Goal: Complete application form

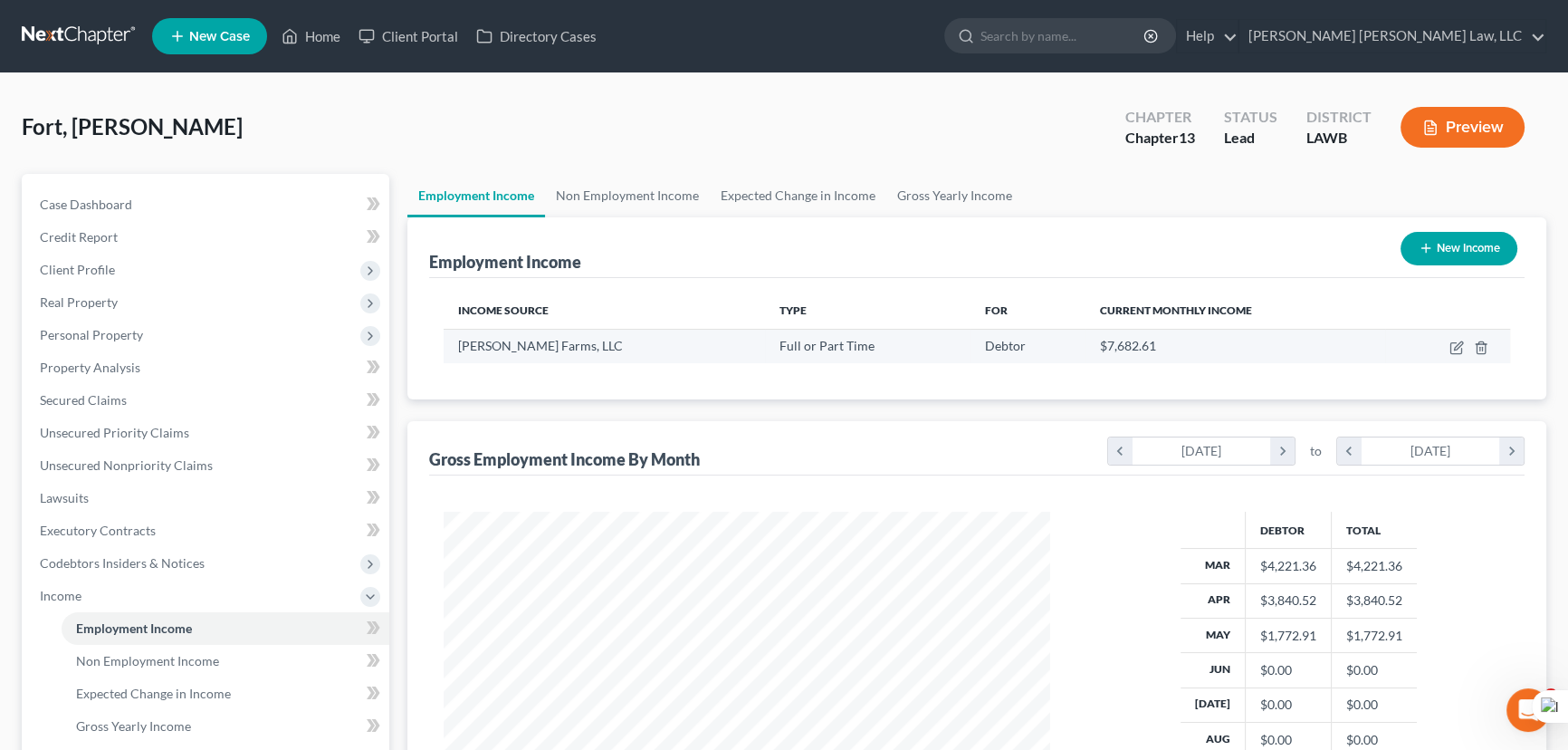
scroll to position [324, 643]
click at [1451, 344] on icon "button" at bounding box center [1456, 347] width 14 height 14
select select "0"
select select "10"
select select "3"
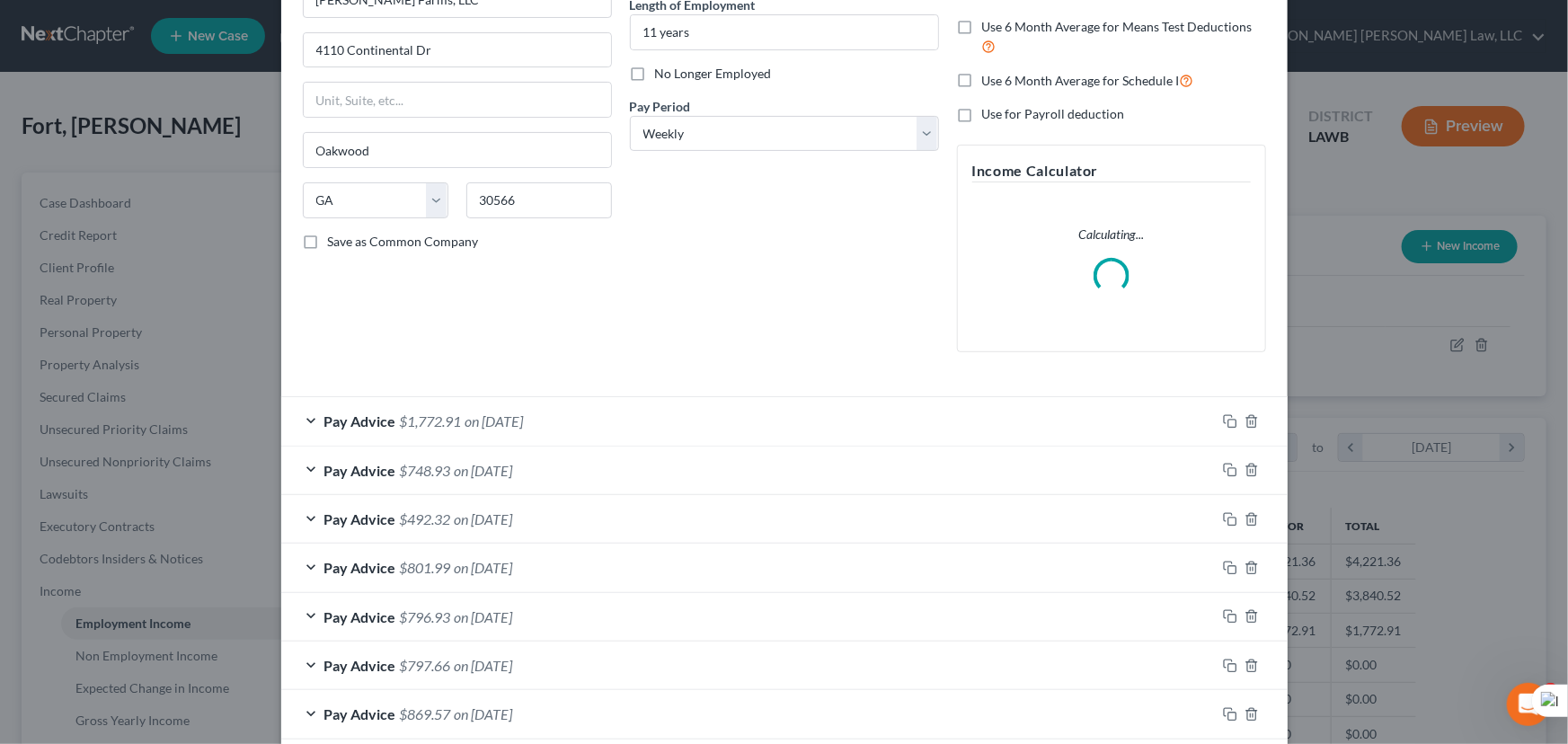
scroll to position [377, 0]
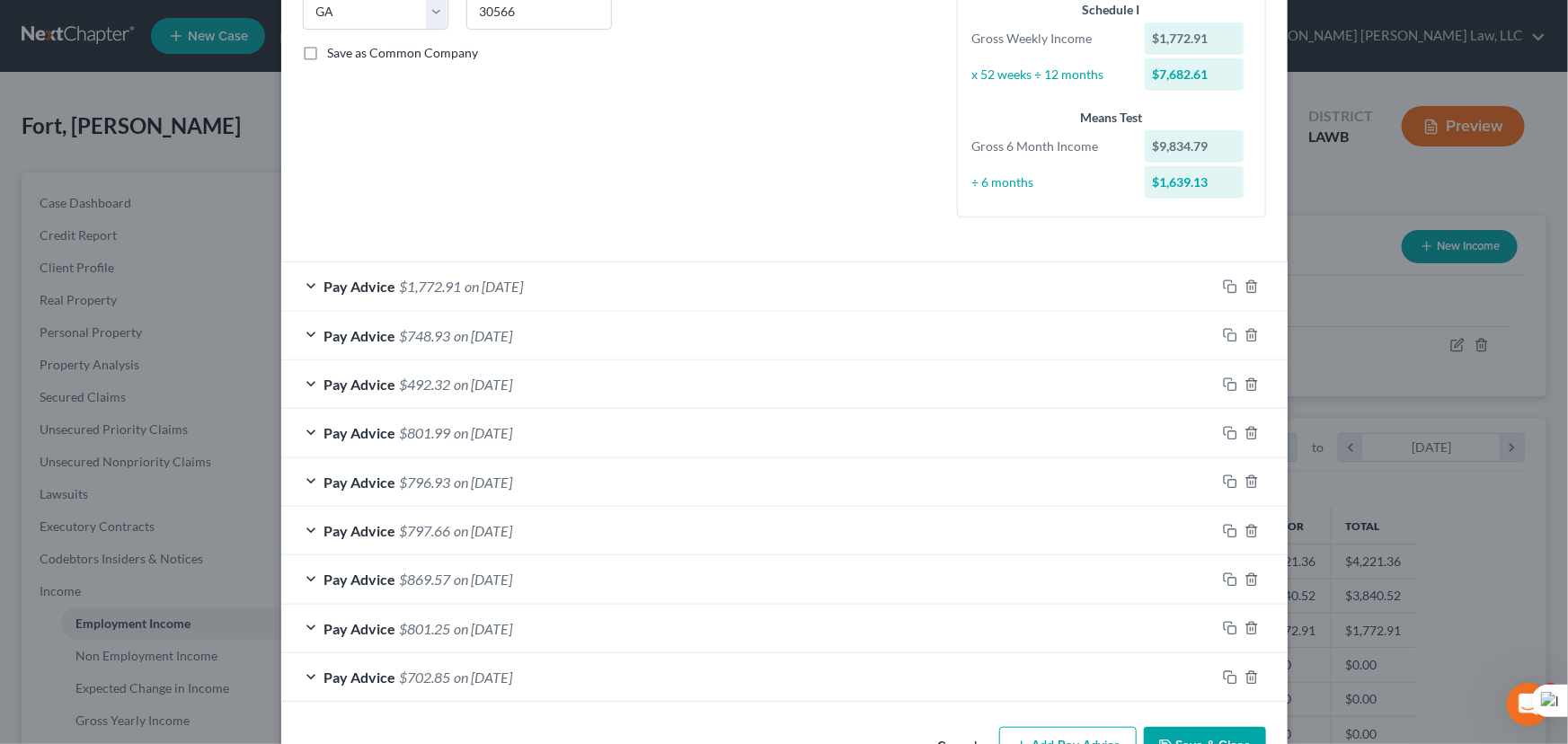
click at [717, 291] on div "Pay Advice $1,772.91 on 05/02/2025" at bounding box center [749, 285] width 935 height 47
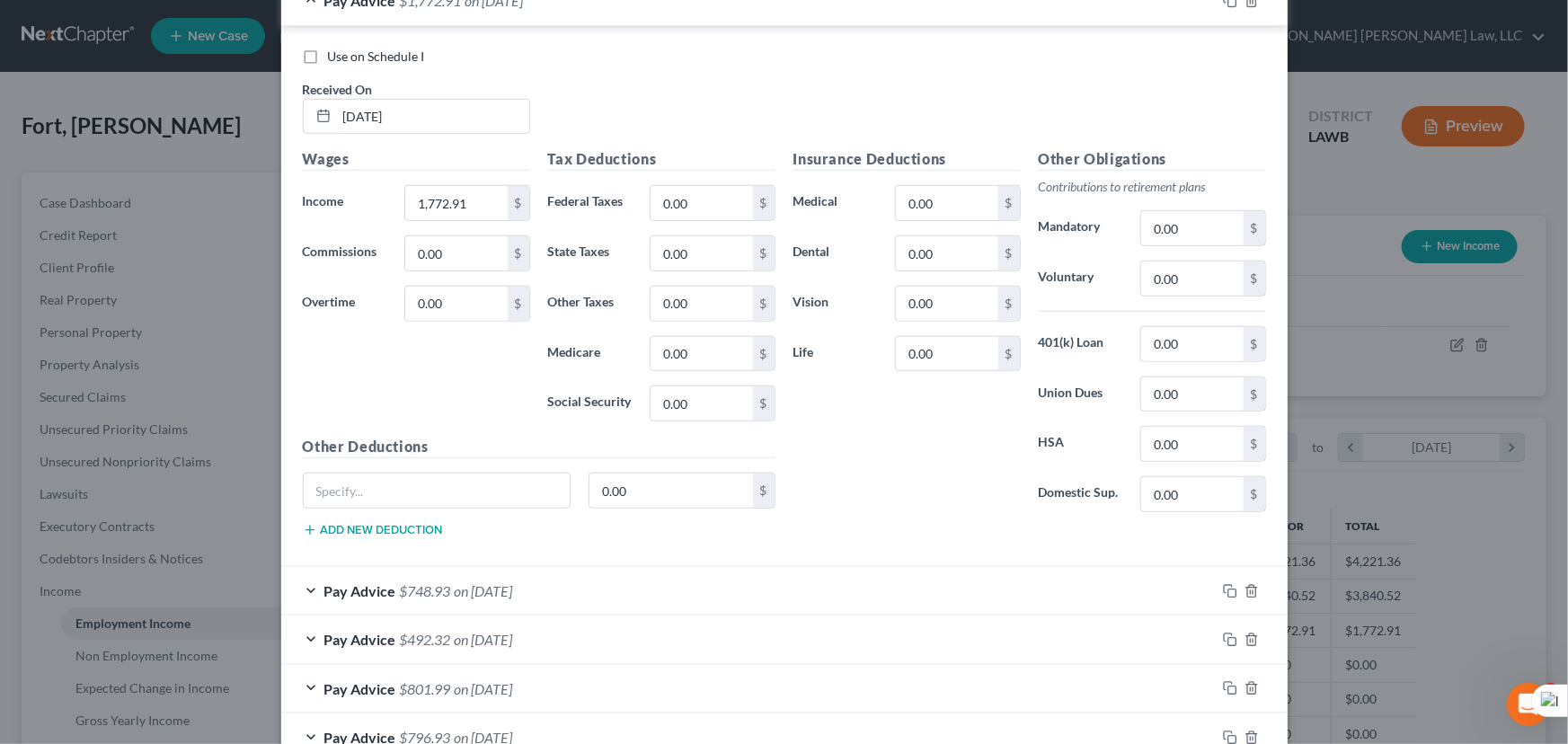
scroll to position [622, 0]
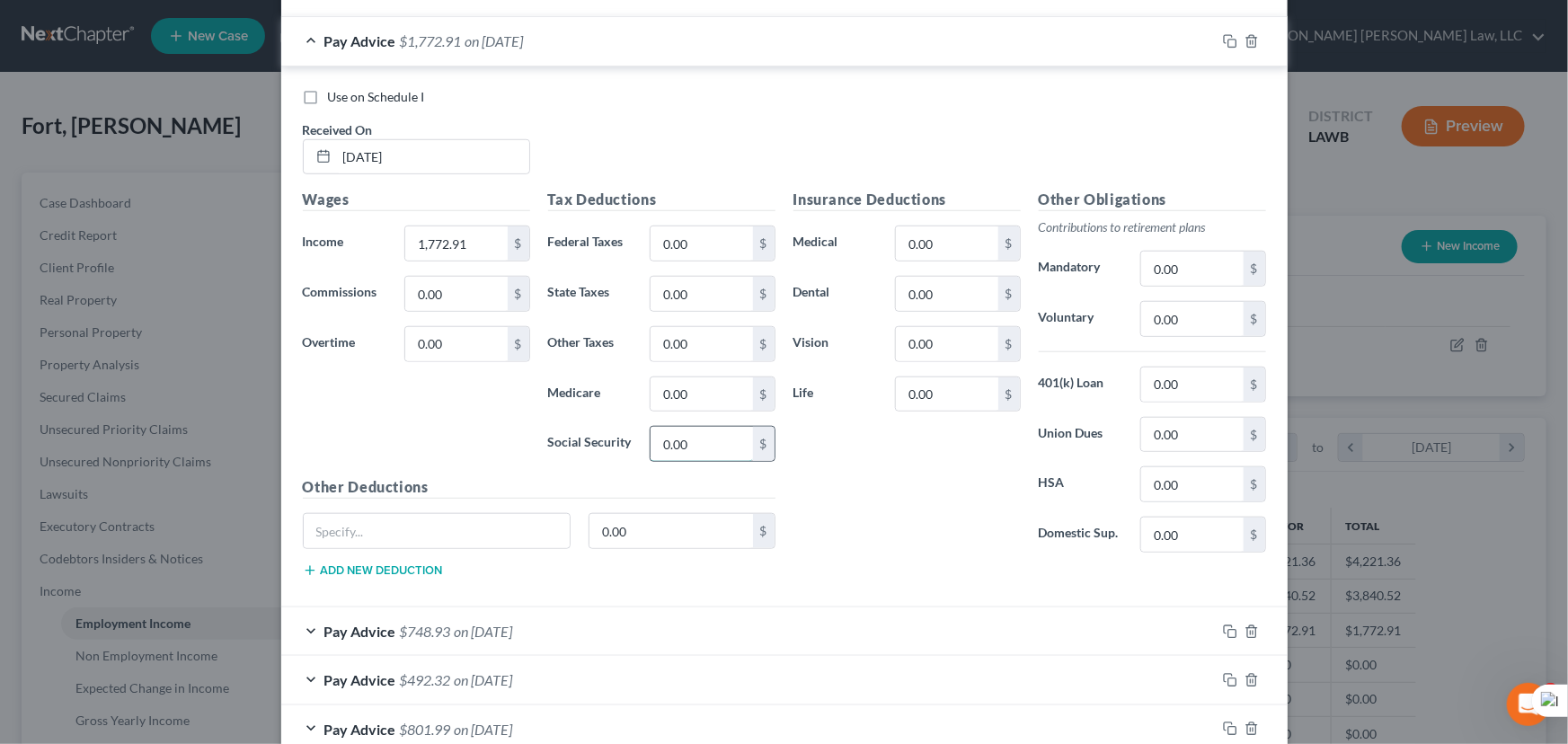
click at [708, 440] on input "0.00" at bounding box center [701, 443] width 101 height 34
type input "107.28"
click at [705, 385] on input "0.00" at bounding box center [701, 394] width 101 height 34
type input "25.09"
click at [710, 252] on input "0.00" at bounding box center [701, 243] width 101 height 34
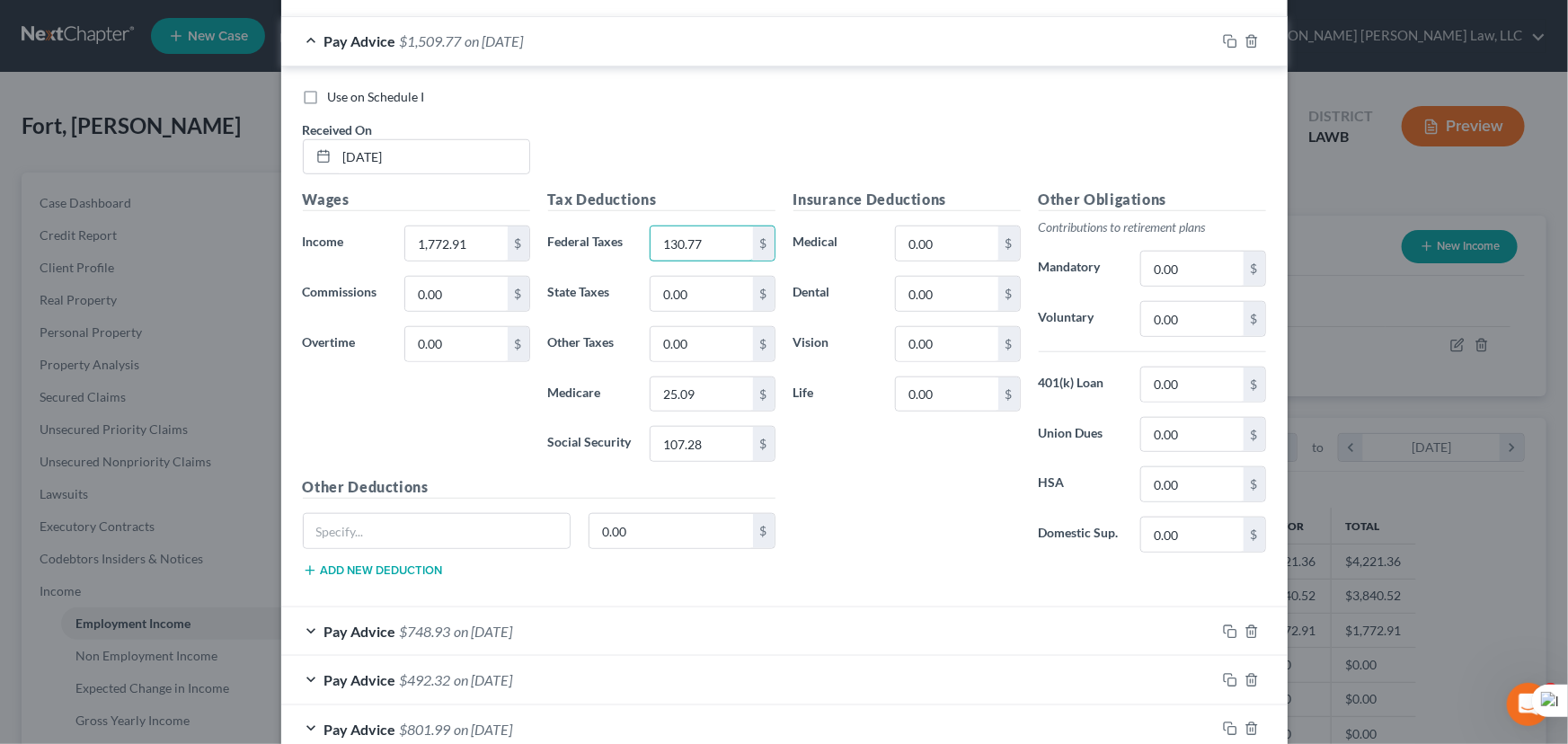
type input "130.77"
click at [710, 311] on div "Tax Deductions Federal Taxes 130.77 $ State Taxes 0.00 $ Other Taxes 0.00 $ Med…" at bounding box center [662, 332] width 245 height 287
click at [705, 290] on input "0.00" at bounding box center [701, 294] width 101 height 34
type input "44.39"
click at [1200, 272] on input "0.00" at bounding box center [1192, 268] width 101 height 34
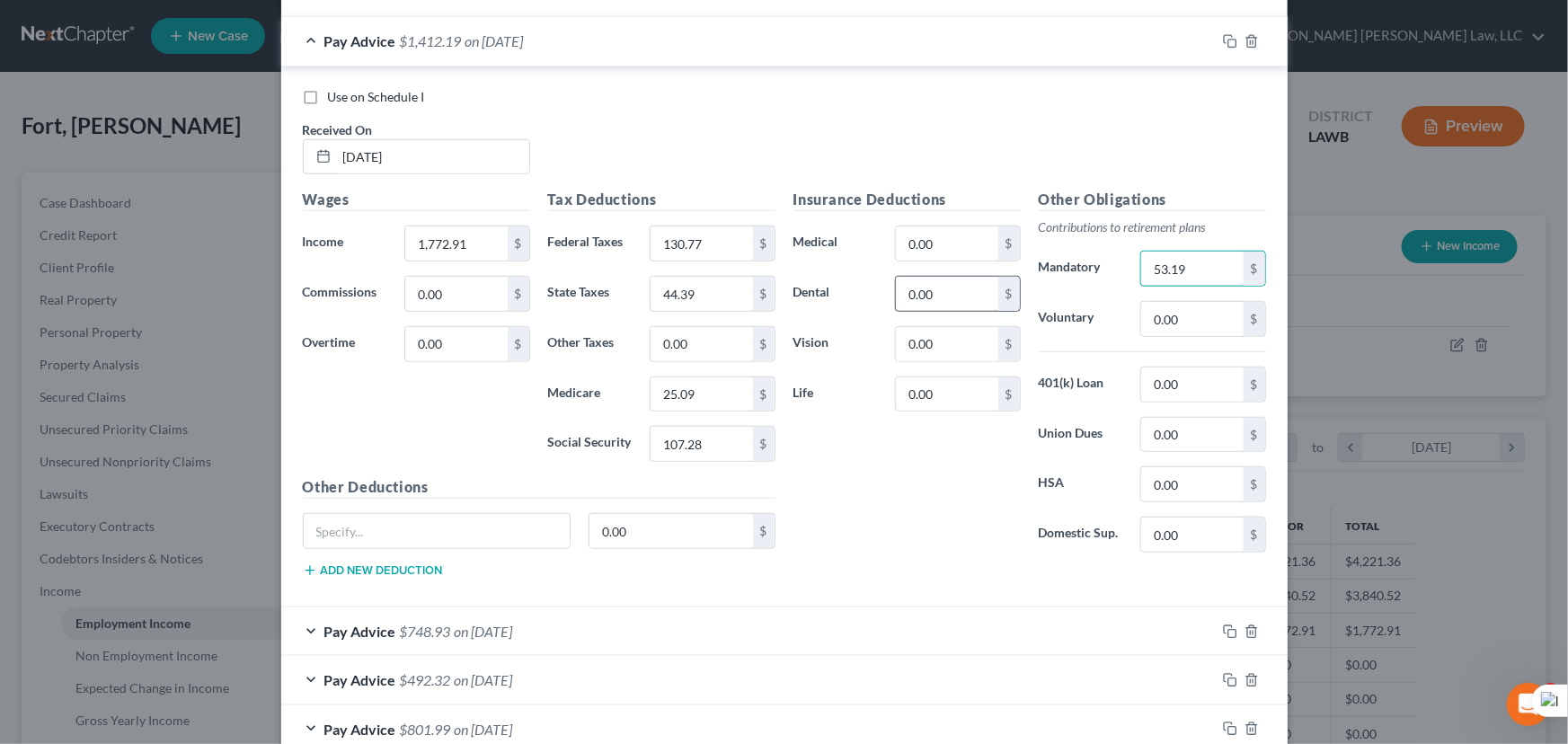
type input "53.19"
click at [911, 301] on input "0.00" at bounding box center [946, 294] width 101 height 34
type input "3.16"
click at [942, 250] on input "0.00" at bounding box center [946, 243] width 101 height 34
type input "33.55"
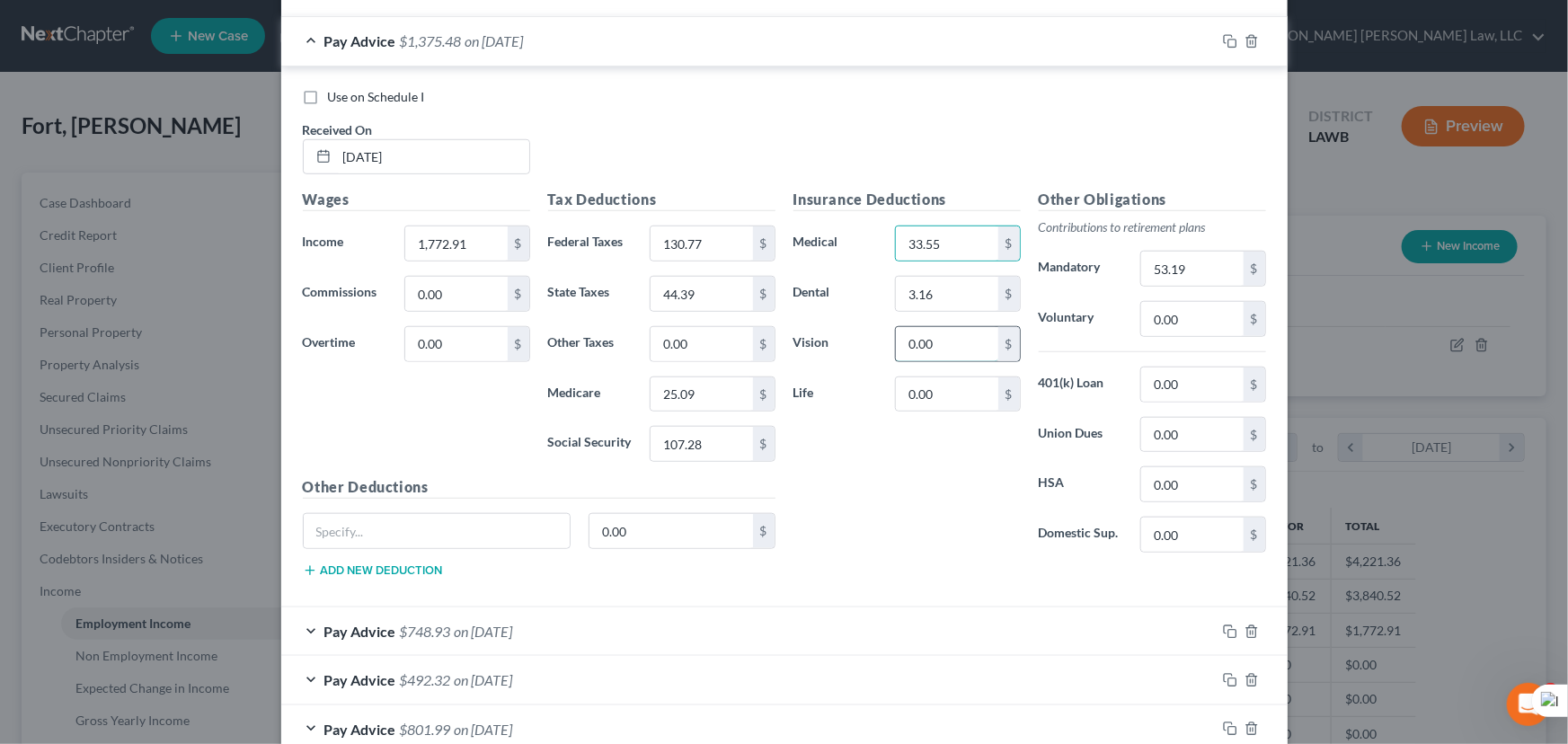
click at [935, 349] on input "0.00" at bounding box center [946, 344] width 101 height 34
type input "0.99"
click at [695, 353] on input "0.00" at bounding box center [701, 344] width 101 height 34
drag, startPoint x: 700, startPoint y: 345, endPoint x: 411, endPoint y: 335, distance: 289.2
click at [411, 335] on div "Wages Income * 1,772.91 $ Commissions 0.00 $ Overtime 0.00 $ Tax Deductions Fed…" at bounding box center [539, 390] width 491 height 403
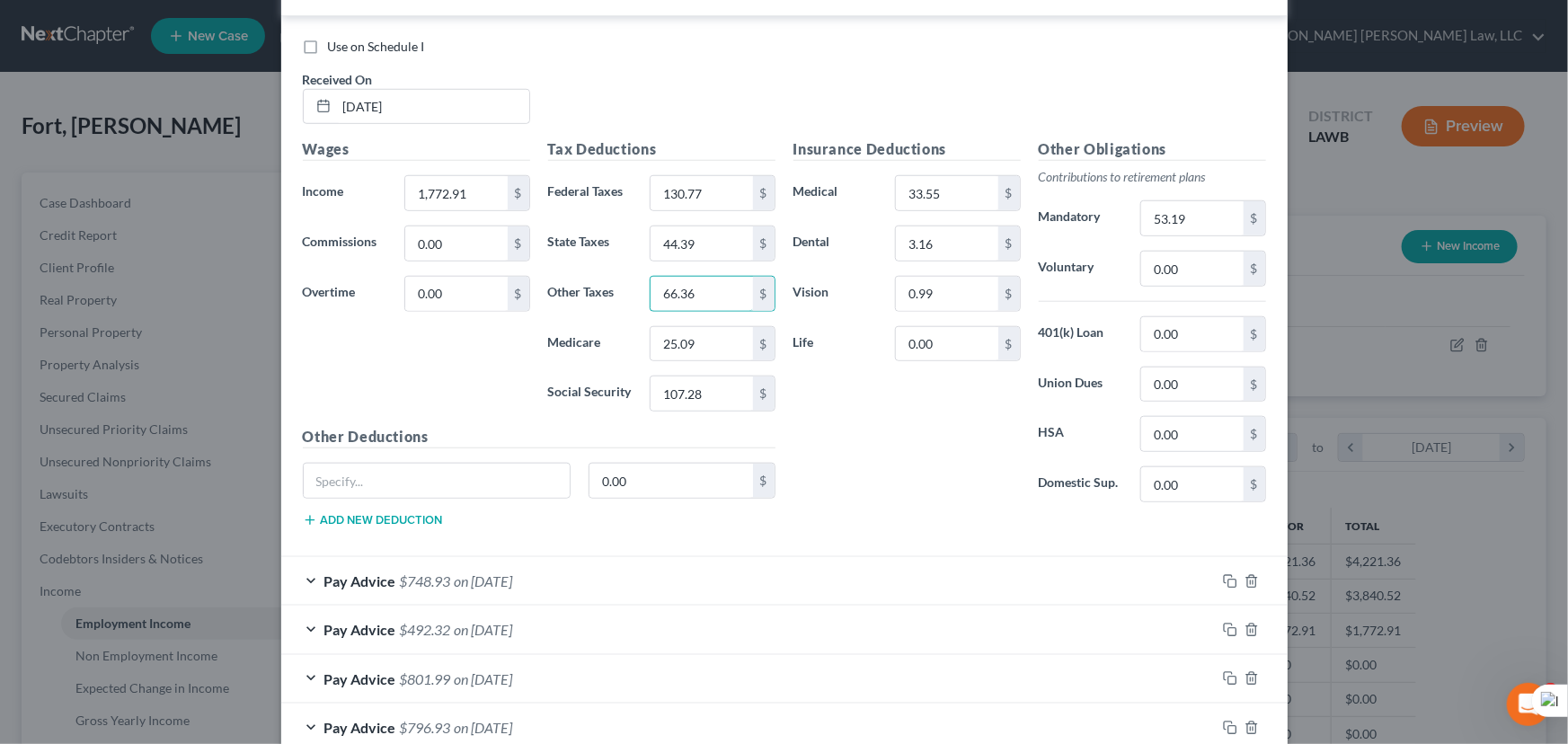
scroll to position [971, 0]
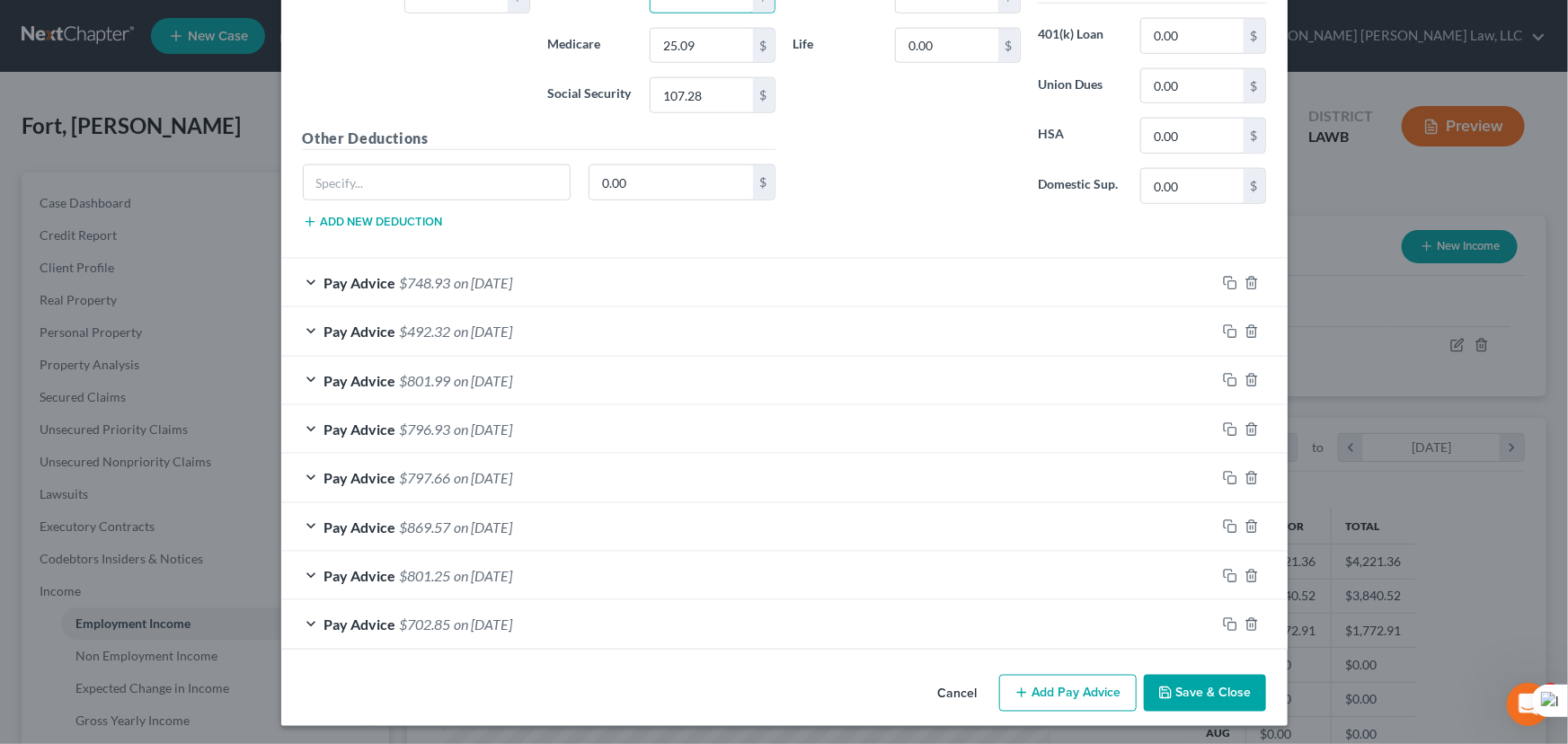
type input "66.36"
click at [1054, 708] on div "Cancel Add Pay Advice Save & Close" at bounding box center [784, 697] width 1007 height 59
click at [1052, 700] on button "Add Pay Advice" at bounding box center [1068, 693] width 138 height 38
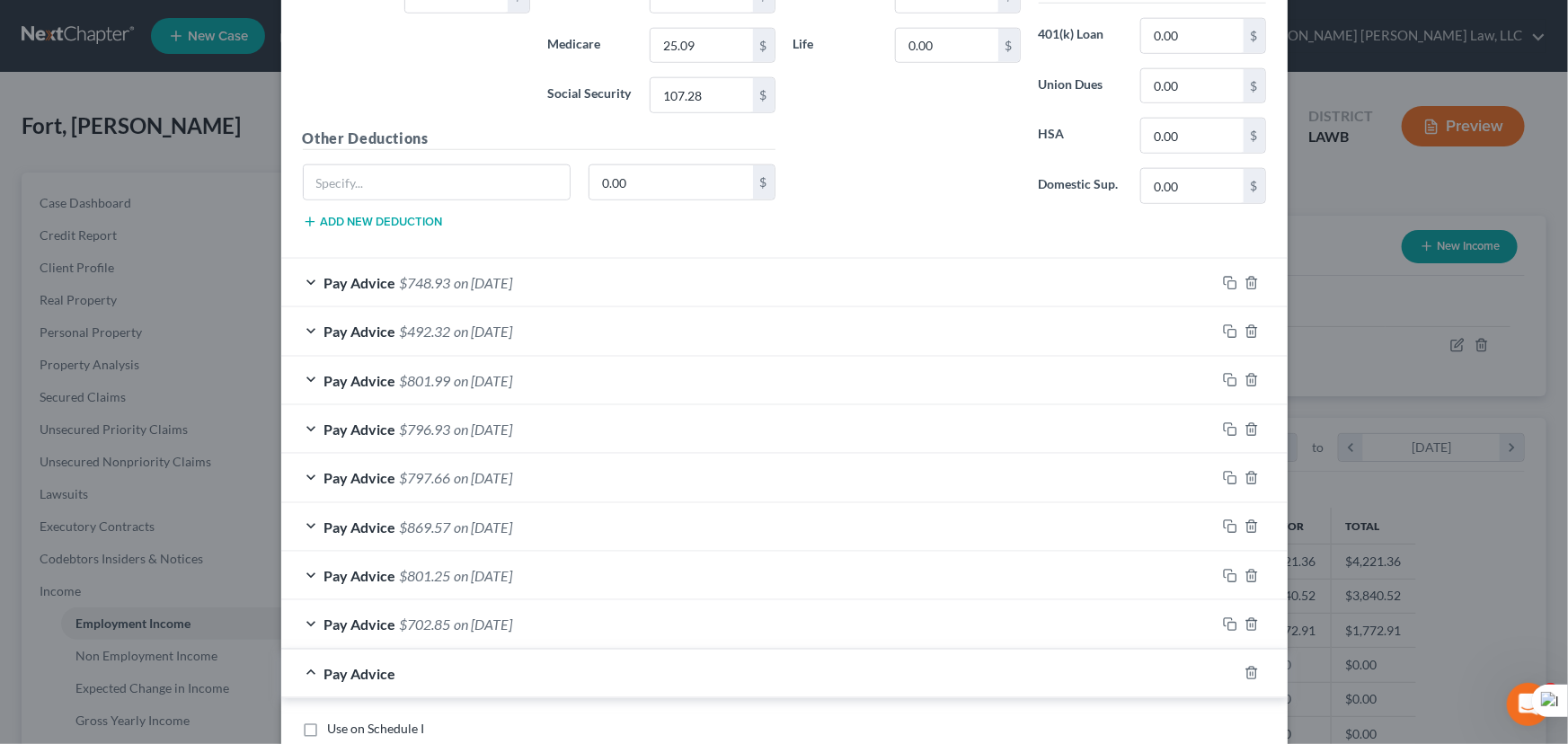
scroll to position [1559, 0]
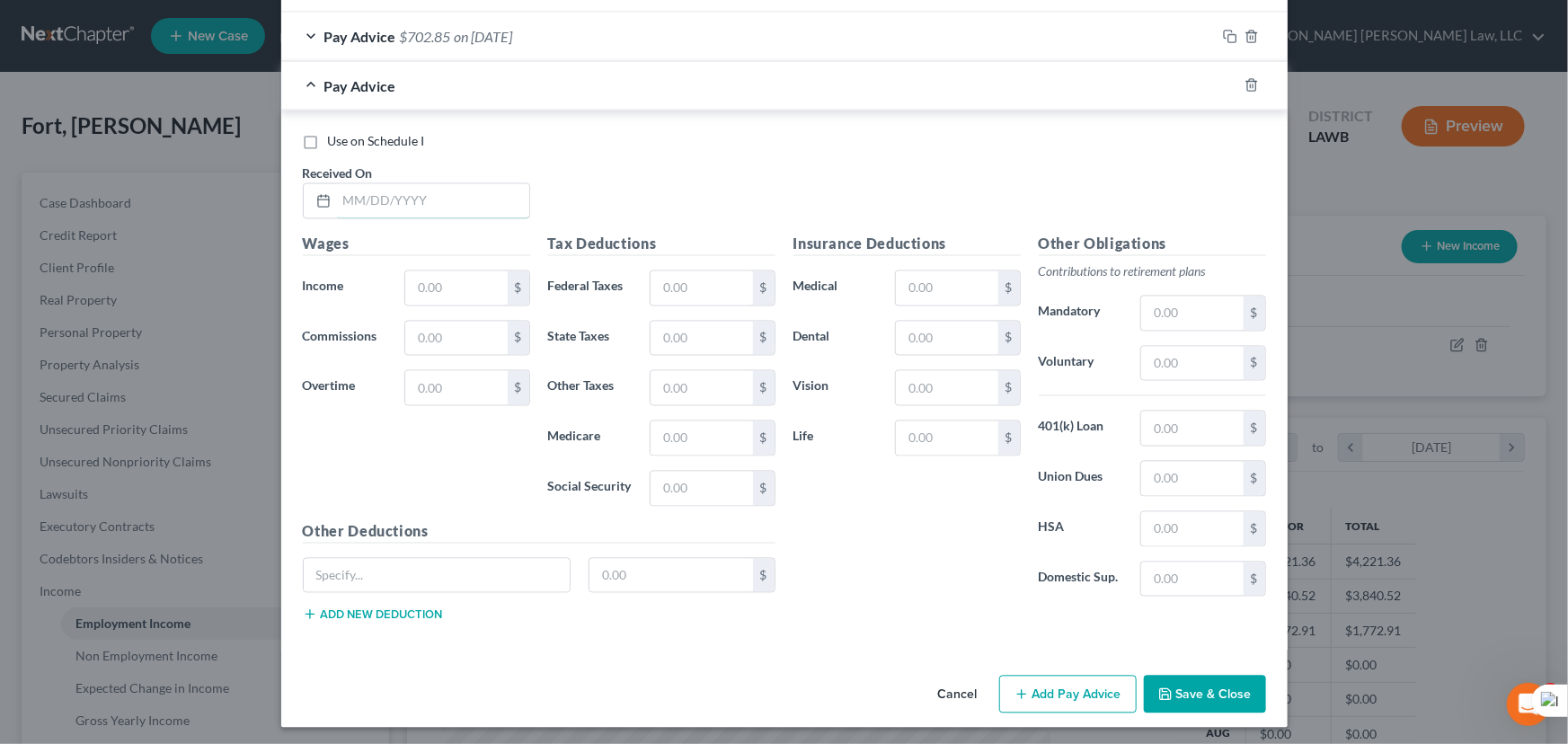
drag, startPoint x: 450, startPoint y: 204, endPoint x: 1481, endPoint y: 339, distance: 1039.8
click at [450, 204] on input "text" at bounding box center [433, 201] width 192 height 34
click at [451, 210] on input "text" at bounding box center [433, 201] width 192 height 34
type input "05/09/2025"
click at [445, 279] on input "text" at bounding box center [455, 288] width 101 height 34
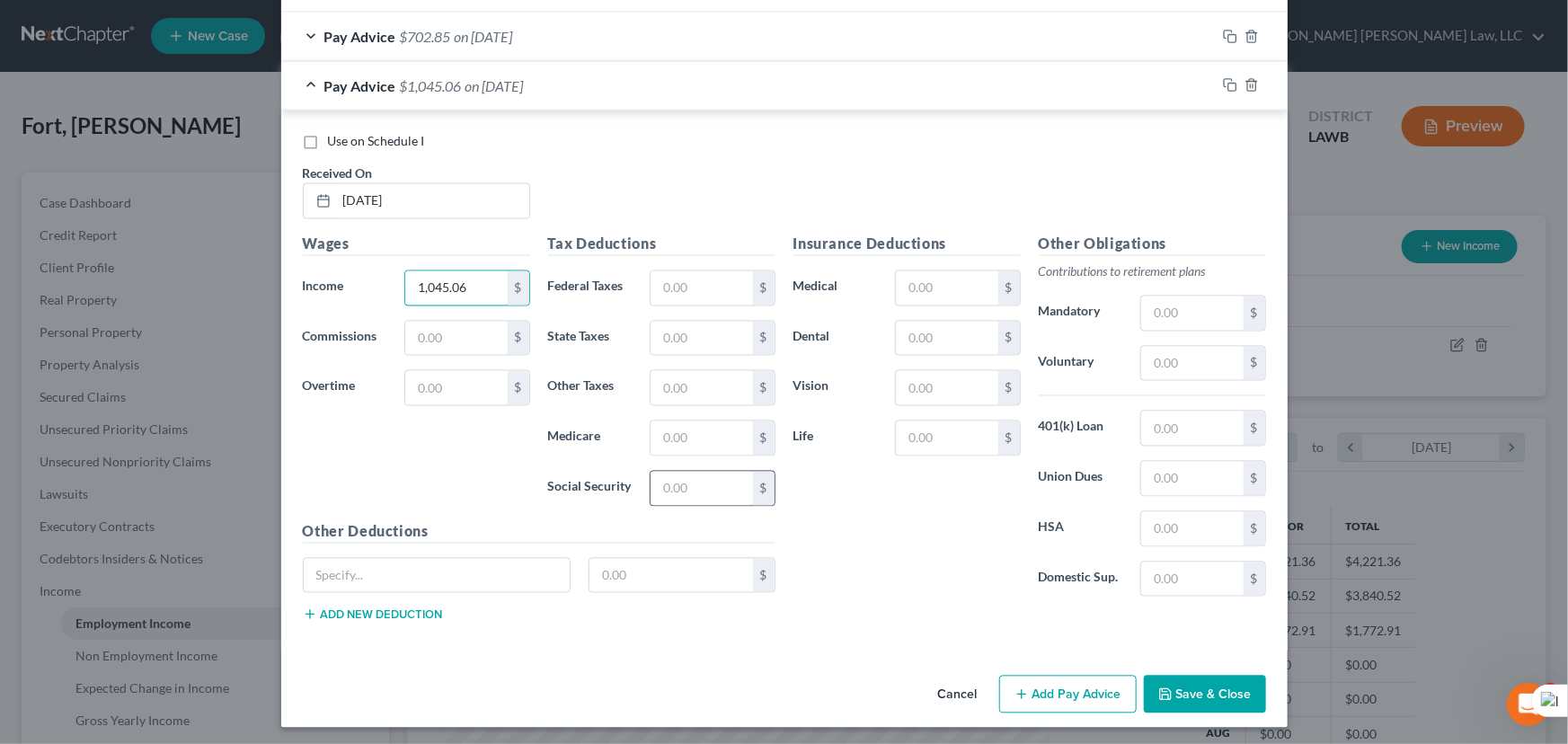
type input "1,045.06"
click at [716, 481] on input "text" at bounding box center [701, 489] width 101 height 34
type input "62.15"
click at [700, 424] on input "text" at bounding box center [701, 438] width 101 height 34
type input "14.54"
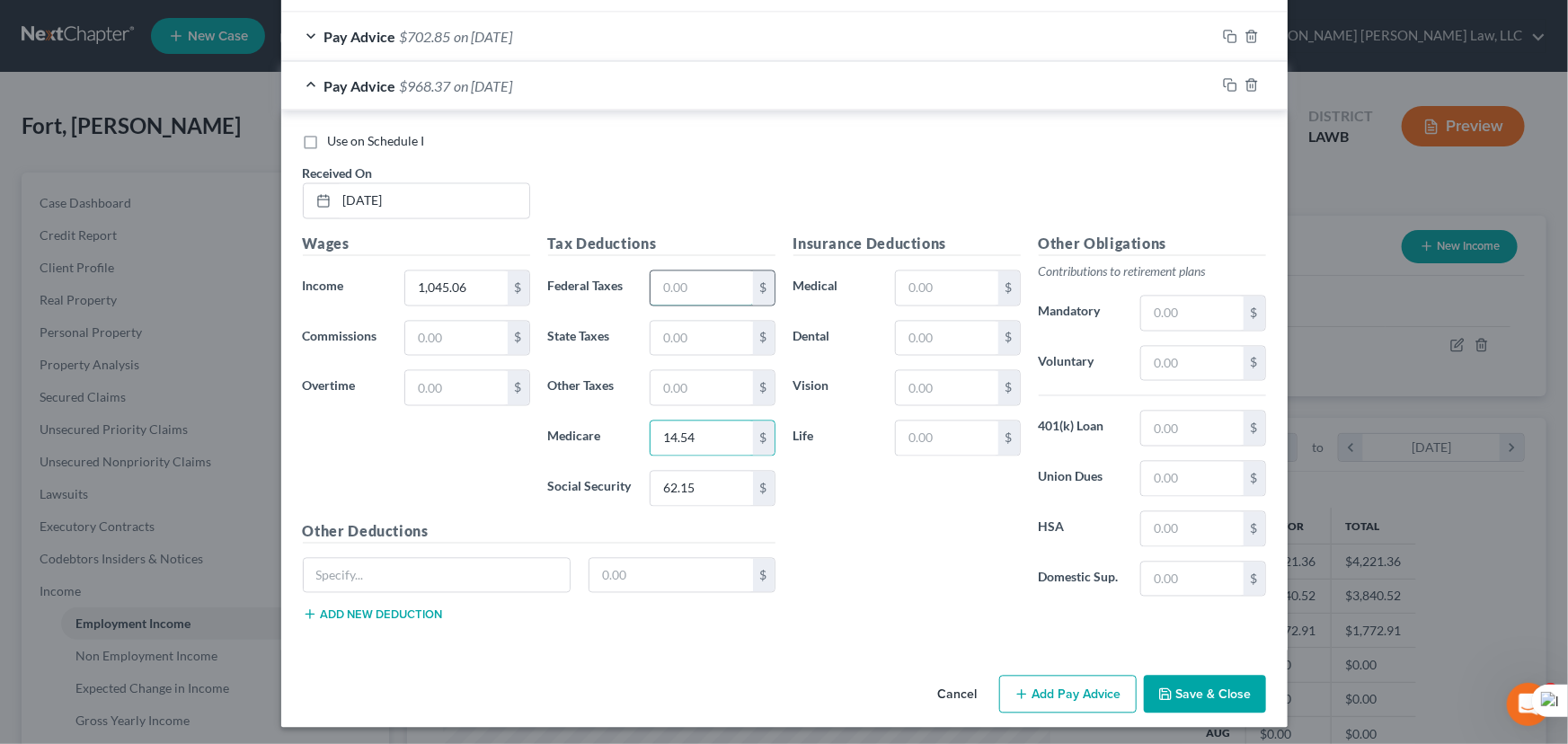
click at [676, 293] on input "text" at bounding box center [701, 288] width 101 height 34
type input "0.40"
click at [696, 333] on input "text" at bounding box center [701, 338] width 101 height 34
type input "22.58"
click at [1190, 323] on input "text" at bounding box center [1192, 313] width 101 height 34
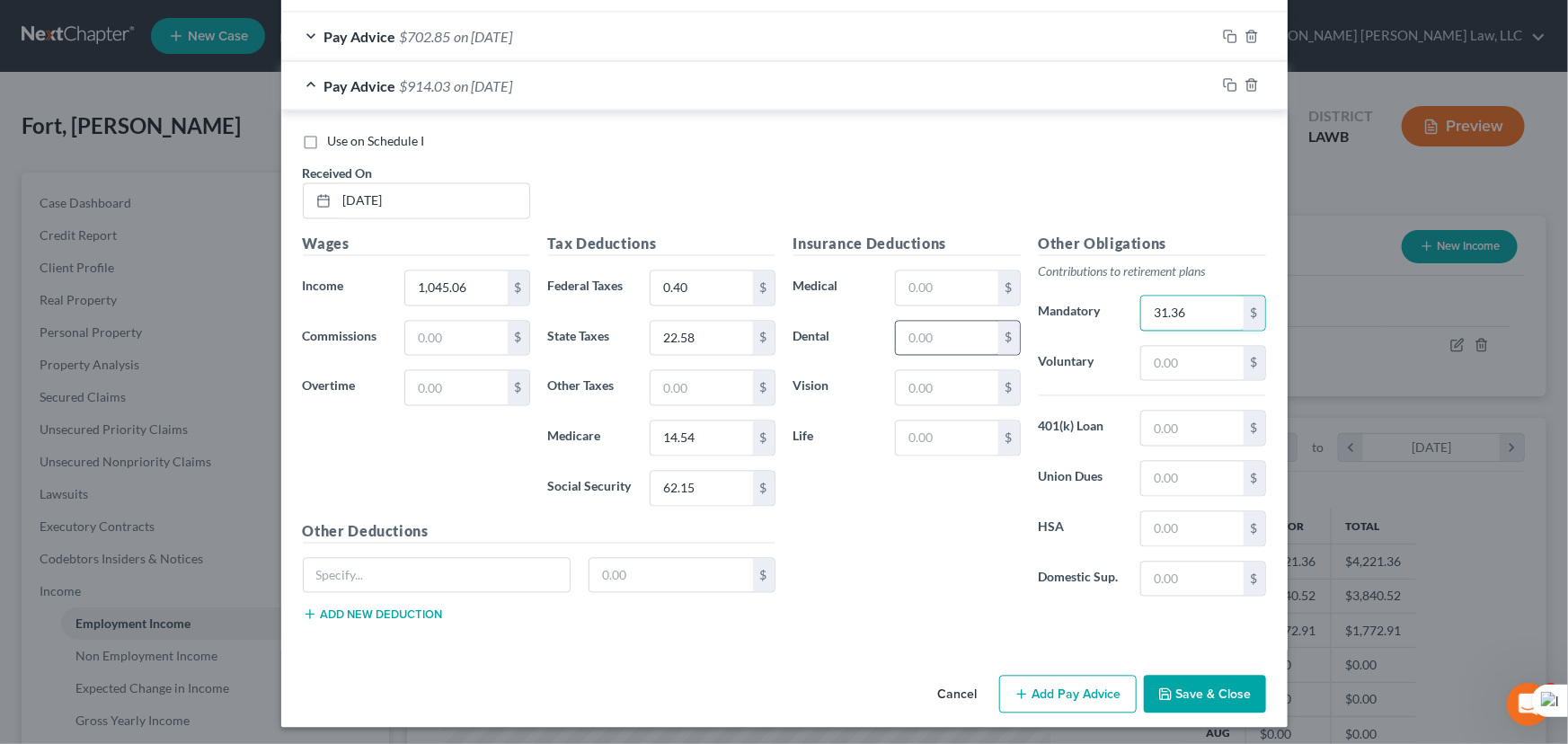
type input "31.36"
click at [946, 334] on input "text" at bounding box center [946, 338] width 101 height 34
type input "3.16"
click at [918, 276] on input "text" at bounding box center [946, 288] width 101 height 34
type input "33.55"
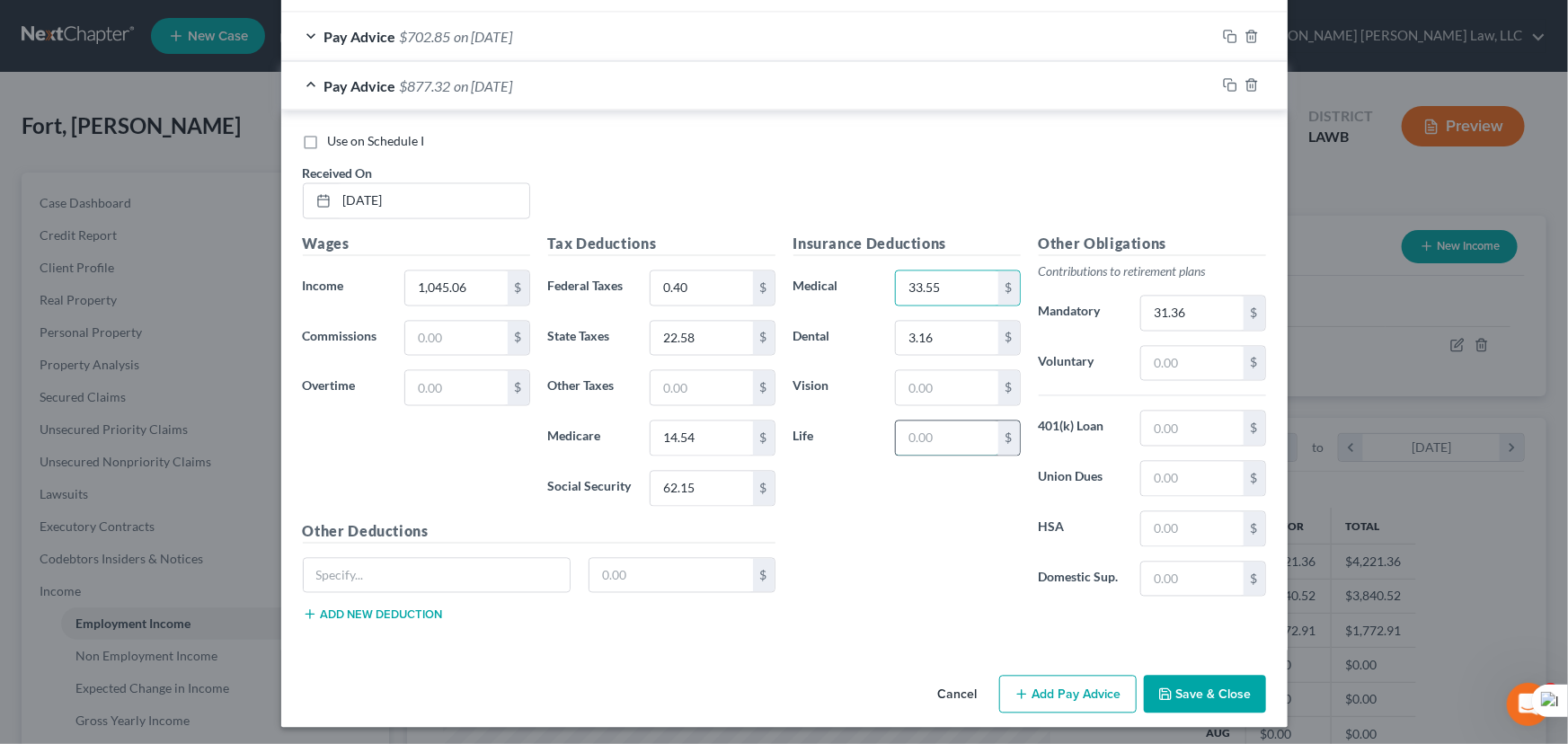
click at [966, 438] on input "text" at bounding box center [946, 438] width 101 height 34
click at [937, 385] on input "text" at bounding box center [946, 387] width 101 height 34
type input "0.99"
click at [742, 371] on input "text" at bounding box center [701, 387] width 101 height 34
type input "66.36"
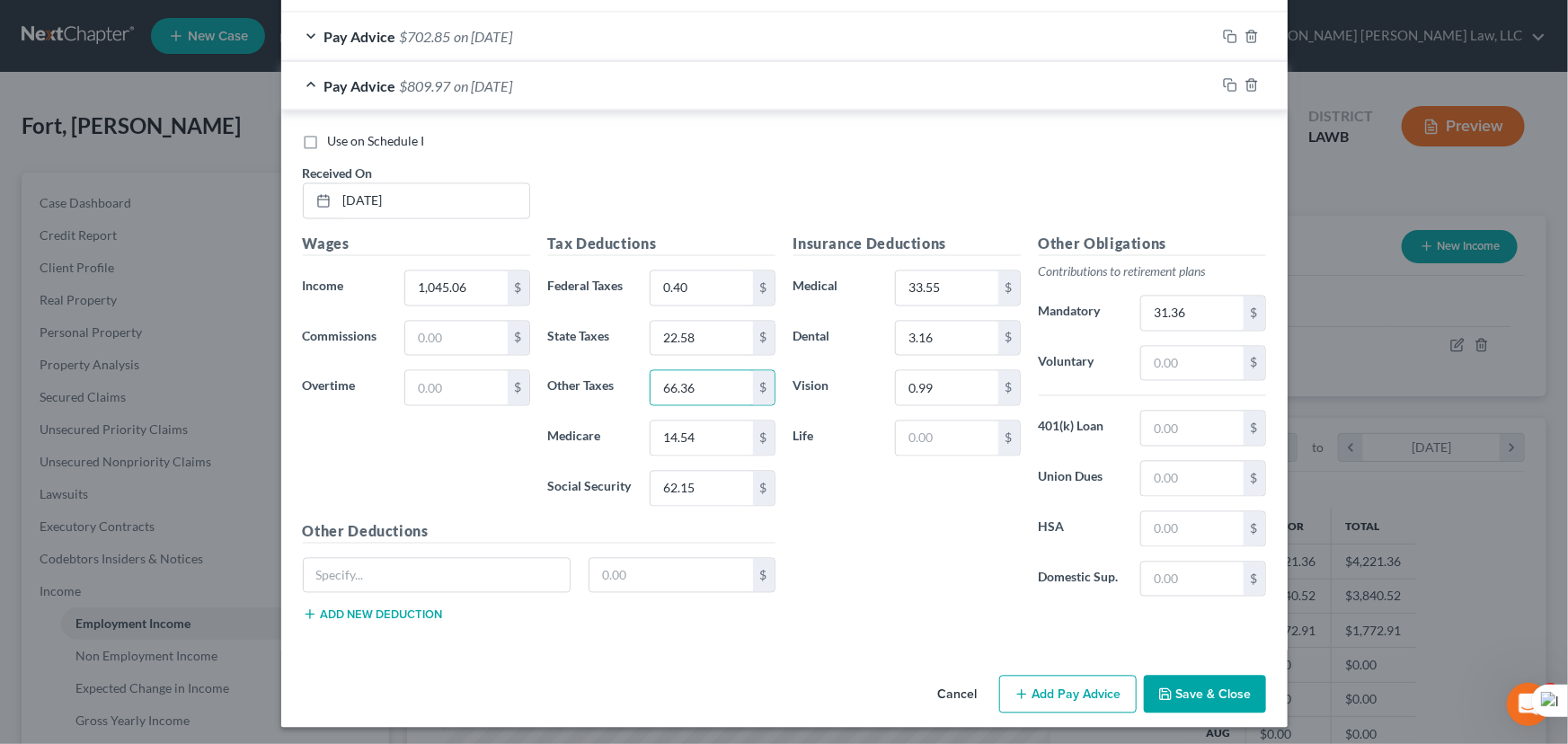
click at [1038, 683] on button "Add Pay Advice" at bounding box center [1068, 694] width 138 height 38
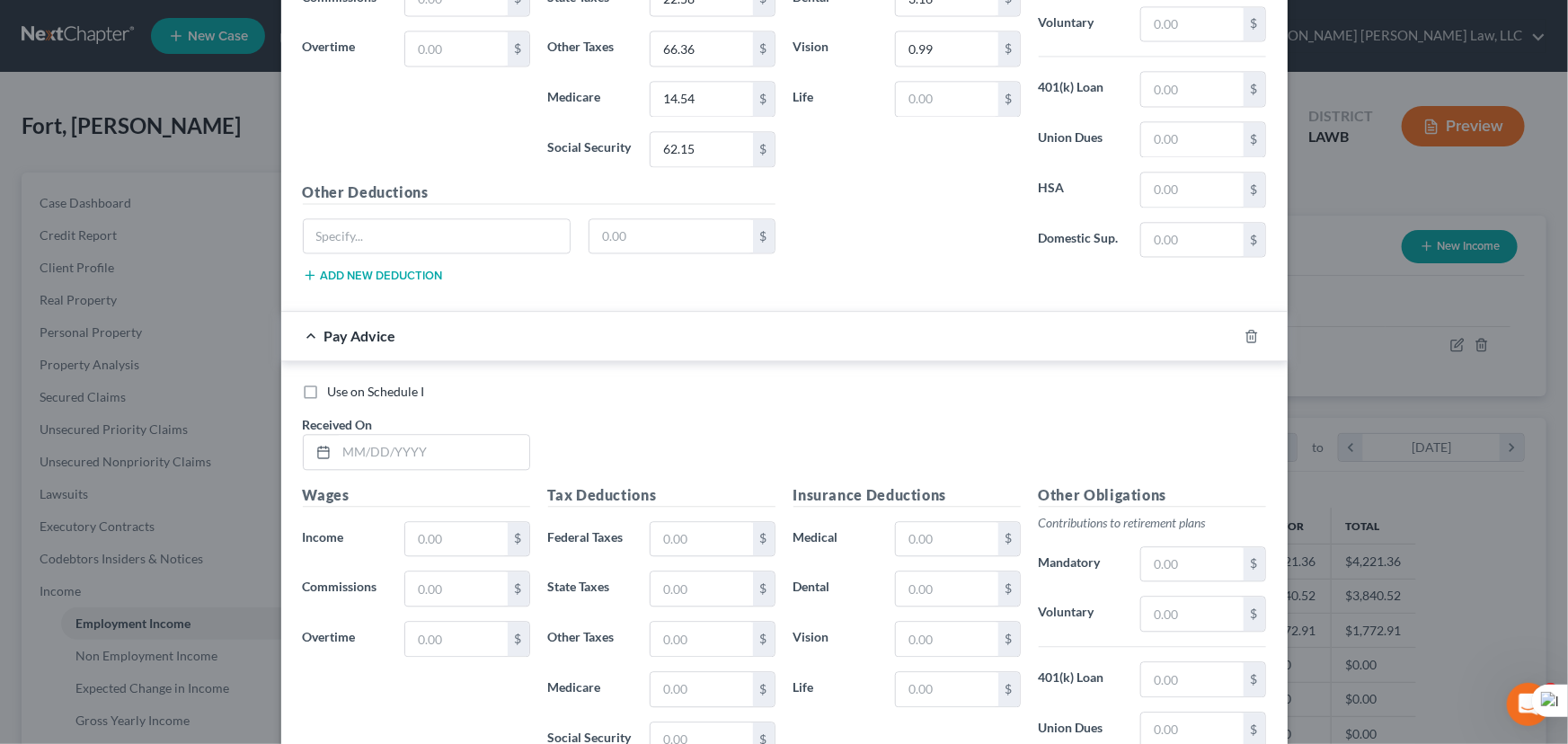
scroll to position [2147, 0]
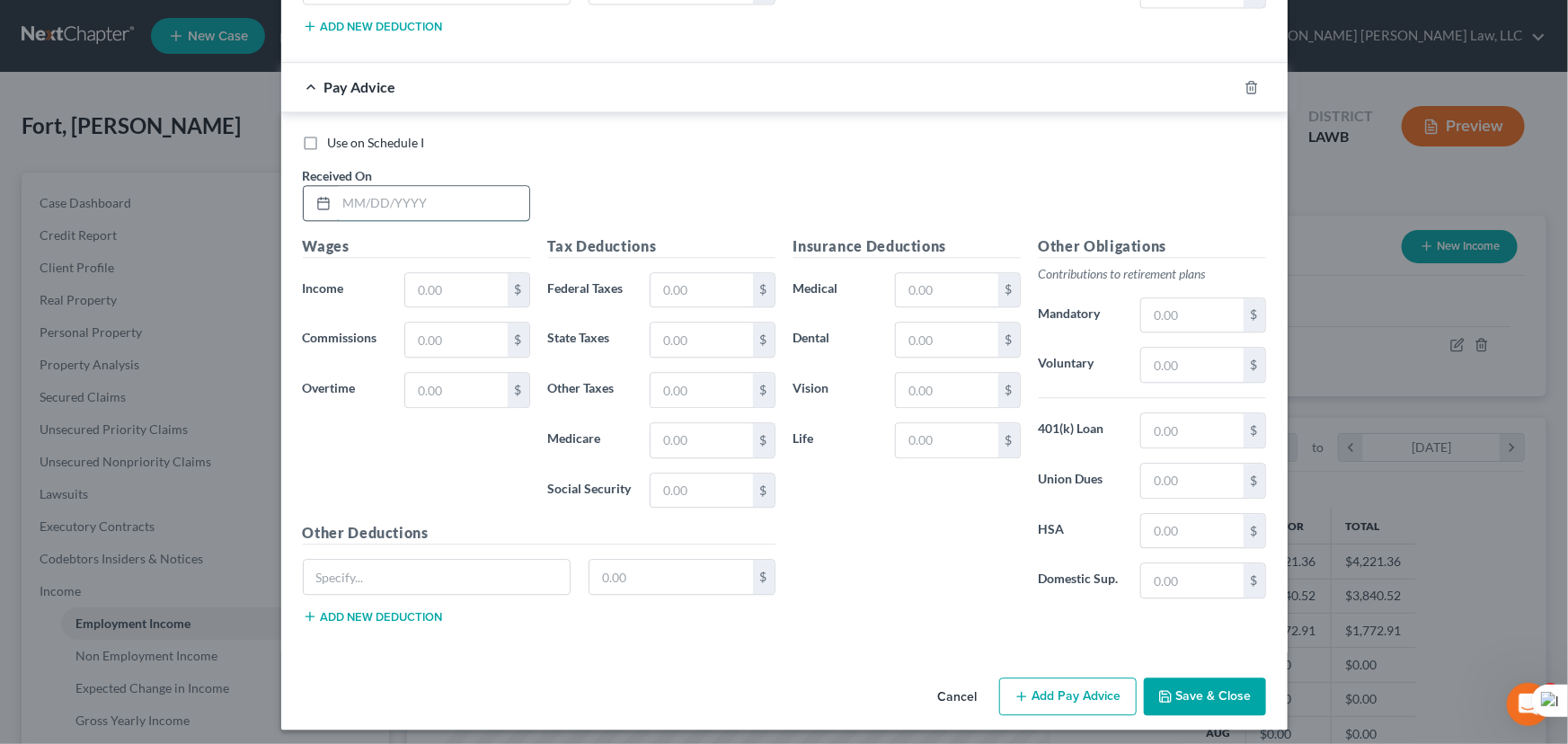
click at [487, 207] on input "text" at bounding box center [433, 202] width 192 height 34
drag, startPoint x: 401, startPoint y: 195, endPoint x: 179, endPoint y: 210, distance: 222.5
click at [179, 210] on div "Edit Income Source × Employment Type * Select Full or Part Time Employment Self…" at bounding box center [784, 372] width 1568 height 744
click at [448, 197] on input "05/16/2025" at bounding box center [433, 202] width 192 height 34
type input "05/16/2025"
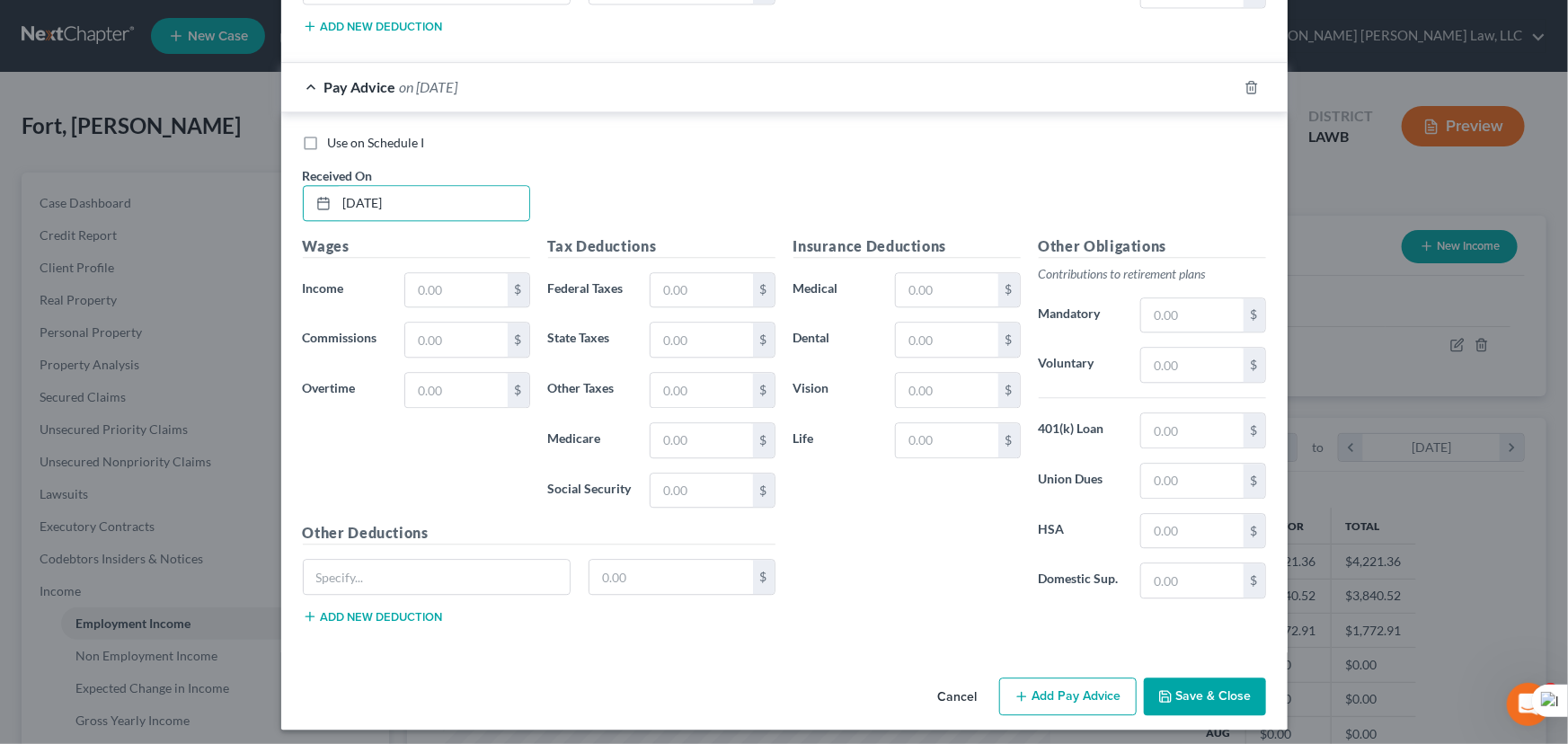
click at [1070, 677] on button "Add Pay Advice" at bounding box center [1068, 696] width 138 height 38
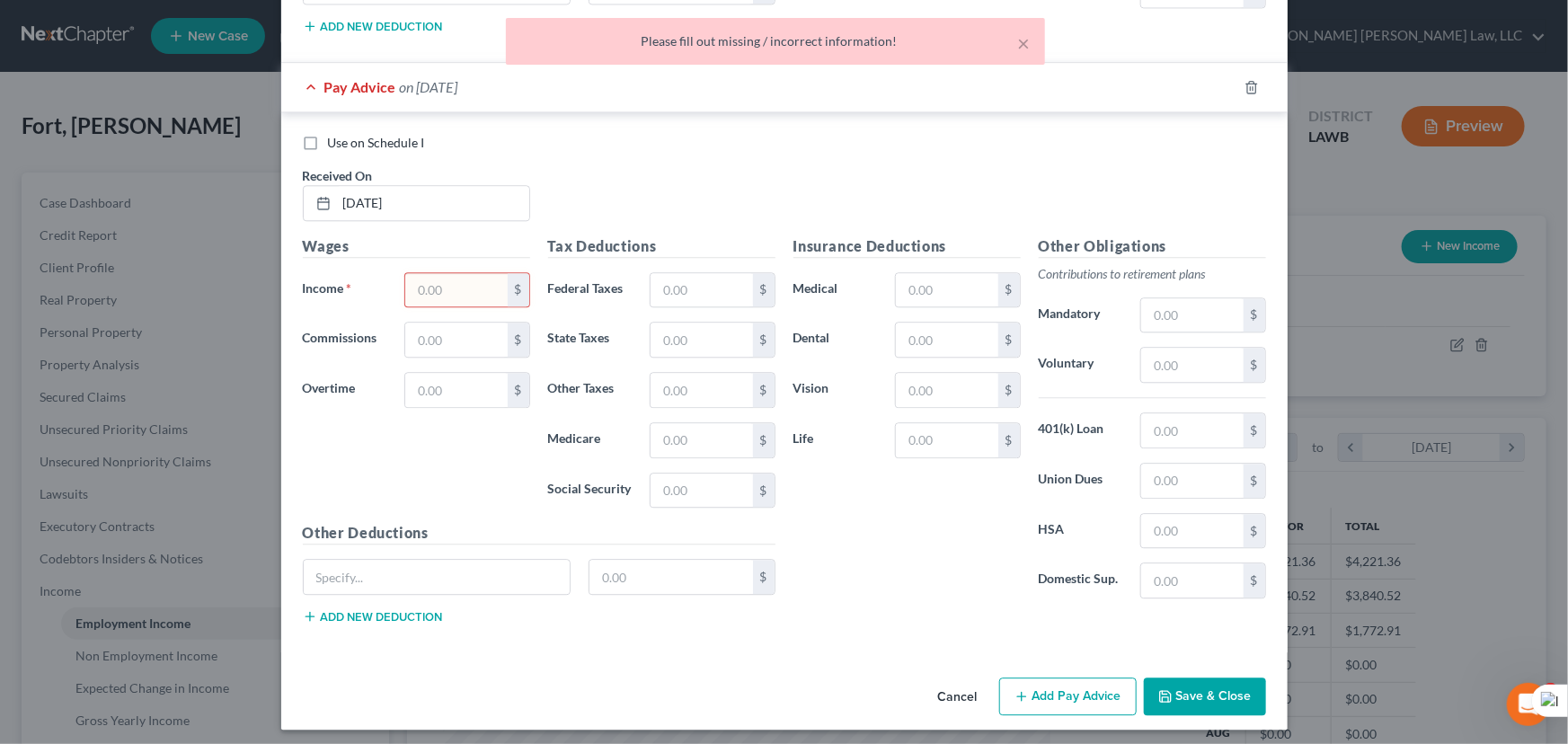
click at [477, 287] on input "text" at bounding box center [455, 290] width 101 height 34
type input "0"
click at [1047, 678] on button "Add Pay Advice" at bounding box center [1068, 696] width 138 height 38
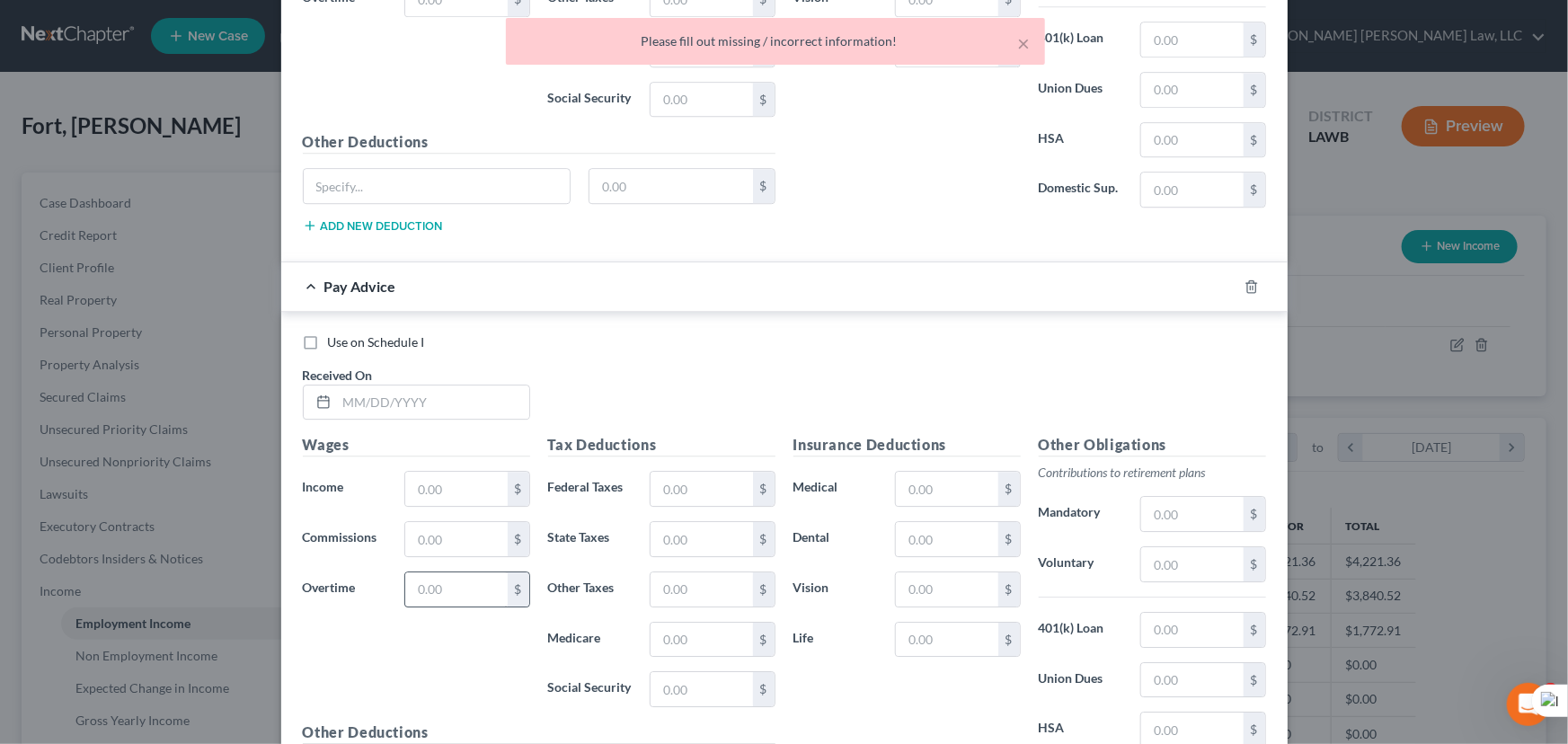
scroll to position [2719, 0]
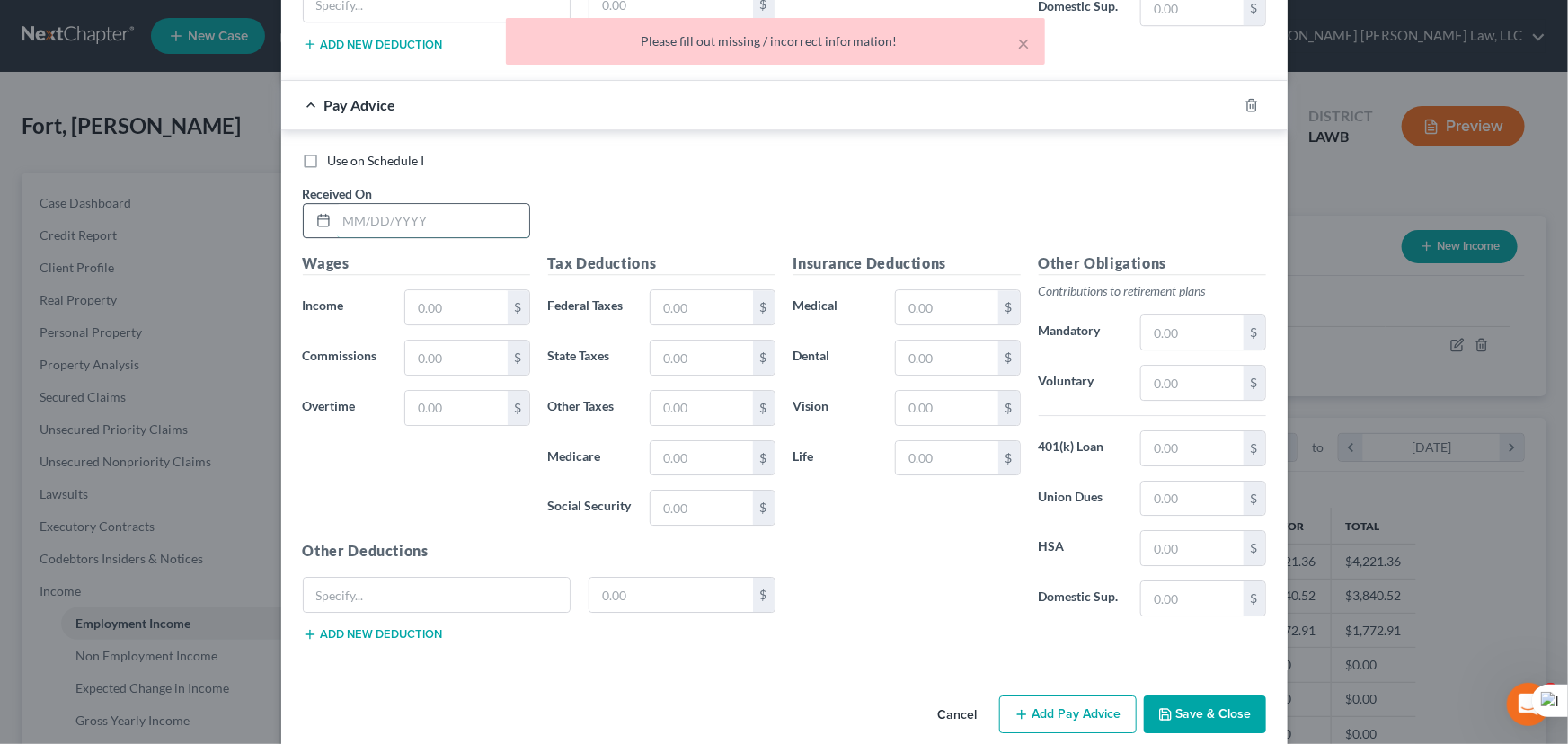
click at [365, 204] on input "text" at bounding box center [433, 221] width 192 height 34
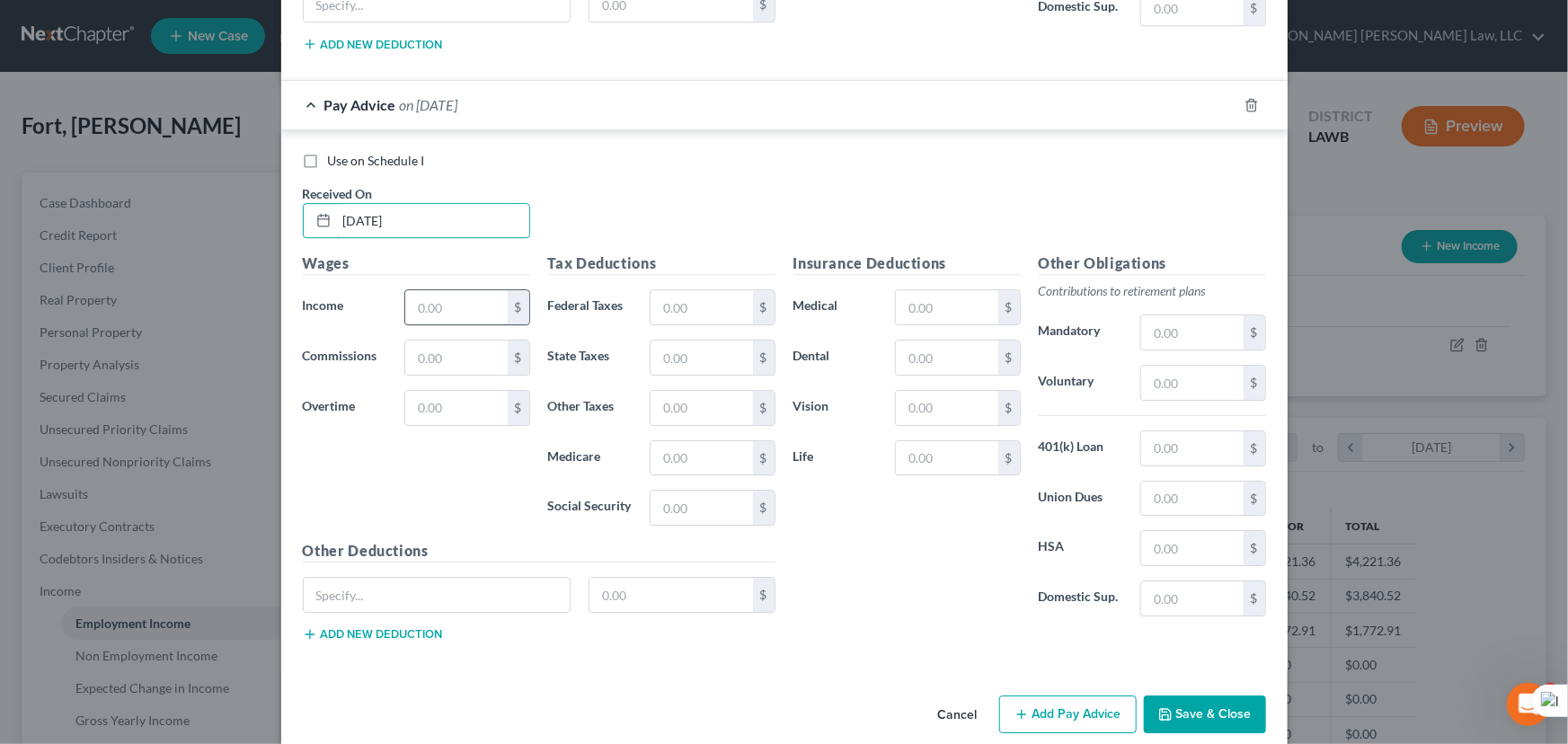
type input "05/23/2025"
click at [451, 300] on input "text" at bounding box center [455, 307] width 101 height 34
type input "884.93"
click at [713, 501] on input "text" at bounding box center [701, 507] width 101 height 34
type input "49.58"
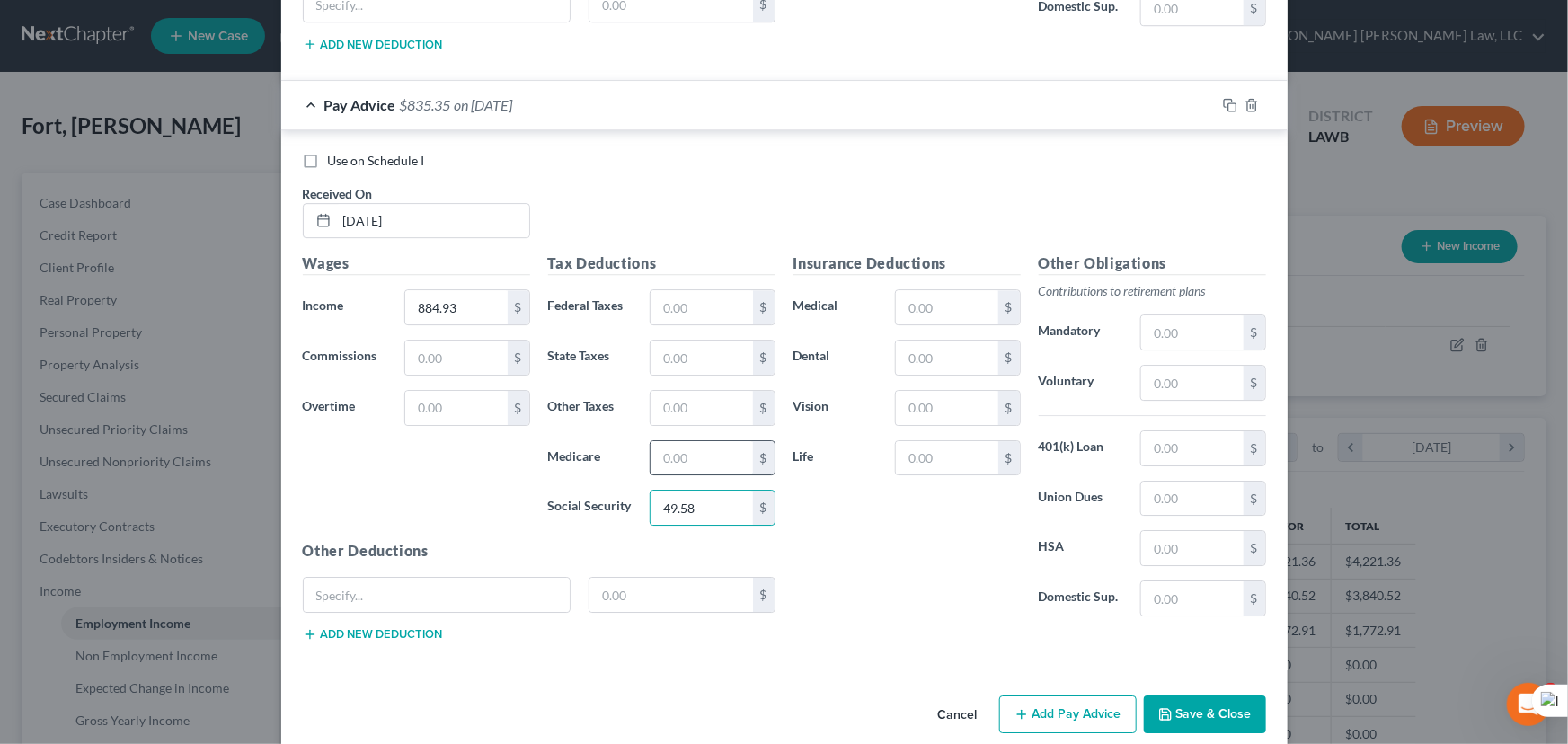
click at [706, 441] on input "text" at bounding box center [701, 458] width 101 height 34
type input "11.59"
click at [681, 340] on input "text" at bounding box center [701, 357] width 101 height 34
type input "16.46"
click at [1175, 328] on input "text" at bounding box center [1192, 332] width 101 height 34
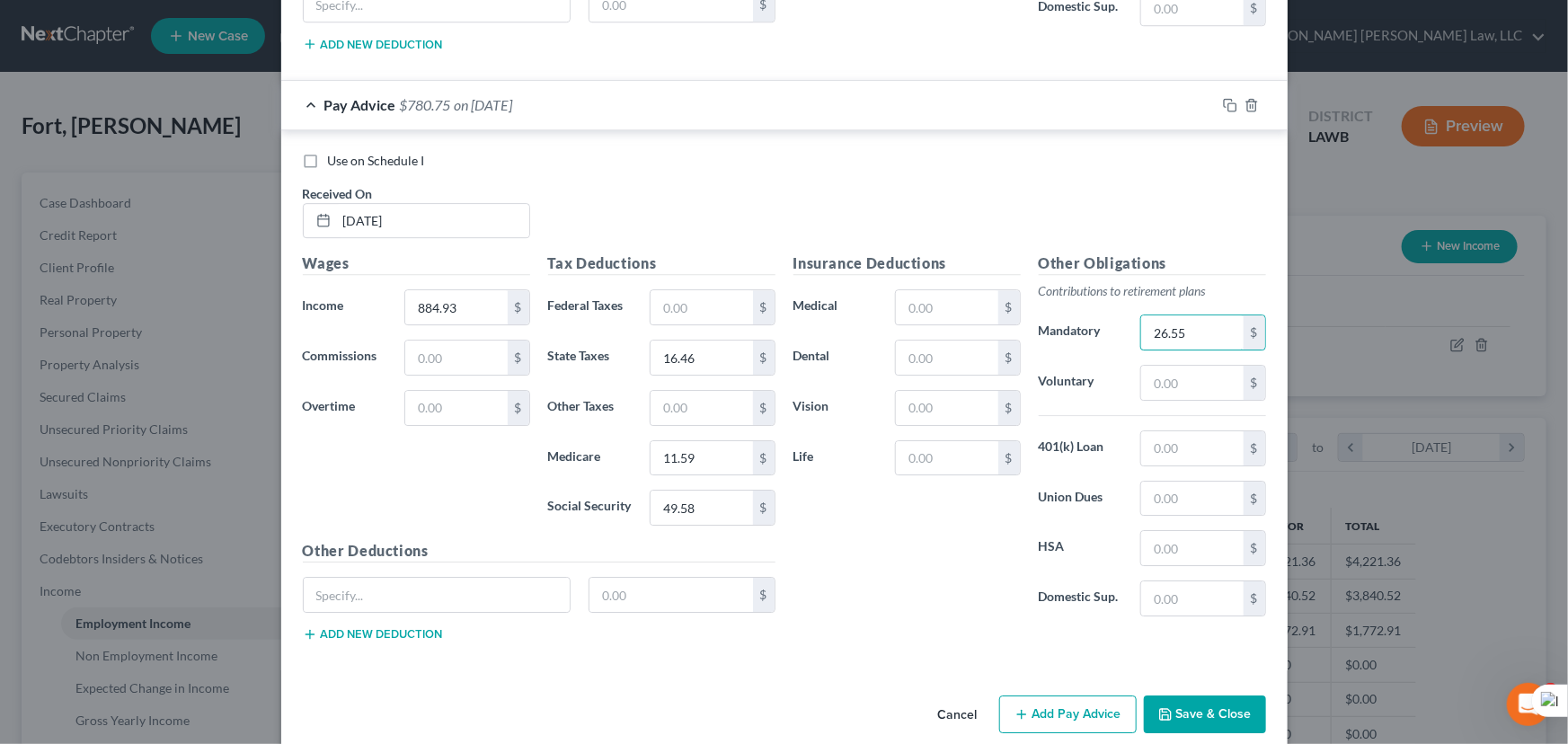
type input "26.55"
drag, startPoint x: 965, startPoint y: 370, endPoint x: 964, endPoint y: 351, distance: 19.0
click at [963, 364] on div "Insurance Deductions Medical $ Dental $ Vision $ Life $" at bounding box center [907, 441] width 245 height 378
click at [964, 351] on input "text" at bounding box center [946, 357] width 101 height 34
type input "6.32"
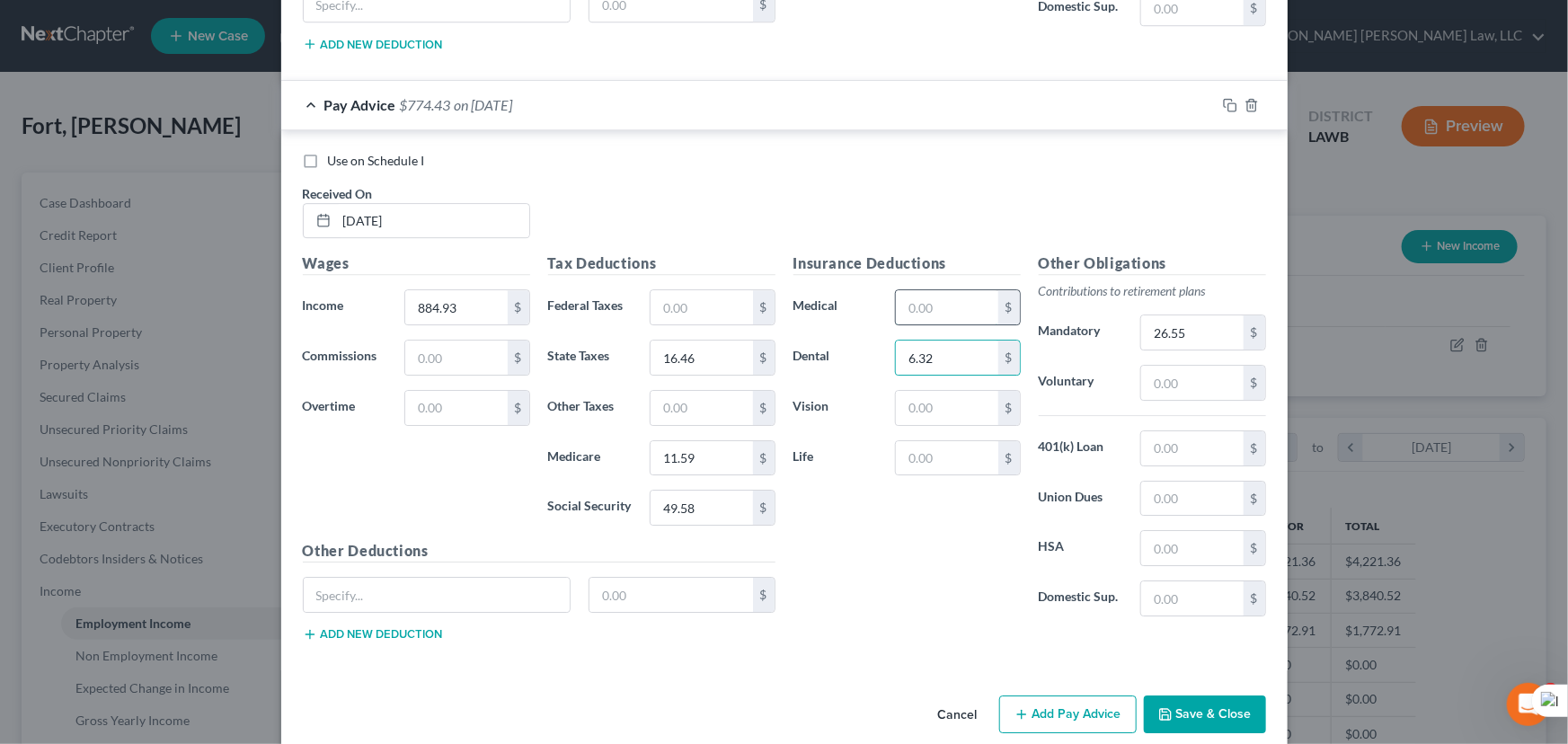
click at [928, 294] on input "text" at bounding box center [946, 307] width 101 height 34
type input "67.10"
click at [908, 401] on input "text" at bounding box center [946, 408] width 101 height 34
type input "1.98"
click at [674, 398] on input "text" at bounding box center [701, 408] width 101 height 34
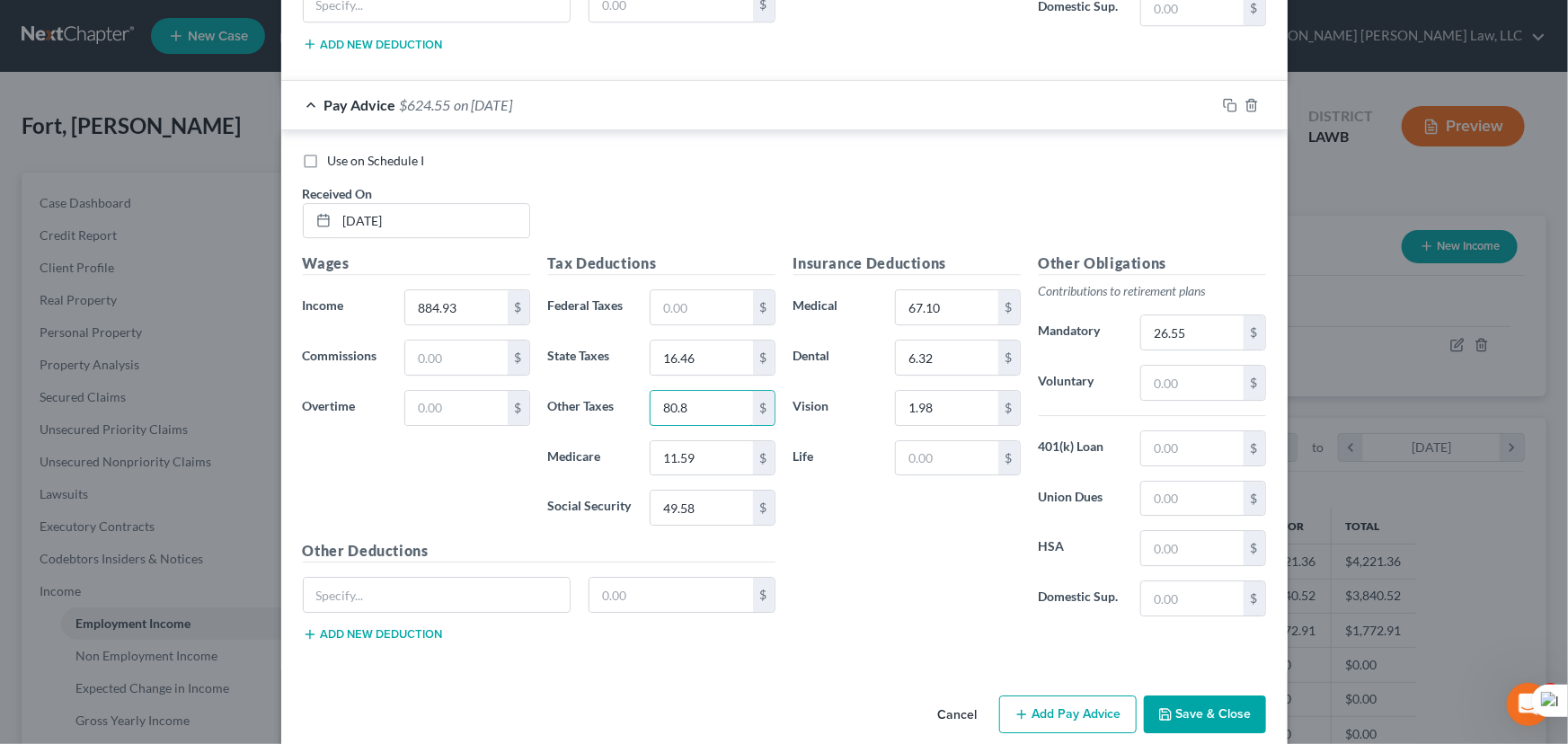
scroll to position [2735, 0]
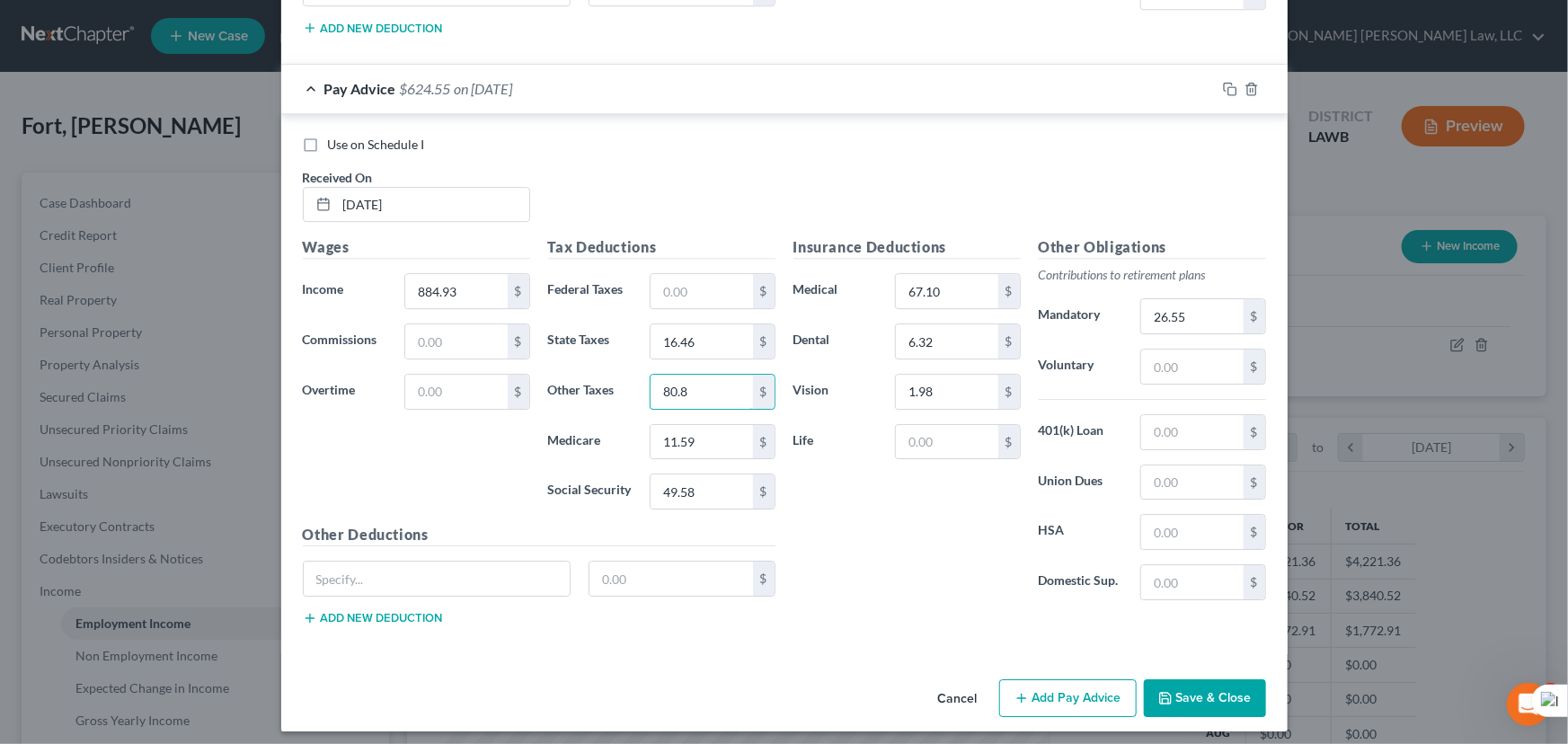
type input "80.8"
click at [1058, 679] on button "Add Pay Advice" at bounding box center [1068, 698] width 138 height 38
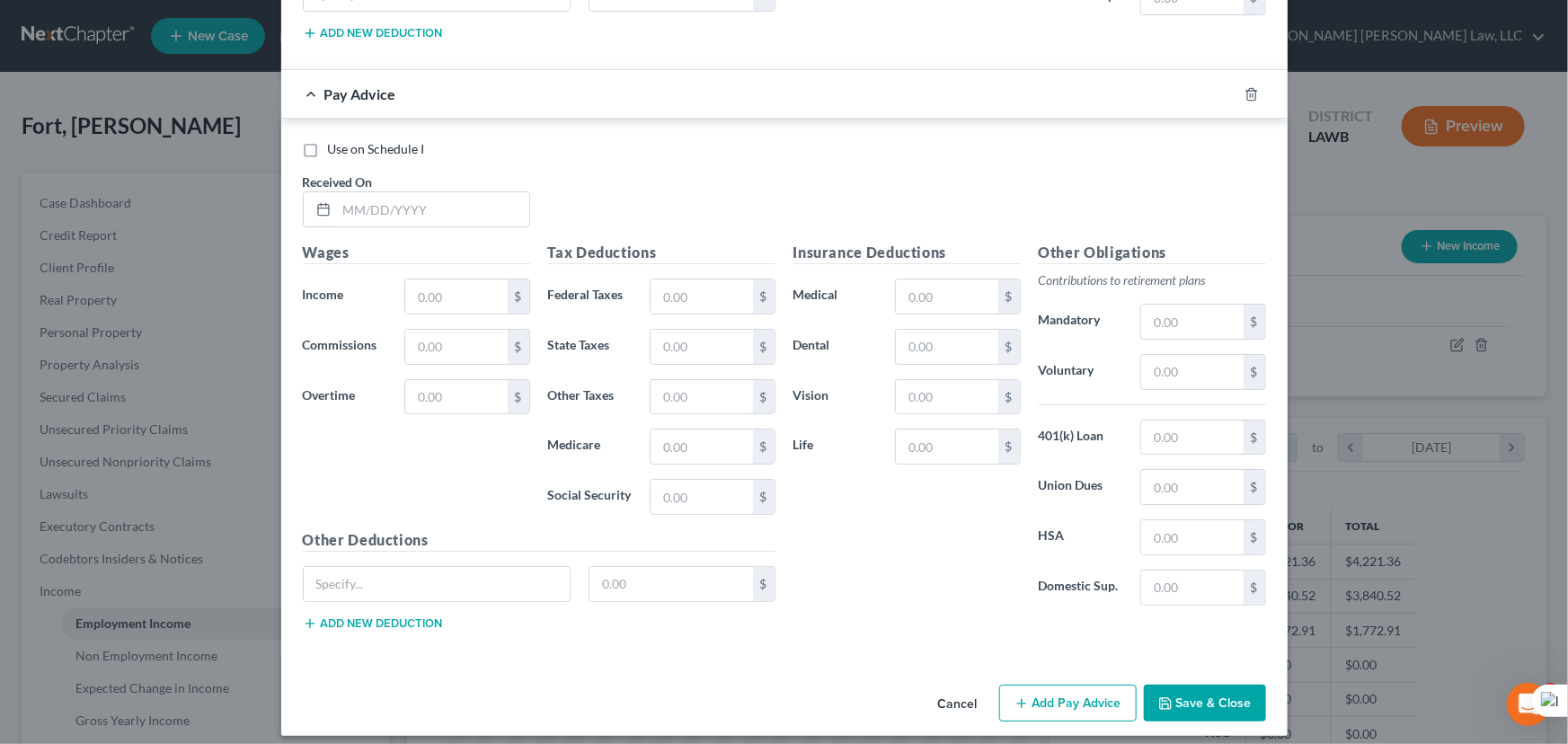
scroll to position [3323, 0]
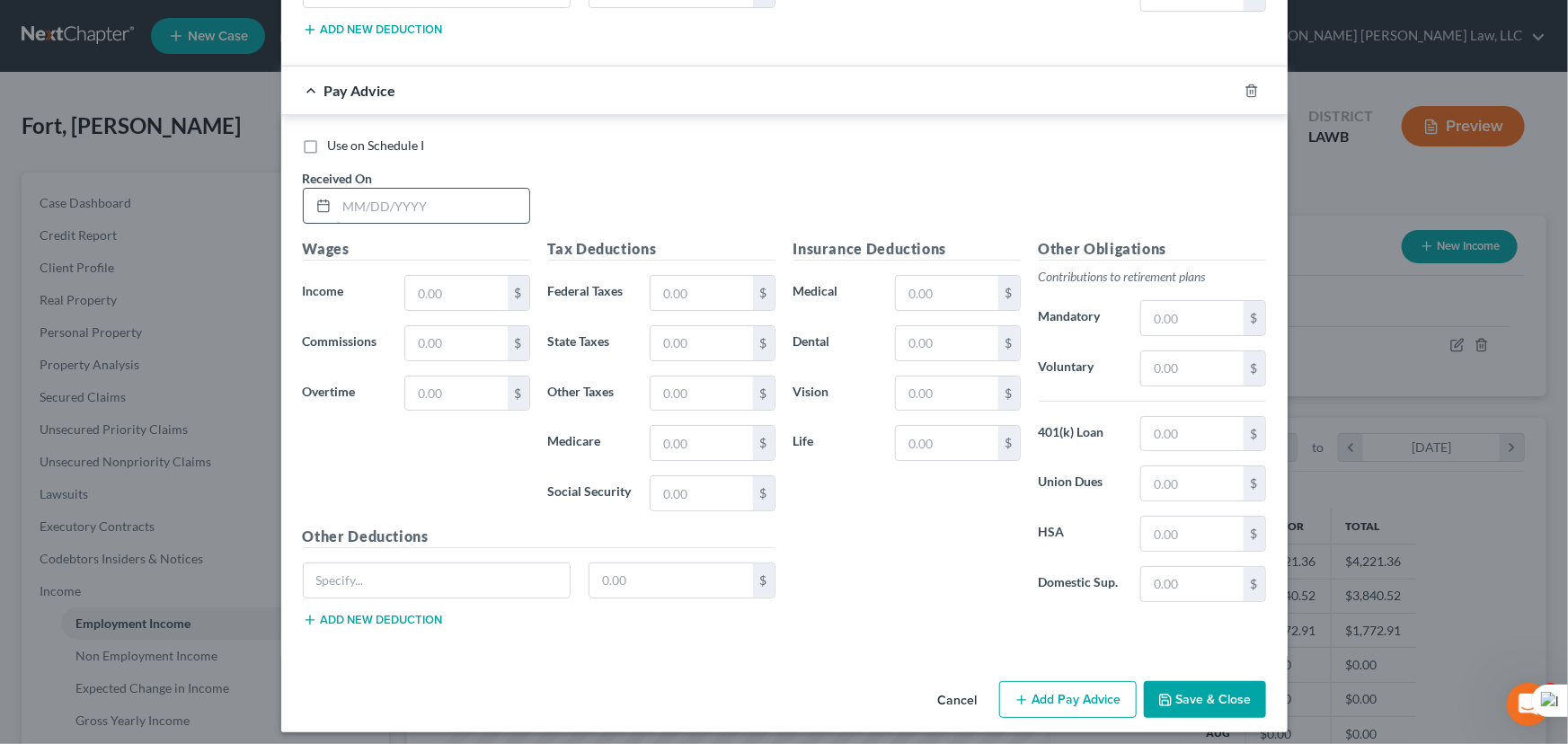
click at [379, 211] on input "text" at bounding box center [433, 205] width 192 height 34
type input "05/30/2025"
click at [492, 276] on input "text" at bounding box center [455, 293] width 101 height 34
type input "887.99"
click at [699, 414] on div "Tax Deductions Federal Taxes $ State Taxes $ Other Taxes $ Medicare $ Social Se…" at bounding box center [662, 381] width 245 height 287
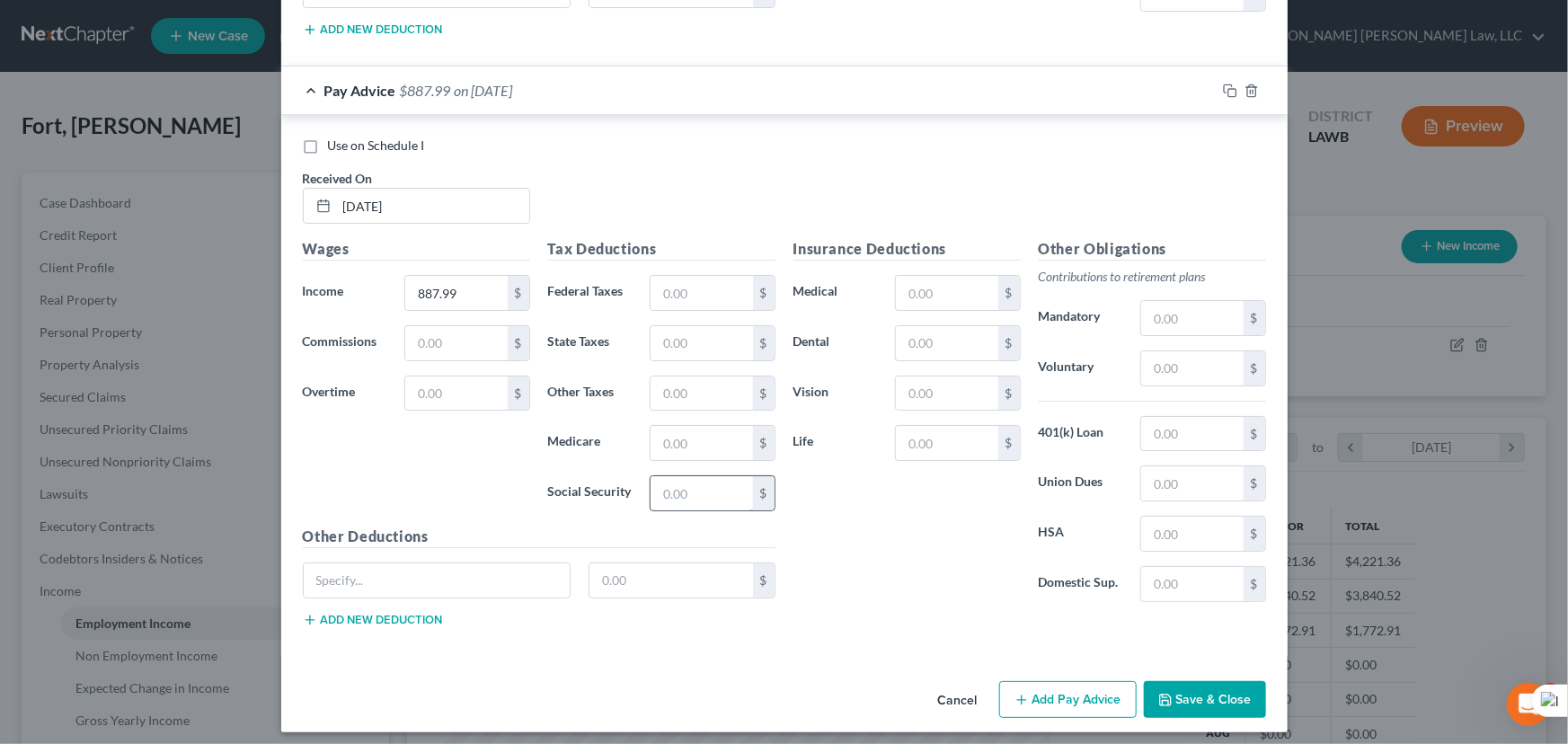
click at [703, 491] on input "text" at bounding box center [701, 493] width 101 height 34
type input "52.41"
click at [697, 432] on input "text" at bounding box center [701, 442] width 101 height 34
type input "12.26"
click at [701, 341] on input "text" at bounding box center [701, 343] width 101 height 34
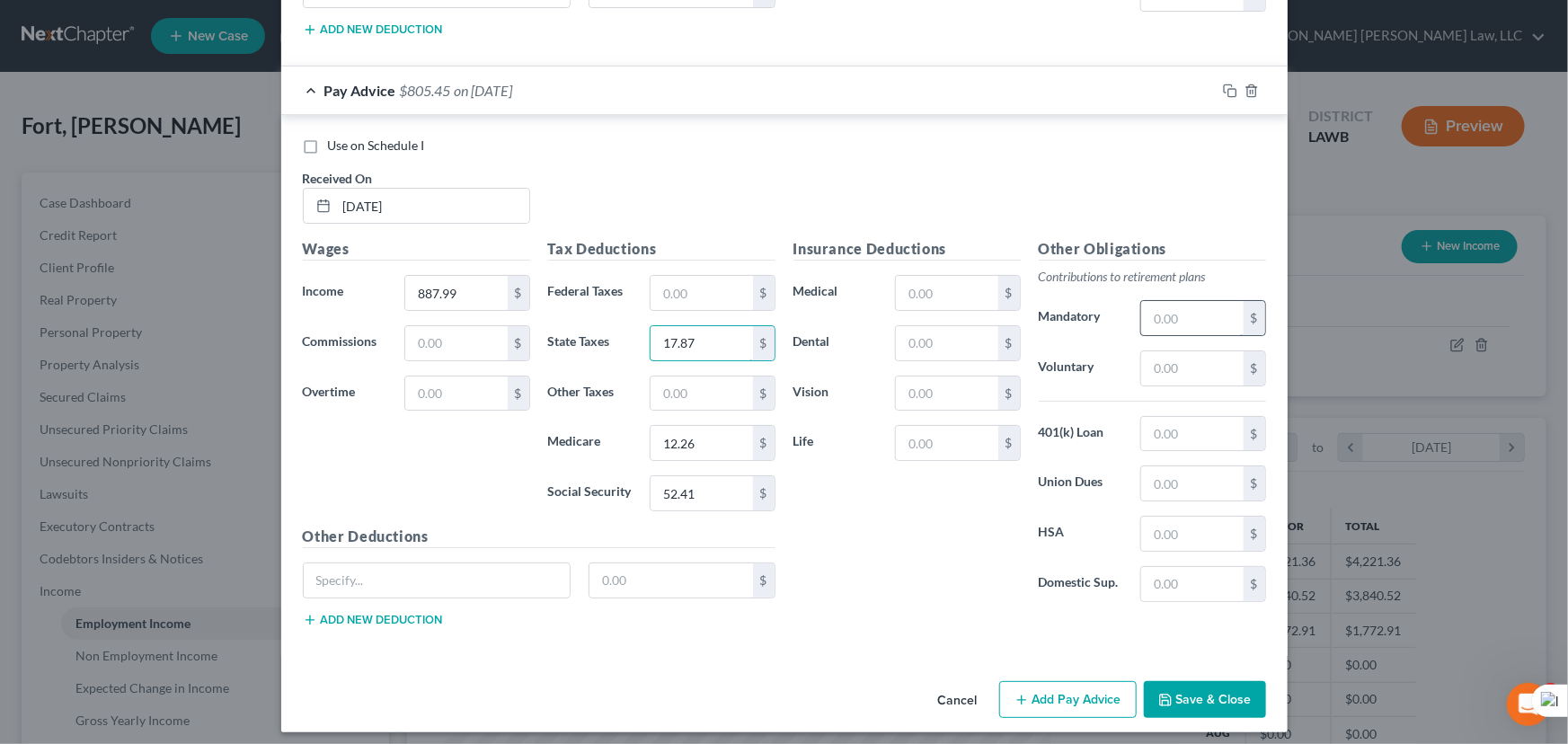
type input "17.87"
click at [1159, 315] on input "text" at bounding box center [1192, 318] width 101 height 34
type input "26.64"
click at [942, 339] on input "text" at bounding box center [946, 343] width 101 height 34
type input "3.16"
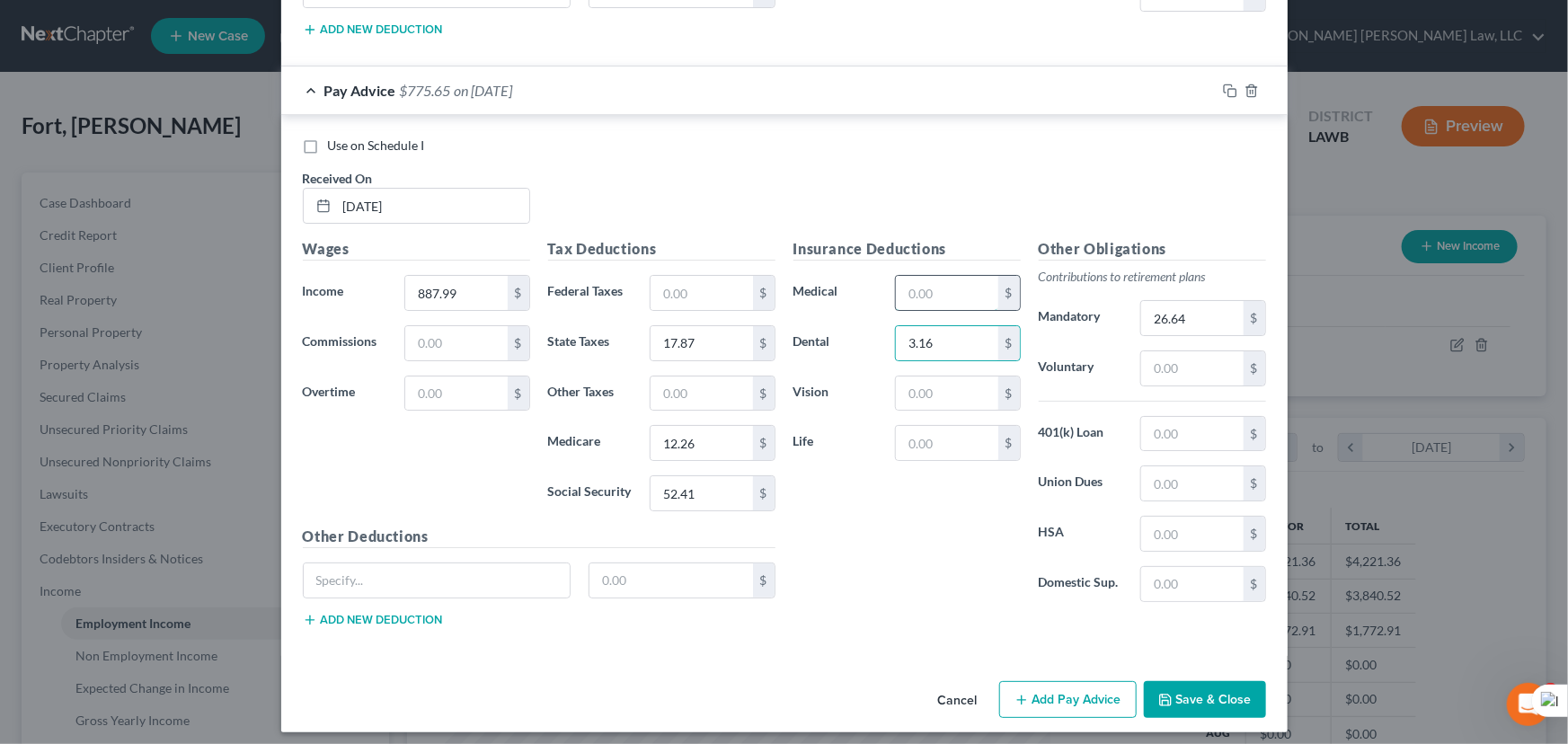
click at [980, 276] on input "text" at bounding box center [946, 293] width 101 height 34
type input "33.55"
click at [896, 376] on input "text" at bounding box center [946, 393] width 101 height 34
type input "0.99"
click at [701, 386] on input "text" at bounding box center [701, 393] width 101 height 34
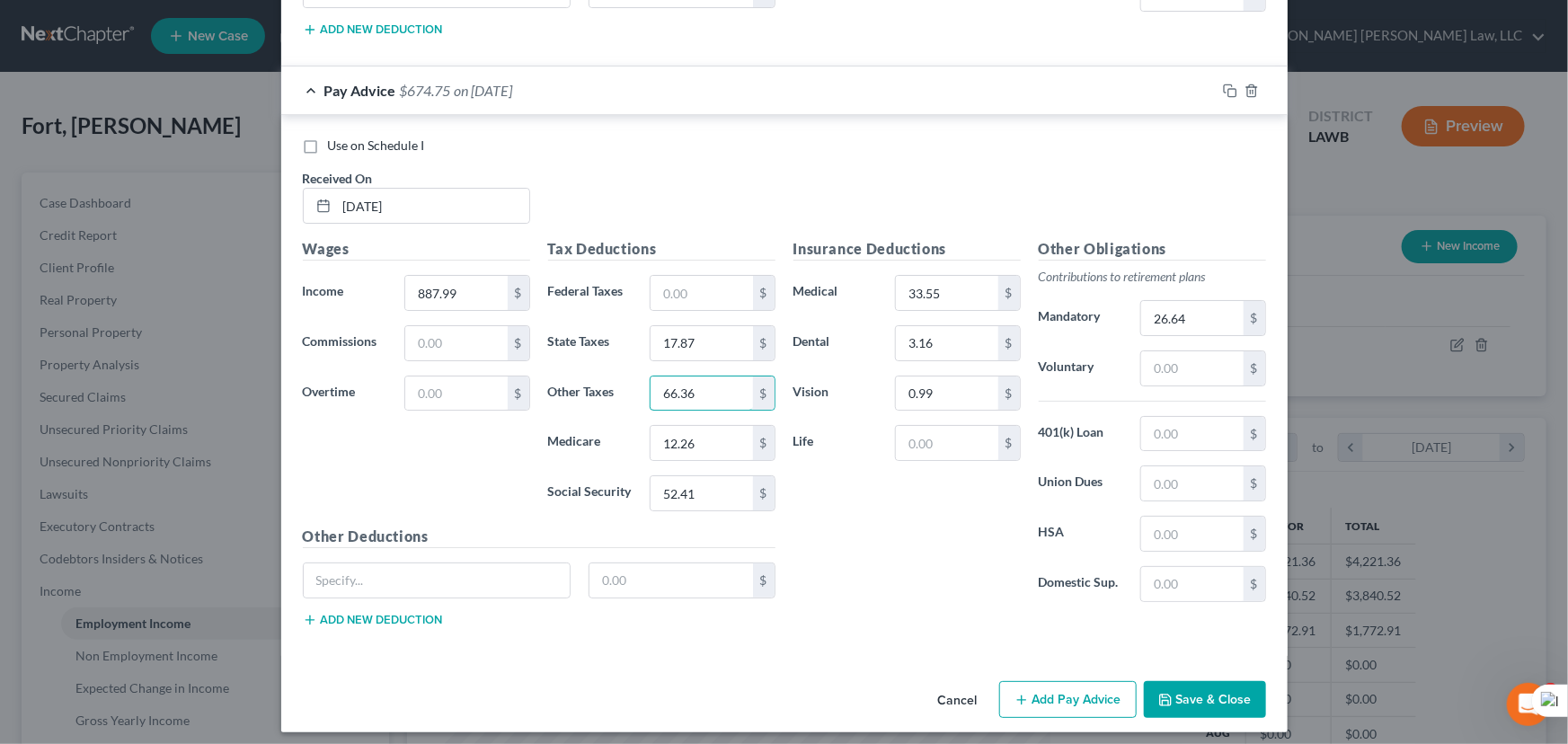
type input "66.36"
click at [1049, 690] on button "Add Pay Advice" at bounding box center [1068, 699] width 138 height 38
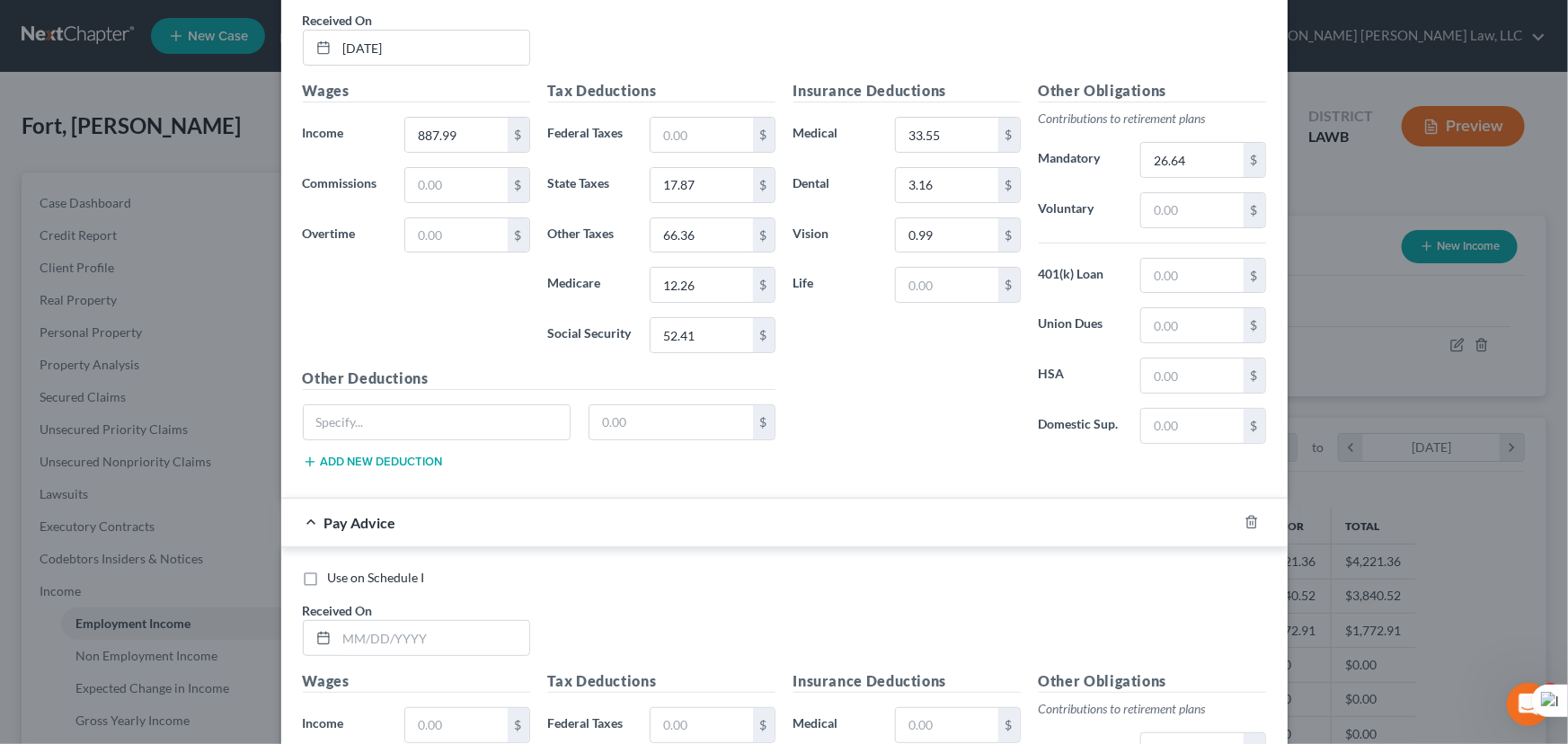
scroll to position [3911, 0]
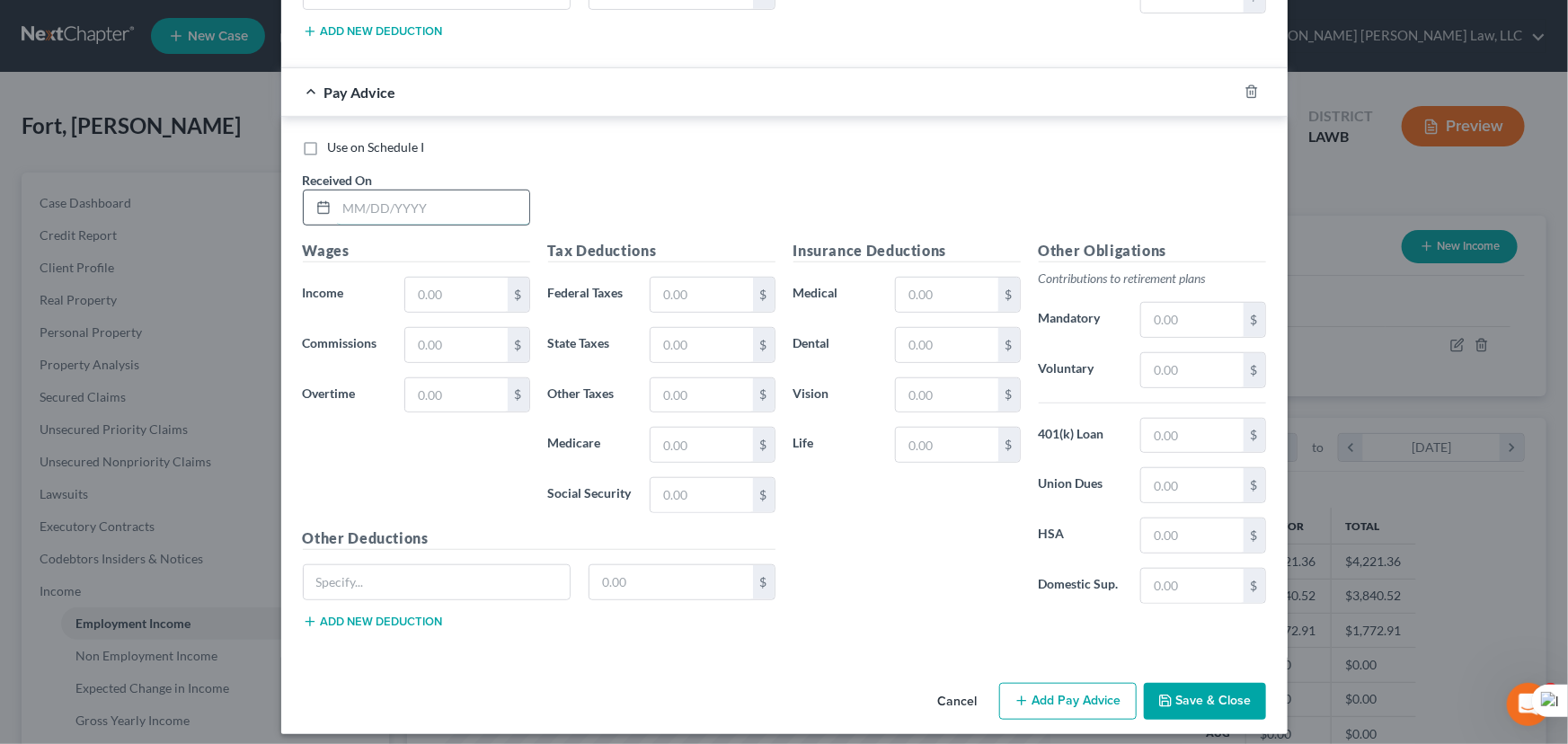
click at [456, 197] on input "text" at bounding box center [433, 207] width 192 height 34
type input "06/06/2025"
click at [422, 278] on input "text" at bounding box center [455, 294] width 101 height 34
type input "985.91"
click at [1188, 303] on input "text" at bounding box center [1192, 320] width 101 height 34
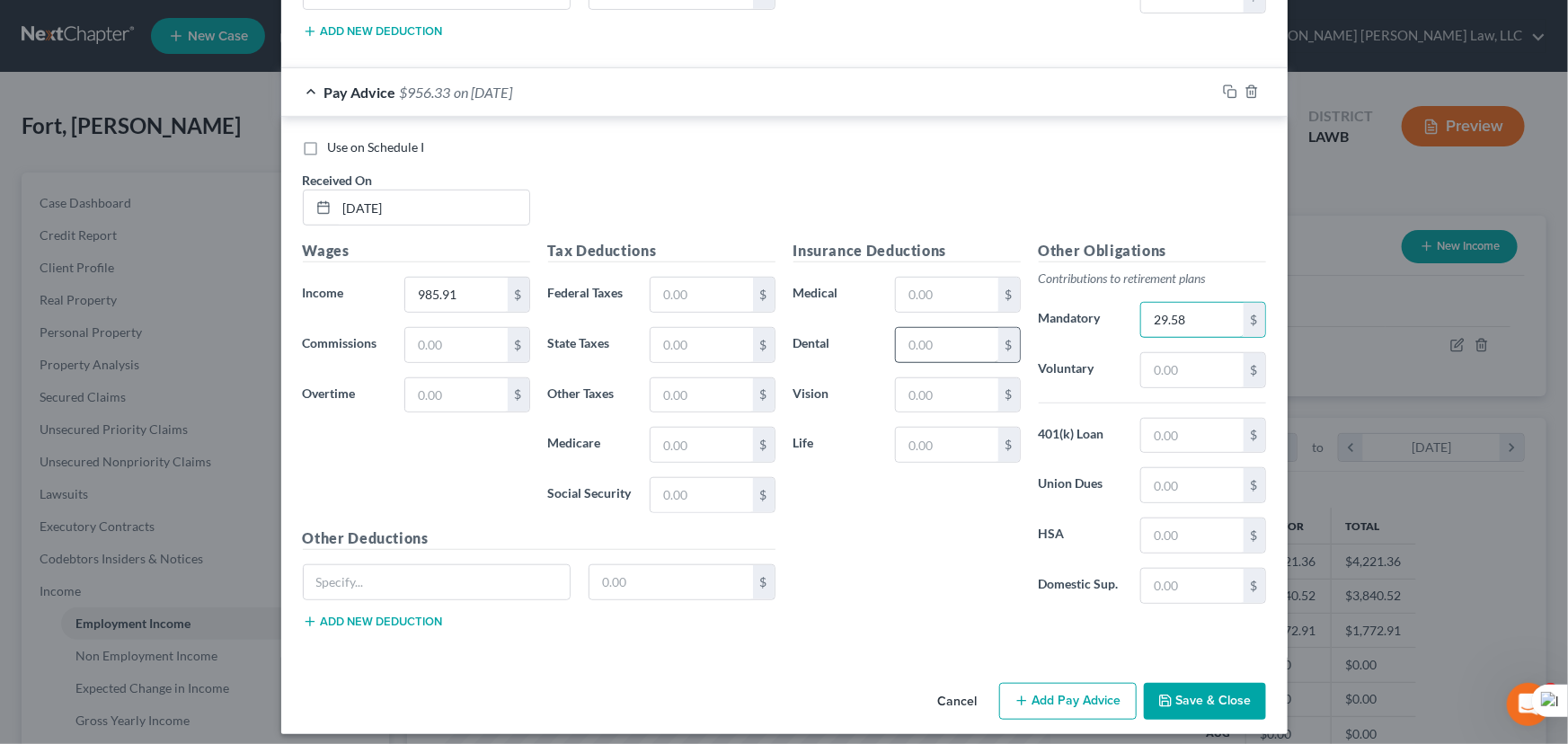
type input "29.58"
click at [970, 328] on input "text" at bounding box center [946, 345] width 101 height 34
type input "3.16"
click at [956, 278] on input "text" at bounding box center [946, 294] width 101 height 34
type input "33.55"
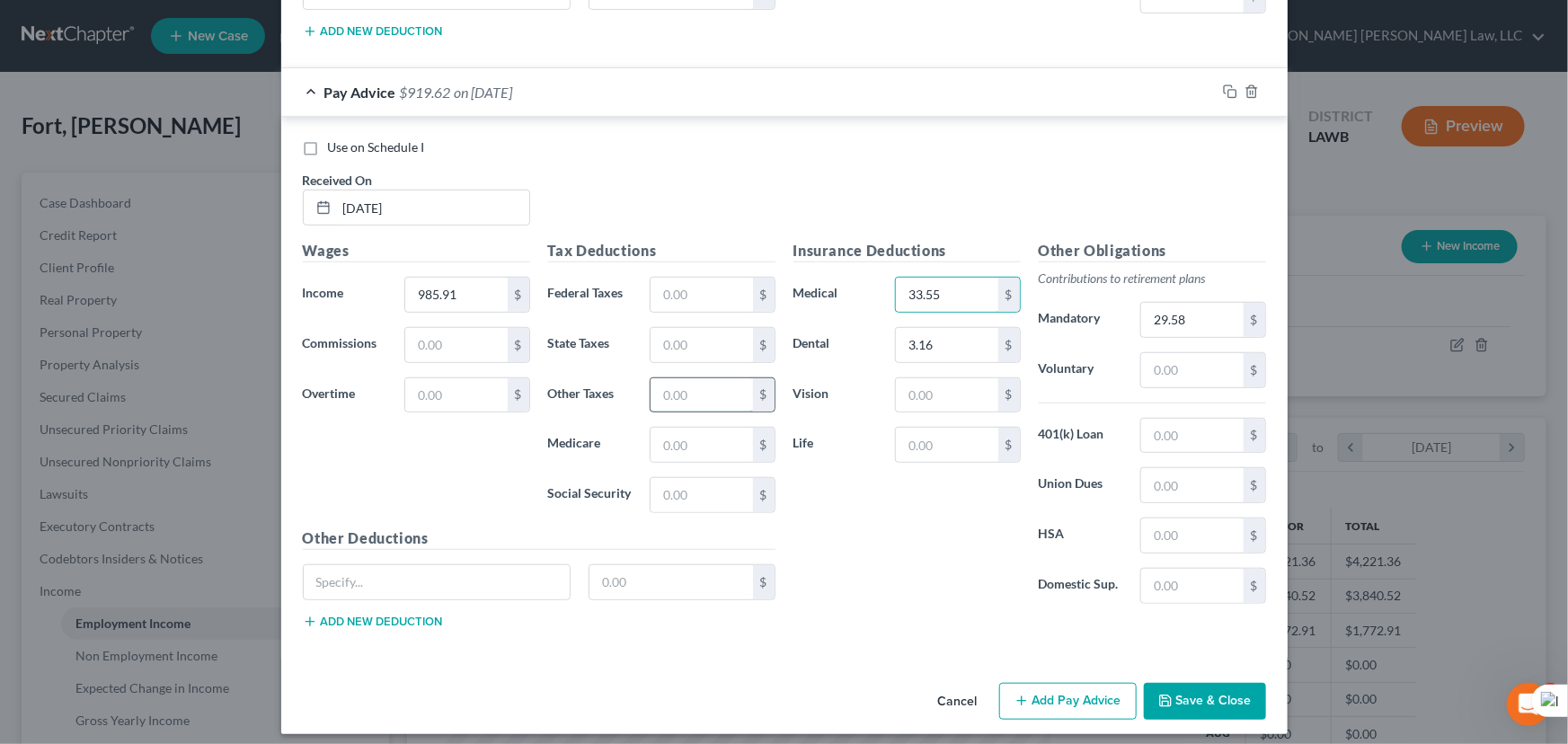
click at [723, 378] on input "text" at bounding box center [701, 395] width 101 height 34
type input "66.36"
click at [661, 477] on input "text" at bounding box center [701, 494] width 101 height 34
type input "58.48"
click at [677, 427] on input "text" at bounding box center [701, 444] width 101 height 34
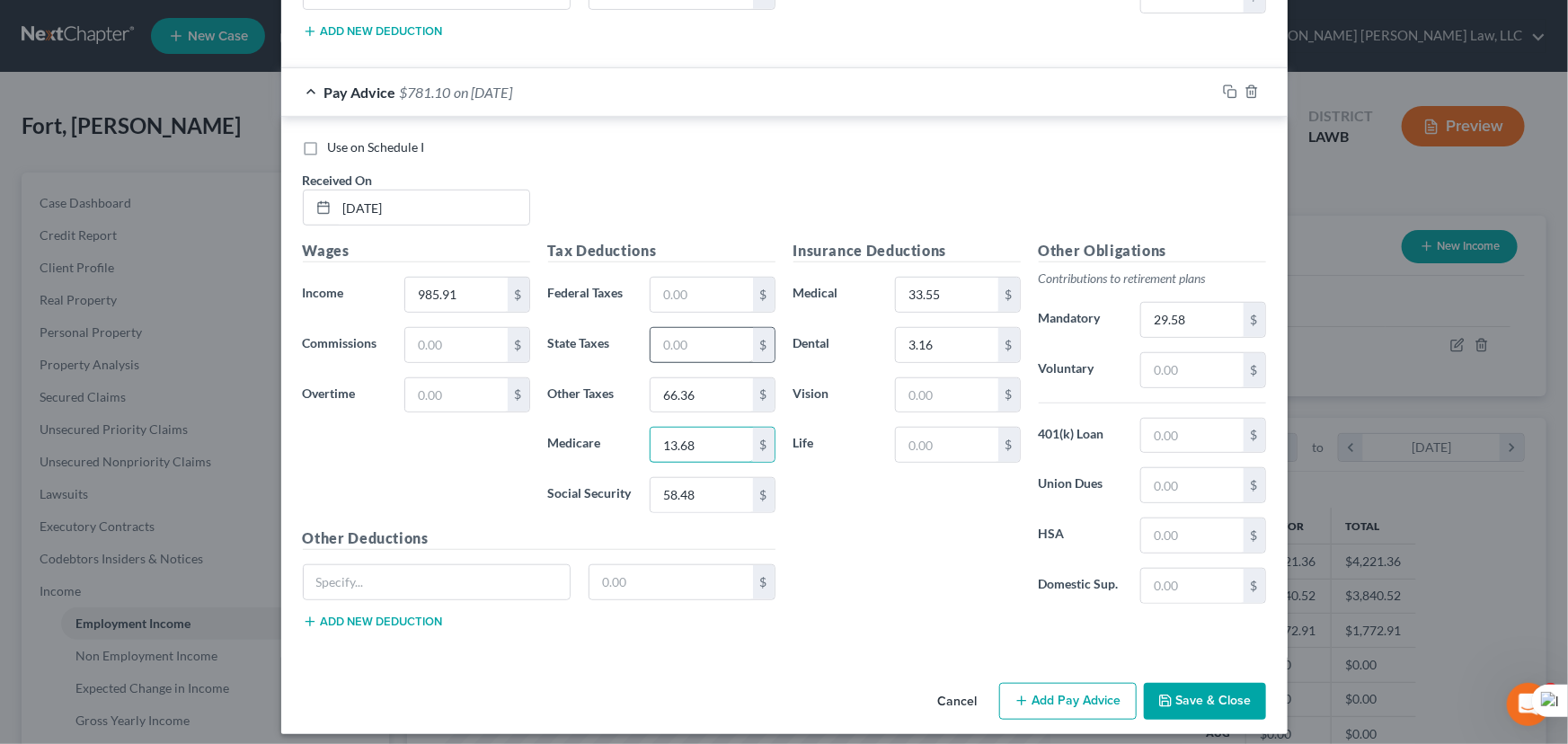
type input "13.68"
click at [678, 340] on input "text" at bounding box center [701, 345] width 101 height 34
type input "20.81"
click at [909, 350] on div "3.16 $" at bounding box center [957, 345] width 125 height 36
click at [918, 390] on input "text" at bounding box center [946, 395] width 101 height 34
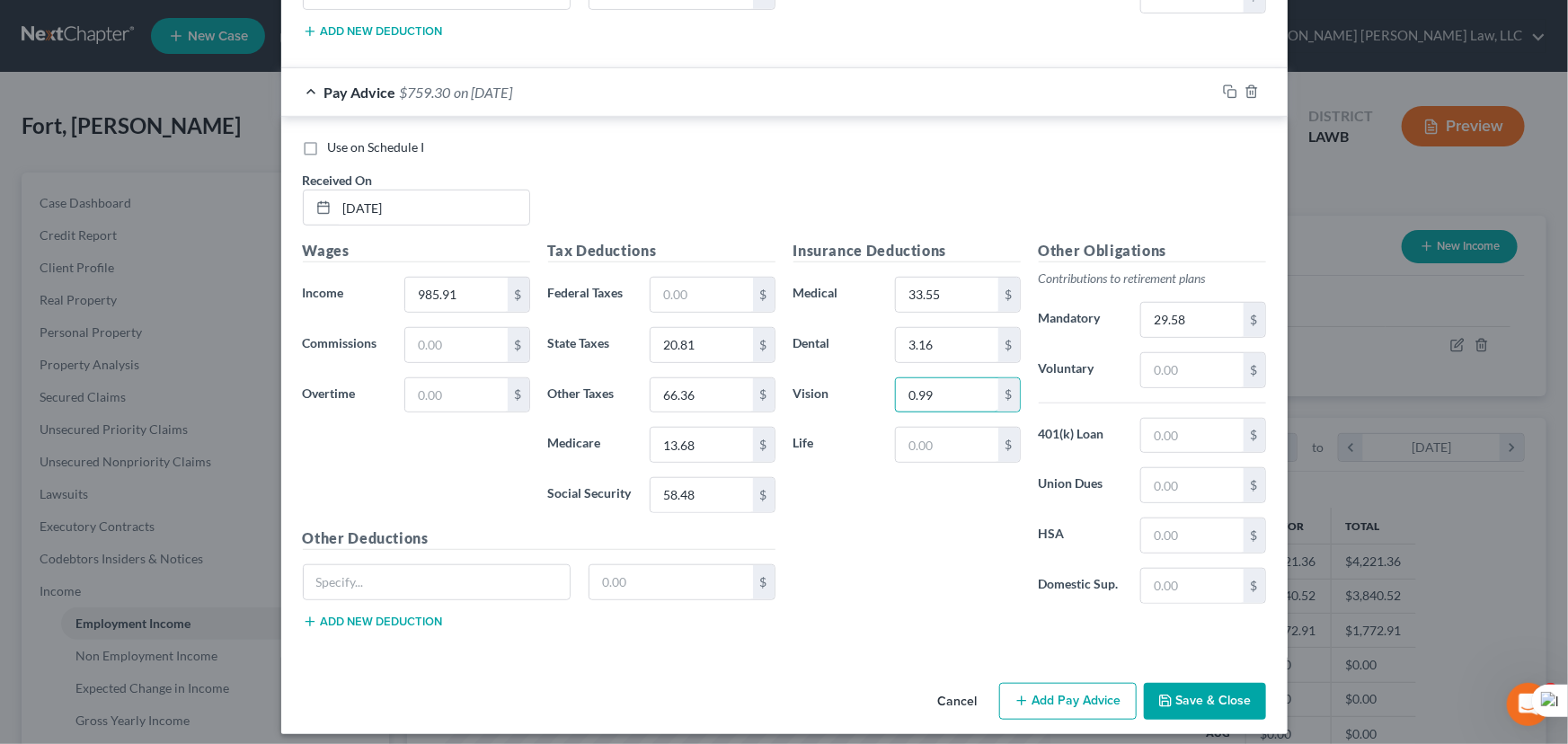
type input "0.99"
click at [1029, 683] on button "Add Pay Advice" at bounding box center [1068, 701] width 138 height 38
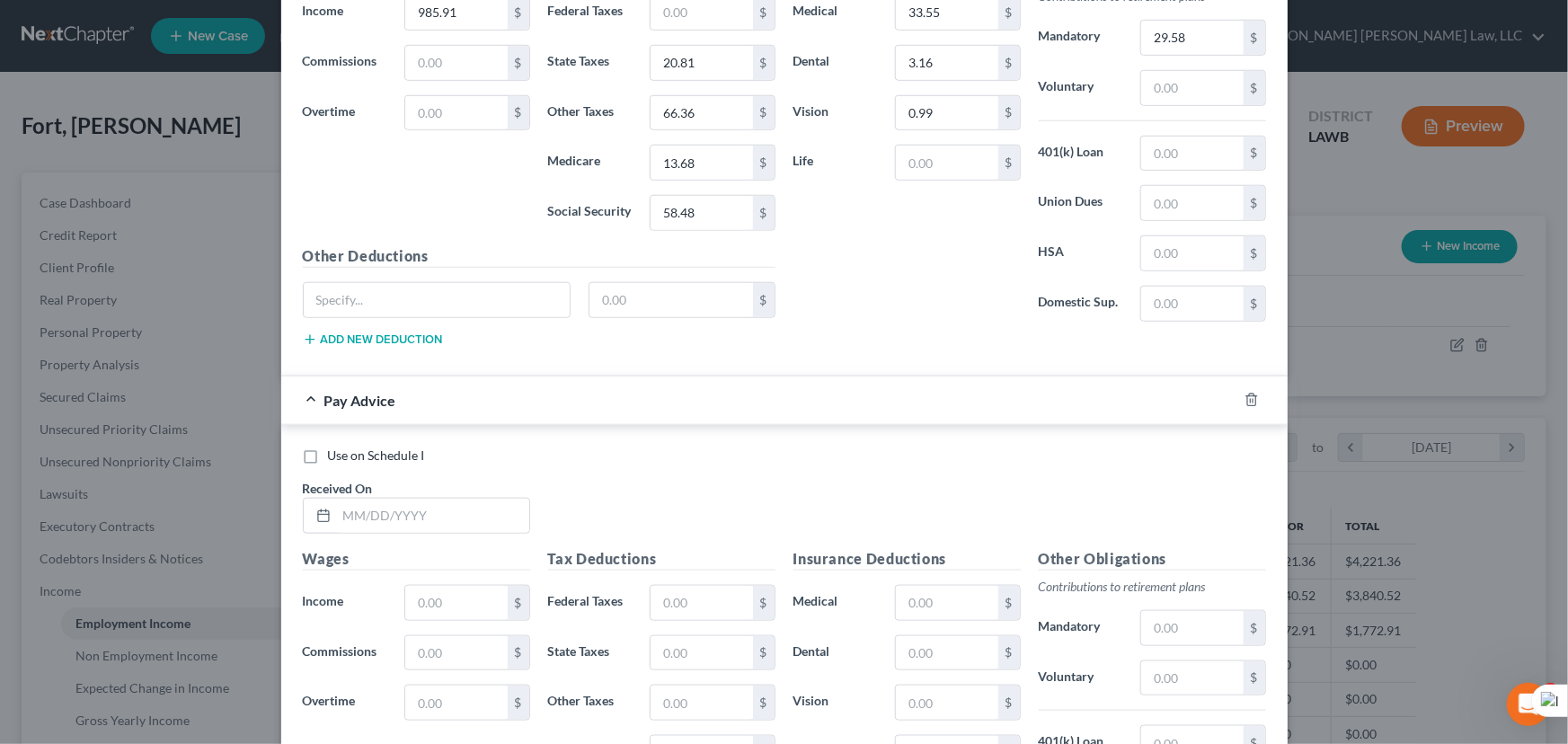
scroll to position [4500, 0]
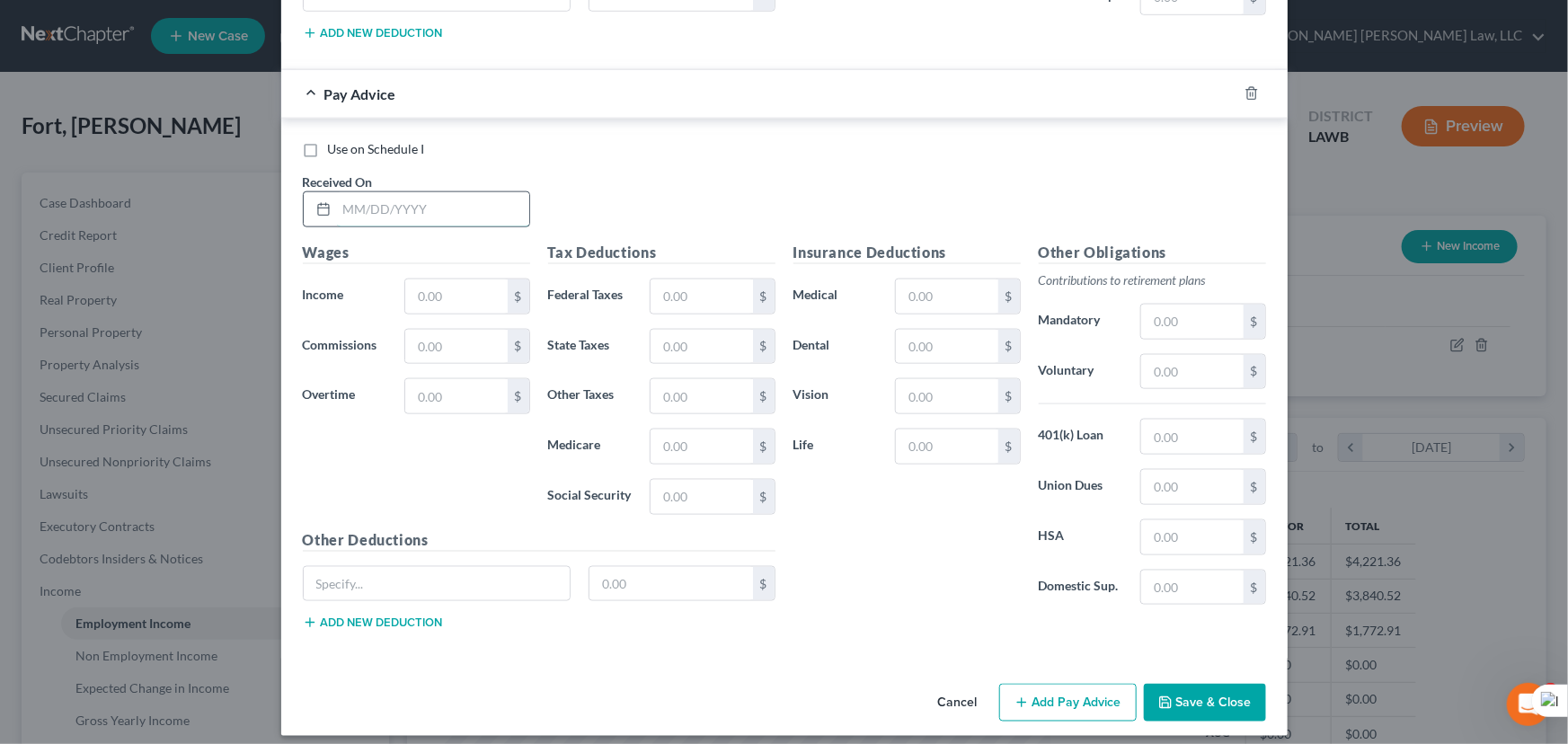
click at [448, 192] on input "text" at bounding box center [433, 209] width 192 height 34
type input "06/13/2025"
click at [484, 284] on input "text" at bounding box center [455, 296] width 101 height 34
type input "894.10"
click at [1193, 313] on input "text" at bounding box center [1192, 321] width 101 height 34
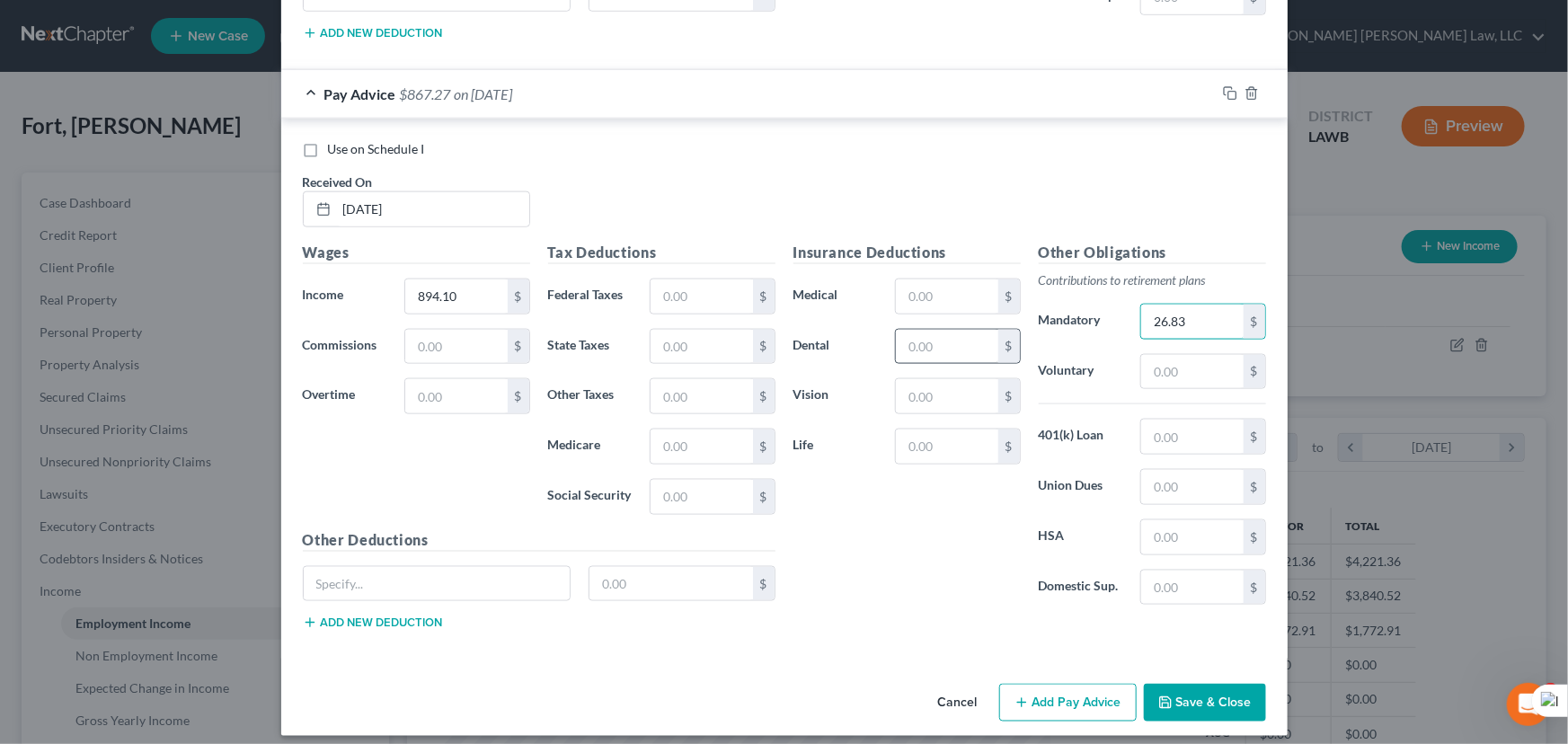
type input "26.83"
click at [964, 337] on input "text" at bounding box center [946, 346] width 101 height 34
type input "3.16"
click at [902, 280] on input "text" at bounding box center [946, 296] width 101 height 34
type input "33.55"
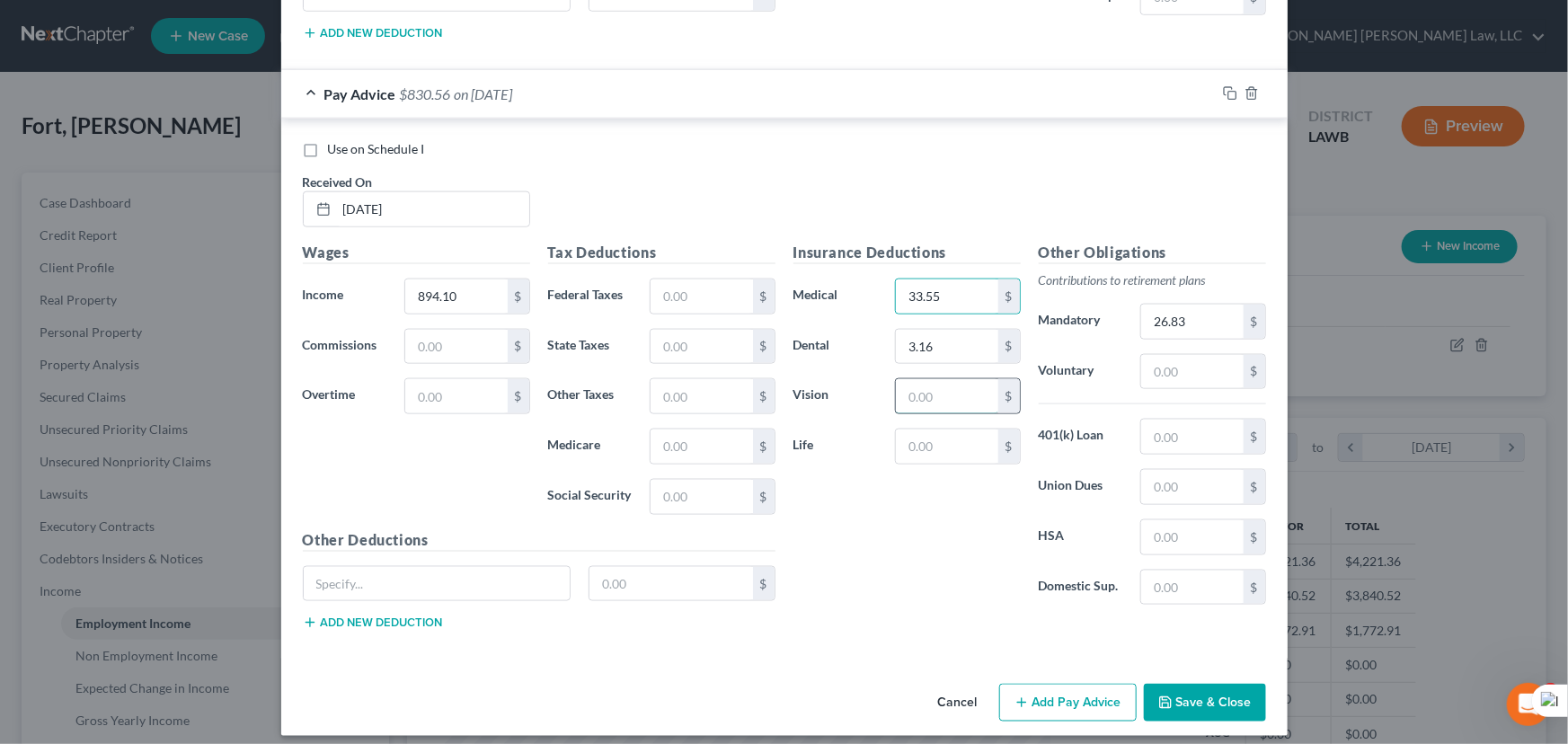
click at [931, 389] on input "text" at bounding box center [946, 396] width 101 height 34
type input "0.99"
click at [720, 379] on input "text" at bounding box center [701, 396] width 101 height 34
type input "66.36"
click at [695, 479] on input "text" at bounding box center [701, 496] width 101 height 34
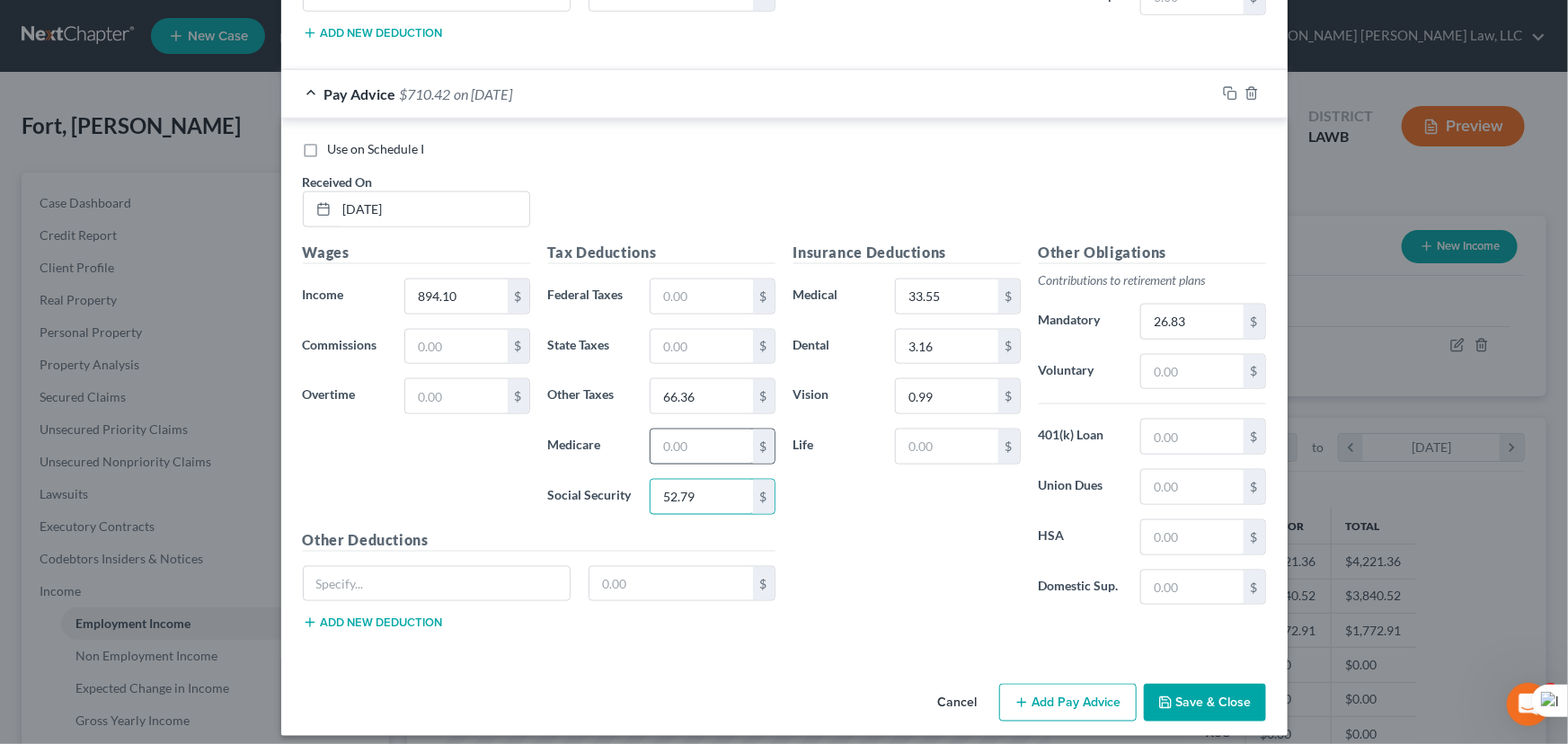
type input "52.79"
click at [689, 449] on input "text" at bounding box center [701, 446] width 101 height 34
type input "12.34"
click at [656, 338] on input "text" at bounding box center [701, 346] width 101 height 34
type input "18.05"
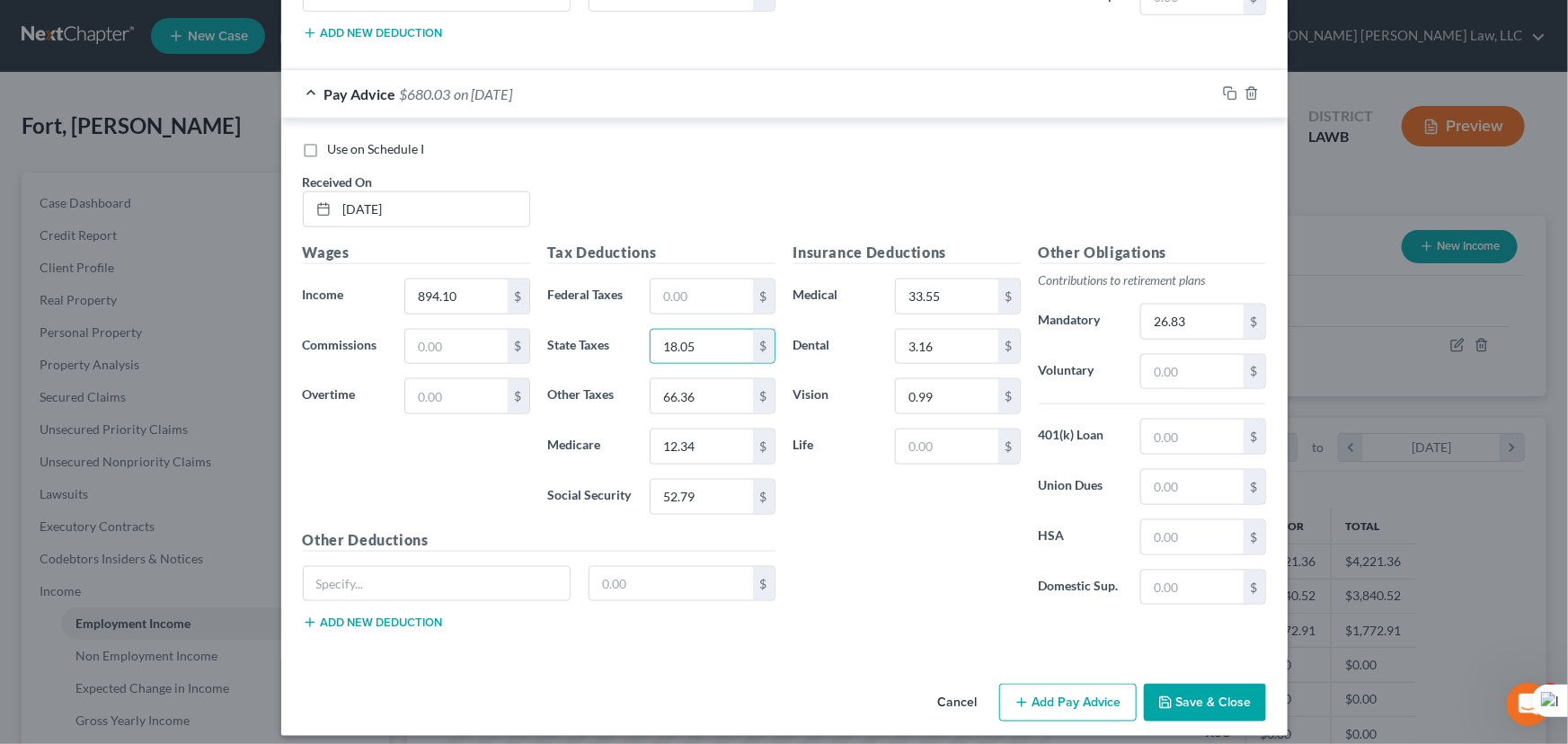
click at [1055, 695] on button "Add Pay Advice" at bounding box center [1068, 702] width 138 height 38
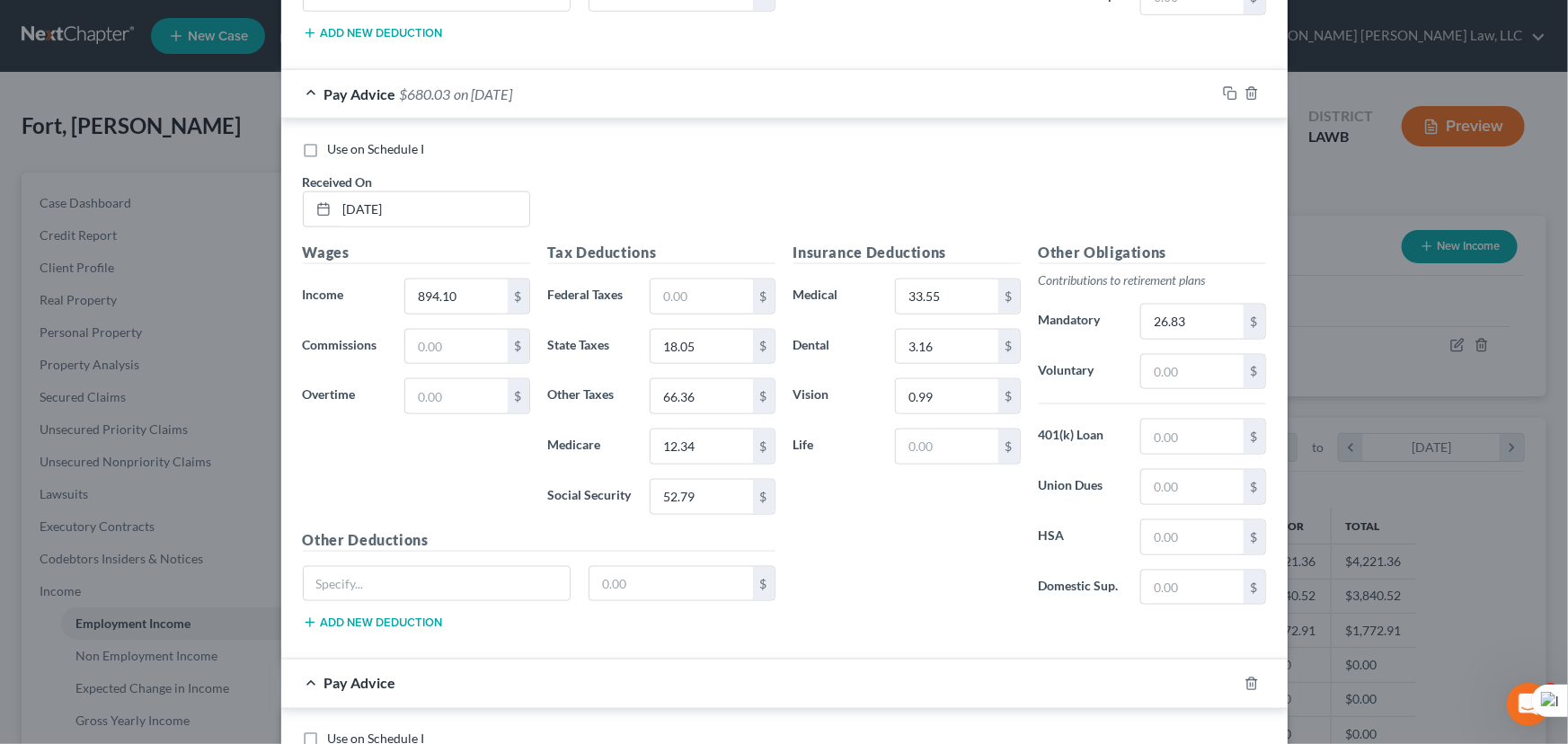
scroll to position [5088, 0]
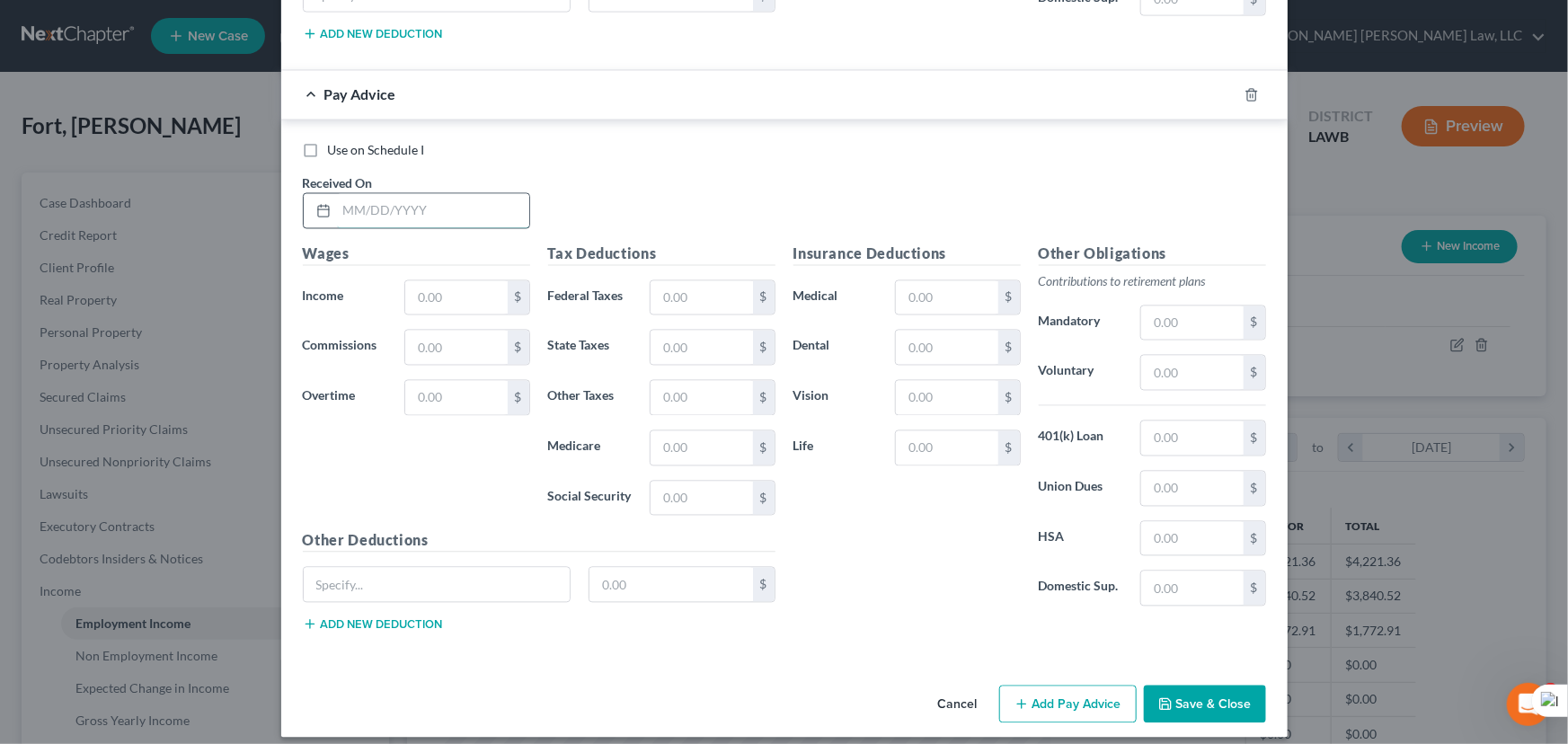
click at [429, 194] on input "text" at bounding box center [433, 211] width 192 height 34
type input "06/20/2025"
click at [450, 281] on input "text" at bounding box center [455, 298] width 101 height 34
type input "1,412.55"
drag, startPoint x: 705, startPoint y: 282, endPoint x: 830, endPoint y: 266, distance: 126.0
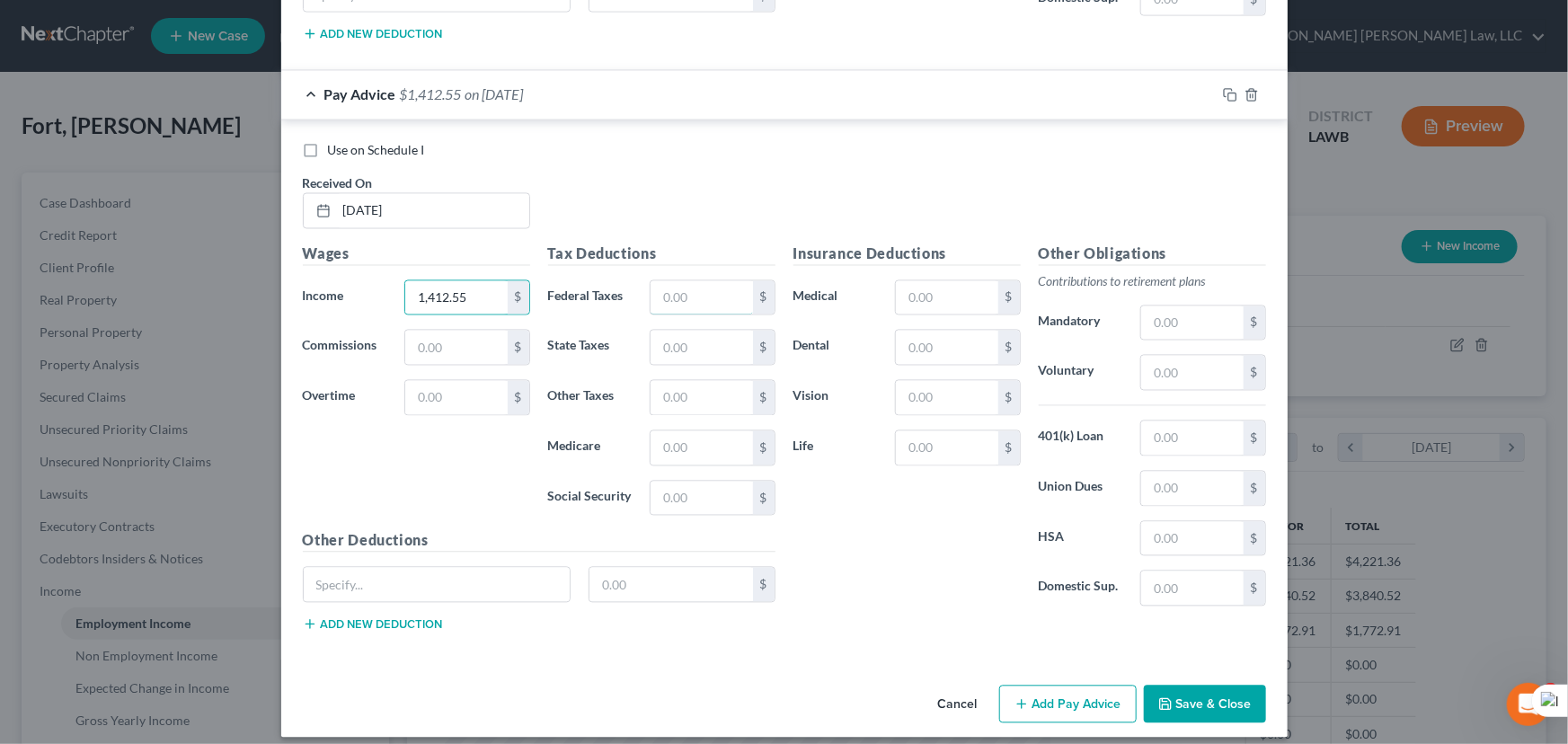
click at [705, 282] on input "text" at bounding box center [701, 298] width 101 height 34
click at [667, 484] on input "text" at bounding box center [701, 498] width 101 height 34
type input "84.94"
click at [684, 439] on input "text" at bounding box center [701, 448] width 101 height 34
type input "19.87"
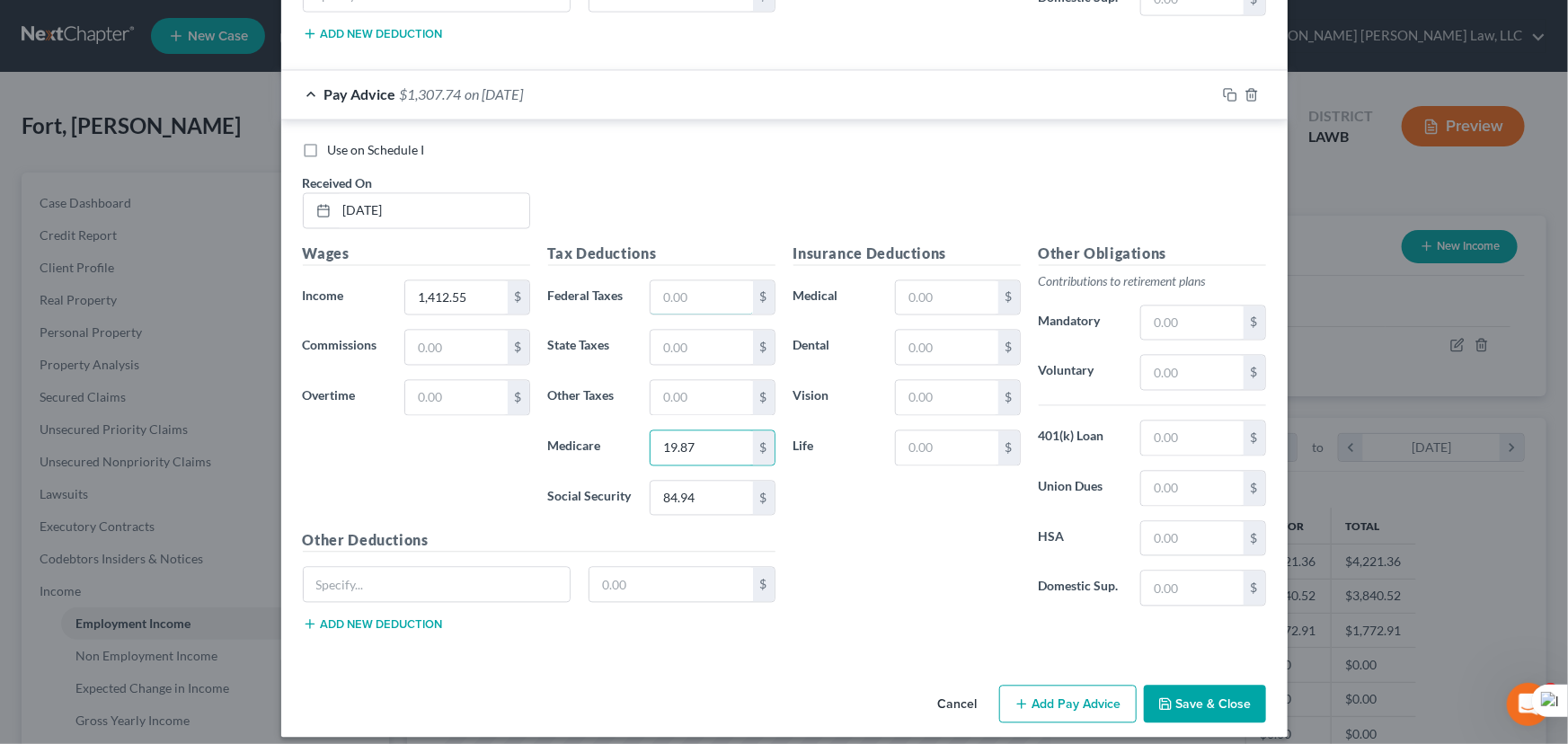
drag, startPoint x: 685, startPoint y: 268, endPoint x: 701, endPoint y: 258, distance: 18.9
click at [686, 281] on input "text" at bounding box center [701, 298] width 101 height 34
type input "53.66"
click at [640, 330] on div "$" at bounding box center [712, 347] width 143 height 36
click at [694, 336] on input "text" at bounding box center [701, 347] width 101 height 34
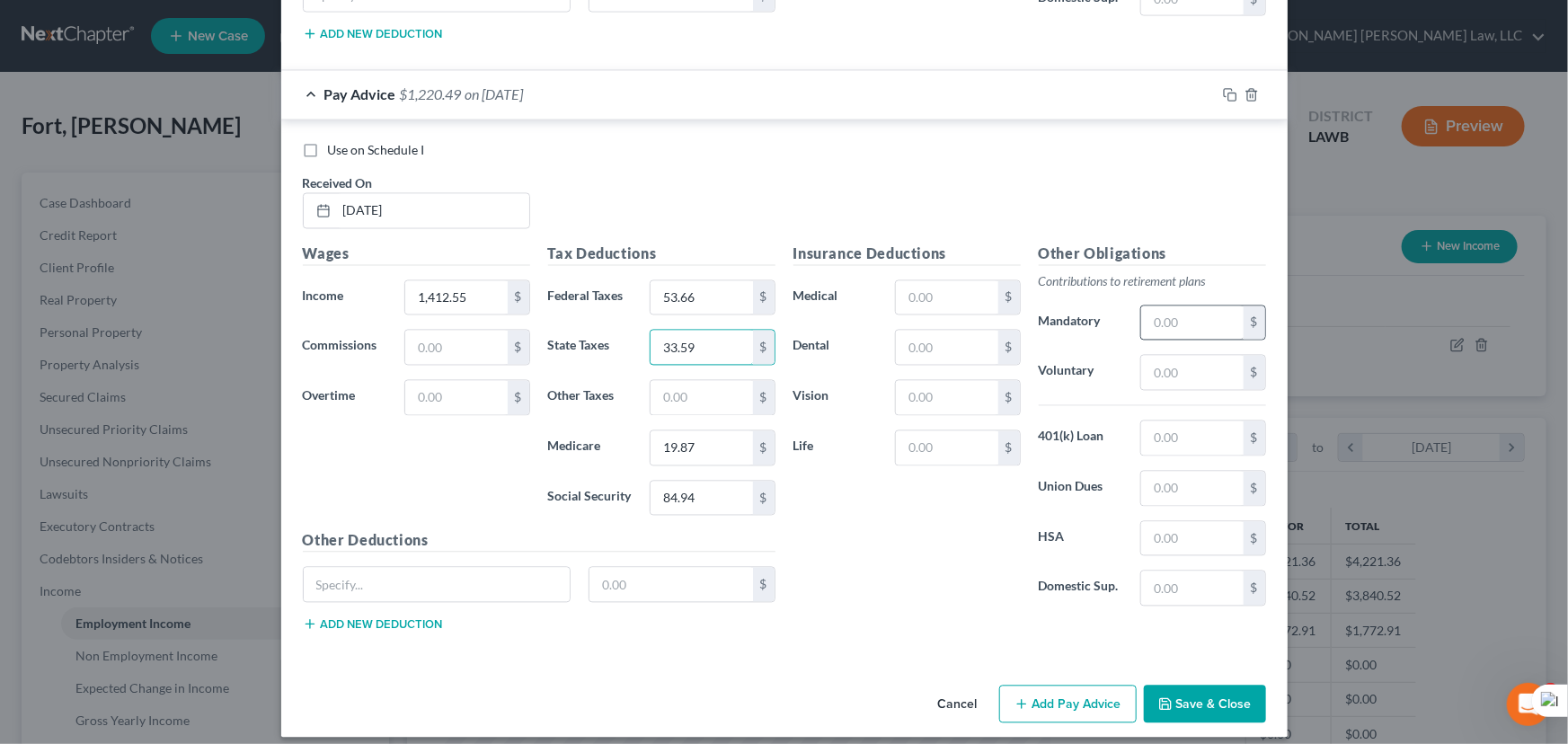
type input "33.59"
click at [1195, 314] on input "text" at bounding box center [1192, 323] width 101 height 34
type input "42.38"
click at [941, 331] on input "text" at bounding box center [946, 347] width 101 height 34
type input "3.16"
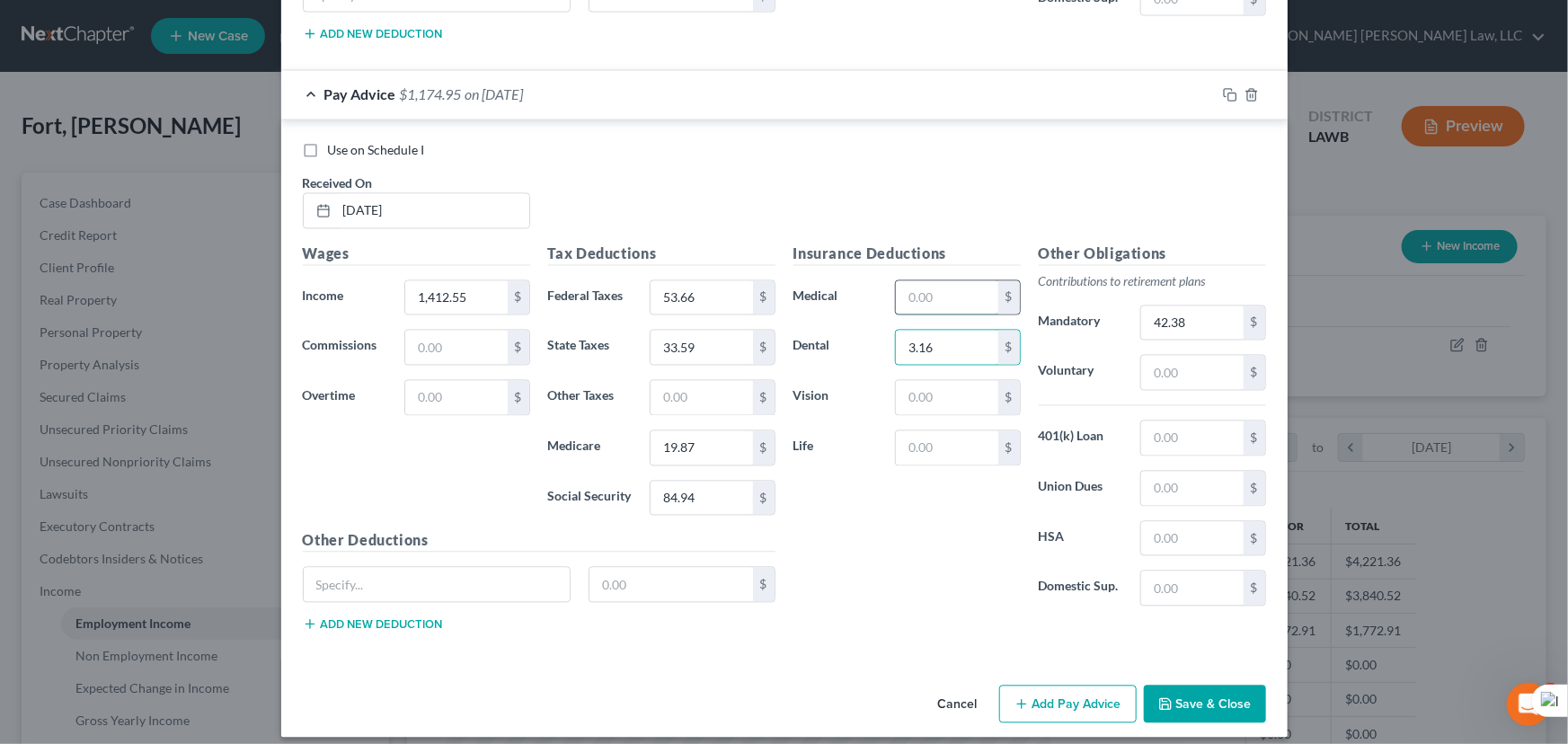
click at [914, 284] on input "text" at bounding box center [946, 298] width 101 height 34
type input "33.55"
click at [939, 381] on input "text" at bounding box center [946, 398] width 101 height 34
type input "0.99"
click at [694, 411] on div "Tax Deductions Federal Taxes 53.66 $ State Taxes 33.59 $ Other Taxes $ Medicare…" at bounding box center [662, 386] width 245 height 287
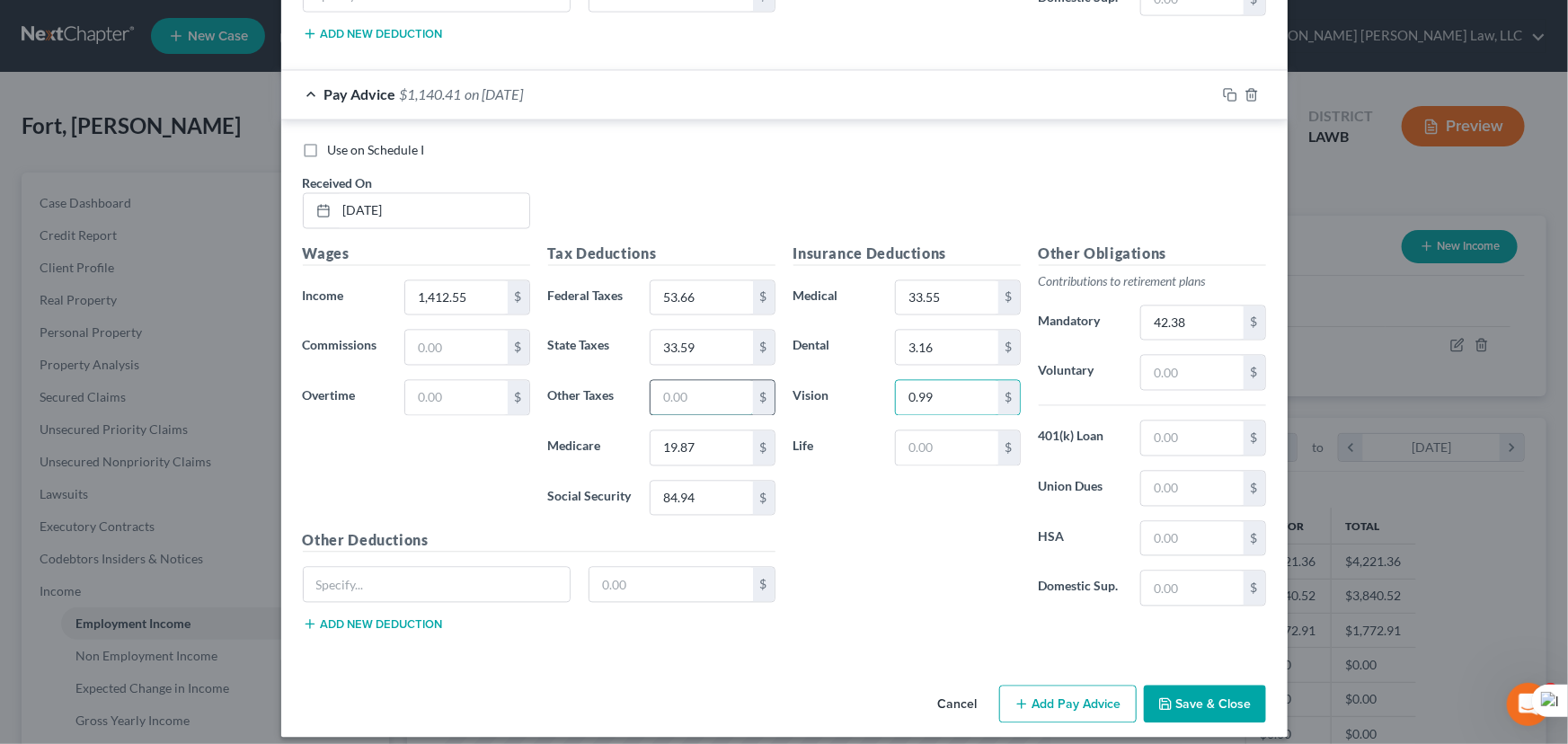
click at [708, 381] on input "text" at bounding box center [701, 398] width 101 height 34
type input "66.36"
click at [681, 281] on input "53.66" at bounding box center [701, 298] width 101 height 34
type input "53.86"
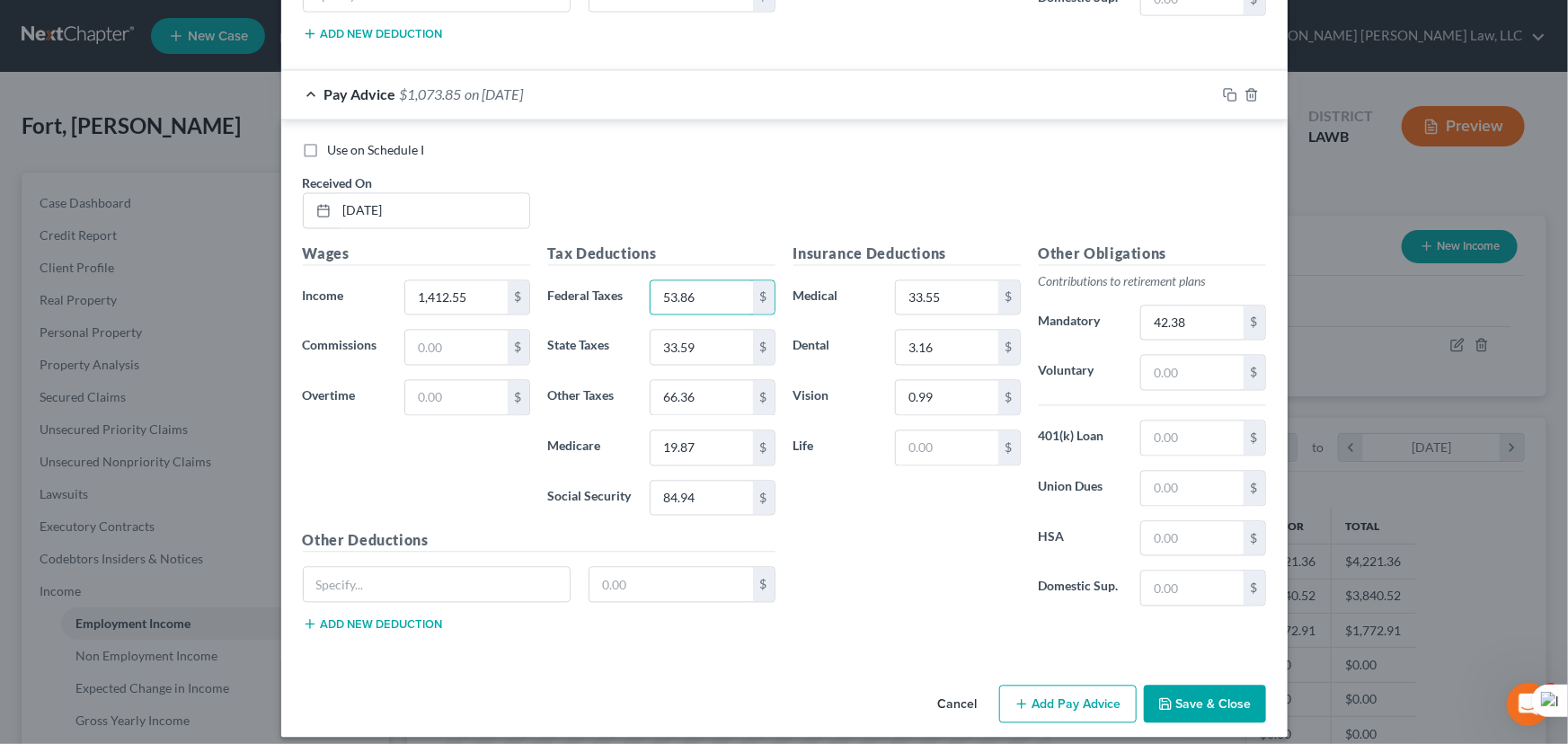
click at [1060, 685] on button "Add Pay Advice" at bounding box center [1068, 704] width 138 height 38
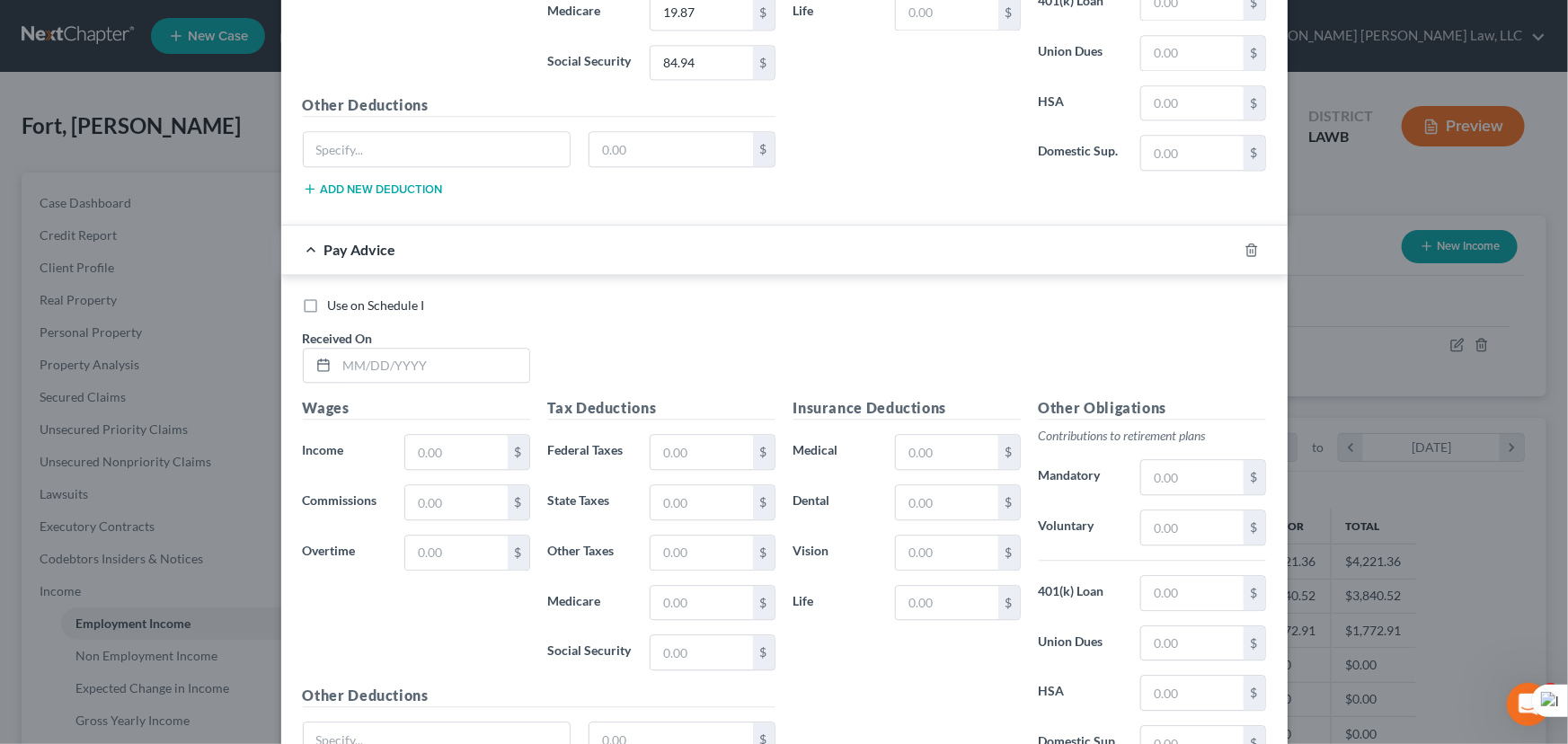
scroll to position [5677, 0]
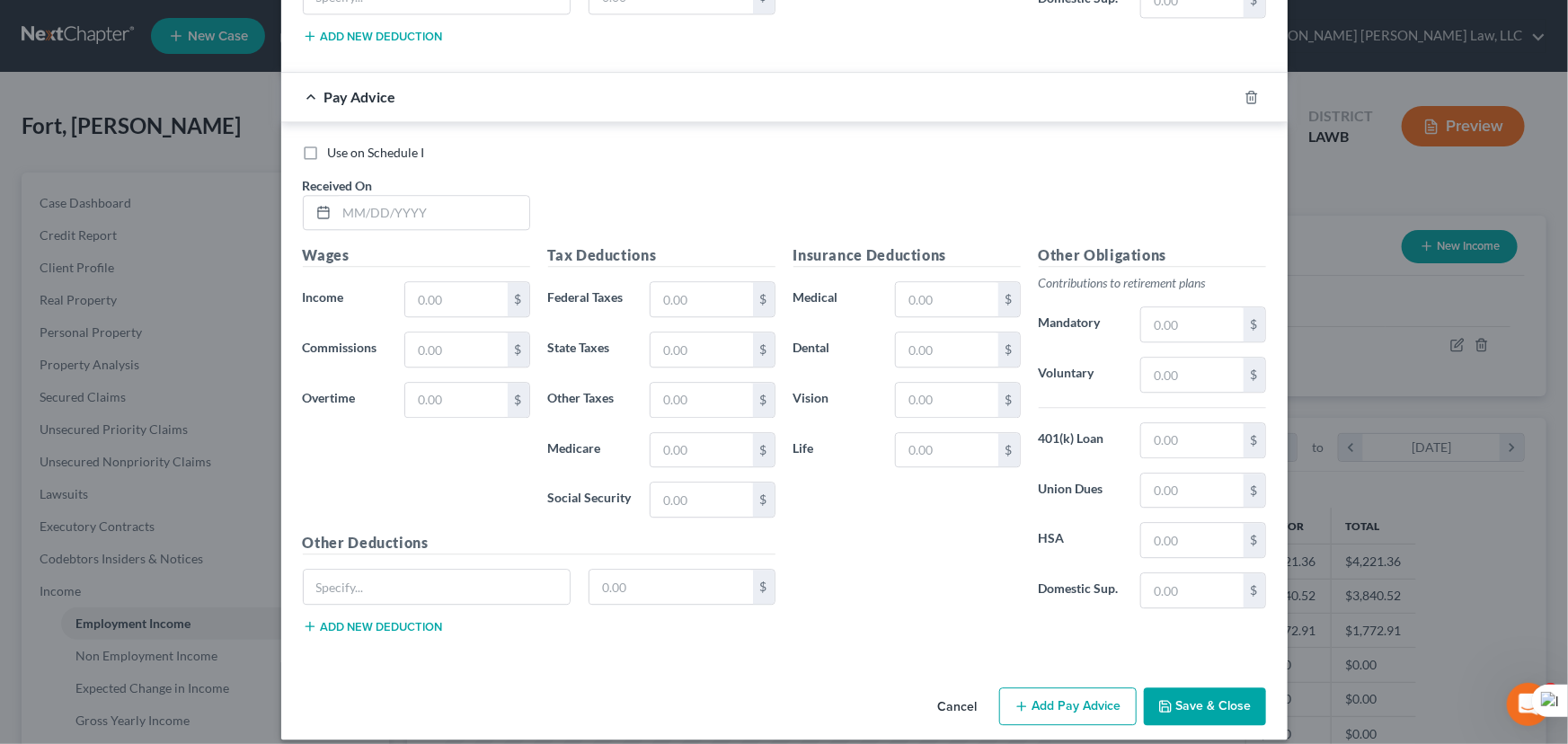
click at [479, 224] on div "Use on Schedule I Received On *" at bounding box center [784, 194] width 982 height 101
click at [469, 196] on input "text" at bounding box center [433, 213] width 192 height 34
type input "06/27/2025"
click at [459, 282] on input "text" at bounding box center [455, 299] width 101 height 34
type input "922.46"
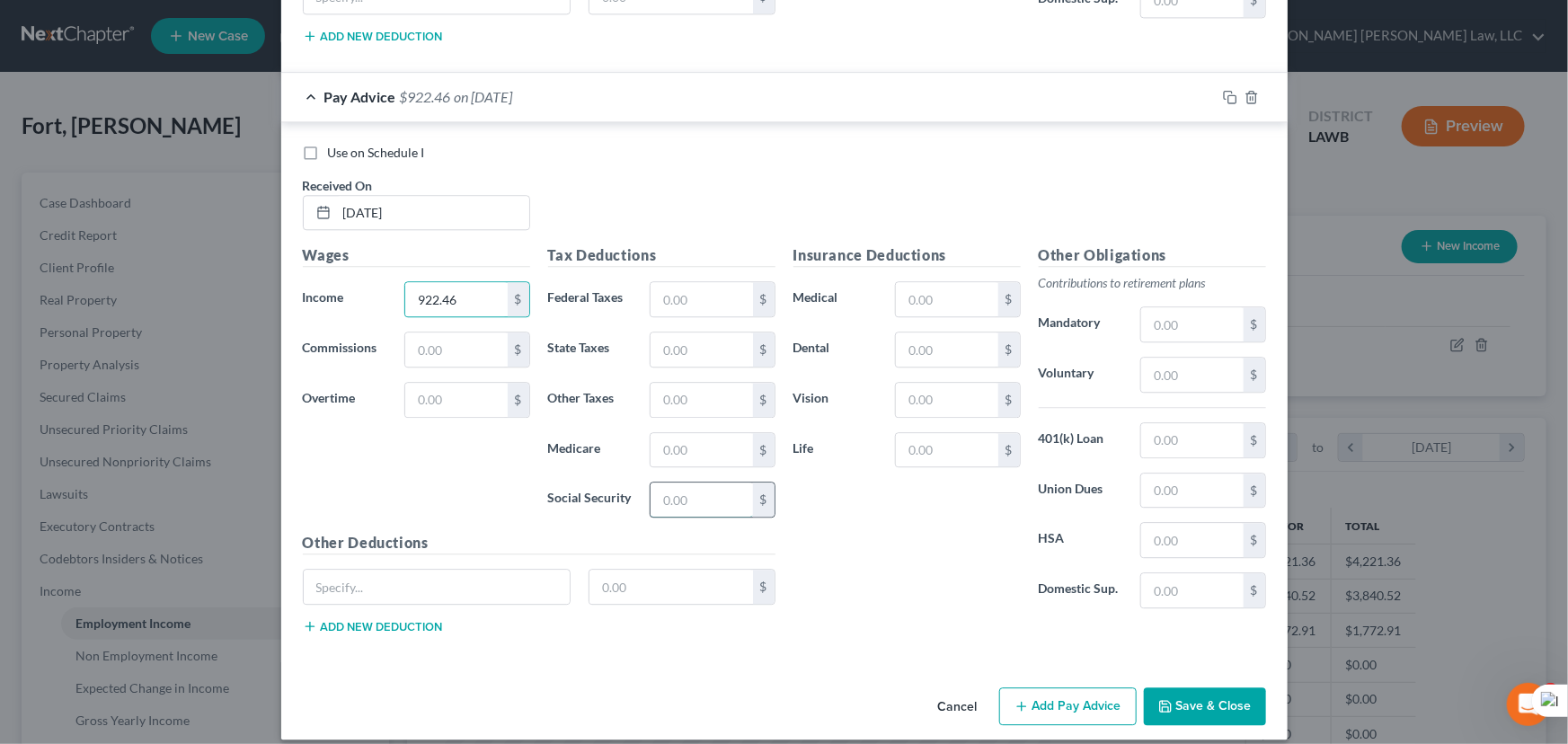
click at [711, 484] on input "text" at bounding box center [701, 499] width 101 height 34
type input "54.54"
click at [692, 433] on input "text" at bounding box center [701, 450] width 101 height 34
type input "12.75"
click at [702, 333] on input "text" at bounding box center [701, 349] width 101 height 34
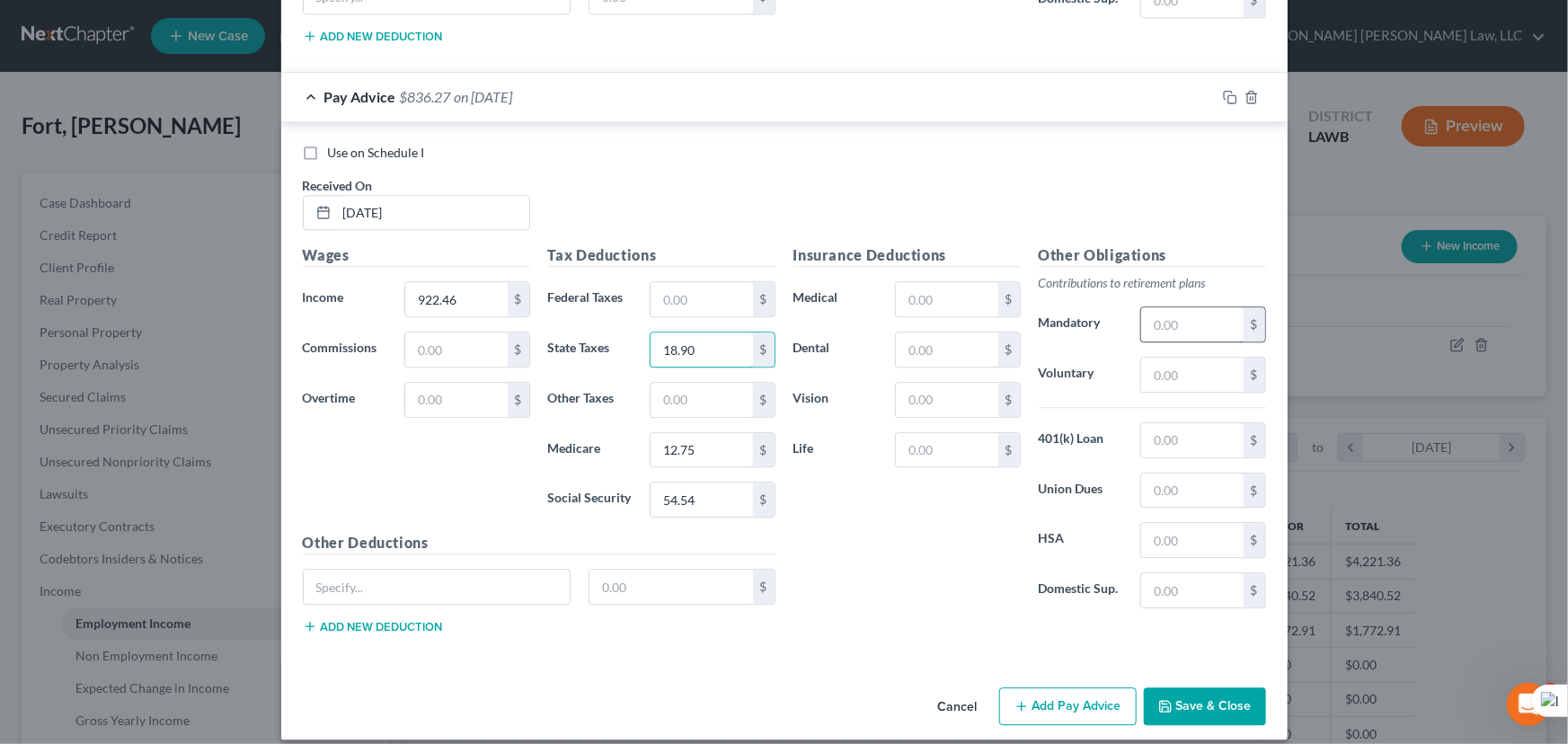
type input "18.90"
click at [1178, 307] on input "text" at bounding box center [1192, 324] width 101 height 34
type input "27.68"
click at [942, 333] on input "text" at bounding box center [946, 349] width 101 height 34
type input "3.16"
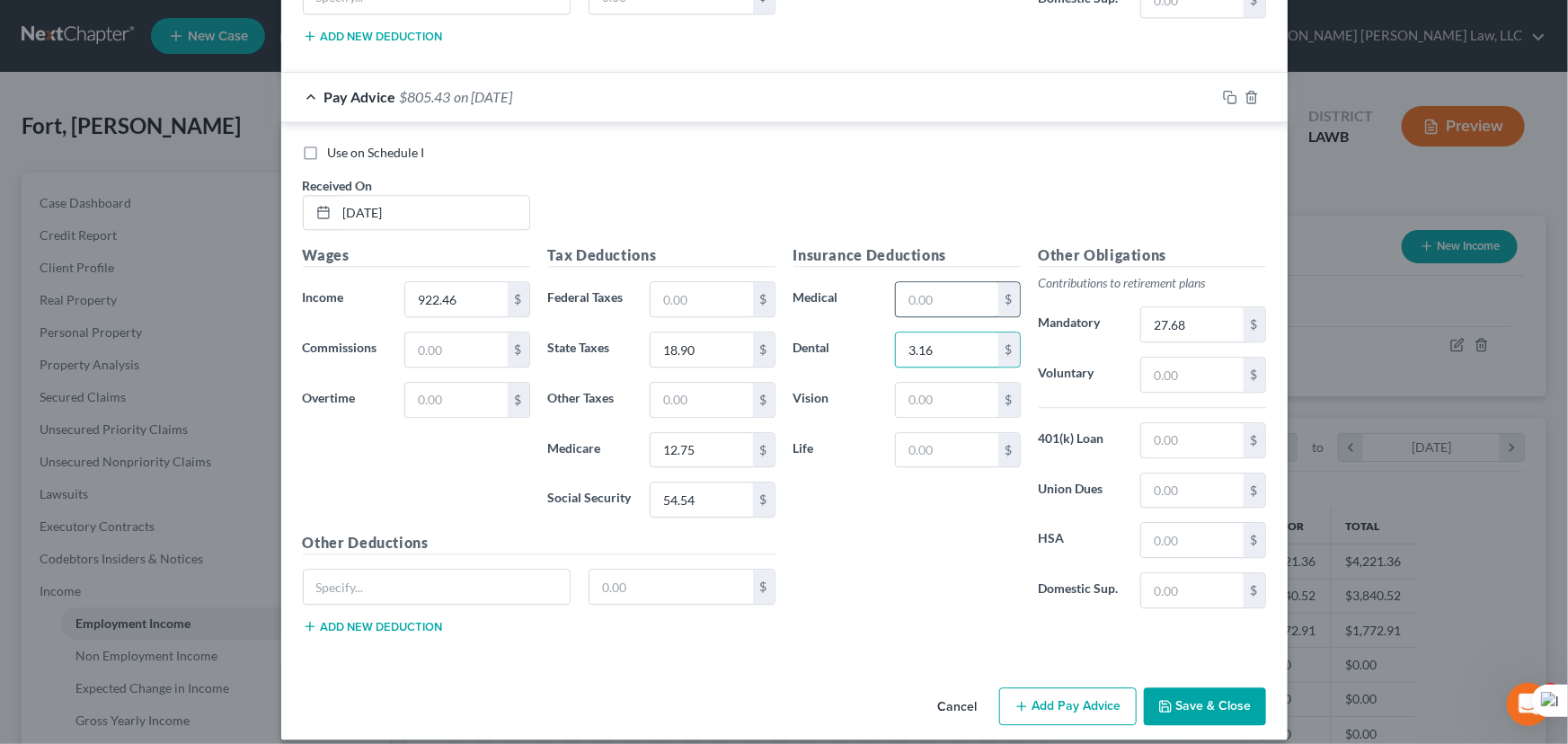
click at [950, 294] on input "text" at bounding box center [946, 299] width 101 height 34
type input "33.55"
click at [919, 383] on input "text" at bounding box center [946, 399] width 101 height 34
type input "0.99"
click at [705, 383] on input "text" at bounding box center [701, 399] width 101 height 34
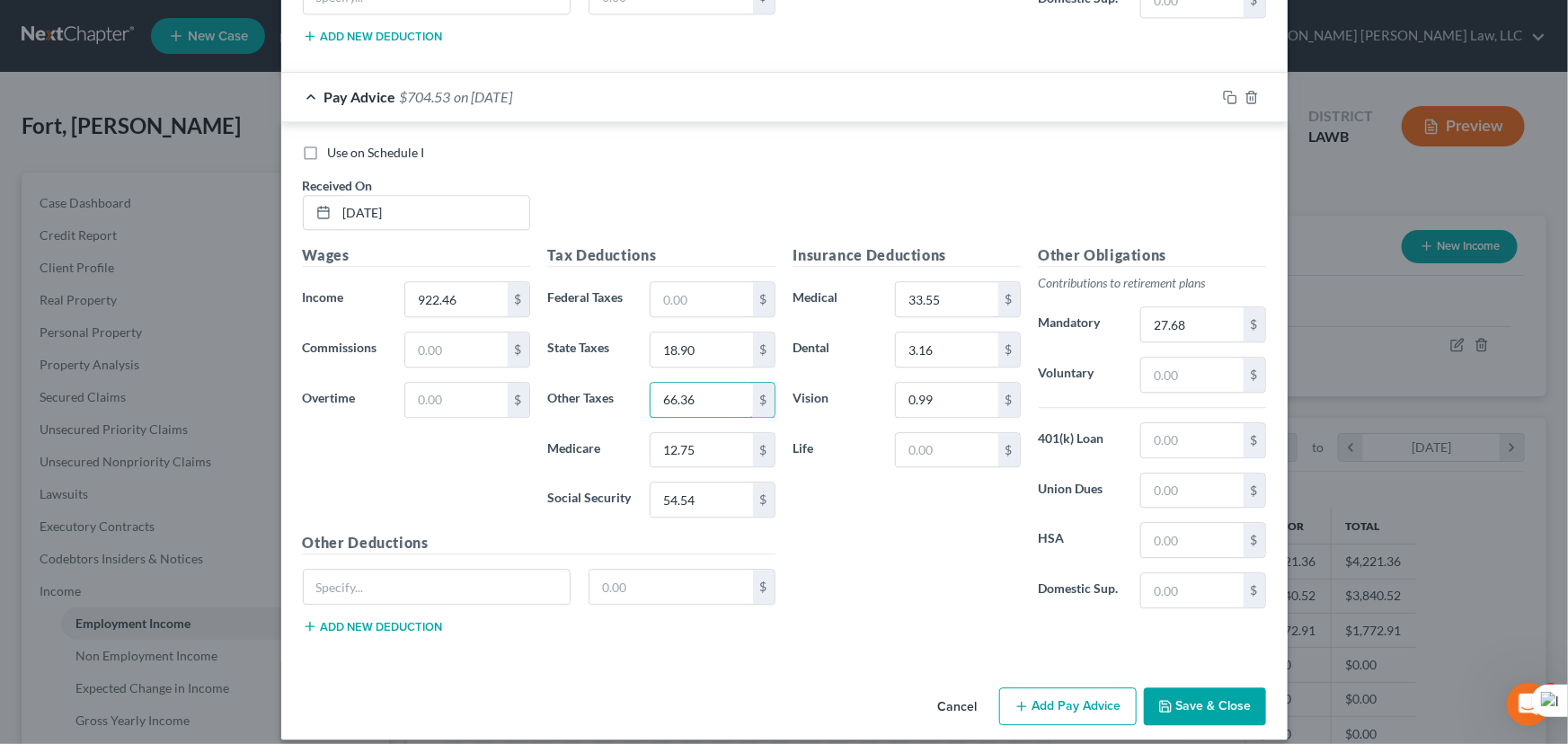
type input "66.36"
click at [1076, 687] on button "Add Pay Advice" at bounding box center [1068, 706] width 138 height 38
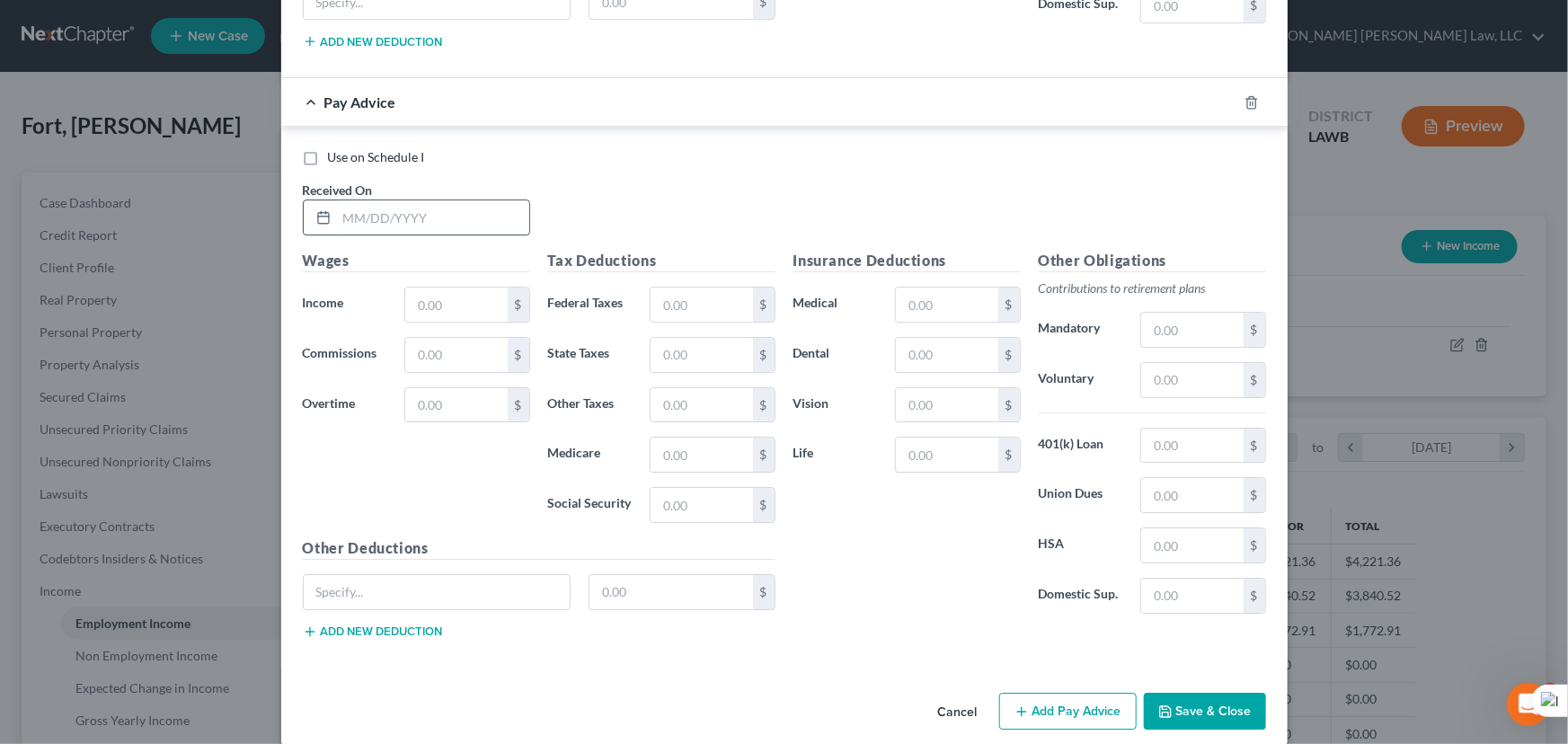
scroll to position [6265, 0]
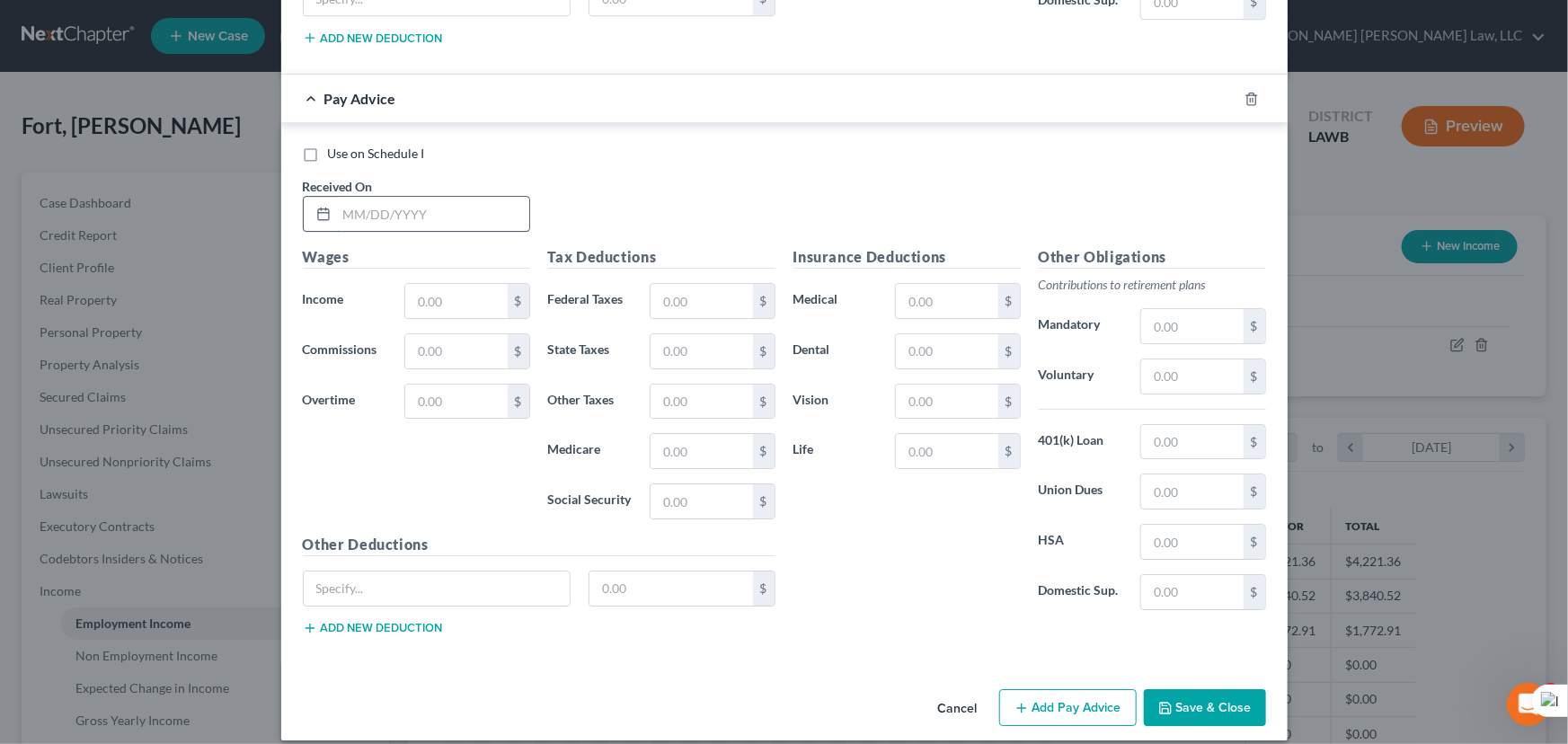
click at [414, 197] on input "text" at bounding box center [433, 214] width 192 height 34
type input "07/03/2025"
click at [451, 287] on input "text" at bounding box center [455, 301] width 101 height 34
type input "0"
click at [1071, 689] on button "Add Pay Advice" at bounding box center [1068, 708] width 138 height 38
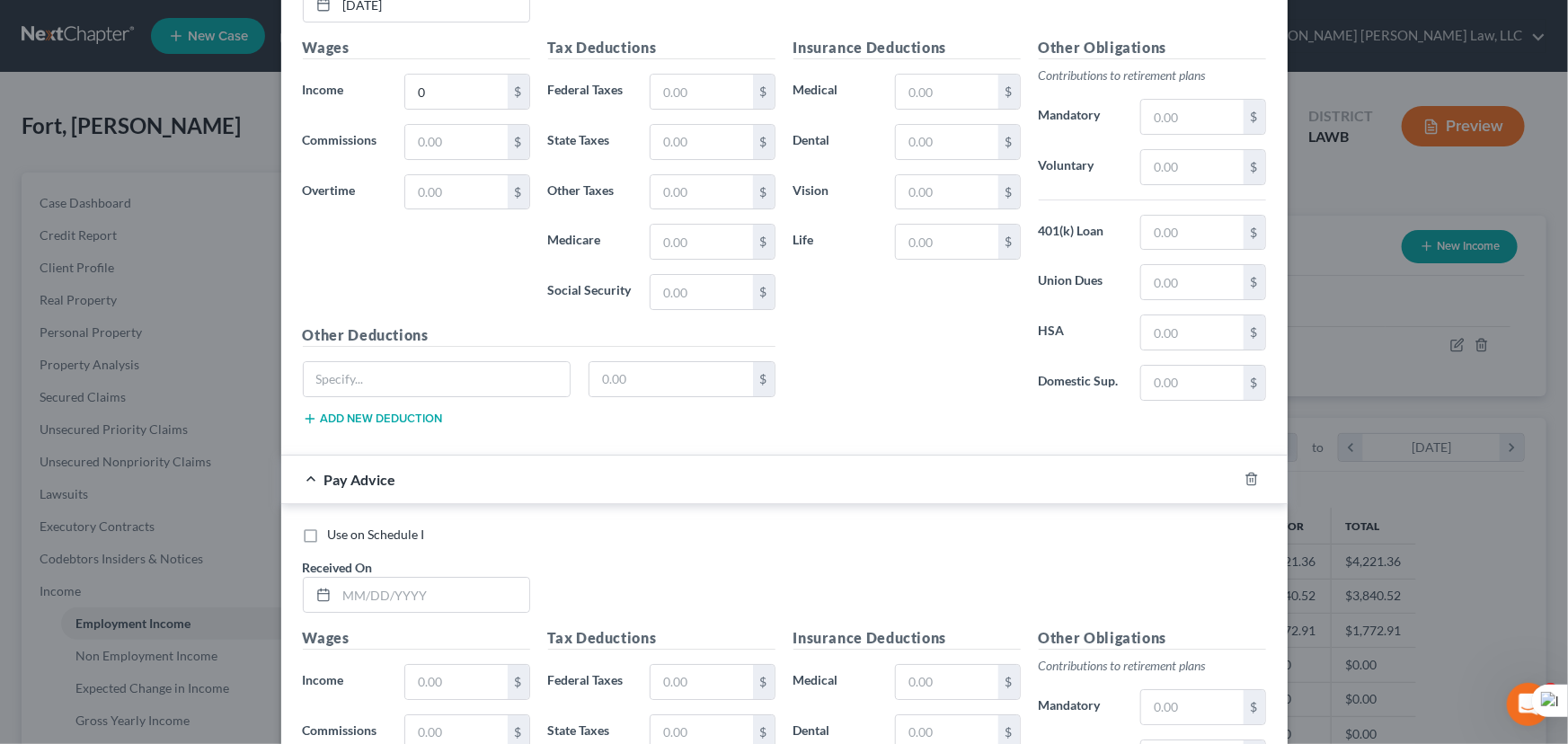
scroll to position [6853, 0]
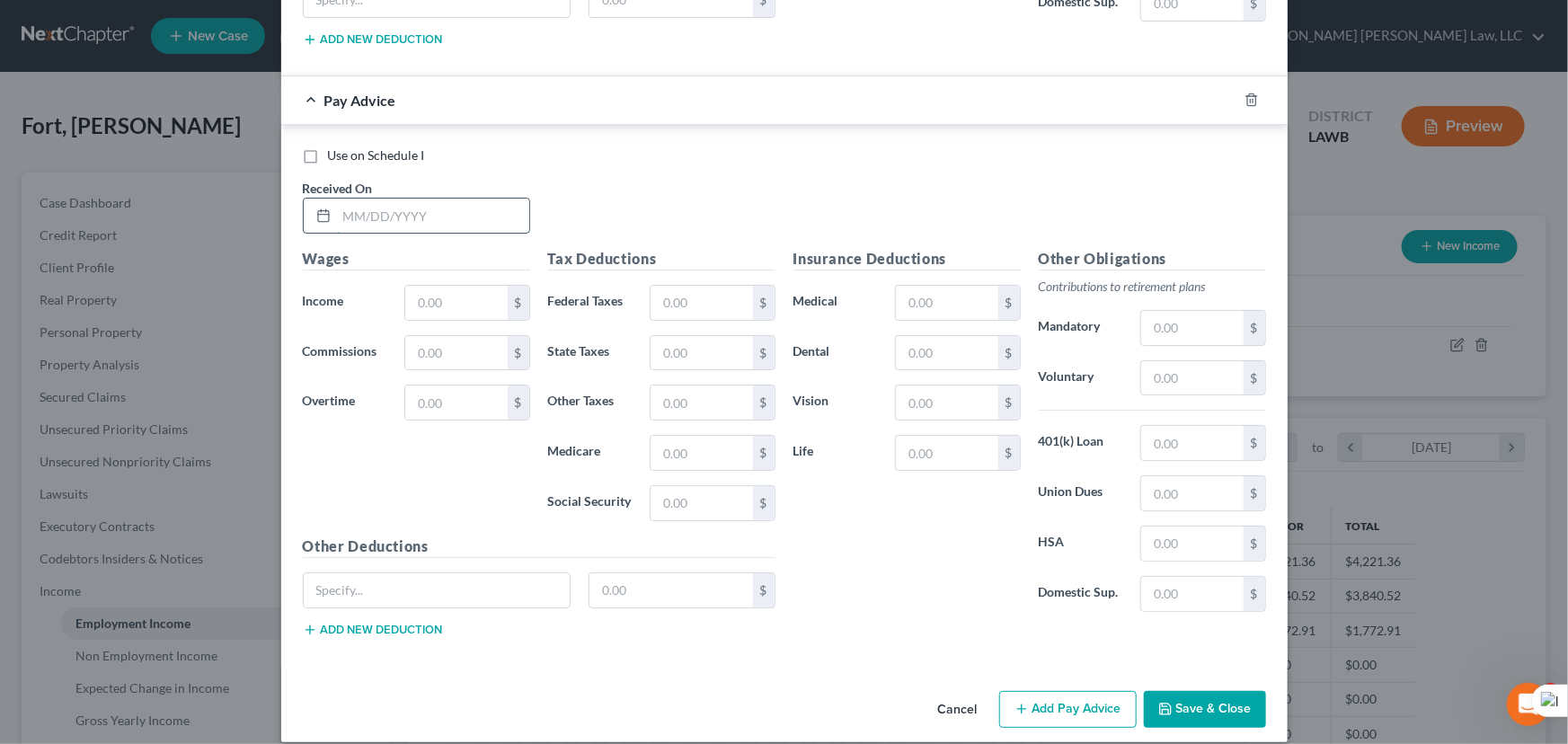
click at [403, 199] on input "text" at bounding box center [433, 215] width 192 height 34
type input "07/11/2025"
click at [460, 286] on input "text" at bounding box center [455, 303] width 101 height 34
type input "821.25"
click at [667, 486] on input "text" at bounding box center [701, 503] width 101 height 34
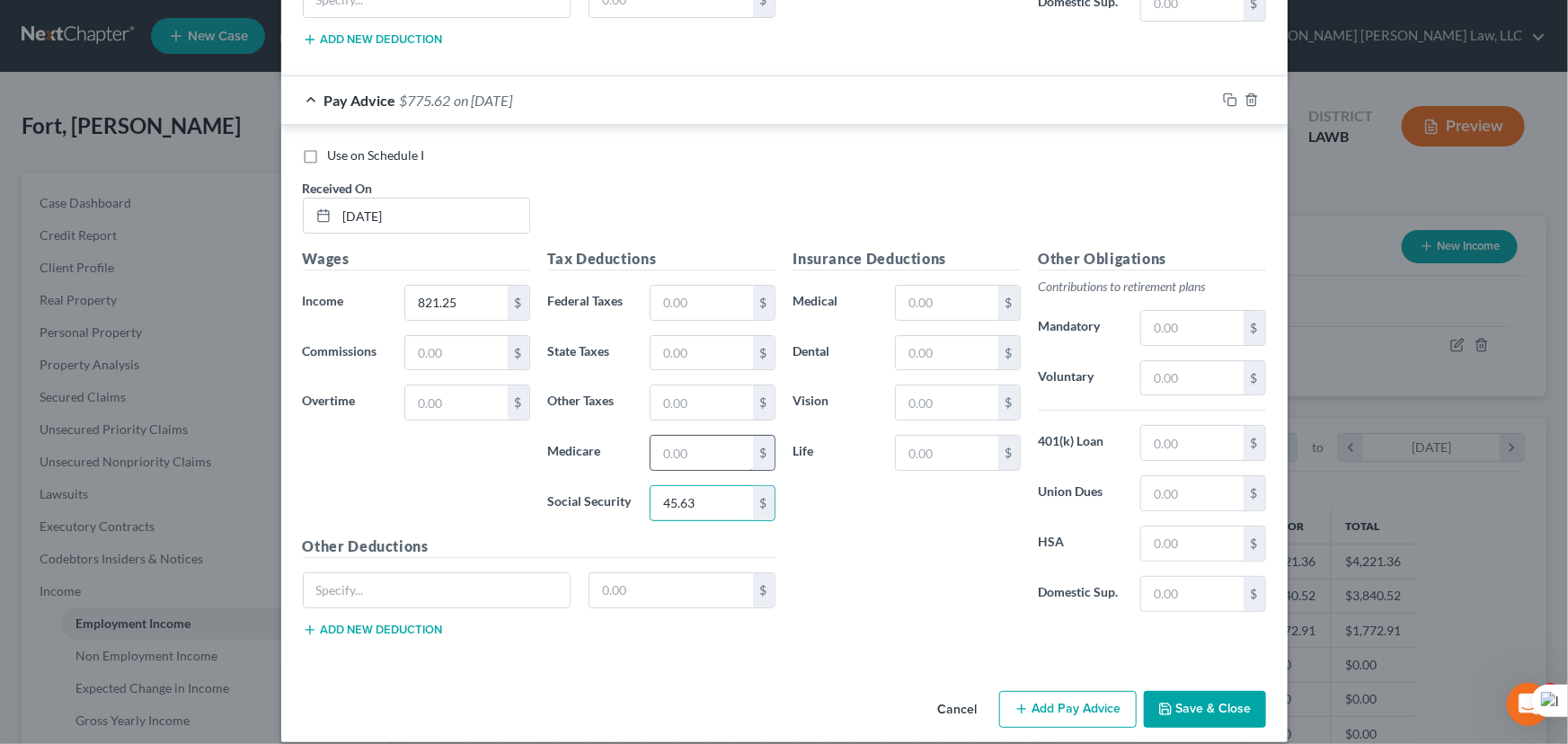
type input "45.63"
click at [710, 449] on input "text" at bounding box center [701, 452] width 101 height 34
type input "10.67"
click at [655, 341] on input "text" at bounding box center [701, 353] width 101 height 34
type input "14.55"
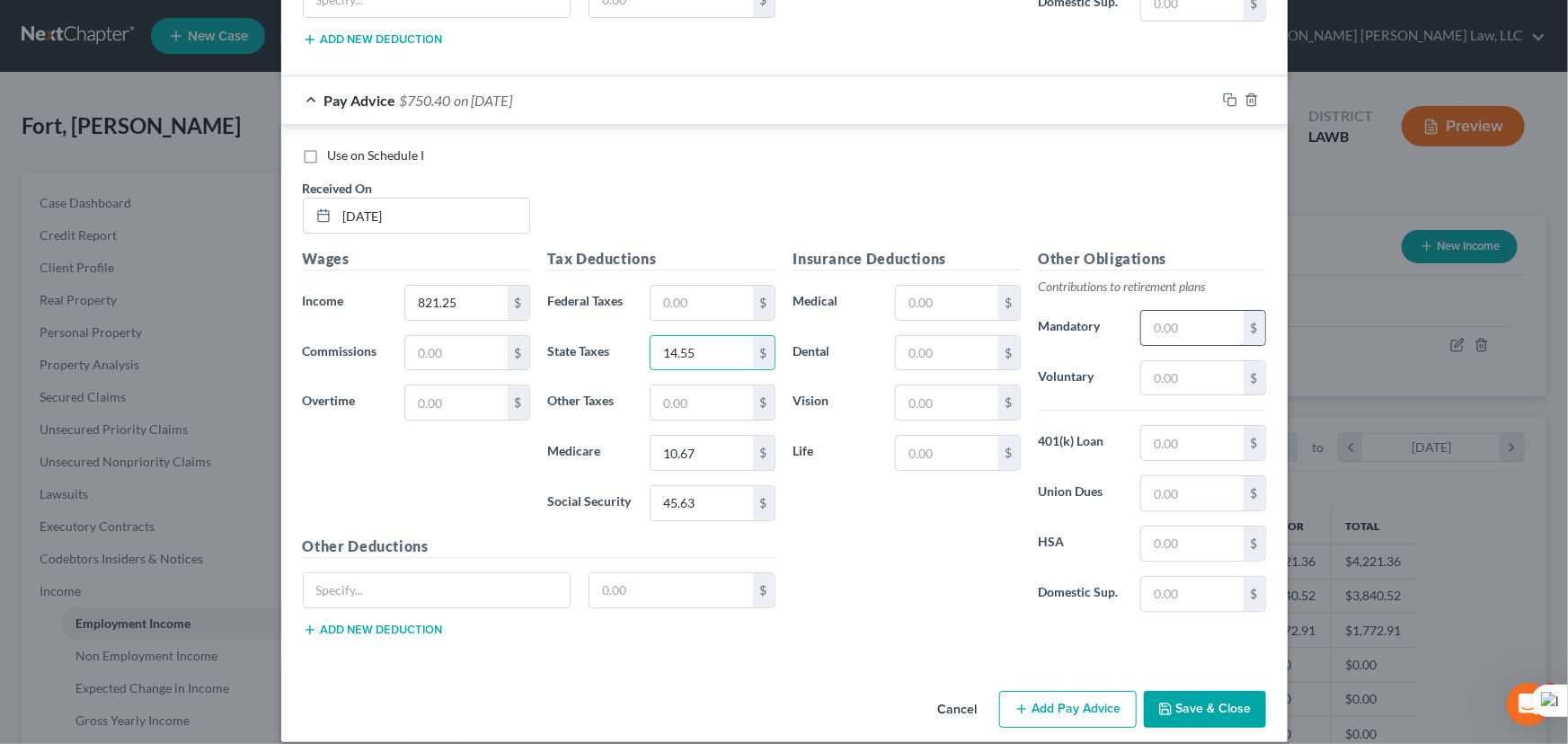
click at [1189, 319] on input "text" at bounding box center [1192, 328] width 101 height 34
type input "24.64"
click at [916, 346] on input "text" at bounding box center [946, 353] width 101 height 34
type input "6.32"
click at [914, 286] on input "text" at bounding box center [946, 303] width 101 height 34
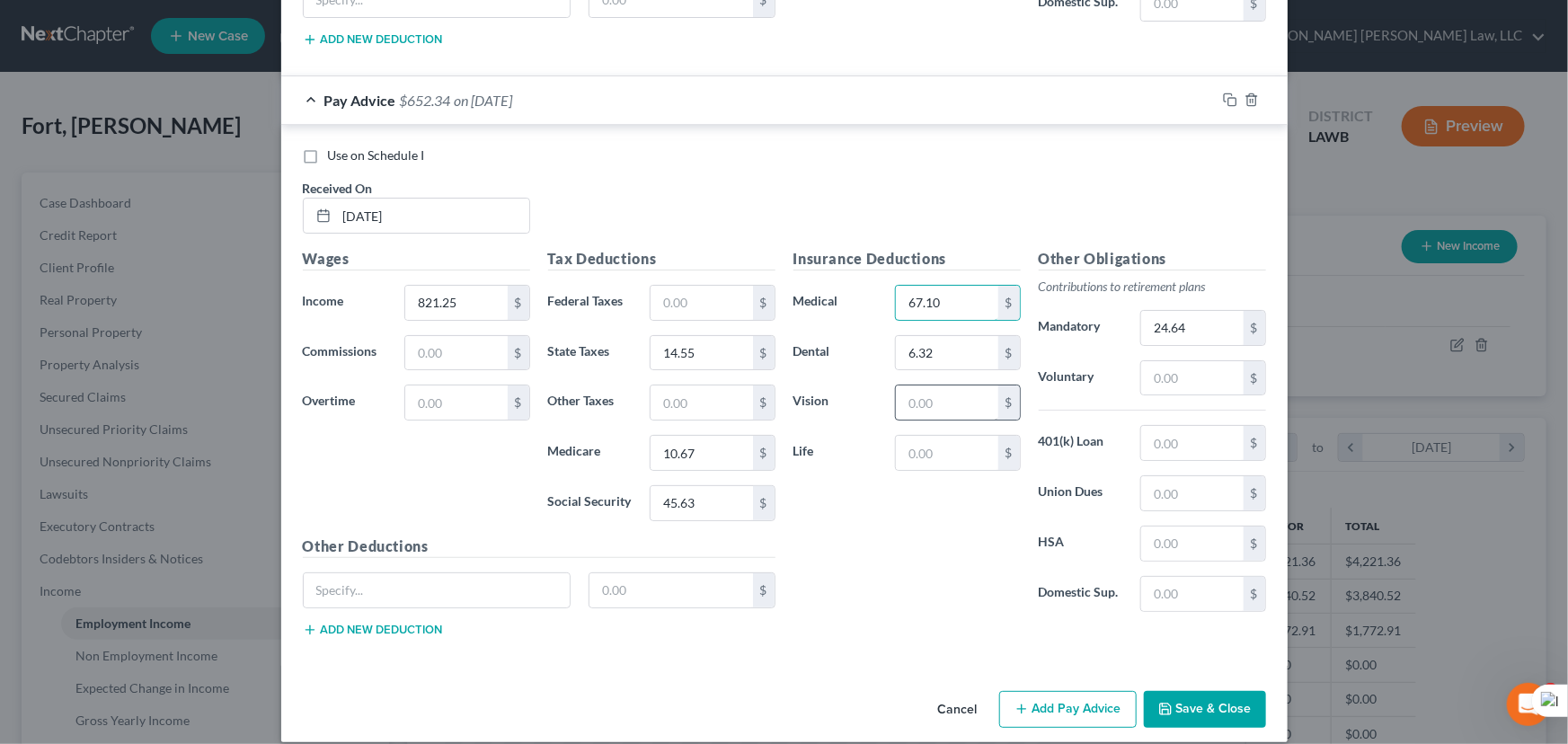
type input "67.10"
click at [929, 392] on input "text" at bounding box center [946, 402] width 101 height 34
type input "1.98"
click at [701, 389] on input "text" at bounding box center [701, 402] width 101 height 34
type input "80.8"
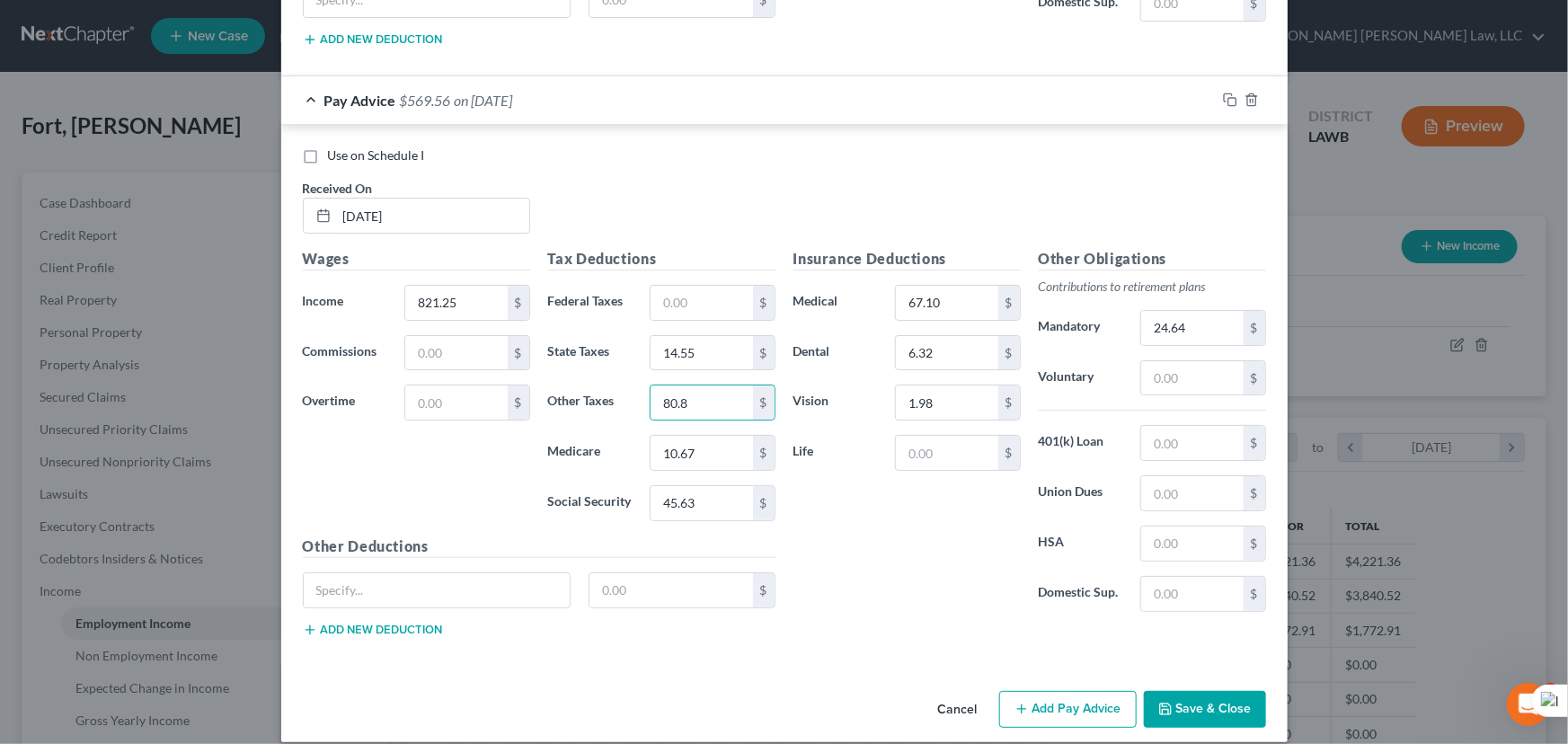
click at [1022, 701] on icon "button" at bounding box center [1021, 708] width 14 height 14
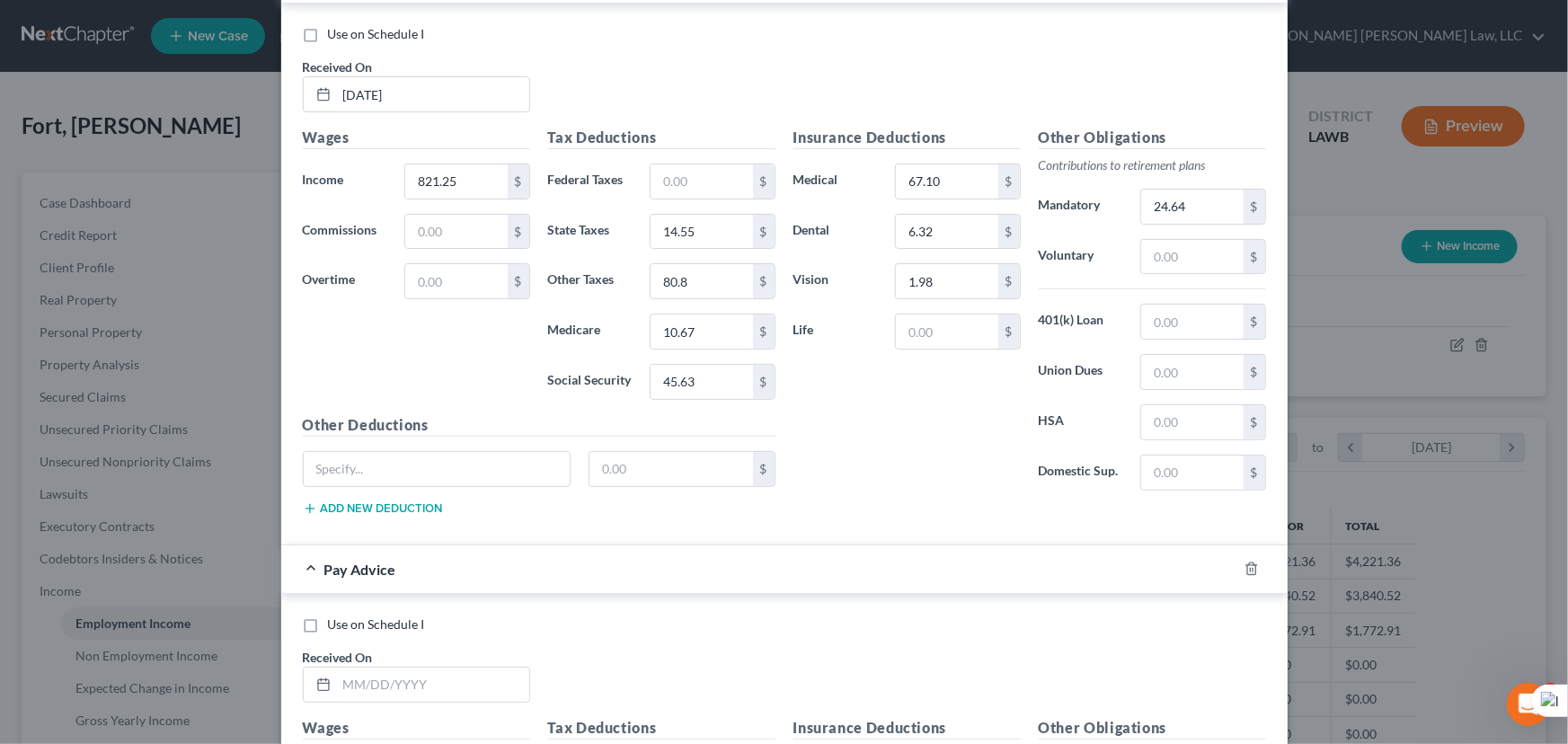
scroll to position [7442, 0]
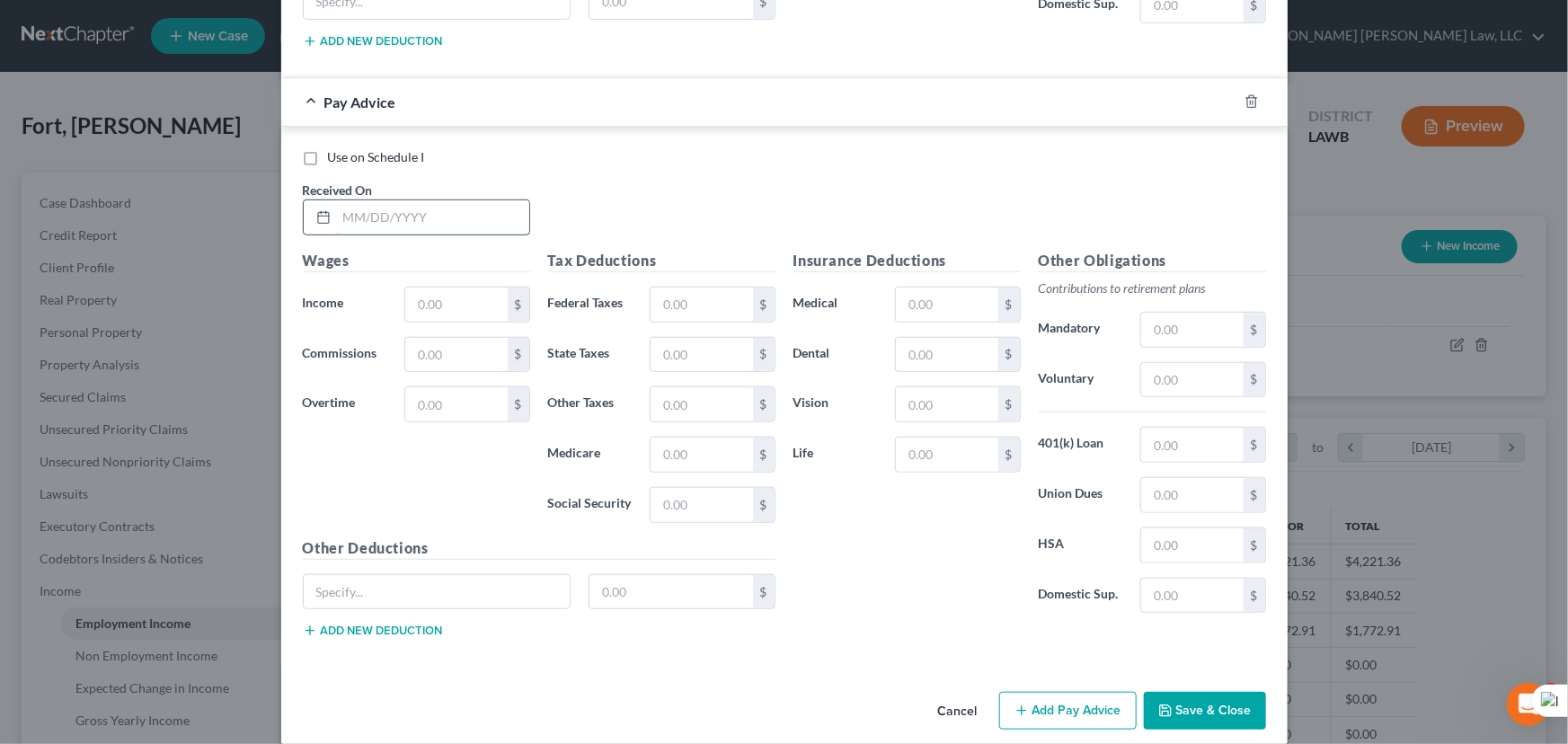
click at [441, 202] on input "text" at bounding box center [433, 217] width 192 height 34
type input "07/18/2025"
click at [469, 287] on input "text" at bounding box center [455, 304] width 101 height 34
type input "889.93"
click at [707, 494] on input "text" at bounding box center [701, 504] width 101 height 34
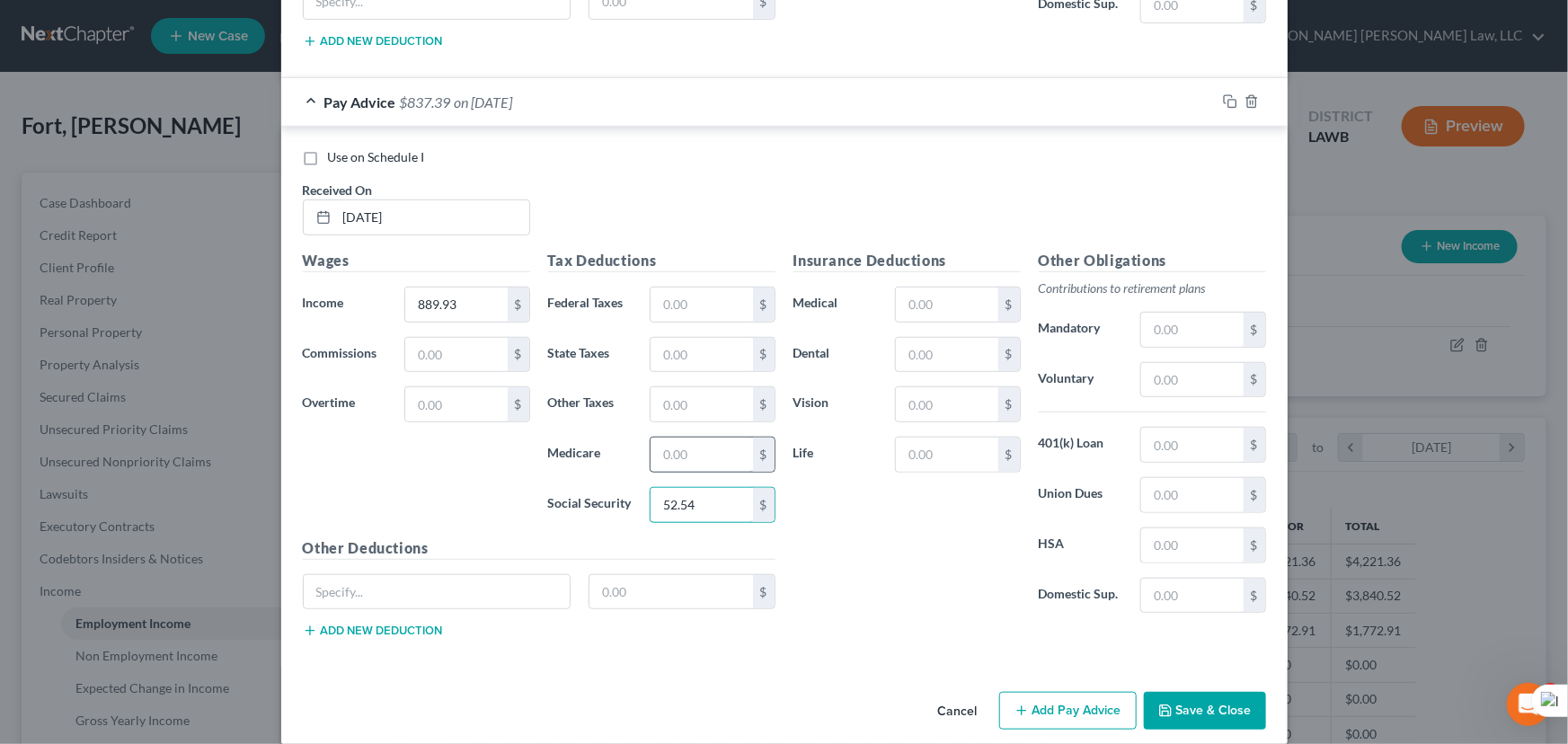
type input "52.54"
click at [692, 437] on input "text" at bounding box center [701, 454] width 101 height 34
type input "12.29"
click at [674, 338] on input "text" at bounding box center [701, 355] width 101 height 34
type input "17.93"
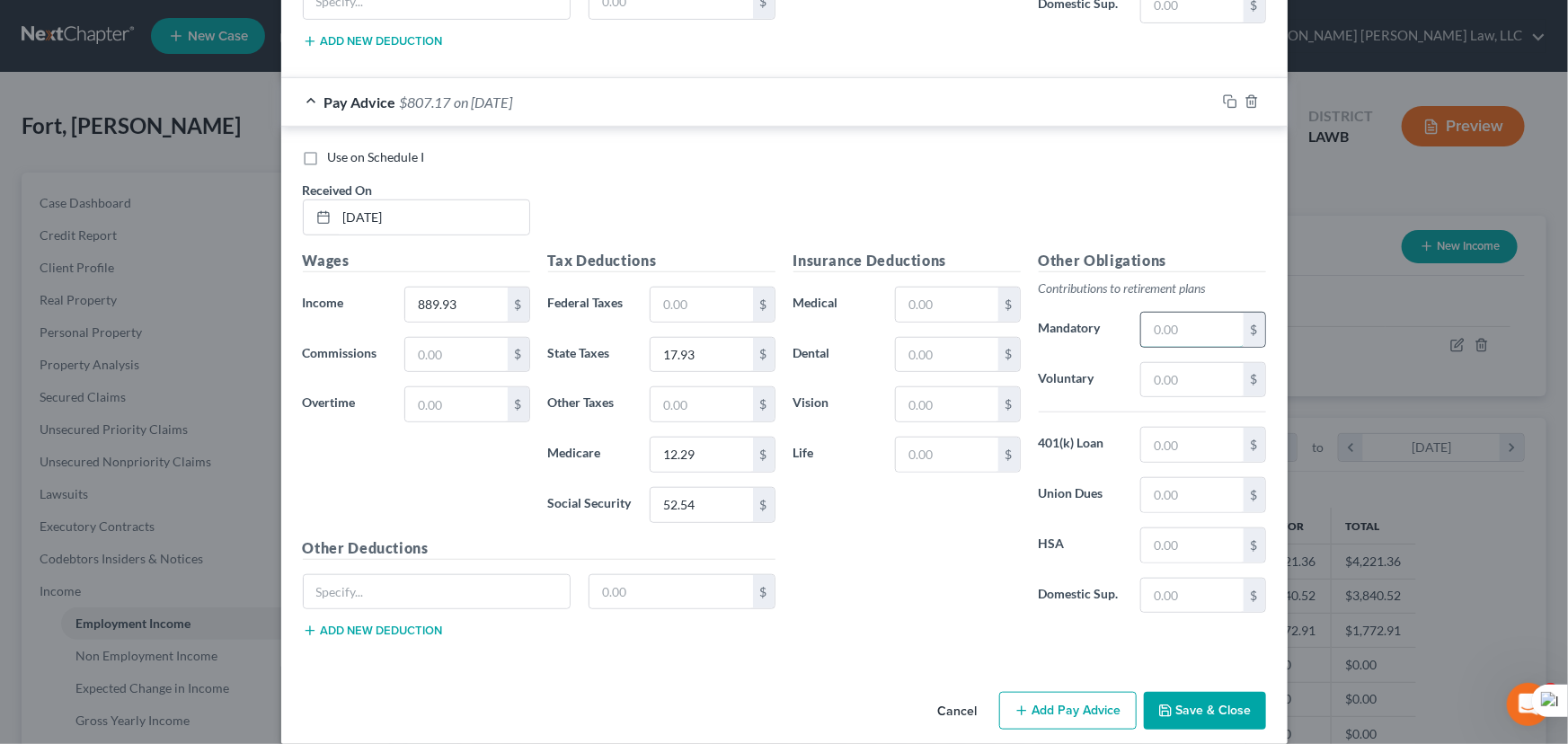
click at [1200, 314] on input "text" at bounding box center [1192, 330] width 101 height 34
type input "26.70"
click at [966, 338] on input "text" at bounding box center [946, 355] width 101 height 34
type input "3.16"
click at [925, 287] on input "text" at bounding box center [946, 304] width 101 height 34
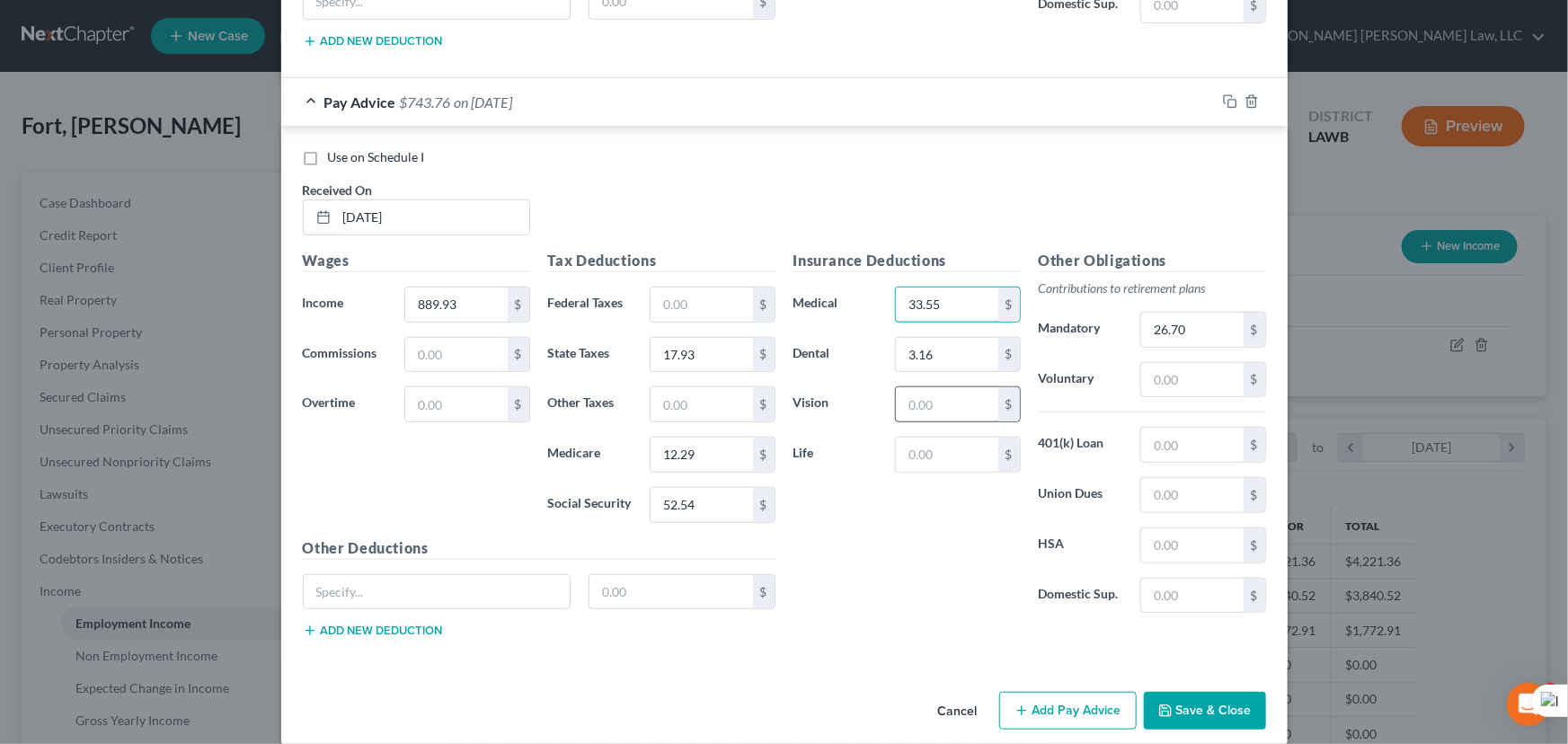
type input "33.55"
click at [922, 387] on input "text" at bounding box center [946, 404] width 101 height 34
type input "0.99"
click at [675, 387] on input "text" at bounding box center [701, 404] width 101 height 34
type input "66.36"
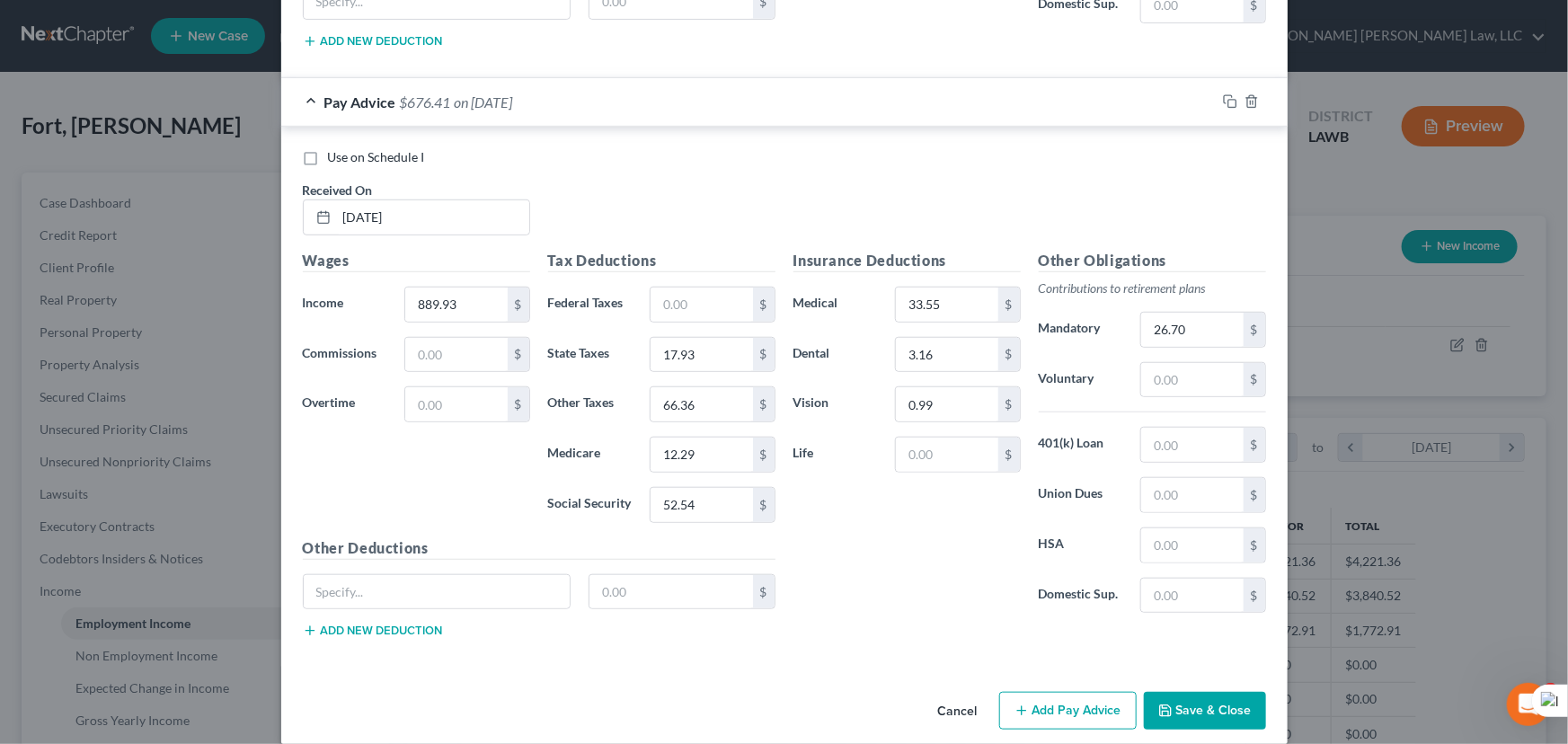
click at [1082, 692] on button "Add Pay Advice" at bounding box center [1068, 711] width 138 height 38
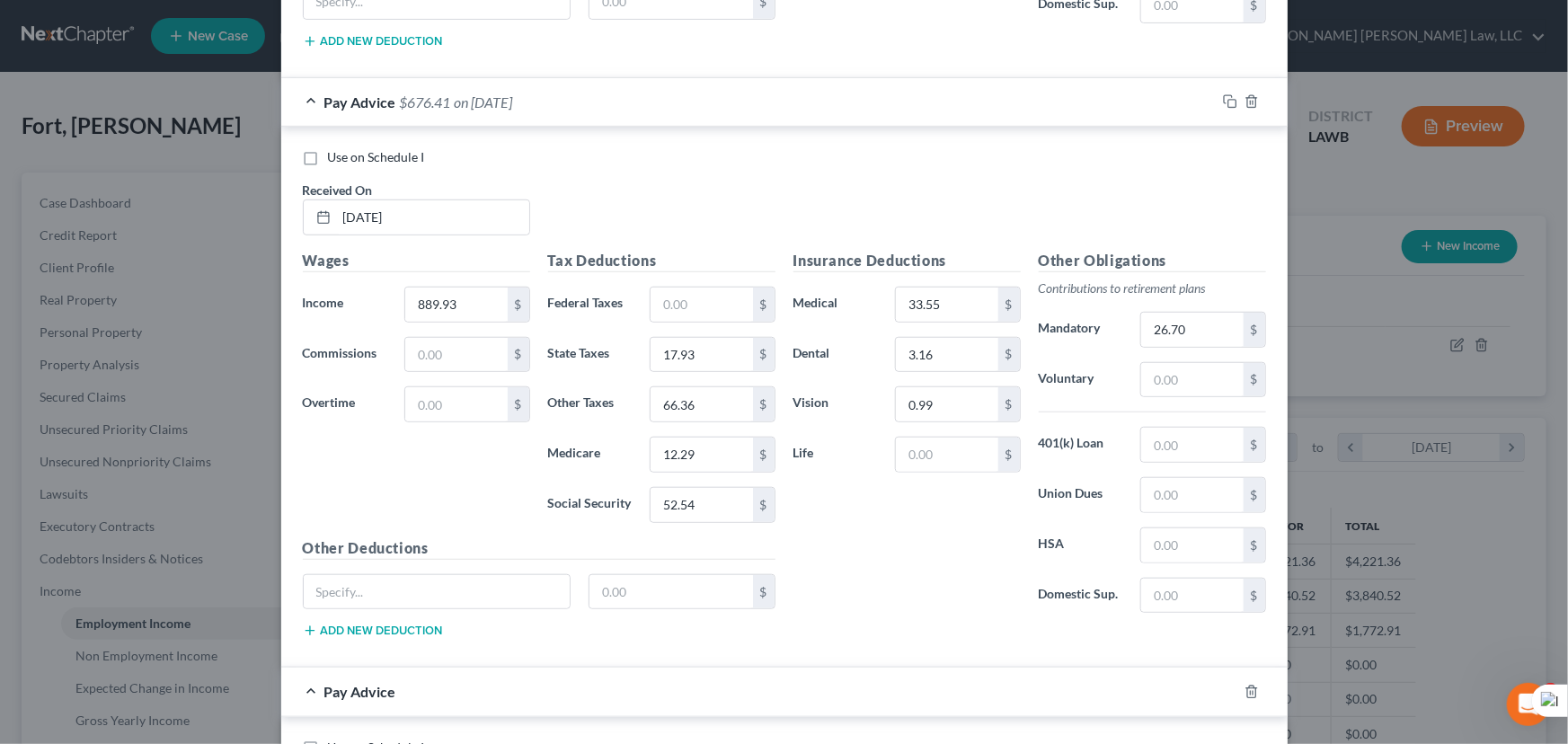
scroll to position [8030, 0]
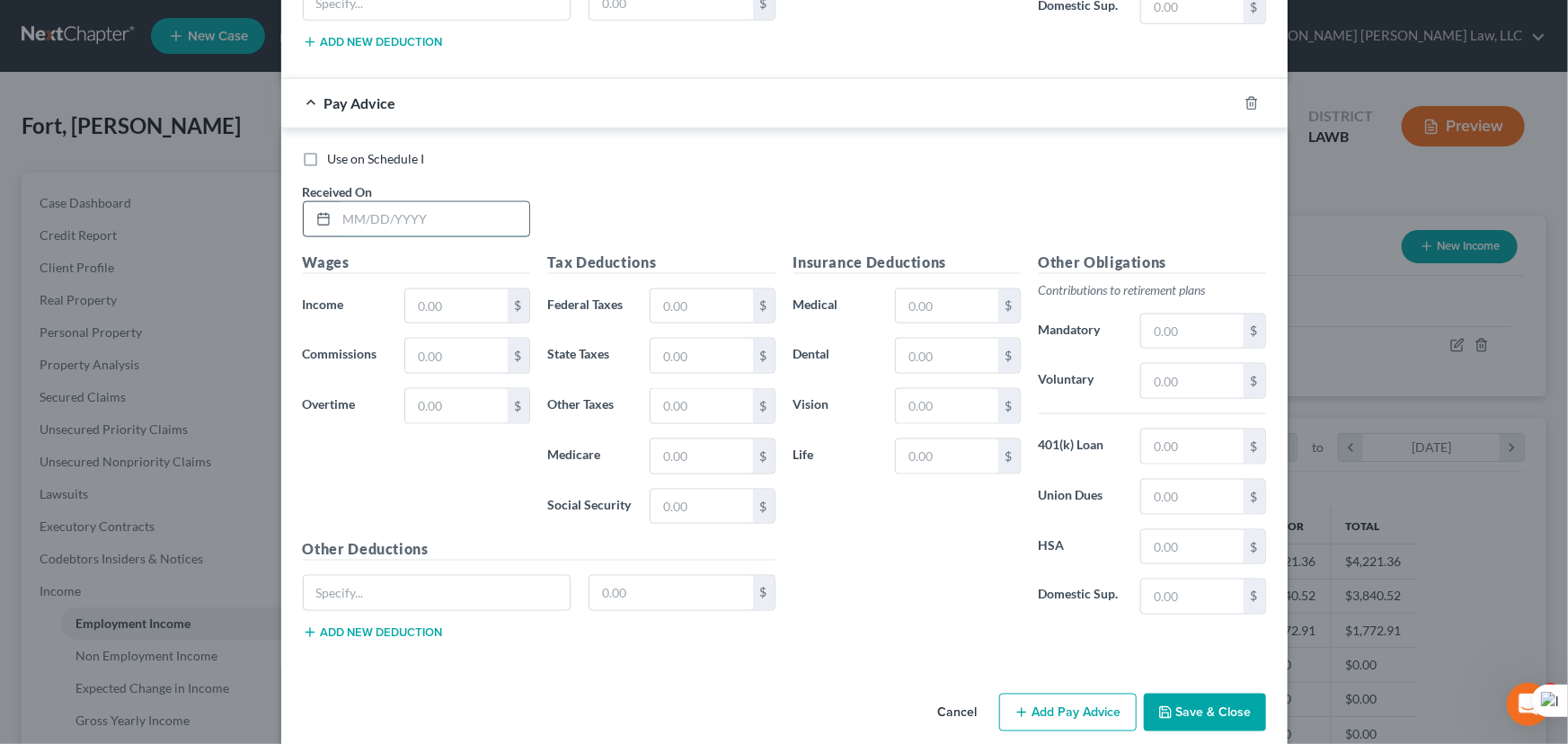
click at [431, 202] on input "text" at bounding box center [433, 219] width 192 height 34
type input "07/25/2025"
click at [470, 289] on input "text" at bounding box center [455, 306] width 101 height 34
type input "908.58"
click at [683, 489] on input "text" at bounding box center [701, 506] width 101 height 34
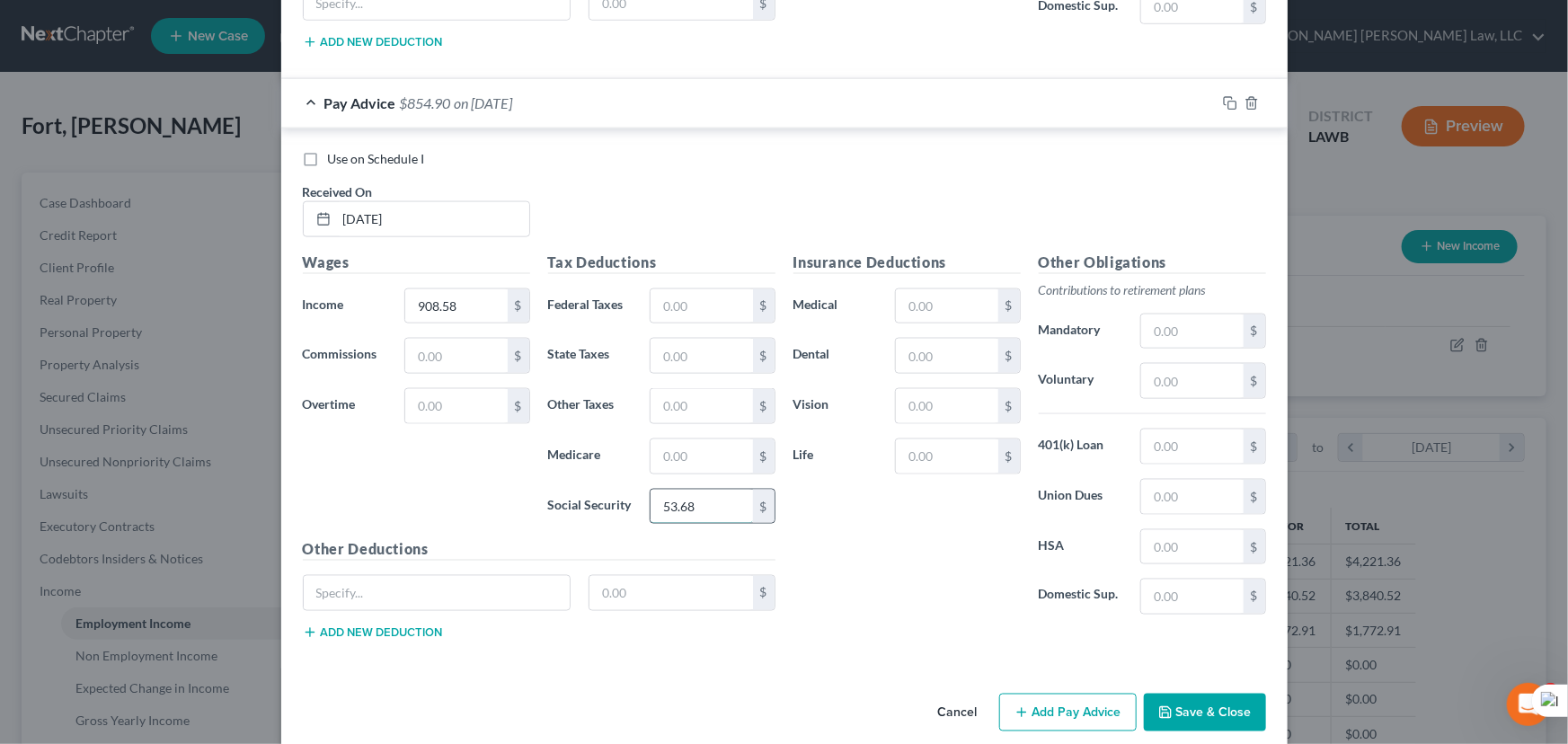
type input "53.68"
click at [674, 411] on div "Tax Deductions Federal Taxes $ State Taxes $ Other Taxes $ Medicare $ Social Se…" at bounding box center [662, 395] width 245 height 287
click at [708, 441] on input "text" at bounding box center [701, 456] width 101 height 34
type input "12.56"
click at [667, 347] on input "text" at bounding box center [701, 356] width 101 height 34
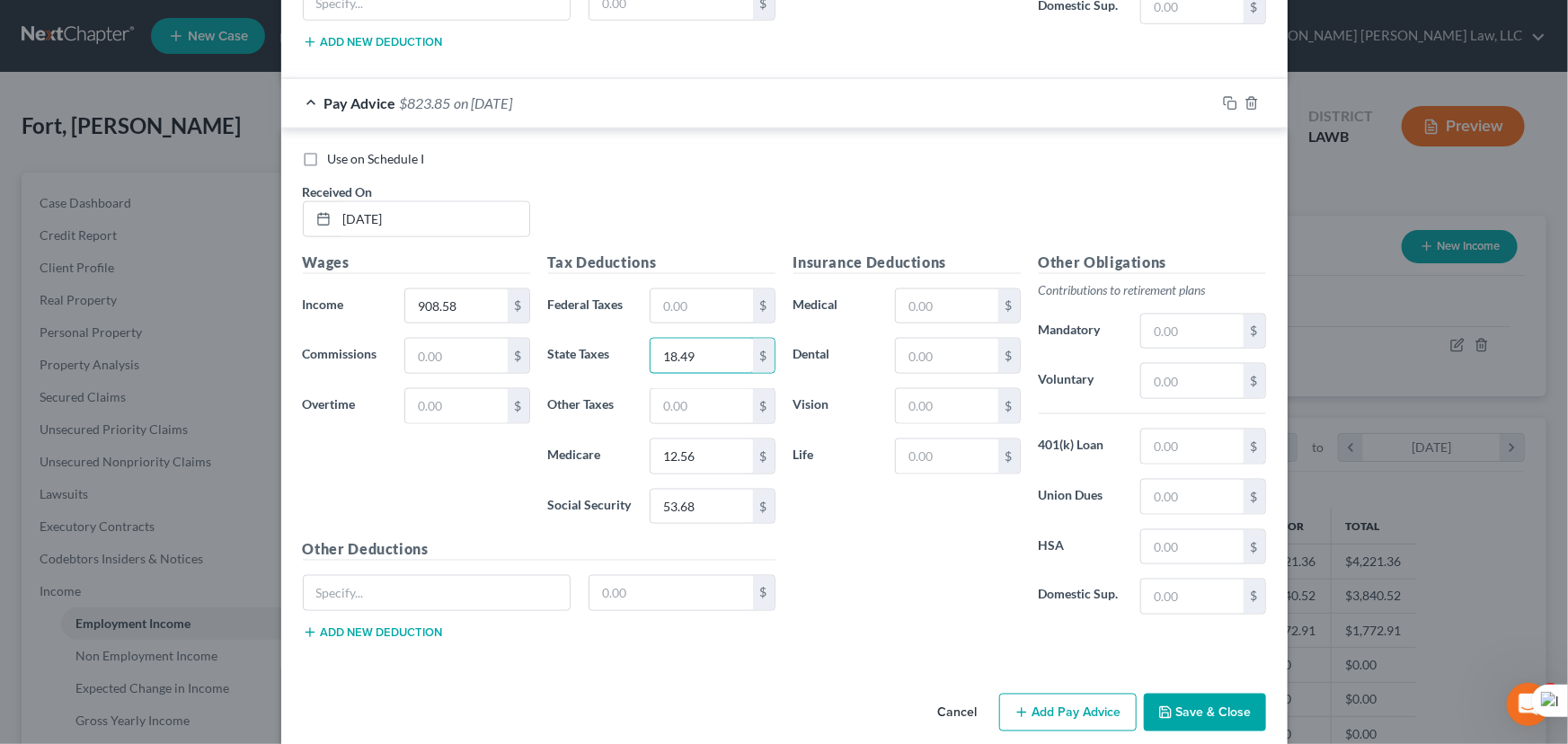
type input "18.49"
click at [1137, 286] on div "Other Obligations Contributions to retirement plans Mandatory $ Voluntary $ 401…" at bounding box center [1153, 440] width 245 height 378
click at [1213, 316] on input "text" at bounding box center [1192, 331] width 101 height 34
type input "27.26"
click at [906, 339] on input "text" at bounding box center [946, 356] width 101 height 34
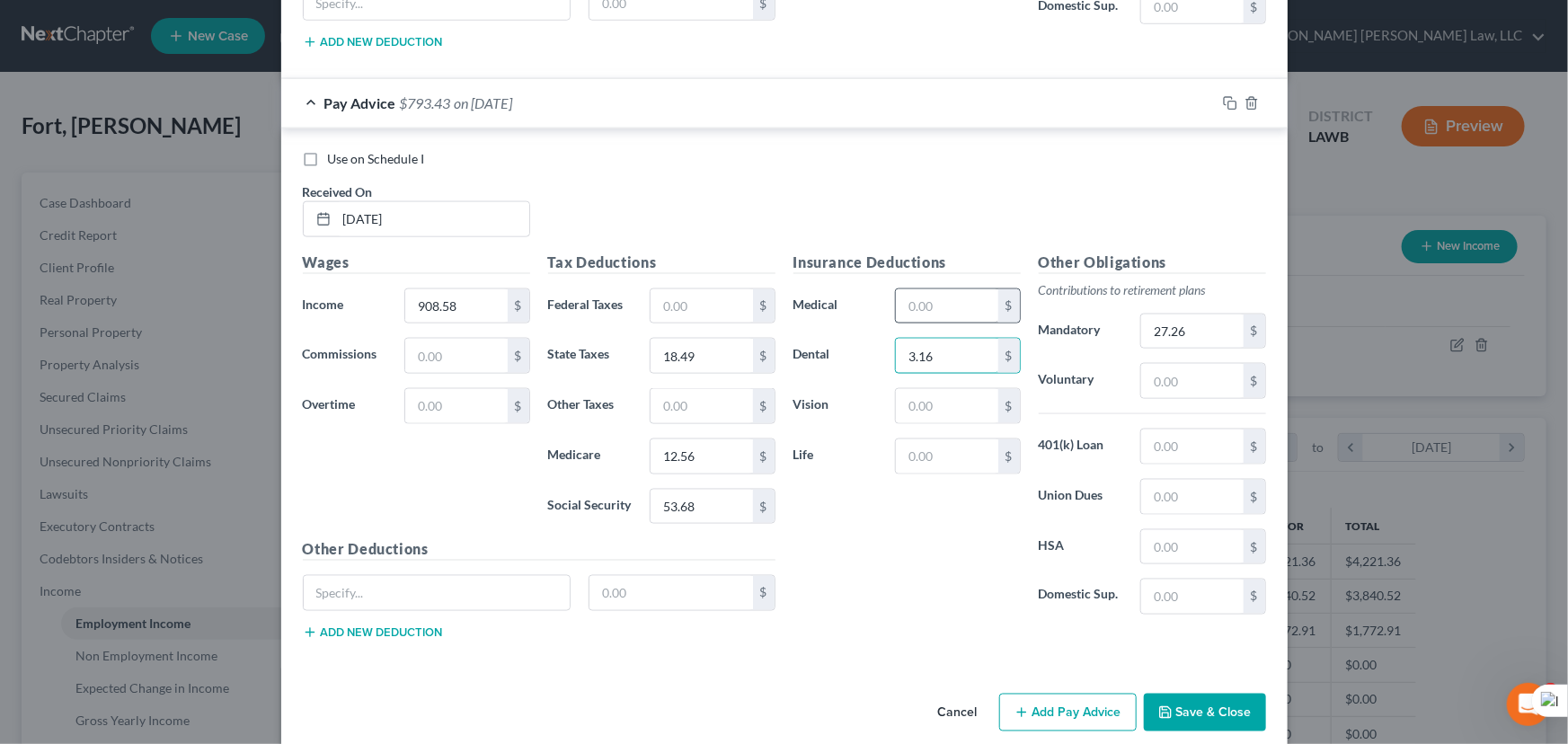
type input "3.16"
click at [897, 289] on input "text" at bounding box center [946, 306] width 101 height 34
type input "33.55"
click at [912, 389] on input "text" at bounding box center [946, 406] width 101 height 34
type input "0.99"
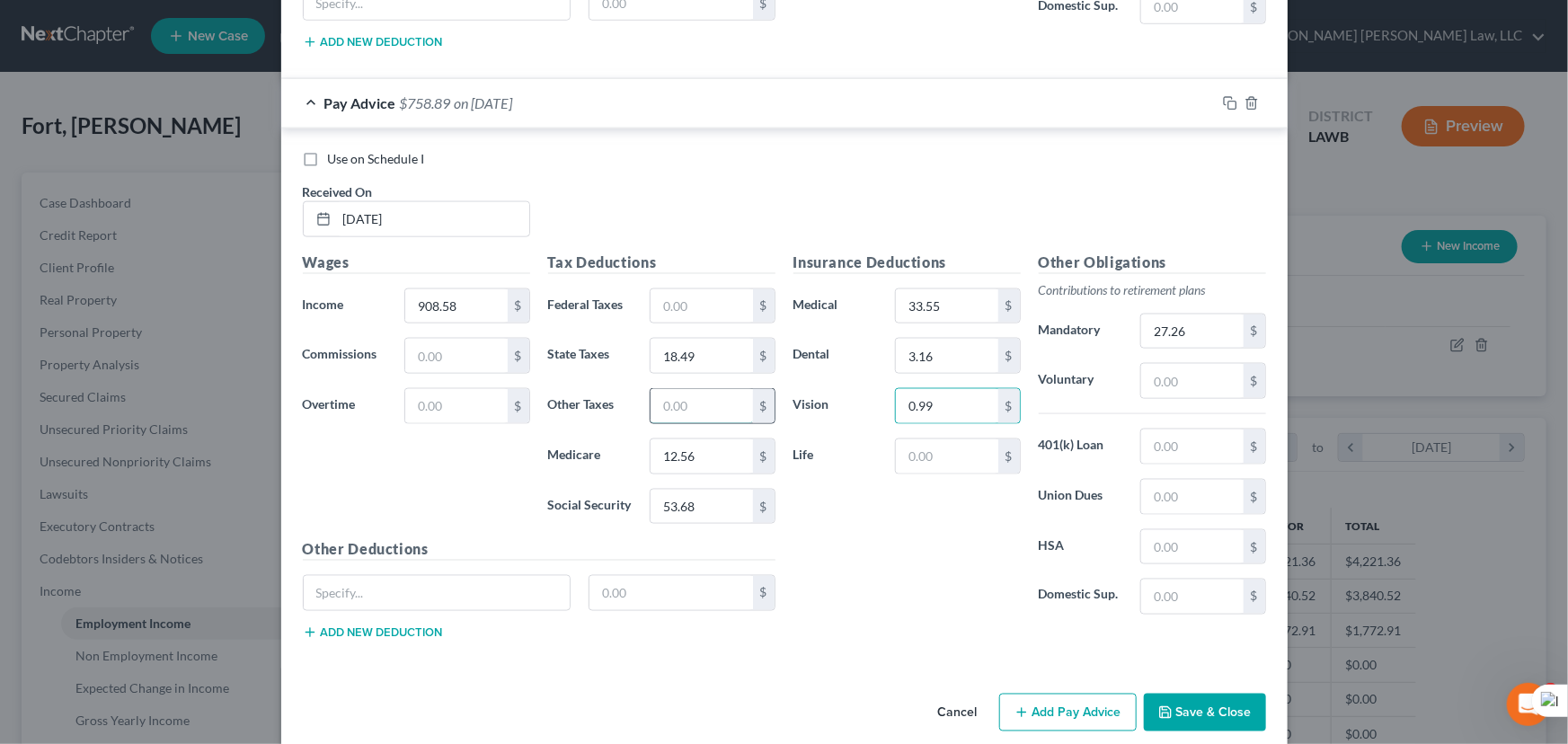
click at [702, 389] on input "text" at bounding box center [701, 406] width 101 height 34
type input "66.38"
click at [1075, 694] on button "Add Pay Advice" at bounding box center [1068, 712] width 138 height 38
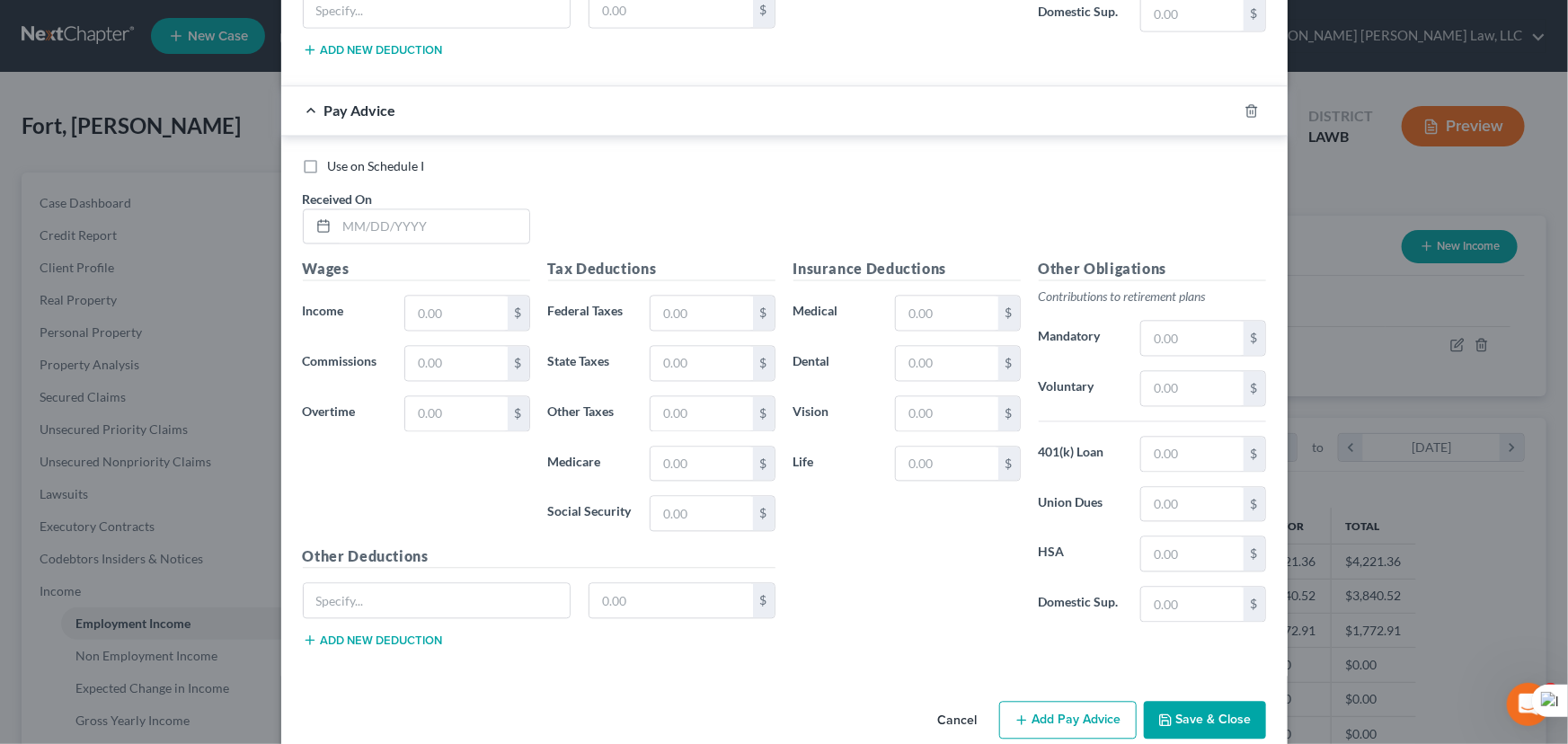
scroll to position [8619, 0]
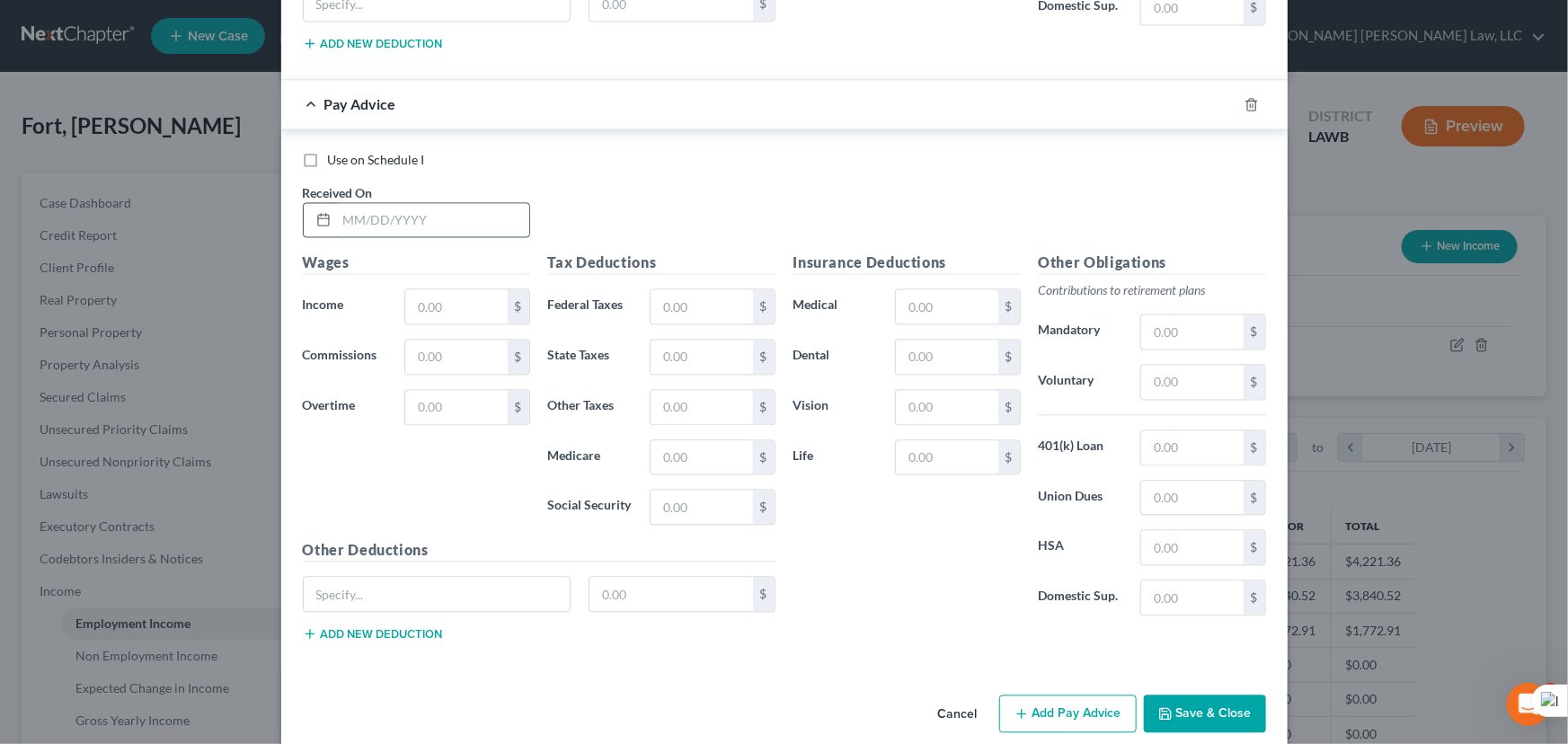
click at [402, 204] on input "text" at bounding box center [433, 221] width 192 height 34
type input "08/08/2025"
click at [463, 264] on div "Wages Income * $ Commissions $ Overtime $" at bounding box center [416, 396] width 245 height 287
click at [463, 290] on input "text" at bounding box center [455, 307] width 101 height 34
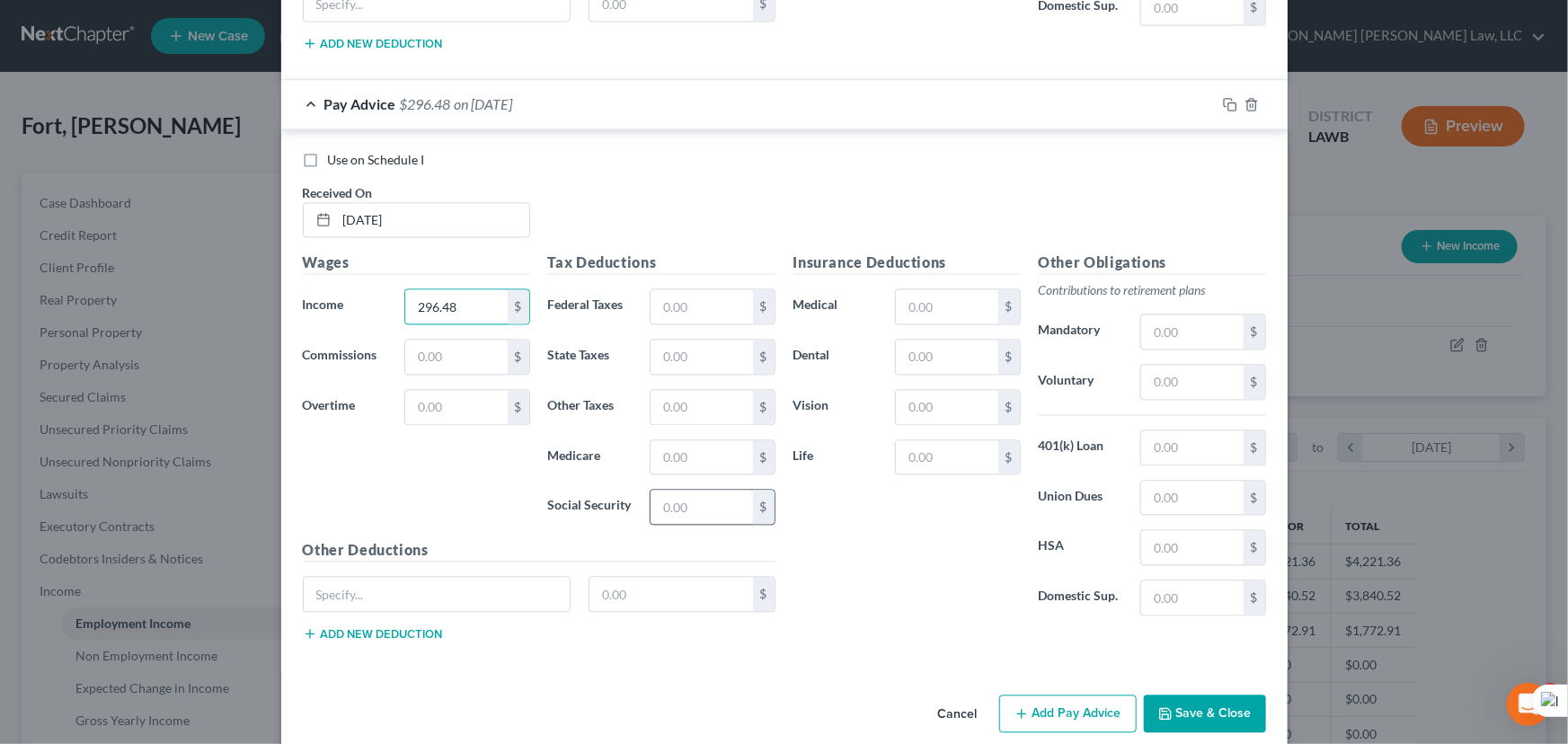
type input "296.48"
click at [682, 494] on input "text" at bounding box center [701, 507] width 101 height 34
type input "18.39"
click at [690, 441] on input "text" at bounding box center [701, 458] width 101 height 34
type input "4.30"
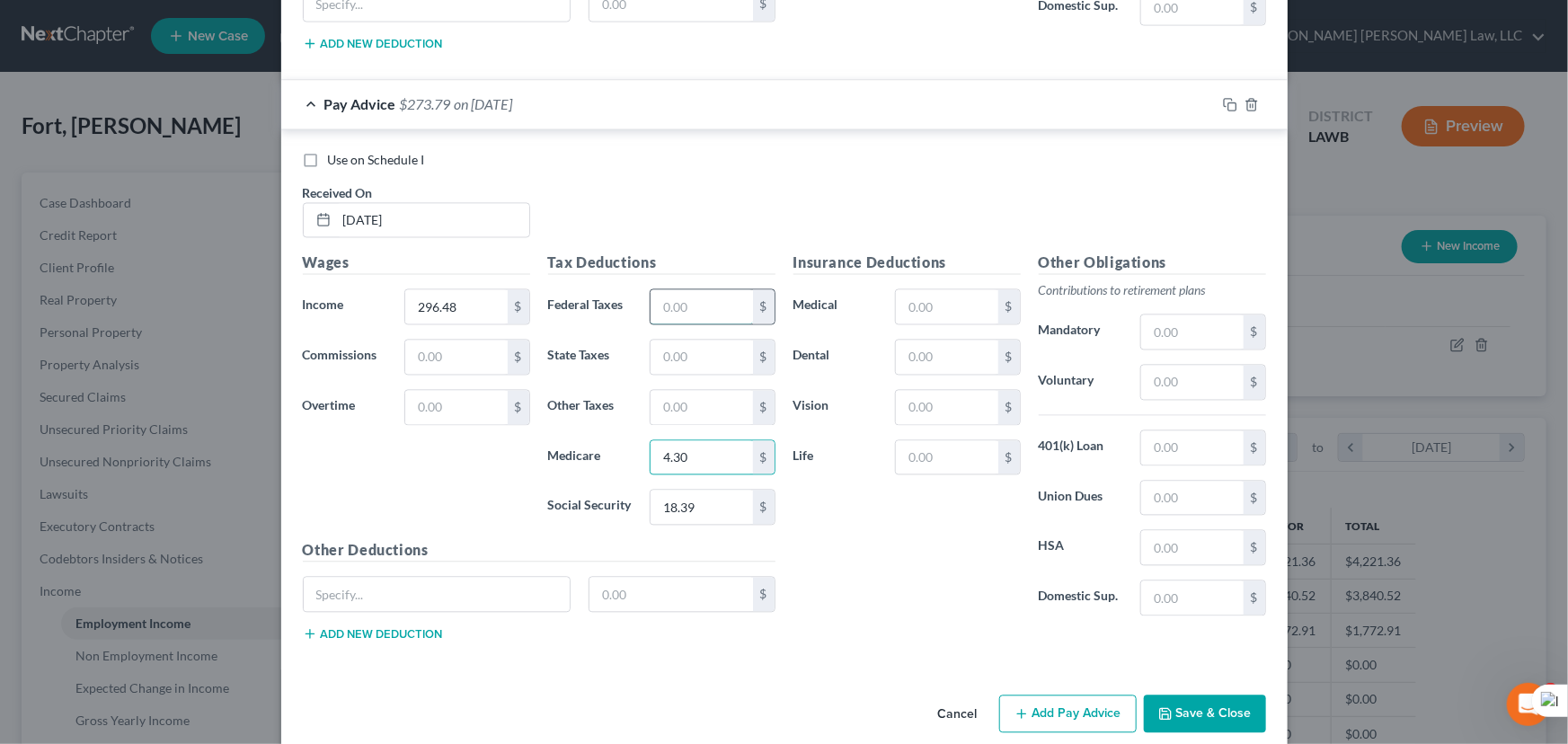
click at [697, 294] on input "text" at bounding box center [701, 307] width 101 height 34
click at [668, 340] on input "text" at bounding box center [701, 357] width 101 height 34
type input "1.46"
click at [1153, 315] on input "text" at bounding box center [1192, 332] width 101 height 34
type input "8.90"
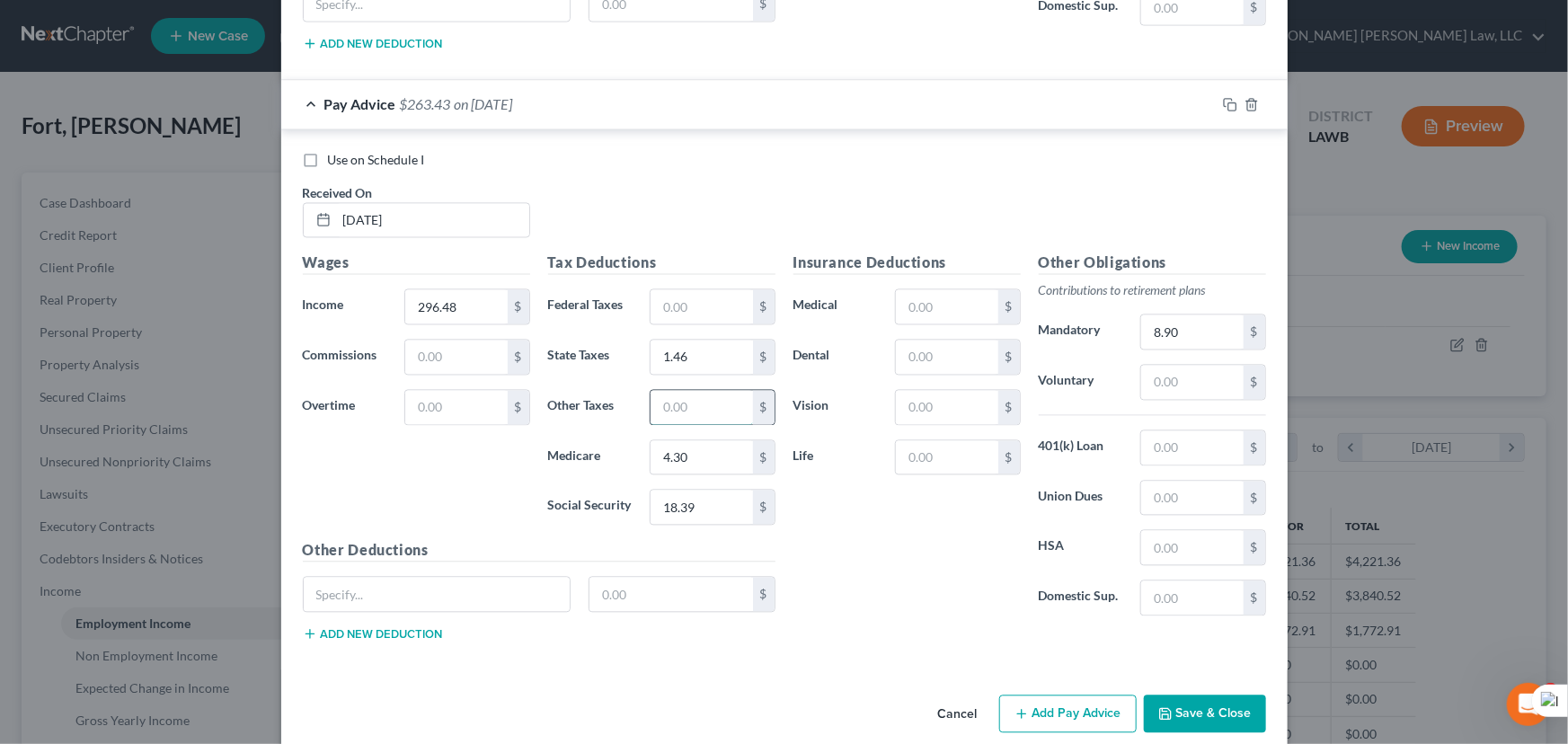
click at [674, 391] on input "text" at bounding box center [701, 408] width 101 height 34
type input "70.92"
click at [1006, 695] on button "Add Pay Advice" at bounding box center [1068, 713] width 138 height 38
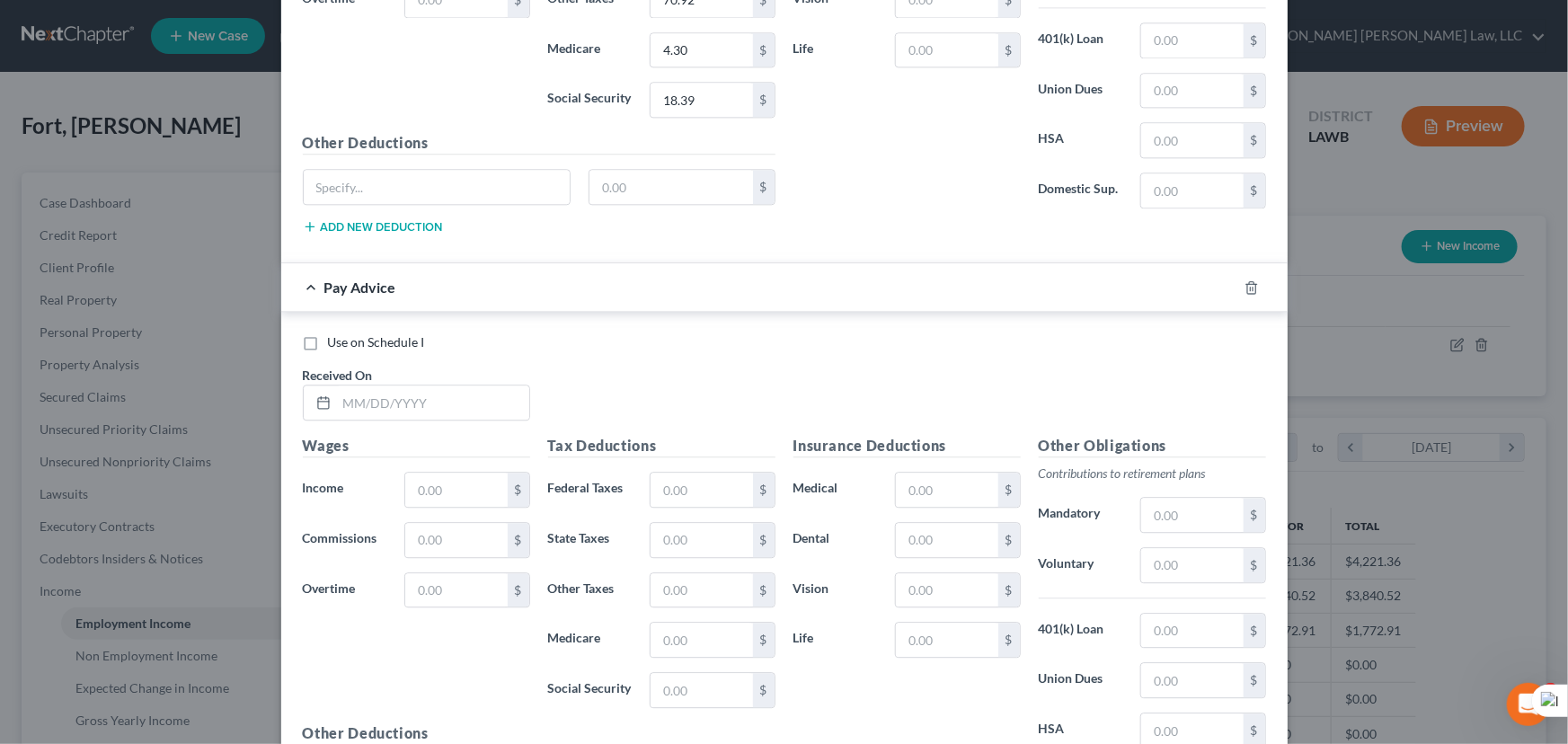
scroll to position [9207, 0]
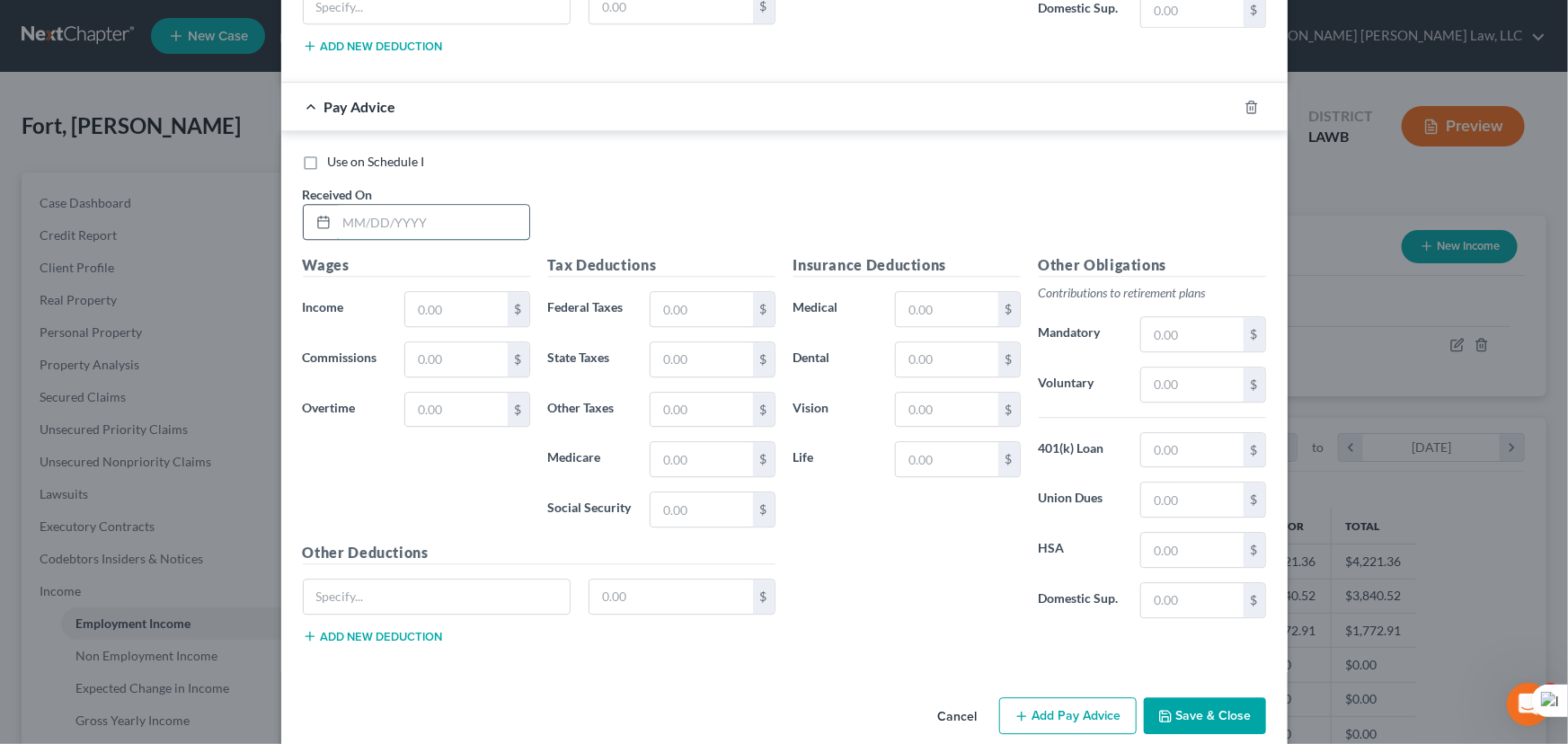
click at [409, 204] on input "text" at bounding box center [433, 221] width 192 height 34
type input "08/08/2025"
click at [457, 292] on input "text" at bounding box center [455, 308] width 101 height 34
type input "0"
drag, startPoint x: 1083, startPoint y: 694, endPoint x: 542, endPoint y: 387, distance: 622.0
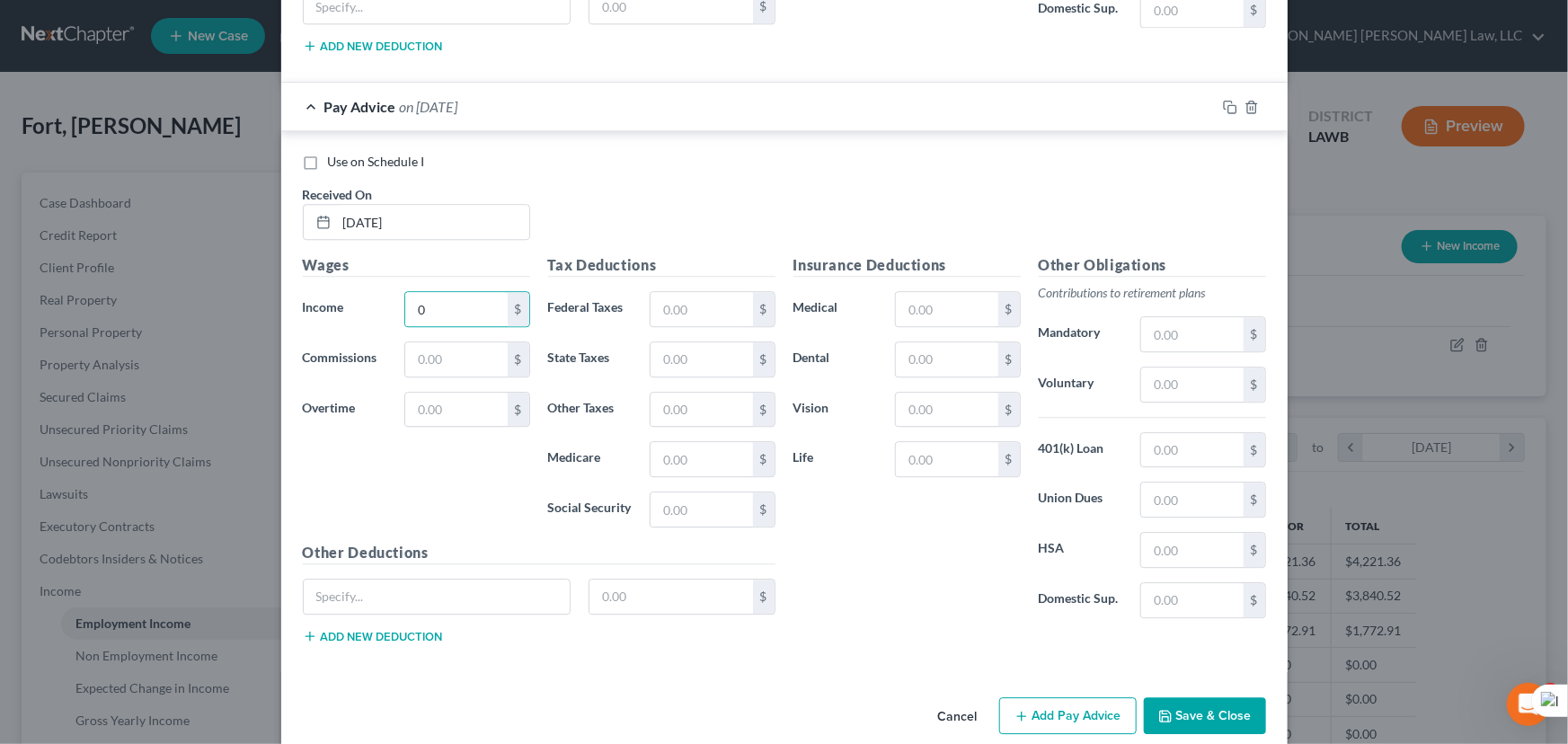
click at [1083, 697] on button "Add Pay Advice" at bounding box center [1068, 715] width 138 height 38
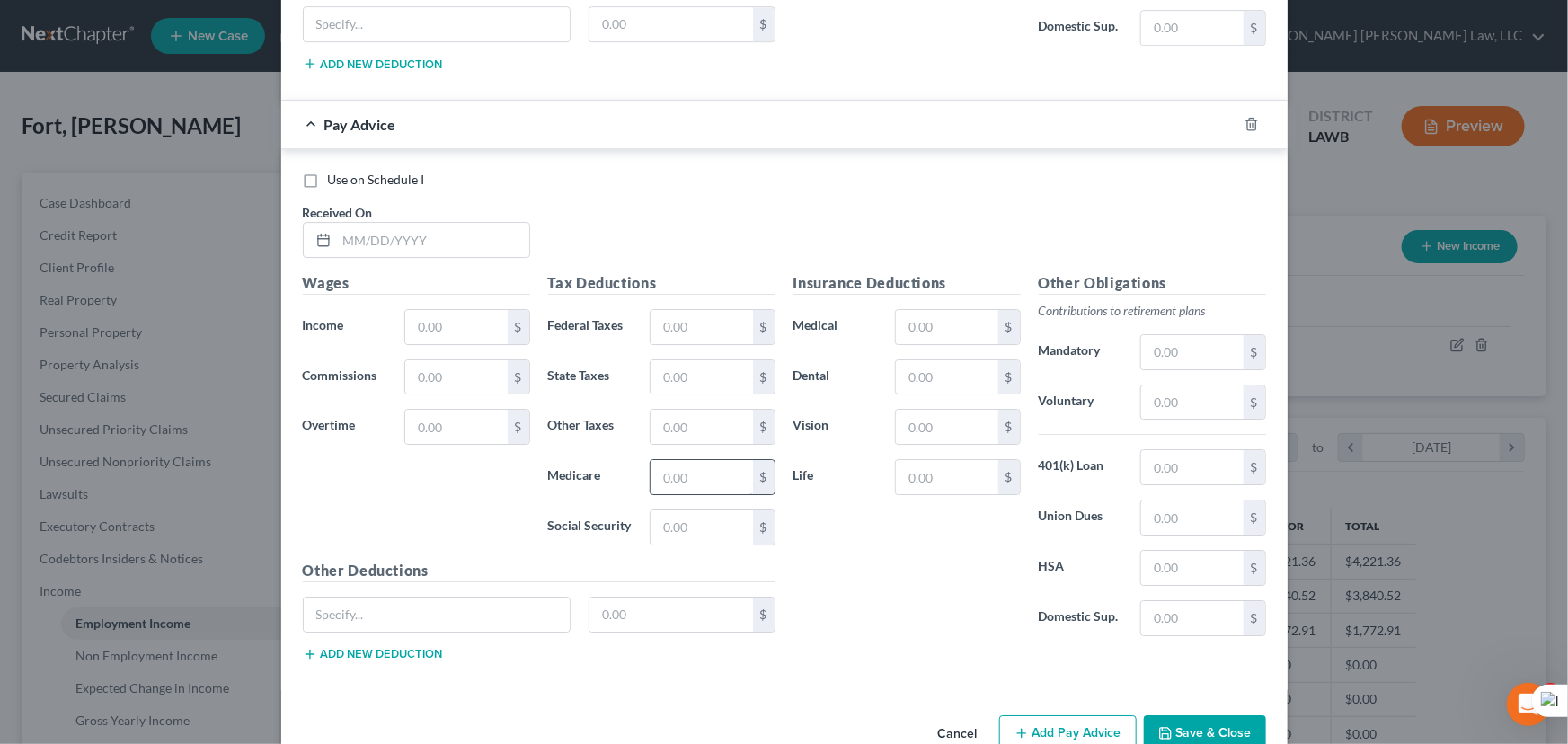
scroll to position [9795, 0]
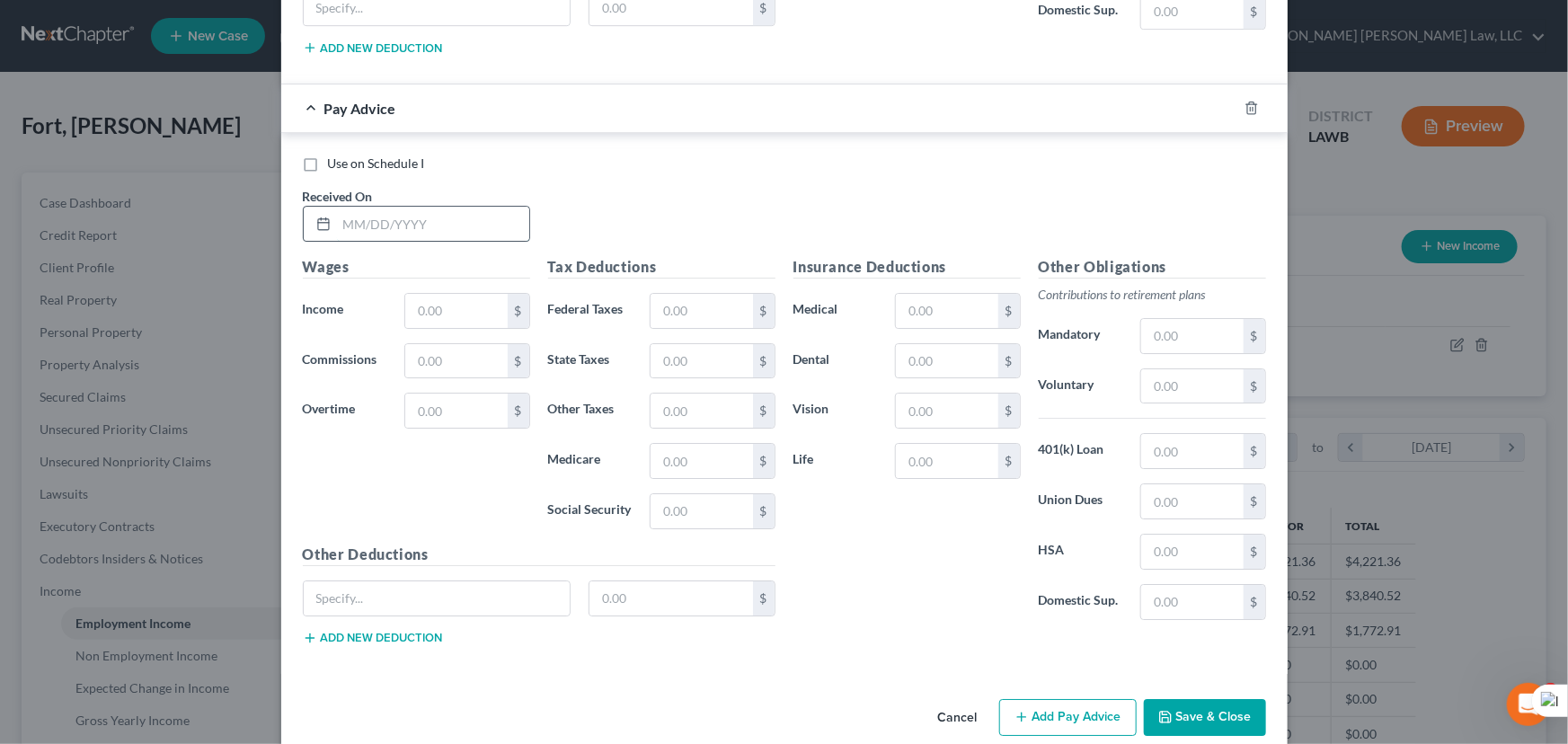
click at [407, 206] on input "text" at bounding box center [433, 223] width 192 height 34
type input "08/15/2025"
click at [446, 294] on input "text" at bounding box center [455, 310] width 101 height 34
type input "0"
click at [1038, 698] on button "Add Pay Advice" at bounding box center [1068, 717] width 138 height 38
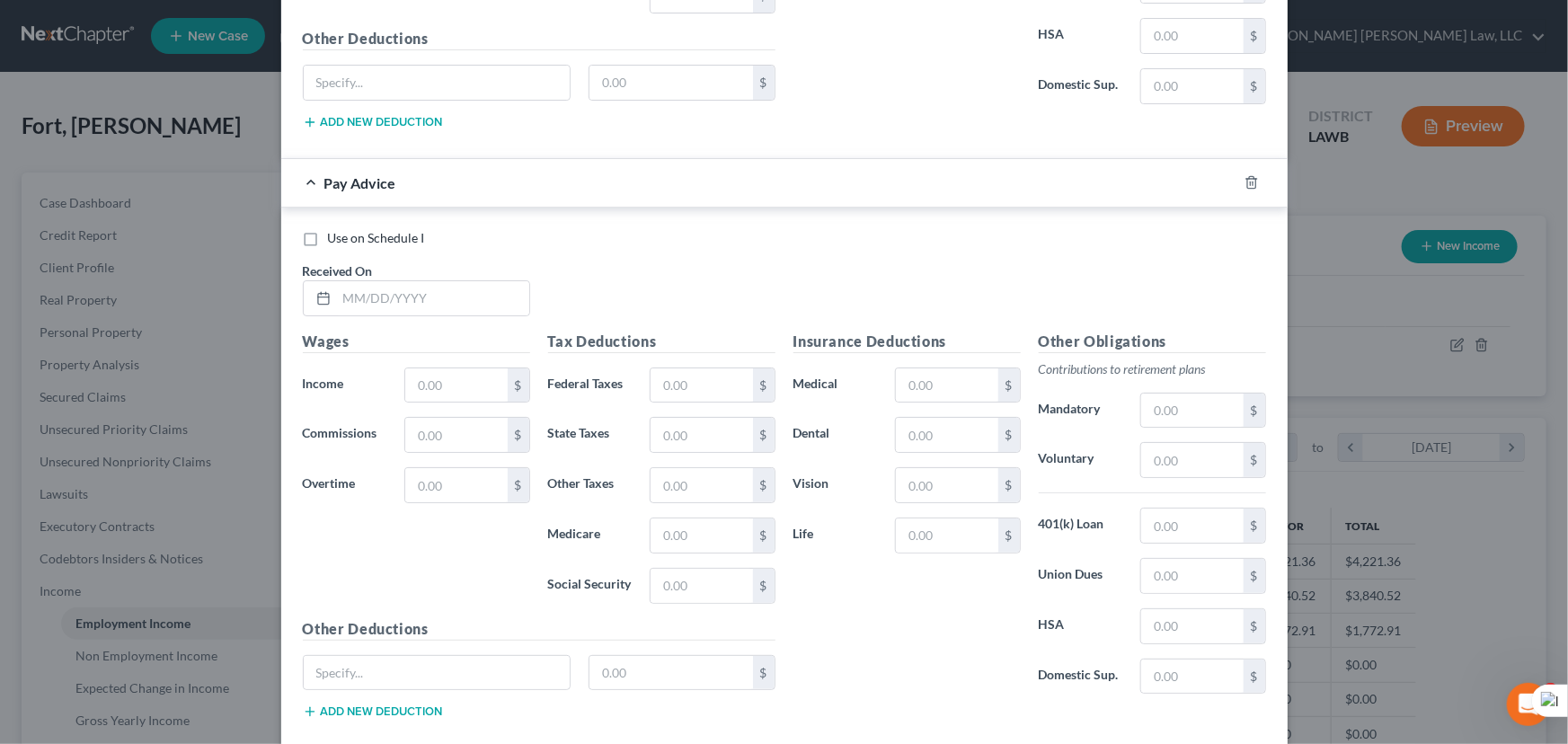
scroll to position [10383, 0]
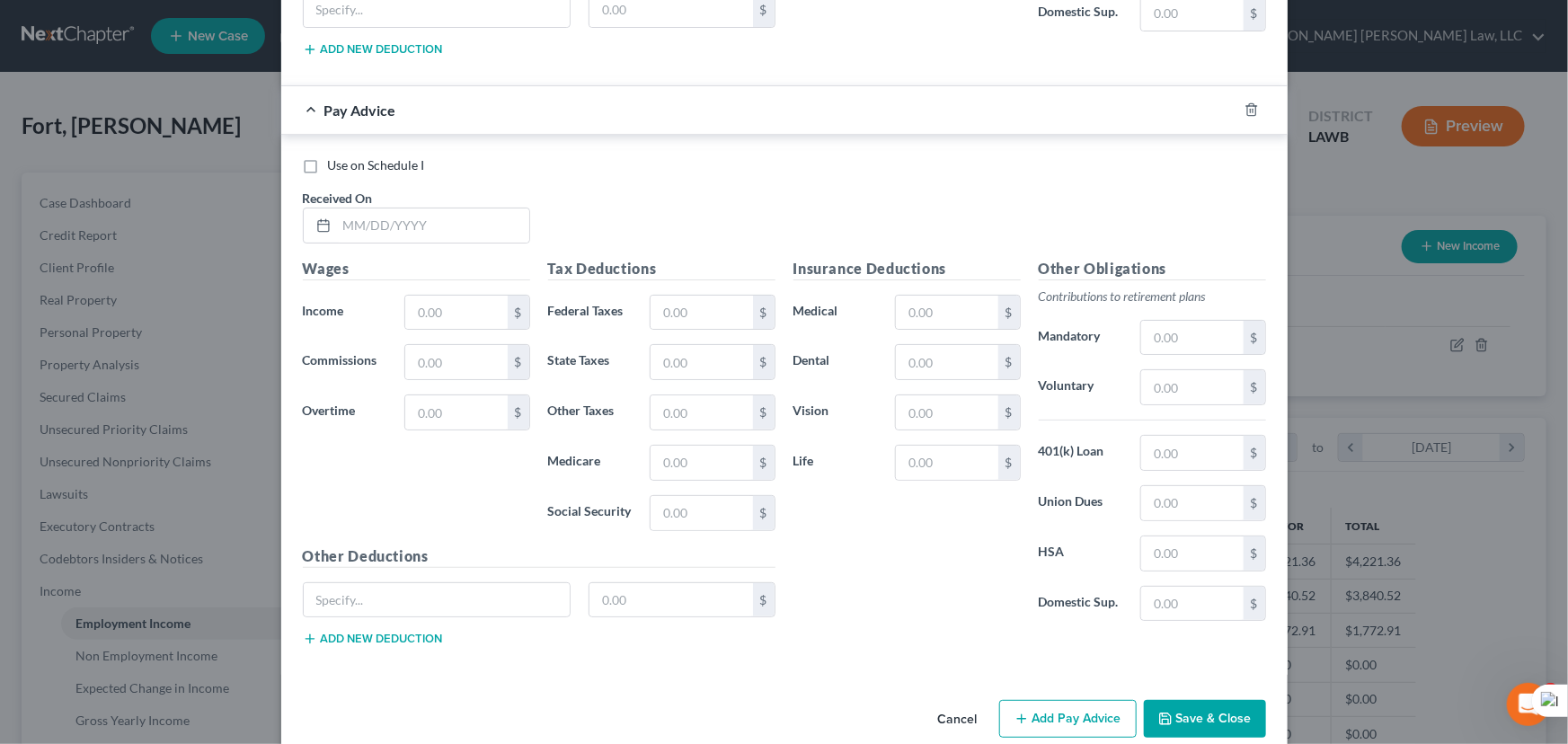
click at [401, 189] on div "Received On *" at bounding box center [416, 215] width 245 height 55
click at [402, 217] on div "Use on Schedule I Received On *" at bounding box center [784, 206] width 982 height 101
click at [401, 208] on input "text" at bounding box center [433, 225] width 192 height 34
click at [368, 208] on input "text" at bounding box center [433, 225] width 192 height 34
type input "08/22/2025"
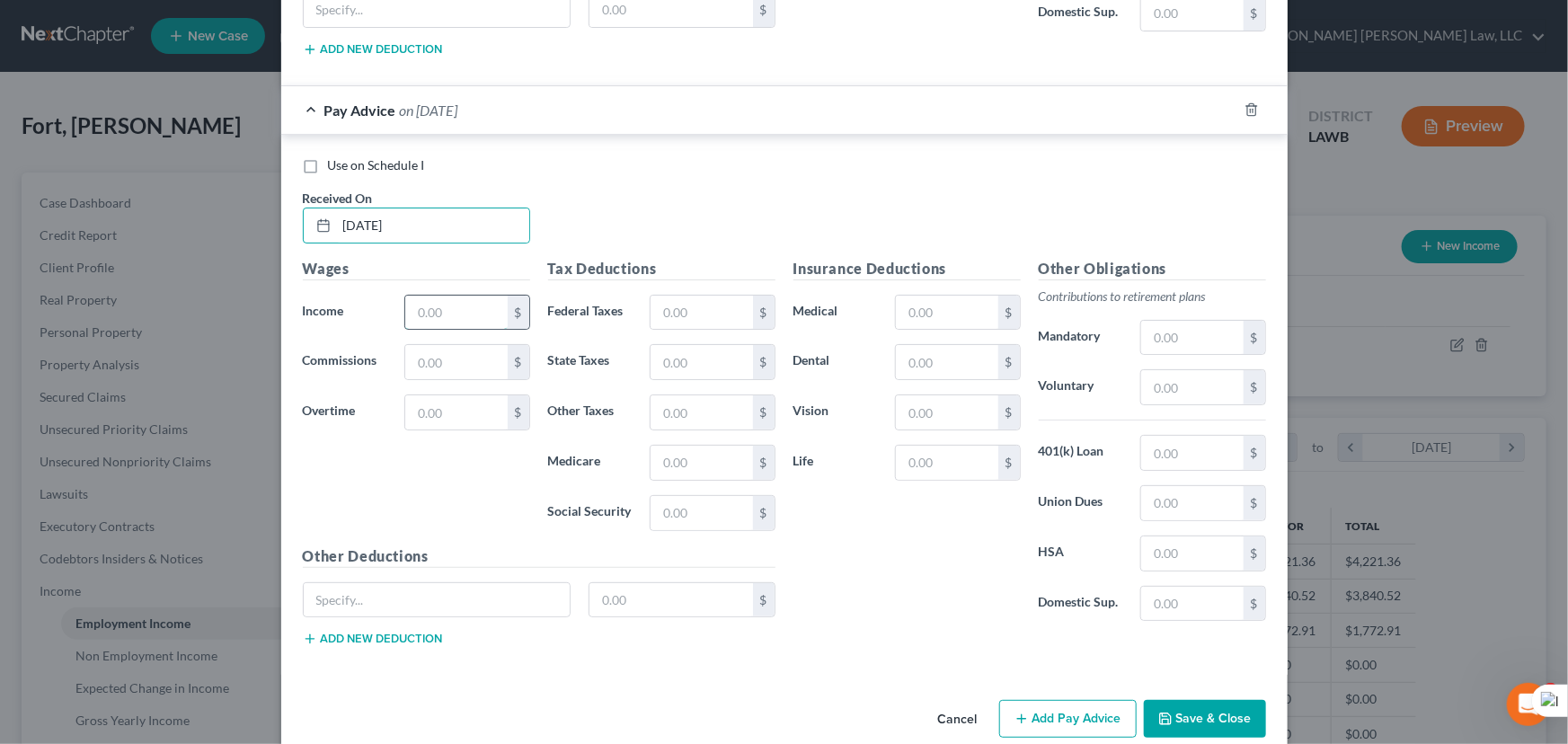
click at [424, 295] on input "text" at bounding box center [455, 312] width 101 height 34
type input "0"
click at [1057, 699] on button "Add Pay Advice" at bounding box center [1068, 718] width 138 height 38
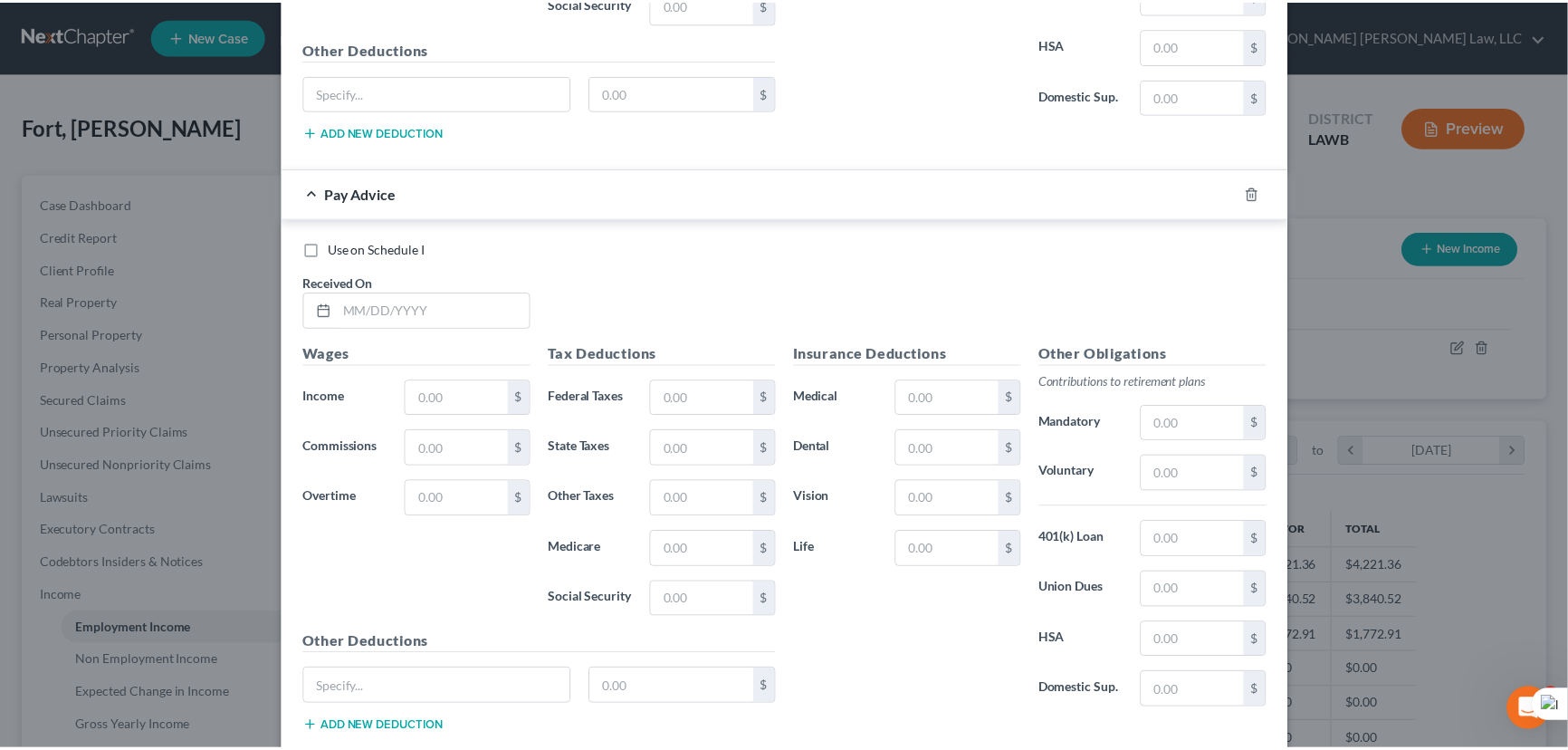
scroll to position [11060, 0]
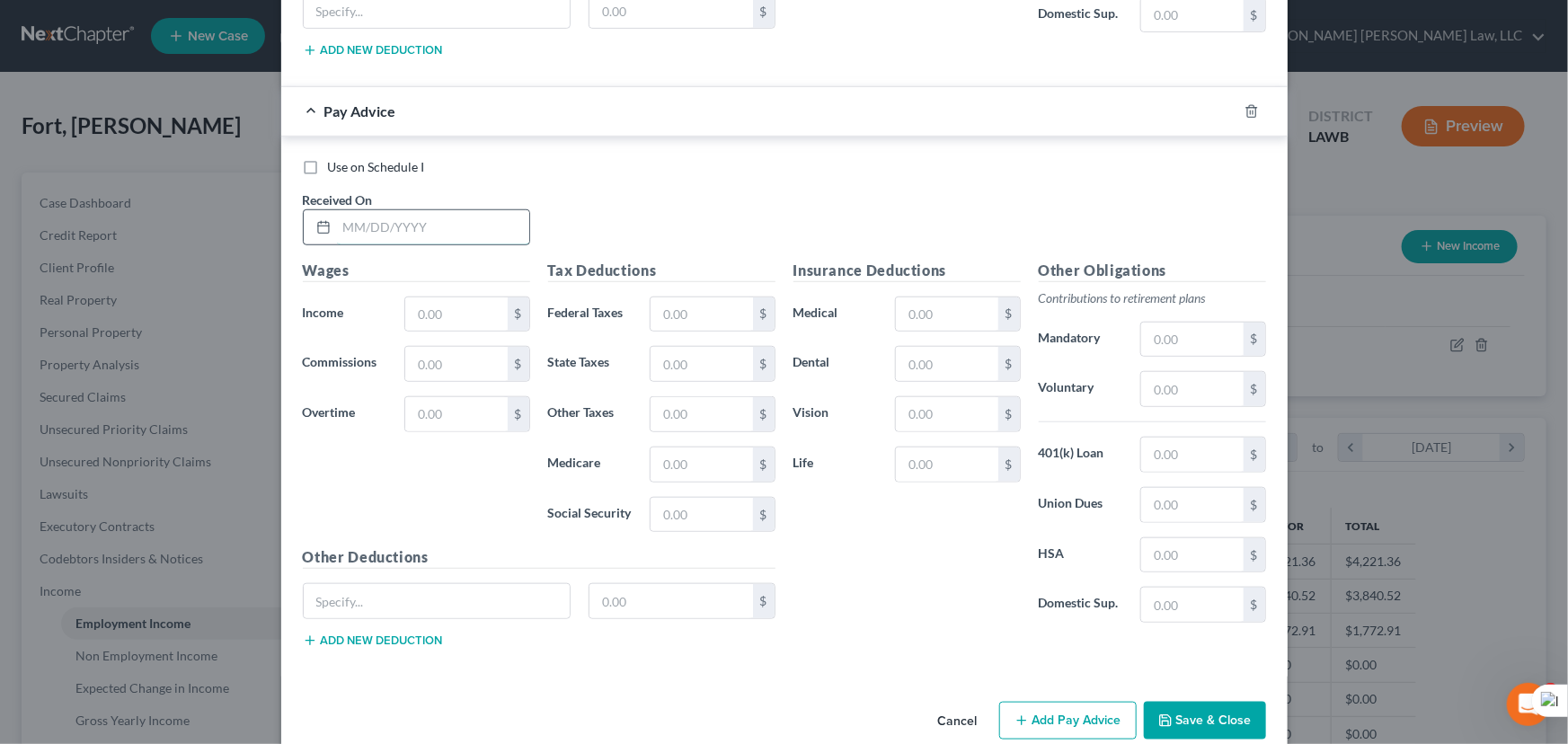
click at [396, 210] on input "text" at bounding box center [433, 227] width 192 height 34
type input "08/29/2025"
click at [415, 297] on input "text" at bounding box center [455, 314] width 101 height 34
type input "890.49"
click at [697, 498] on input "text" at bounding box center [701, 515] width 101 height 34
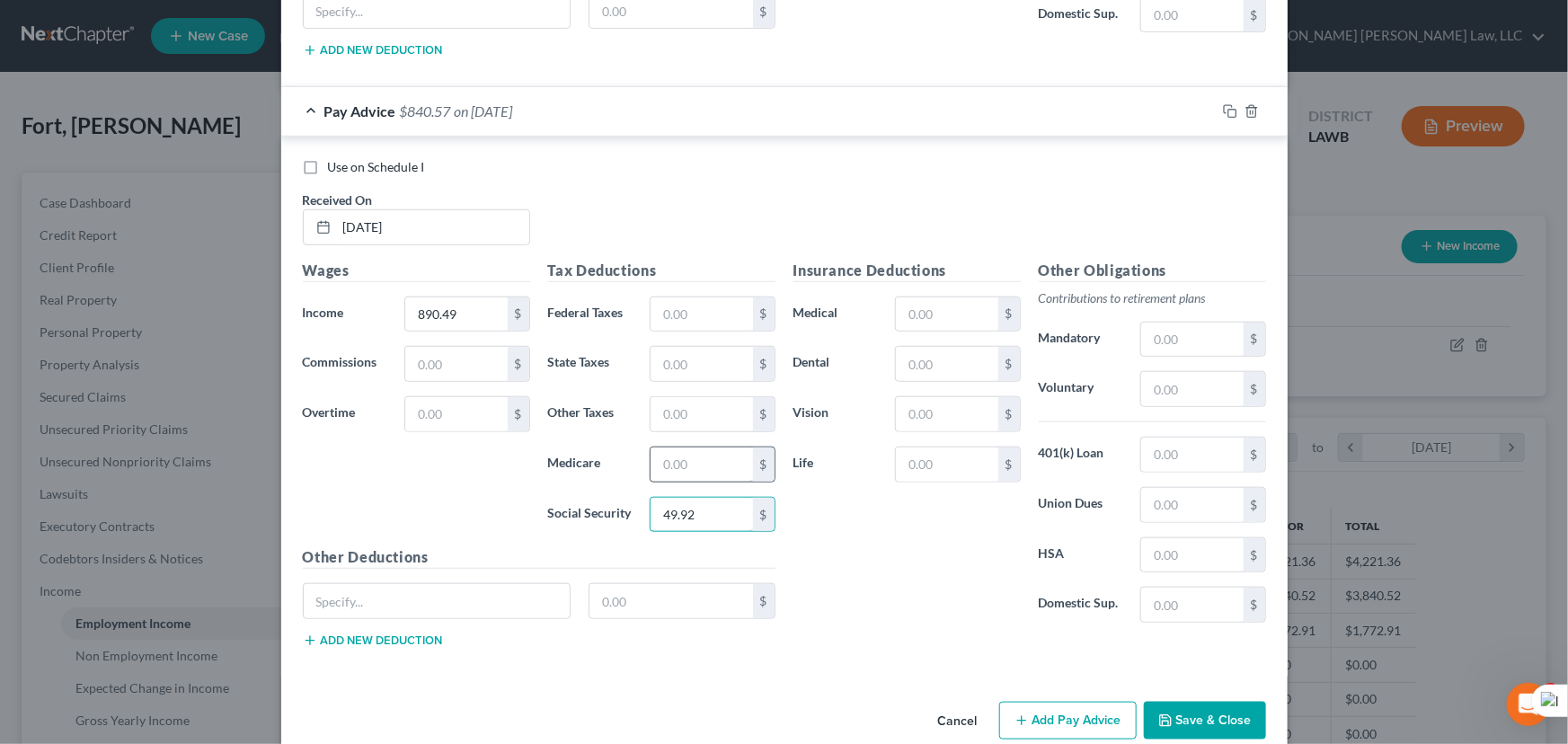
type input "49.92"
click at [689, 448] on input "text" at bounding box center [701, 464] width 101 height 34
type input "11.68"
click at [710, 346] on input "text" at bounding box center [701, 363] width 101 height 34
type input "16.63"
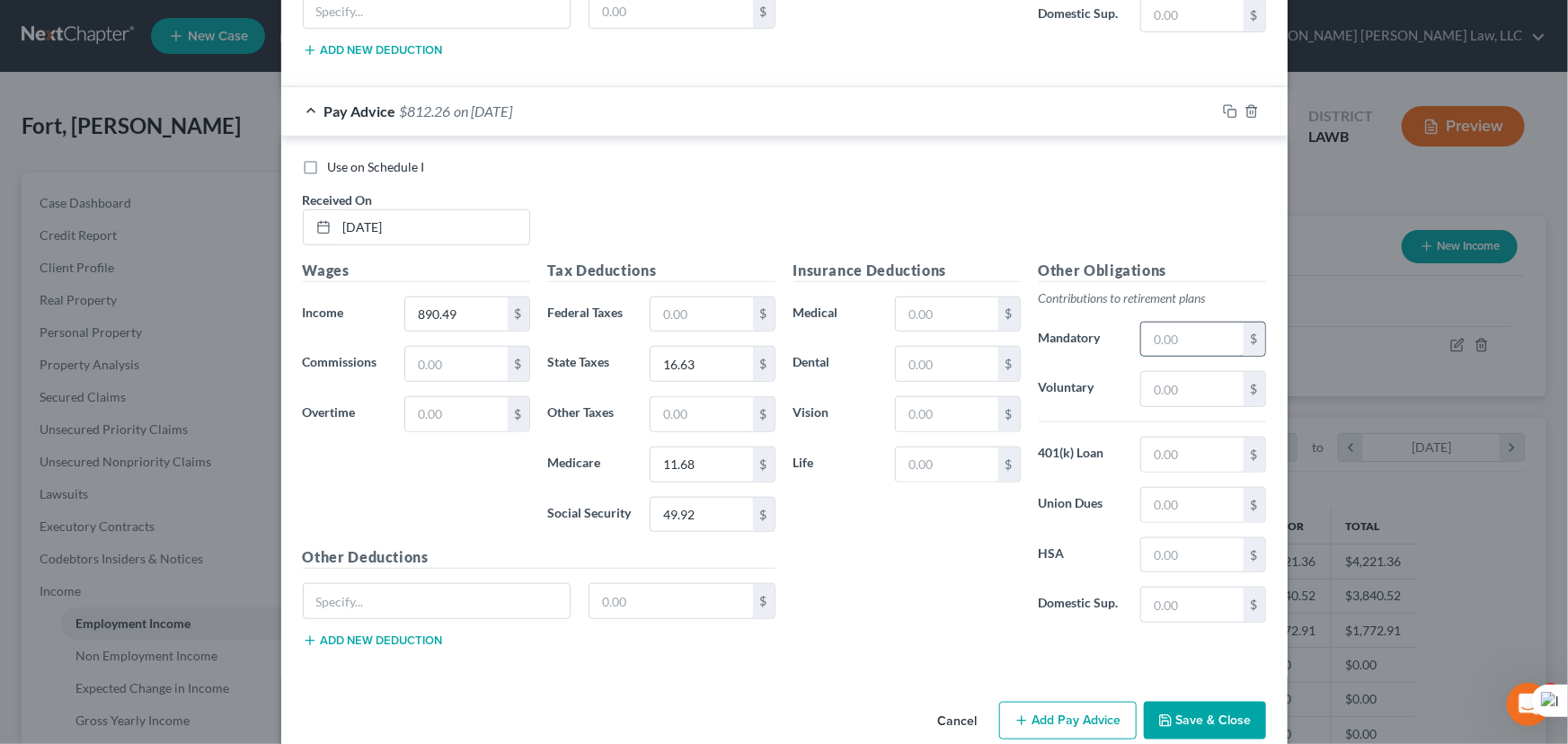
click at [1174, 322] on input "text" at bounding box center [1192, 339] width 101 height 34
type input "26.72"
click at [944, 346] on input "text" at bounding box center [946, 363] width 101 height 34
type input "6.32"
click at [929, 297] on input "text" at bounding box center [946, 314] width 101 height 34
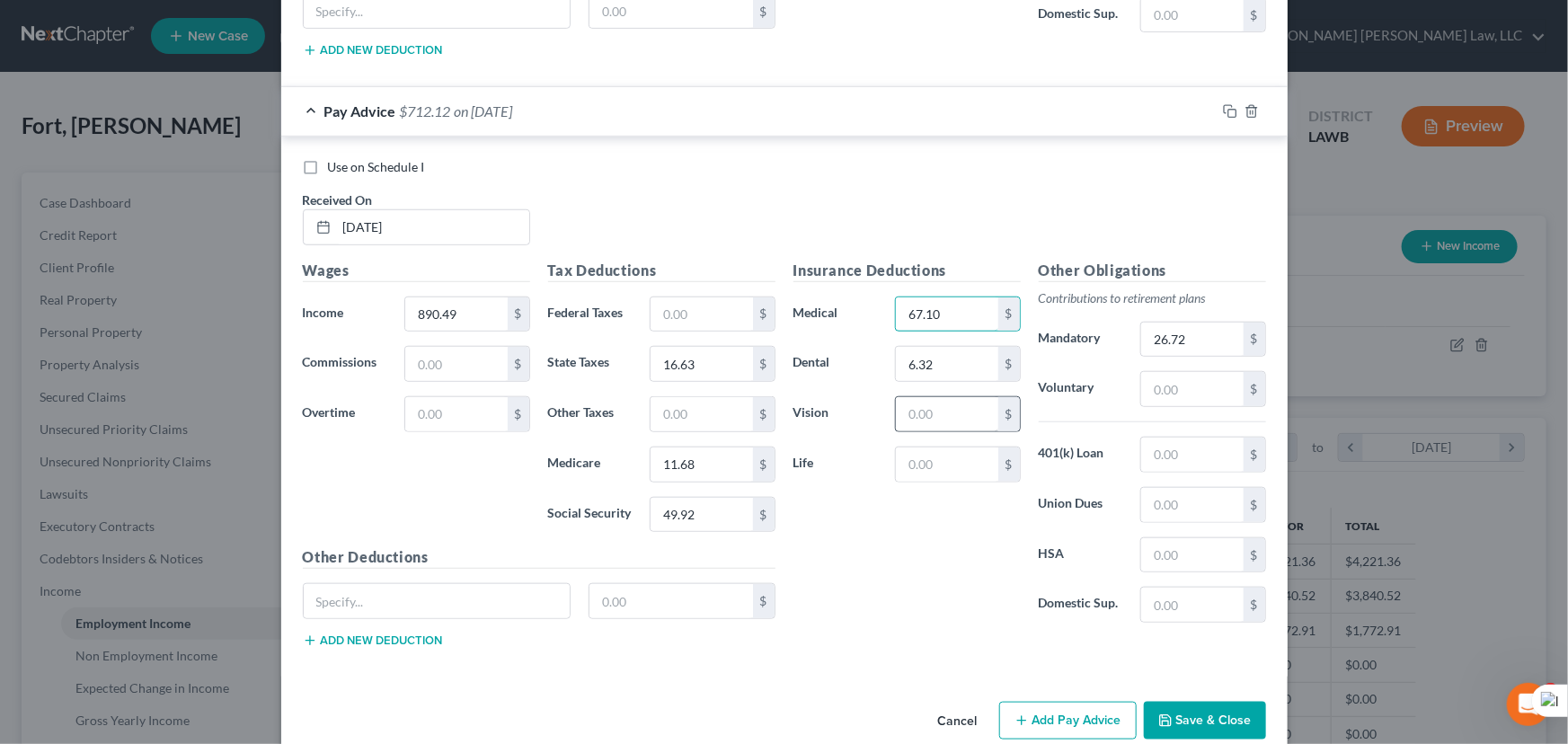
type input "67.10"
click at [935, 397] on input "text" at bounding box center [946, 413] width 101 height 34
type input "1.98"
click at [660, 397] on input "text" at bounding box center [701, 413] width 101 height 34
type input "80.8"
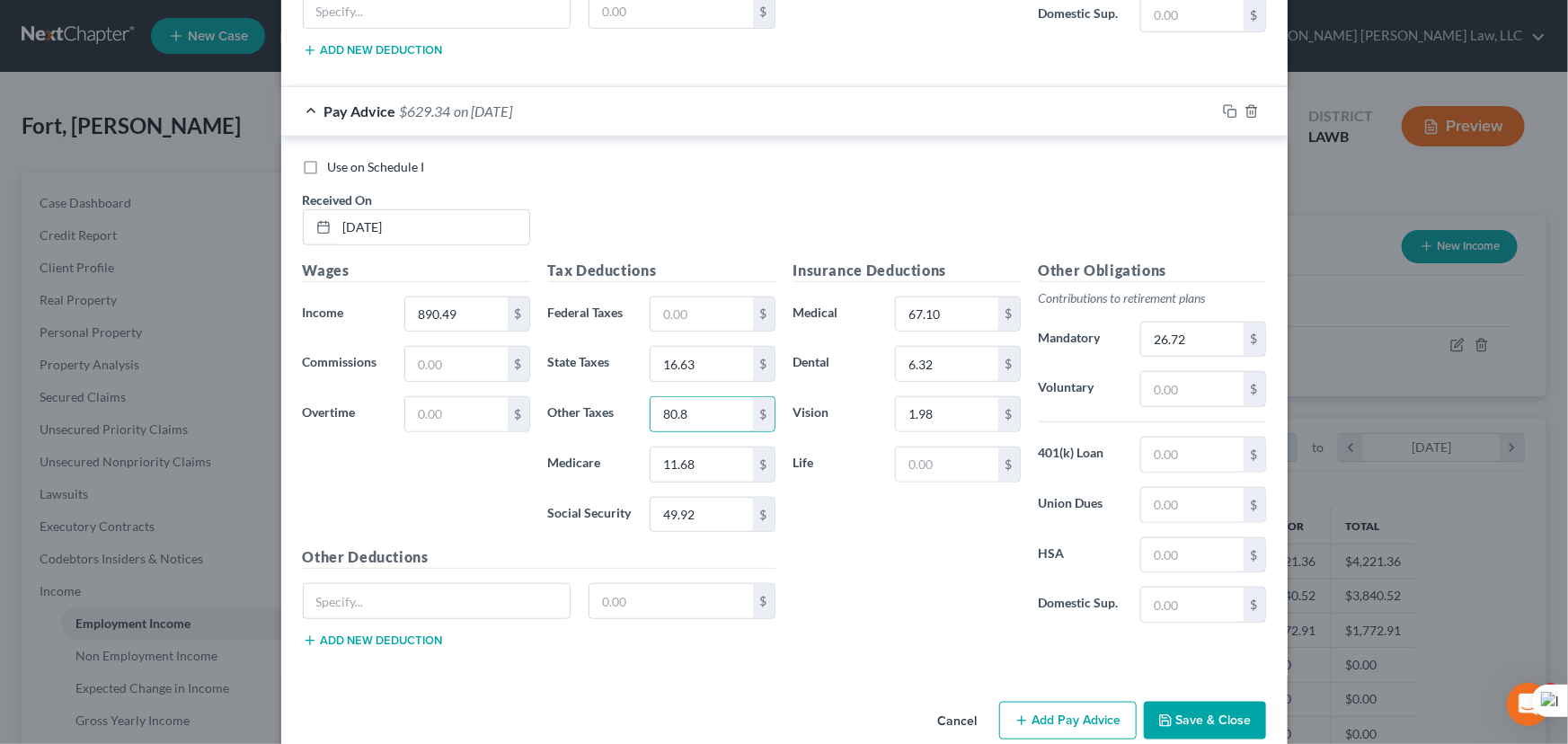
click at [1197, 701] on button "Save & Close" at bounding box center [1206, 720] width 123 height 38
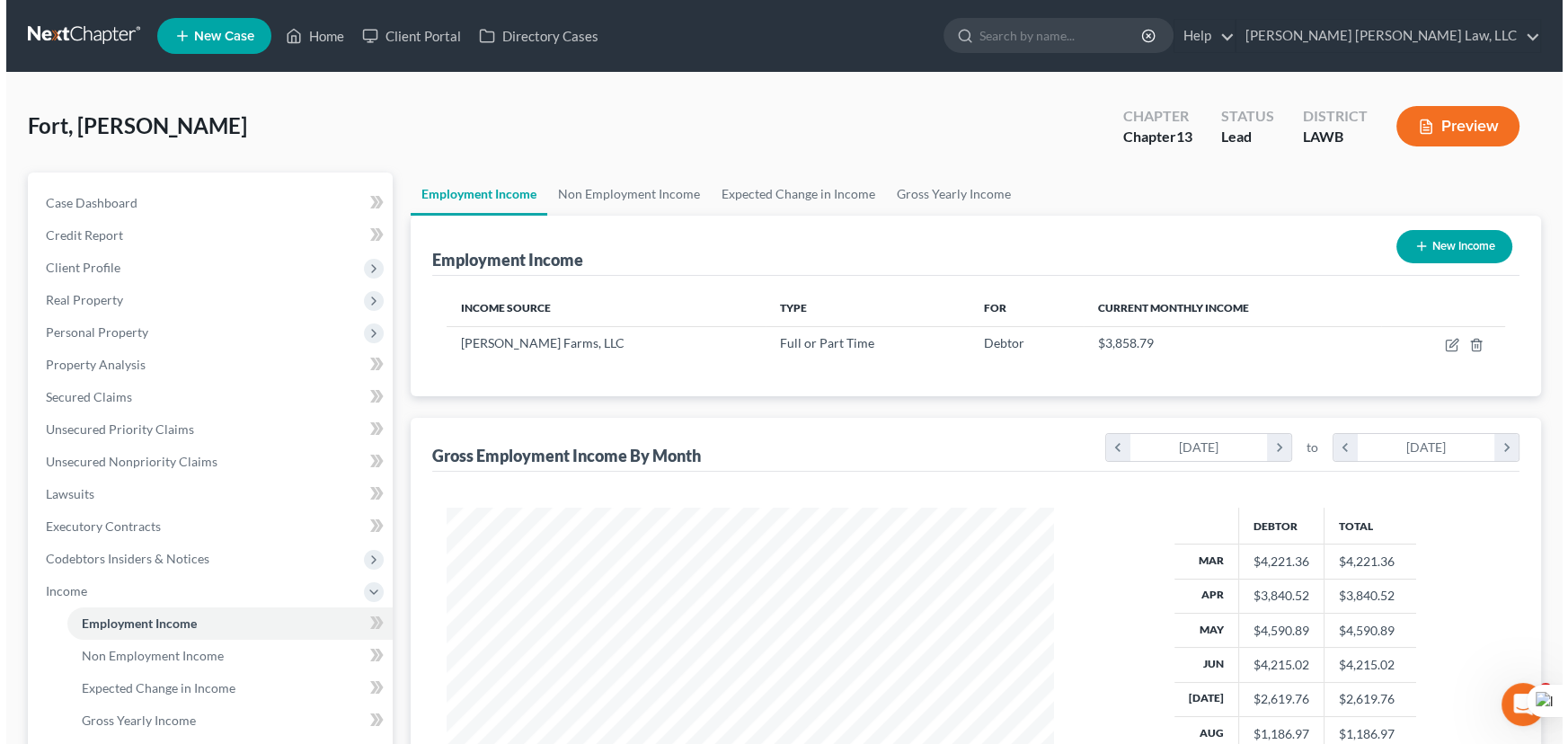
scroll to position [897883, 898167]
click at [1440, 238] on button "New Income" at bounding box center [1448, 247] width 116 height 33
select select "0"
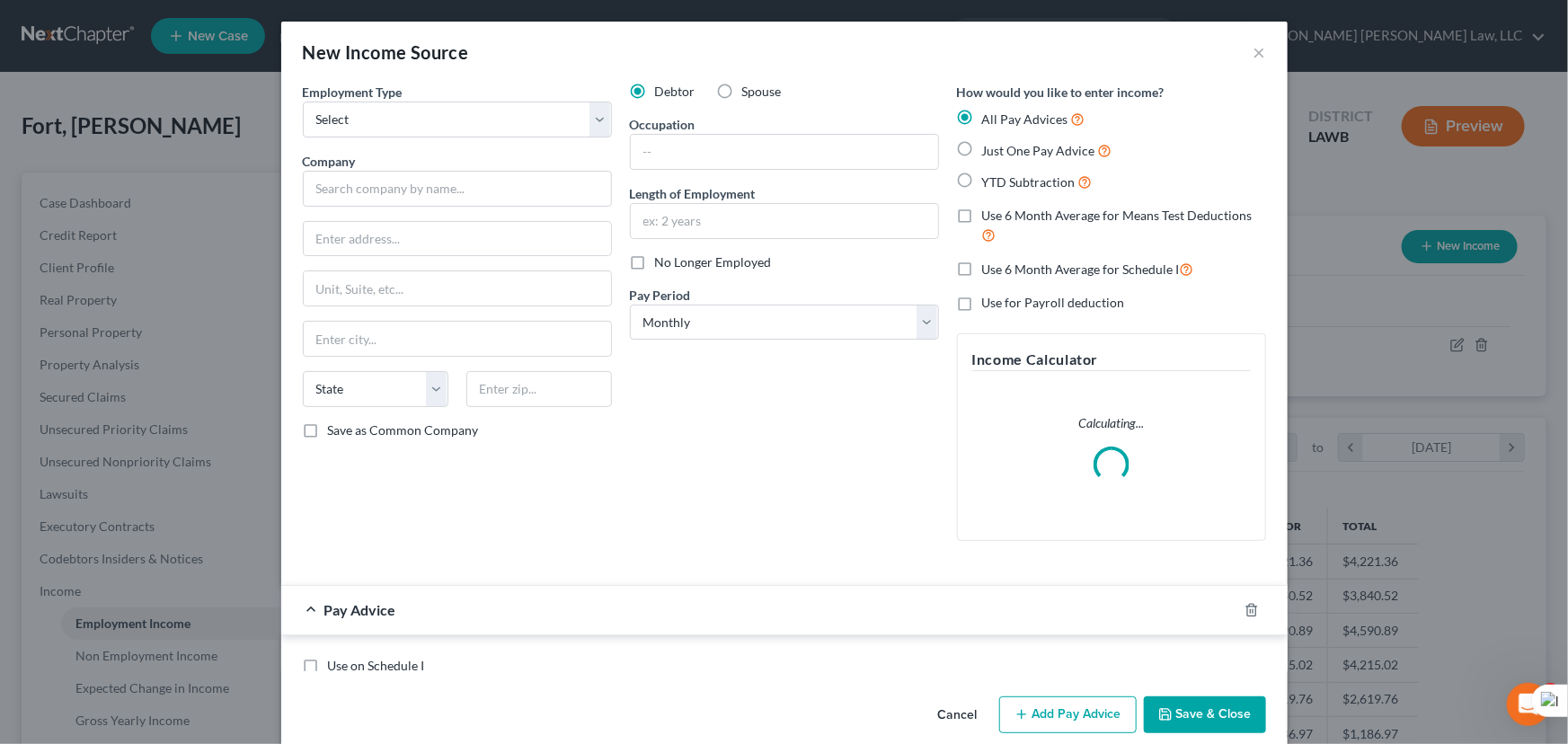
scroll to position [321, 643]
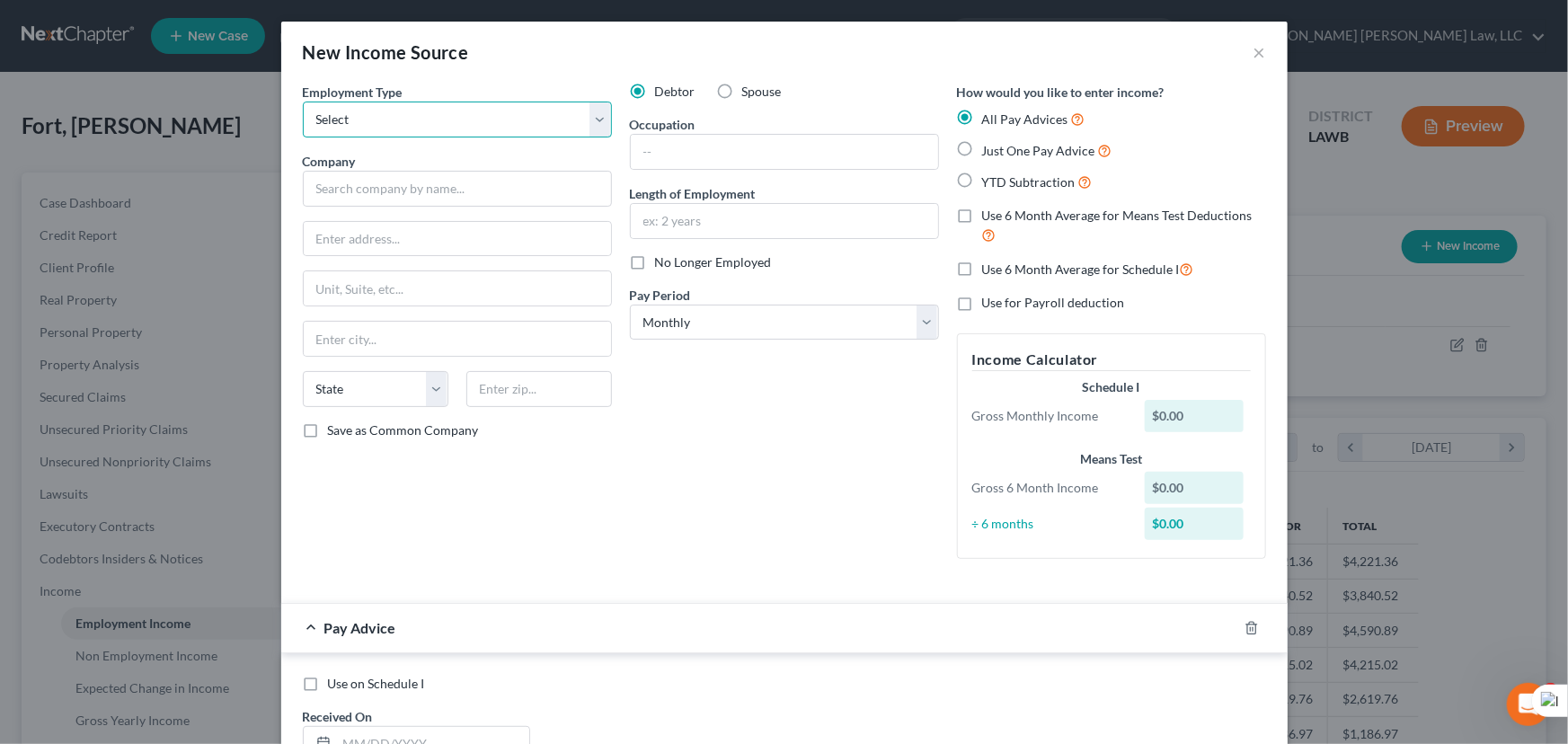
drag, startPoint x: 406, startPoint y: 109, endPoint x: 398, endPoint y: 136, distance: 28.2
click at [406, 109] on select "Select Full or Part Time Employment Self Employment" at bounding box center [457, 119] width 310 height 36
select select "0"
click at [303, 101] on select "Select Full or Part Time Employment Self Employment" at bounding box center [457, 119] width 310 height 36
drag, startPoint x: 395, startPoint y: 176, endPoint x: 394, endPoint y: 189, distance: 13.0
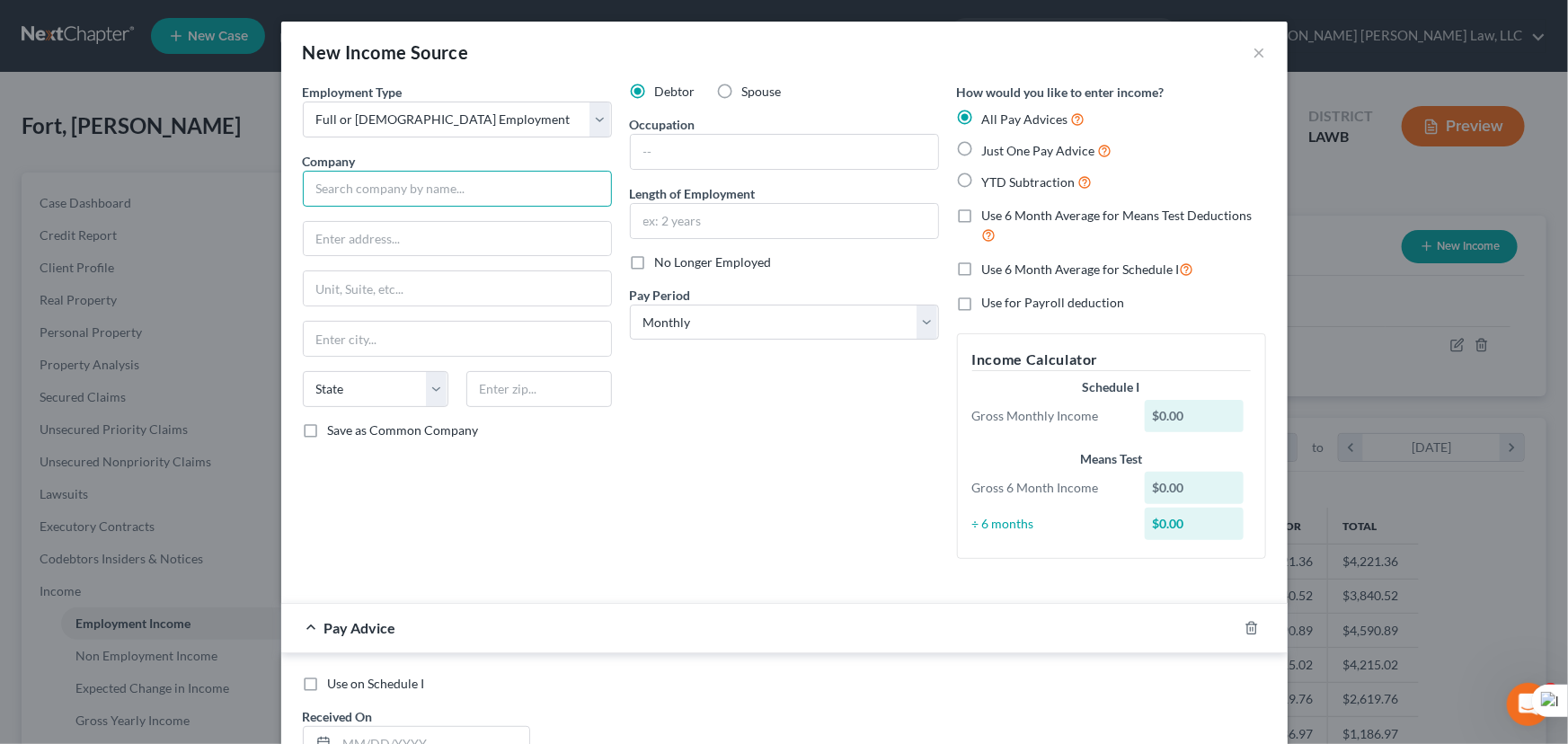
click at [395, 176] on input "text" at bounding box center [457, 189] width 310 height 36
type input "TA Operating LLC"
type input "24601 Center Ridge Rd"
type input "Westlake"
click at [362, 390] on select "State AL AK AR AZ CA CO CT DE DC FL GA GU HI ID IL IN IA KS KY LA ME MD MA MI M…" at bounding box center [376, 388] width 146 height 36
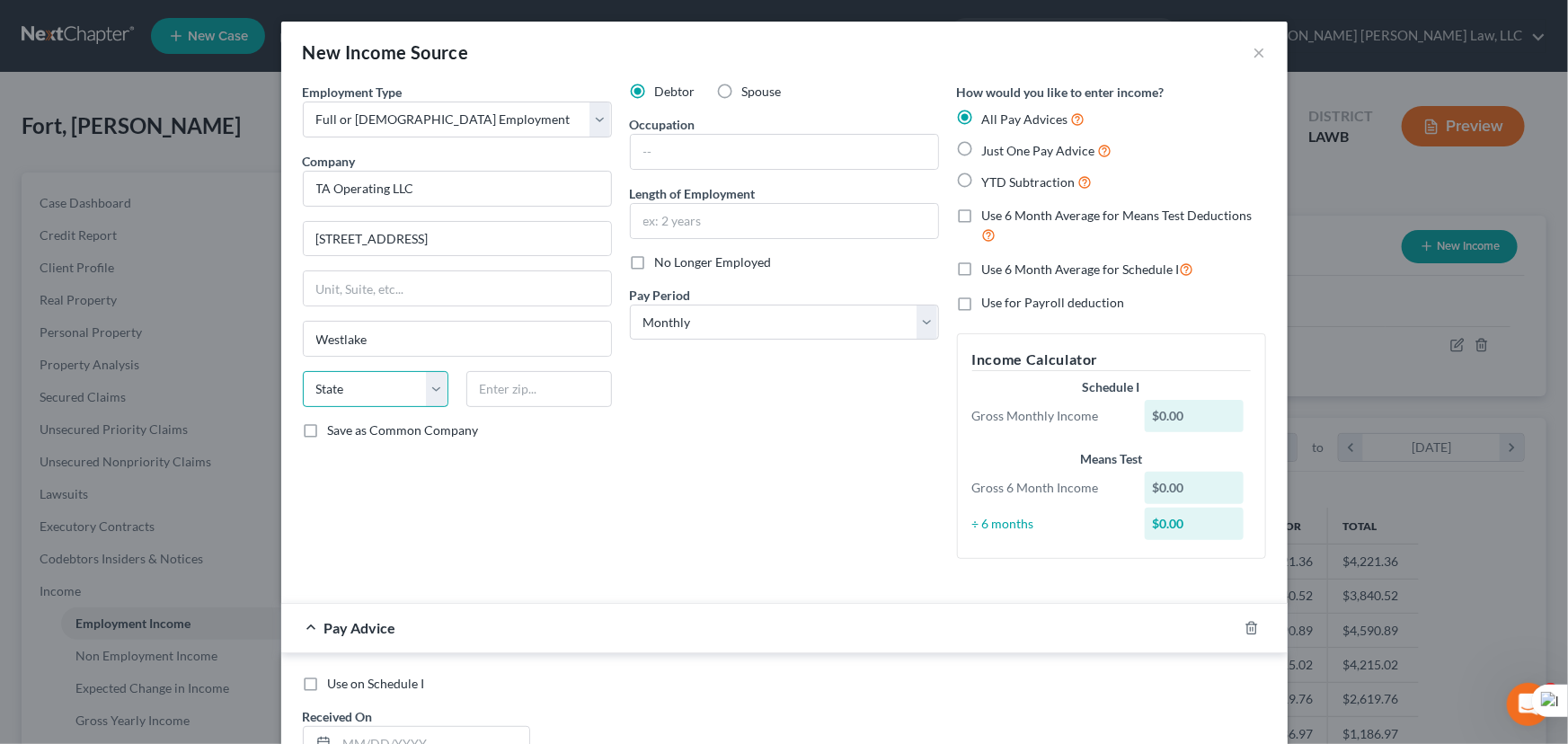
select select "36"
click at [303, 371] on select "State AL AK AR AZ CA CO CT DE DC FL GA GU HI ID IL IN IA KS KY LA ME MD MA MI M…" at bounding box center [376, 388] width 146 height 36
type input "44145-5634"
drag, startPoint x: 761, startPoint y: 321, endPoint x: 754, endPoint y: 338, distance: 18.4
click at [761, 321] on select "Select Monthly Twice Monthly Every Other Week Weekly" at bounding box center [784, 322] width 310 height 36
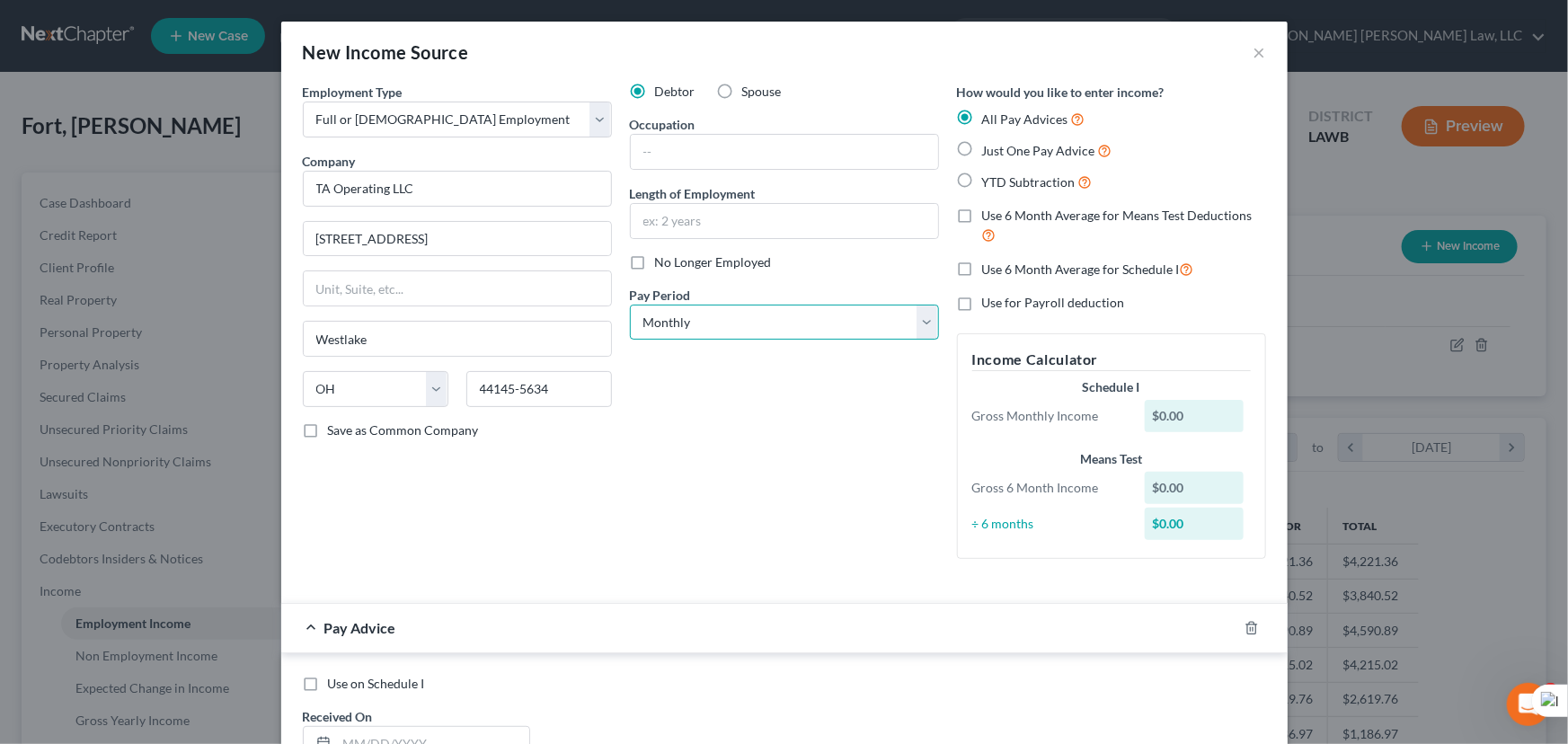
select select "2"
click at [630, 305] on select "Select Monthly Twice Monthly Every Other Week Weekly" at bounding box center [784, 322] width 310 height 36
click at [717, 395] on div "Debtor Spouse Occupation Length of Employment No Longer Employed Pay Period * S…" at bounding box center [784, 328] width 327 height 490
click at [706, 221] on input "text" at bounding box center [784, 221] width 308 height 34
type input "1 year"
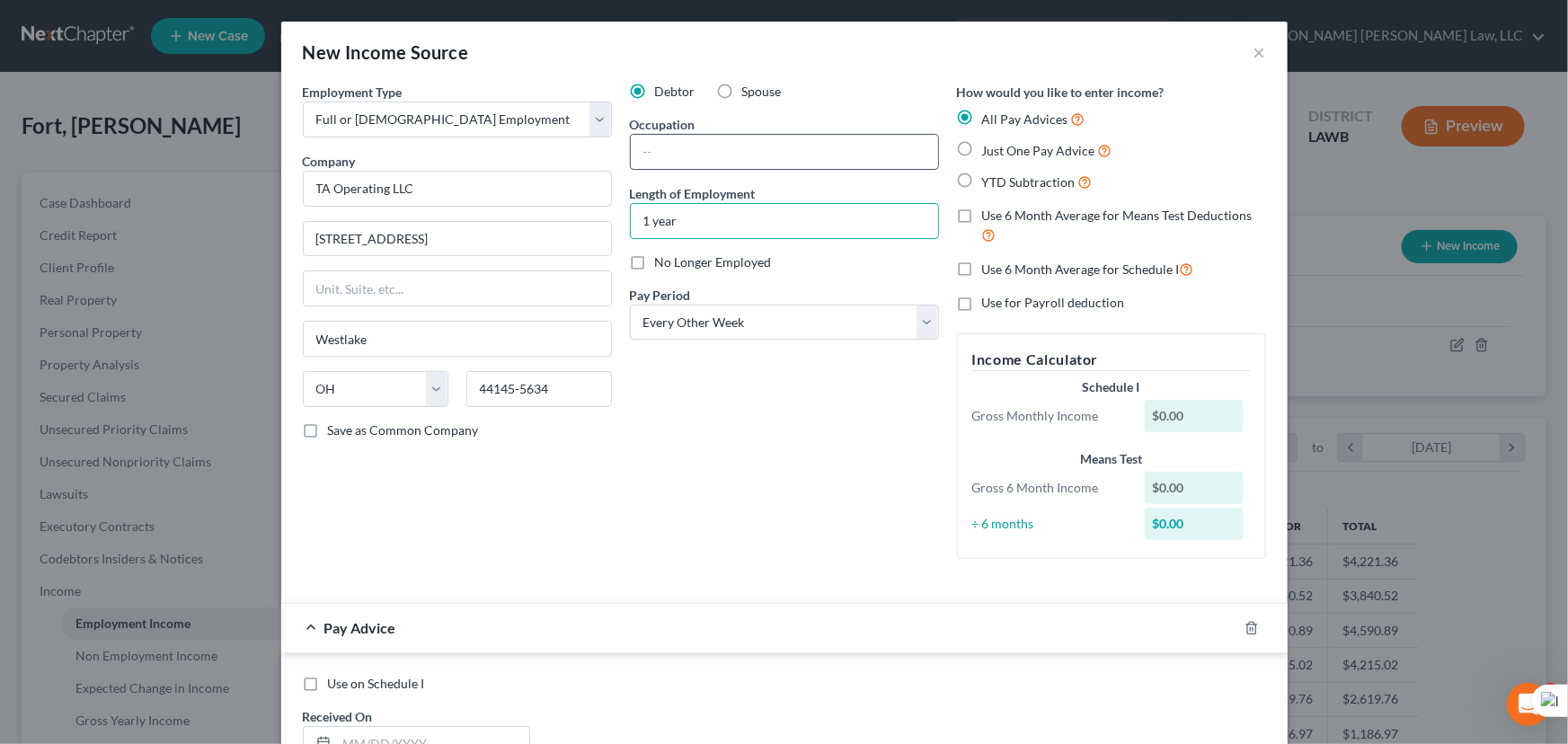
click at [683, 142] on input "text" at bounding box center [784, 151] width 308 height 34
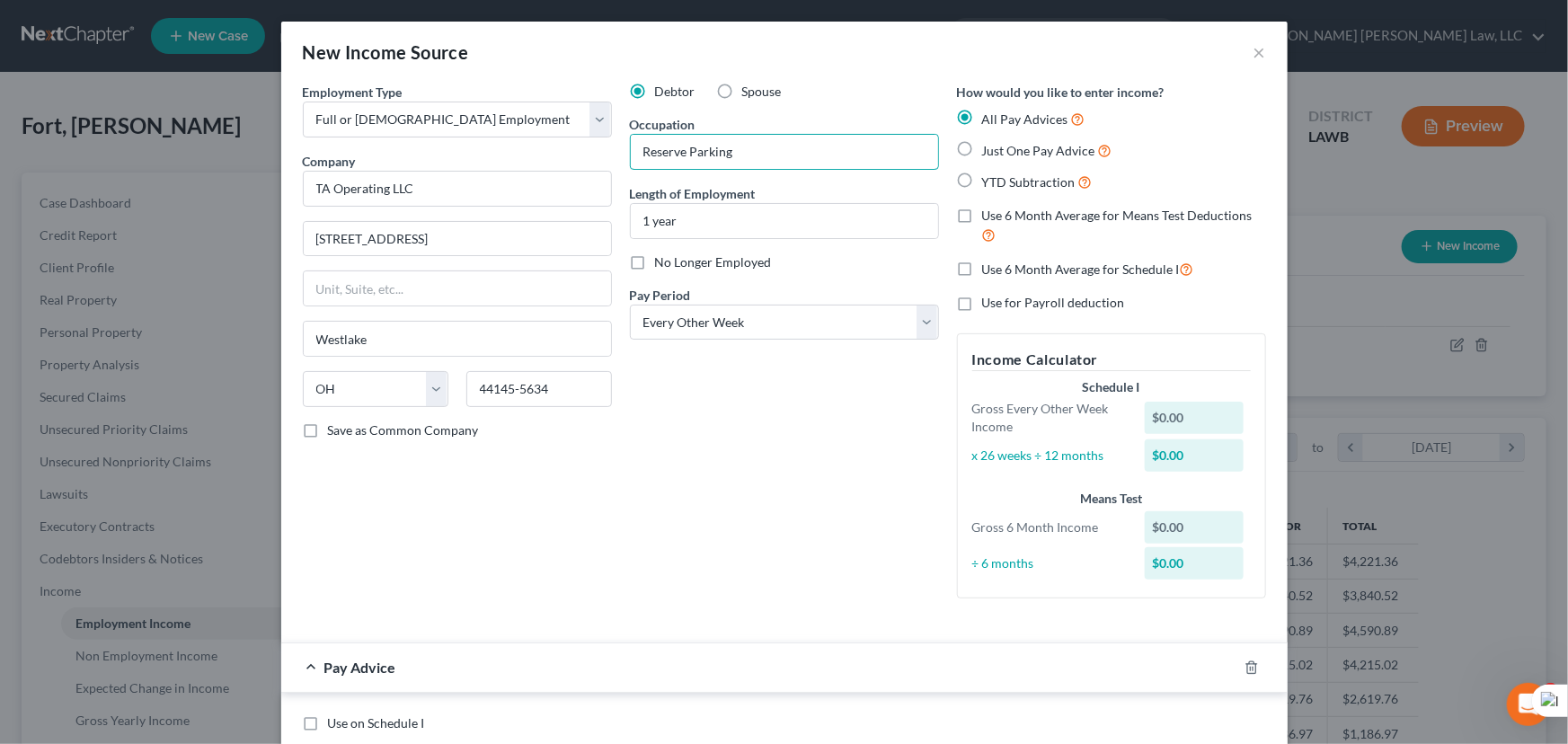
type input "Reserve Parking"
click at [982, 213] on label "Use 6 Month Average for Means Test Deductions" at bounding box center [1125, 226] width 284 height 39
click at [990, 213] on input "Use 6 Month Average for Means Test Deductions" at bounding box center [995, 212] width 12 height 12
checkbox input "true"
click at [982, 275] on label "Use 6 Month Average for Schedule I" at bounding box center [1088, 269] width 212 height 20
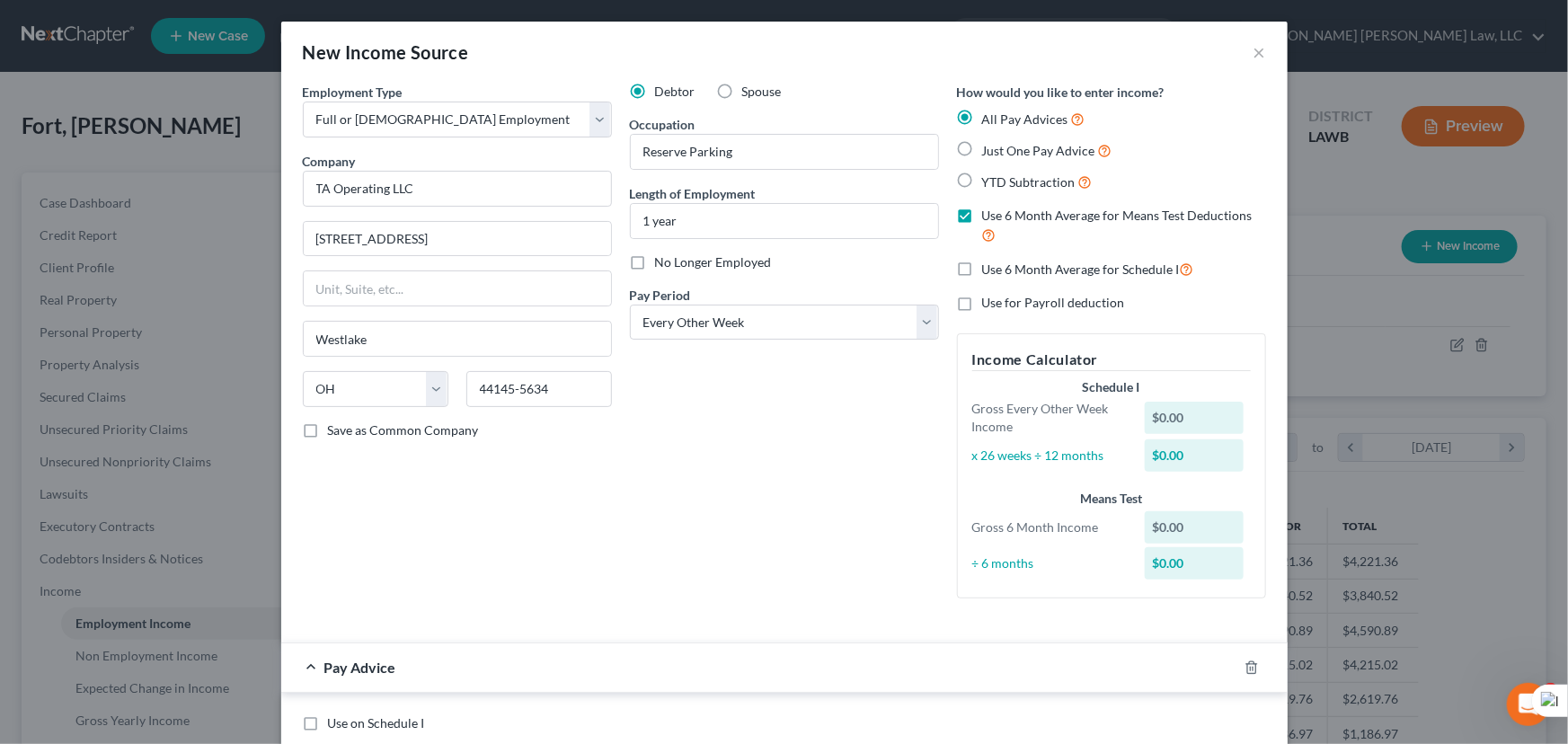
click at [990, 270] on input "Use 6 Month Average for Schedule I" at bounding box center [995, 265] width 12 height 12
checkbox input "true"
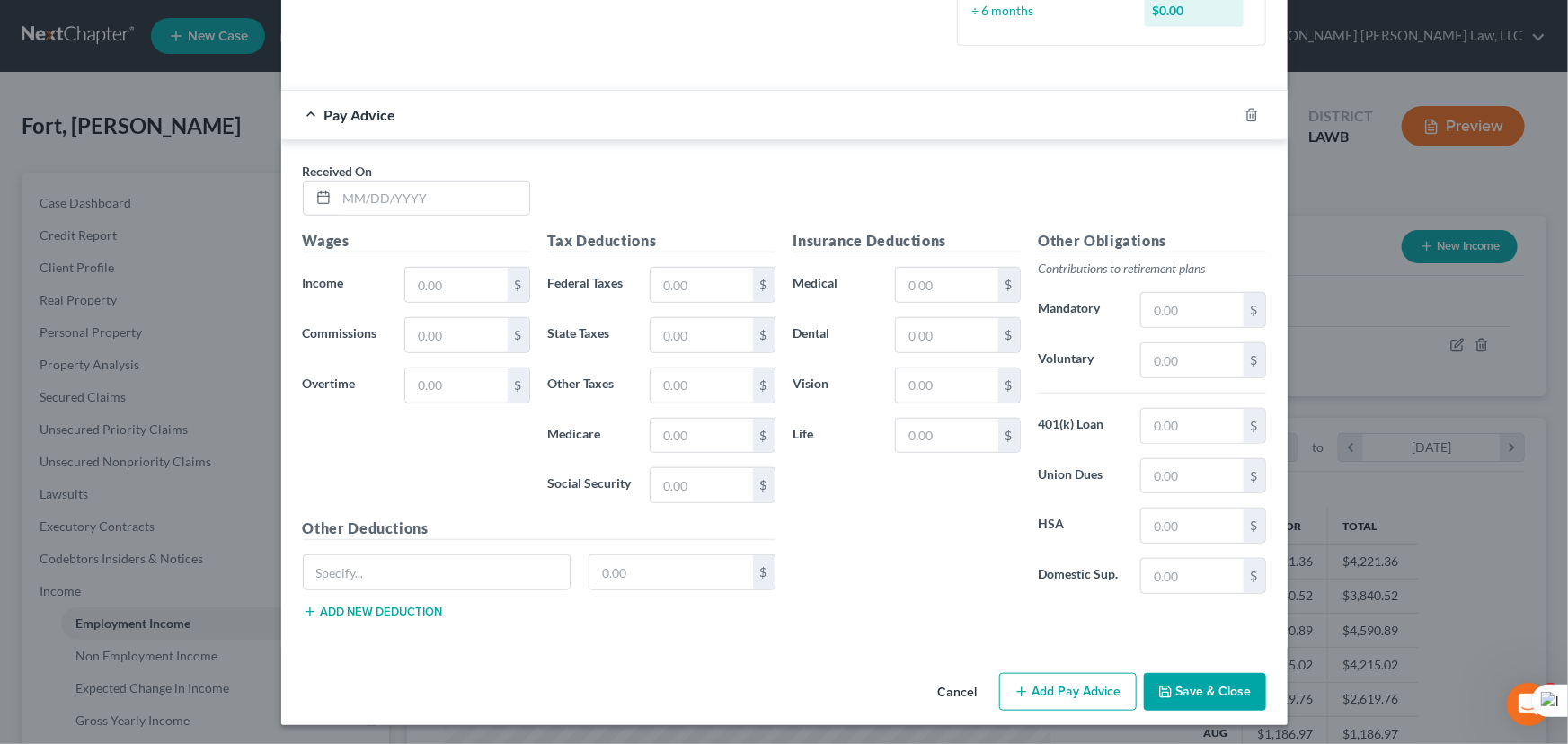
scroll to position [548, 0]
click at [324, 186] on div at bounding box center [321, 199] width 33 height 34
click at [375, 215] on div at bounding box center [416, 199] width 228 height 36
click at [381, 202] on input "text" at bounding box center [433, 199] width 192 height 34
type input "03/11/2025"
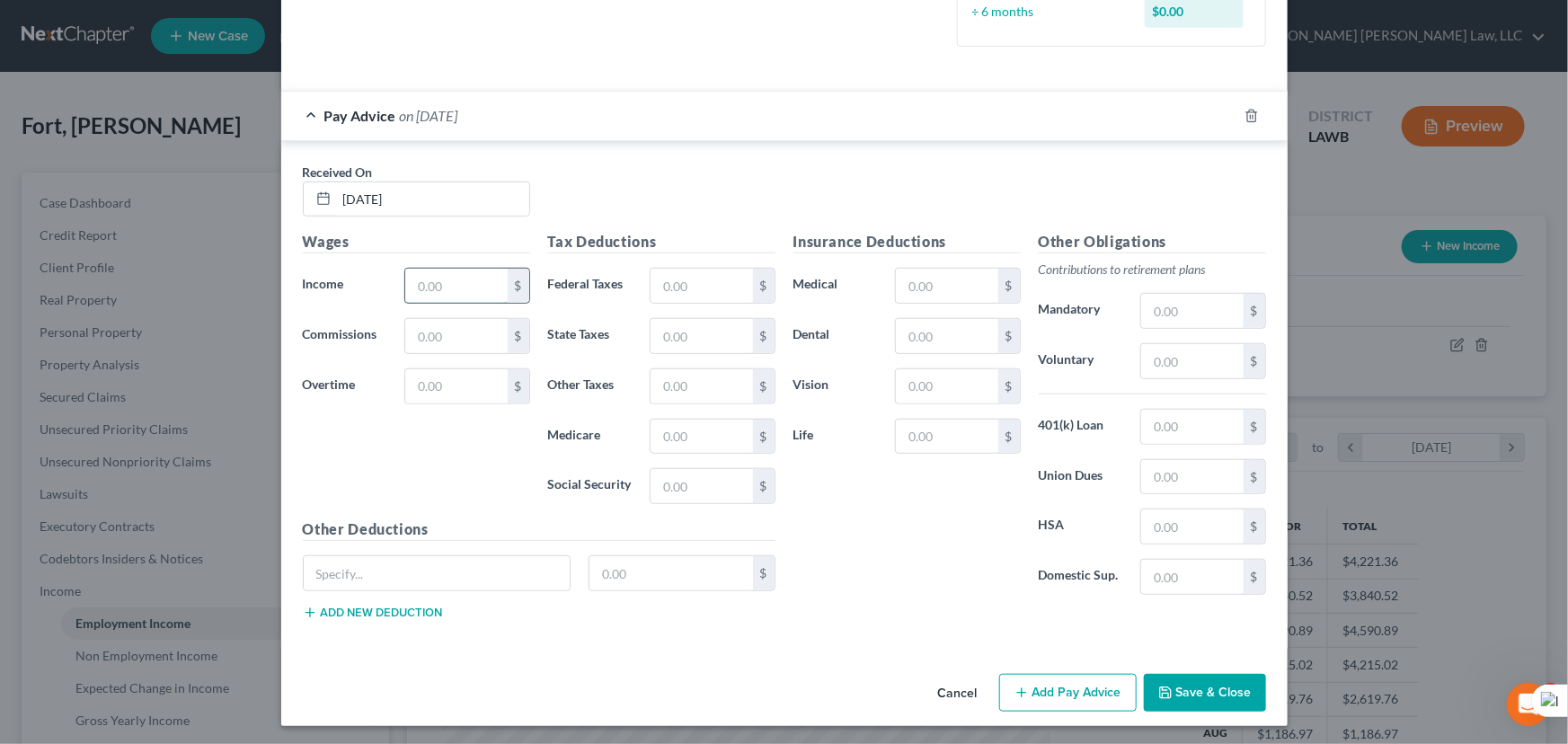
click at [466, 286] on input "text" at bounding box center [455, 285] width 101 height 34
type input "815.93"
click at [653, 282] on input "text" at bounding box center [701, 285] width 101 height 34
type input "21.45"
click at [685, 442] on input "text" at bounding box center [701, 437] width 101 height 34
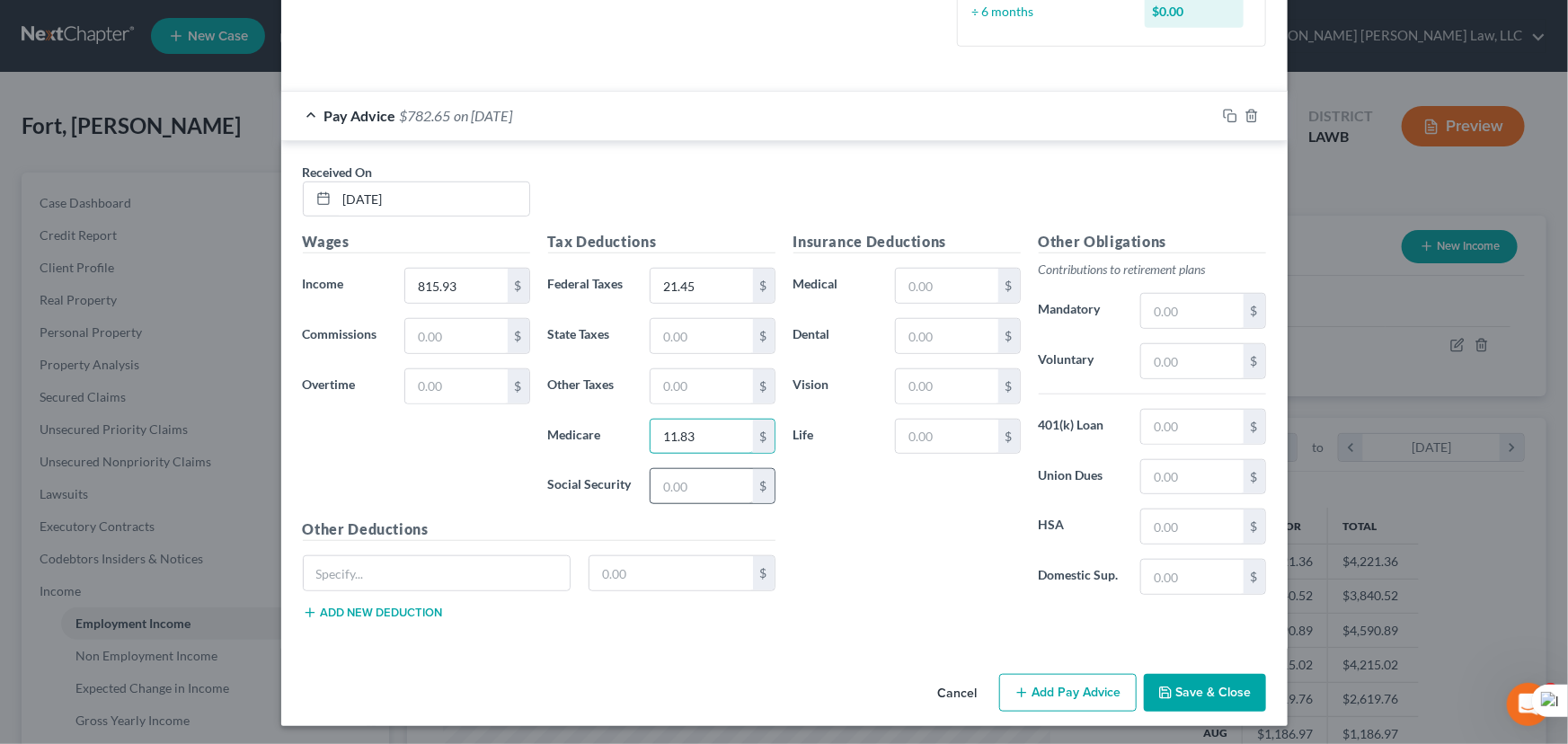
type input "11.83"
click at [695, 499] on input "text" at bounding box center [701, 486] width 101 height 34
type input "50.58"
click at [693, 346] on input "text" at bounding box center [701, 335] width 101 height 34
type input "16.57"
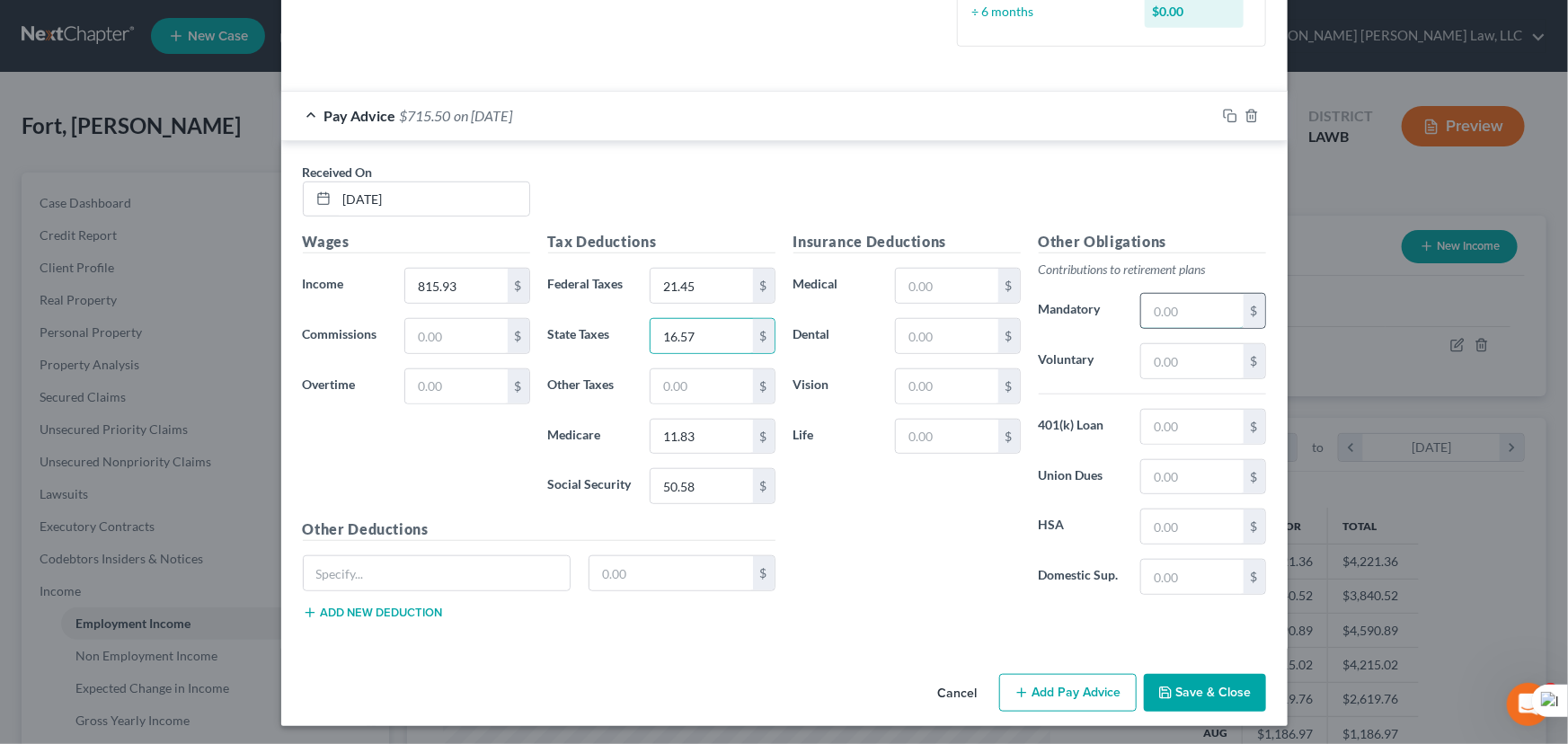
click at [1150, 311] on input "text" at bounding box center [1192, 310] width 101 height 34
type input "24.48"
click at [714, 382] on input "text" at bounding box center [701, 385] width 101 height 34
type input "3"
click at [705, 280] on input "21.45" at bounding box center [701, 285] width 101 height 34
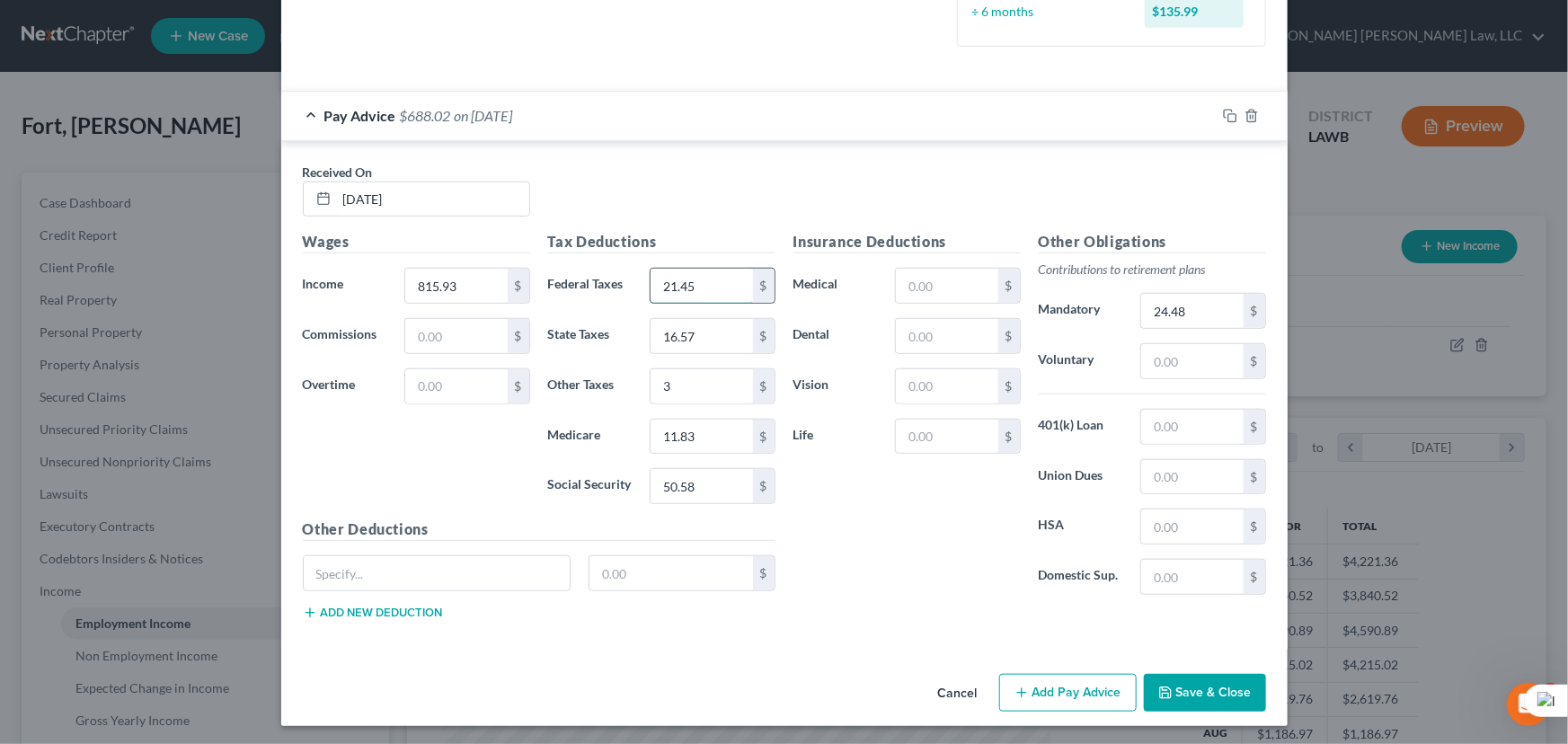
click at [702, 280] on input "21.45" at bounding box center [701, 285] width 101 height 34
click at [694, 279] on input "21.45" at bounding box center [701, 285] width 101 height 34
type input "21.46"
click at [1046, 700] on button "Add Pay Advice" at bounding box center [1068, 692] width 138 height 38
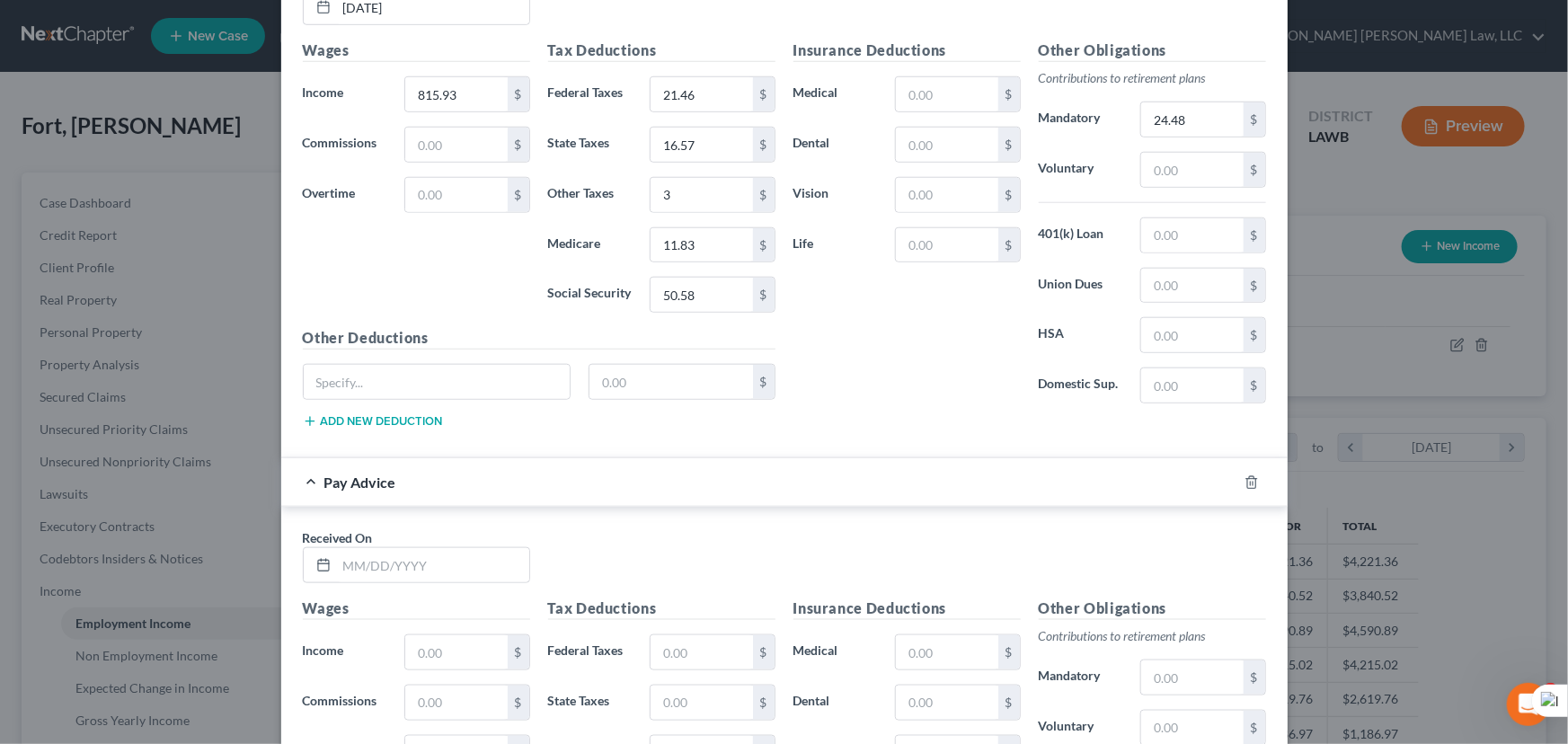
scroll to position [1104, 0]
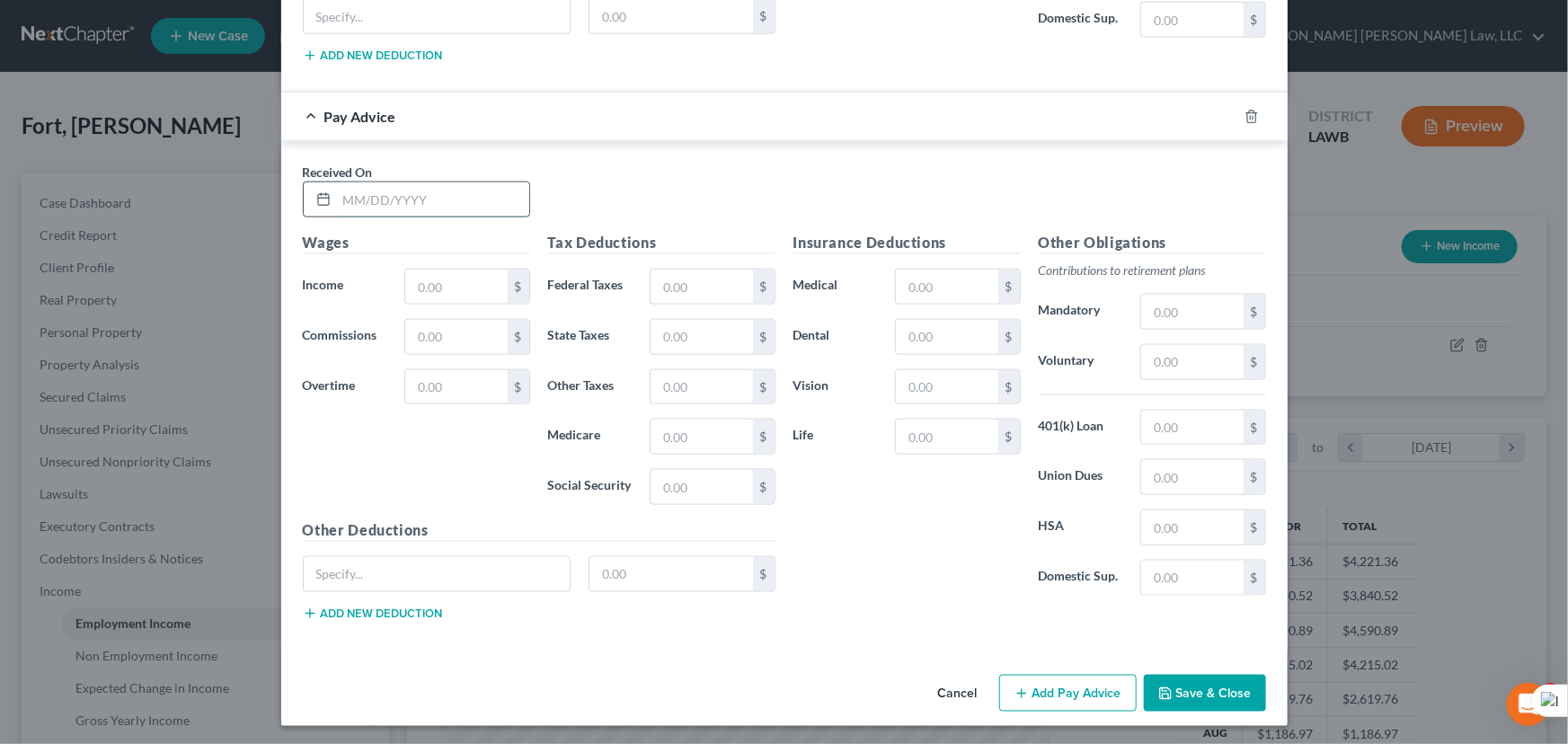
click at [368, 207] on input "text" at bounding box center [433, 199] width 192 height 34
type input "03/25/2025"
click at [469, 277] on input "text" at bounding box center [455, 286] width 101 height 34
type input "610.88"
click at [670, 281] on input "text" at bounding box center [701, 286] width 101 height 34
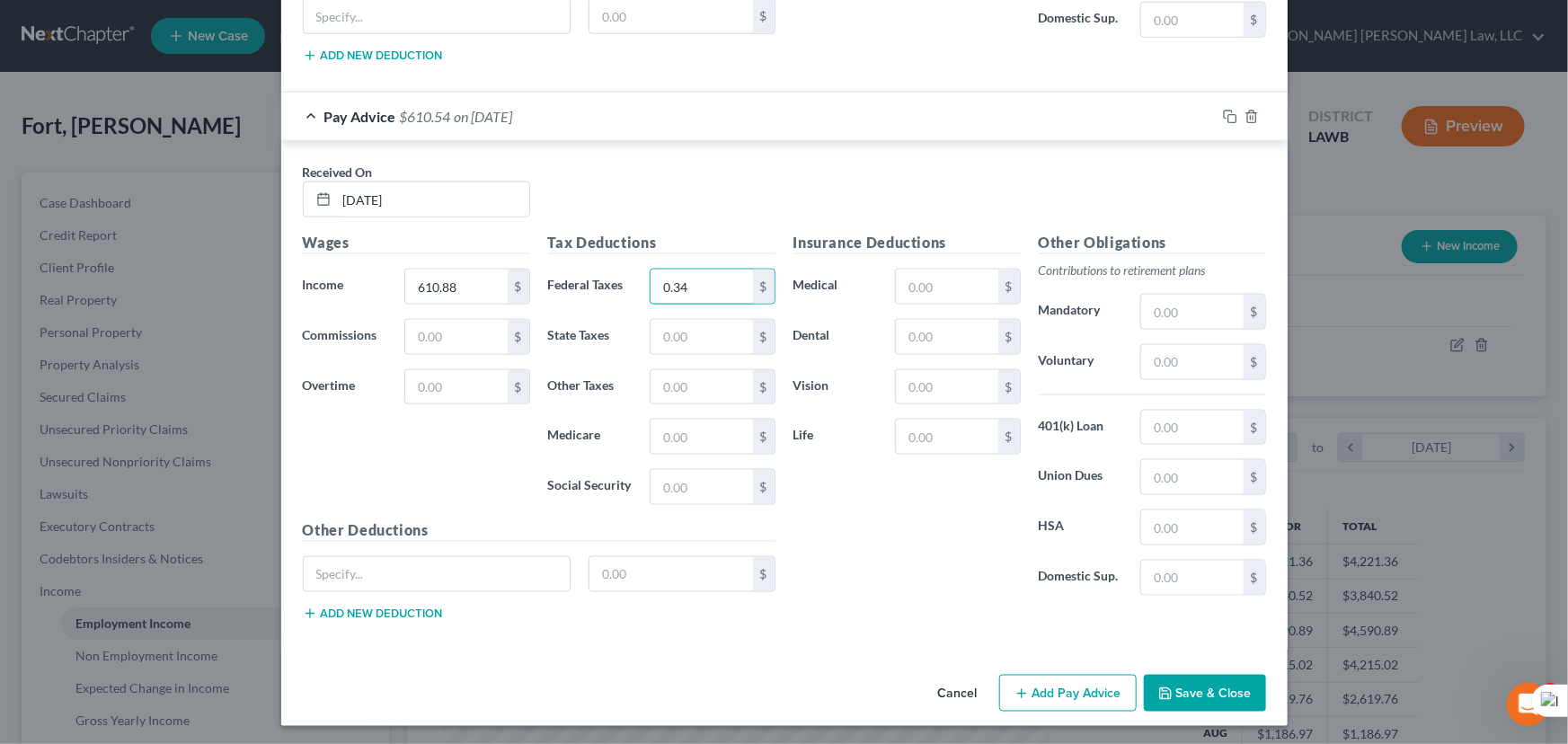
type input "0.34"
drag, startPoint x: 698, startPoint y: 462, endPoint x: 704, endPoint y: 445, distance: 18.0
click at [701, 466] on div "Tax Deductions Federal Taxes 0.34 $ State Taxes $ Other Taxes $ Medicare $ Soci…" at bounding box center [662, 374] width 245 height 287
click at [703, 435] on input "text" at bounding box center [701, 437] width 101 height 34
type input "8.86"
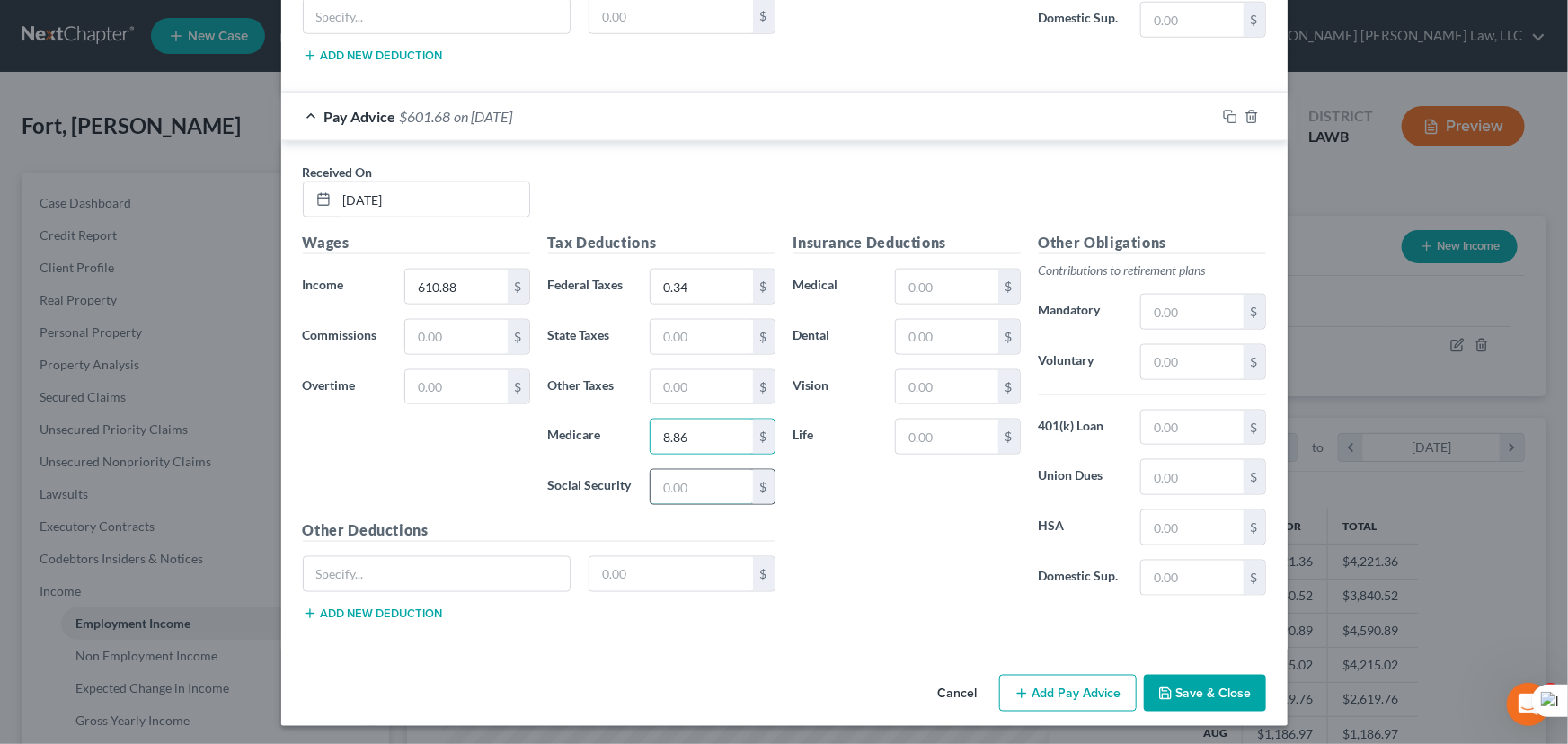
click at [684, 476] on input "text" at bounding box center [701, 487] width 101 height 34
type input "37.88"
click at [692, 331] on input "text" at bounding box center [701, 336] width 101 height 34
type input "3.08"
click at [1168, 308] on input "text" at bounding box center [1192, 311] width 101 height 34
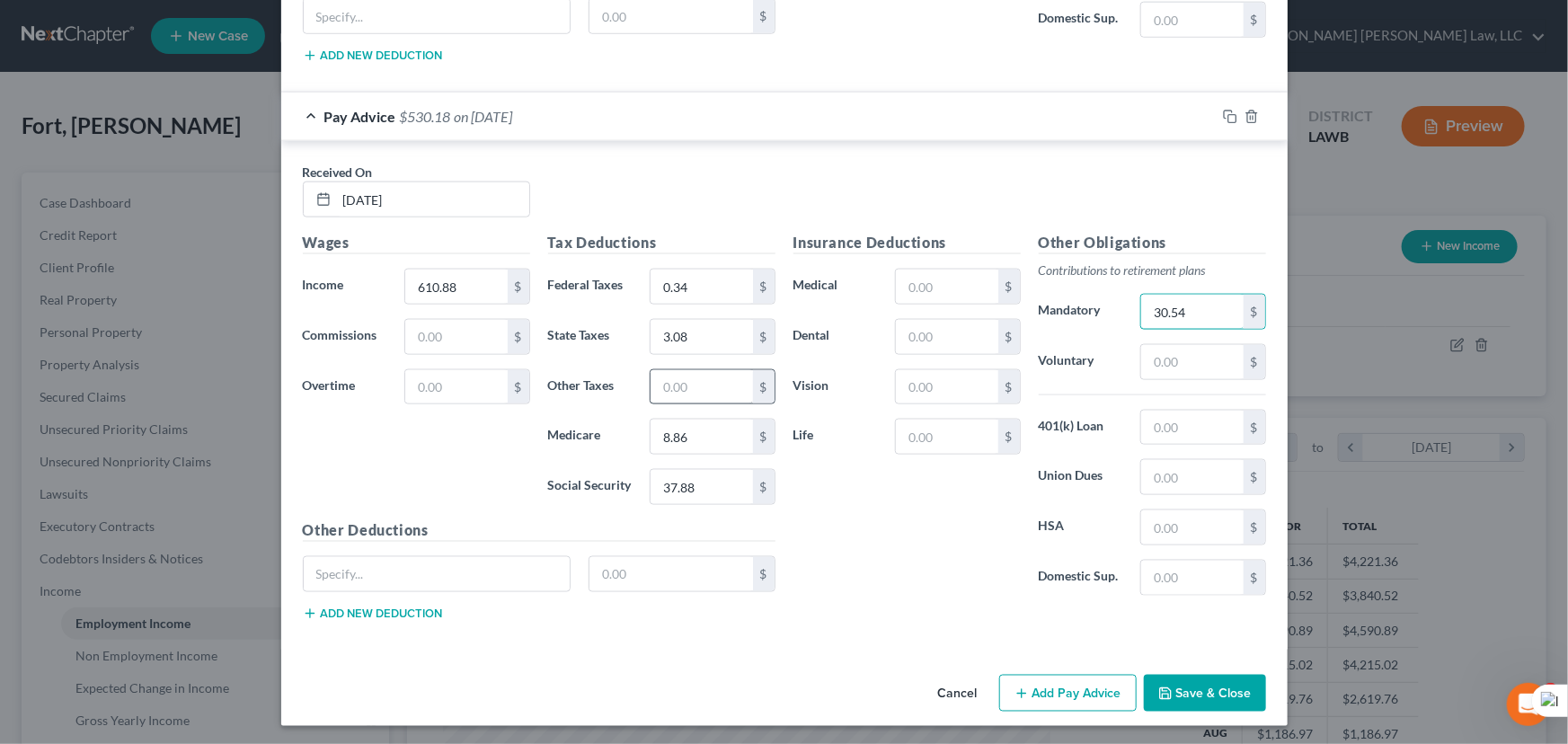
type input "30.54"
click at [698, 372] on input "text" at bounding box center [701, 386] width 101 height 34
type input "3"
drag, startPoint x: 1043, startPoint y: 676, endPoint x: 968, endPoint y: 428, distance: 259.1
click at [1043, 676] on button "Add Pay Advice" at bounding box center [1068, 693] width 138 height 38
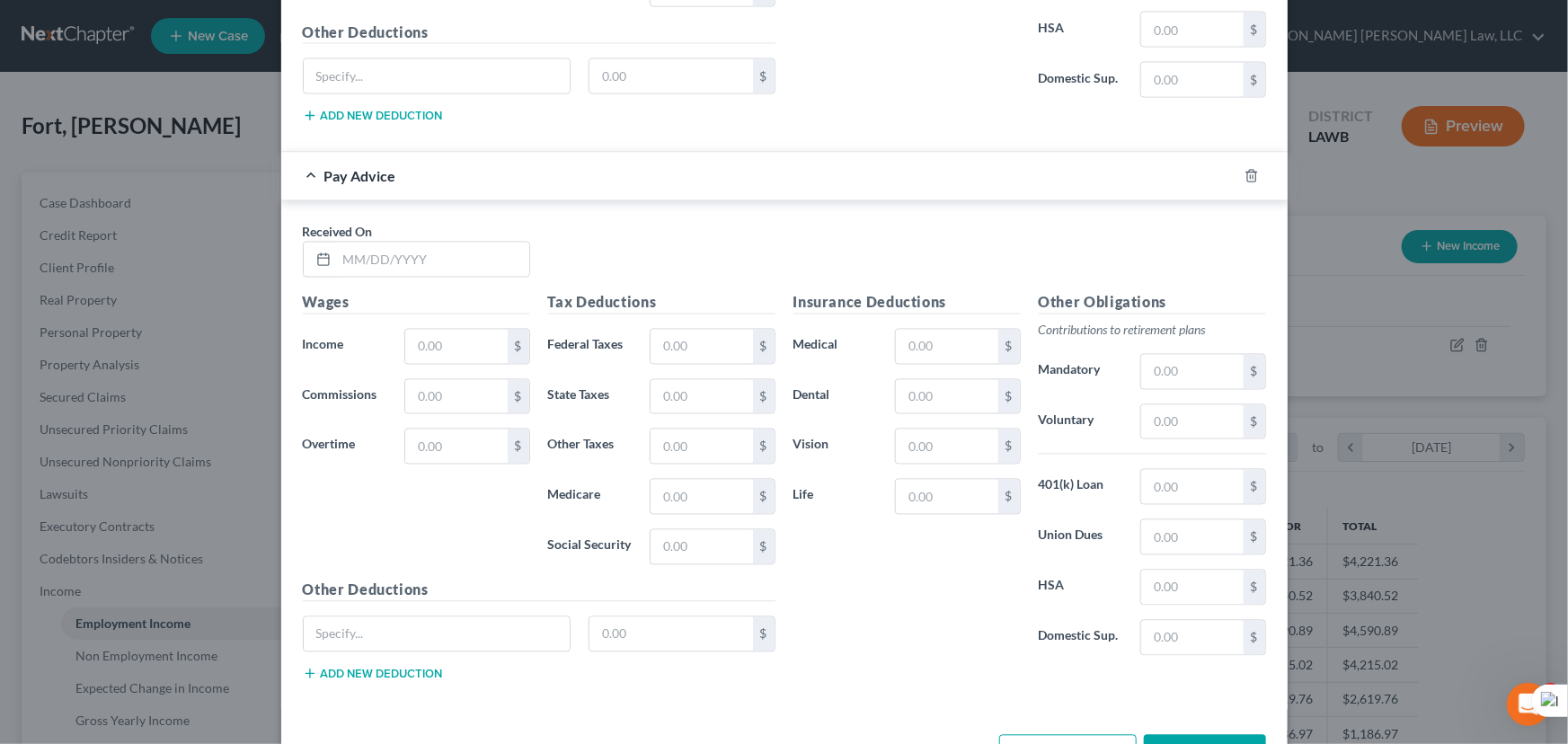
scroll to position [1661, 0]
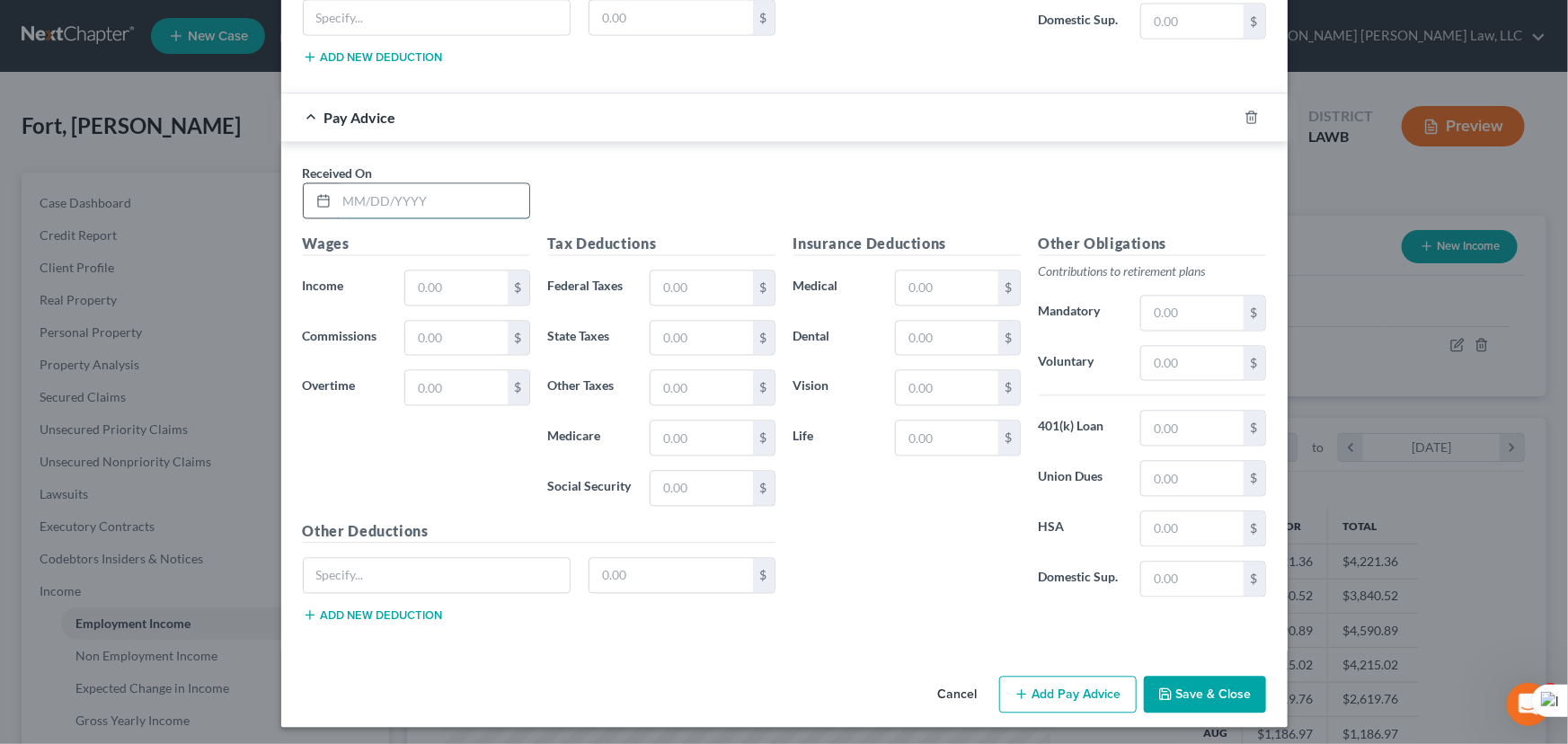
click at [476, 196] on input "text" at bounding box center [433, 201] width 192 height 34
type input "04/08/2025"
click at [477, 275] on input "text" at bounding box center [455, 288] width 101 height 34
type input "679.31"
click at [678, 284] on input "text" at bounding box center [701, 288] width 101 height 34
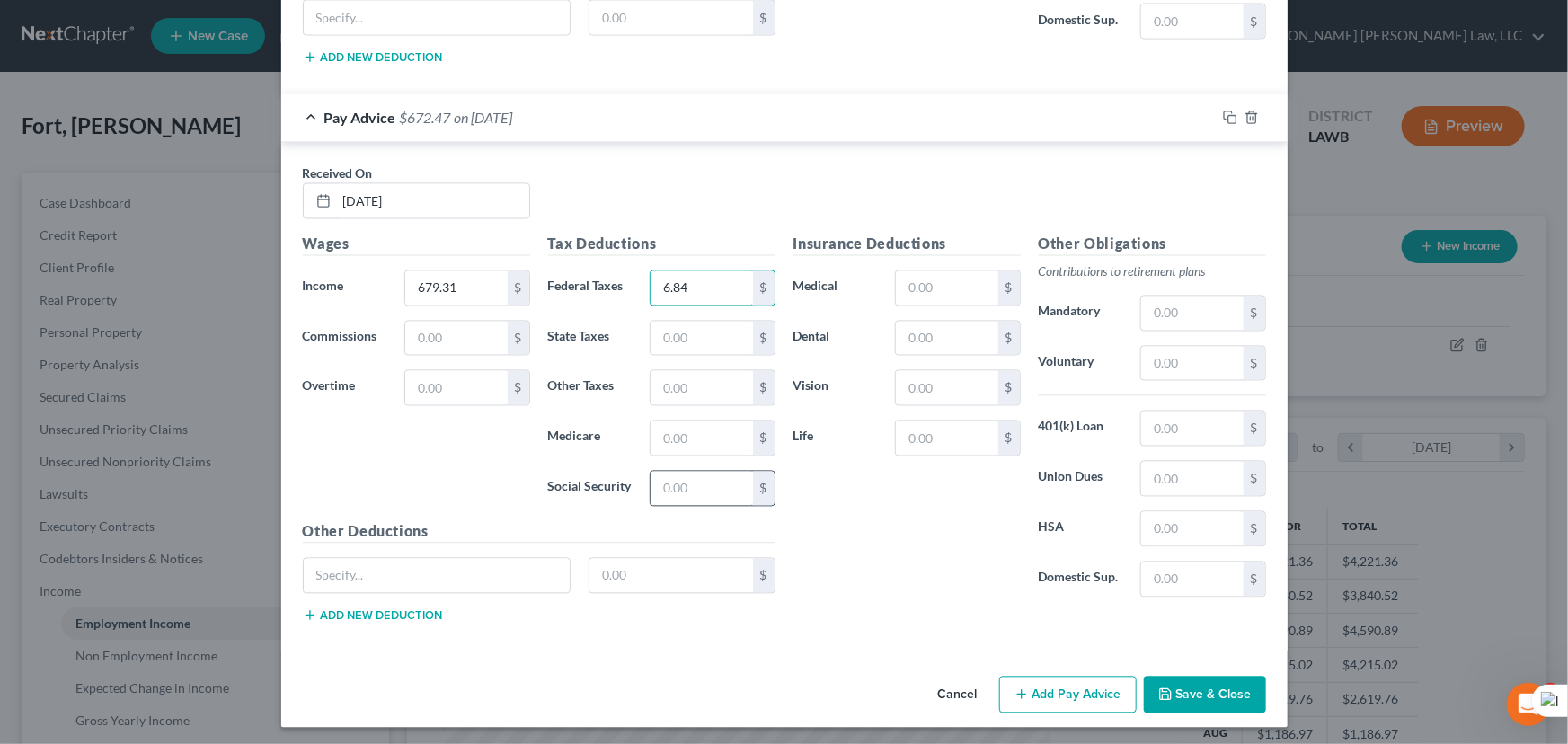
type input "6.84"
click at [684, 451] on div "Tax Deductions Federal Taxes 6.84 $ State Taxes $ Other Taxes $ Medicare $ Soci…" at bounding box center [662, 376] width 245 height 287
click at [691, 442] on input "text" at bounding box center [701, 438] width 101 height 34
type input "9.85"
click at [669, 507] on div "Tax Deductions Federal Taxes 6.84 $ State Taxes $ Other Taxes $ Medicare 9.85 $…" at bounding box center [662, 376] width 245 height 287
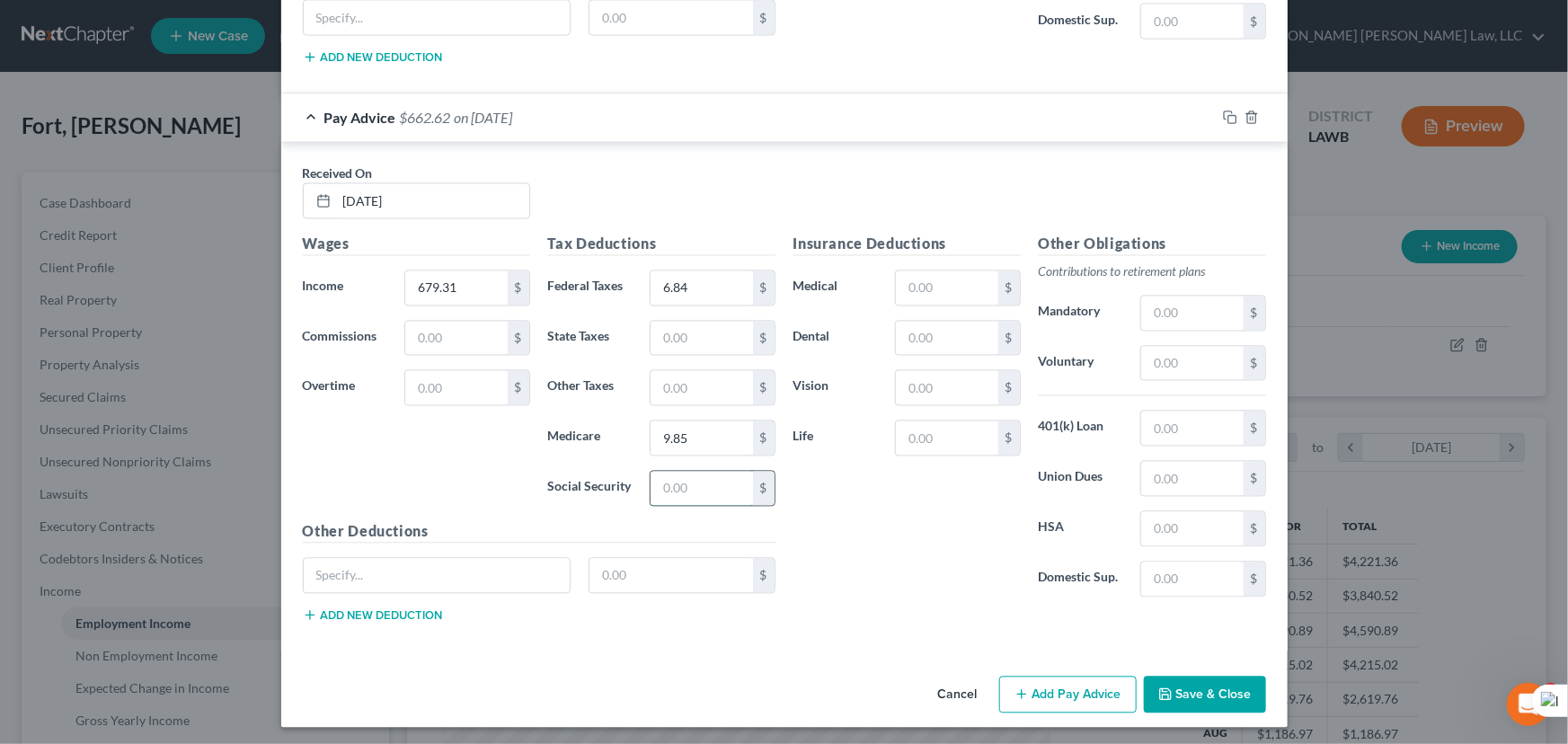
click at [674, 485] on input "text" at bounding box center [701, 489] width 101 height 34
type input "42.12"
click at [675, 342] on input "text" at bounding box center [701, 338] width 101 height 34
type input "5.09"
click at [1118, 298] on label "Mandatory" at bounding box center [1081, 313] width 102 height 36
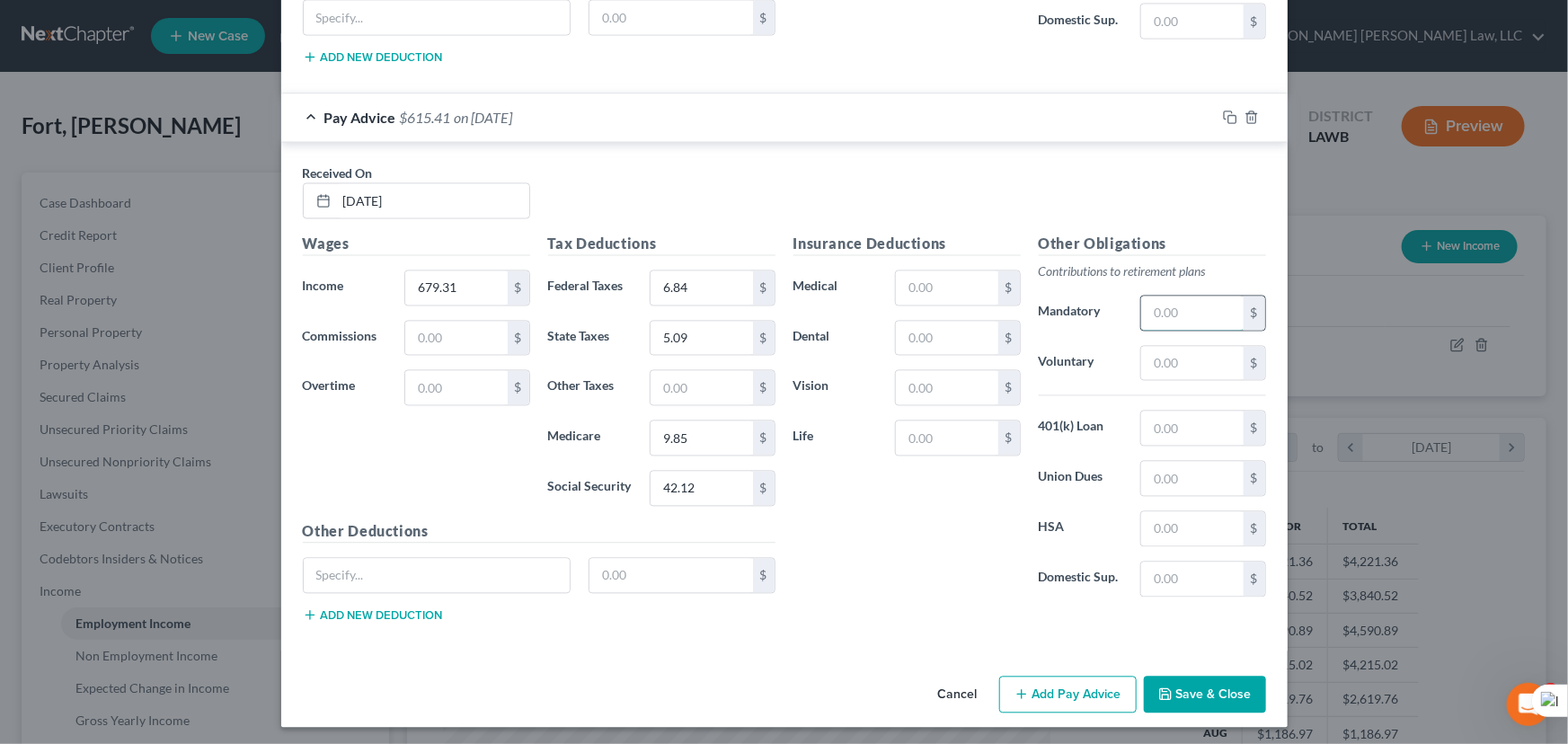
click at [1175, 304] on input "text" at bounding box center [1192, 313] width 101 height 34
type input "33.97"
drag, startPoint x: 658, startPoint y: 360, endPoint x: 669, endPoint y: 375, distance: 18.6
click at [662, 361] on div "Tax Deductions Federal Taxes 6.84 $ State Taxes 5.09 $ Other Taxes $ Medicare 9…" at bounding box center [662, 376] width 245 height 287
click at [669, 375] on div "Copy Improve" at bounding box center [660, 388] width 212 height 27
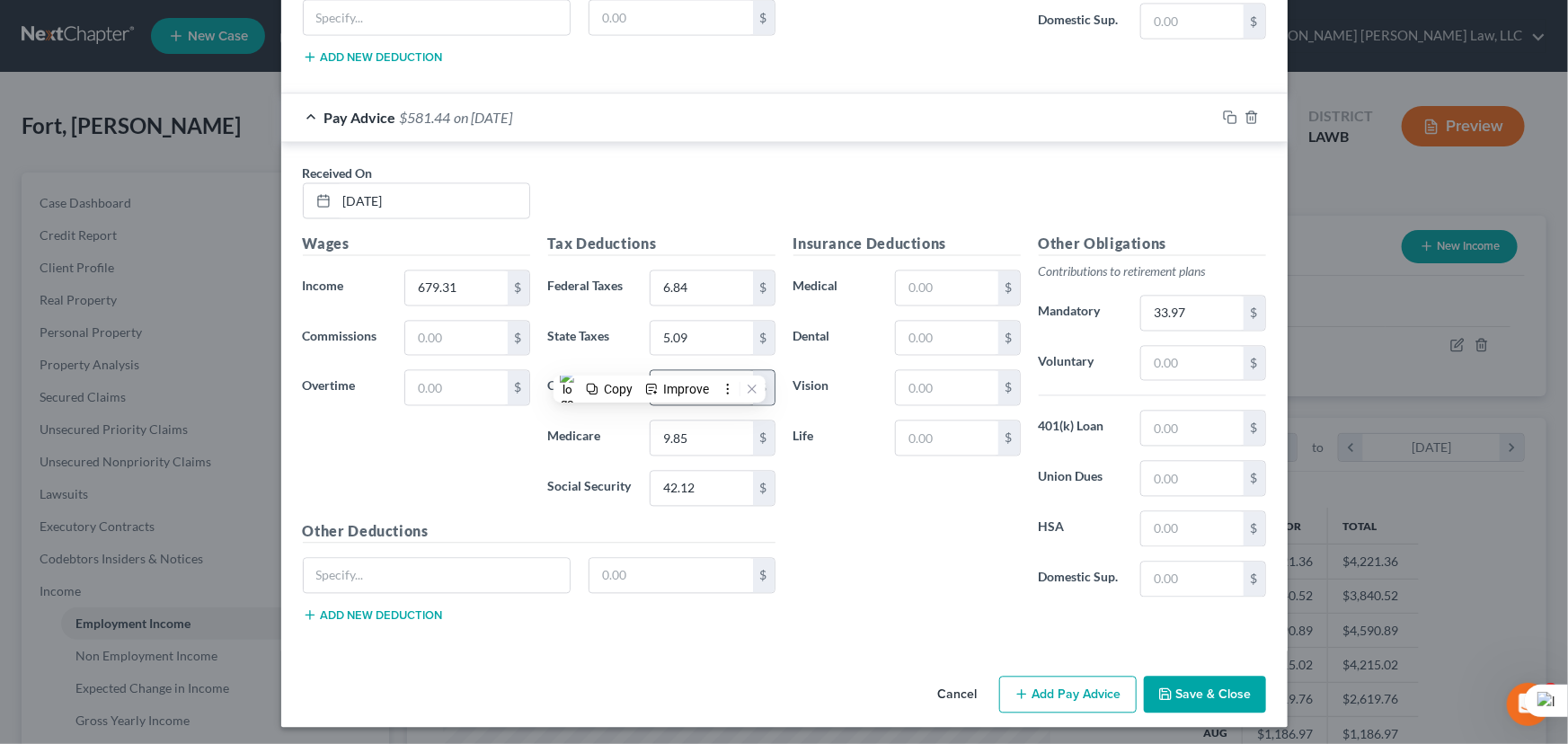
drag, startPoint x: 775, startPoint y: 424, endPoint x: 755, endPoint y: 377, distance: 51.1
click at [781, 424] on div "Wages Income * 679.31 $ Commissions $ Overtime $ Tax Deductions Federal Taxes 6…" at bounding box center [784, 435] width 982 height 403
click at [735, 377] on input "text" at bounding box center [701, 387] width 101 height 34
type input "3"
drag, startPoint x: 1064, startPoint y: 694, endPoint x: 954, endPoint y: 450, distance: 267.6
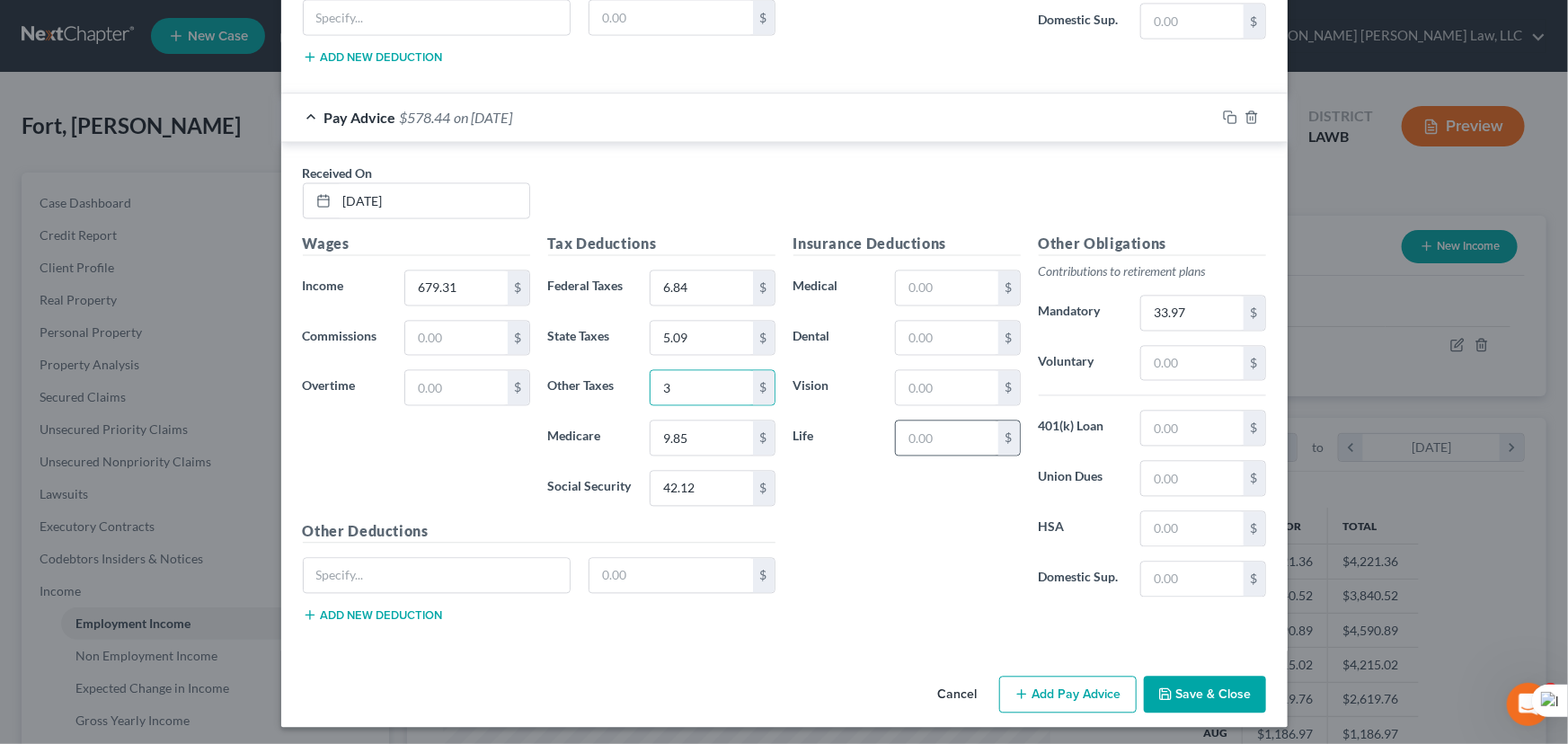
click at [1064, 694] on button "Add Pay Advice" at bounding box center [1068, 695] width 138 height 38
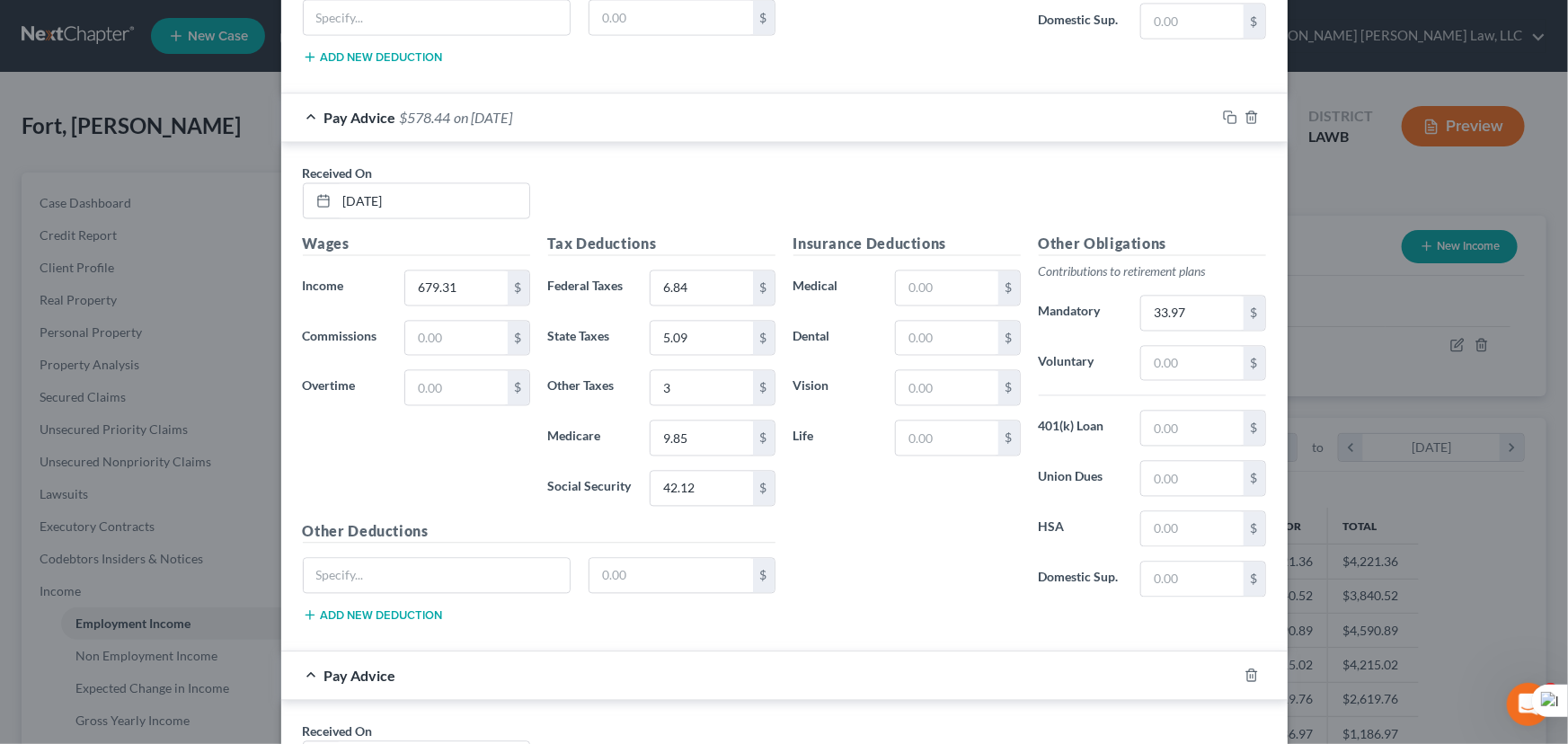
scroll to position [2217, 0]
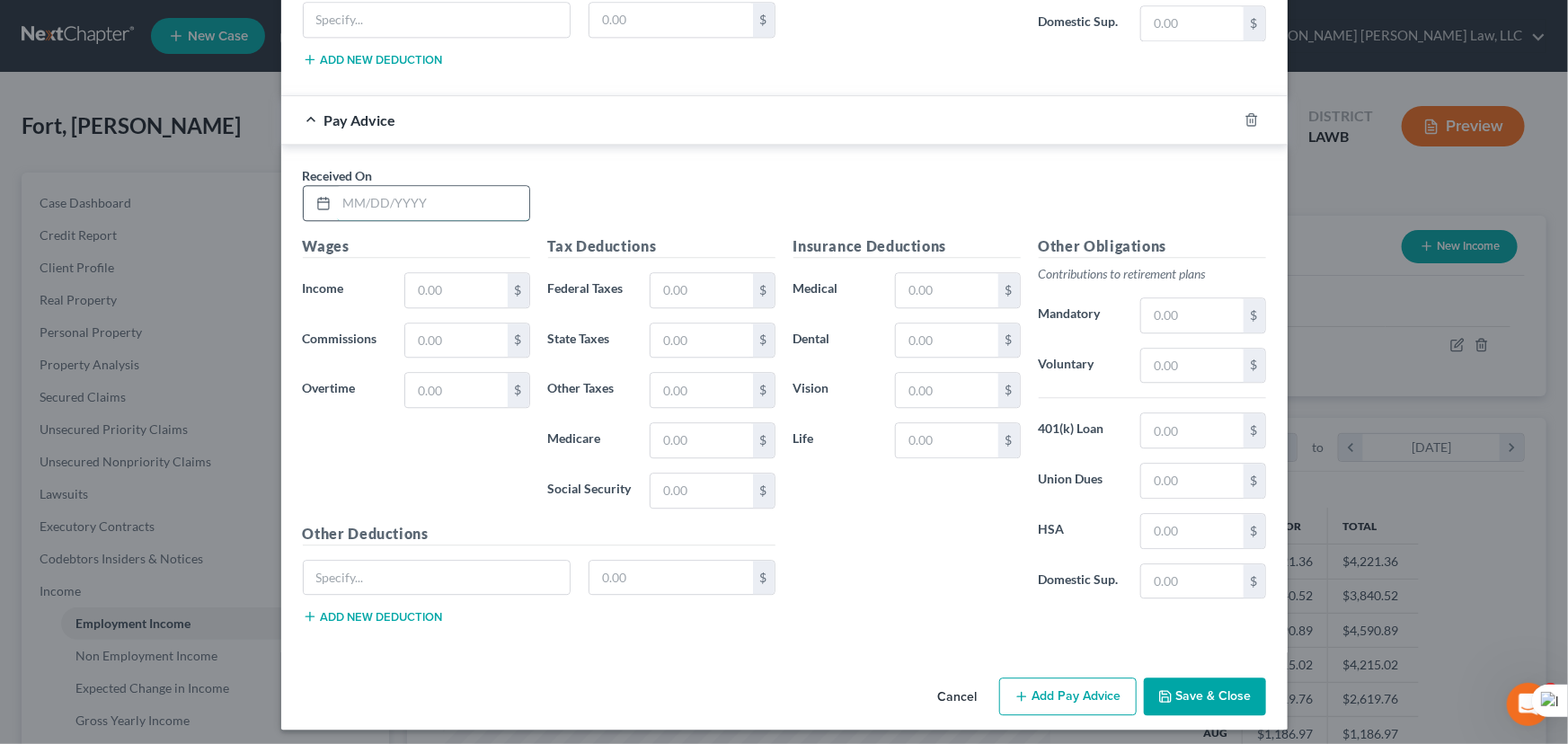
click at [453, 186] on input "text" at bounding box center [433, 202] width 192 height 34
type input "04/22/2025"
click at [412, 278] on input "text" at bounding box center [455, 290] width 101 height 34
type input "603.41"
click at [695, 432] on input "text" at bounding box center [701, 439] width 101 height 34
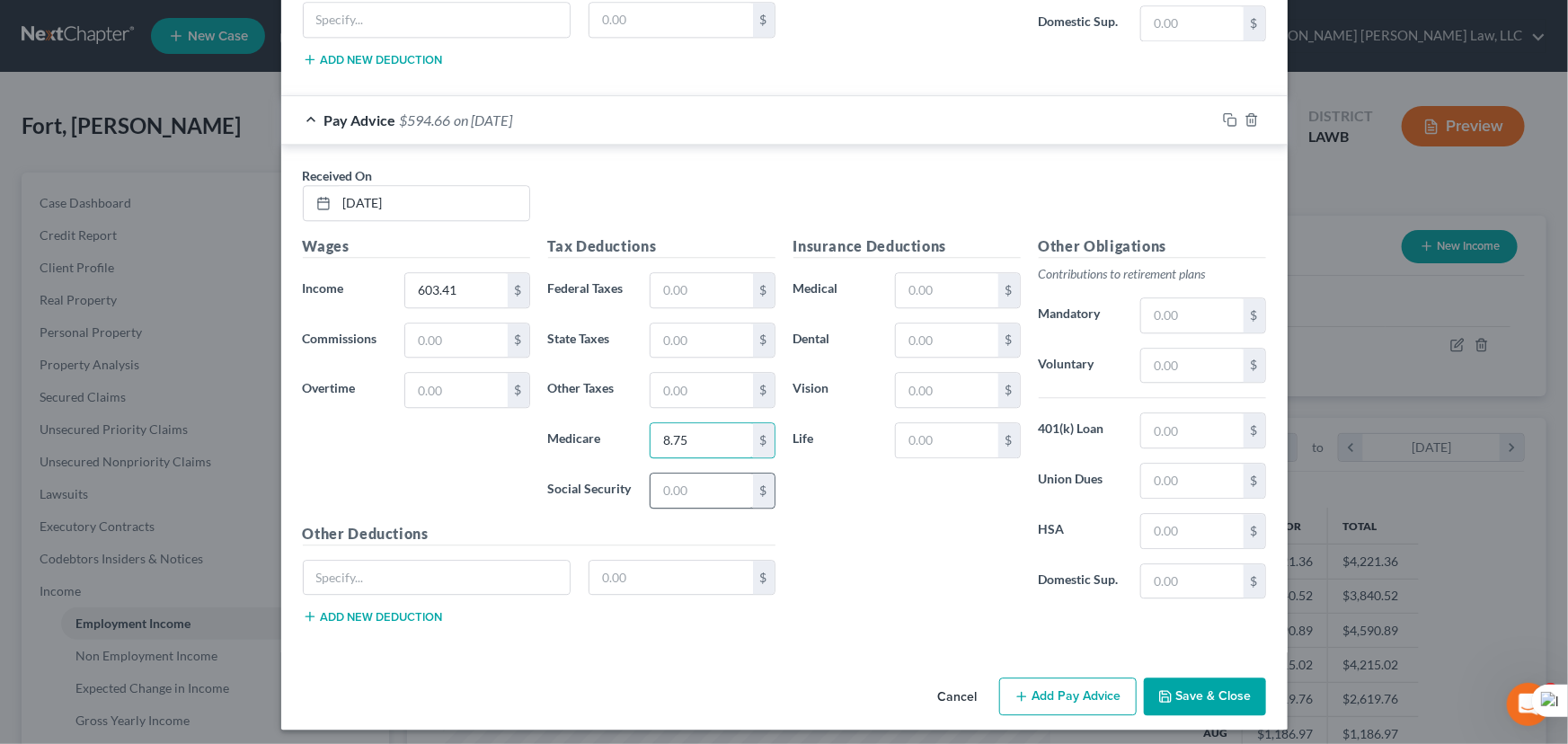
type input "8.75"
click at [713, 479] on input "text" at bounding box center [701, 490] width 101 height 34
type input "37.41"
click at [726, 329] on input "text" at bounding box center [701, 340] width 101 height 34
type input "2.86"
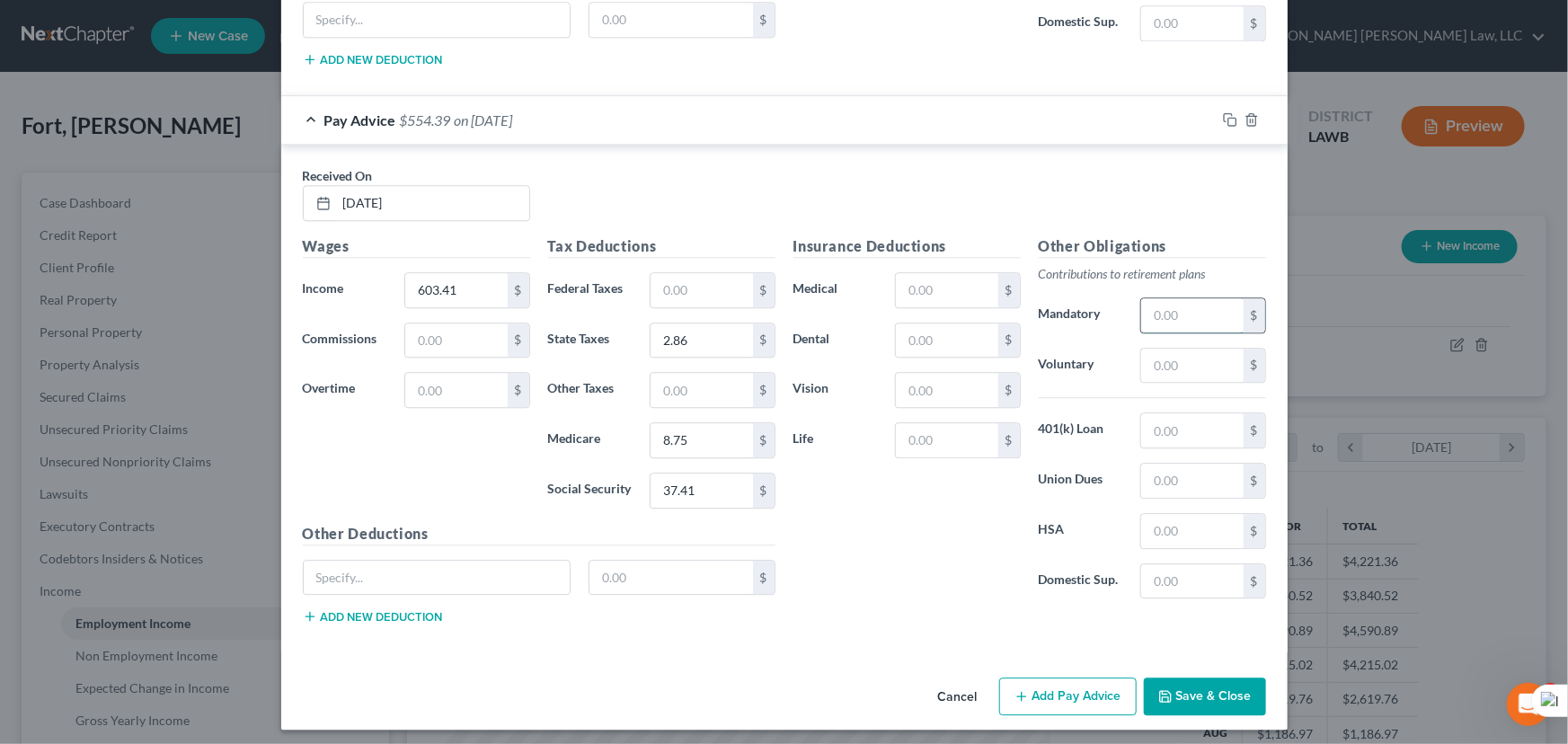
click at [1141, 298] on input "text" at bounding box center [1192, 315] width 101 height 34
type input "30.17"
click at [721, 382] on input "text" at bounding box center [701, 389] width 101 height 34
type input "3"
drag, startPoint x: 1049, startPoint y: 681, endPoint x: 763, endPoint y: 419, distance: 387.9
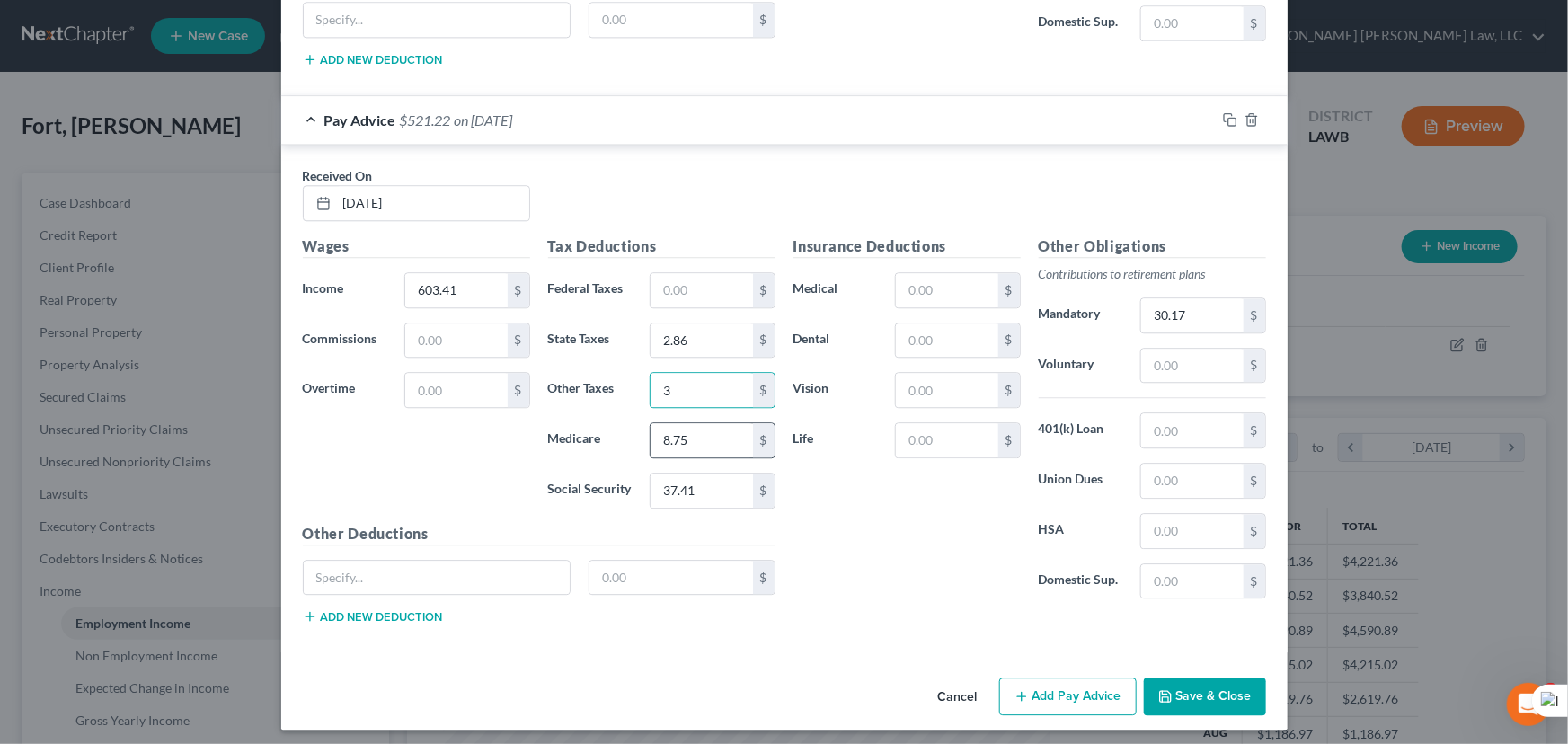
click at [1049, 681] on button "Add Pay Advice" at bounding box center [1068, 696] width 138 height 38
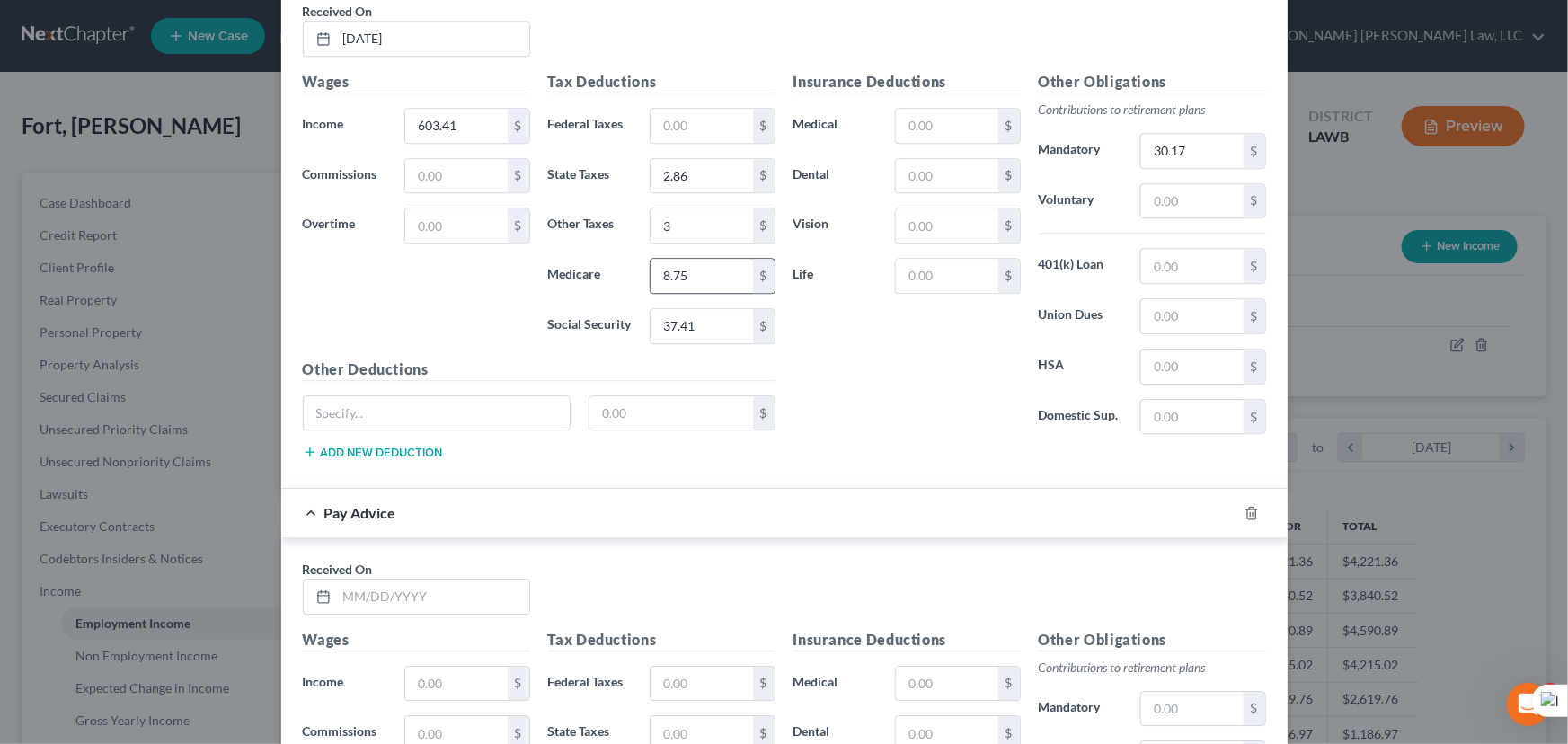
scroll to position [2773, 0]
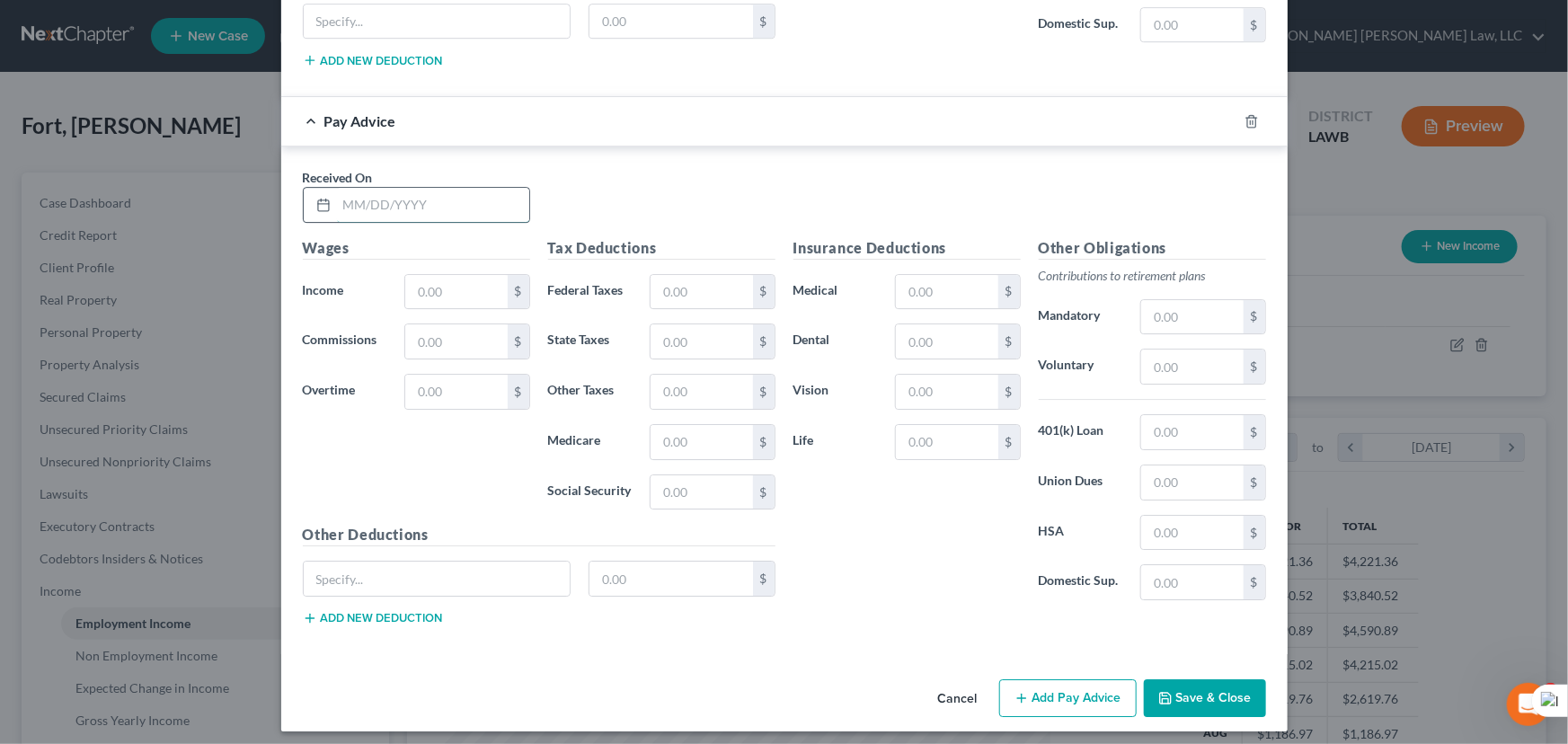
click at [412, 190] on input "text" at bounding box center [433, 204] width 192 height 34
type input "05/06/2025"
click at [448, 275] on input "text" at bounding box center [455, 292] width 101 height 34
type input "666.43"
click at [696, 275] on input "text" at bounding box center [701, 292] width 101 height 34
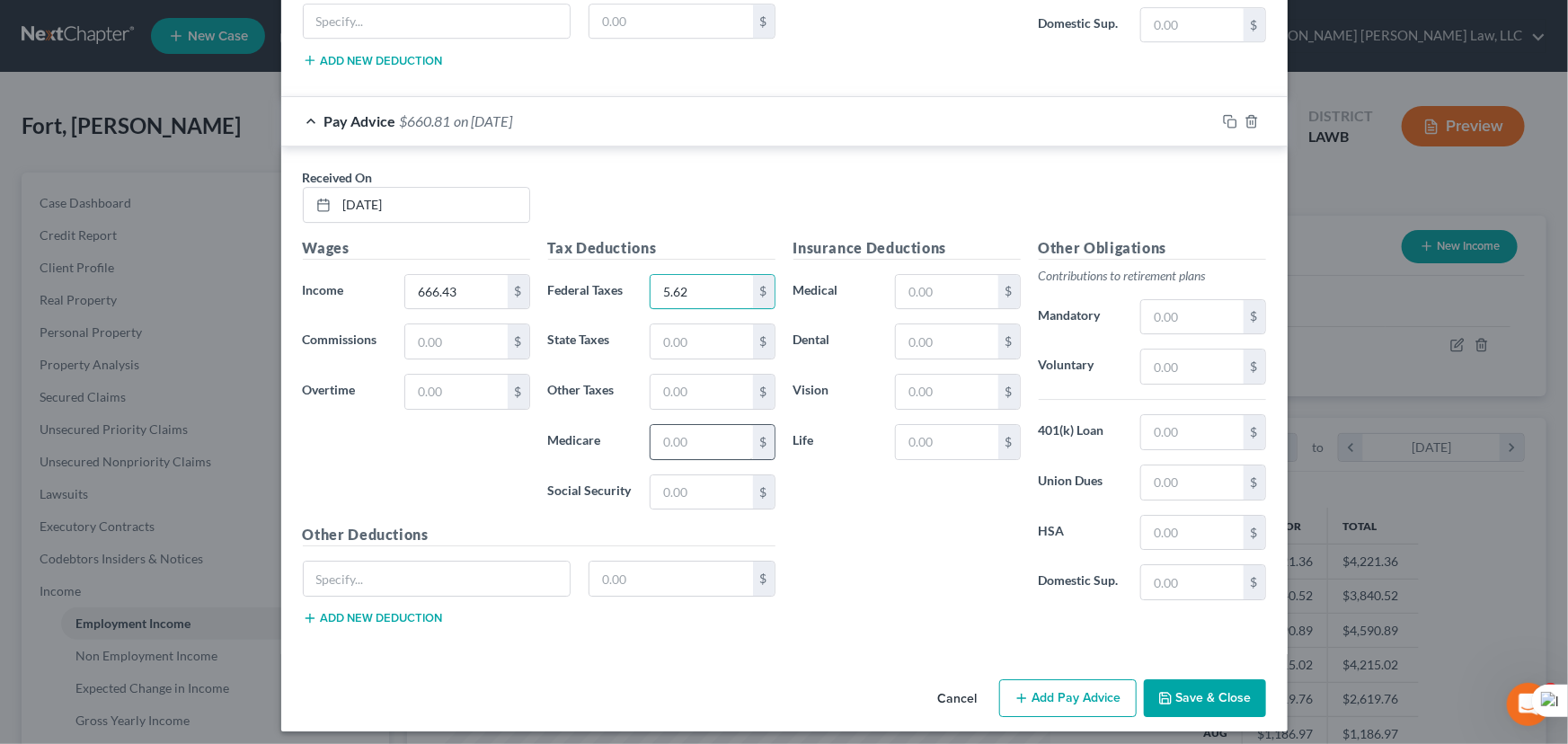
type input "5.62"
click at [679, 438] on input "text" at bounding box center [701, 441] width 101 height 34
type input "9.66"
click at [708, 452] on div "Tax Deductions Federal Taxes 5.62 $ State Taxes $ Other Taxes $ Medicare 9.66 $…" at bounding box center [662, 380] width 245 height 287
click at [707, 476] on input "text" at bounding box center [701, 492] width 101 height 34
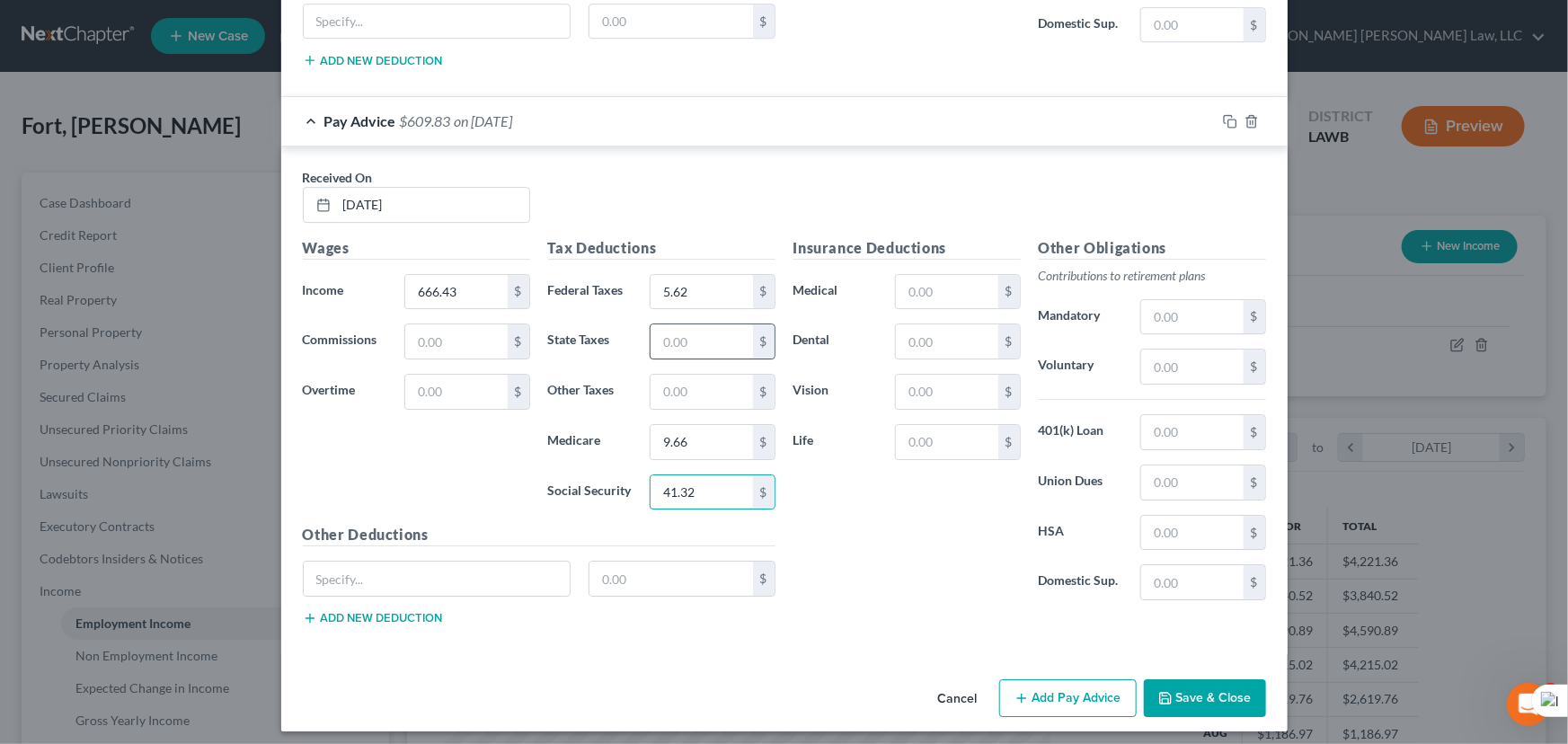
type input "41.32"
click at [693, 340] on input "text" at bounding box center [701, 341] width 101 height 34
type input "4.71"
click at [1210, 289] on div "Other Obligations Contributions to retirement plans Mandatory $ Voluntary $ 401…" at bounding box center [1153, 425] width 245 height 378
click at [1212, 305] on input "text" at bounding box center [1192, 317] width 101 height 34
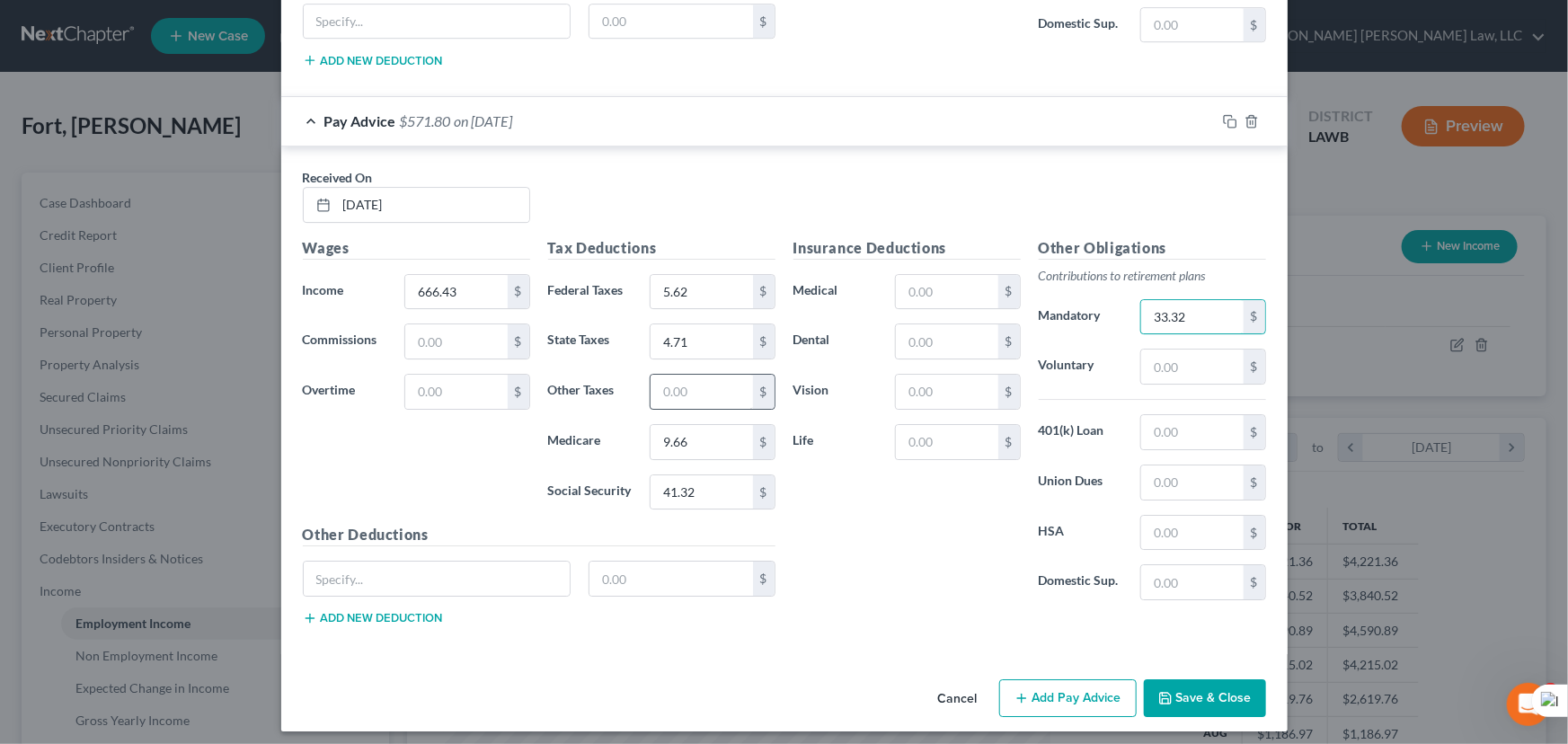
type input "33.32"
click at [667, 374] on input "text" at bounding box center [701, 391] width 101 height 34
type input "3"
click at [1047, 695] on button "Add Pay Advice" at bounding box center [1068, 698] width 138 height 38
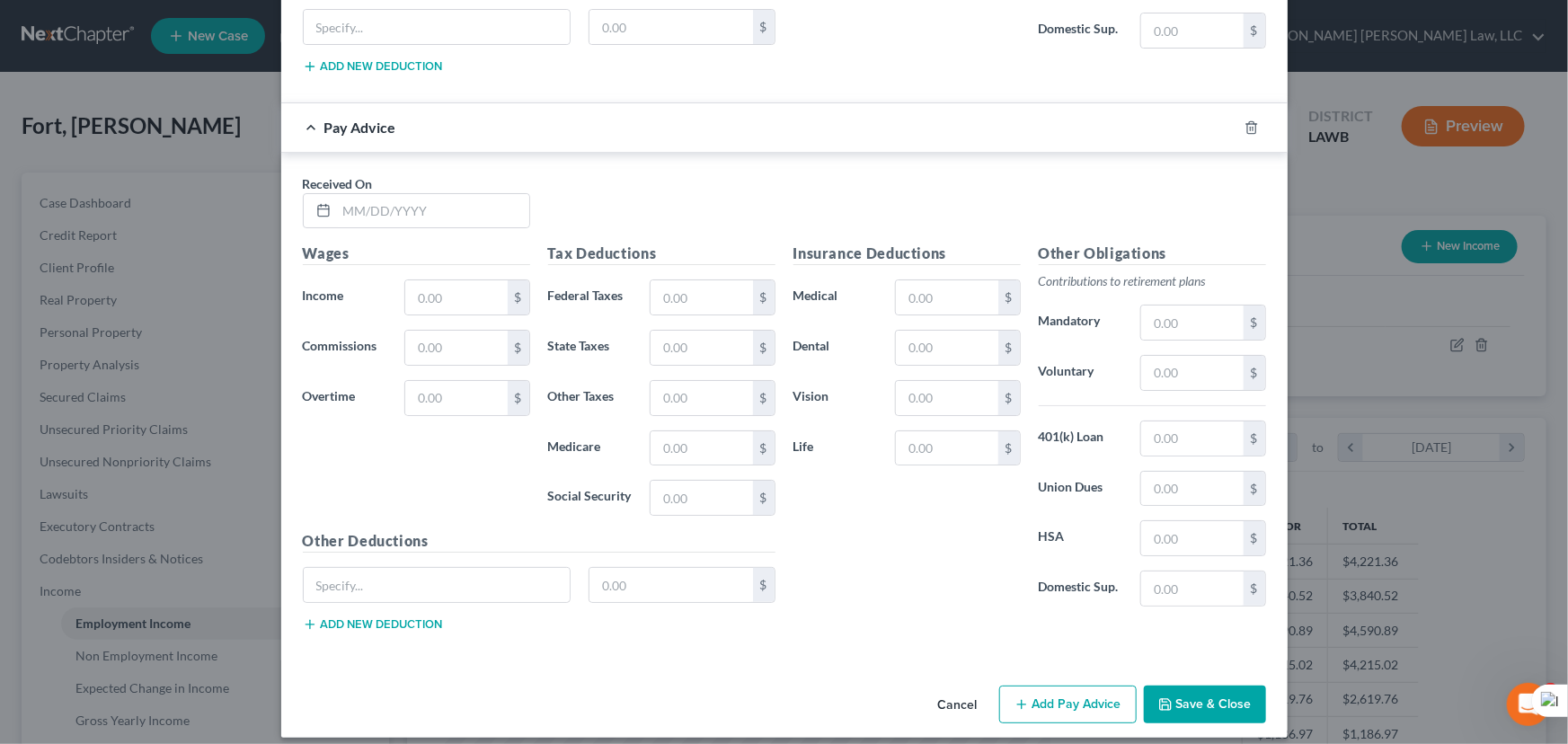
scroll to position [3329, 0]
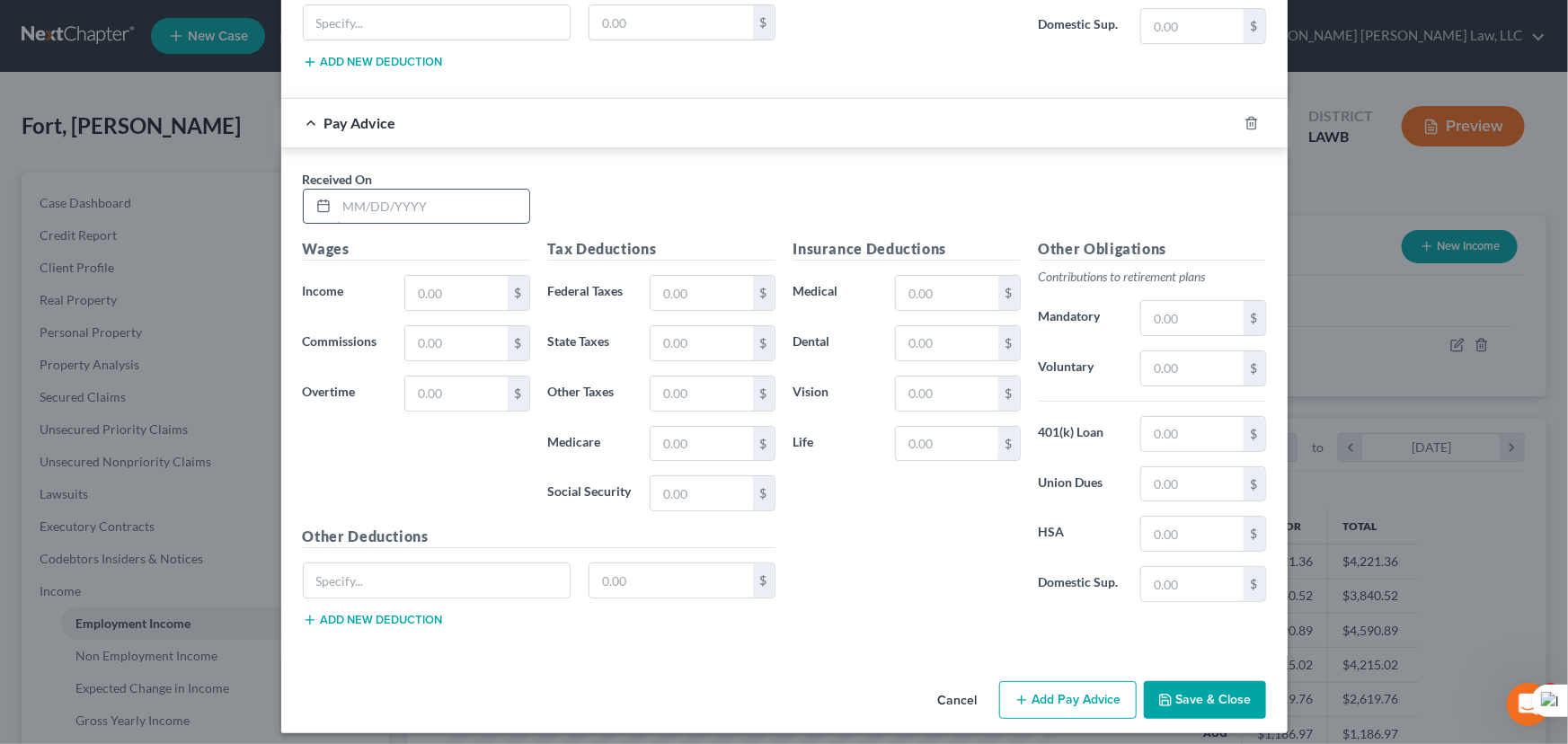
click at [415, 204] on input "text" at bounding box center [433, 206] width 192 height 34
type input "05/20/2025"
click at [449, 276] on input "text" at bounding box center [455, 293] width 101 height 34
type input "742.10"
click at [676, 268] on div "Tax Deductions Federal Taxes $ State Taxes $ Other Taxes $ Medicare $ Social Se…" at bounding box center [662, 381] width 245 height 287
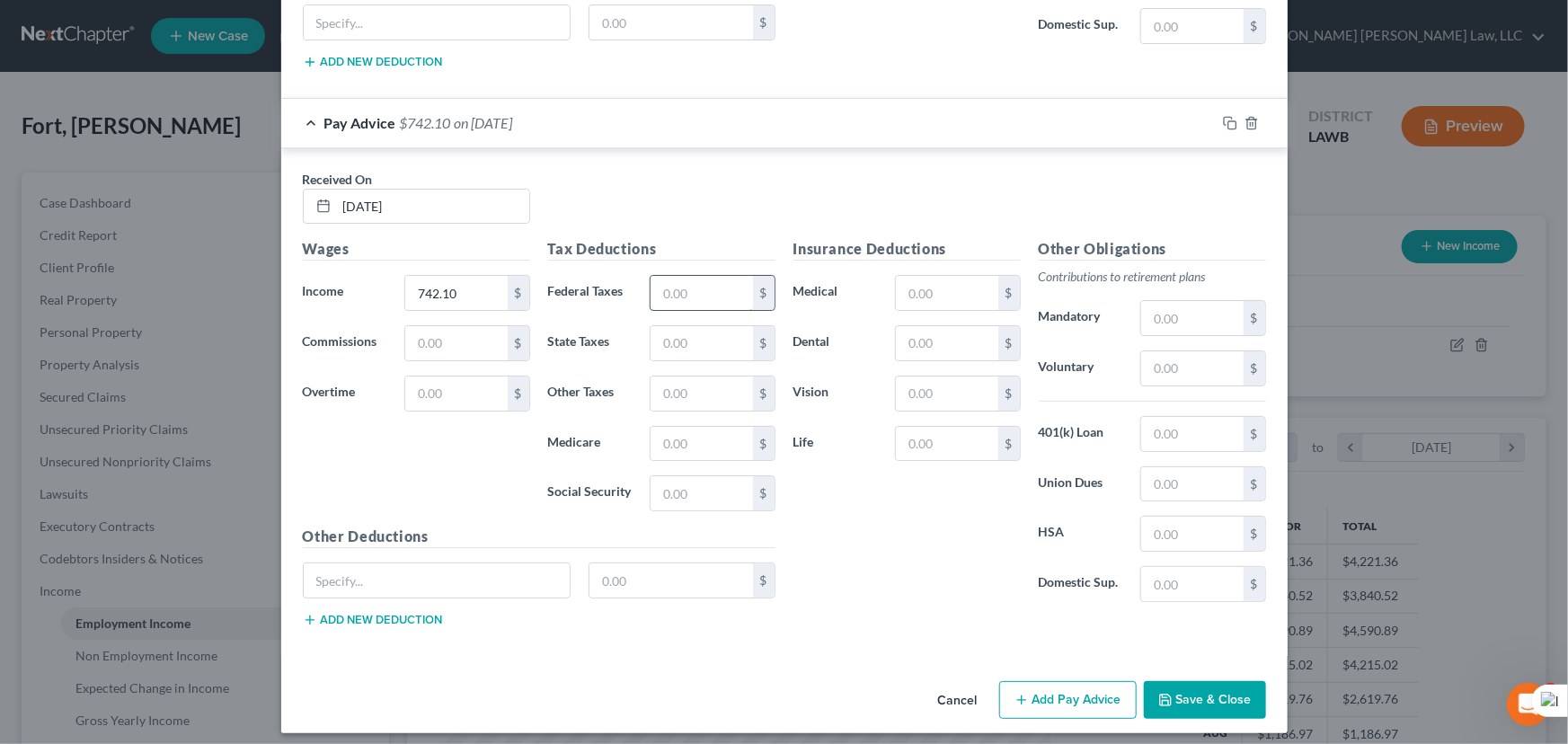
click at [677, 276] on input "text" at bounding box center [701, 293] width 101 height 34
type input "12.81"
click at [678, 449] on input "text" at bounding box center [701, 443] width 101 height 34
type input "10.77"
click at [700, 489] on input "text" at bounding box center [701, 493] width 101 height 34
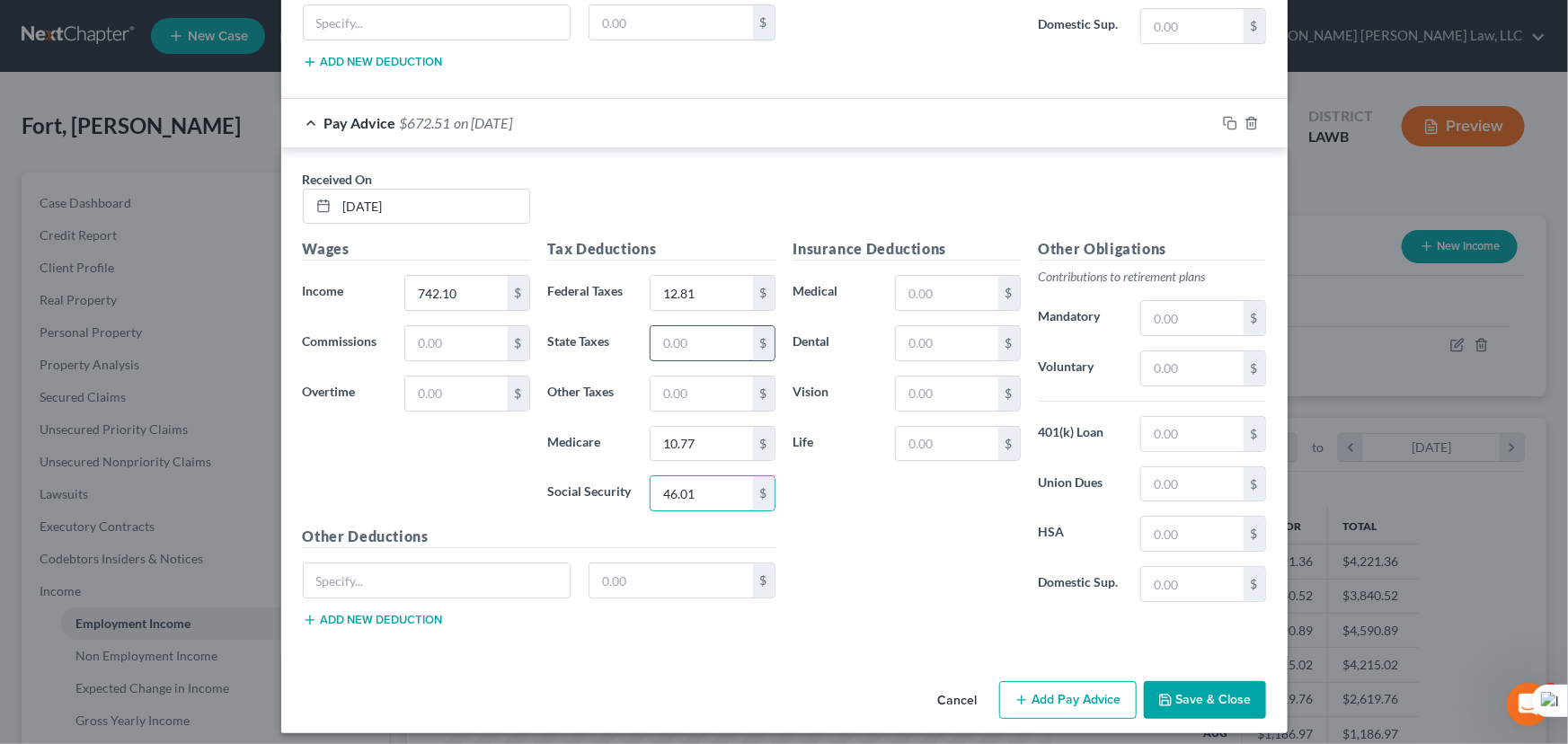
type input "46.01"
click at [716, 333] on input "text" at bounding box center [701, 343] width 101 height 34
type input "6.93"
click at [691, 378] on input "text" at bounding box center [701, 393] width 101 height 34
drag, startPoint x: 1110, startPoint y: 266, endPoint x: 1192, endPoint y: 290, distance: 85.4
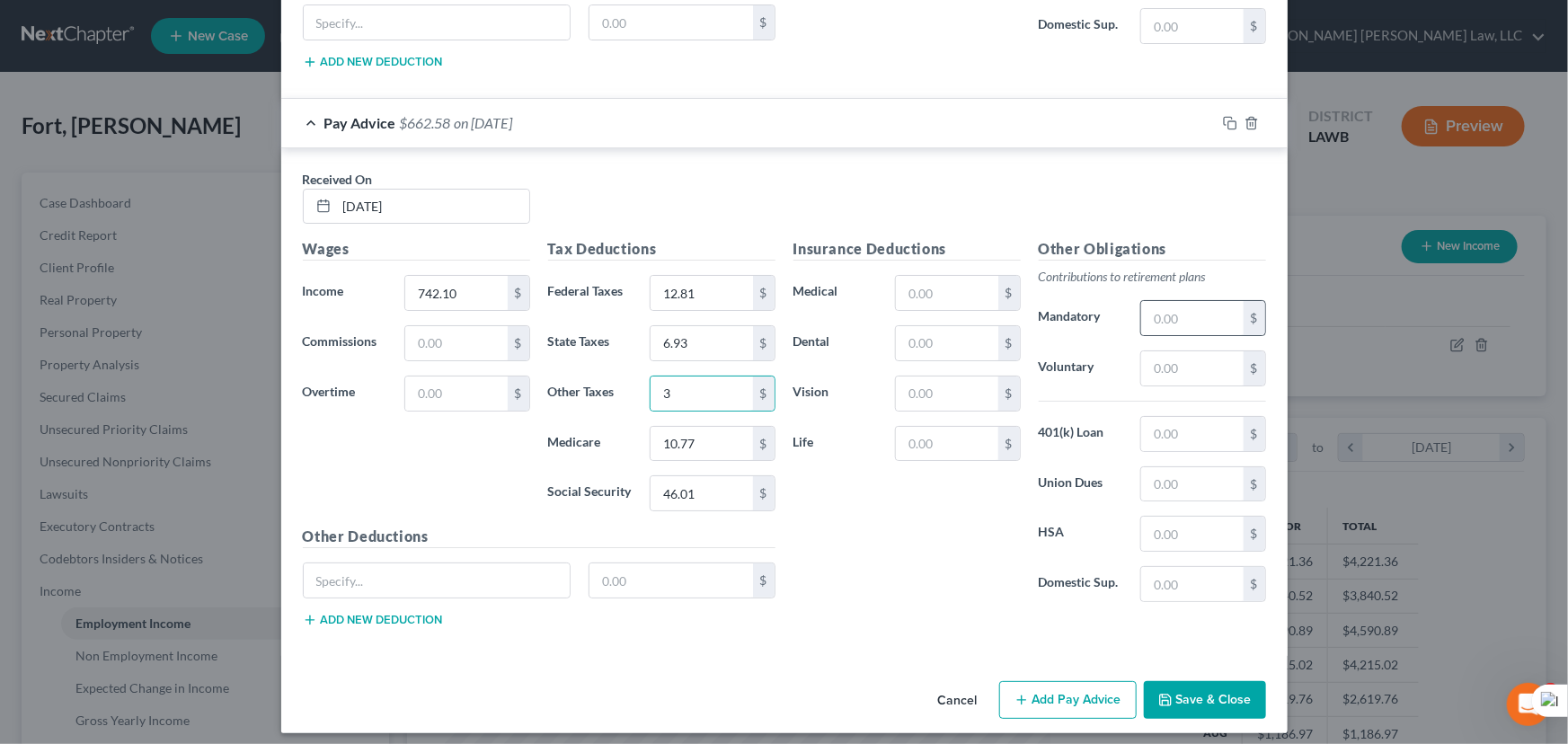
click at [1113, 268] on p "Contributions to retirement plans" at bounding box center [1153, 276] width 228 height 18
click at [1192, 300] on div "$" at bounding box center [1203, 318] width 125 height 36
drag, startPoint x: 1193, startPoint y: 299, endPoint x: 1194, endPoint y: 313, distance: 14.0
click at [1194, 313] on input "text" at bounding box center [1192, 318] width 101 height 34
click at [1003, 712] on div "Cancel Add Pay Advice Save & Close" at bounding box center [784, 703] width 1007 height 59
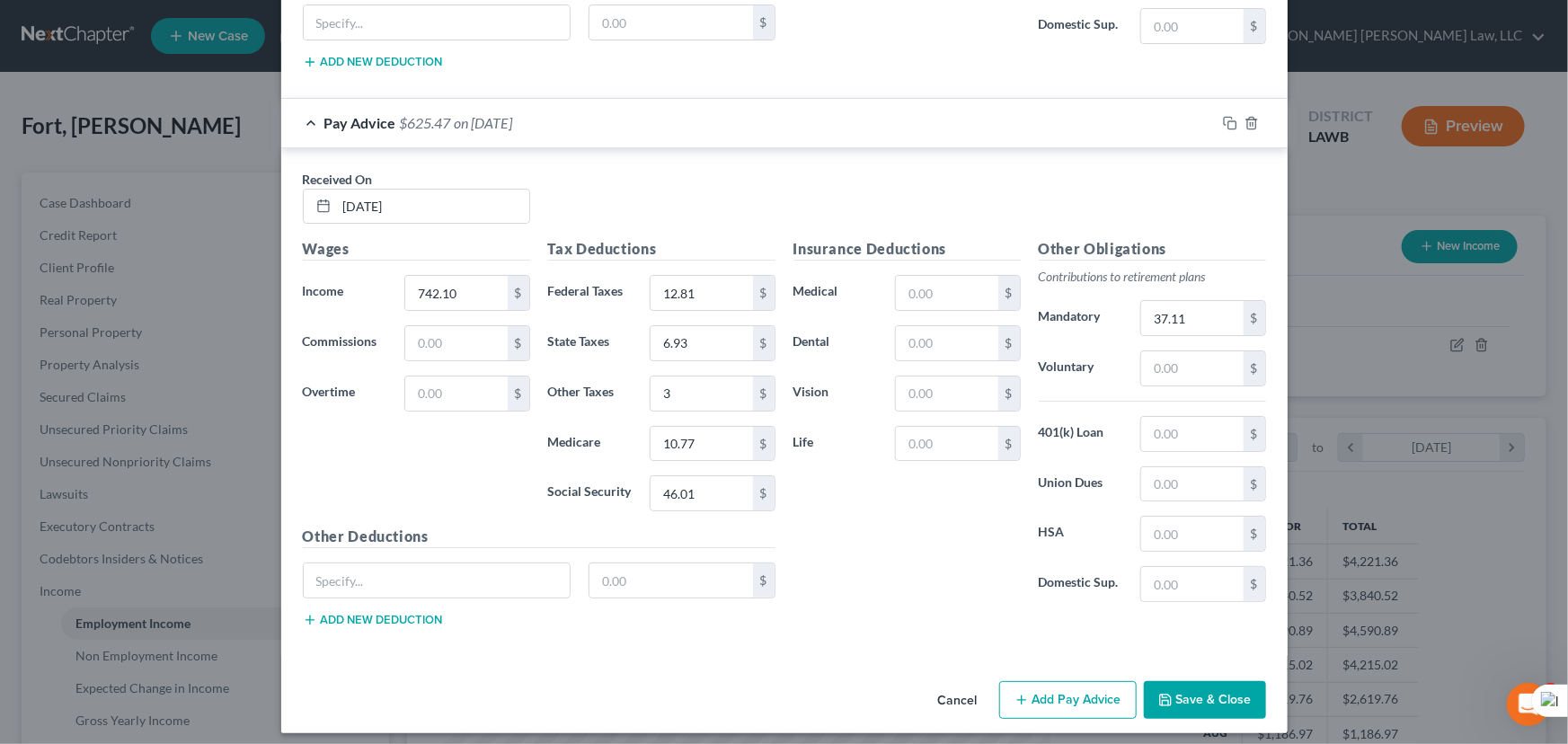
click at [1019, 693] on icon "button" at bounding box center [1021, 699] width 14 height 14
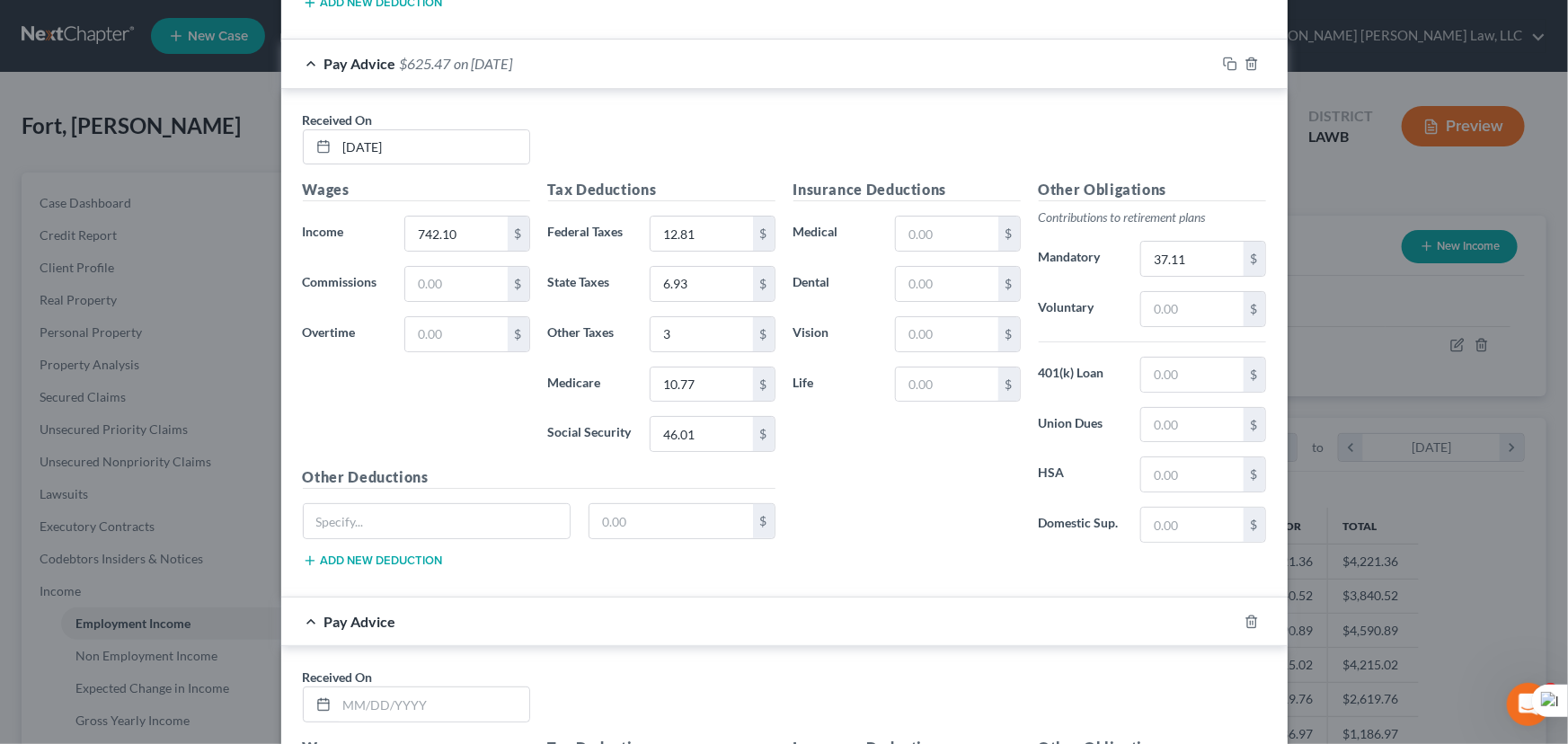
scroll to position [3883, 0]
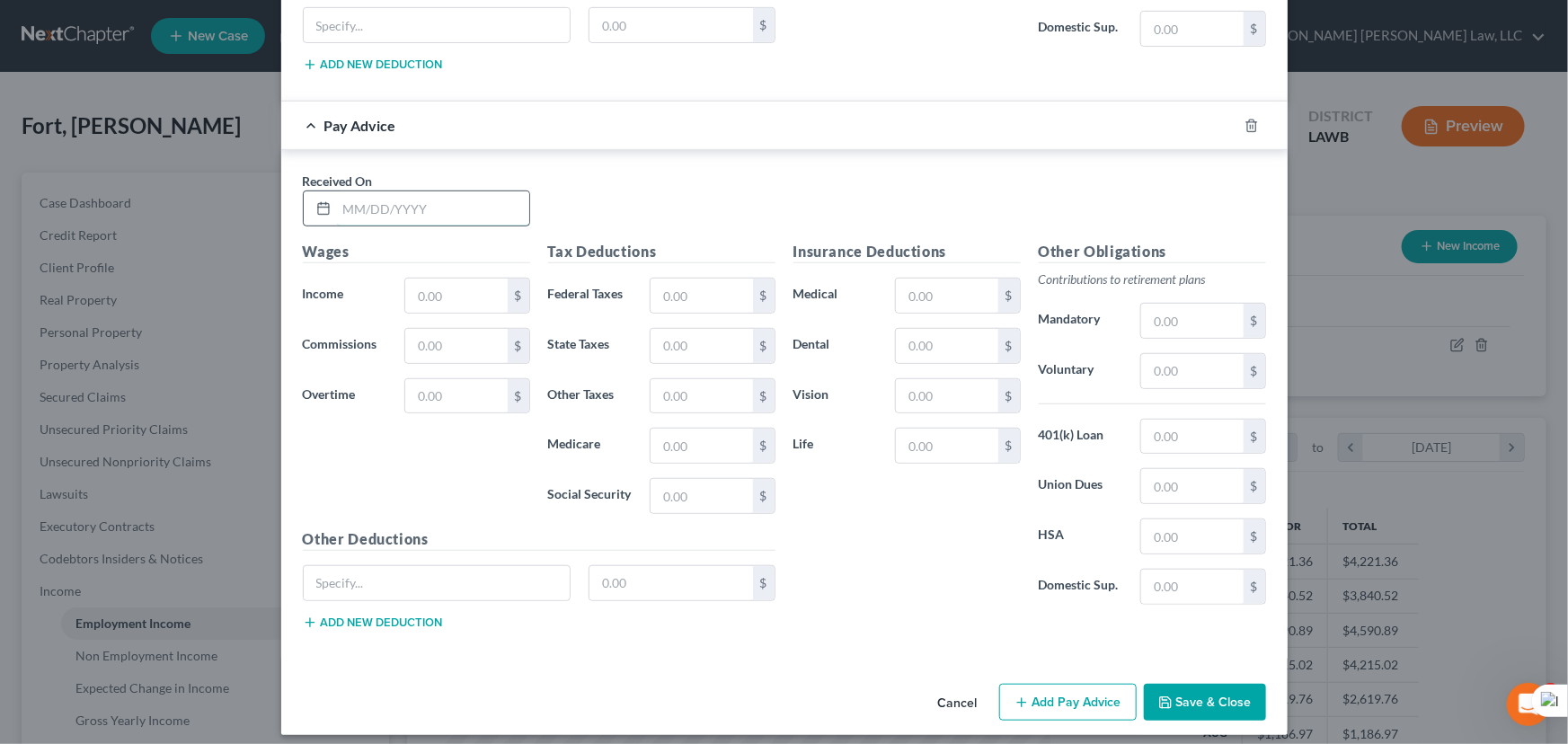
click at [465, 191] on input "text" at bounding box center [433, 208] width 192 height 34
click at [454, 279] on input "text" at bounding box center [455, 295] width 101 height 34
click at [661, 289] on input "text" at bounding box center [701, 295] width 101 height 34
click at [692, 429] on input "text" at bounding box center [701, 445] width 101 height 34
click at [711, 478] on input "text" at bounding box center [701, 495] width 101 height 34
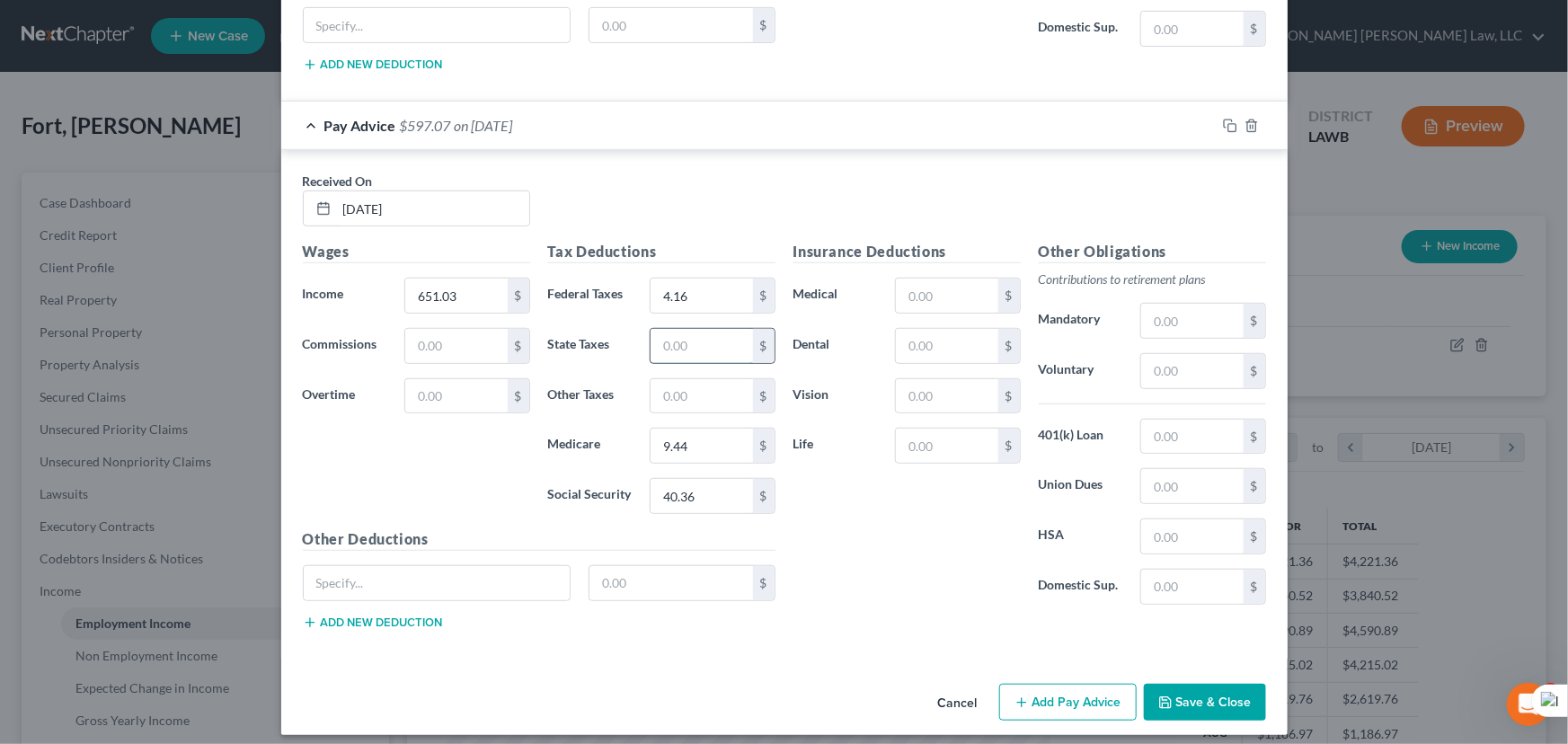
click at [715, 329] on input "text" at bounding box center [701, 346] width 101 height 34
click at [1178, 313] on input "text" at bounding box center [1192, 320] width 101 height 34
click at [727, 379] on input "text" at bounding box center [701, 396] width 101 height 34
drag, startPoint x: 1034, startPoint y: 687, endPoint x: 688, endPoint y: 503, distance: 391.9
click at [1034, 687] on button "Add Pay Advice" at bounding box center [1068, 702] width 138 height 38
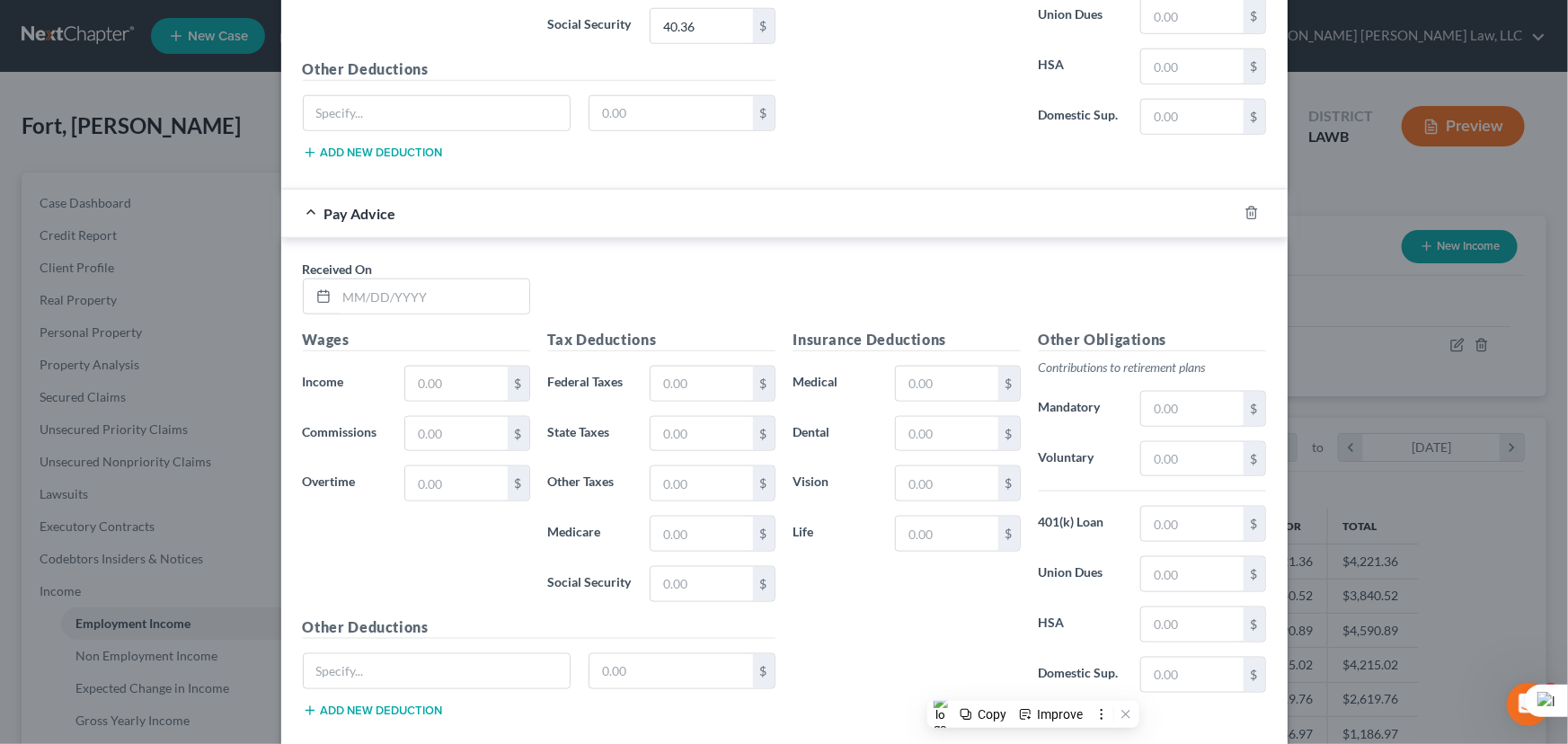
scroll to position [4440, 0]
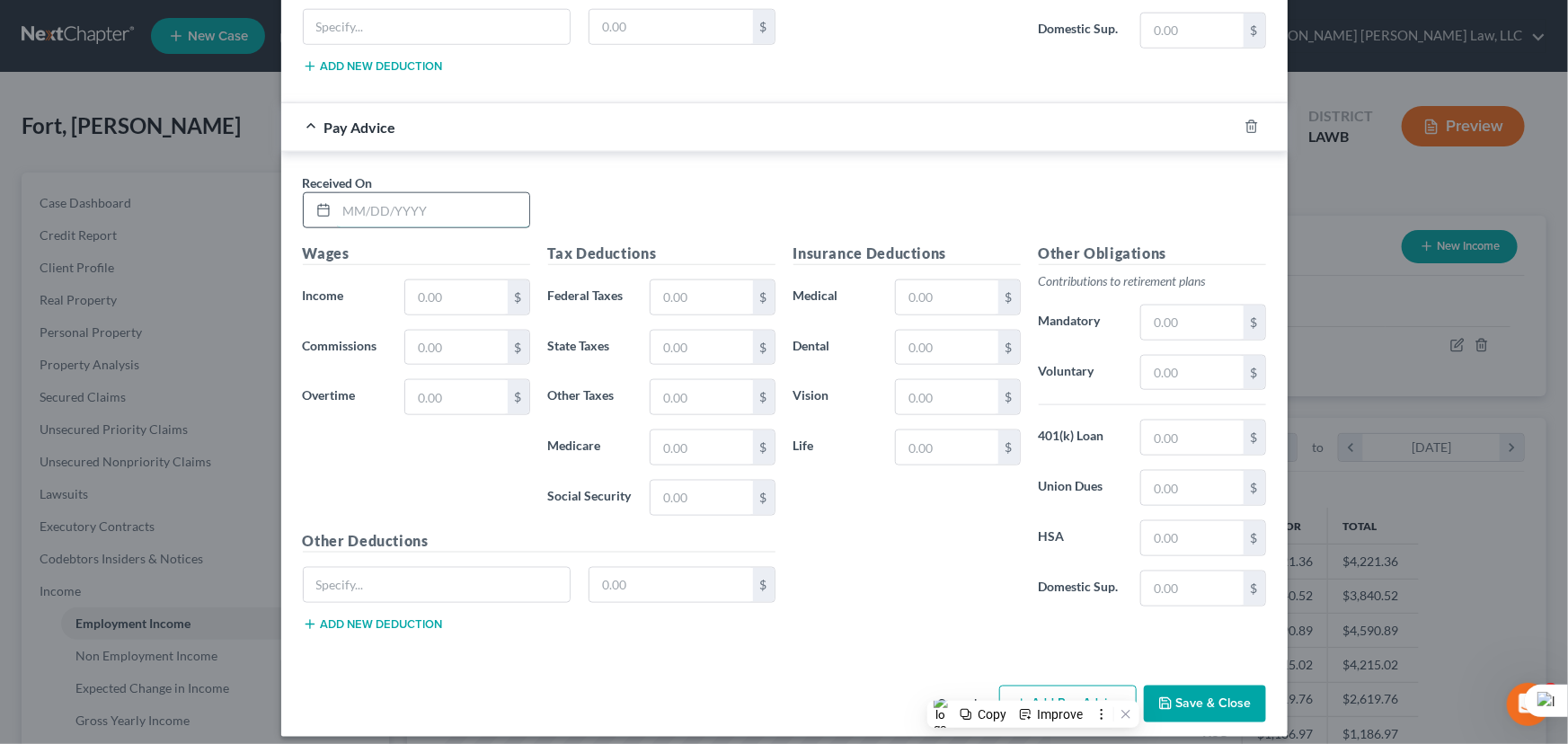
click at [421, 193] on input "text" at bounding box center [433, 210] width 192 height 34
click at [455, 296] on input "text" at bounding box center [455, 297] width 101 height 34
click at [725, 294] on input "text" at bounding box center [701, 297] width 101 height 34
click at [683, 445] on input "text" at bounding box center [701, 447] width 101 height 34
click at [706, 480] on input "text" at bounding box center [701, 497] width 101 height 34
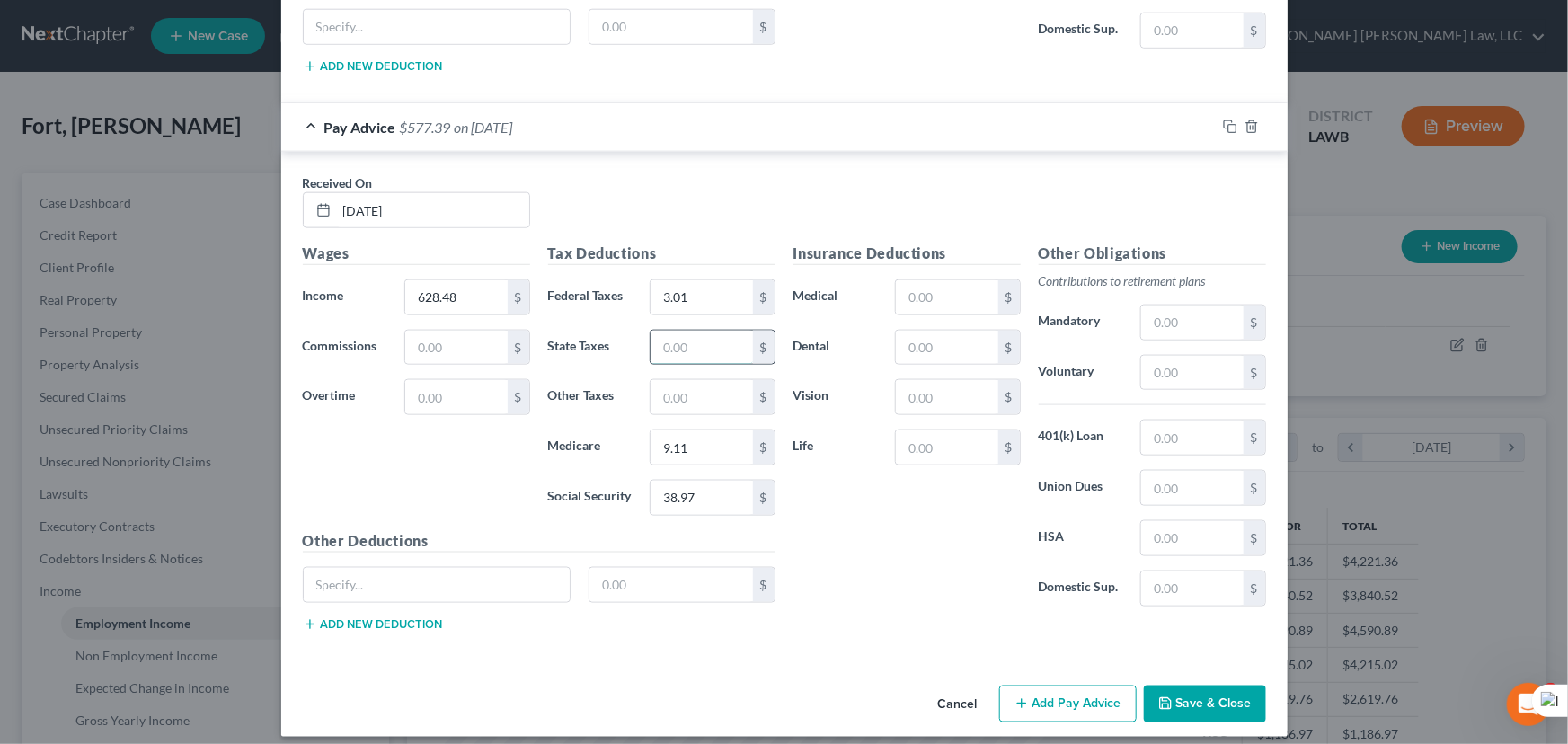
click at [719, 338] on input "text" at bounding box center [701, 347] width 101 height 34
click at [1179, 331] on div "Other Obligations Contributions to retirement plans Mandatory $ Voluntary $ 401…" at bounding box center [1153, 431] width 245 height 378
click at [1179, 319] on input "text" at bounding box center [1192, 322] width 101 height 34
click at [697, 391] on input "text" at bounding box center [701, 397] width 101 height 34
click at [1217, 309] on input "31.42" at bounding box center [1192, 322] width 101 height 34
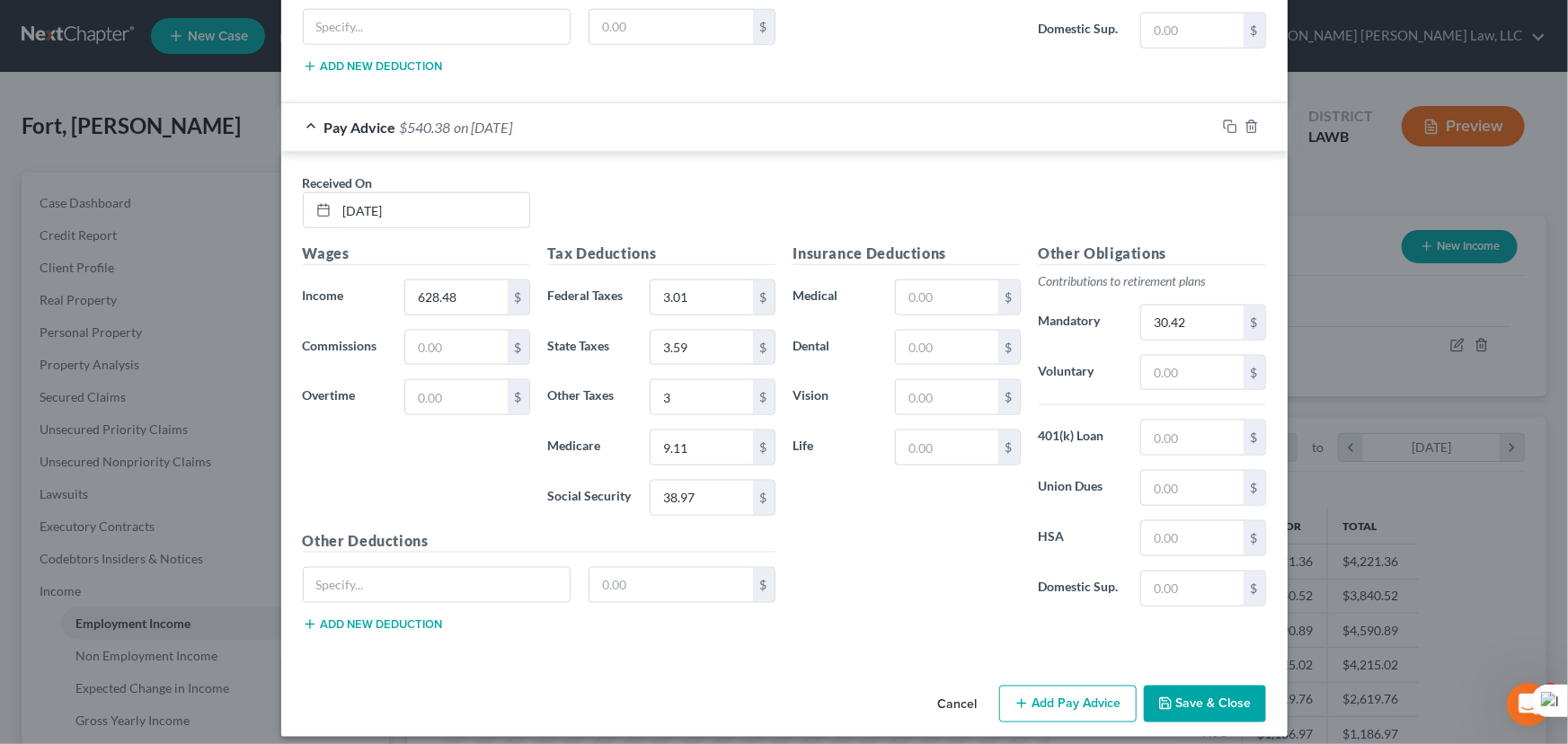
click at [1074, 700] on button "Add Pay Advice" at bounding box center [1068, 704] width 138 height 38
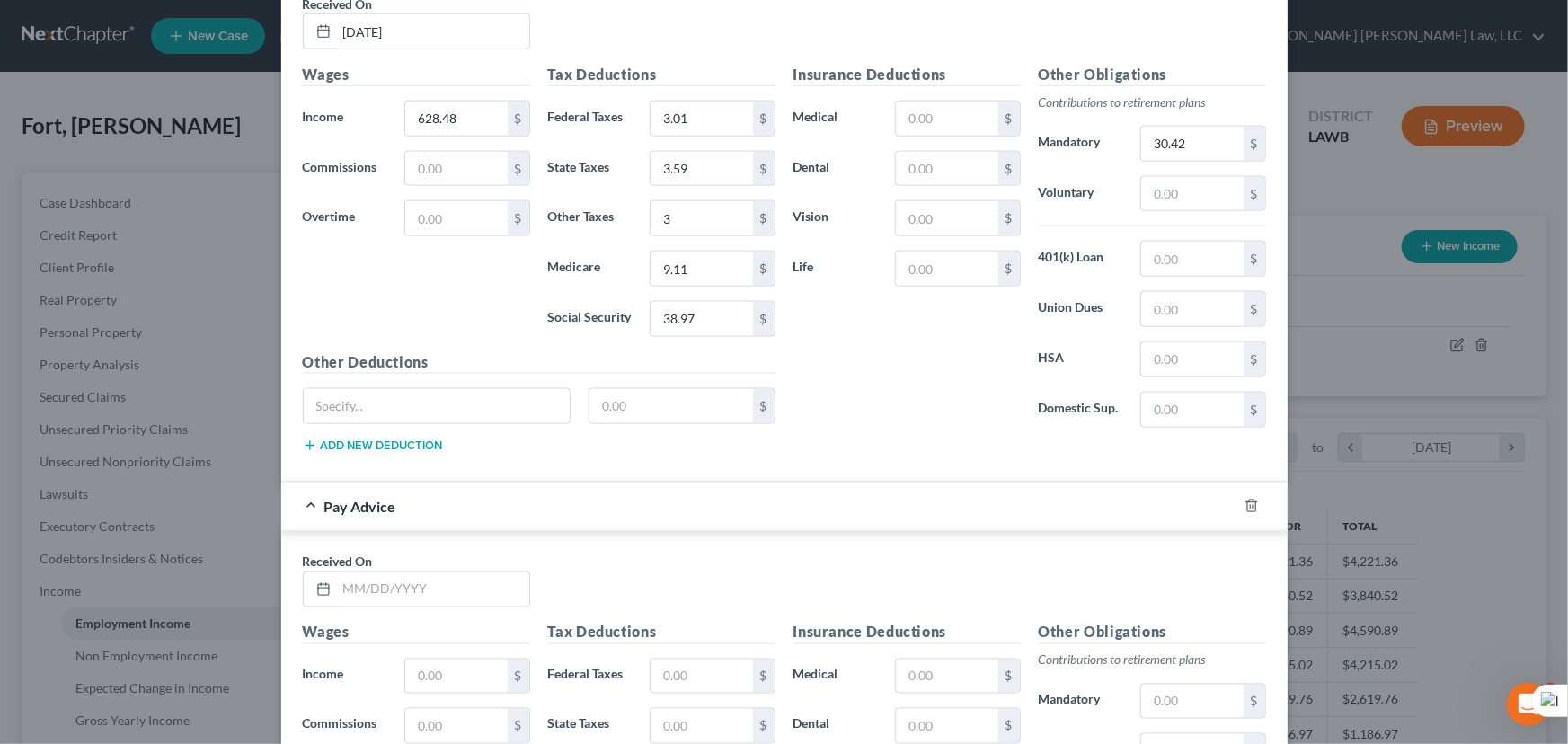
scroll to position [4996, 0]
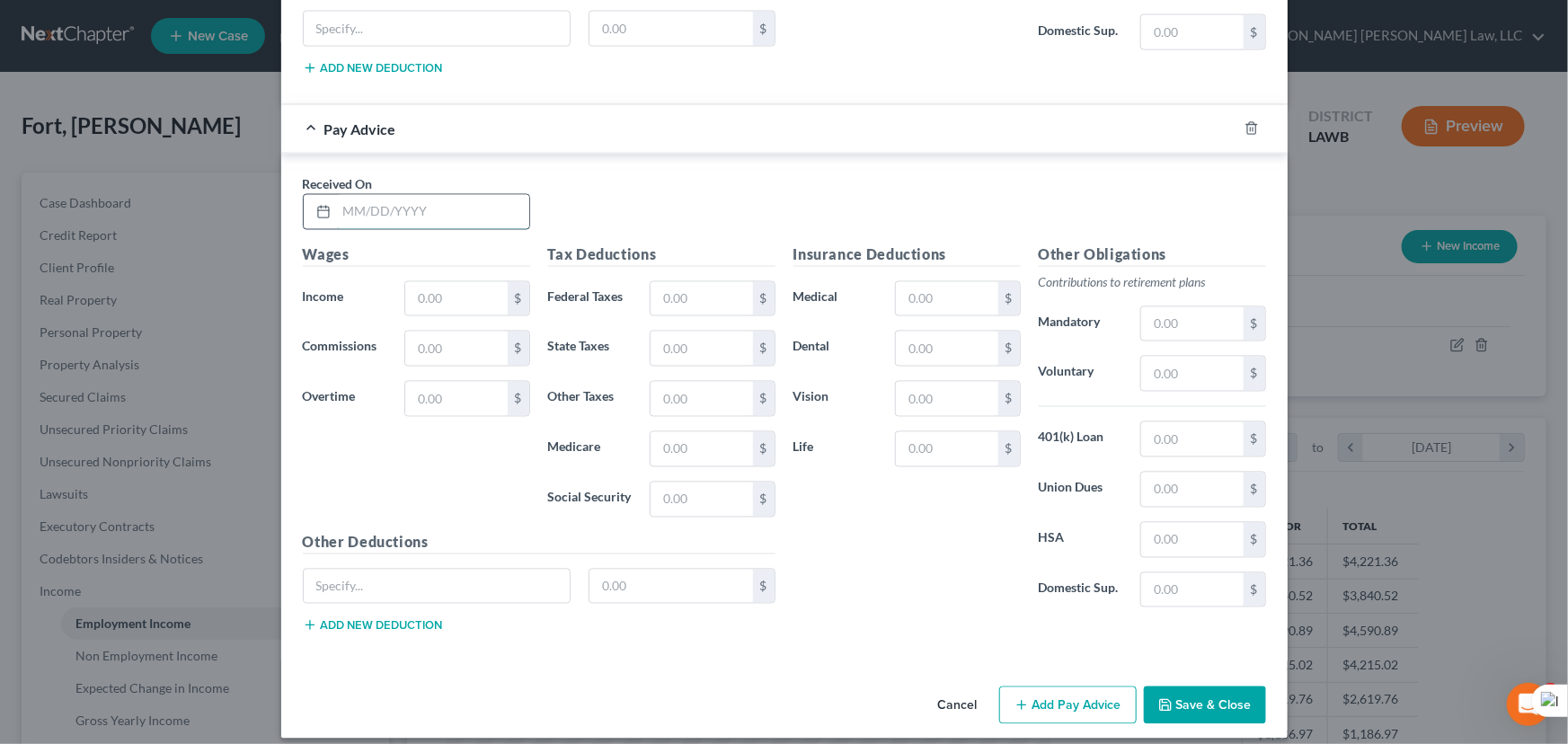
click at [494, 199] on input "text" at bounding box center [433, 212] width 192 height 34
click at [482, 283] on input "text" at bounding box center [455, 299] width 101 height 34
drag, startPoint x: 665, startPoint y: 324, endPoint x: 667, endPoint y: 307, distance: 17.1
click at [665, 332] on input "text" at bounding box center [701, 348] width 101 height 34
drag, startPoint x: 656, startPoint y: 437, endPoint x: 646, endPoint y: 431, distance: 11.7
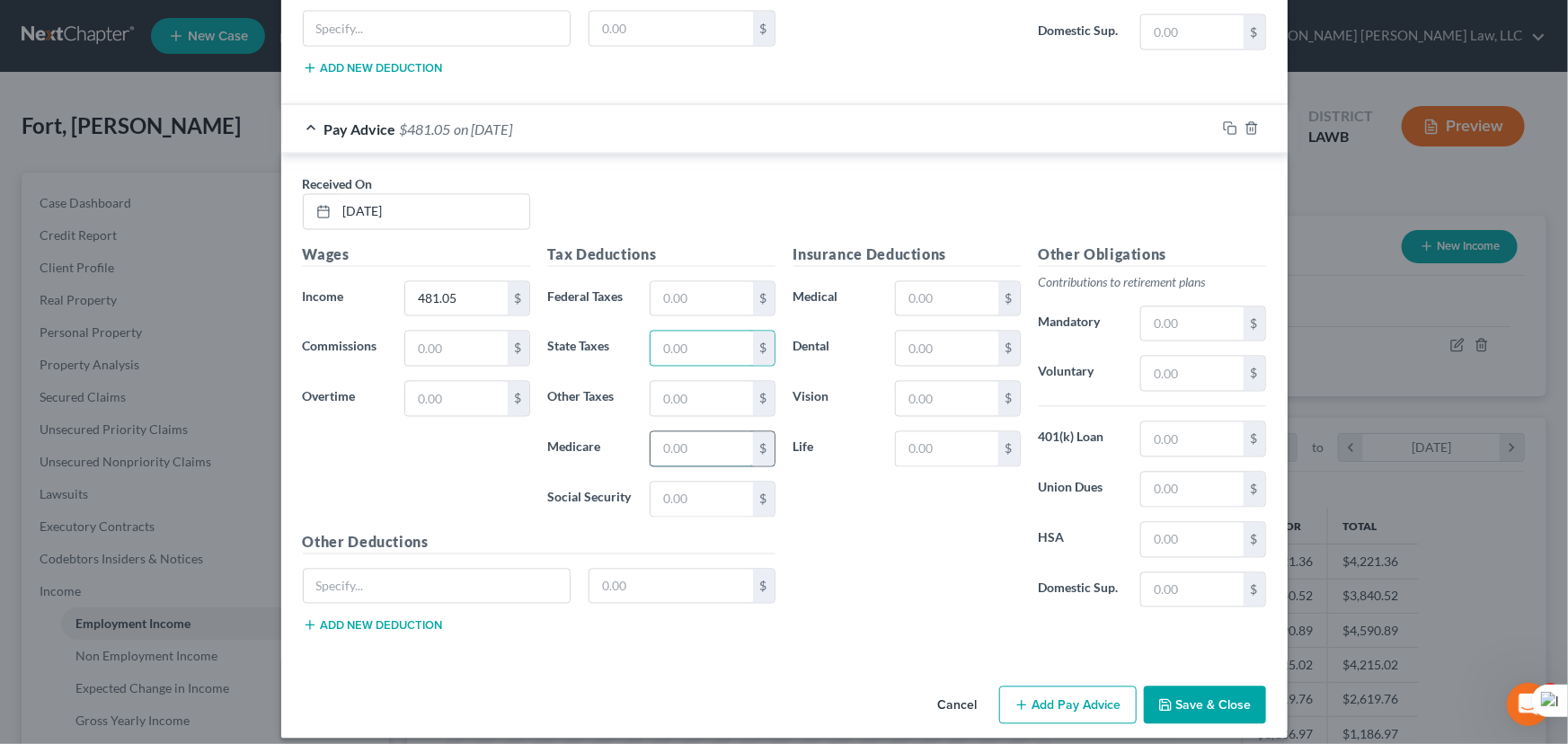
click at [656, 437] on input "text" at bounding box center [701, 449] width 101 height 34
click at [710, 482] on input "text" at bounding box center [701, 499] width 101 height 34
click at [1145, 320] on input "text" at bounding box center [1192, 324] width 101 height 34
click at [696, 393] on input "text" at bounding box center [701, 398] width 101 height 34
click at [1026, 693] on button "Add Pay Advice" at bounding box center [1068, 705] width 138 height 38
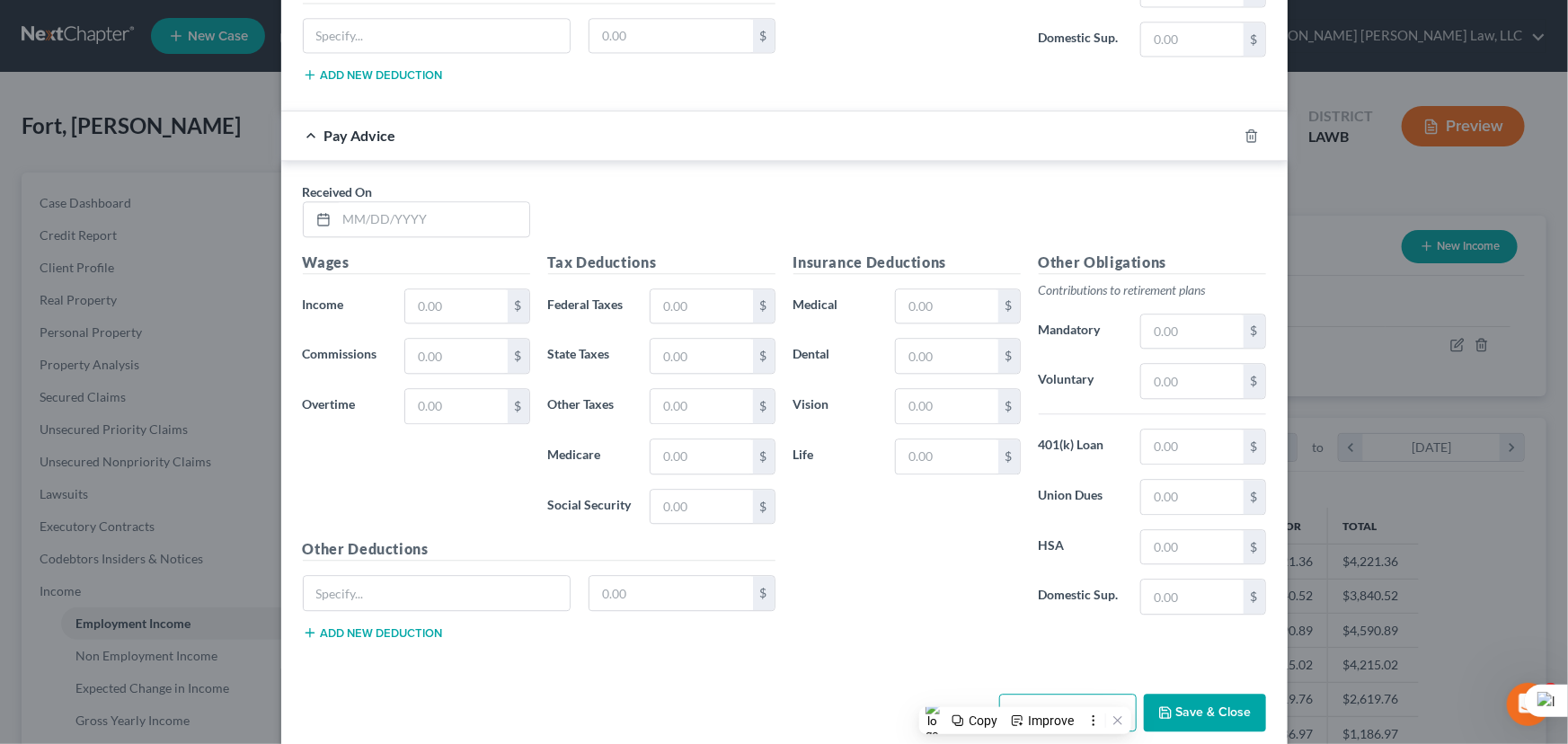
scroll to position [5552, 0]
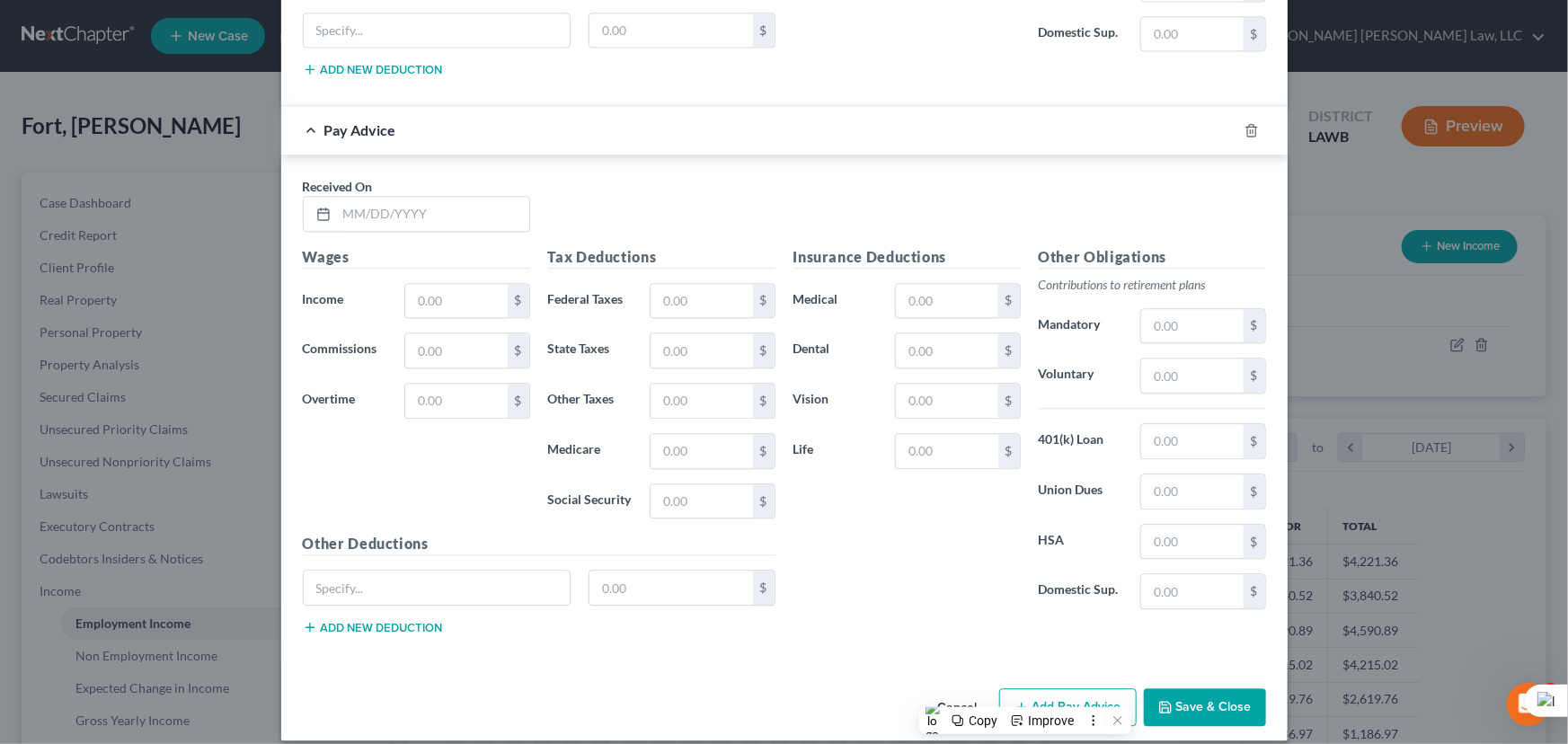
click at [436, 177] on div "Received On *" at bounding box center [416, 204] width 245 height 55
click at [440, 202] on input "text" at bounding box center [433, 214] width 192 height 34
click at [447, 284] on input "text" at bounding box center [455, 301] width 101 height 34
click at [687, 440] on input "text" at bounding box center [701, 450] width 101 height 34
click at [682, 485] on input "text" at bounding box center [701, 501] width 101 height 34
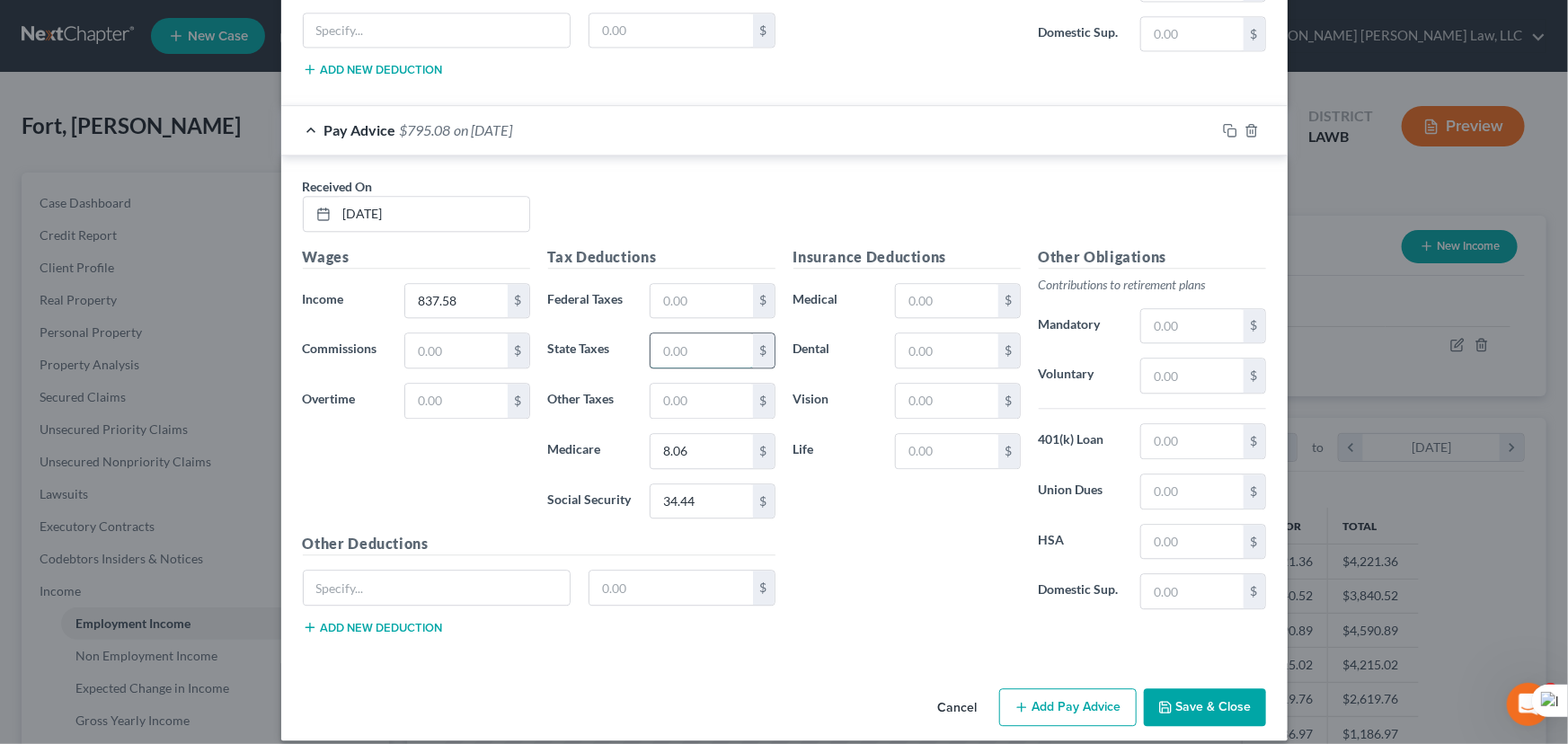
click at [696, 333] on input "text" at bounding box center [701, 350] width 101 height 34
click at [1172, 309] on input "text" at bounding box center [1192, 326] width 101 height 34
click at [702, 384] on input "text" at bounding box center [701, 400] width 101 height 34
click at [473, 284] on input "837.58" at bounding box center [455, 301] width 101 height 34
click at [1040, 688] on button "Add Pay Advice" at bounding box center [1068, 707] width 138 height 38
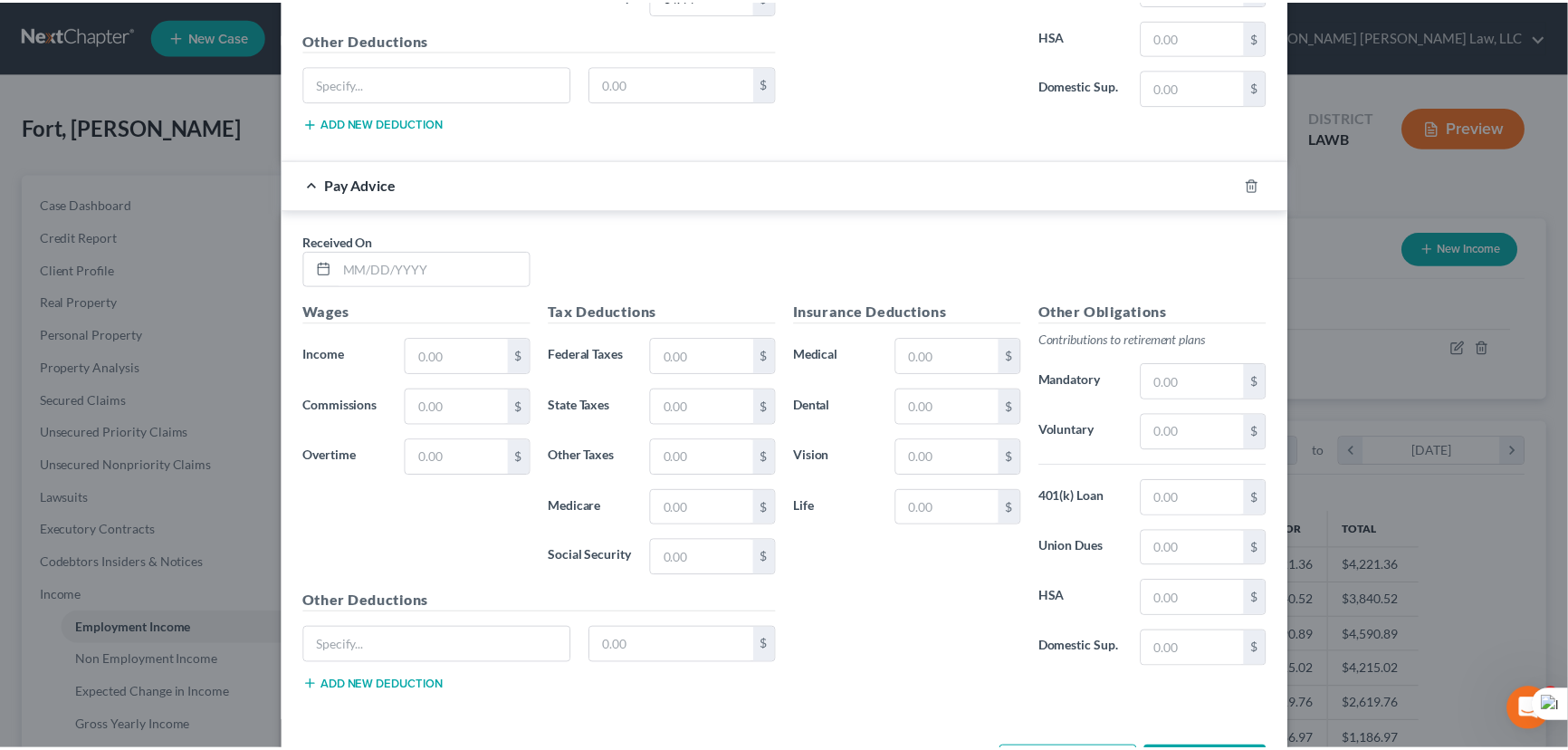
scroll to position [6157, 0]
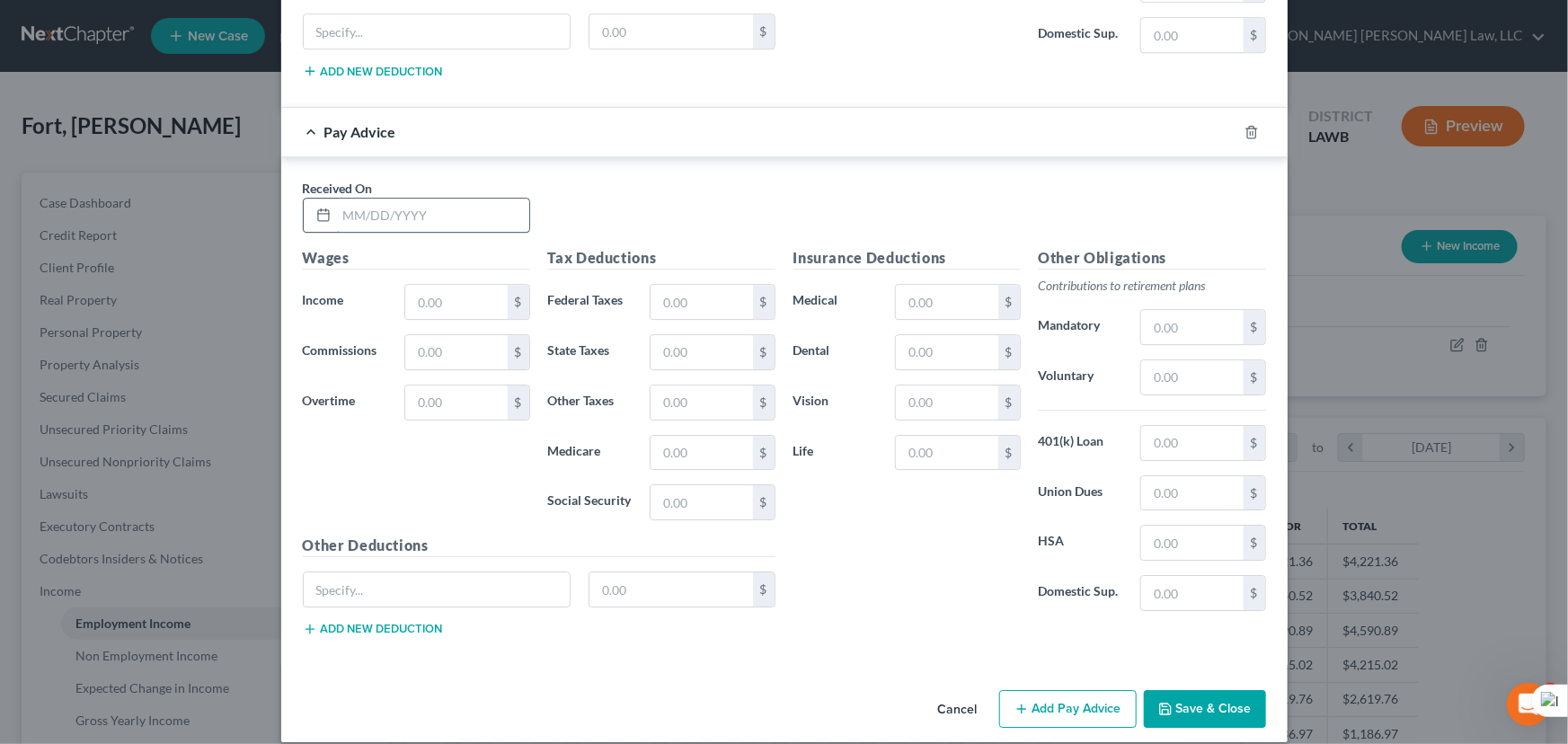
click at [455, 202] on input "text" at bounding box center [433, 215] width 192 height 34
click at [481, 285] on input "text" at bounding box center [455, 302] width 101 height 34
click at [1166, 310] on input "text" at bounding box center [1192, 327] width 101 height 34
click at [692, 436] on input "text" at bounding box center [701, 452] width 101 height 34
click at [656, 485] on input "text" at bounding box center [701, 502] width 101 height 34
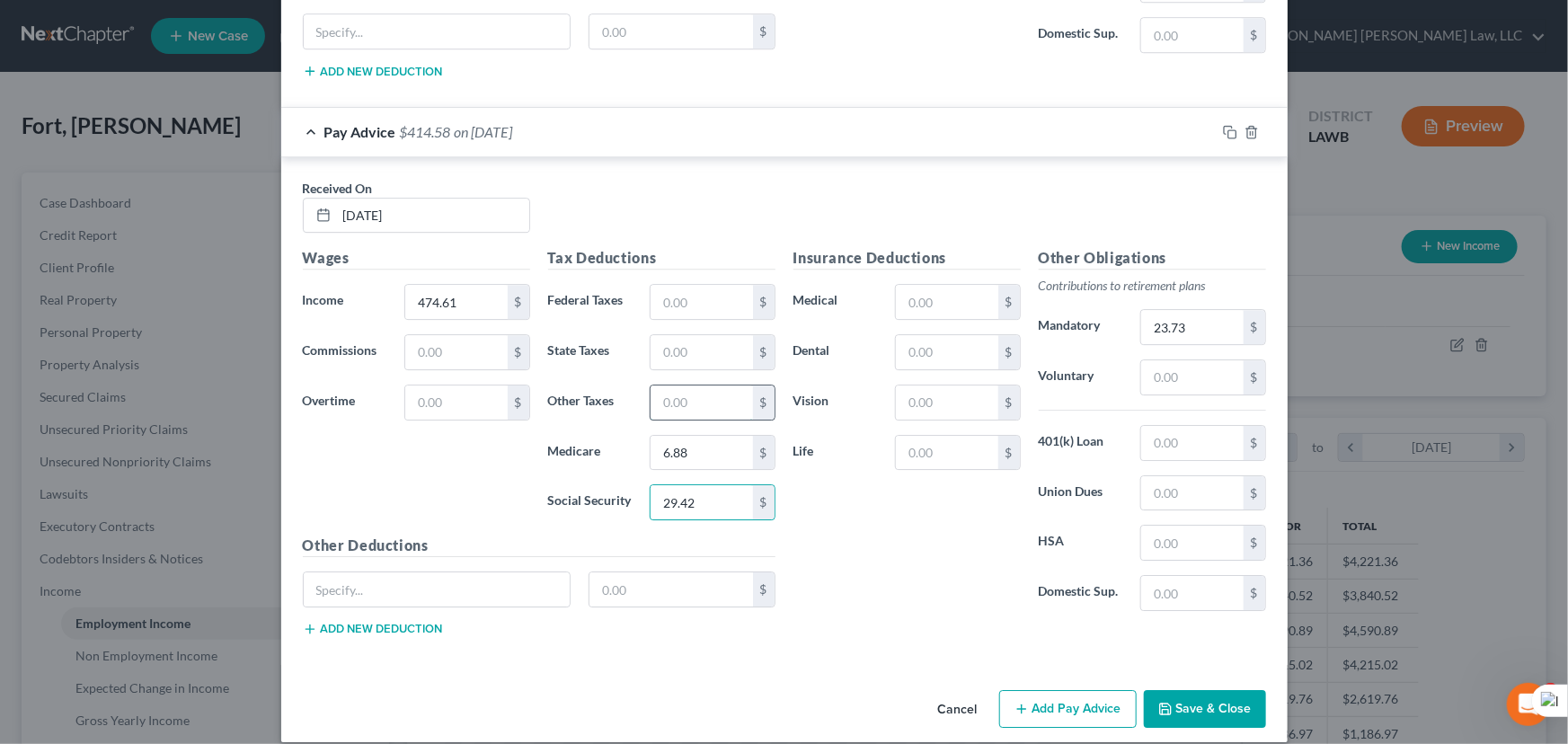
click at [680, 392] on input "text" at bounding box center [701, 402] width 101 height 34
click at [1168, 691] on button "Save & Close" at bounding box center [1206, 709] width 123 height 38
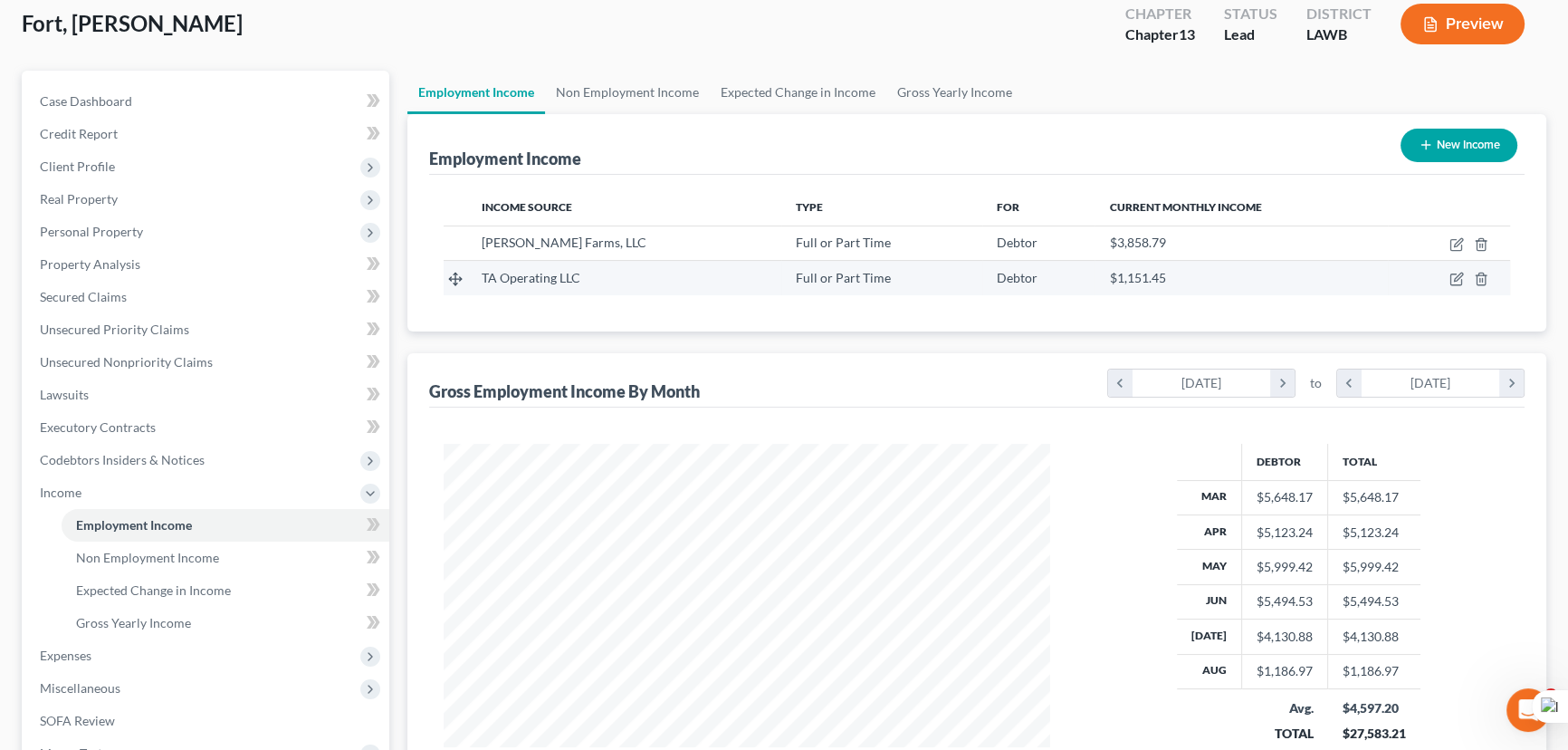
scroll to position [81, 0]
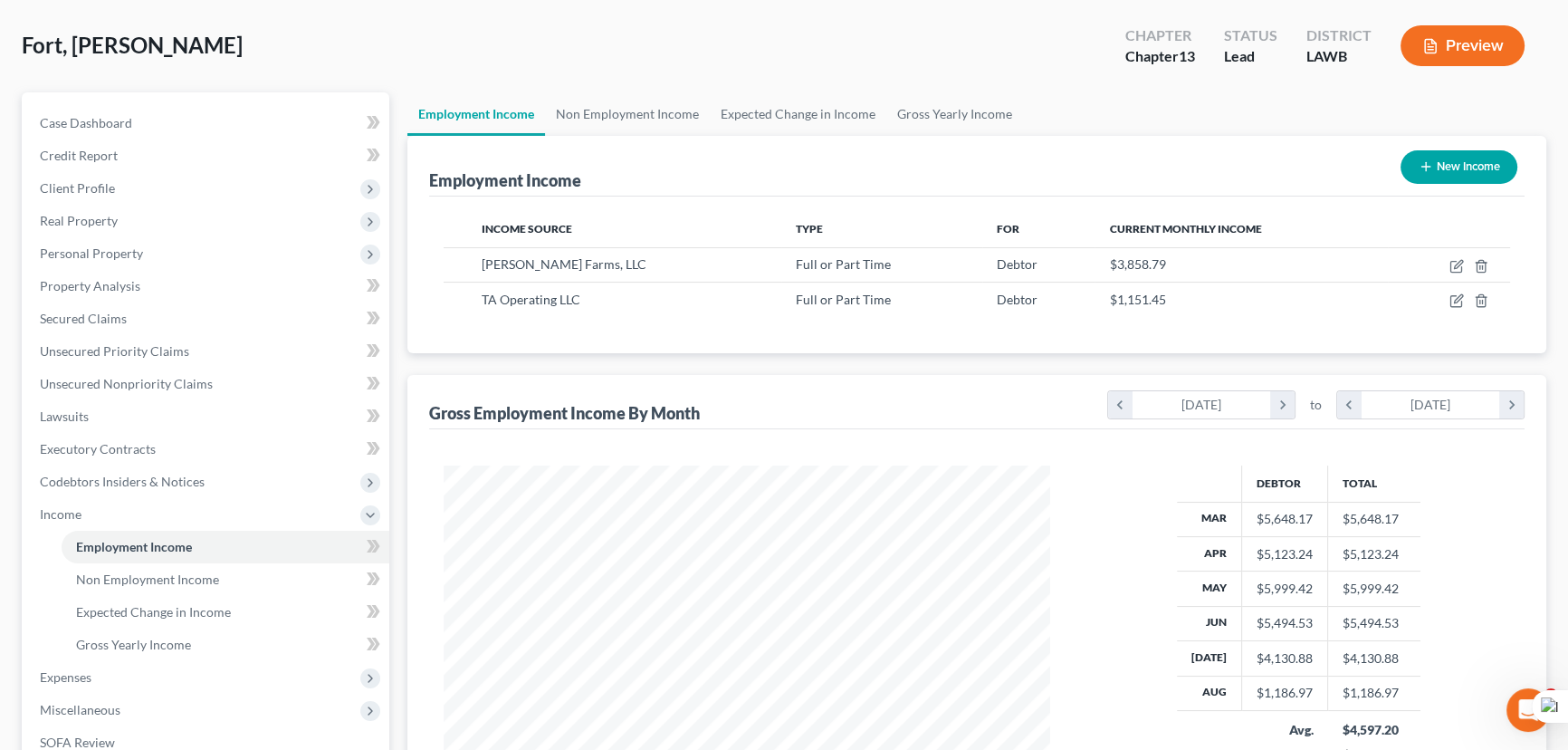
click at [799, 87] on div "Fort, Joe Upgraded Chapter Chapter 13 Status Lead District LAWB Preview" at bounding box center [784, 53] width 1524 height 79
click at [800, 100] on link "Expected Change in Income" at bounding box center [798, 114] width 177 height 43
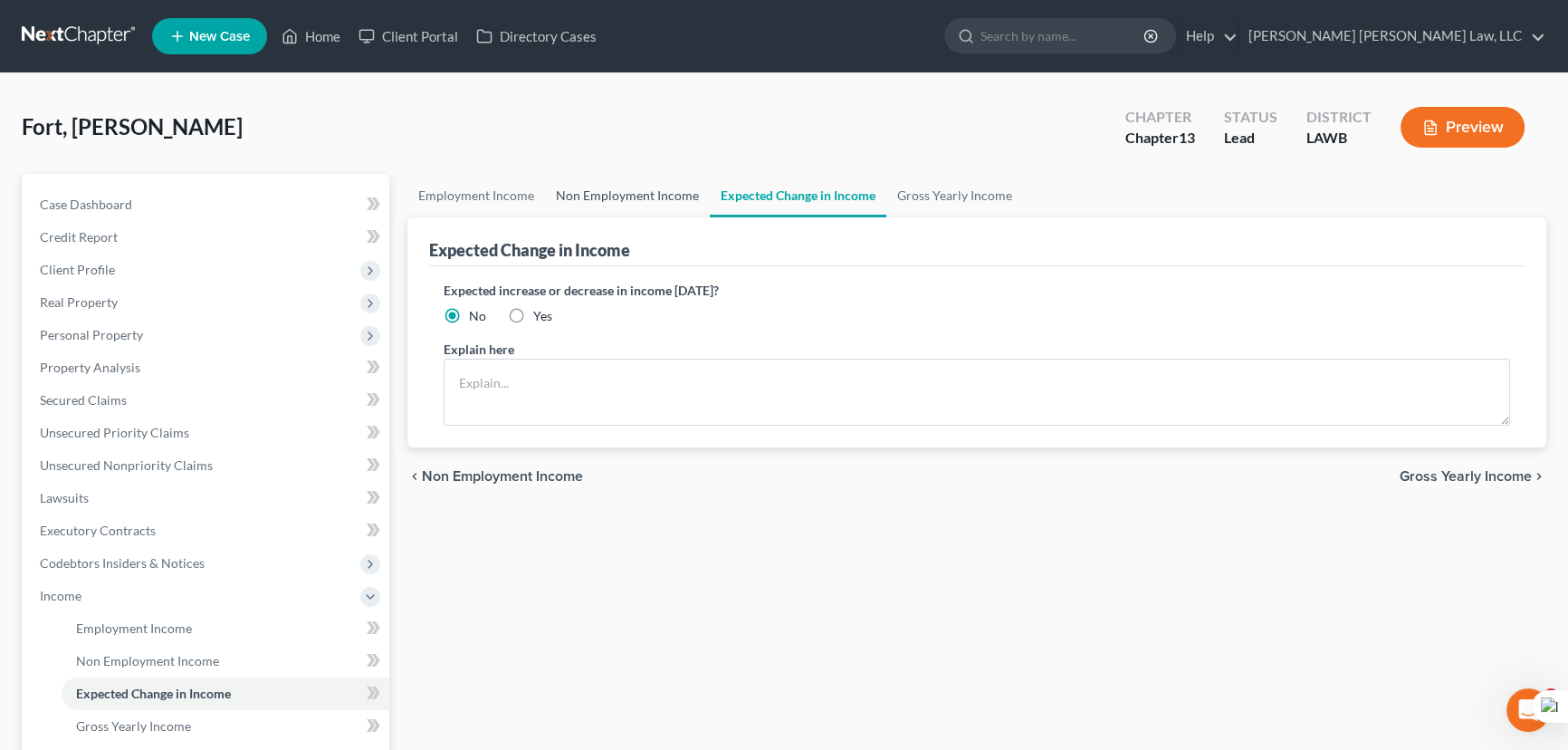
click at [562, 178] on link "Non Employment Income" at bounding box center [627, 196] width 165 height 43
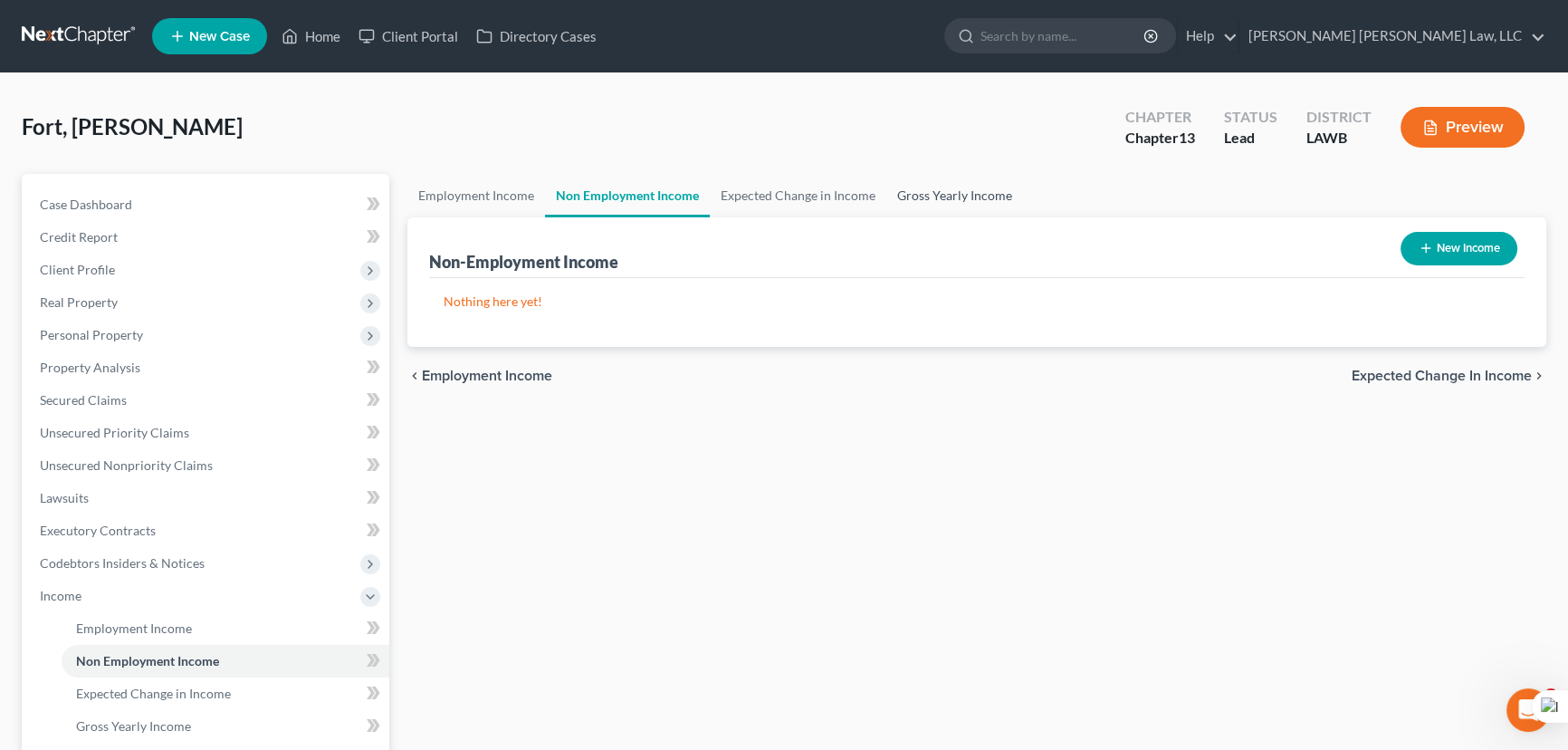
click at [952, 178] on link "Gross Yearly Income" at bounding box center [955, 196] width 137 height 43
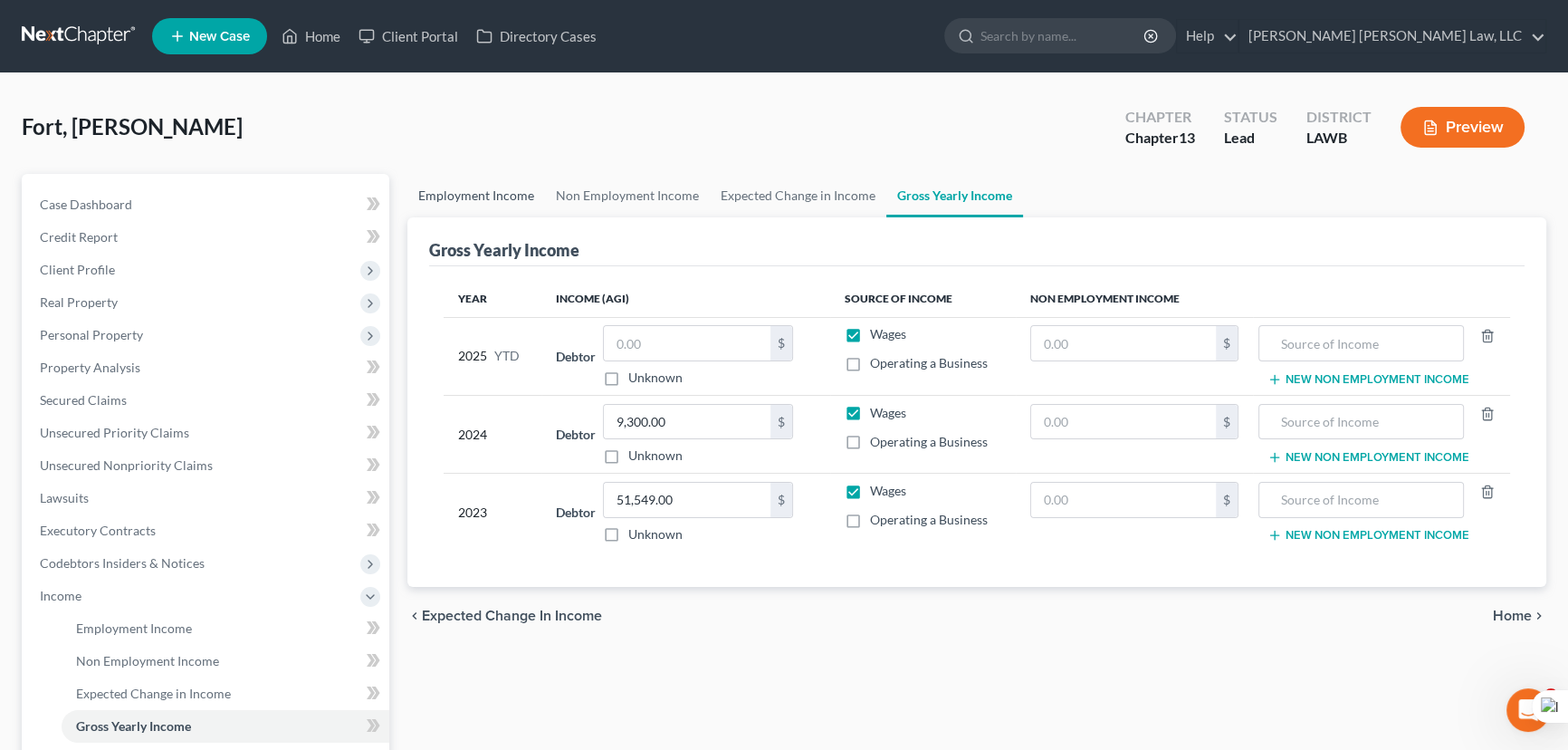
click at [432, 190] on link "Employment Income" at bounding box center [476, 196] width 138 height 43
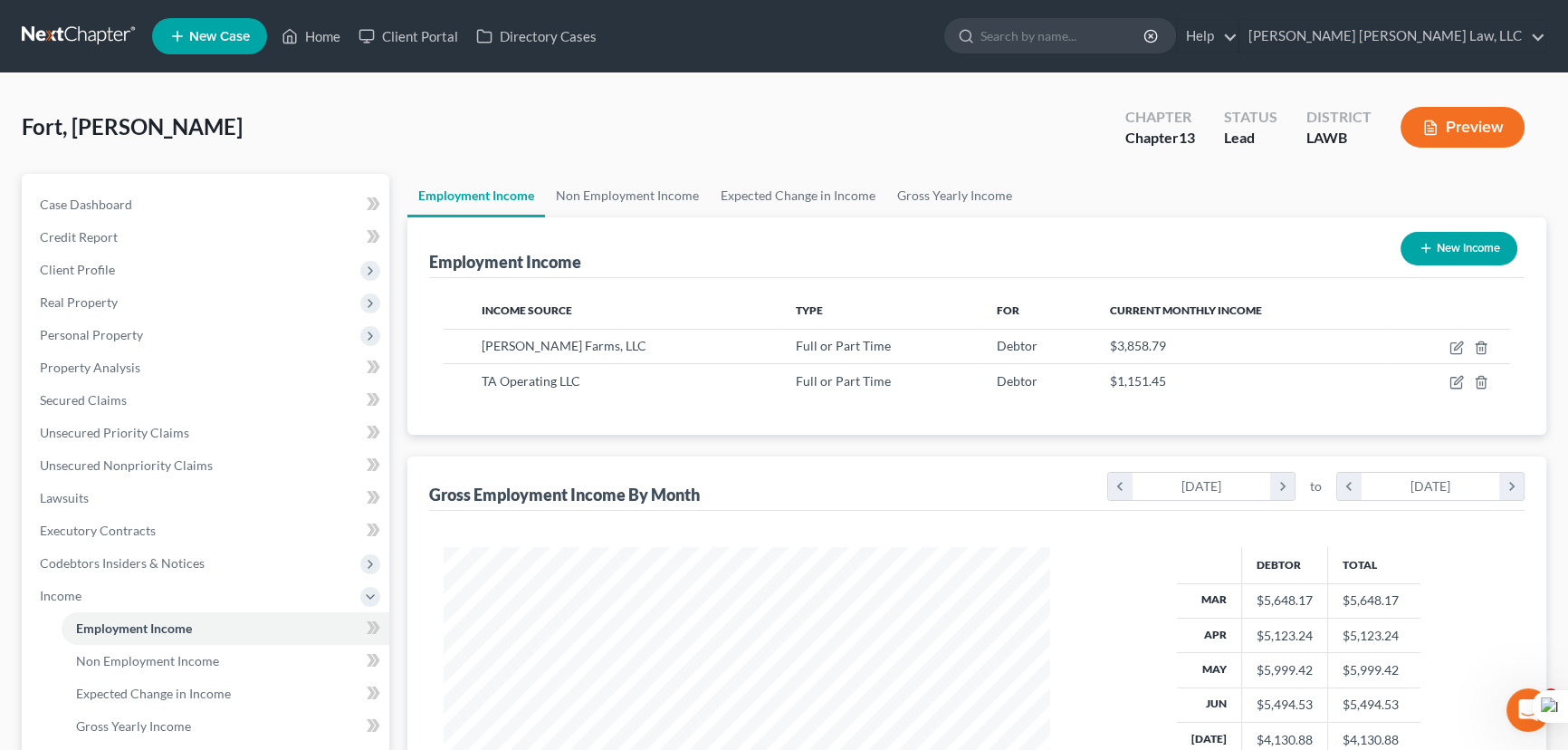
scroll to position [324, 643]
click at [602, 207] on link "Non Employment Income" at bounding box center [627, 196] width 165 height 43
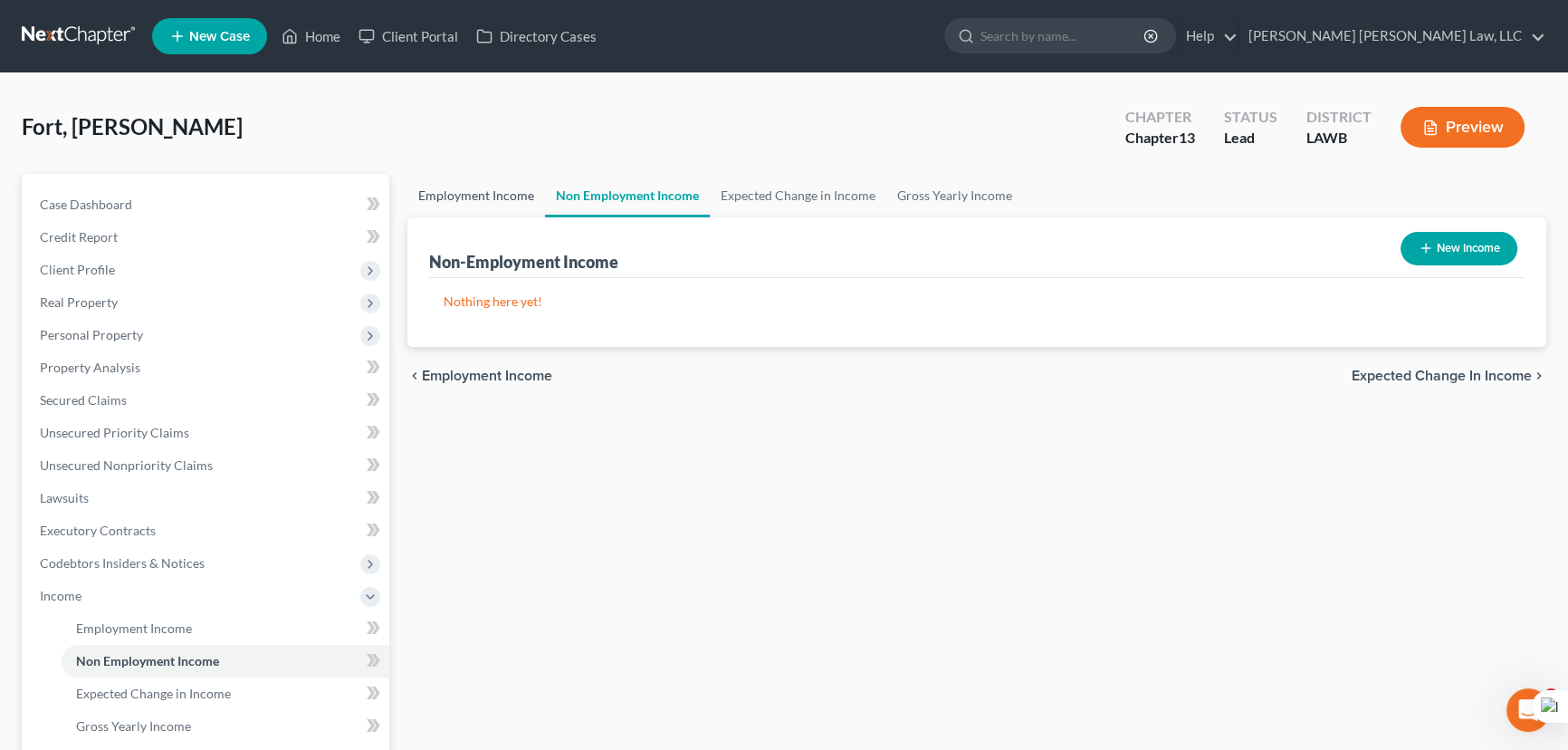
click at [473, 208] on link "Employment Income" at bounding box center [476, 196] width 138 height 43
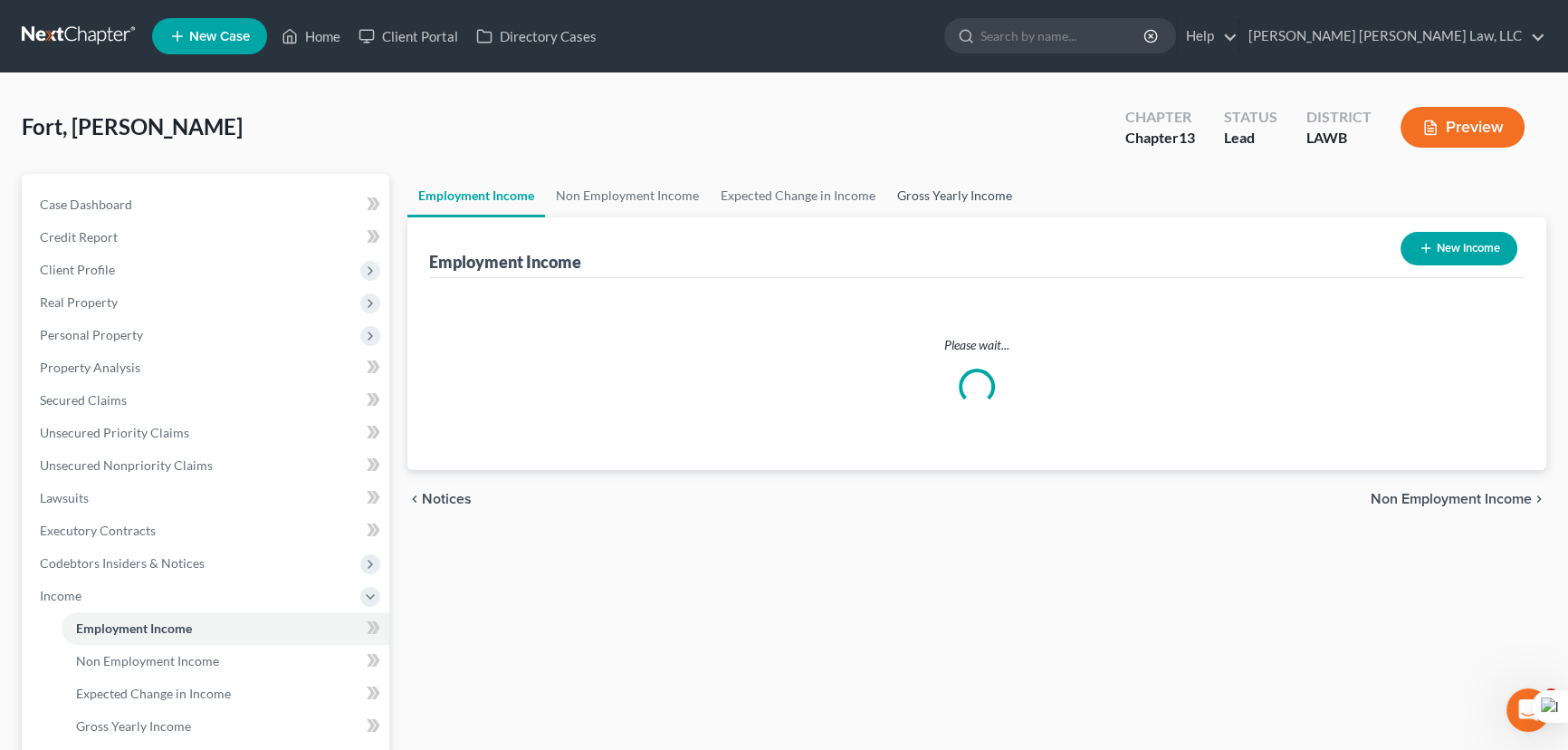
click at [949, 191] on link "Gross Yearly Income" at bounding box center [955, 196] width 137 height 43
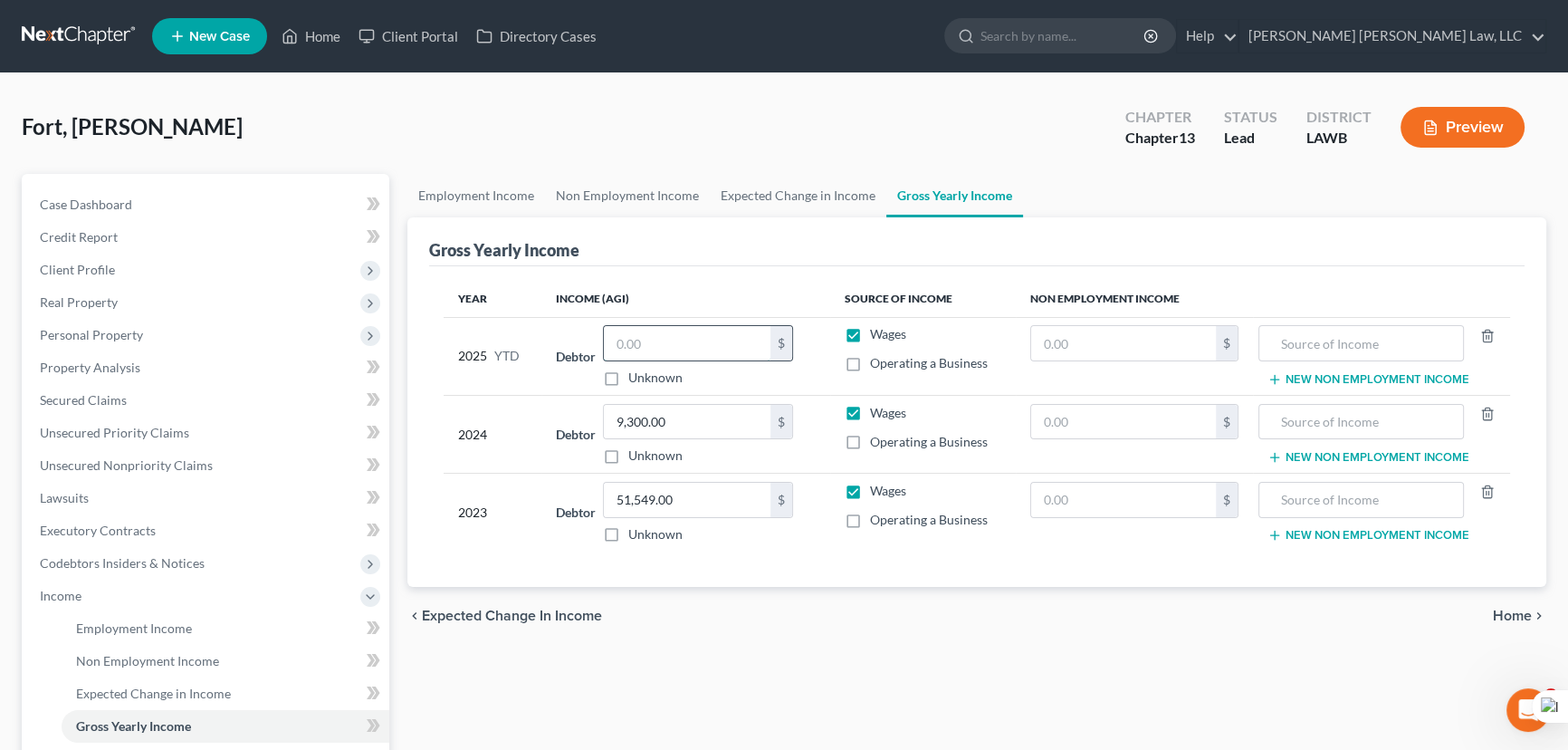
click at [630, 333] on input "text" at bounding box center [687, 343] width 167 height 35
click at [212, 267] on span "Client Profile" at bounding box center [207, 270] width 364 height 33
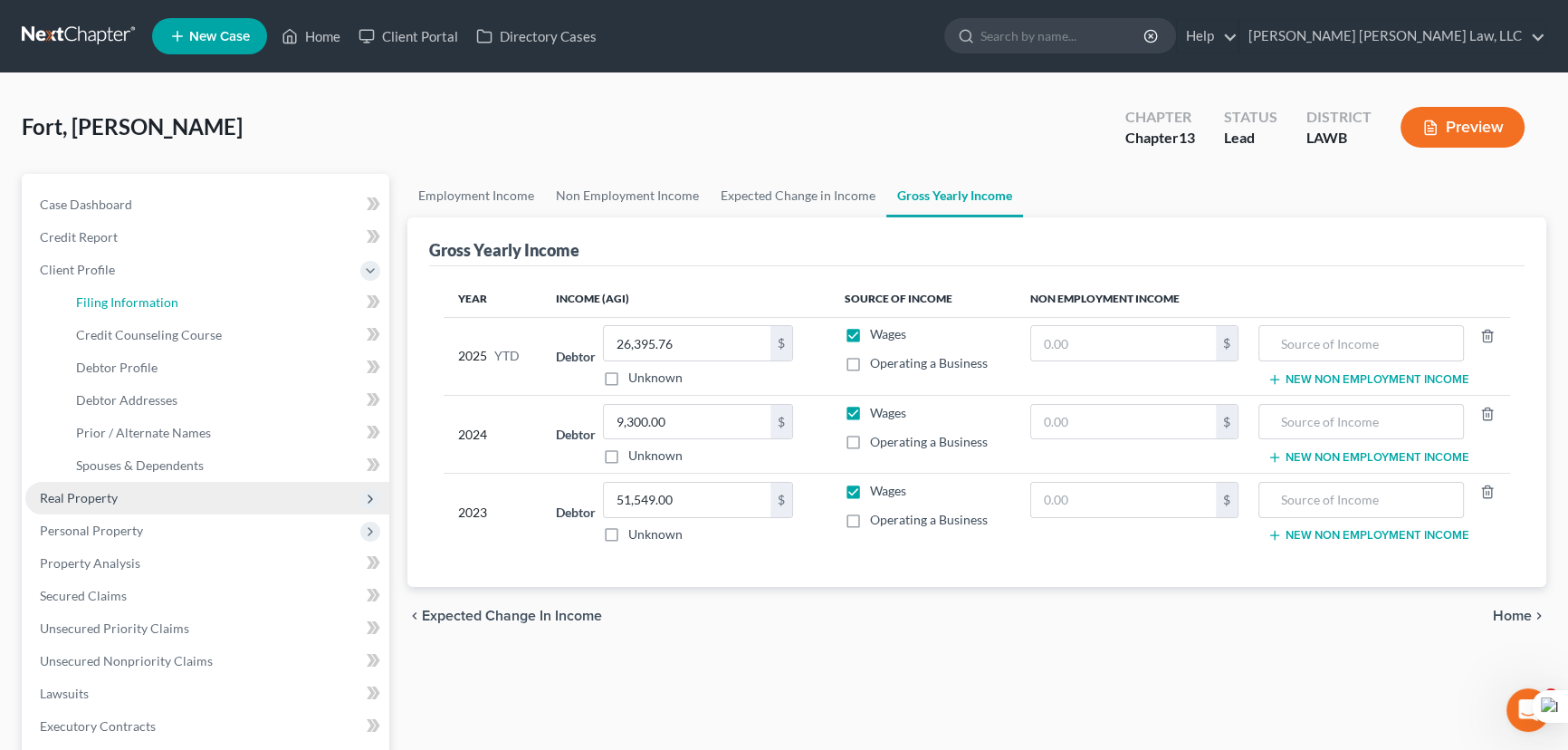
click at [224, 302] on link "Filing Information" at bounding box center [226, 302] width 328 height 33
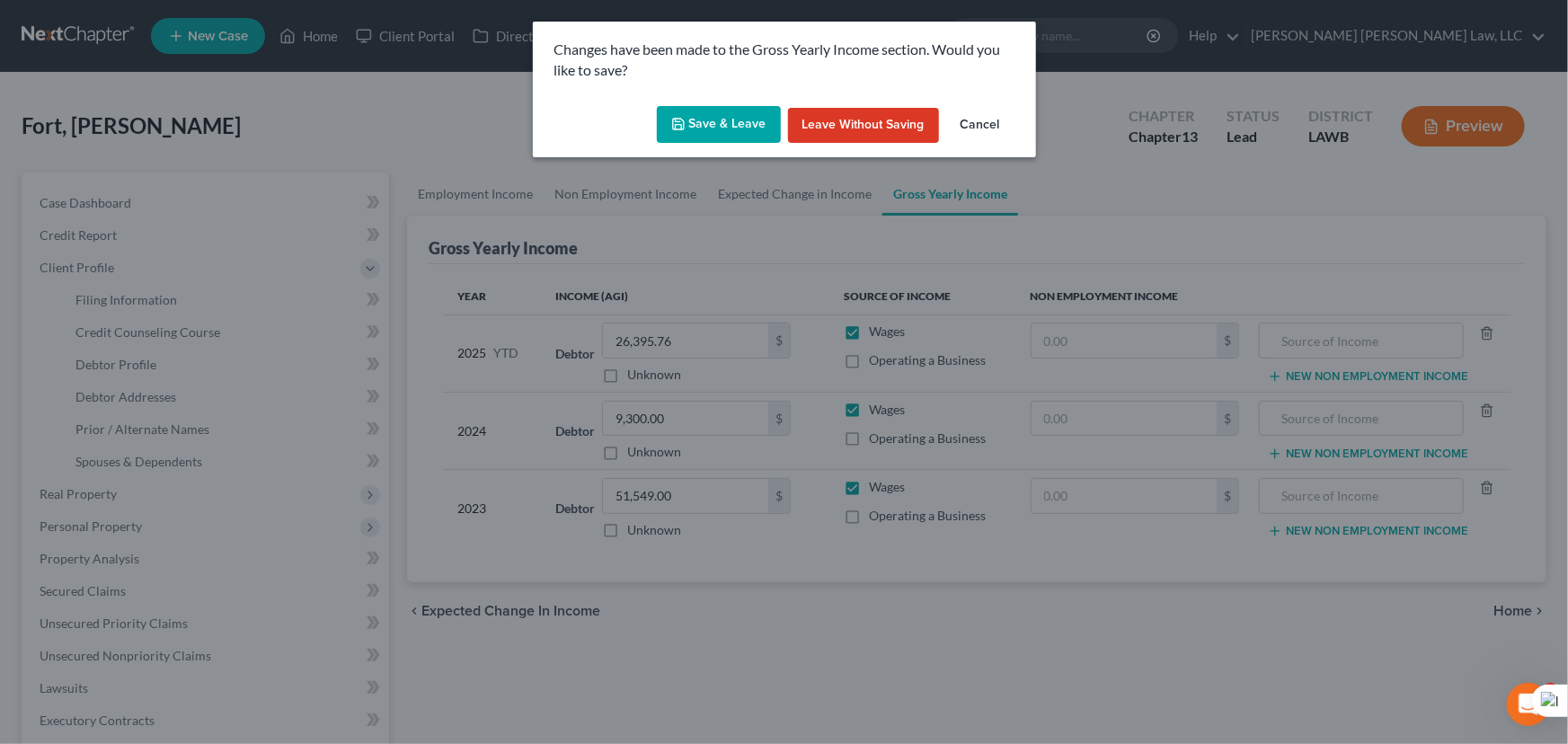
click at [682, 119] on icon "button" at bounding box center [679, 124] width 11 height 11
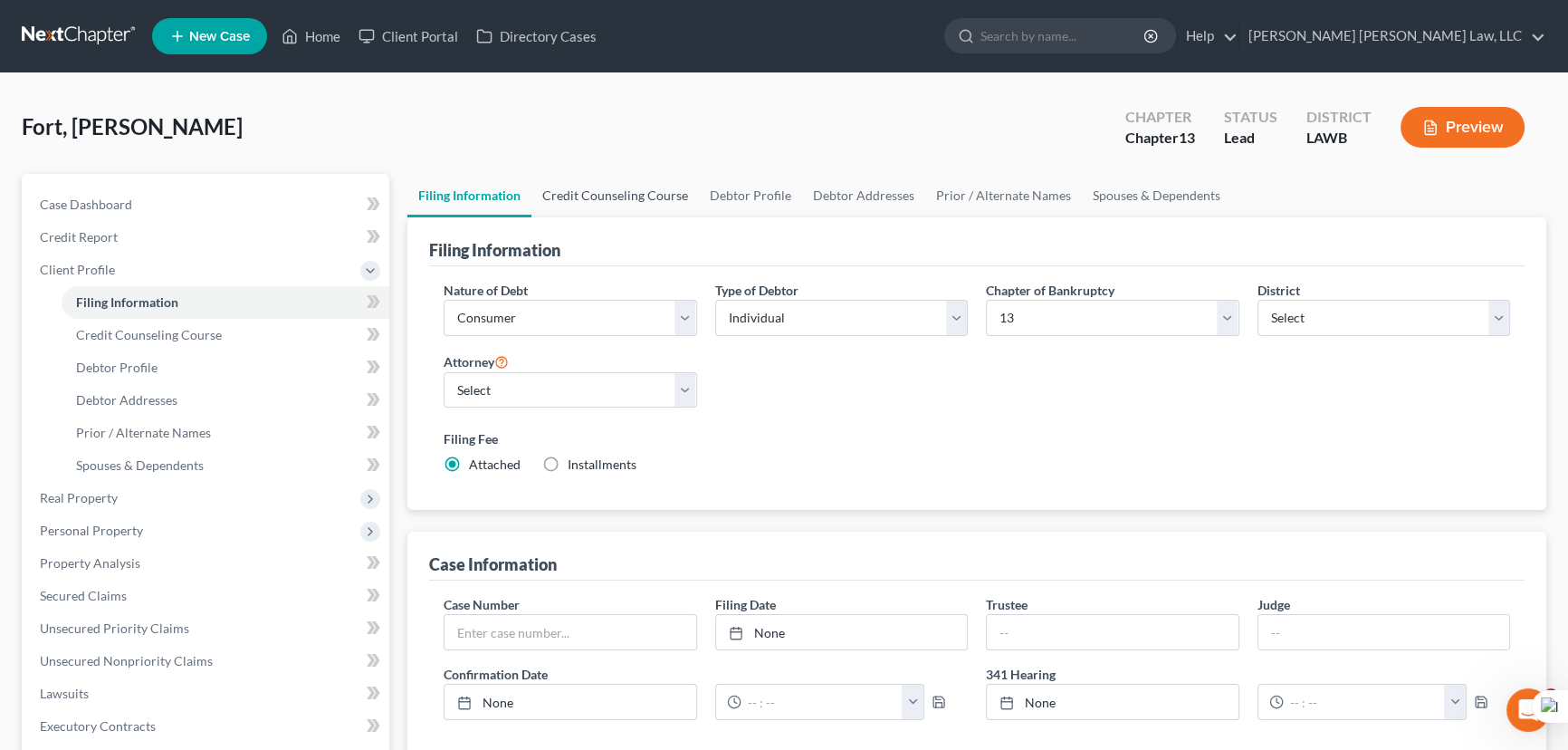
click at [664, 191] on link "Credit Counseling Course" at bounding box center [615, 196] width 168 height 43
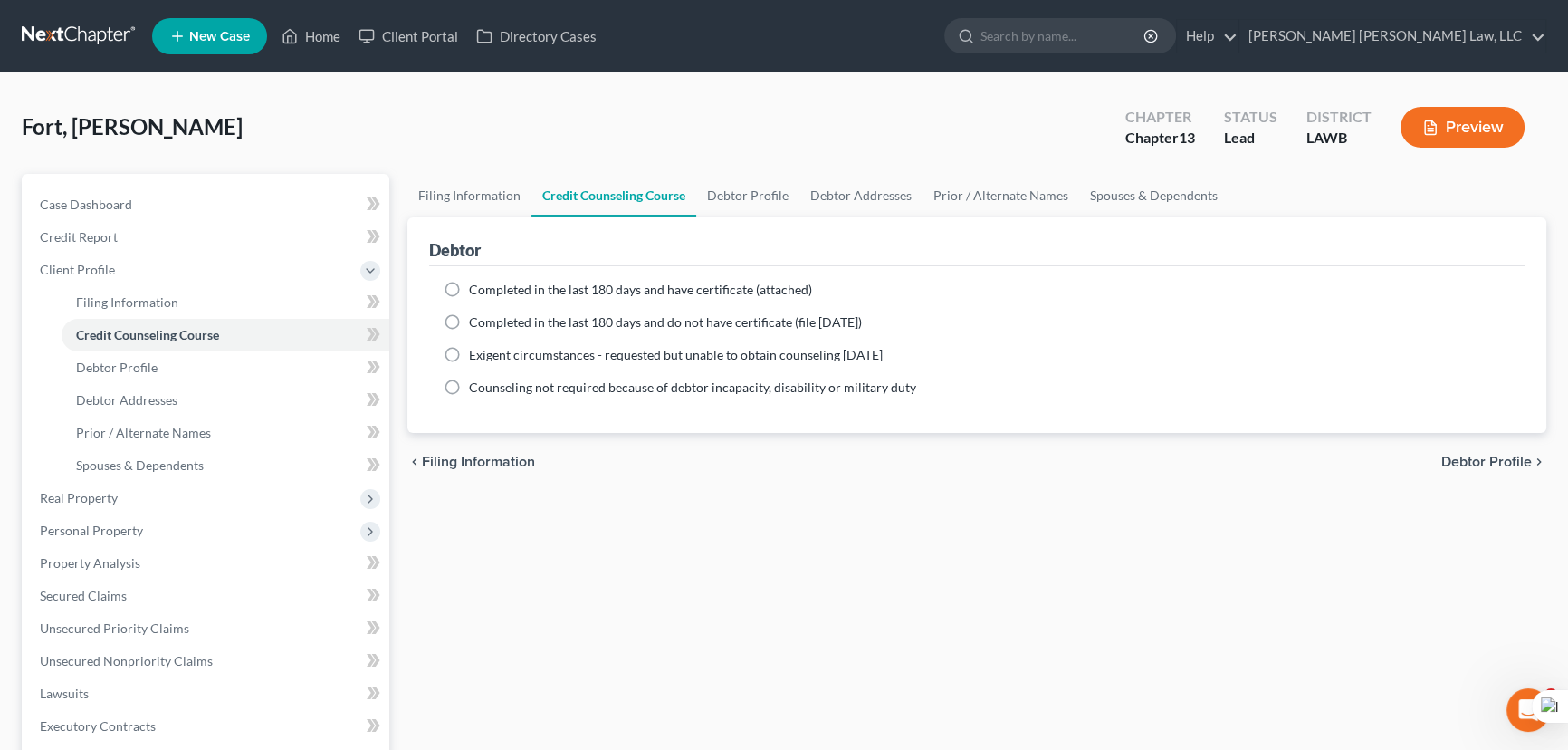
drag, startPoint x: 448, startPoint y: 318, endPoint x: 479, endPoint y: 384, distance: 72.9
click at [469, 318] on label "Completed in the last 180 days and do not have certificate (file within 14 days)" at bounding box center [666, 322] width 393 height 18
click at [476, 318] on input "Completed in the last 180 days and do not have certificate (file within 14 days)" at bounding box center [482, 319] width 12 height 12
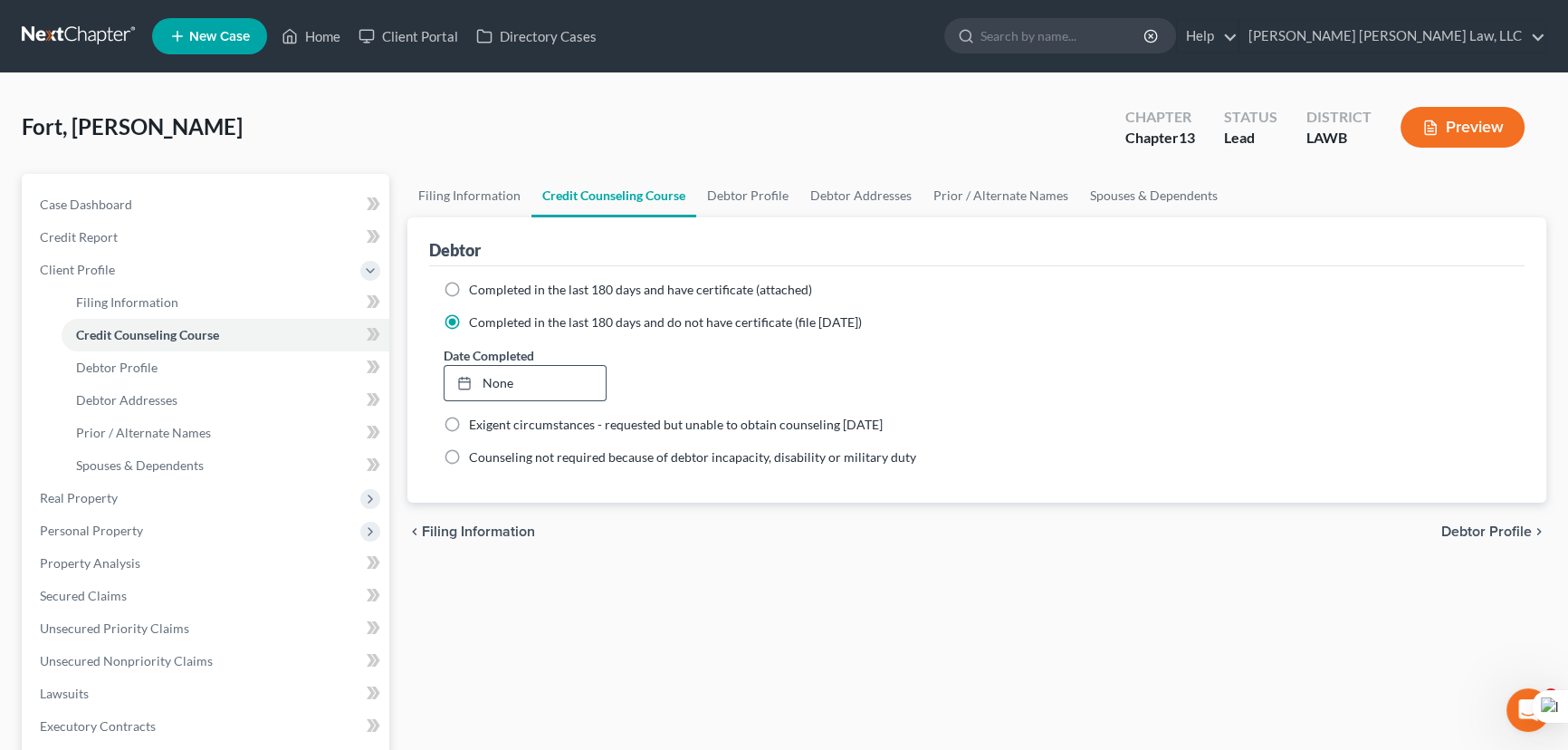
click at [483, 390] on link "None" at bounding box center [525, 383] width 161 height 35
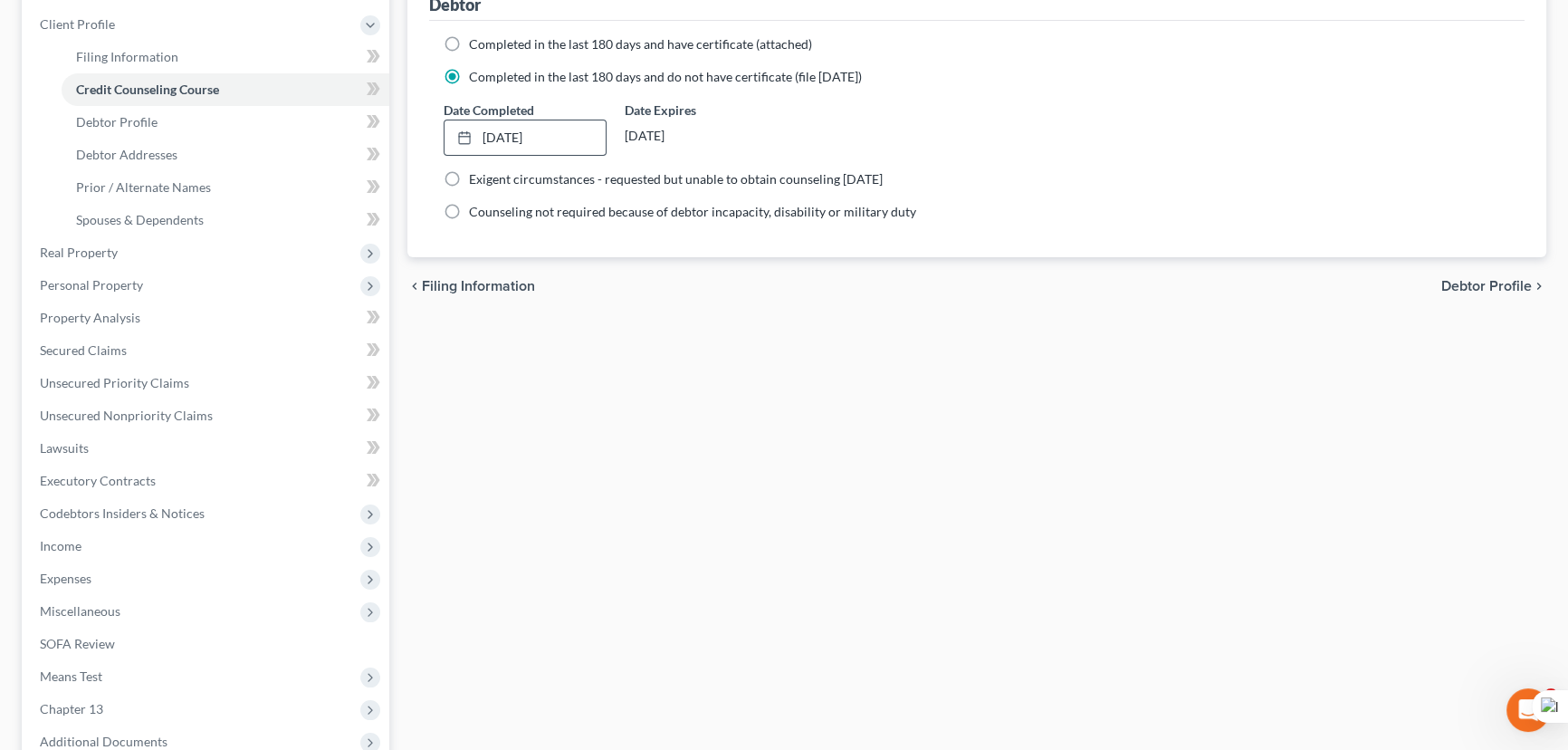
scroll to position [438, 0]
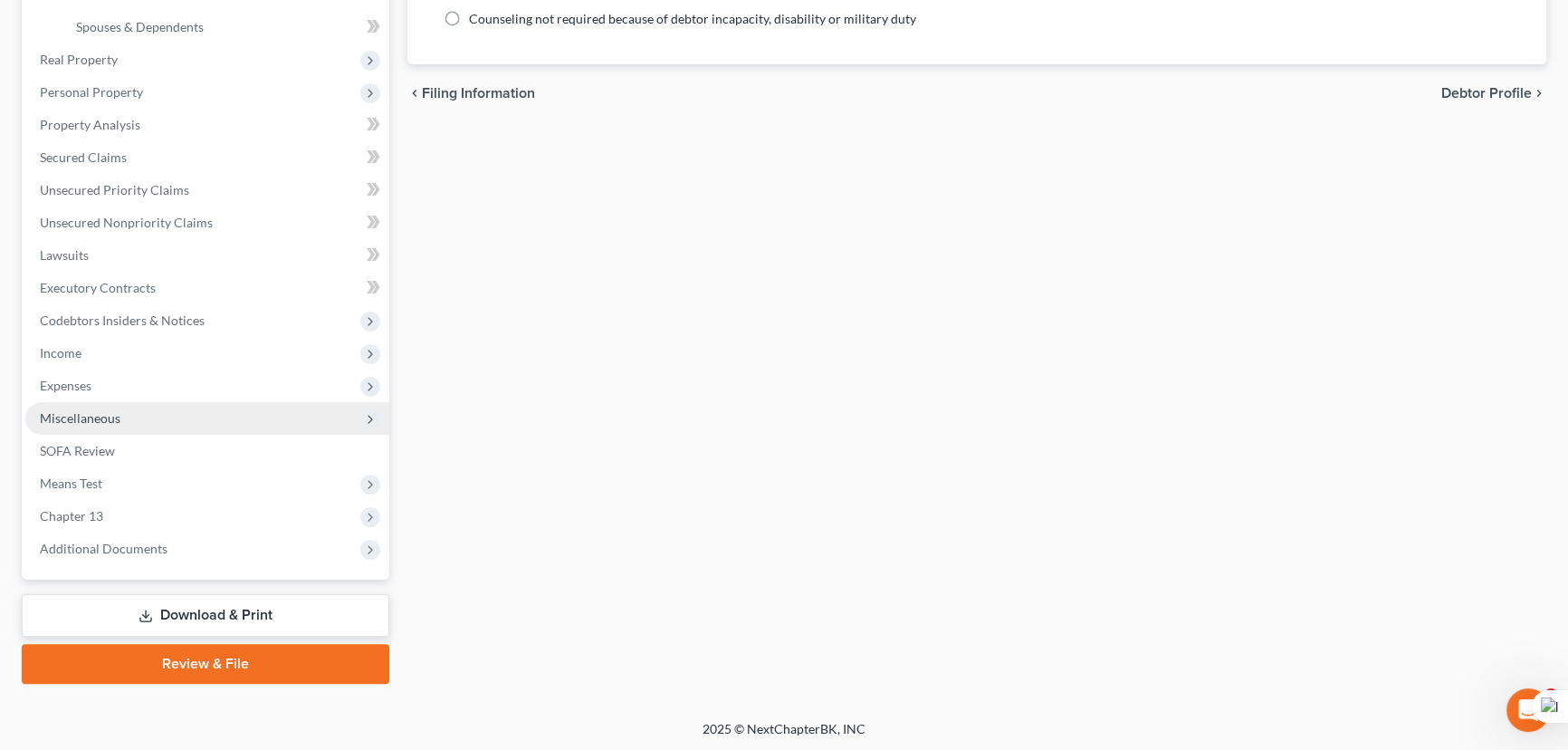
click at [193, 423] on span "Miscellaneous" at bounding box center [207, 418] width 364 height 33
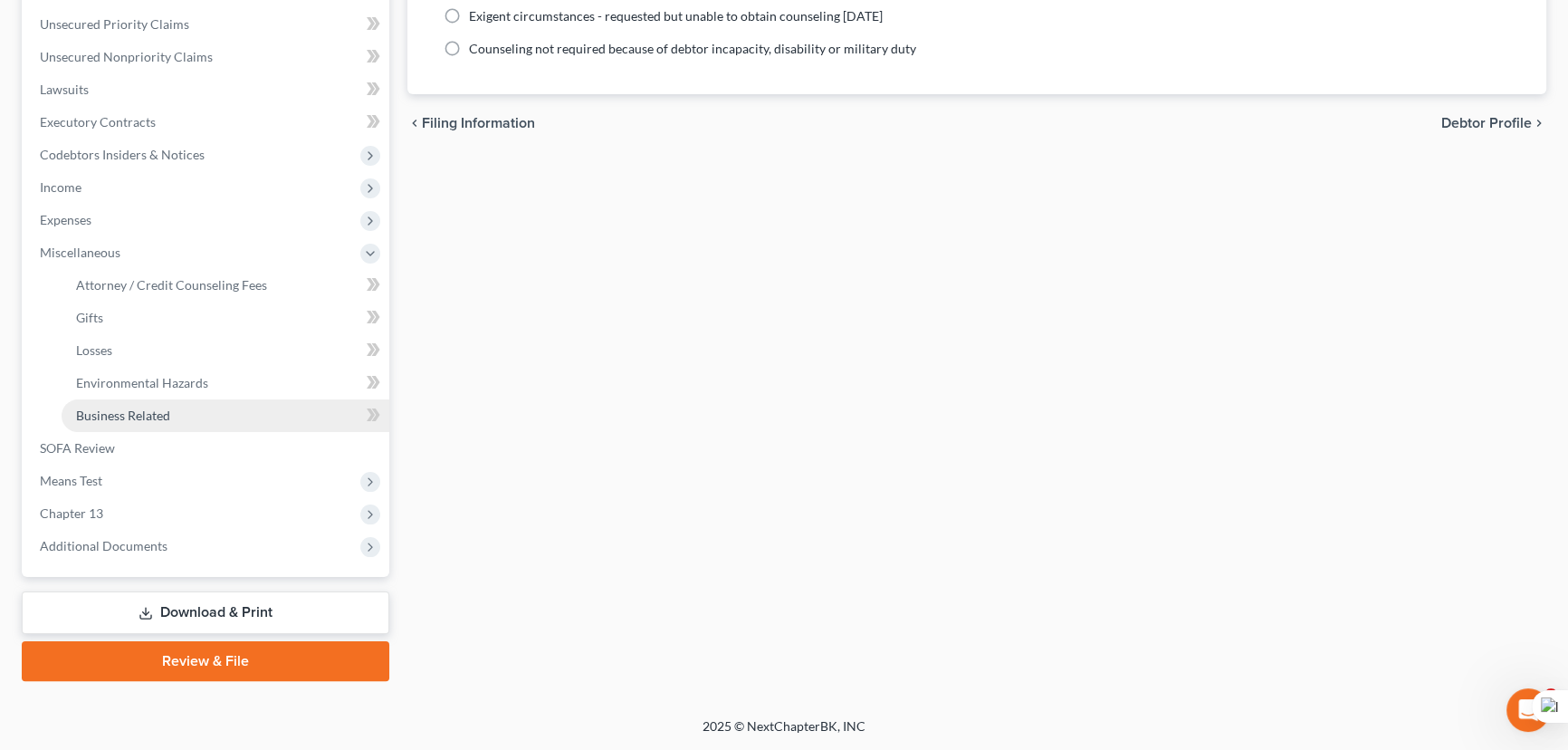
scroll to position [405, 0]
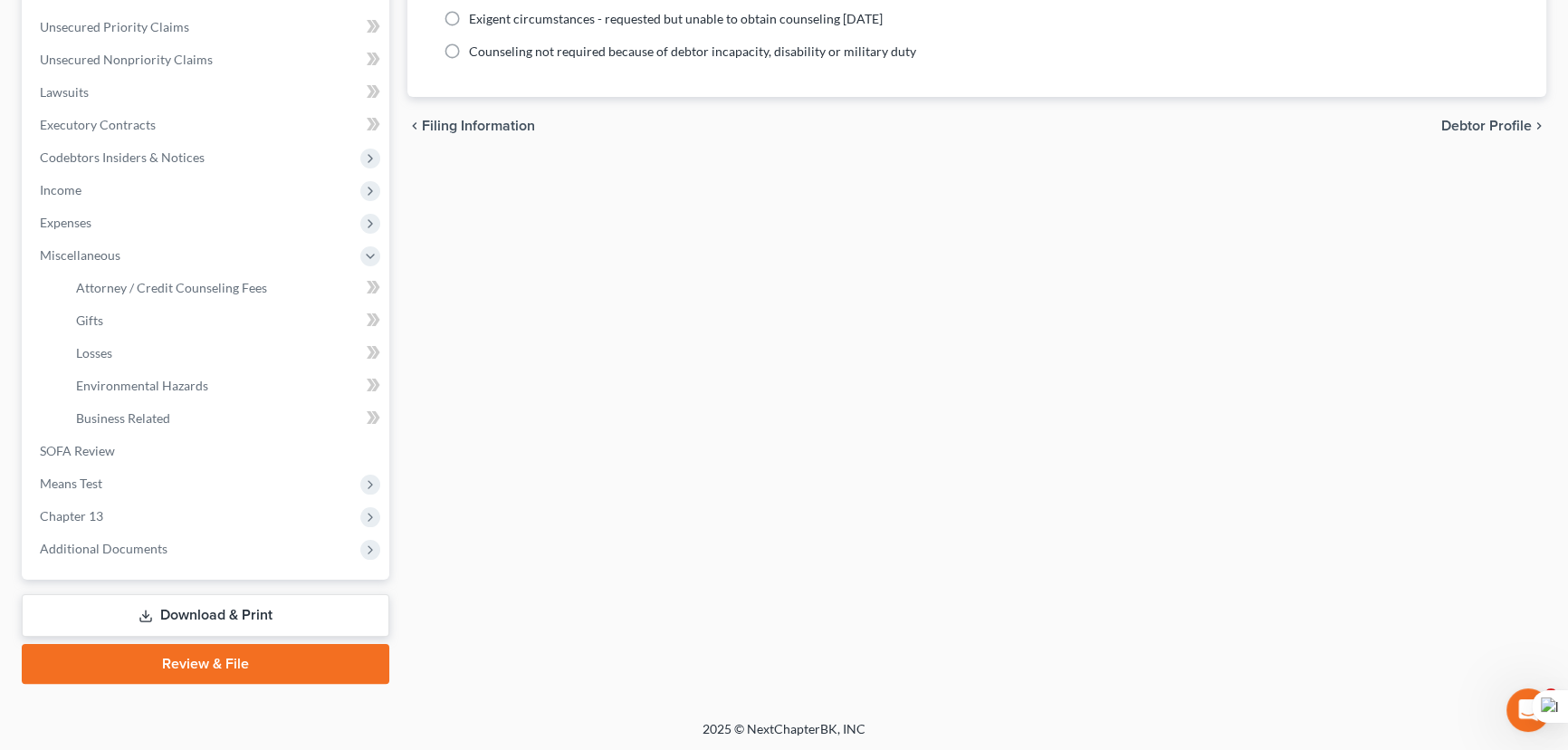
drag, startPoint x: 179, startPoint y: 548, endPoint x: 178, endPoint y: 565, distance: 17.0
click at [179, 549] on span "Additional Documents" at bounding box center [207, 549] width 364 height 33
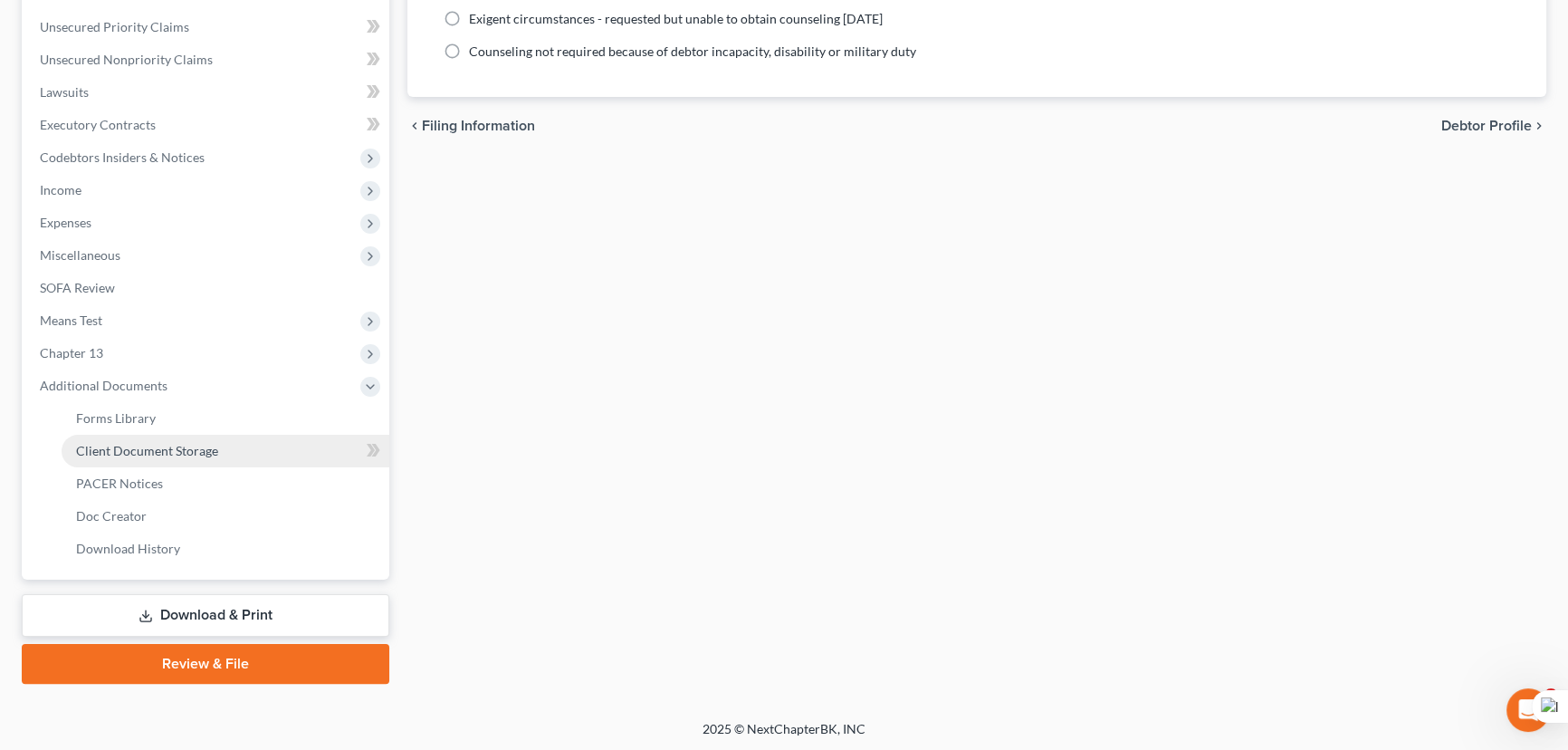
click at [167, 453] on span "Client Document Storage" at bounding box center [147, 450] width 142 height 15
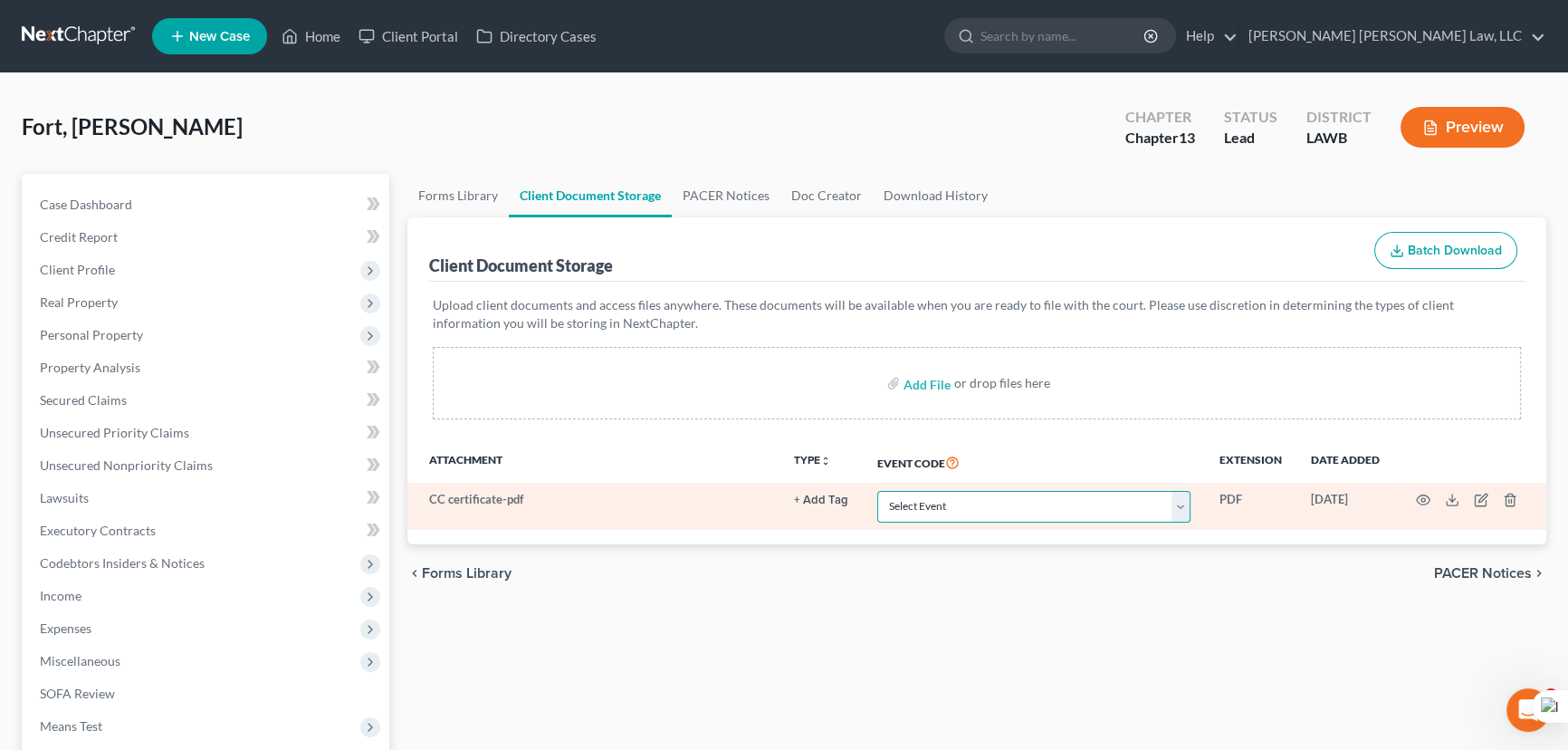
click at [966, 491] on select "Select Event 20 Largest Unsecured Creditors Amended Creditor Matrix (Fee) Amend…" at bounding box center [1033, 507] width 314 height 32
click at [877, 491] on select "Select Event 20 Largest Unsecured Creditors Amended Creditor Matrix (Fee) Amend…" at bounding box center [1033, 507] width 314 height 32
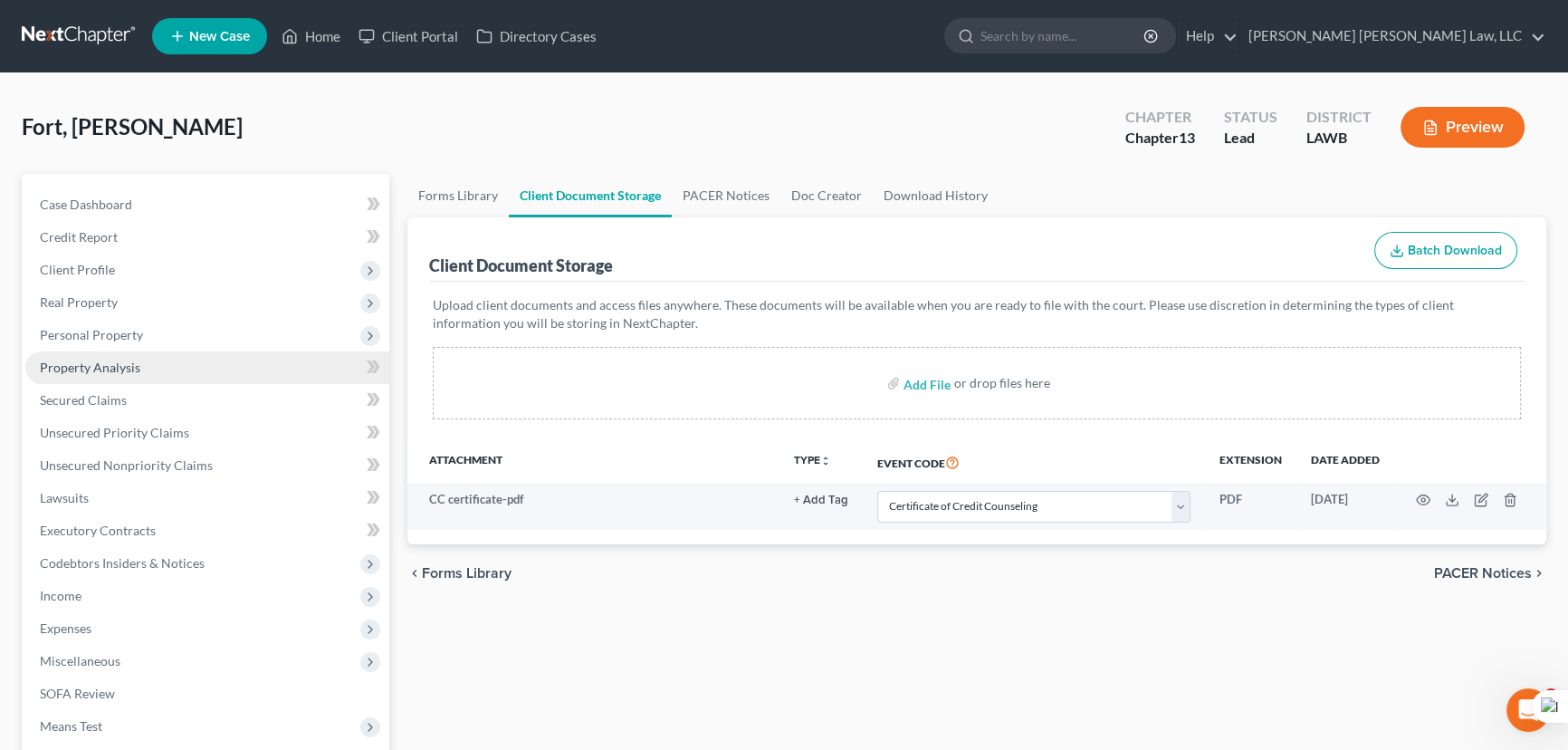
click at [156, 375] on link "Property Analysis" at bounding box center [207, 367] width 364 height 33
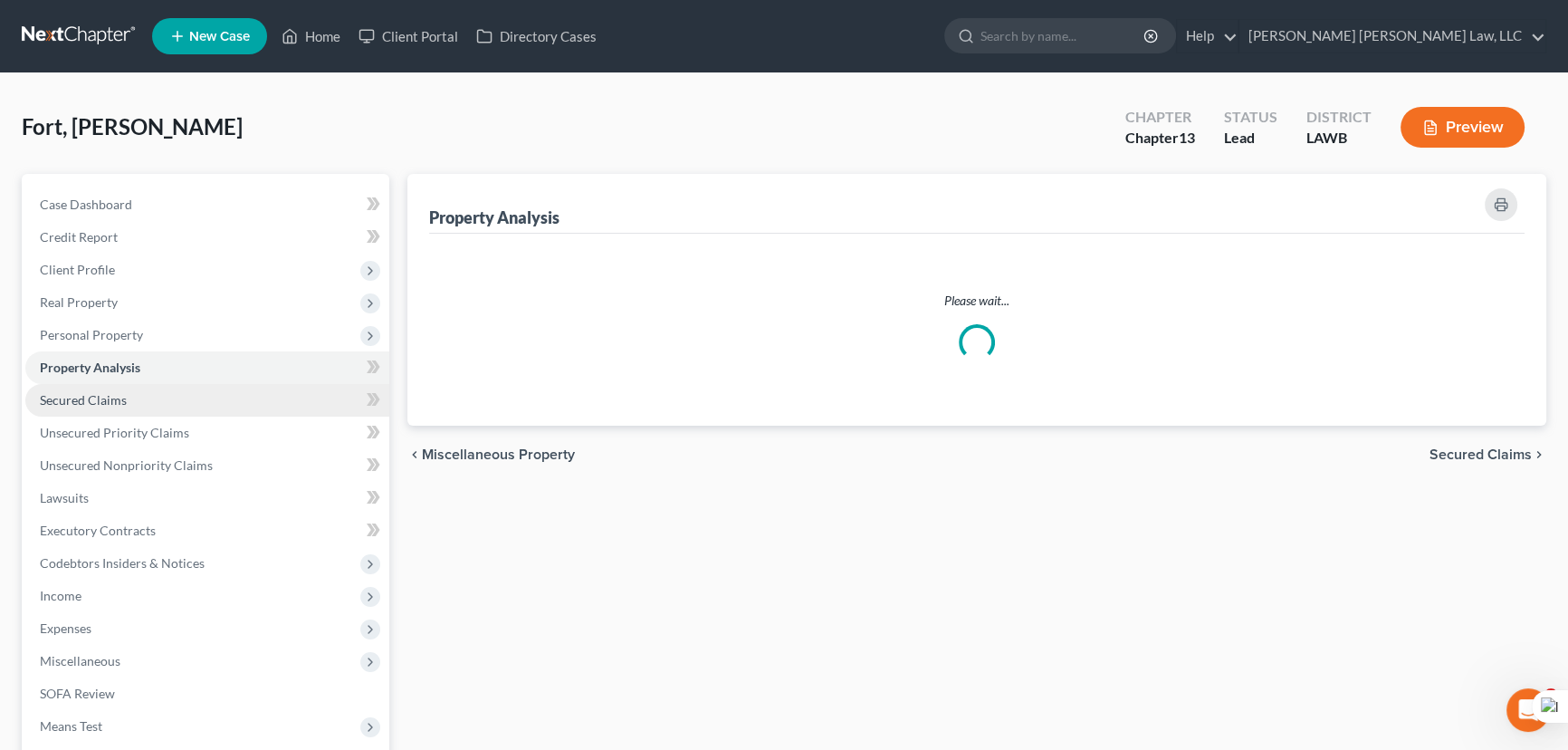
click at [156, 403] on link "Secured Claims" at bounding box center [207, 400] width 364 height 33
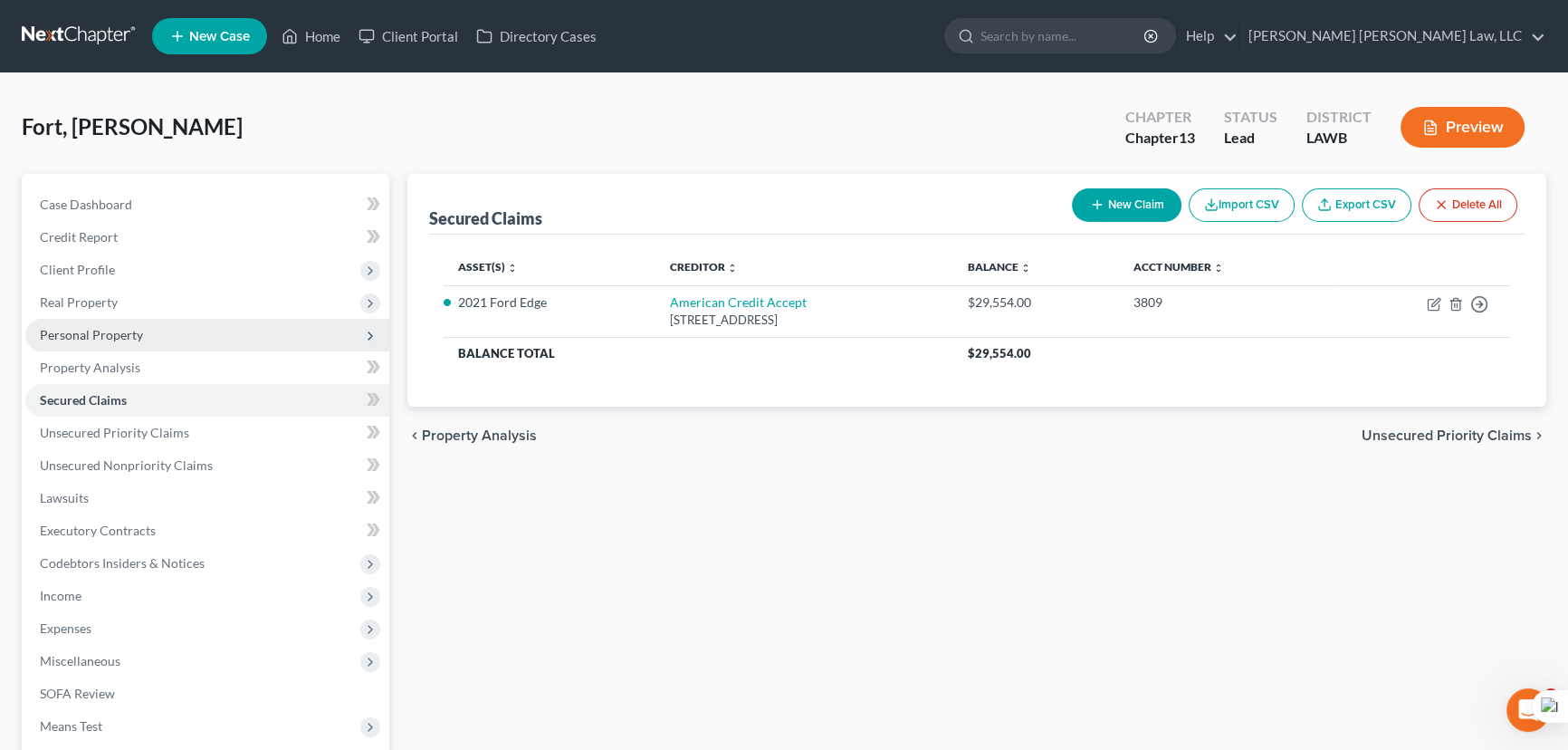
click at [163, 331] on span "Personal Property" at bounding box center [207, 334] width 364 height 33
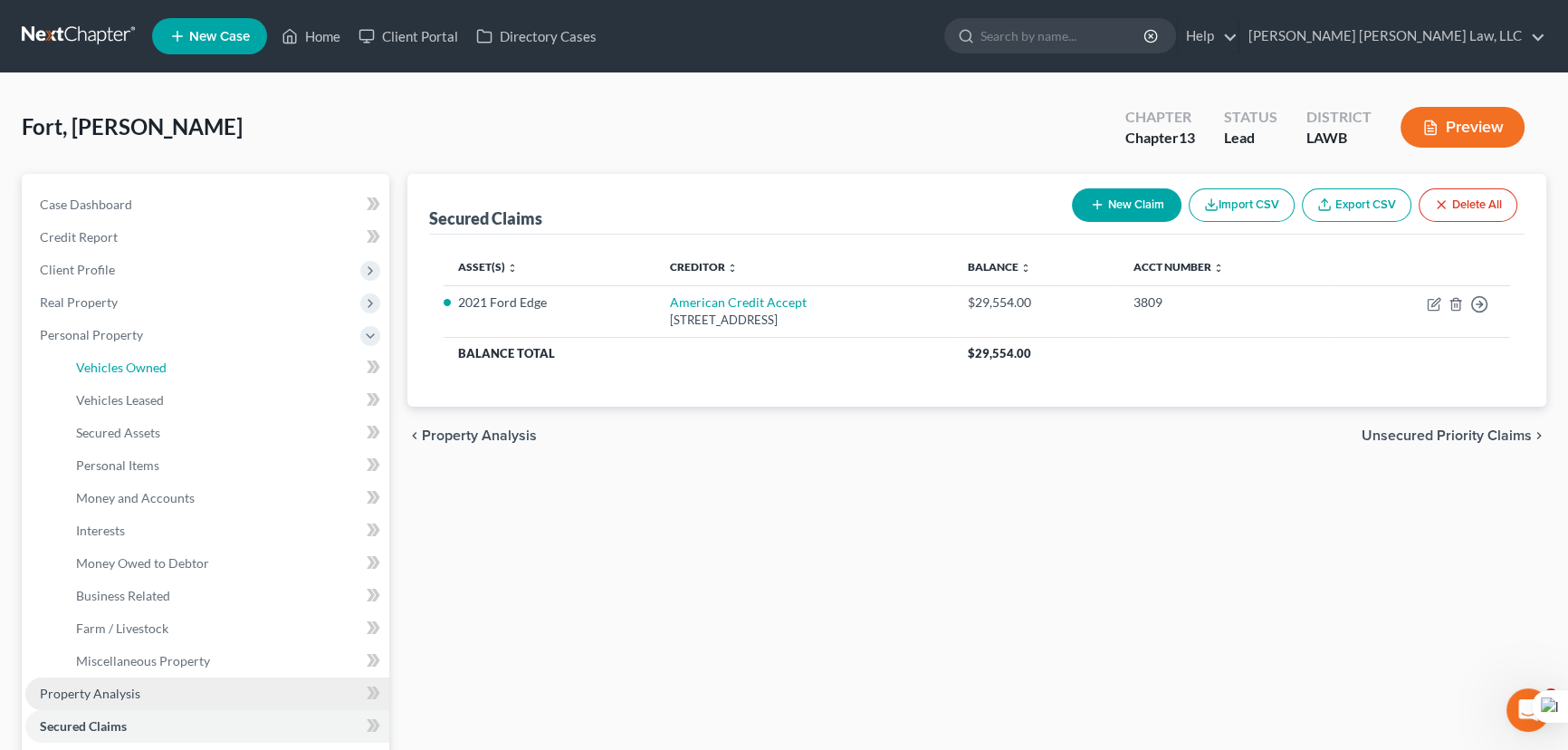
click at [163, 353] on link "Vehicles Owned" at bounding box center [226, 367] width 328 height 33
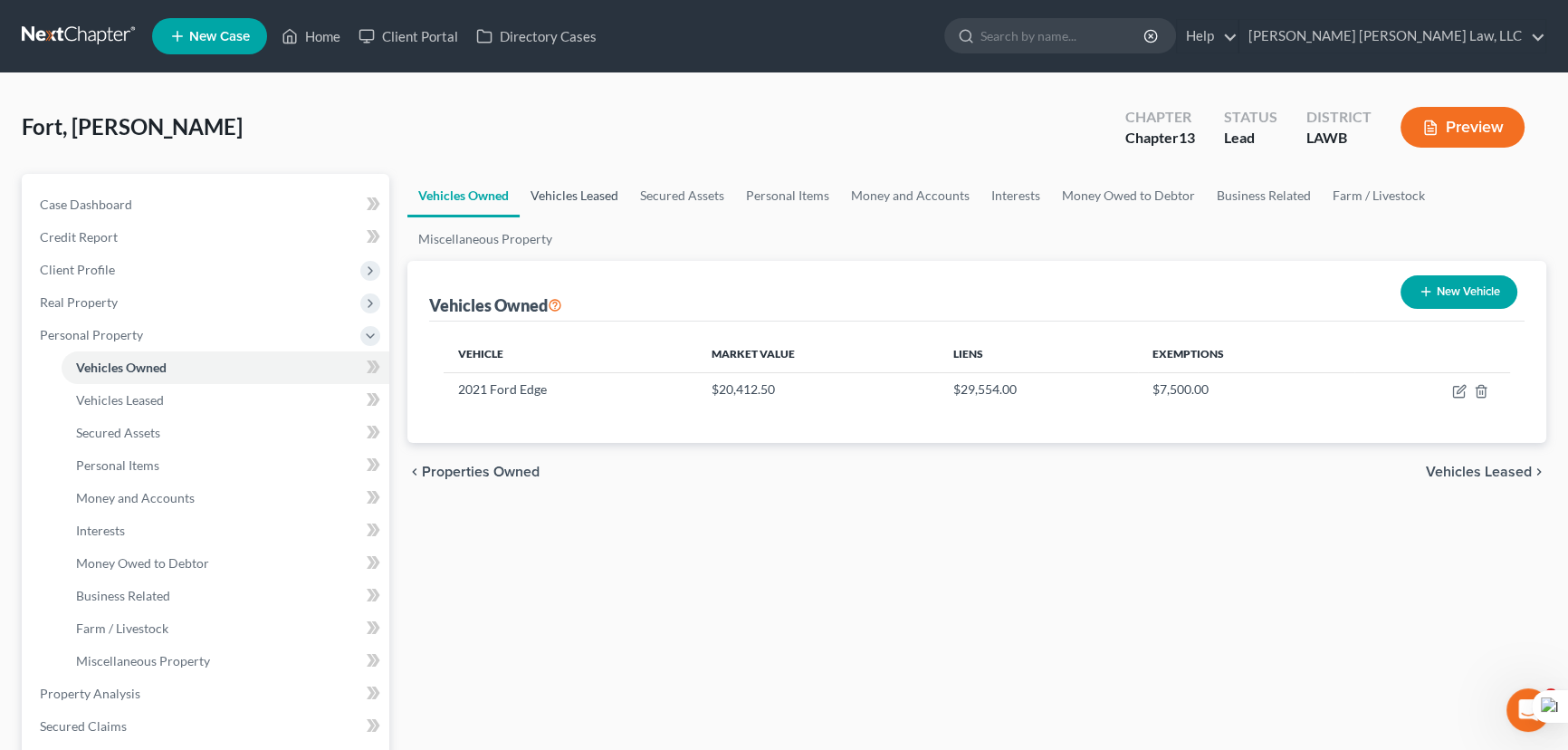
click at [576, 179] on link "Vehicles Leased" at bounding box center [574, 196] width 110 height 43
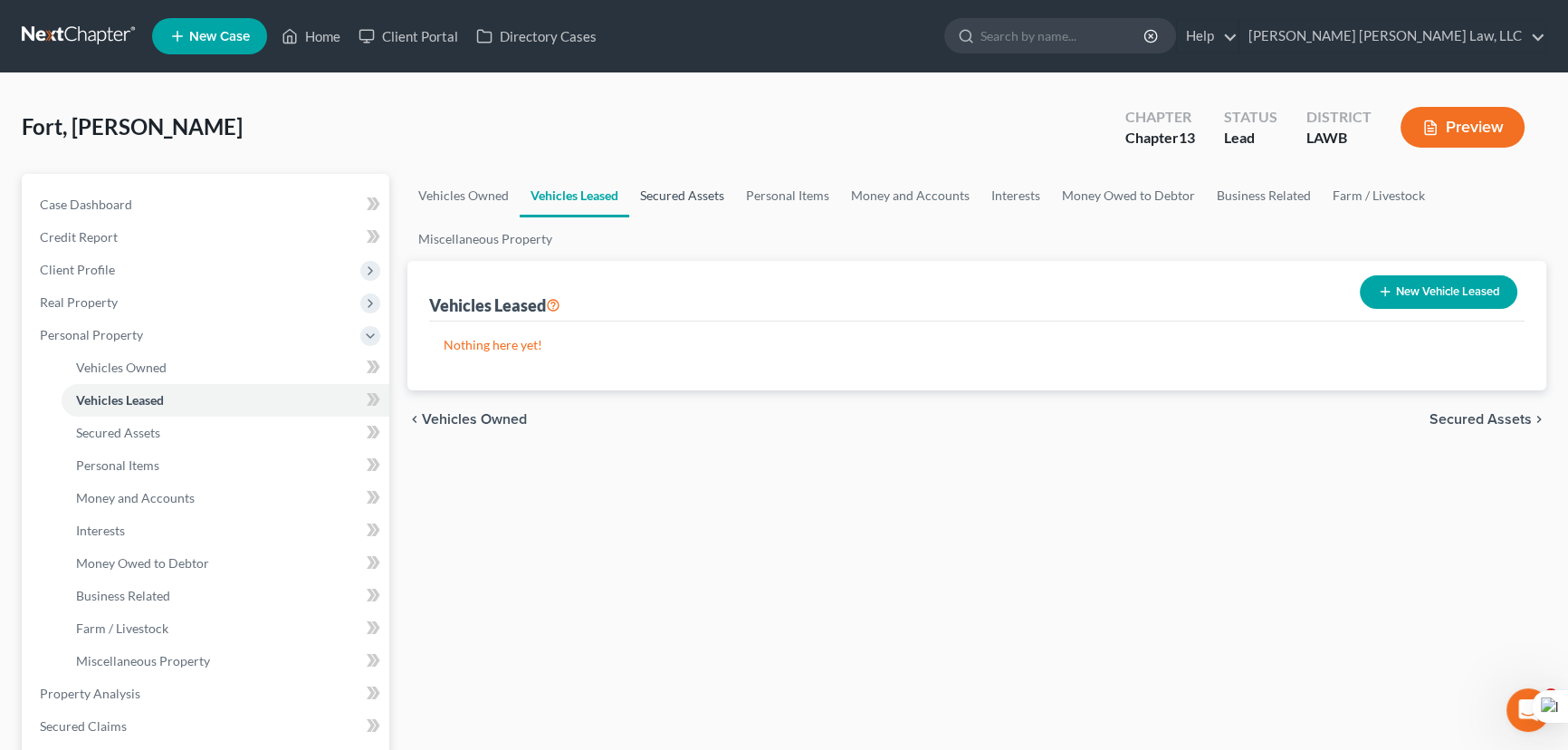
click at [697, 191] on link "Secured Assets" at bounding box center [681, 196] width 106 height 43
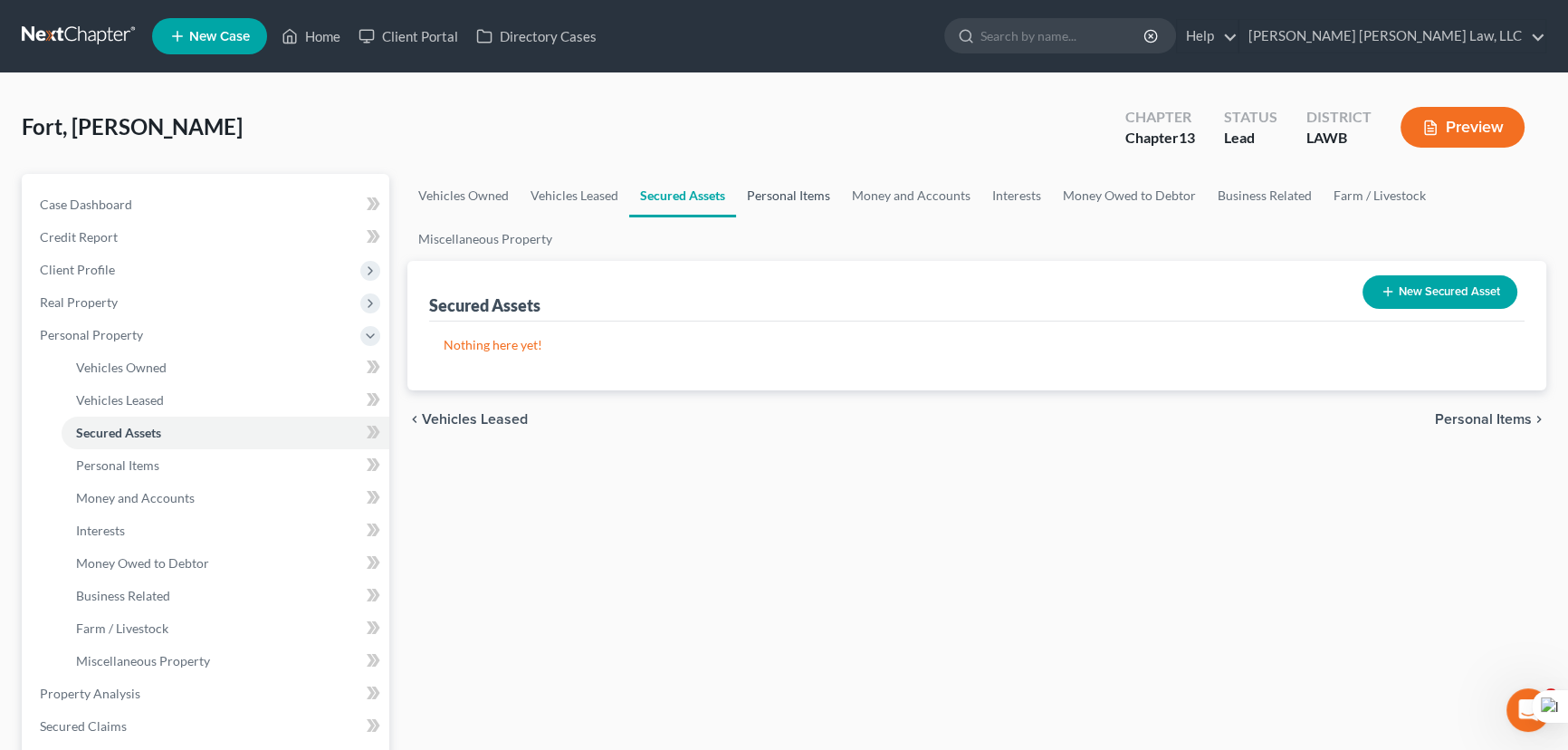
click at [810, 194] on link "Personal Items" at bounding box center [788, 196] width 105 height 43
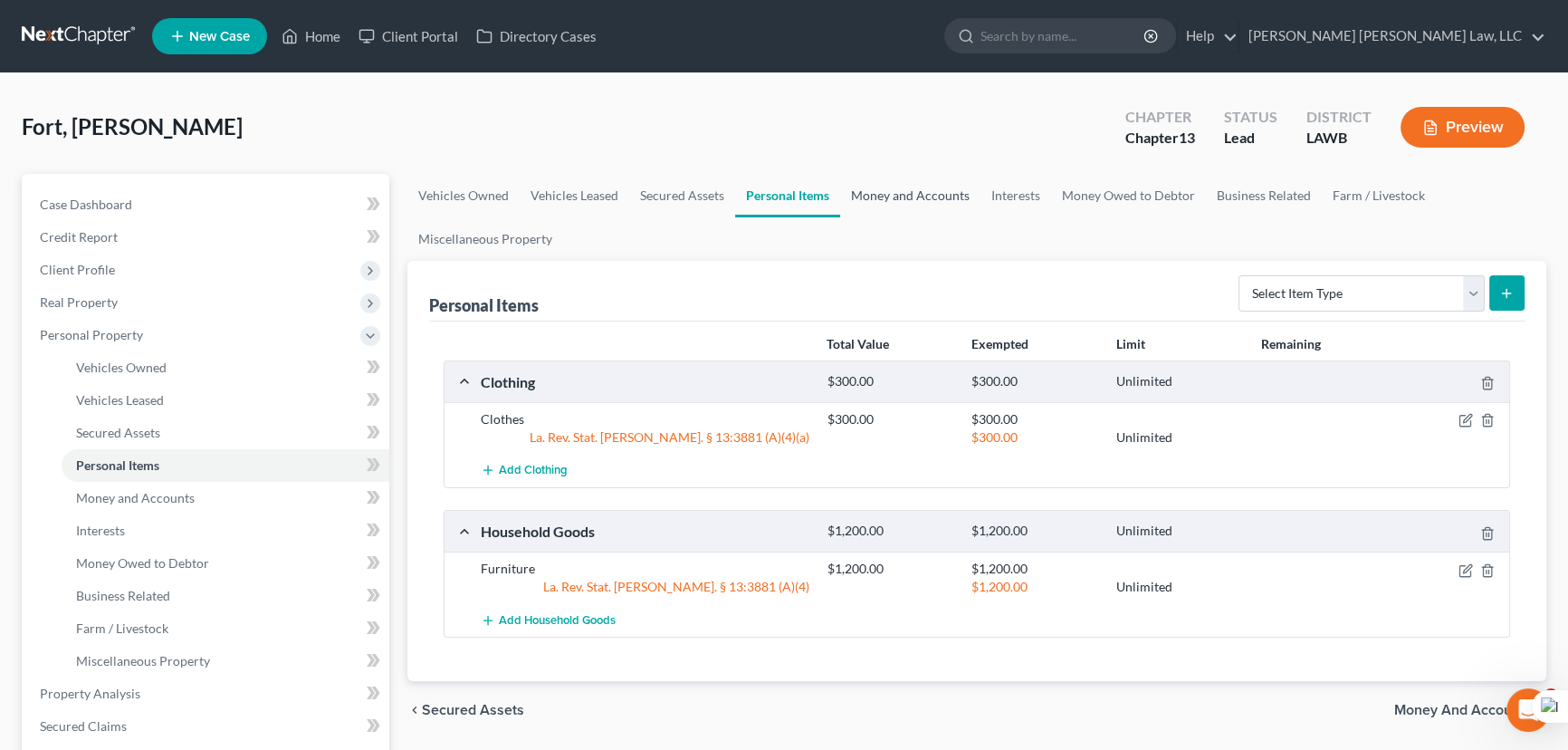
click at [900, 185] on link "Money and Accounts" at bounding box center [910, 196] width 140 height 43
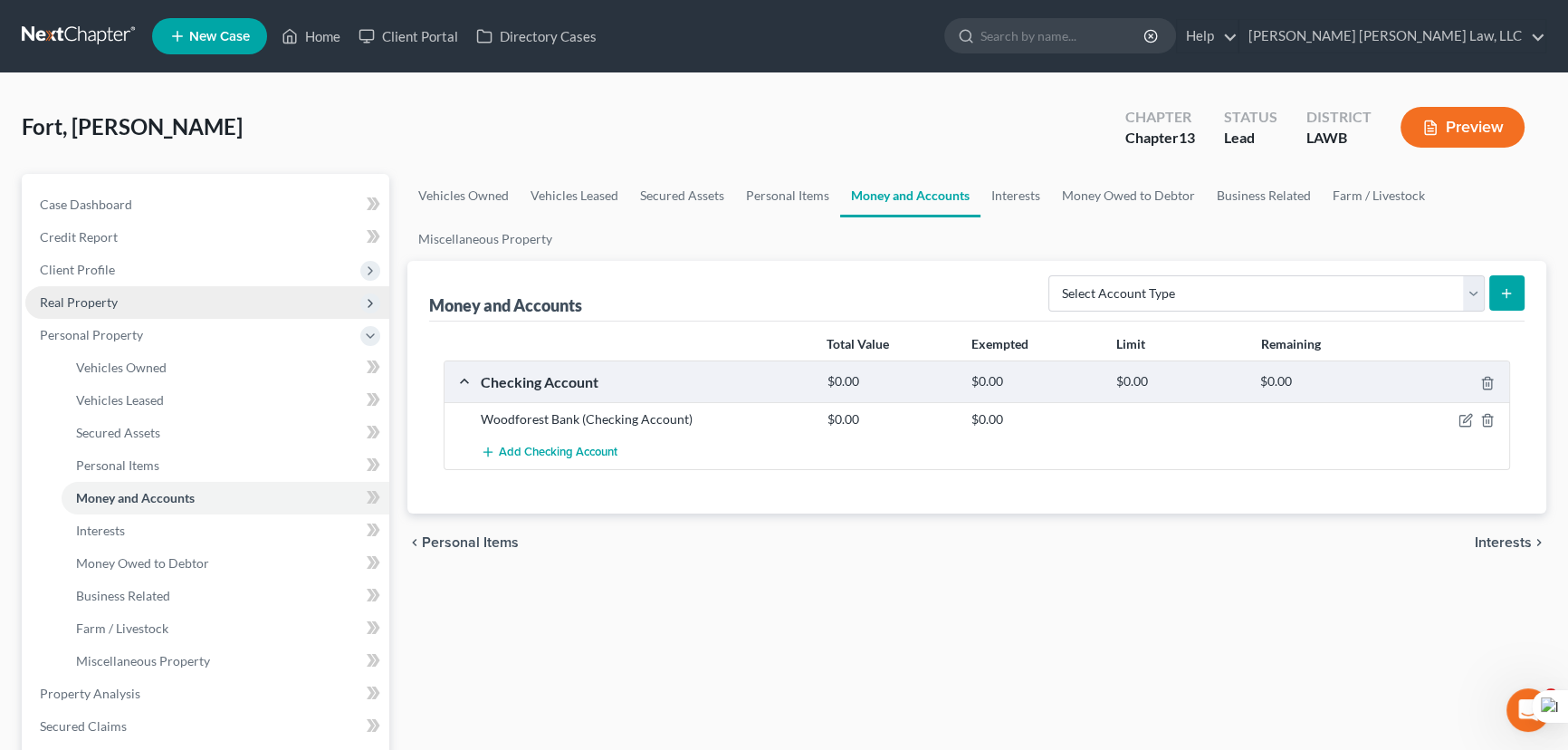
click at [130, 290] on span "Real Property" at bounding box center [207, 302] width 364 height 33
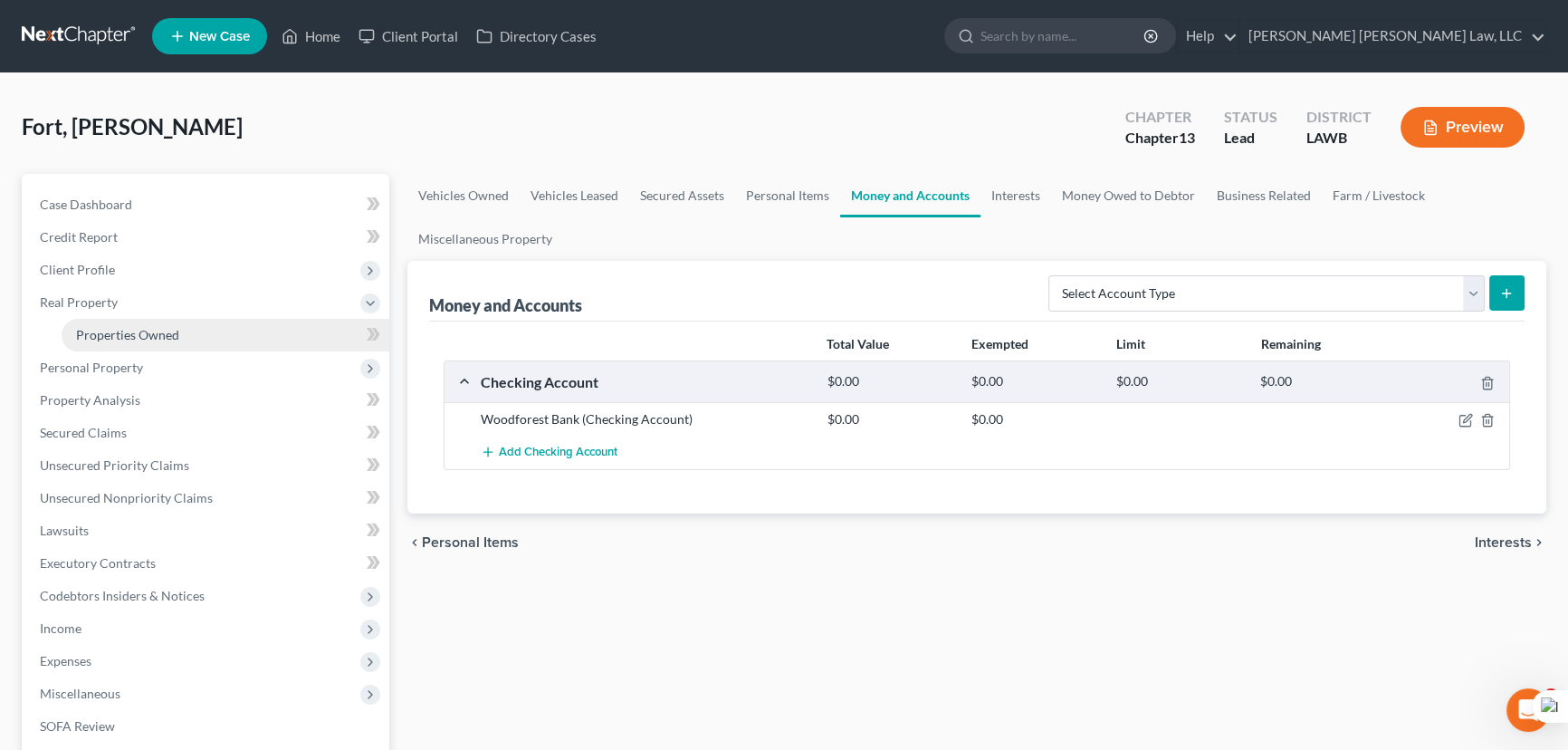
click at [131, 324] on link "Properties Owned" at bounding box center [226, 334] width 328 height 33
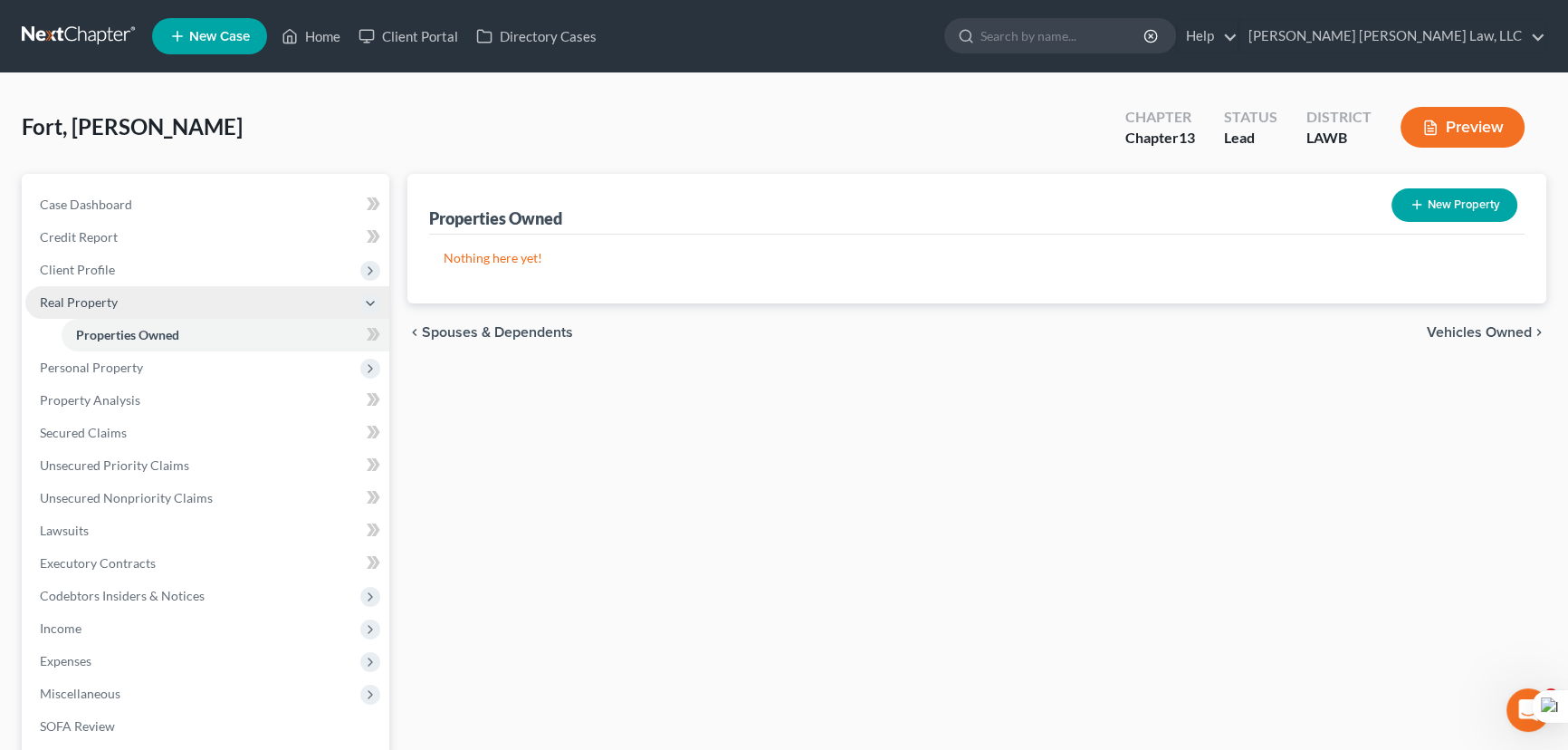
drag, startPoint x: 132, startPoint y: 271, endPoint x: 145, endPoint y: 302, distance: 33.6
click at [132, 271] on span "Client Profile" at bounding box center [207, 270] width 364 height 33
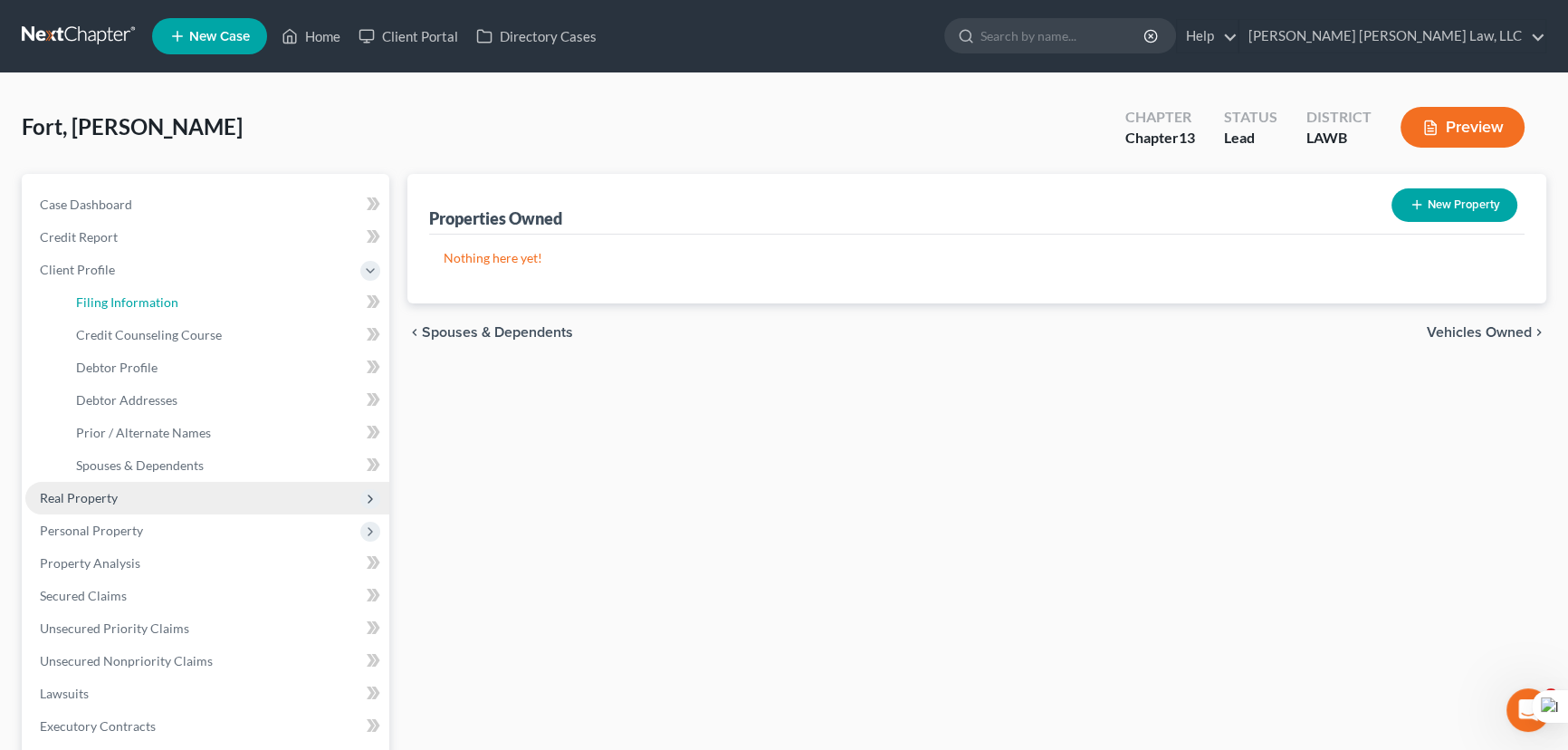
click at [145, 302] on span "Filing Information" at bounding box center [126, 301] width 102 height 15
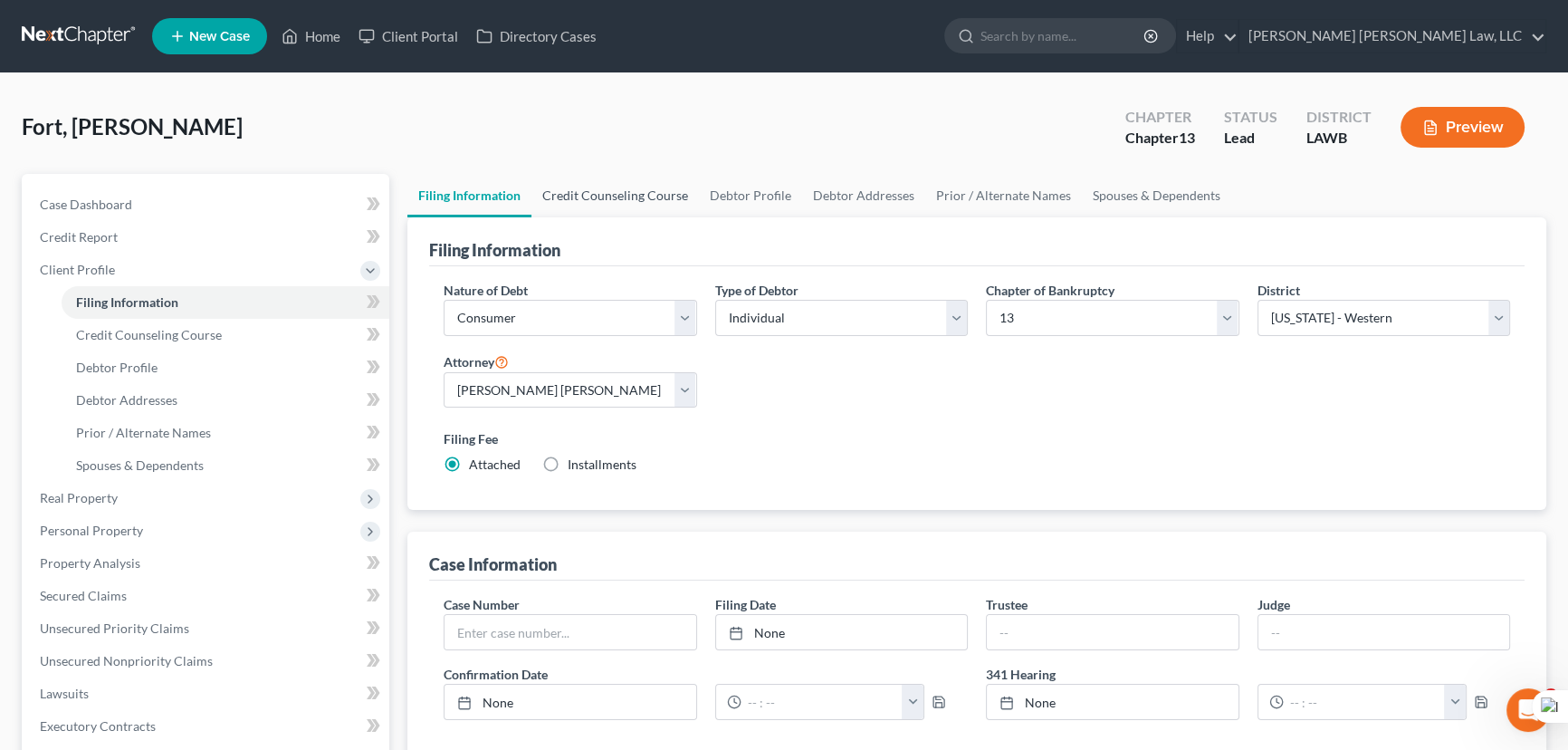
click at [656, 196] on link "Credit Counseling Course" at bounding box center [615, 196] width 168 height 43
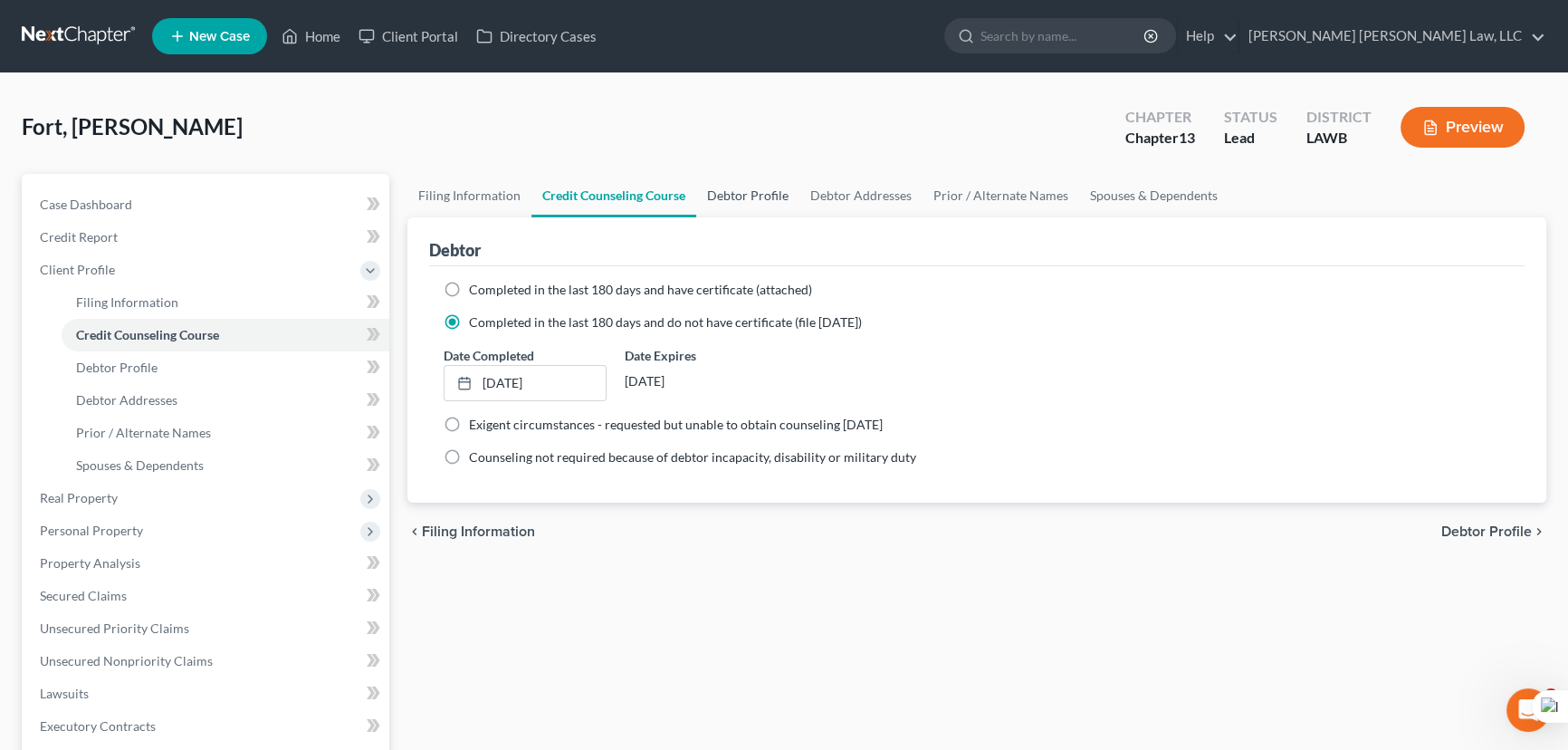
click at [740, 200] on link "Debtor Profile" at bounding box center [748, 196] width 103 height 43
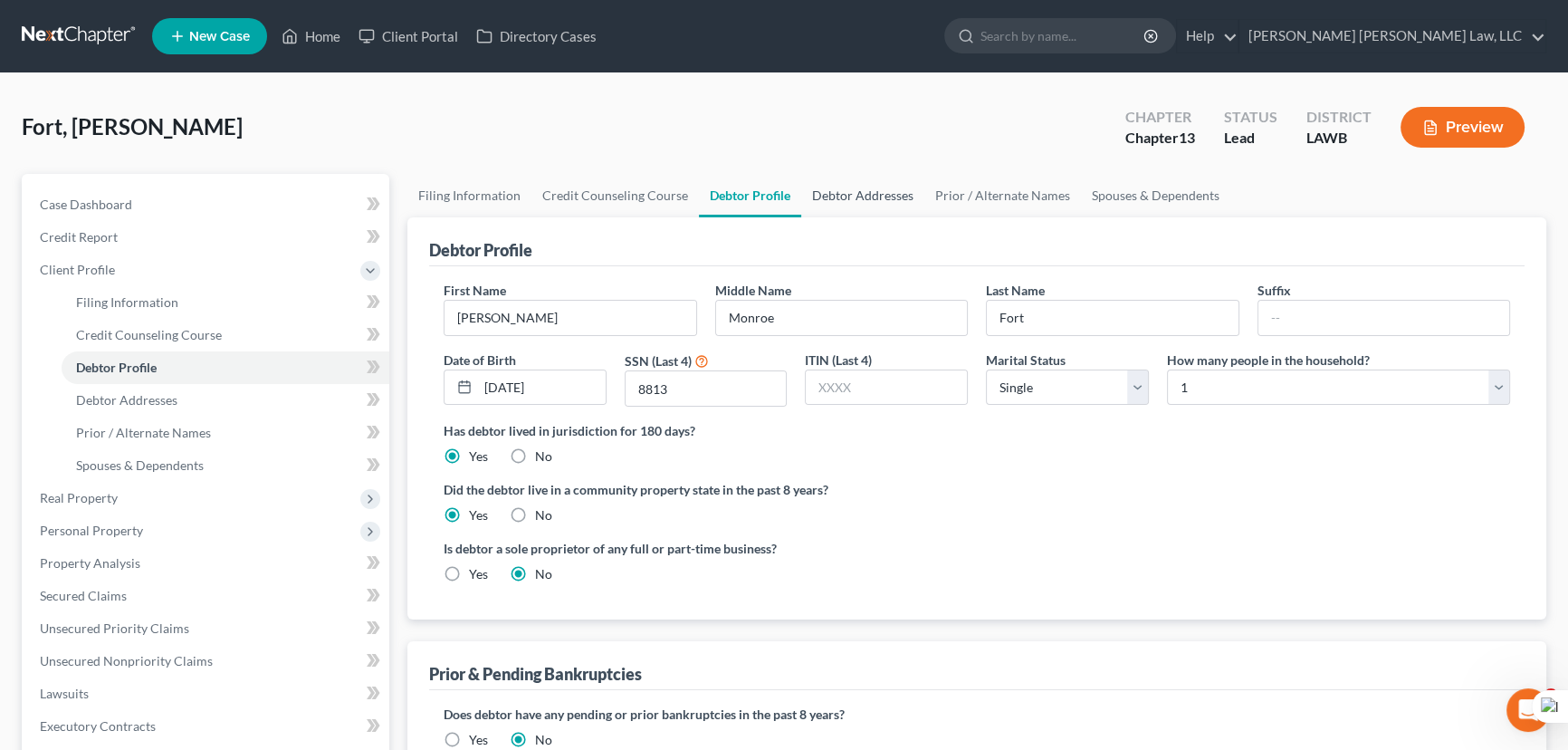
click at [828, 210] on link "Debtor Addresses" at bounding box center [863, 196] width 124 height 43
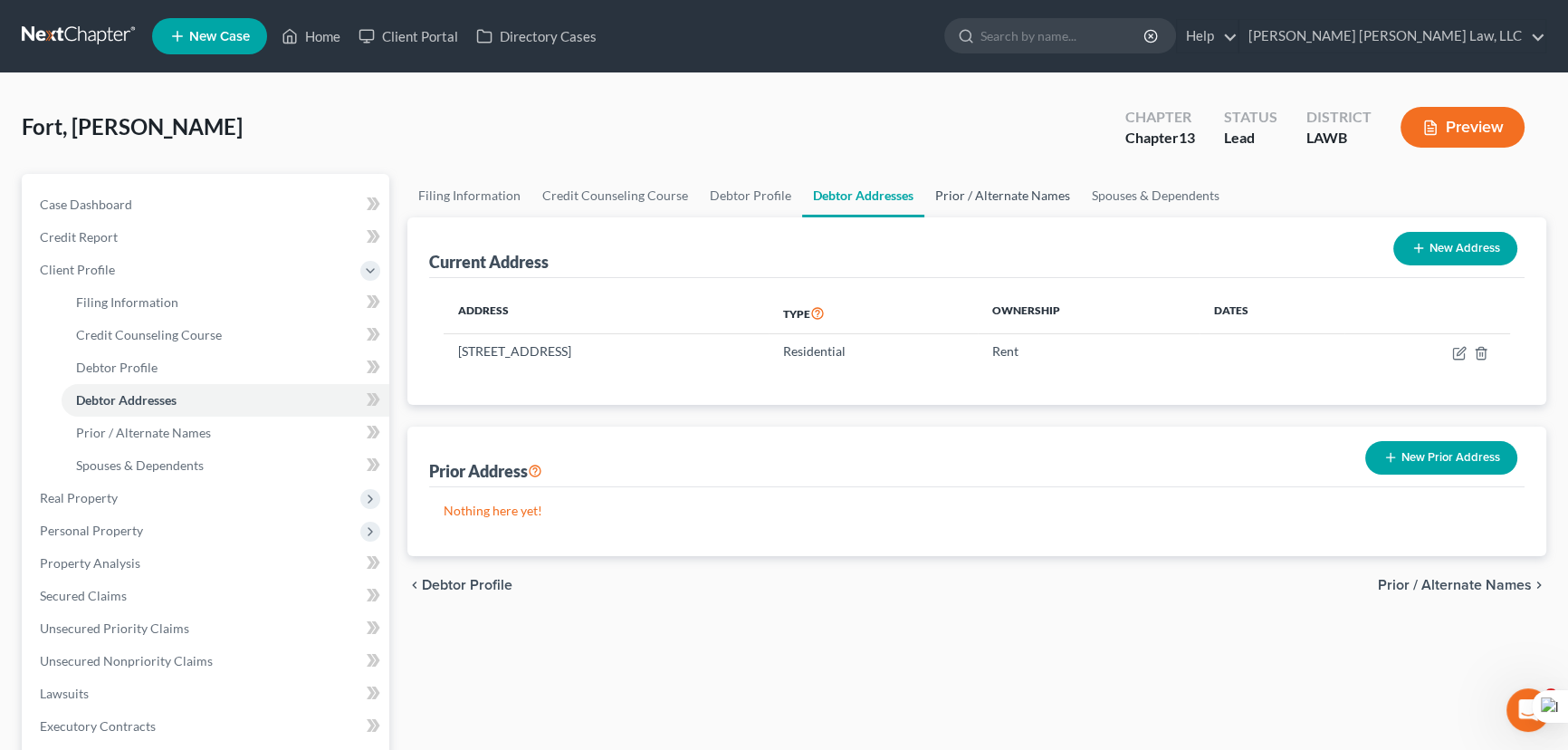
click at [1028, 207] on link "Prior / Alternate Names" at bounding box center [1002, 196] width 156 height 43
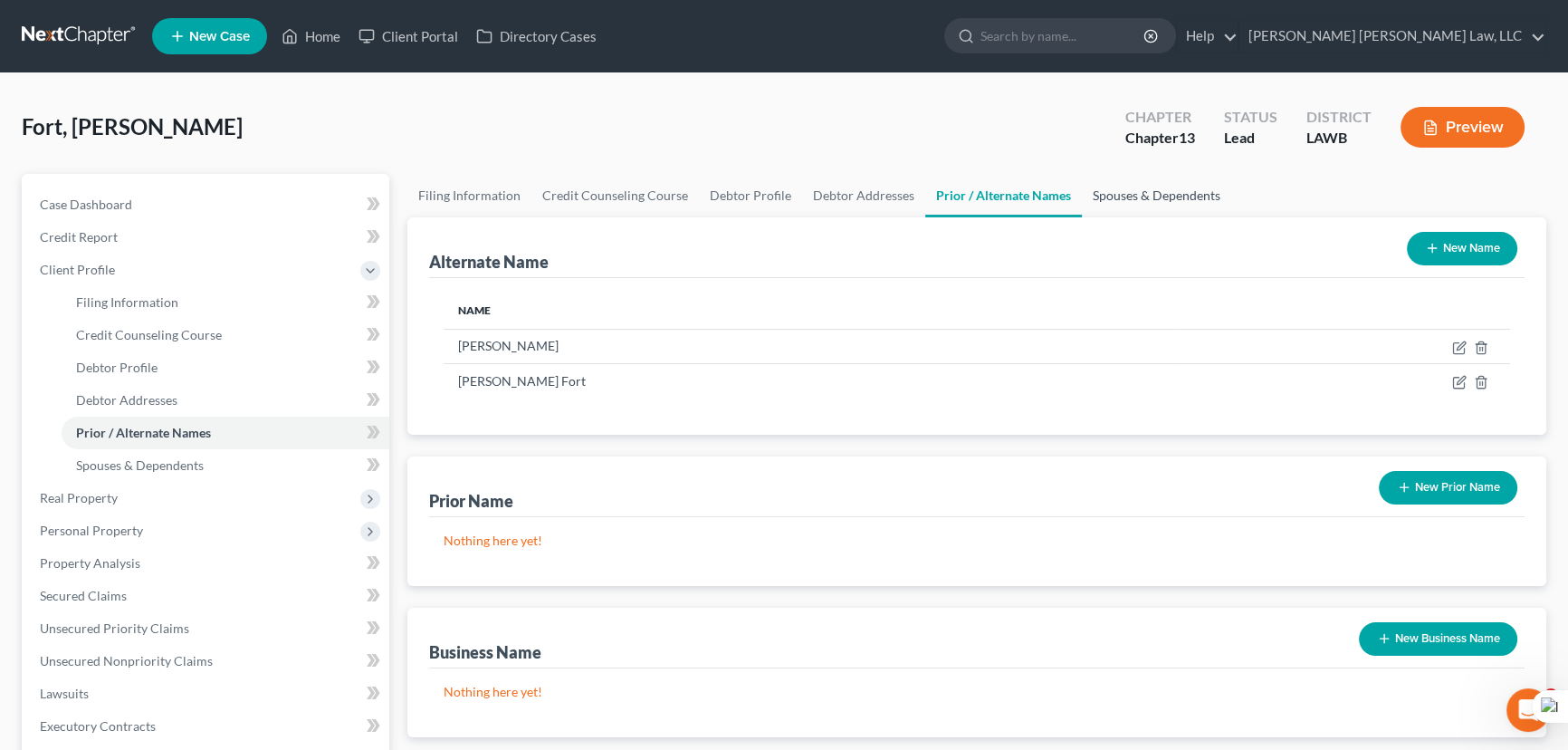
click at [1109, 199] on link "Spouses & Dependents" at bounding box center [1157, 196] width 150 height 43
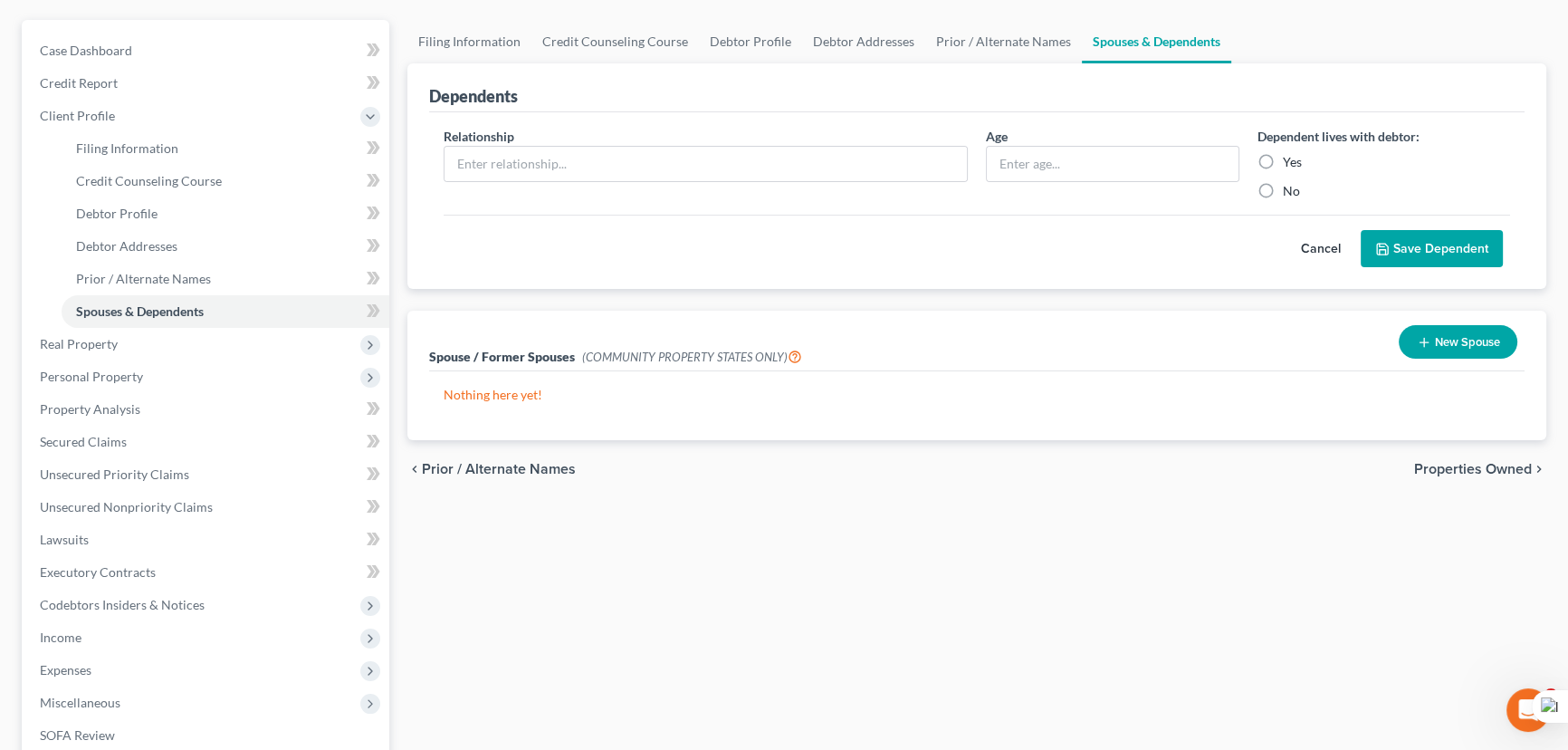
scroll to position [411, 0]
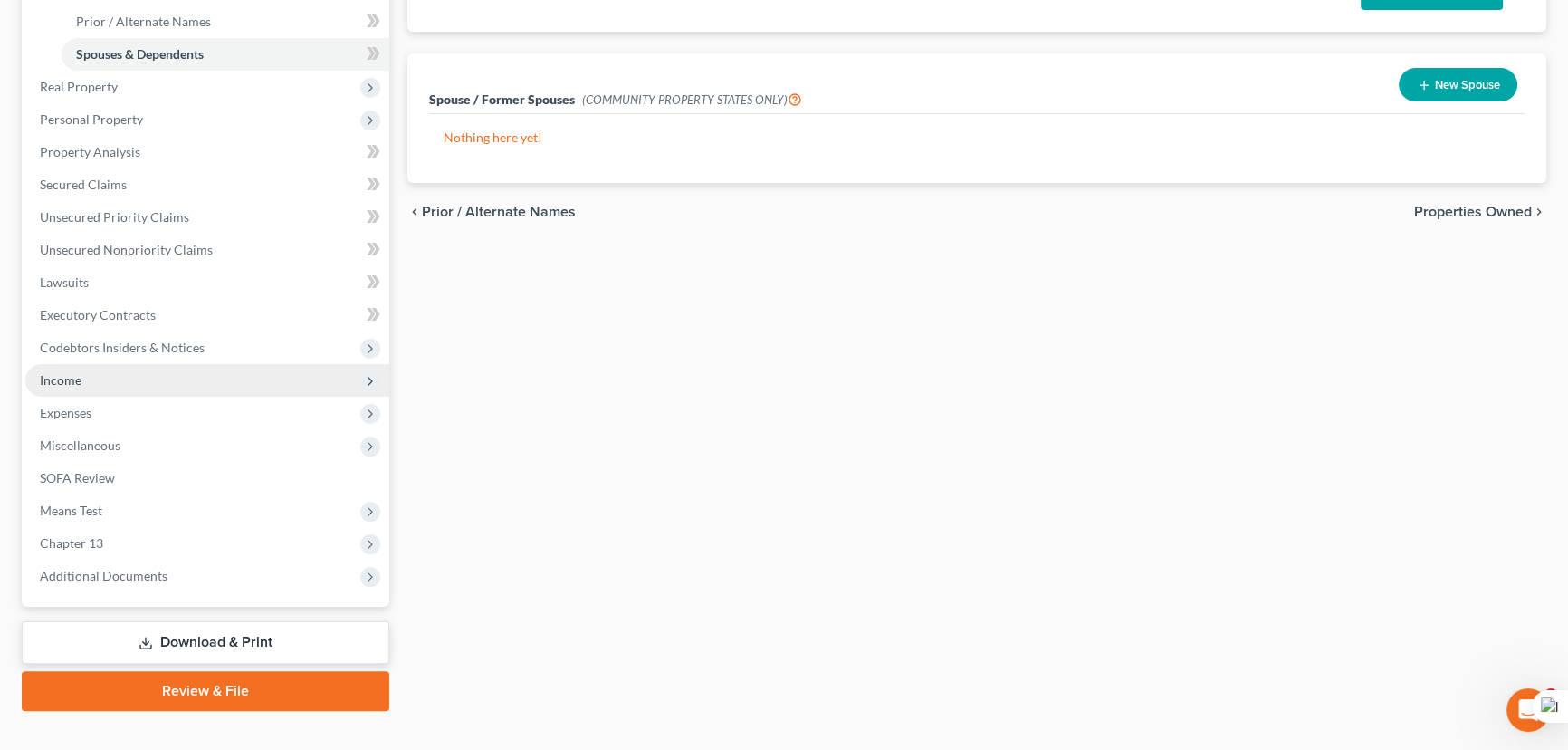
click at [231, 379] on span "Income" at bounding box center [207, 380] width 364 height 33
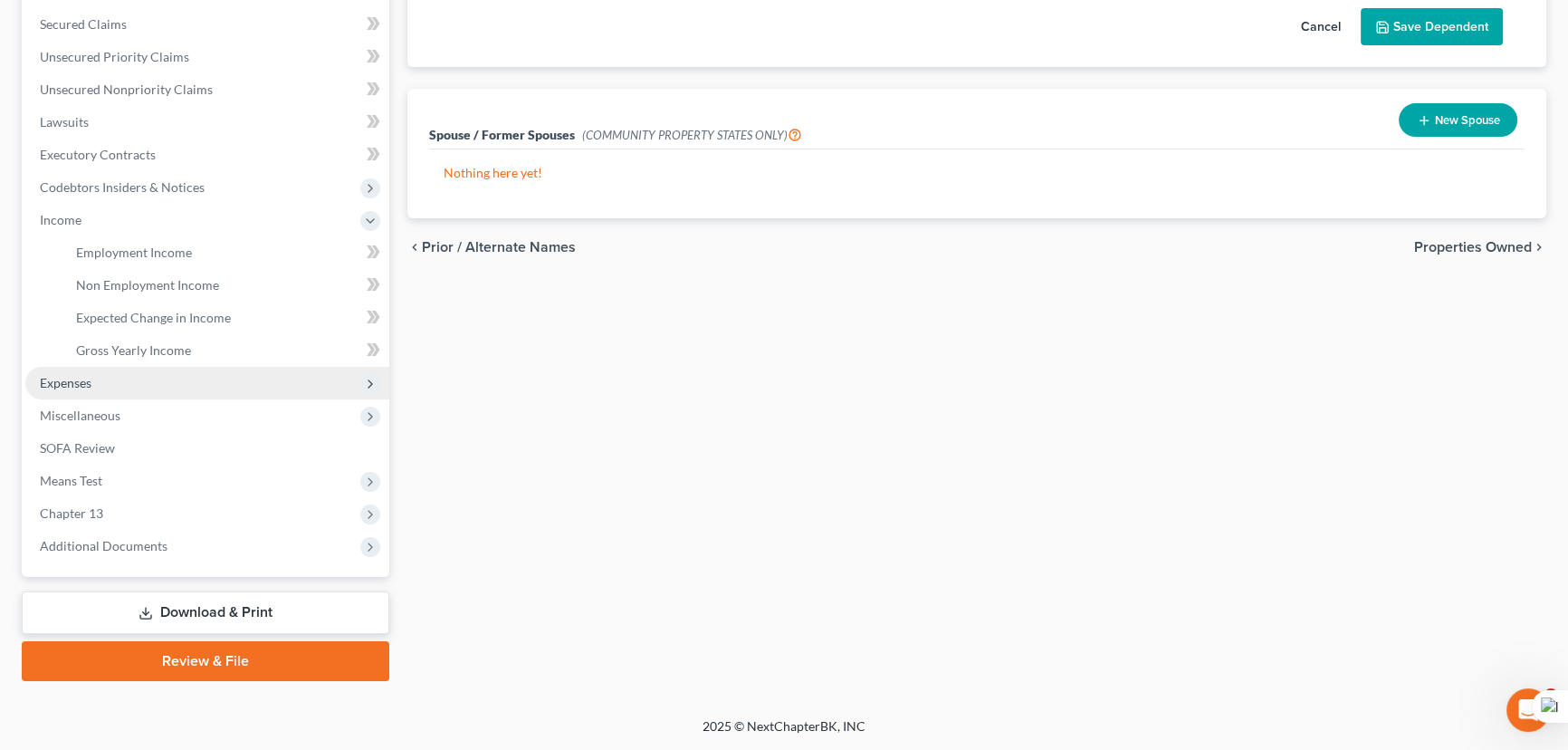
scroll to position [372, 0]
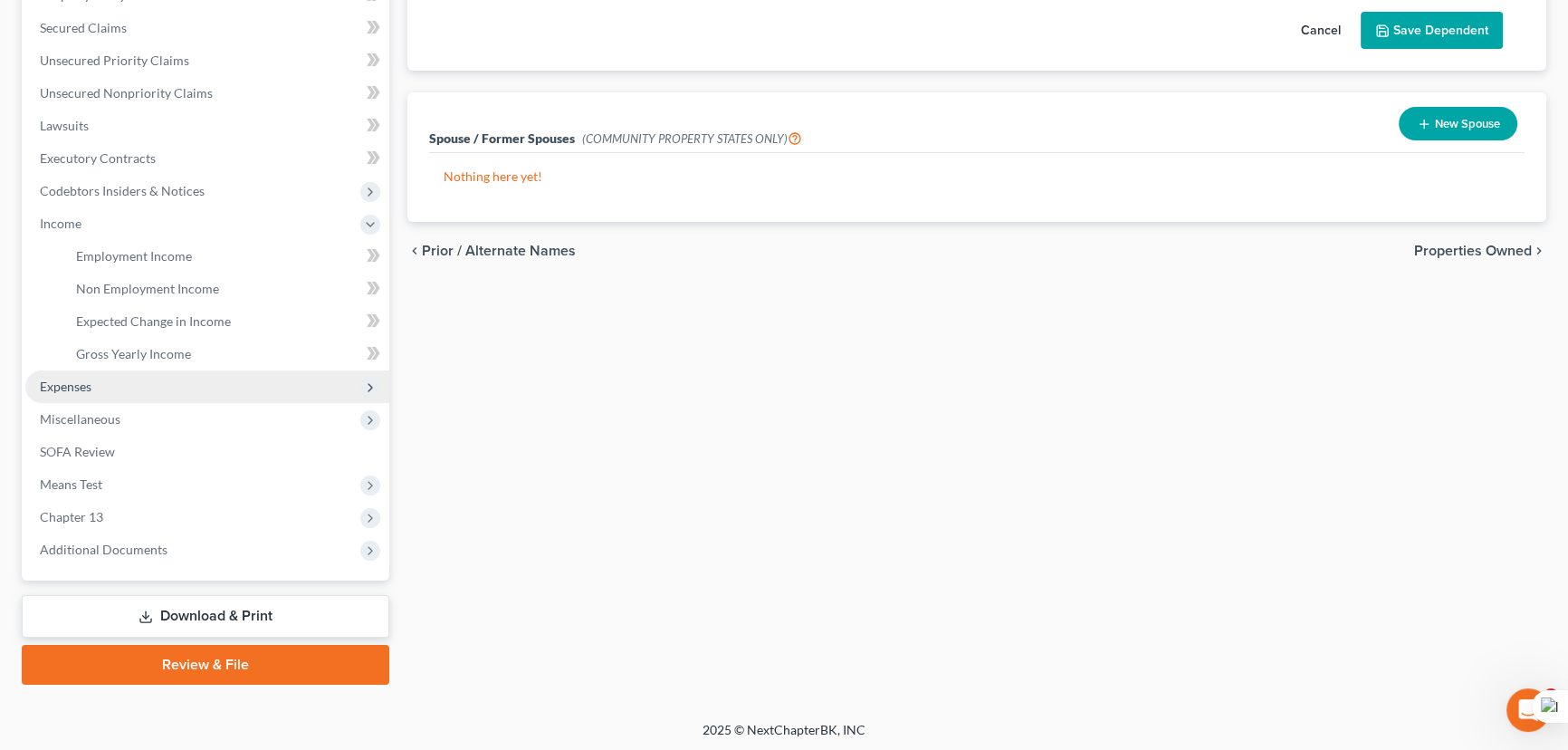
click at [195, 385] on span "Expenses" at bounding box center [207, 387] width 364 height 33
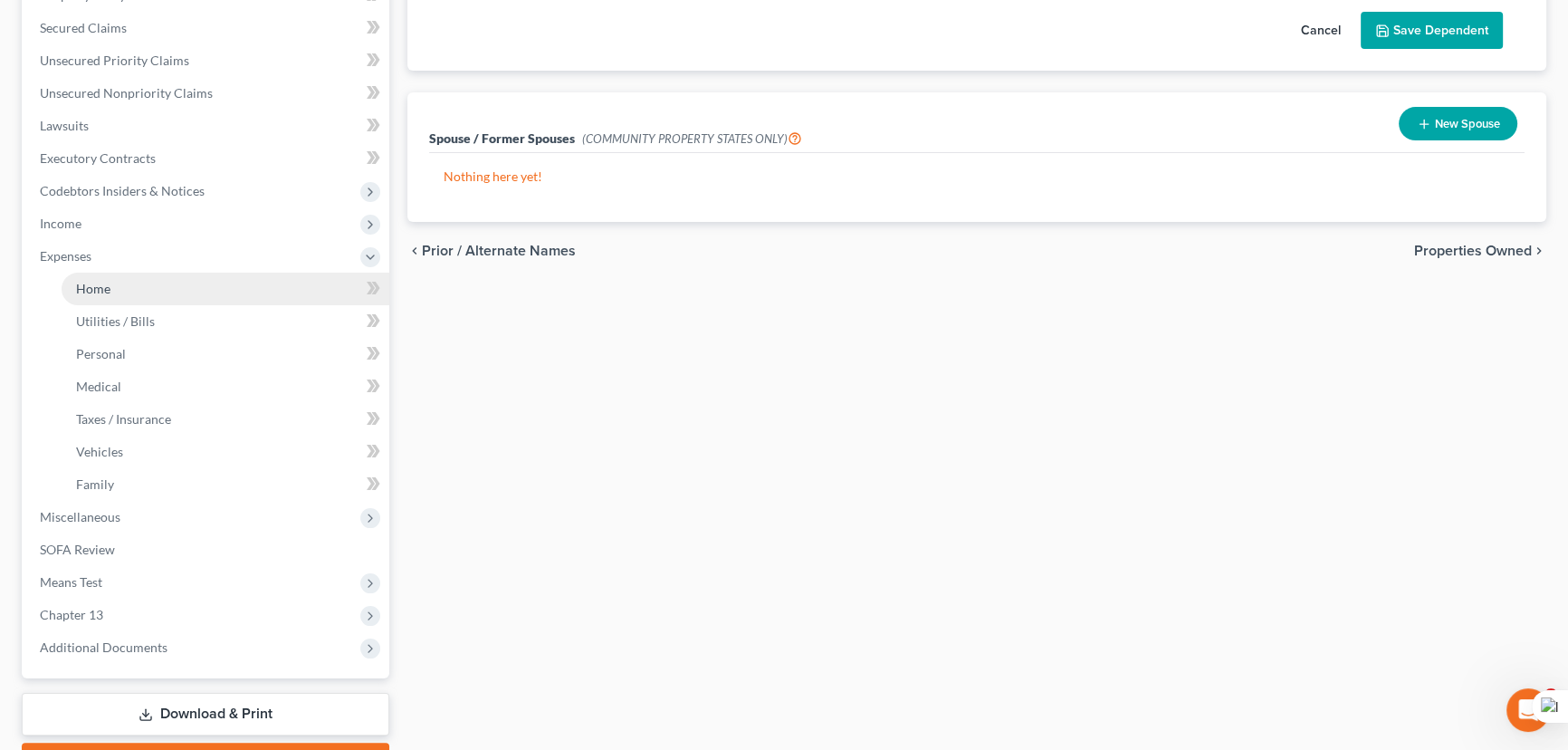
click at [183, 295] on link "Home" at bounding box center [226, 288] width 328 height 33
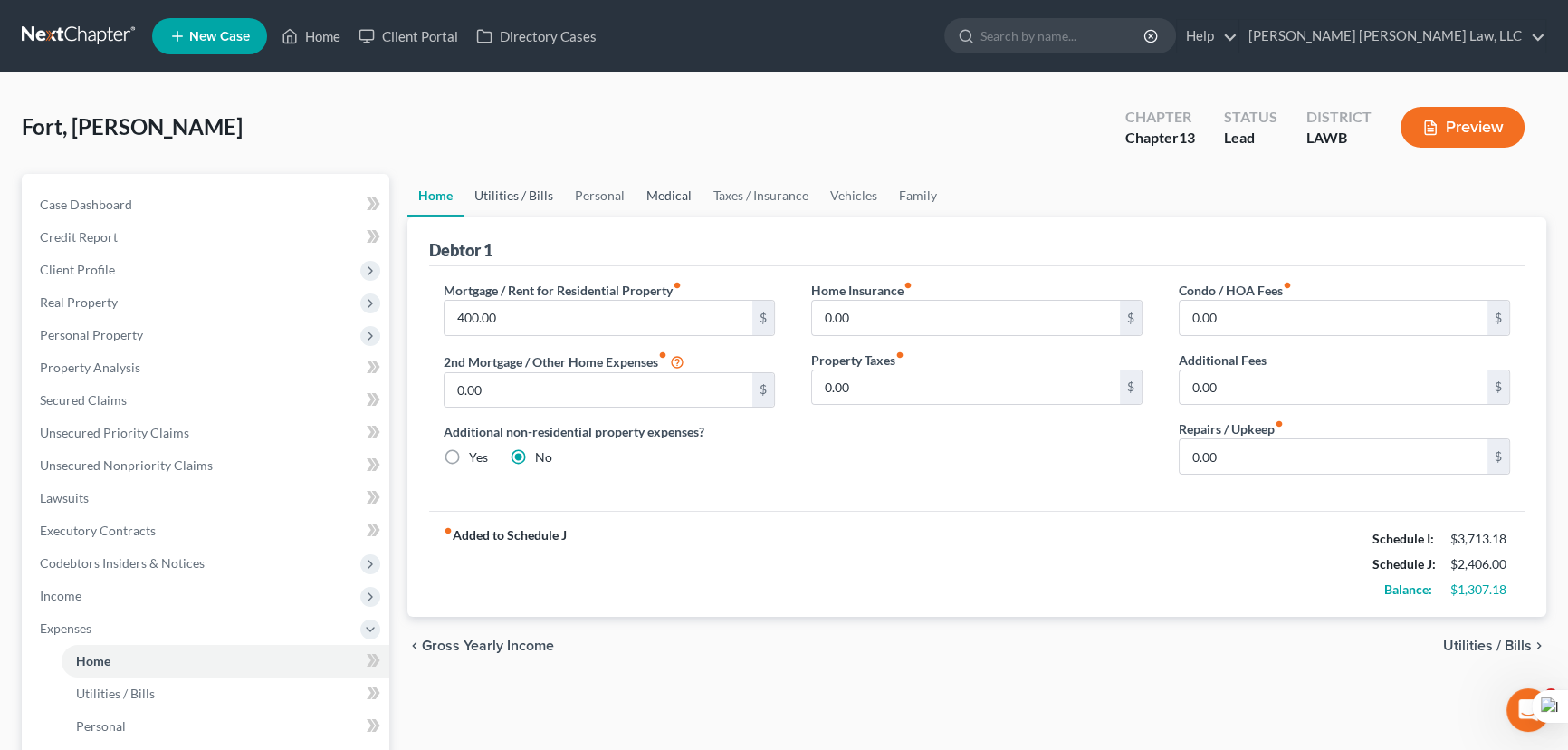
click at [550, 204] on link "Utilities / Bills" at bounding box center [513, 196] width 100 height 43
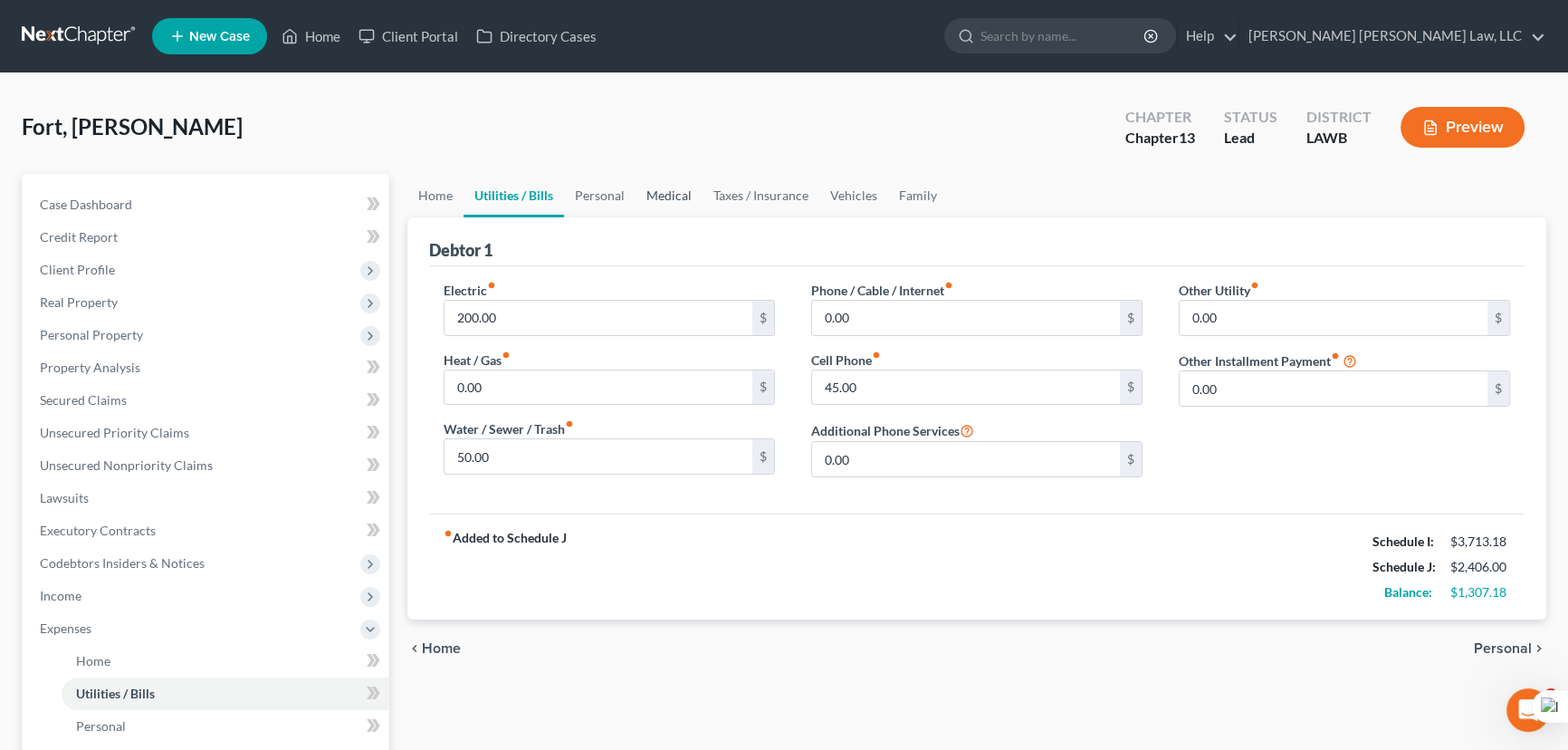
click at [649, 197] on link "Medical" at bounding box center [669, 196] width 67 height 43
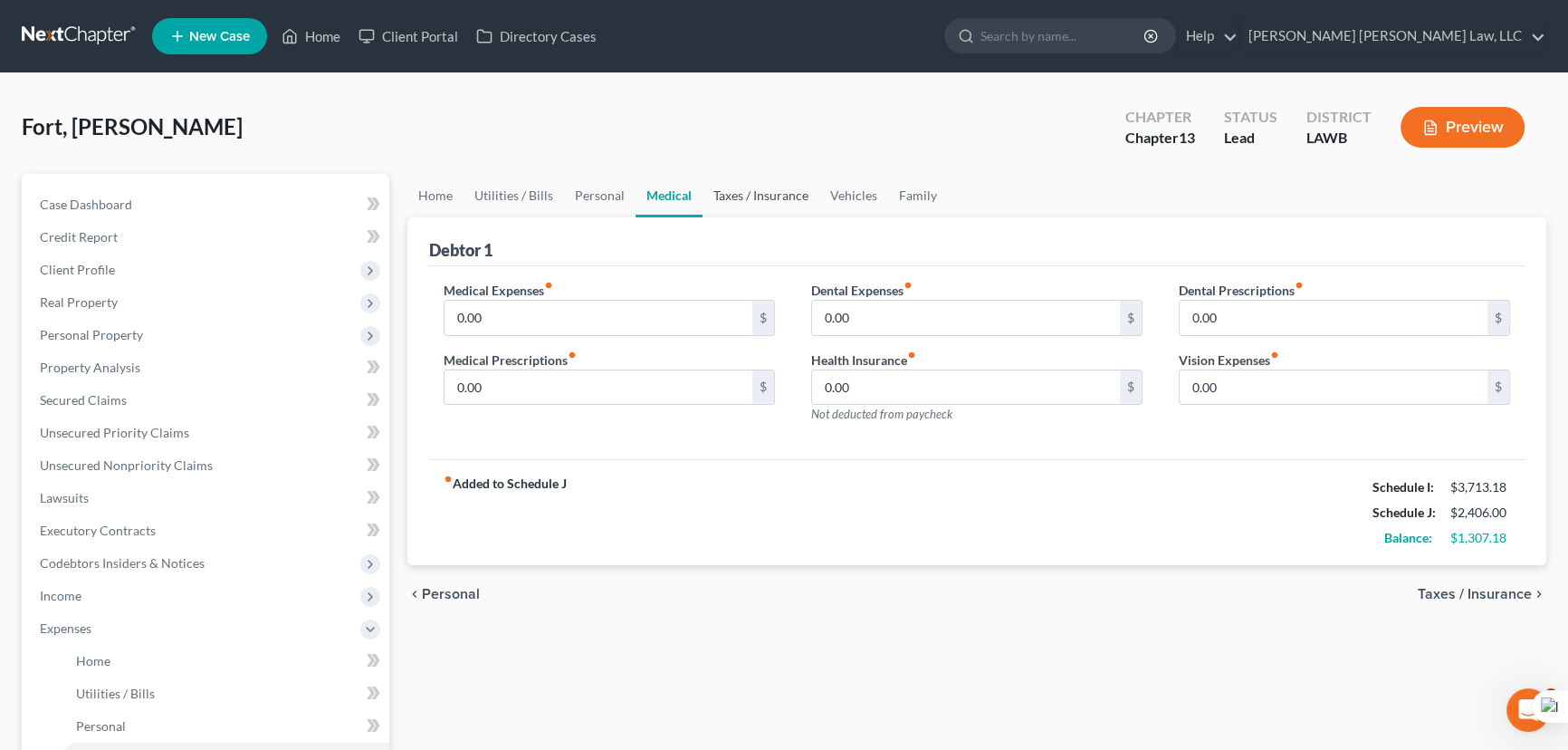
click at [757, 198] on link "Taxes / Insurance" at bounding box center [760, 196] width 117 height 43
click at [849, 197] on link "Vehicles" at bounding box center [853, 196] width 68 height 43
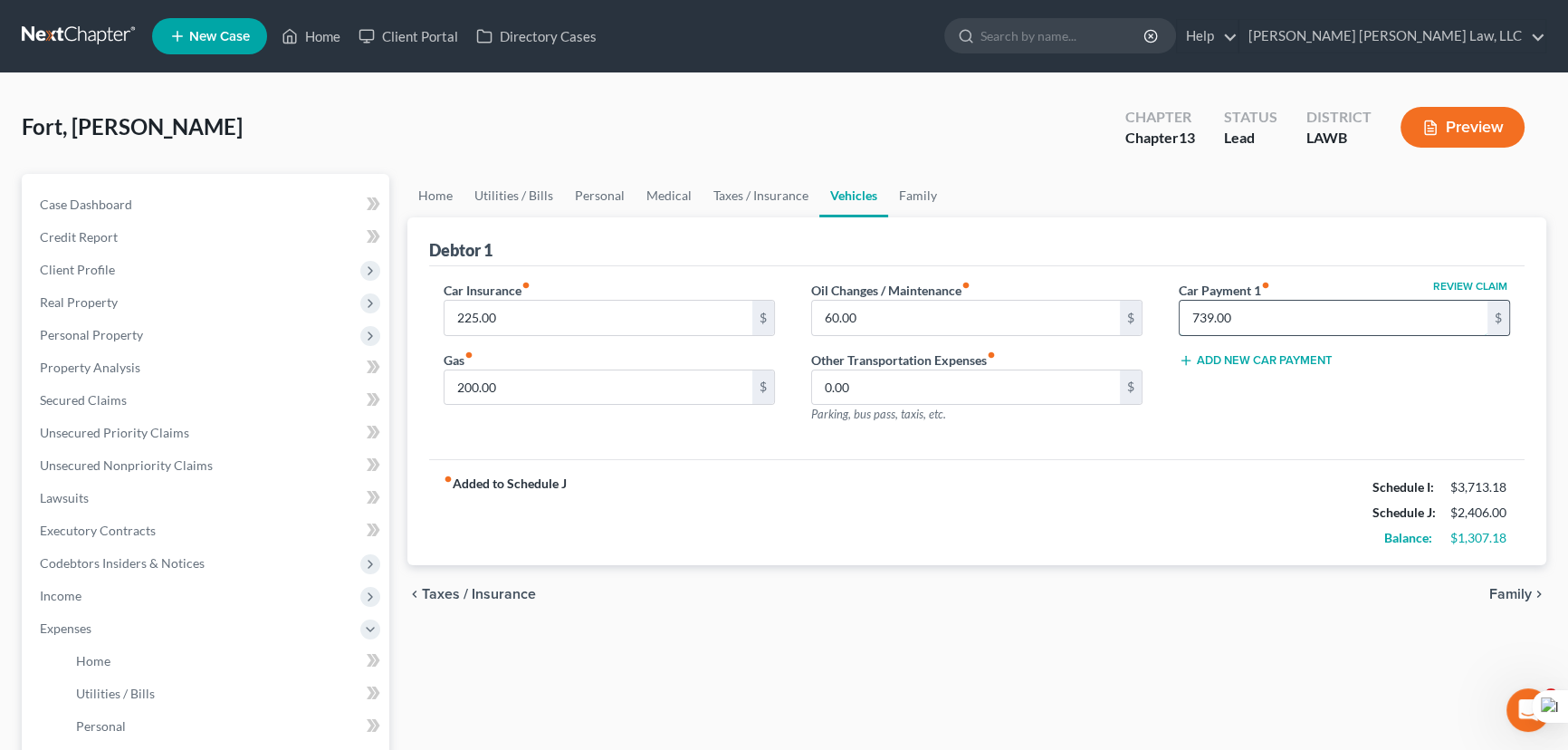
click at [1272, 316] on input "739.00" at bounding box center [1333, 317] width 308 height 35
click at [666, 194] on link "Medical" at bounding box center [669, 196] width 67 height 43
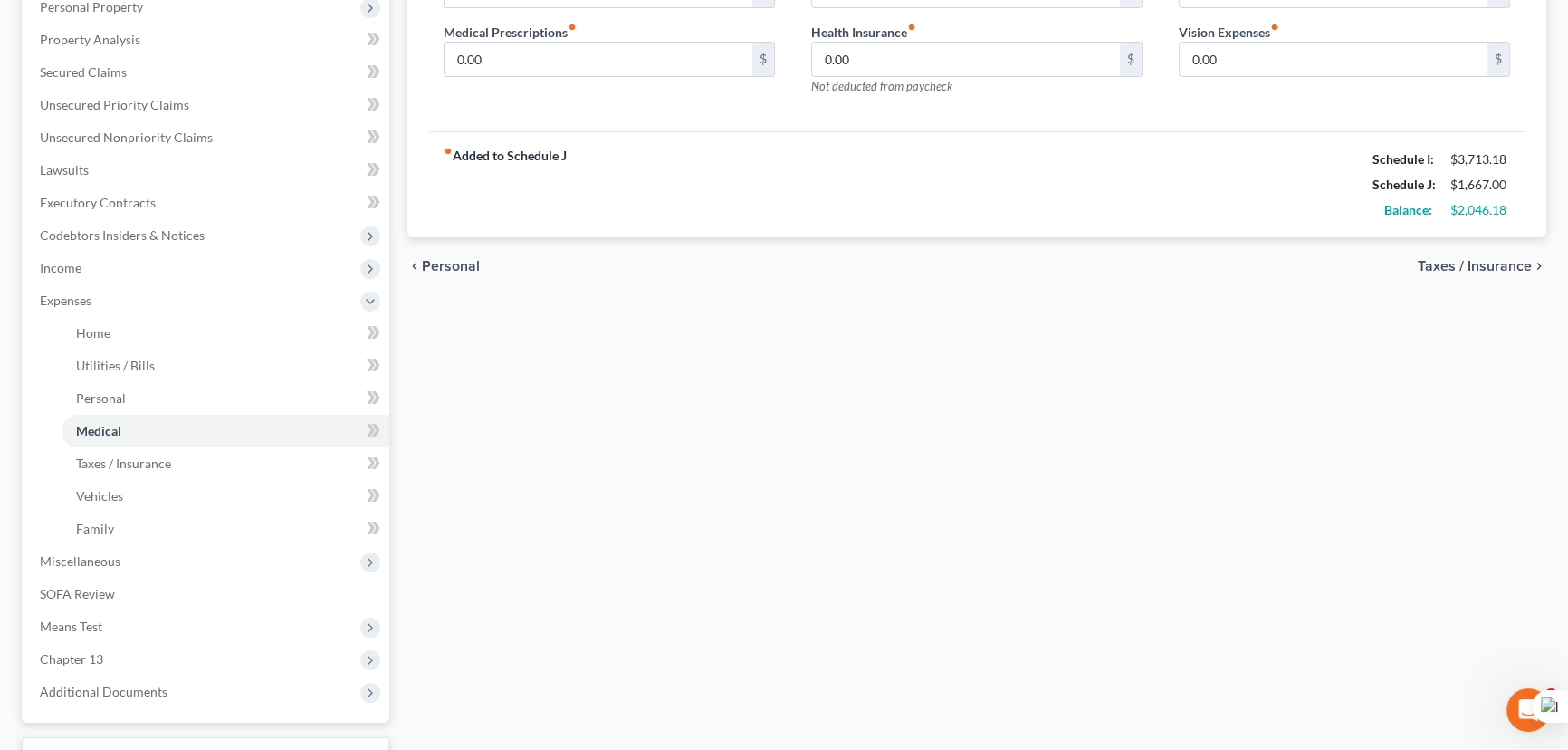
scroll to position [471, 0]
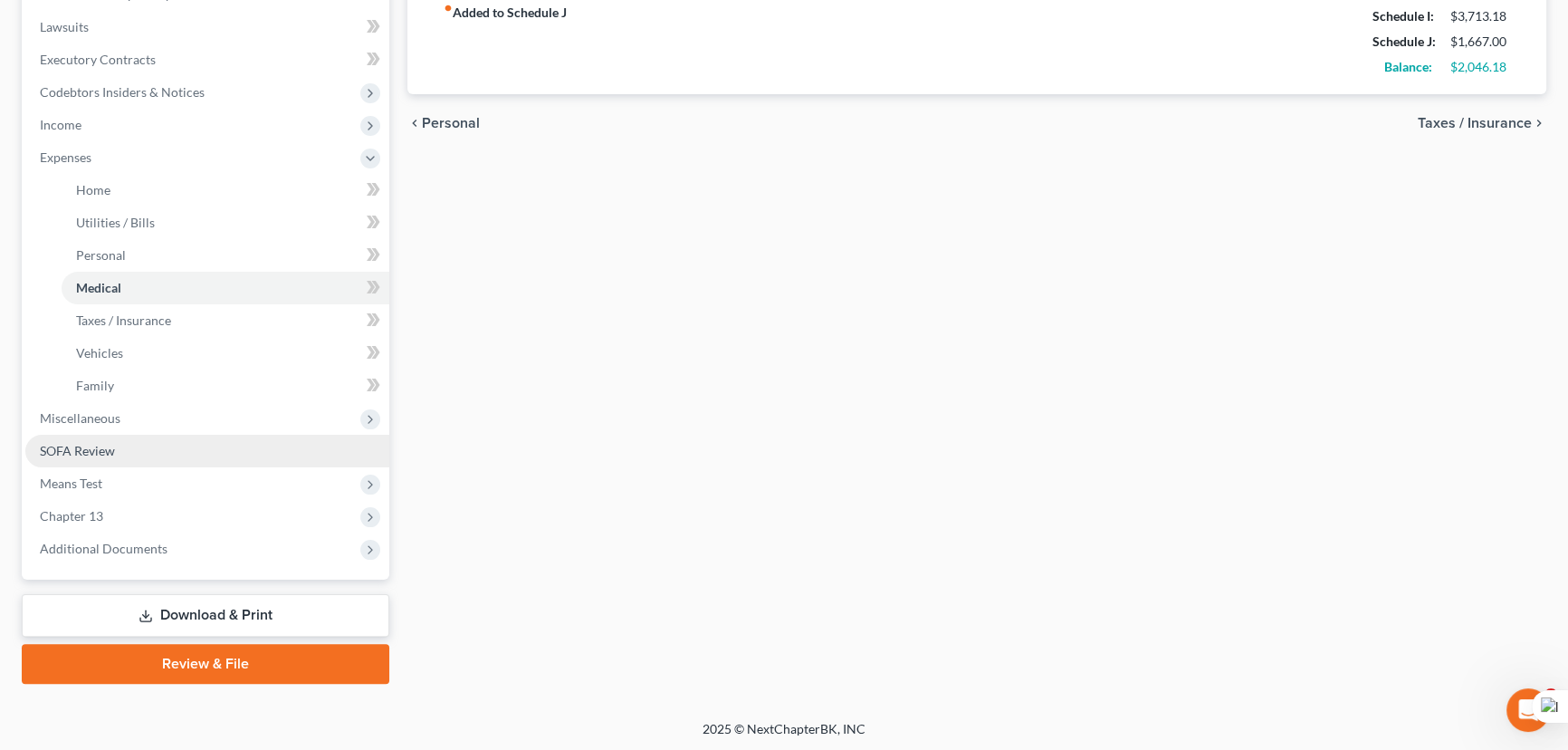
click at [206, 428] on span "Miscellaneous" at bounding box center [207, 418] width 364 height 33
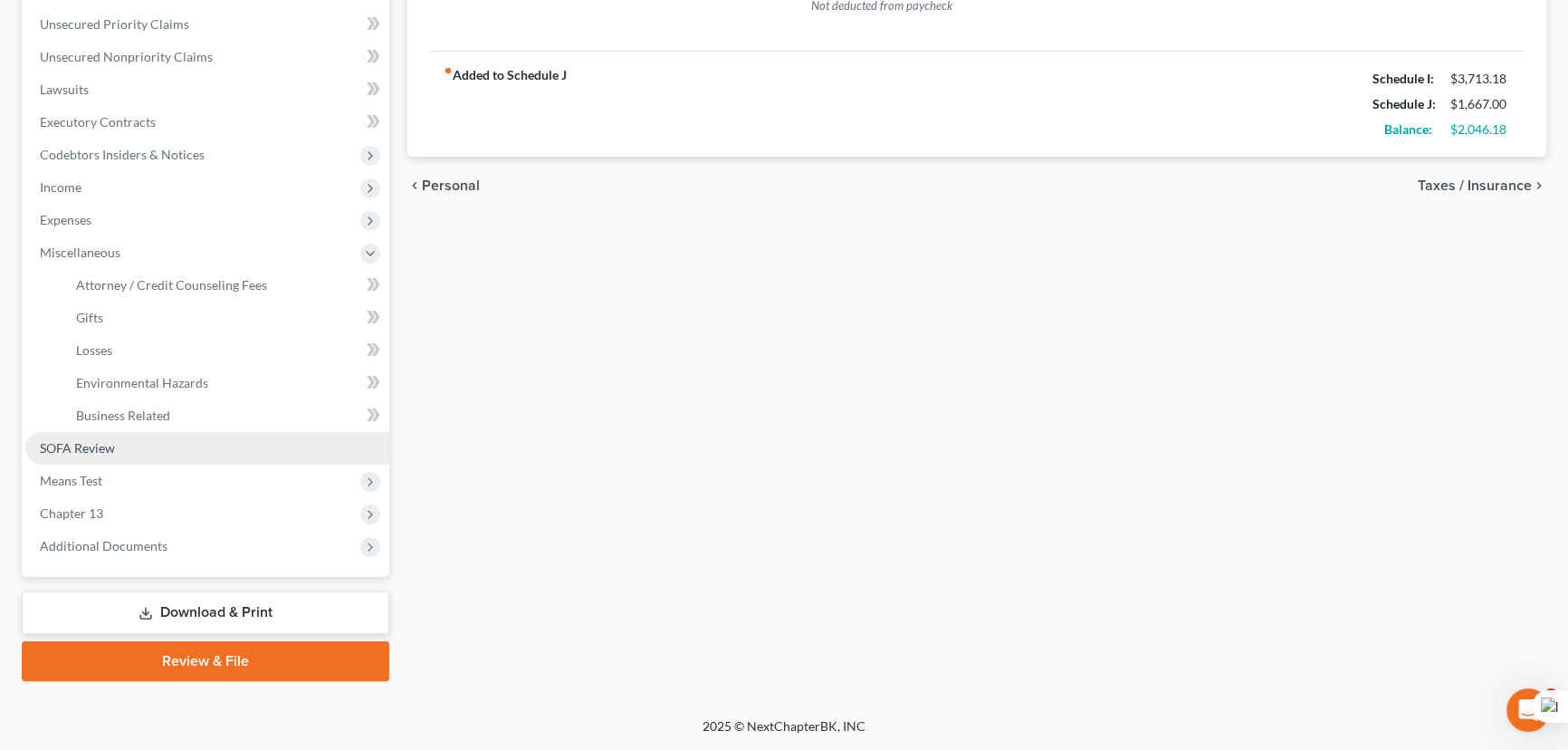
scroll to position [405, 0]
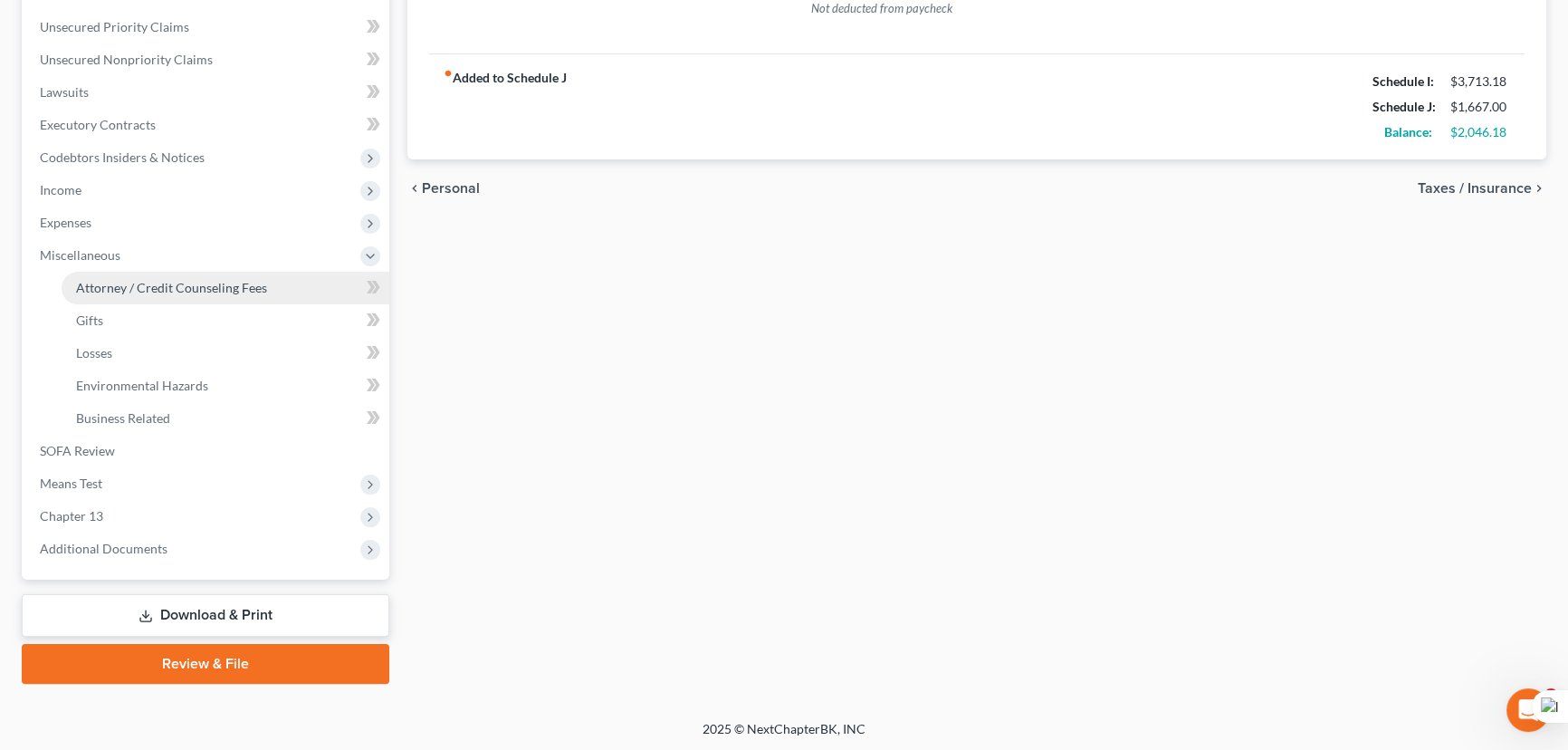
click at [186, 288] on span "Attorney / Credit Counseling Fees" at bounding box center [171, 287] width 191 height 15
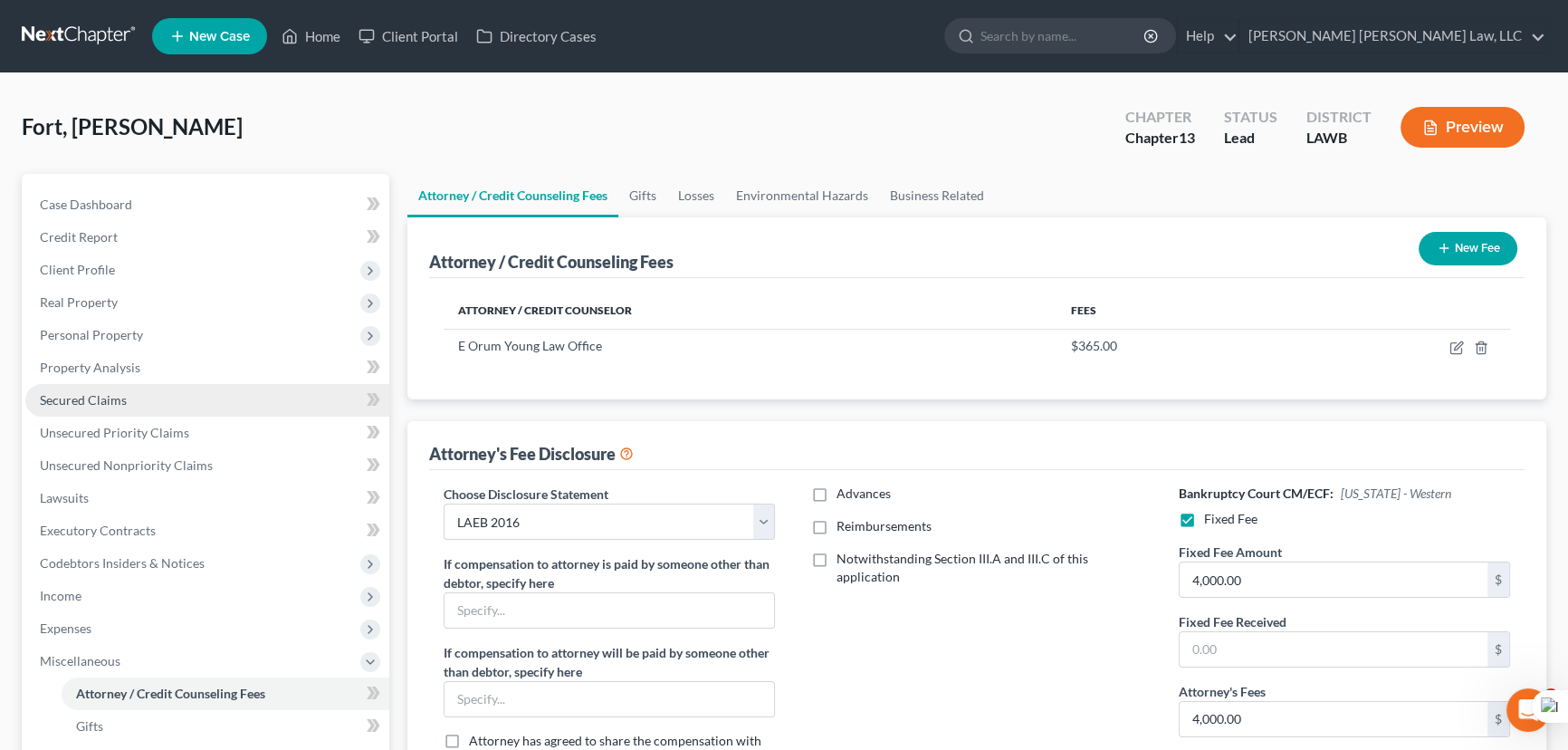
click at [180, 386] on link "Secured Claims" at bounding box center [207, 400] width 364 height 33
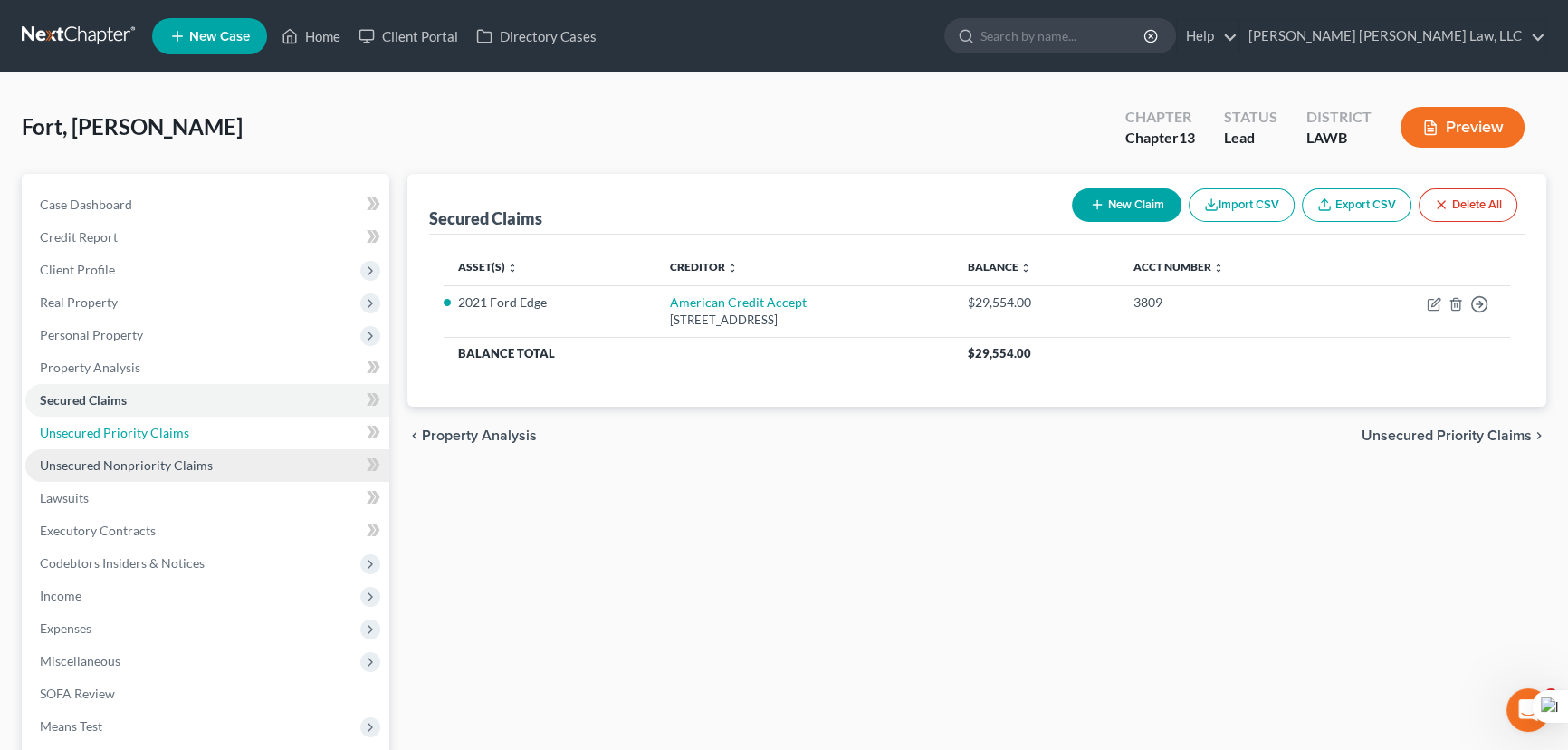
click at [205, 434] on link "Unsecured Priority Claims" at bounding box center [207, 433] width 364 height 33
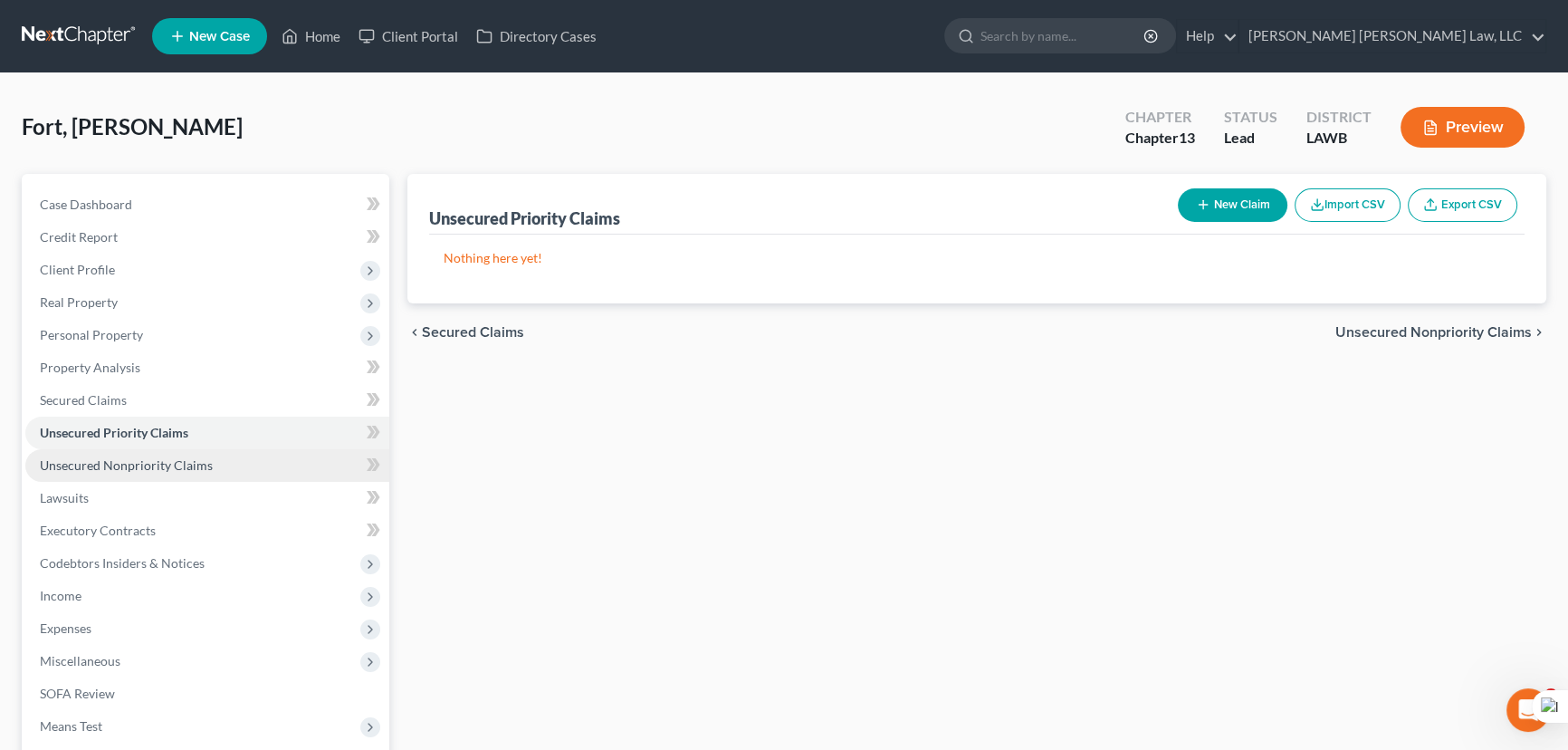
click at [205, 468] on span "Unsecured Nonpriority Claims" at bounding box center [126, 464] width 173 height 15
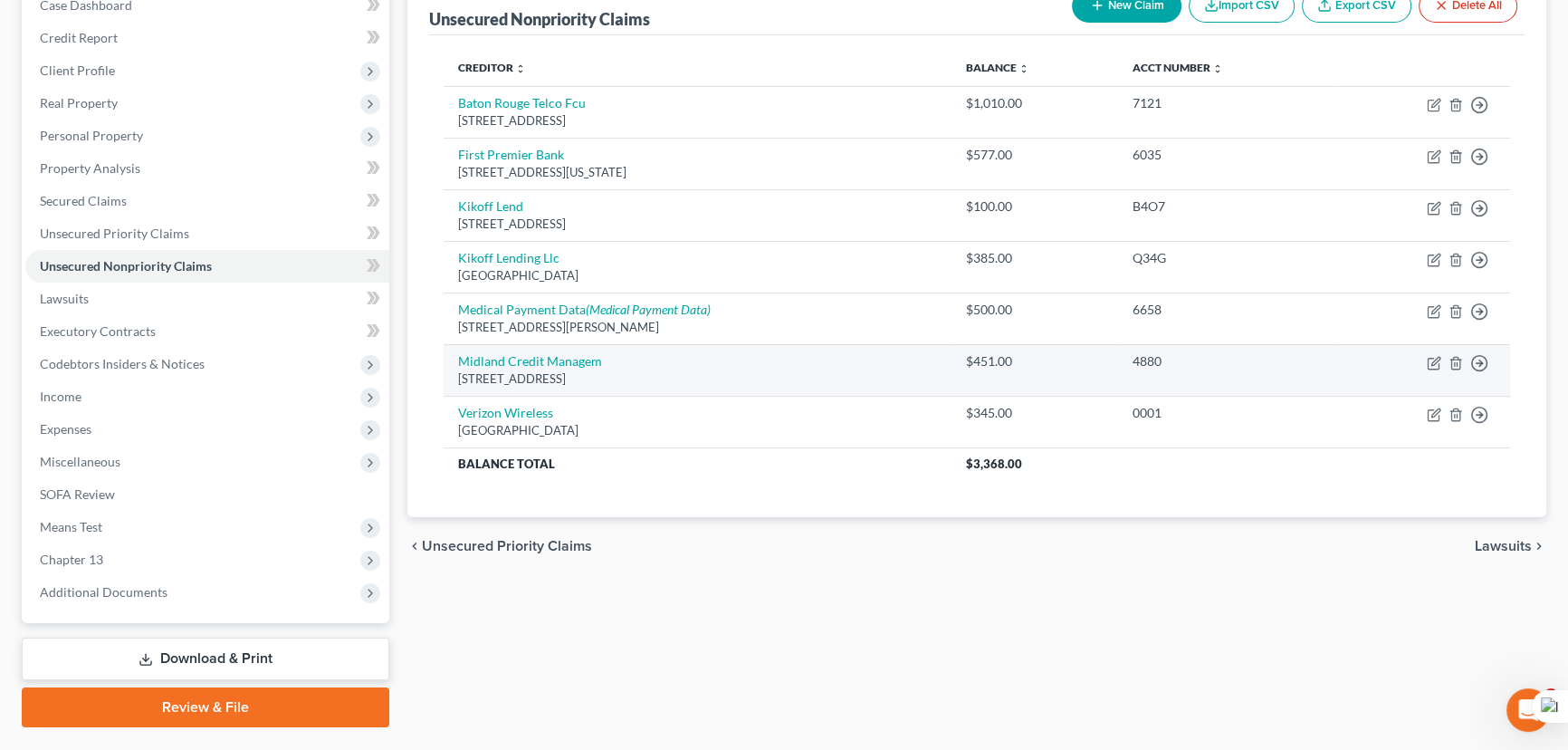
scroll to position [160, 0]
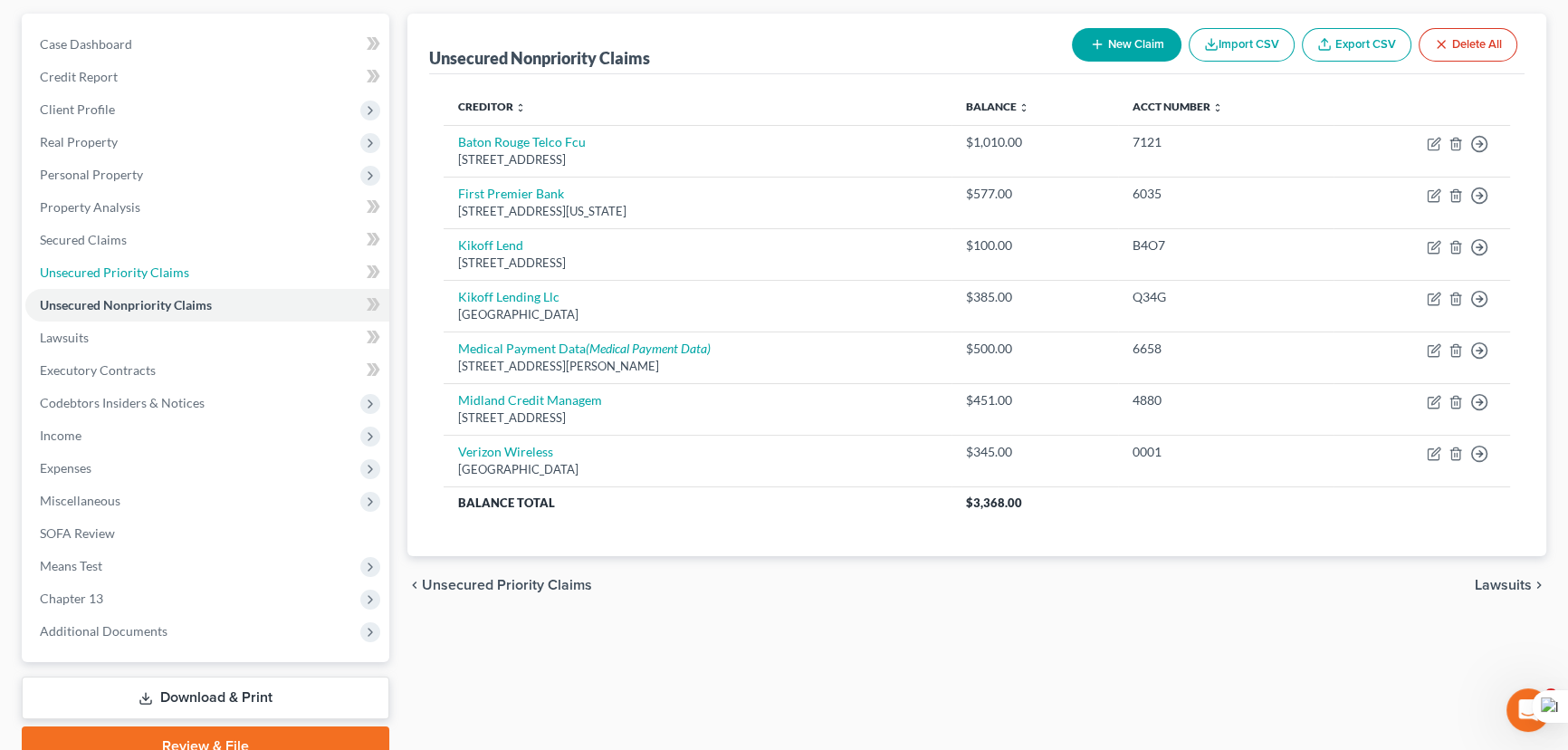
drag, startPoint x: 165, startPoint y: 261, endPoint x: 760, endPoint y: 303, distance: 596.5
click at [165, 261] on link "Unsecured Priority Claims" at bounding box center [207, 272] width 364 height 33
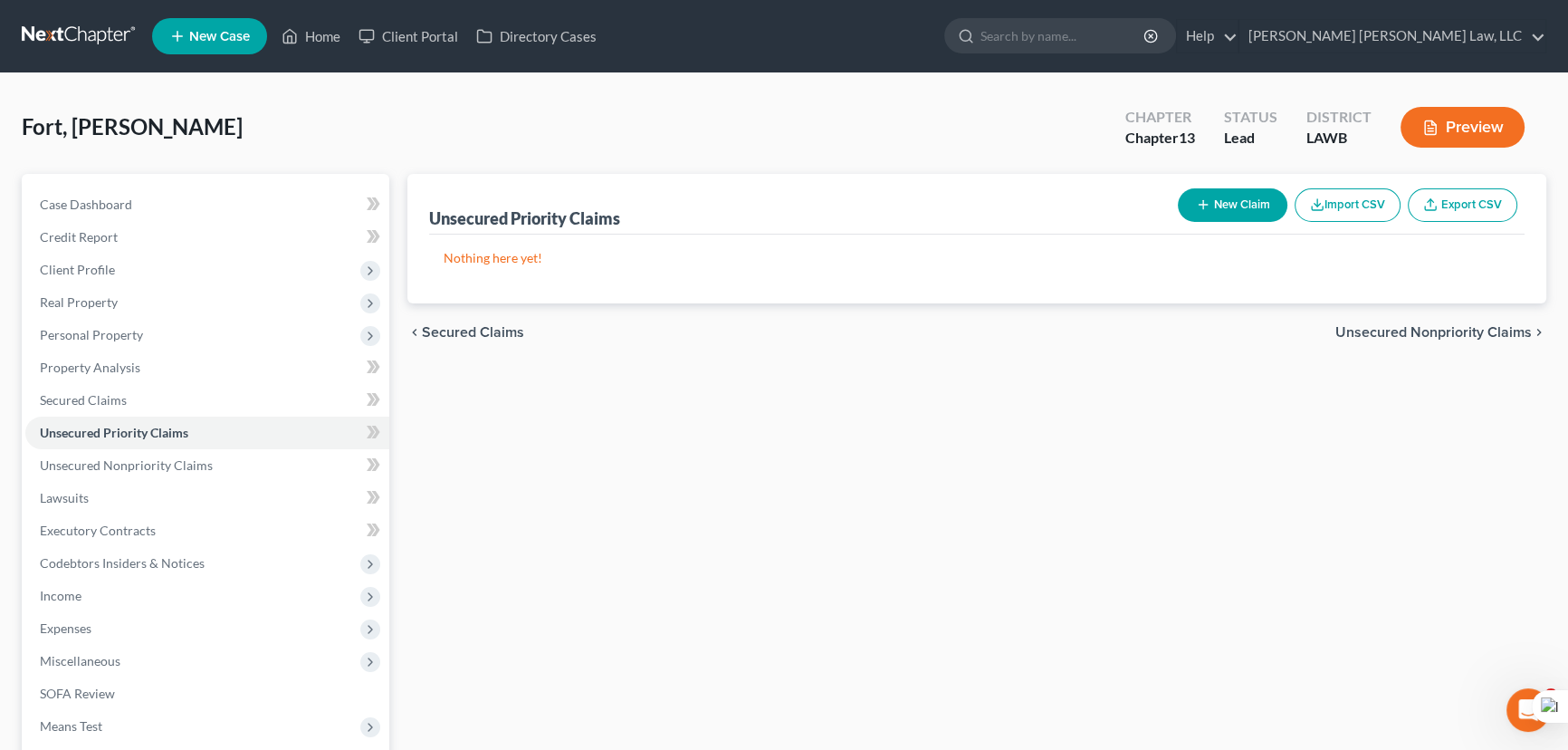
drag, startPoint x: 1243, startPoint y: 228, endPoint x: 1168, endPoint y: 154, distance: 105.4
click at [1244, 226] on div "Unsecured Priority Claims New Claim Import CSV Export CSV" at bounding box center [976, 204] width 1095 height 61
click at [1168, 154] on div "Chapter Chapter 13 Status Lead District LAWB Preview" at bounding box center [1325, 127] width 443 height 65
click at [1208, 184] on div "New Claim Import CSV Export CSV" at bounding box center [1347, 204] width 354 height 48
click at [1208, 210] on button "New Claim" at bounding box center [1232, 205] width 110 height 34
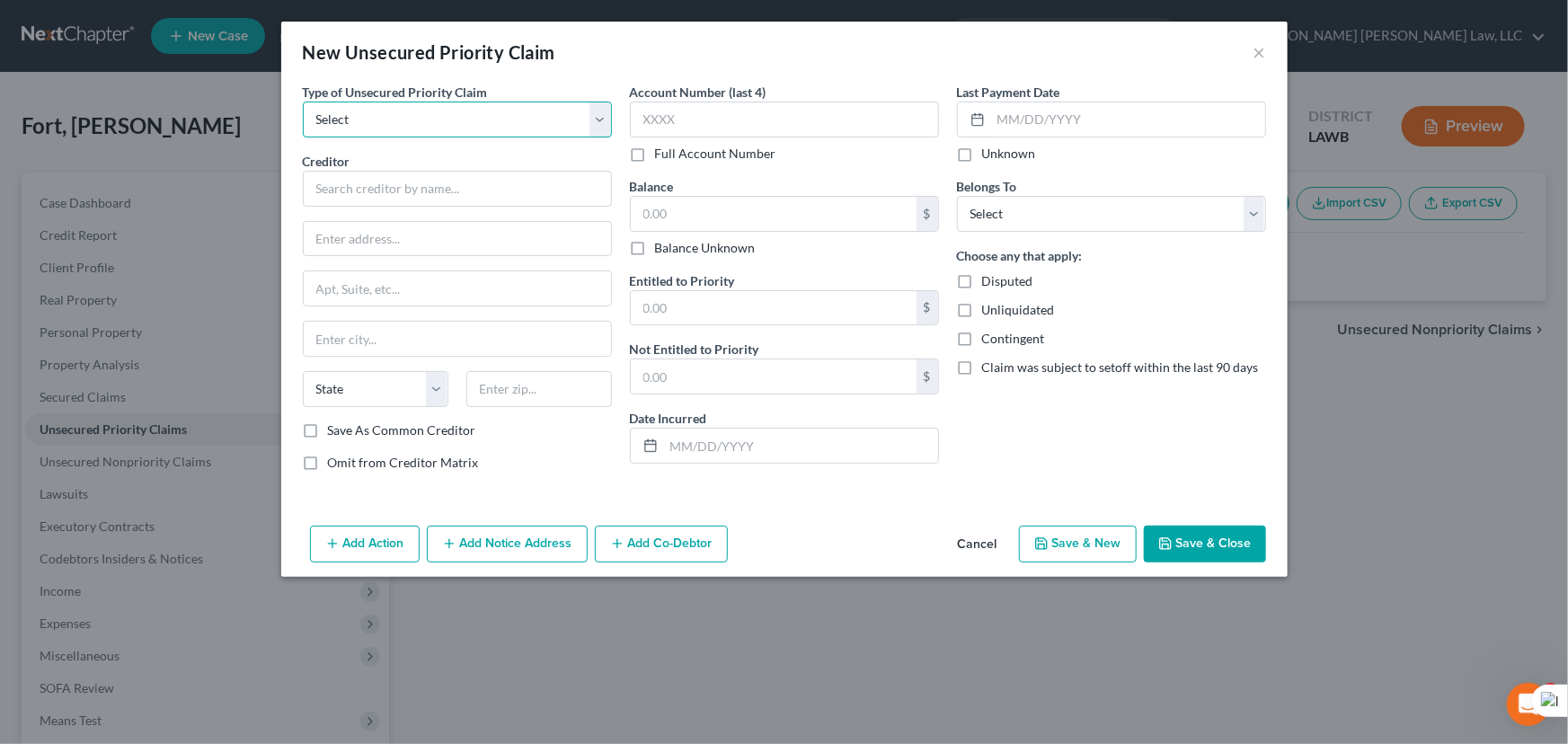
click at [462, 130] on select "Select Taxes & Other Government Units Domestic Support Obligations Extensions o…" at bounding box center [457, 119] width 310 height 36
click at [303, 101] on select "Select Taxes & Other Government Units Domestic Support Obligations Extensions o…" at bounding box center [457, 119] width 310 height 36
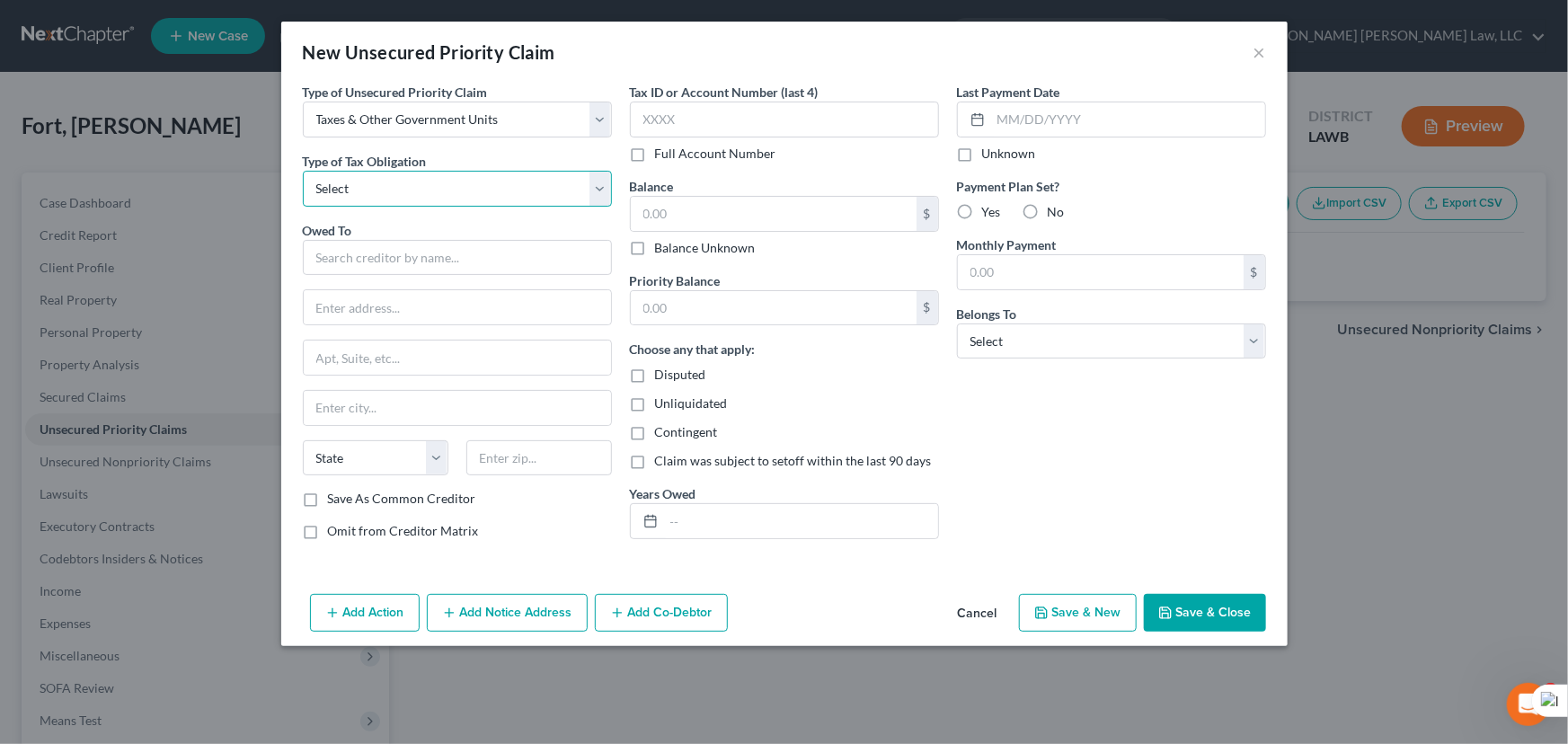
click at [425, 197] on select "Select Federal City State Franchise Tax Board Other" at bounding box center [457, 189] width 310 height 36
click at [303, 171] on select "Select Federal City State Franchise Tax Board Other" at bounding box center [457, 189] width 310 height 36
click at [423, 241] on input "text" at bounding box center [457, 257] width 310 height 36
click at [423, 259] on input "text" at bounding box center [457, 257] width 310 height 36
click at [352, 249] on input "Internsal Revenue Service" at bounding box center [457, 257] width 310 height 36
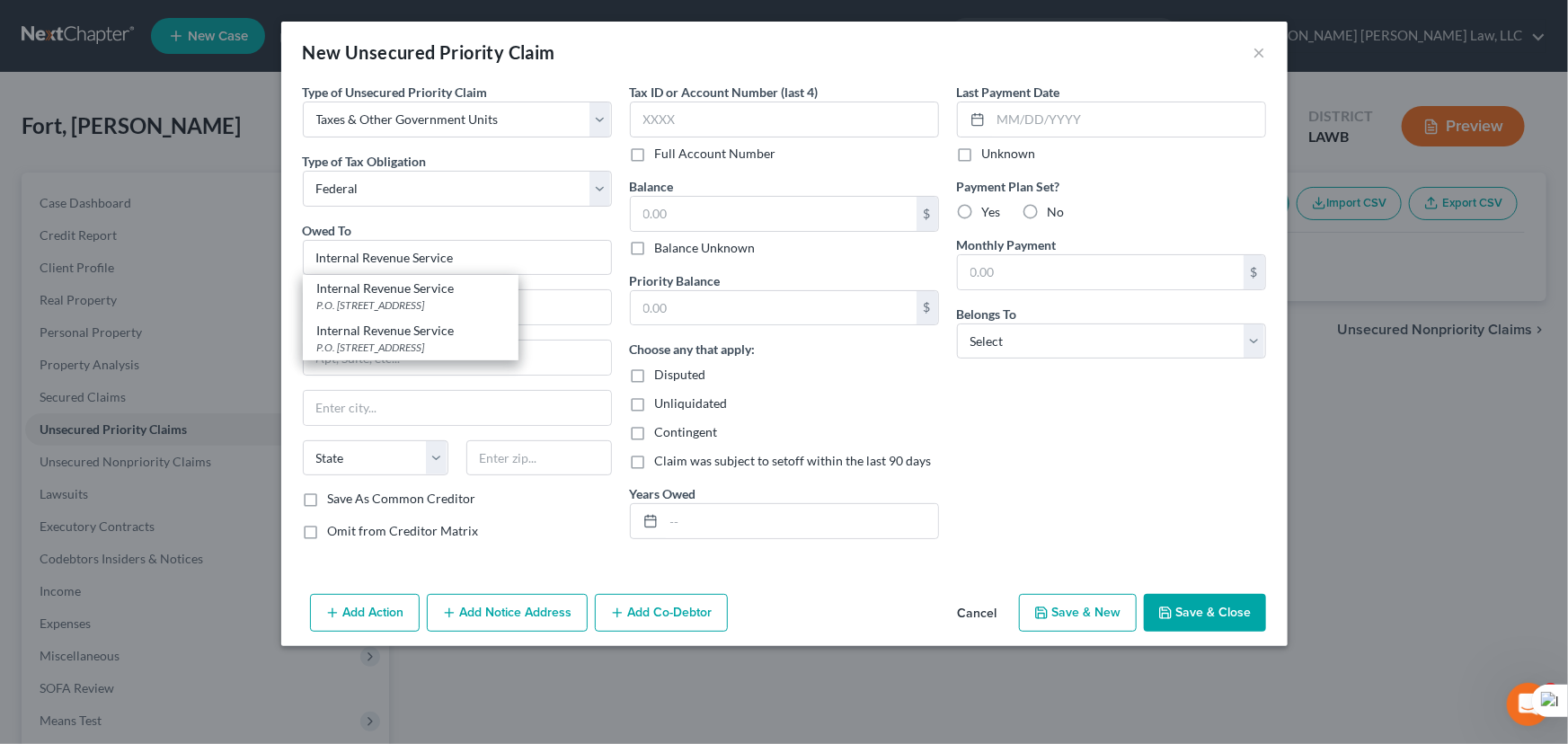
click at [490, 236] on div "Owed To * Internal Revenue Service Internal Revenue Service P.O. Box 7346, Phil…" at bounding box center [457, 248] width 310 height 55
click at [485, 296] on input "text" at bounding box center [457, 307] width 308 height 34
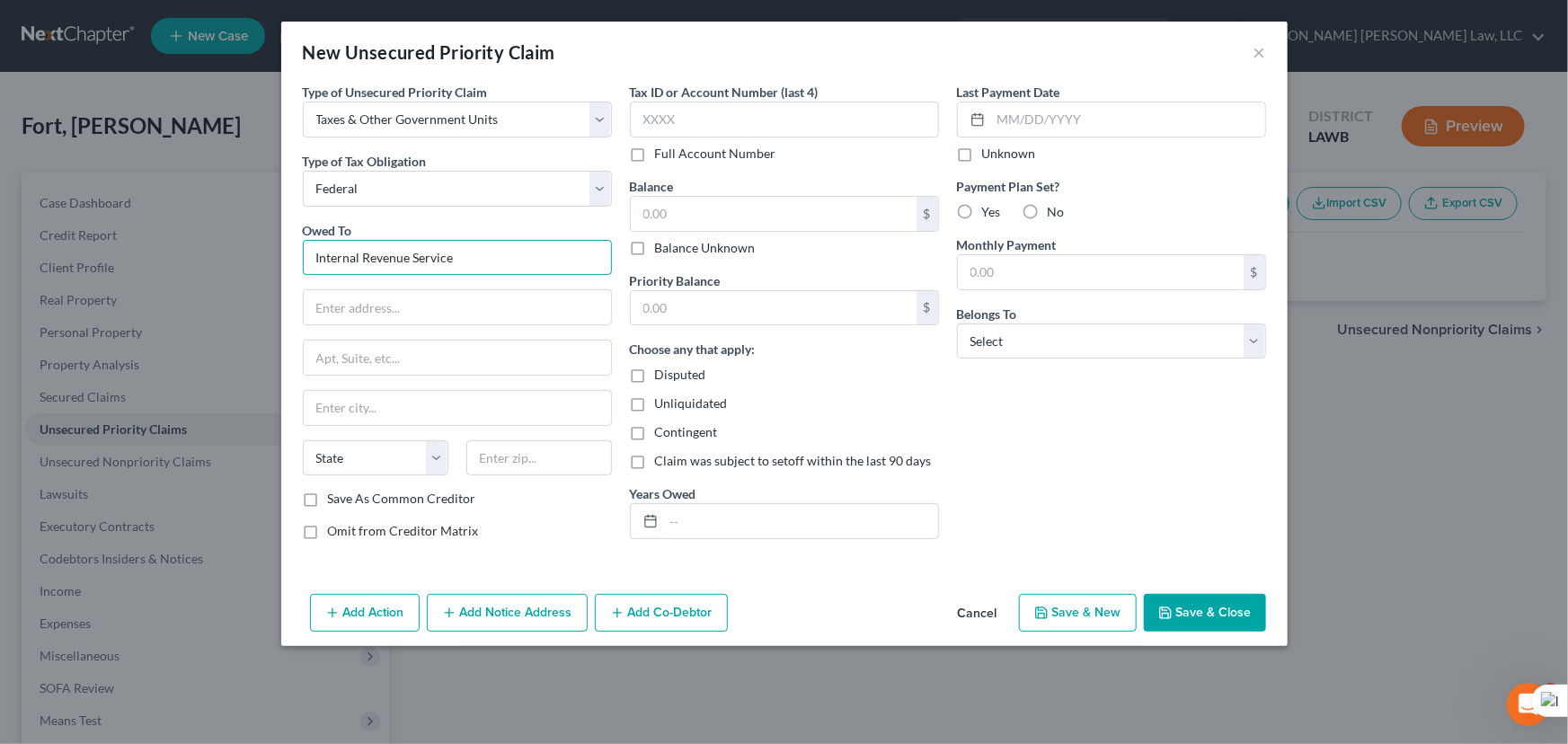
click at [532, 262] on input "Internal Revenue Service" at bounding box center [457, 257] width 310 height 36
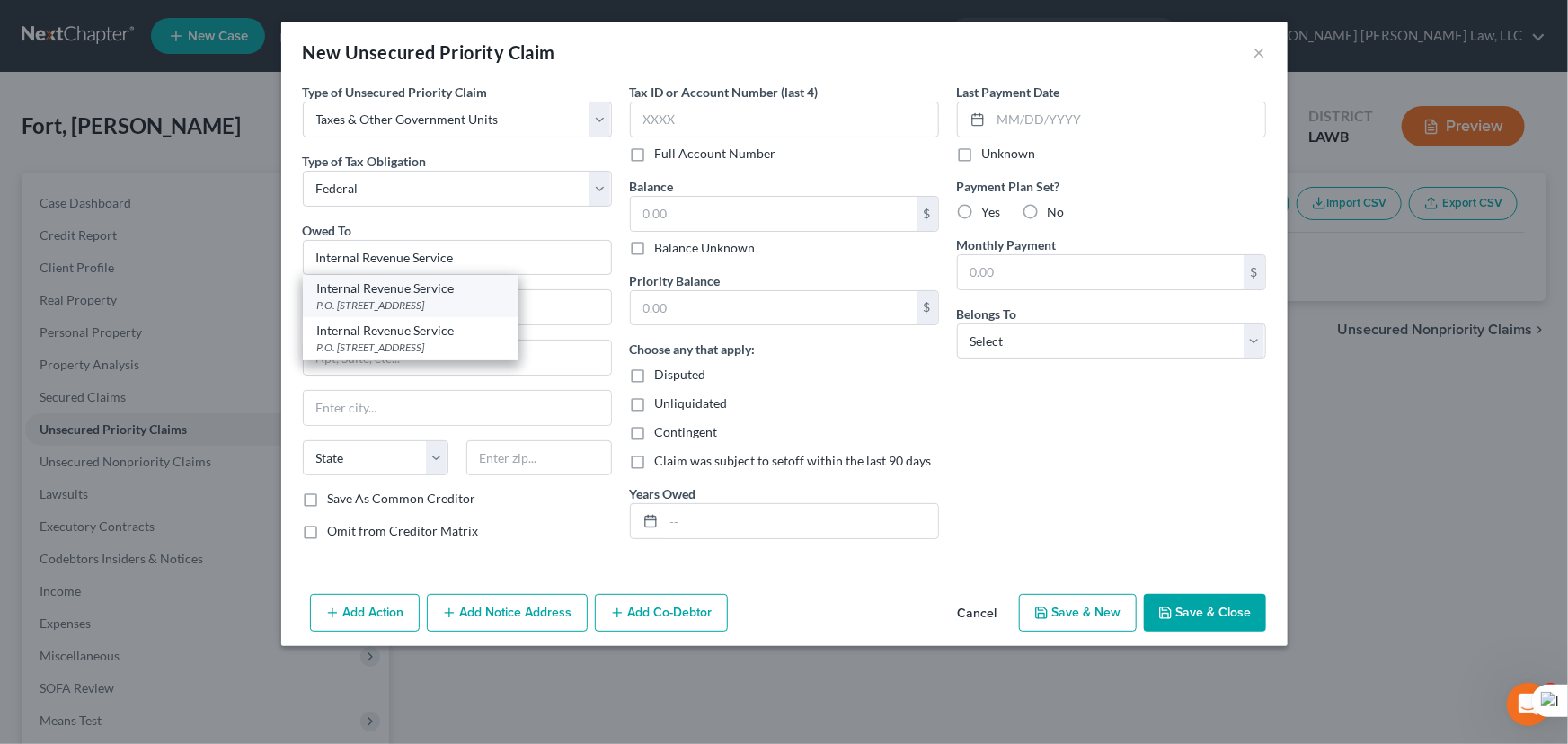
click at [368, 305] on div "P.O. Box 7346, Philadelphia, PA 19101" at bounding box center [410, 305] width 187 height 15
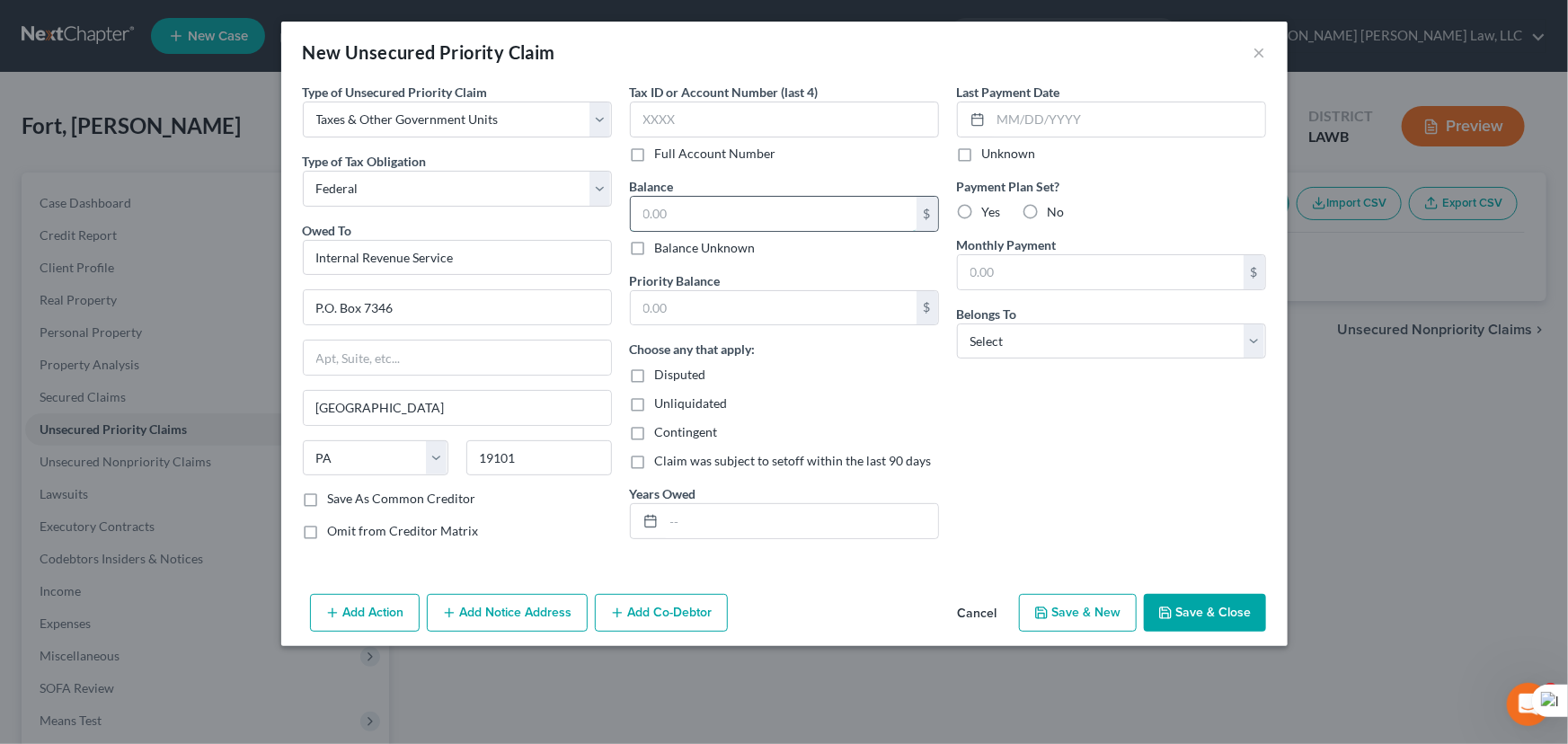
click at [770, 224] on input "text" at bounding box center [774, 214] width 286 height 34
click at [784, 308] on input "text" at bounding box center [774, 307] width 286 height 34
click at [1057, 333] on select "Select Debtor 1 Only Debtor 2 Only Debtor 1 And Debtor 2 Only At Least One Of T…" at bounding box center [1112, 341] width 310 height 36
click at [957, 323] on select "Select Debtor 1 Only Debtor 2 Only Debtor 1 And Debtor 2 Only At Least One Of T…" at bounding box center [1112, 341] width 310 height 36
click at [786, 508] on input "text" at bounding box center [801, 520] width 274 height 34
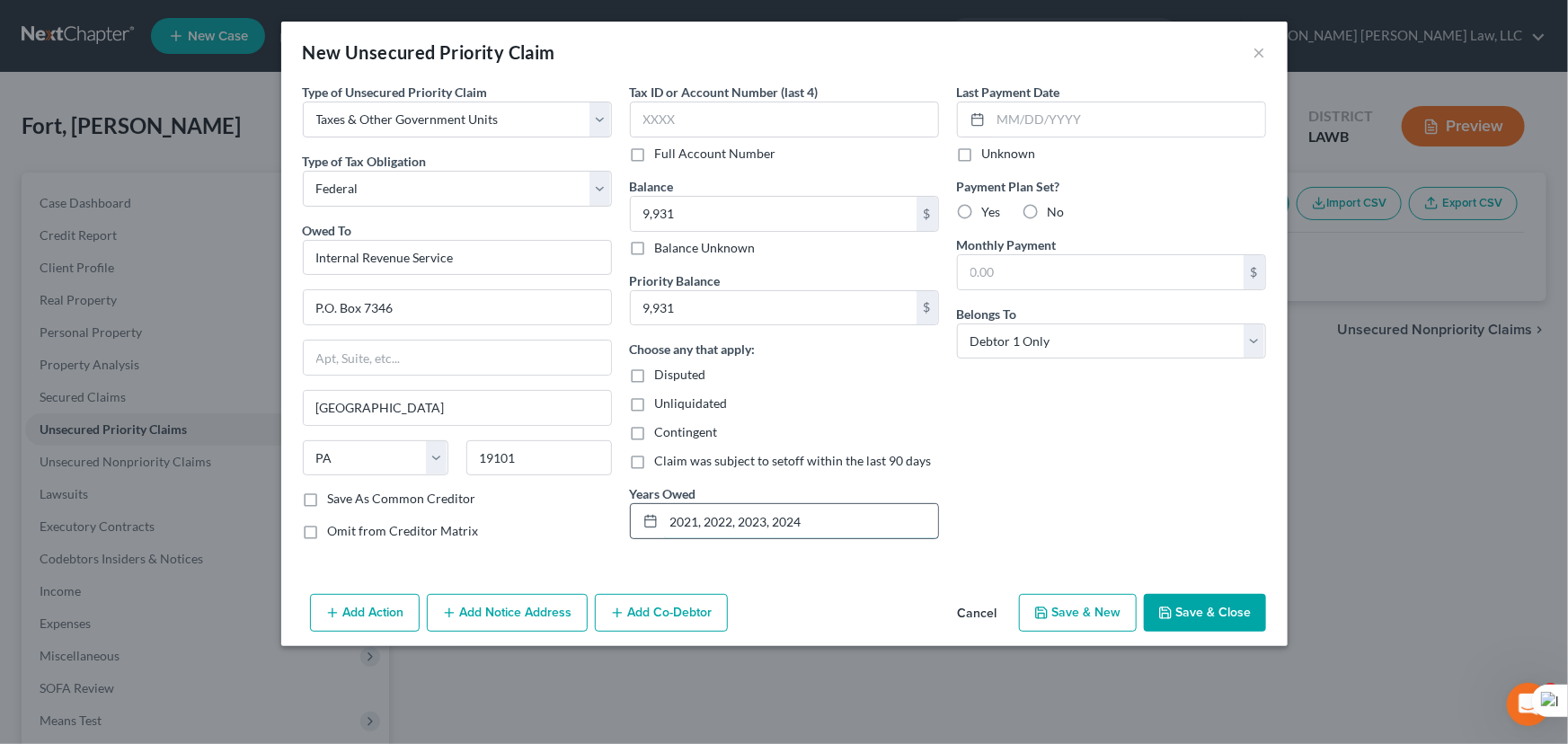
drag, startPoint x: 810, startPoint y: 512, endPoint x: 766, endPoint y: 520, distance: 44.7
click at [766, 520] on input "2021, 2022, 2023, 2024" at bounding box center [801, 520] width 274 height 34
click at [1180, 611] on button "Save & Close" at bounding box center [1206, 612] width 123 height 38
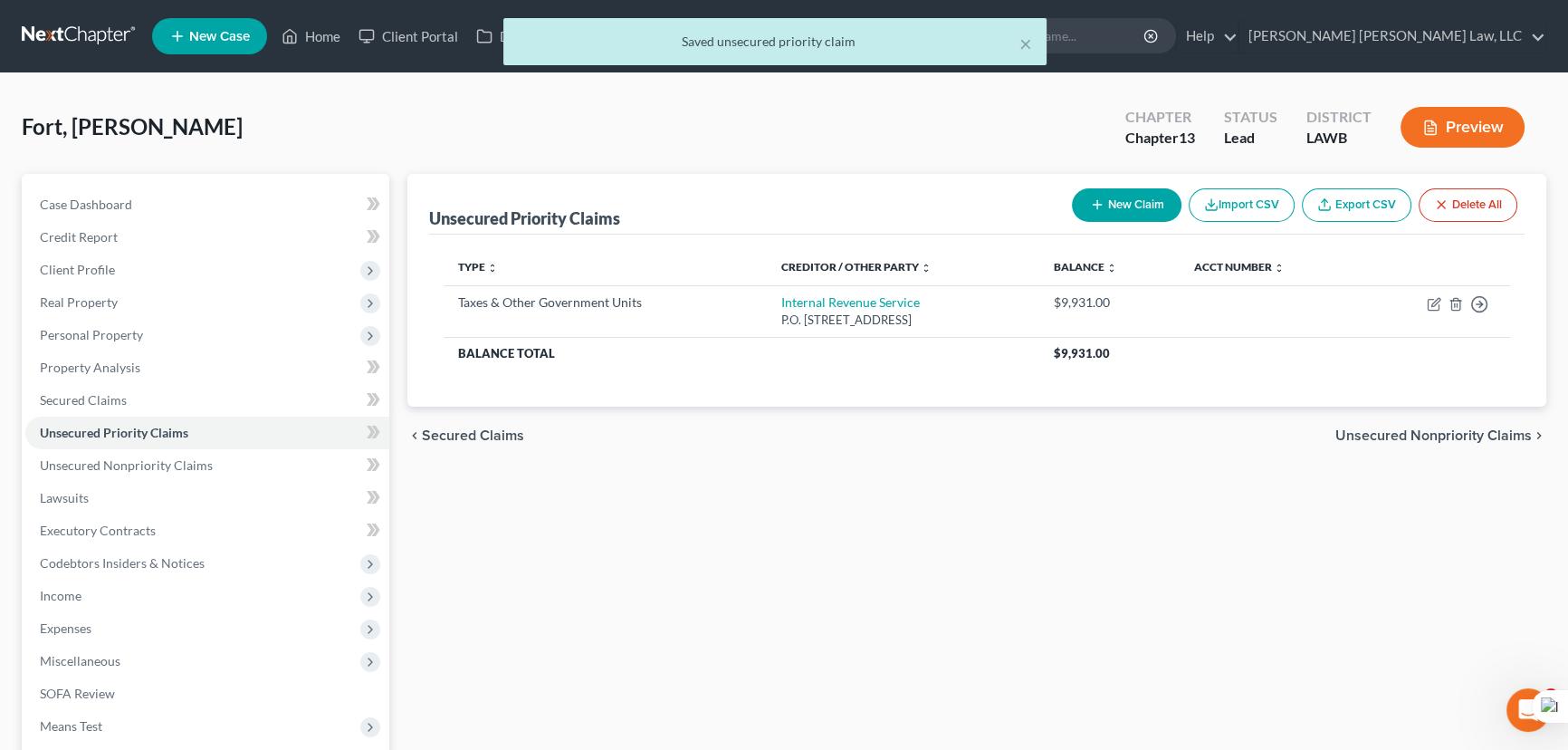
click at [1121, 208] on button "New Claim" at bounding box center [1126, 205] width 110 height 34
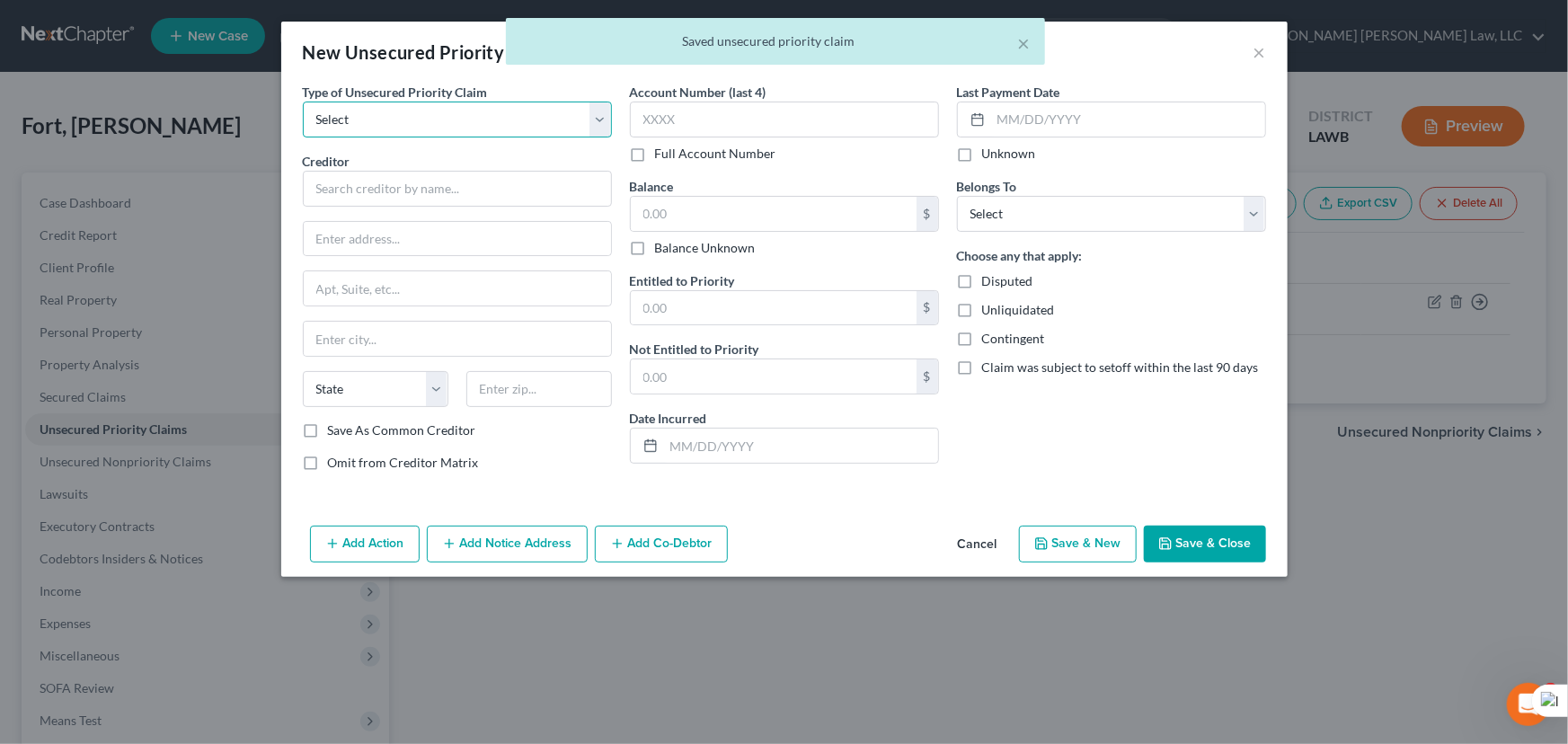
drag, startPoint x: 433, startPoint y: 124, endPoint x: 434, endPoint y: 135, distance: 11.0
click at [433, 124] on select "Select Taxes & Other Government Units Domestic Support Obligations Extensions o…" at bounding box center [457, 119] width 310 height 36
click at [303, 101] on select "Select Taxes & Other Government Units Domestic Support Obligations Extensions o…" at bounding box center [457, 119] width 310 height 36
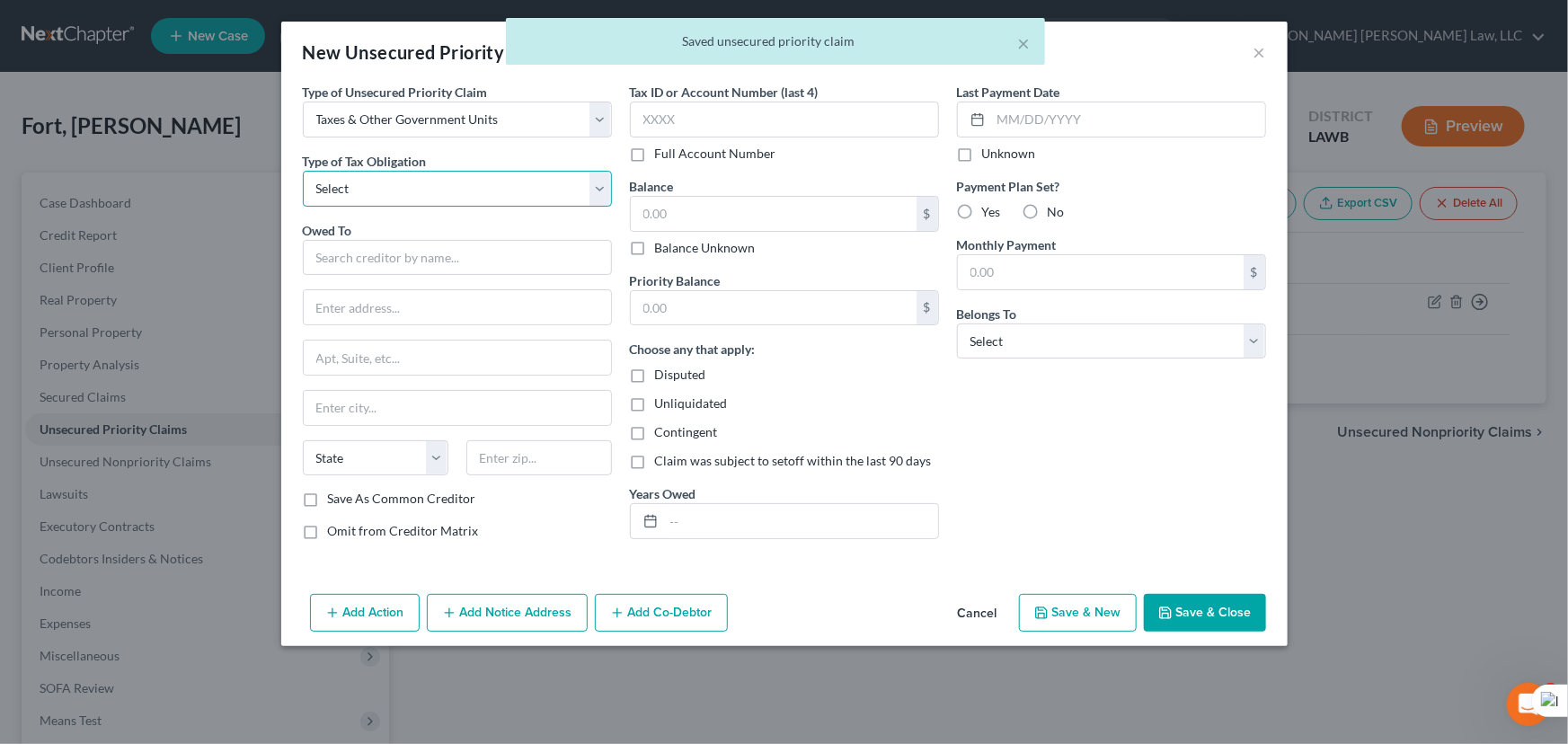
drag, startPoint x: 428, startPoint y: 195, endPoint x: 428, endPoint y: 204, distance: 9.0
click at [428, 195] on select "Select Federal City State Franchise Tax Board Other" at bounding box center [457, 189] width 310 height 36
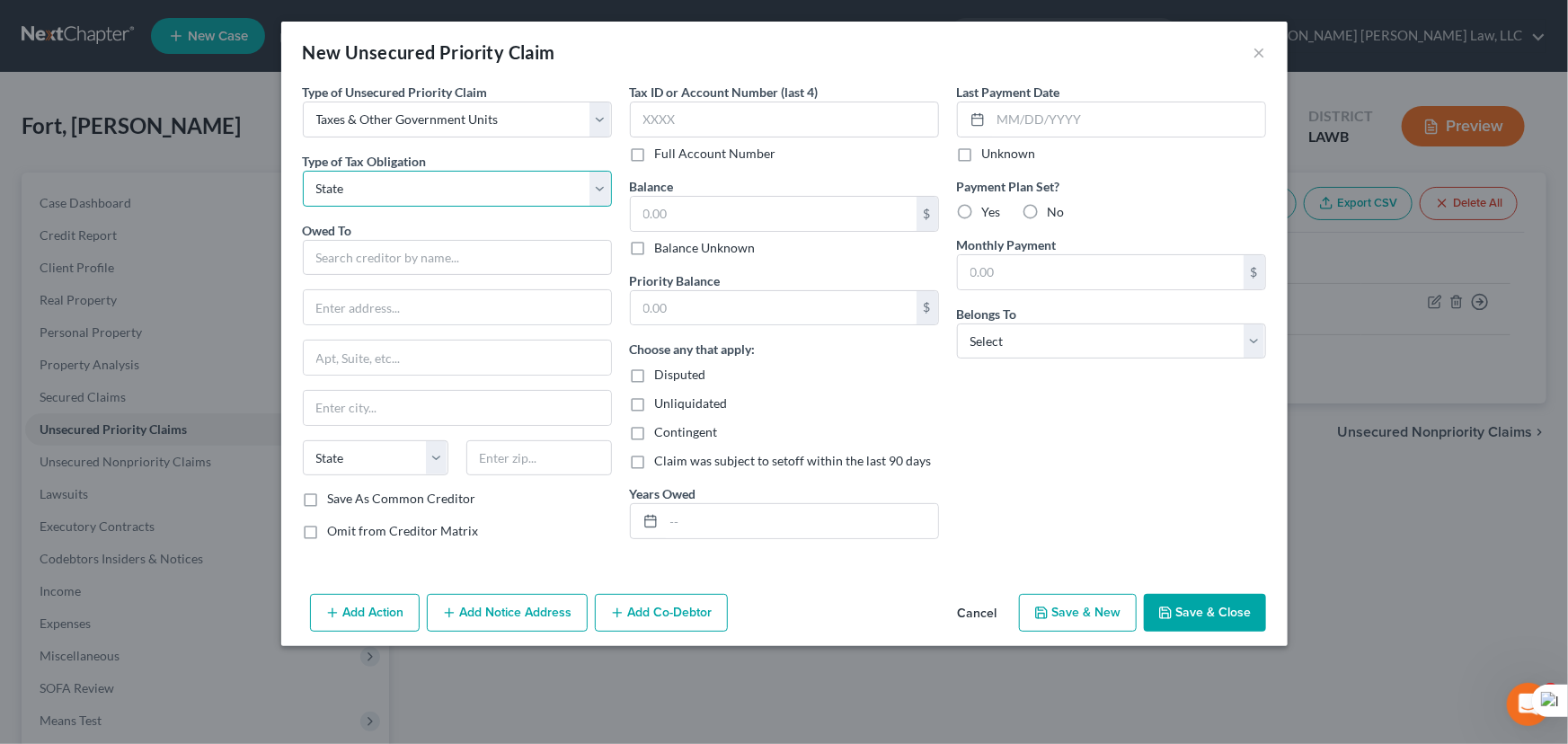
click at [303, 171] on select "Select Federal City State Franchise Tax Board Other" at bounding box center [457, 189] width 310 height 36
click at [415, 240] on input "text" at bounding box center [457, 257] width 310 height 36
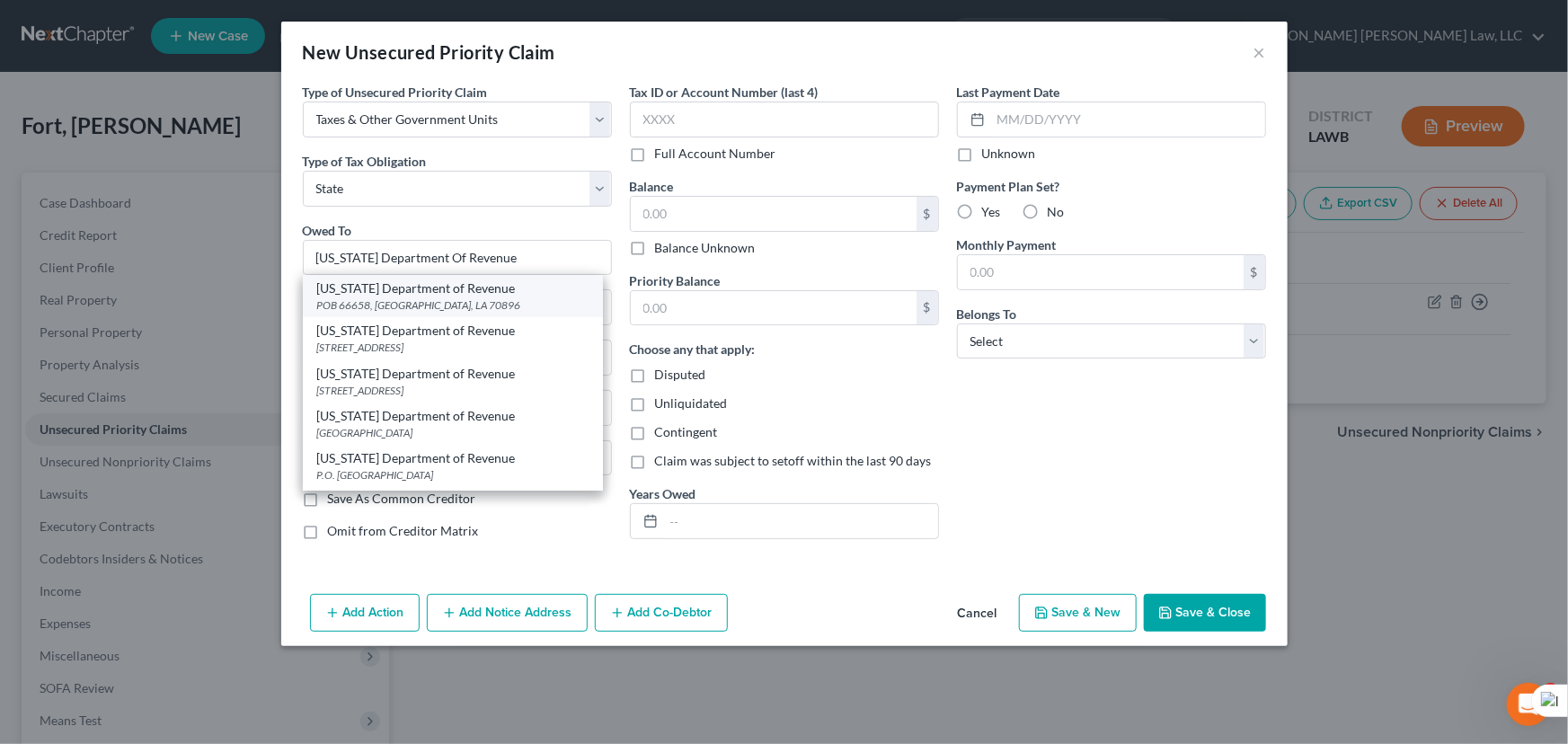
click at [415, 314] on div "Louisiana Department of Revenue POB 66658, Baton Rouge, LA 70896" at bounding box center [453, 295] width 300 height 42
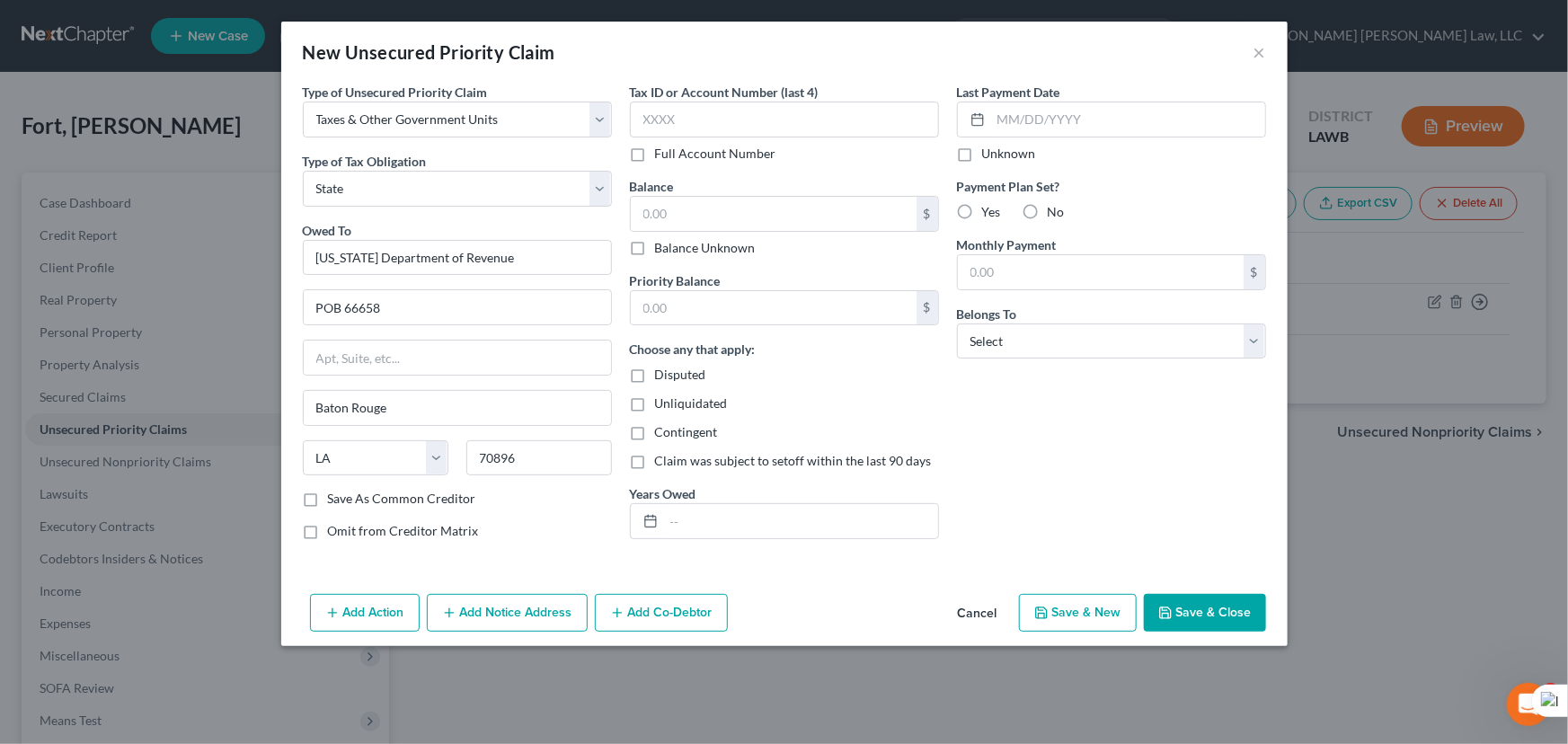
click at [738, 231] on div "$ Balance Unknown" at bounding box center [784, 227] width 310 height 61
click at [739, 220] on input "text" at bounding box center [774, 214] width 286 height 34
click at [716, 283] on label "Priority Balance" at bounding box center [676, 281] width 91 height 19
click at [716, 295] on input "text" at bounding box center [774, 307] width 286 height 34
click at [733, 517] on input "text" at bounding box center [801, 520] width 274 height 34
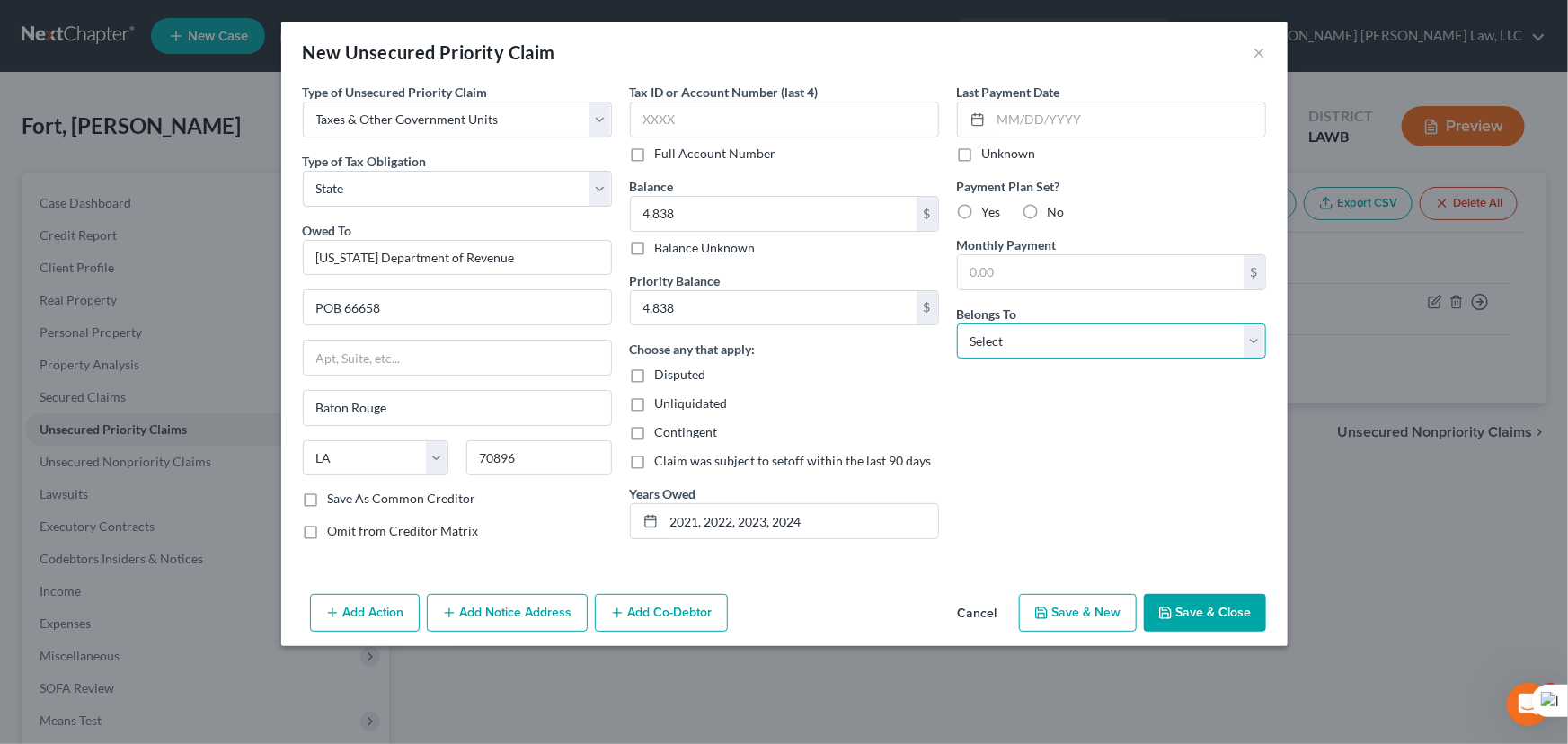
click at [1016, 333] on select "Select Debtor 1 Only Debtor 2 Only Debtor 1 And Debtor 2 Only At Least One Of T…" at bounding box center [1112, 341] width 310 height 36
click at [957, 323] on select "Select Debtor 1 Only Debtor 2 Only Debtor 1 And Debtor 2 Only At Least One Of T…" at bounding box center [1112, 341] width 310 height 36
click at [1197, 637] on div "Add Action Add Notice Address Add Co-Debtor Cancel Save & New Save & Close" at bounding box center [784, 616] width 1007 height 59
click at [1197, 614] on button "Save & Close" at bounding box center [1206, 612] width 123 height 38
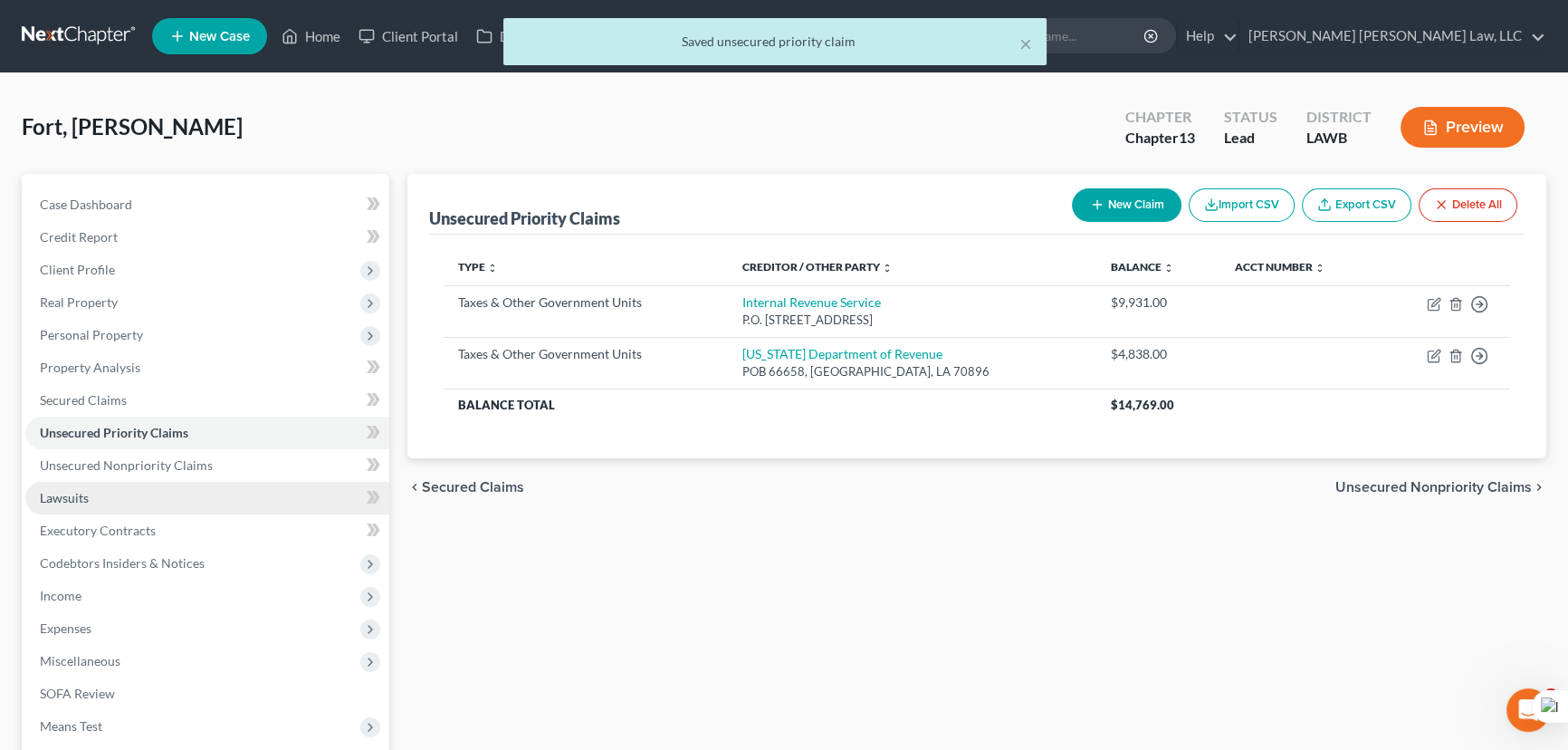
click at [176, 481] on link "Lawsuits" at bounding box center [207, 497] width 364 height 33
click at [181, 465] on span "Unsecured Nonpriority Claims" at bounding box center [126, 464] width 173 height 15
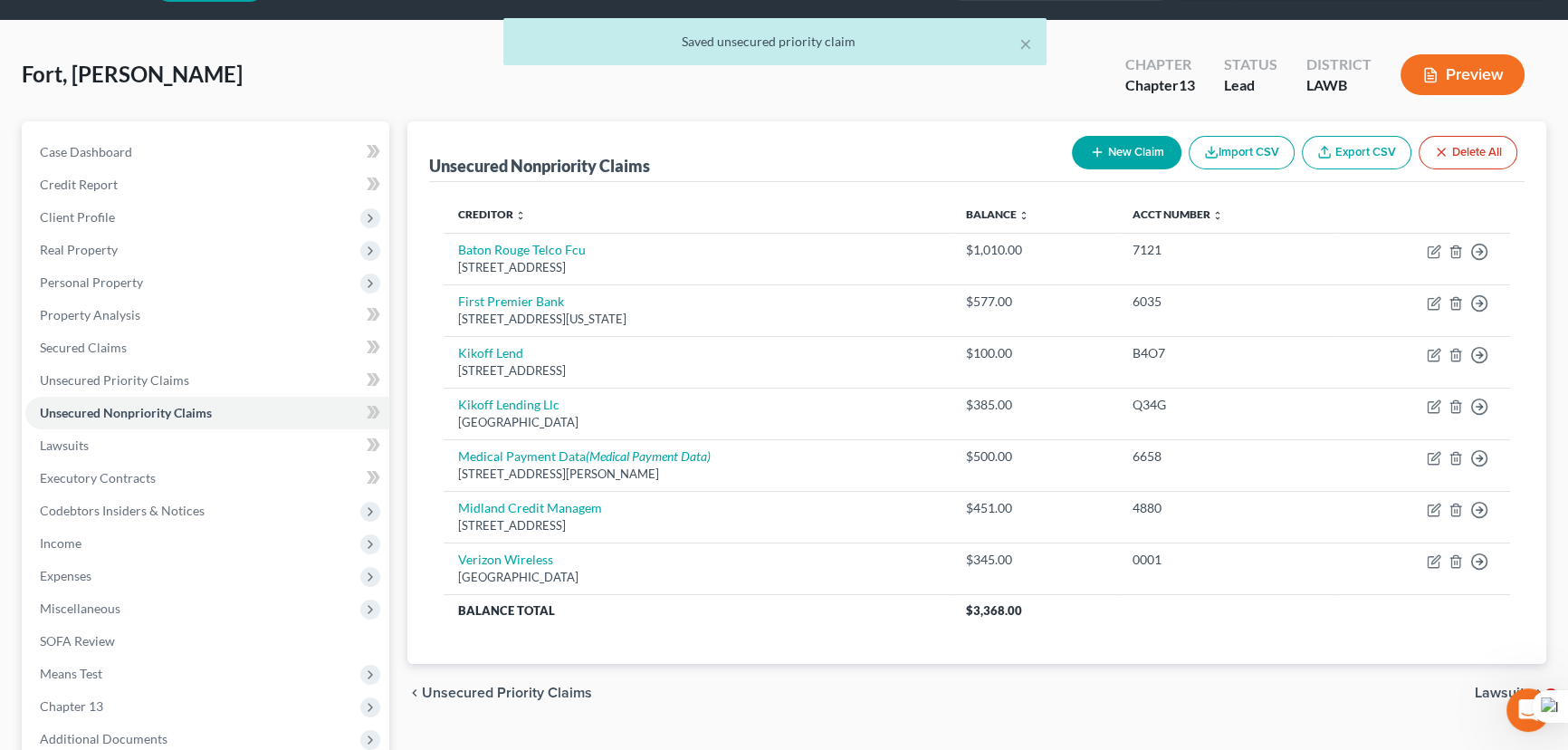
scroll to position [81, 0]
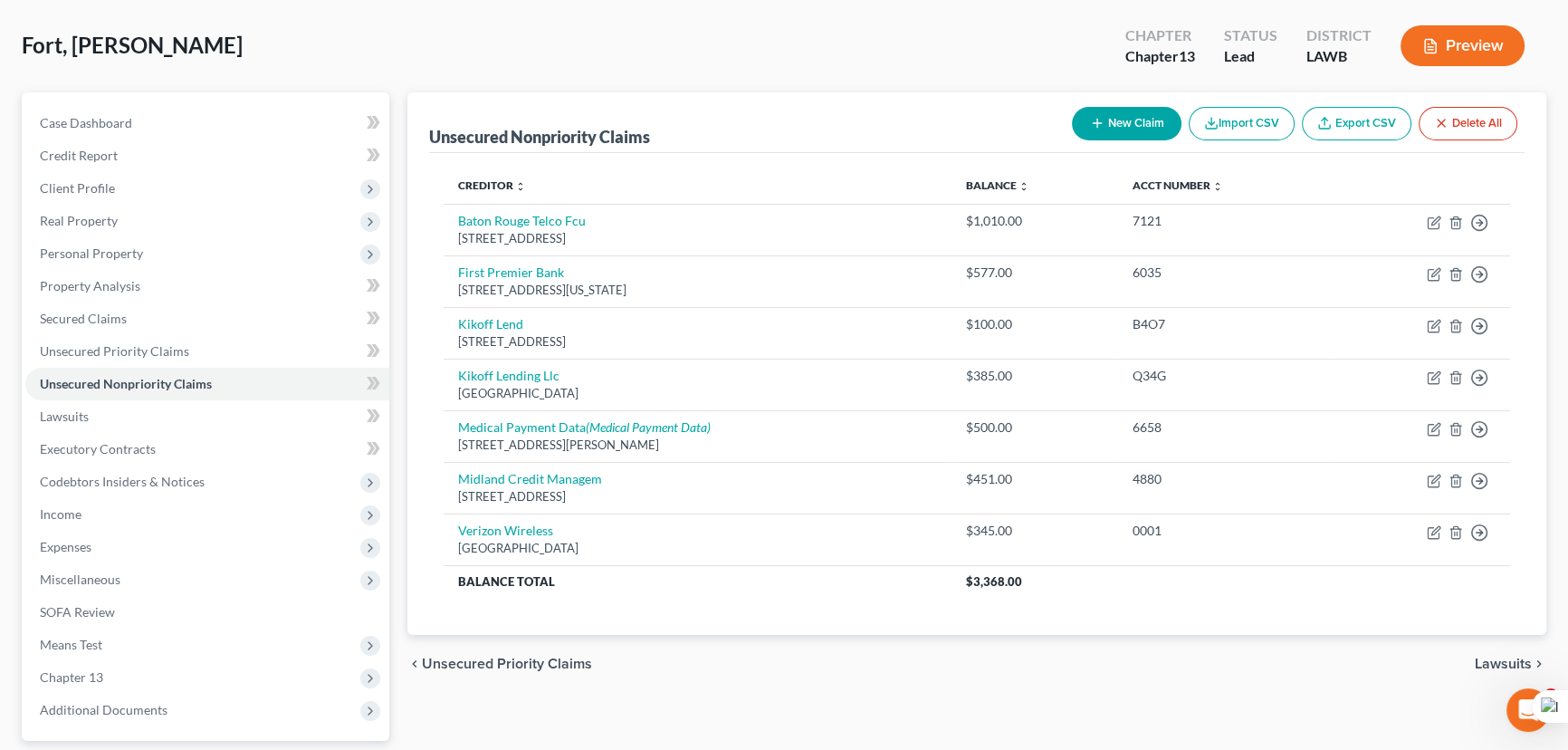
click at [1155, 135] on button "New Claim" at bounding box center [1126, 124] width 110 height 34
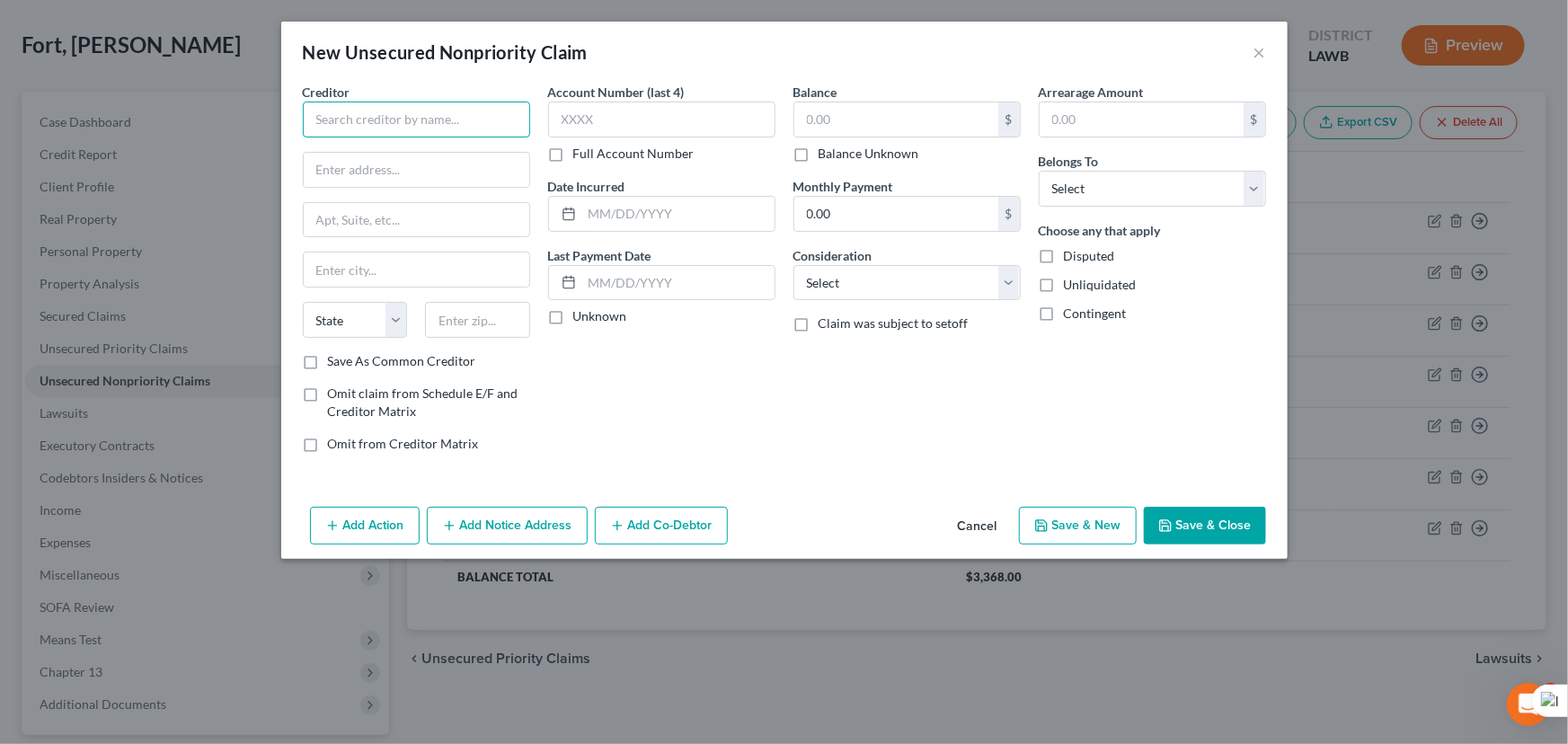
click at [412, 133] on input "text" at bounding box center [416, 119] width 228 height 36
click at [866, 133] on input "text" at bounding box center [897, 119] width 204 height 34
click at [493, 107] on input "Money Lion" at bounding box center [416, 119] width 228 height 36
click at [476, 165] on input "text" at bounding box center [416, 169] width 226 height 34
drag, startPoint x: 1067, startPoint y: 189, endPoint x: 1067, endPoint y: 204, distance: 15.0
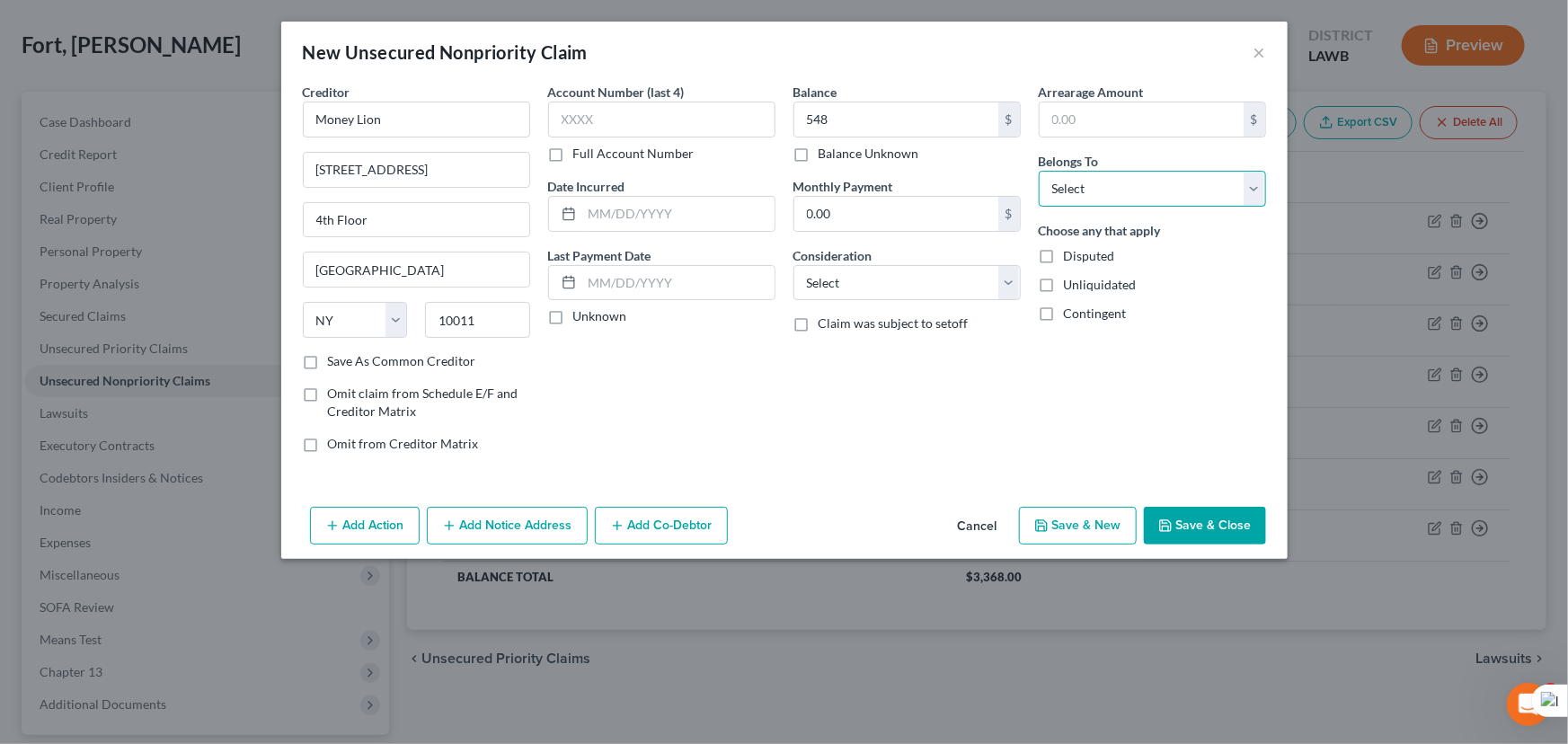
click at [1067, 189] on select "Select Debtor 1 Only Debtor 2 Only Debtor 1 And Debtor 2 Only At Least One Of T…" at bounding box center [1153, 189] width 228 height 36
click at [1039, 171] on select "Select Debtor 1 Only Debtor 2 Only Debtor 1 And Debtor 2 Only At Least One Of T…" at bounding box center [1153, 189] width 228 height 36
click at [1223, 516] on button "Save & Close" at bounding box center [1206, 525] width 123 height 38
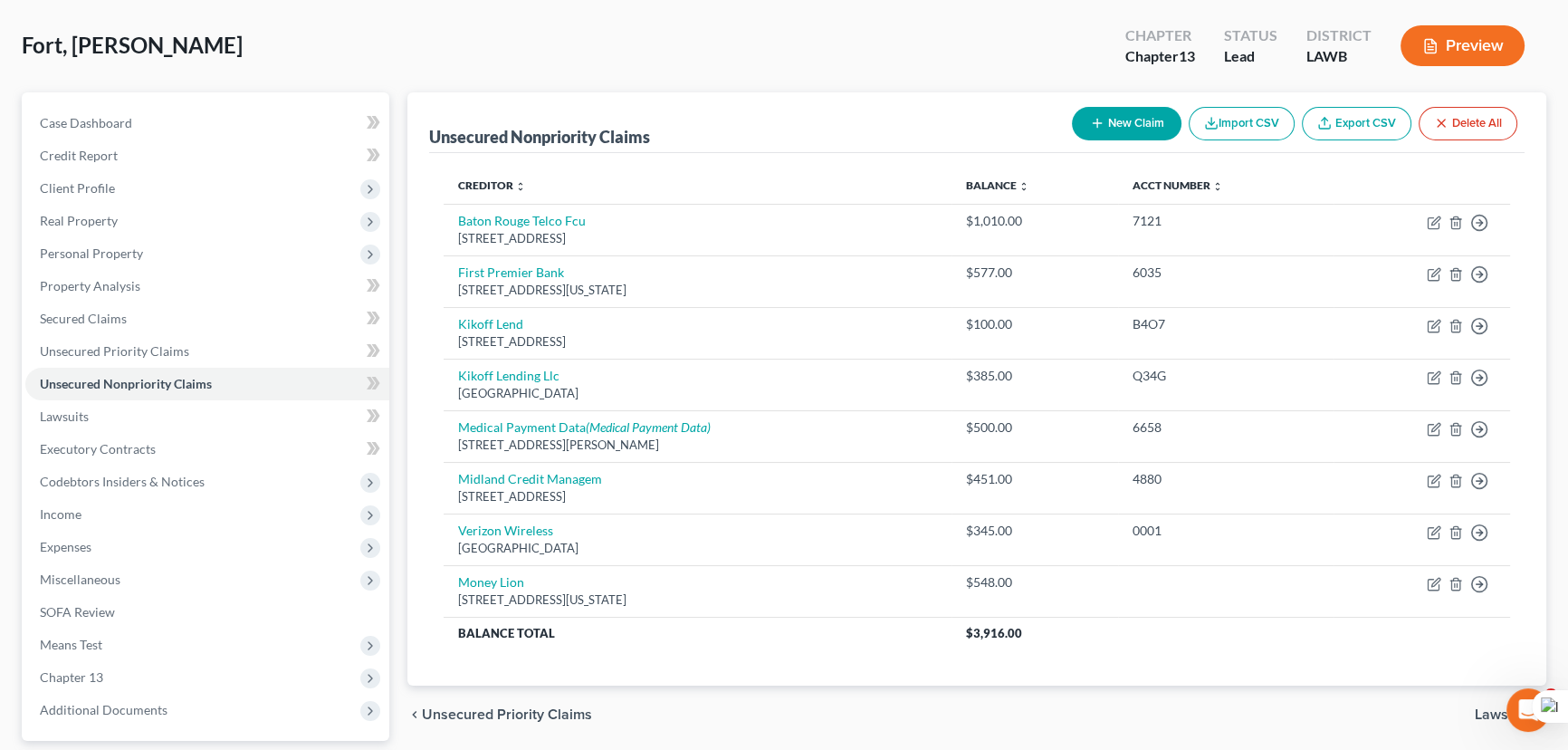
click at [1069, 153] on div "Creditor expand_more expand_less unfold_more Balance expand_more expand_less un…" at bounding box center [976, 419] width 1095 height 534
click at [1084, 132] on button "New Claim" at bounding box center [1126, 124] width 110 height 34
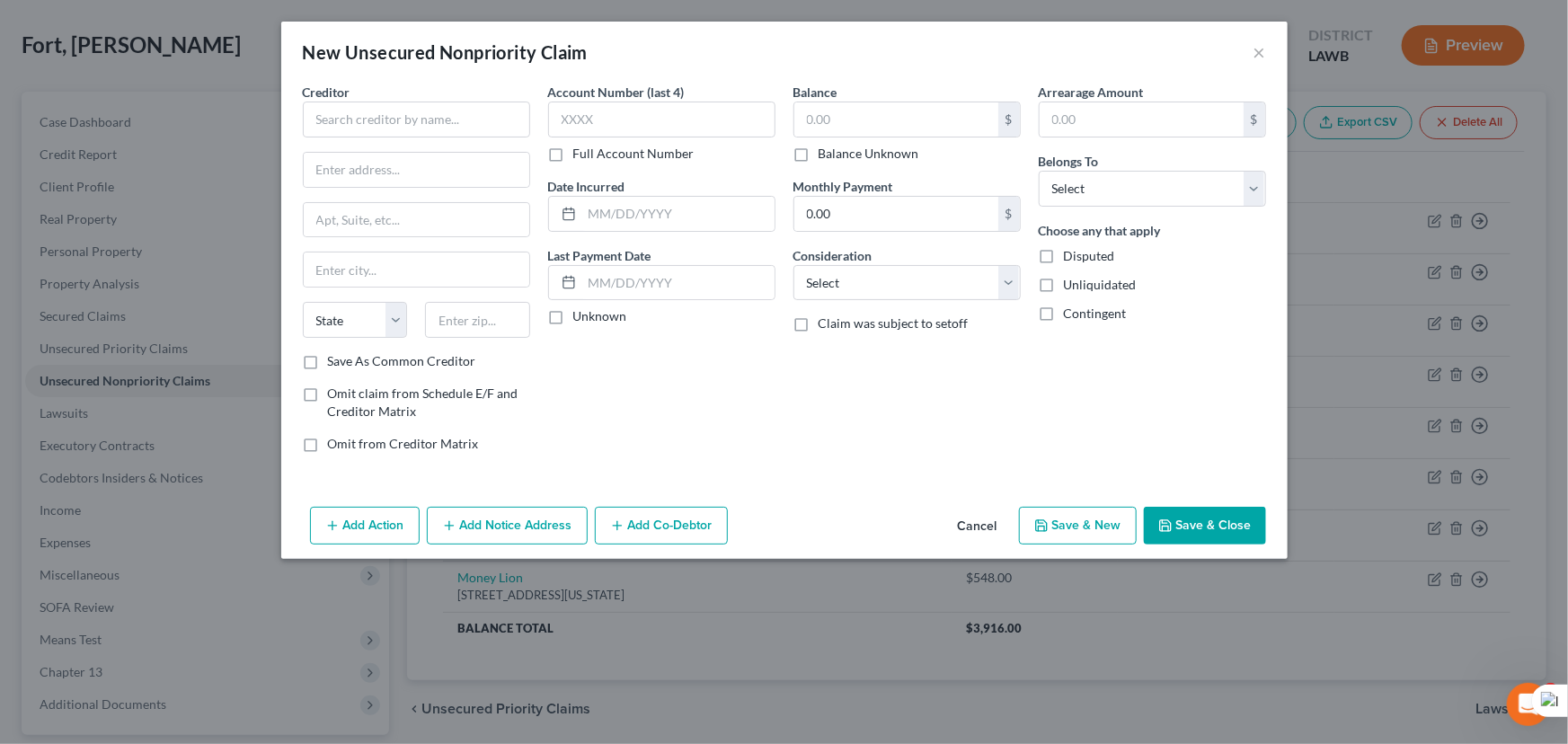
click at [418, 82] on div "New Unsecured Nonpriority Claim × Creditor * State AL AK AR AZ CA CO CT DE DC F…" at bounding box center [784, 290] width 1007 height 537
click at [421, 117] on input "text" at bounding box center [416, 119] width 228 height 36
click at [335, 125] on input "text" at bounding box center [416, 119] width 228 height 36
click at [398, 172] on input "text" at bounding box center [416, 169] width 226 height 34
drag, startPoint x: 863, startPoint y: 143, endPoint x: 869, endPoint y: 126, distance: 18.0
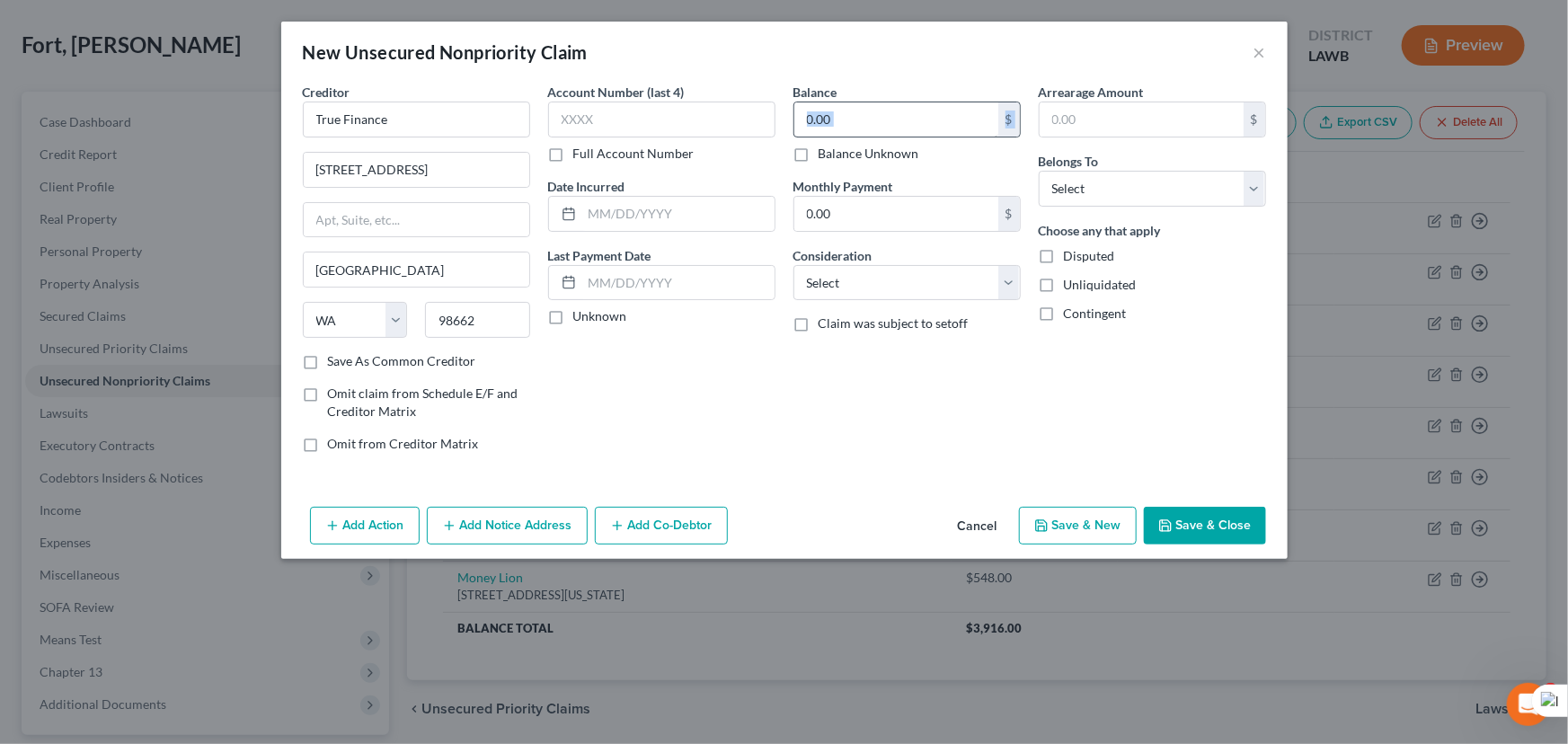
click at [866, 136] on div "$ Balance Unknown" at bounding box center [907, 132] width 228 height 61
click at [868, 130] on input "text" at bounding box center [897, 119] width 204 height 34
click at [869, 126] on input "text" at bounding box center [897, 119] width 204 height 34
click at [1145, 169] on div "Belongs To * Select Debtor 1 Only Debtor 2 Only Debtor 1 And Debtor 2 Only At L…" at bounding box center [1153, 178] width 228 height 55
click at [1139, 193] on select "Select Debtor 1 Only Debtor 2 Only Debtor 1 And Debtor 2 Only At Least One Of T…" at bounding box center [1153, 189] width 228 height 36
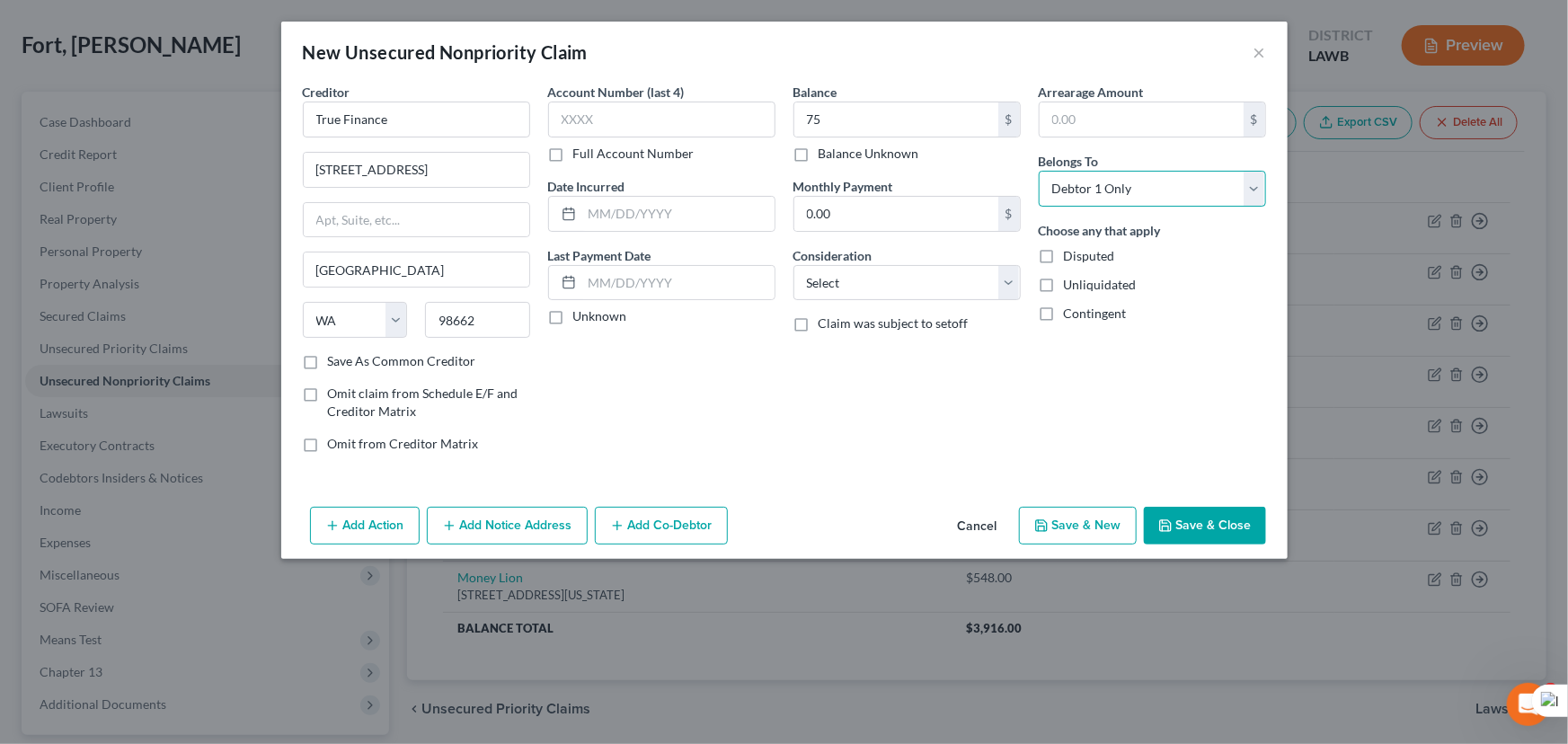
click at [1039, 171] on select "Select Debtor 1 Only Debtor 2 Only Debtor 1 And Debtor 2 Only At Least One Of T…" at bounding box center [1153, 189] width 228 height 36
click at [1217, 535] on button "Save & Close" at bounding box center [1206, 525] width 123 height 38
click at [1221, 517] on button "Save & Close" at bounding box center [1206, 525] width 123 height 38
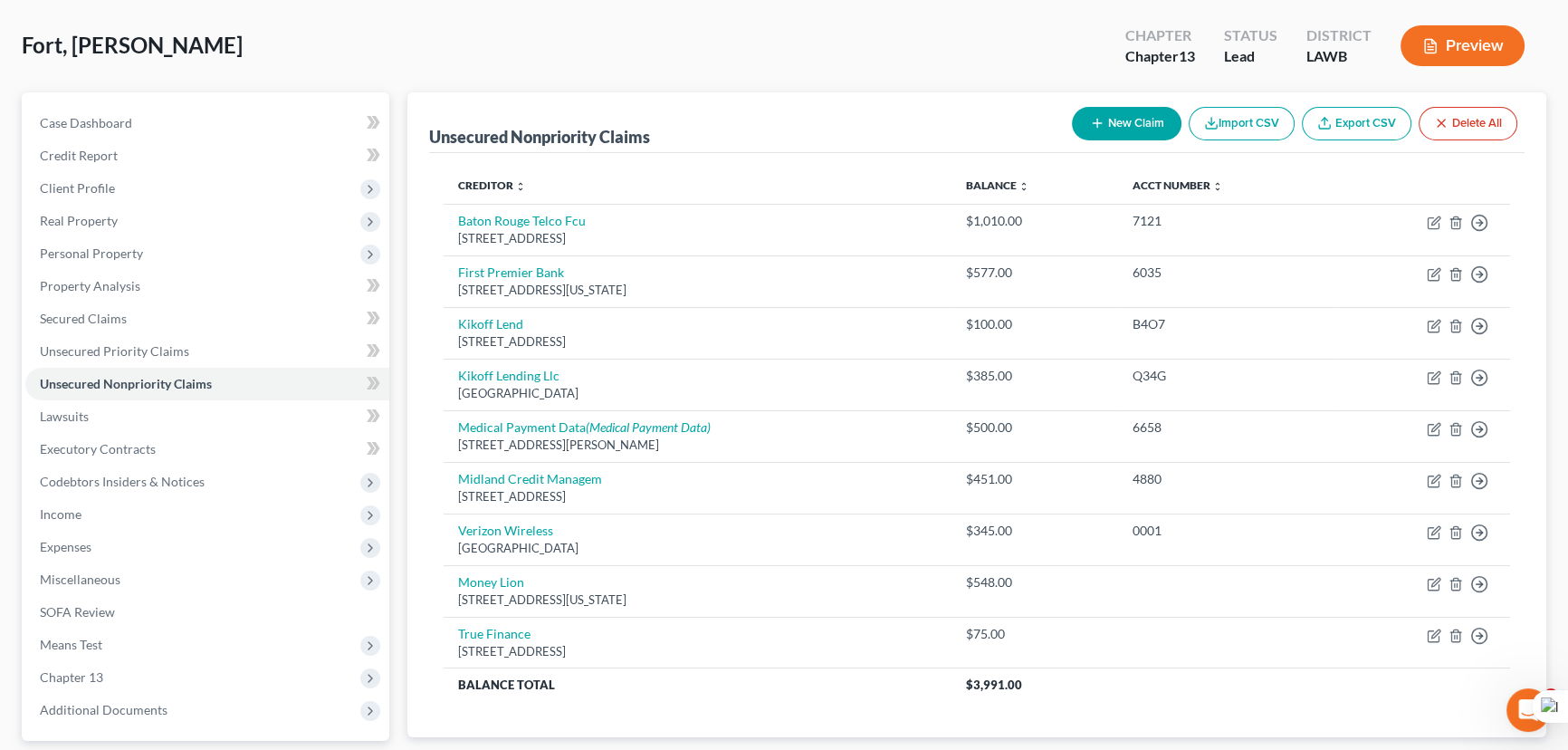
click at [1109, 129] on button "New Claim" at bounding box center [1126, 124] width 110 height 34
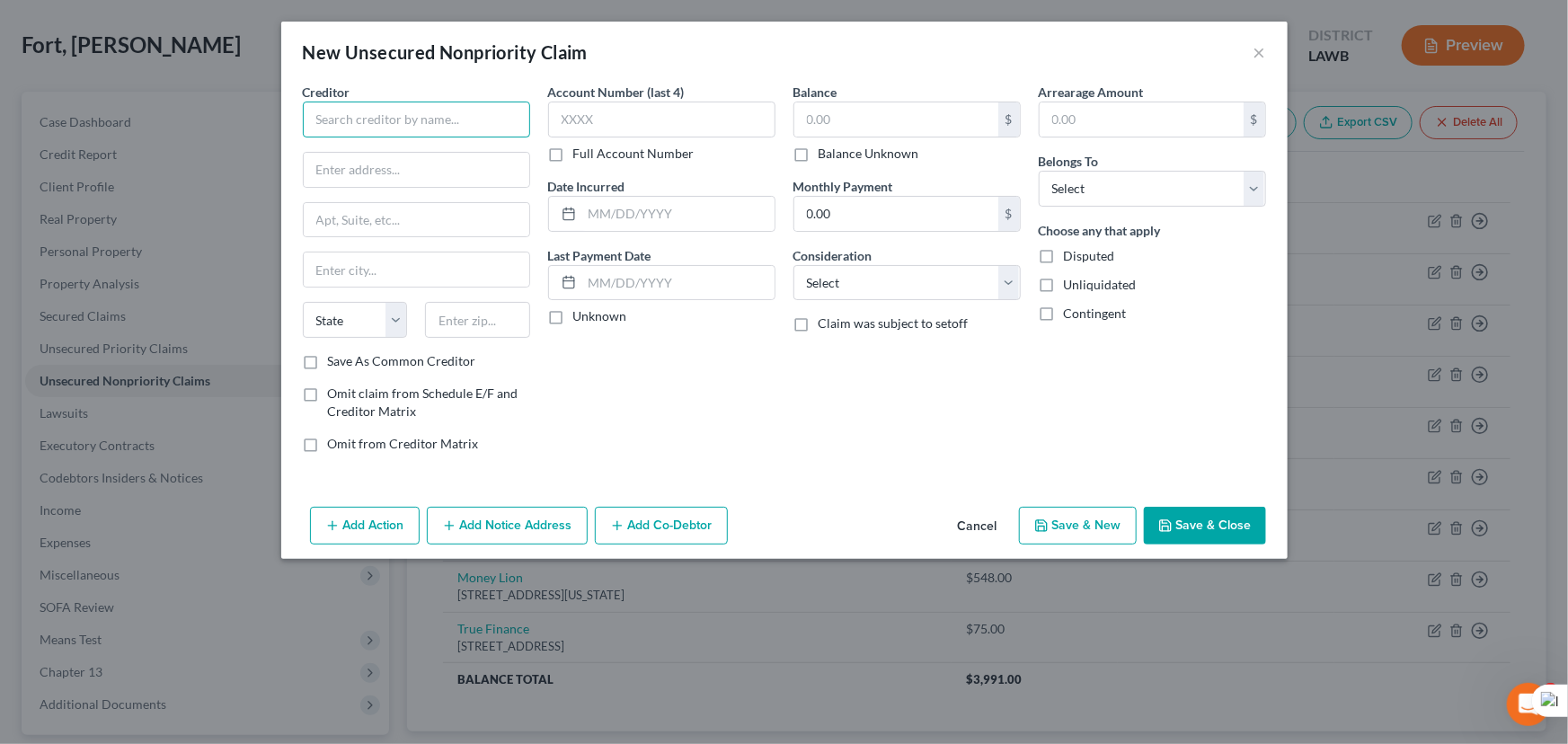
click at [454, 107] on input "text" at bounding box center [416, 119] width 228 height 36
click at [383, 176] on input "text" at bounding box center [416, 169] width 226 height 34
click at [907, 135] on input "text" at bounding box center [897, 119] width 204 height 34
drag, startPoint x: 1116, startPoint y: 197, endPoint x: 1110, endPoint y: 204, distance: 9.2
click at [1116, 197] on select "Select Debtor 1 Only Debtor 2 Only Debtor 1 And Debtor 2 Only At Least One Of T…" at bounding box center [1153, 189] width 228 height 36
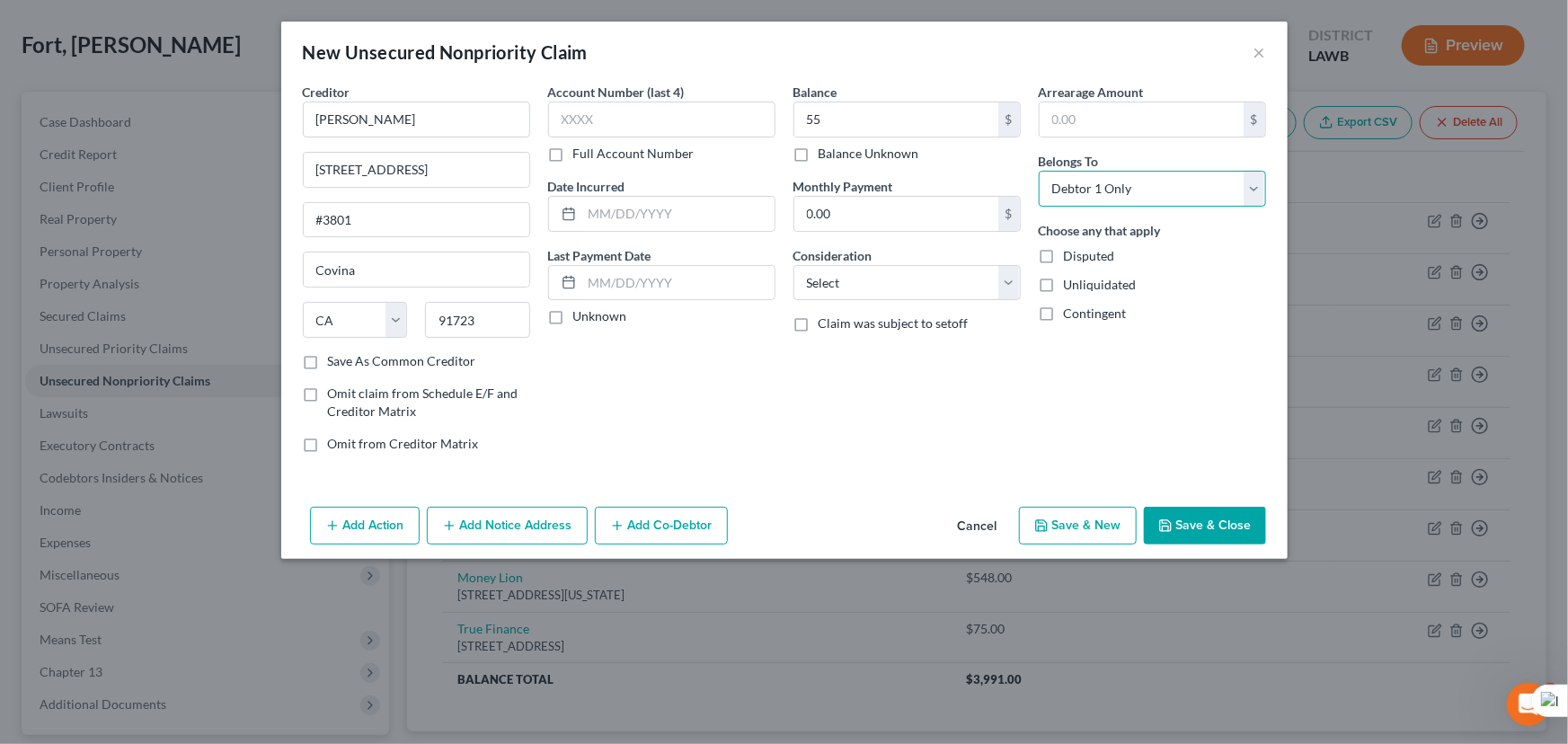
click at [1039, 171] on select "Select Debtor 1 Only Debtor 2 Only Debtor 1 And Debtor 2 Only At Least One Of T…" at bounding box center [1153, 189] width 228 height 36
click at [1207, 557] on div "New Unsecured Nonpriority Claim × Creditor * Albert 440 N Barranca Ave #3801 Co…" at bounding box center [784, 372] width 1568 height 744
click at [1207, 524] on button "Save & Close" at bounding box center [1206, 525] width 123 height 38
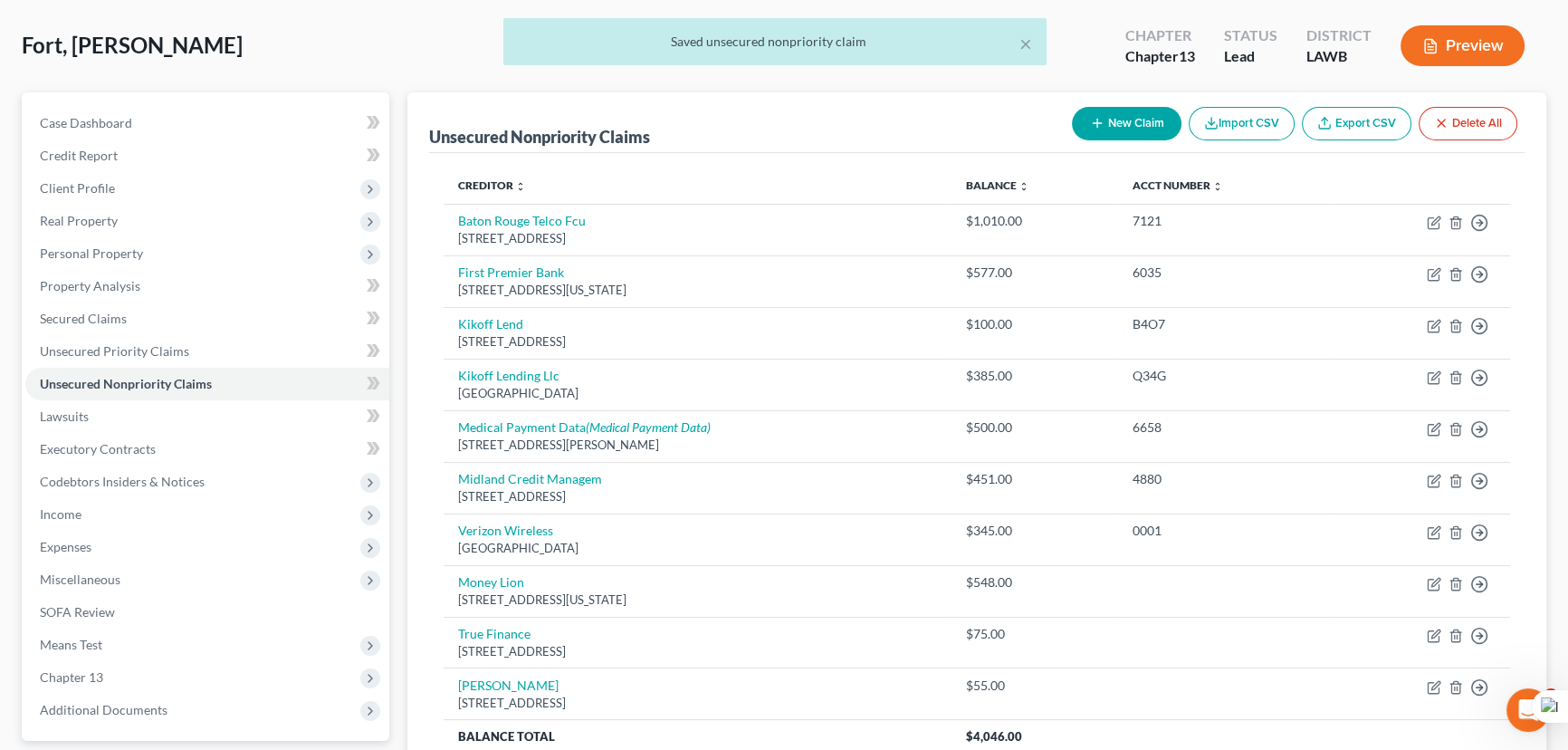
click at [1119, 119] on button "New Claim" at bounding box center [1126, 124] width 110 height 34
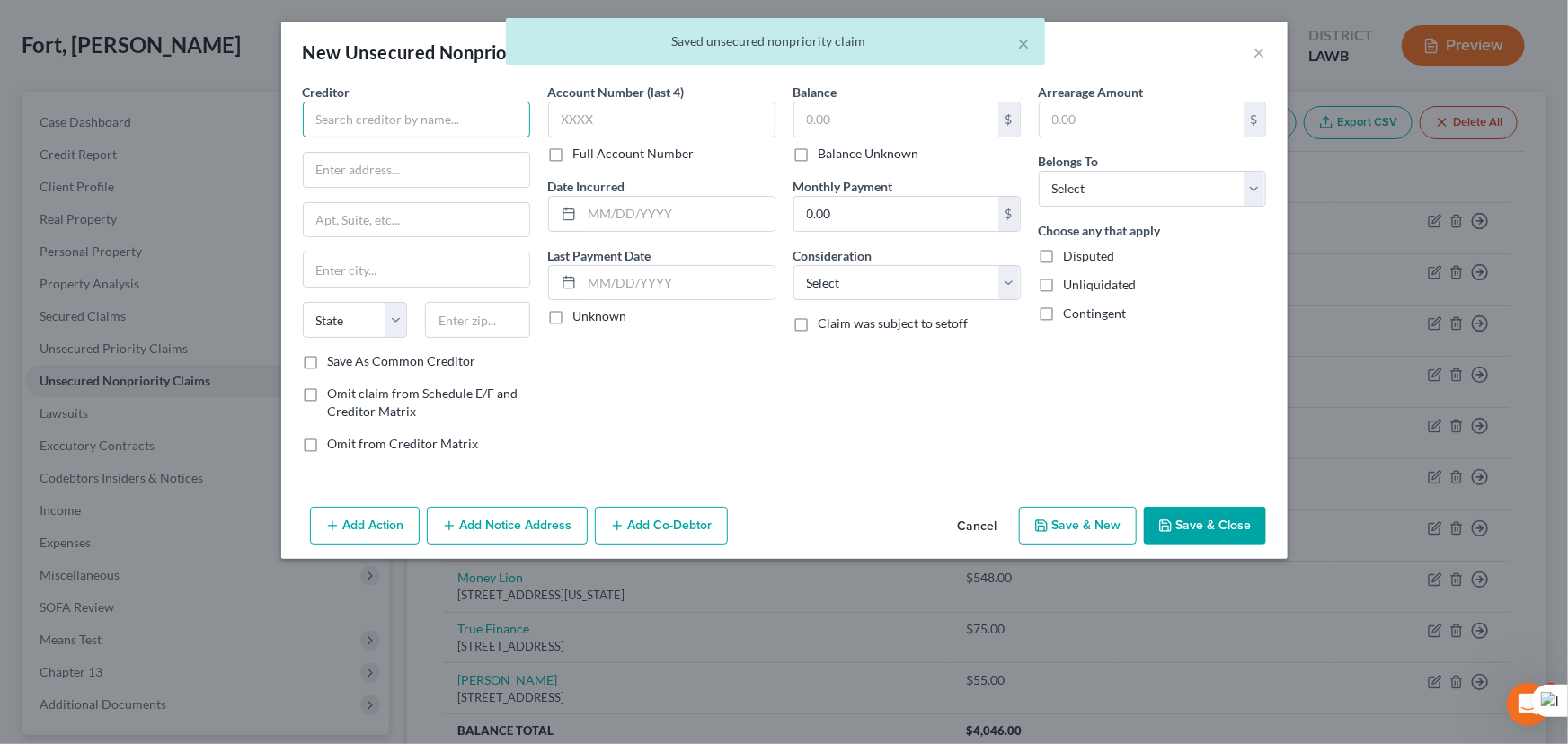
click at [428, 116] on input "text" at bounding box center [416, 119] width 228 height 36
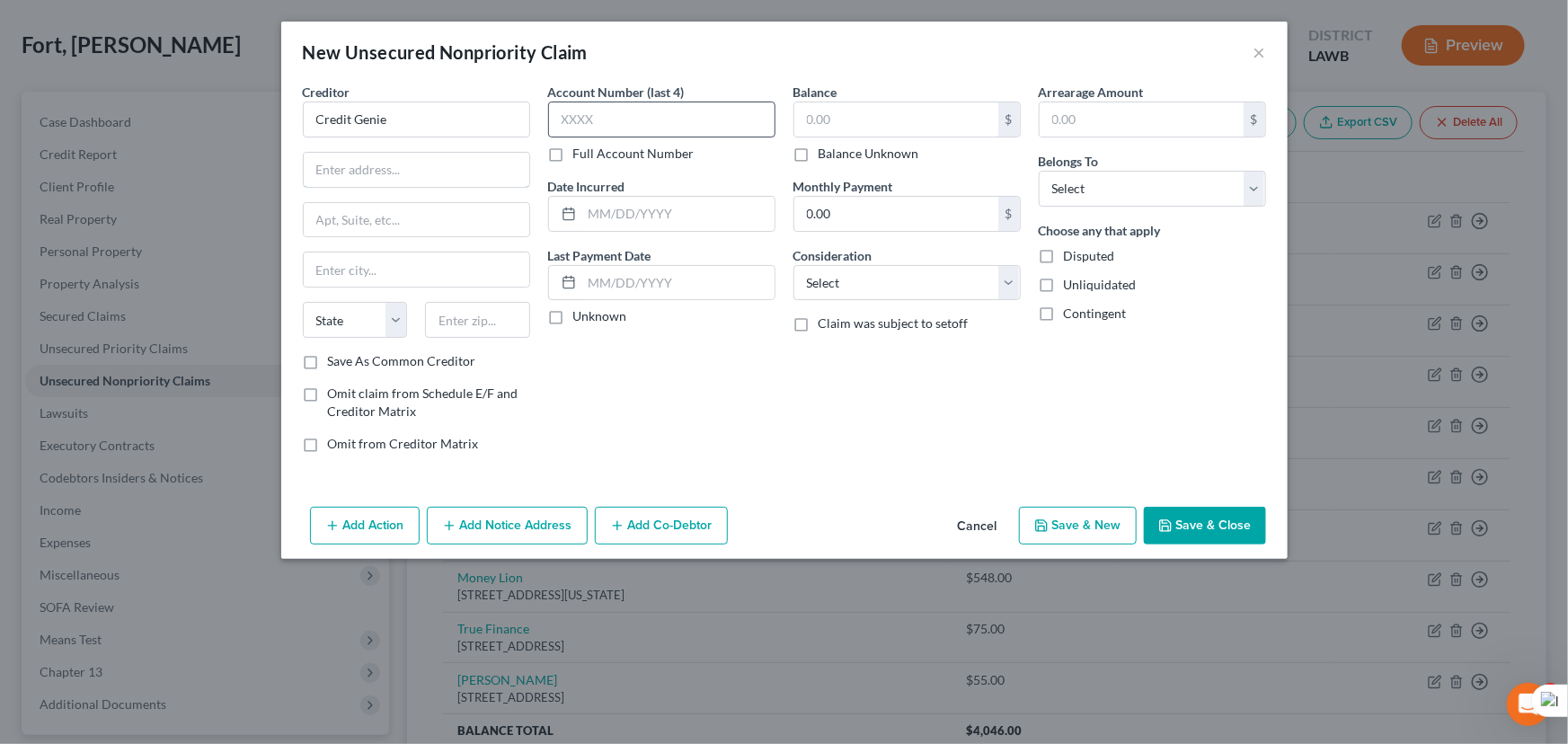
drag, startPoint x: 435, startPoint y: 158, endPoint x: 617, endPoint y: 102, distance: 190.4
click at [434, 158] on input "text" at bounding box center [416, 169] width 226 height 34
click at [512, 318] on input "text" at bounding box center [477, 320] width 105 height 36
click at [333, 269] on input "COnshohocken" at bounding box center [416, 269] width 226 height 34
click at [882, 116] on input "text" at bounding box center [897, 119] width 204 height 34
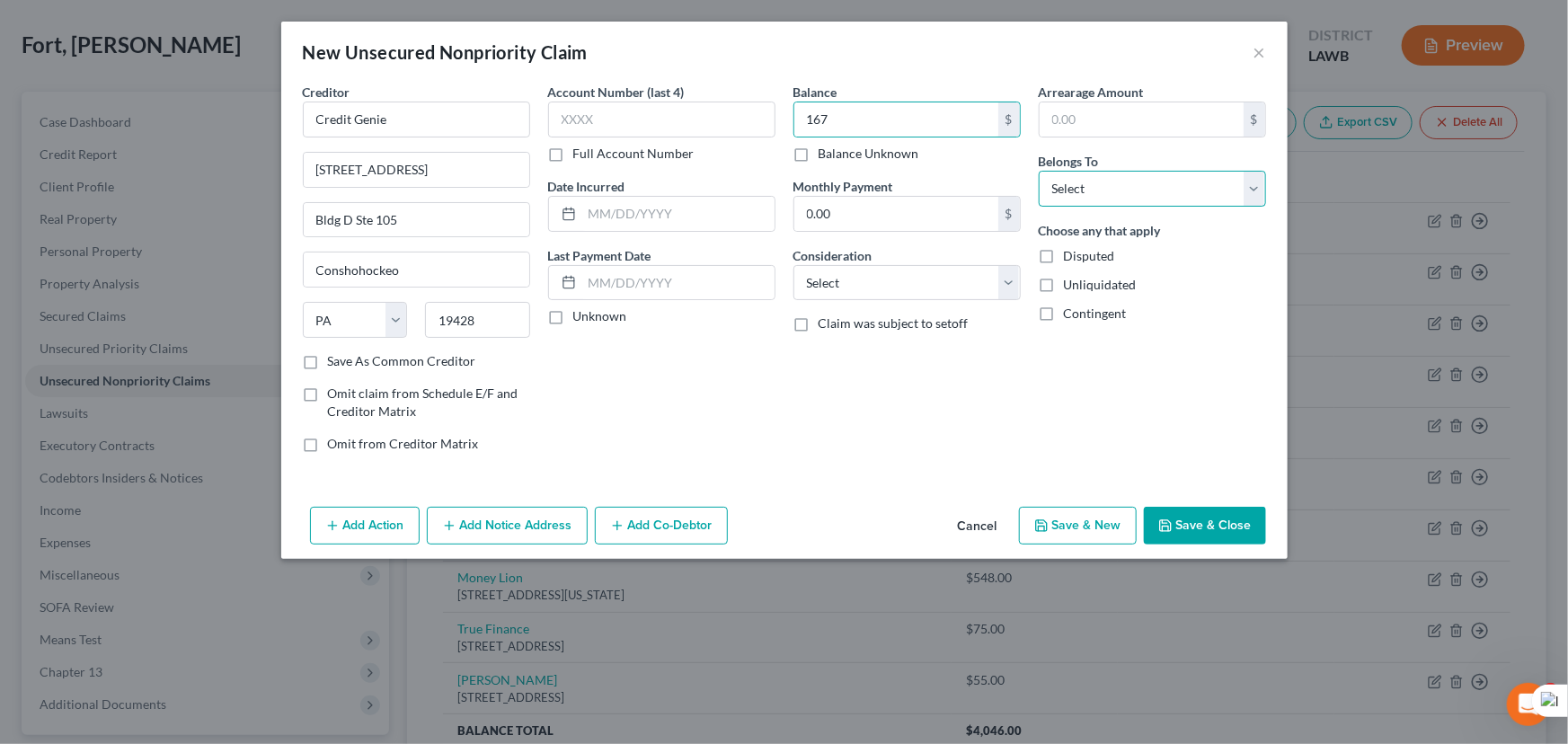
drag, startPoint x: 1177, startPoint y: 174, endPoint x: 1164, endPoint y: 204, distance: 32.7
click at [1177, 174] on select "Select Debtor 1 Only Debtor 2 Only Debtor 1 And Debtor 2 Only At Least One Of T…" at bounding box center [1153, 189] width 228 height 36
click at [1039, 171] on select "Select Debtor 1 Only Debtor 2 Only Debtor 1 And Debtor 2 Only At Least One Of T…" at bounding box center [1153, 189] width 228 height 36
click at [1216, 542] on button "Save & Close" at bounding box center [1206, 525] width 123 height 38
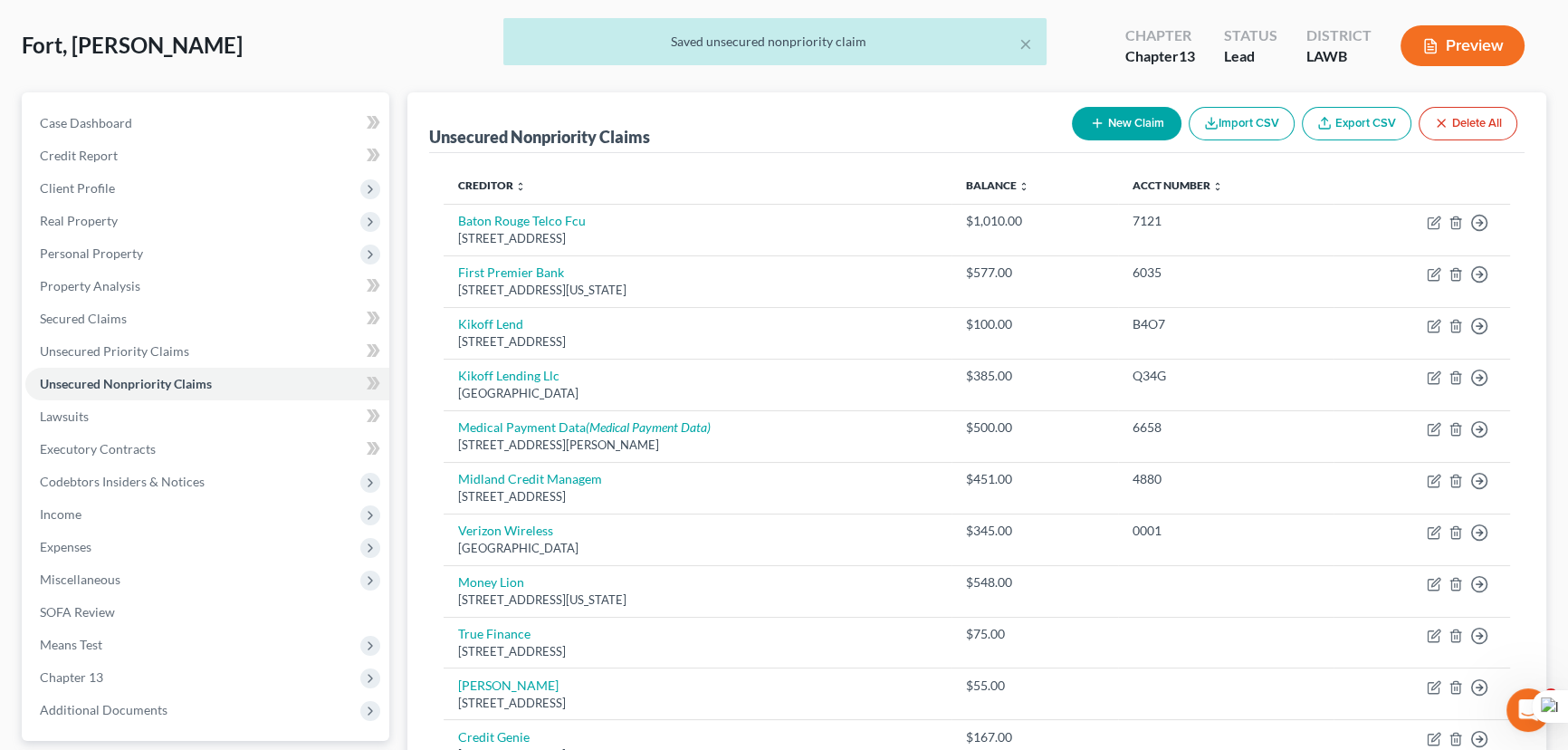
click at [1099, 137] on button "New Claim" at bounding box center [1126, 124] width 110 height 34
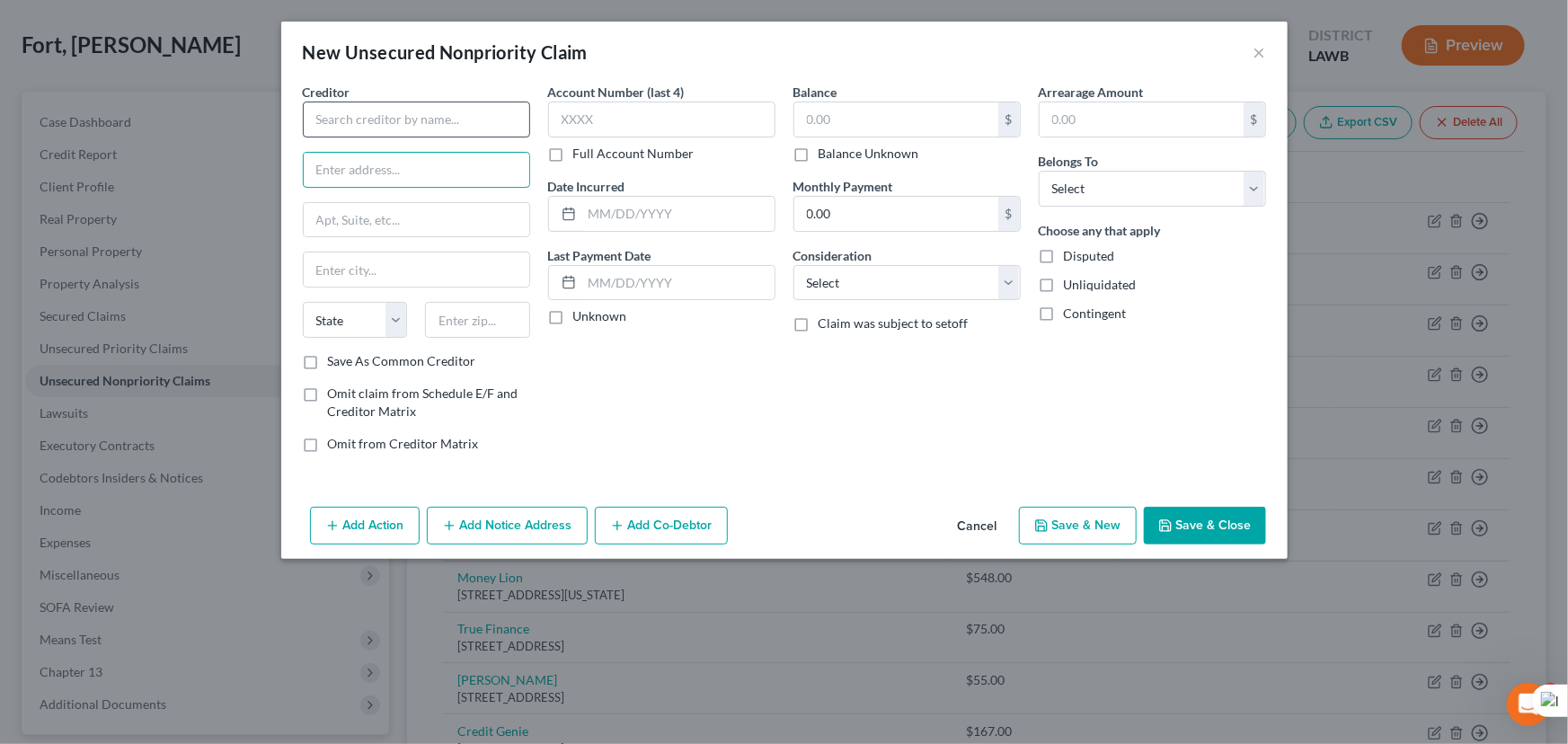
drag, startPoint x: 488, startPoint y: 151, endPoint x: 458, endPoint y: 120, distance: 43.1
click at [488, 152] on input "text" at bounding box center [416, 169] width 226 height 34
click at [458, 120] on input "text" at bounding box center [416, 119] width 228 height 36
click at [441, 145] on div "Empower" at bounding box center [410, 150] width 187 height 18
click at [883, 111] on input "text" at bounding box center [897, 119] width 204 height 34
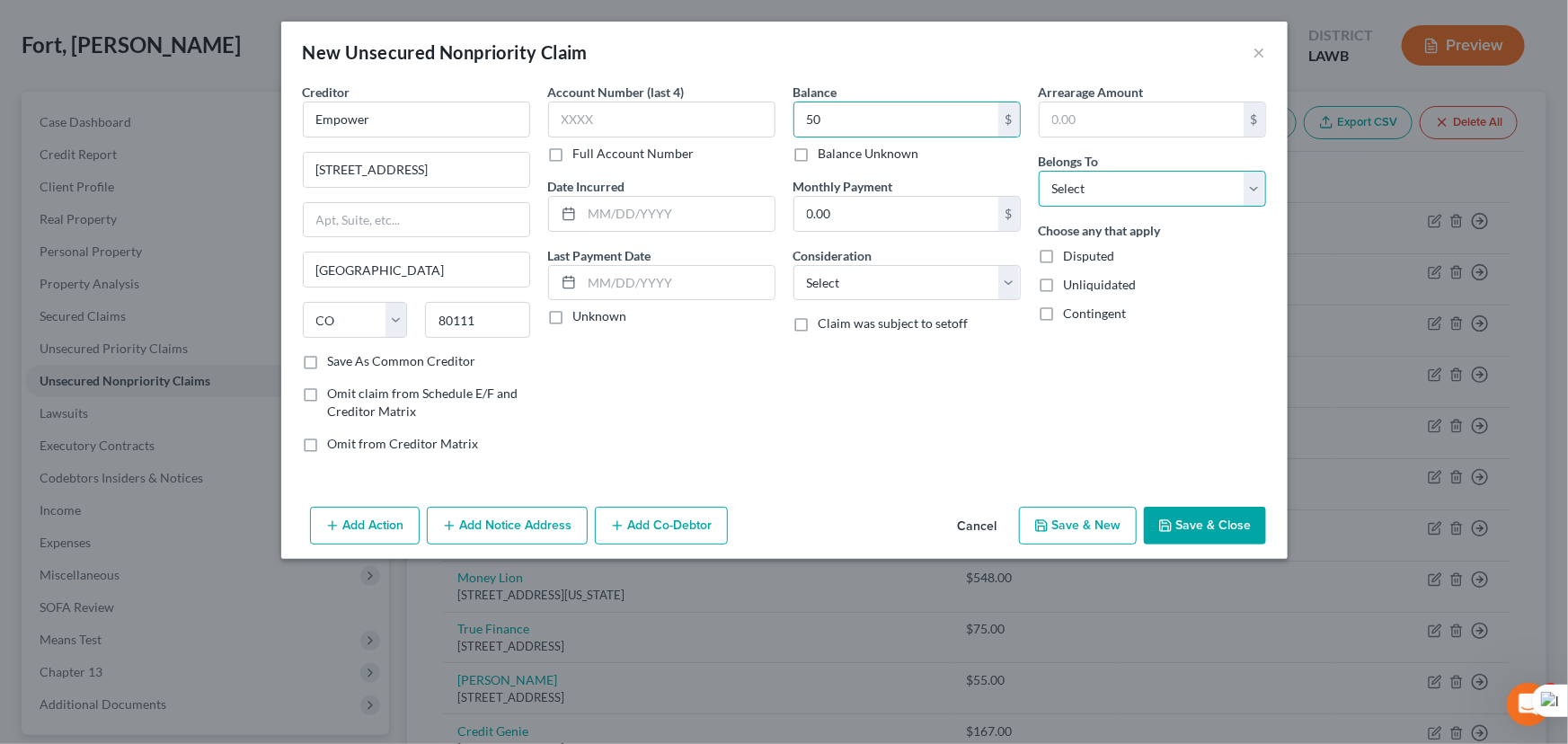
drag, startPoint x: 1136, startPoint y: 178, endPoint x: 1132, endPoint y: 204, distance: 26.3
click at [1136, 179] on select "Select Debtor 1 Only Debtor 2 Only Debtor 1 And Debtor 2 Only At Least One Of T…" at bounding box center [1153, 189] width 228 height 36
click at [1039, 171] on select "Select Debtor 1 Only Debtor 2 Only Debtor 1 And Debtor 2 Only At Least One Of T…" at bounding box center [1153, 189] width 228 height 36
click at [1216, 524] on button "Save & Close" at bounding box center [1206, 525] width 123 height 38
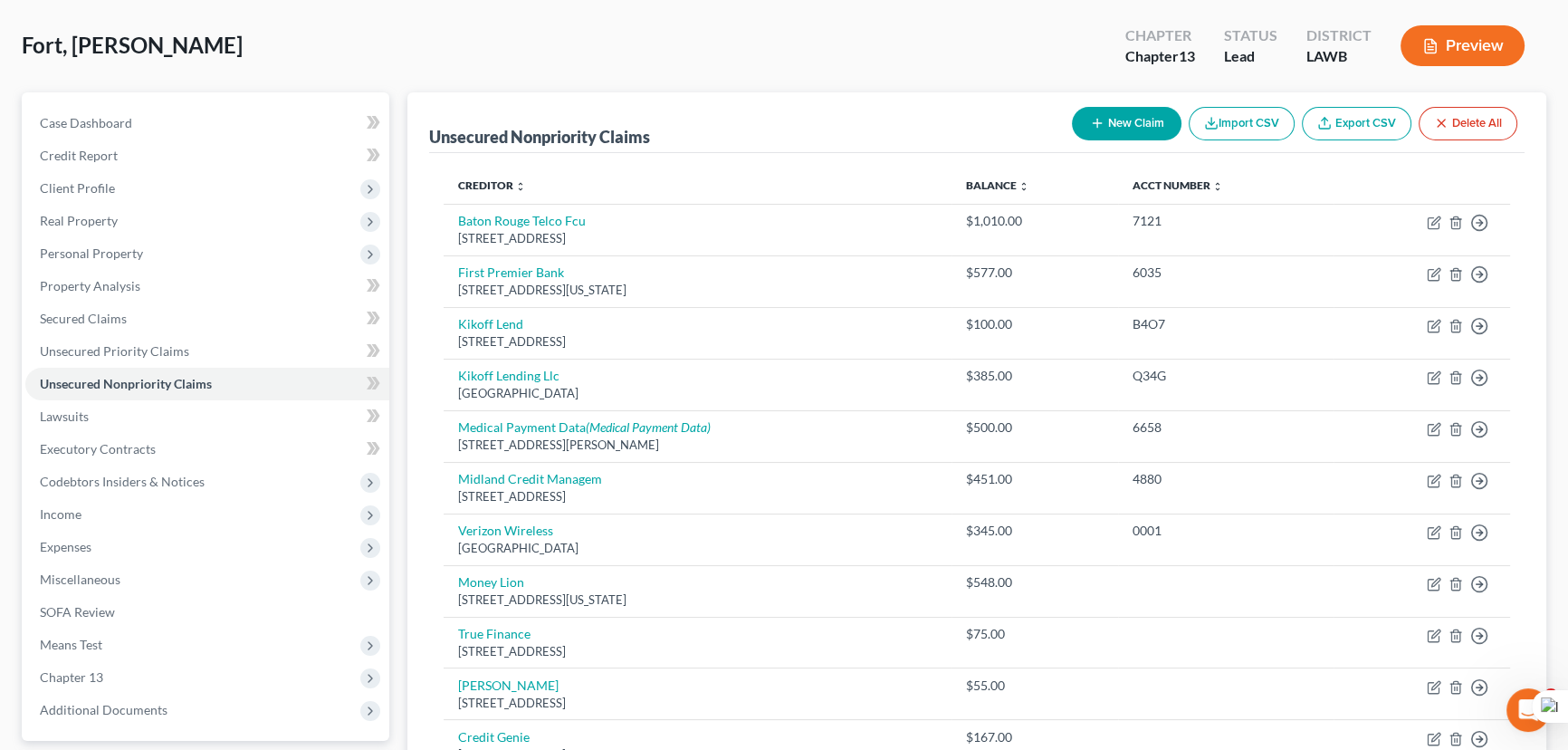
click at [1109, 108] on button "New Claim" at bounding box center [1126, 124] width 110 height 34
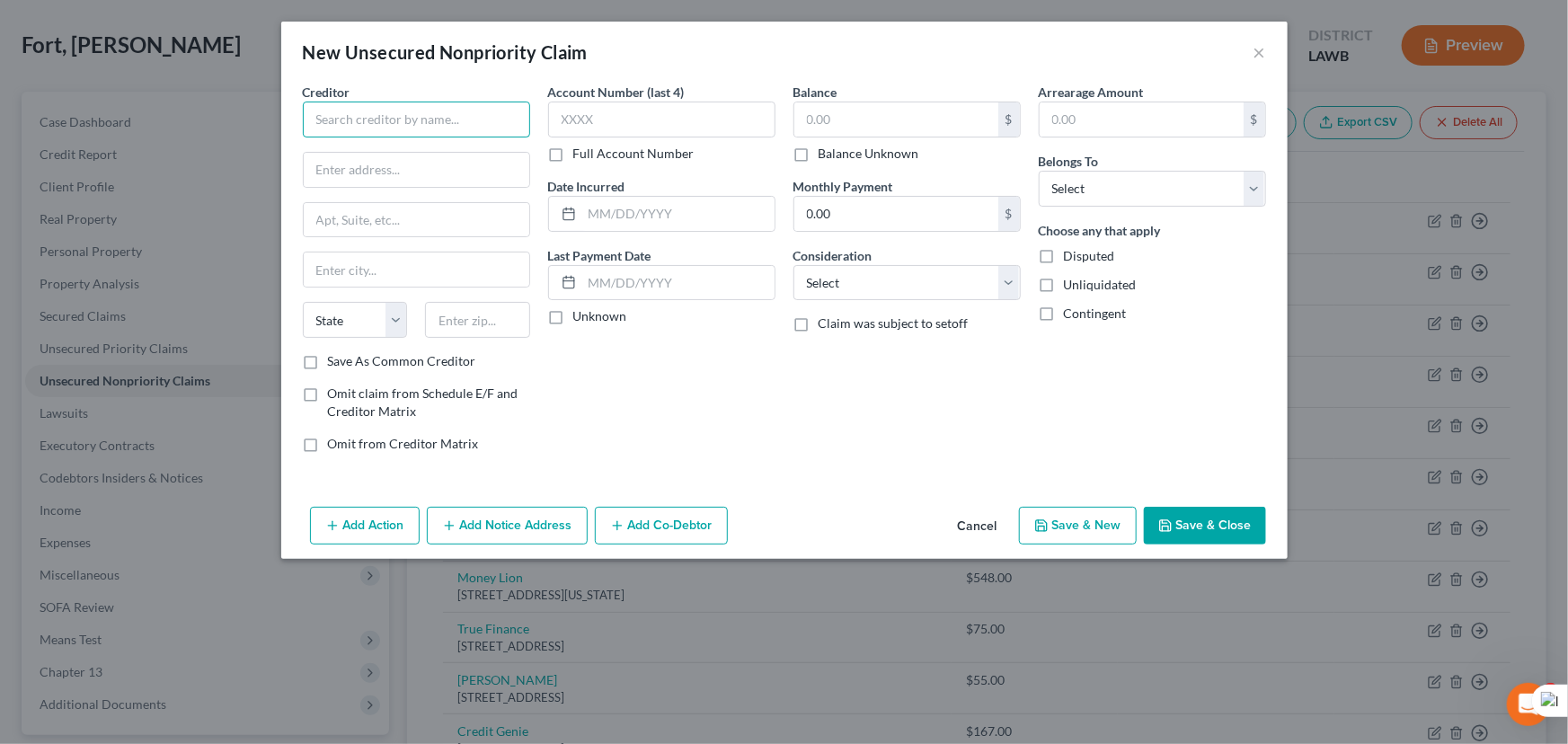
click at [385, 113] on input "text" at bounding box center [416, 119] width 228 height 36
click at [869, 108] on input "text" at bounding box center [897, 119] width 204 height 34
click at [1166, 191] on select "Select Debtor 1 Only Debtor 2 Only Debtor 1 And Debtor 2 Only At Least One Of T…" at bounding box center [1153, 189] width 228 height 36
click at [1039, 171] on select "Select Debtor 1 Only Debtor 2 Only Debtor 1 And Debtor 2 Only At Least One Of T…" at bounding box center [1153, 189] width 228 height 36
click at [1211, 519] on button "Save & Close" at bounding box center [1206, 525] width 123 height 38
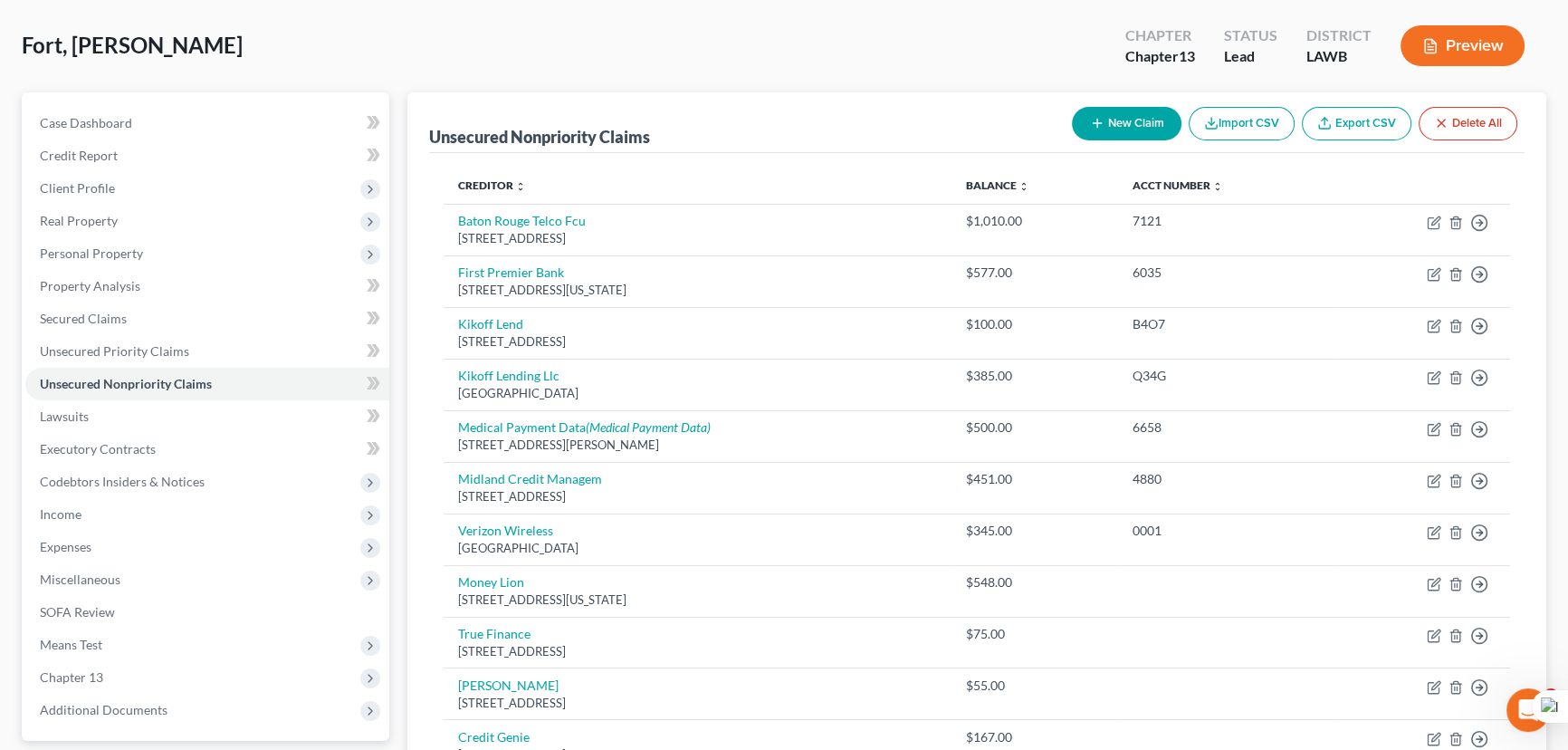
click at [1126, 120] on button "New Claim" at bounding box center [1126, 124] width 110 height 34
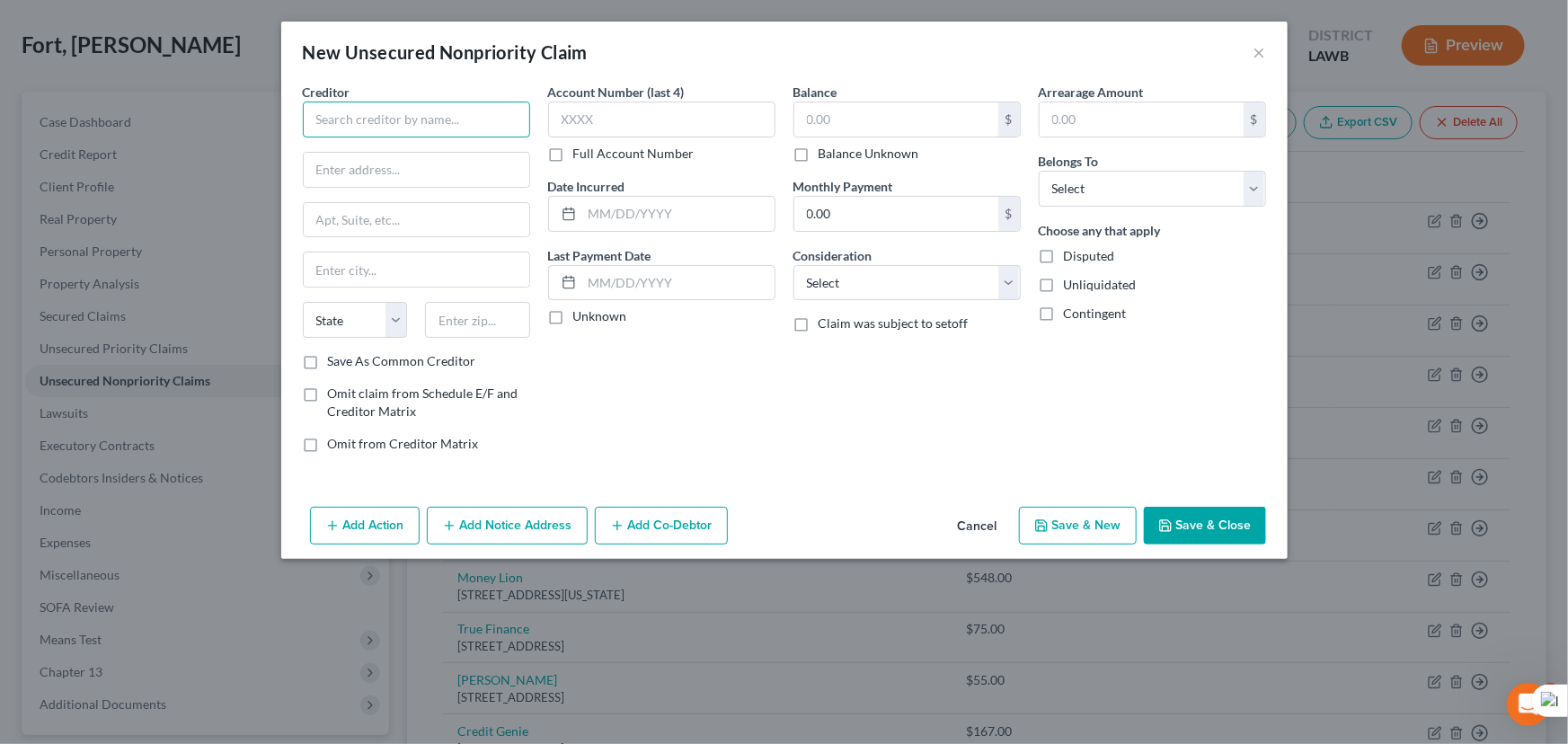
click at [403, 118] on input "text" at bounding box center [416, 119] width 228 height 36
click at [410, 174] on input "text" at bounding box center [416, 169] width 226 height 34
click at [913, 133] on input "text" at bounding box center [897, 119] width 204 height 34
click at [1146, 202] on select "Select Debtor 1 Only Debtor 2 Only Debtor 1 And Debtor 2 Only At Least One Of T…" at bounding box center [1153, 189] width 228 height 36
click at [1039, 171] on select "Select Debtor 1 Only Debtor 2 Only Debtor 1 And Debtor 2 Only At Least One Of T…" at bounding box center [1153, 189] width 228 height 36
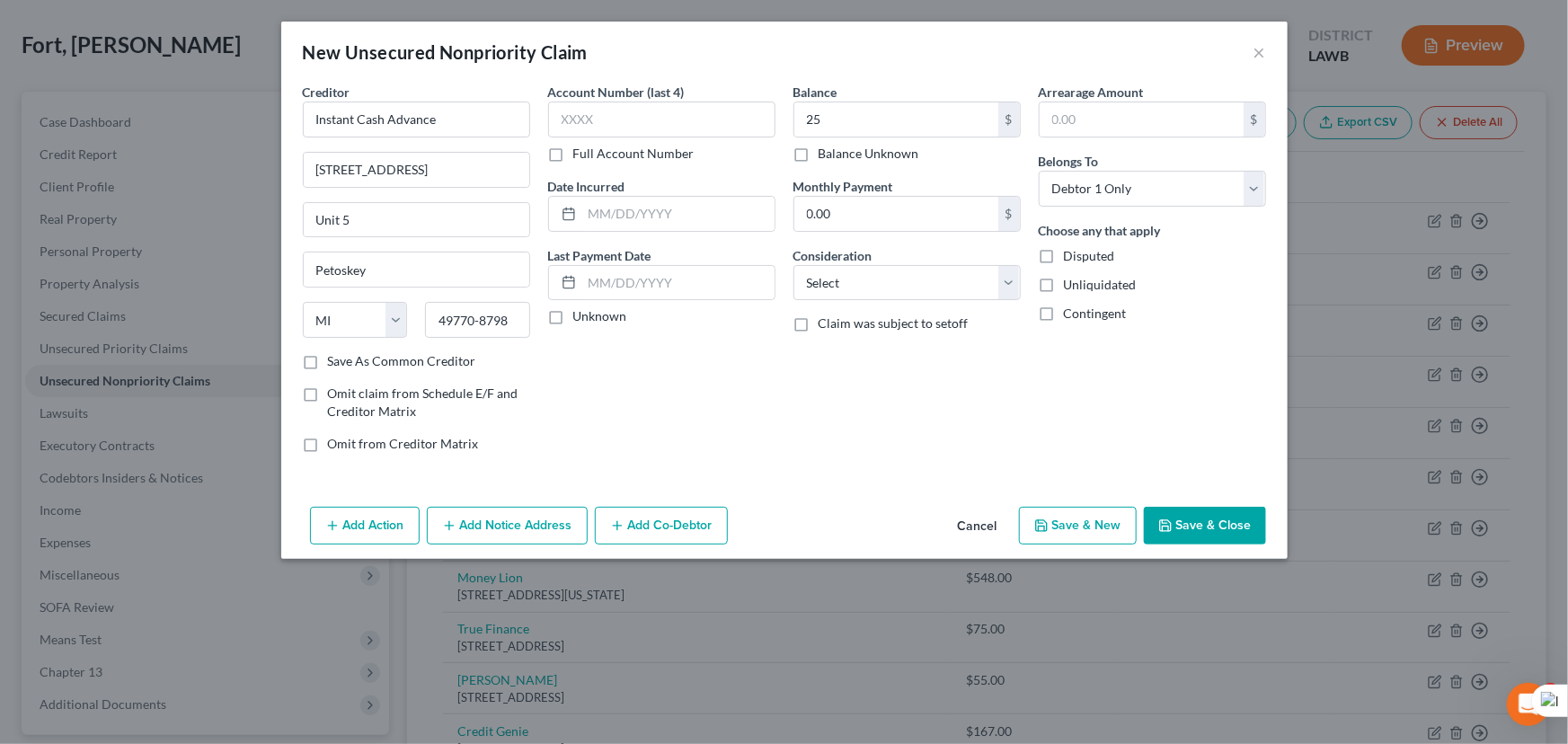
click at [1188, 529] on button "Save & Close" at bounding box center [1206, 525] width 123 height 38
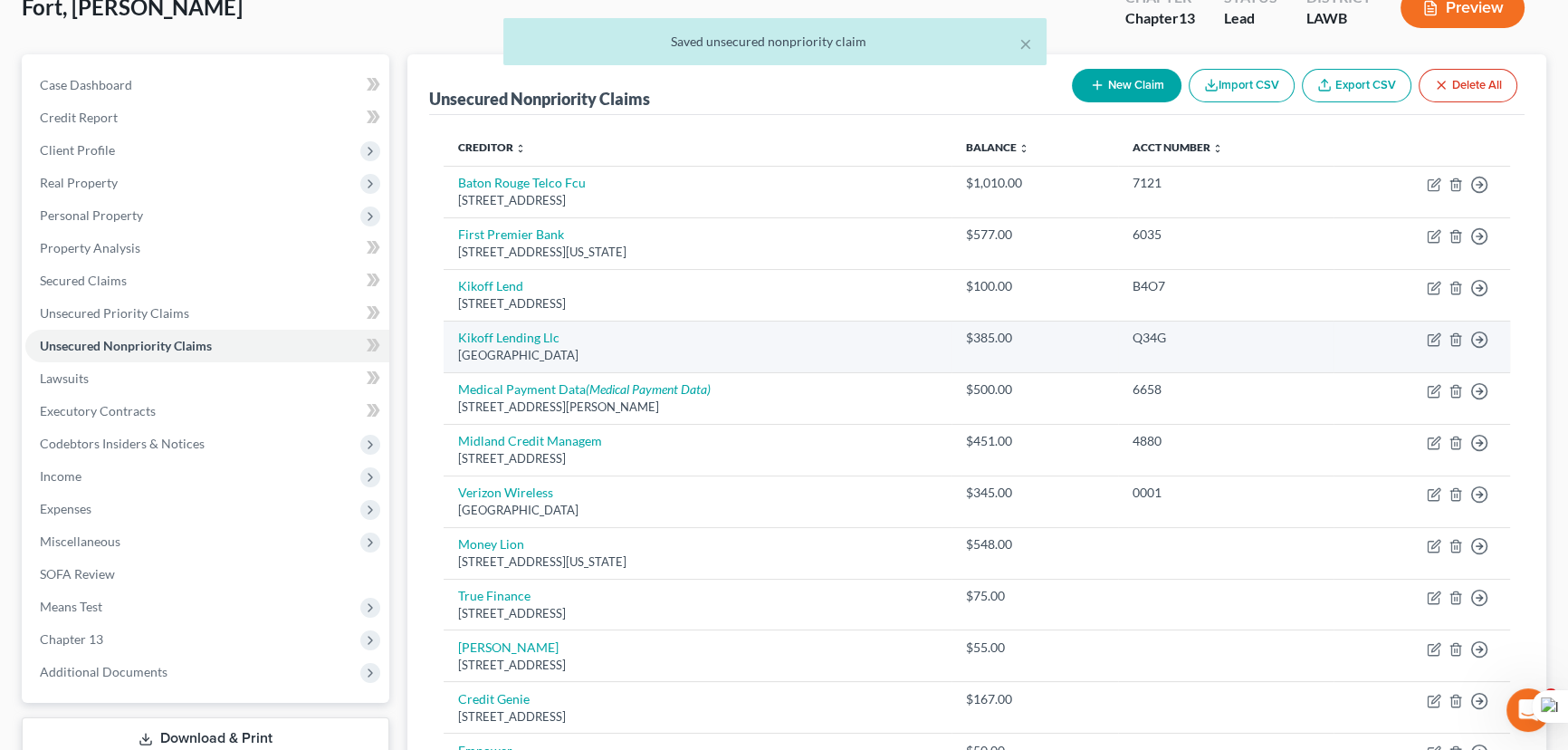
scroll to position [0, 0]
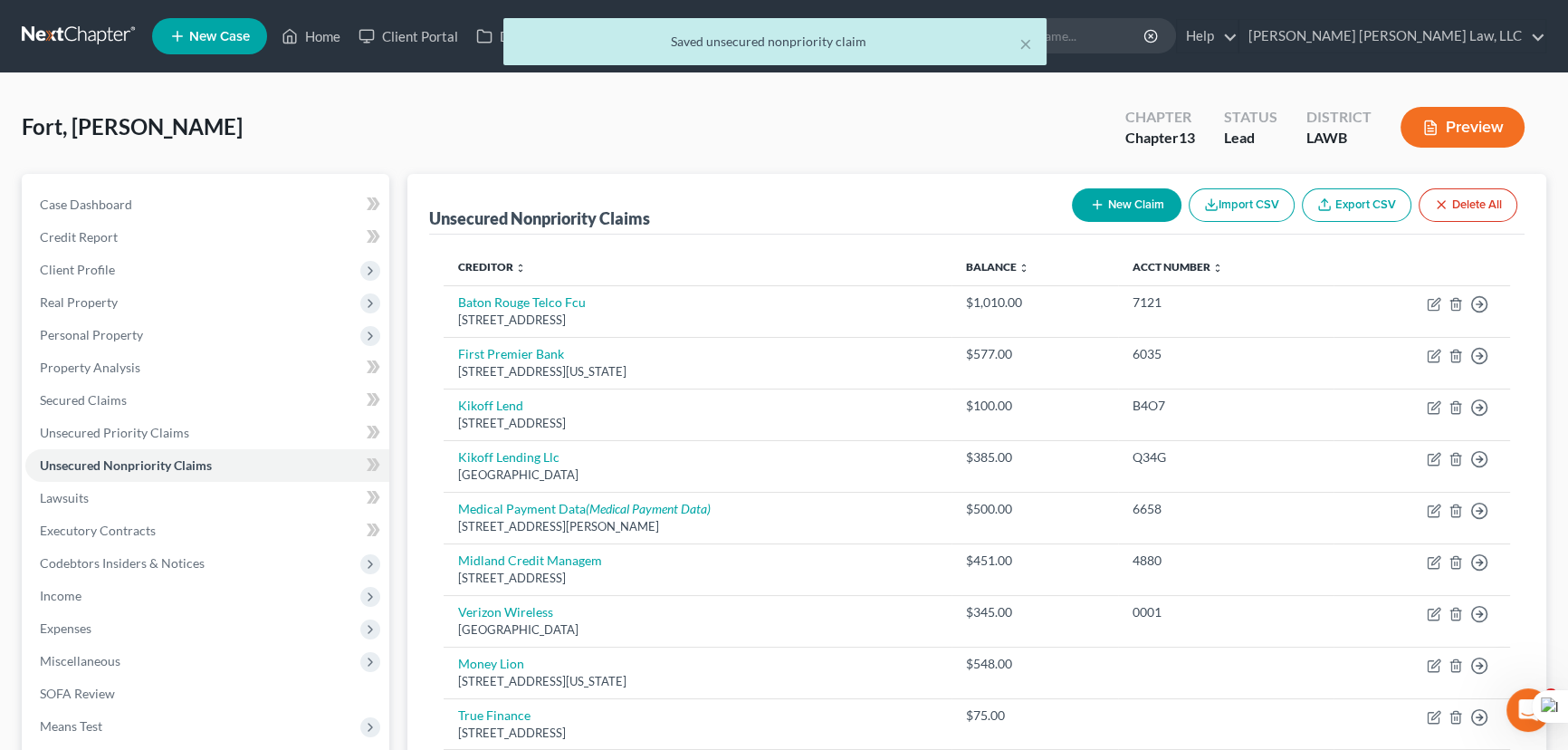
click at [1122, 216] on button "New Claim" at bounding box center [1126, 205] width 110 height 34
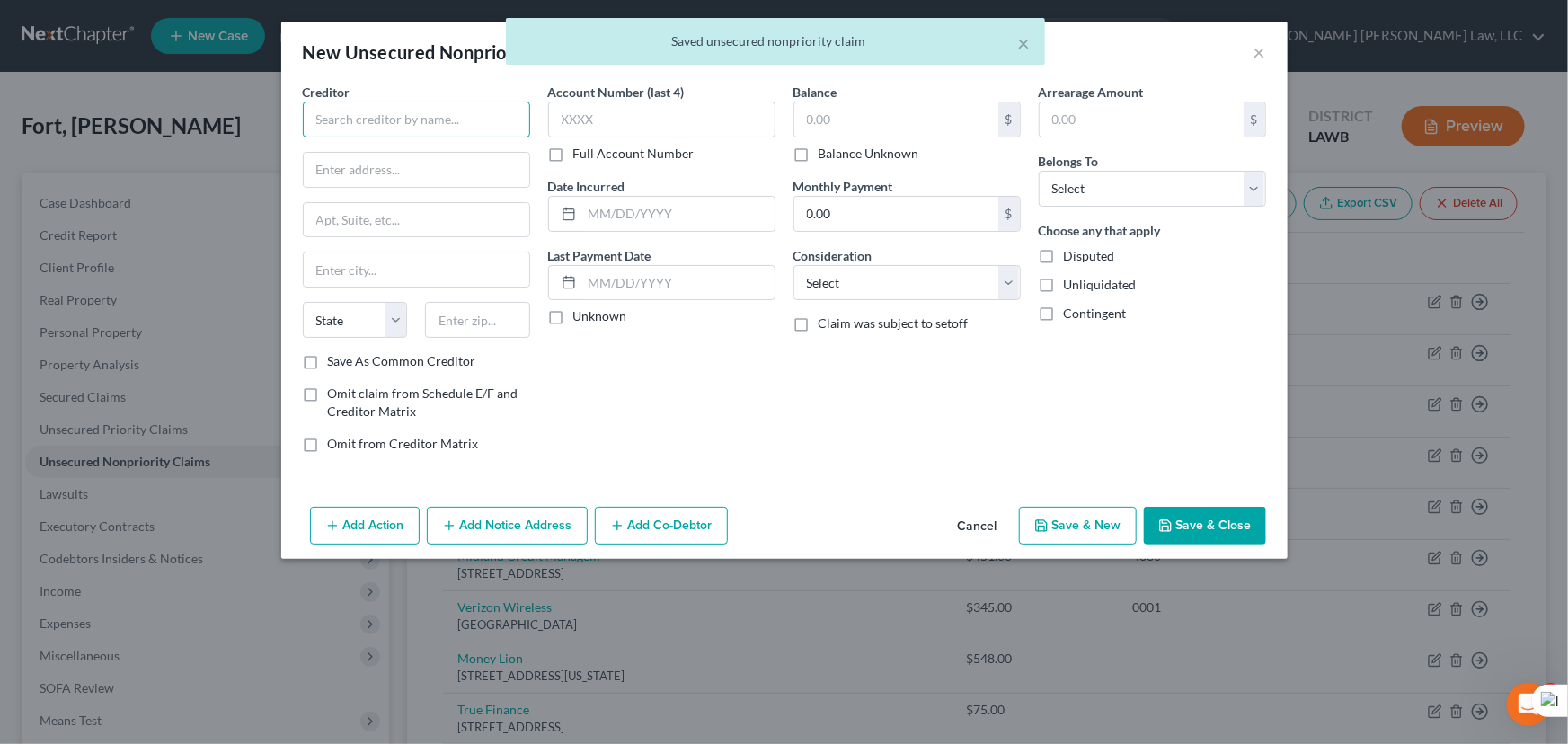
click at [468, 123] on input "text" at bounding box center [416, 119] width 228 height 36
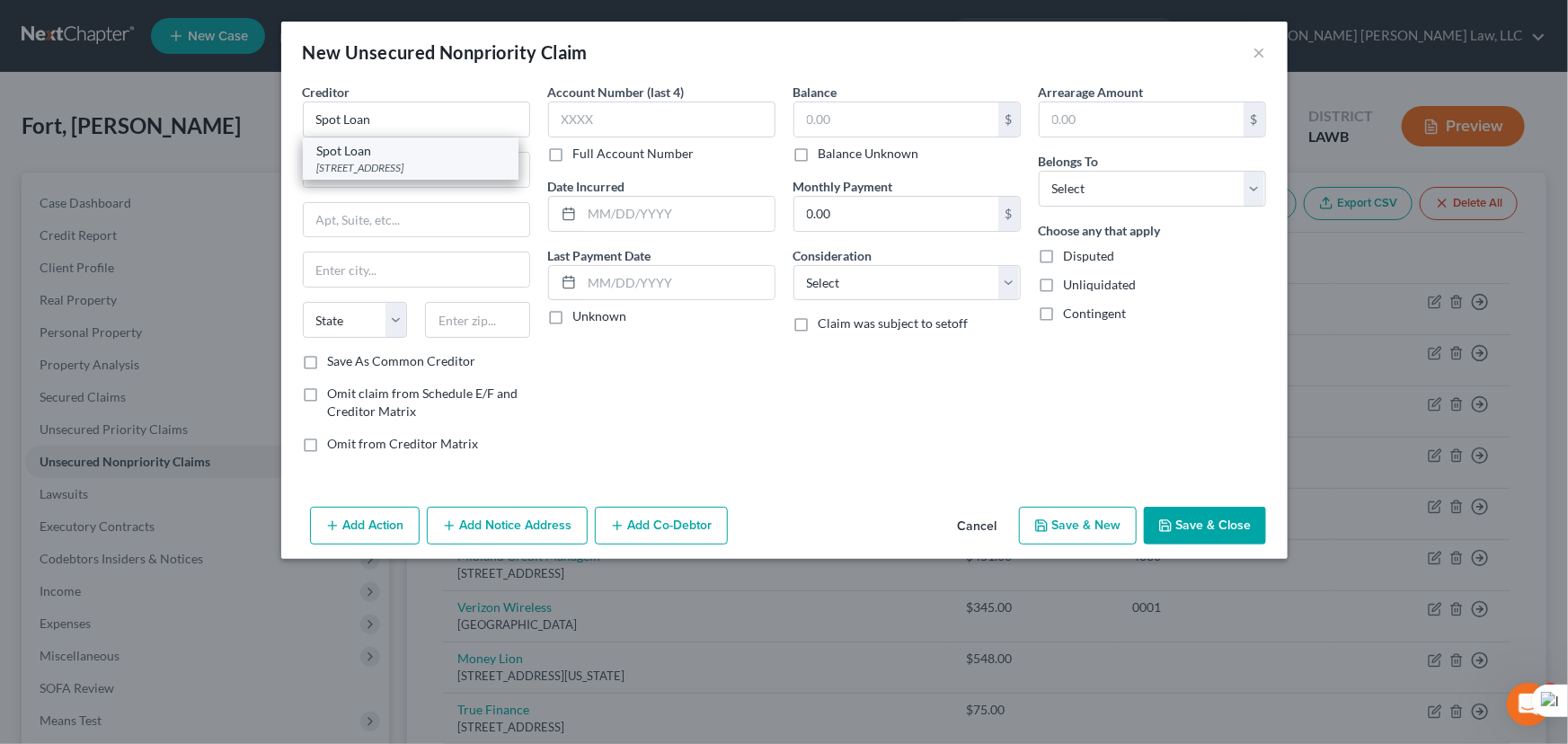
click at [386, 162] on div "PO Box 720, Belcourt, ND 58316" at bounding box center [410, 167] width 187 height 15
click at [825, 107] on input "text" at bounding box center [897, 119] width 204 height 34
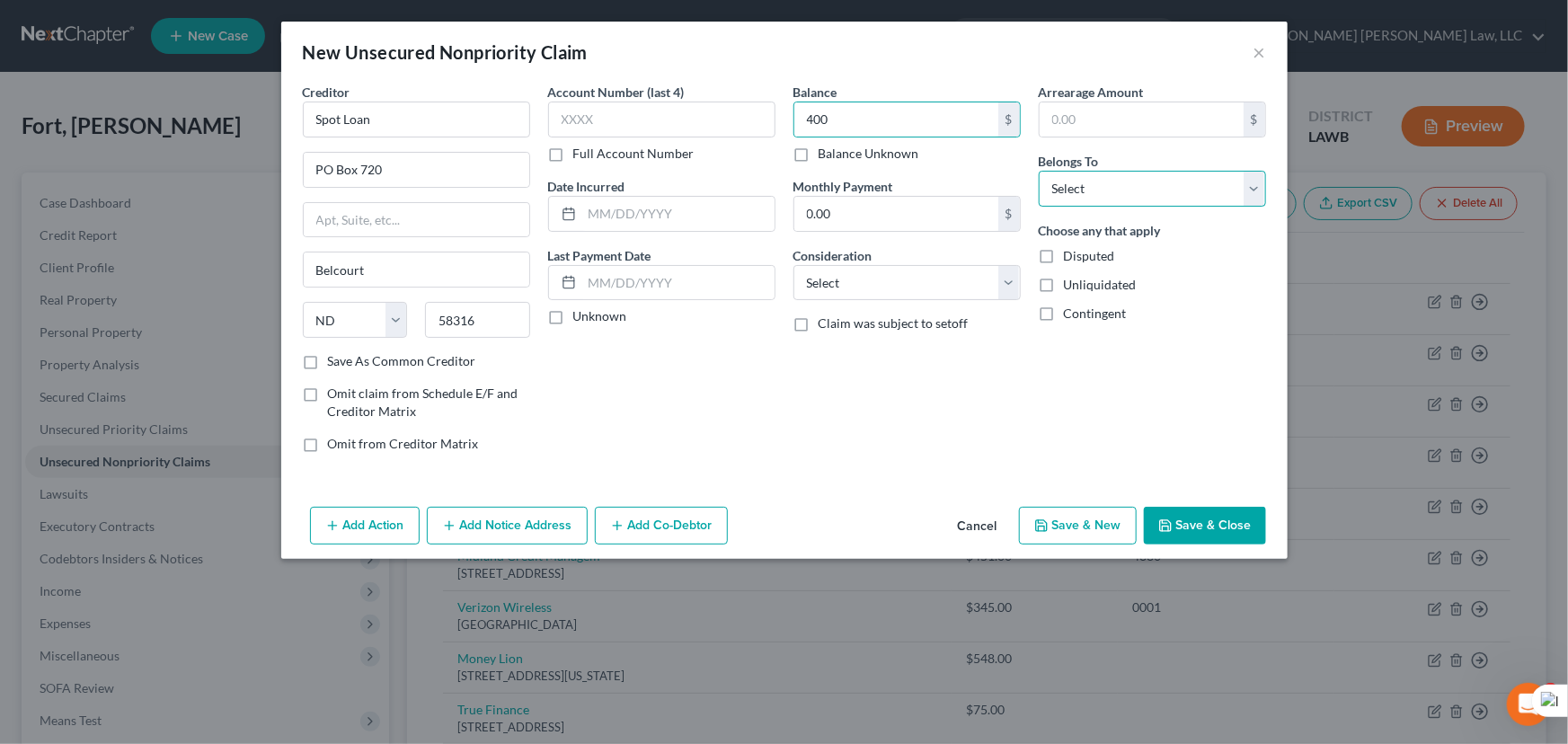
click at [1232, 198] on select "Select Debtor 1 Only Debtor 2 Only Debtor 1 And Debtor 2 Only At Least One Of T…" at bounding box center [1153, 189] width 228 height 36
click at [1039, 171] on select "Select Debtor 1 Only Debtor 2 Only Debtor 1 And Debtor 2 Only At Least One Of T…" at bounding box center [1153, 189] width 228 height 36
click at [1111, 205] on select "Select Debtor 1 Only Debtor 2 Only Debtor 1 And Debtor 2 Only At Least One Of T…" at bounding box center [1153, 189] width 228 height 36
click at [1039, 171] on select "Select Debtor 1 Only Debtor 2 Only Debtor 1 And Debtor 2 Only At Least One Of T…" at bounding box center [1153, 189] width 228 height 36
click at [1219, 519] on button "Save & Close" at bounding box center [1206, 525] width 123 height 38
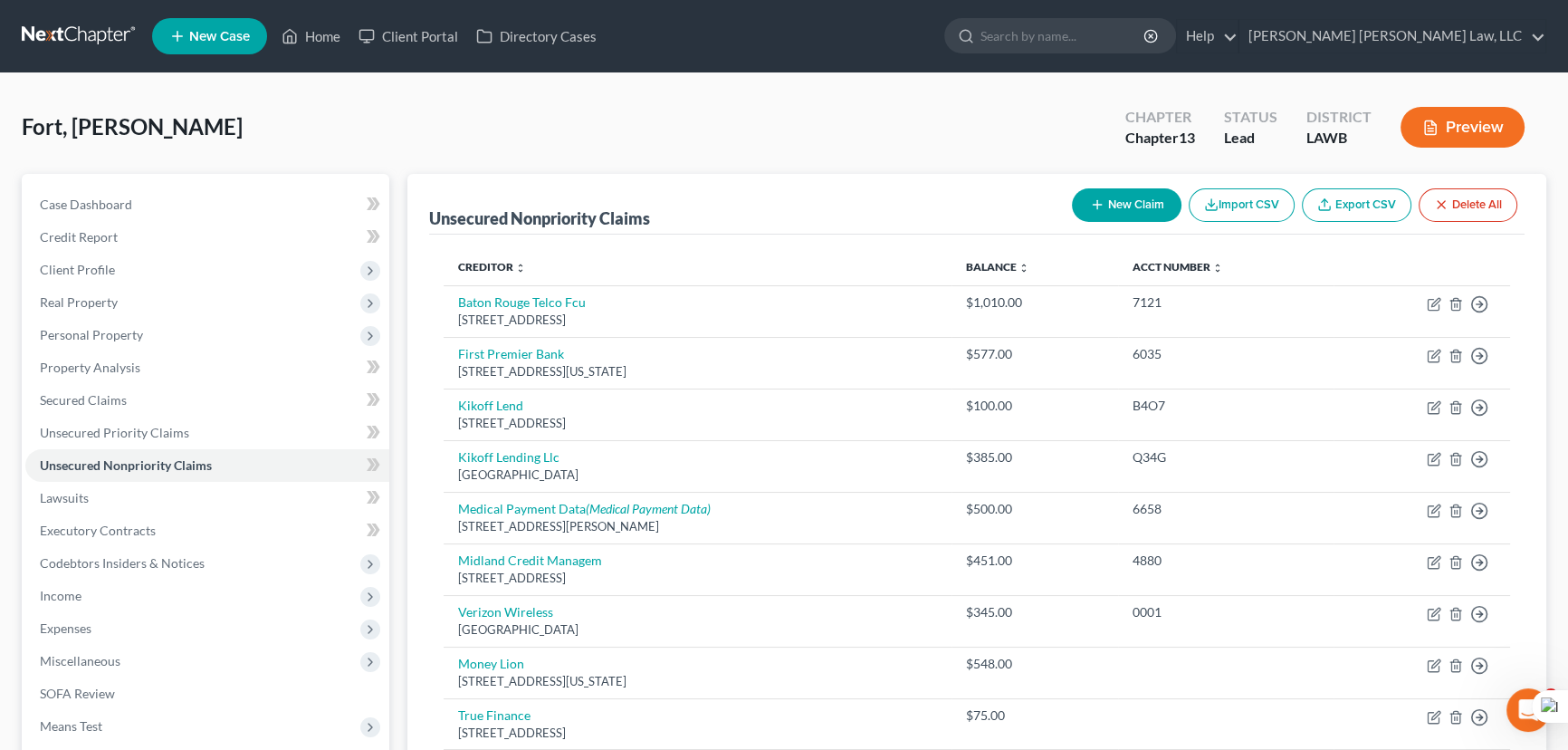
click at [1077, 190] on button "New Claim" at bounding box center [1126, 205] width 110 height 34
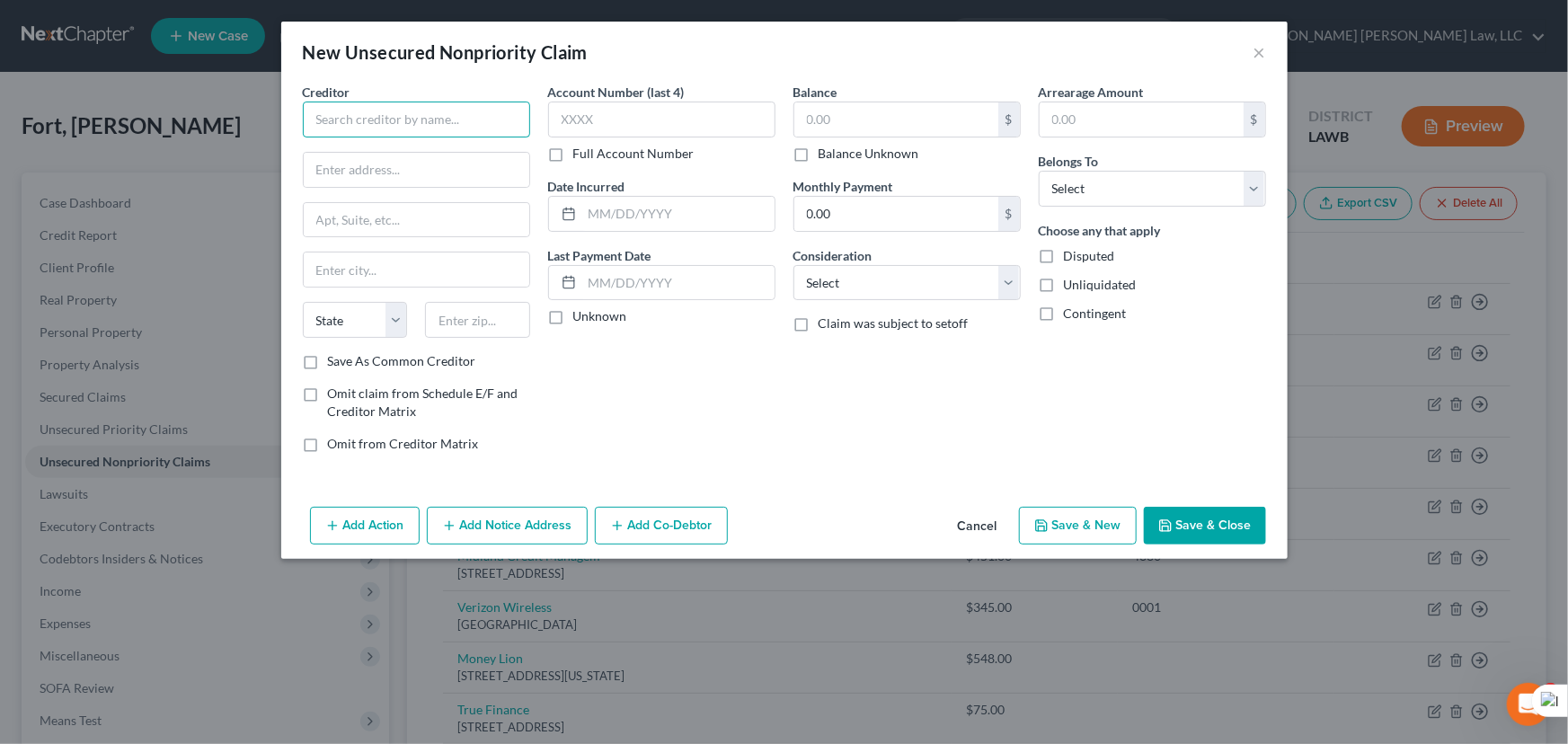
click at [476, 115] on input "text" at bounding box center [416, 119] width 228 height 36
click at [430, 280] on input "Clearlake CA" at bounding box center [416, 269] width 226 height 34
click at [889, 123] on input "text" at bounding box center [897, 119] width 204 height 34
click at [1213, 503] on div "Add Action Add Notice Address Add Co-Debtor Cancel Save & New Save & Close" at bounding box center [784, 529] width 1007 height 59
click at [1213, 524] on button "Save & Close" at bounding box center [1206, 525] width 123 height 38
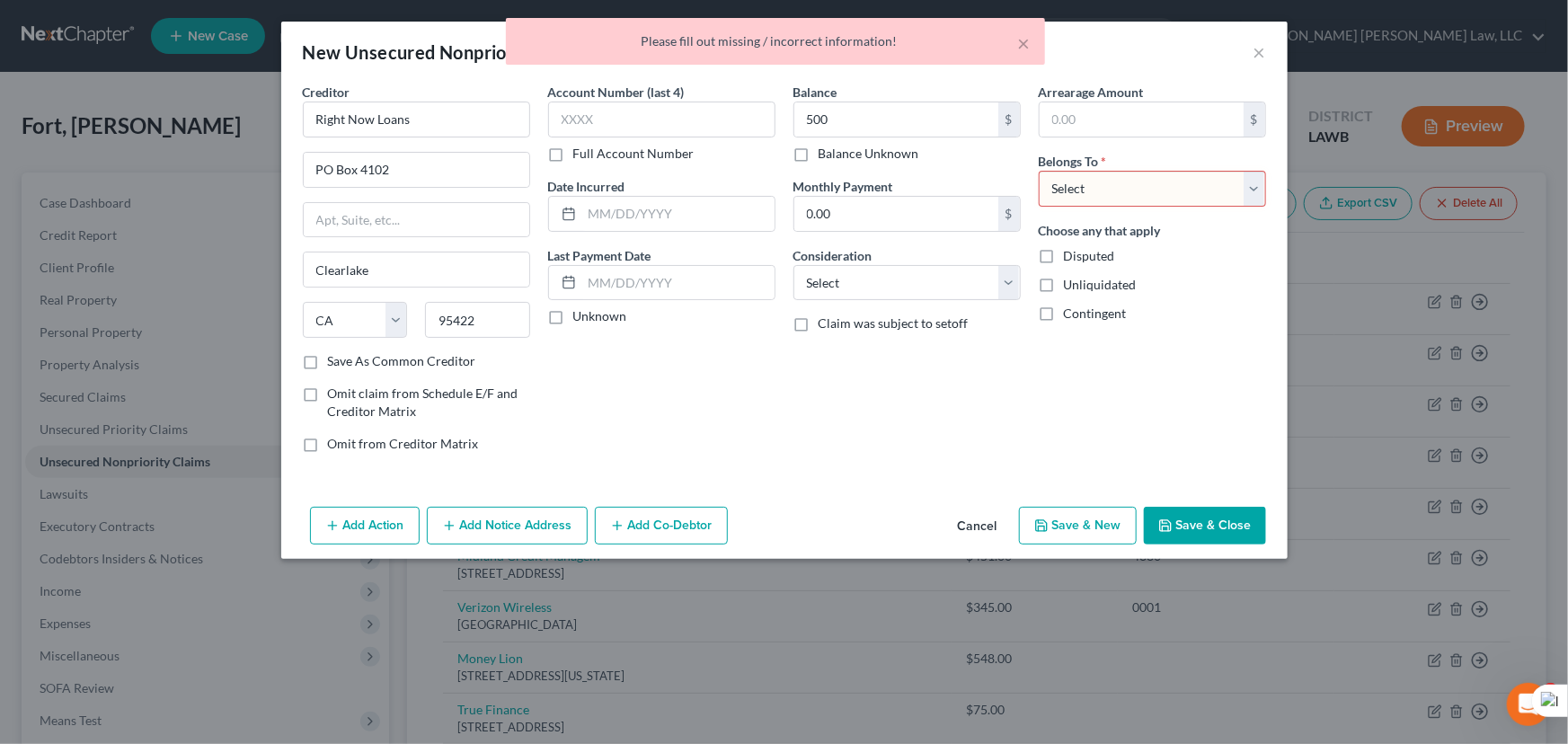
drag, startPoint x: 1149, startPoint y: 174, endPoint x: 1150, endPoint y: 202, distance: 28.0
click at [1149, 174] on select "Select Debtor 1 Only Debtor 2 Only Debtor 1 And Debtor 2 Only At Least One Of T…" at bounding box center [1153, 189] width 228 height 36
click at [1039, 171] on select "Select Debtor 1 Only Debtor 2 Only Debtor 1 And Debtor 2 Only At Least One Of T…" at bounding box center [1153, 189] width 228 height 36
click at [1202, 516] on button "Save & Close" at bounding box center [1206, 525] width 123 height 38
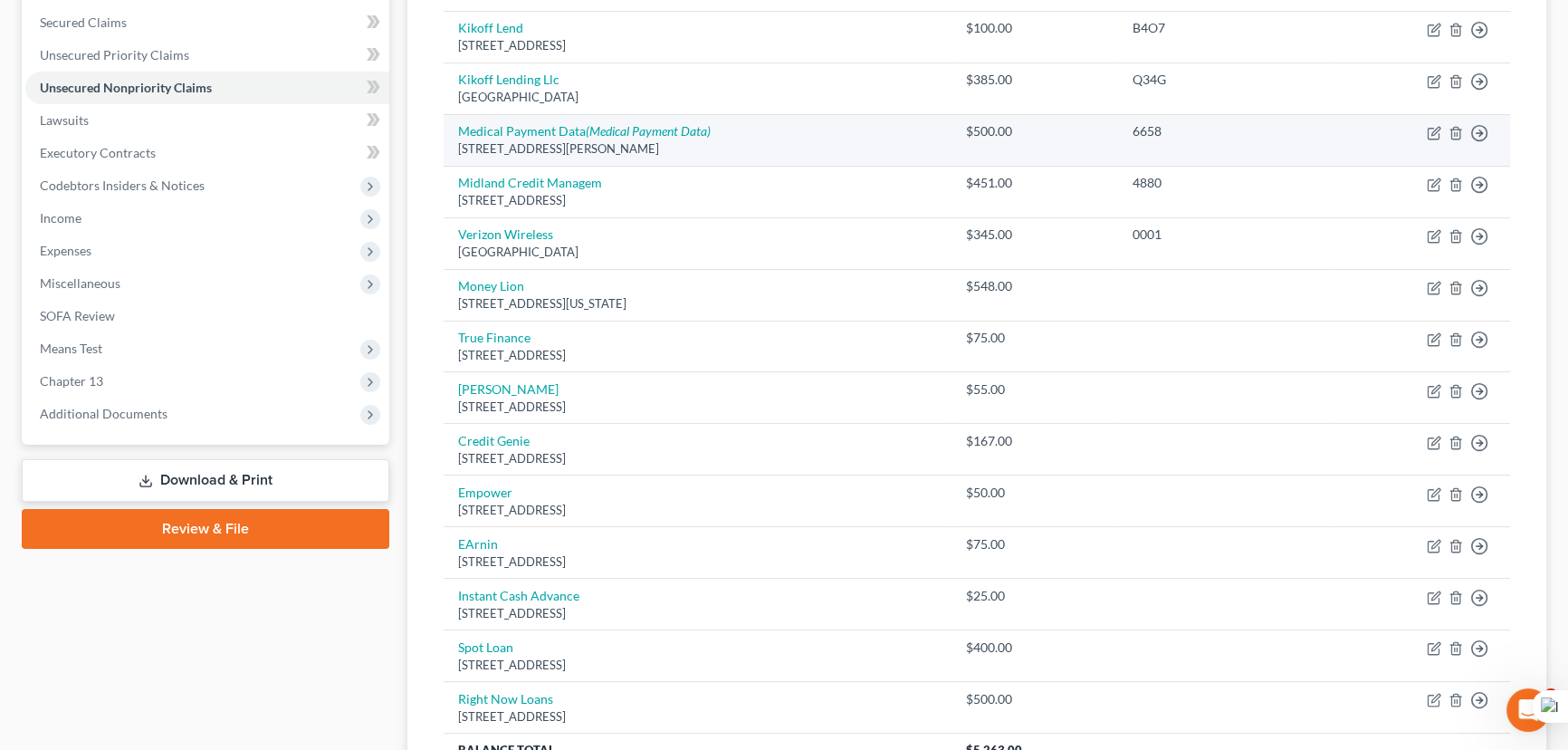
scroll to position [553, 0]
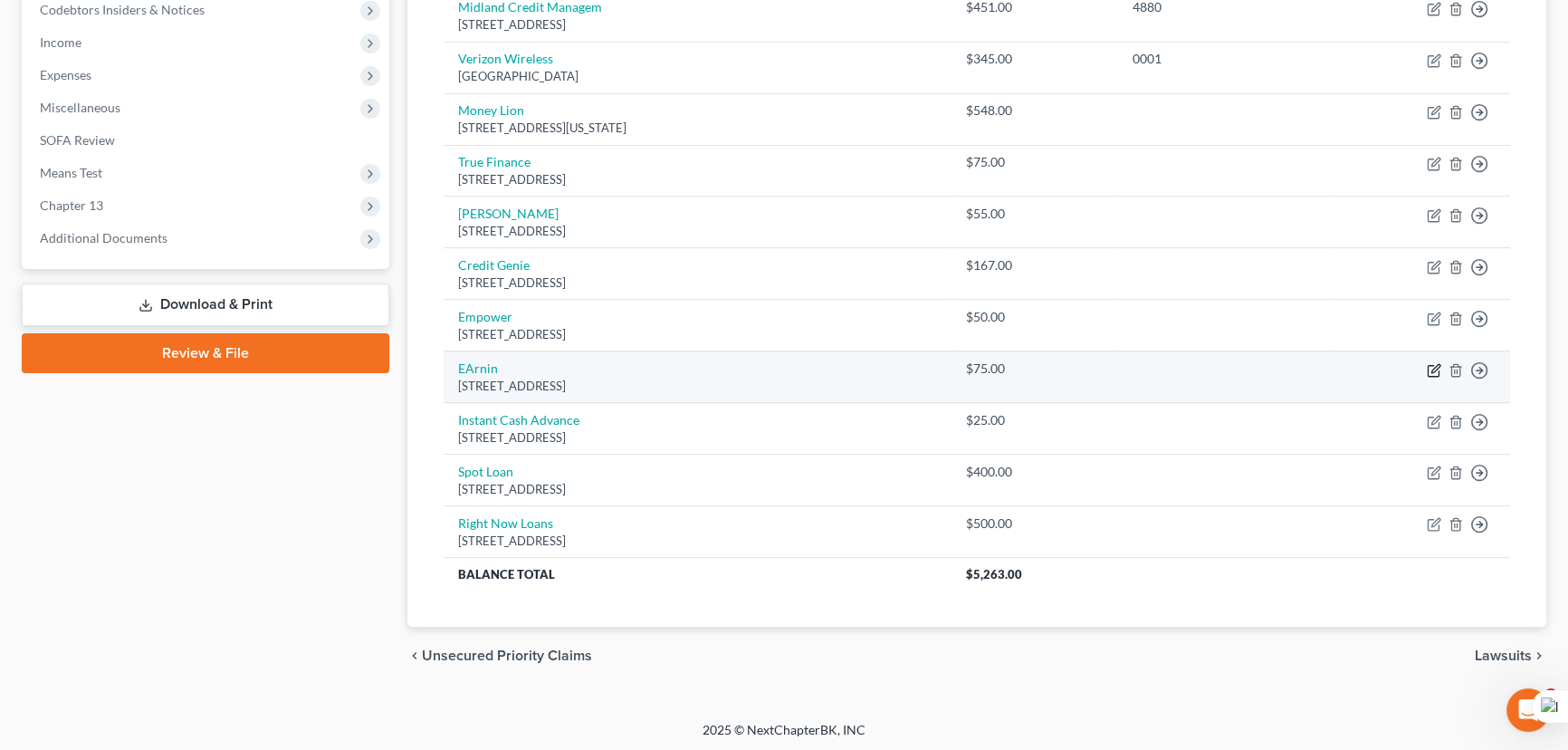
click at [1434, 363] on icon "button" at bounding box center [1433, 370] width 14 height 14
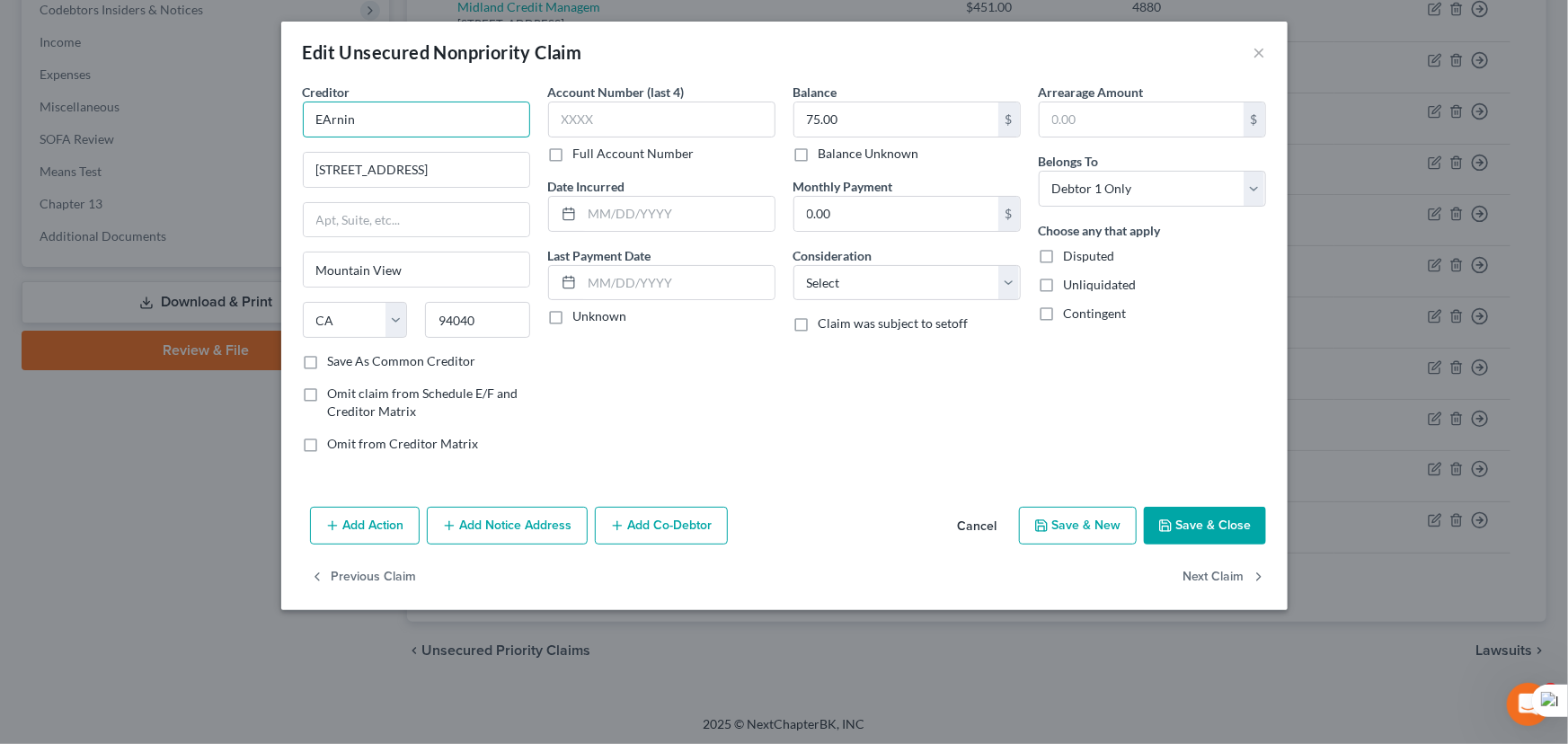
click at [330, 120] on input "EArnin" at bounding box center [416, 119] width 228 height 36
click at [1215, 522] on button "Save & Close" at bounding box center [1206, 525] width 123 height 38
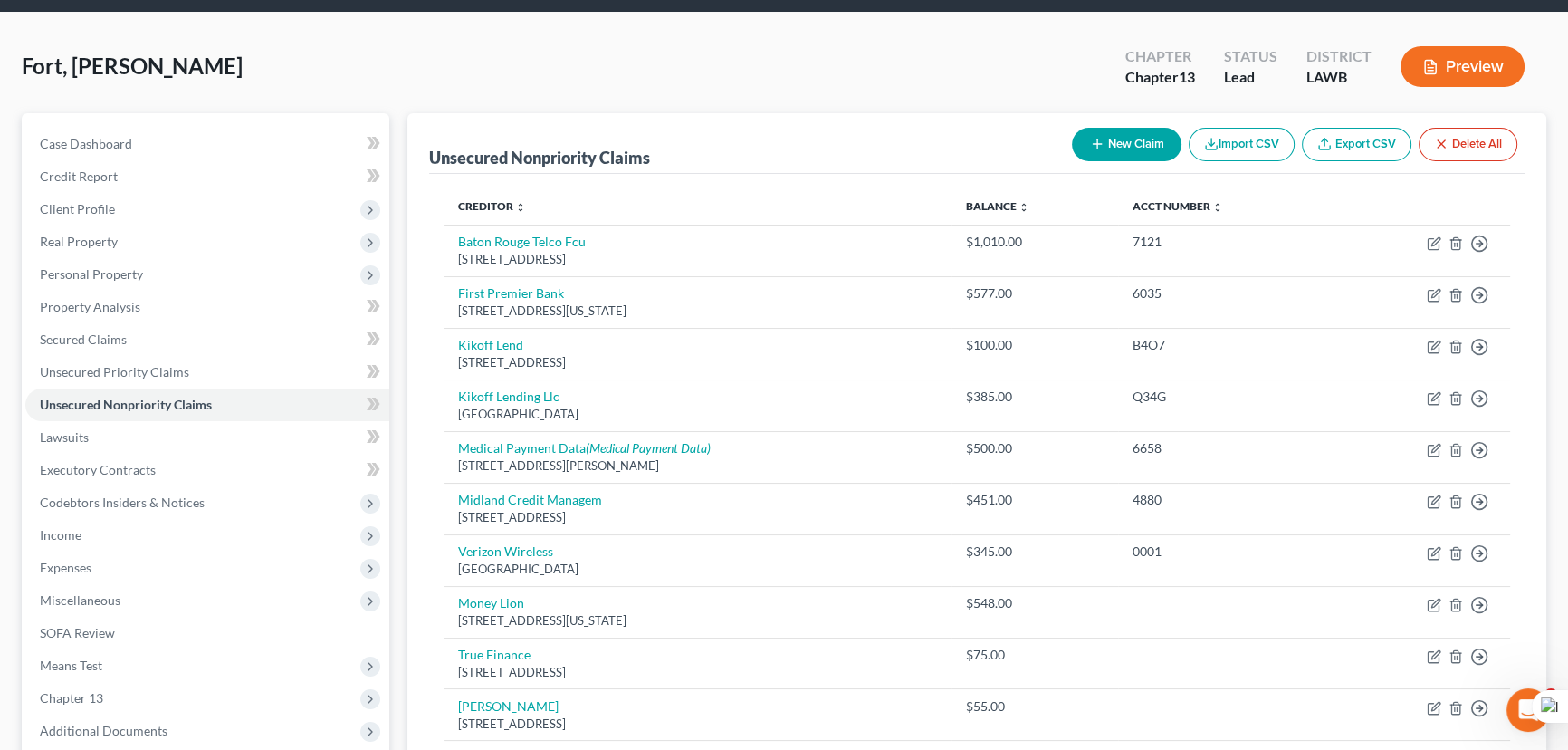
scroll to position [0, 0]
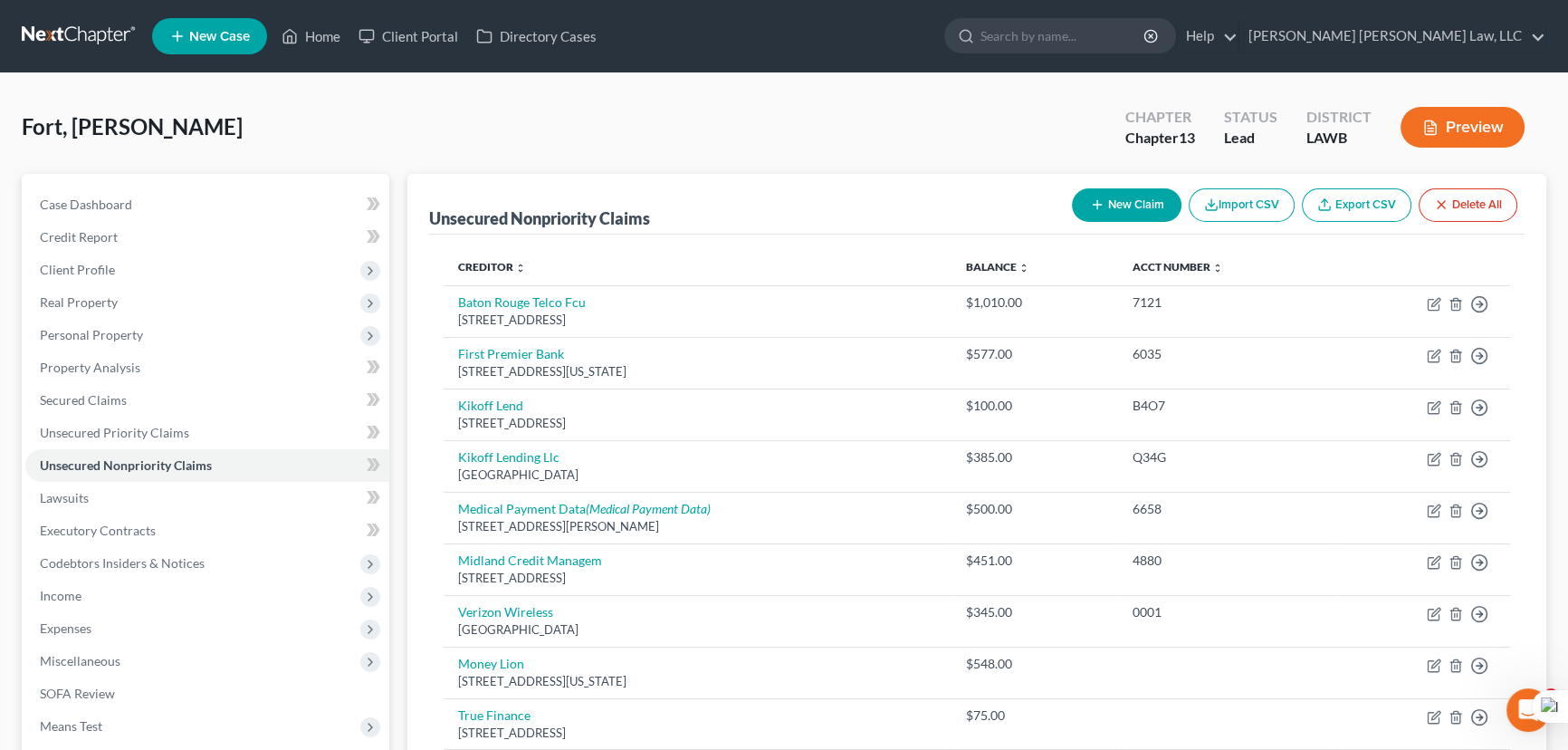
drag, startPoint x: 1137, startPoint y: 159, endPoint x: 1111, endPoint y: 199, distance: 47.7
click at [1136, 165] on div "Fort, Joe Upgraded Chapter Chapter 13 Status Lead District LAWB Preview" at bounding box center [784, 135] width 1524 height 79
click at [1111, 199] on button "New Claim" at bounding box center [1126, 205] width 110 height 34
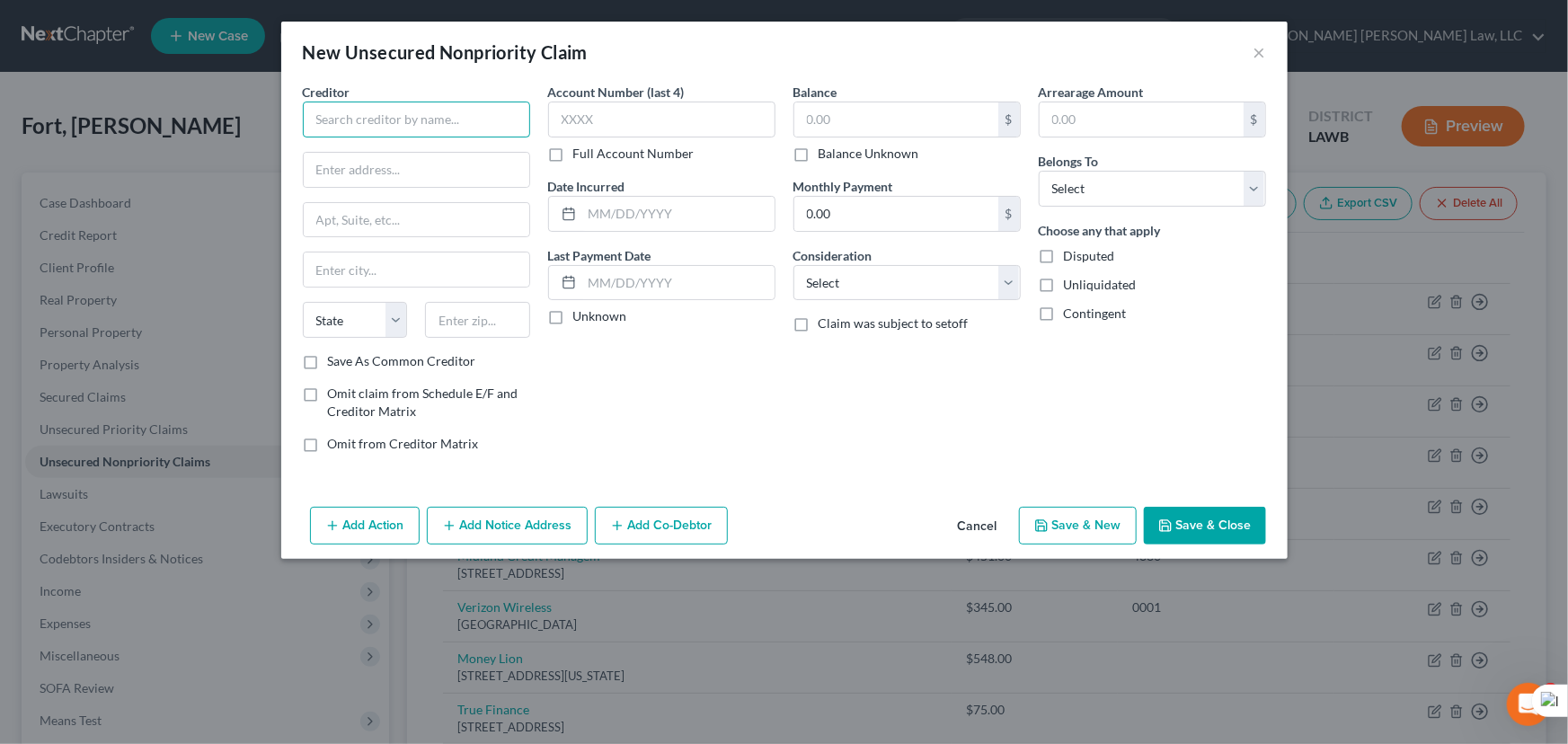
click at [438, 121] on input "text" at bounding box center [416, 119] width 228 height 36
click at [438, 150] on div "Possible Finance" at bounding box center [410, 150] width 187 height 18
click at [918, 107] on input "text" at bounding box center [897, 119] width 204 height 34
click at [1153, 197] on select "Select Debtor 1 Only Debtor 2 Only Debtor 1 And Debtor 2 Only At Least One Of T…" at bounding box center [1153, 189] width 228 height 36
click at [1039, 171] on select "Select Debtor 1 Only Debtor 2 Only Debtor 1 And Debtor 2 Only At Least One Of T…" at bounding box center [1153, 189] width 228 height 36
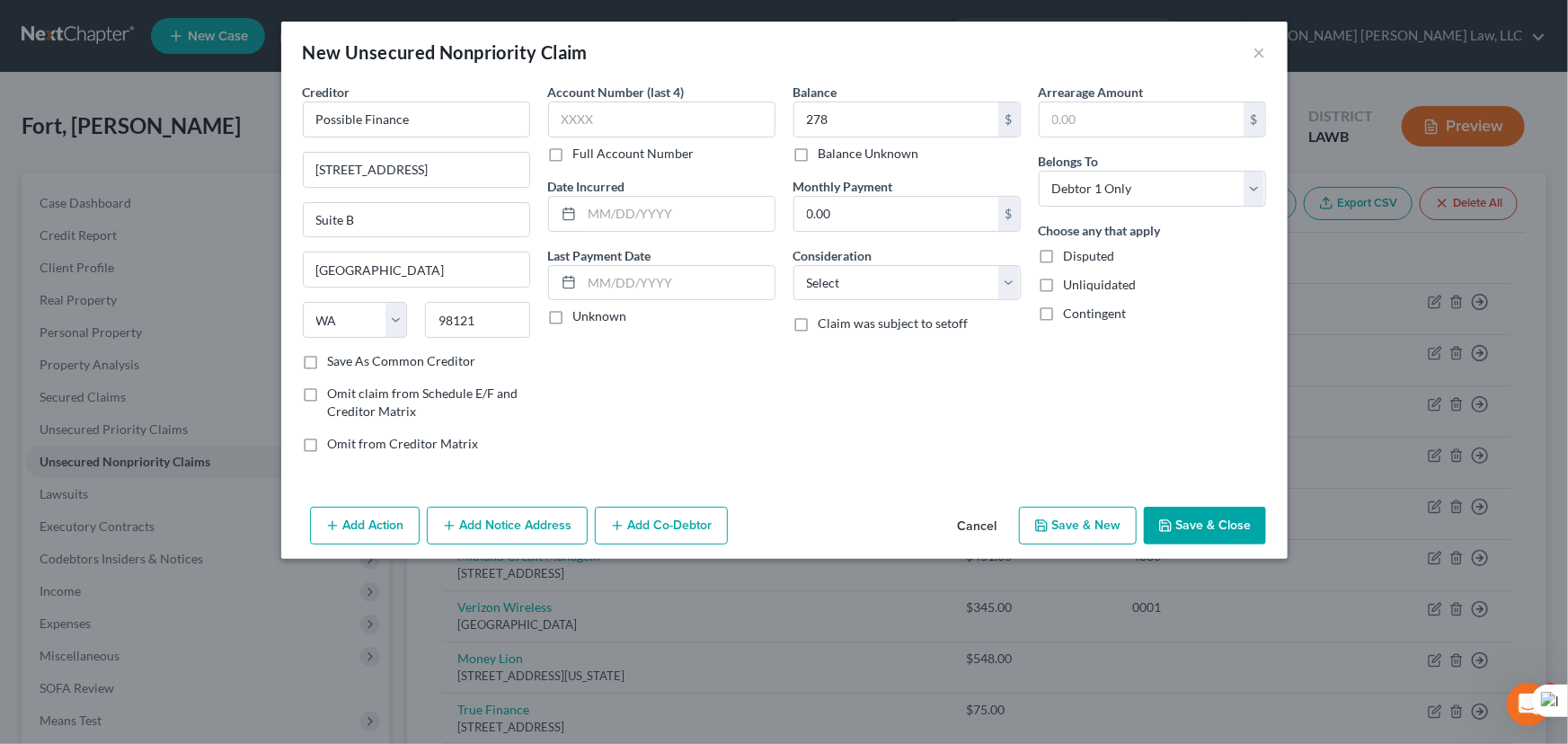
click at [1247, 522] on button "Save & Close" at bounding box center [1206, 525] width 123 height 38
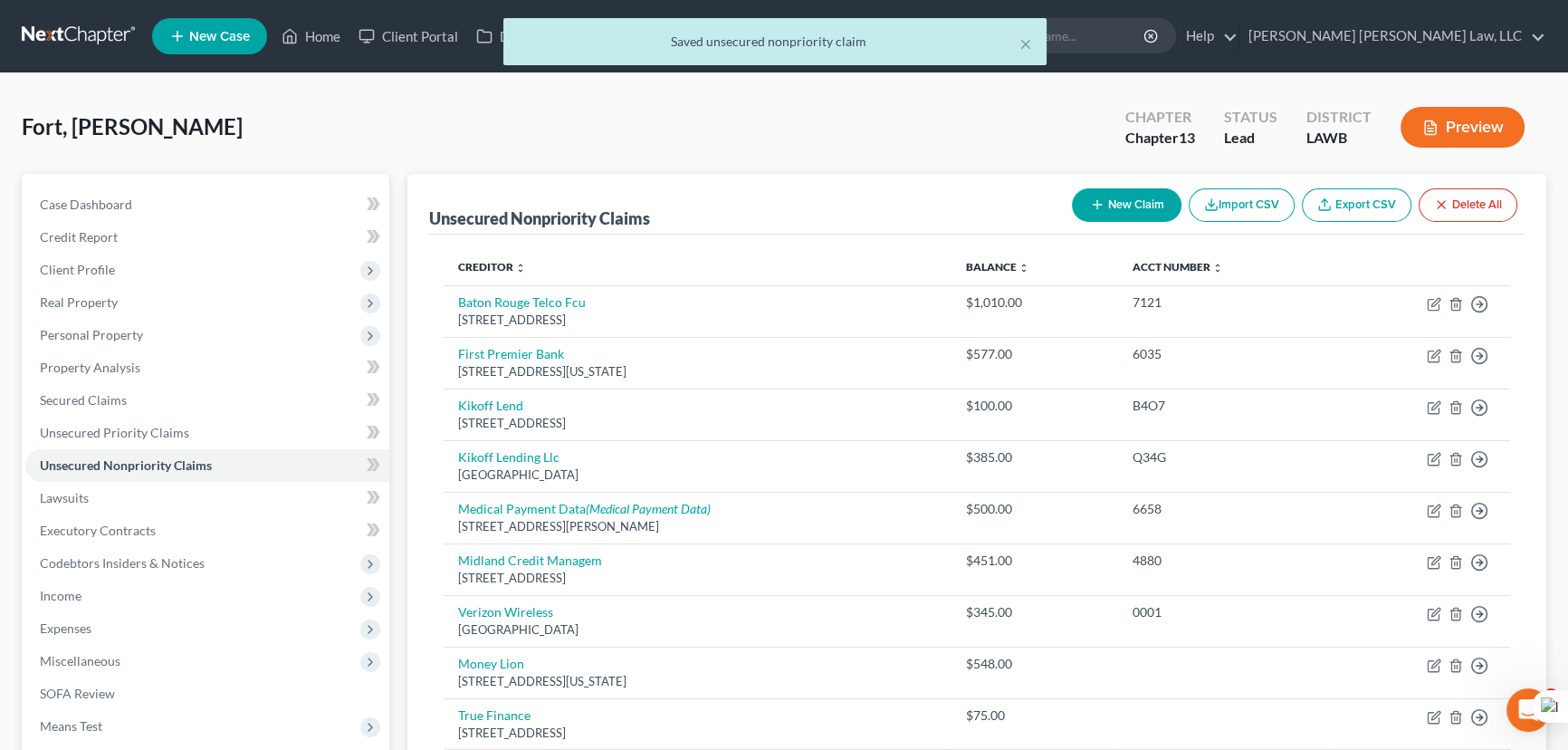
click at [1139, 199] on button "New Claim" at bounding box center [1126, 205] width 110 height 34
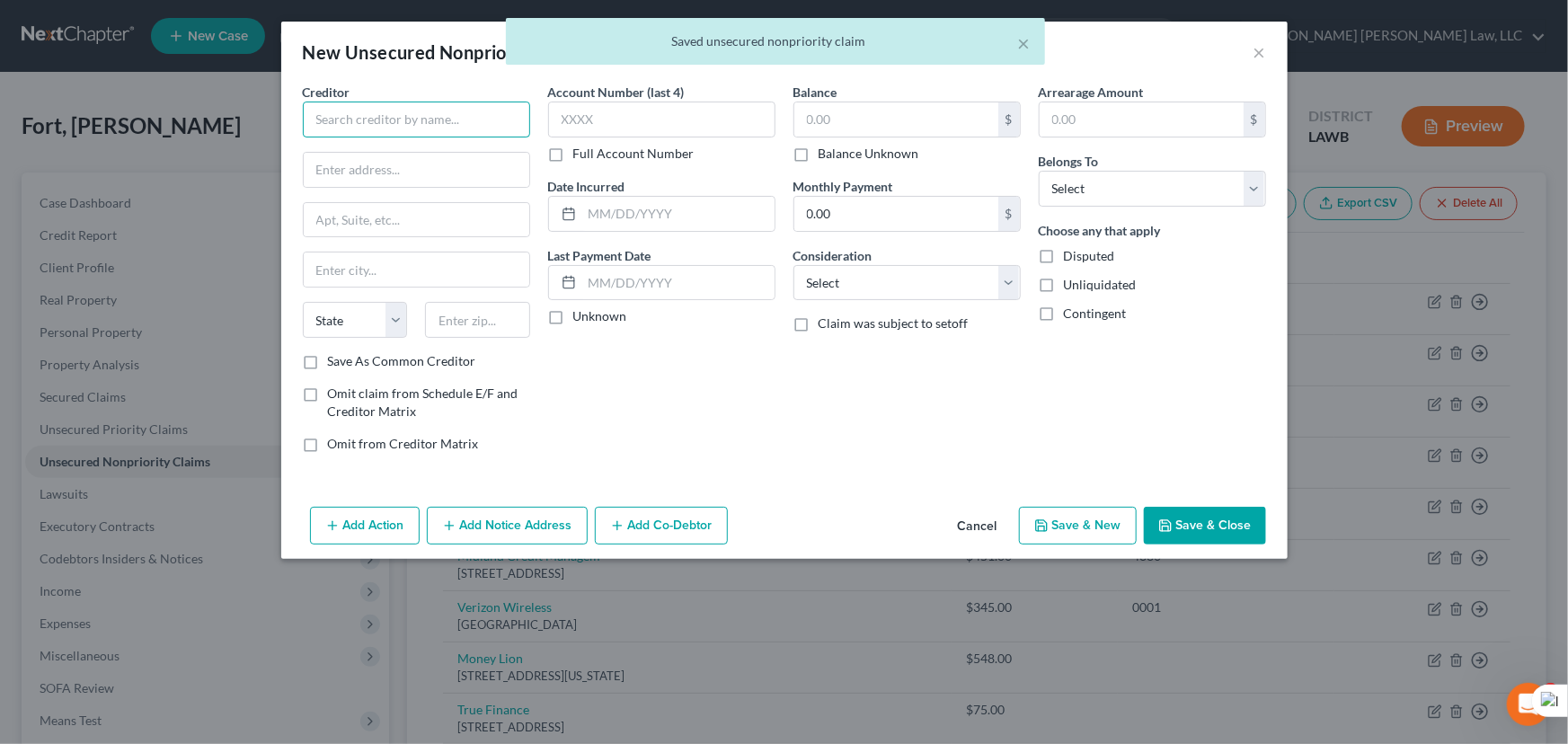
click at [403, 107] on input "text" at bounding box center [416, 119] width 228 height 36
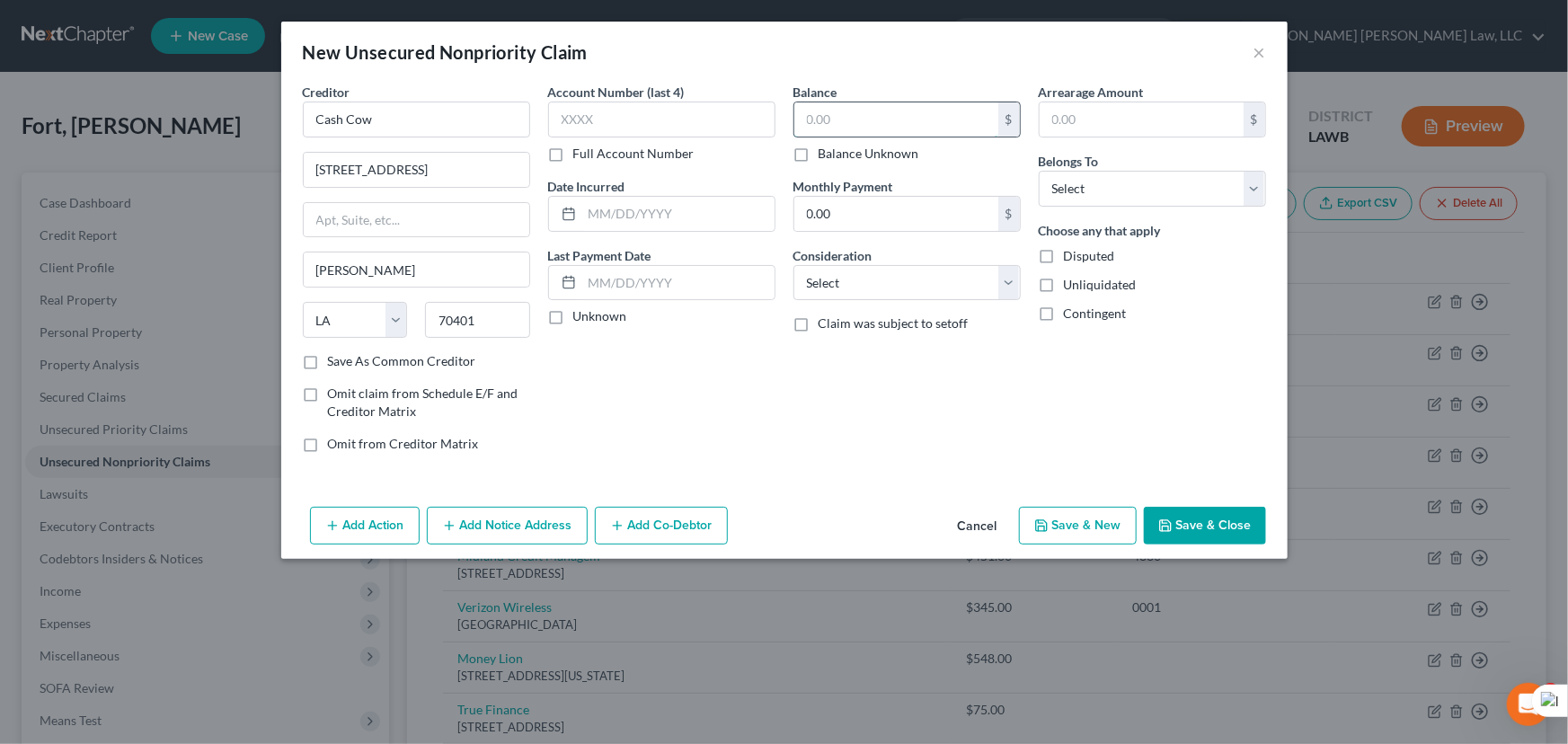
click at [890, 124] on input "text" at bounding box center [897, 119] width 204 height 34
click at [1174, 207] on div "Arrearage Amount $ Belongs To * Select Debtor 1 Only Debtor 2 Only Debtor 1 And…" at bounding box center [1153, 275] width 245 height 385
click at [1174, 189] on select "Select Debtor 1 Only Debtor 2 Only Debtor 1 And Debtor 2 Only At Least One Of T…" at bounding box center [1153, 189] width 228 height 36
click at [1039, 171] on select "Select Debtor 1 Only Debtor 2 Only Debtor 1 And Debtor 2 Only At Least One Of T…" at bounding box center [1153, 189] width 228 height 36
click at [1186, 558] on div "New Unsecured Nonpriority Claim × Creditor * Cash Cow 122 Madison Blvd Hammond …" at bounding box center [784, 372] width 1568 height 744
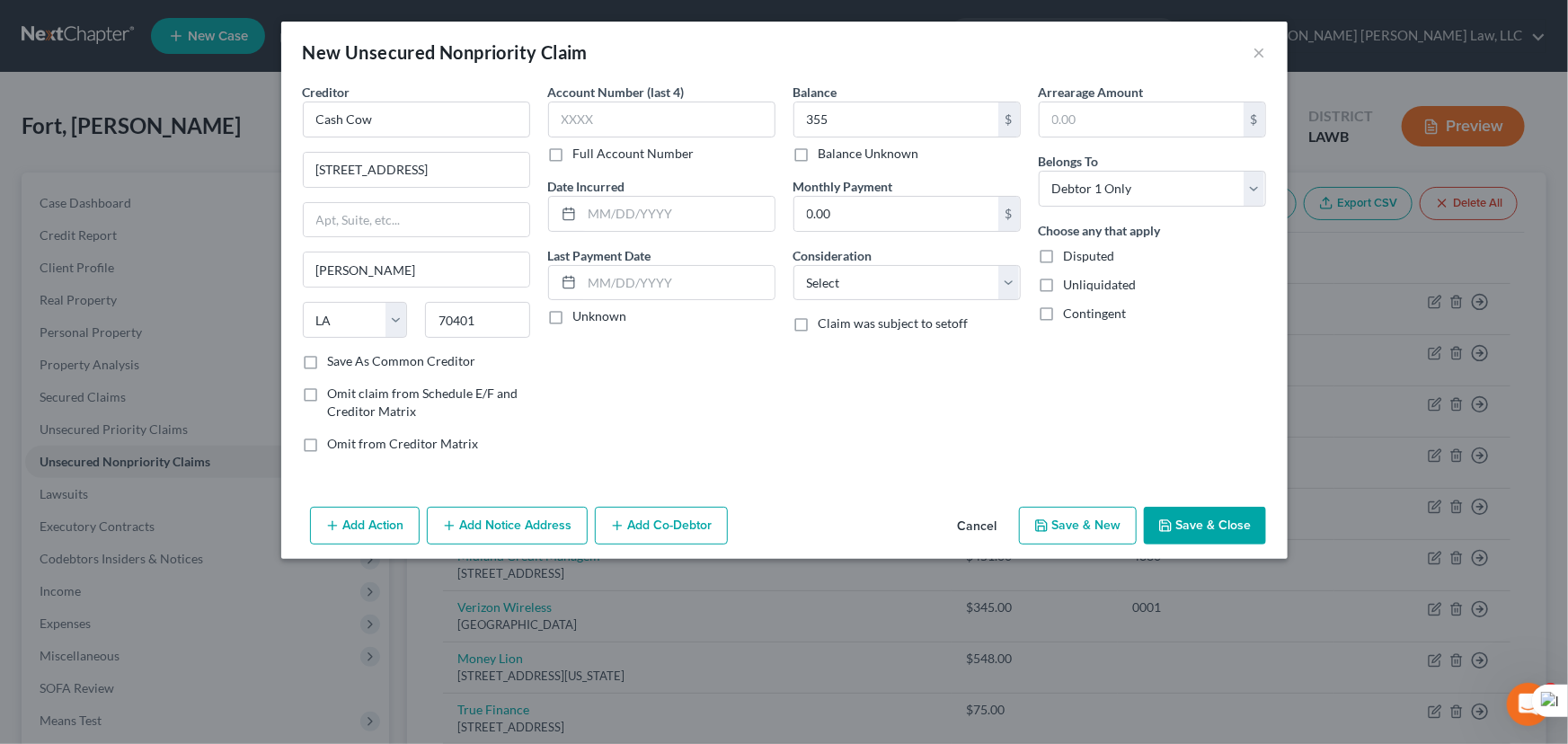
click at [1190, 538] on button "Save & Close" at bounding box center [1206, 525] width 123 height 38
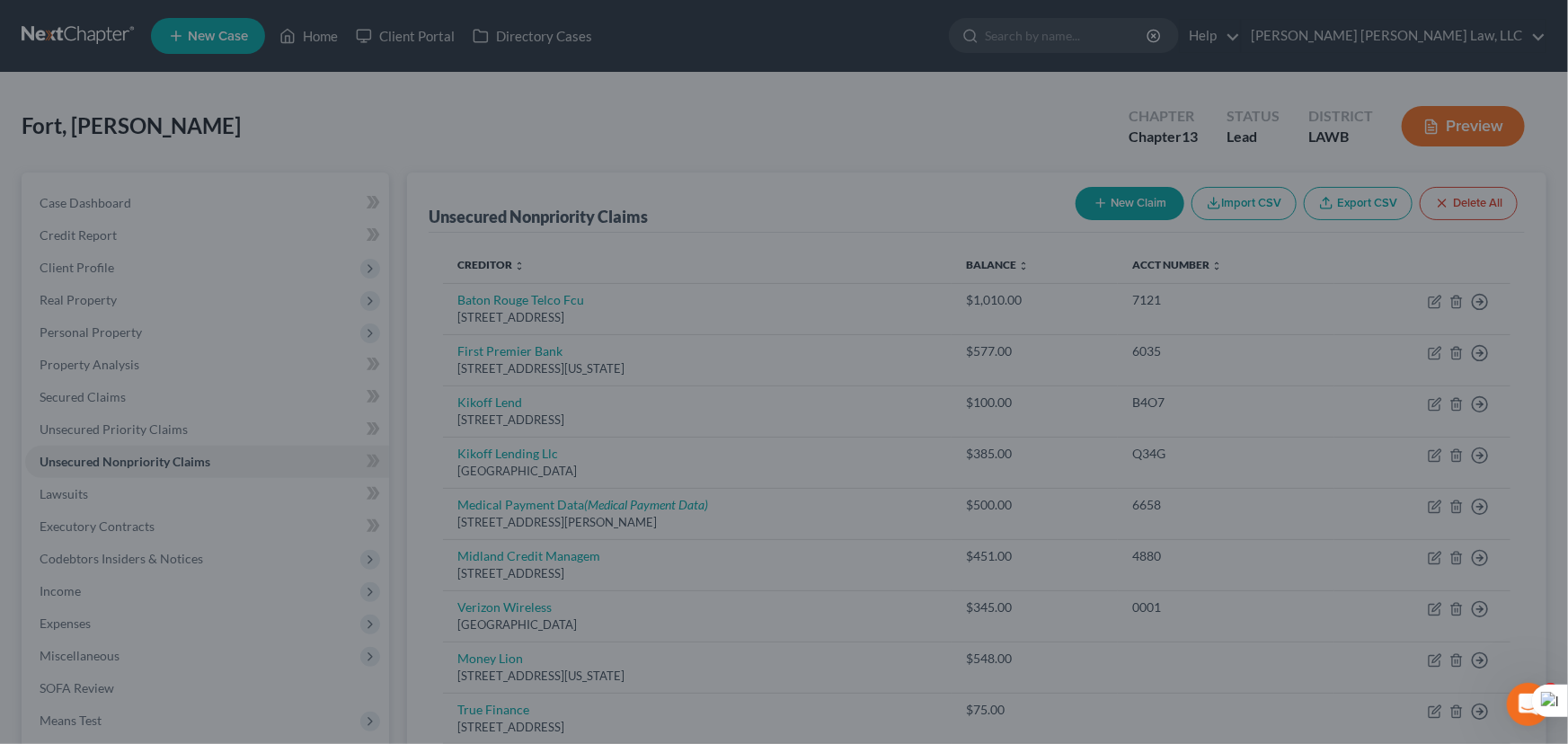
click at [1196, 511] on button "Save & Close" at bounding box center [1151, 494] width 106 height 33
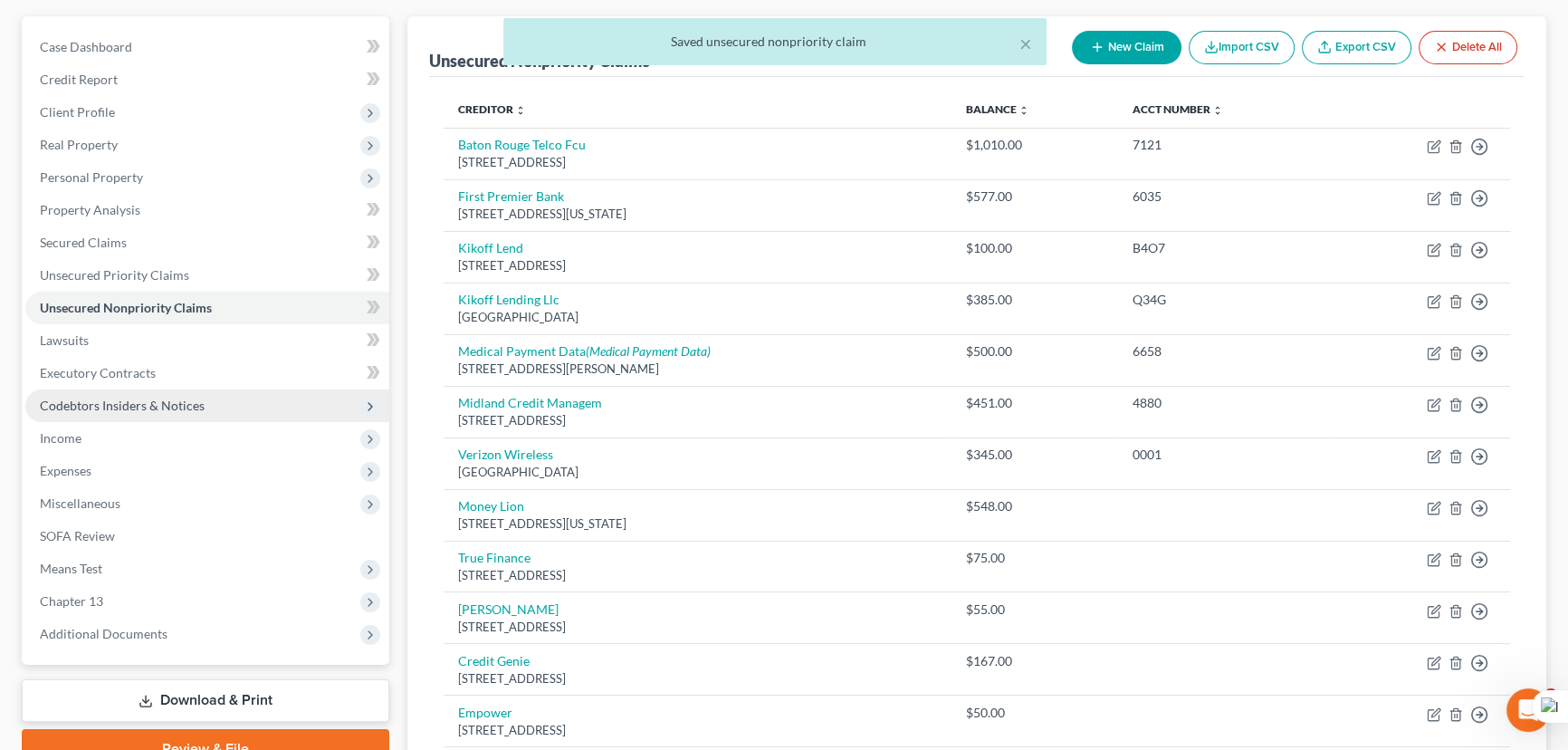
scroll to position [164, 0]
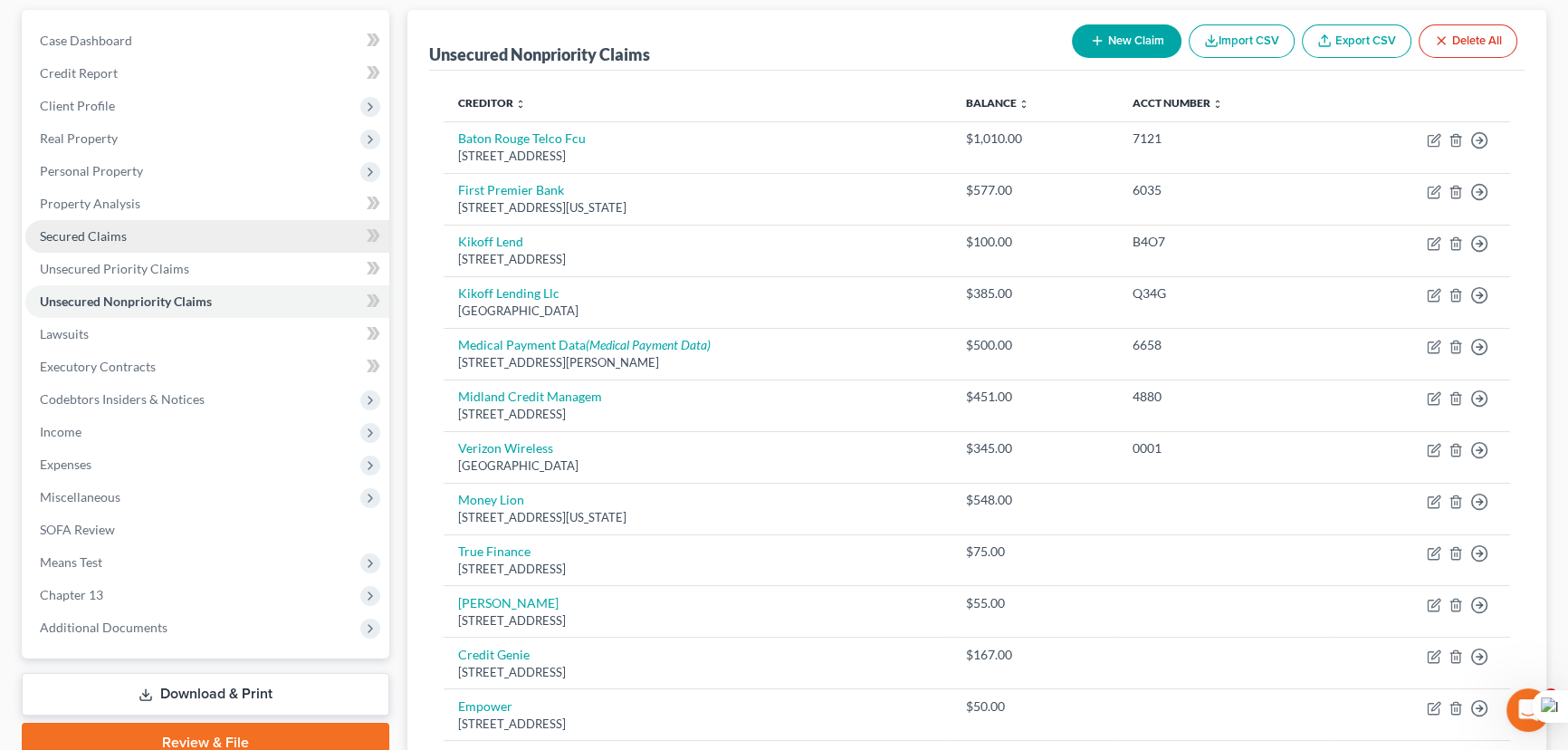
click at [184, 236] on link "Secured Claims" at bounding box center [207, 236] width 364 height 33
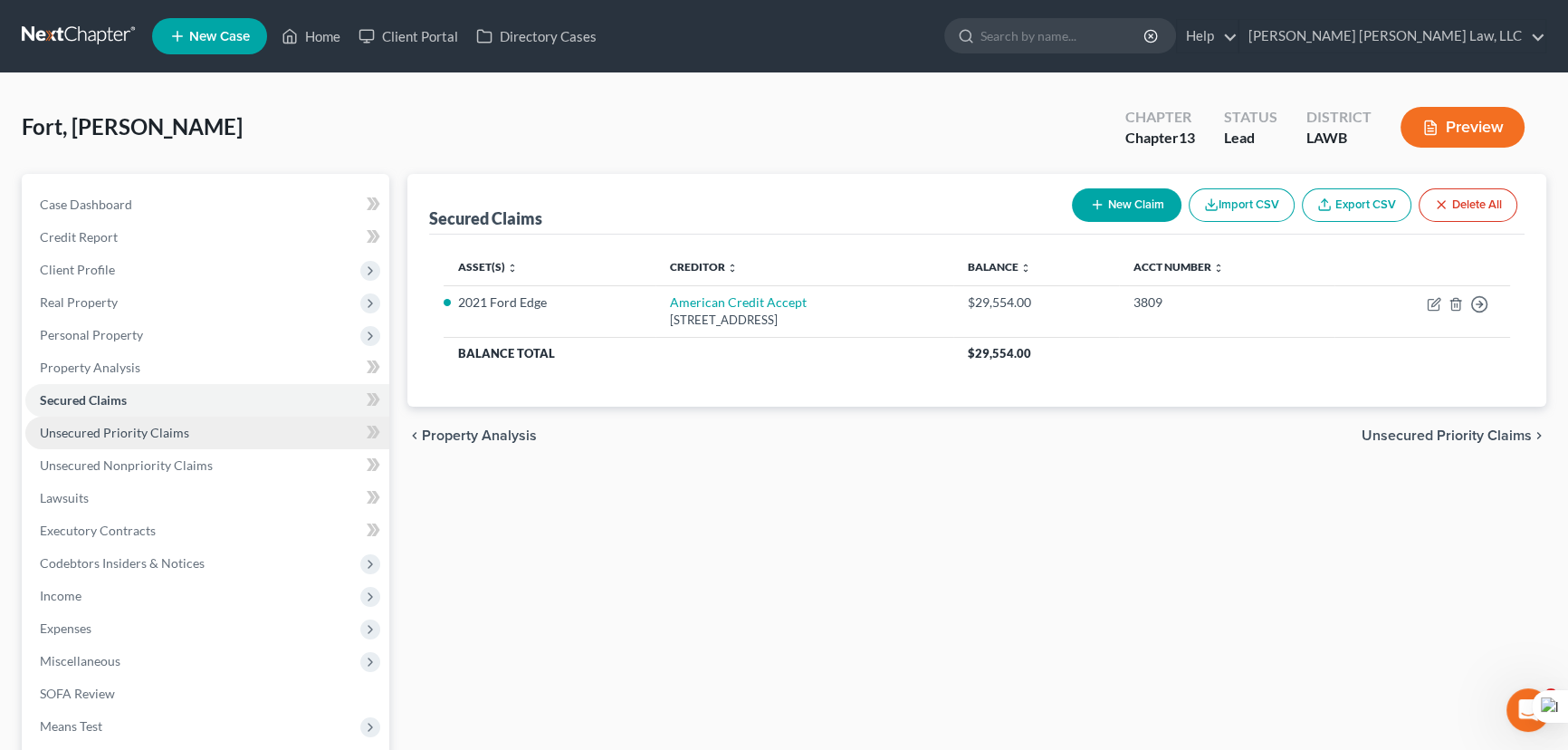
click at [168, 434] on span "Unsecured Priority Claims" at bounding box center [115, 433] width 150 height 15
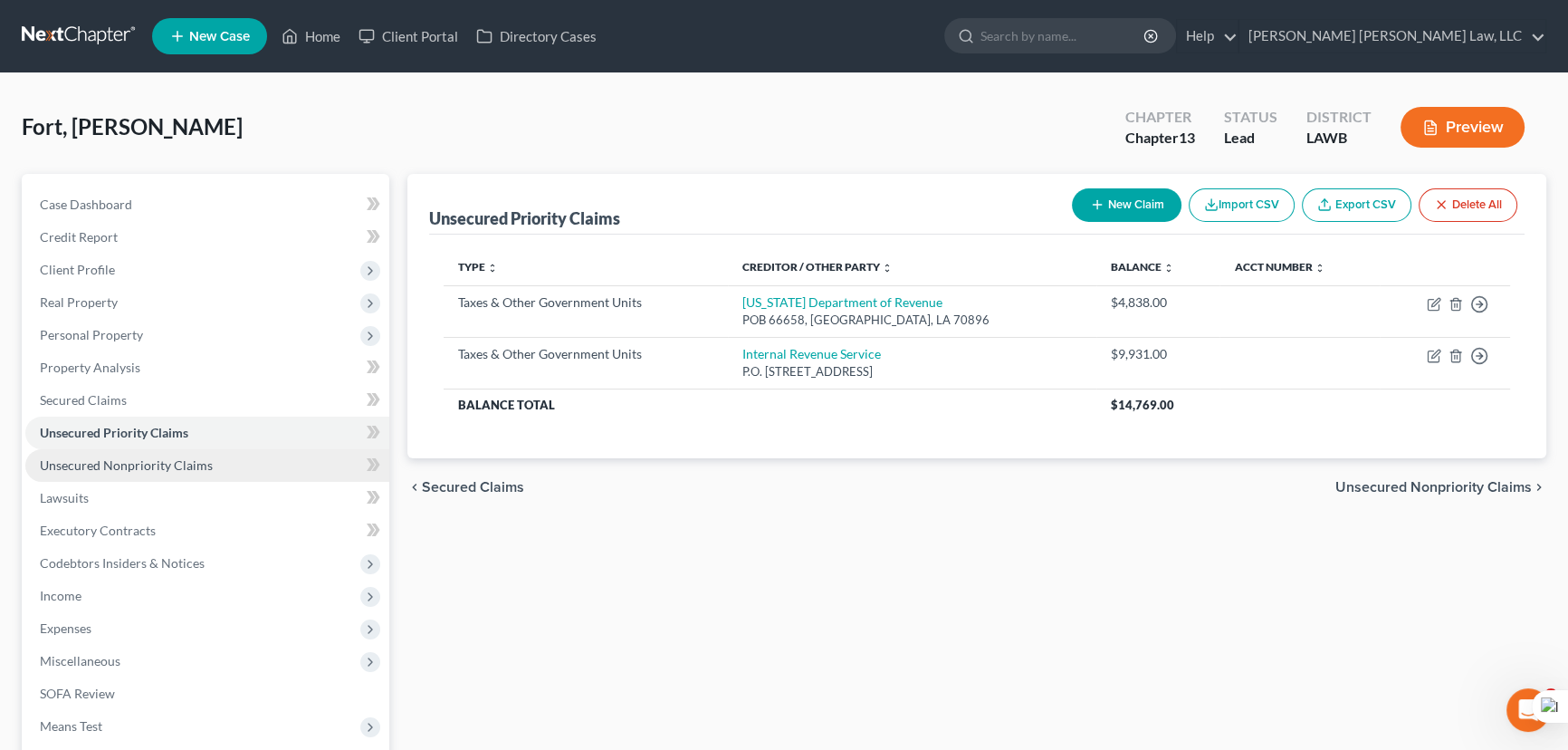
click at [202, 464] on span "Unsecured Nonpriority Claims" at bounding box center [126, 464] width 173 height 15
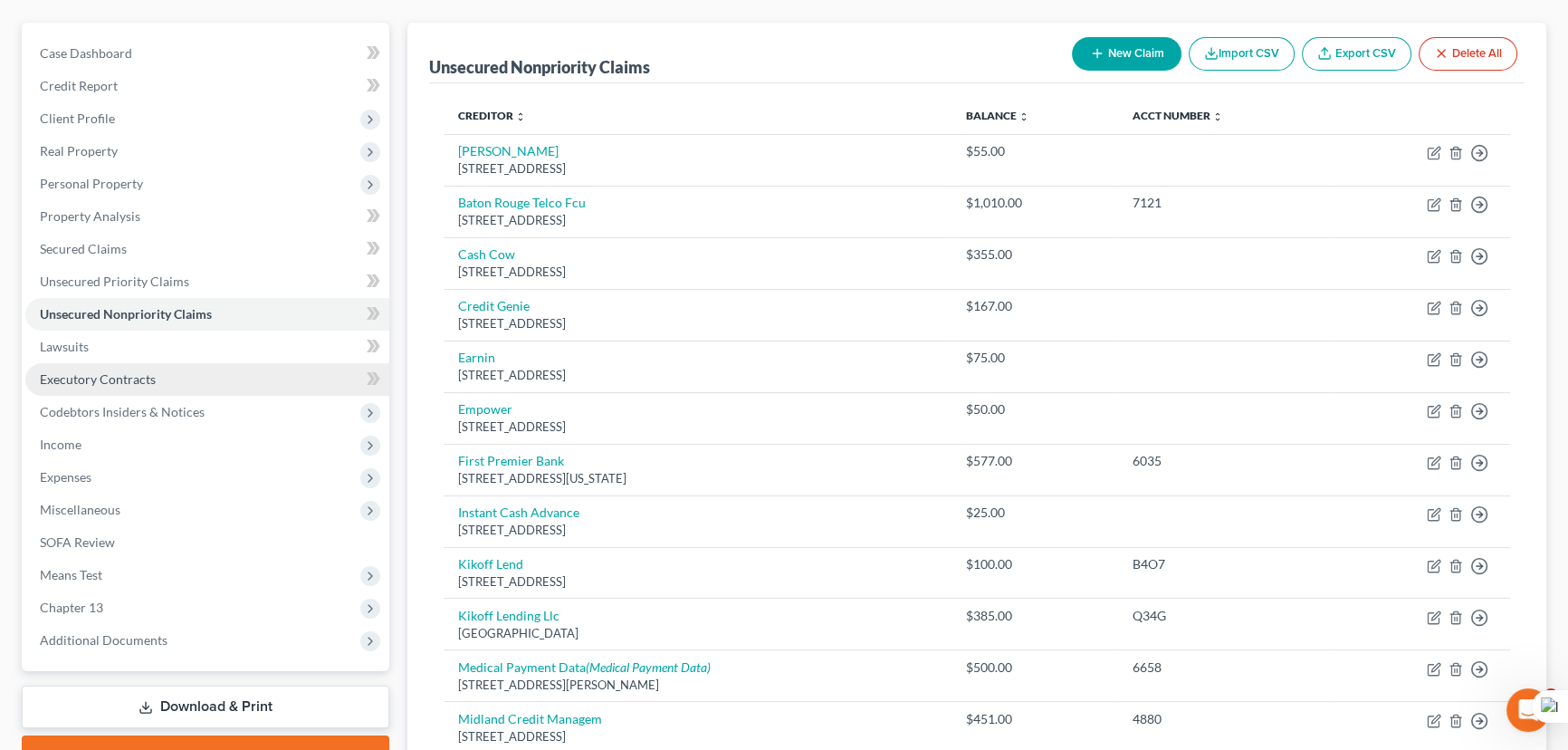
scroll to position [164, 0]
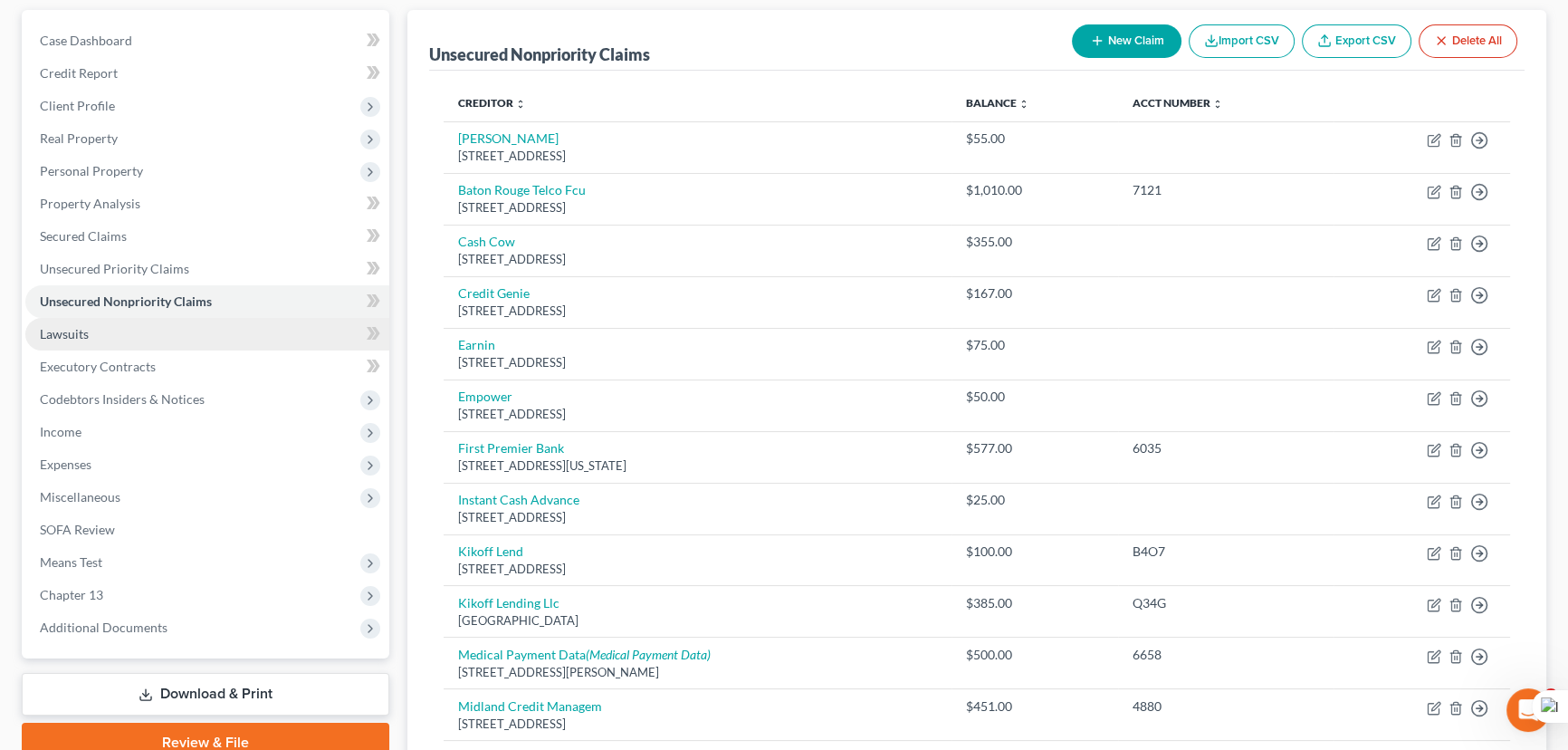
click at [165, 338] on link "Lawsuits" at bounding box center [207, 333] width 364 height 33
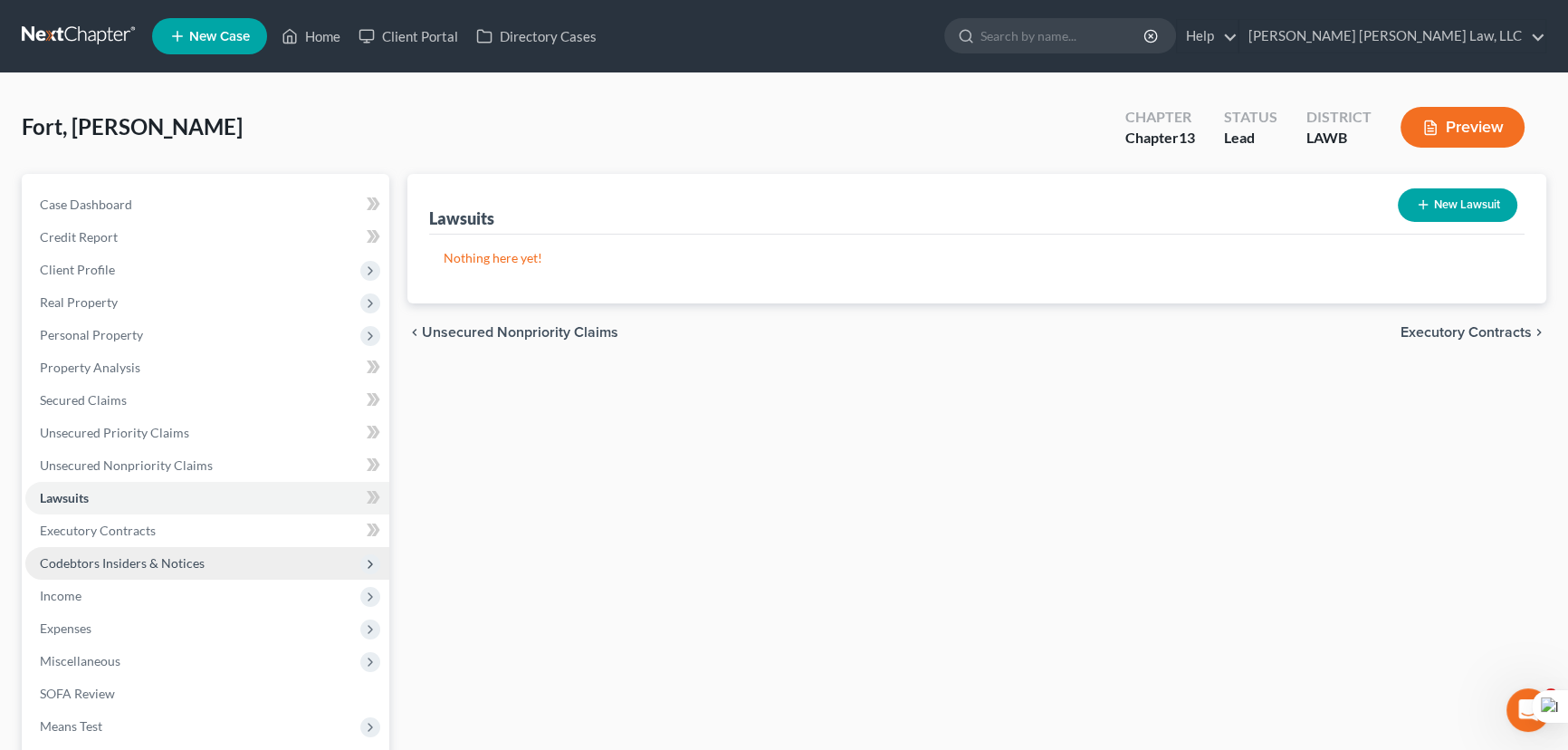
click at [169, 547] on span "Codebtors Insiders & Notices" at bounding box center [207, 563] width 364 height 33
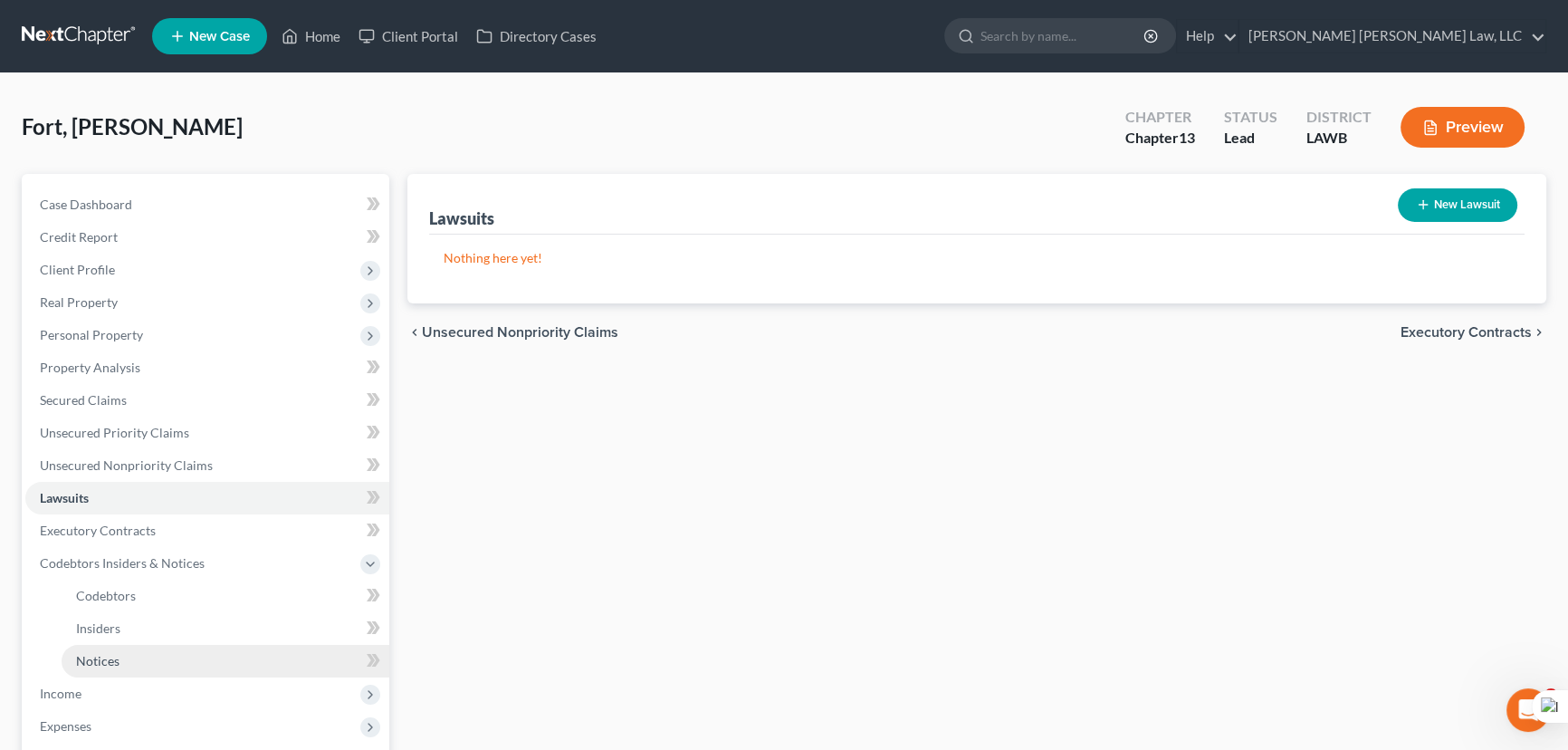
click at [150, 646] on link "Notices" at bounding box center [226, 661] width 328 height 33
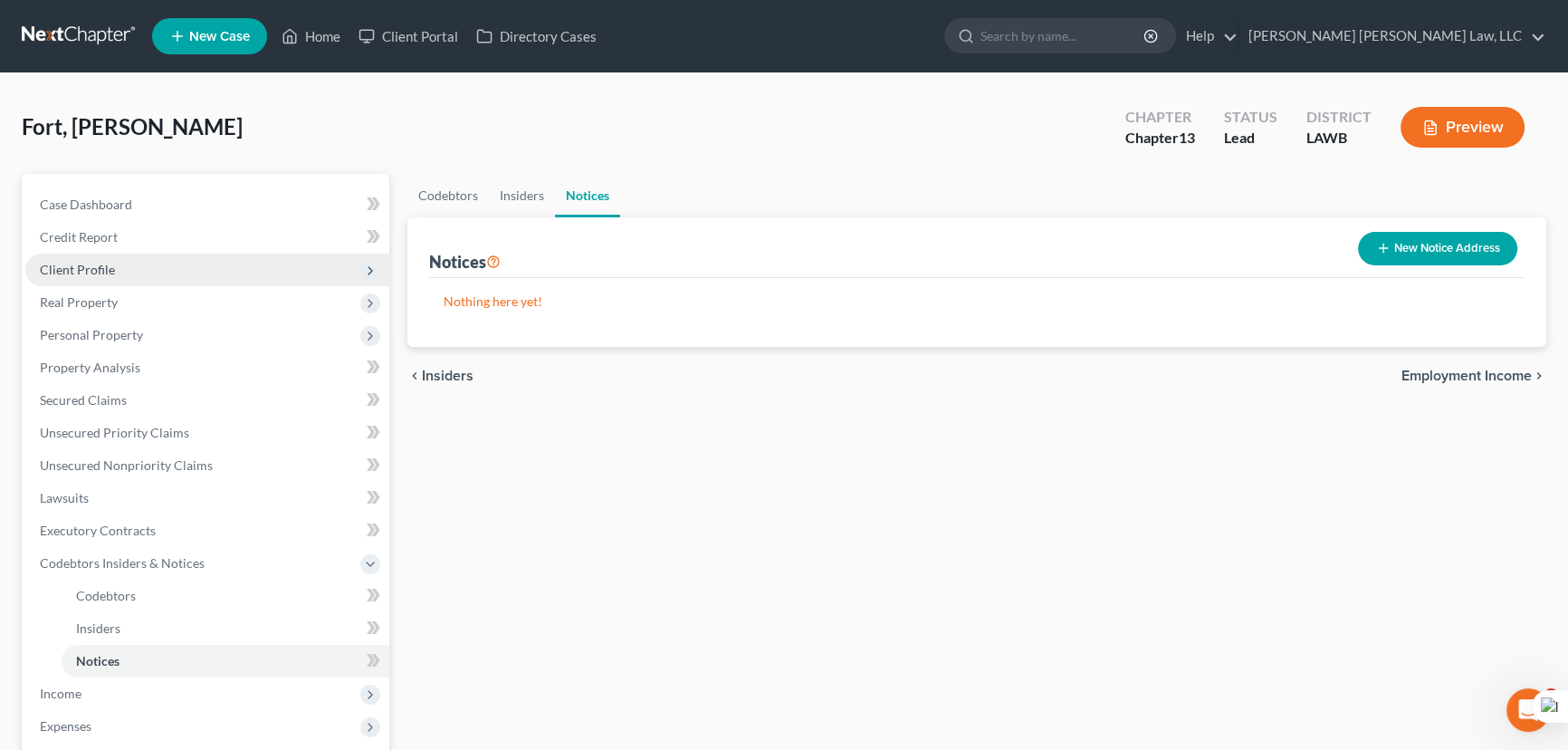
click at [123, 271] on span "Client Profile" at bounding box center [207, 270] width 364 height 33
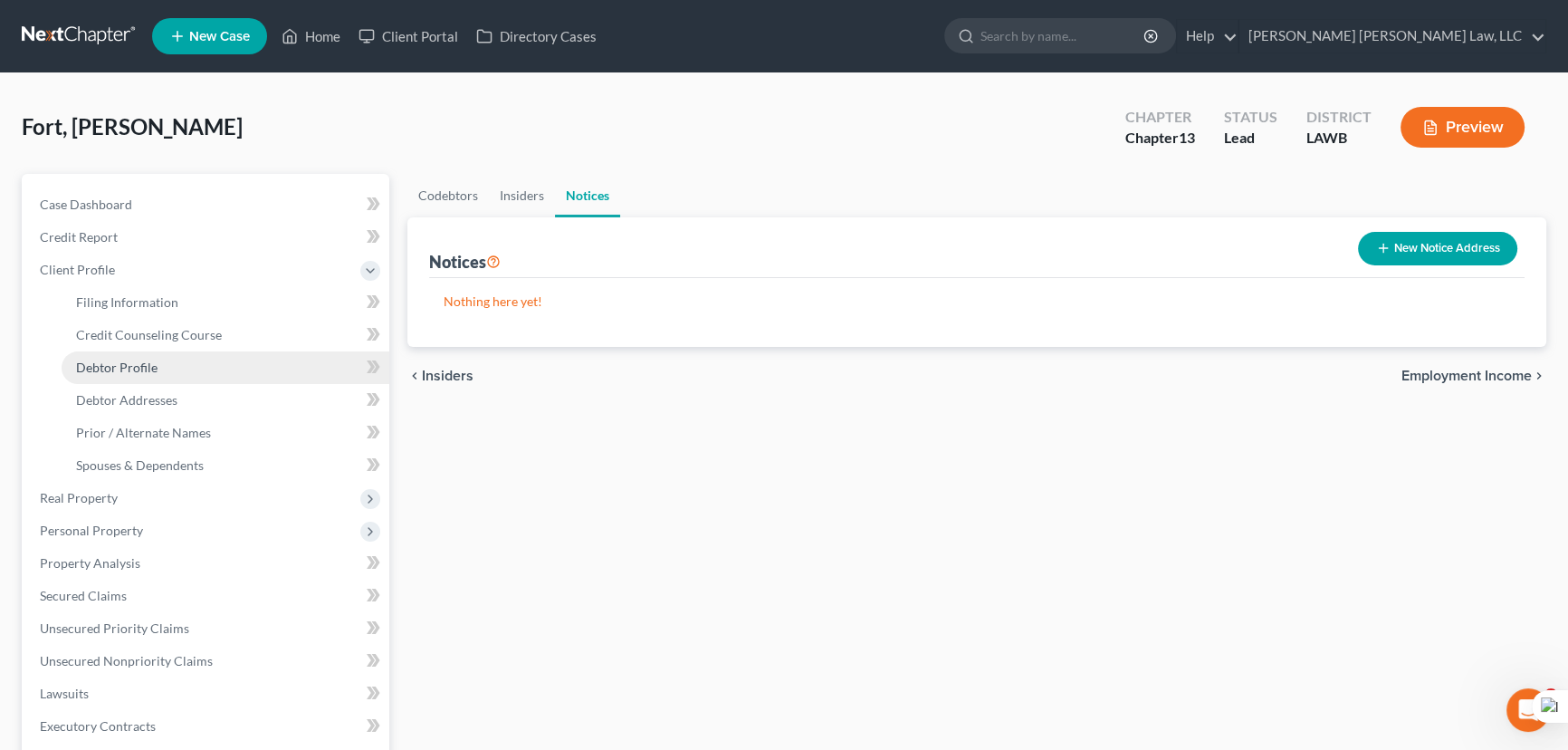
click at [147, 357] on link "Debtor Profile" at bounding box center [226, 367] width 328 height 33
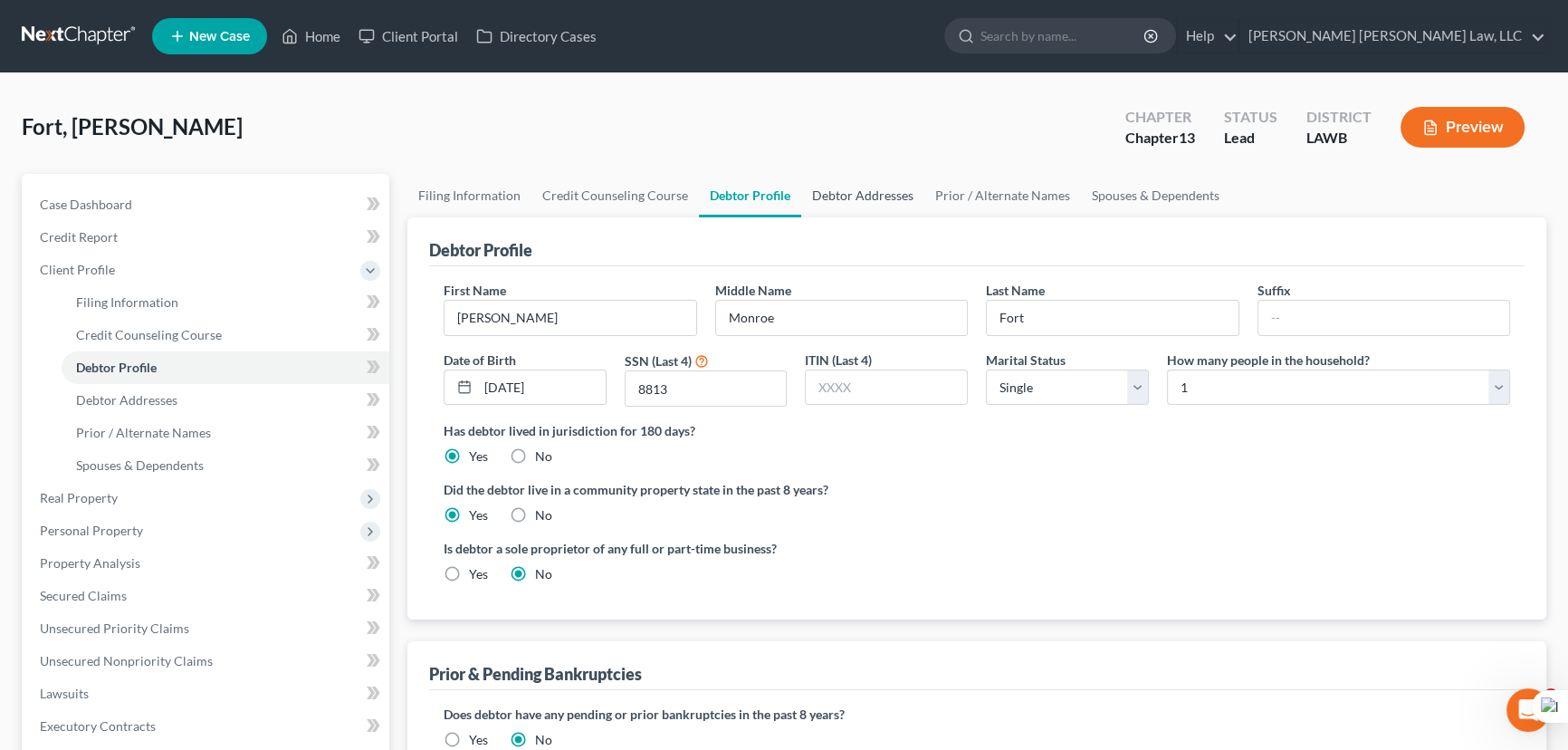
click at [875, 176] on link "Debtor Addresses" at bounding box center [863, 196] width 124 height 43
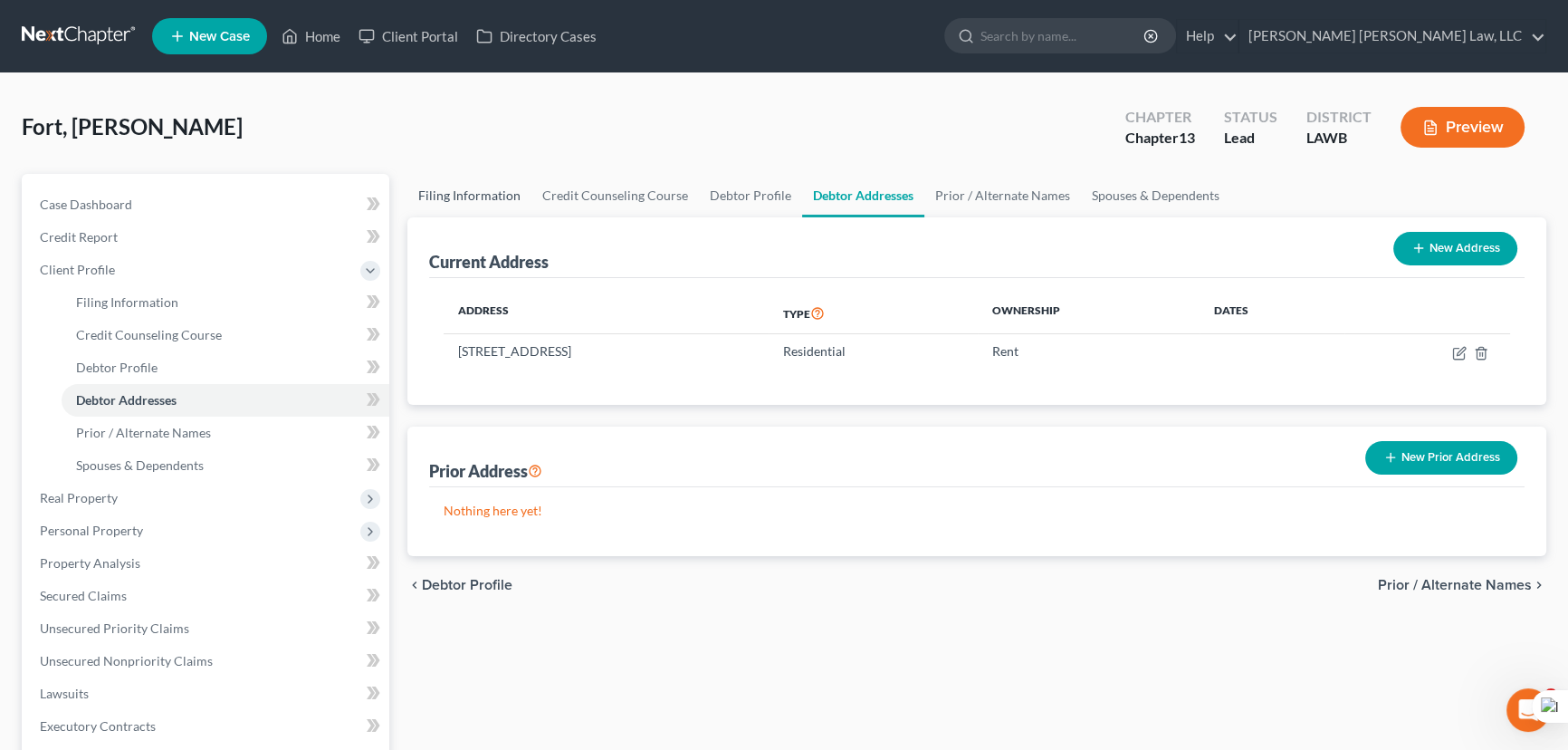
click at [474, 199] on link "Filing Information" at bounding box center [469, 196] width 124 height 43
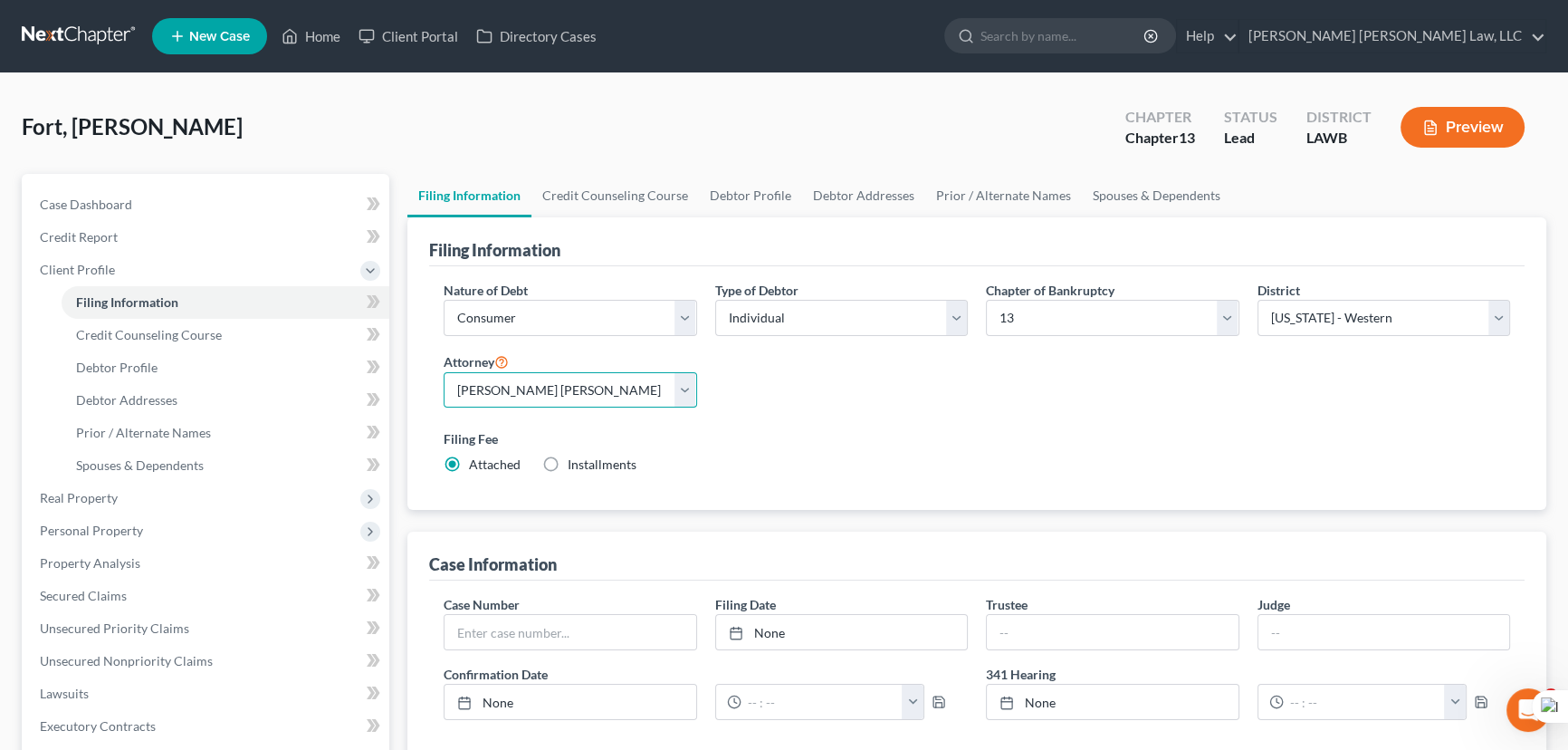
drag, startPoint x: 545, startPoint y: 383, endPoint x: 547, endPoint y: 401, distance: 18.1
click at [545, 383] on select "Select E. Orum Young III - LAWB E. Orum Young III - LAMB E. Orum Young III - LA…" at bounding box center [570, 390] width 254 height 37
click at [444, 372] on select "Select E. Orum Young III - LAWB E. Orum Young III - LAMB E. Orum Young III - LA…" at bounding box center [570, 390] width 254 height 37
click at [756, 206] on link "Debtor Profile" at bounding box center [751, 196] width 103 height 43
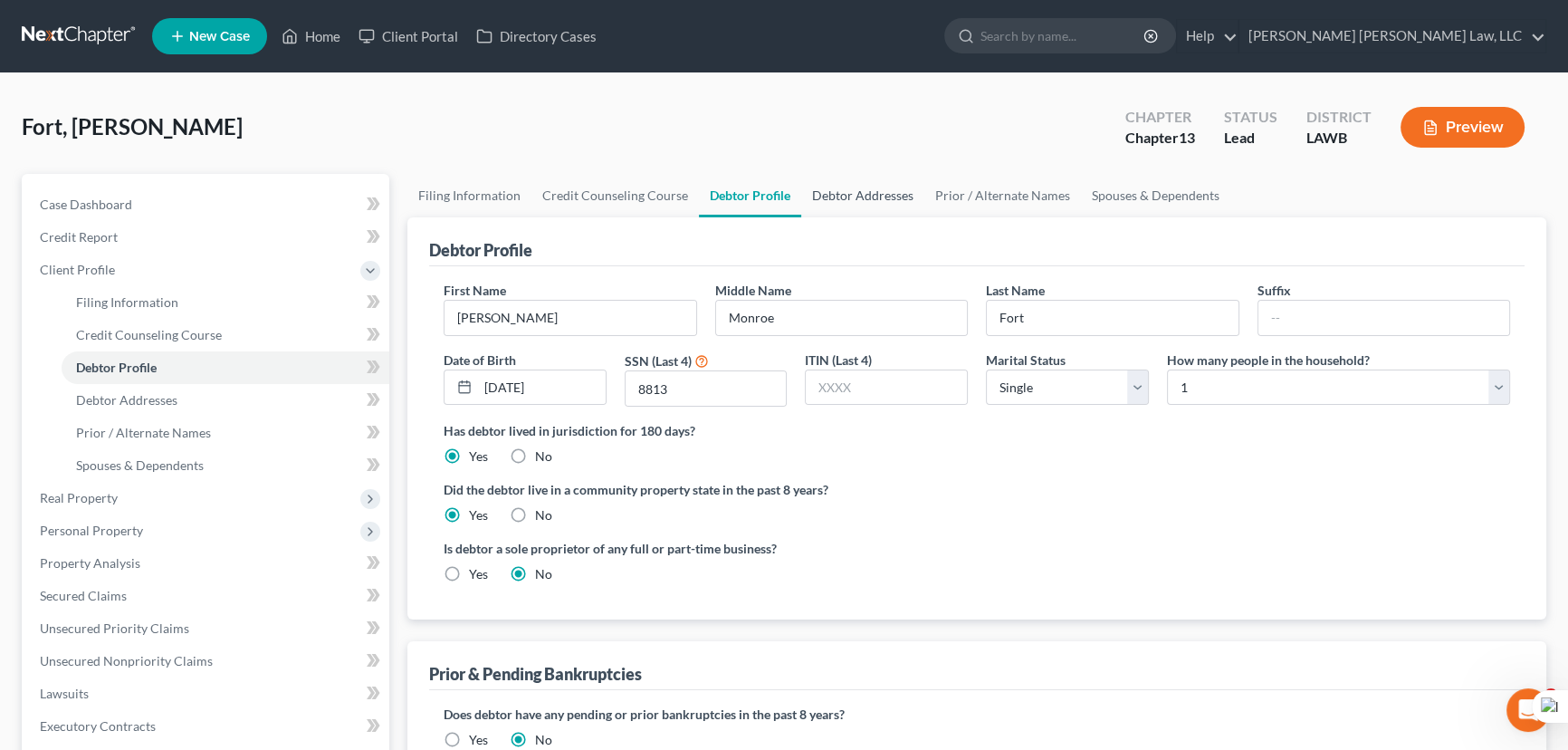
click at [861, 204] on link "Debtor Addresses" at bounding box center [863, 196] width 124 height 43
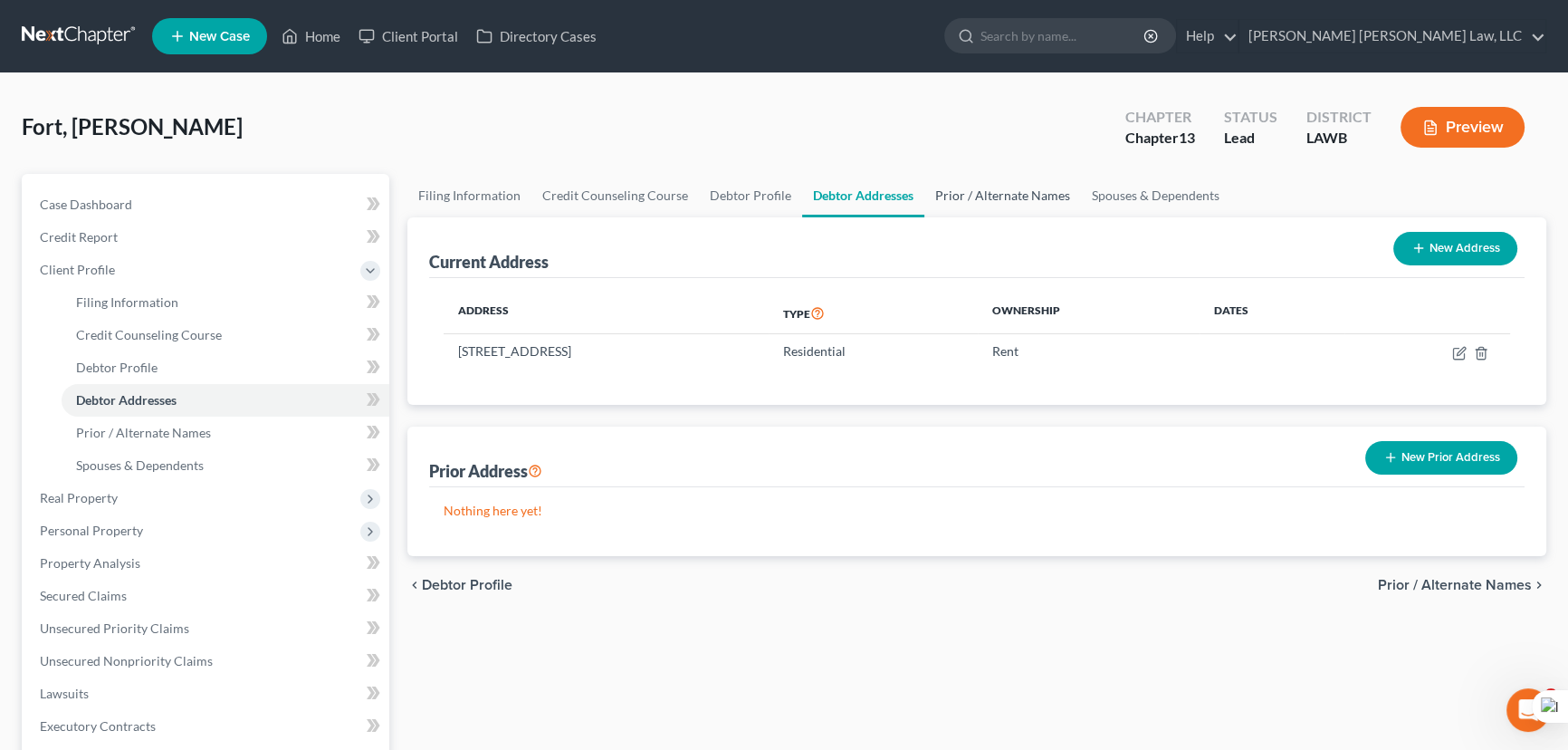
click at [956, 197] on link "Prior / Alternate Names" at bounding box center [1002, 196] width 156 height 43
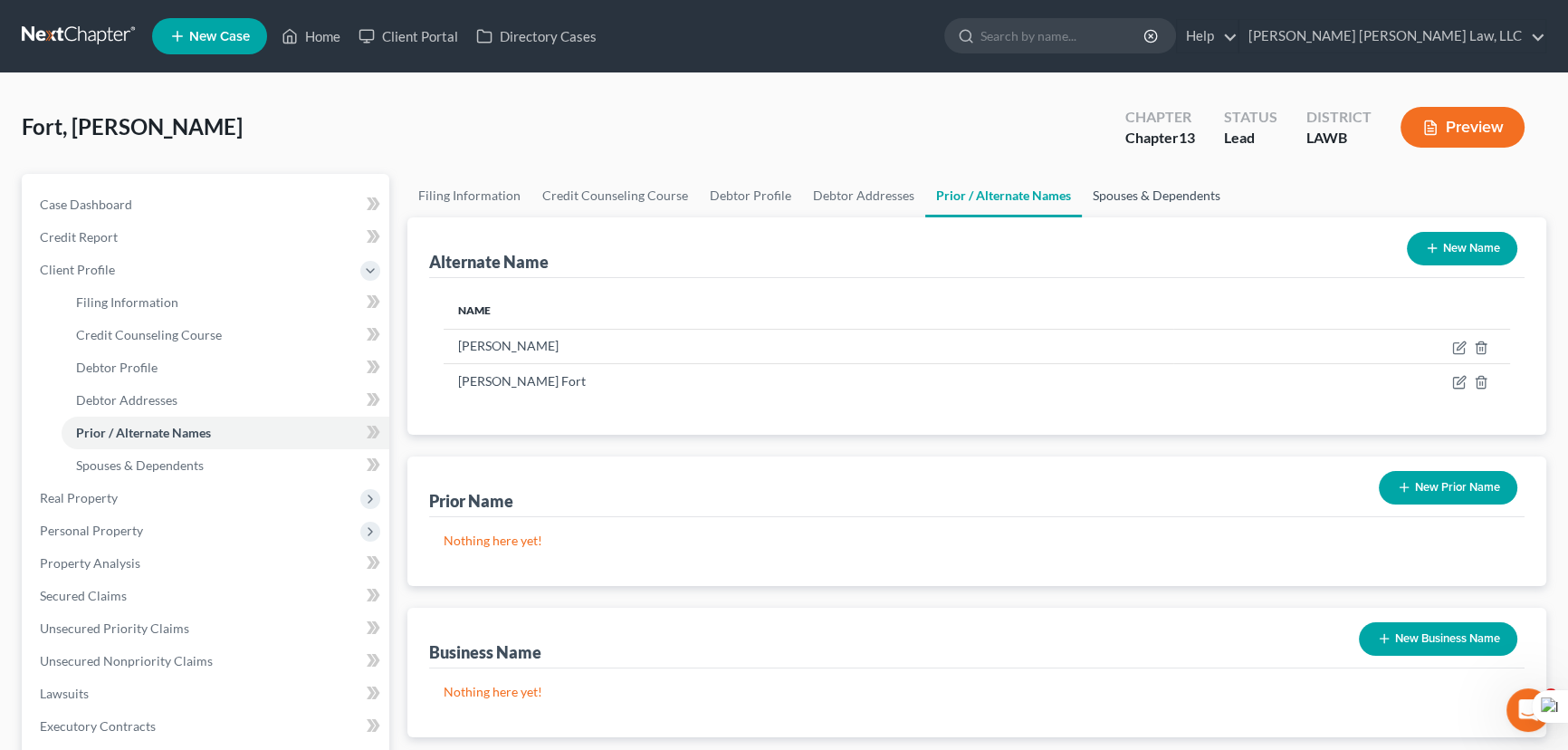
click at [1113, 196] on link "Spouses & Dependents" at bounding box center [1157, 196] width 150 height 43
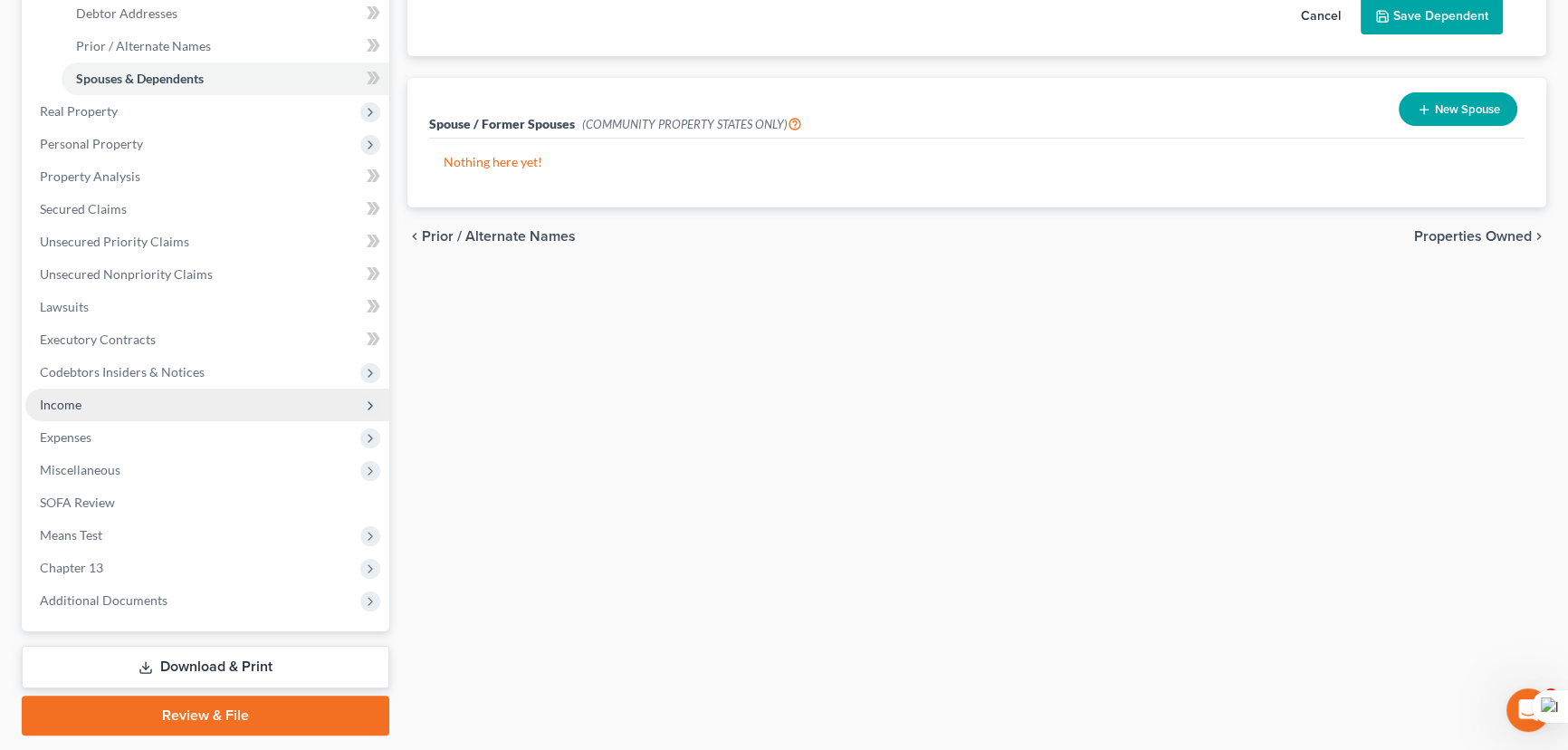
scroll to position [438, 0]
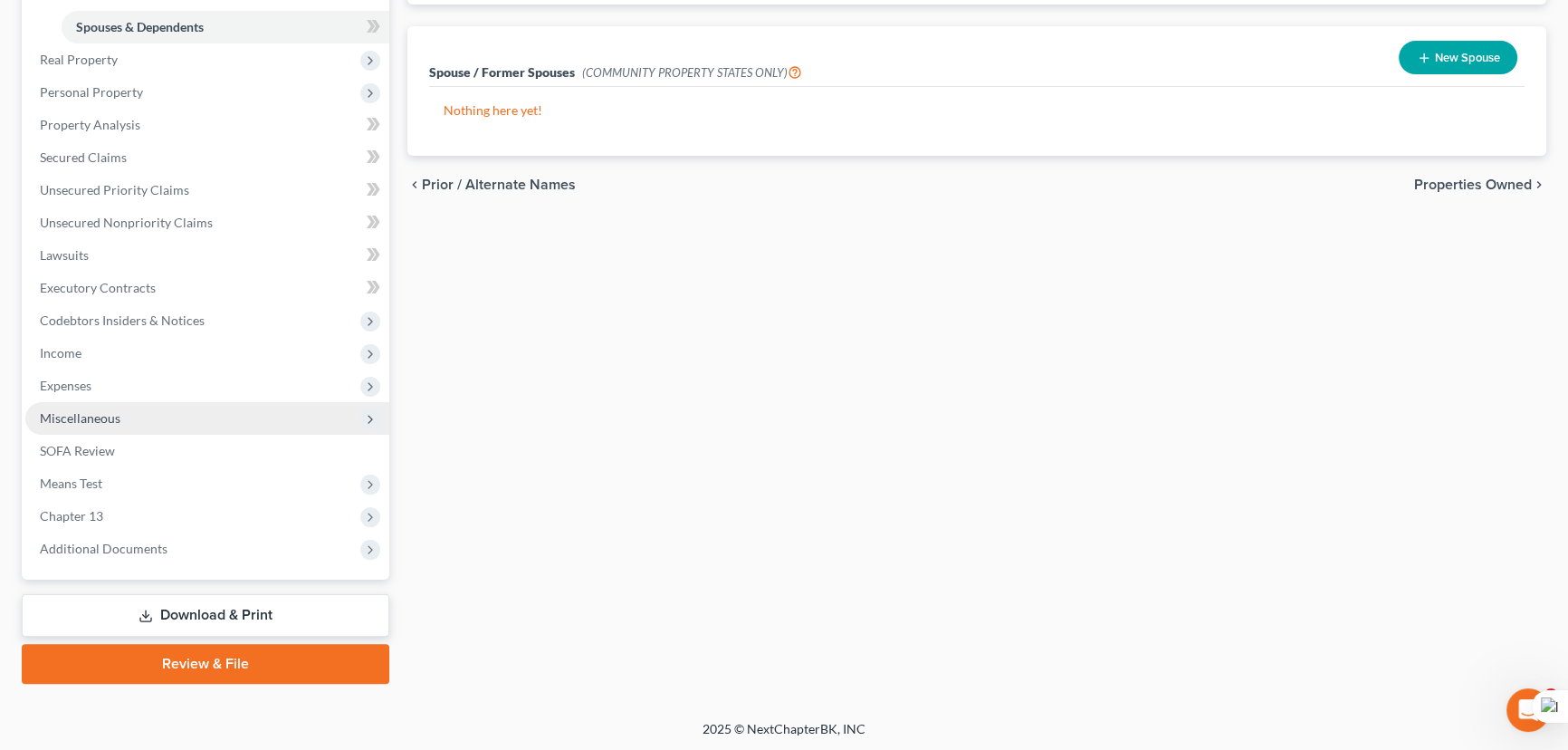
click at [186, 313] on span "Codebtors Insiders & Notices" at bounding box center [123, 320] width 165 height 15
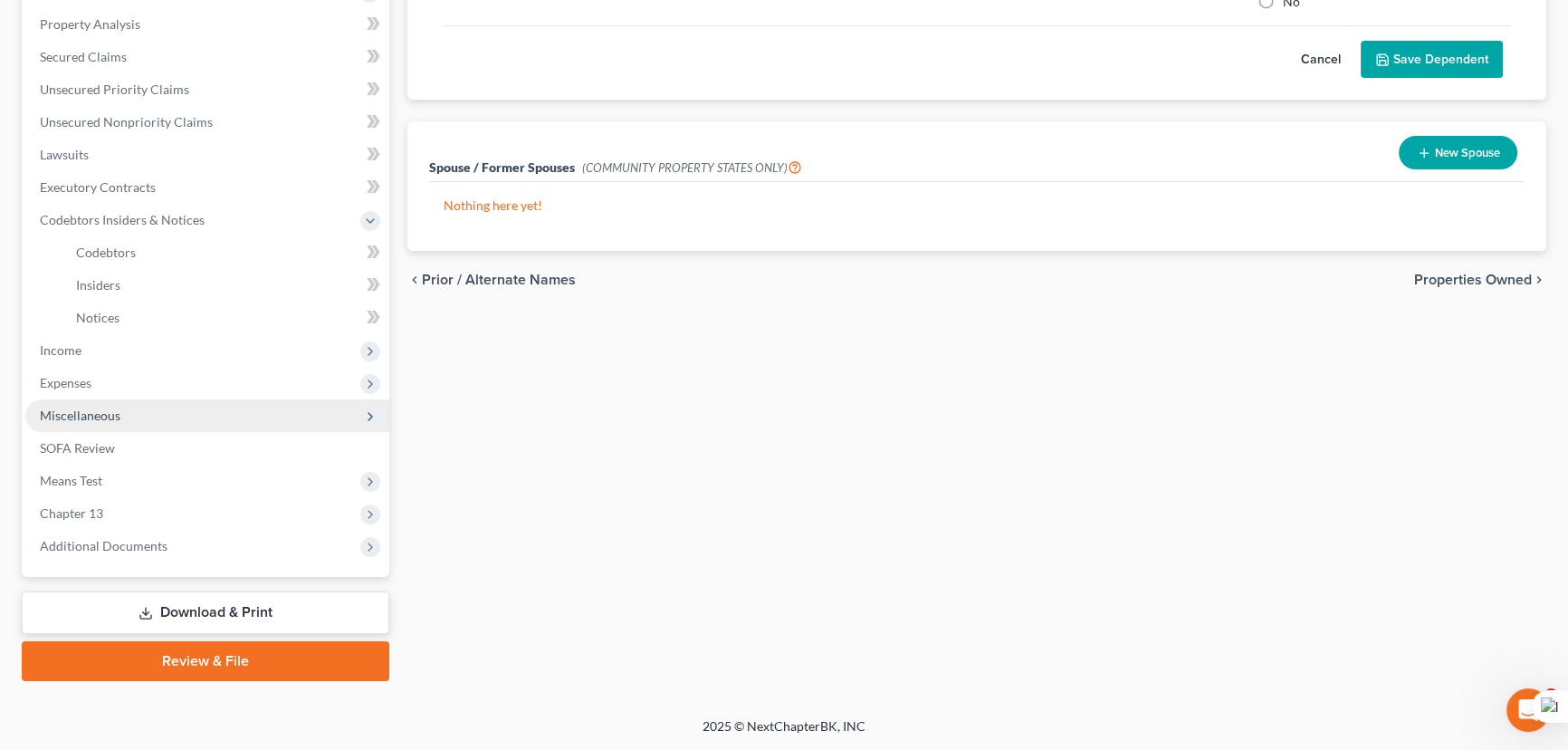
scroll to position [341, 0]
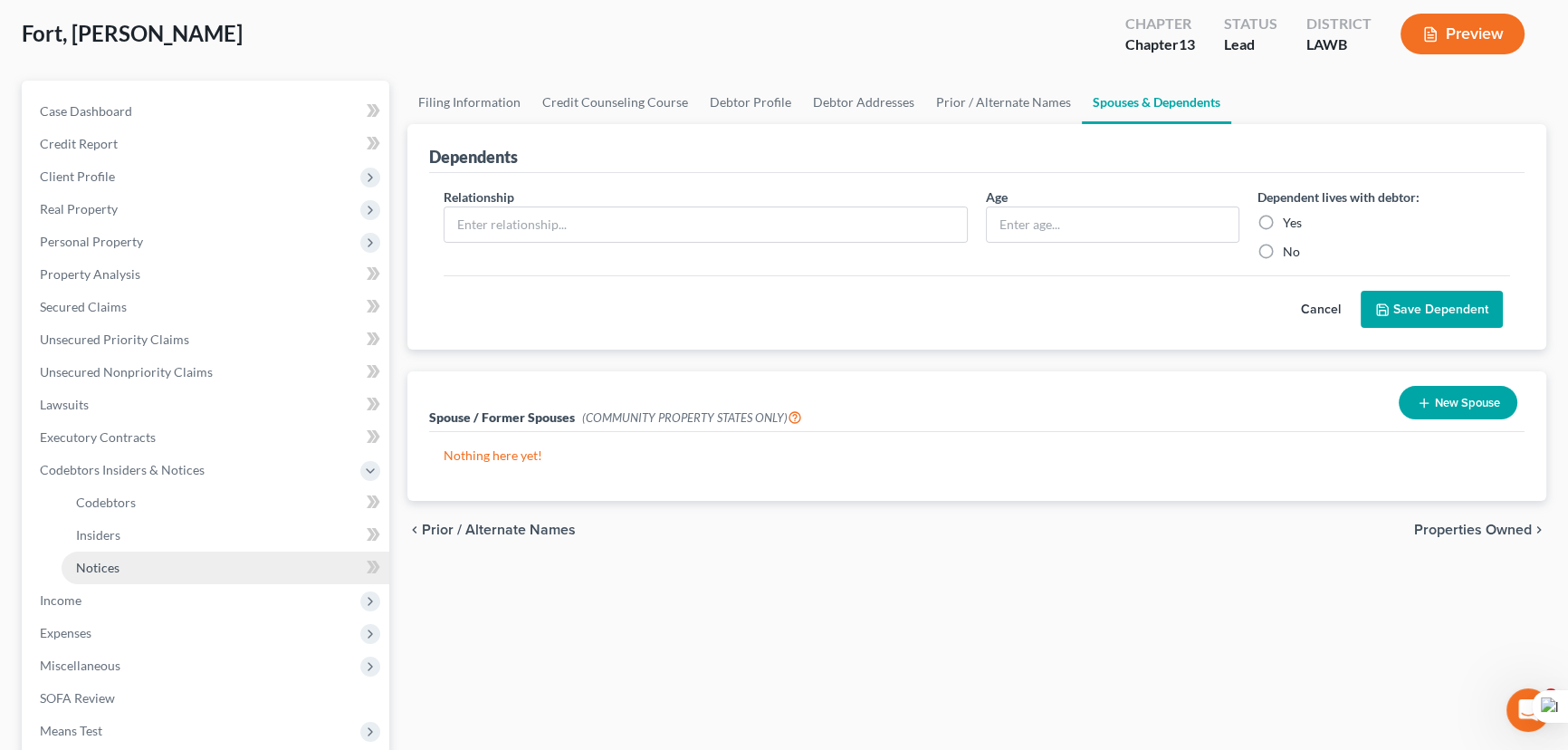
click at [161, 555] on link "Notices" at bounding box center [226, 567] width 328 height 33
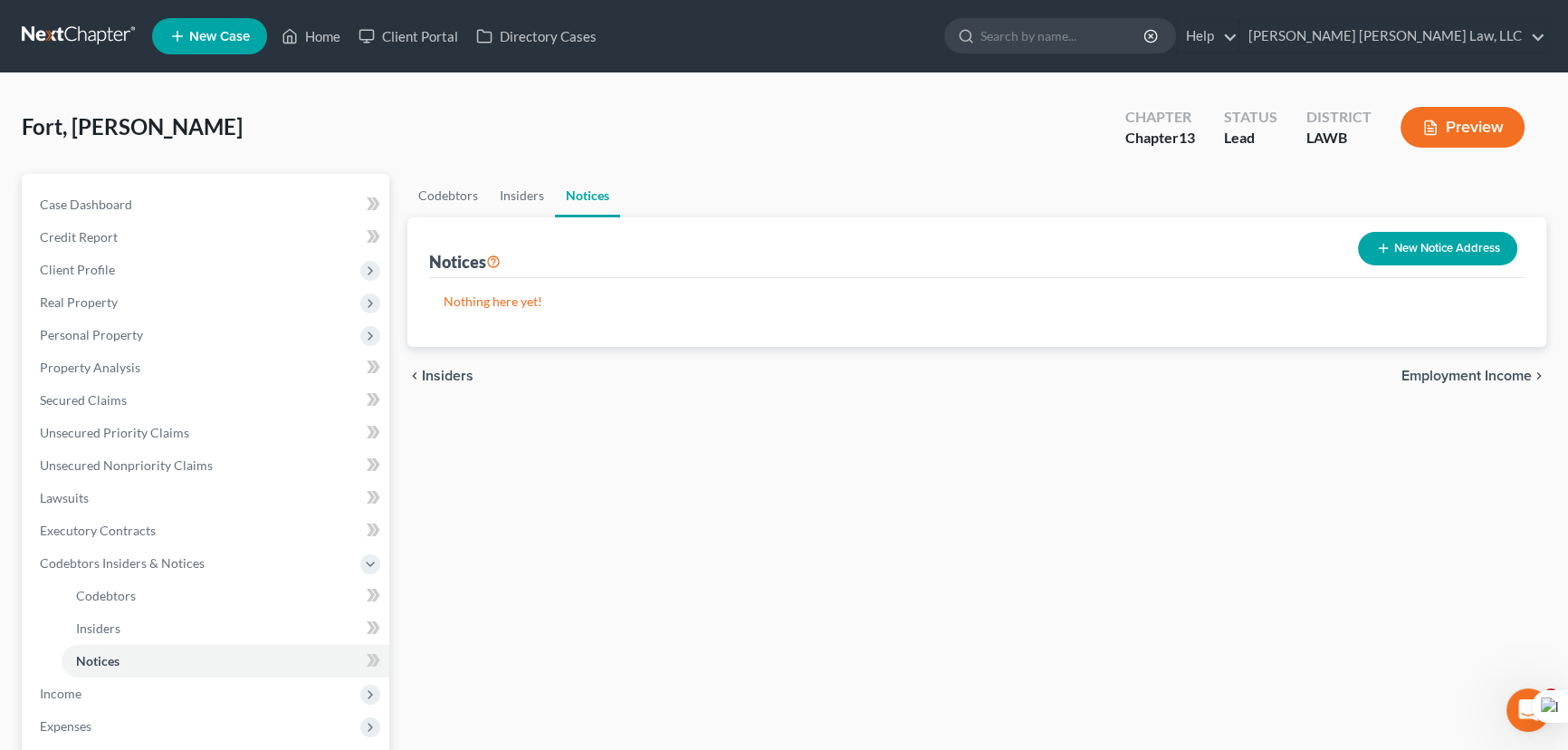
click at [1430, 233] on button "New Notice Address" at bounding box center [1438, 249] width 159 height 34
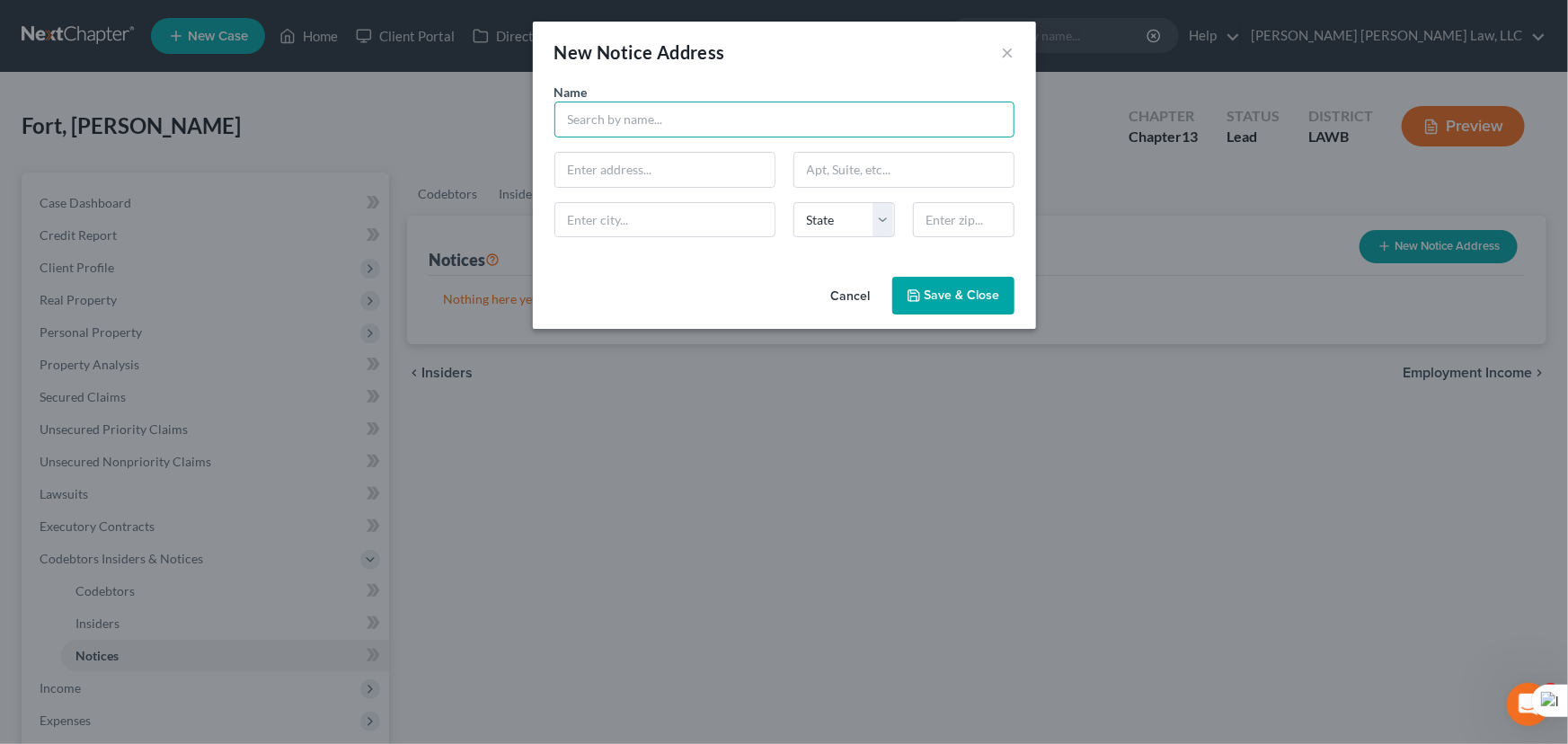
click at [600, 127] on input "text" at bounding box center [784, 119] width 460 height 36
click at [943, 294] on span "Save & Close" at bounding box center [962, 294] width 75 height 15
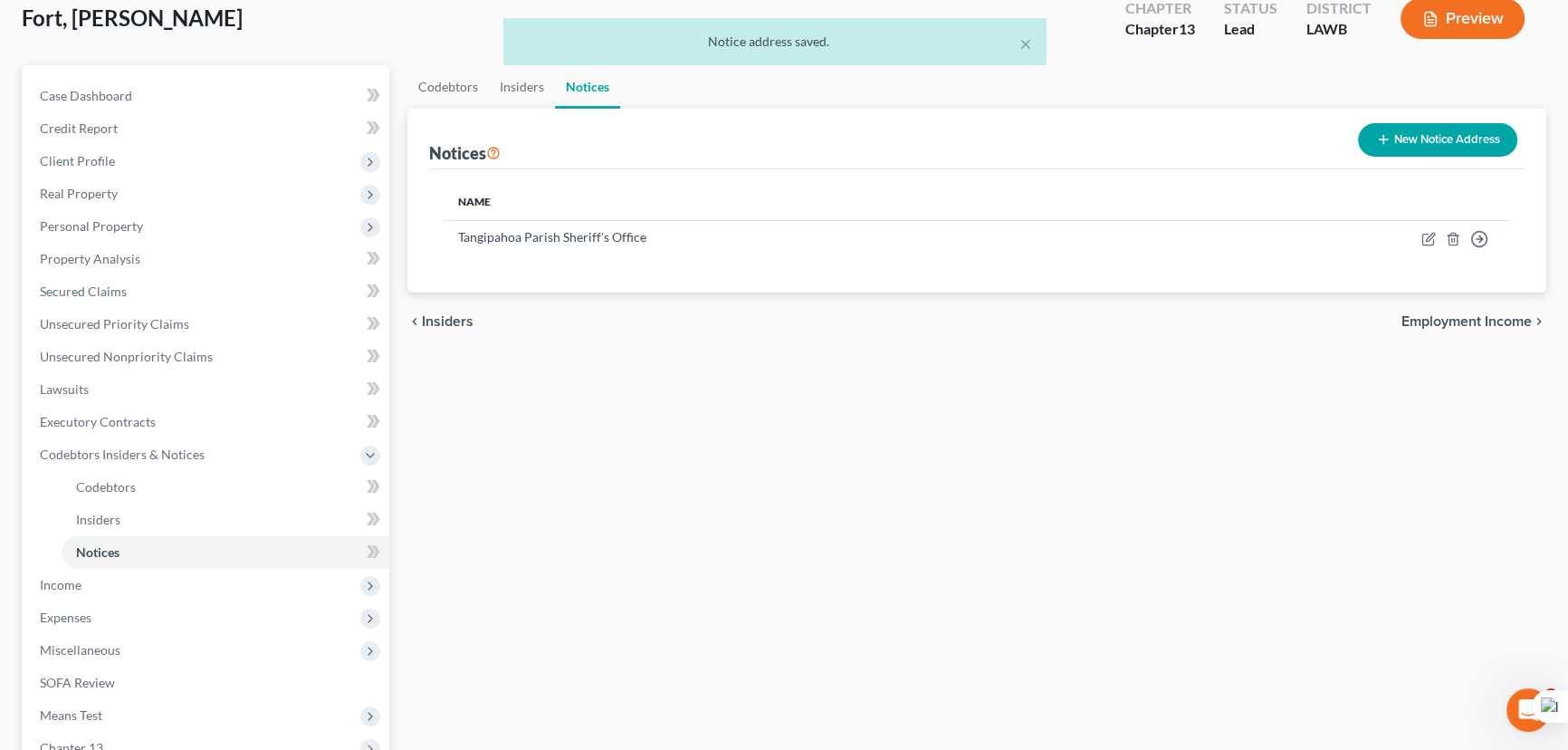
scroll to position [329, 0]
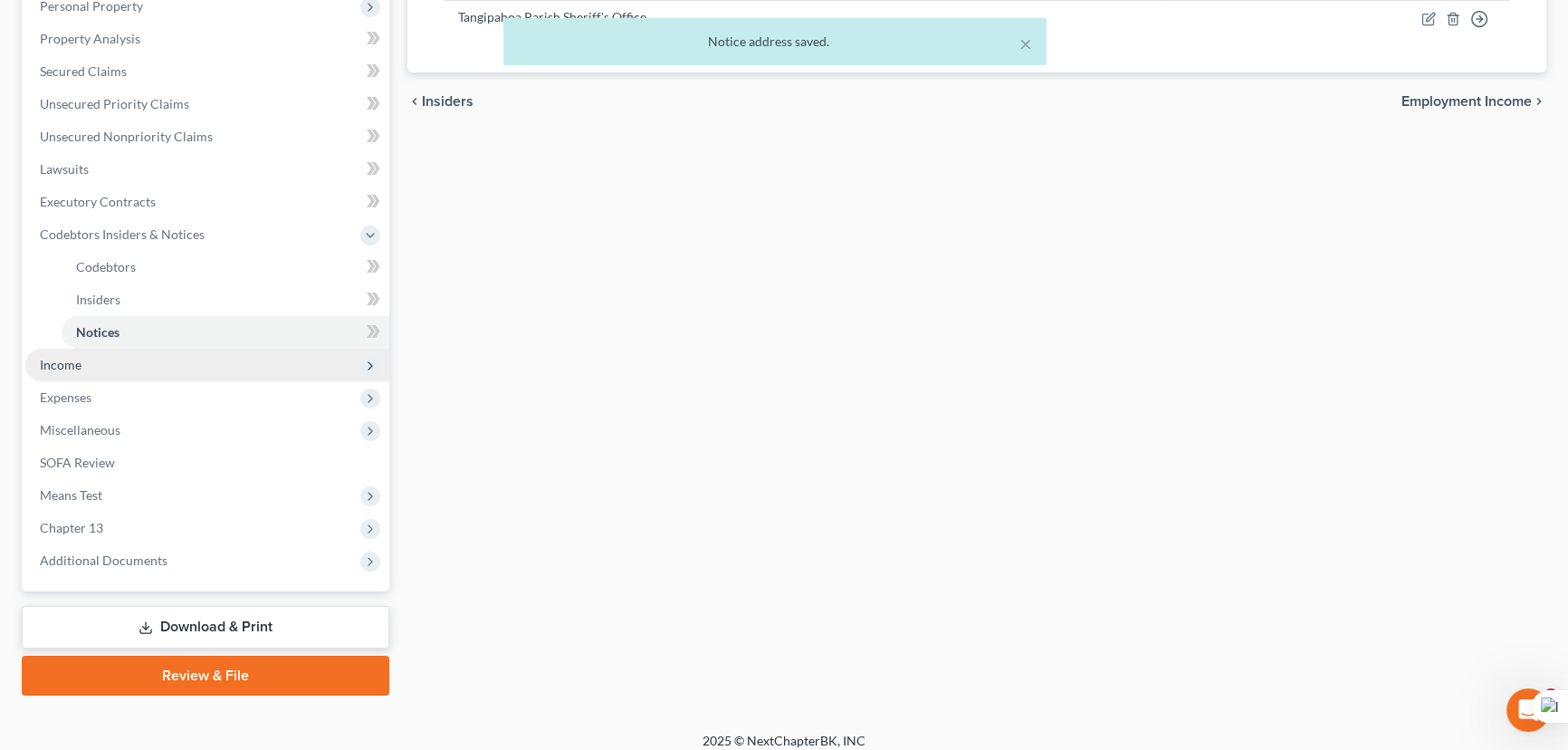
click at [196, 360] on span "Income" at bounding box center [207, 364] width 364 height 33
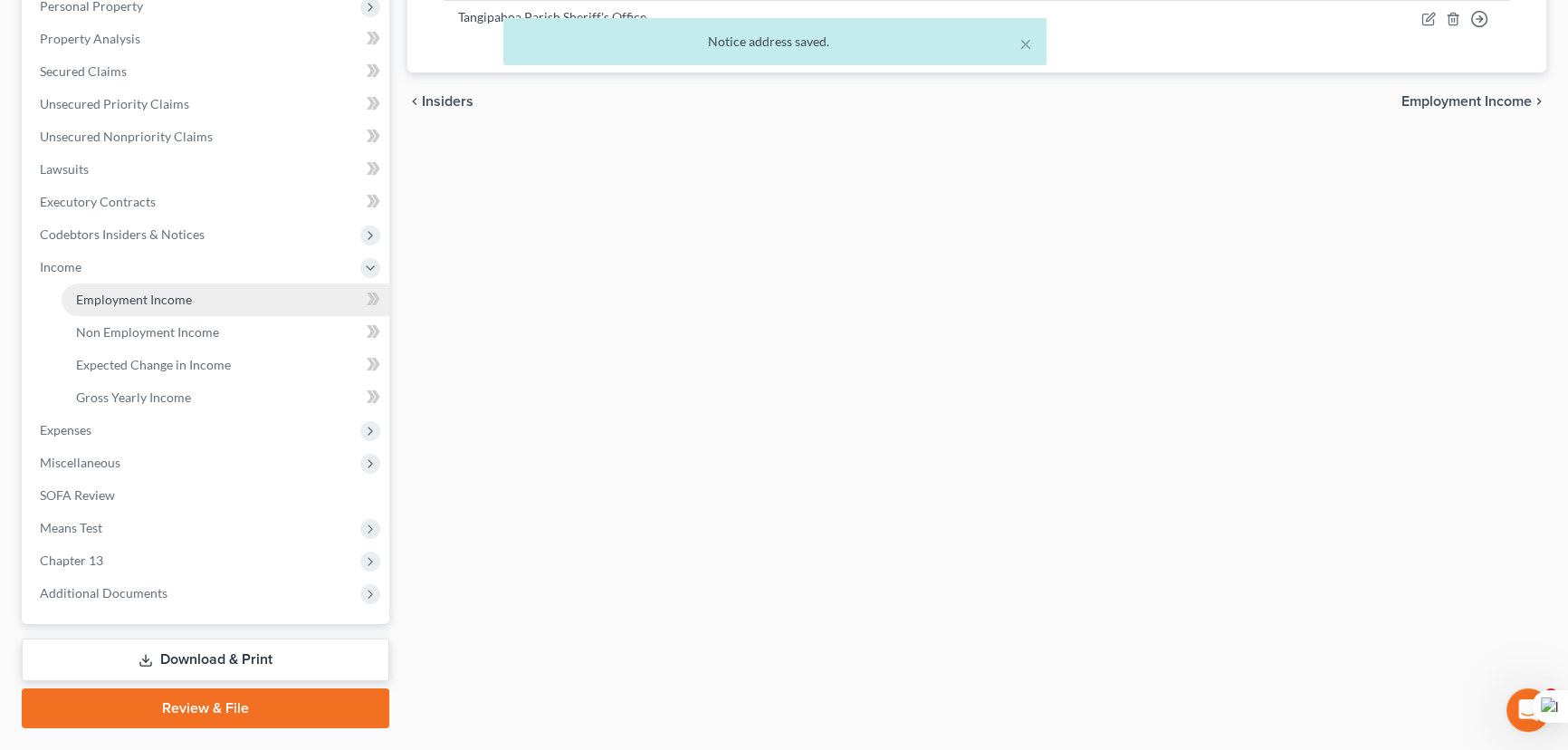
click at [181, 301] on span "Employment Income" at bounding box center [134, 299] width 116 height 15
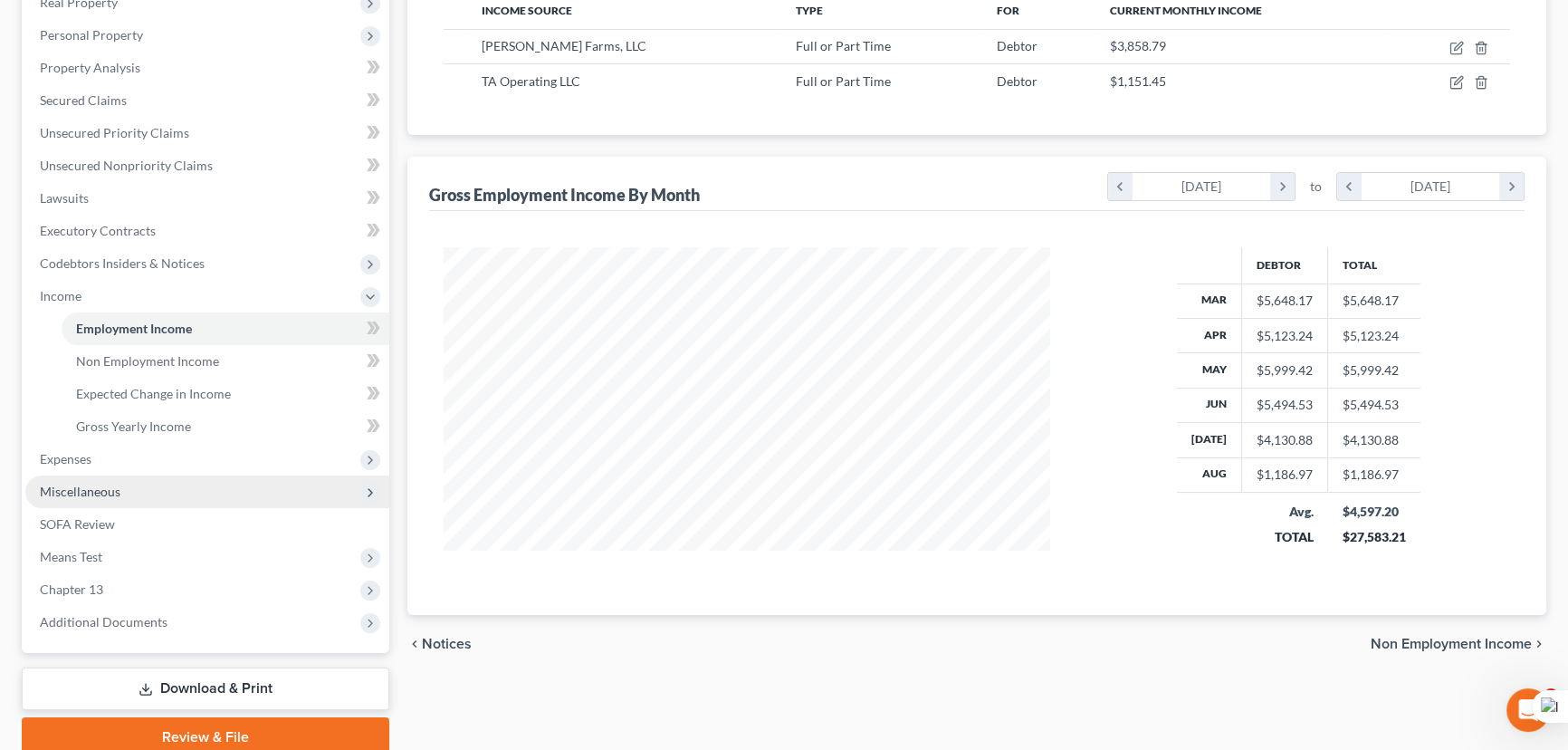
scroll to position [329, 0]
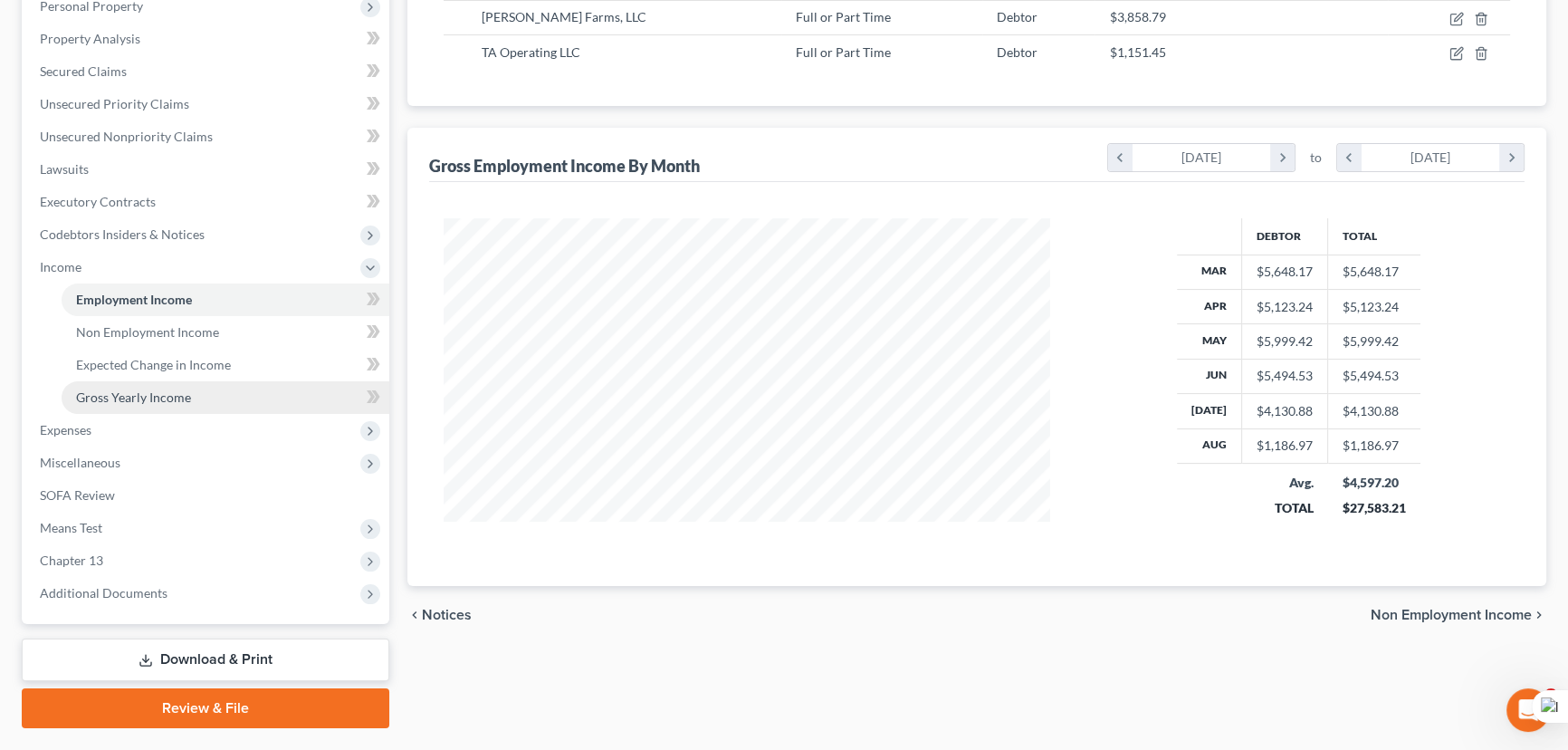
click at [123, 407] on link "Gross Yearly Income" at bounding box center [226, 397] width 328 height 33
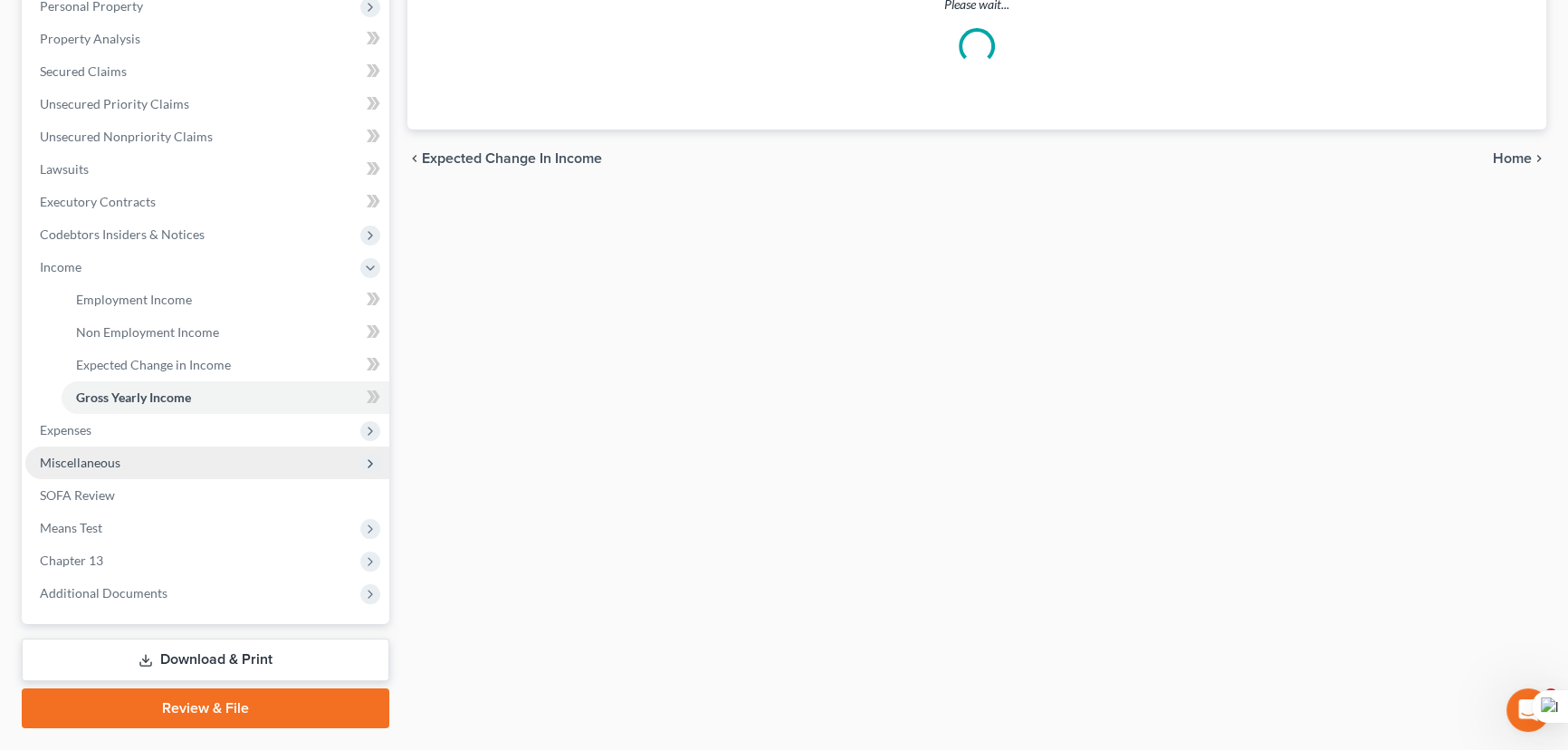
scroll to position [331, 0]
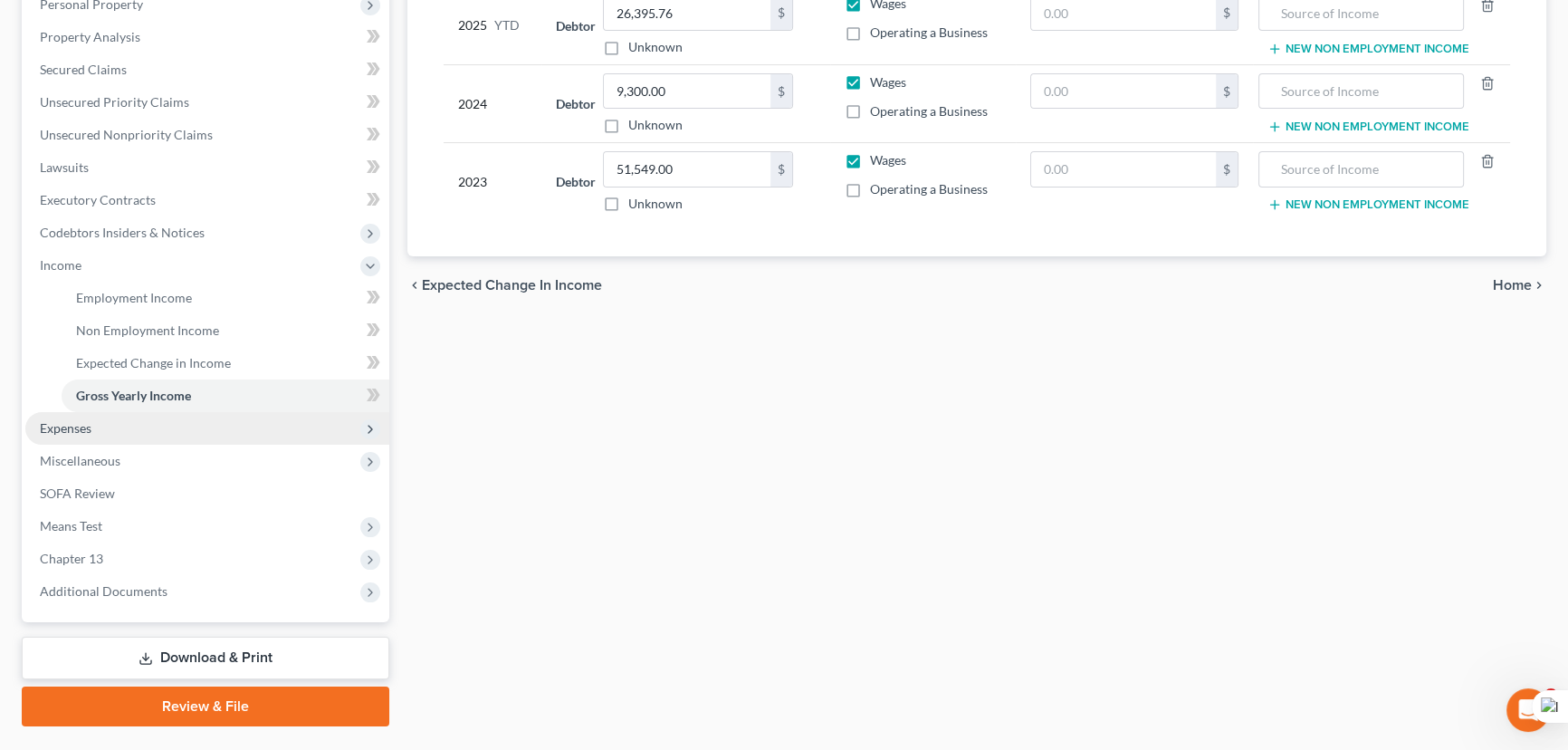
click at [126, 425] on span "Expenses" at bounding box center [207, 428] width 364 height 33
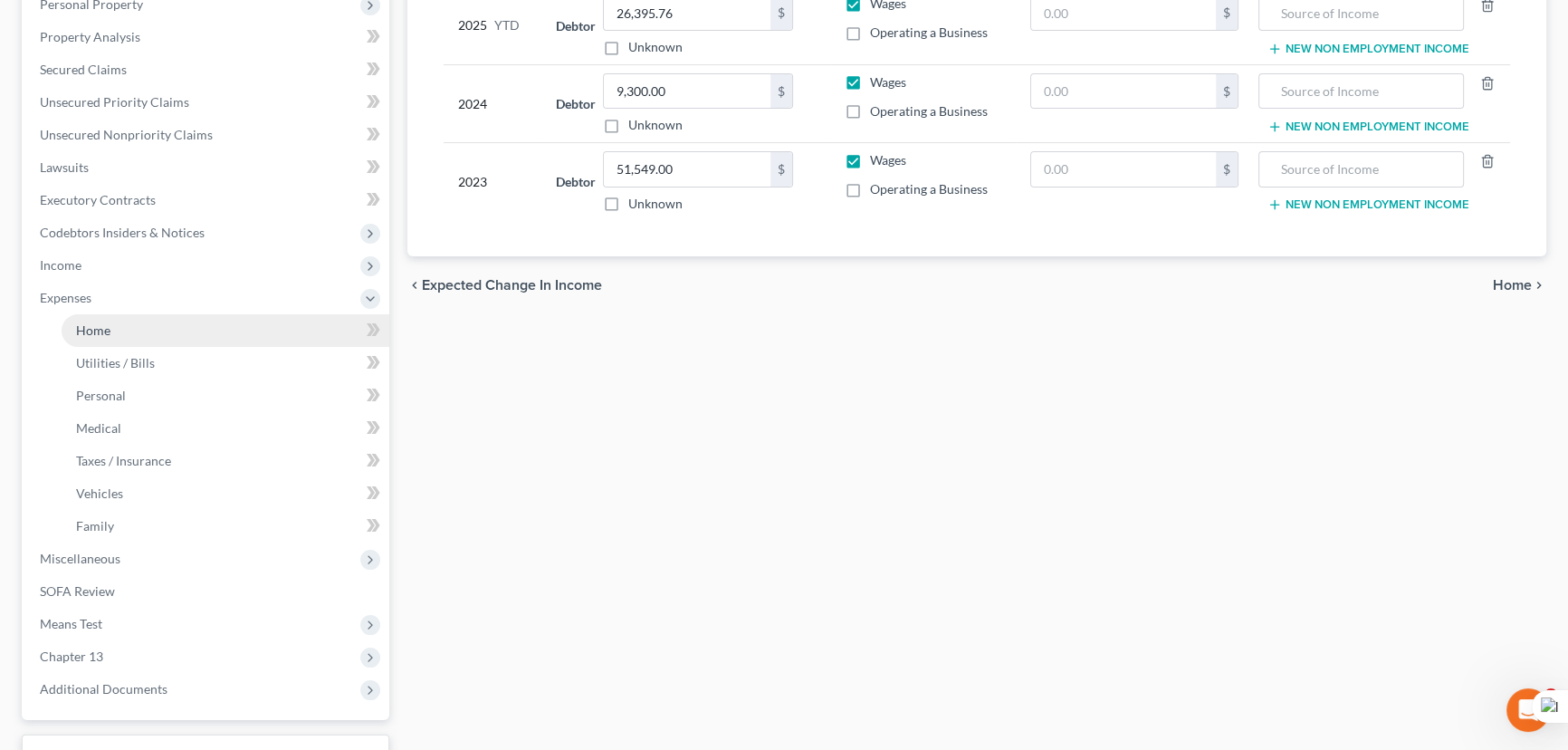
click at [142, 323] on link "Home" at bounding box center [226, 331] width 328 height 33
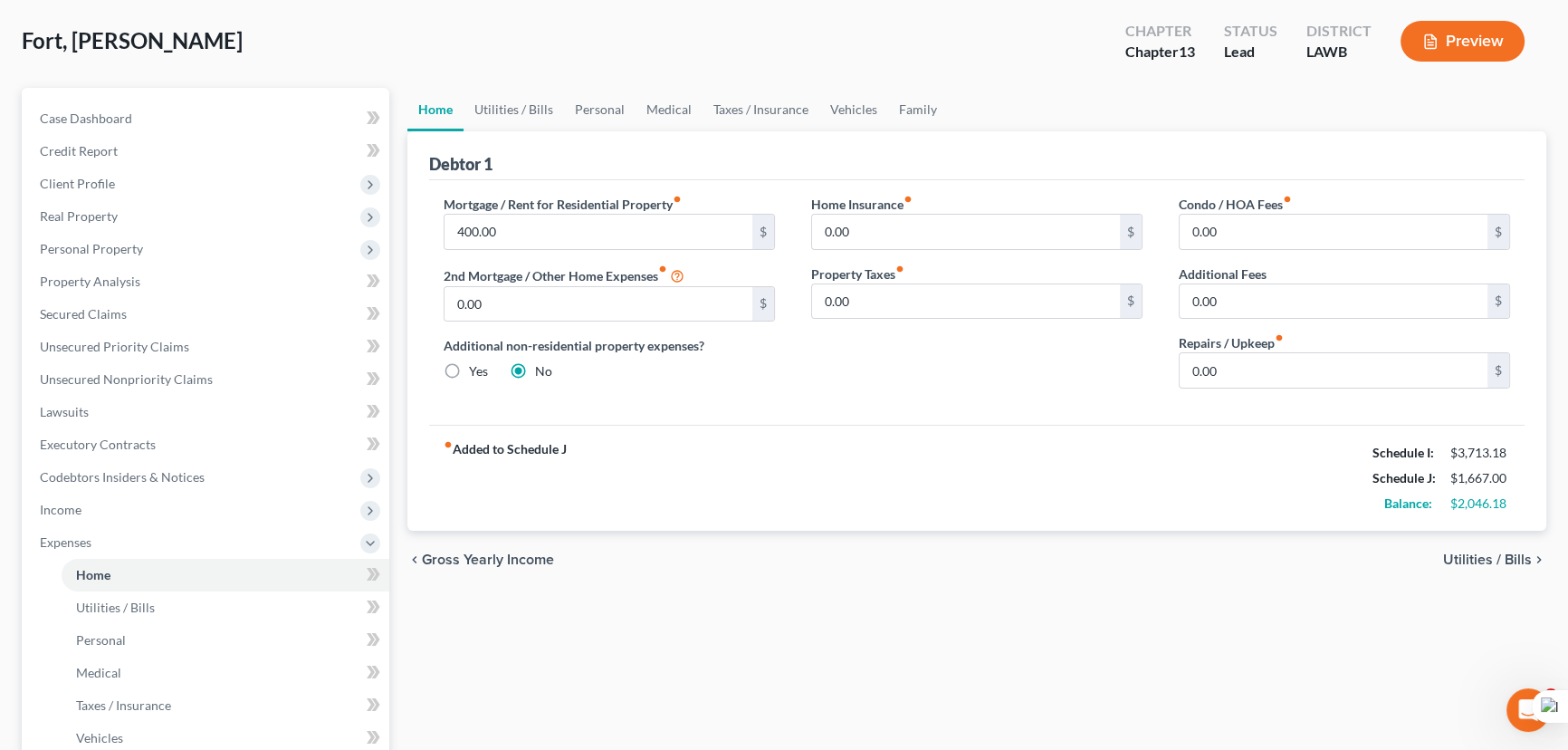
scroll to position [81, 0]
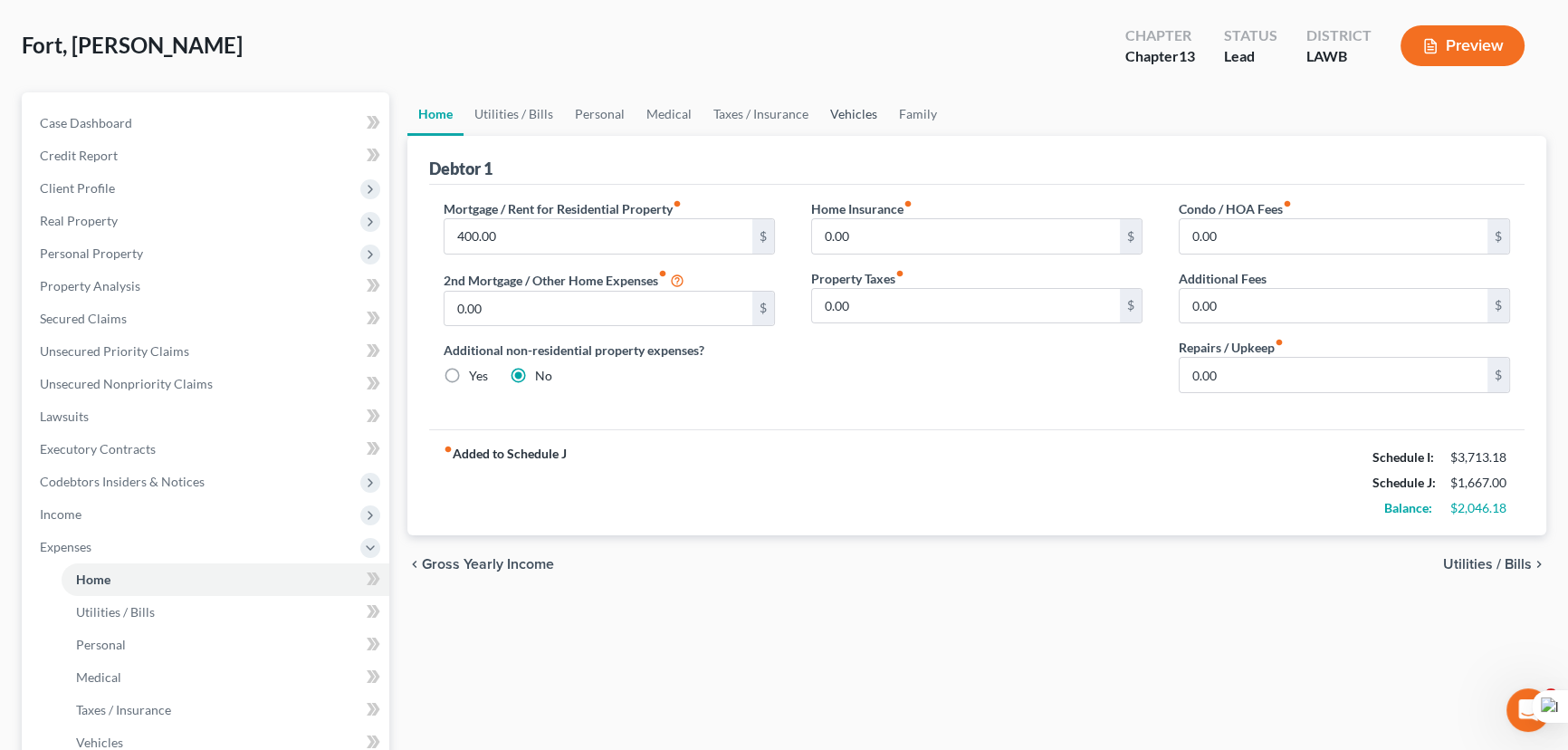
click at [837, 105] on link "Vehicles" at bounding box center [853, 114] width 68 height 43
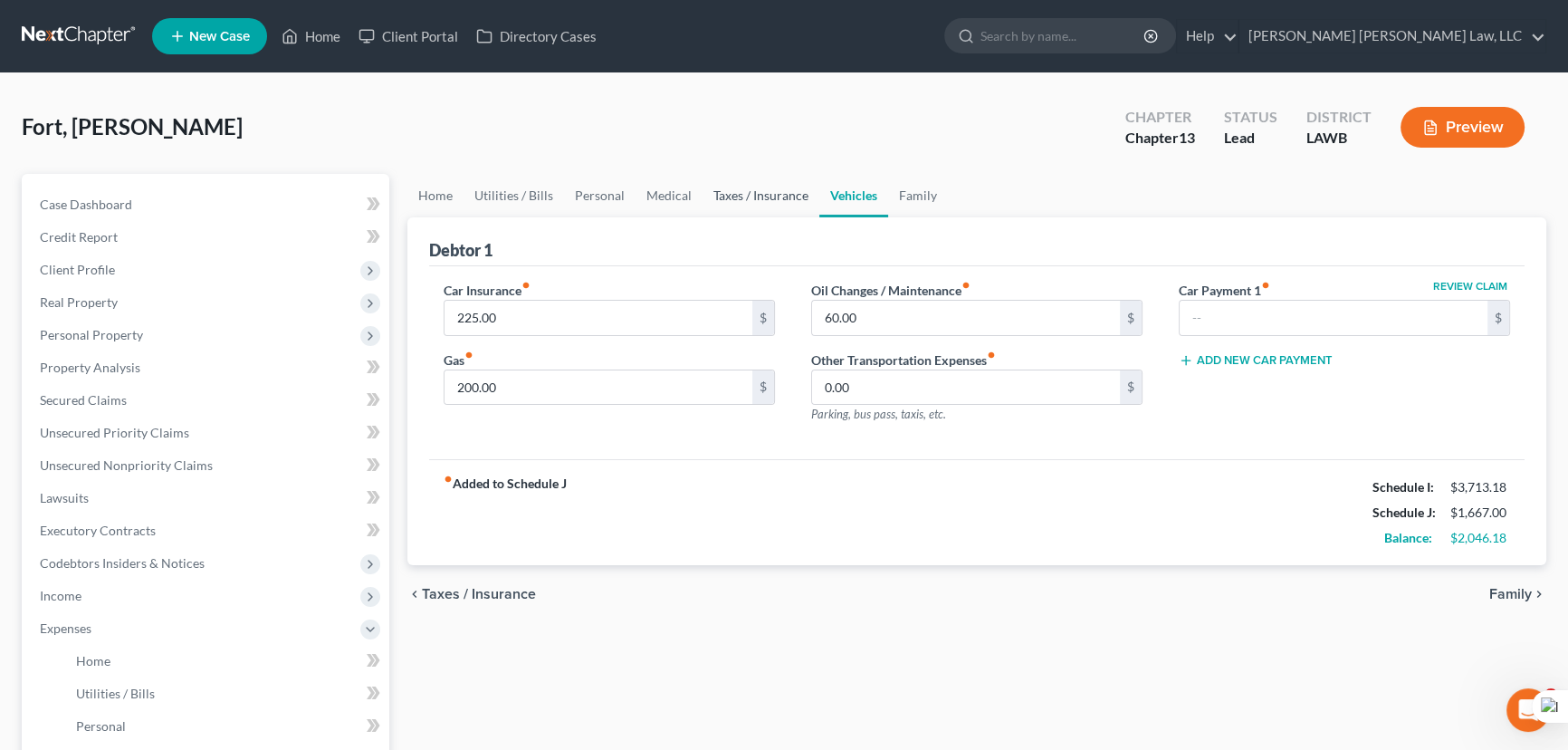
click at [720, 194] on link "Taxes / Insurance" at bounding box center [760, 196] width 117 height 43
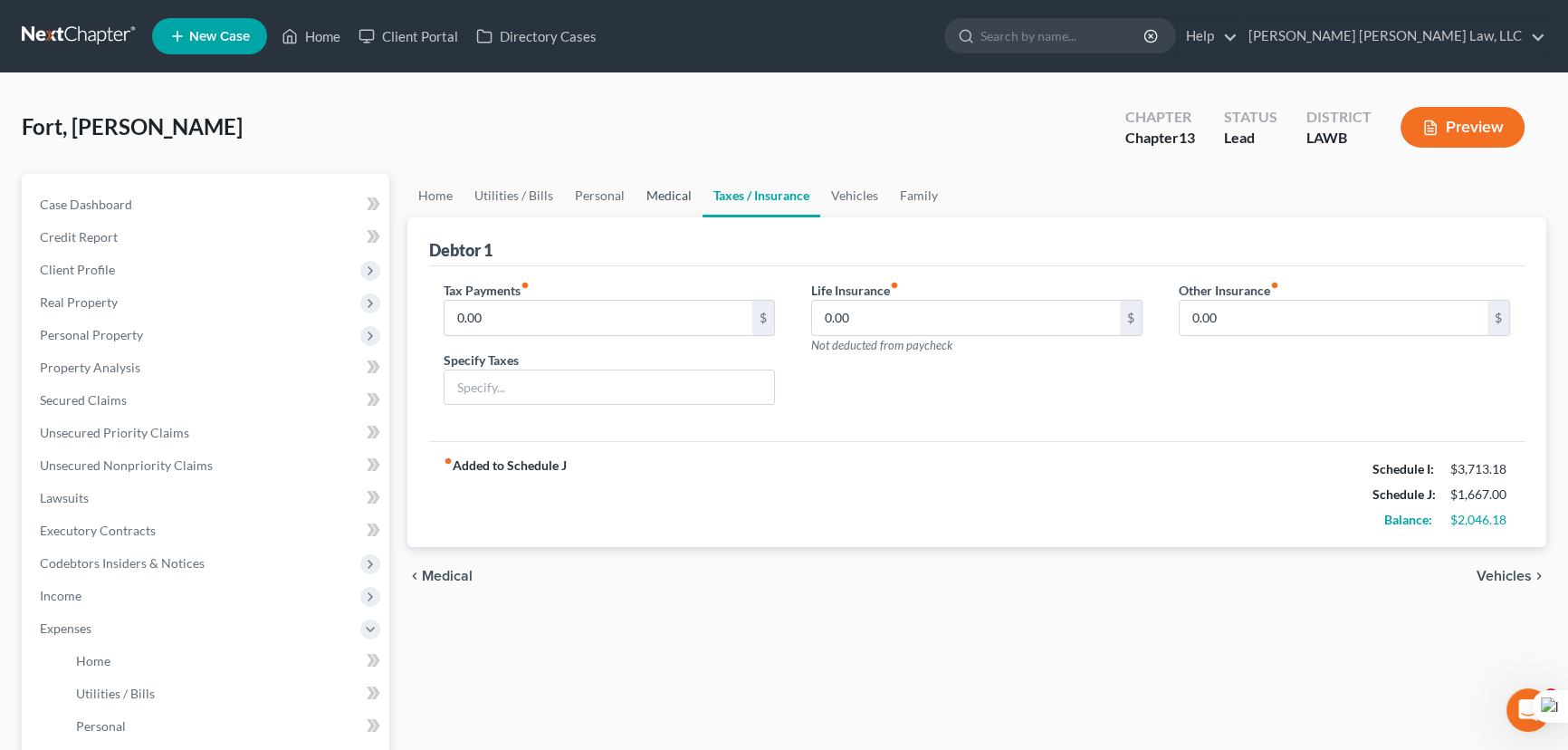
click at [670, 199] on link "Medical" at bounding box center [669, 196] width 67 height 43
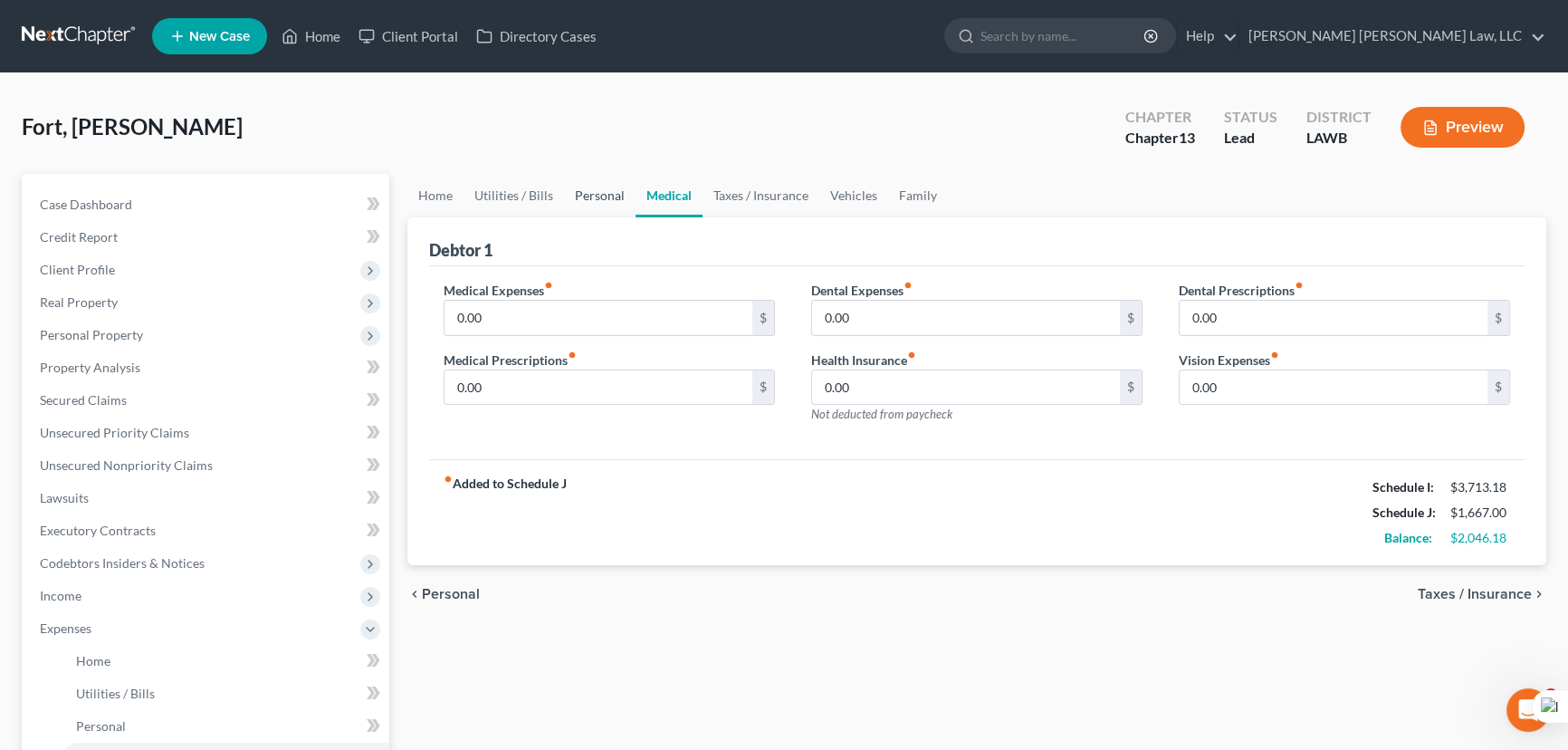
click at [609, 199] on link "Personal" at bounding box center [599, 196] width 71 height 43
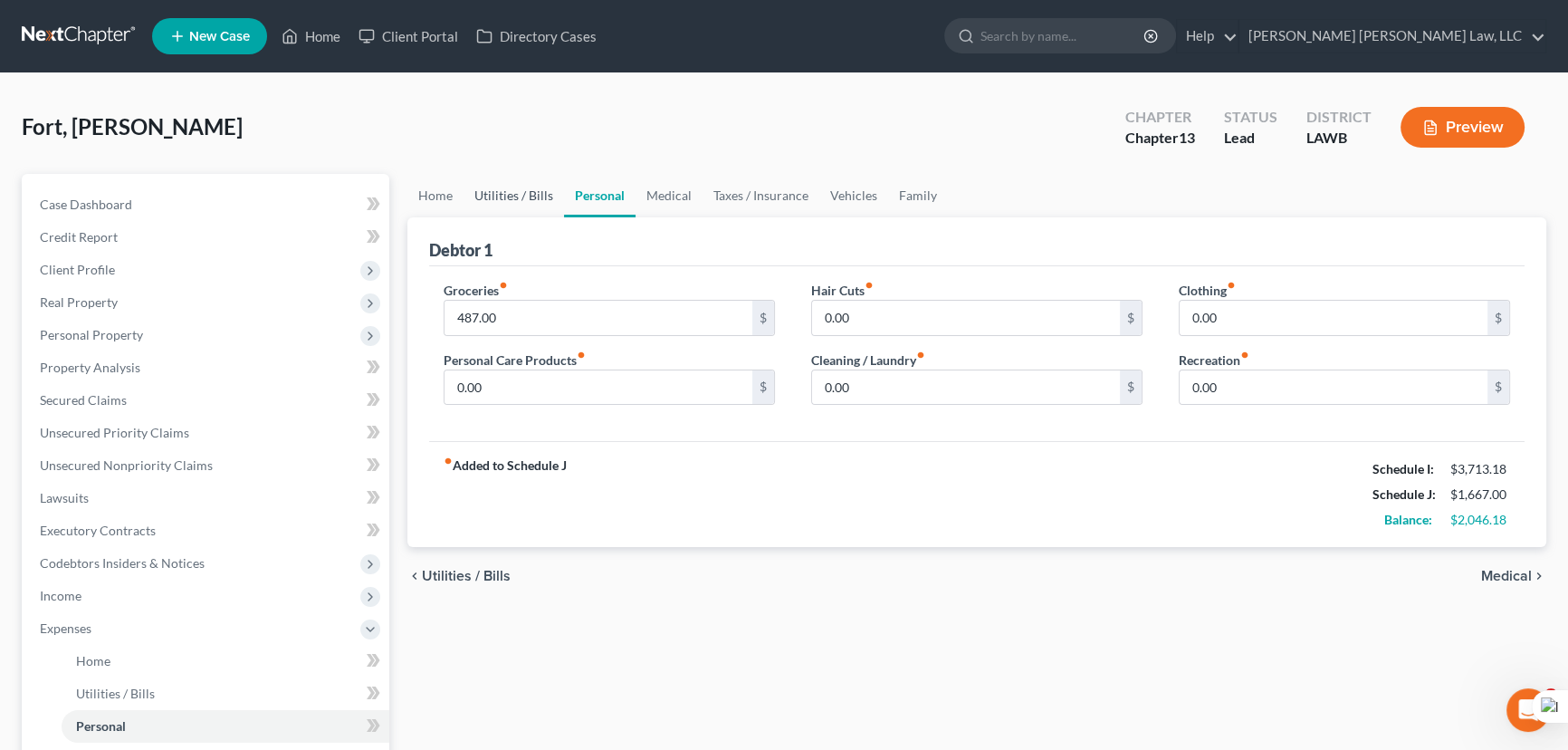
click at [543, 195] on link "Utilities / Bills" at bounding box center [513, 196] width 100 height 43
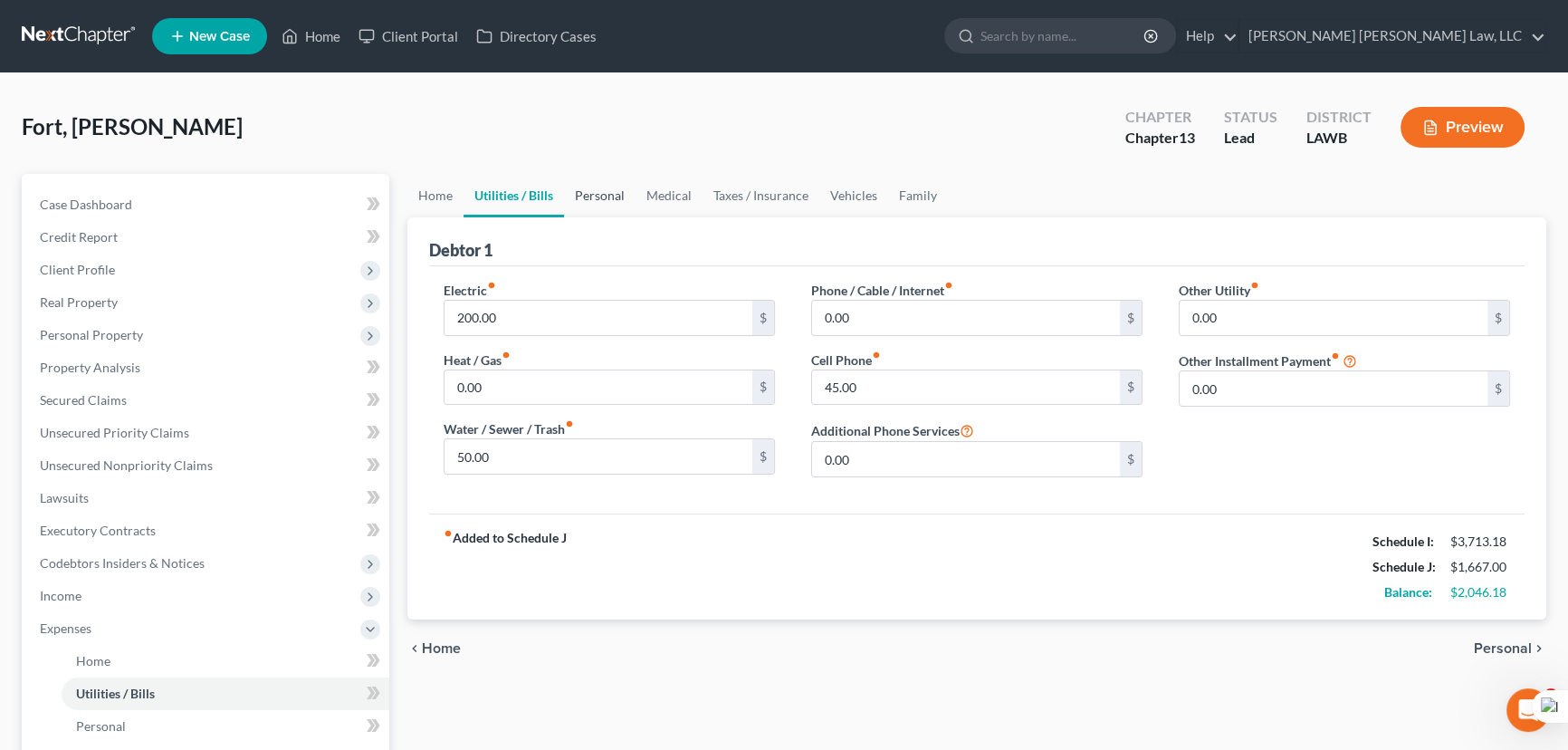
click at [617, 194] on link "Personal" at bounding box center [599, 196] width 71 height 43
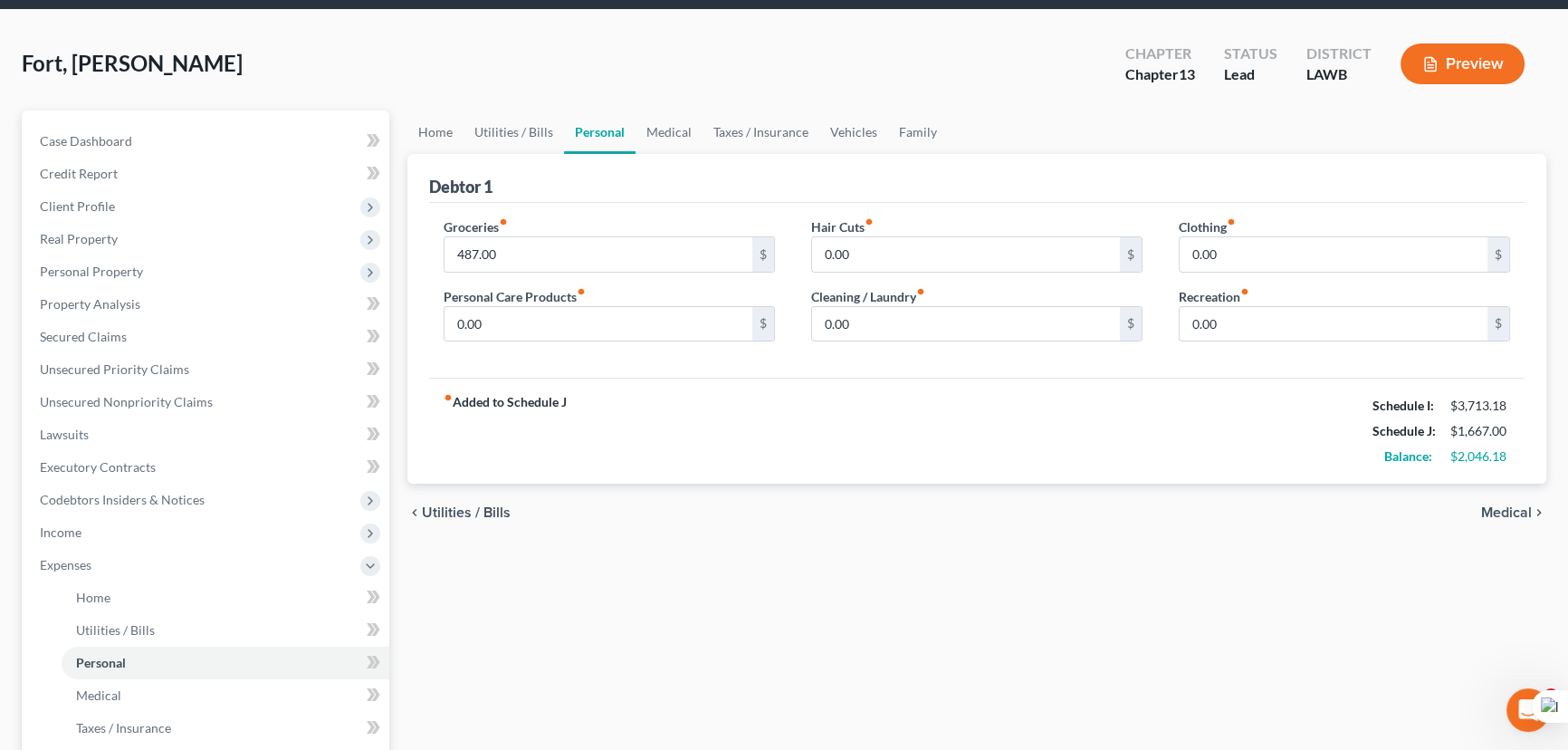
scroll to position [60, 0]
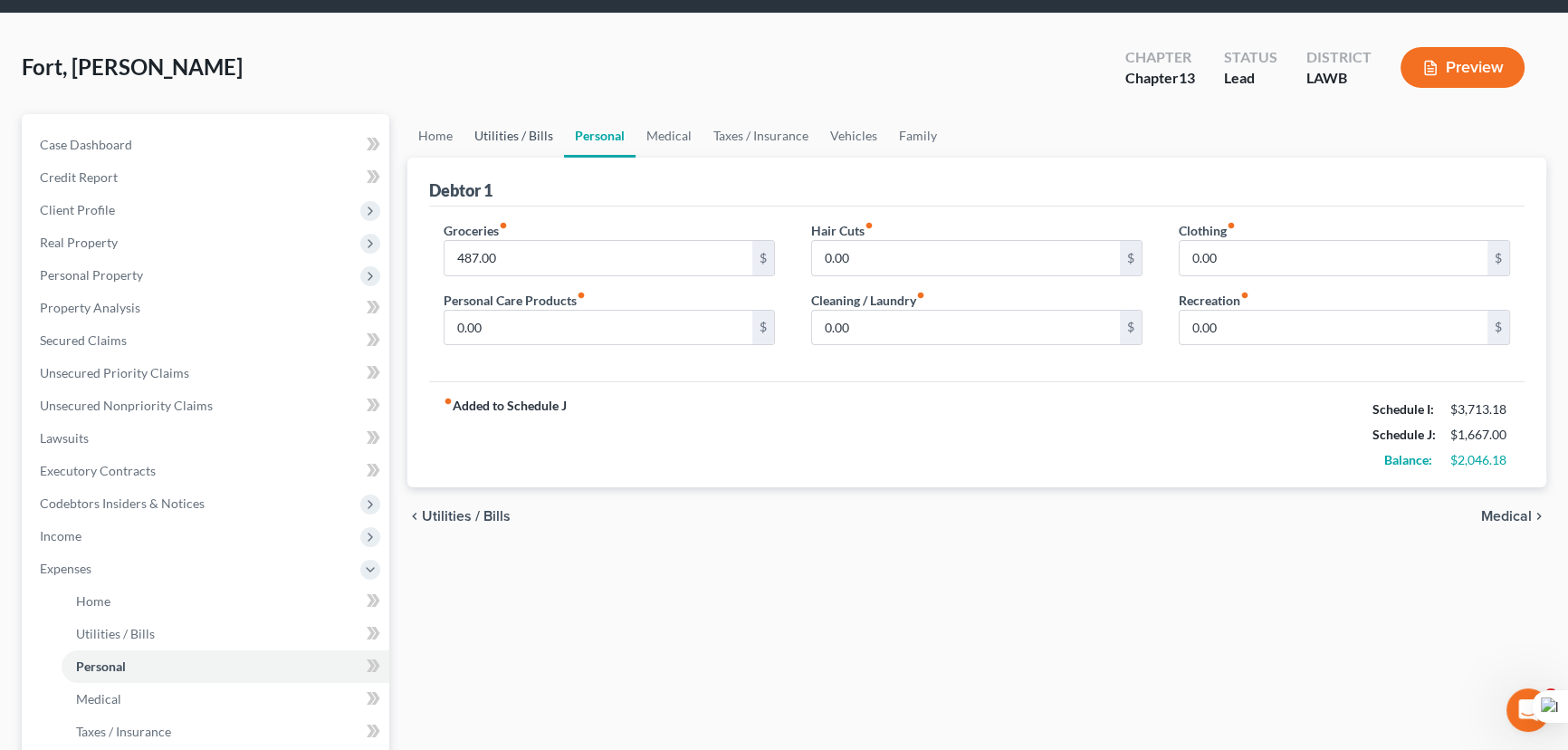
click at [506, 138] on link "Utilities / Bills" at bounding box center [513, 136] width 100 height 43
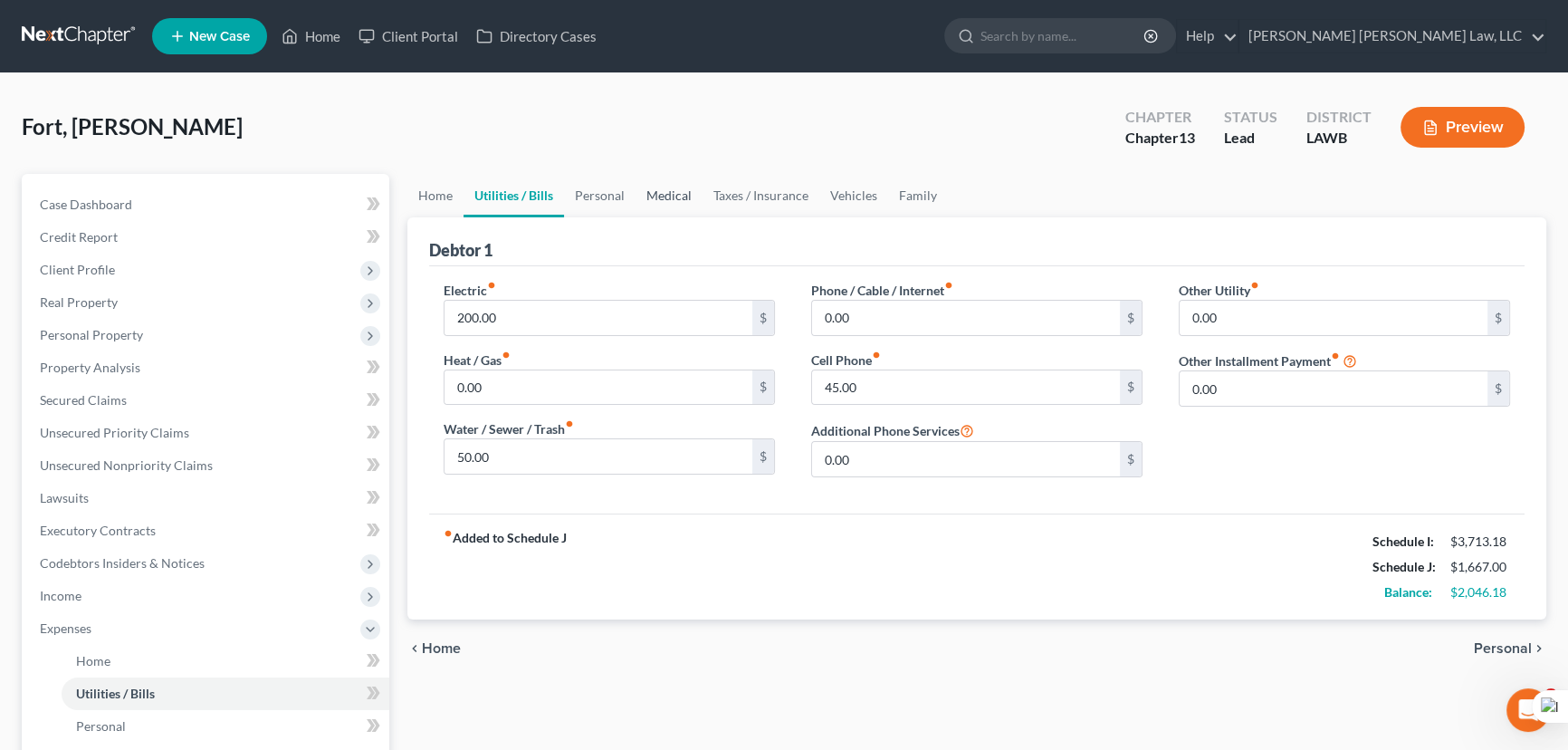
click at [639, 199] on link "Medical" at bounding box center [669, 196] width 67 height 43
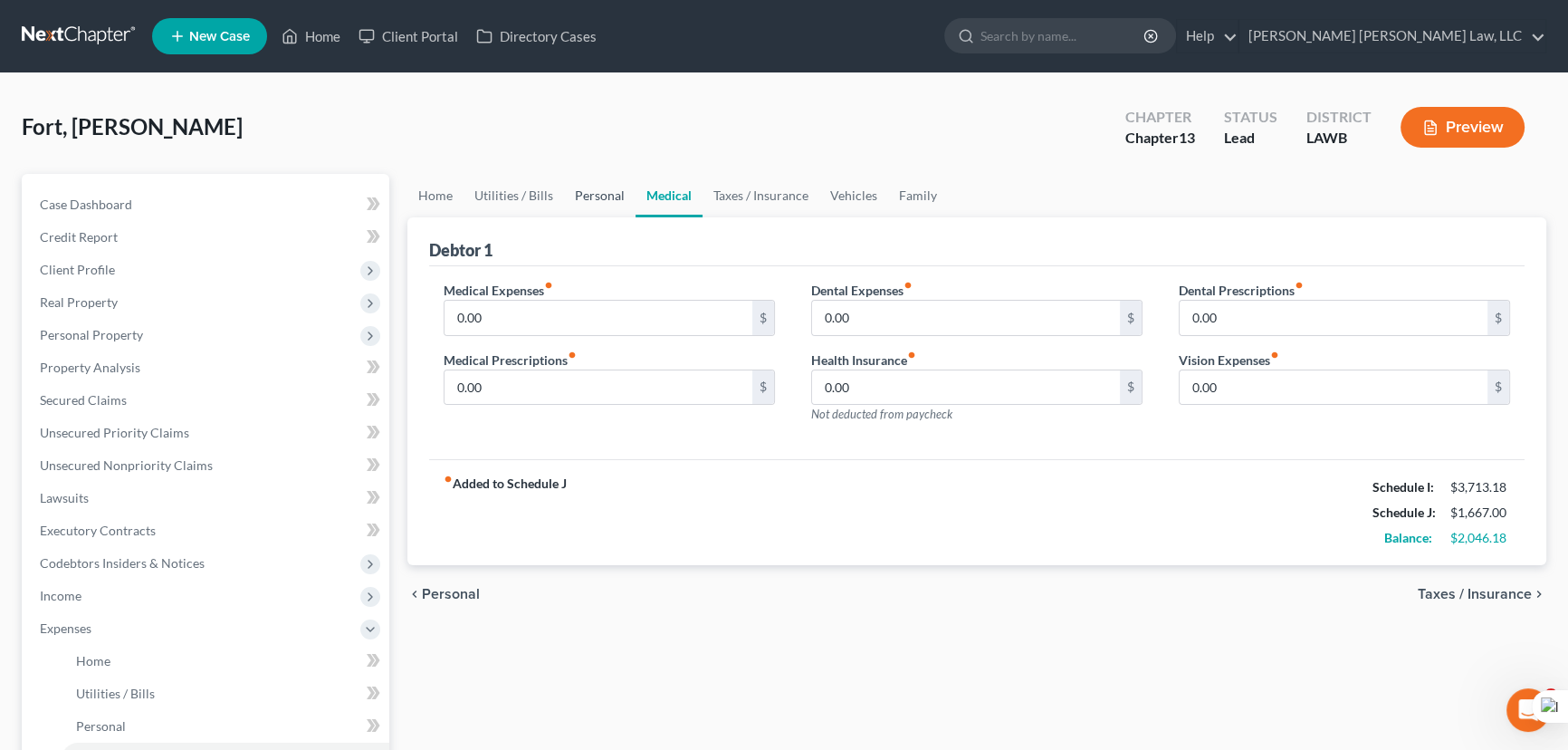
click at [614, 192] on link "Personal" at bounding box center [599, 196] width 71 height 43
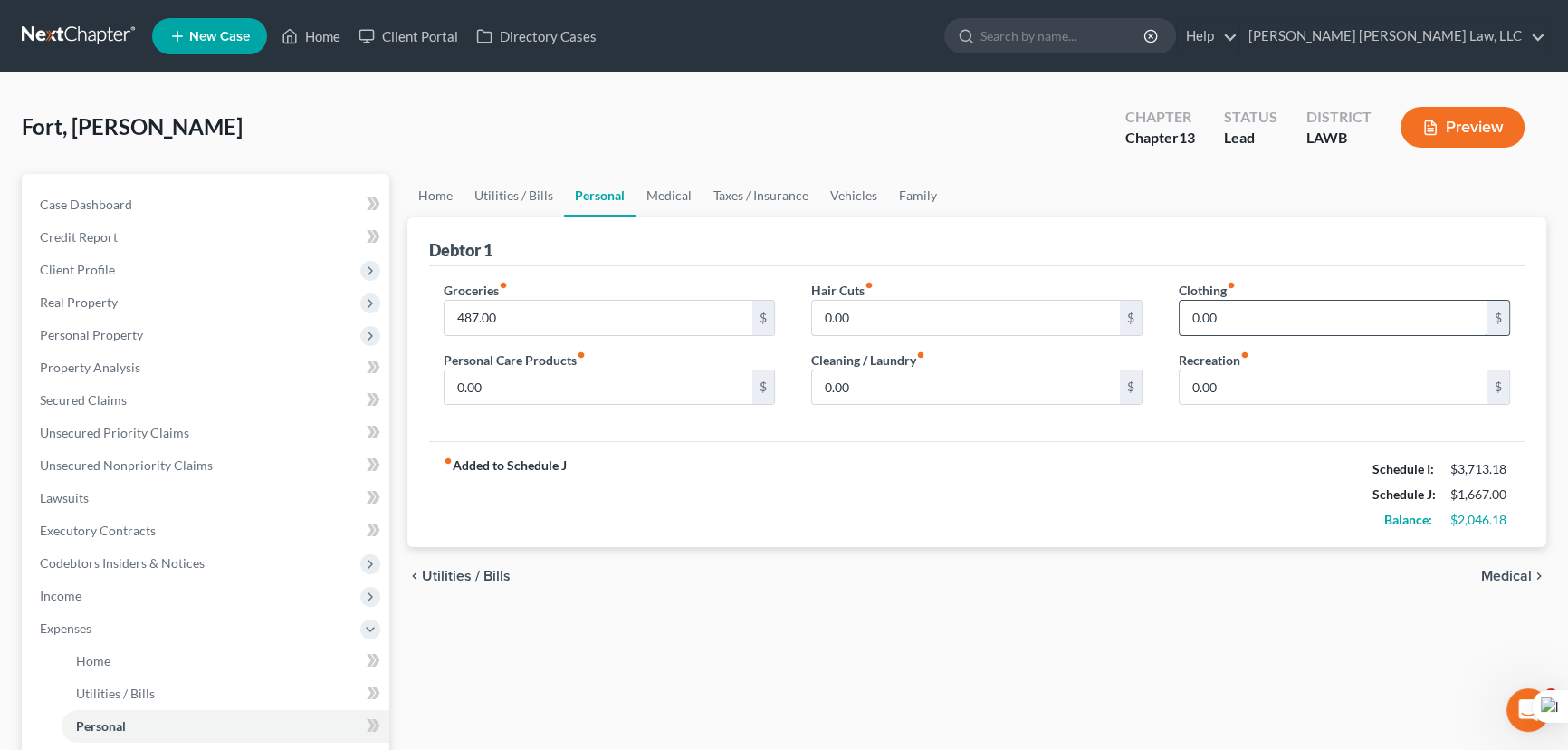
click at [1384, 316] on input "0.00" at bounding box center [1333, 317] width 308 height 35
click at [674, 377] on input "0.00" at bounding box center [598, 388] width 308 height 35
click at [955, 380] on input "0.00" at bounding box center [965, 388] width 308 height 35
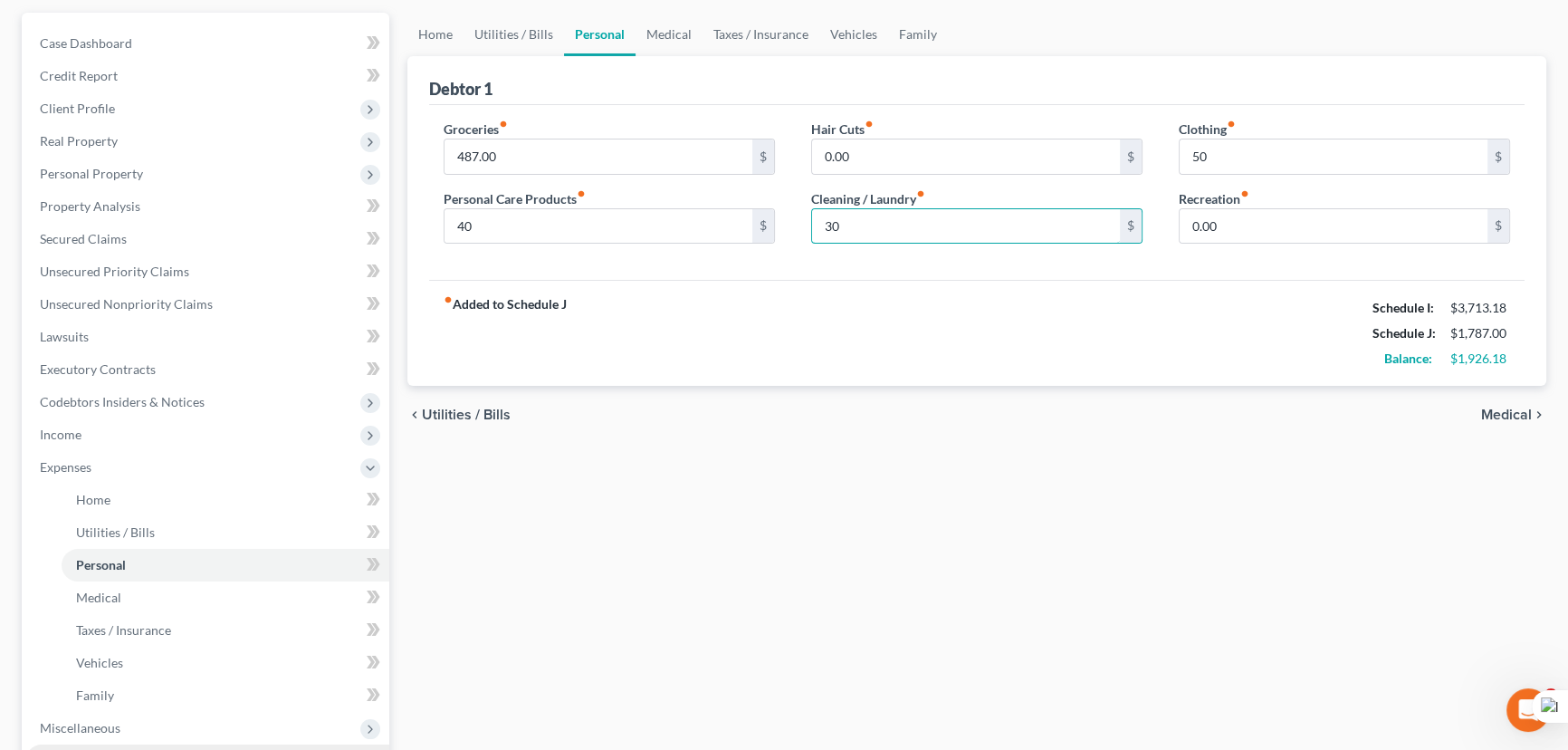
scroll to position [471, 0]
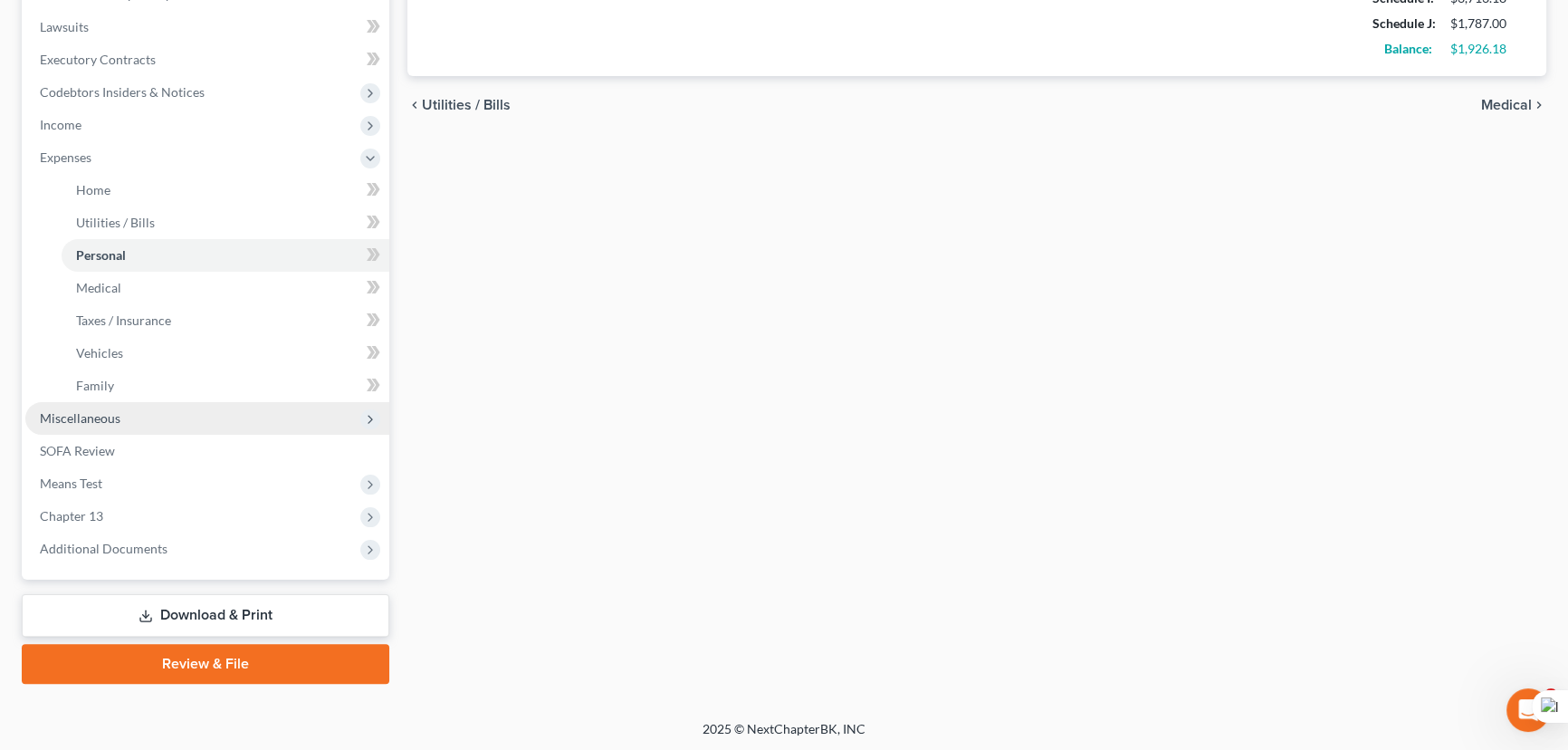
click at [126, 405] on span "Miscellaneous" at bounding box center [207, 418] width 364 height 33
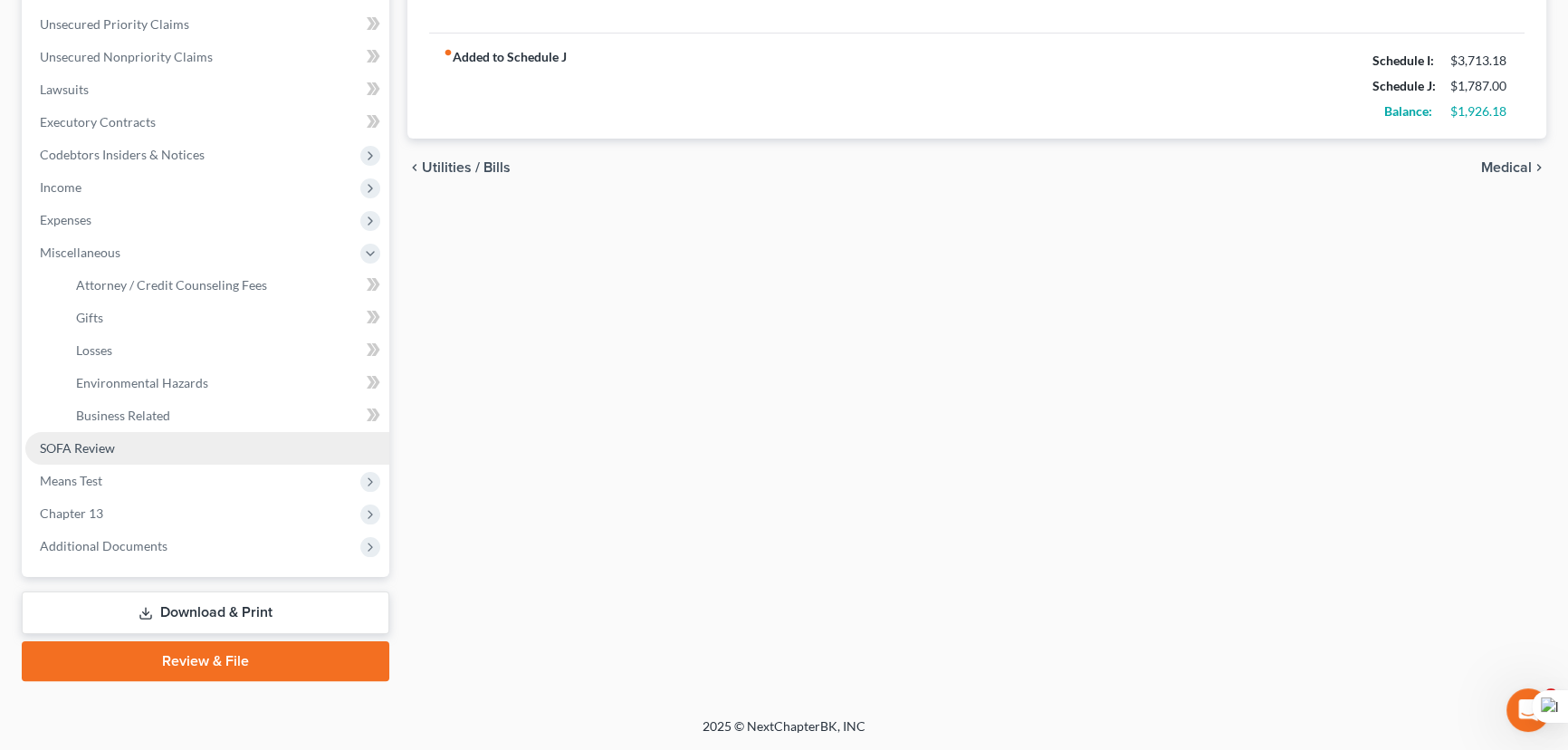
scroll to position [405, 0]
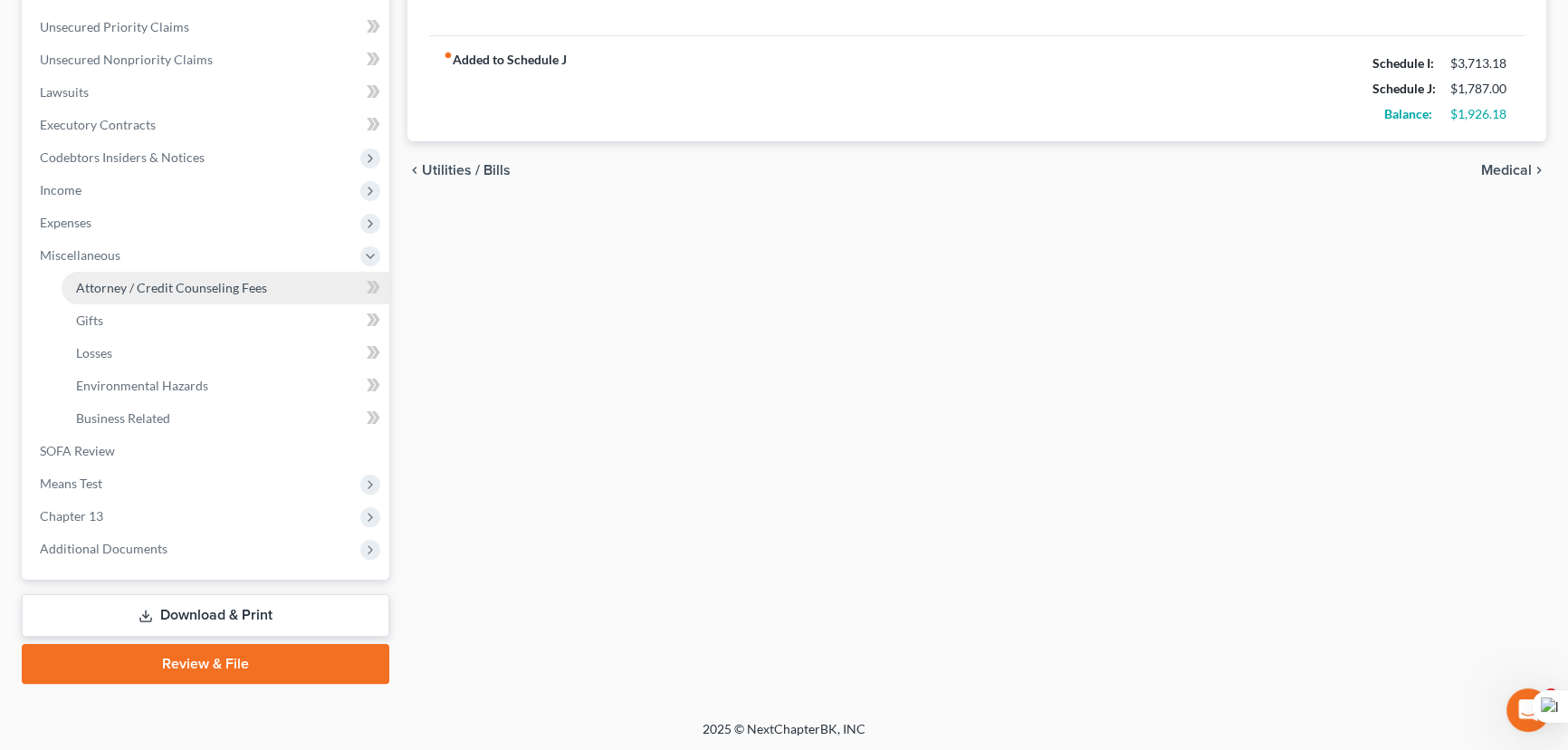
click at [155, 280] on span "Attorney / Credit Counseling Fees" at bounding box center [171, 287] width 191 height 15
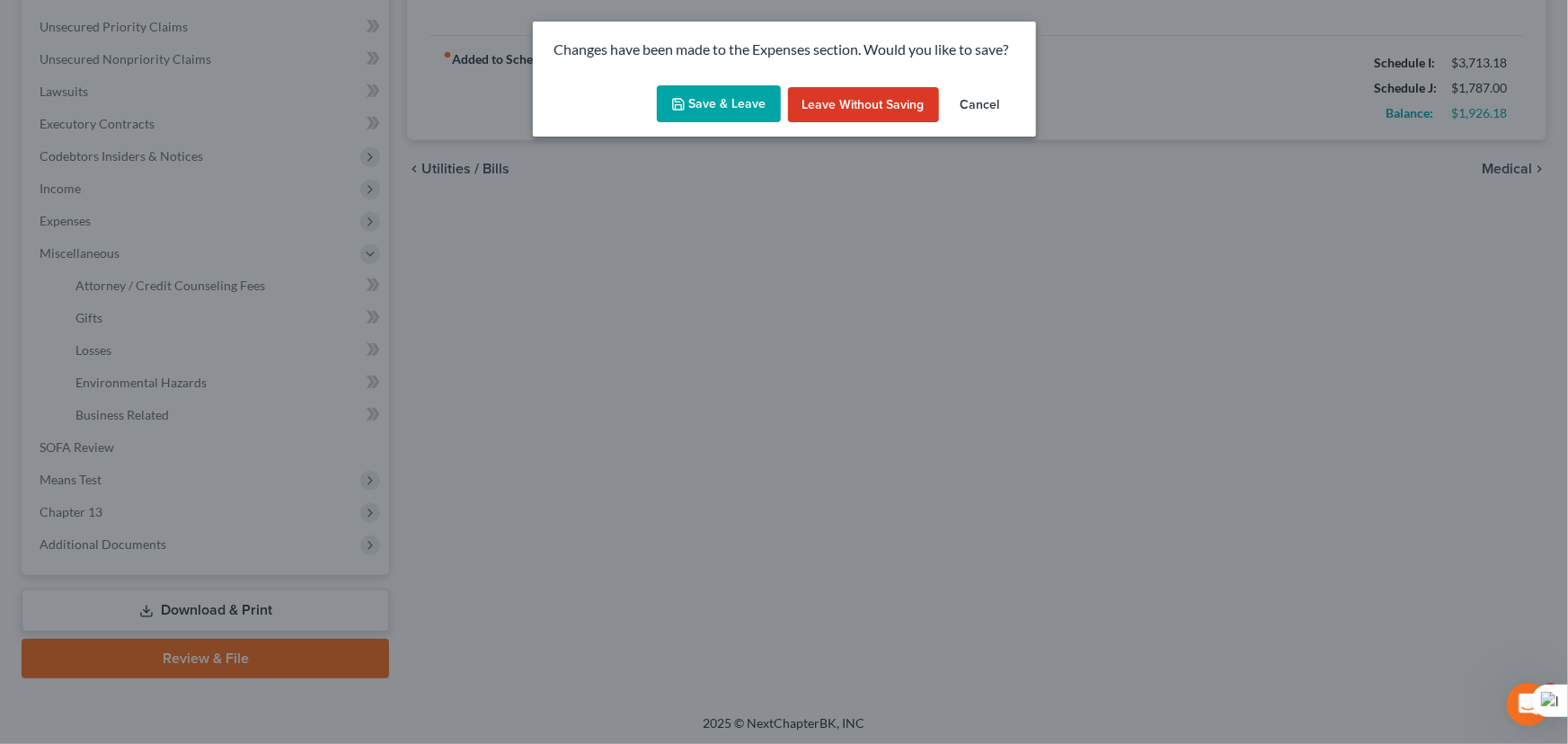
click at [701, 107] on button "Save & Leave" at bounding box center [718, 104] width 124 height 38
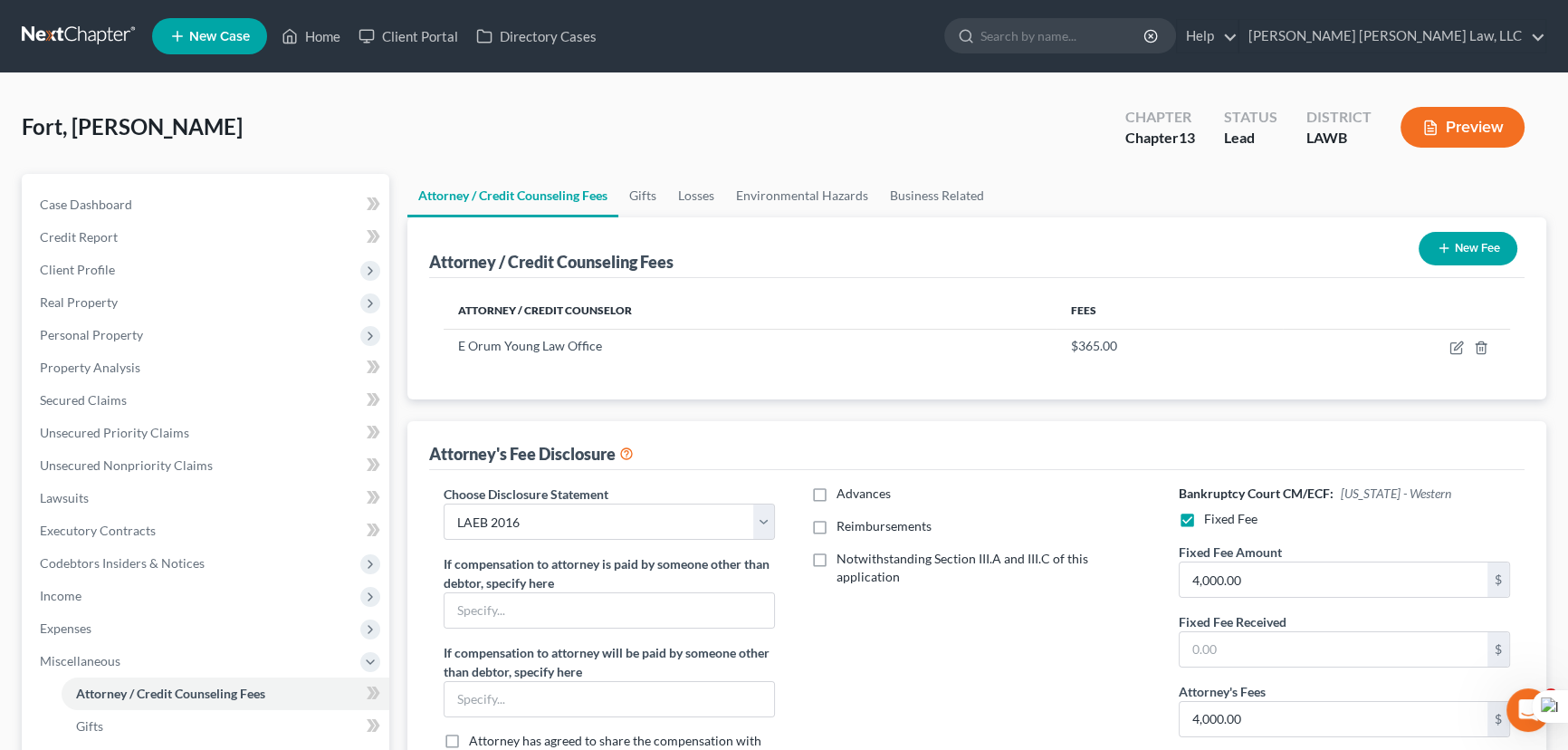
drag, startPoint x: 103, startPoint y: 34, endPoint x: 1222, endPoint y: 233, distance: 1136.6
click at [103, 34] on link at bounding box center [80, 36] width 116 height 33
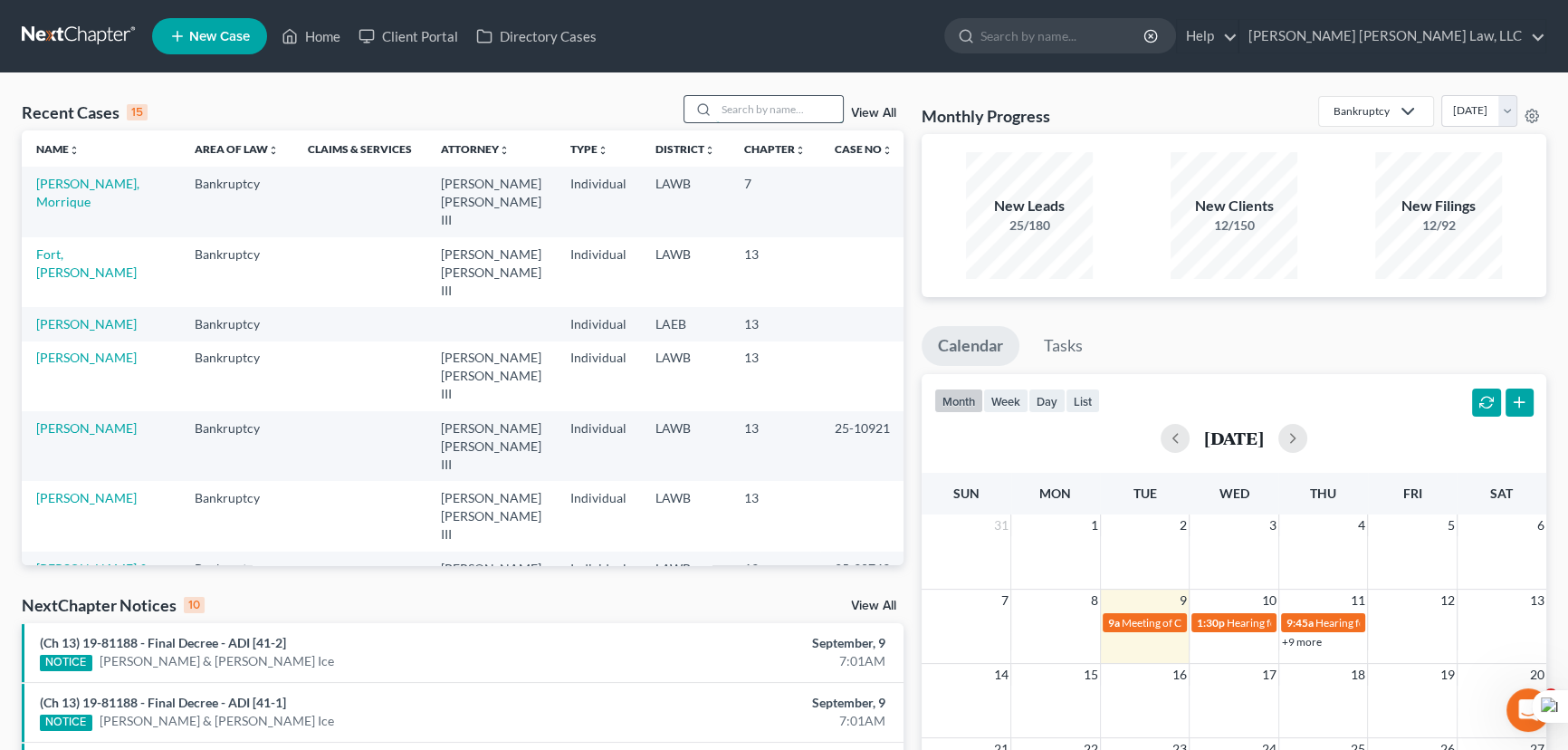
click at [768, 115] on input "search" at bounding box center [779, 110] width 126 height 26
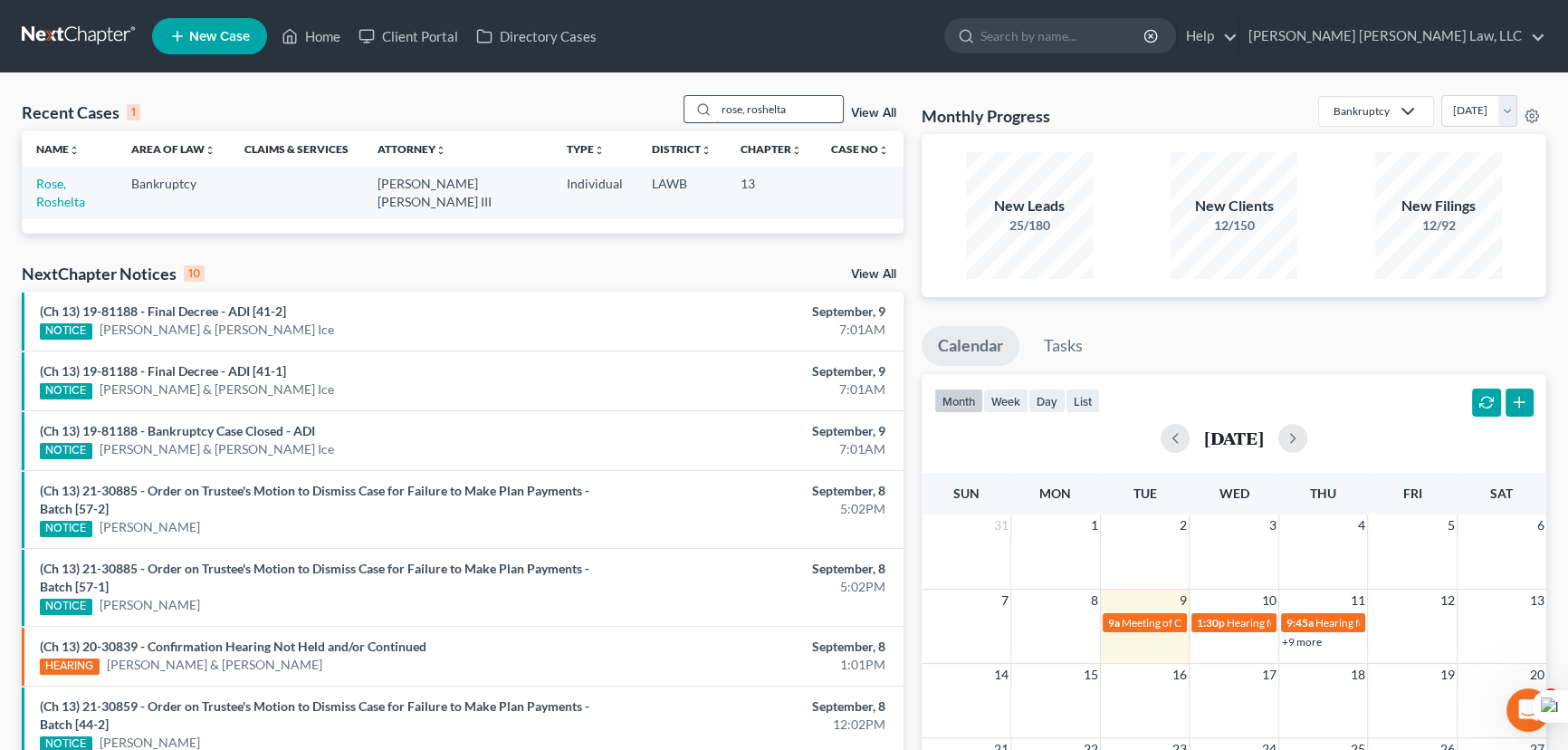
scroll to position [0, 344]
type input "rose, roshelta"
click at [81, 180] on link "Rose, Roshelta" at bounding box center [61, 193] width 49 height 34
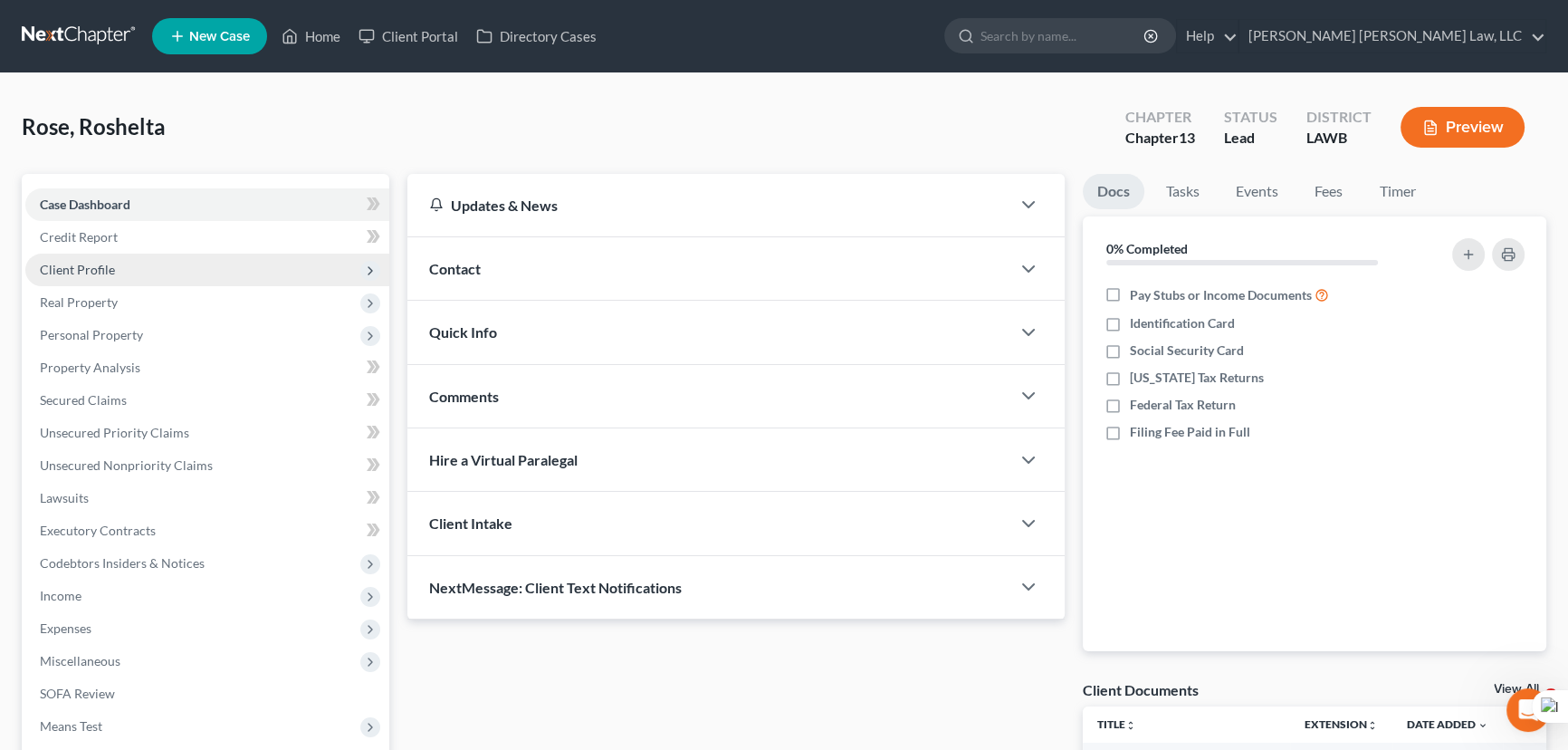
click at [198, 277] on span "Client Profile" at bounding box center [207, 270] width 364 height 33
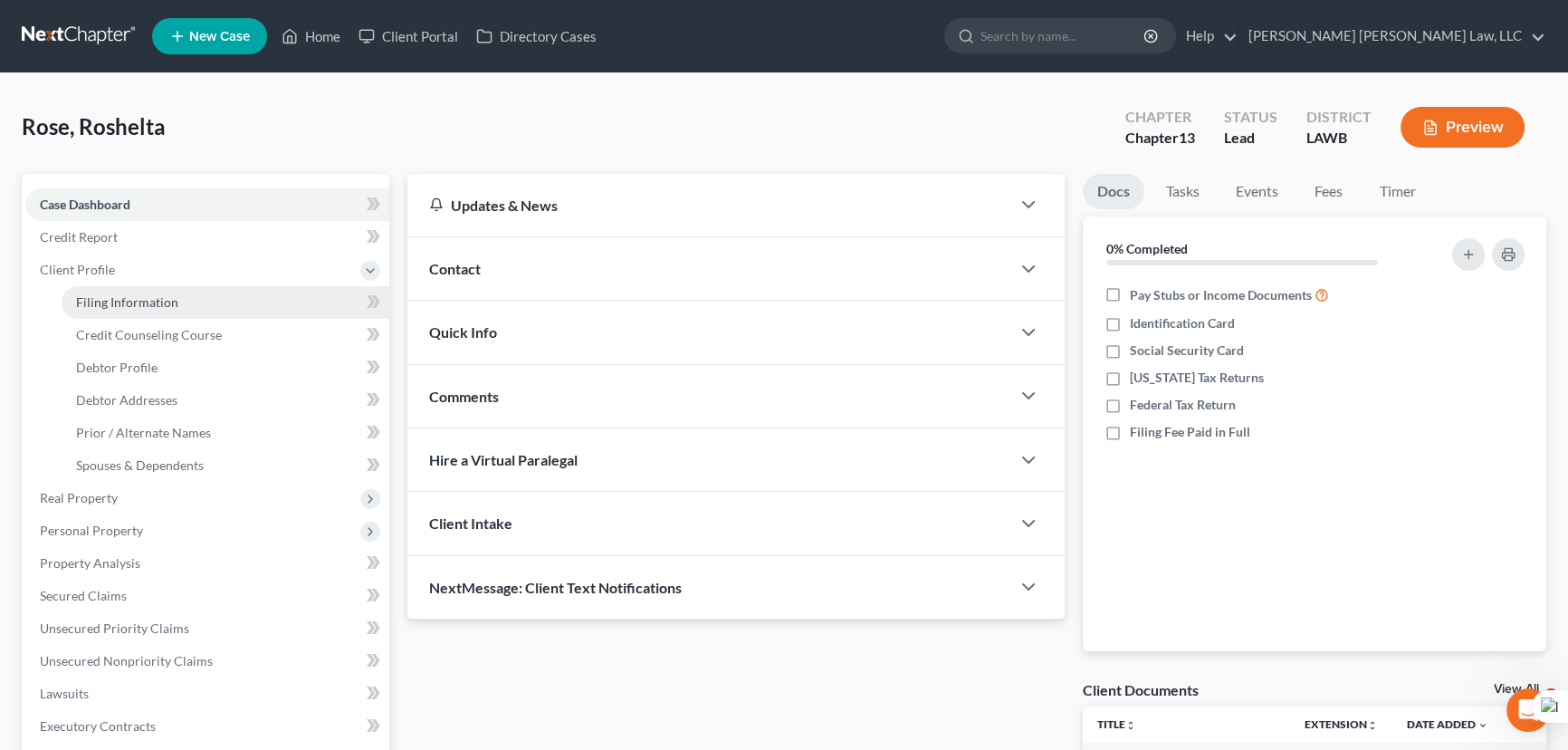
click at [190, 314] on link "Filing Information" at bounding box center [226, 302] width 328 height 33
select select "1"
select select "0"
select select "3"
select select "19"
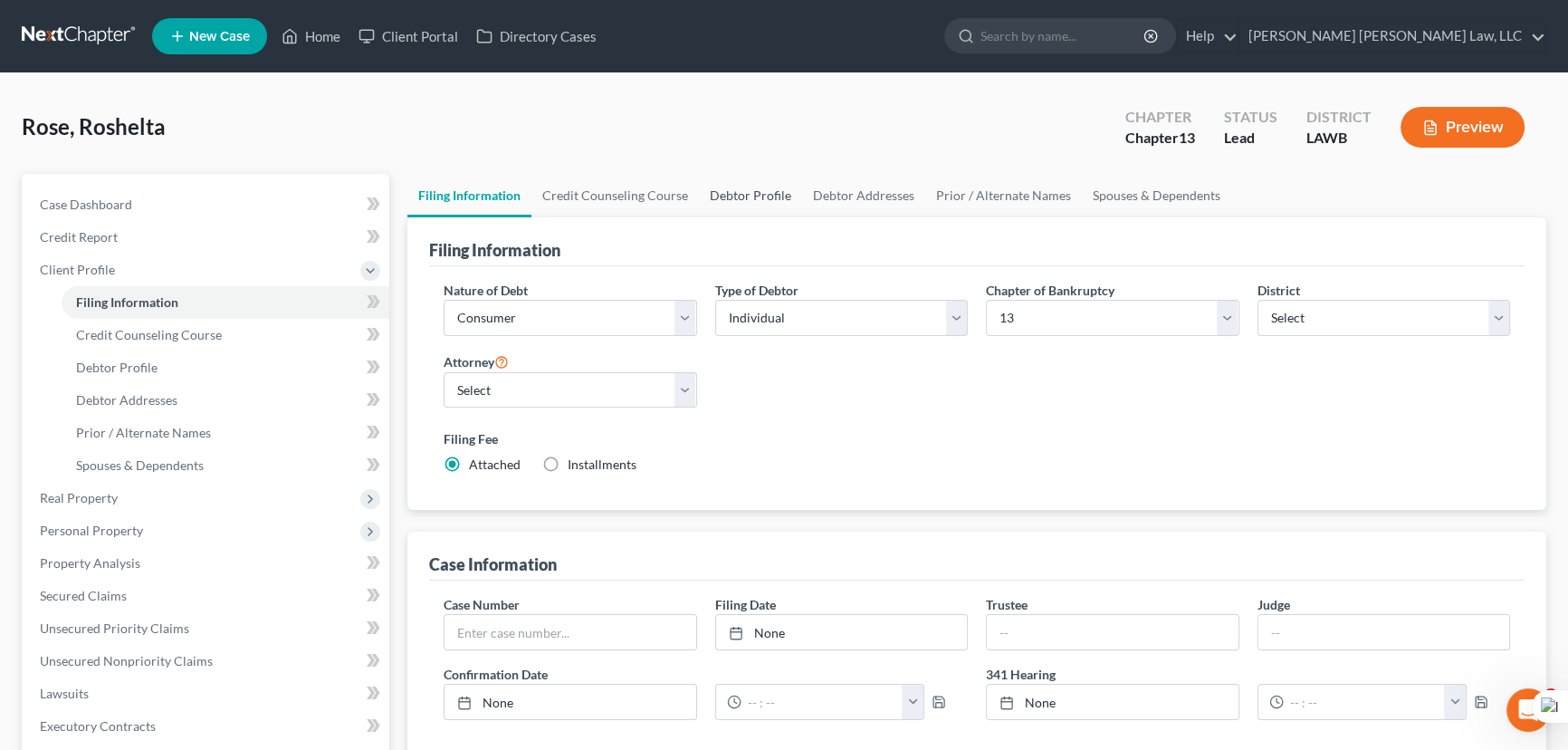
click at [725, 195] on link "Debtor Profile" at bounding box center [751, 196] width 103 height 43
select select "0"
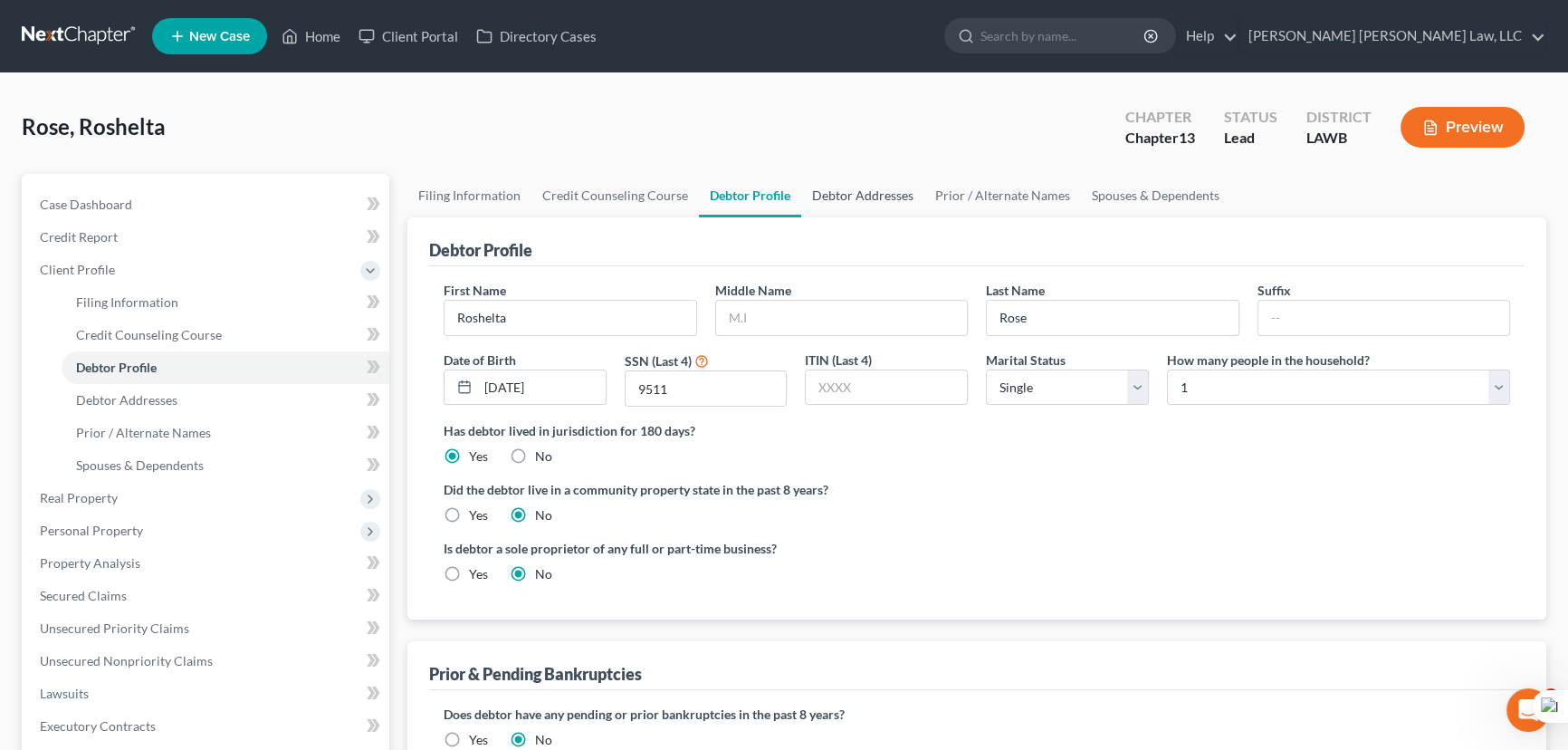
click at [877, 190] on link "Debtor Addresses" at bounding box center [863, 196] width 124 height 43
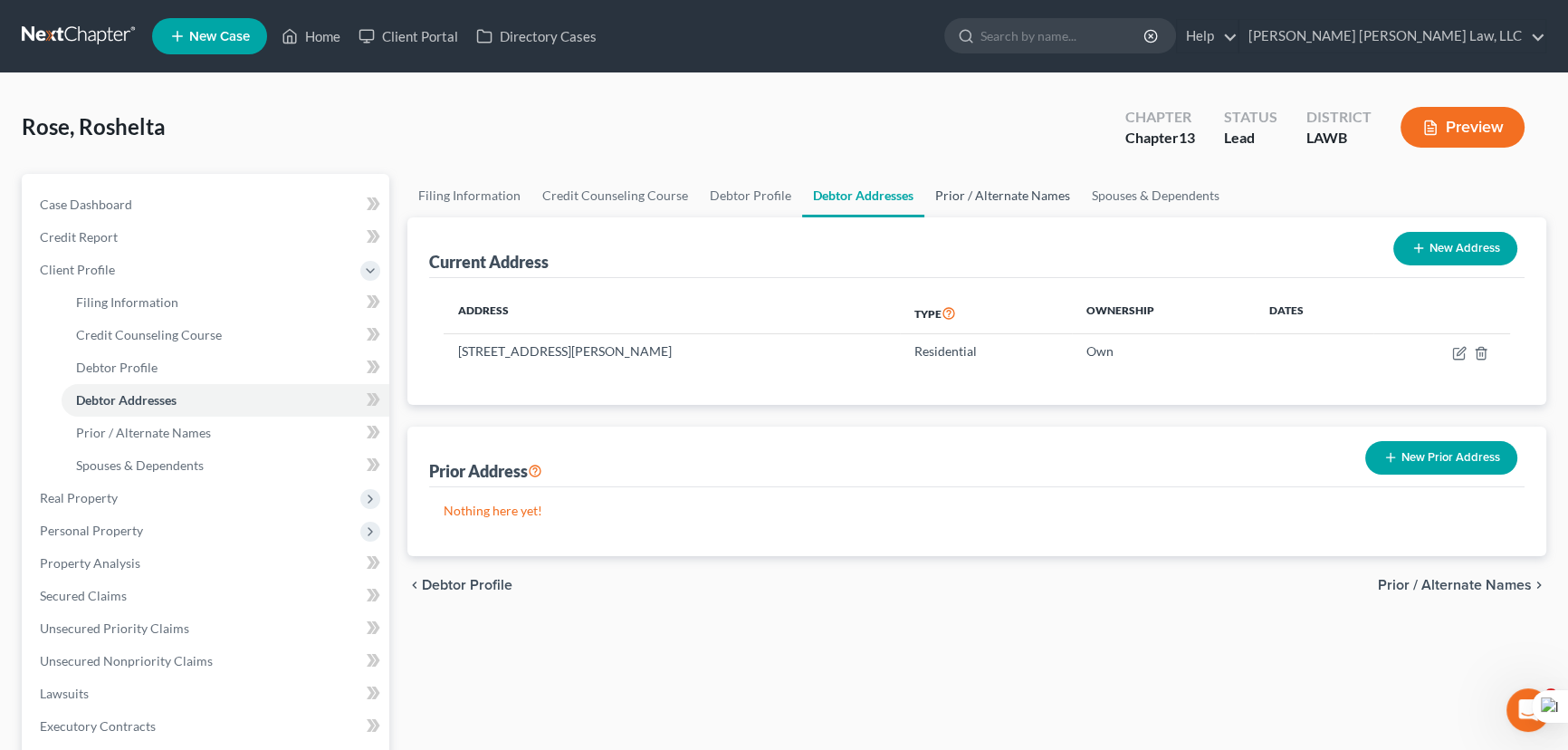
click at [959, 184] on link "Prior / Alternate Names" at bounding box center [1002, 196] width 156 height 43
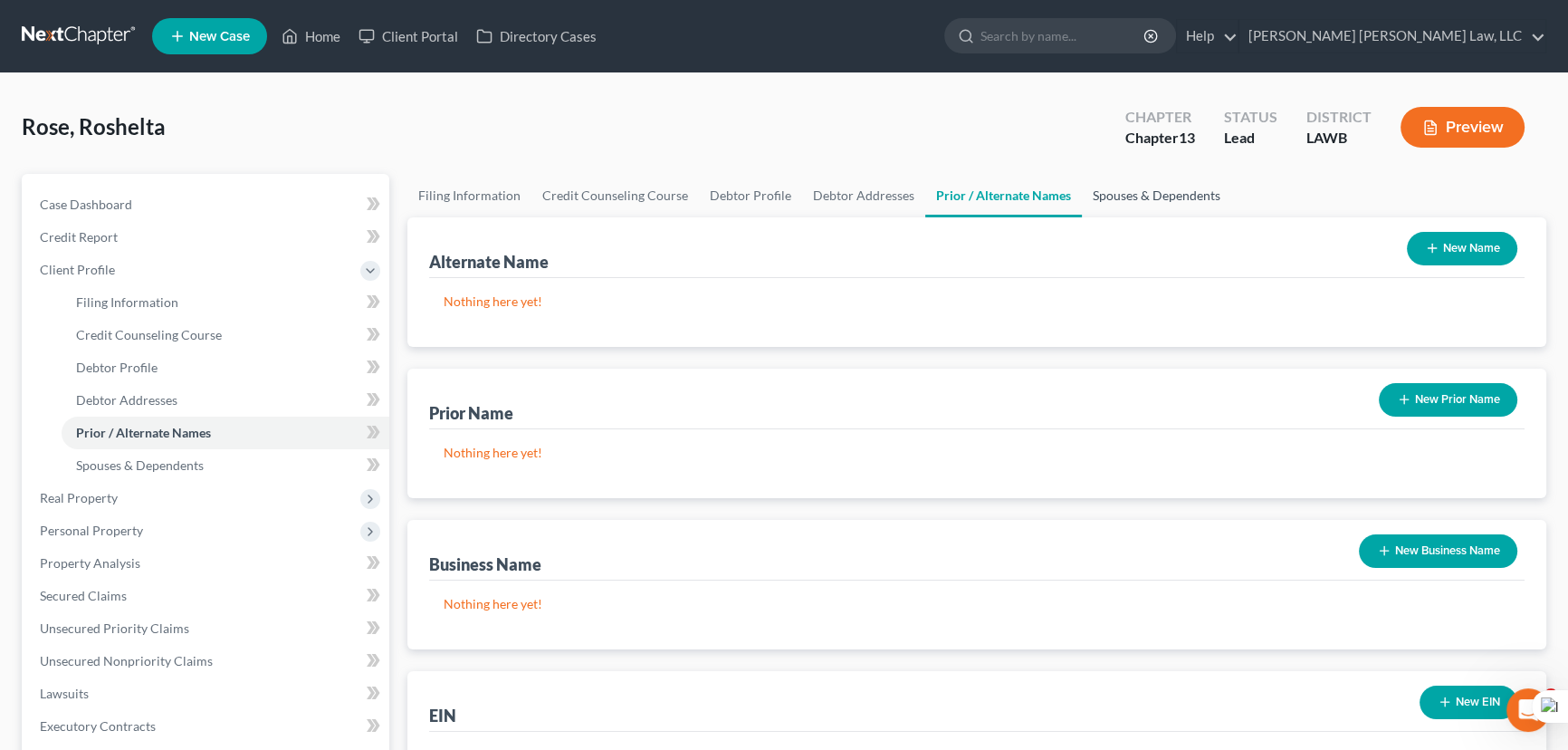
click at [1129, 187] on link "Spouses & Dependents" at bounding box center [1157, 196] width 150 height 43
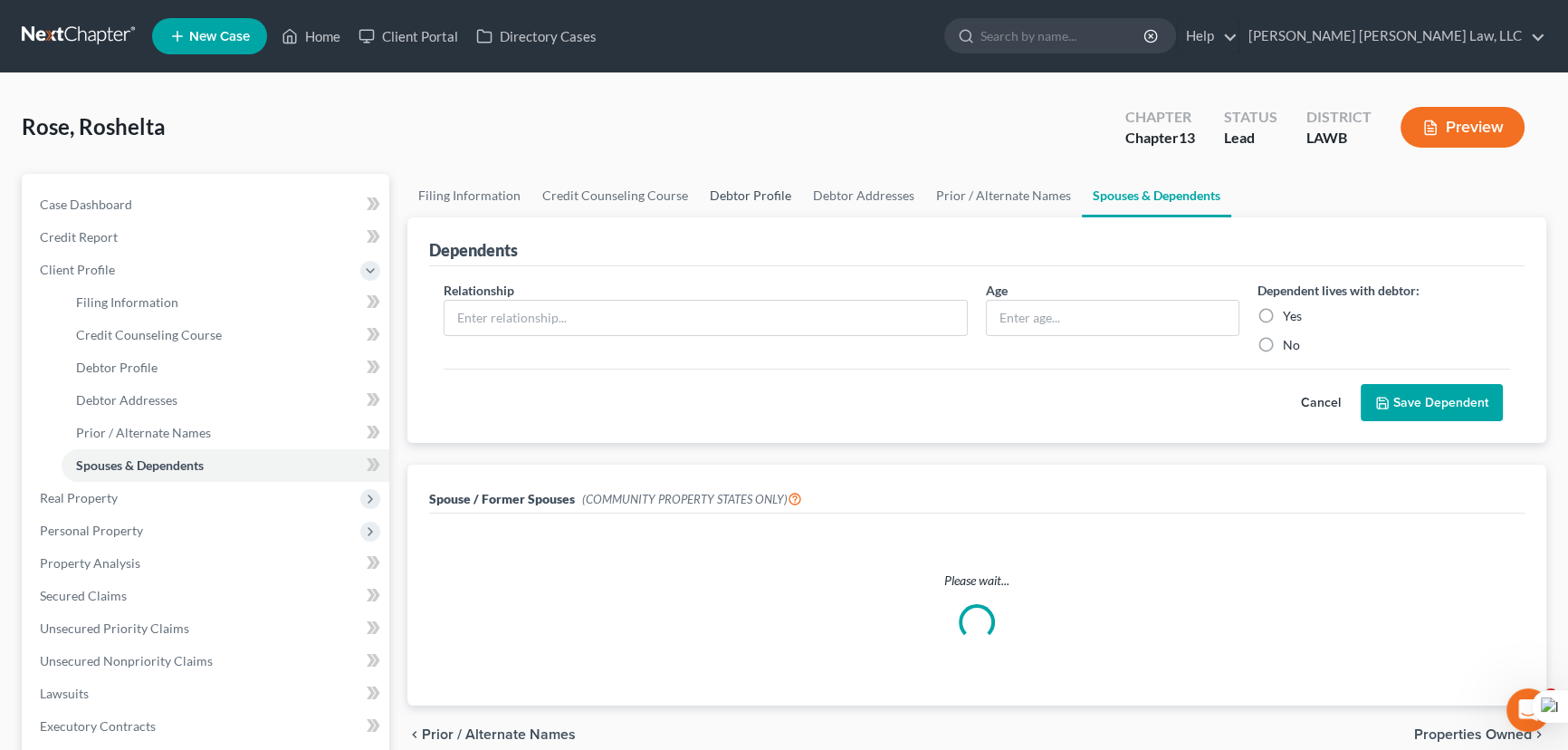
click at [740, 200] on link "Debtor Profile" at bounding box center [751, 196] width 103 height 43
select select "0"
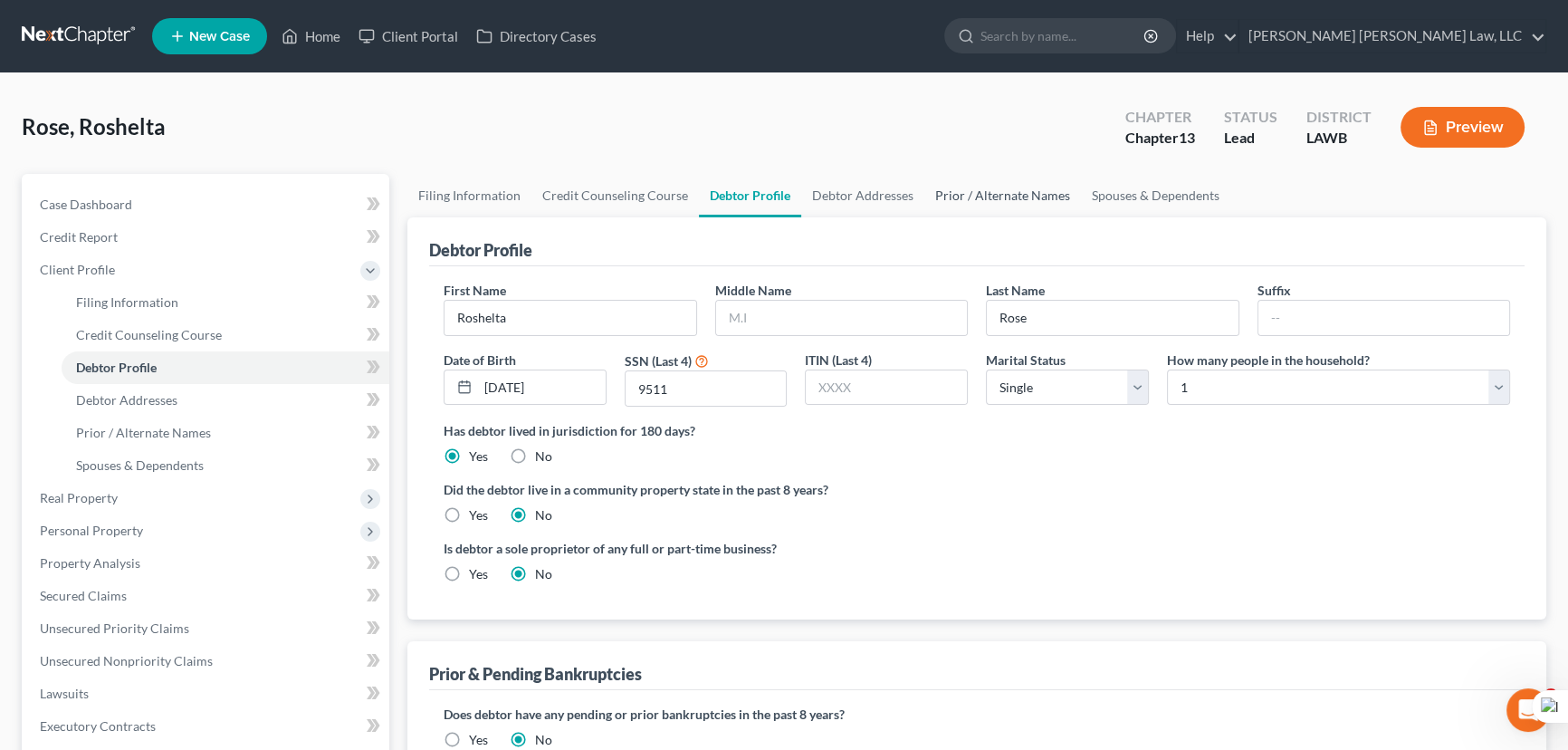
click at [1033, 183] on link "Prior / Alternate Names" at bounding box center [1002, 196] width 156 height 43
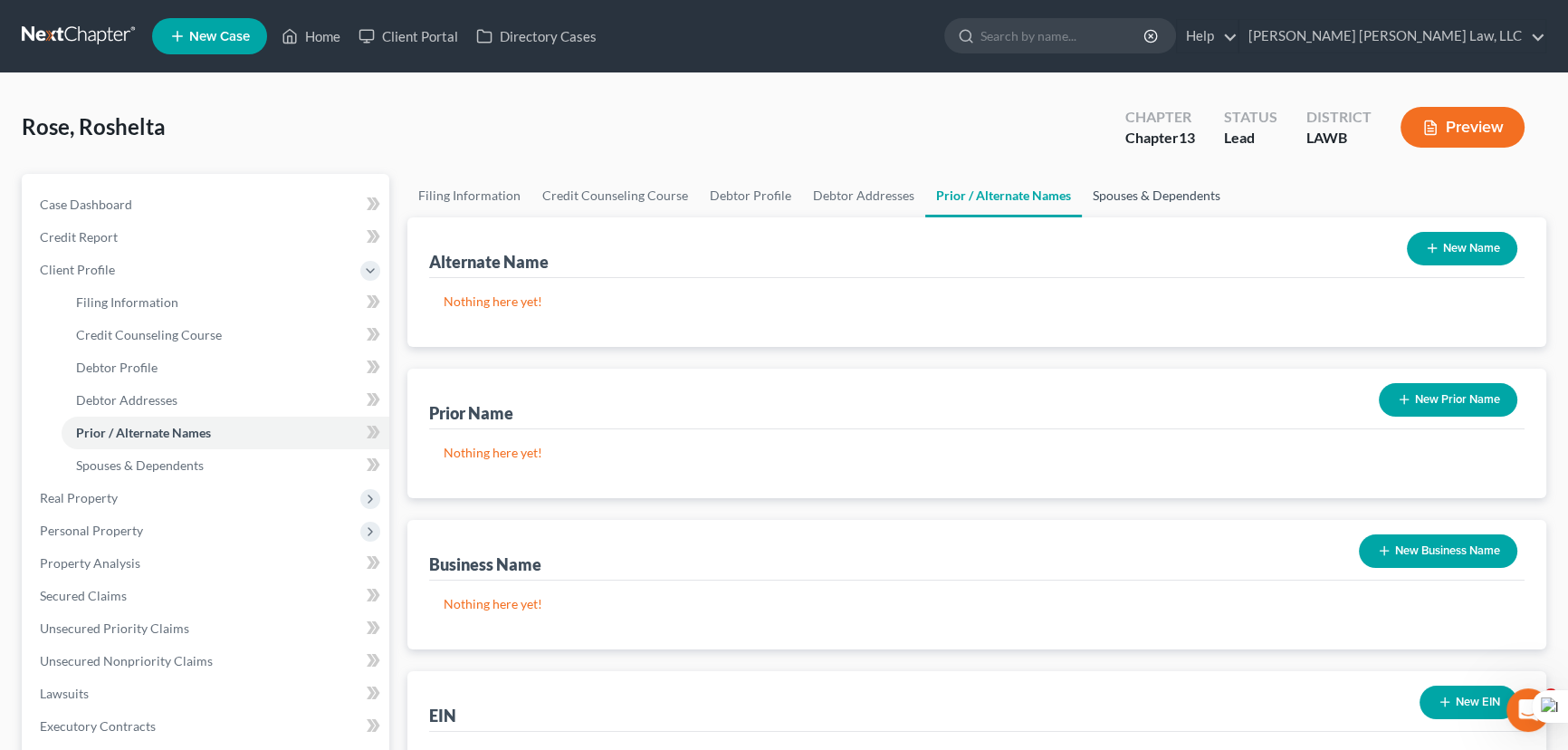
click at [1114, 189] on link "Spouses & Dependents" at bounding box center [1157, 196] width 150 height 43
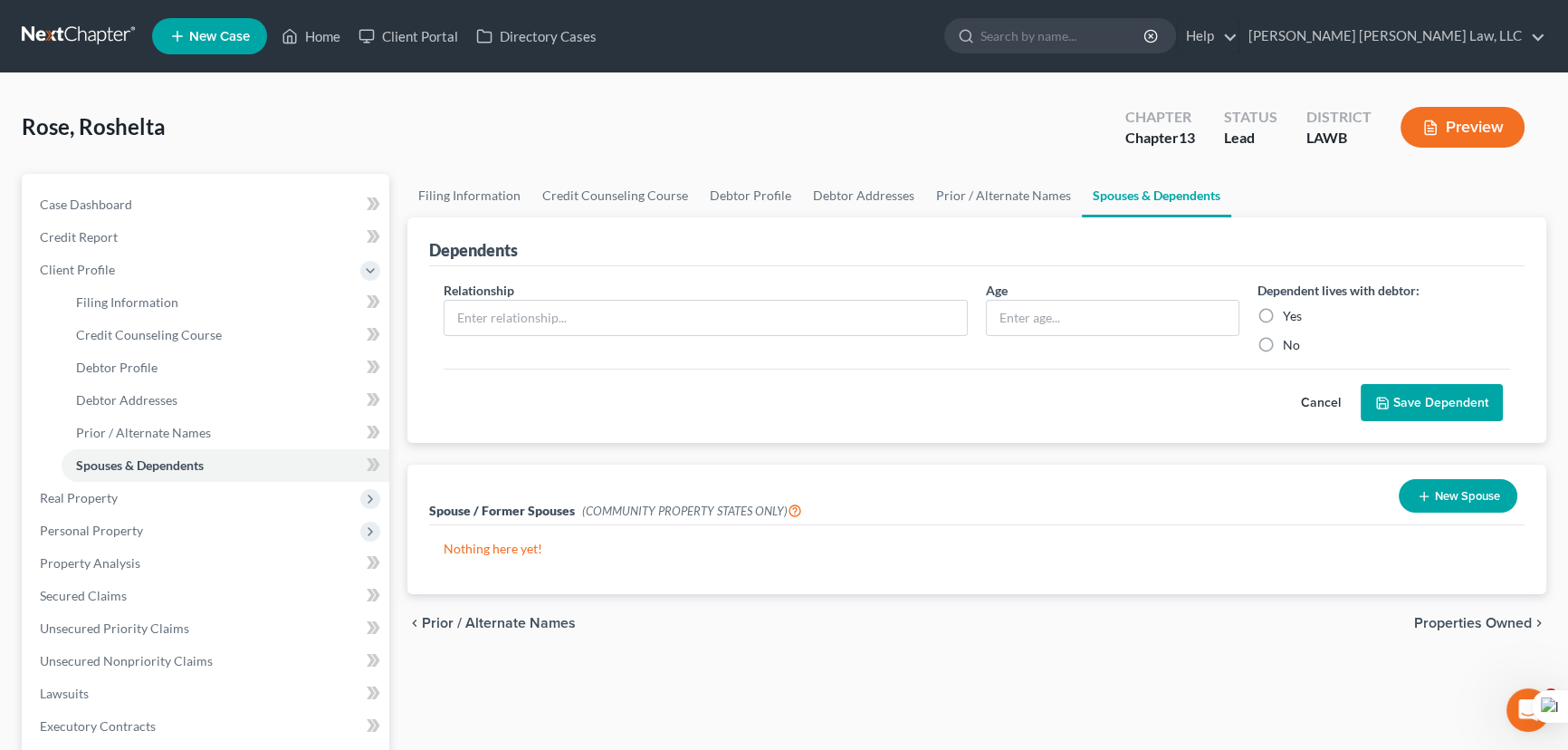
click at [53, 37] on link at bounding box center [80, 36] width 116 height 33
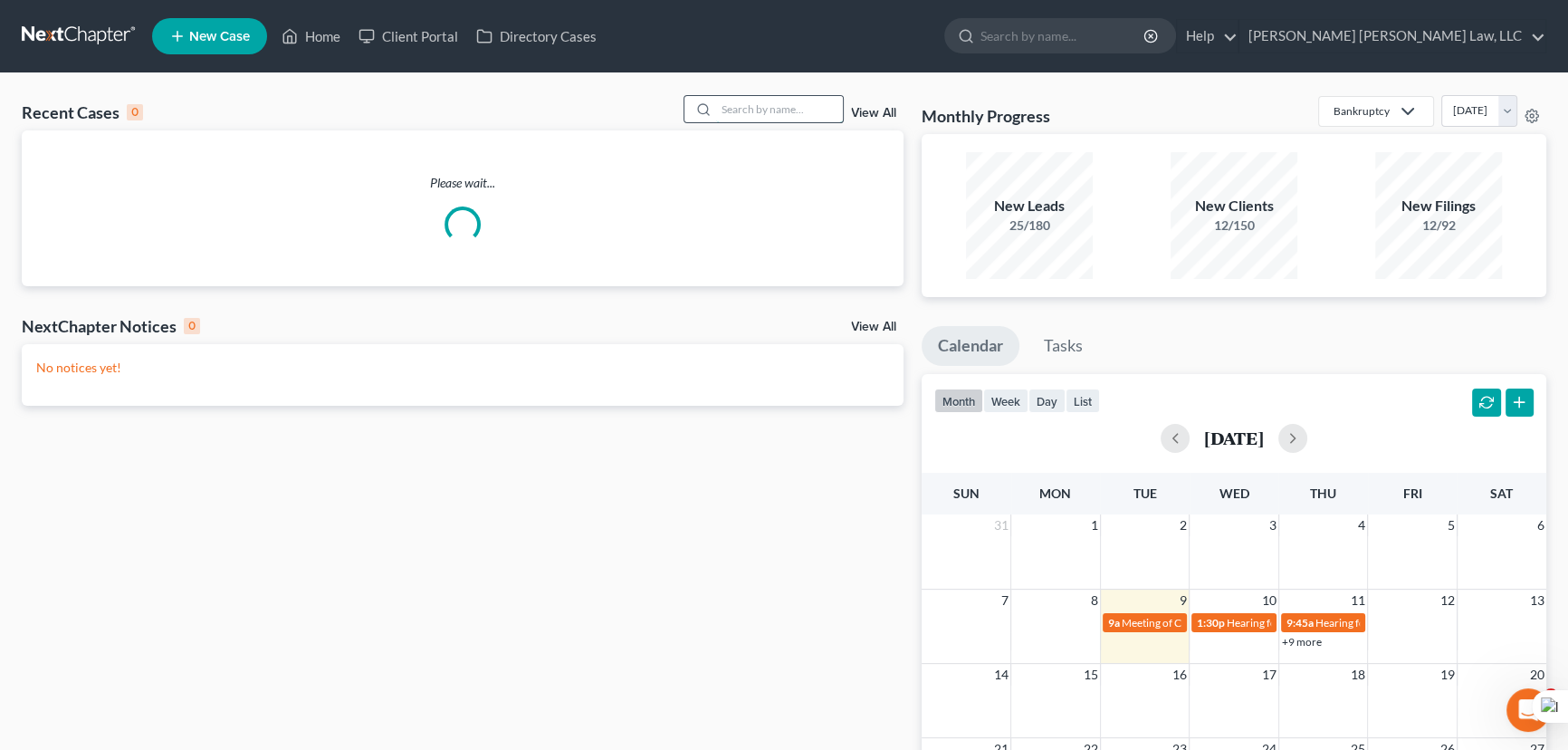
click at [733, 109] on input "search" at bounding box center [779, 110] width 126 height 26
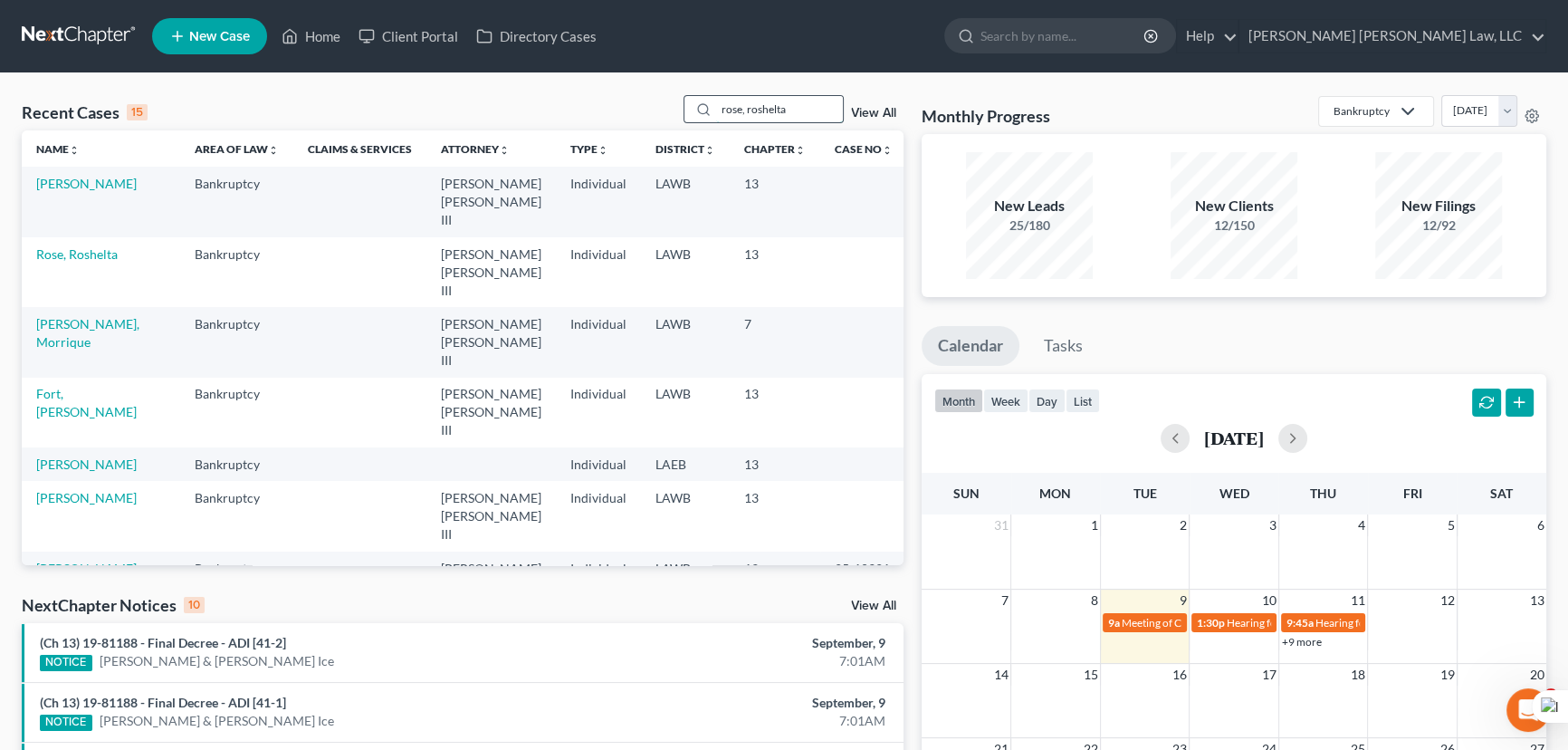
type input "rose, roshelta"
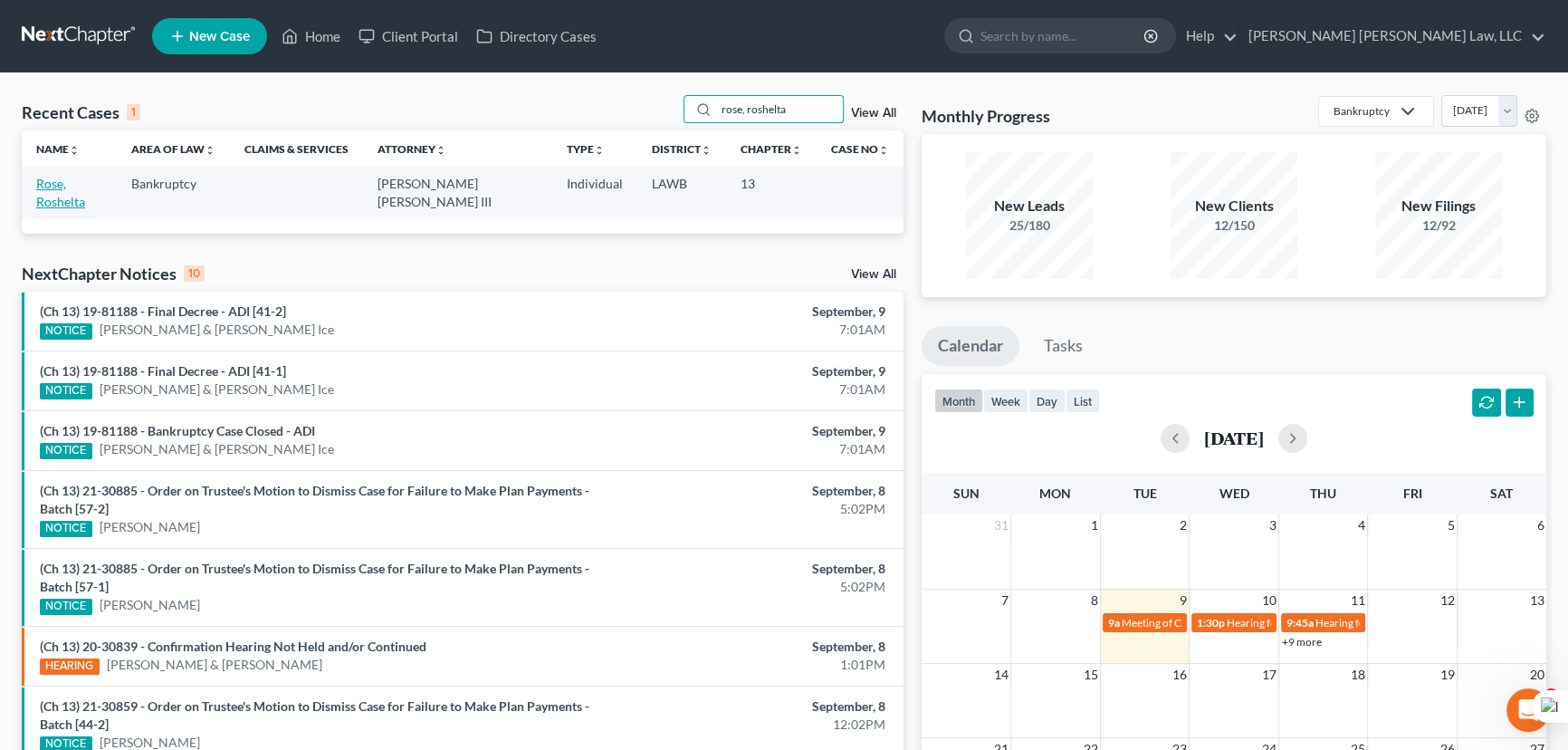
click at [60, 184] on link "Rose, Roshelta" at bounding box center [61, 193] width 49 height 34
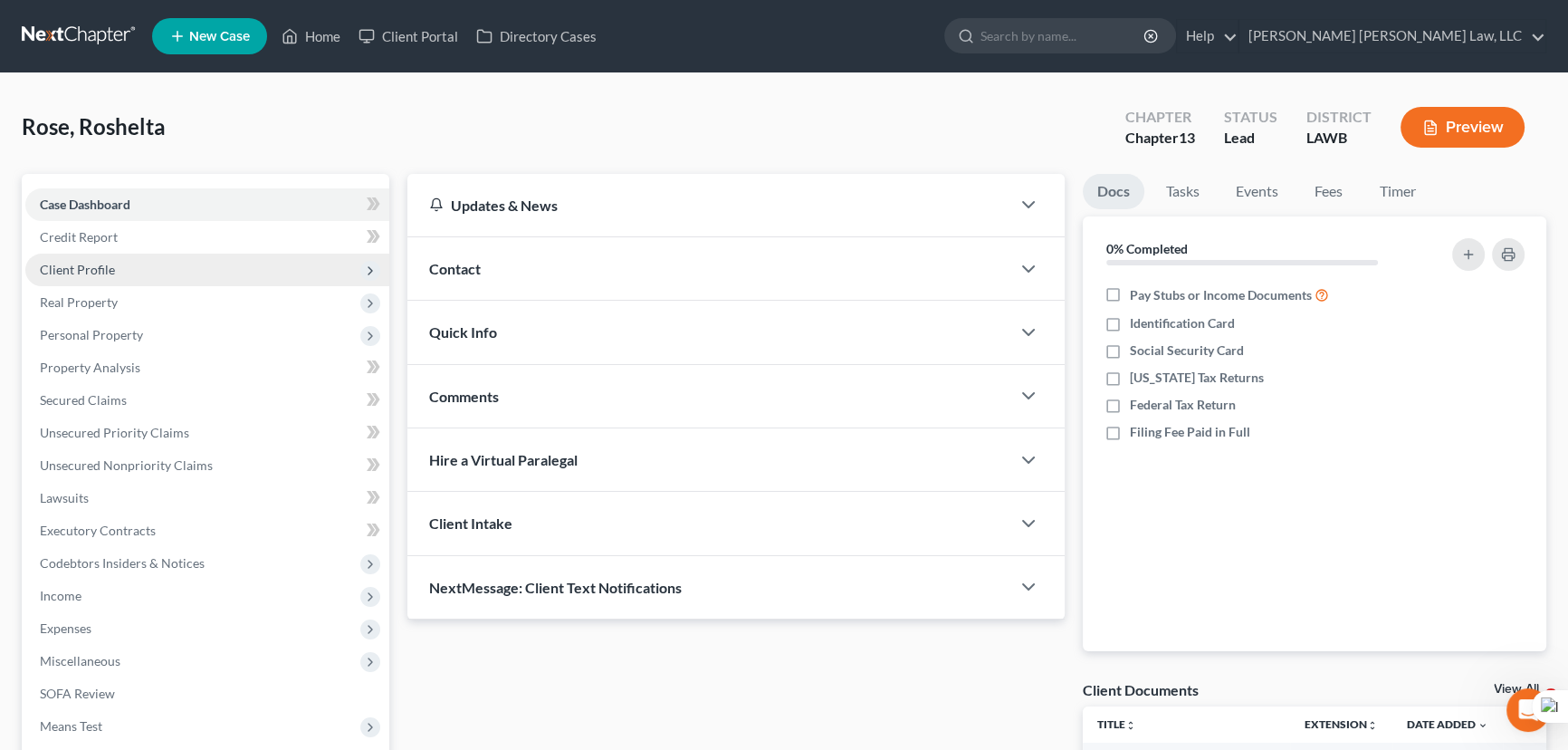
click at [179, 264] on span "Client Profile" at bounding box center [207, 270] width 364 height 33
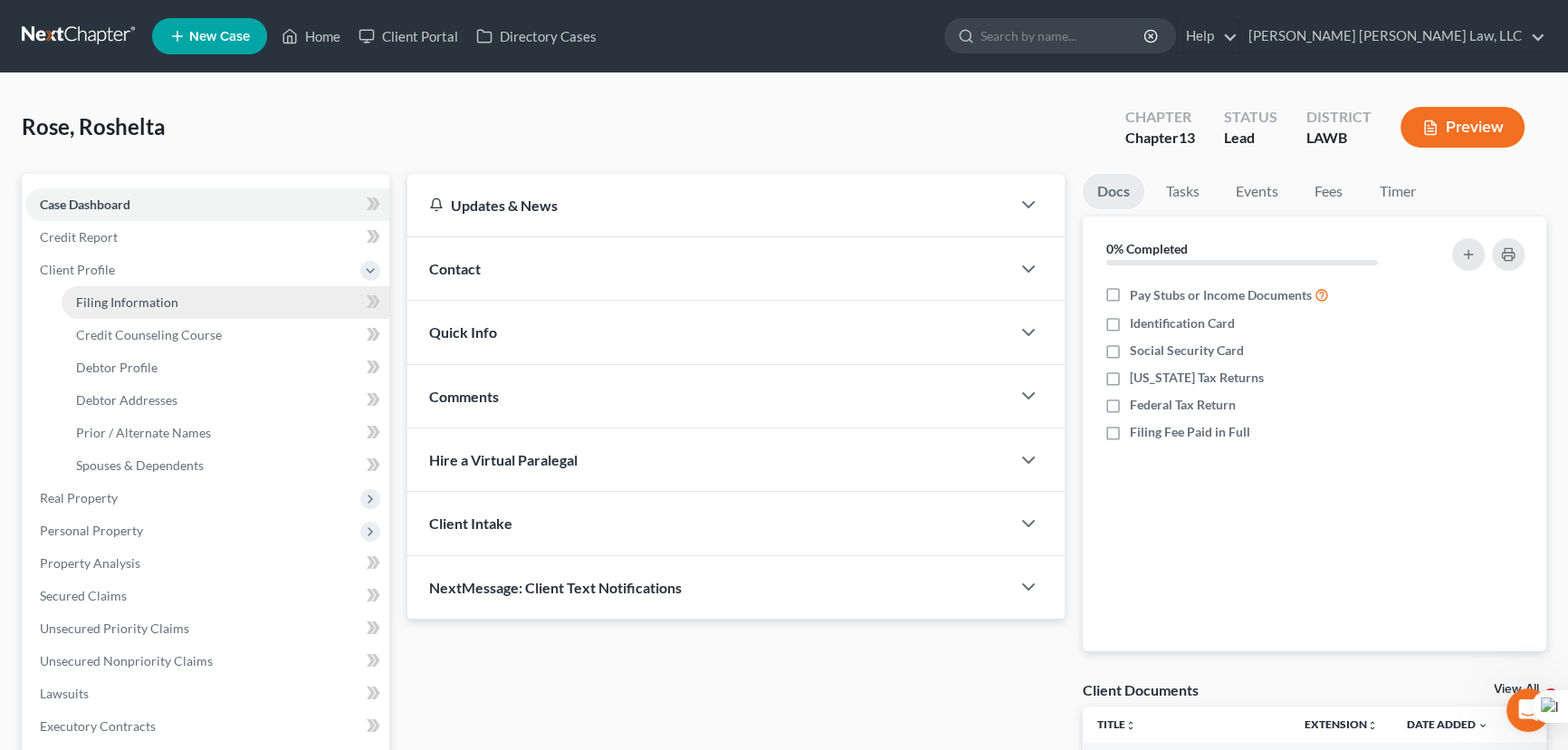
click at [185, 308] on link "Filing Information" at bounding box center [226, 302] width 328 height 33
select select "1"
select select "0"
select select "3"
select select "19"
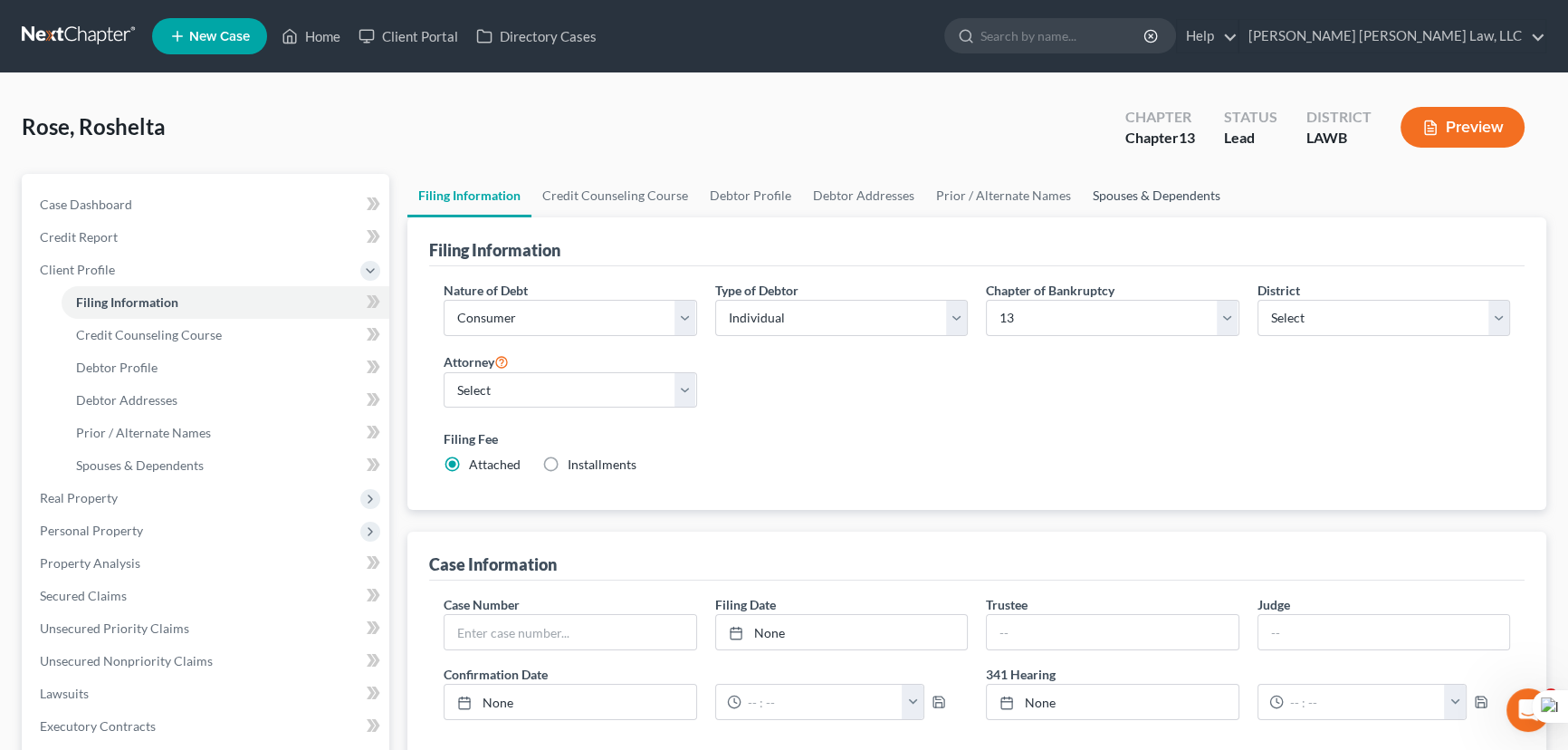
click at [1158, 199] on link "Spouses & Dependents" at bounding box center [1157, 196] width 150 height 43
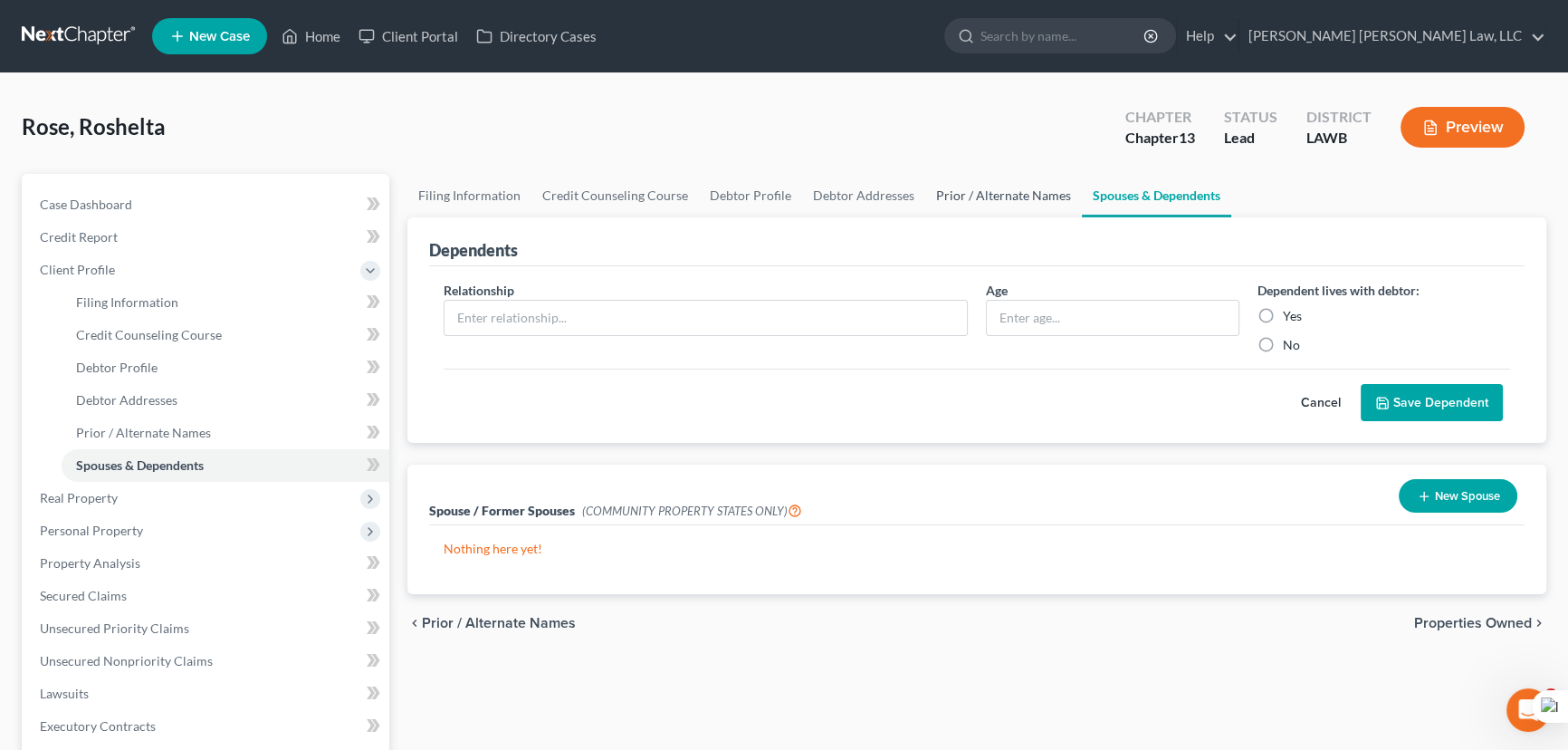
click at [998, 196] on link "Prior / Alternate Names" at bounding box center [1003, 196] width 156 height 43
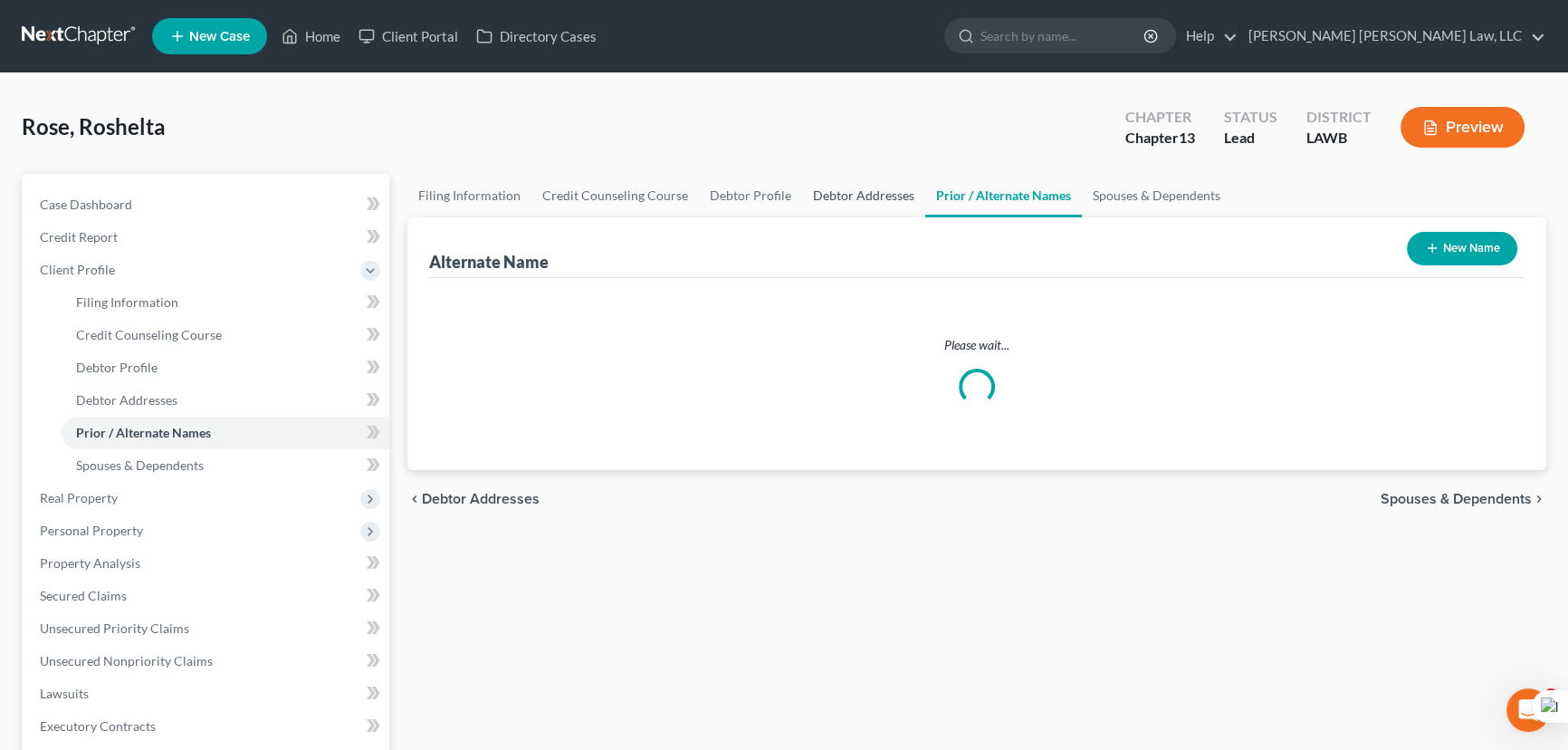
click at [871, 190] on link "Debtor Addresses" at bounding box center [864, 196] width 124 height 43
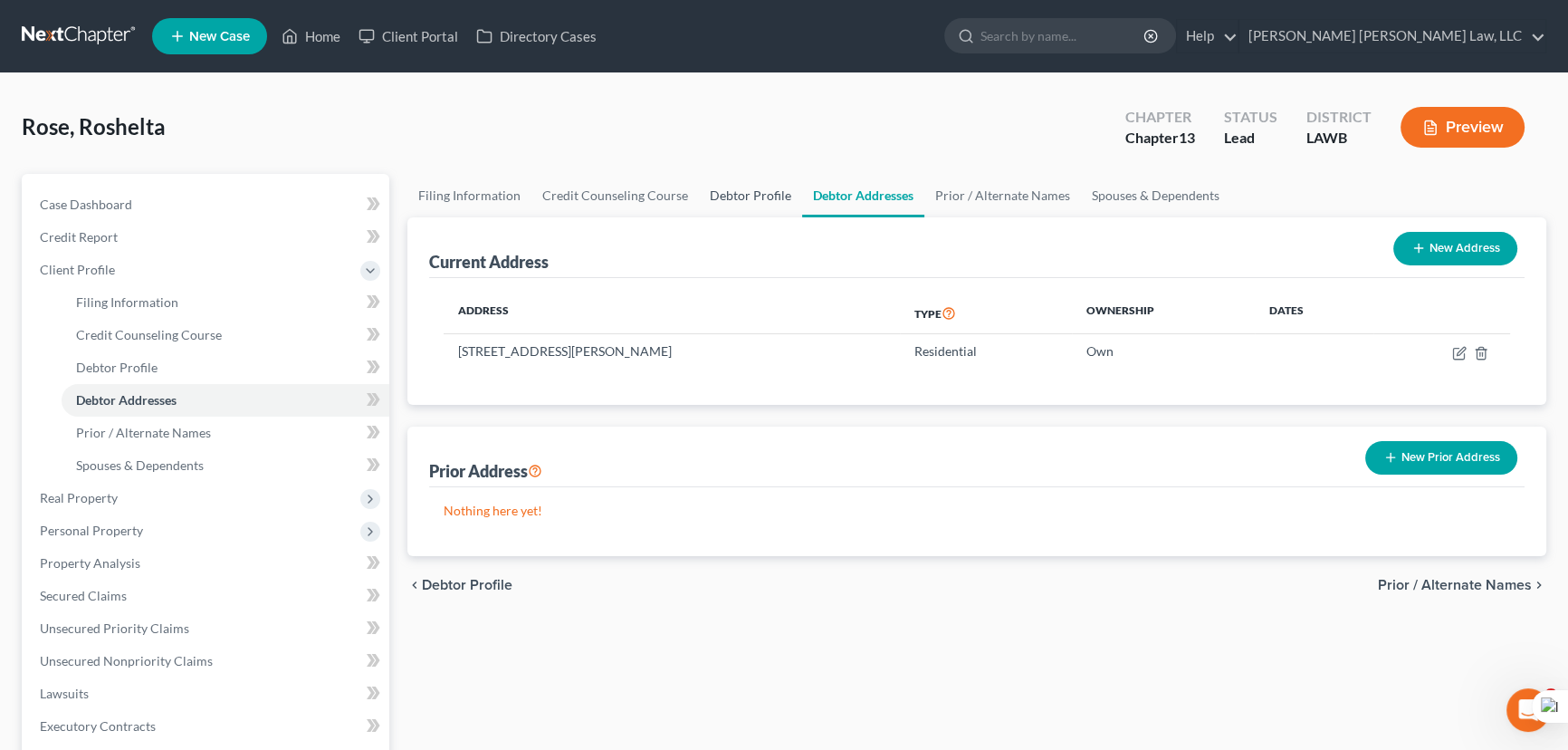
click at [774, 183] on link "Debtor Profile" at bounding box center [751, 196] width 103 height 43
select select "0"
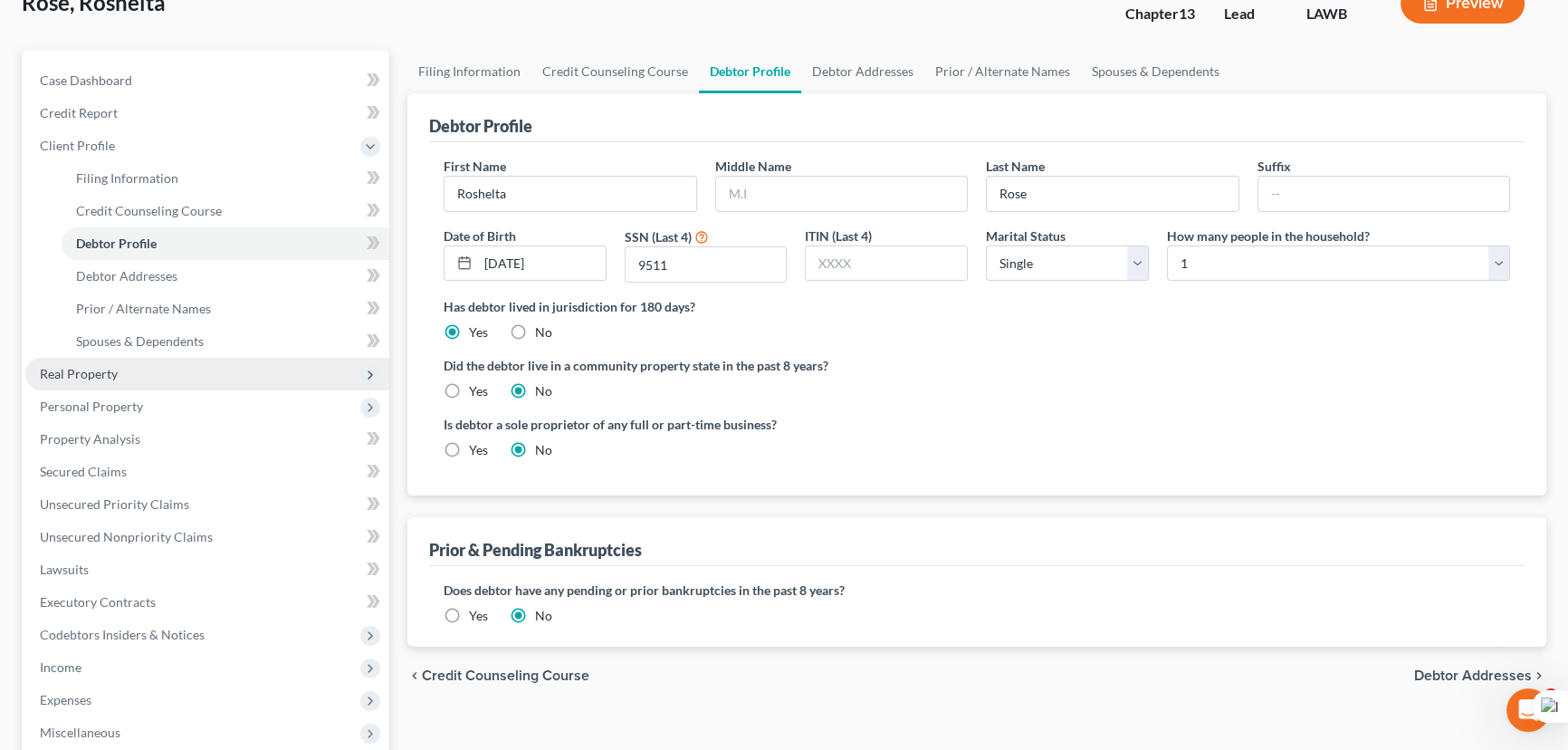
scroll to position [164, 0]
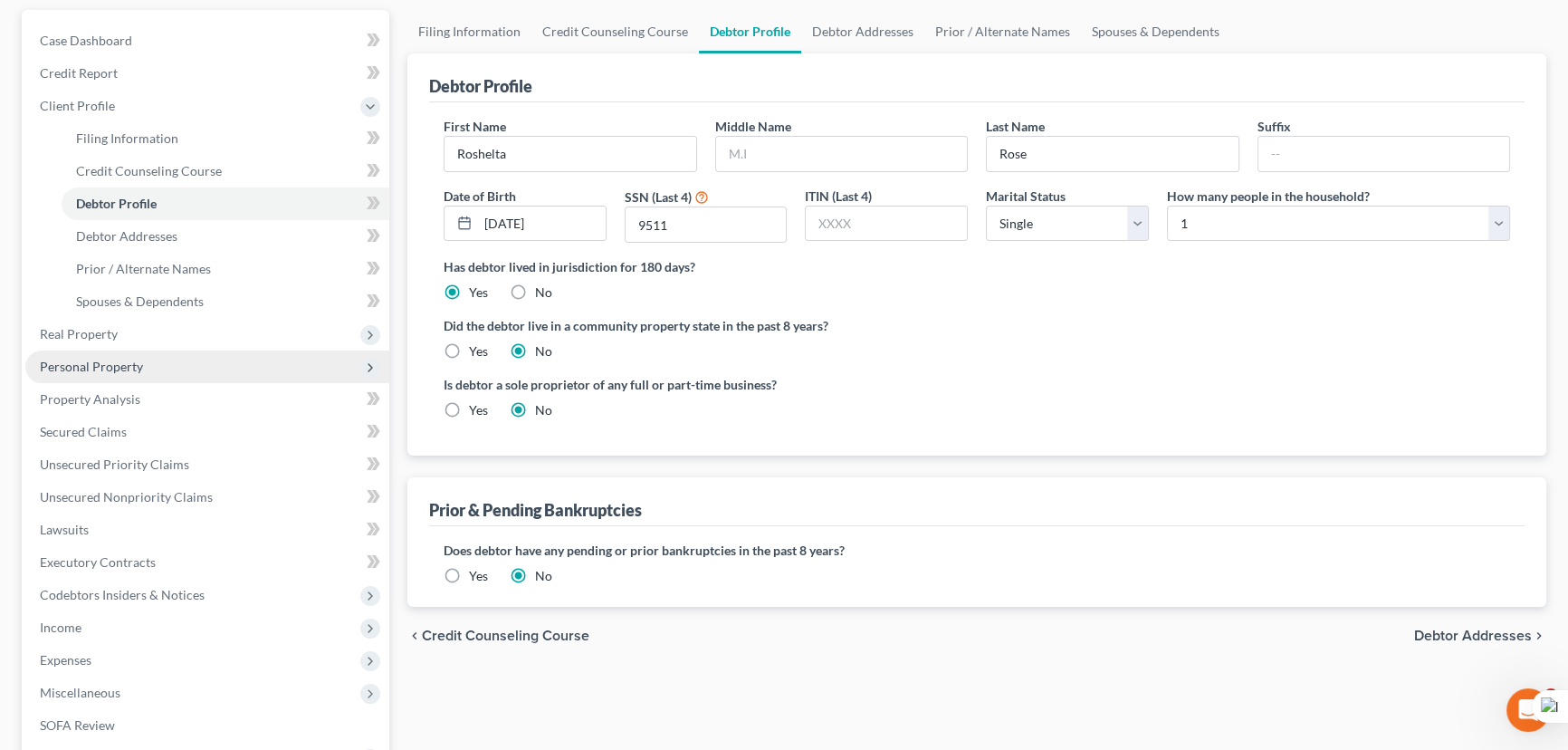
click at [97, 376] on span "Personal Property" at bounding box center [207, 366] width 364 height 33
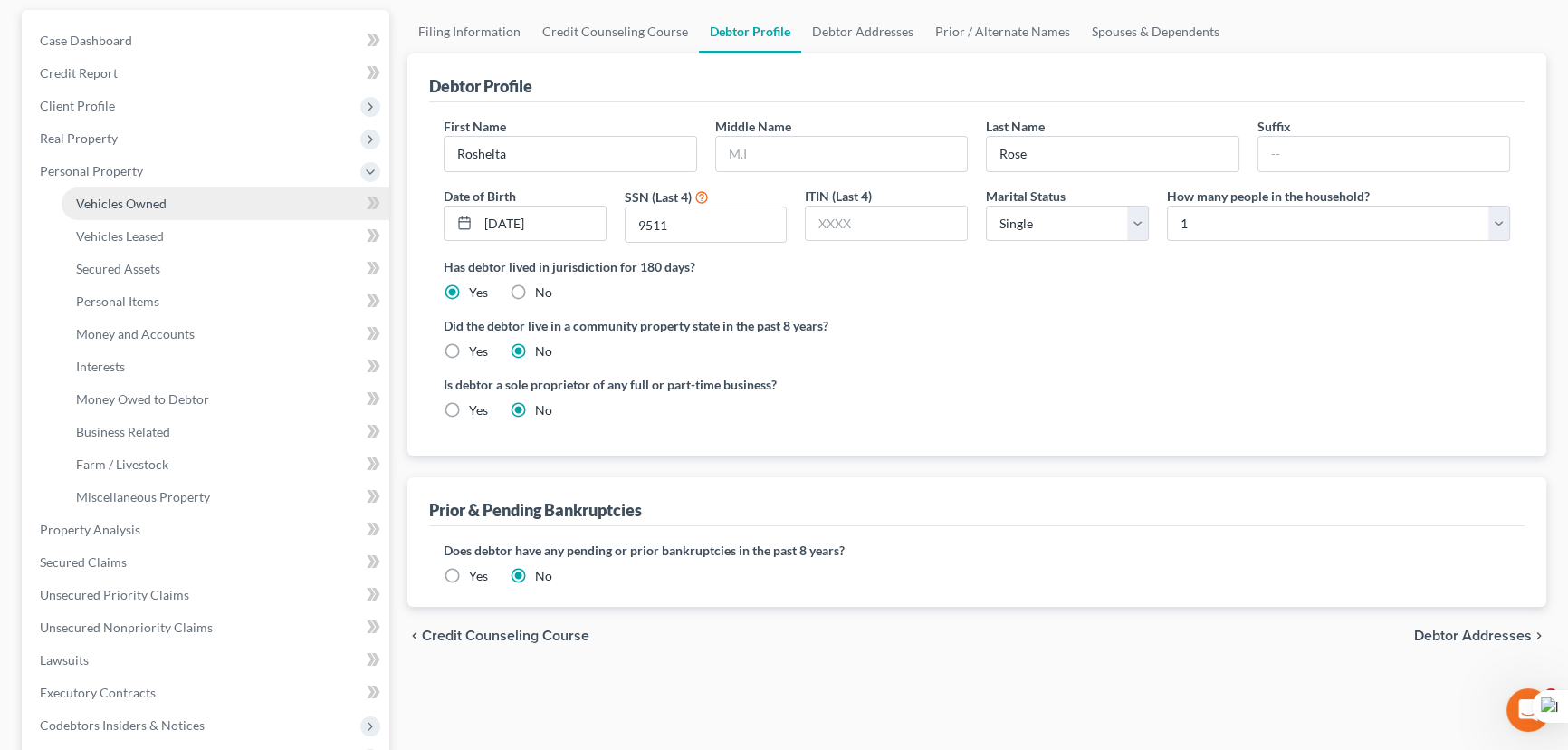
click at [130, 212] on link "Vehicles Owned" at bounding box center [226, 203] width 328 height 33
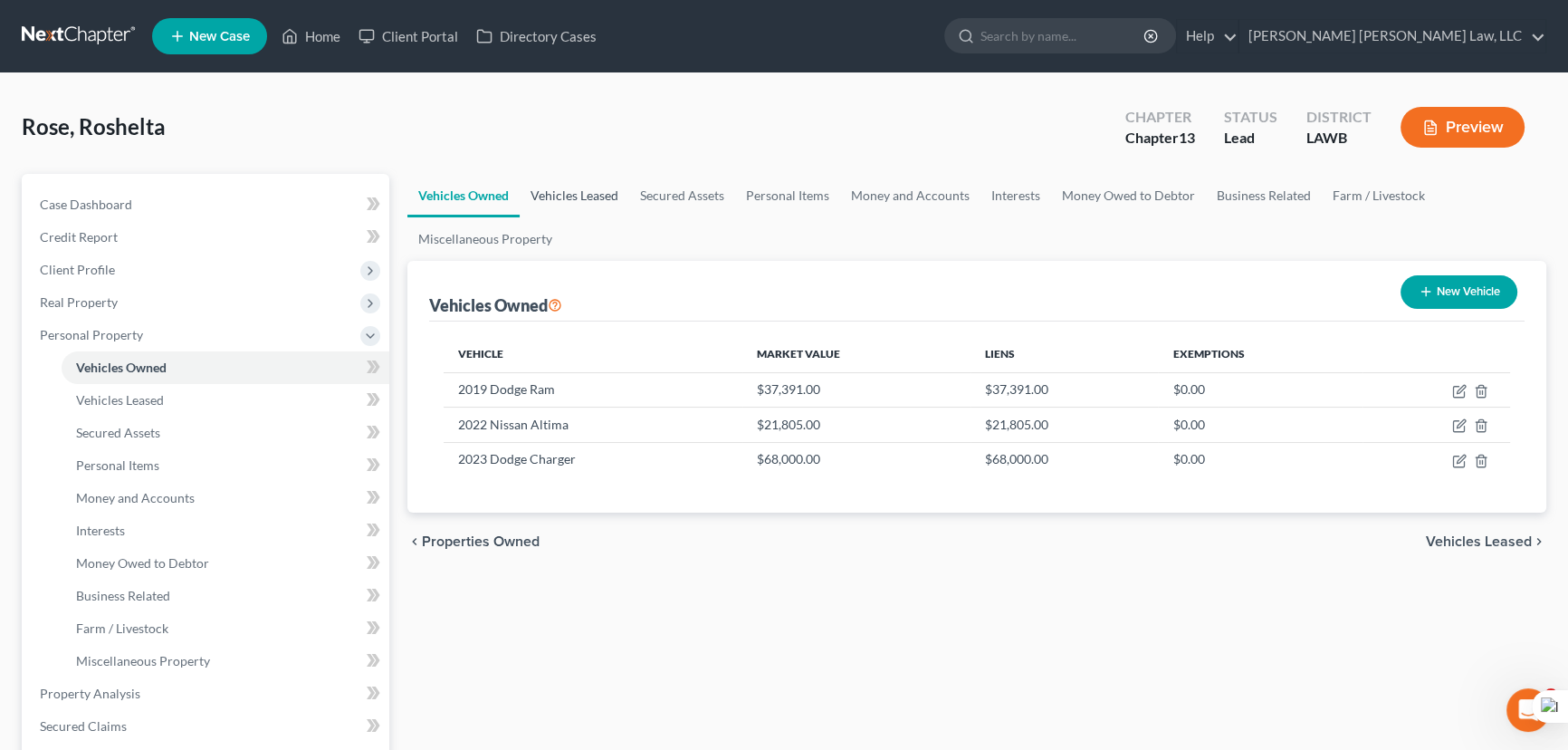
click at [590, 185] on link "Vehicles Leased" at bounding box center [574, 196] width 110 height 43
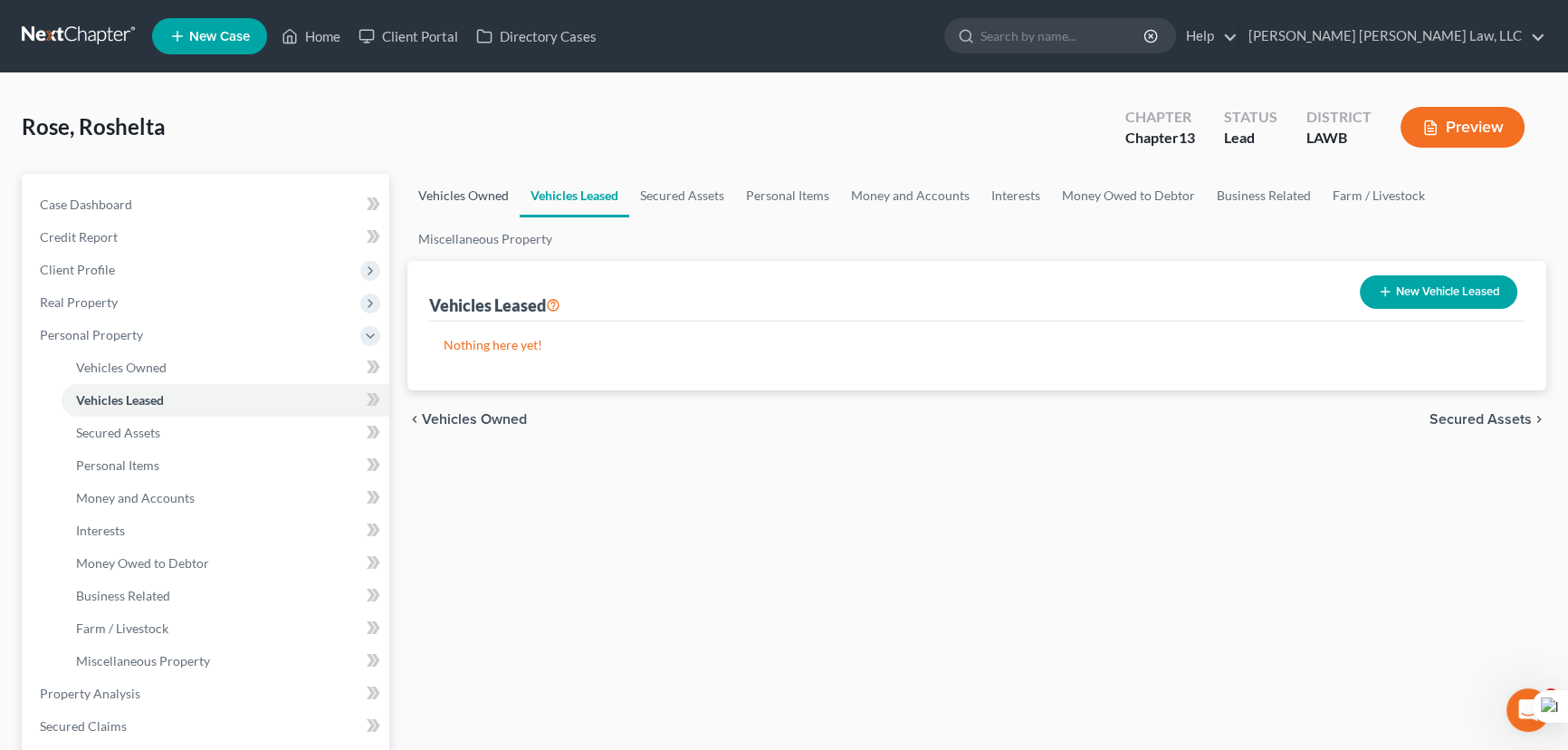
click at [507, 186] on link "Vehicles Owned" at bounding box center [463, 196] width 112 height 43
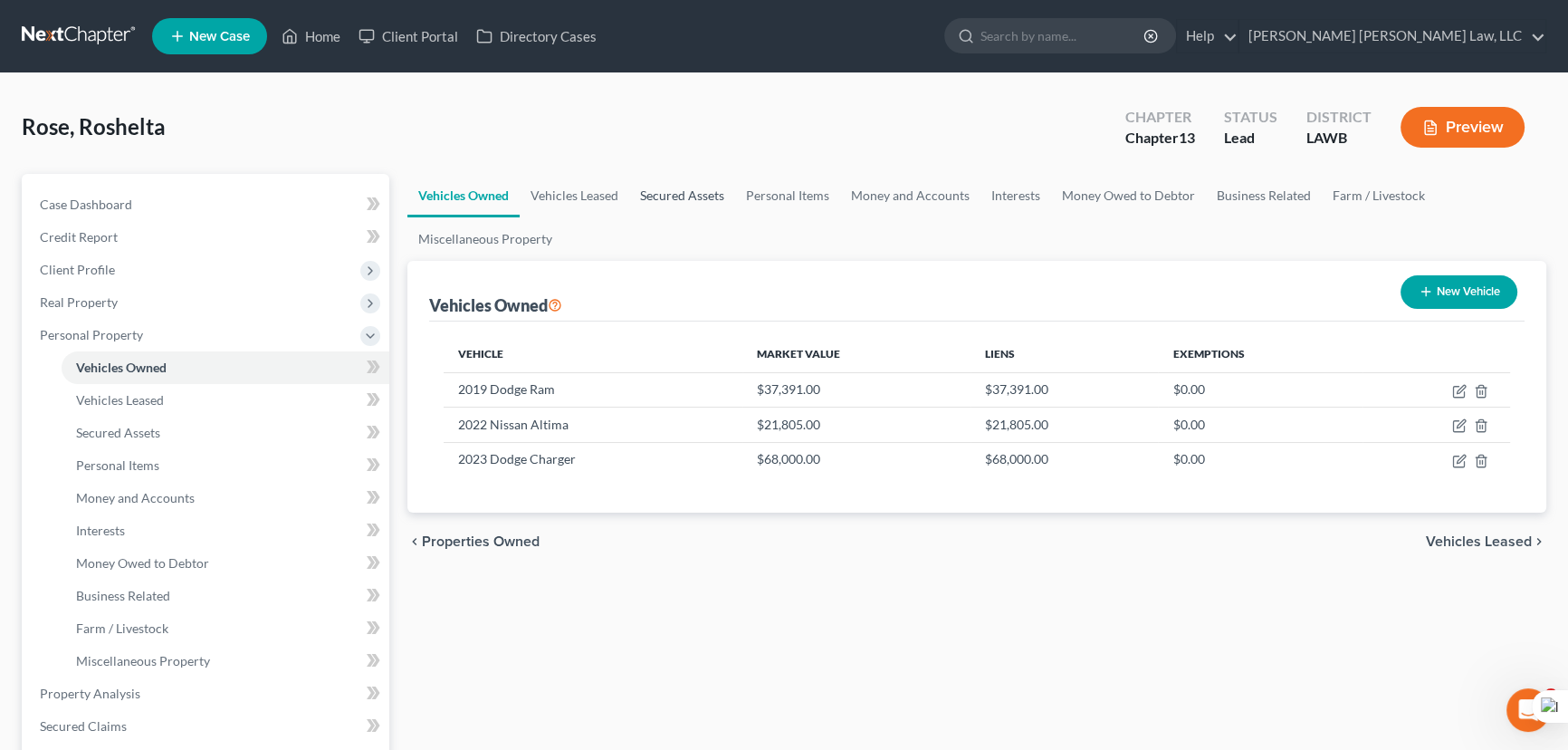
click at [668, 183] on link "Secured Assets" at bounding box center [681, 196] width 106 height 43
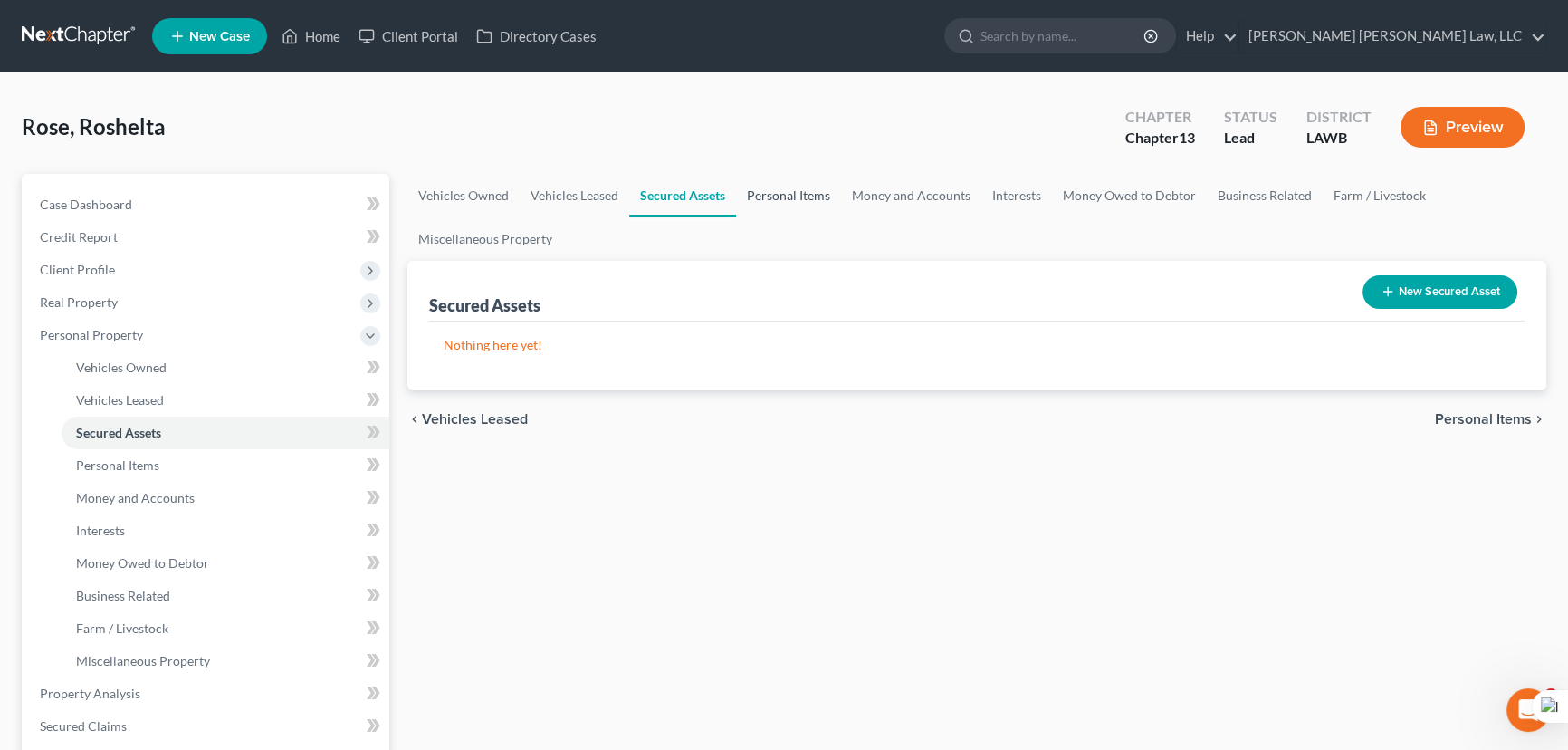
click at [767, 189] on link "Personal Items" at bounding box center [788, 196] width 105 height 43
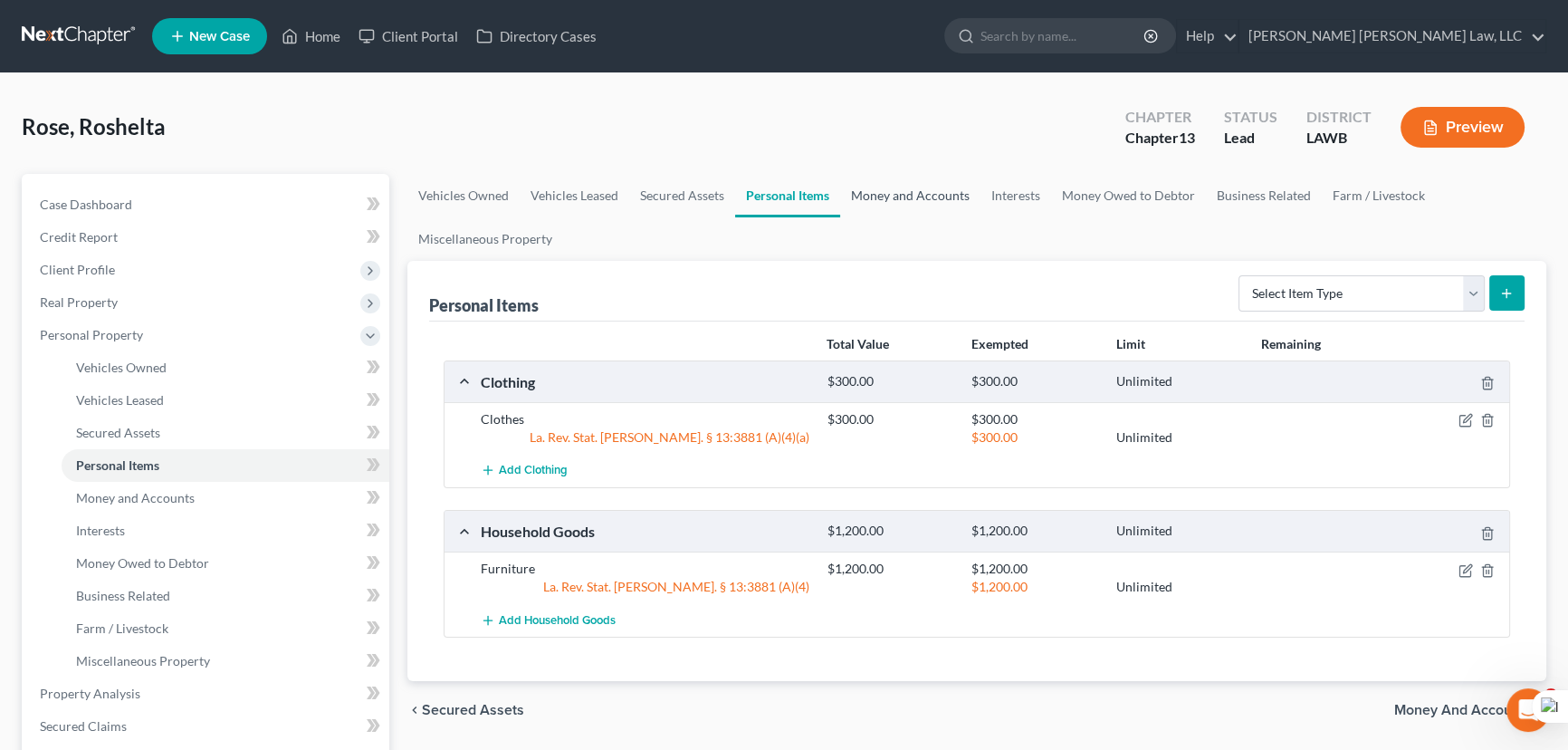
click at [905, 190] on link "Money and Accounts" at bounding box center [910, 196] width 140 height 43
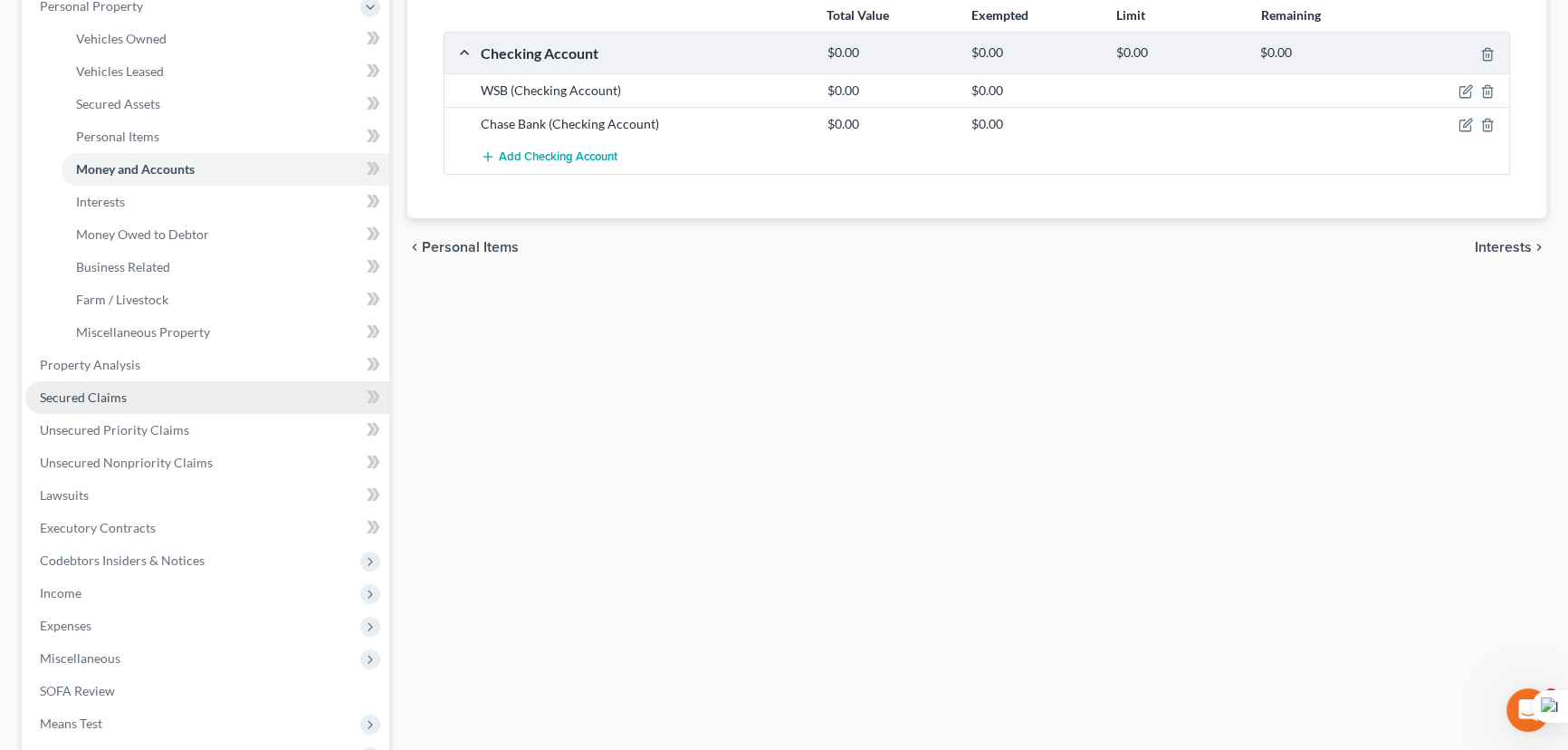
click at [127, 394] on link "Secured Claims" at bounding box center [207, 397] width 364 height 33
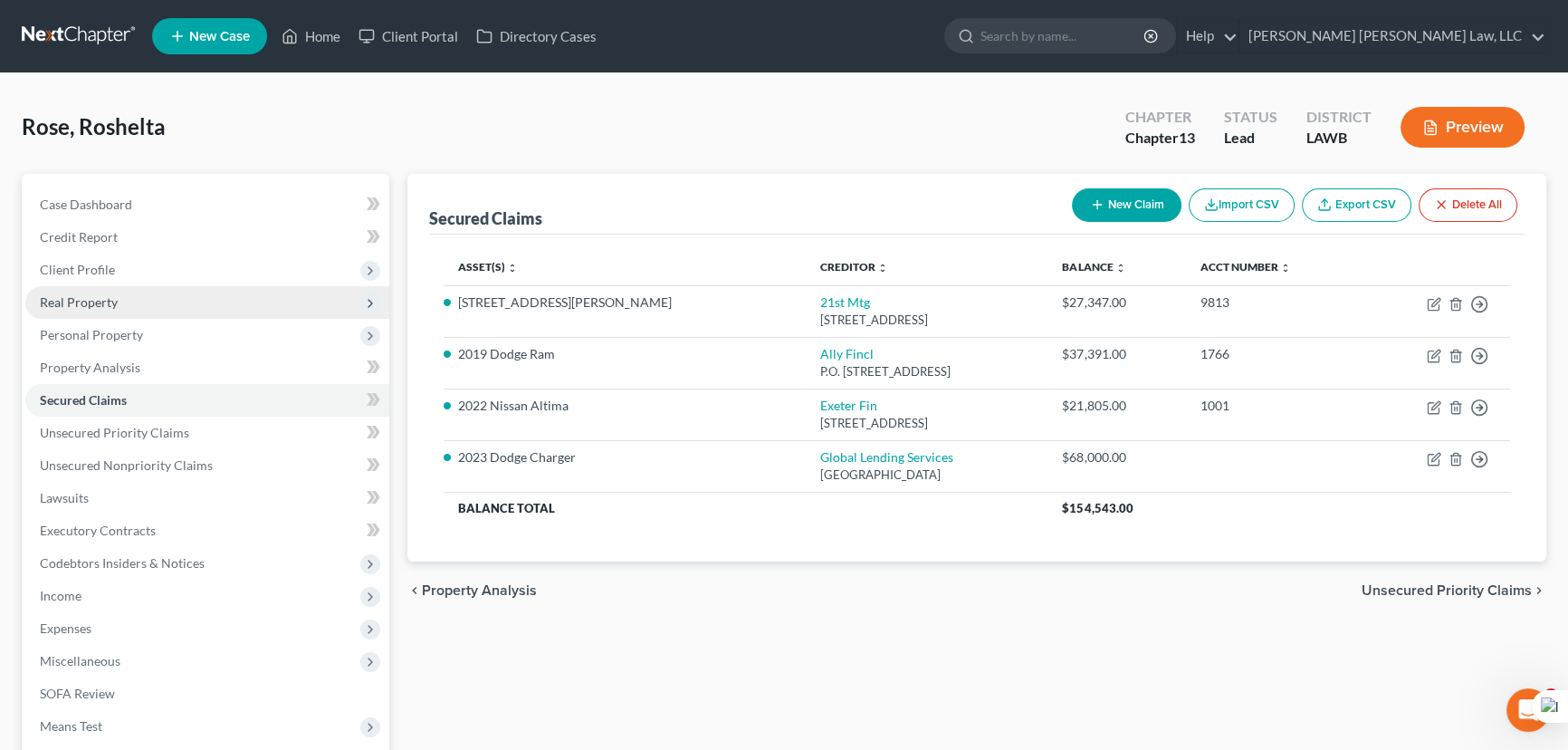
click at [176, 295] on span "Real Property" at bounding box center [207, 302] width 364 height 33
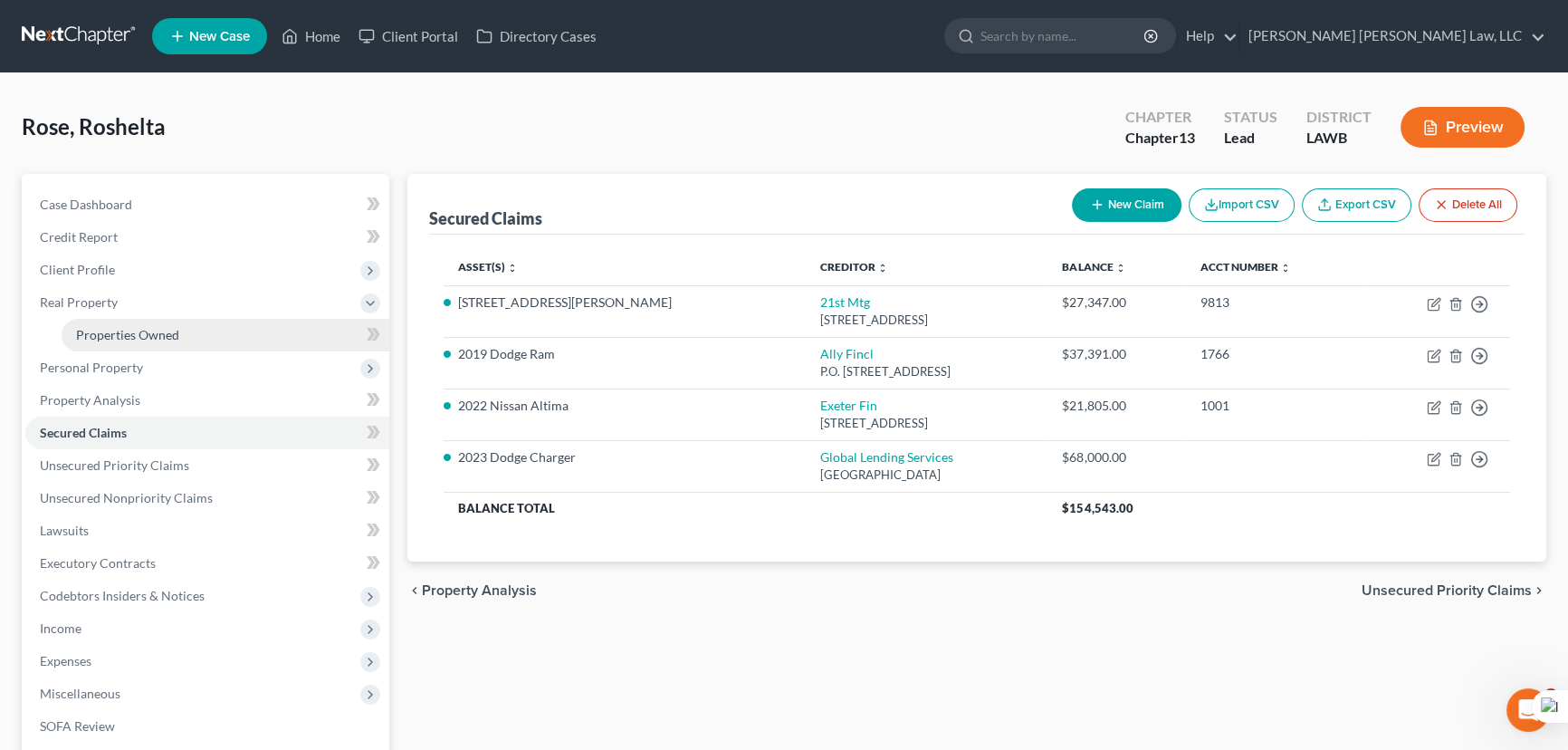
click at [179, 326] on link "Properties Owned" at bounding box center [226, 334] width 328 height 33
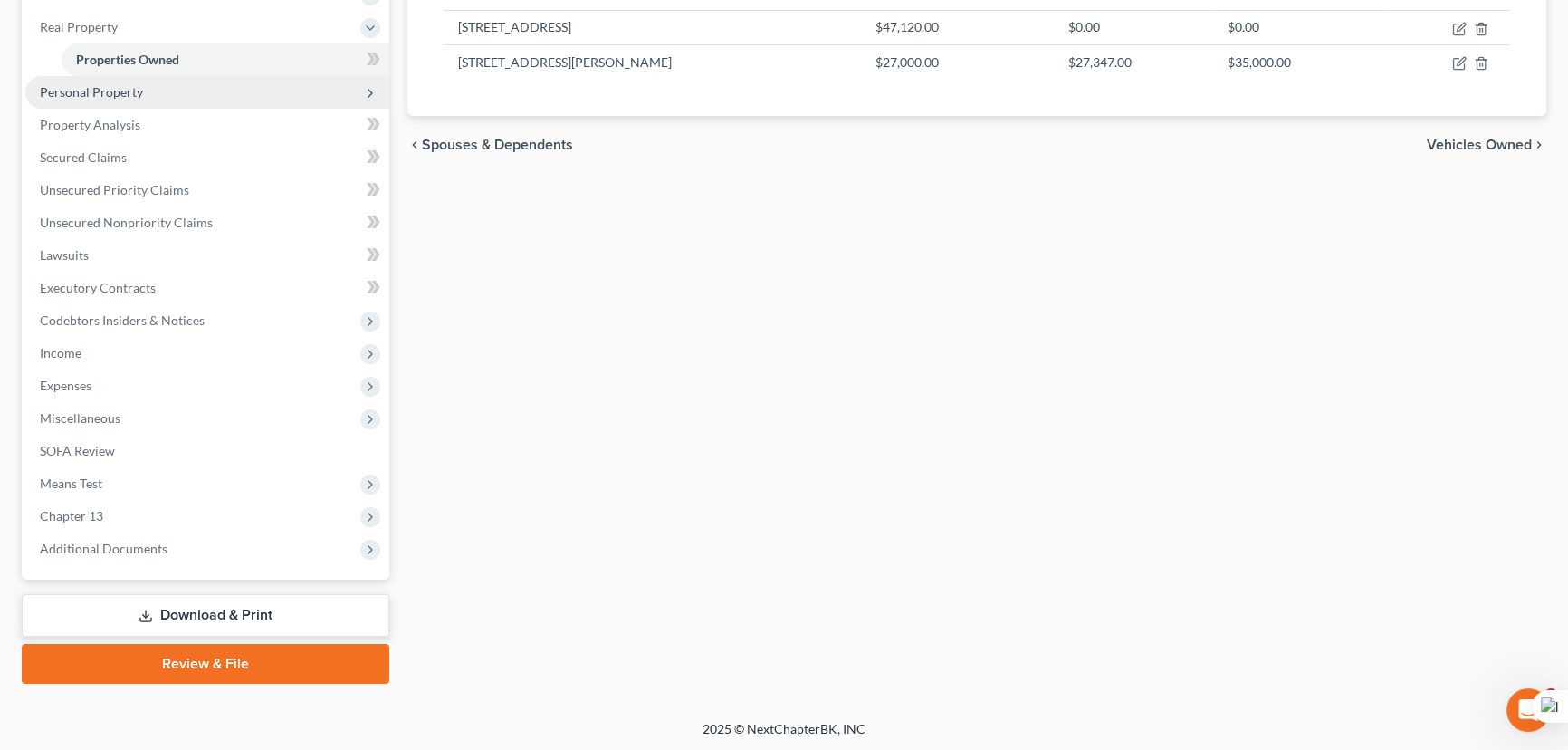
scroll to position [110, 0]
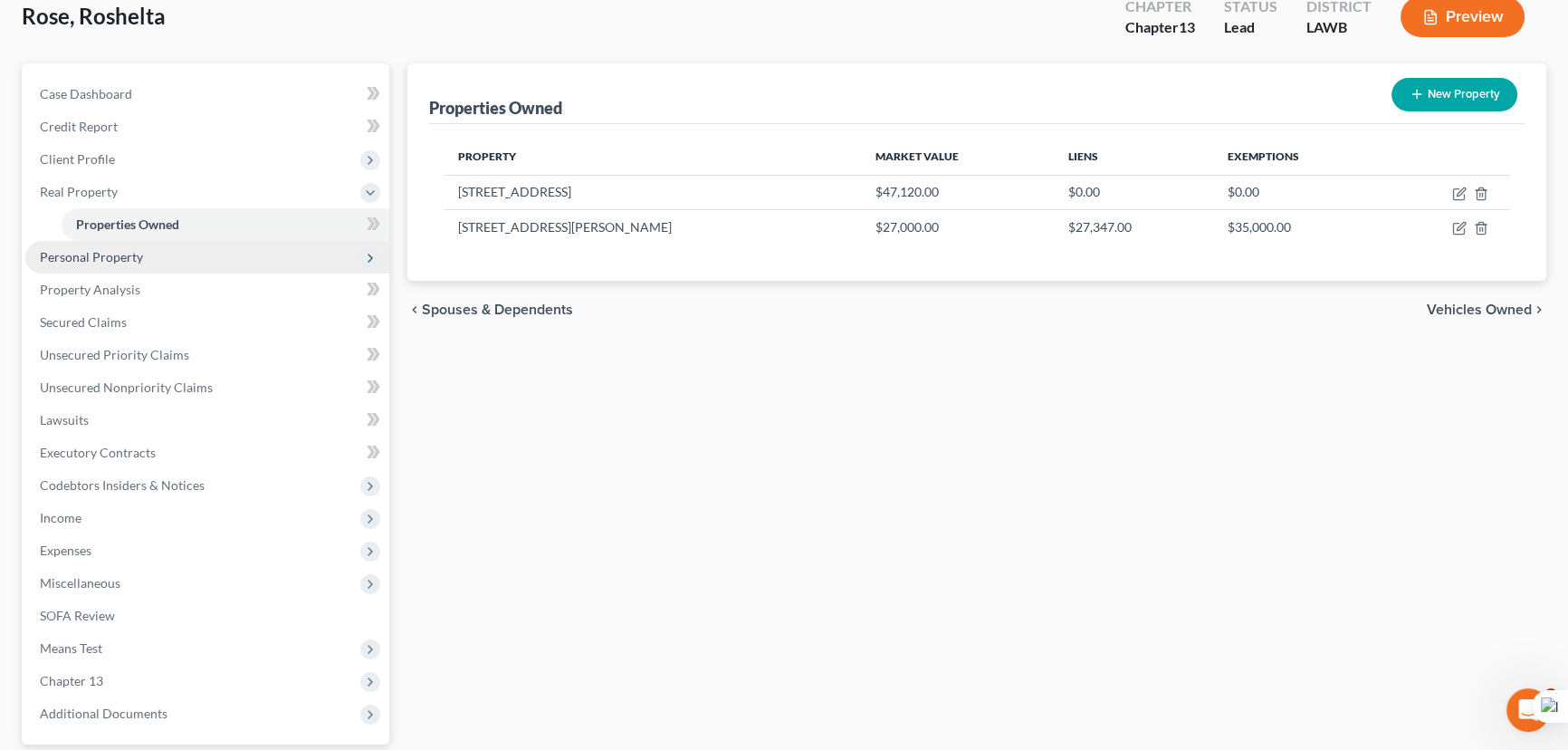
click at [140, 252] on span "Personal Property" at bounding box center [207, 257] width 364 height 33
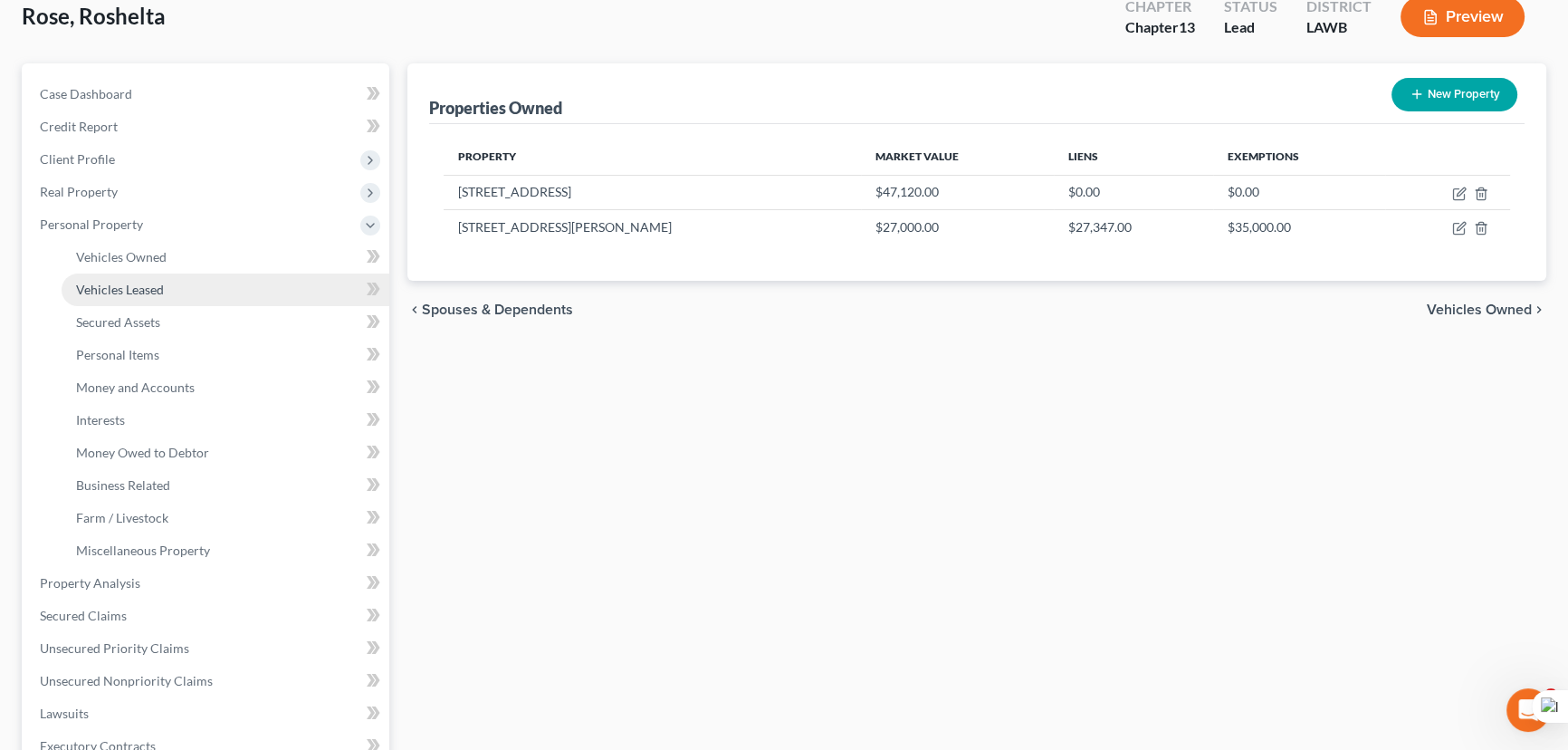
click at [162, 282] on span "Vehicles Leased" at bounding box center [120, 289] width 88 height 15
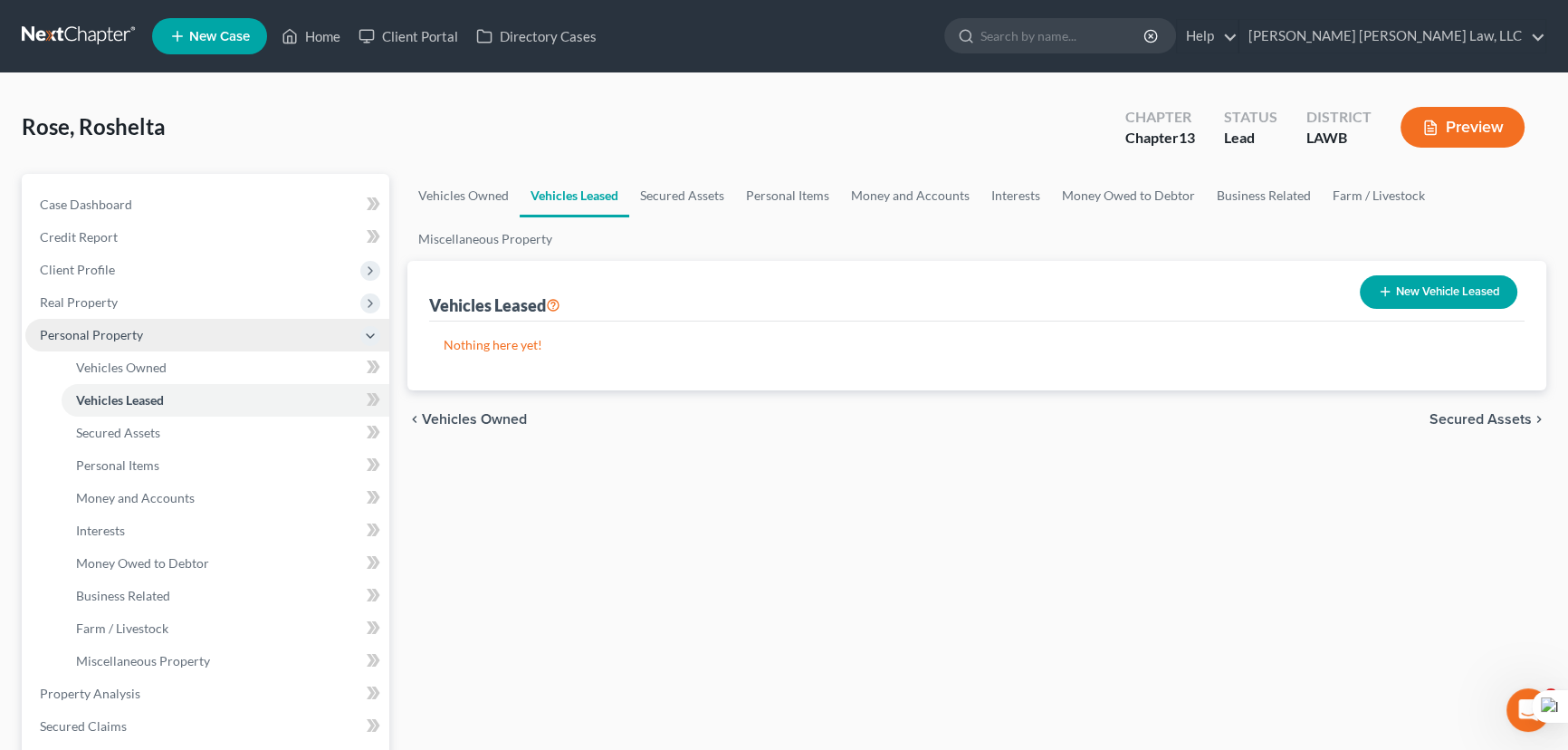
click at [168, 297] on span "Real Property" at bounding box center [207, 302] width 364 height 33
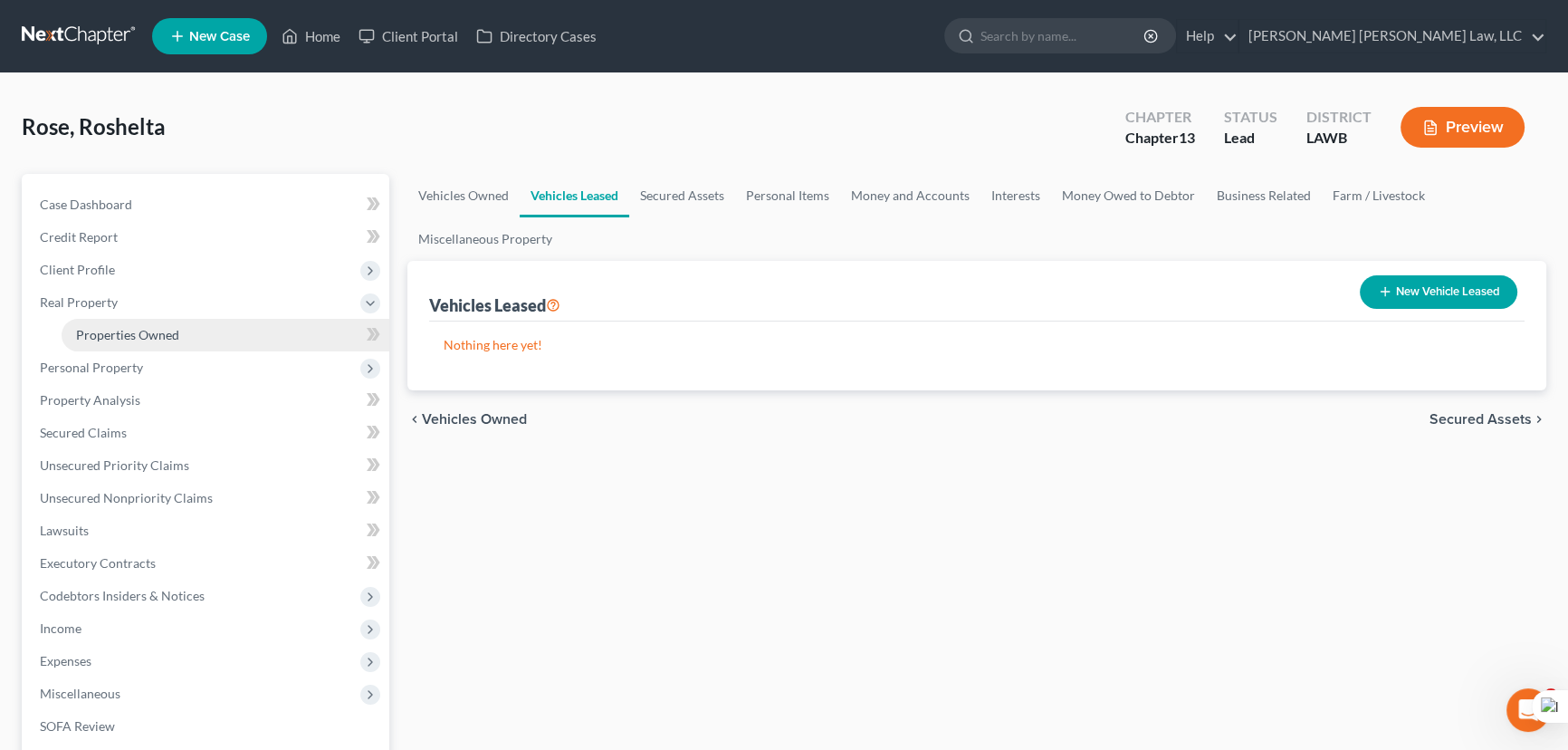
click at [181, 327] on link "Properties Owned" at bounding box center [226, 334] width 328 height 33
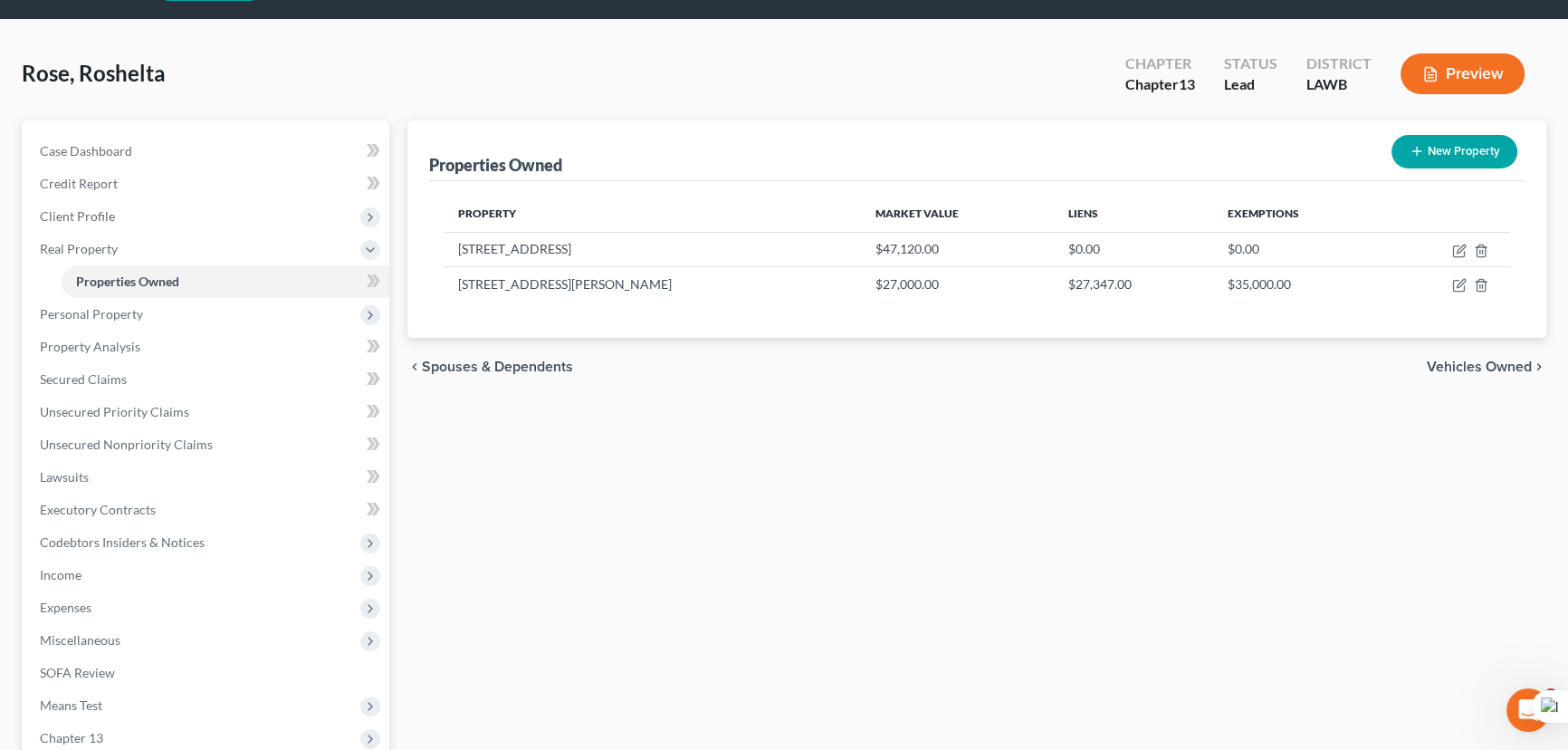
scroll to position [81, 0]
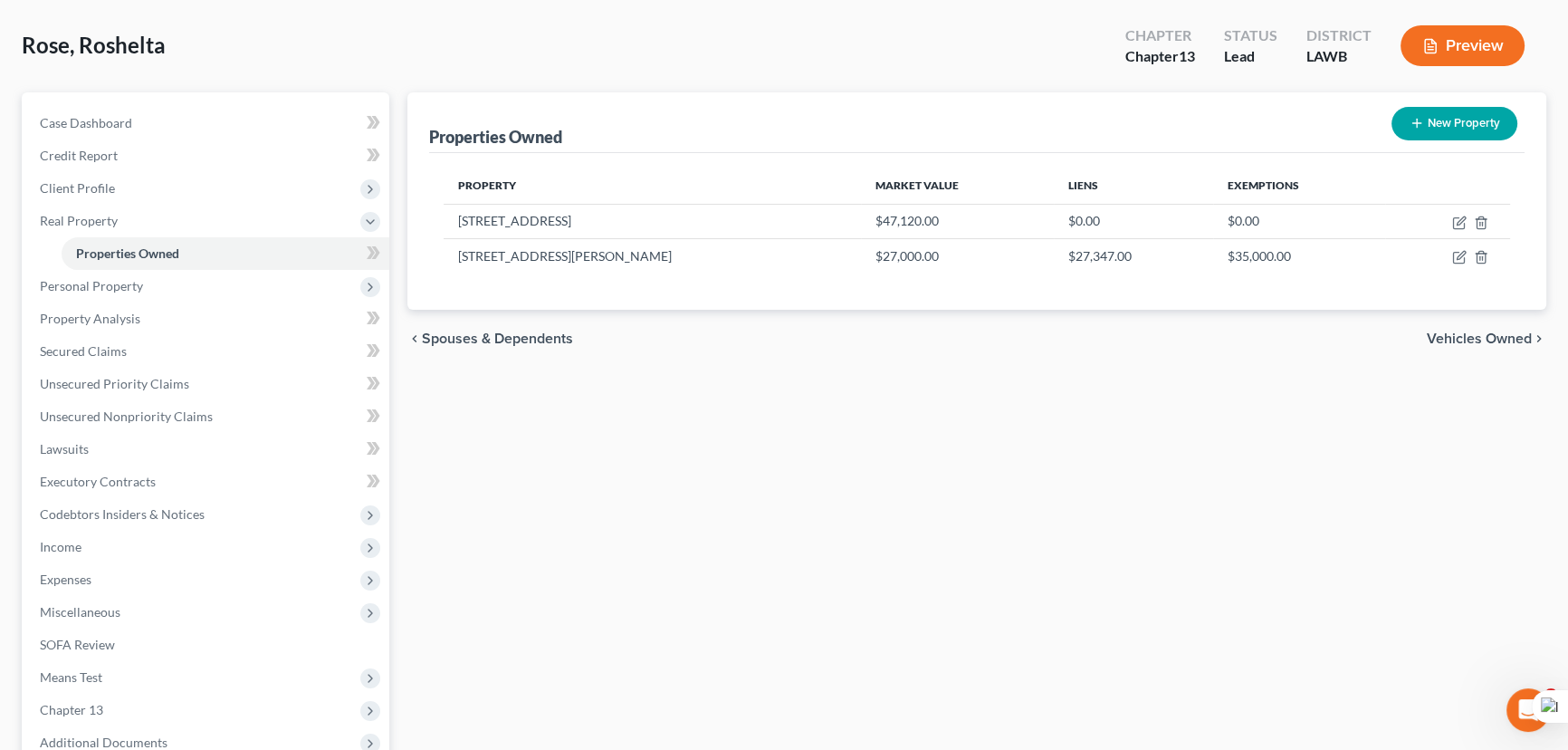
click at [62, 237] on link "Properties Owned" at bounding box center [226, 253] width 328 height 33
click at [1456, 261] on icon "button" at bounding box center [1458, 258] width 11 height 11
select select "19"
select select "0"
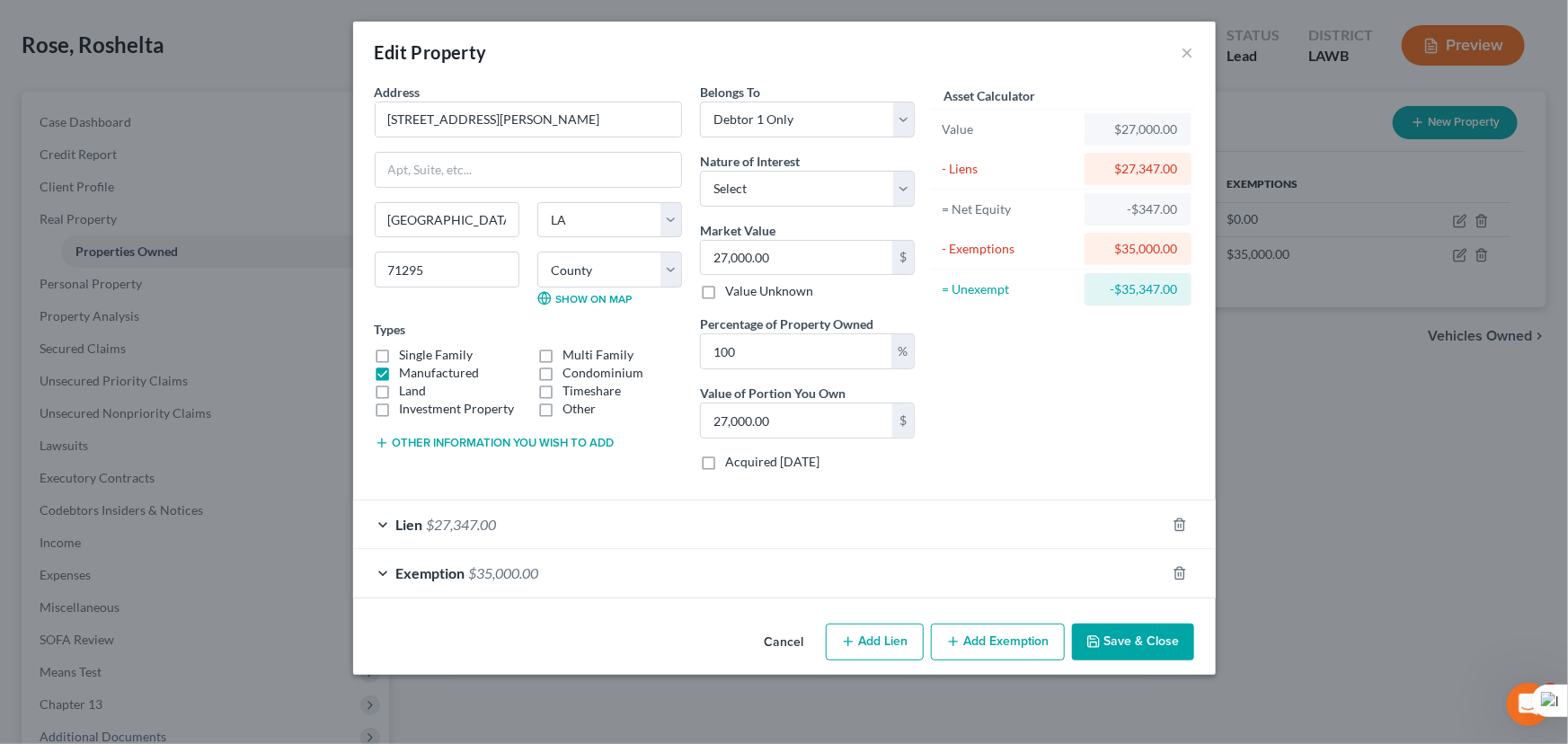
click at [400, 399] on label "Investment Property" at bounding box center [457, 408] width 115 height 18
click at [407, 399] on input "Investment Property" at bounding box center [413, 405] width 12 height 12
click at [400, 411] on label "Investment Property" at bounding box center [457, 408] width 115 height 18
click at [407, 411] on input "Investment Property" at bounding box center [413, 405] width 12 height 12
click at [400, 399] on label "Investment Property" at bounding box center [457, 408] width 115 height 18
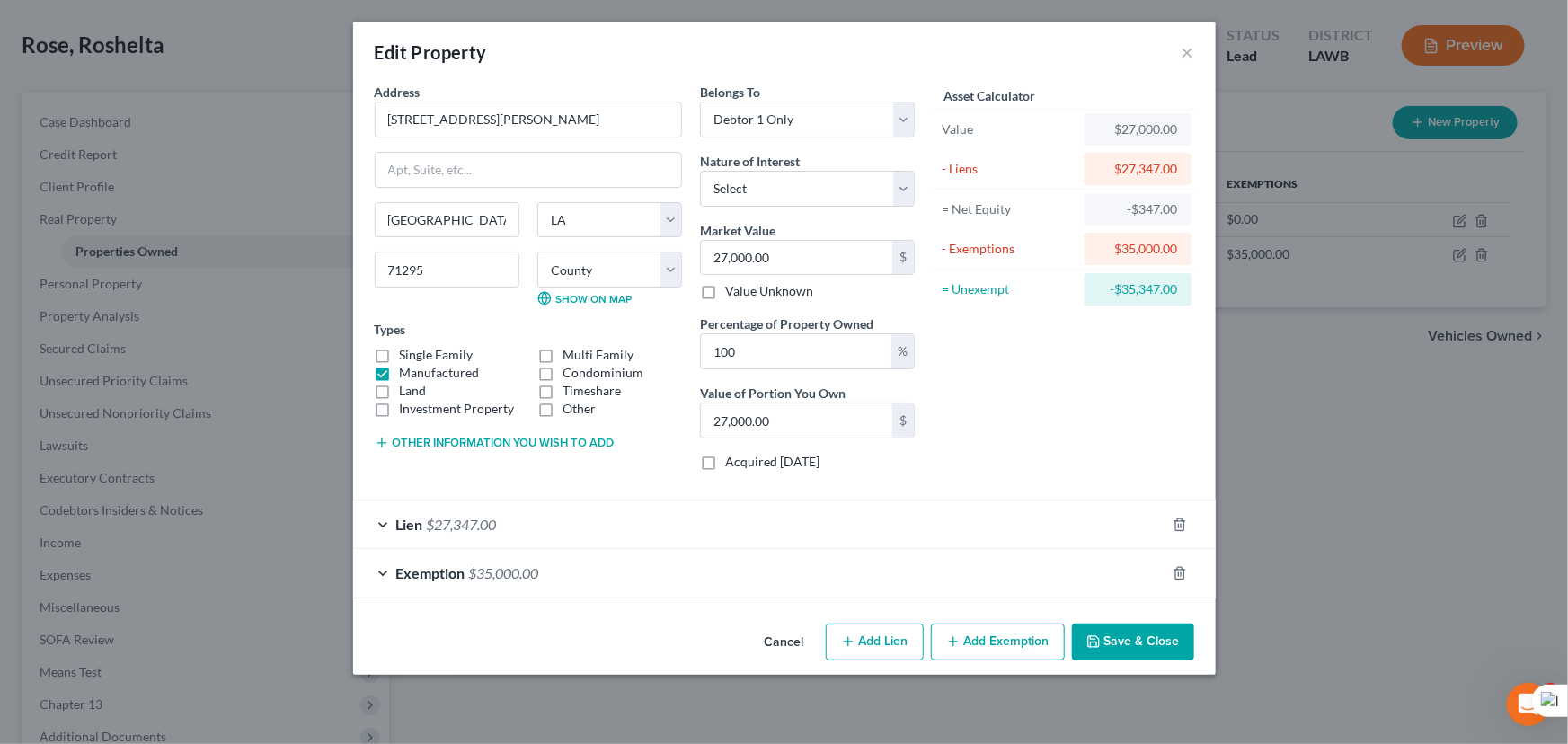
click at [407, 399] on input "Investment Property" at bounding box center [413, 405] width 12 height 12
click at [400, 411] on label "Investment Property" at bounding box center [457, 408] width 115 height 18
click at [407, 411] on input "Investment Property" at bounding box center [413, 405] width 12 height 12
checkbox input "false"
click at [400, 392] on label "Land" at bounding box center [413, 390] width 27 height 18
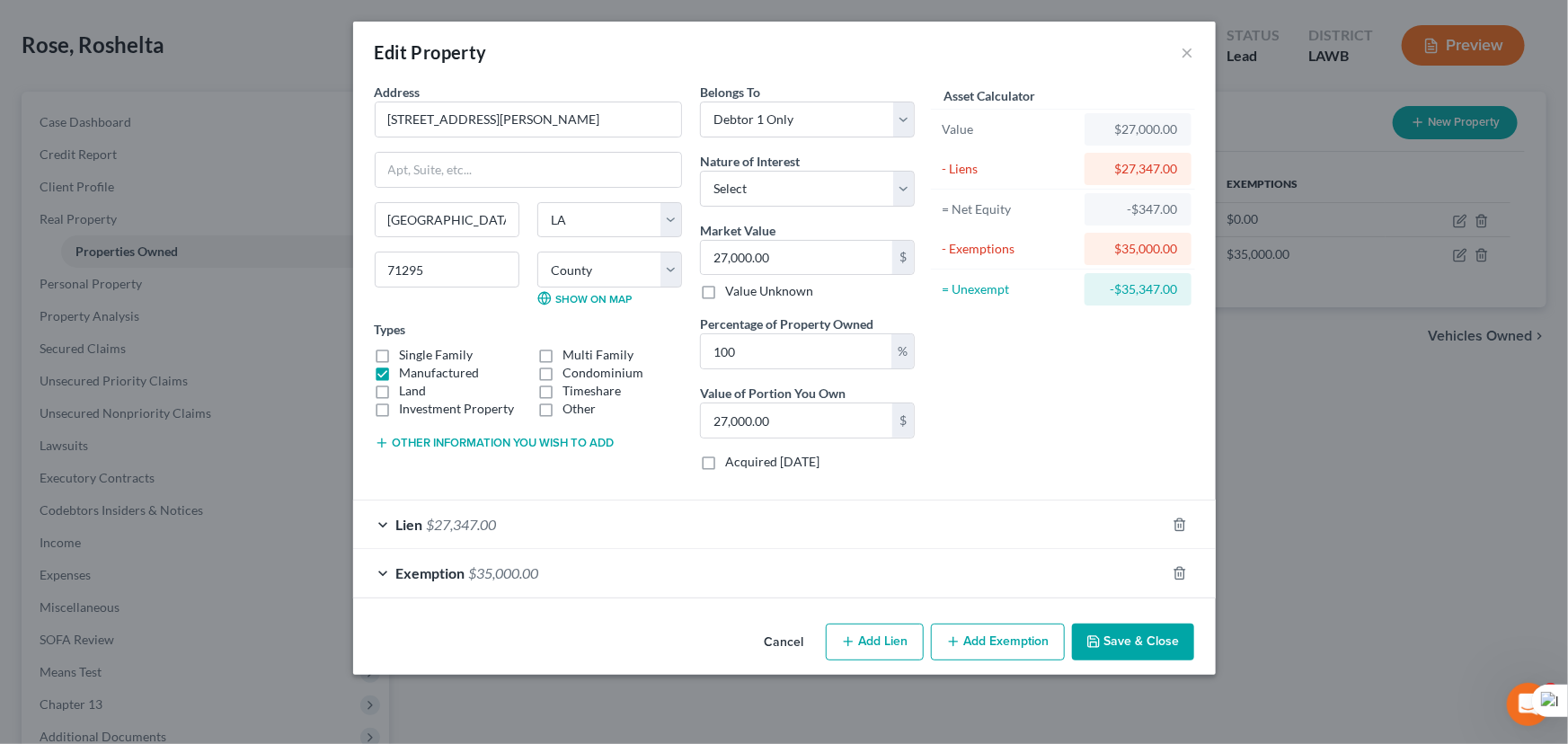
click at [407, 392] on input "Land" at bounding box center [413, 387] width 12 height 12
checkbox input "true"
click at [1110, 645] on button "Save & Close" at bounding box center [1134, 642] width 123 height 38
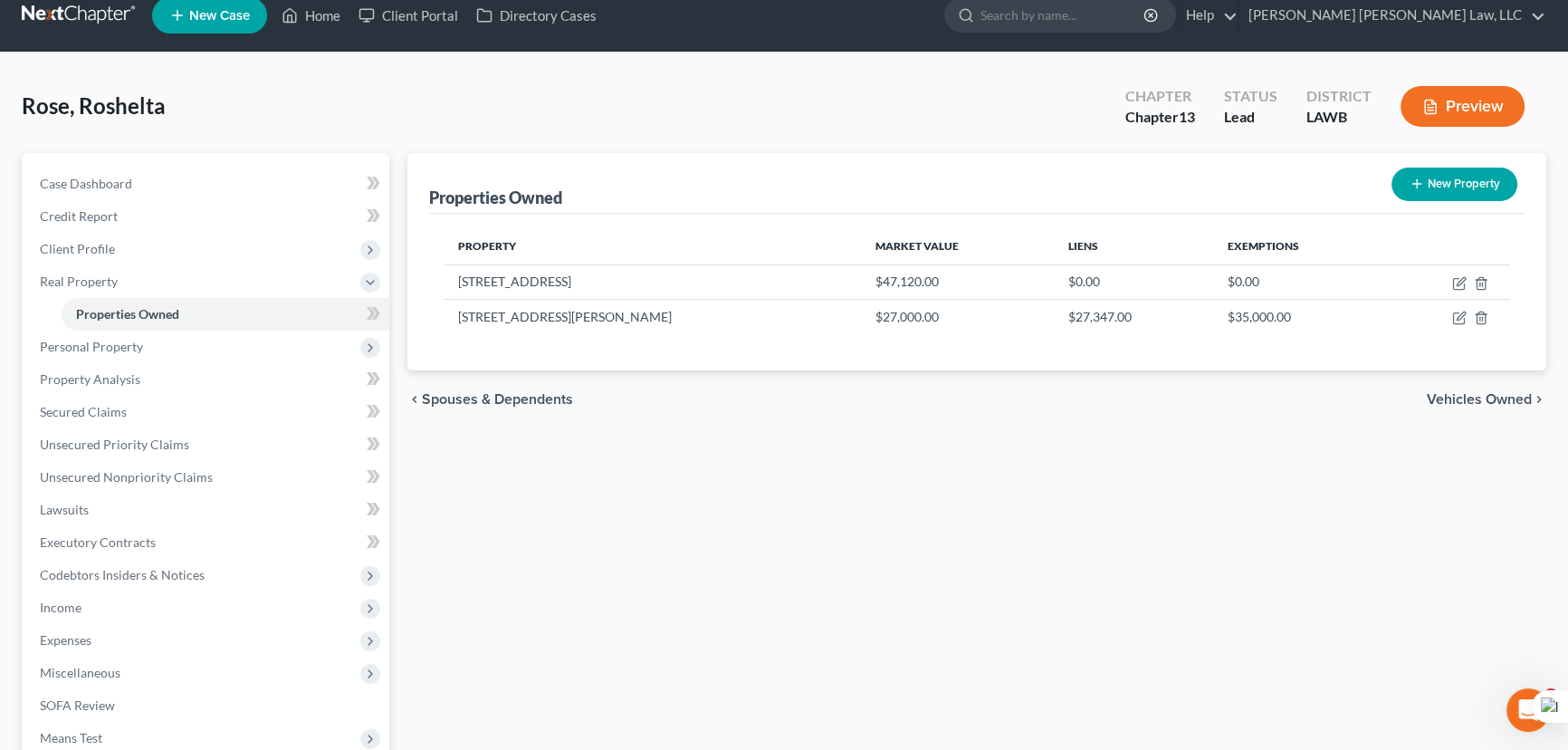
scroll to position [0, 0]
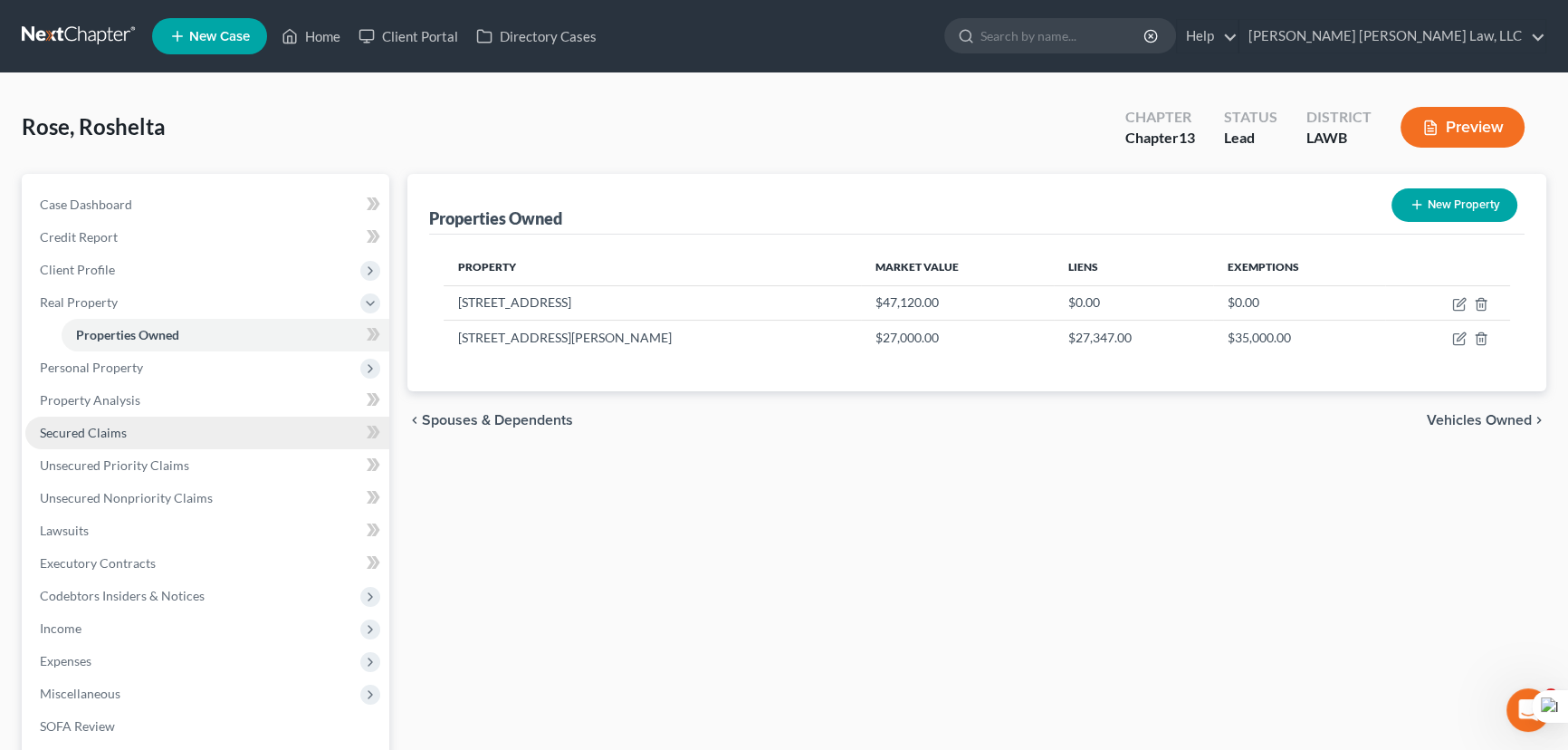
click at [137, 432] on link "Secured Claims" at bounding box center [207, 433] width 364 height 33
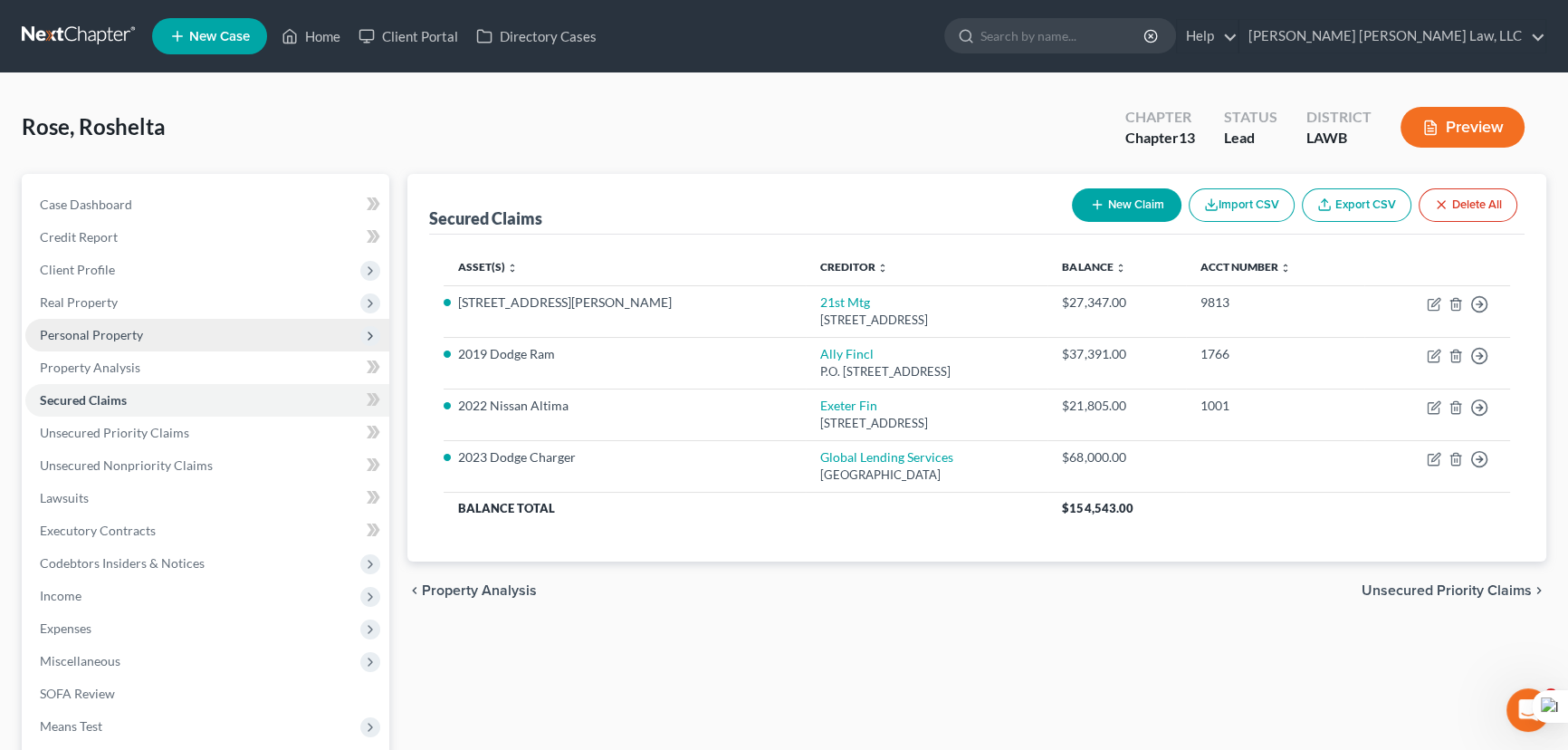
click at [205, 318] on span "Personal Property" at bounding box center [207, 334] width 364 height 33
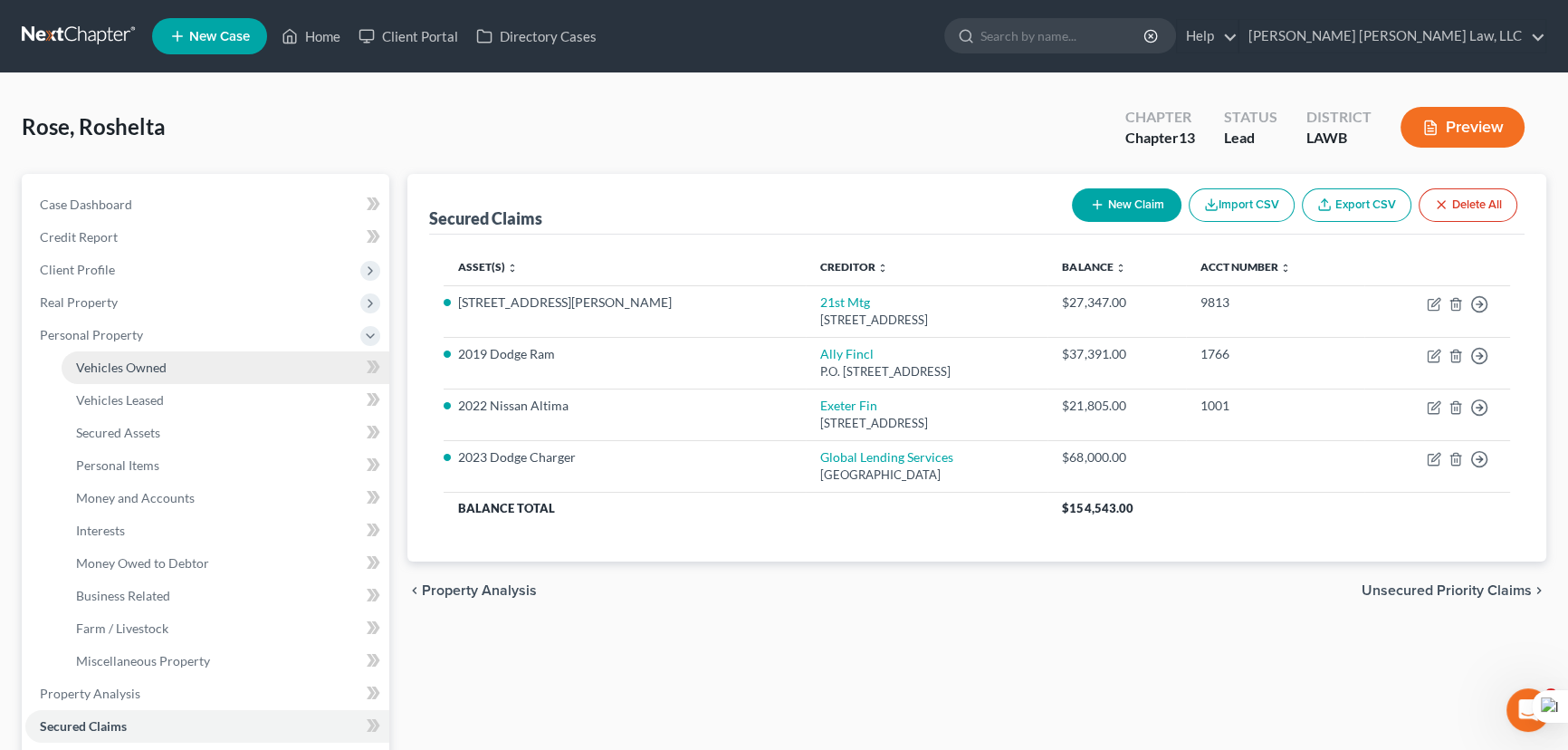
click at [191, 363] on link "Vehicles Owned" at bounding box center [226, 367] width 328 height 33
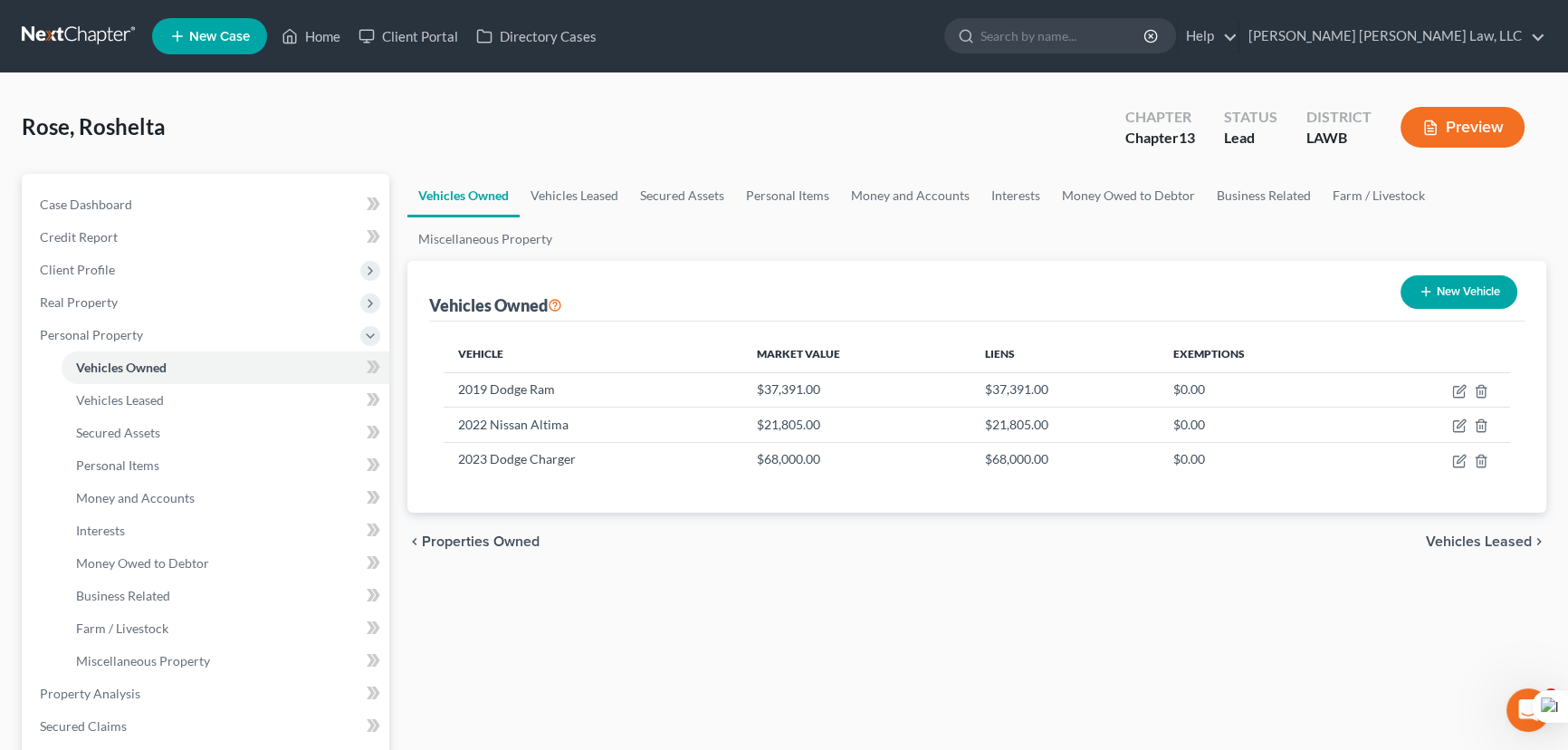
drag, startPoint x: 164, startPoint y: 86, endPoint x: 183, endPoint y: 70, distance: 24.8
click at [165, 84] on div "Rose, Roshelta Upgraded Chapter Chapter 13 Status Lead District LAWB Preview Pe…" at bounding box center [784, 681] width 1568 height 1215
click at [1458, 463] on icon "button" at bounding box center [1458, 460] width 14 height 14
select select "0"
select select "3"
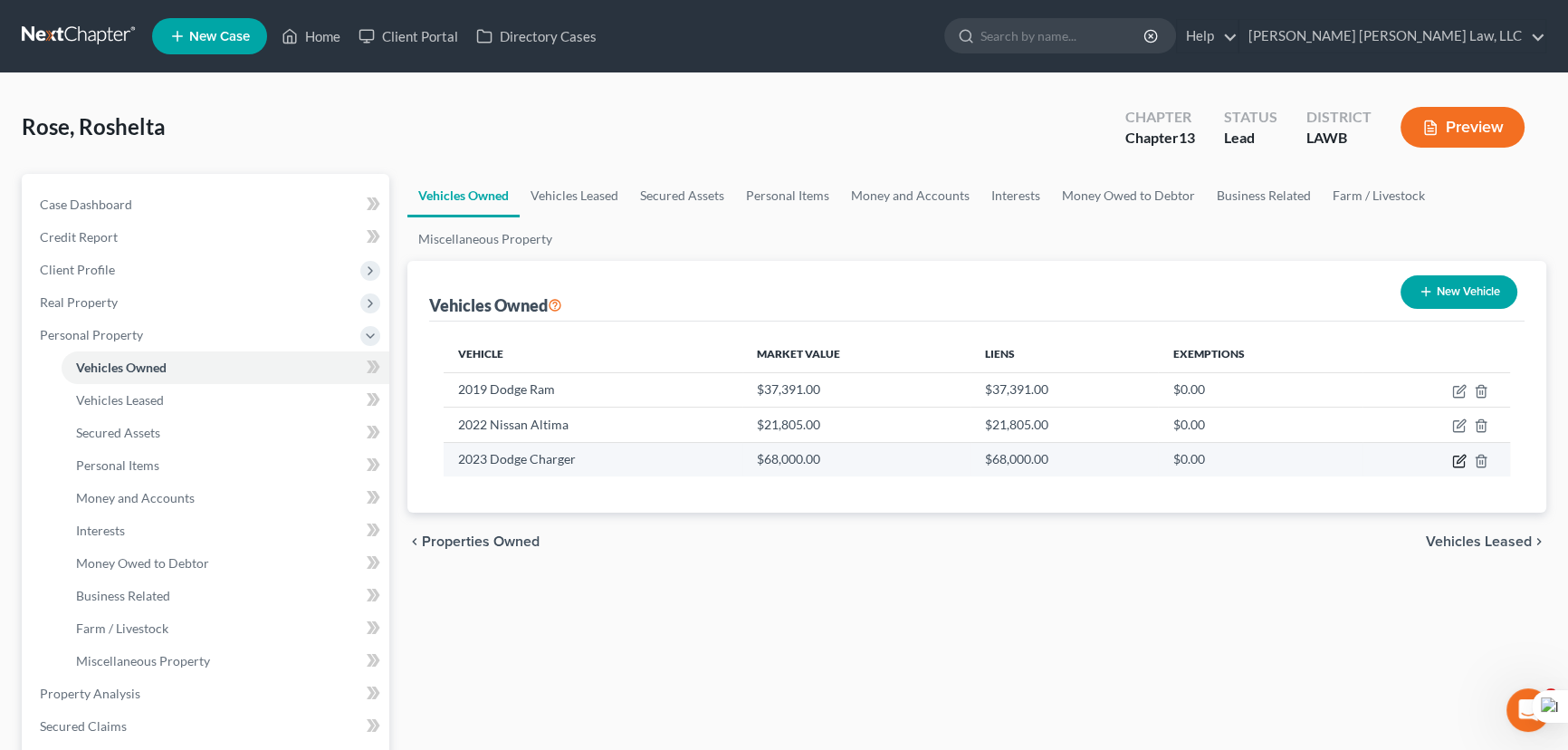
select select "2"
select select "0"
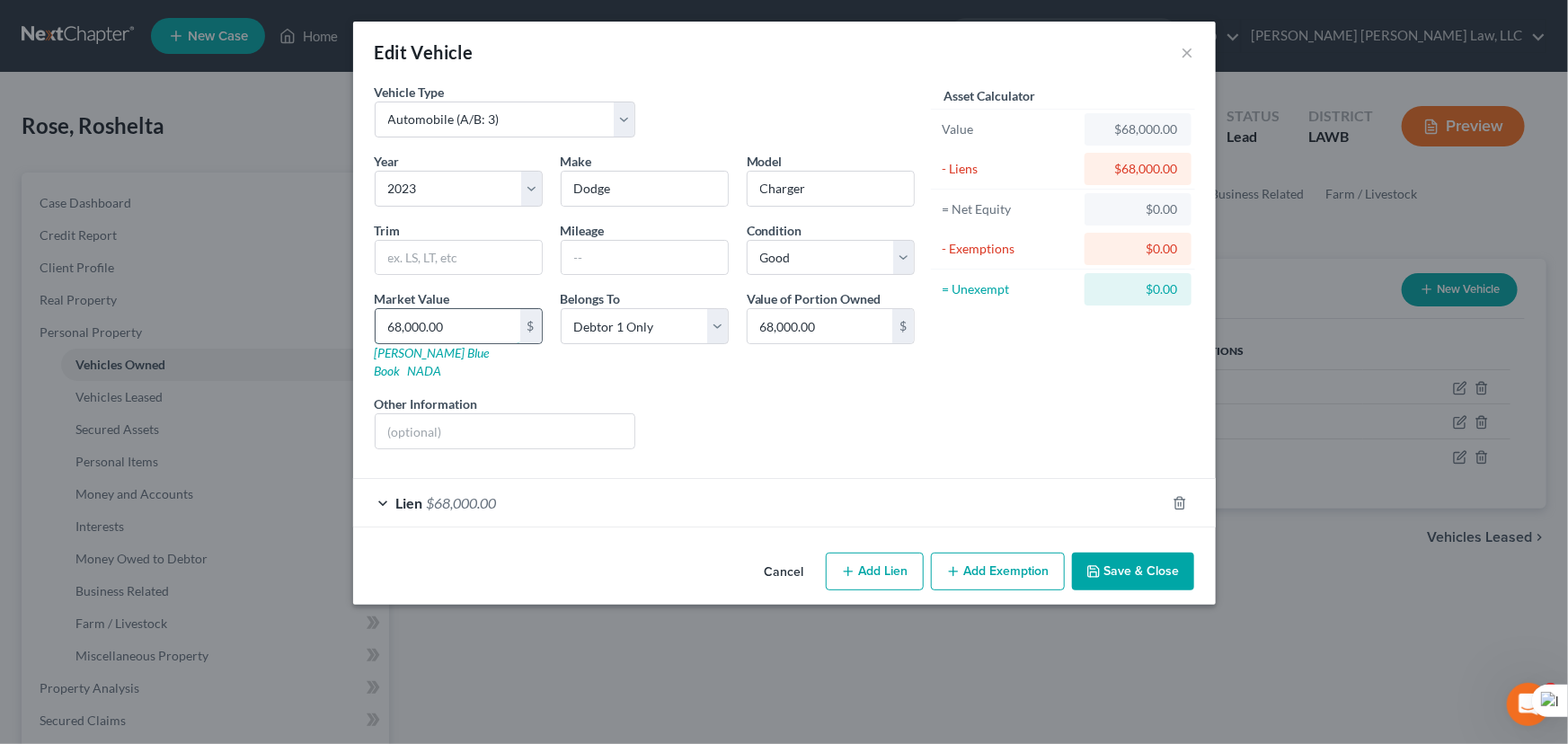
click at [483, 320] on input "68,000.00" at bounding box center [448, 326] width 145 height 34
type input "2"
type input "2.00"
type input "27"
type input "27.00"
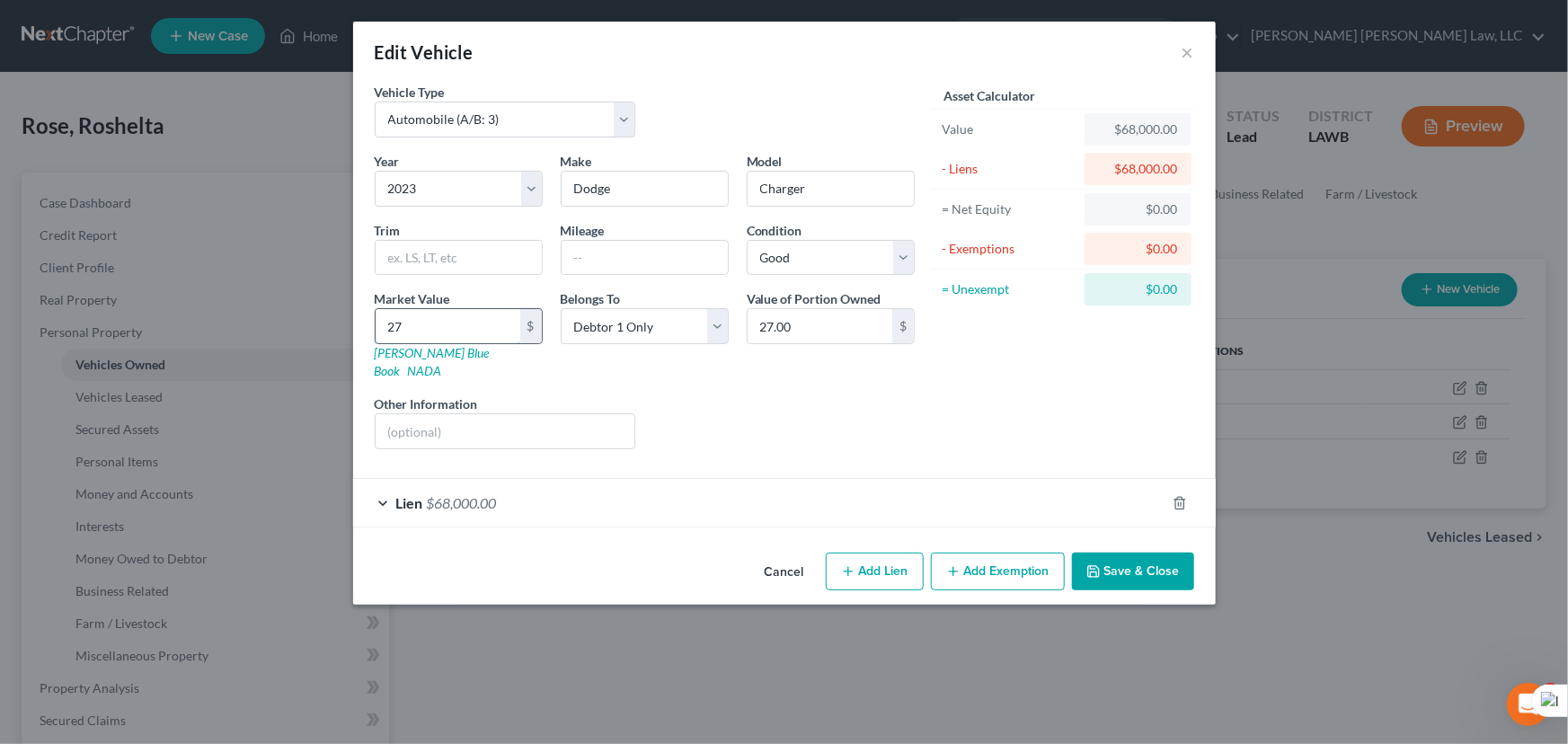
type input "272"
type input "272.00"
type input "2726"
type input "2,726.00"
type input "2,7265"
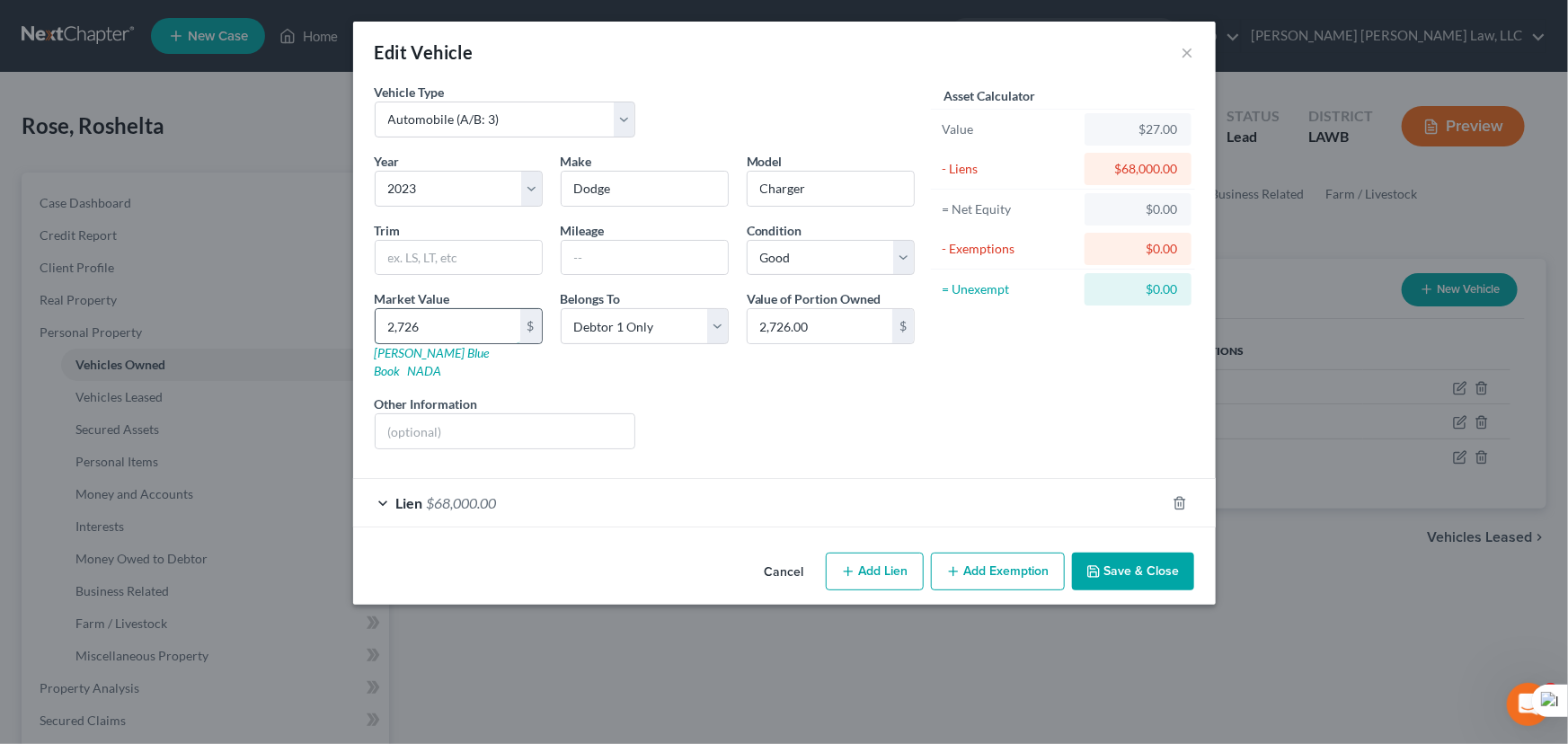
type input "27,265.00"
type input "27,265"
click at [1128, 561] on button "Save & Close" at bounding box center [1134, 571] width 123 height 38
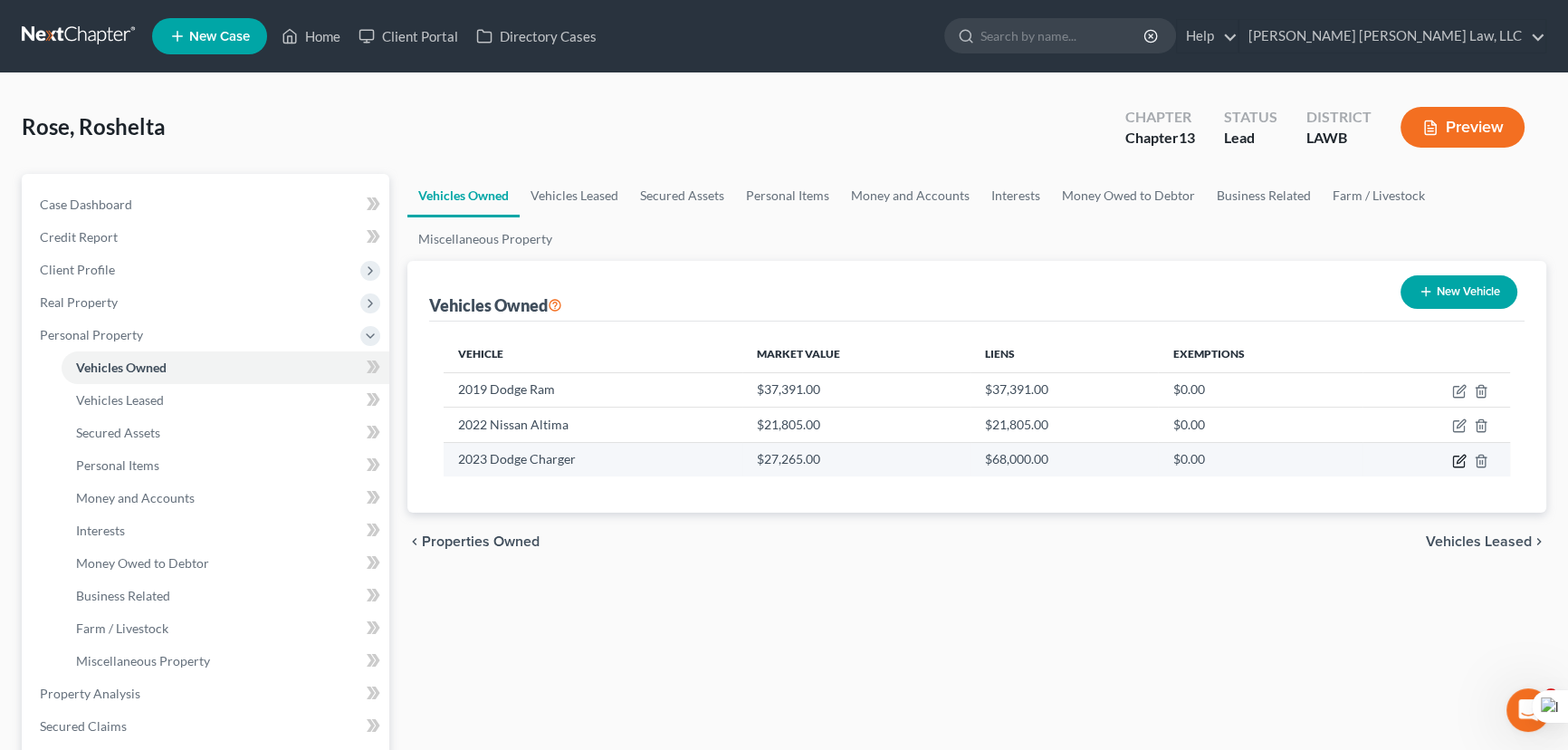
click at [1454, 463] on icon "button" at bounding box center [1458, 460] width 14 height 14
select select "0"
select select "3"
select select "2"
select select "0"
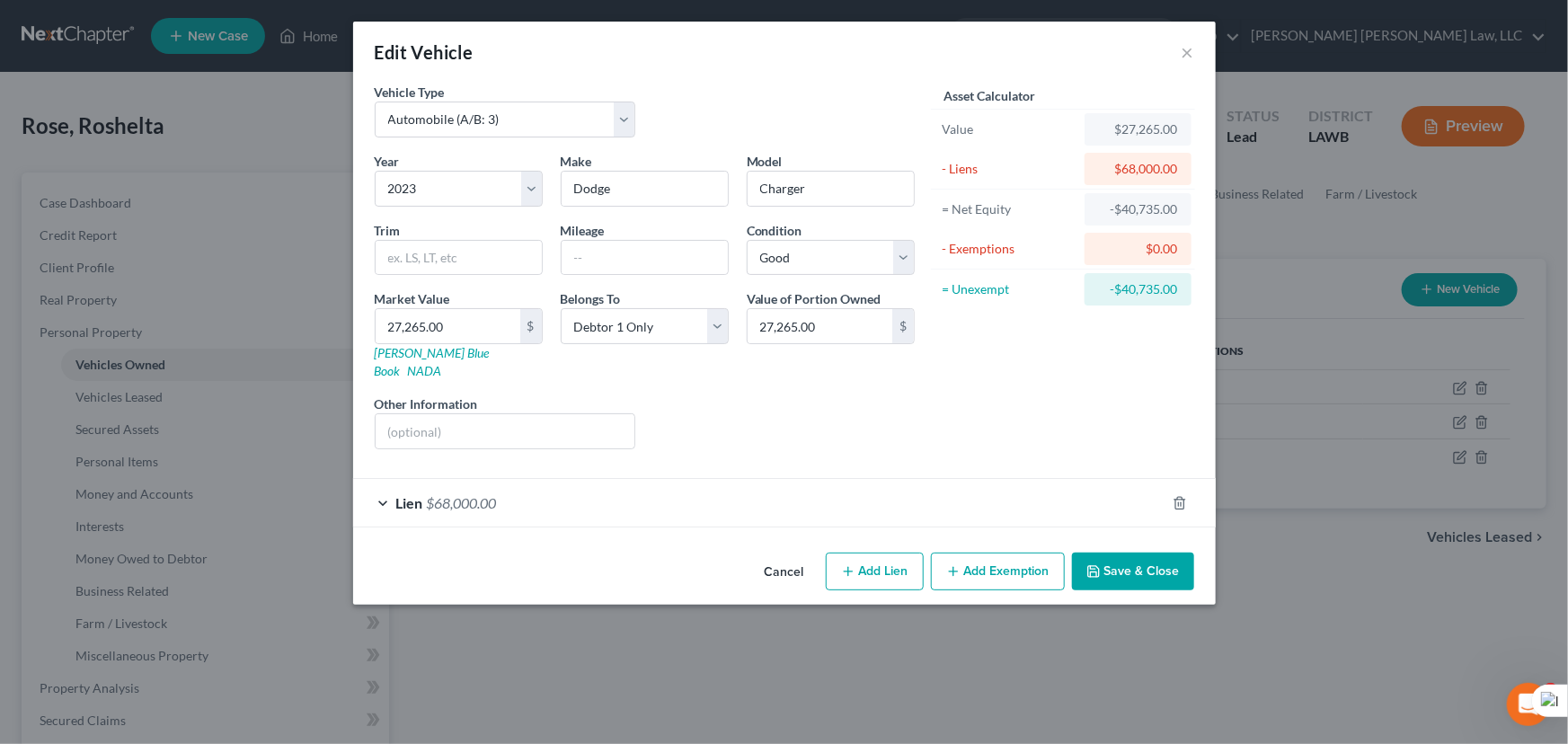
click at [1155, 553] on button "Save & Close" at bounding box center [1134, 571] width 123 height 38
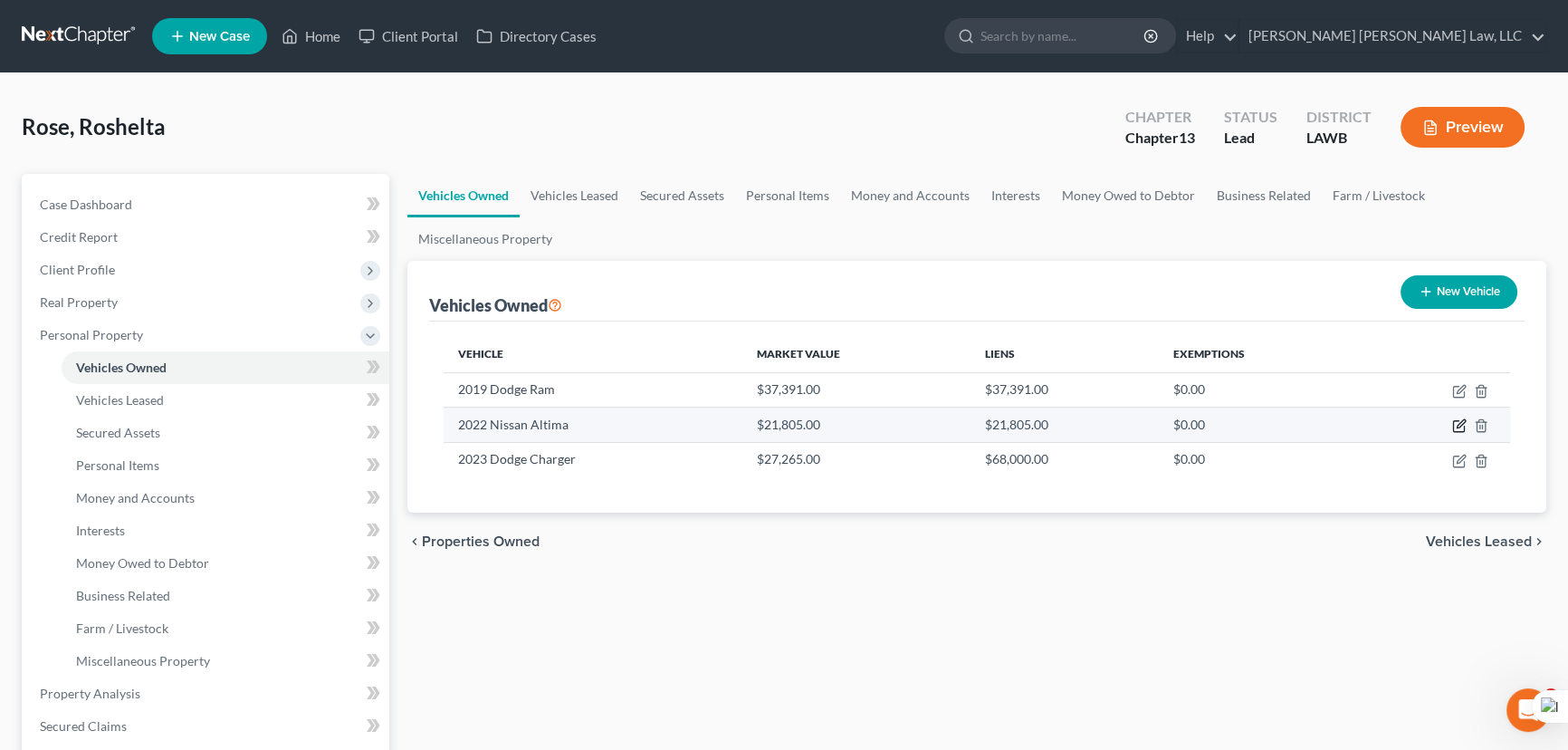
click at [1453, 425] on icon "button" at bounding box center [1458, 427] width 11 height 11
select select "0"
select select "4"
select select "2"
select select "0"
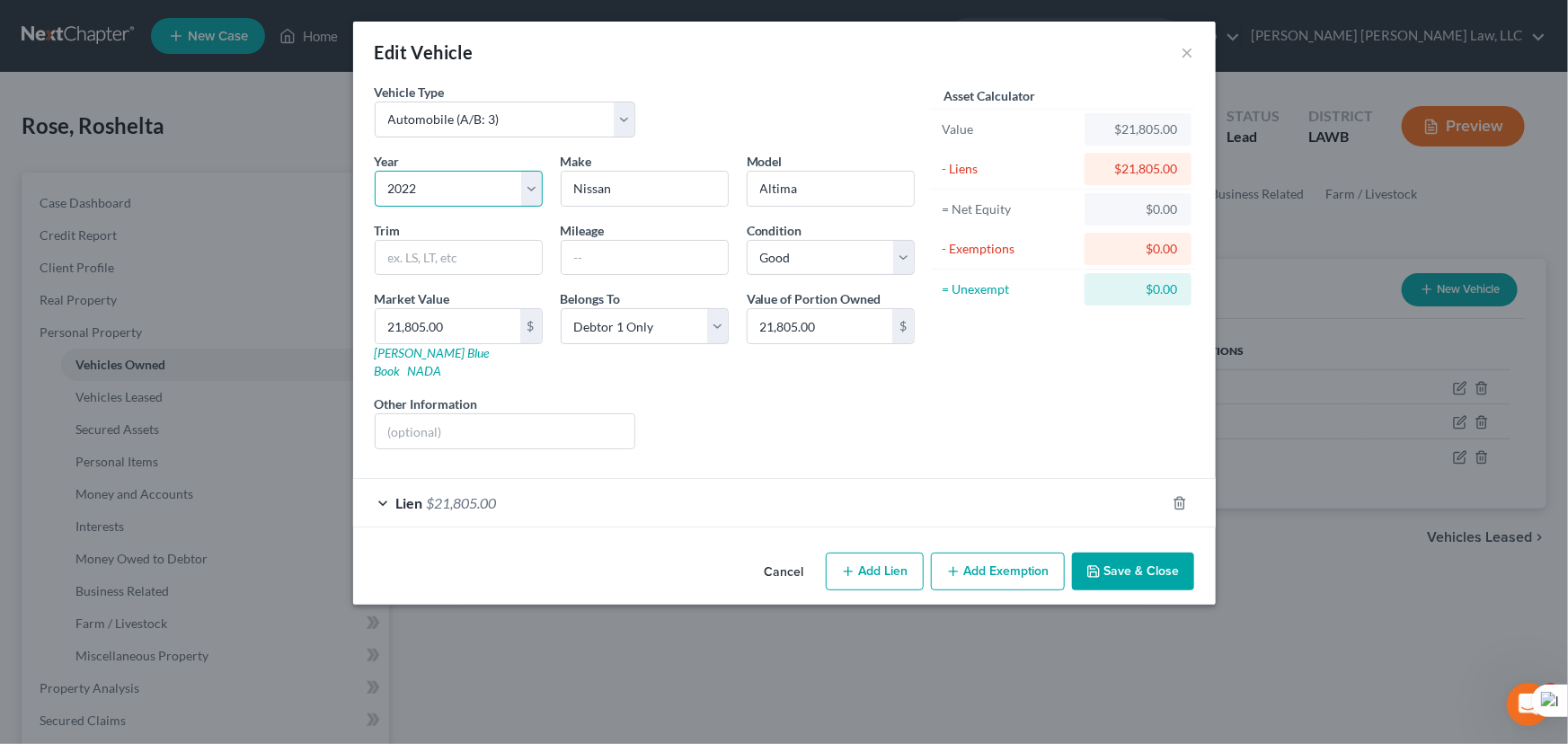
click at [490, 183] on select "Select 2026 2025 2024 2023 2022 2021 2020 2019 2018 2017 2016 2015 2014 2013 20…" at bounding box center [458, 189] width 168 height 36
select select "5"
click at [375, 171] on select "Select 2026 2025 2024 2023 2022 2021 2020 2019 2018 2017 2016 2015 2014 2013 20…" at bounding box center [458, 189] width 168 height 36
click at [1119, 558] on button "Save & Close" at bounding box center [1134, 571] width 123 height 38
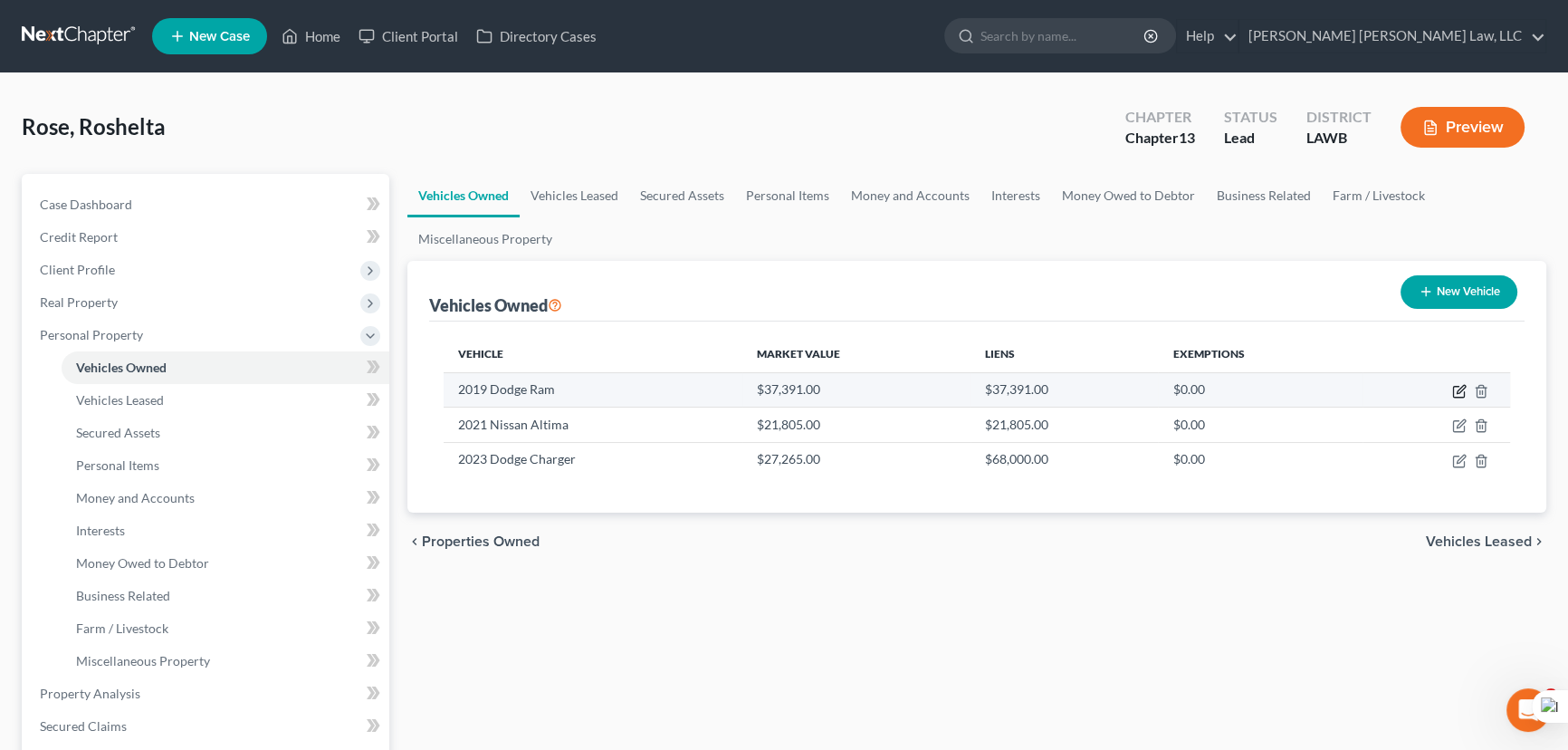
click at [1459, 389] on icon "button" at bounding box center [1458, 390] width 14 height 14
select select "0"
select select "7"
select select "2"
select select "0"
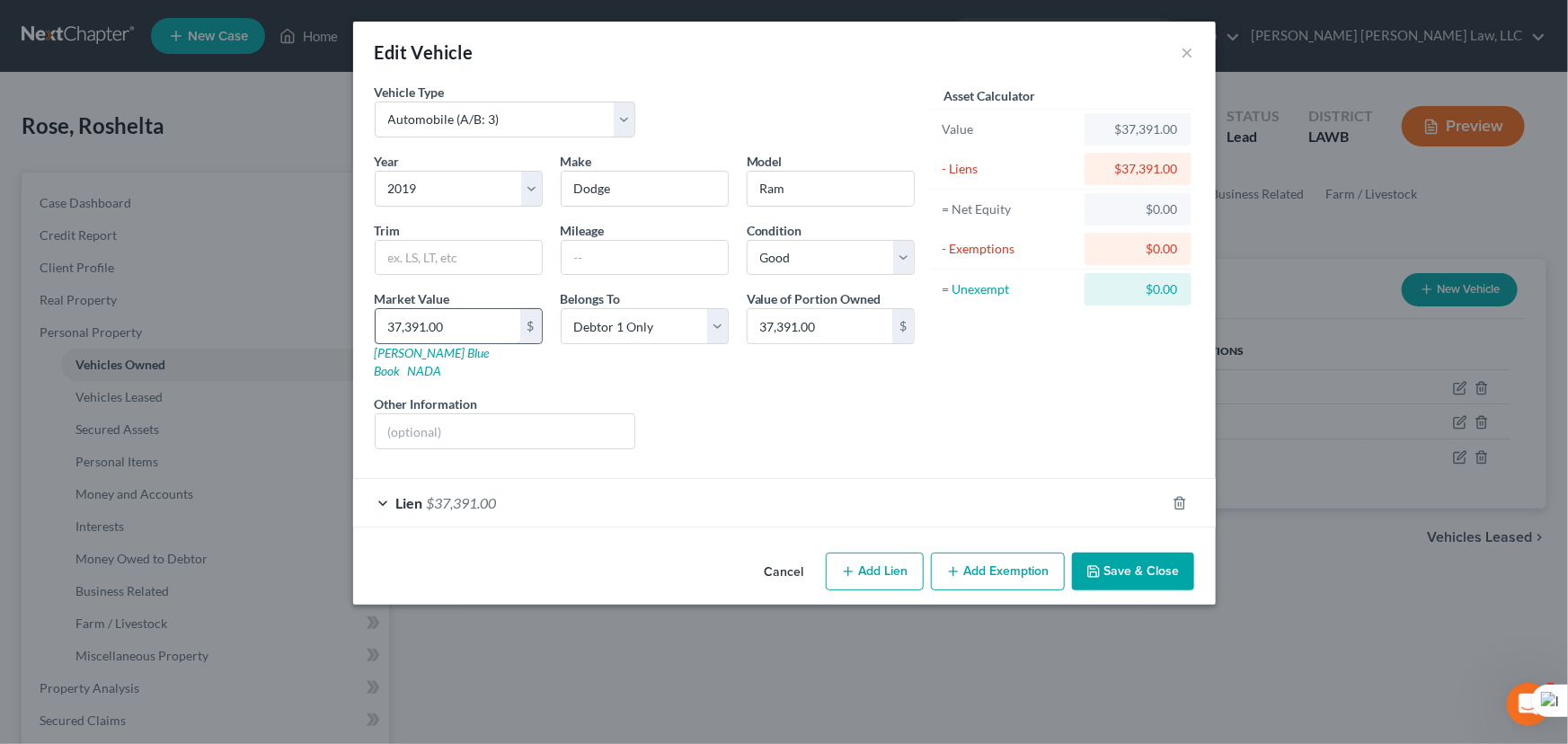
click at [501, 323] on input "37,391.00" at bounding box center [448, 326] width 145 height 34
type input "3"
type input "3.00"
type input "35"
type input "35.00"
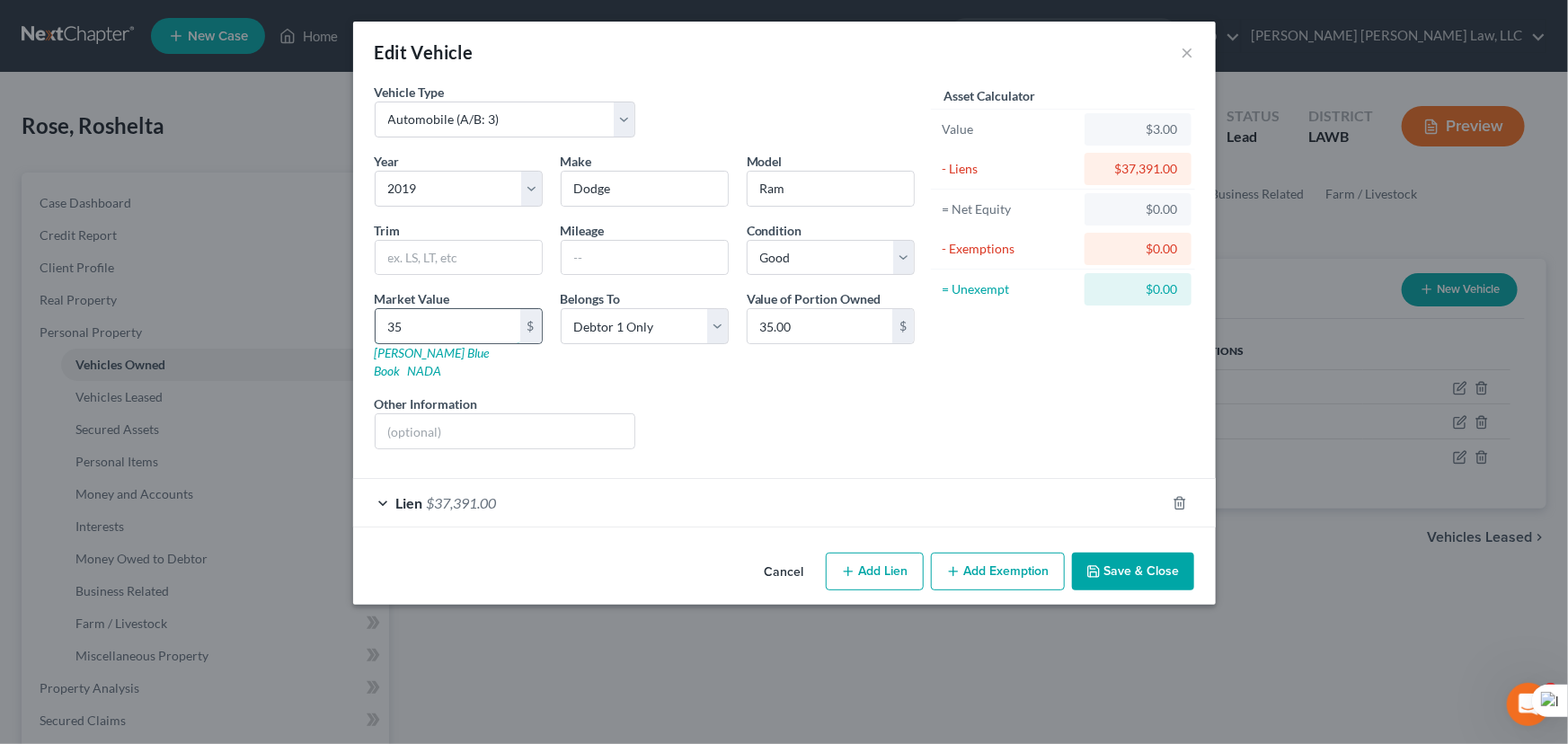
type input "358"
type input "358.00"
type input "3581"
type input "3,581.00"
type input "3,5812"
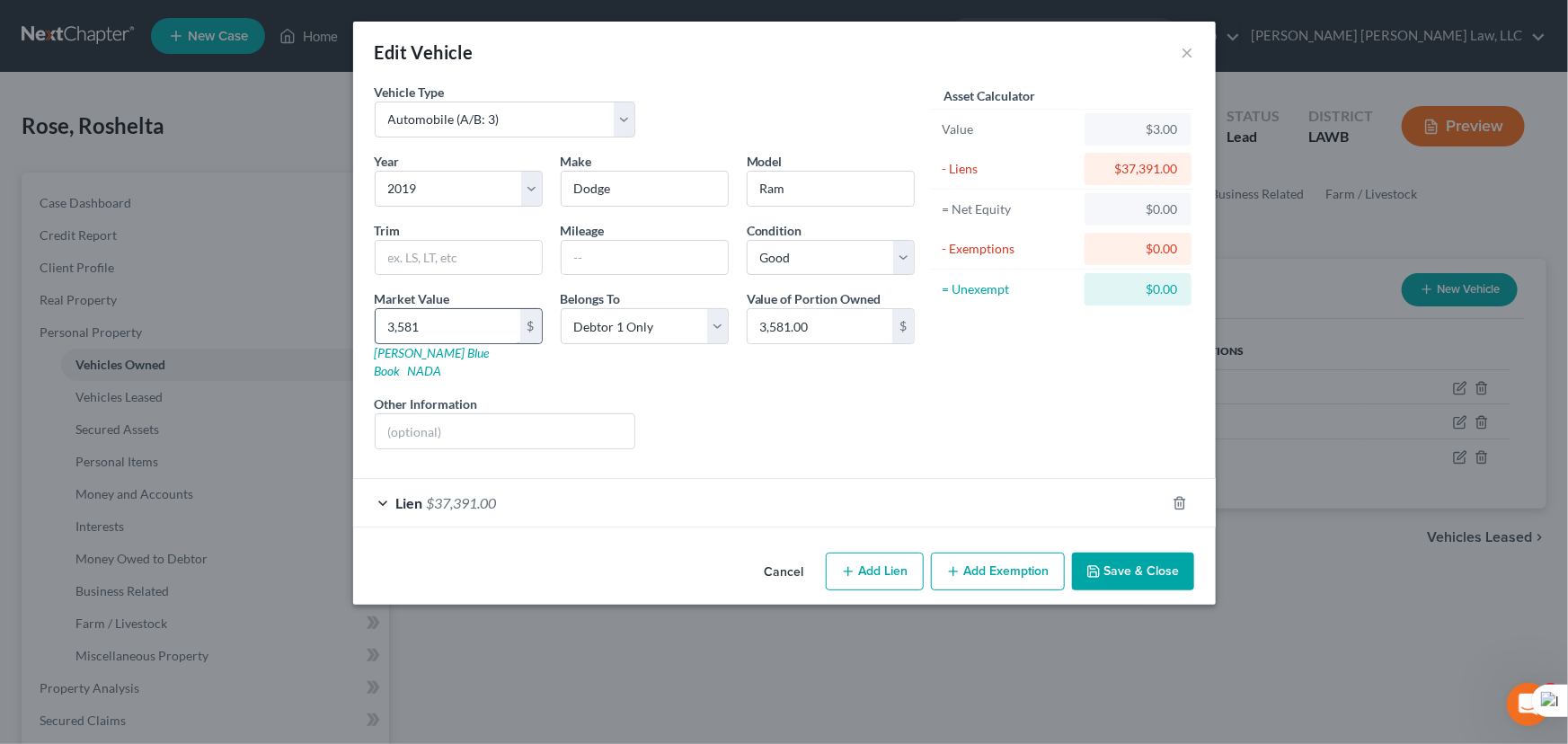
type input "35,812.00"
type input "35,812.5"
type input "35,812.50"
type input "35,812.5"
click at [1178, 555] on button "Save & Close" at bounding box center [1134, 571] width 123 height 38
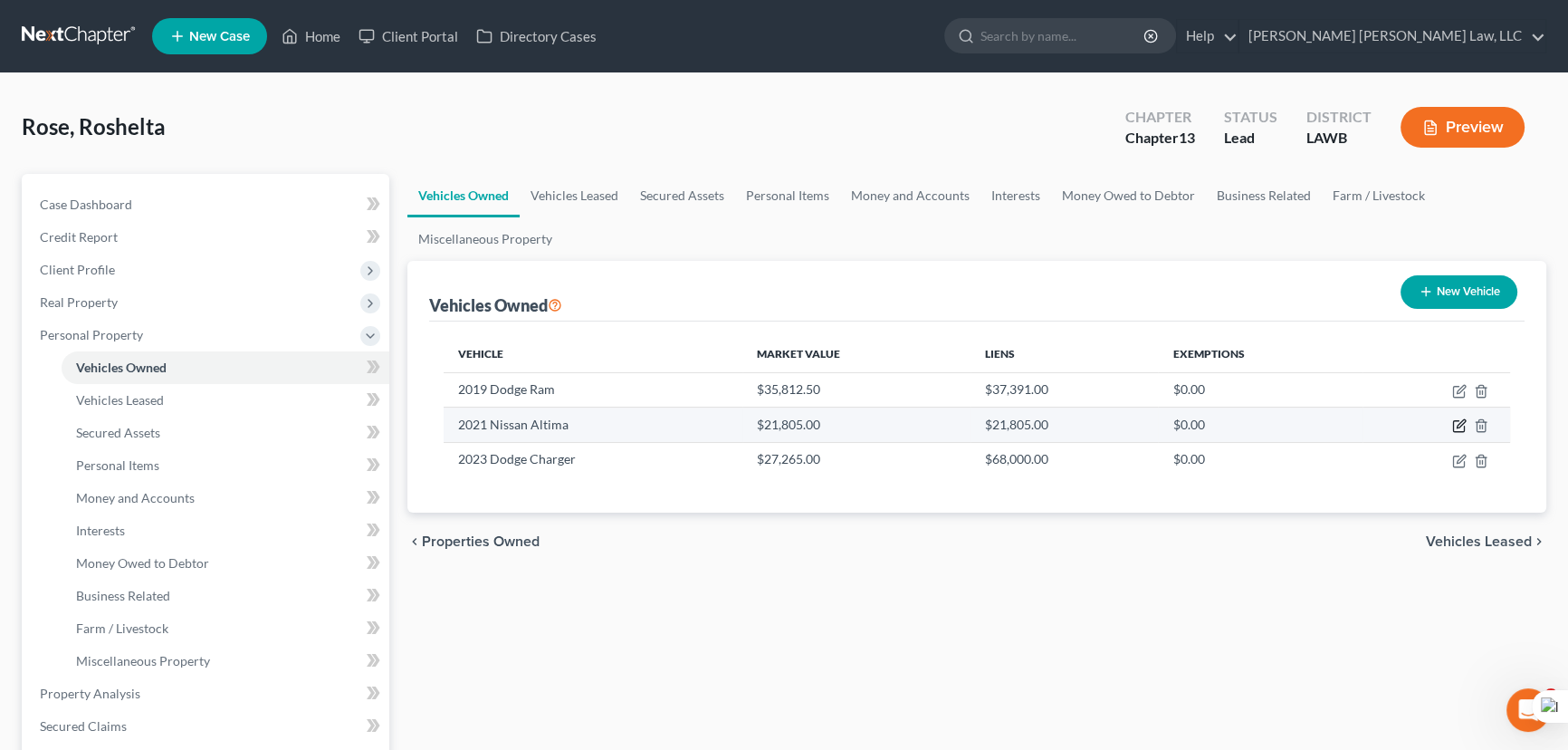
click at [1465, 421] on icon "button" at bounding box center [1460, 424] width 8 height 8
select select "0"
select select "5"
select select "2"
select select "0"
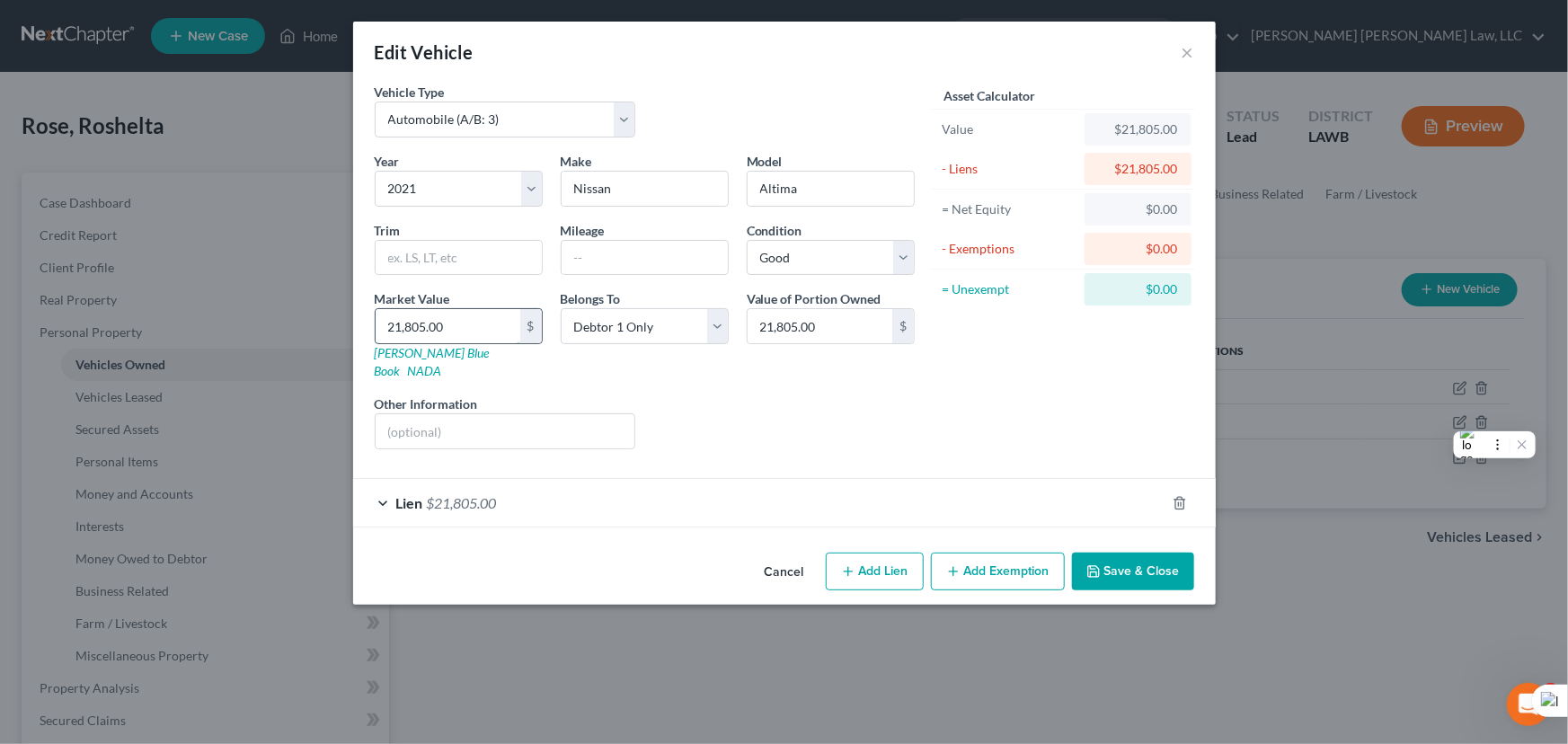
click at [489, 311] on input "21,805.00" at bounding box center [448, 326] width 145 height 34
click at [692, 395] on div "Liens Select" at bounding box center [784, 422] width 280 height 55
type input "1"
type input "1.00"
type input "18"
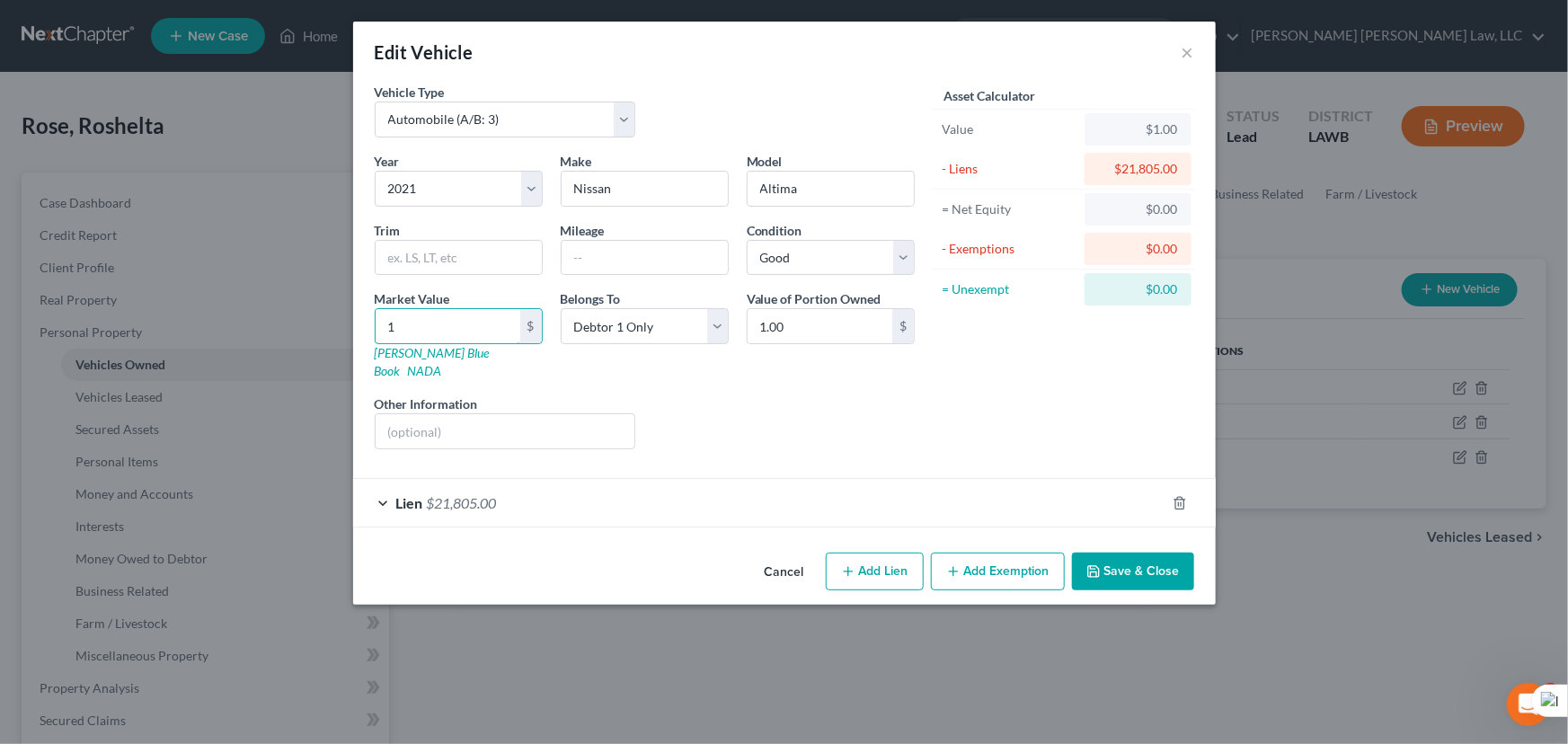
type input "18.00"
type input "184"
type input "184.00"
type input "1841"
type input "1,841.00"
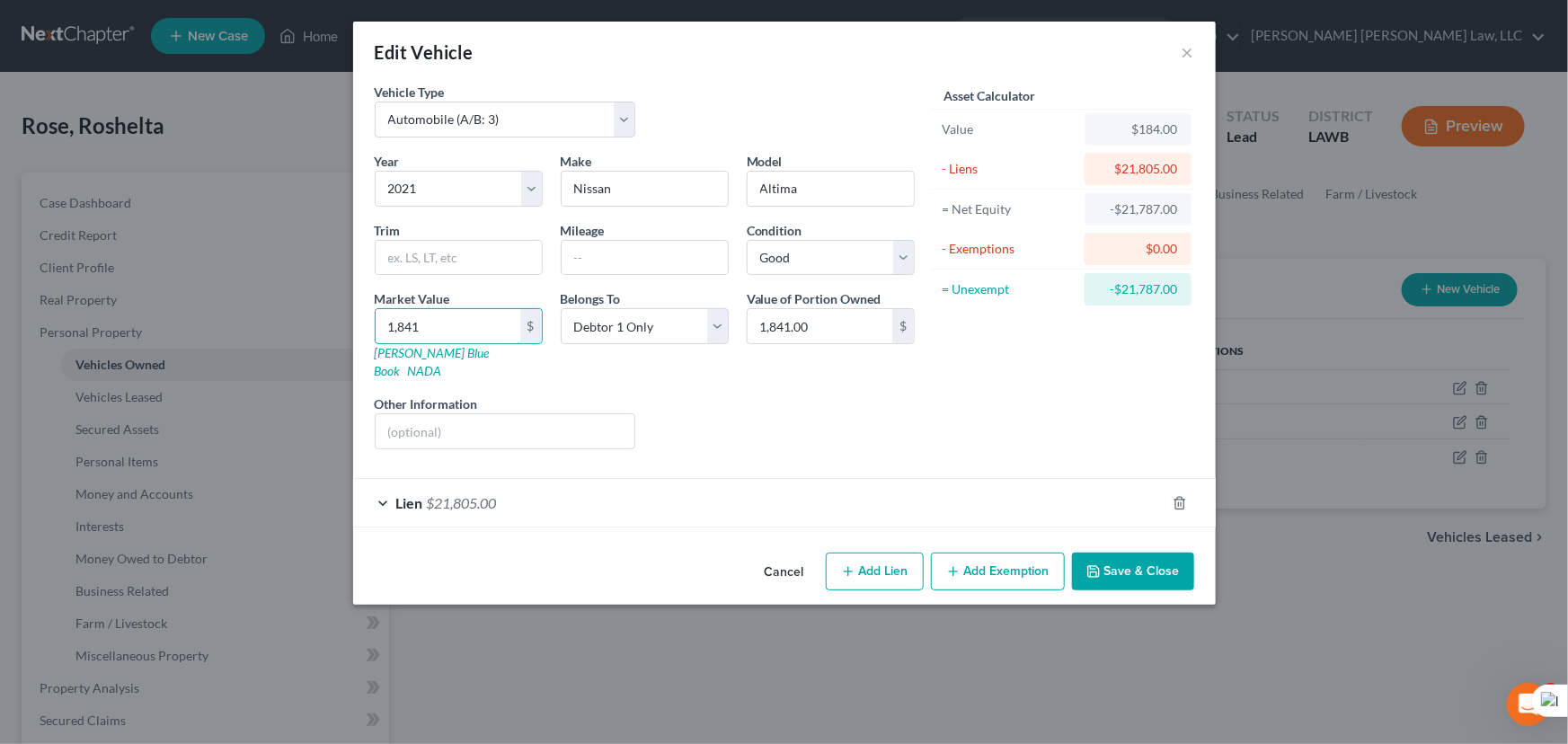
type input "1,8412"
type input "18,412.00"
type input "18,412.5"
type input "18,412.50"
type input "18,412.5"
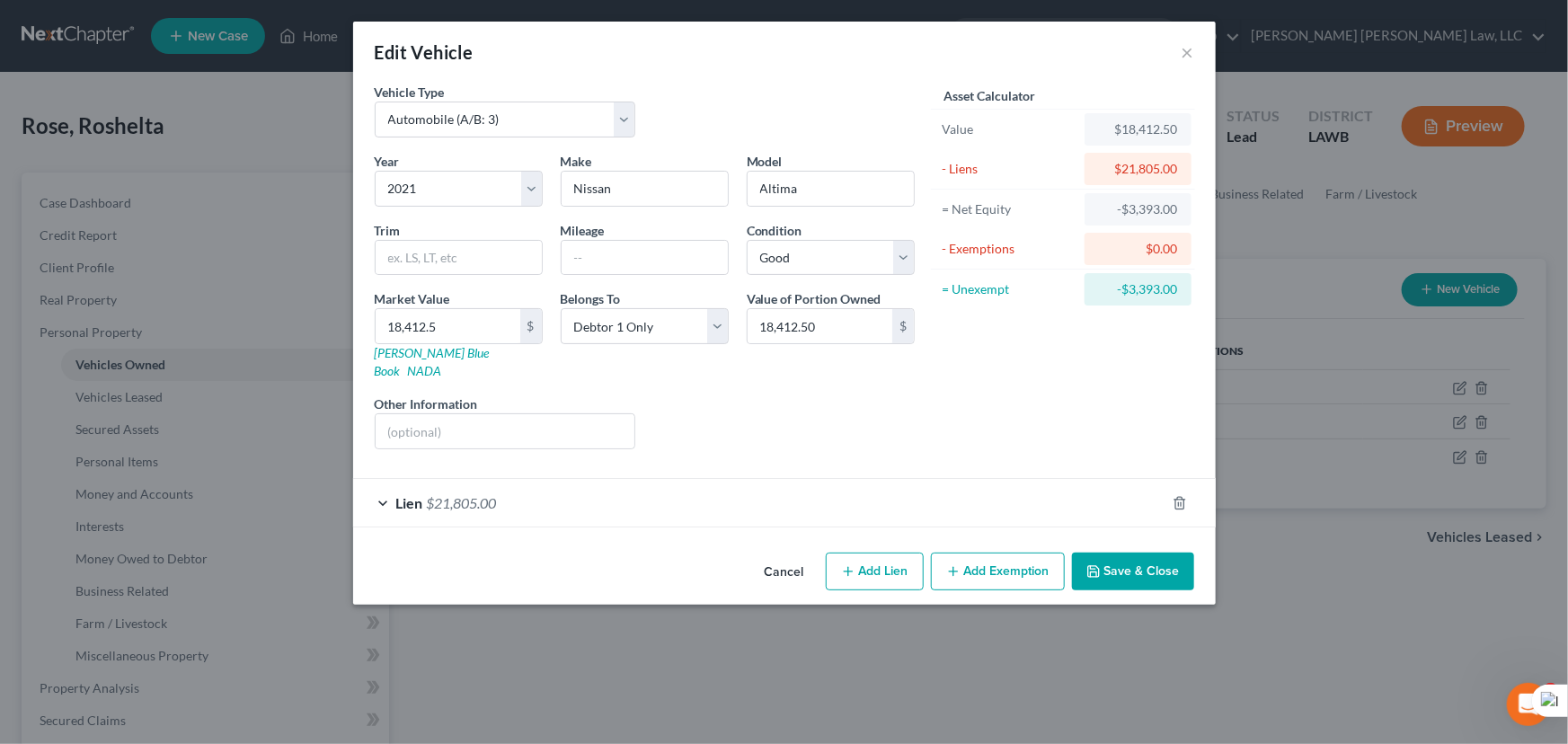
click at [1168, 554] on button "Save & Close" at bounding box center [1134, 571] width 123 height 38
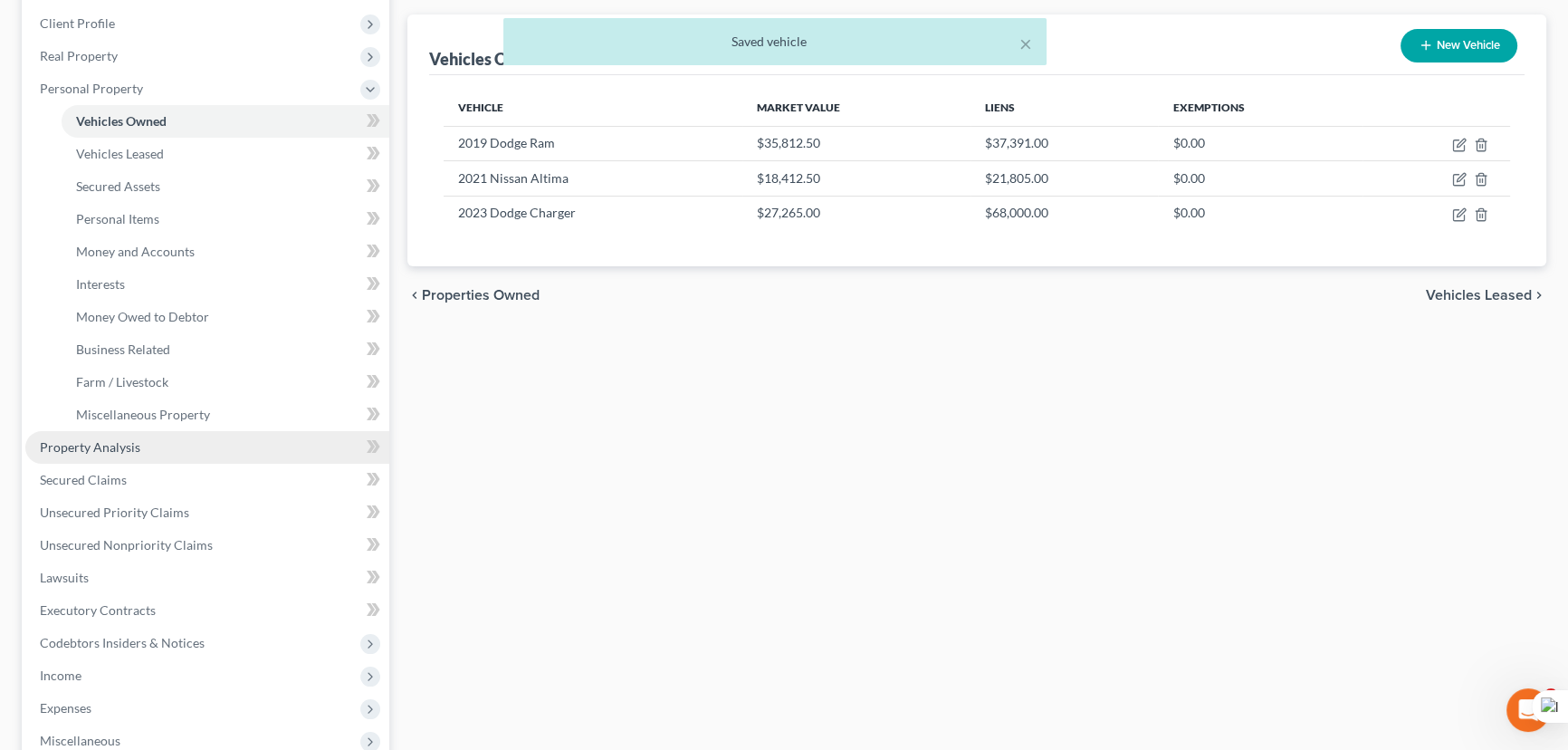
click at [198, 453] on link "Property Analysis" at bounding box center [207, 447] width 364 height 33
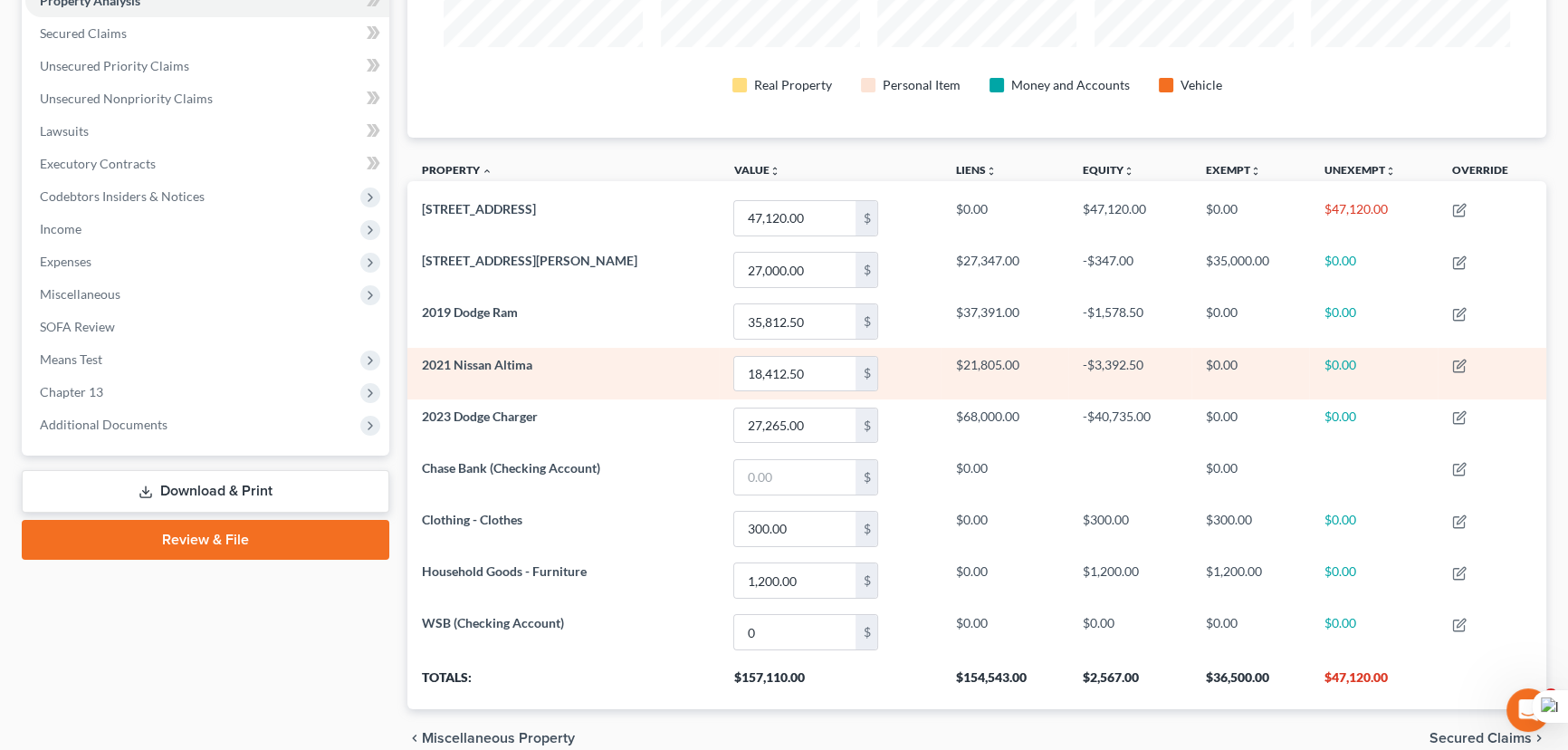
scroll to position [37, 0]
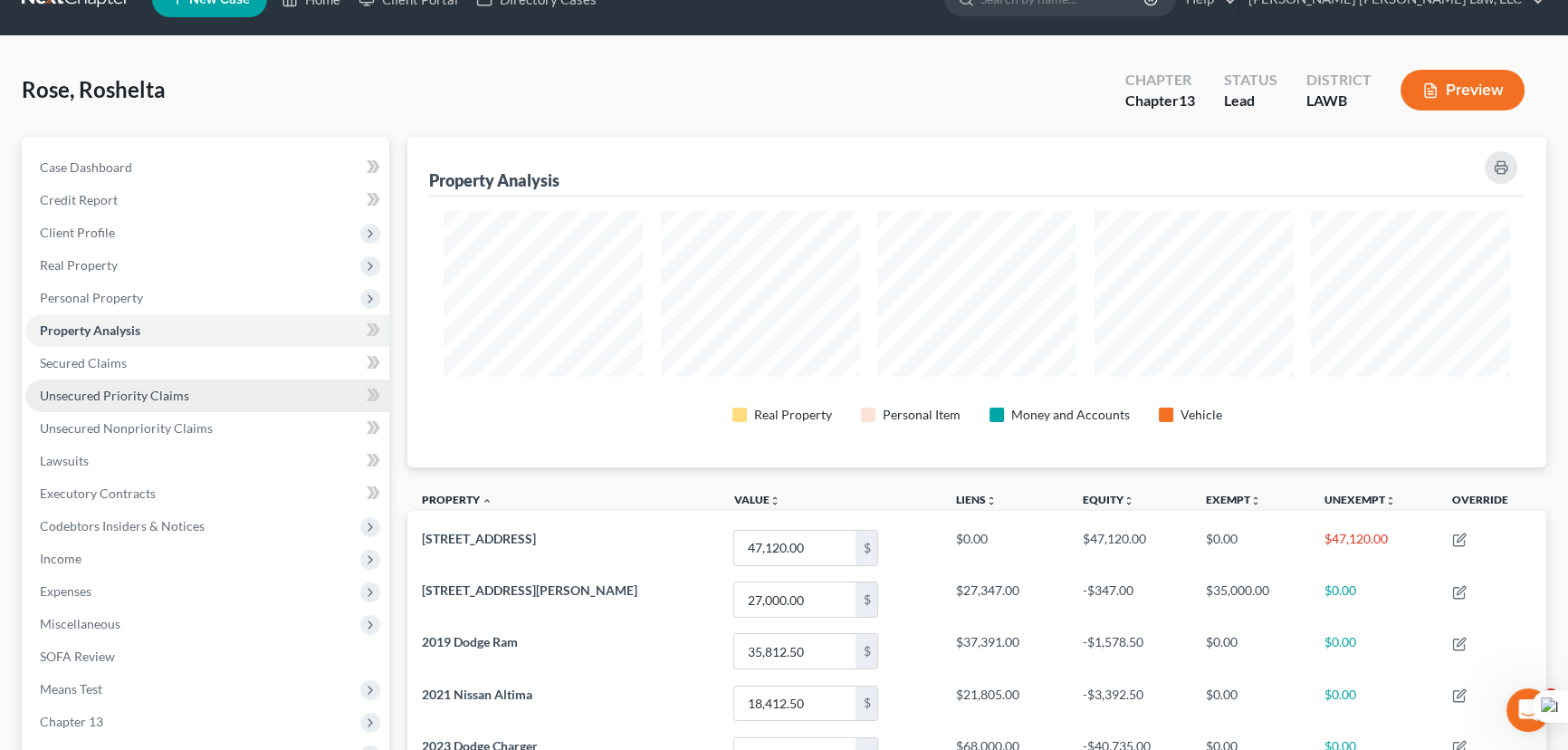
click at [127, 406] on link "Unsecured Priority Claims" at bounding box center [207, 395] width 364 height 33
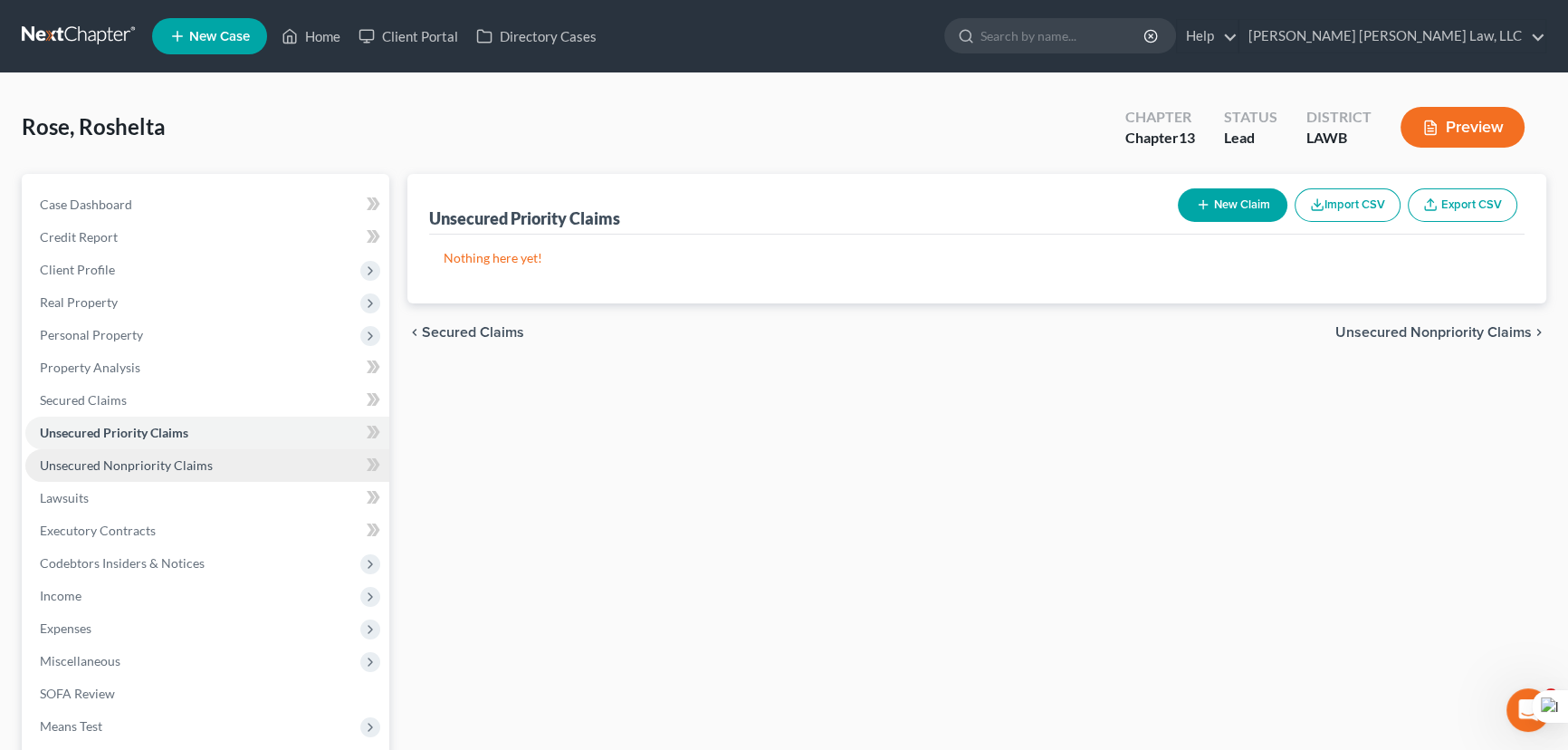
click at [172, 449] on link "Unsecured Nonpriority Claims" at bounding box center [207, 465] width 364 height 33
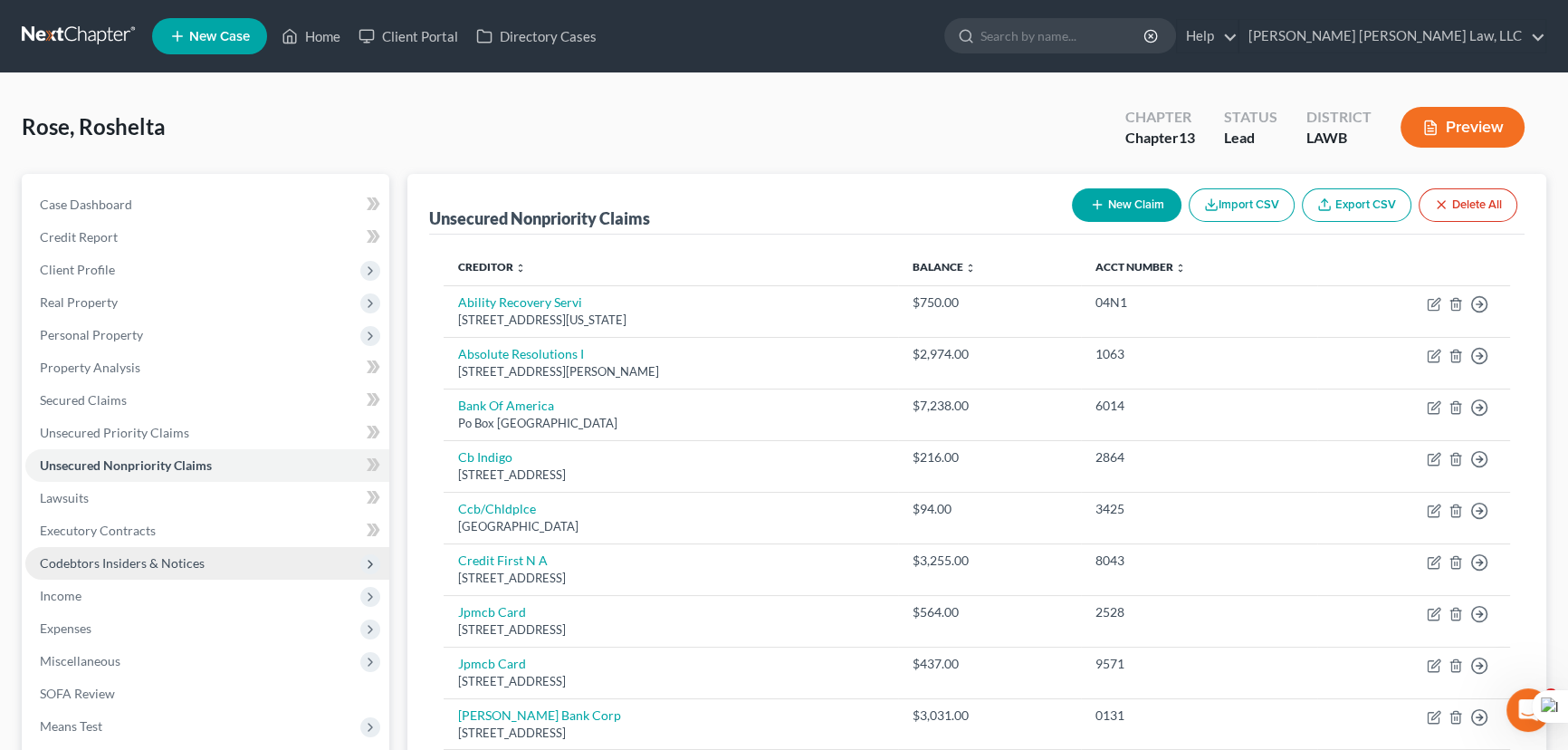
scroll to position [246, 0]
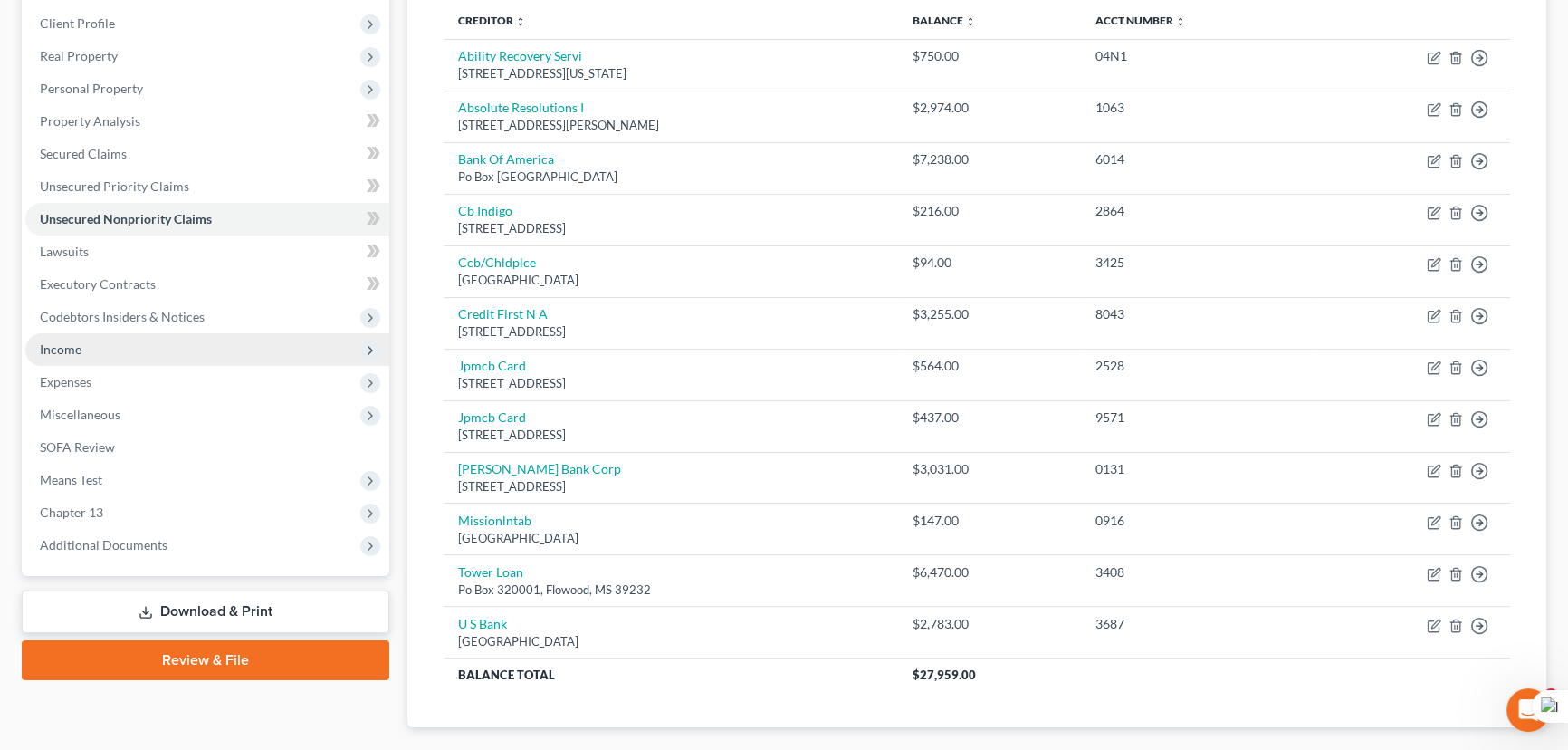
click at [118, 347] on span "Income" at bounding box center [207, 349] width 364 height 33
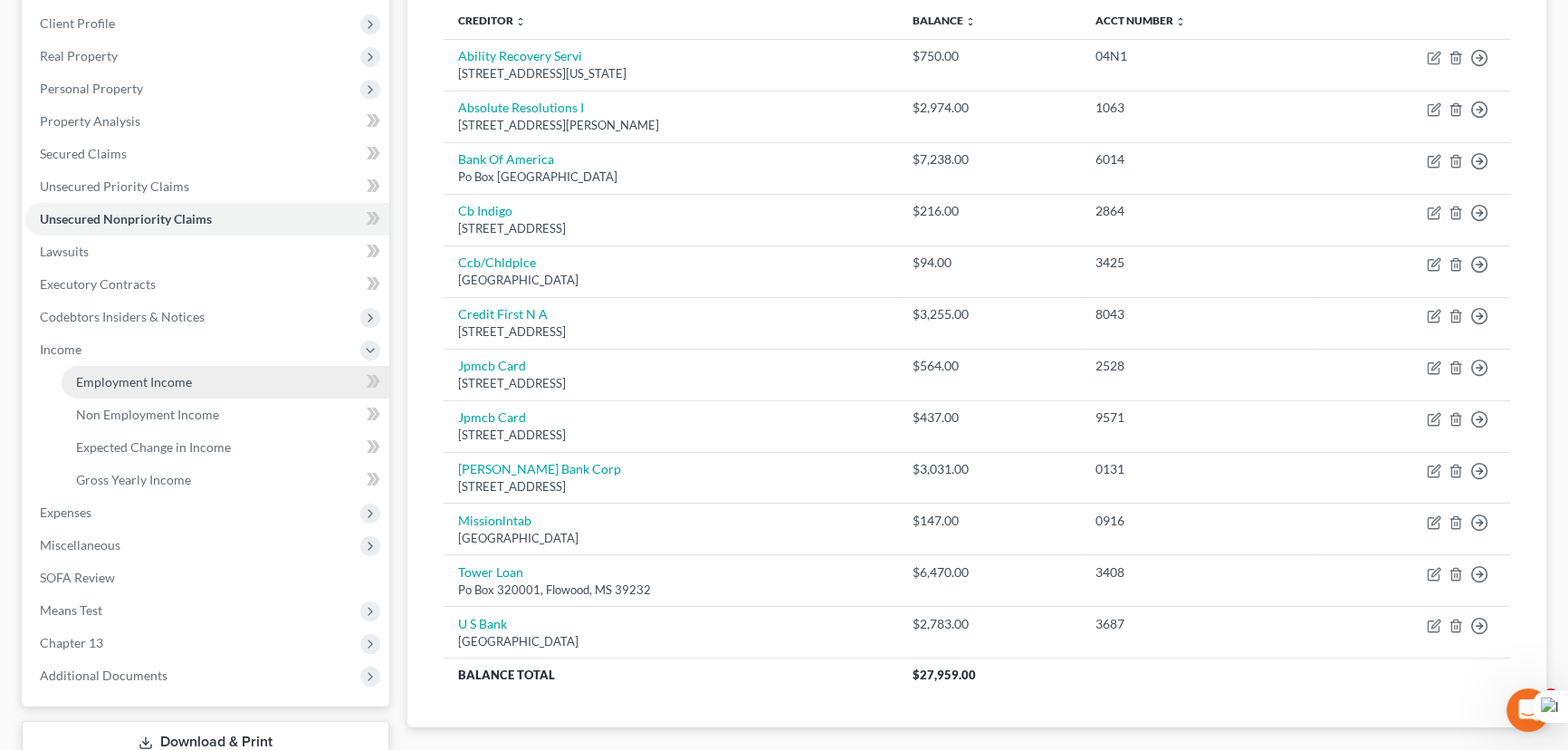
click at [124, 367] on link "Employment Income" at bounding box center [226, 382] width 328 height 33
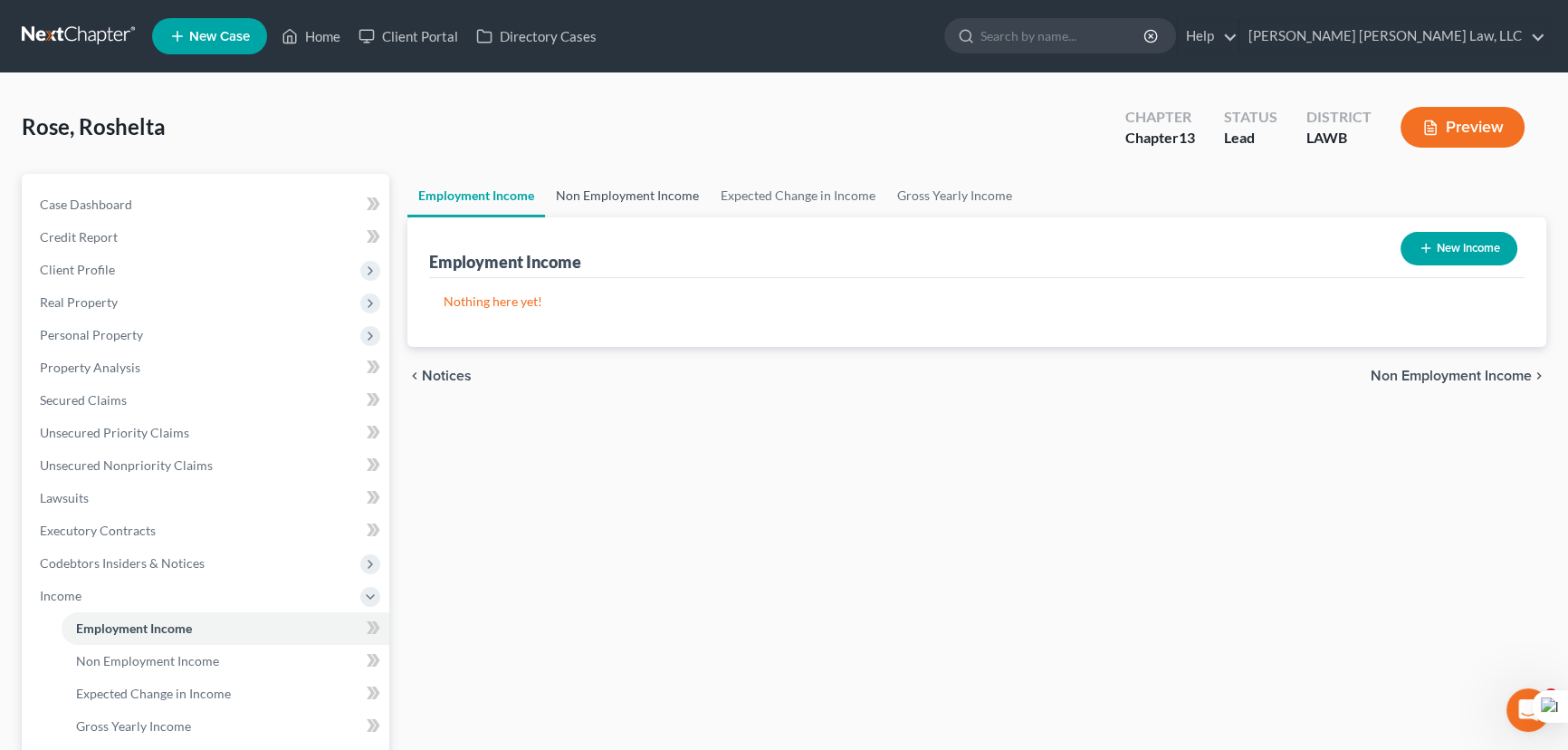
click at [697, 176] on link "Non Employment Income" at bounding box center [627, 196] width 165 height 43
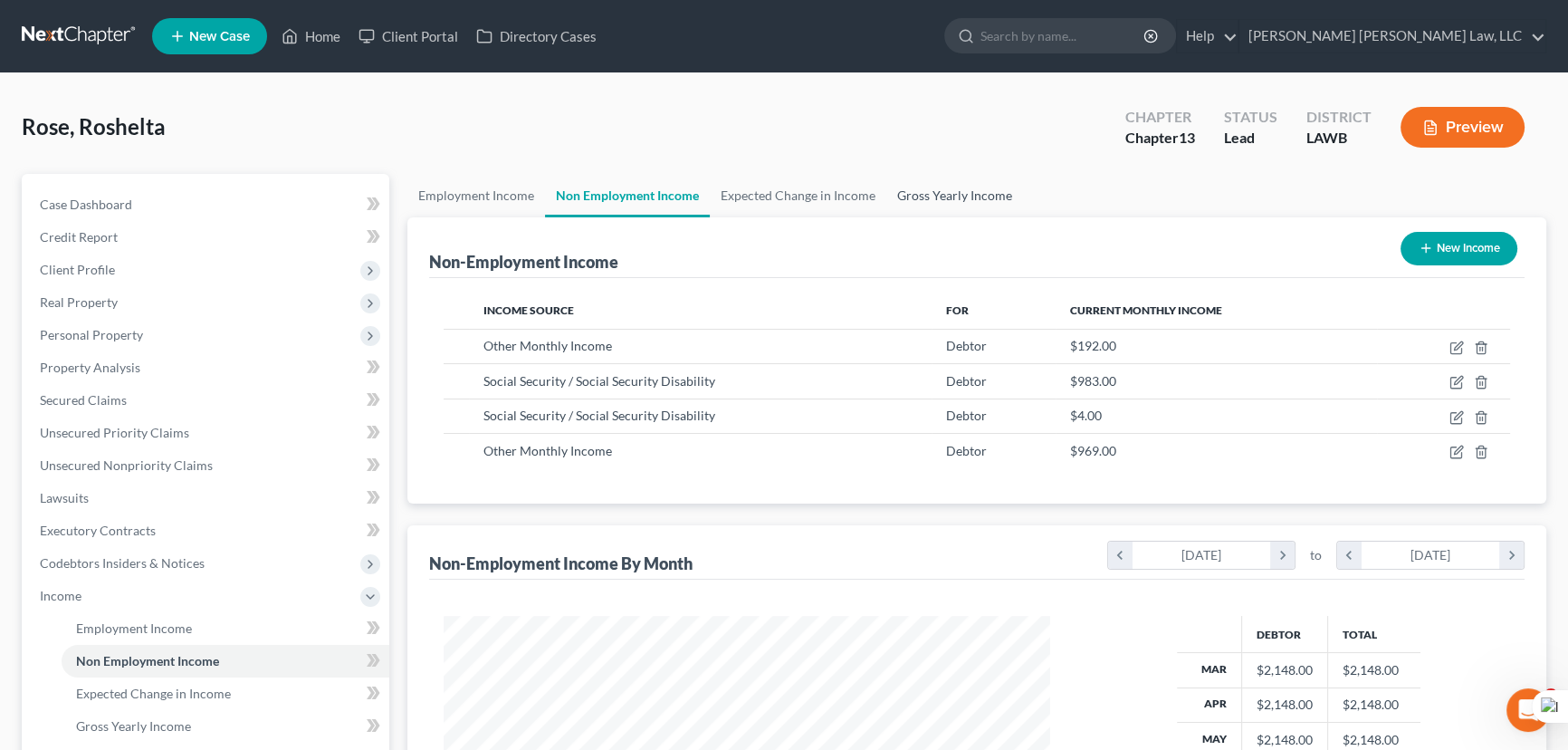
click at [890, 181] on link "Gross Yearly Income" at bounding box center [955, 196] width 137 height 43
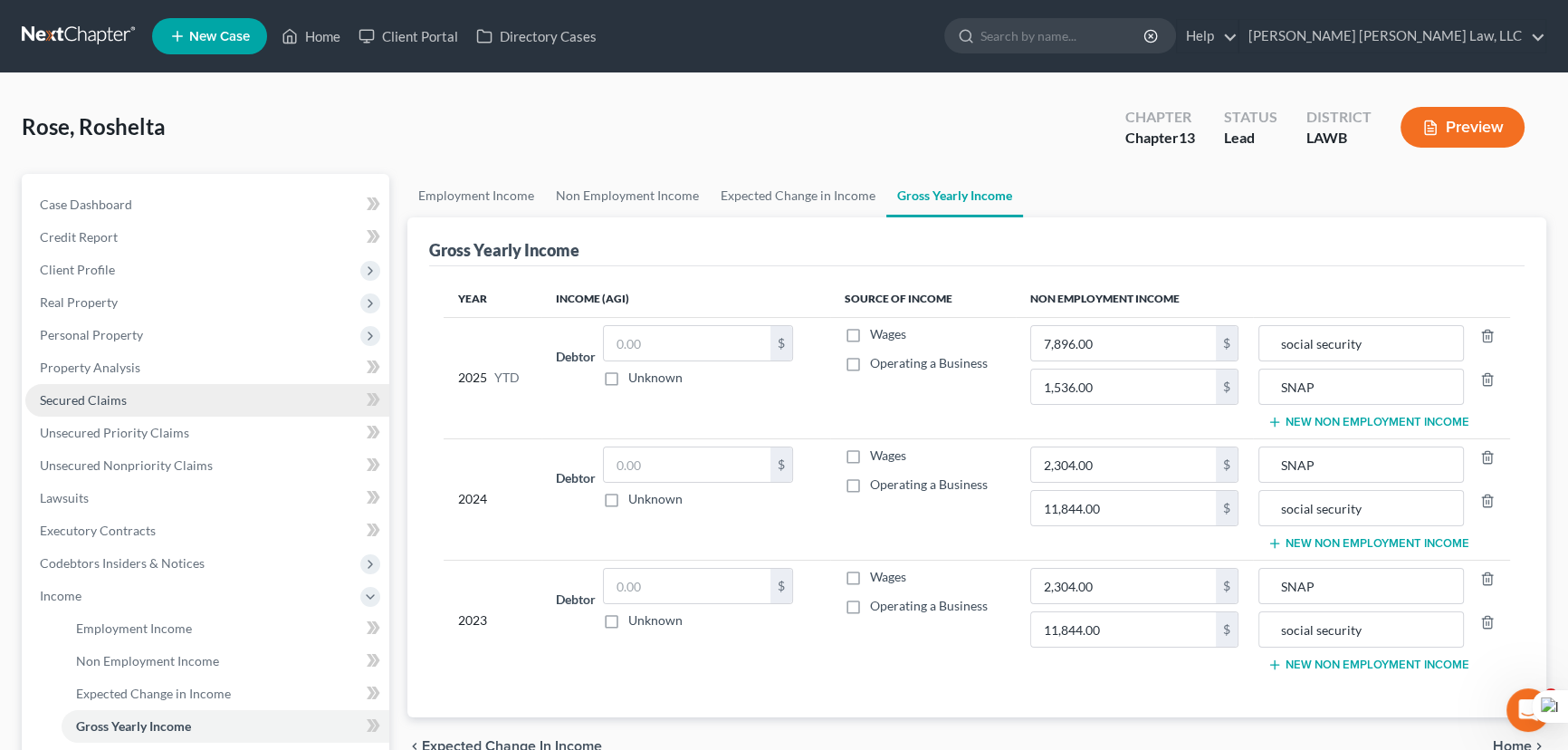
click at [151, 390] on link "Secured Claims" at bounding box center [207, 400] width 364 height 33
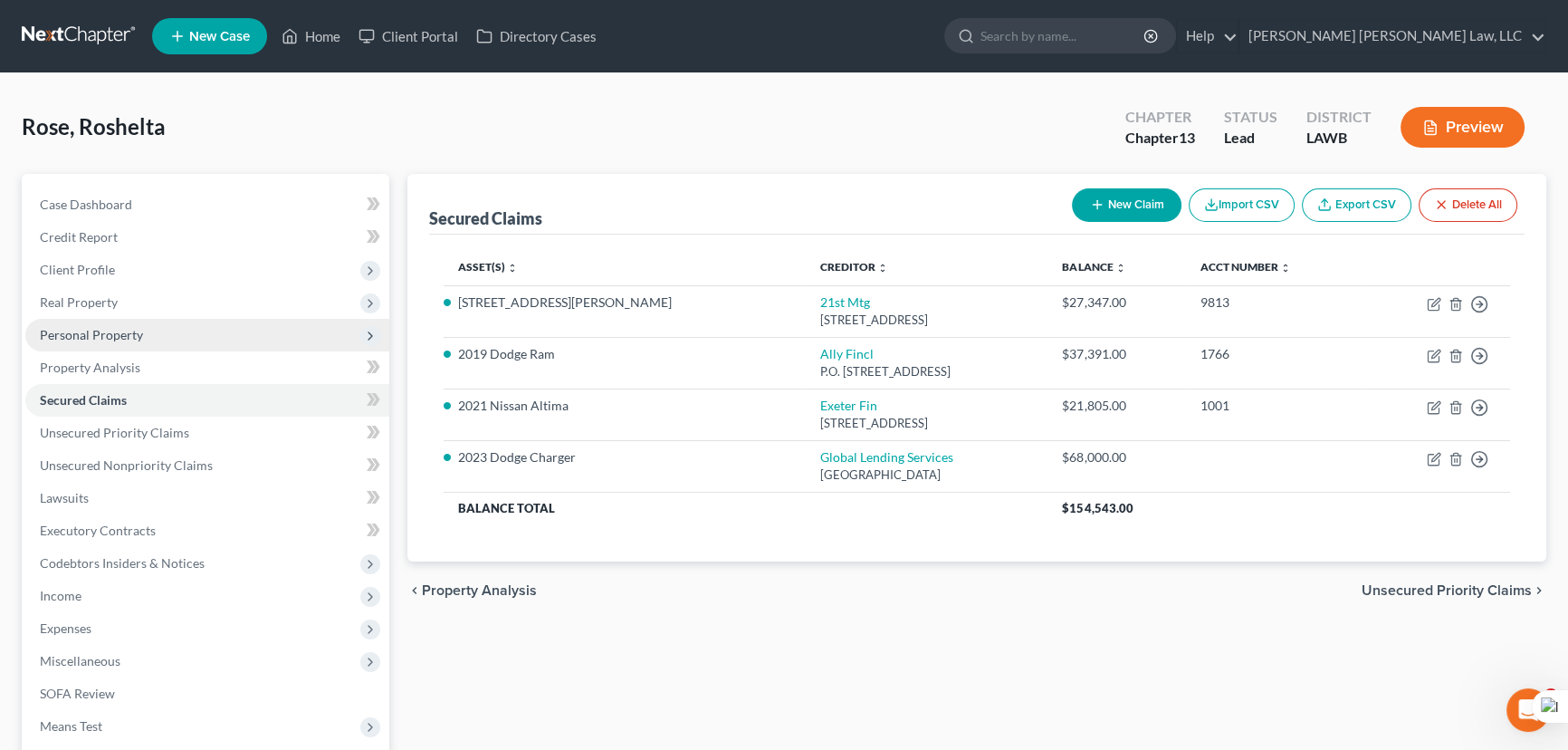
click at [207, 335] on span "Personal Property" at bounding box center [207, 334] width 364 height 33
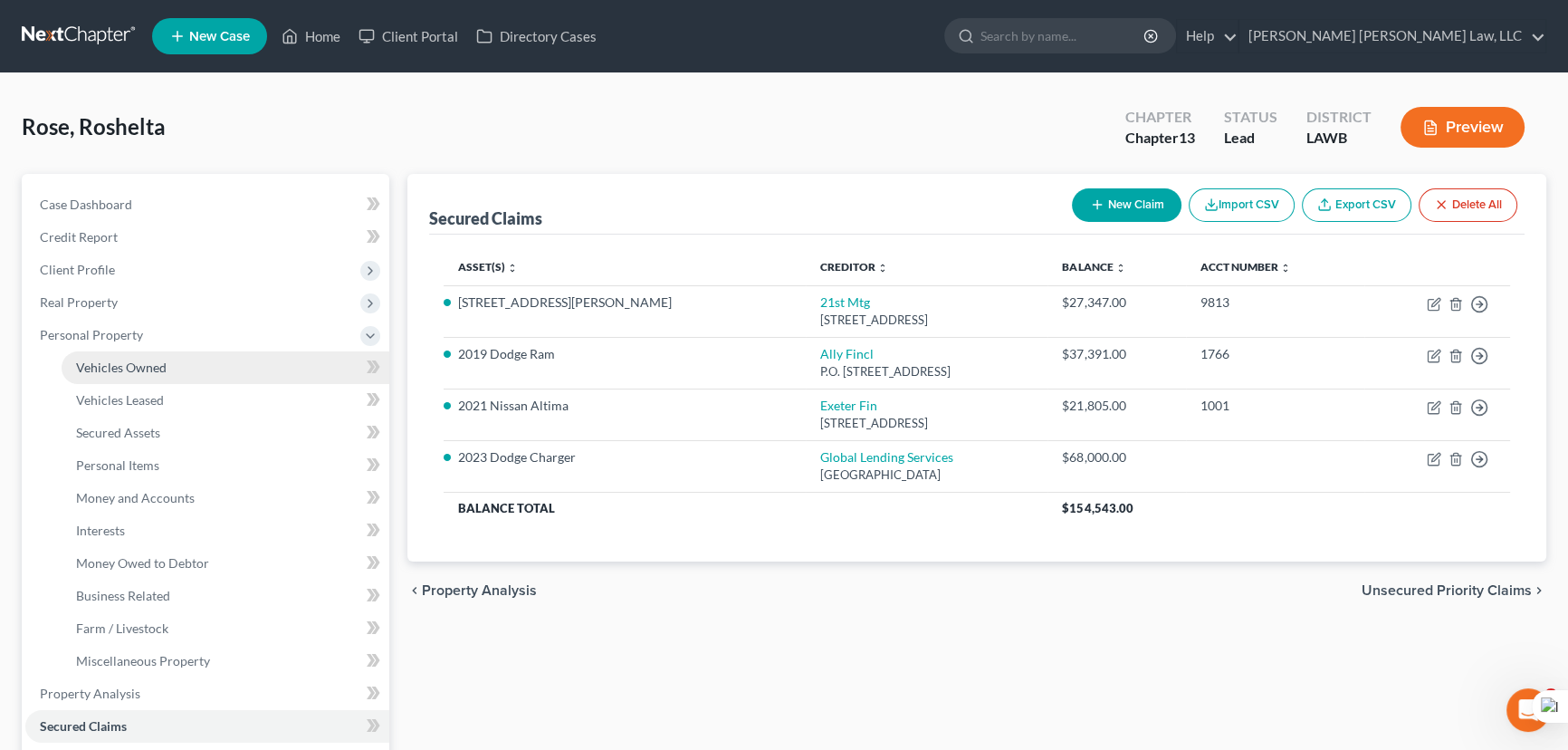
click at [216, 358] on link "Vehicles Owned" at bounding box center [226, 367] width 328 height 33
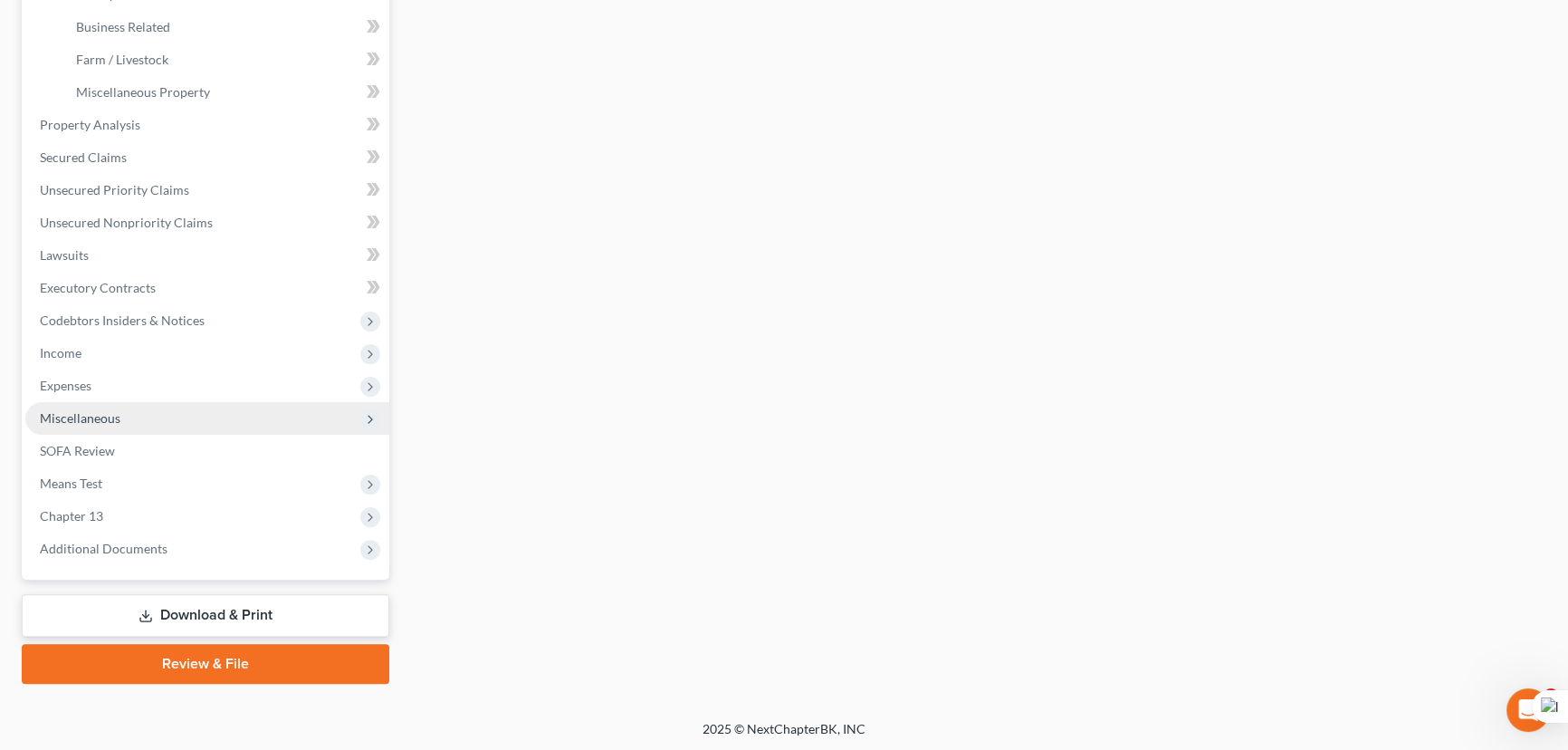
click at [126, 425] on span "Miscellaneous" at bounding box center [207, 418] width 364 height 33
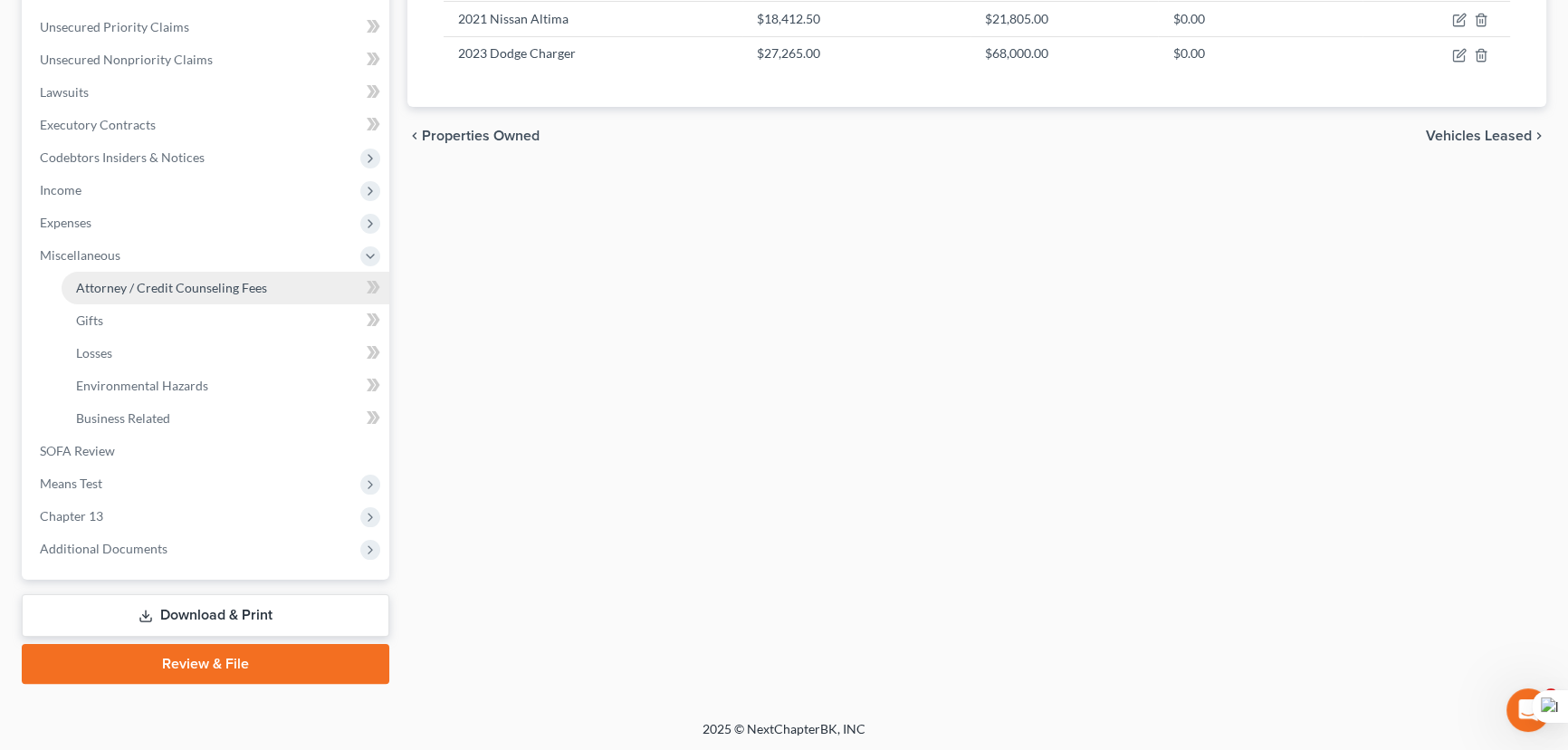
click at [143, 273] on link "Attorney / Credit Counseling Fees" at bounding box center [226, 287] width 328 height 33
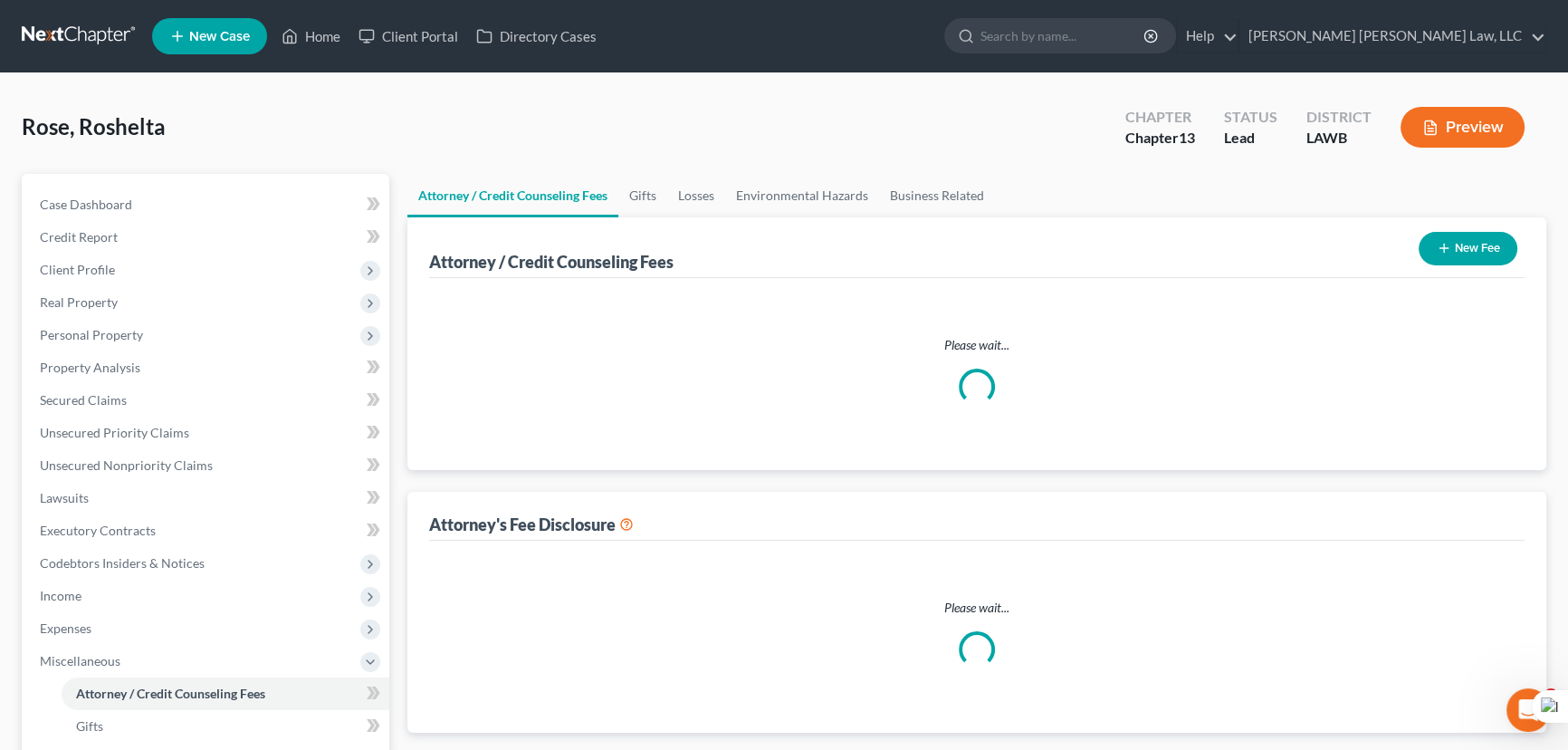
select select "1"
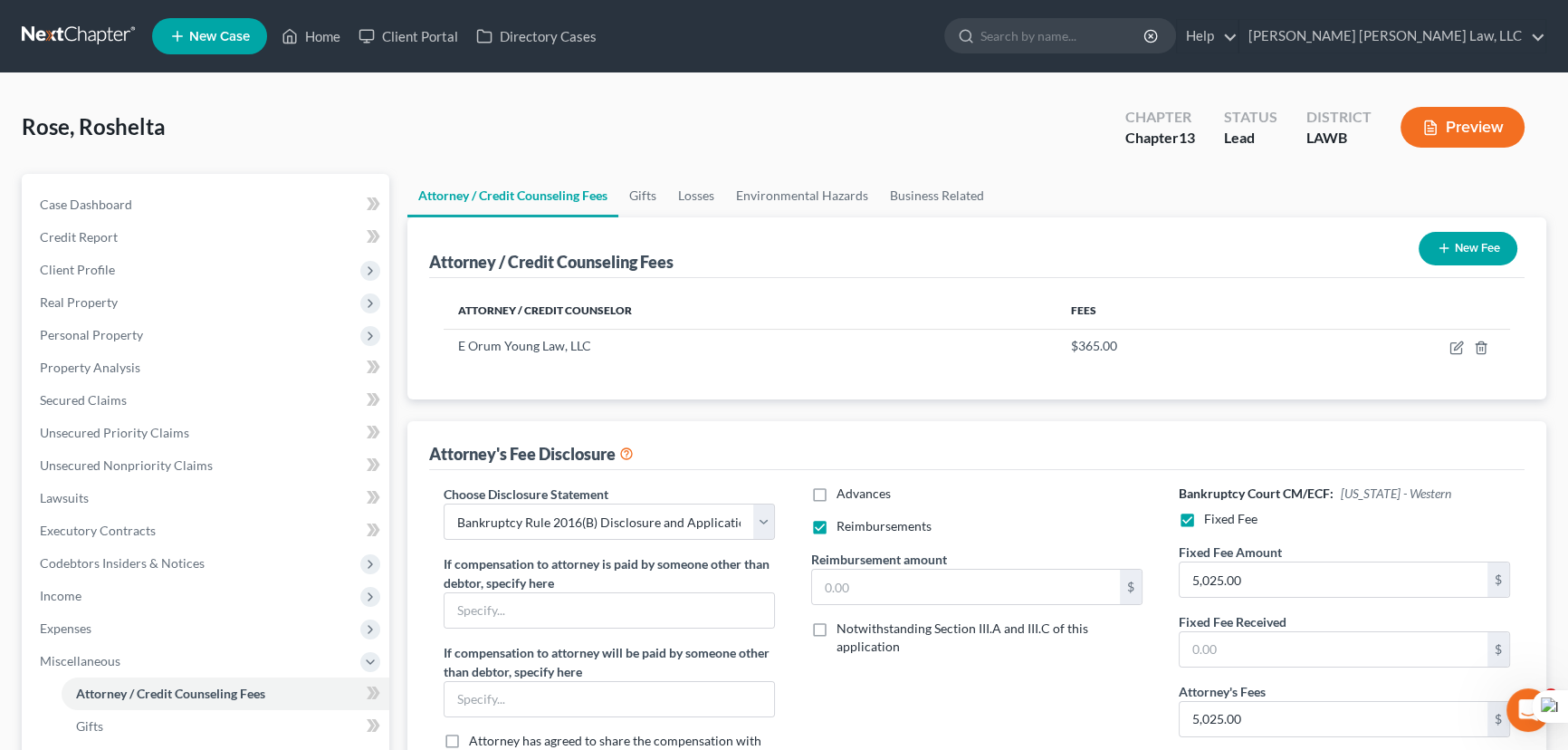
scroll to position [329, 0]
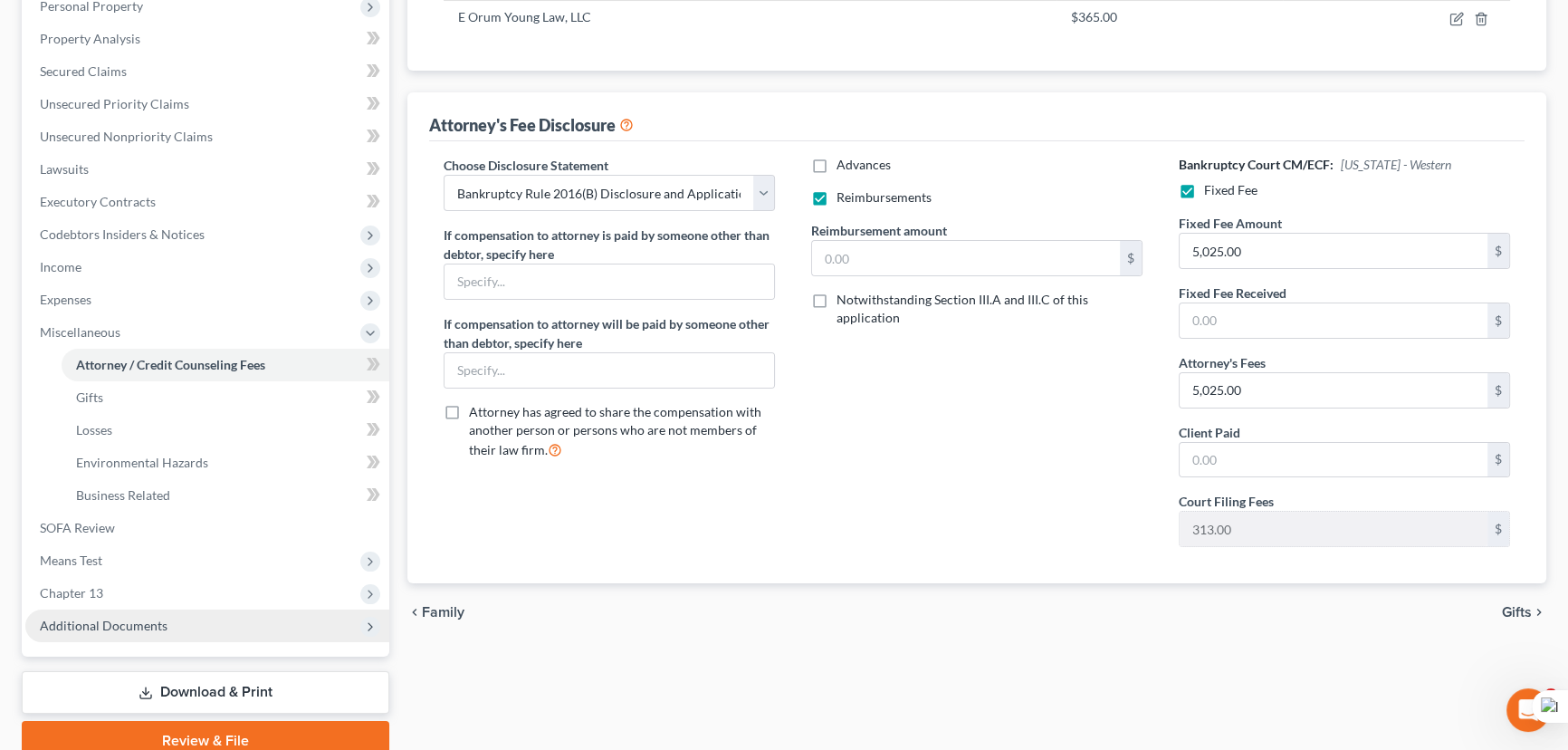
click at [208, 625] on span "Additional Documents" at bounding box center [207, 625] width 364 height 33
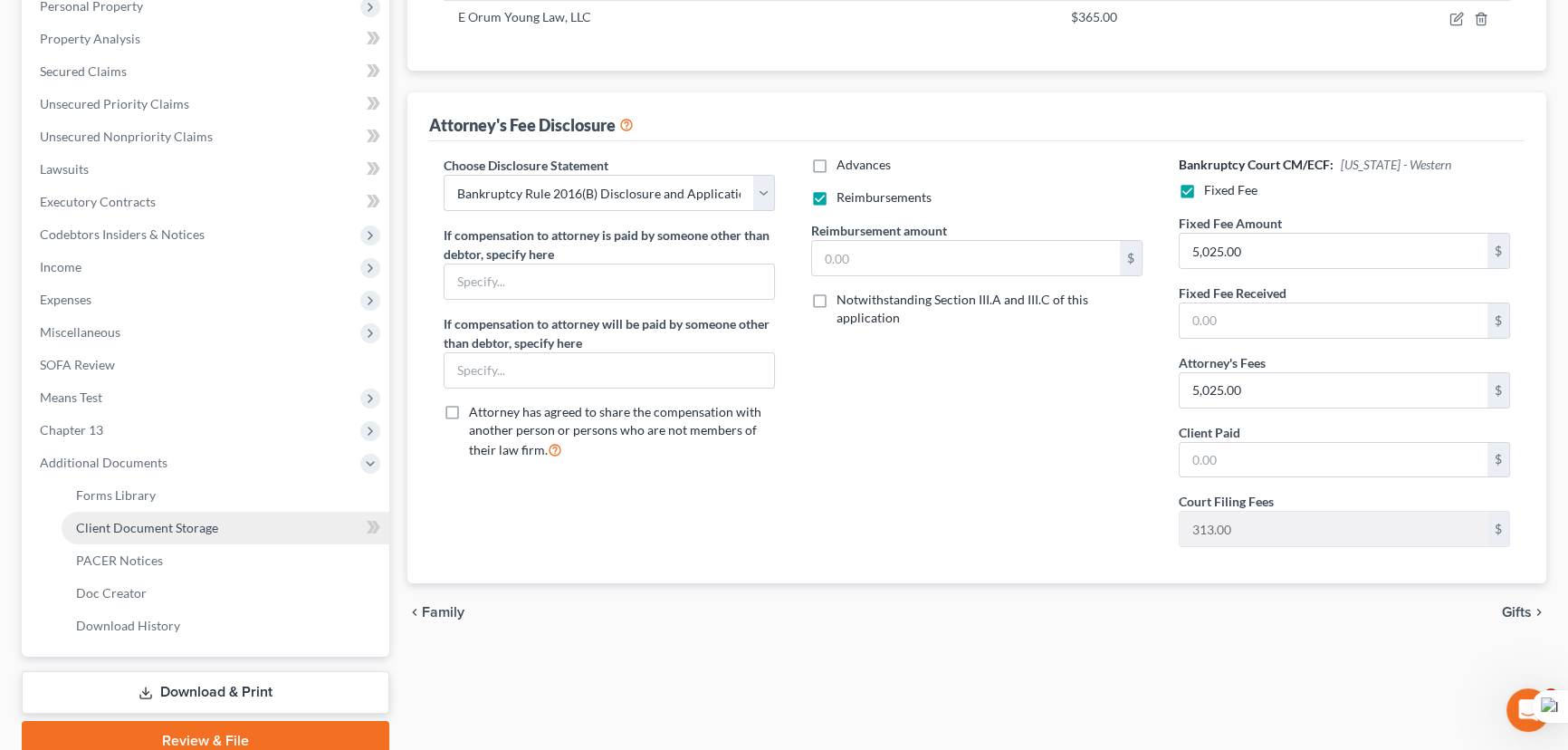
click at [198, 525] on span "Client Document Storage" at bounding box center [147, 527] width 142 height 15
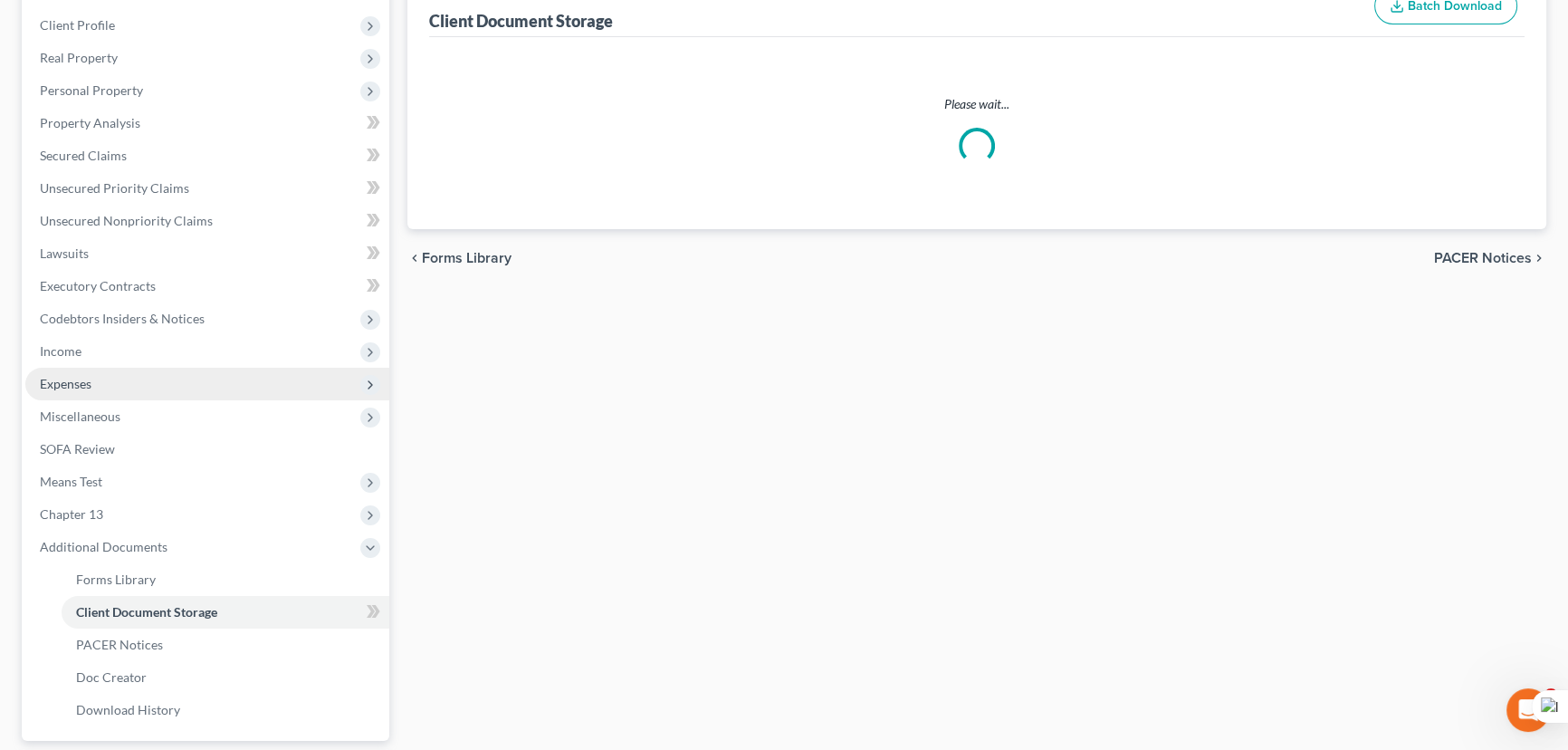
scroll to position [14, 0]
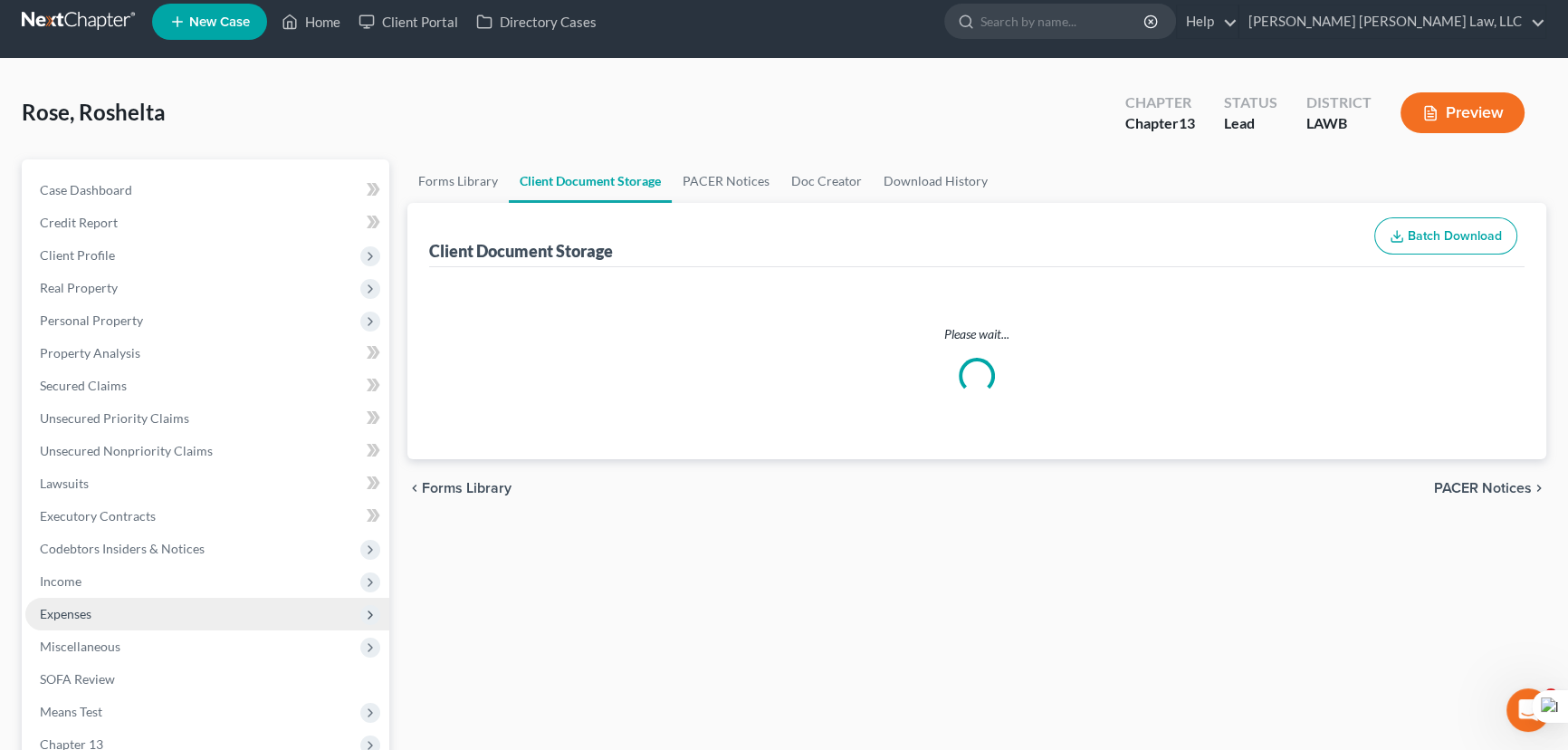
select select "9"
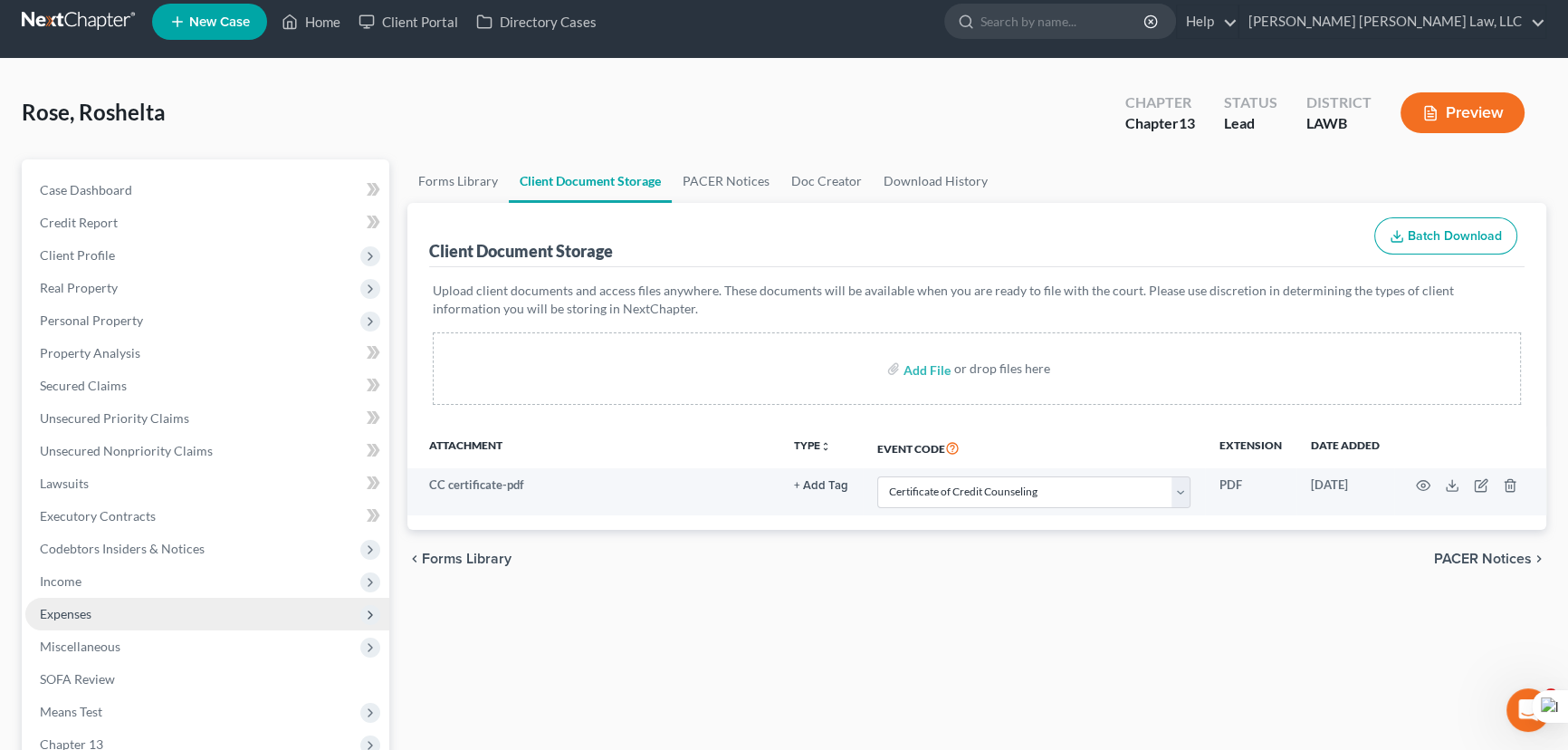
scroll to position [0, 0]
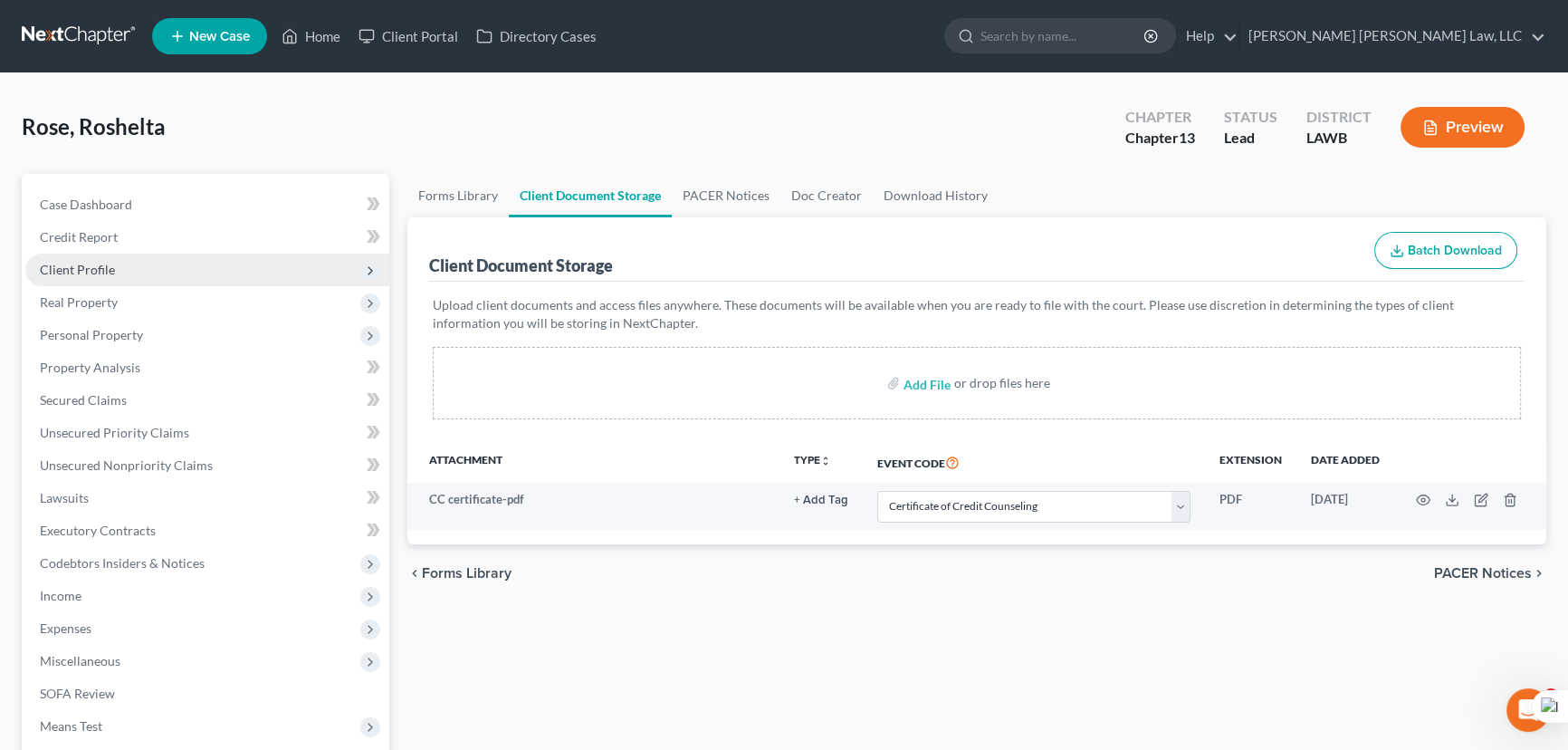
click at [199, 282] on span "Client Profile" at bounding box center [207, 270] width 364 height 33
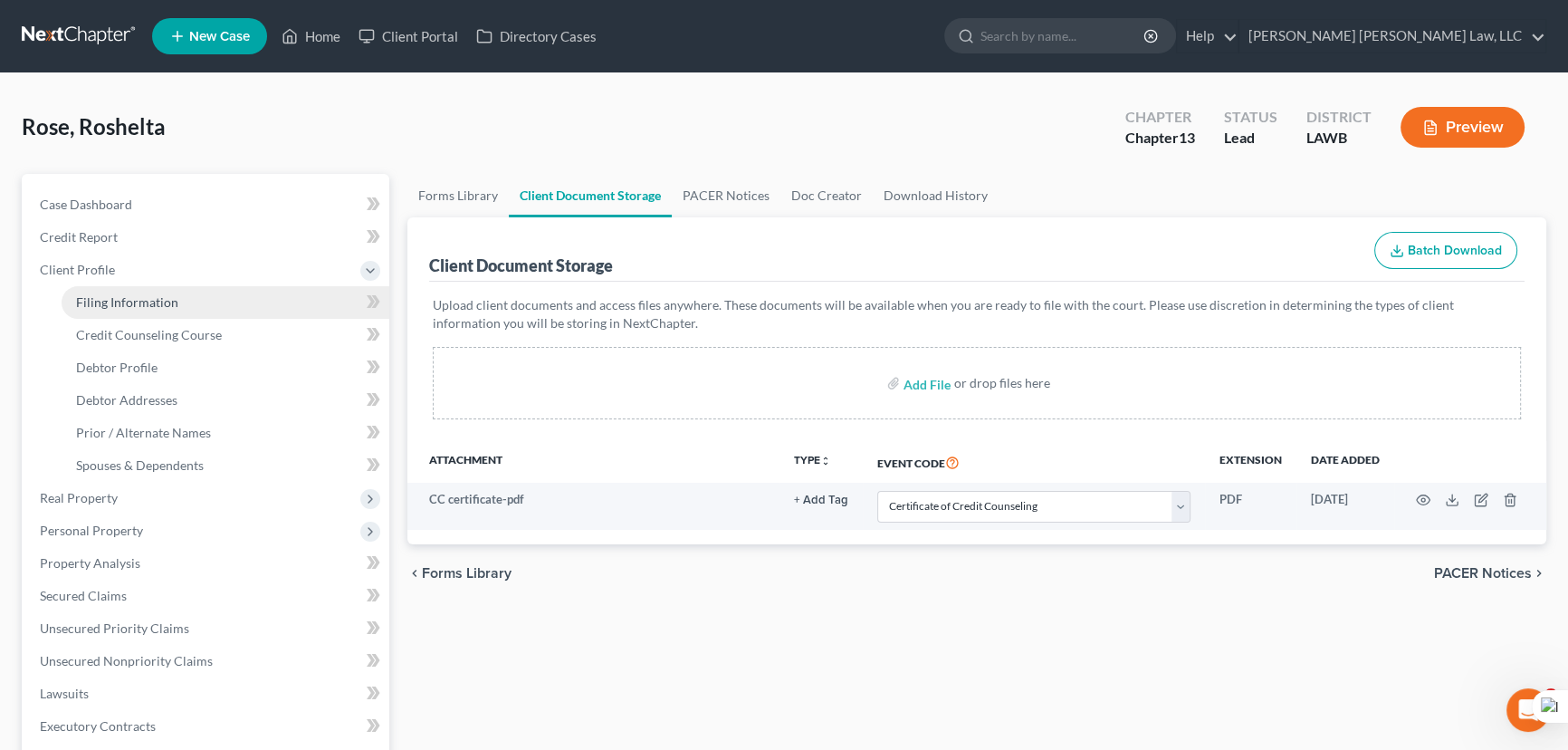
click at [199, 297] on link "Filing Information" at bounding box center [226, 302] width 328 height 33
select select "1"
select select "0"
select select "3"
select select "36"
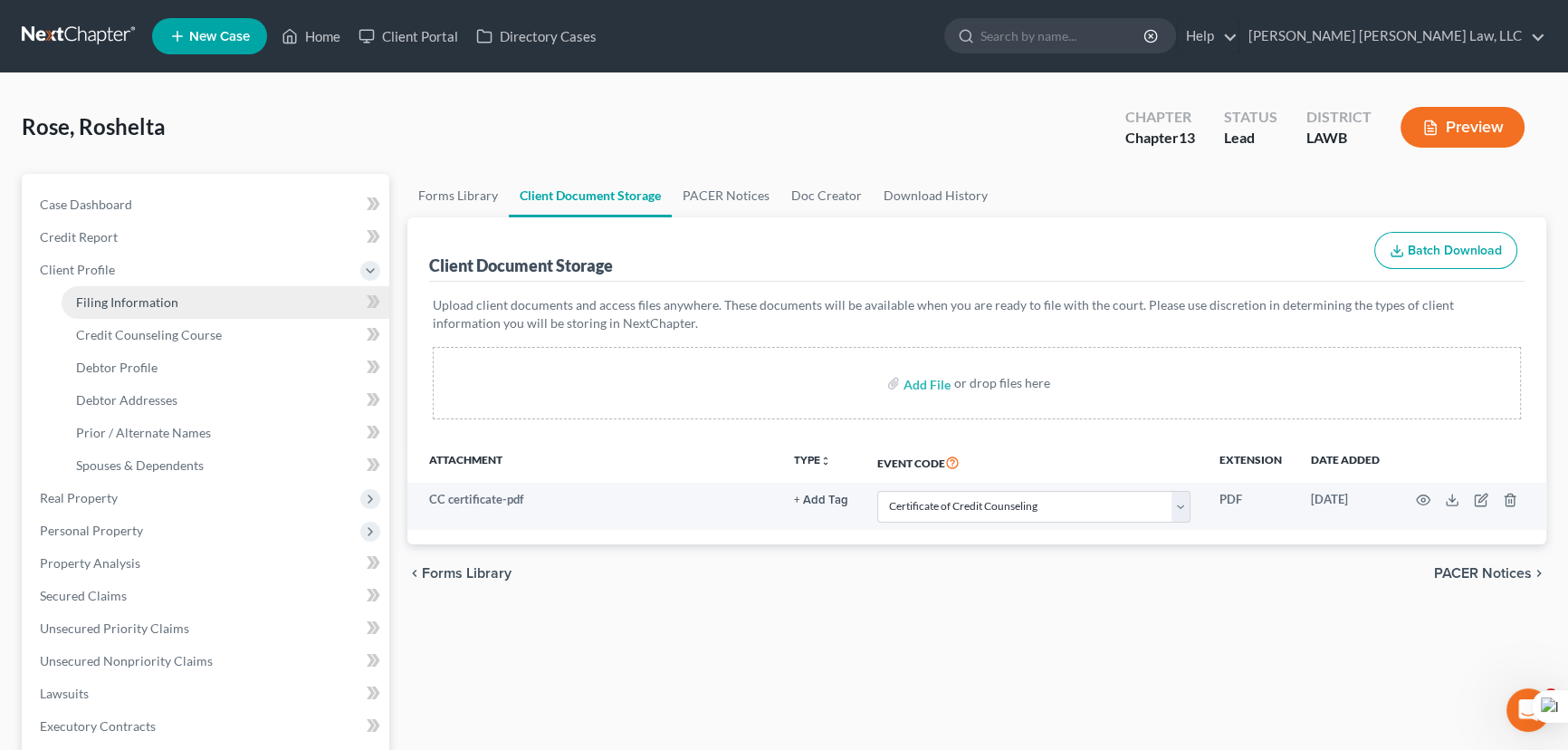
select select "0"
select select "19"
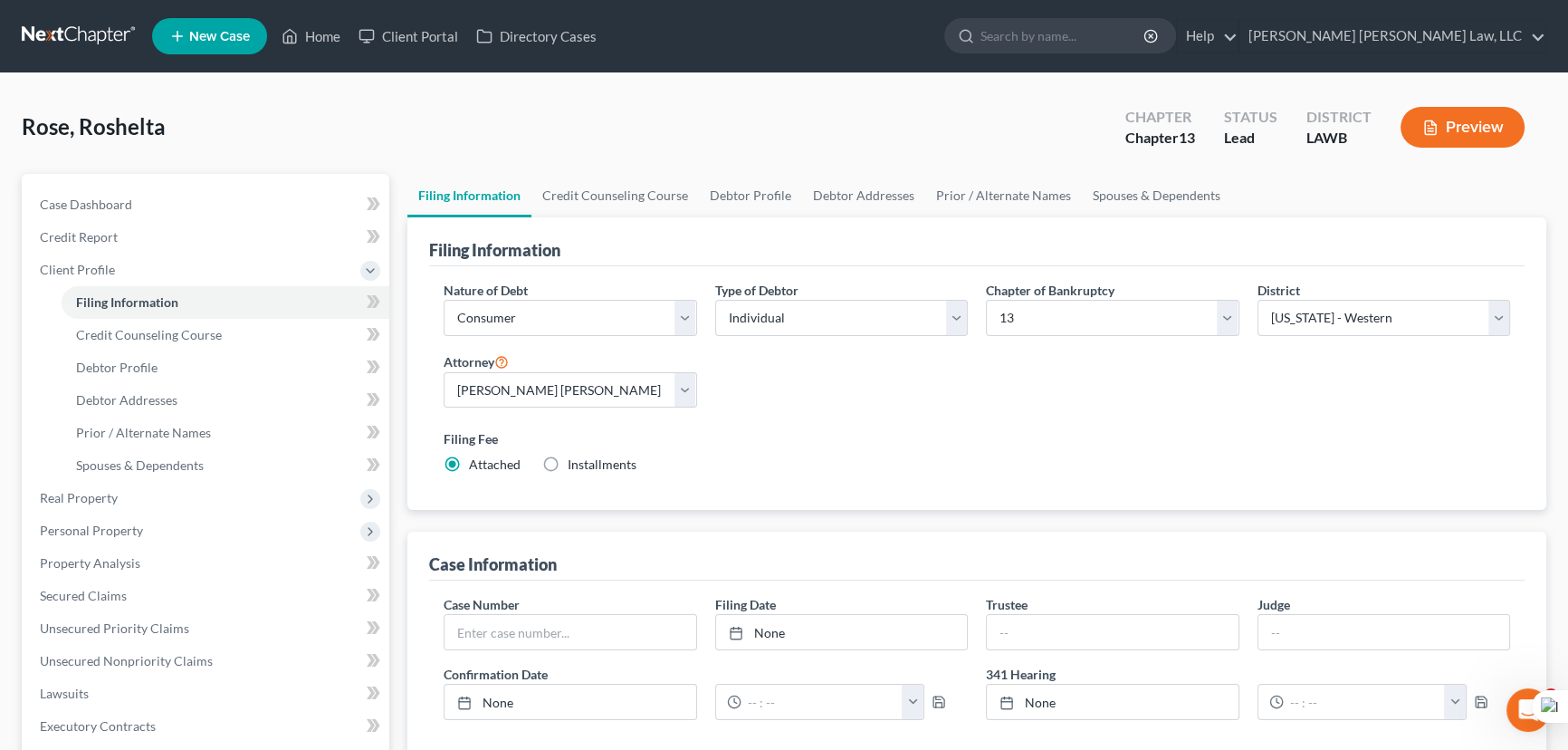
click at [109, 38] on link at bounding box center [80, 36] width 116 height 33
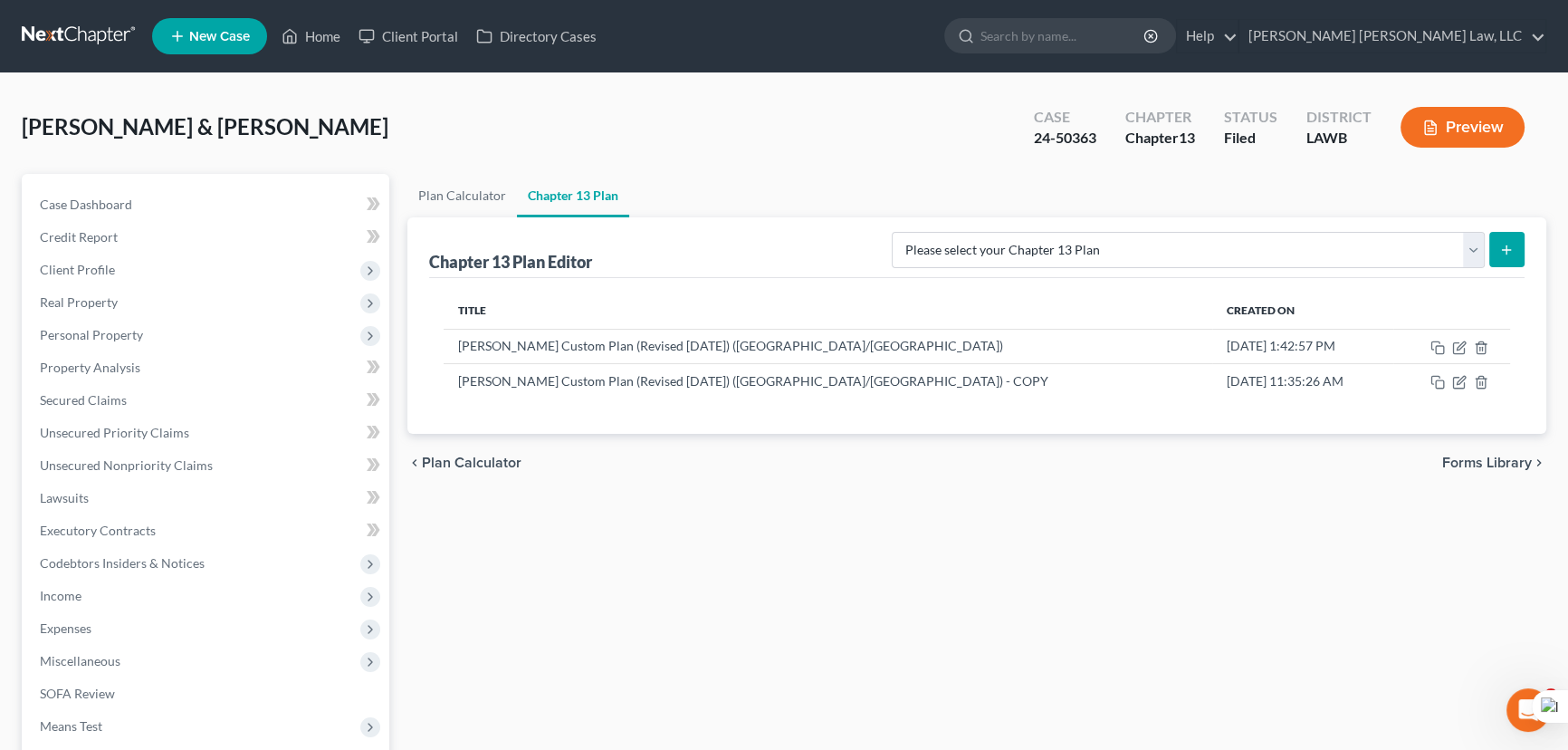
click at [69, 18] on nav "Home New Case Client Portal Directory Cases [PERSON_NAME] [PERSON_NAME] Law, LL…" at bounding box center [784, 36] width 1568 height 72
click at [69, 37] on link at bounding box center [80, 36] width 116 height 33
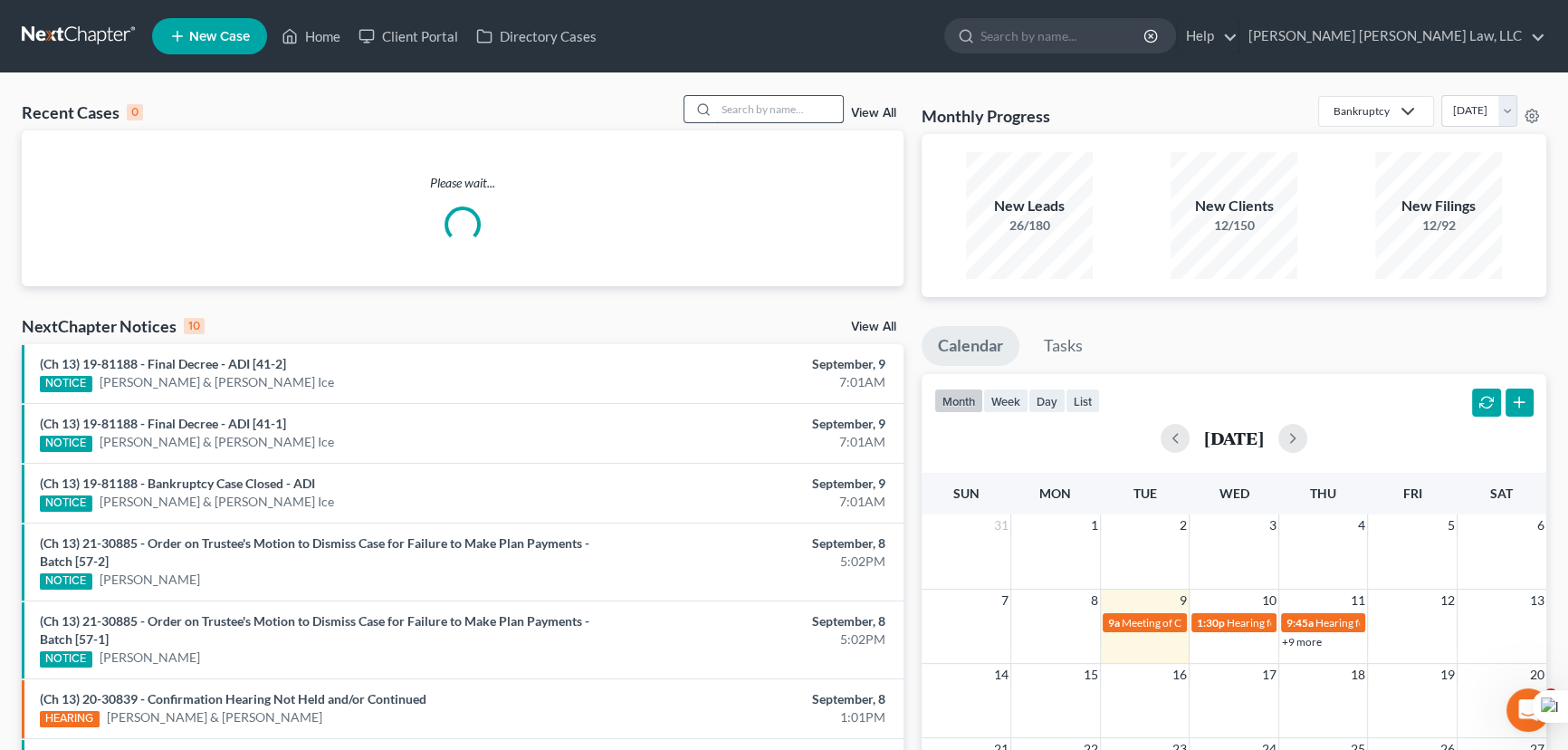
click at [748, 108] on input "search" at bounding box center [779, 110] width 126 height 26
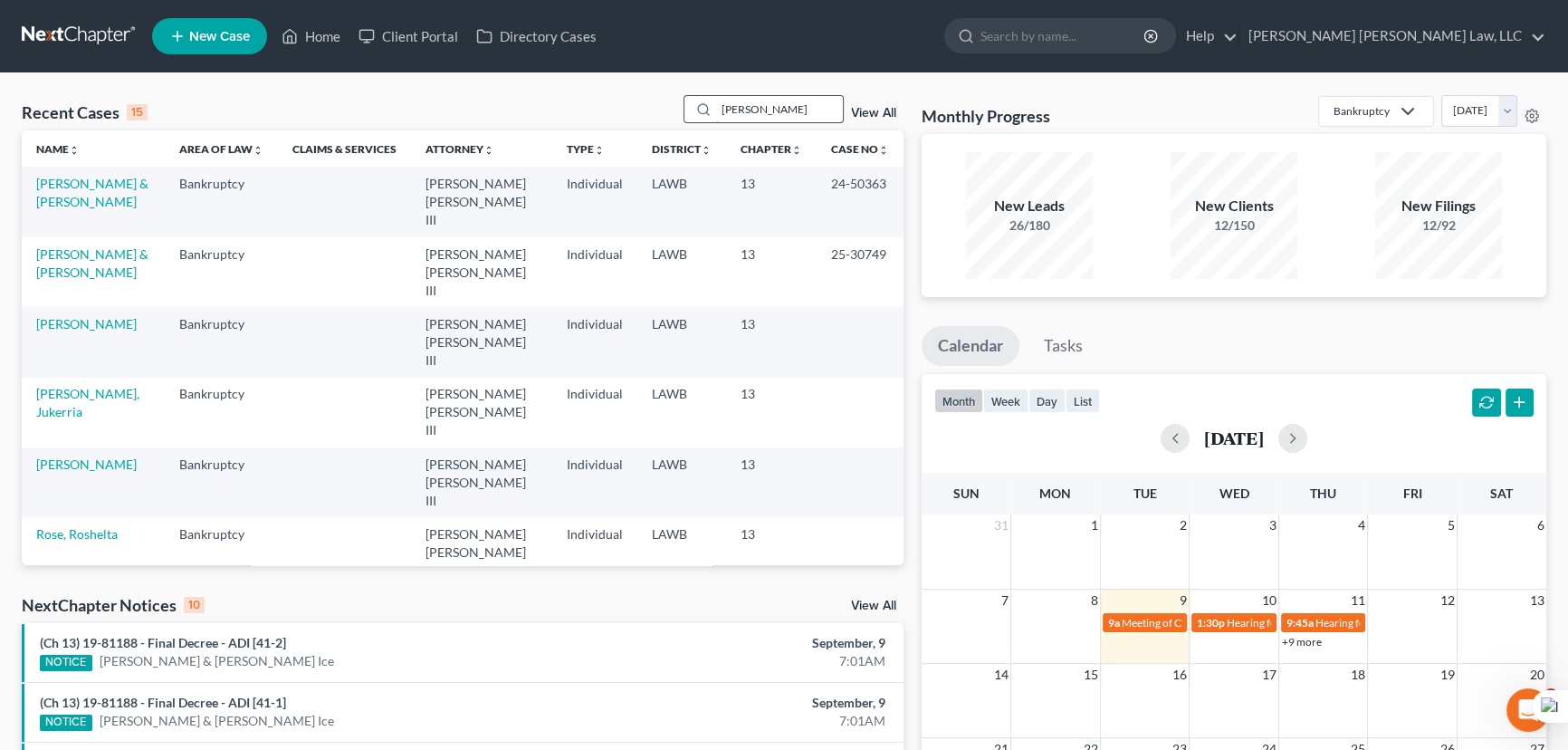
type input "[PERSON_NAME]"
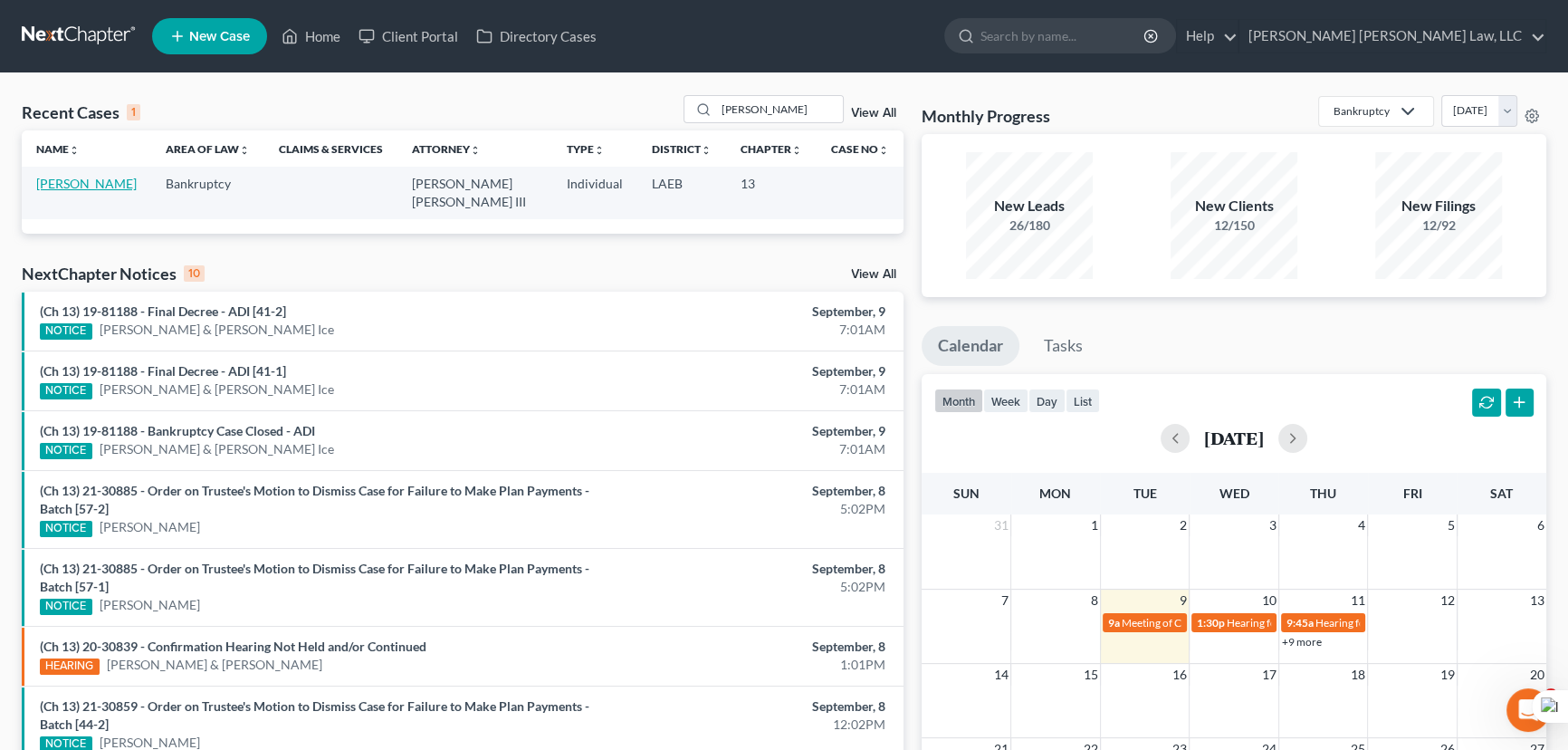
click at [67, 185] on link "[PERSON_NAME]" at bounding box center [86, 184] width 100 height 15
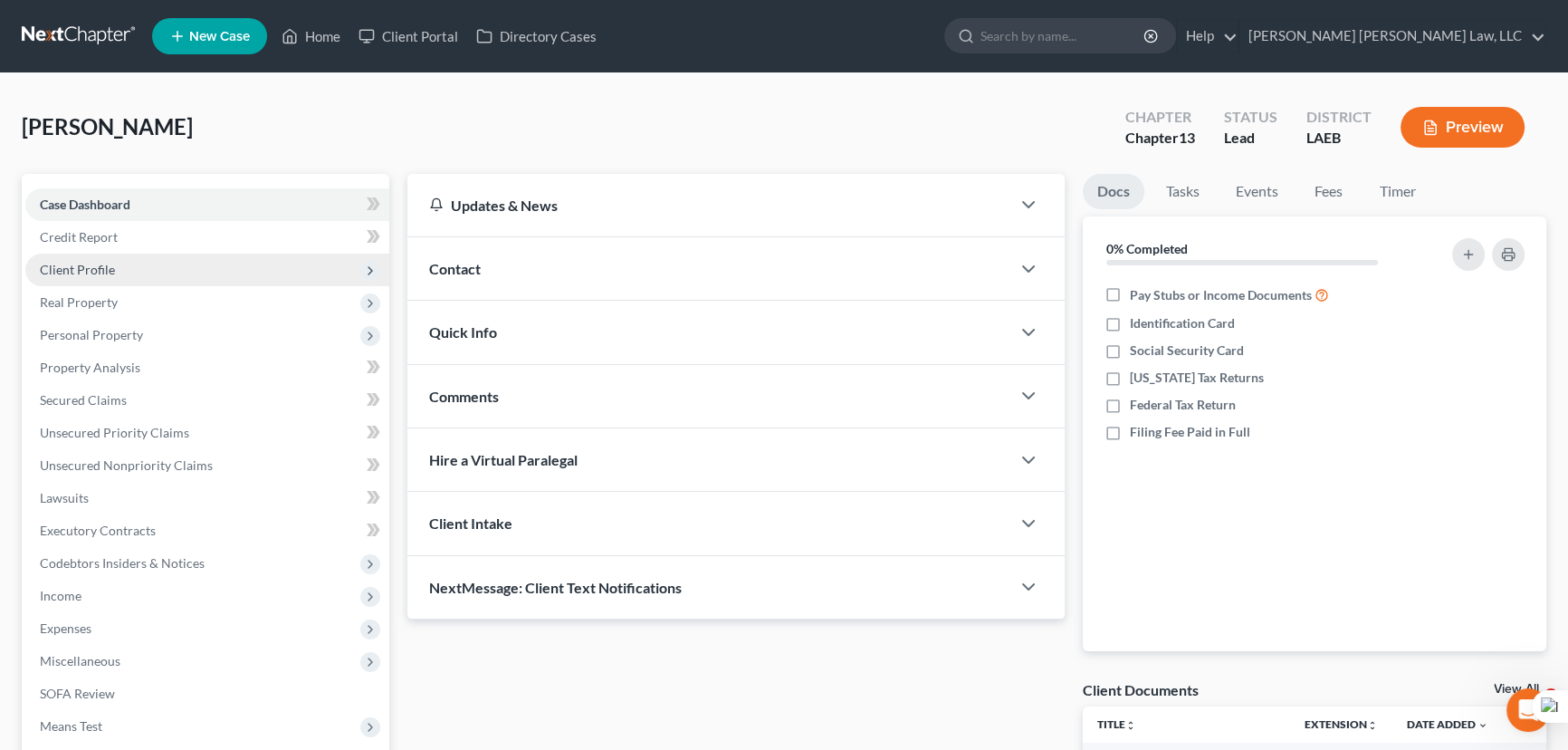
scroll to position [81, 0]
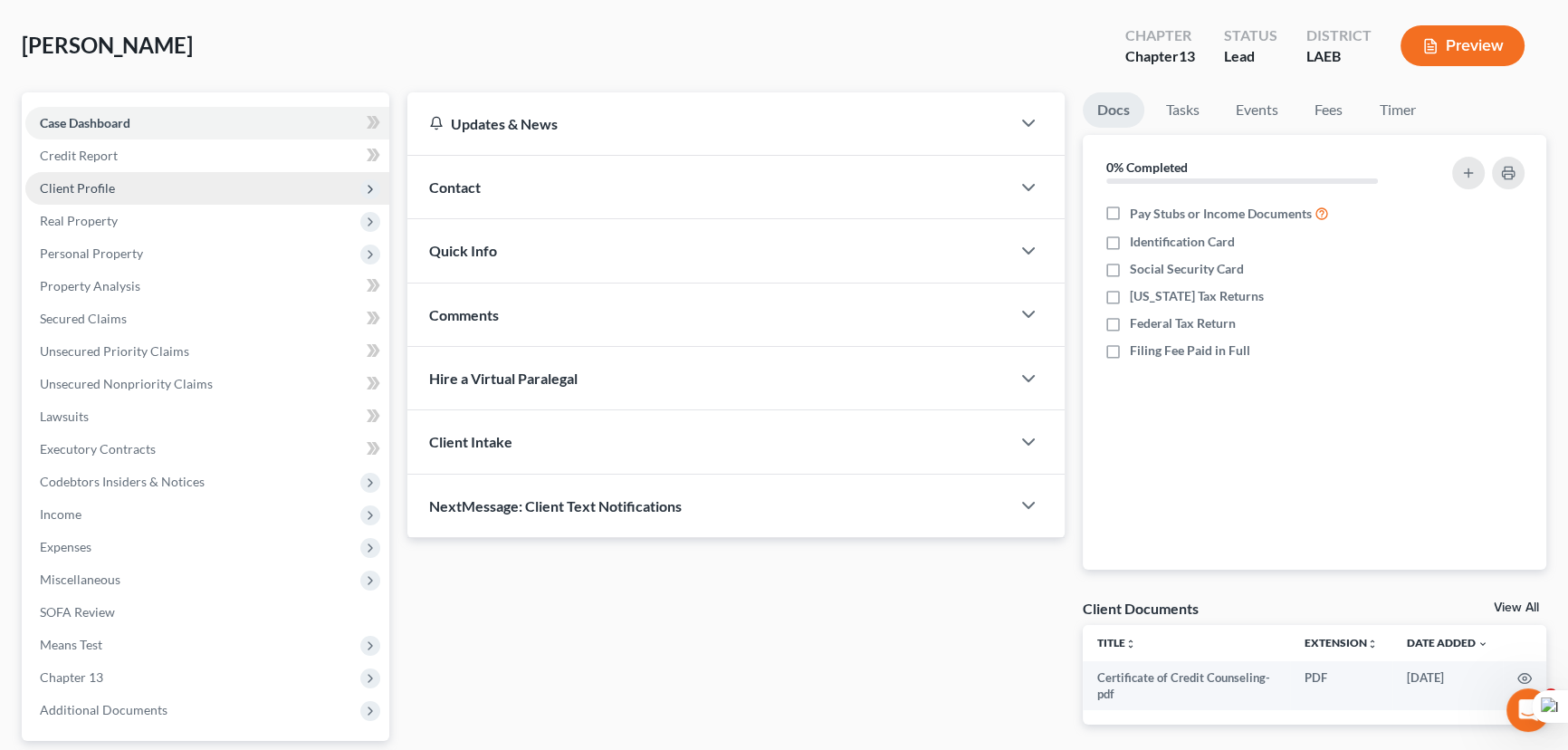
click at [126, 189] on span "Client Profile" at bounding box center [207, 188] width 364 height 33
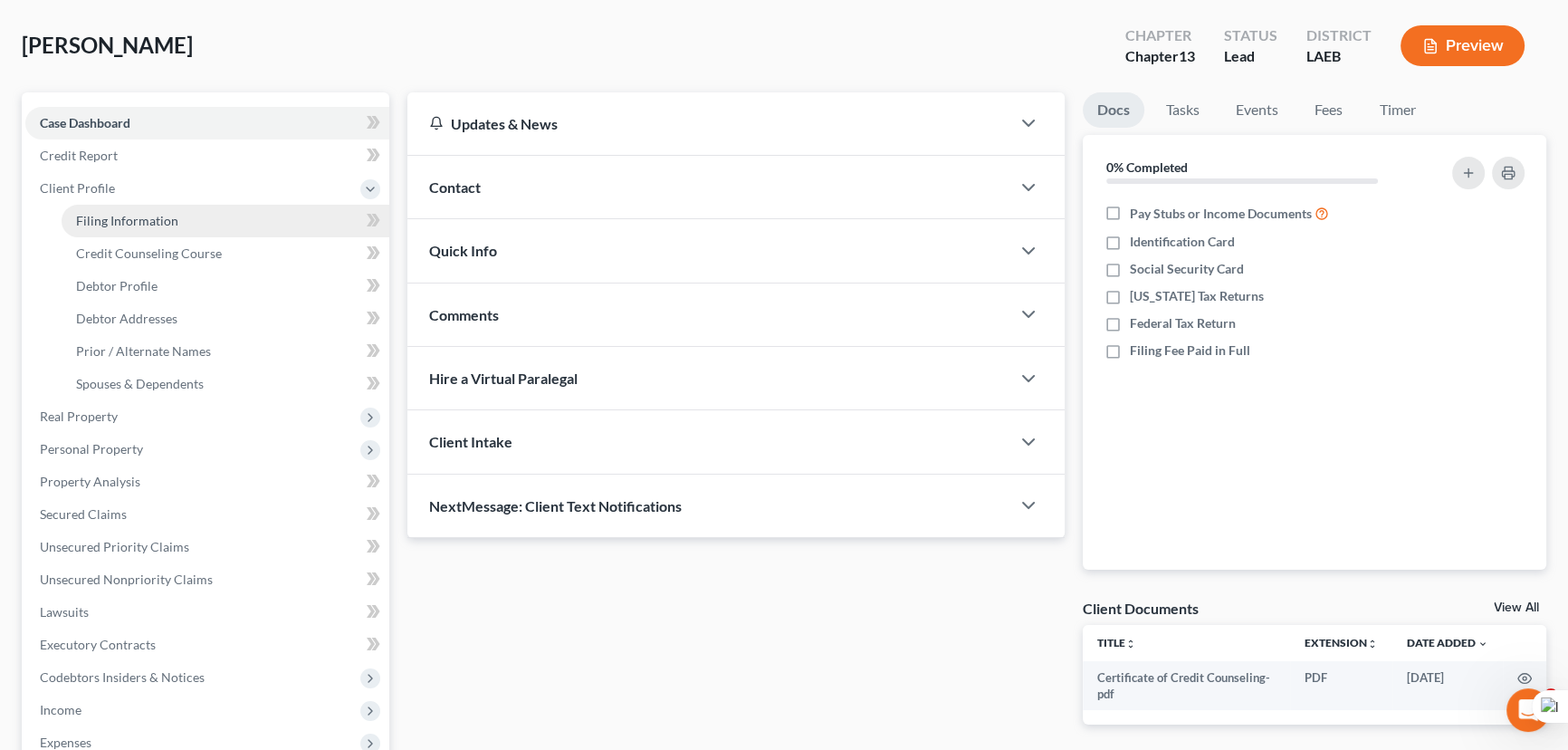
click at [136, 227] on link "Filing Information" at bounding box center [226, 221] width 328 height 33
select select "1"
select select "0"
select select "3"
select select "19"
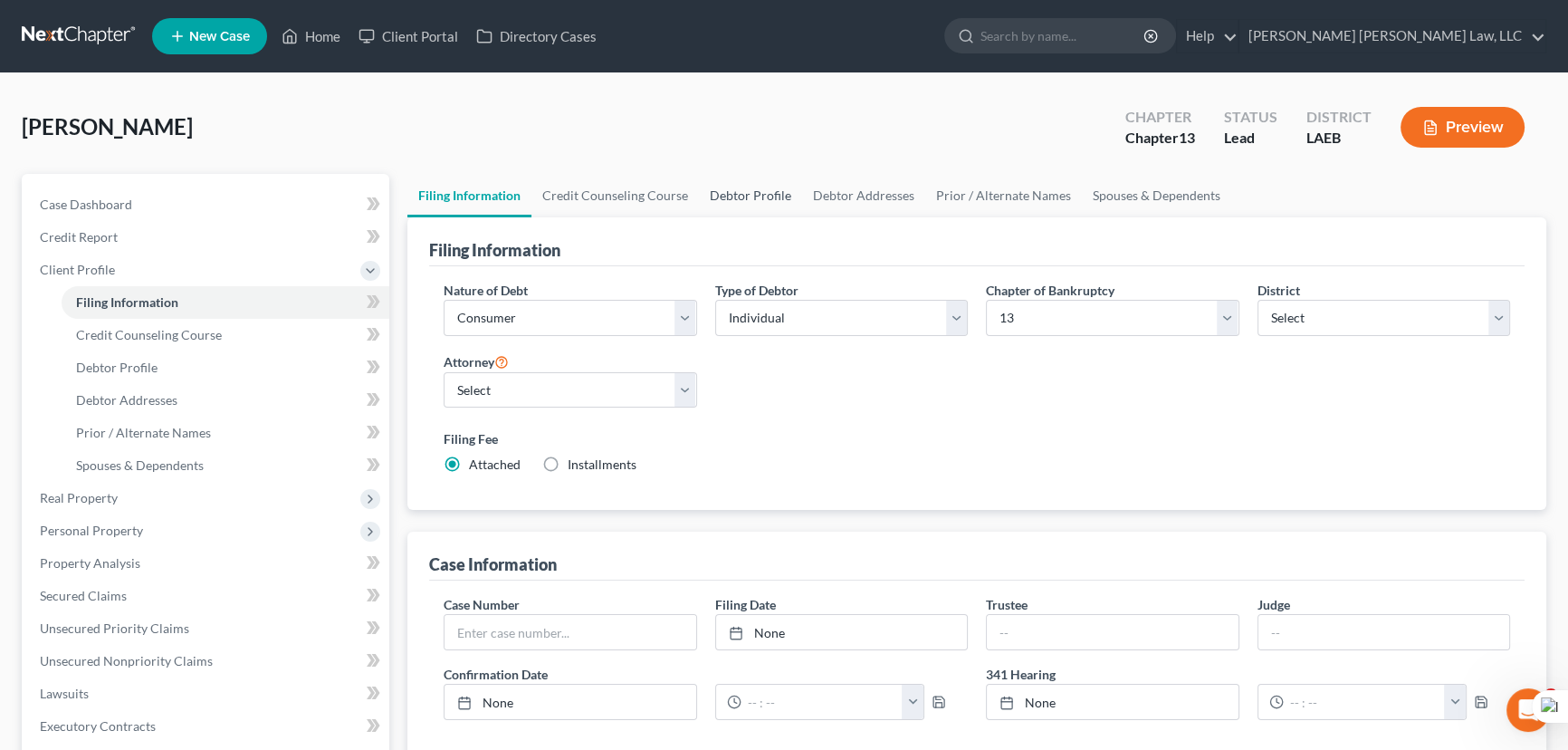
click at [742, 189] on link "Debtor Profile" at bounding box center [751, 196] width 103 height 43
select select "0"
select select "2"
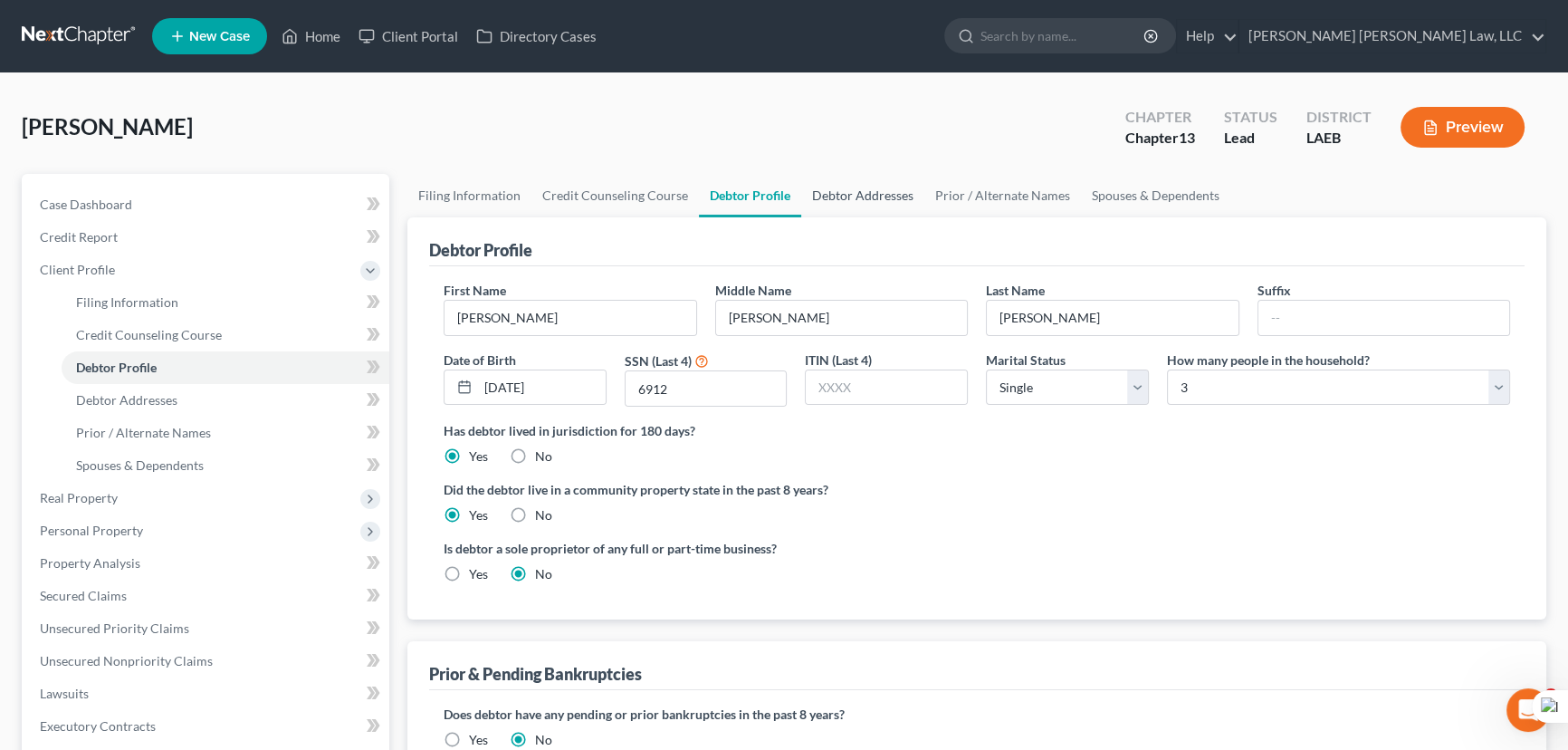
click at [851, 197] on link "Debtor Addresses" at bounding box center [863, 196] width 124 height 43
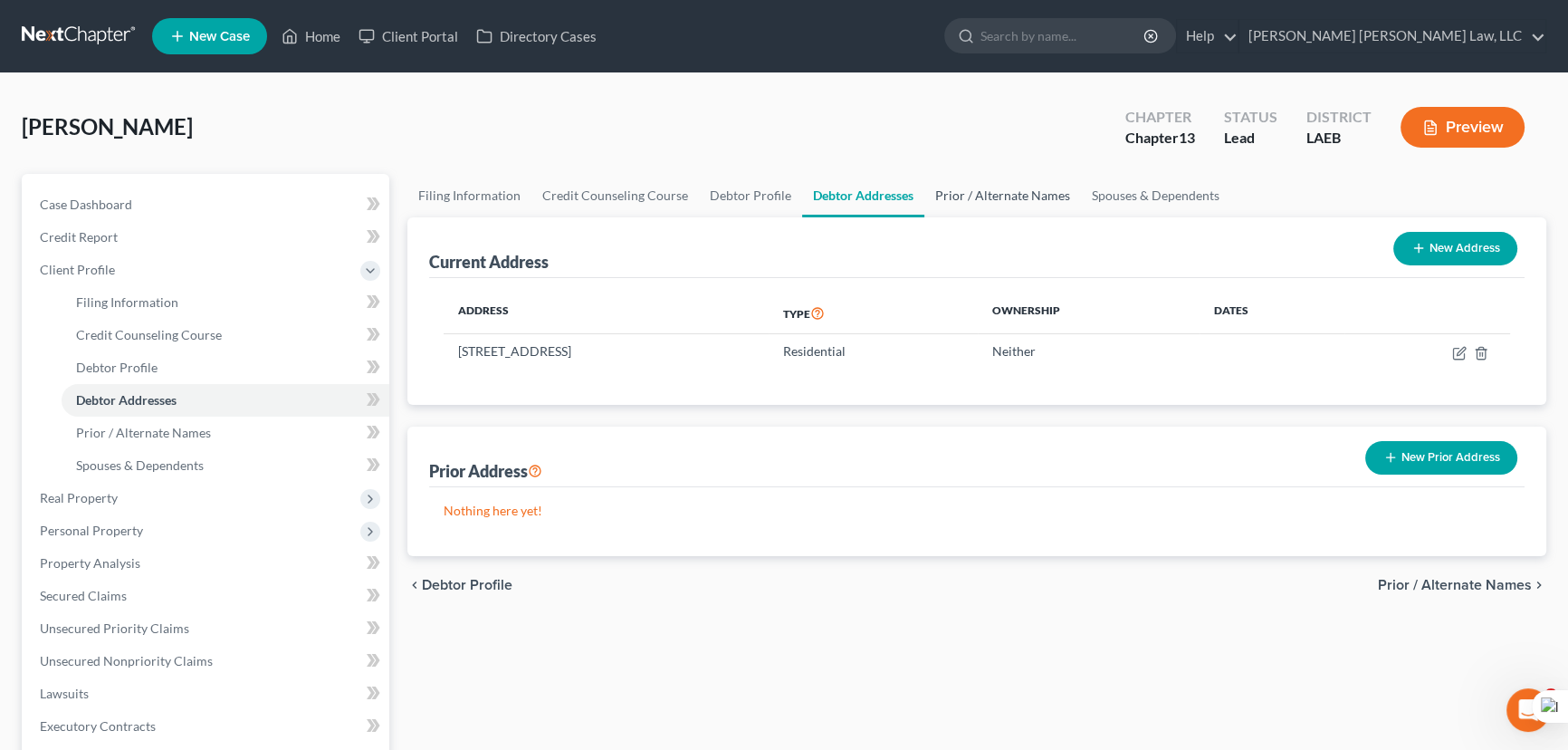
click at [966, 194] on link "Prior / Alternate Names" at bounding box center [1002, 196] width 156 height 43
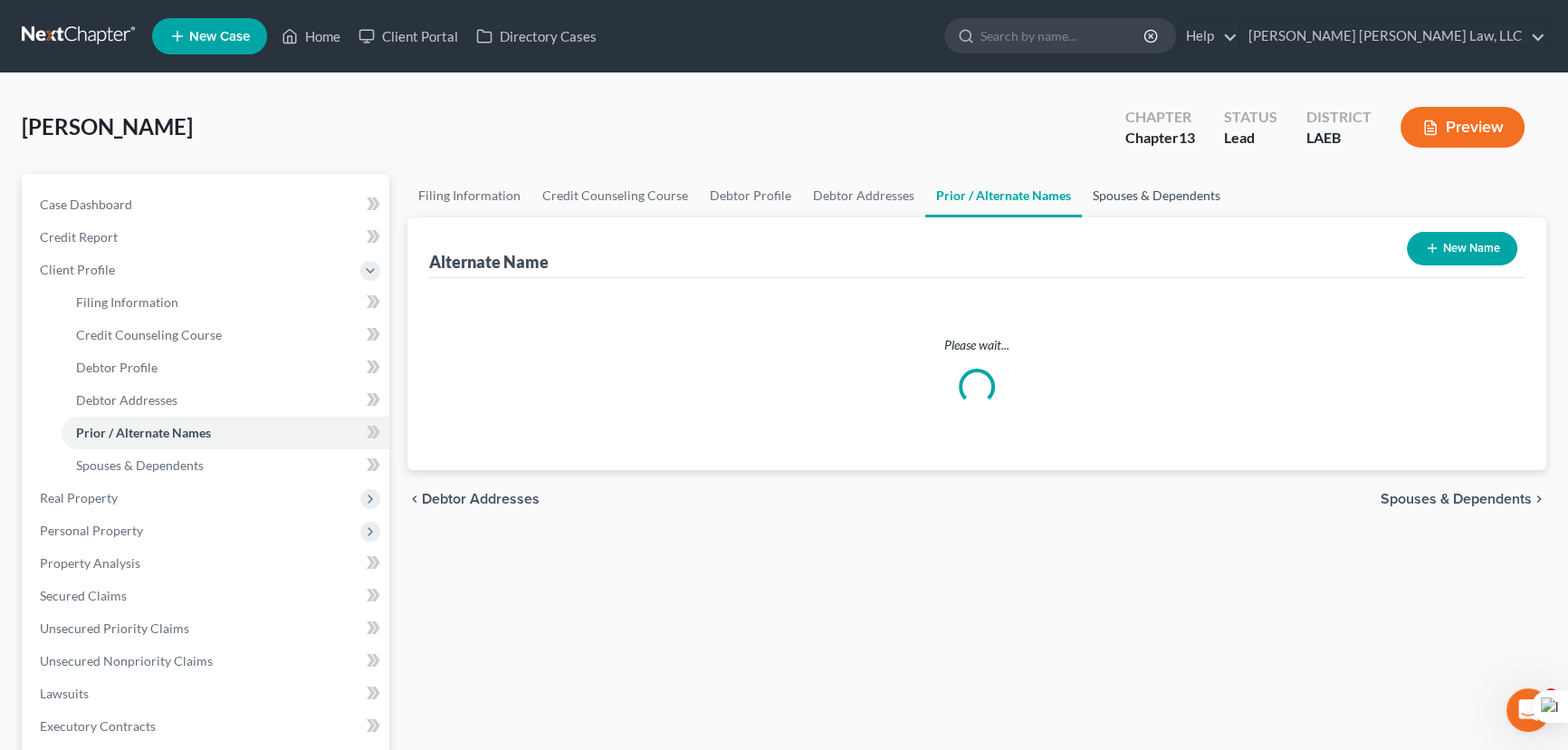
click at [1113, 199] on link "Spouses & Dependents" at bounding box center [1157, 196] width 150 height 43
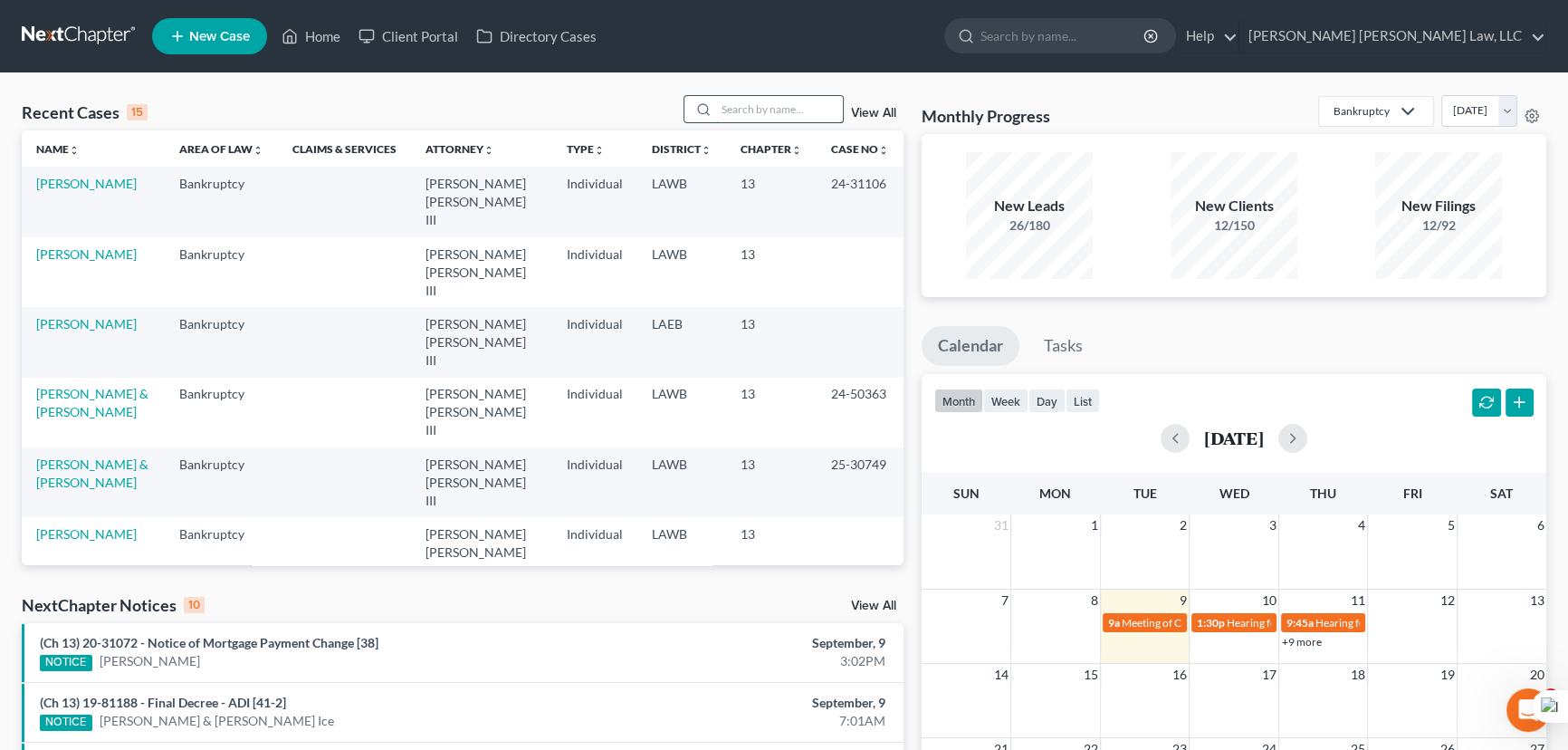
click at [721, 98] on input "search" at bounding box center [779, 110] width 126 height 26
type input "[PERSON_NAME]"
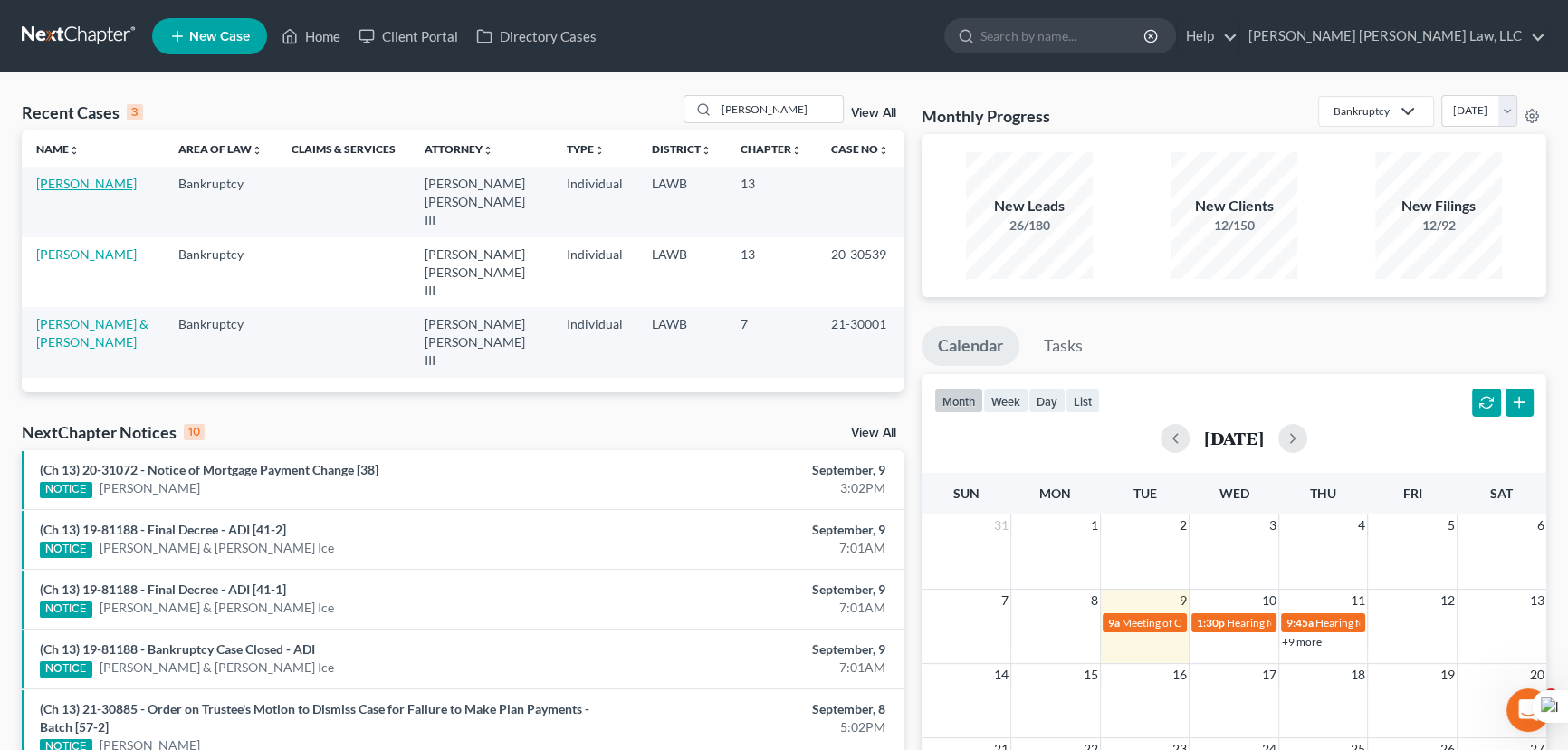
click at [96, 184] on link "[PERSON_NAME]" at bounding box center [86, 184] width 100 height 15
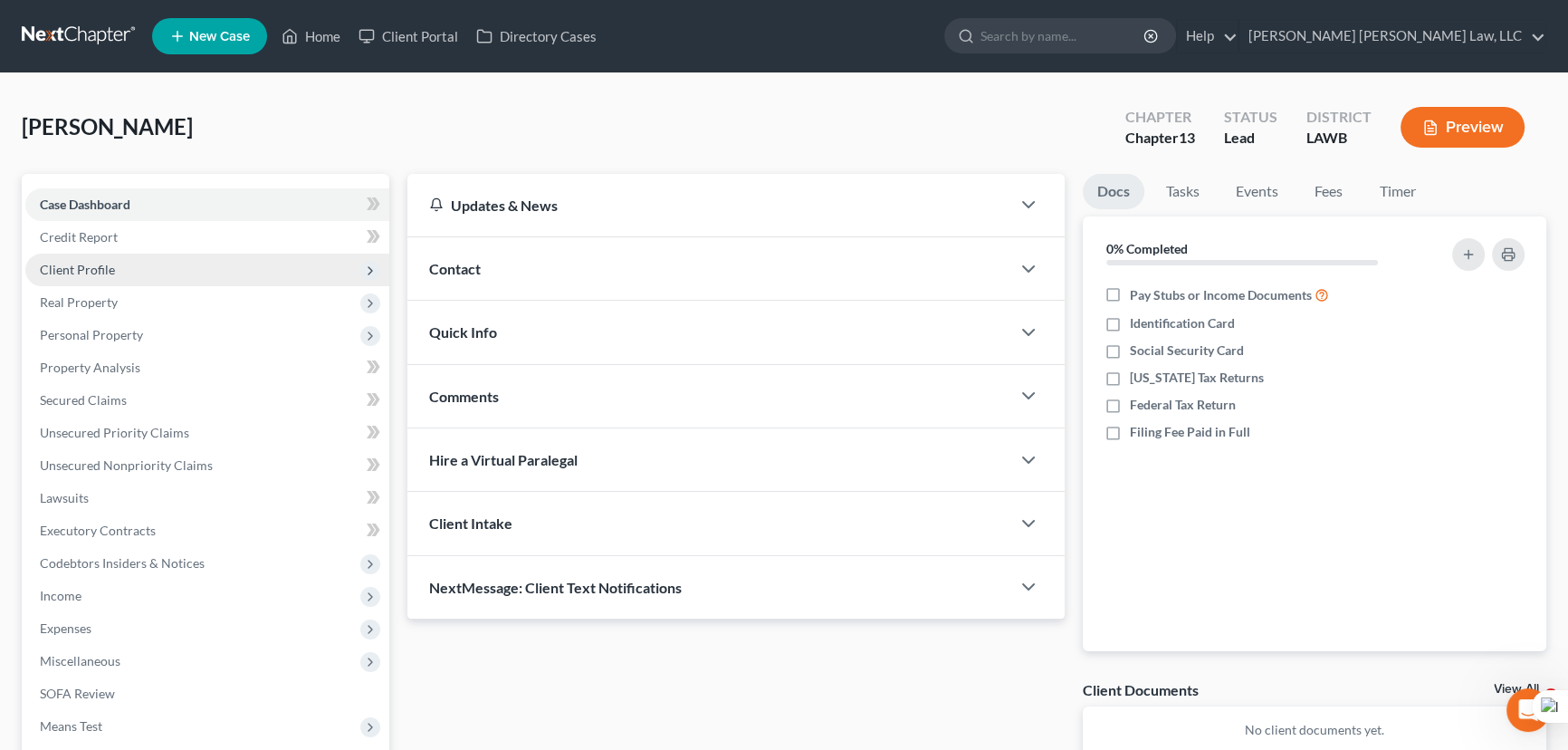
click at [129, 273] on span "Client Profile" at bounding box center [207, 270] width 364 height 33
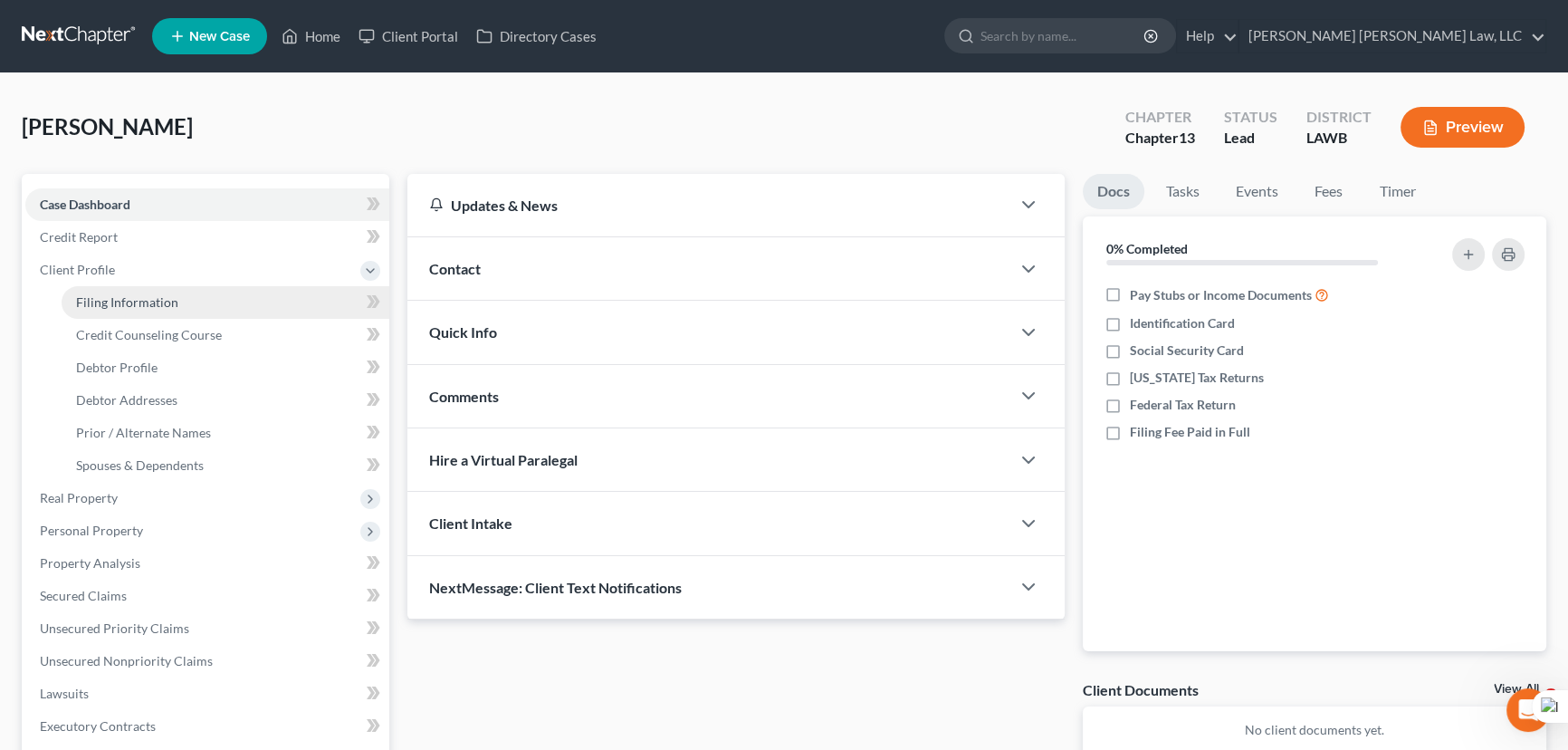
click at [132, 303] on span "Filing Information" at bounding box center [126, 301] width 102 height 15
select select "1"
select select "0"
select select "3"
select select "19"
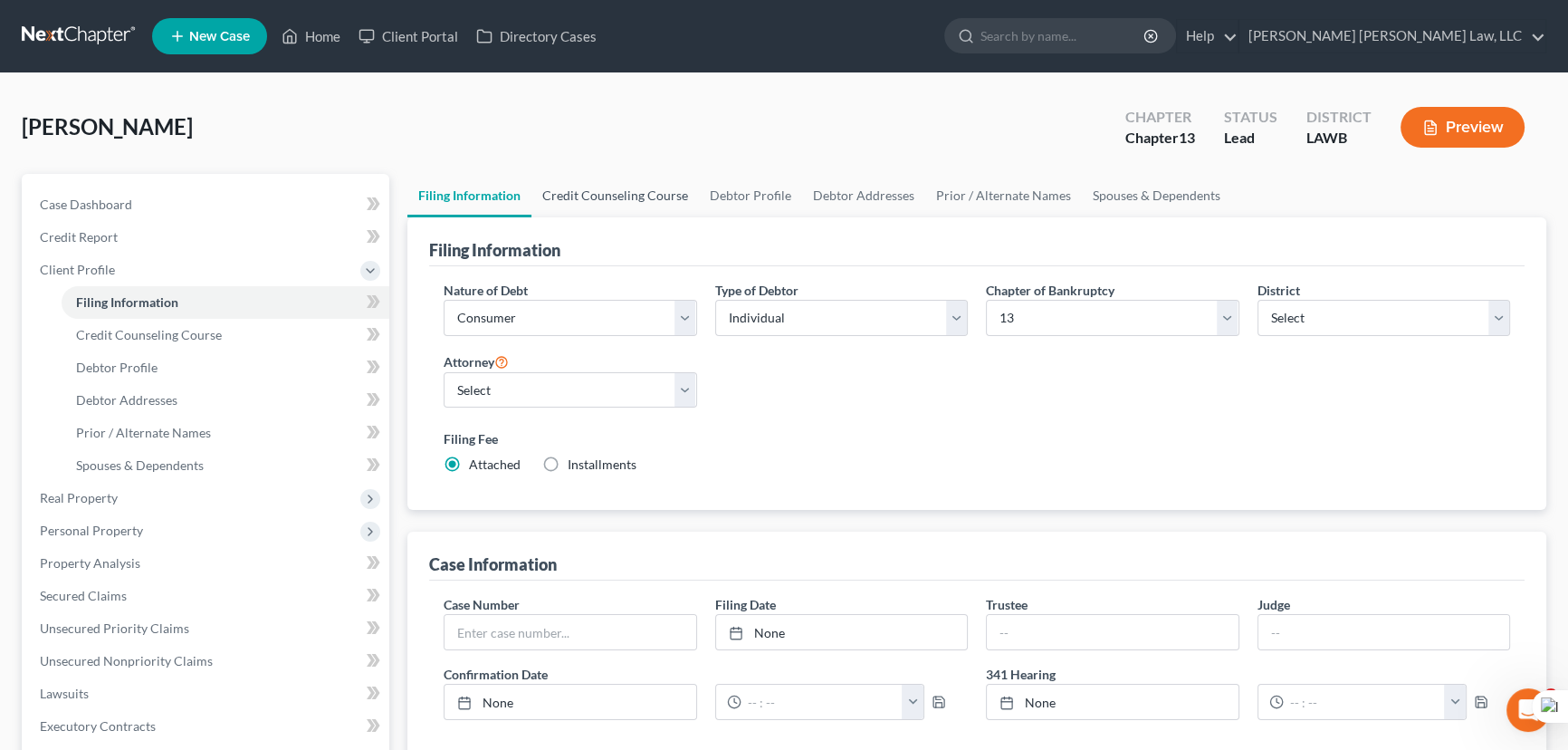
click at [652, 210] on link "Credit Counseling Course" at bounding box center [615, 196] width 168 height 43
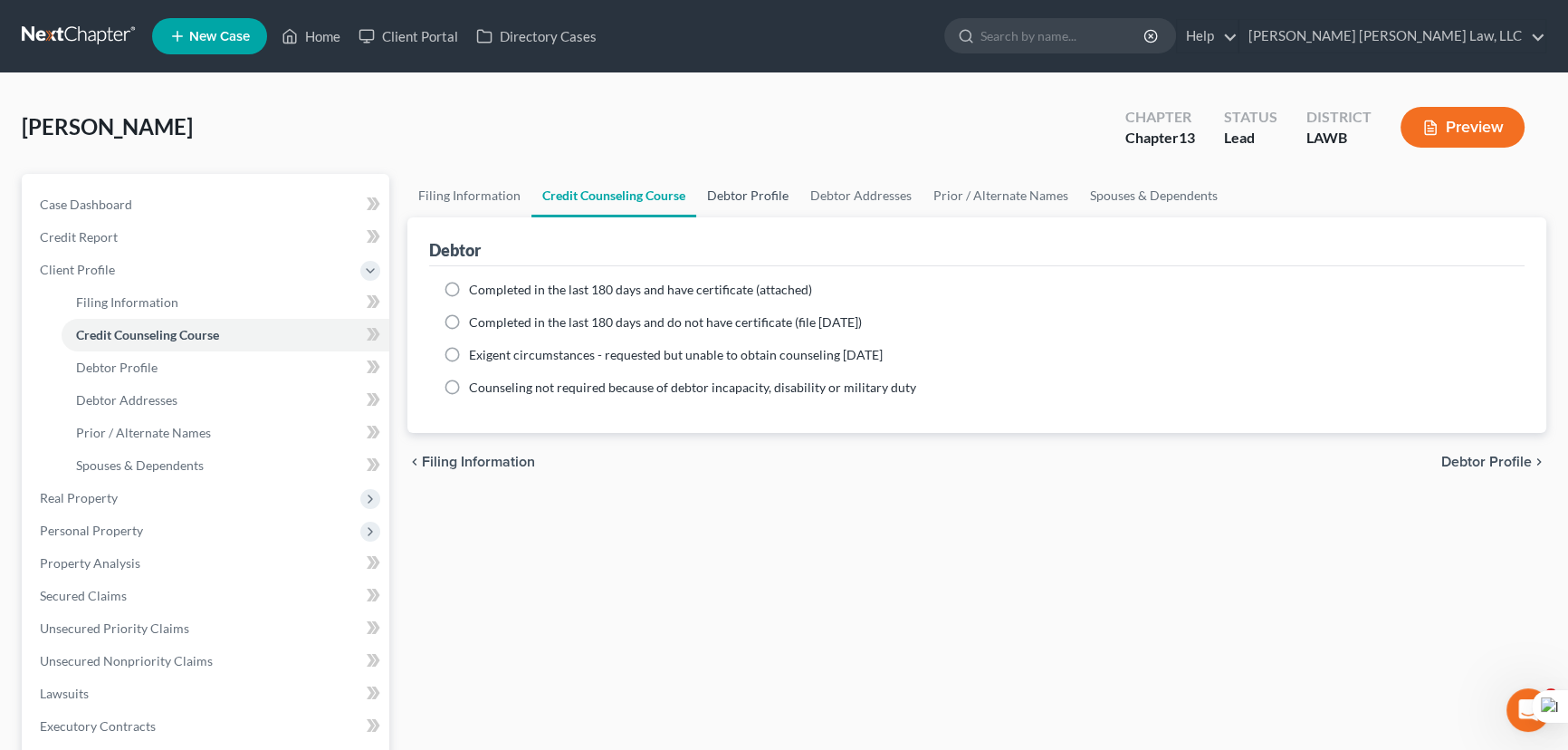
click at [751, 199] on link "Debtor Profile" at bounding box center [748, 196] width 103 height 43
select select "1"
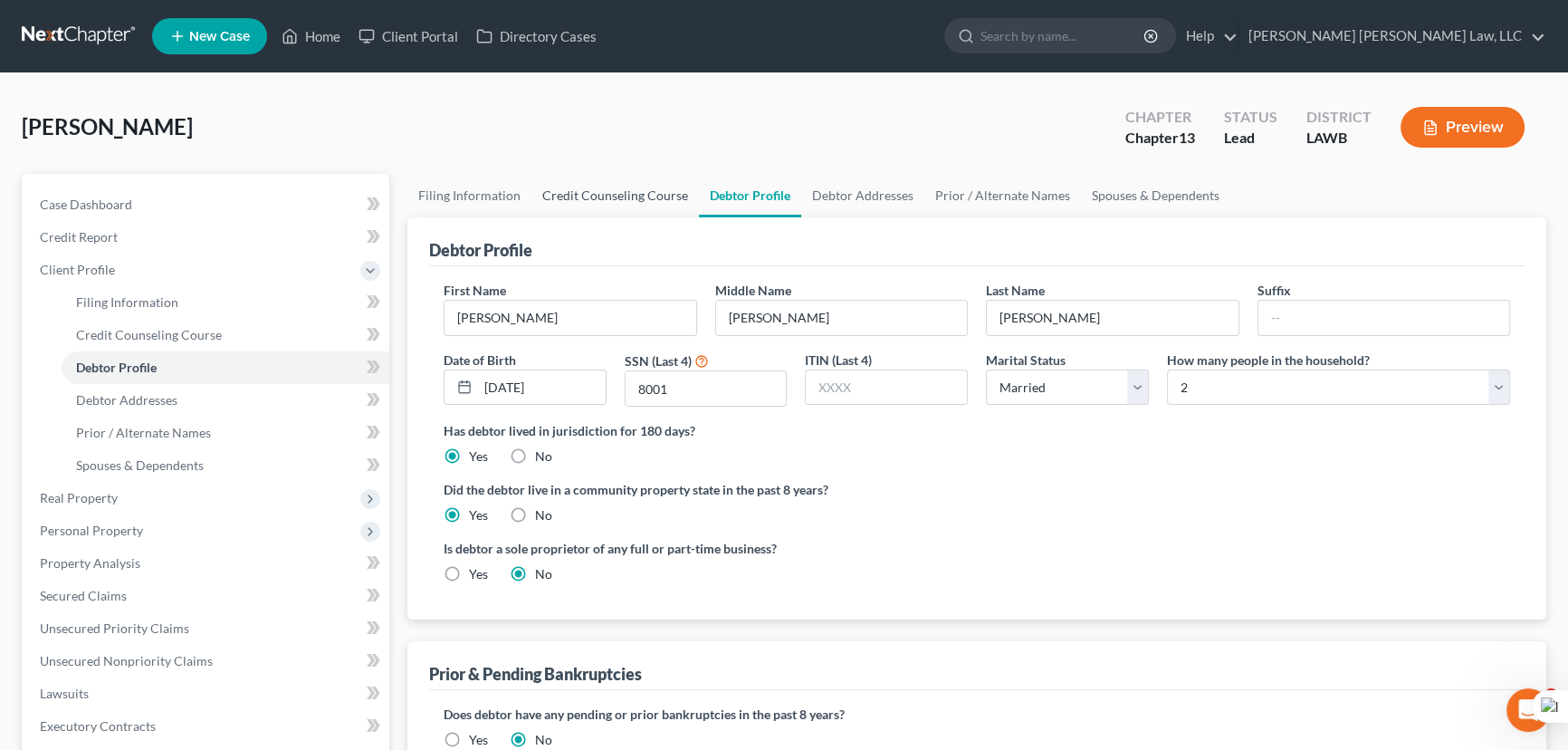
click at [602, 200] on link "Credit Counseling Course" at bounding box center [615, 196] width 168 height 43
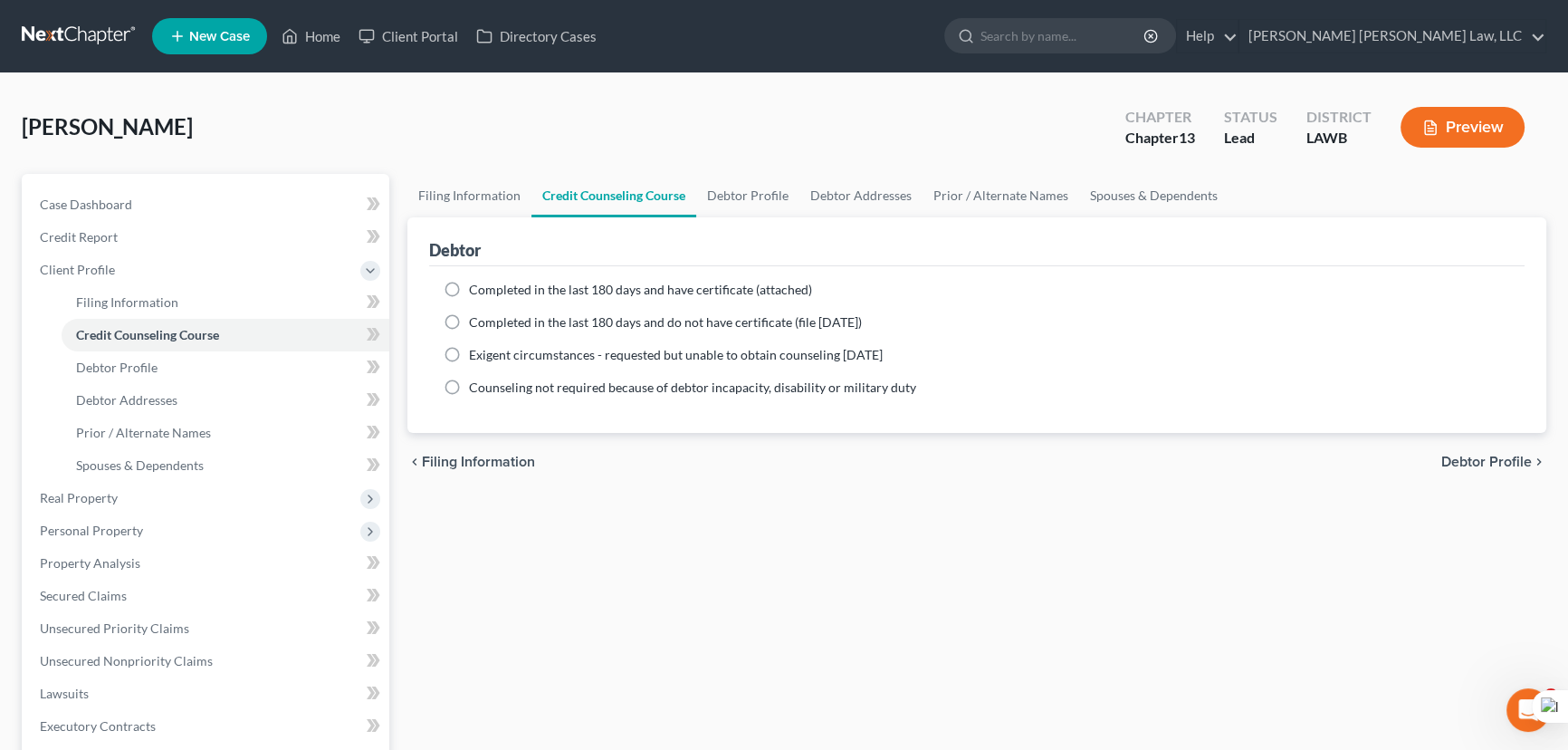
click at [469, 314] on label "Completed in the last 180 days and do not have certificate (file within 14 days)" at bounding box center [666, 322] width 393 height 18
click at [476, 314] on input "Completed in the last 180 days and do not have certificate (file within 14 days)" at bounding box center [482, 319] width 12 height 12
radio input "true"
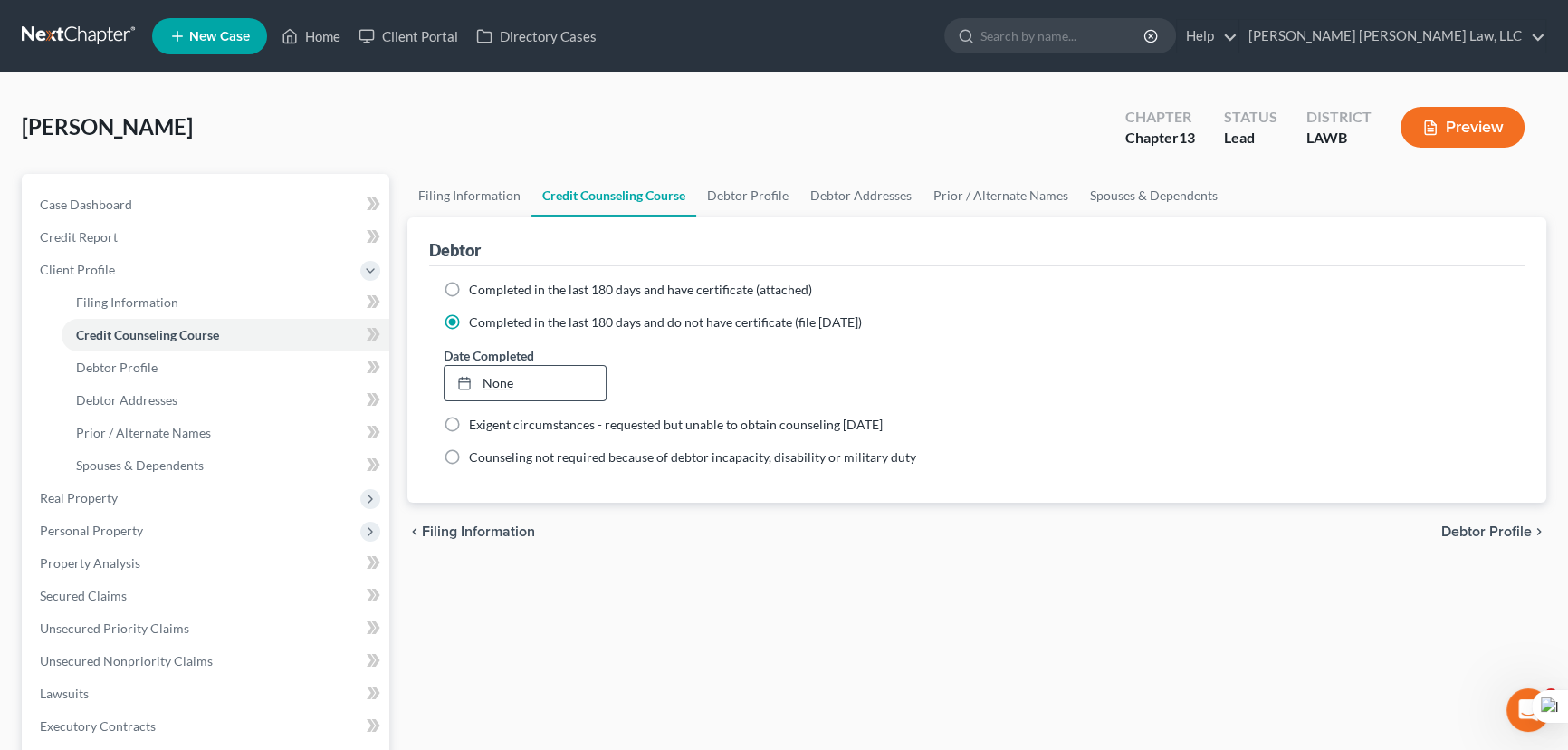
click at [480, 384] on div at bounding box center [469, 382] width 25 height 15
type input "9/9/2025"
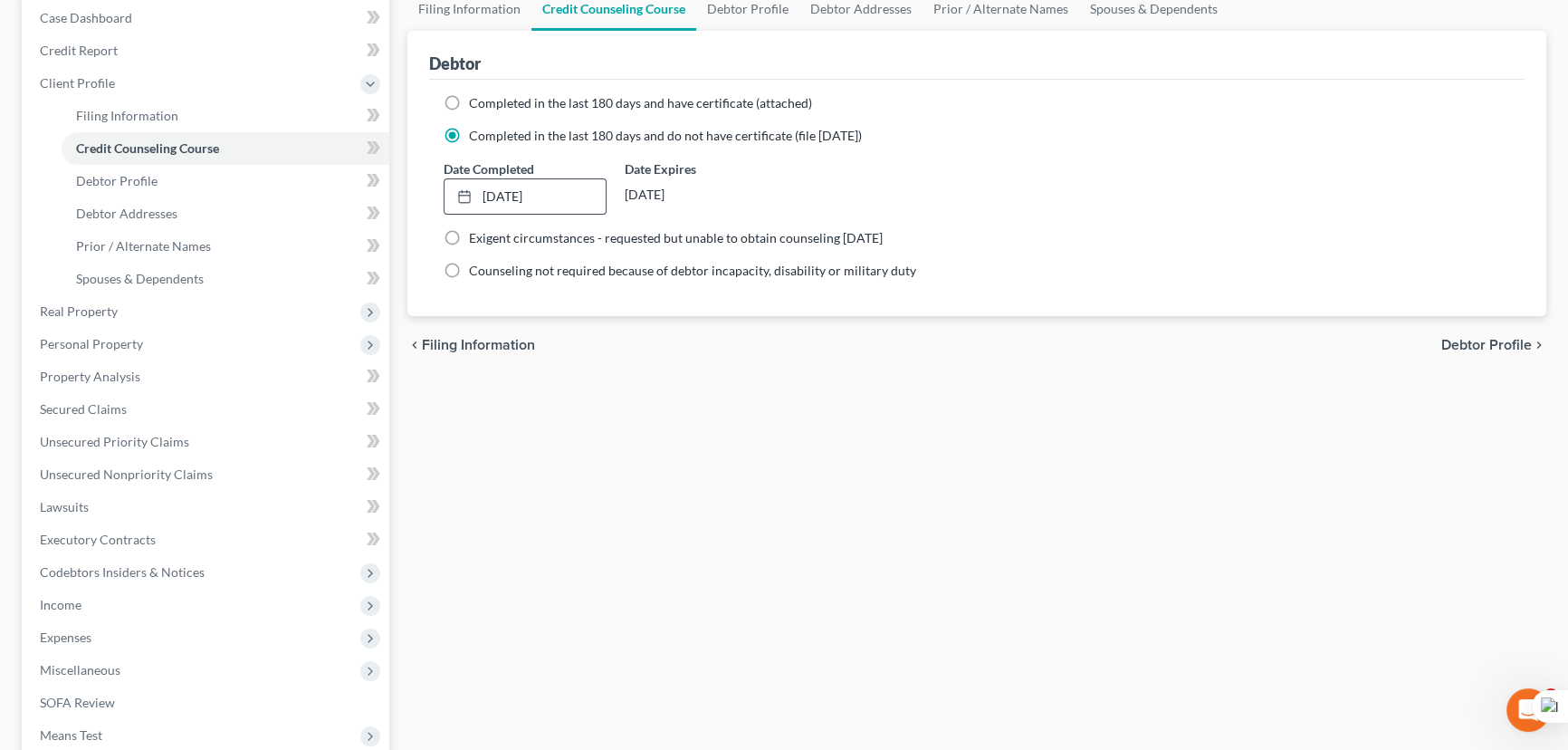
scroll to position [438, 0]
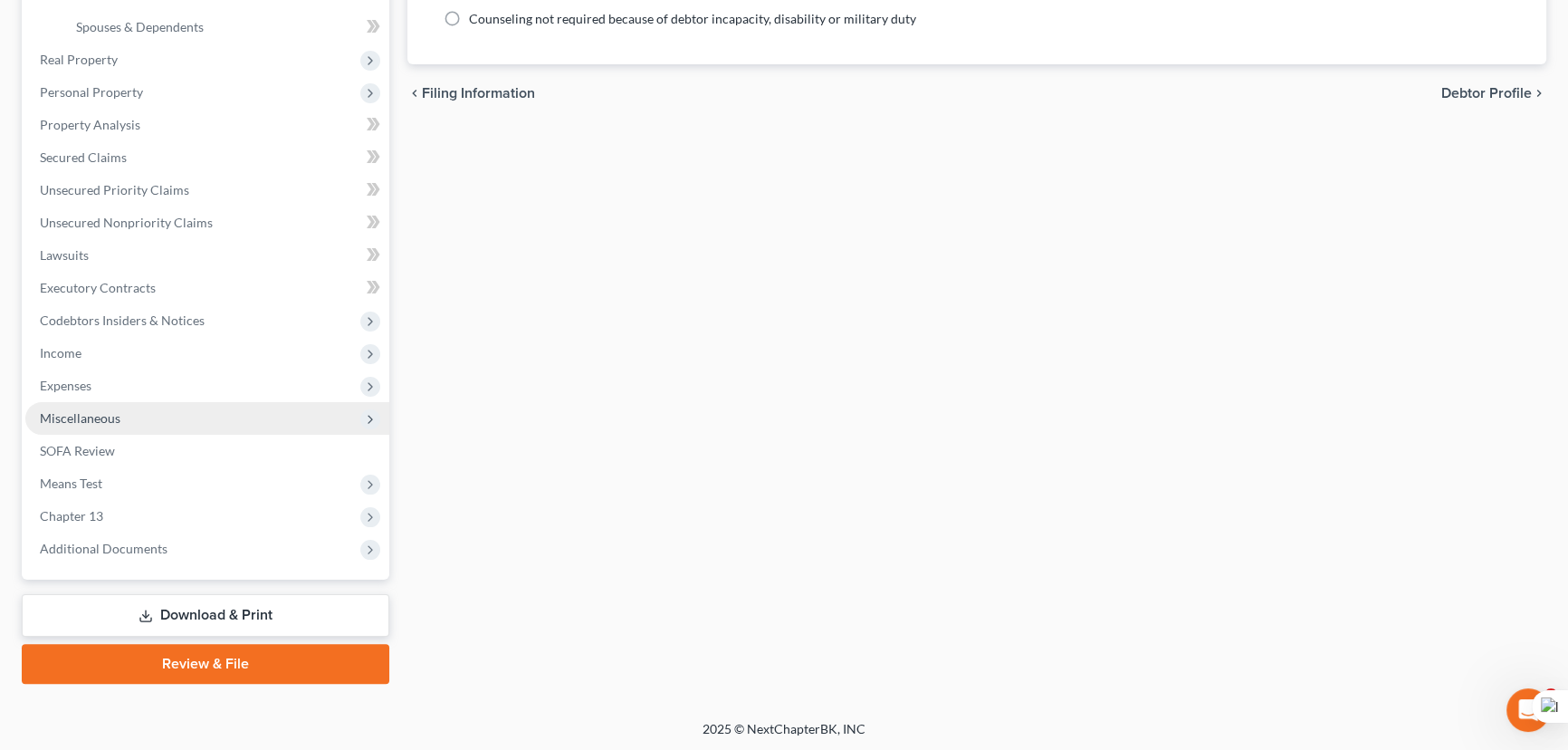
click at [154, 423] on span "Miscellaneous" at bounding box center [207, 418] width 364 height 33
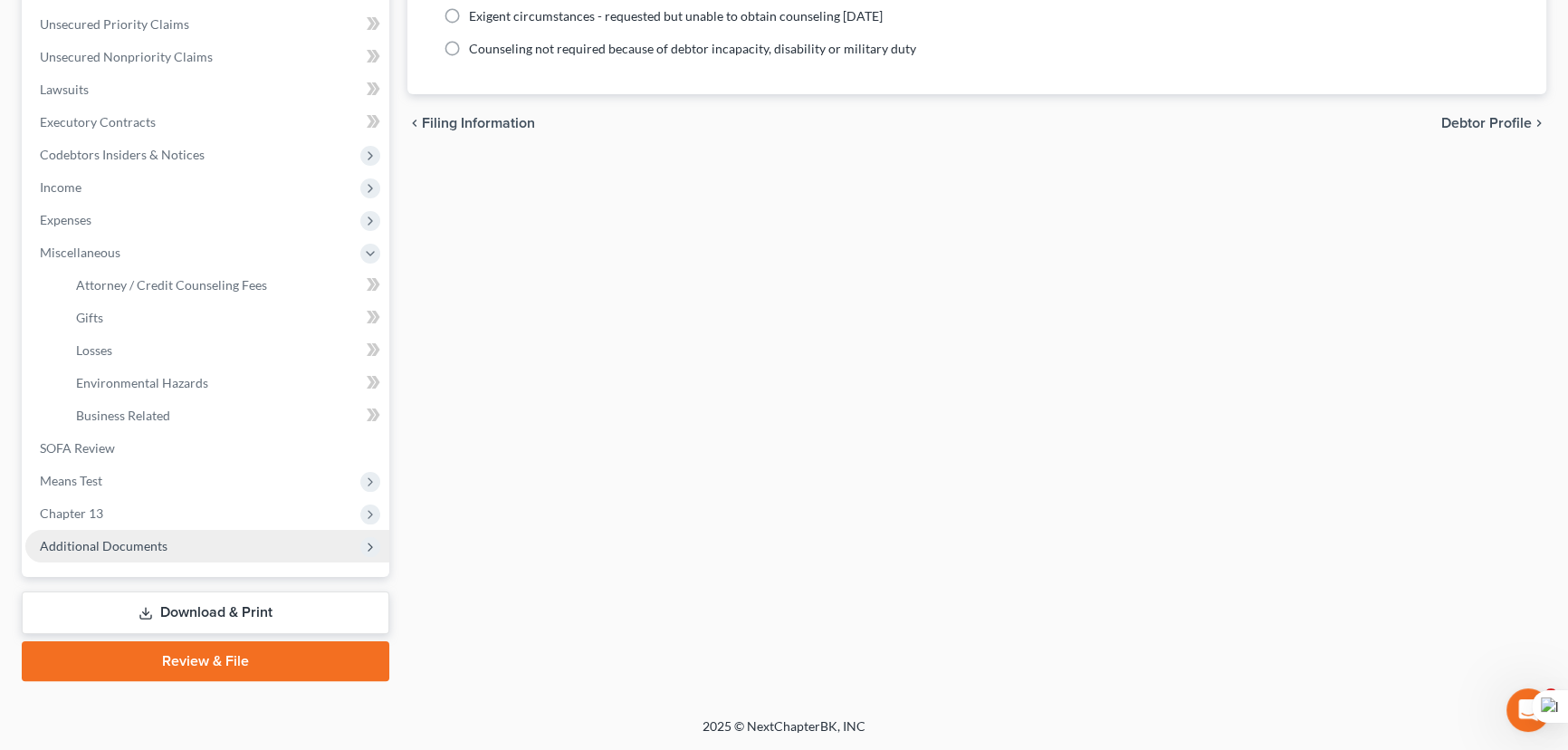
scroll to position [405, 0]
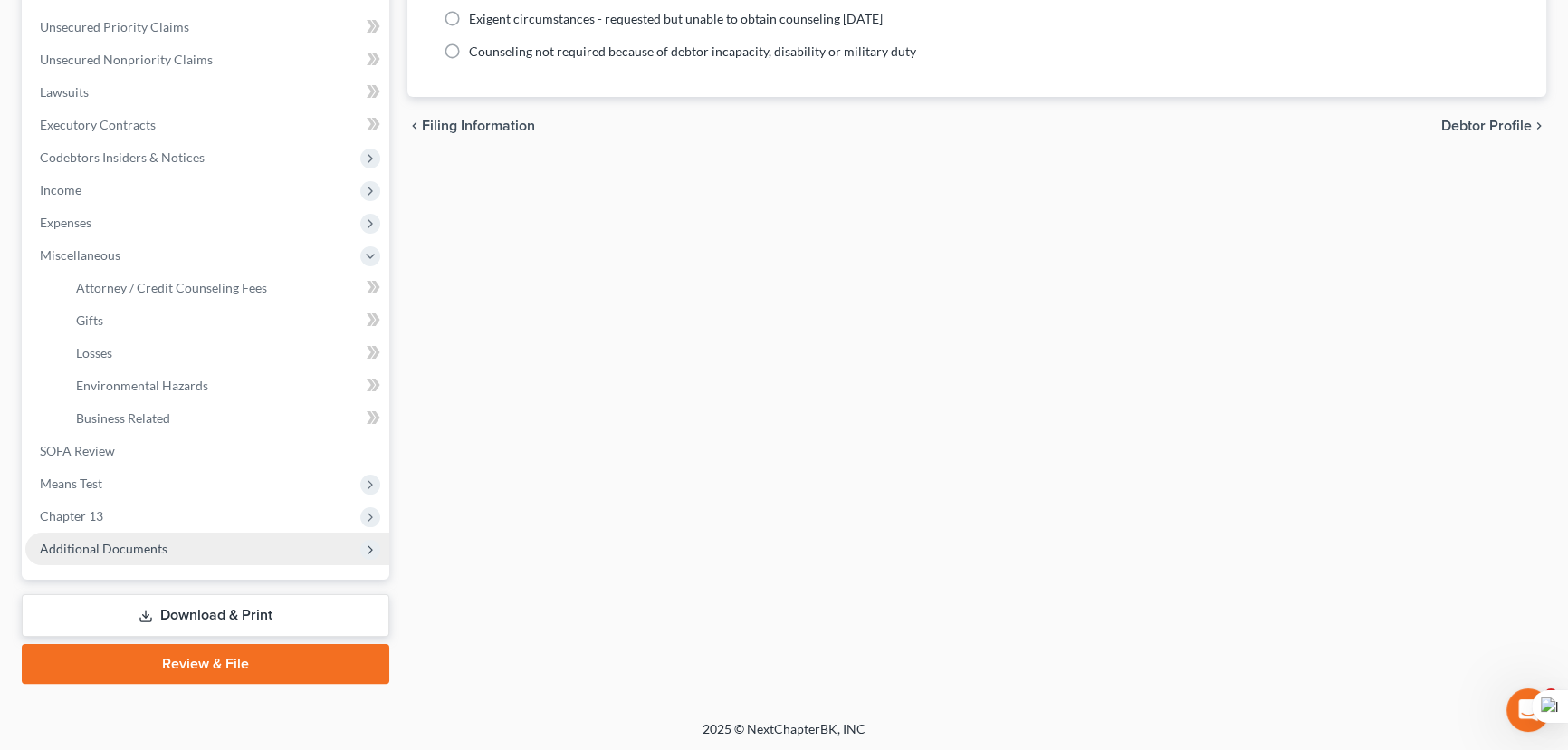
click at [198, 547] on span "Additional Documents" at bounding box center [207, 549] width 364 height 33
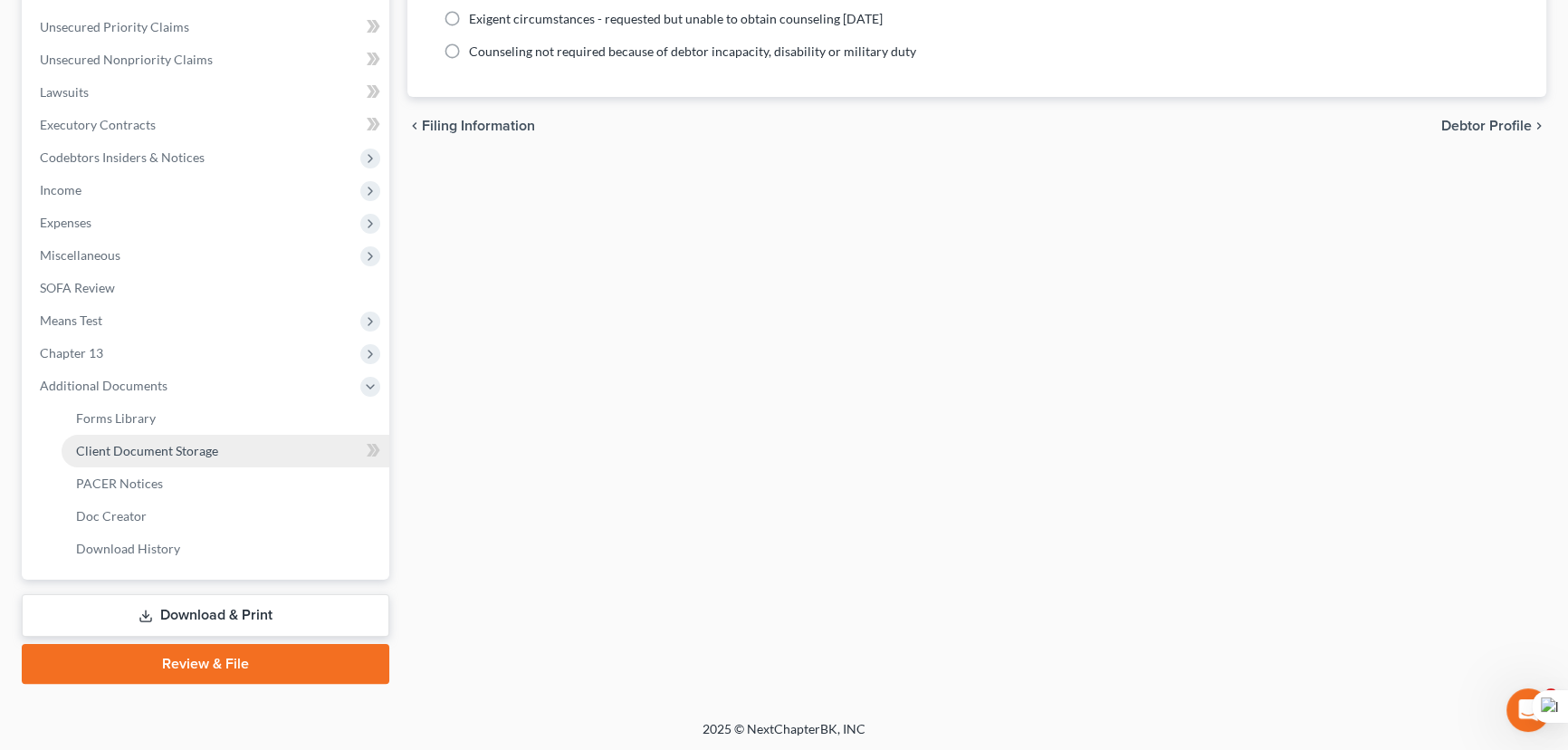
click at [198, 443] on span "Client Document Storage" at bounding box center [147, 450] width 142 height 15
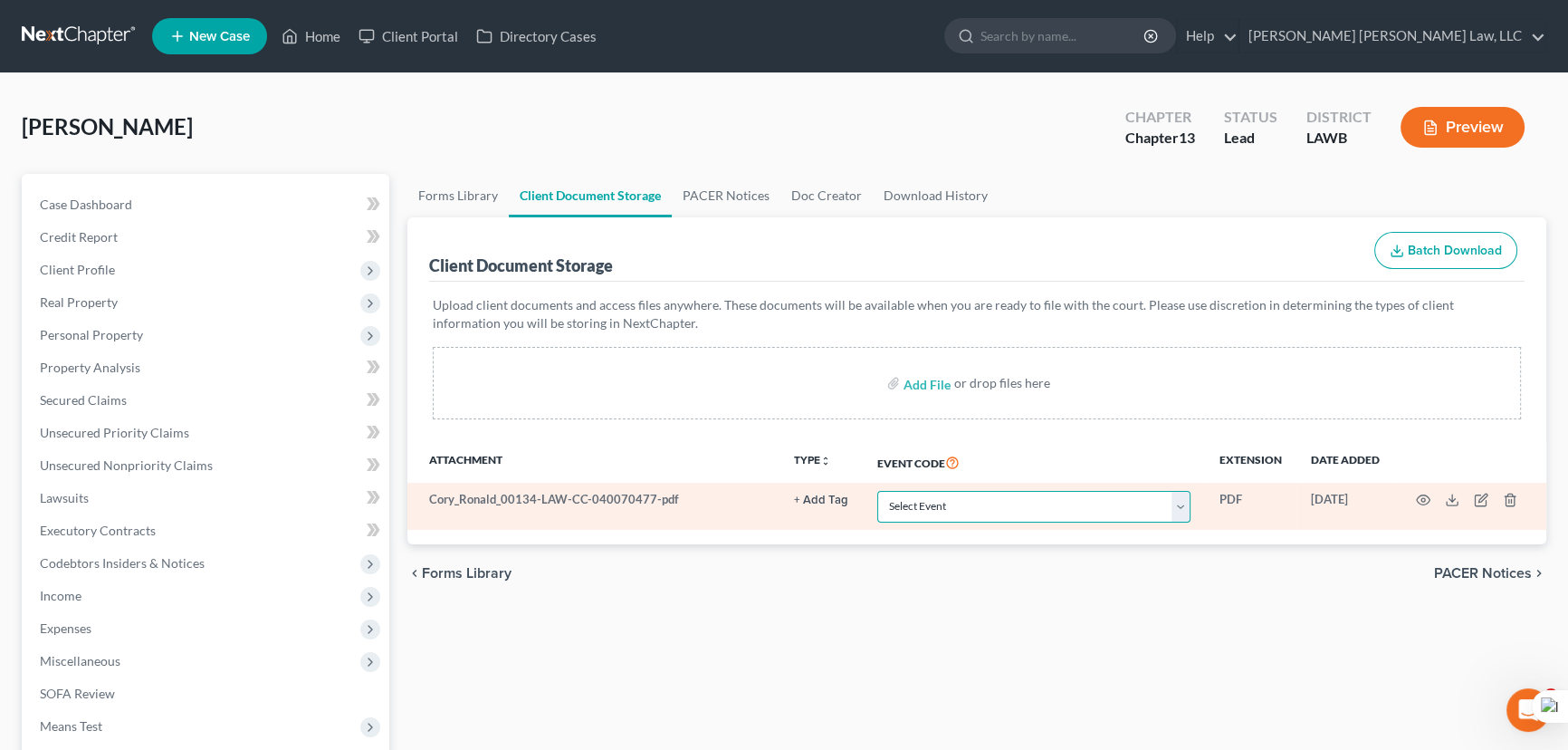
click at [1002, 514] on select "Select Event 20 Largest Unsecured Creditors Amended Creditor Matrix (Fee) Amend…" at bounding box center [1033, 507] width 314 height 32
select select "9"
click at [877, 491] on select "Select Event 20 Largest Unsecured Creditors Amended Creditor Matrix (Fee) Amend…" at bounding box center [1033, 507] width 314 height 32
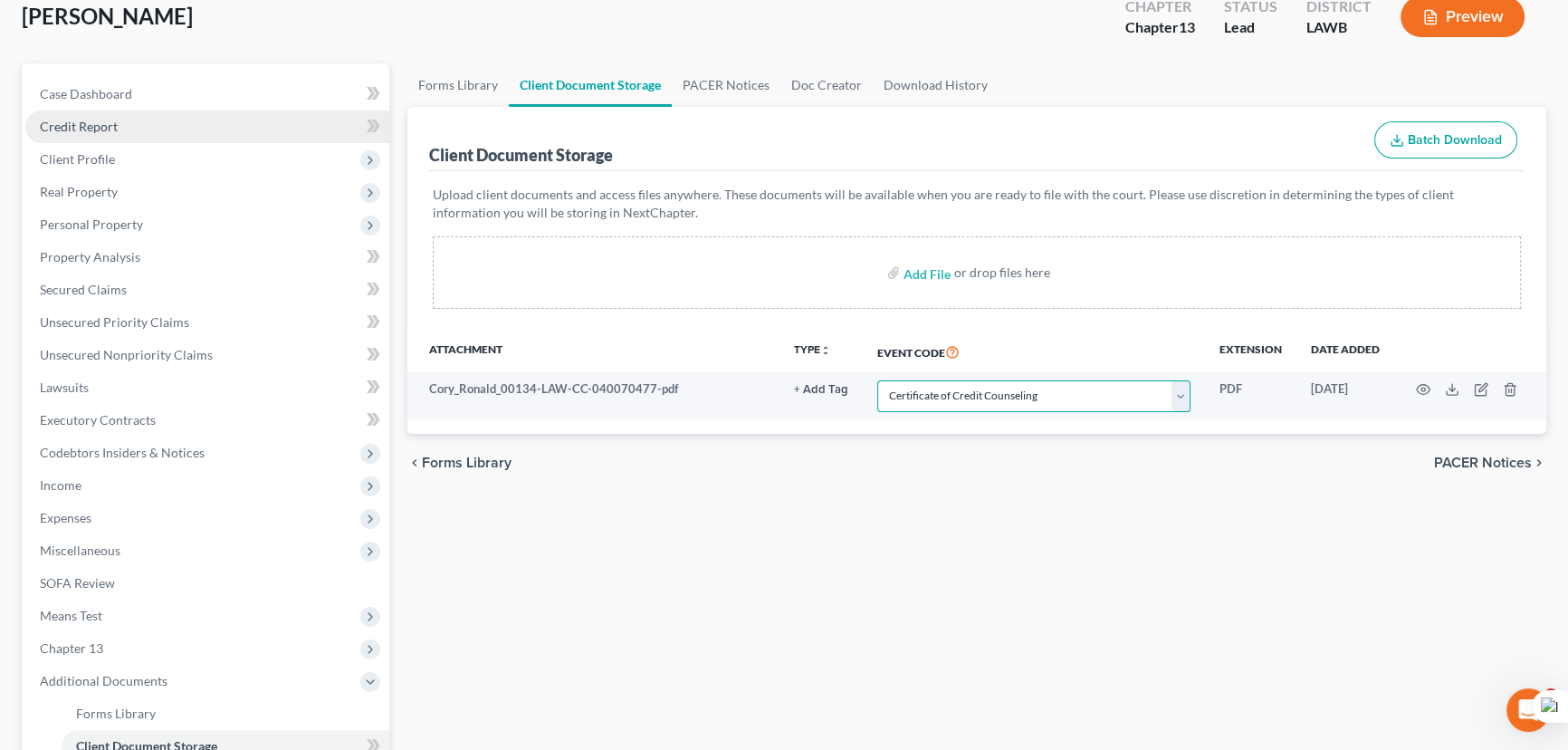
scroll to position [81, 0]
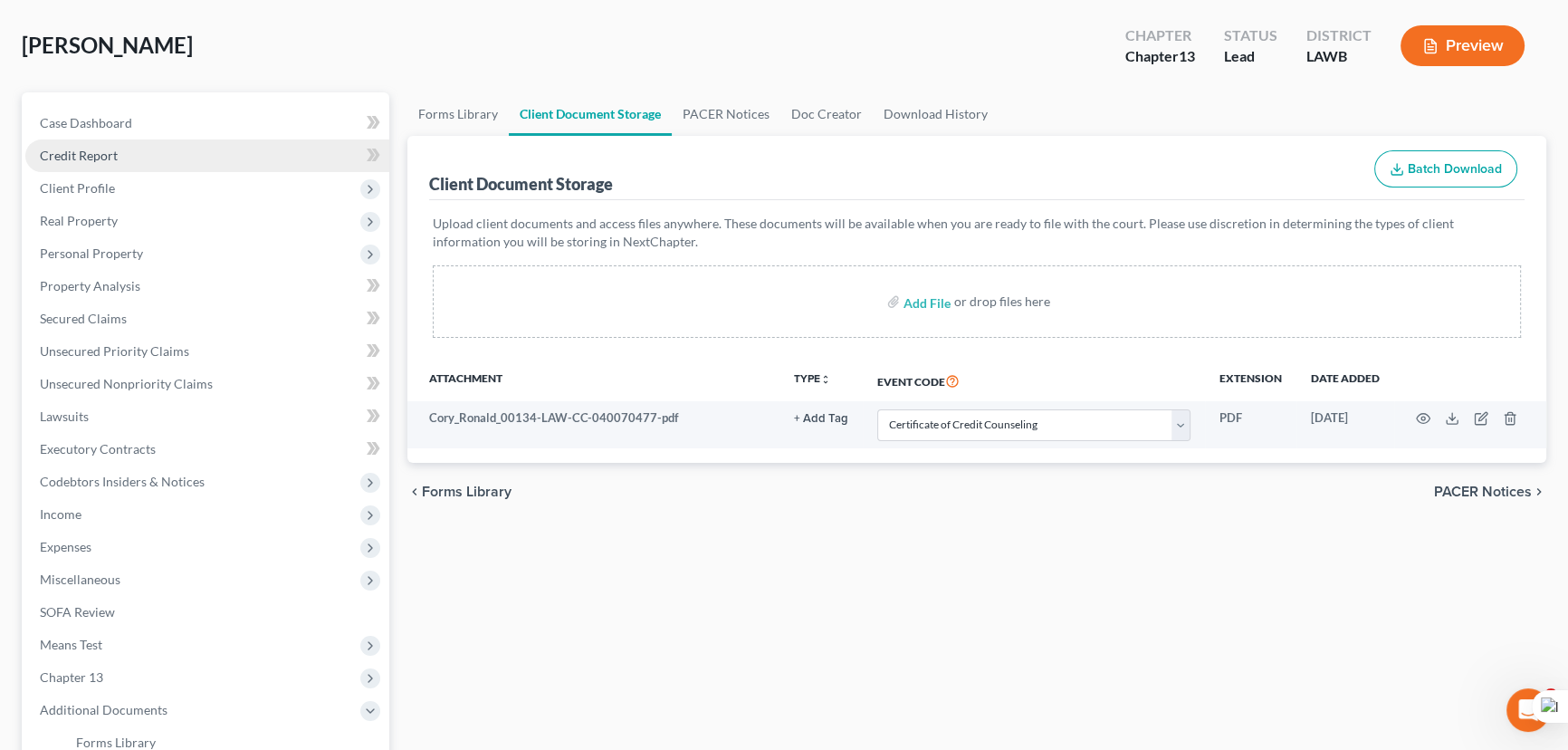
click at [190, 159] on link "Credit Report" at bounding box center [207, 155] width 364 height 33
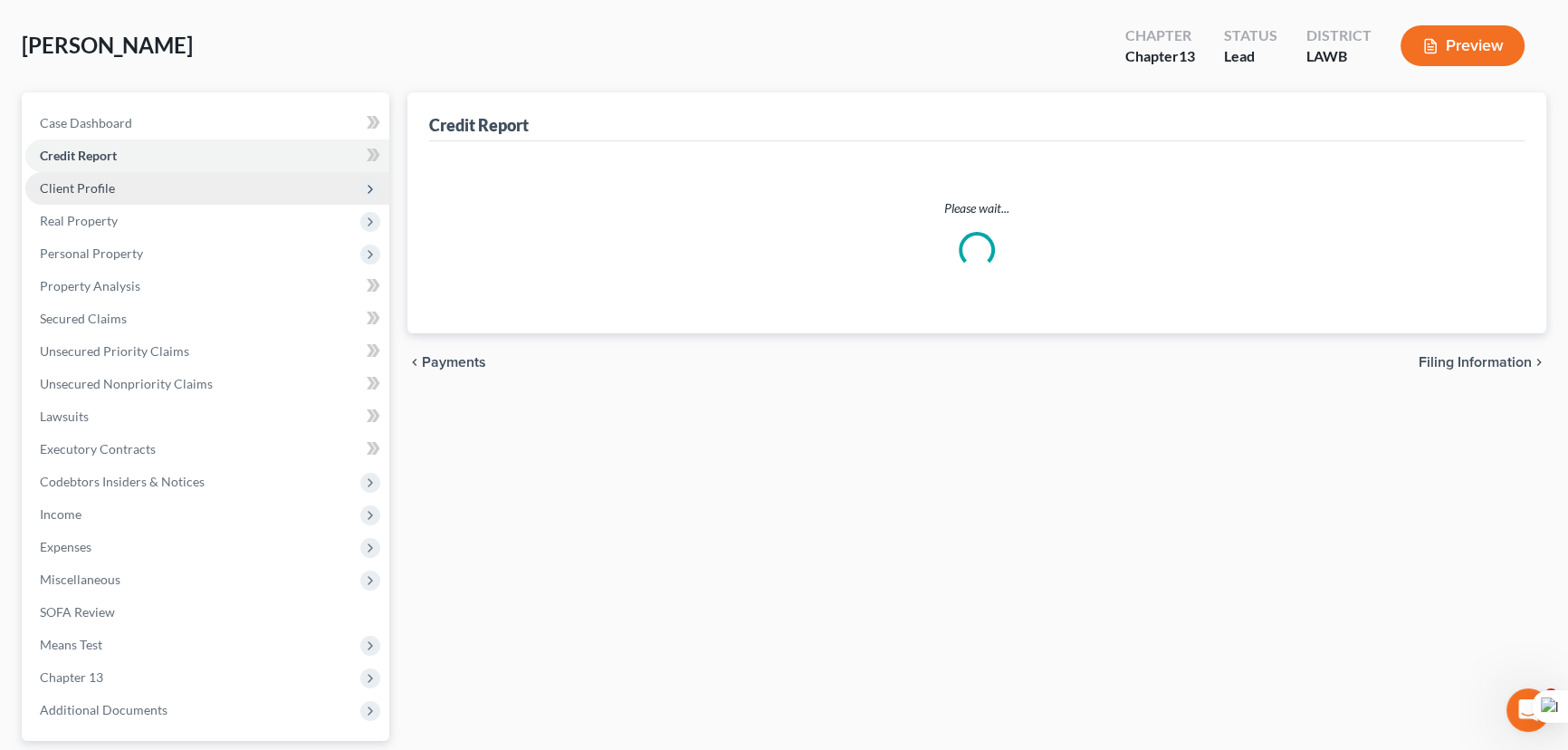
scroll to position [15, 0]
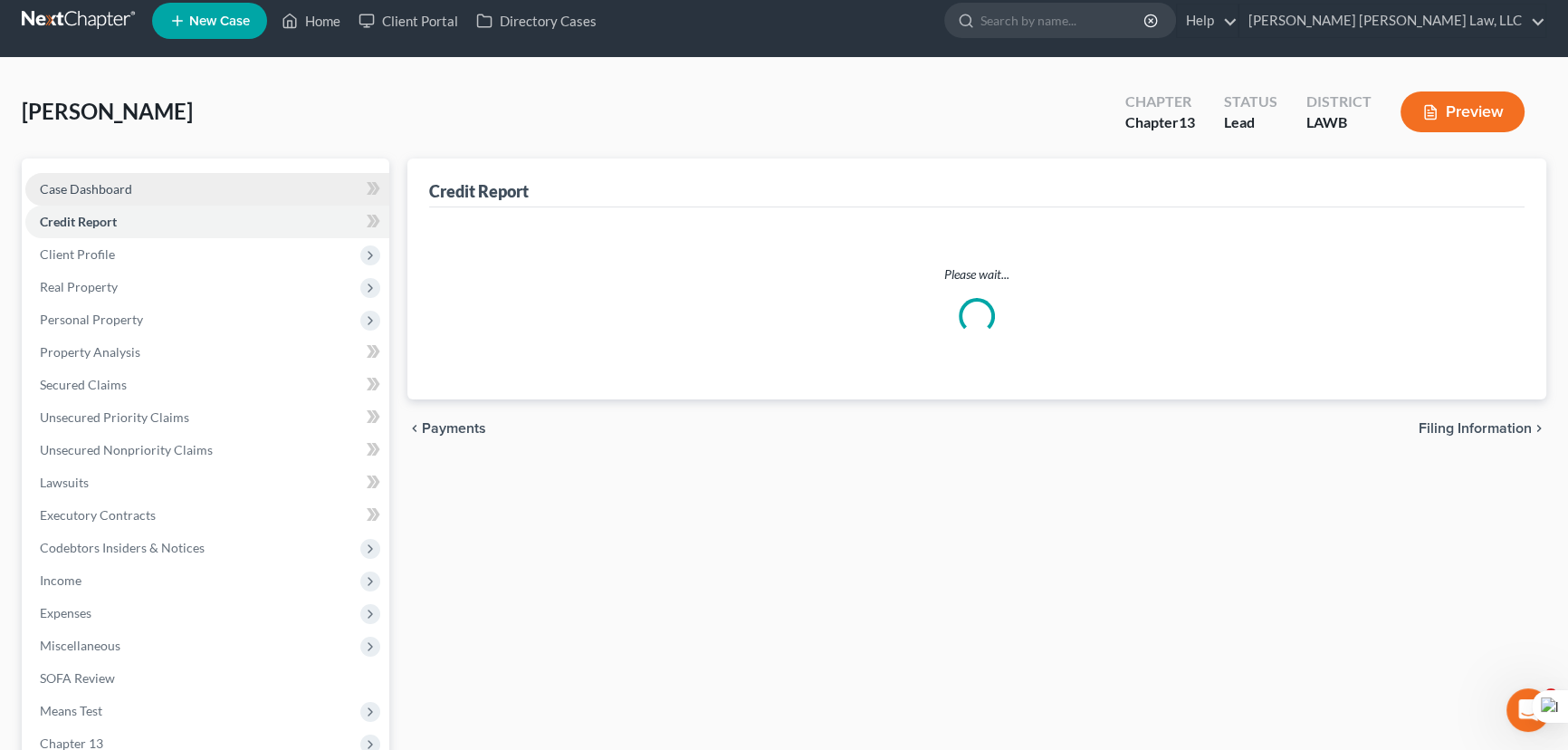
click at [191, 186] on ul "Case Dashboard Payments Invoices Payments Payments Credit Report Client Profile" at bounding box center [207, 482] width 364 height 619
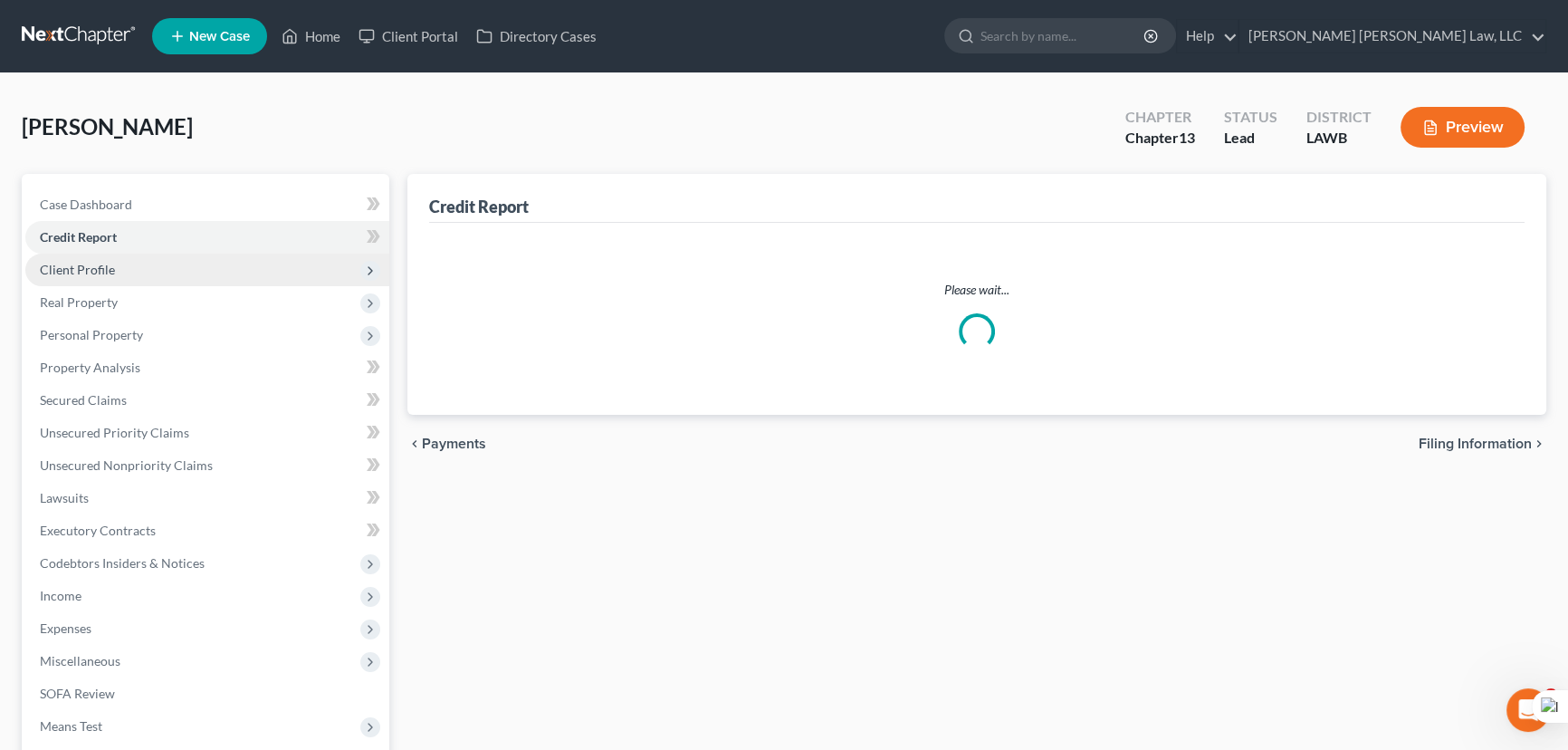
click at [188, 266] on span "Client Profile" at bounding box center [207, 270] width 364 height 33
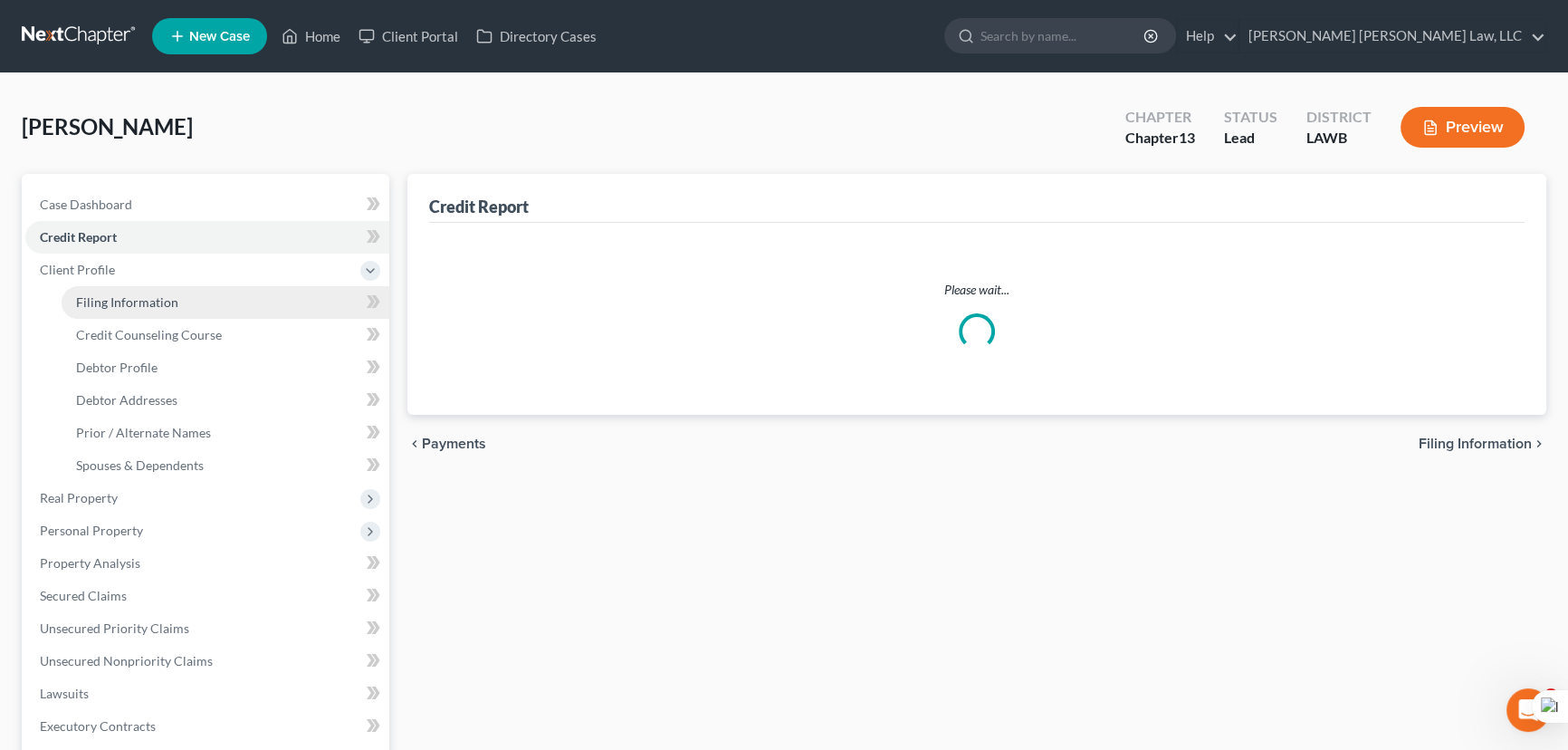
click at [193, 292] on link "Filing Information" at bounding box center [226, 302] width 328 height 33
select select "1"
select select "0"
select select "3"
select select "36"
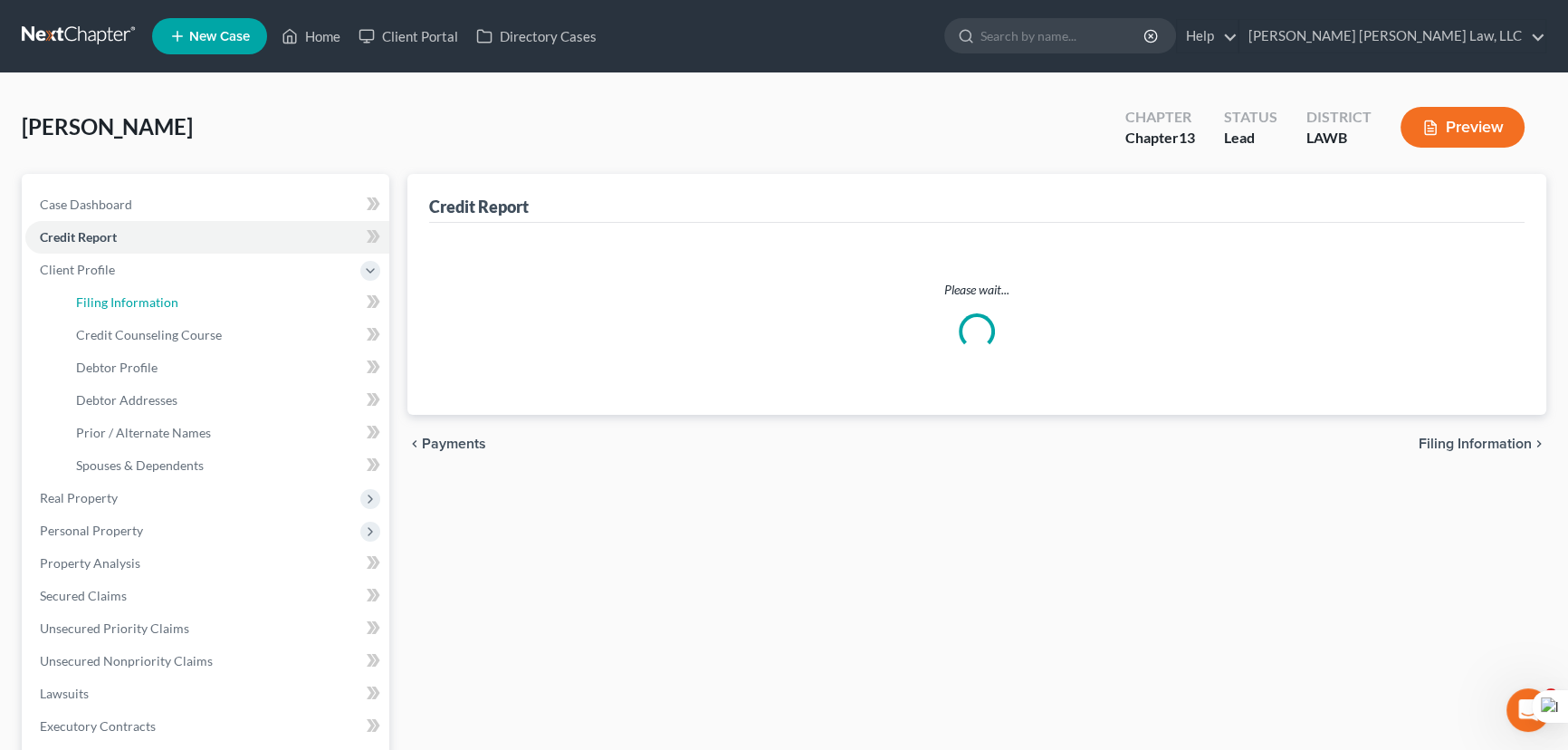
select select "0"
select select "19"
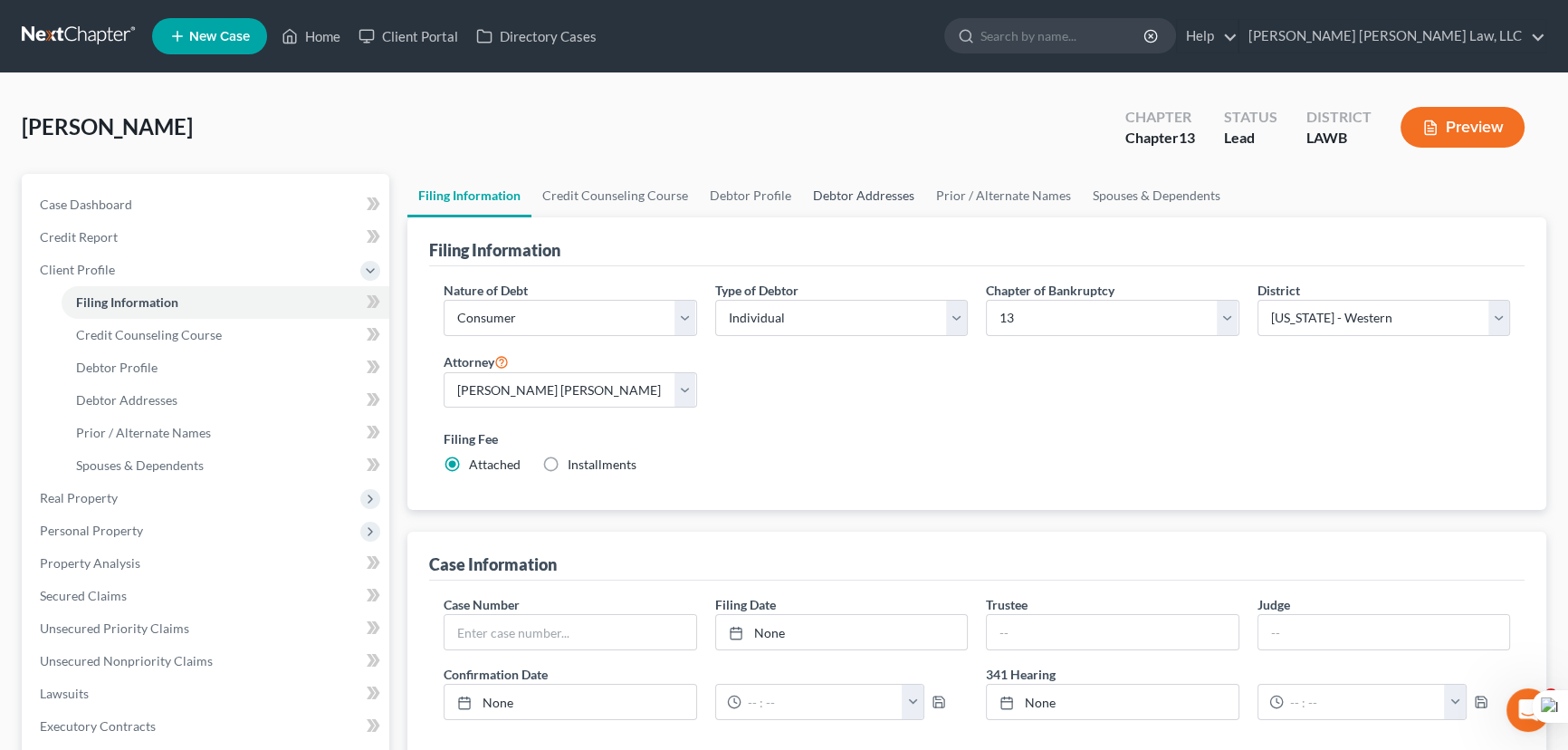
drag, startPoint x: 902, startPoint y: 209, endPoint x: 877, endPoint y: 207, distance: 25.1
click at [902, 209] on link "Debtor Addresses" at bounding box center [864, 196] width 124 height 43
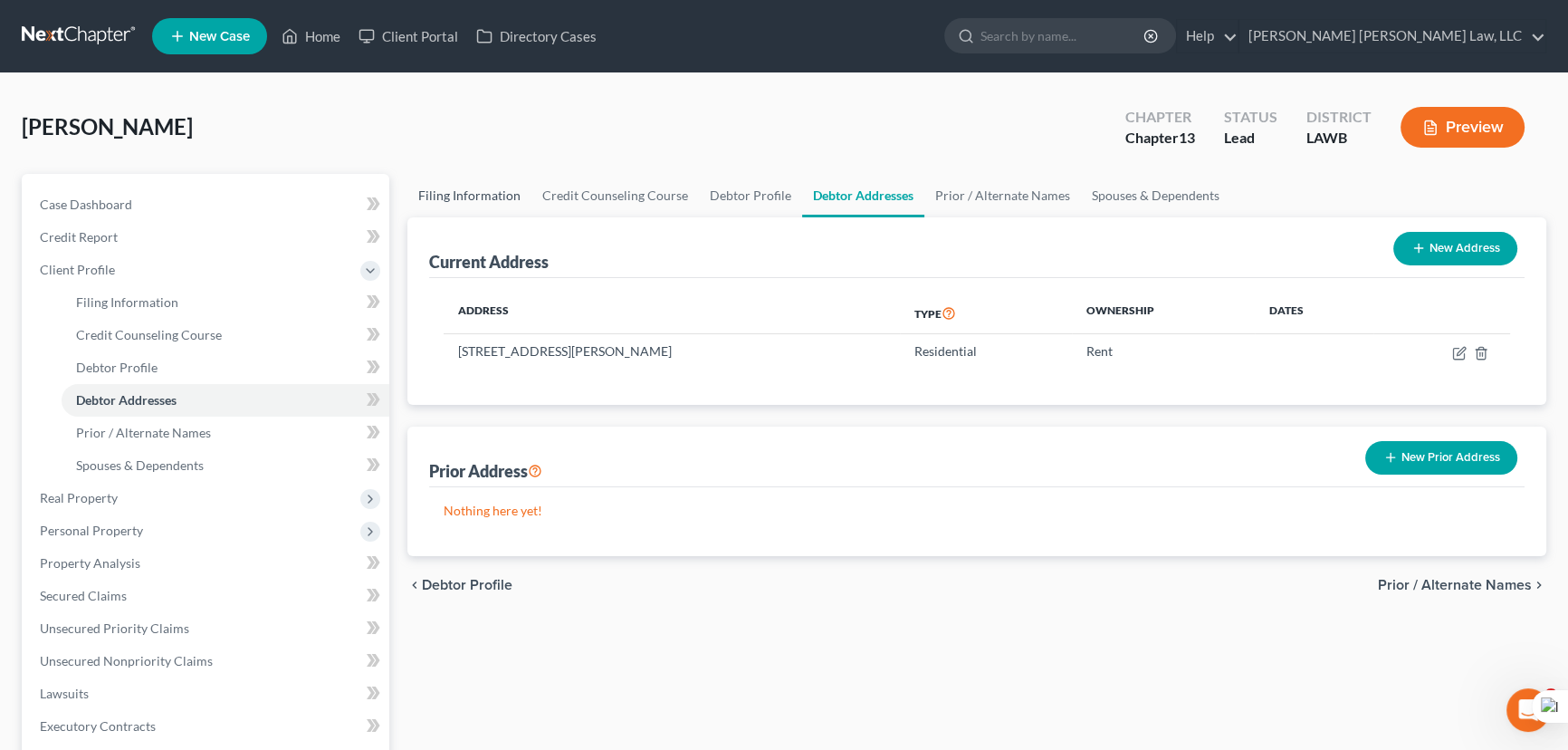
click at [484, 206] on link "Filing Information" at bounding box center [469, 196] width 124 height 43
select select "1"
select select "0"
select select "3"
select select "36"
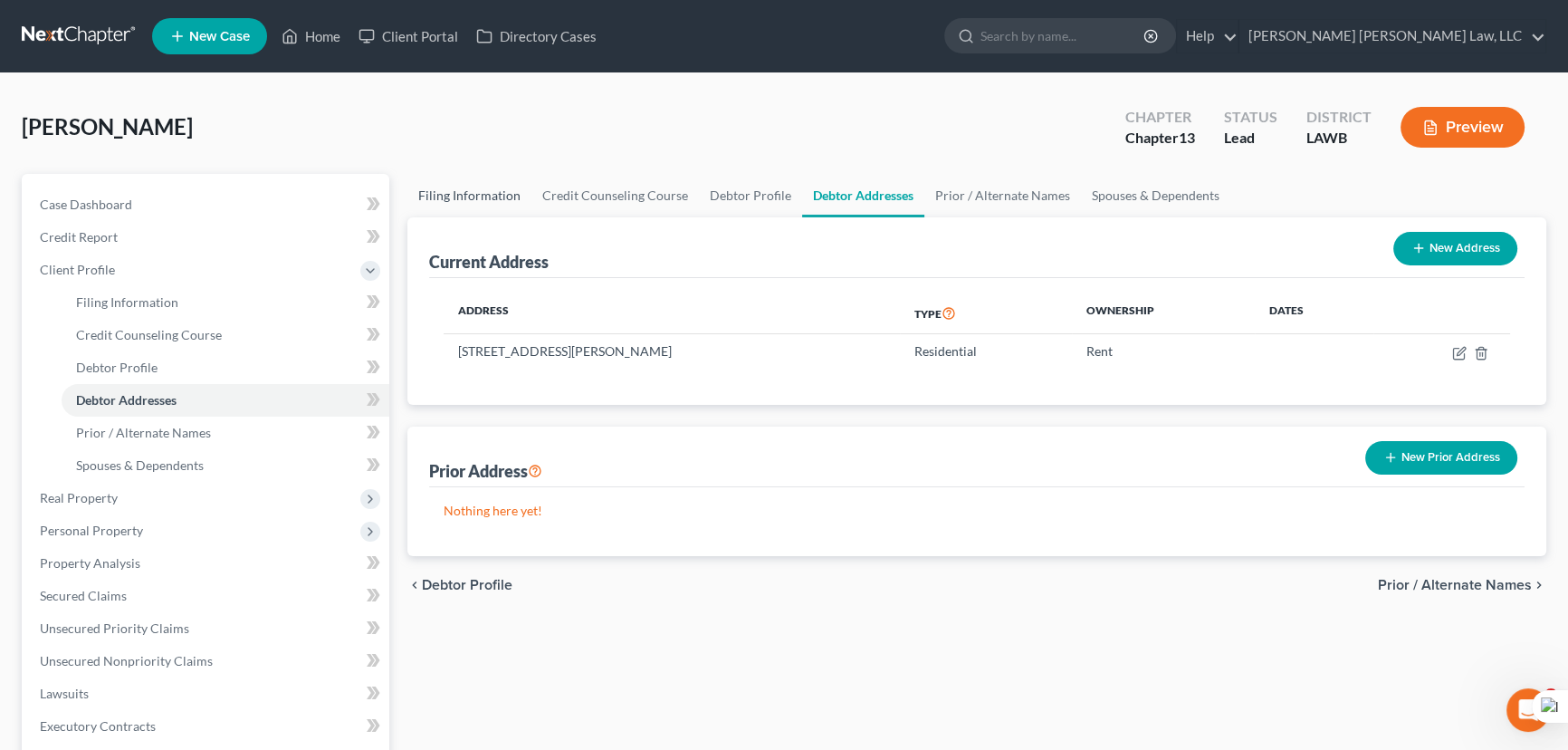
select select "0"
select select "19"
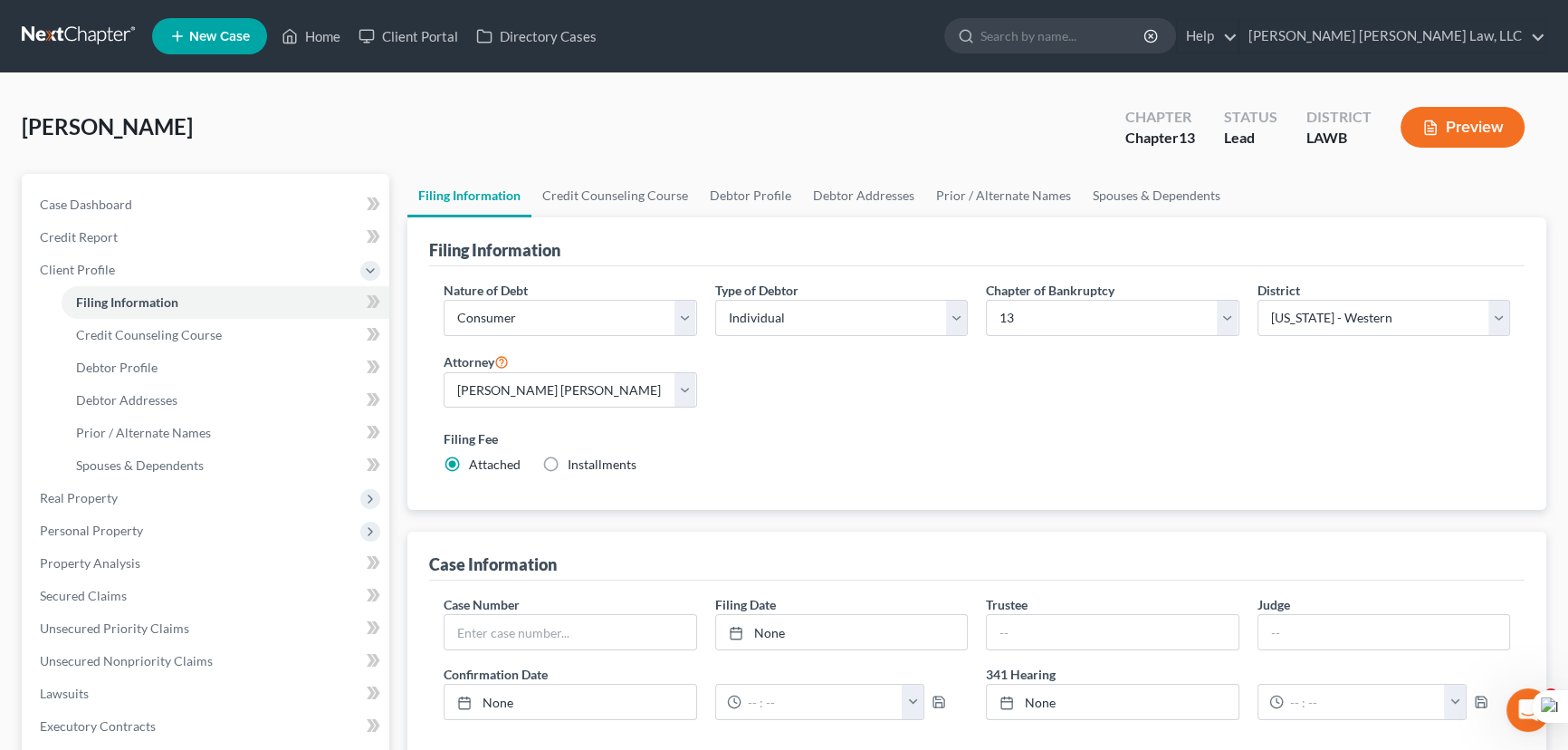
click at [624, 217] on div "Filing Information" at bounding box center [976, 242] width 1095 height 49
click at [629, 206] on link "Credit Counseling Course" at bounding box center [615, 196] width 168 height 43
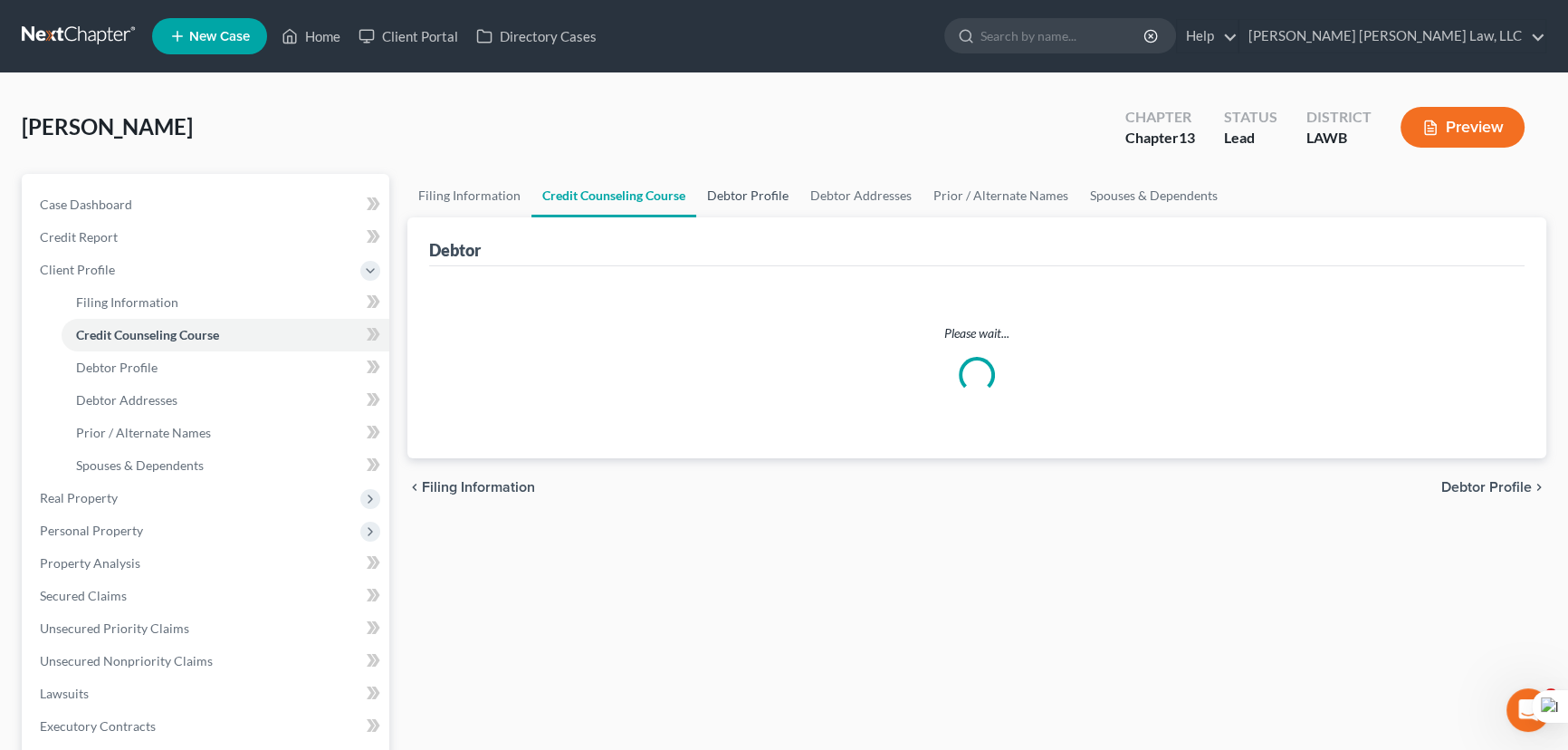
click at [758, 200] on link "Debtor Profile" at bounding box center [748, 196] width 103 height 43
select select "1"
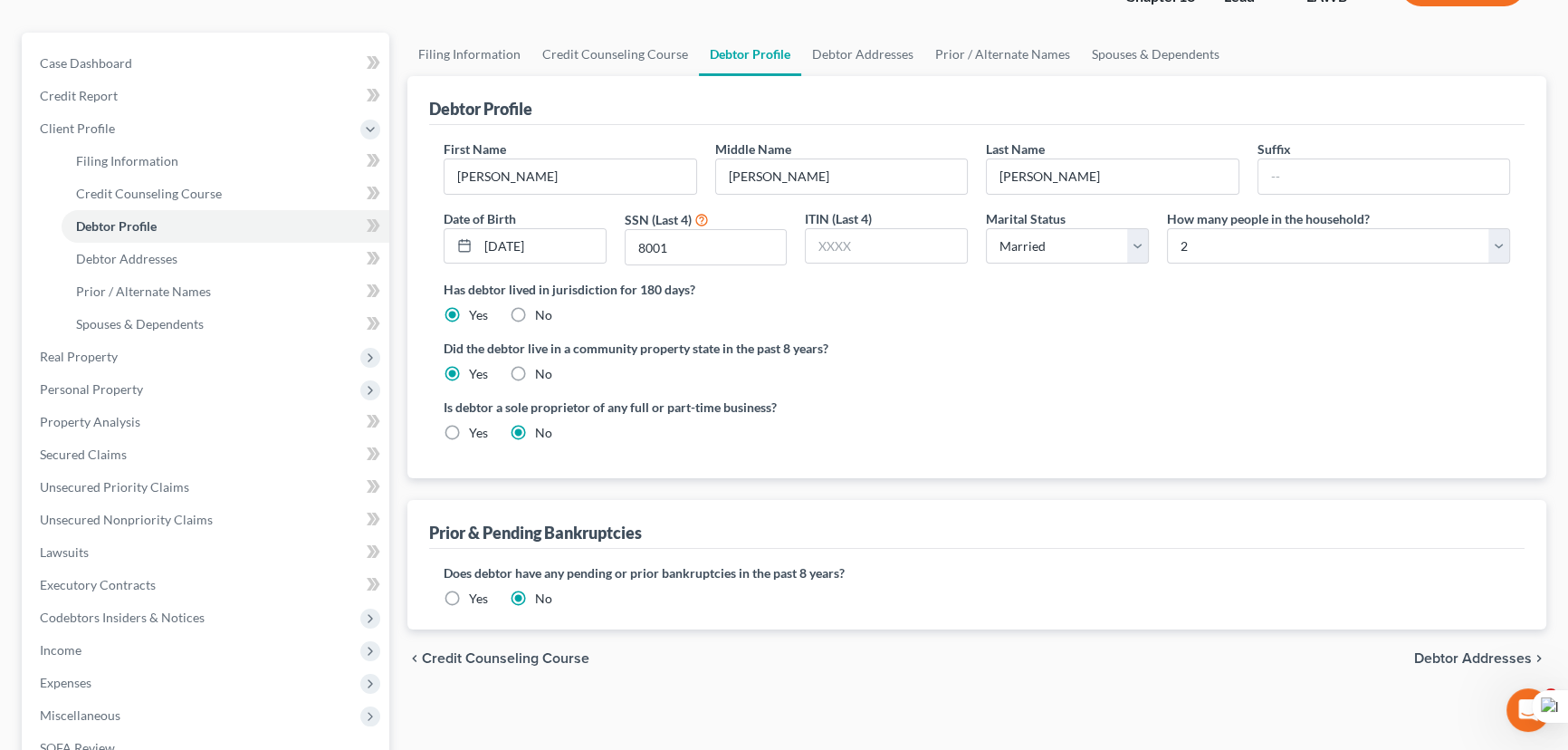
scroll to position [329, 0]
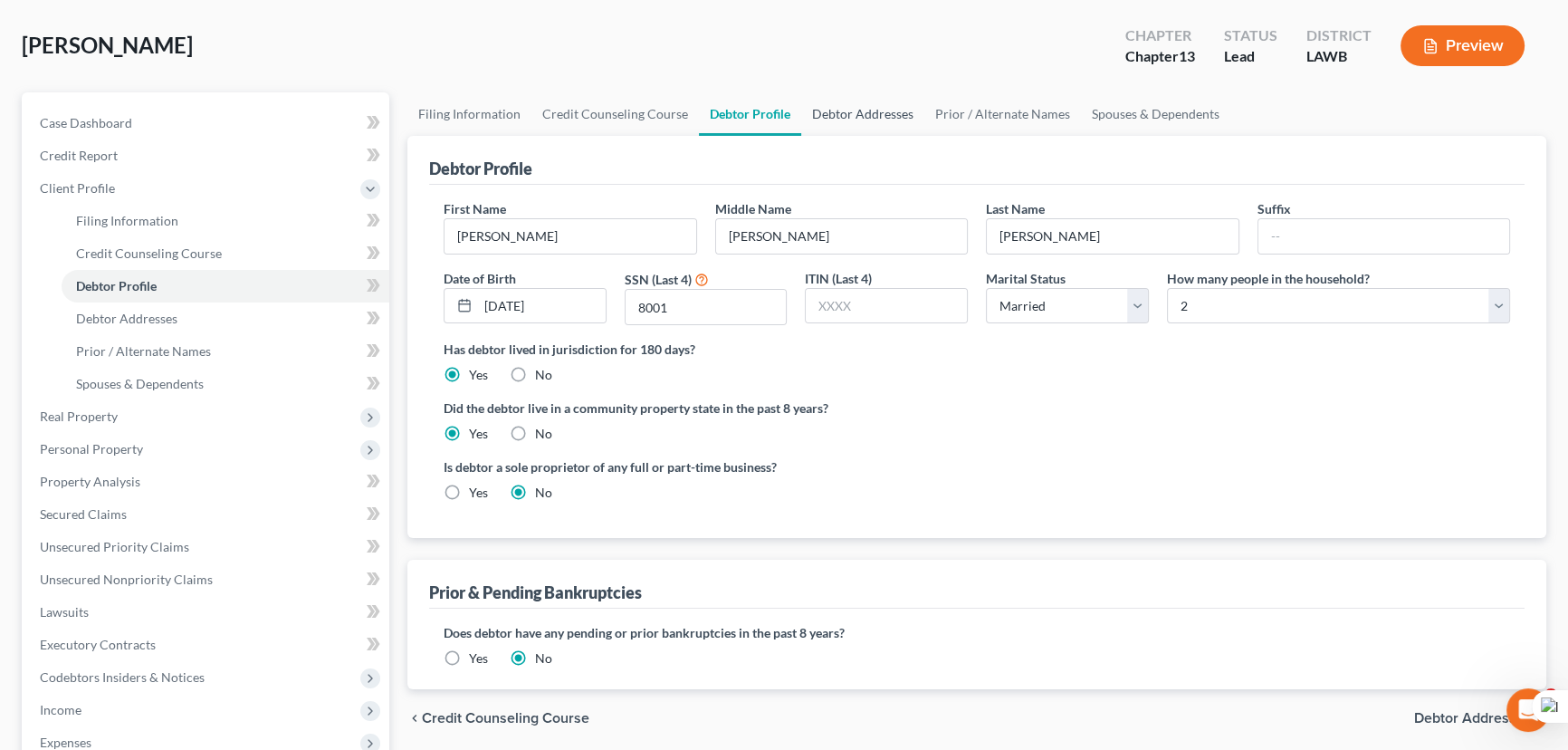
click at [866, 93] on link "Debtor Addresses" at bounding box center [863, 114] width 124 height 43
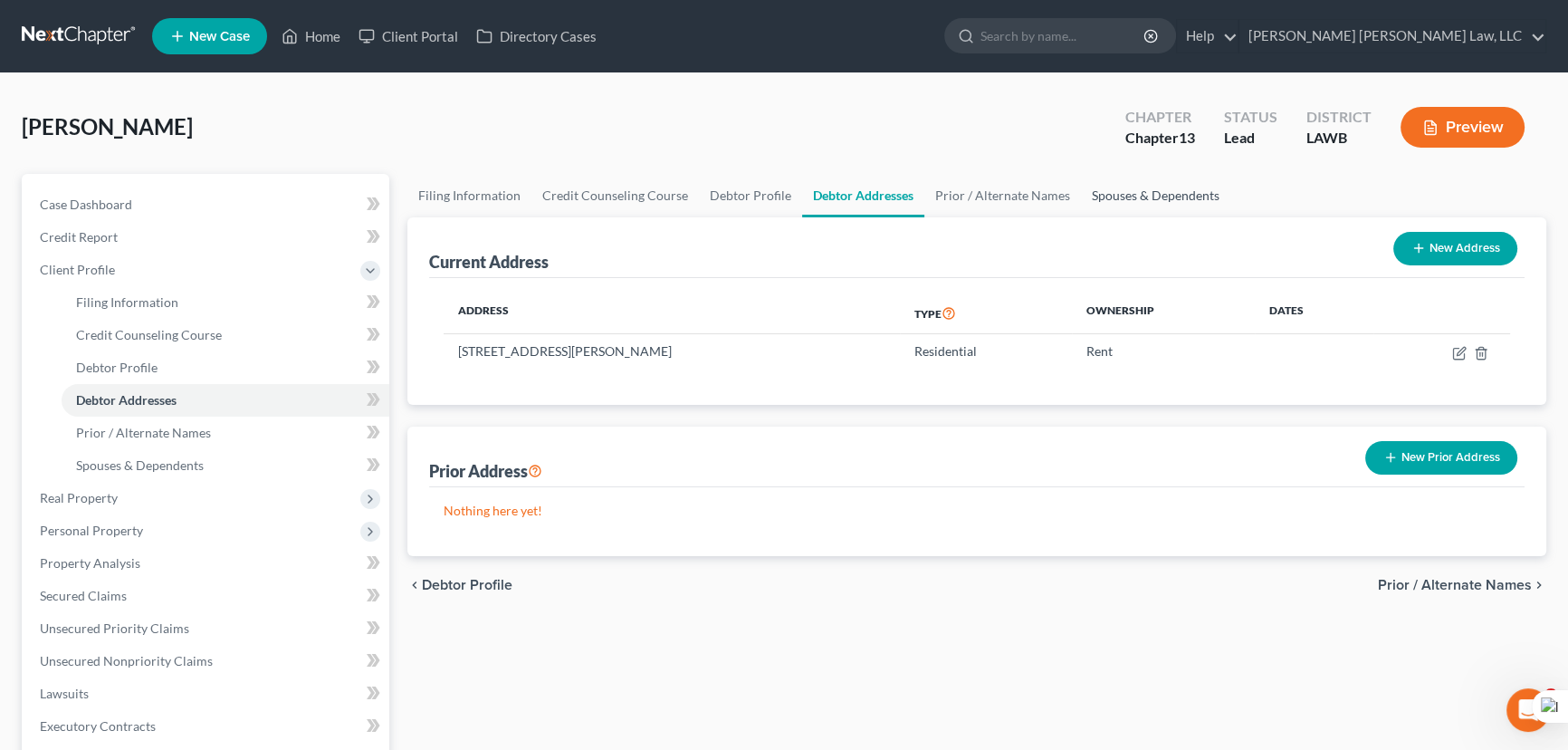
click at [1136, 190] on link "Spouses & Dependents" at bounding box center [1156, 196] width 150 height 43
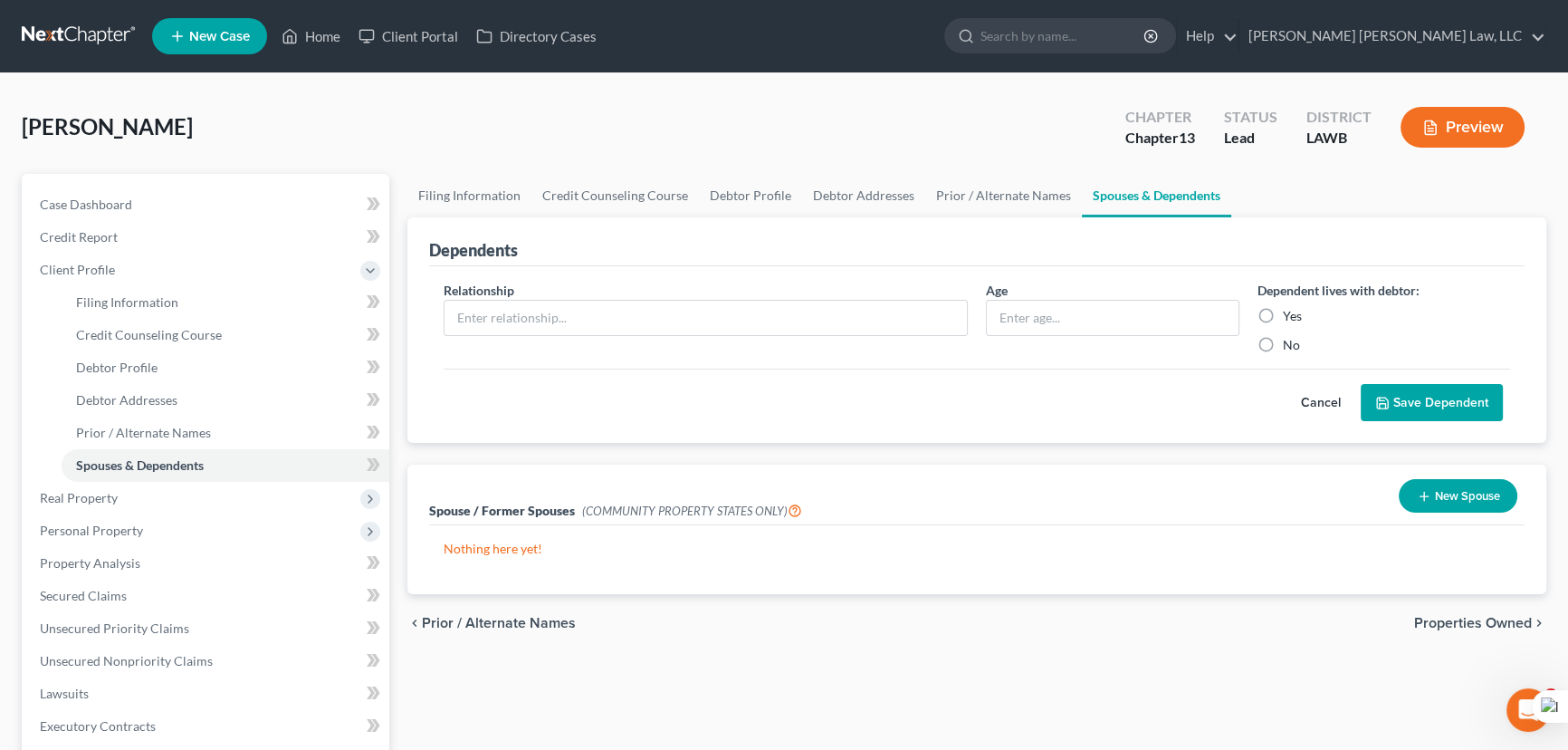
click at [1425, 401] on button "Save Dependent" at bounding box center [1431, 403] width 142 height 38
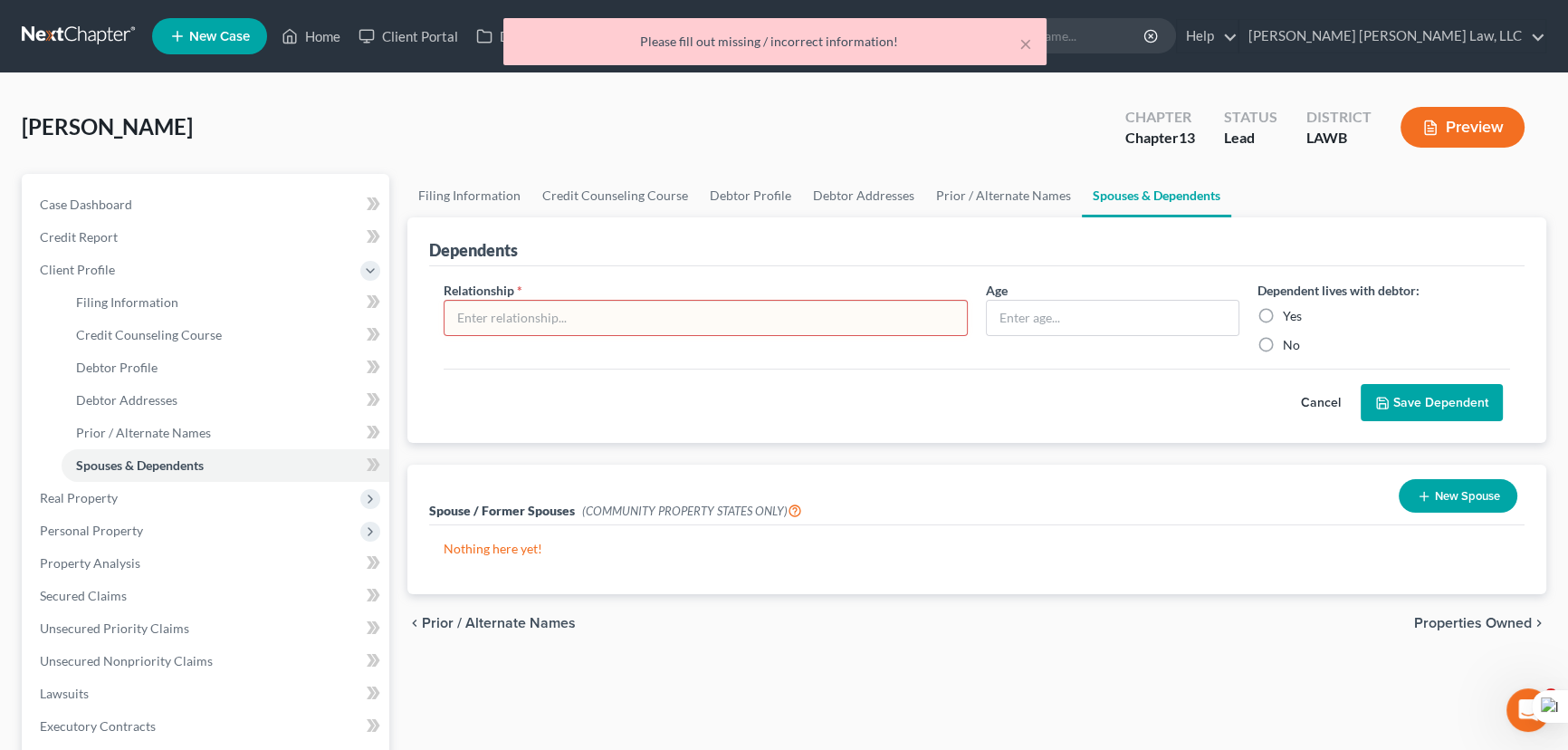
click at [617, 317] on input "text" at bounding box center [706, 317] width 522 height 35
click at [1287, 404] on button "Cancel" at bounding box center [1320, 403] width 80 height 37
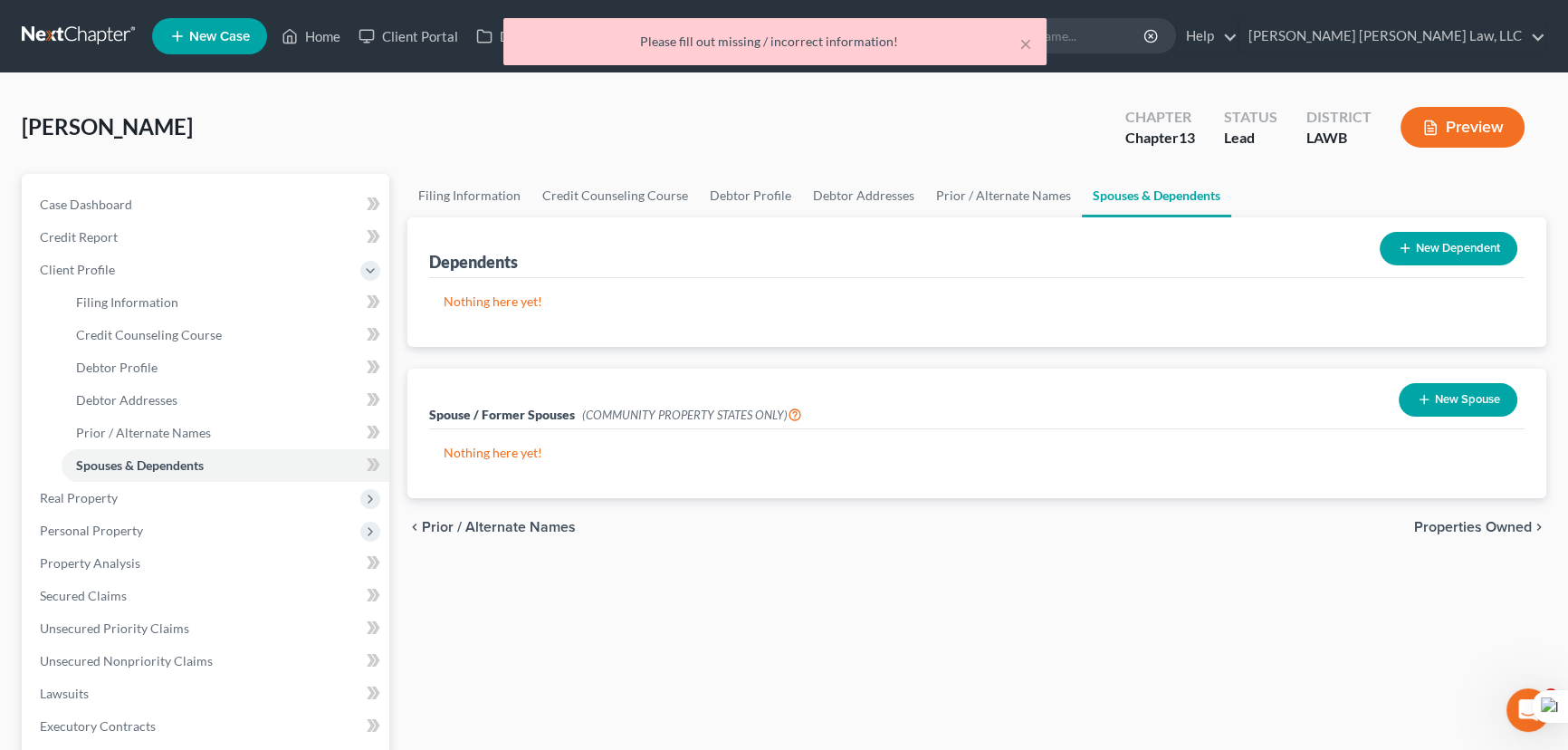
click at [1423, 403] on icon "button" at bounding box center [1423, 399] width 14 height 14
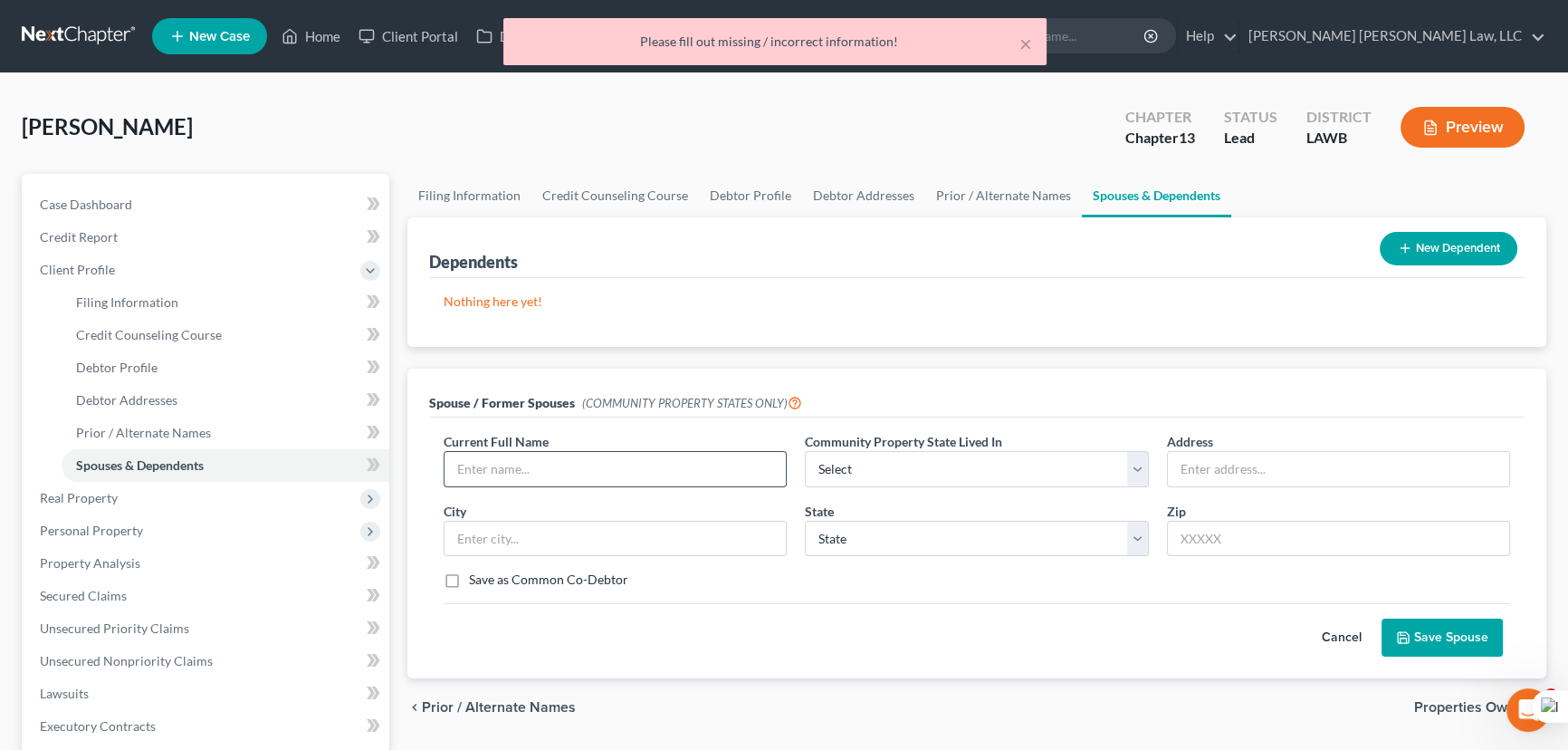
click at [579, 480] on input "text" at bounding box center [615, 469] width 342 height 35
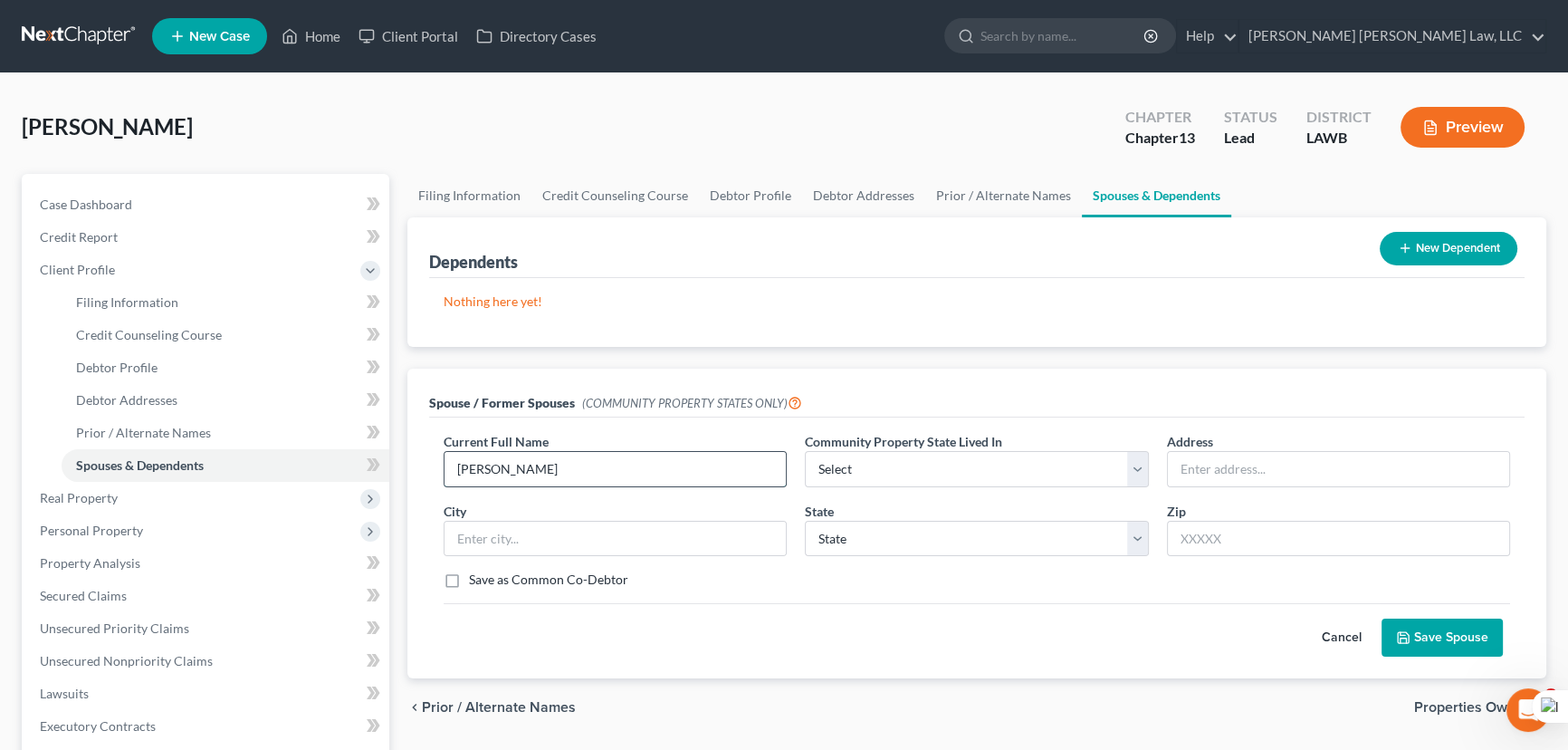
type input "Terri"
select select "1"
click at [579, 480] on input "Terri" at bounding box center [615, 469] width 342 height 35
type input "Terri Cory"
click at [886, 492] on div "Current Full Name * Terri Cory Community Property State Lived In * Select AZ CA…" at bounding box center [976, 518] width 1084 height 172
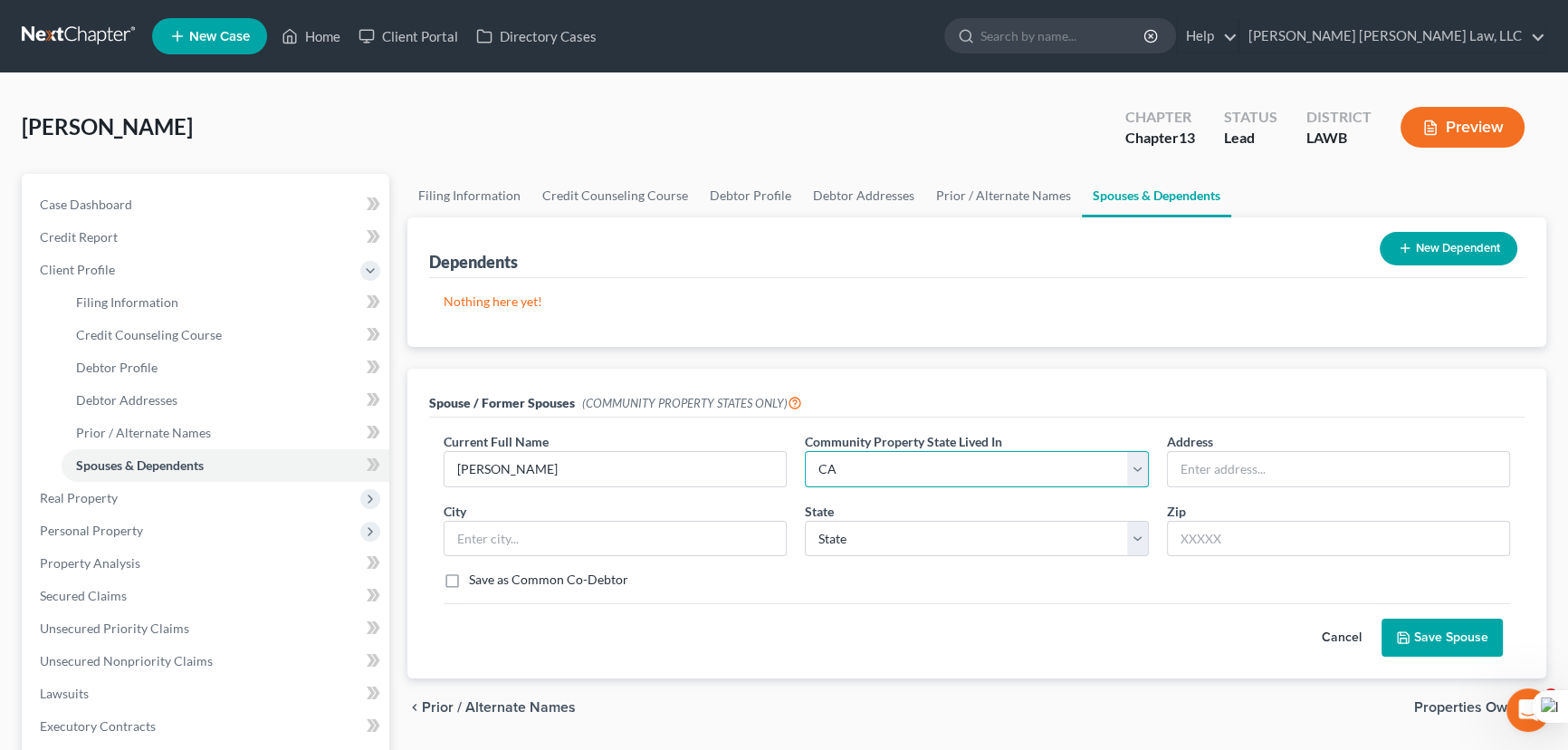
click at [889, 467] on select "Select AZ CA GU ID LA NV NM PR TX WA WI" at bounding box center [976, 469] width 343 height 37
select select "4"
click at [805, 451] on select "Select AZ CA GU ID LA NV NM PR TX WA WI" at bounding box center [976, 469] width 343 height 37
click at [1325, 465] on input "text" at bounding box center [1338, 469] width 342 height 35
type input "404 Mckinley St"
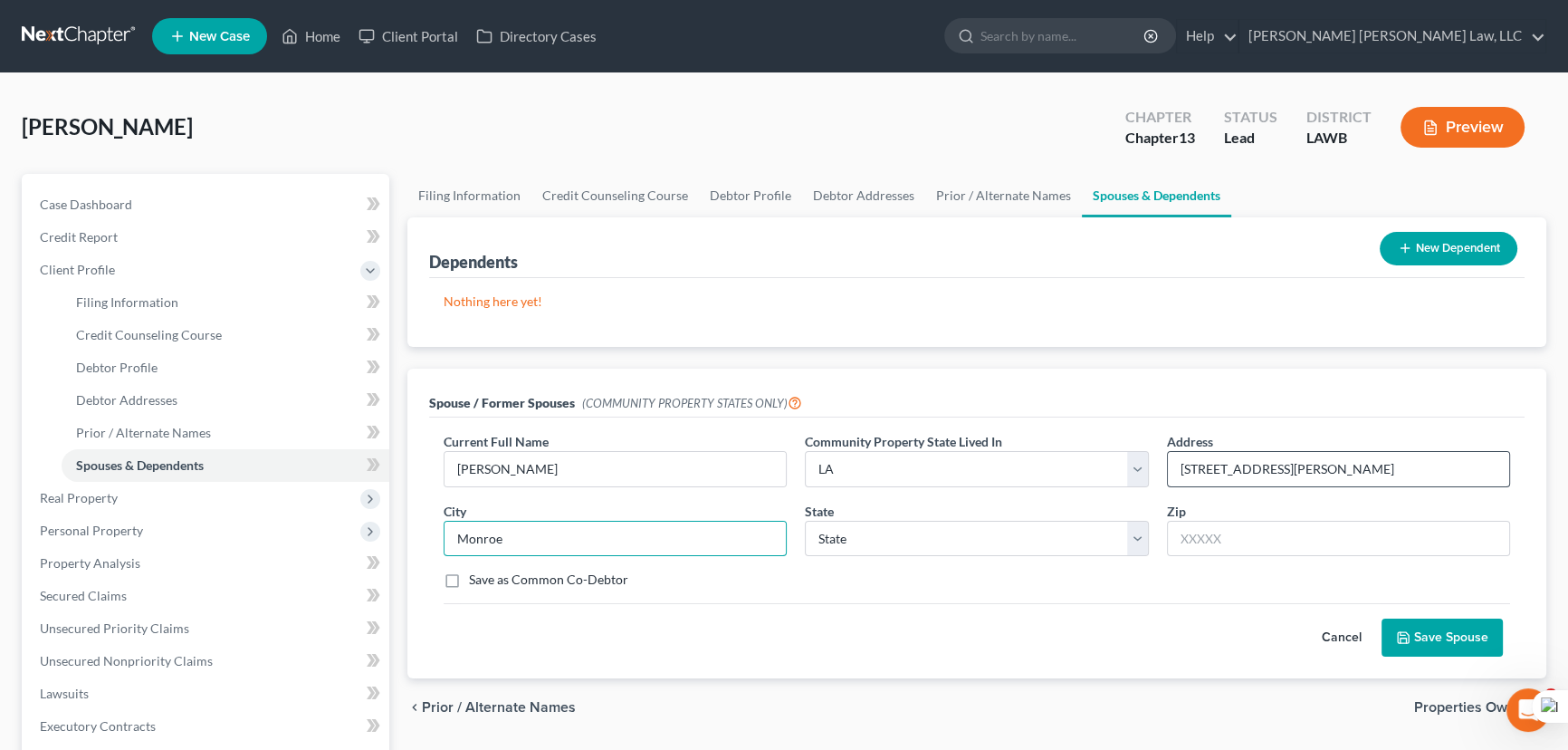
type input "Monroe"
select select "19"
type input "71201"
click at [1465, 618] on button "Save Spouse" at bounding box center [1443, 637] width 122 height 38
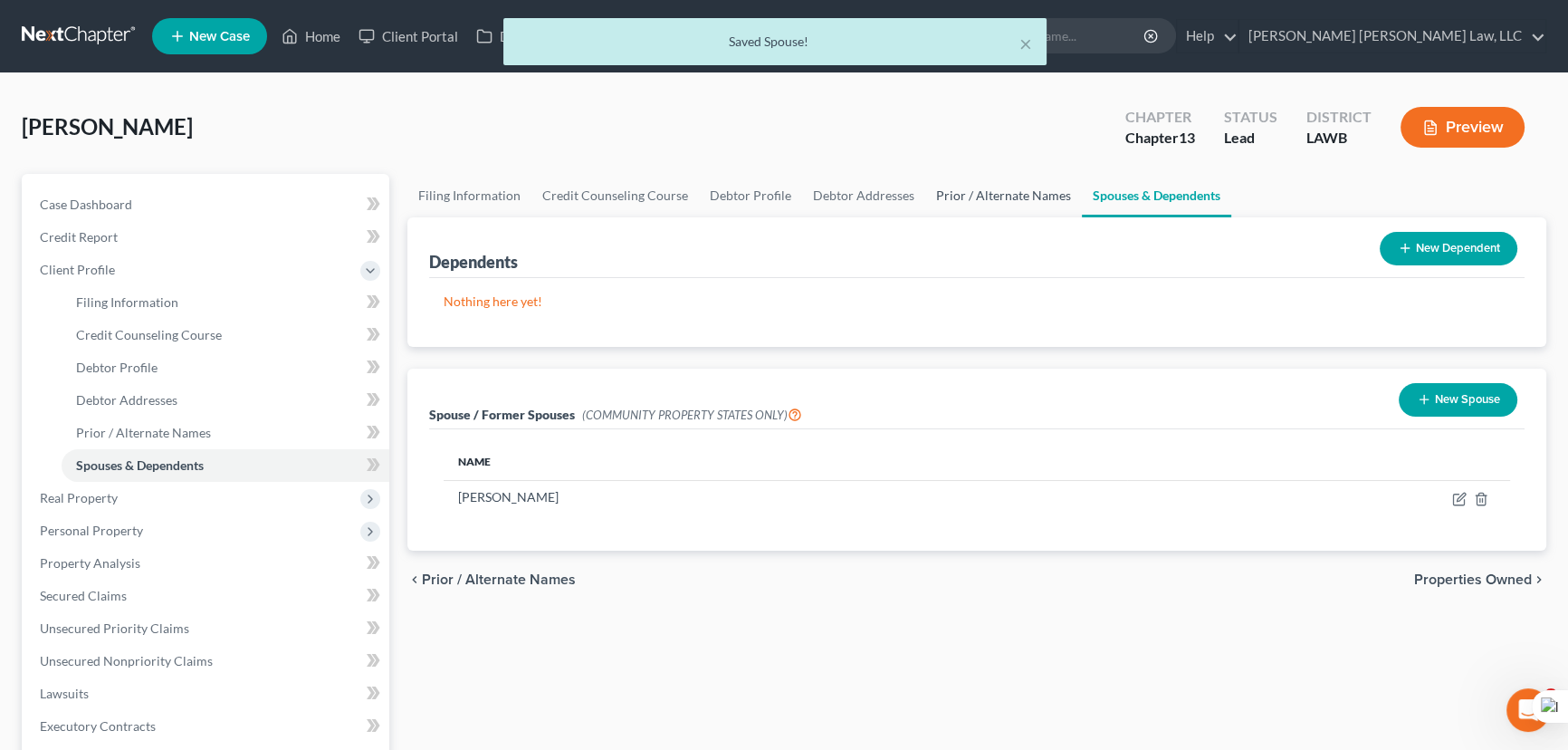
click at [945, 189] on link "Prior / Alternate Names" at bounding box center [1003, 196] width 156 height 43
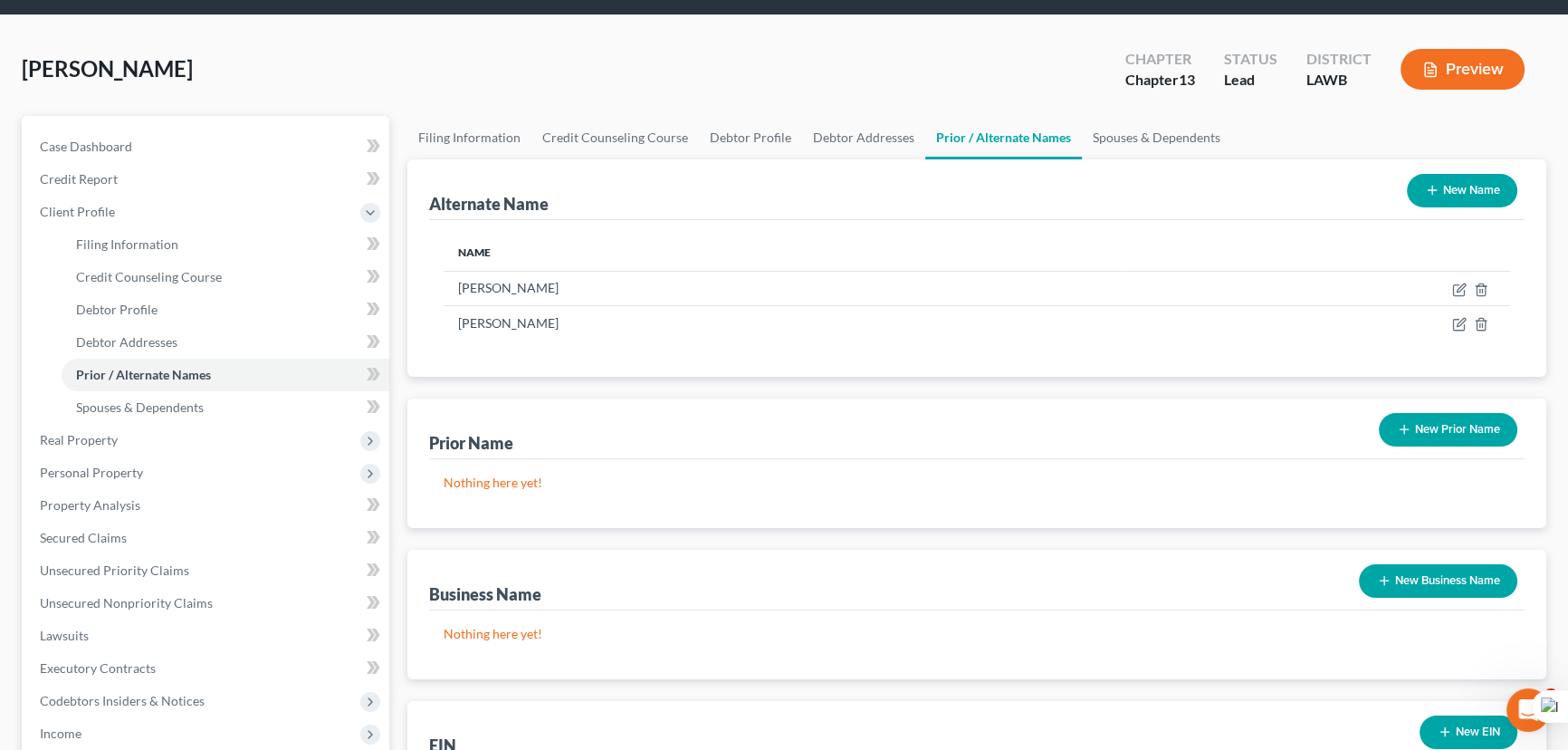
scroll to position [246, 0]
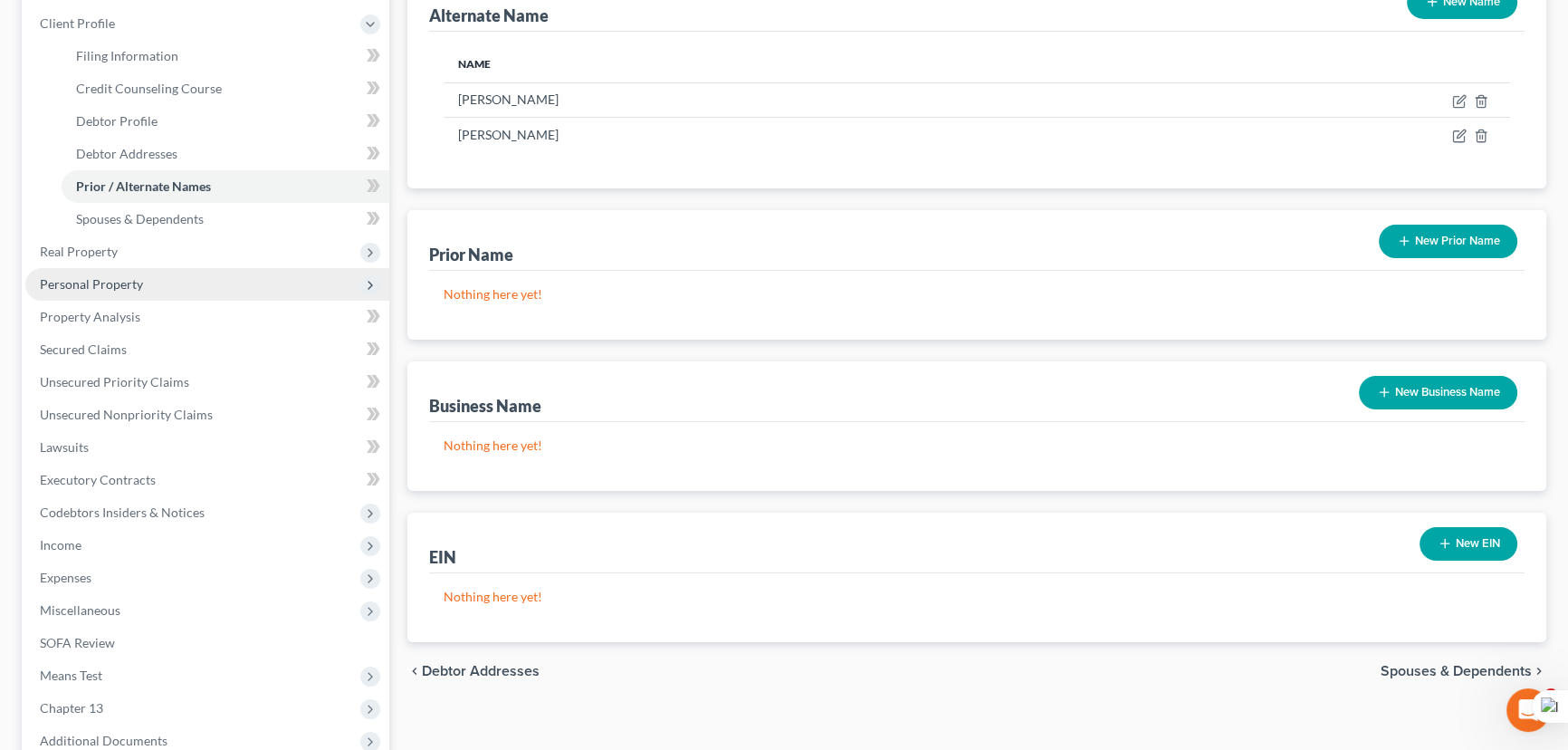
click at [135, 276] on span "Personal Property" at bounding box center [92, 284] width 103 height 15
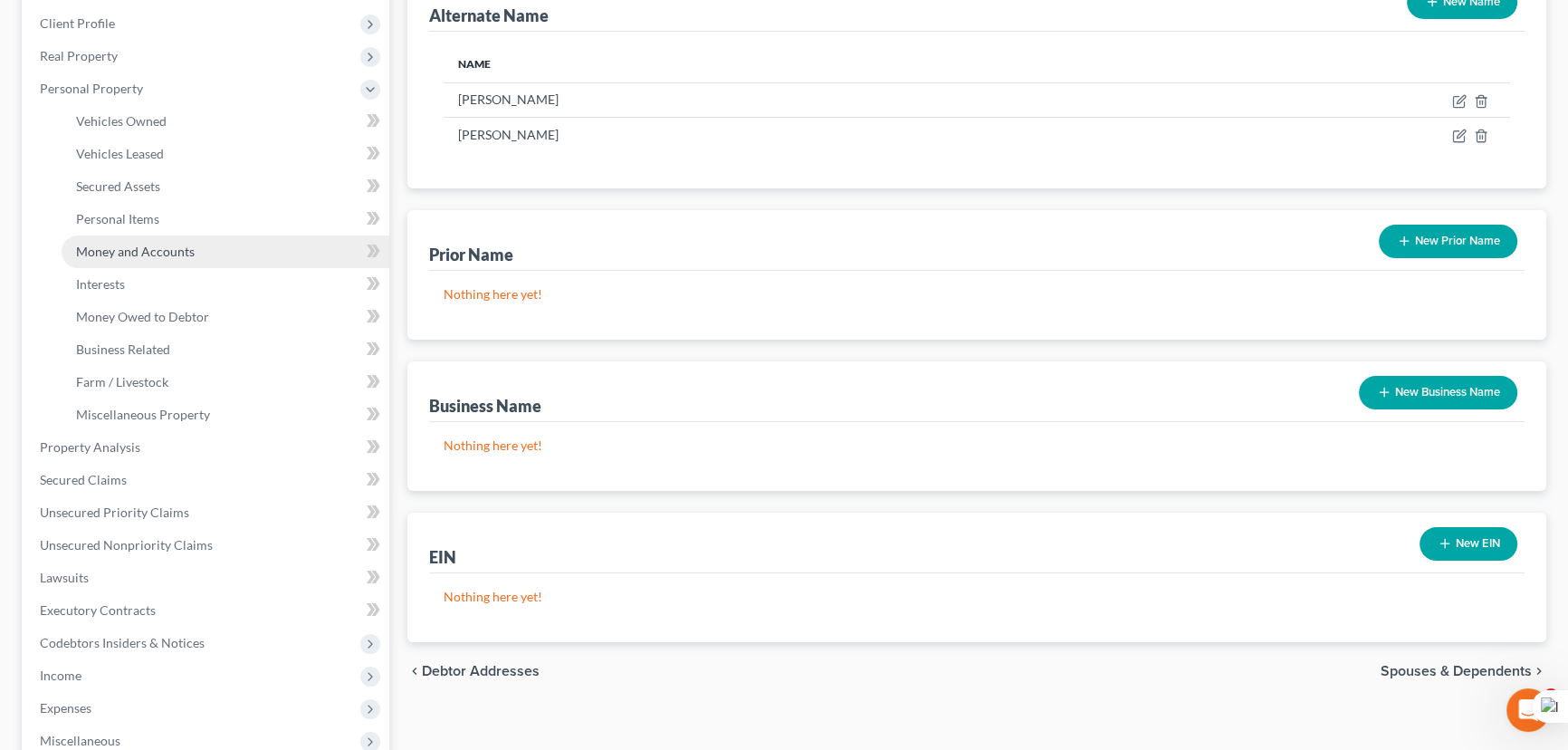
click at [168, 253] on span "Money and Accounts" at bounding box center [135, 251] width 119 height 15
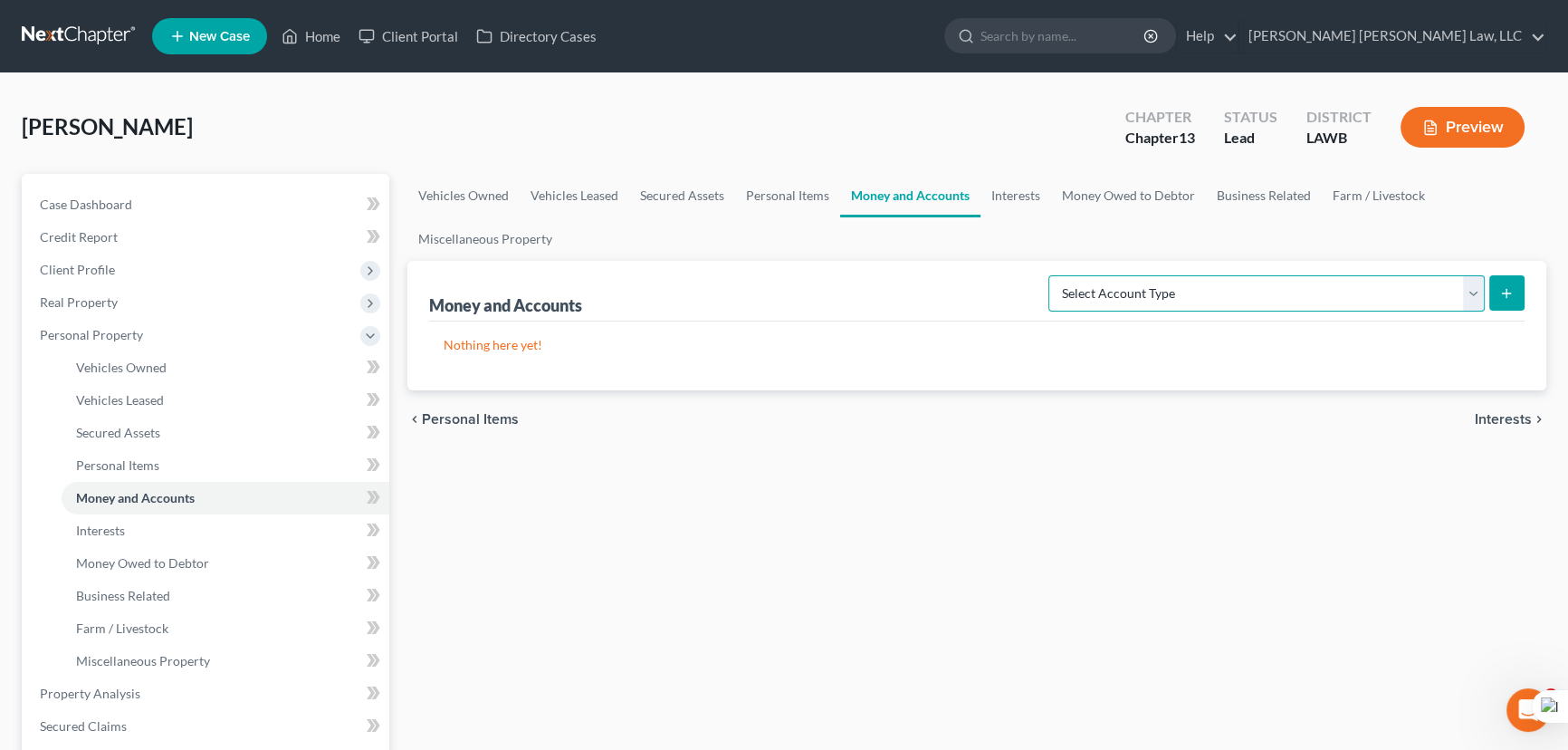
click at [1350, 308] on select "Select Account Type Brokerage (A/B: 18, SOFA: 20) Cash on Hand (A/B: 16) Certif…" at bounding box center [1267, 293] width 436 height 37
select select "checking"
click at [1054, 275] on select "Select Account Type Brokerage (A/B: 18, SOFA: 20) Cash on Hand (A/B: 16) Certif…" at bounding box center [1267, 293] width 436 height 37
click at [1523, 283] on button "submit" at bounding box center [1507, 293] width 36 height 36
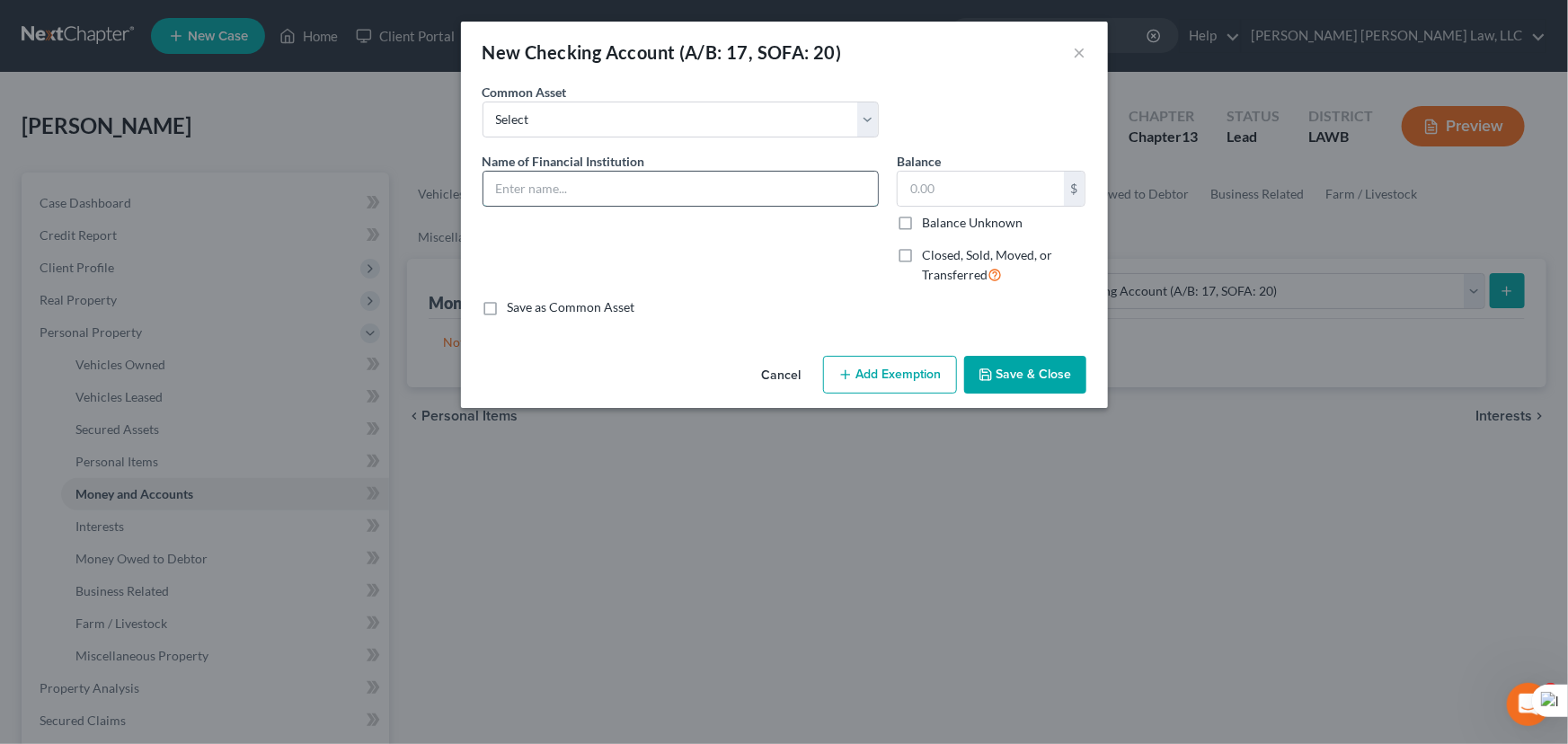
click at [601, 176] on input "text" at bounding box center [680, 189] width 395 height 34
type input "Union Pacific"
click at [1019, 368] on button "Save & Close" at bounding box center [1026, 374] width 123 height 38
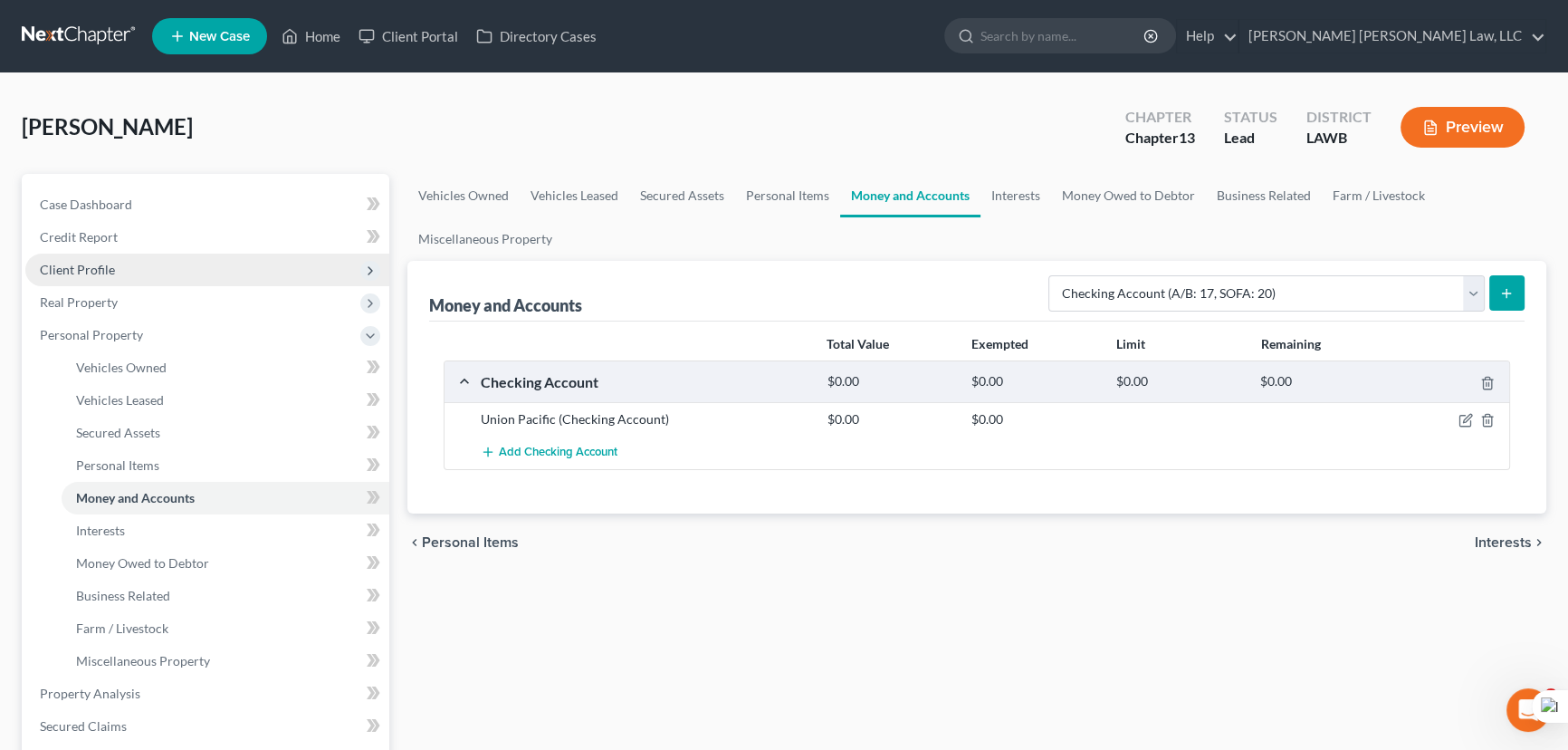
click at [206, 277] on span "Client Profile" at bounding box center [207, 270] width 364 height 33
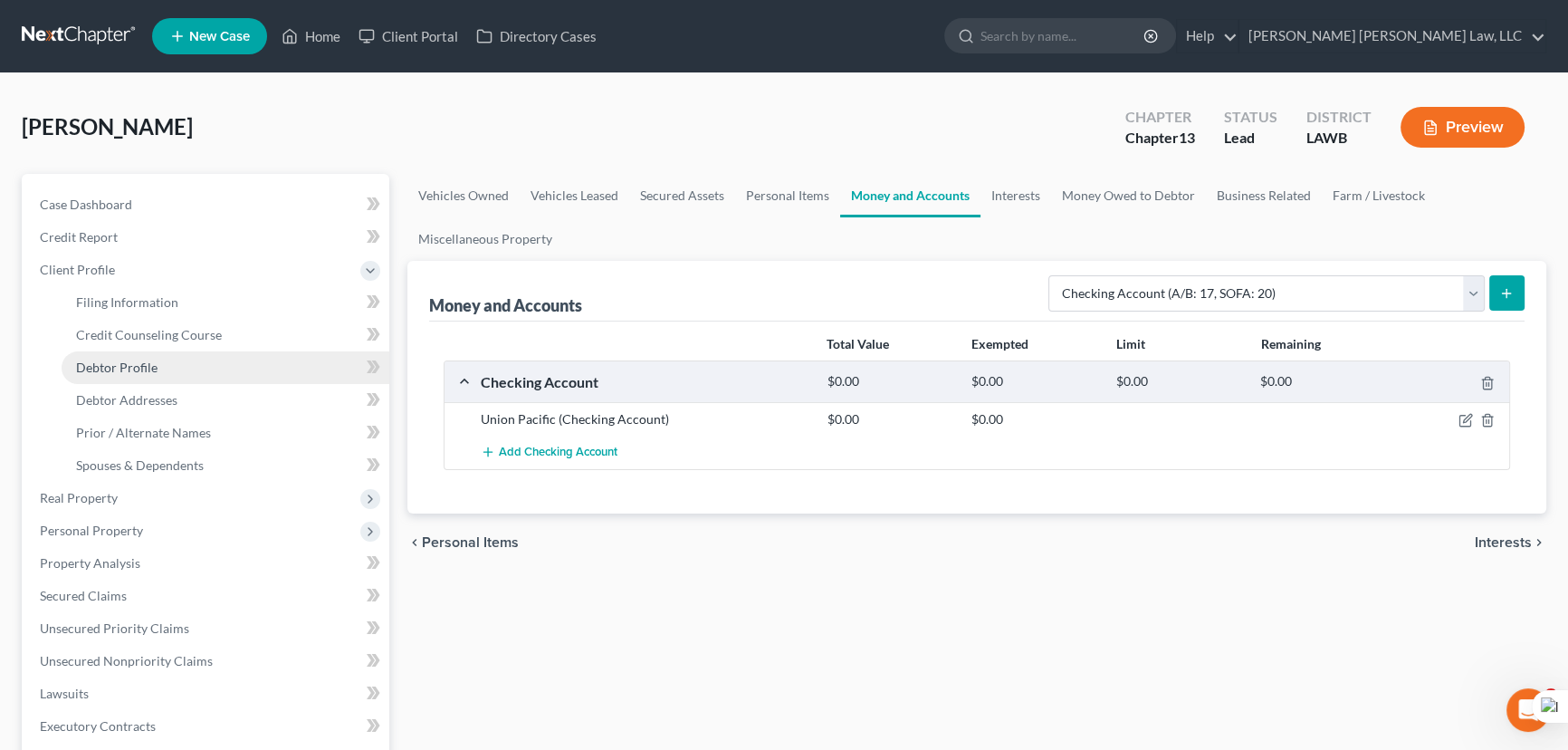
click at [192, 377] on link "Debtor Profile" at bounding box center [226, 367] width 328 height 33
select select "1"
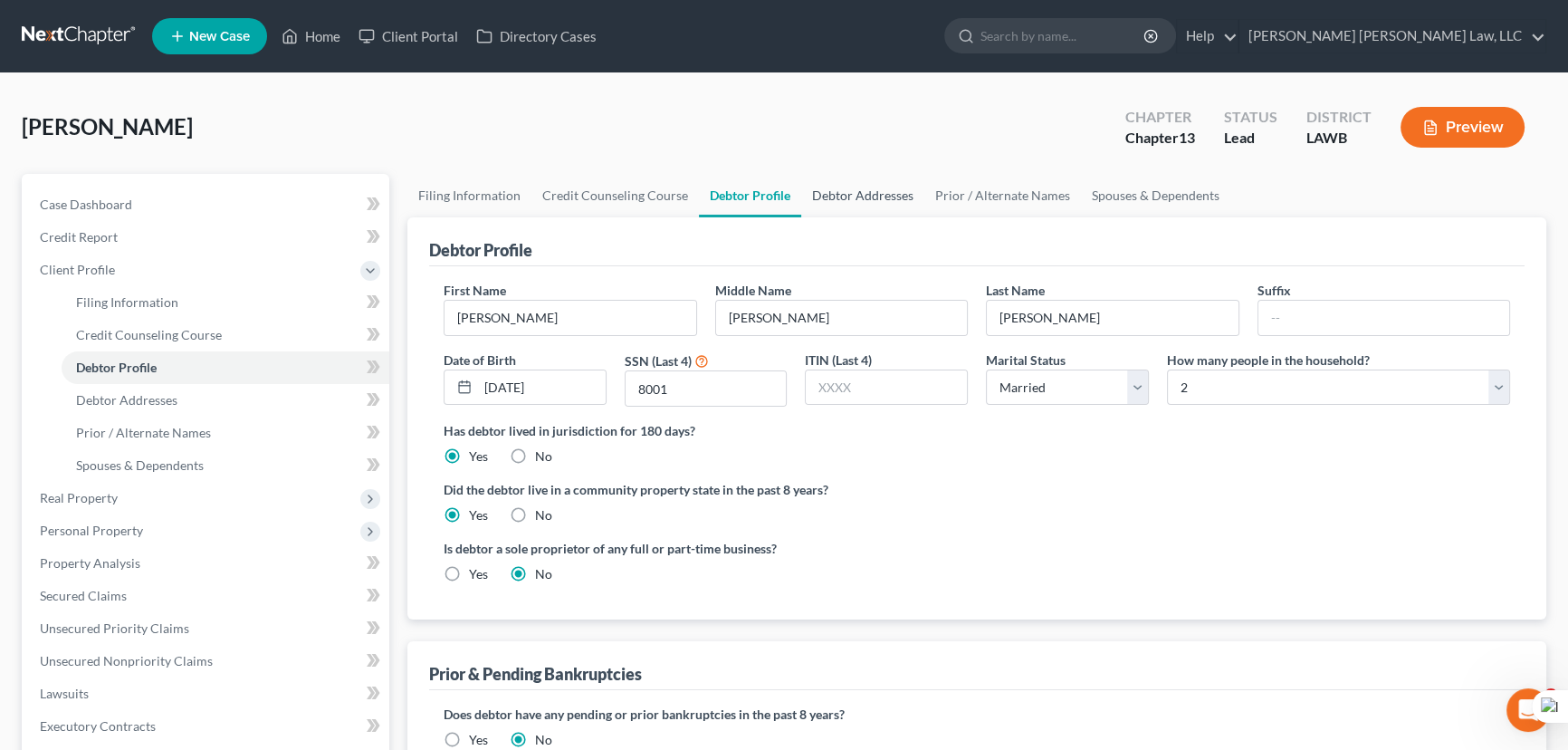
click at [909, 190] on link "Debtor Addresses" at bounding box center [863, 196] width 124 height 43
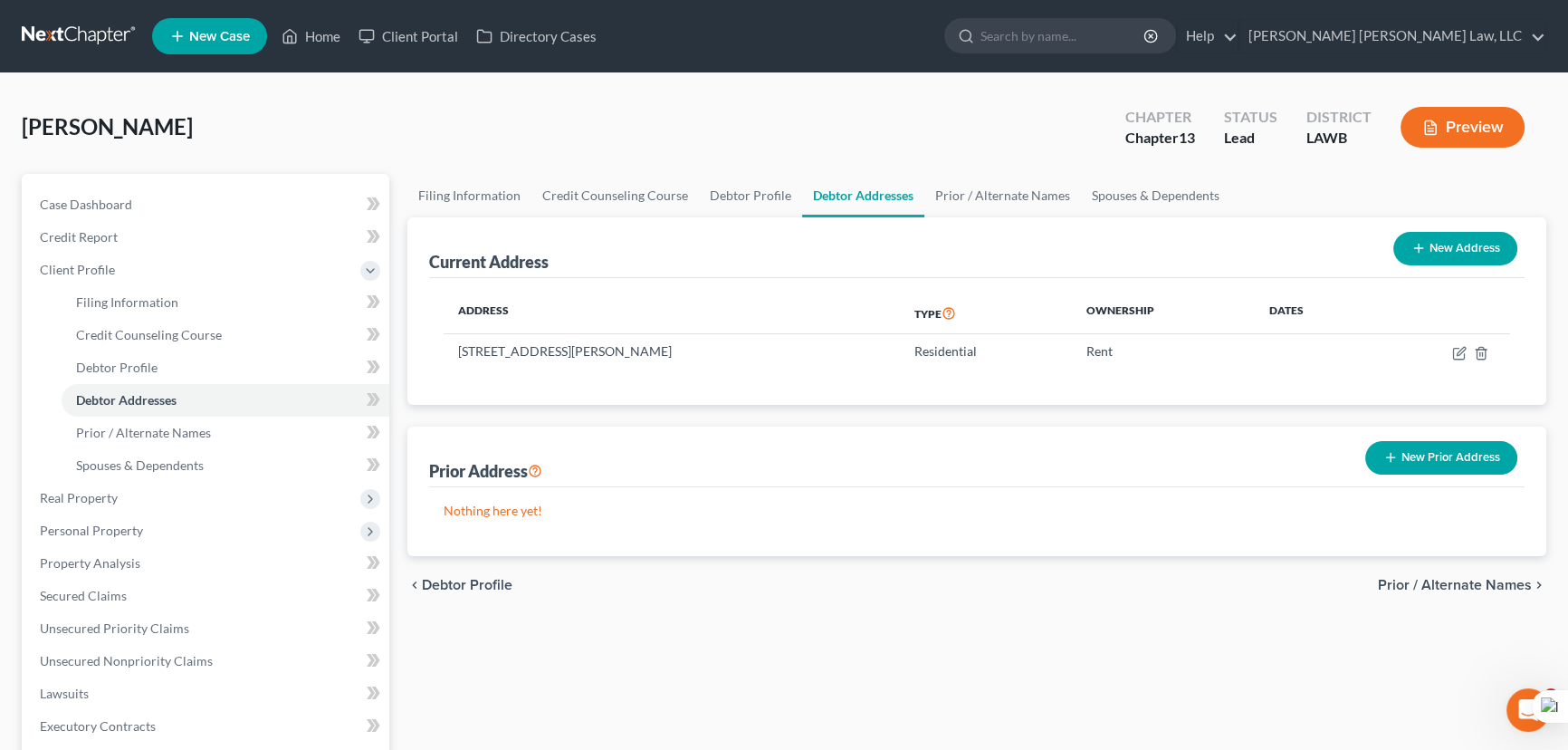
click at [1492, 453] on button "New Prior Address" at bounding box center [1441, 458] width 152 height 34
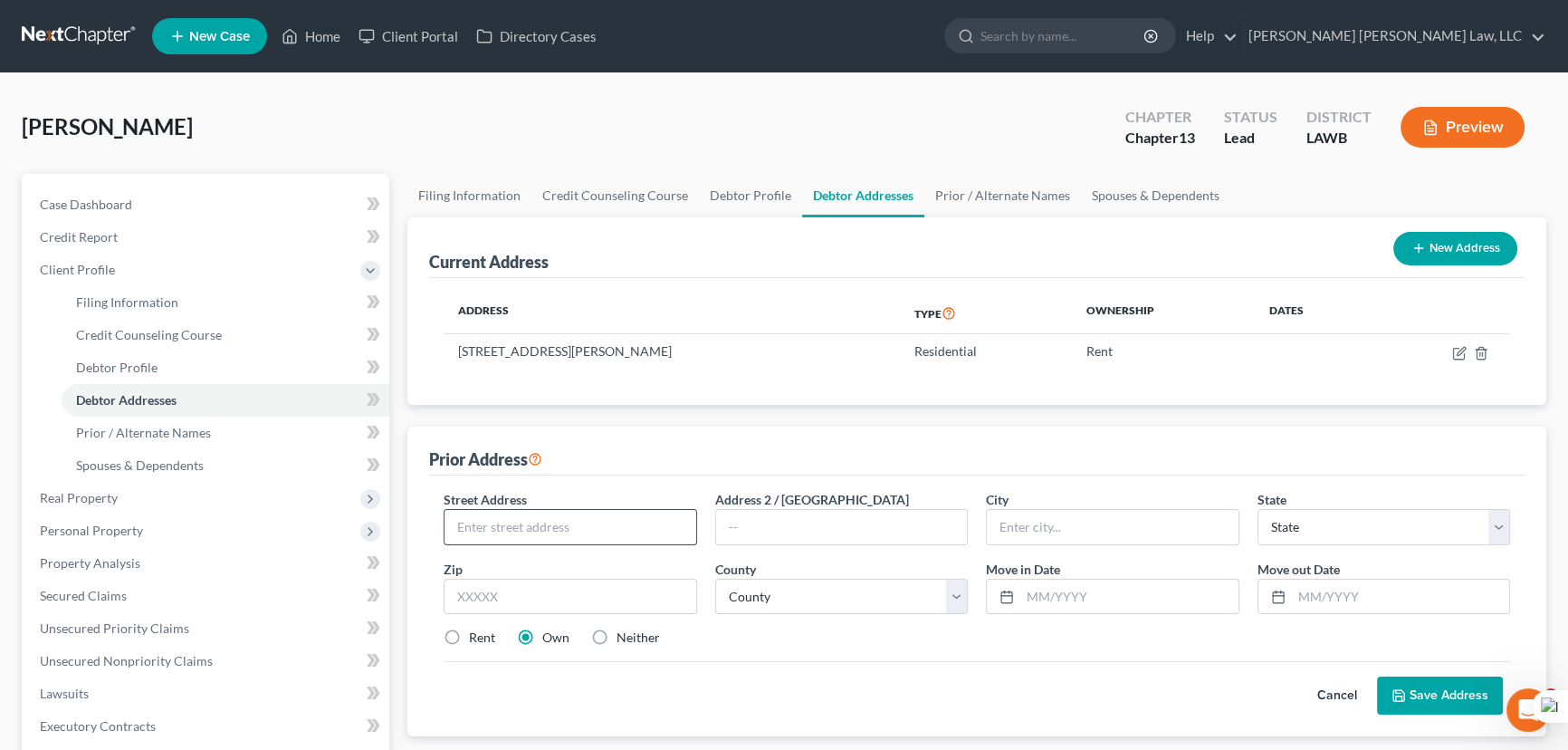
drag, startPoint x: 569, startPoint y: 529, endPoint x: 577, endPoint y: 518, distance: 13.6
click at [569, 529] on input "text" at bounding box center [570, 526] width 252 height 35
type input "307 Freferick St"
type input "Monroe"
select select "19"
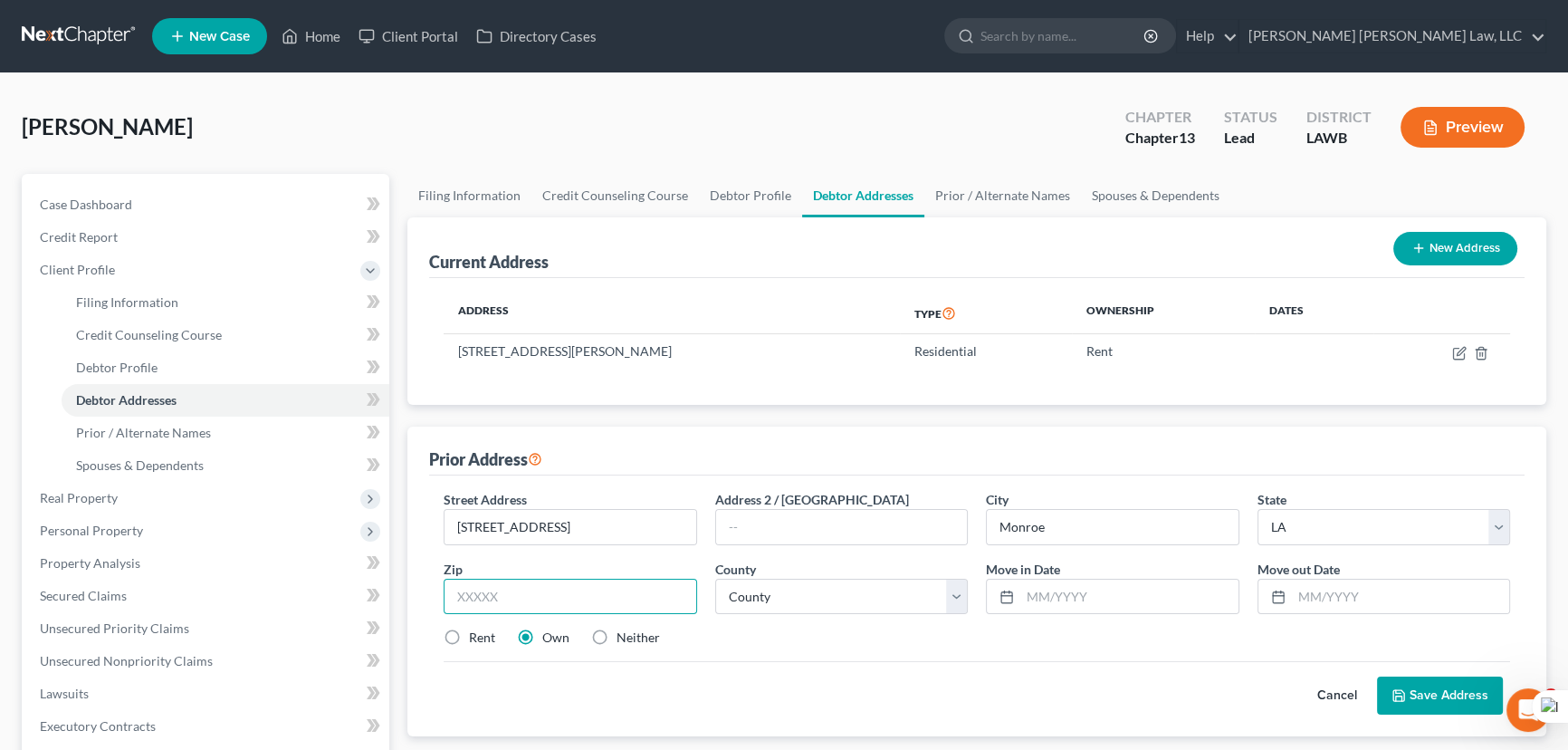
click at [616, 587] on input "text" at bounding box center [570, 596] width 254 height 37
type input "71201"
drag, startPoint x: 438, startPoint y: 635, endPoint x: 465, endPoint y: 628, distance: 27.9
click at [469, 635] on label "Rent" at bounding box center [482, 637] width 26 height 18
click at [476, 635] on input "Rent" at bounding box center [482, 634] width 12 height 12
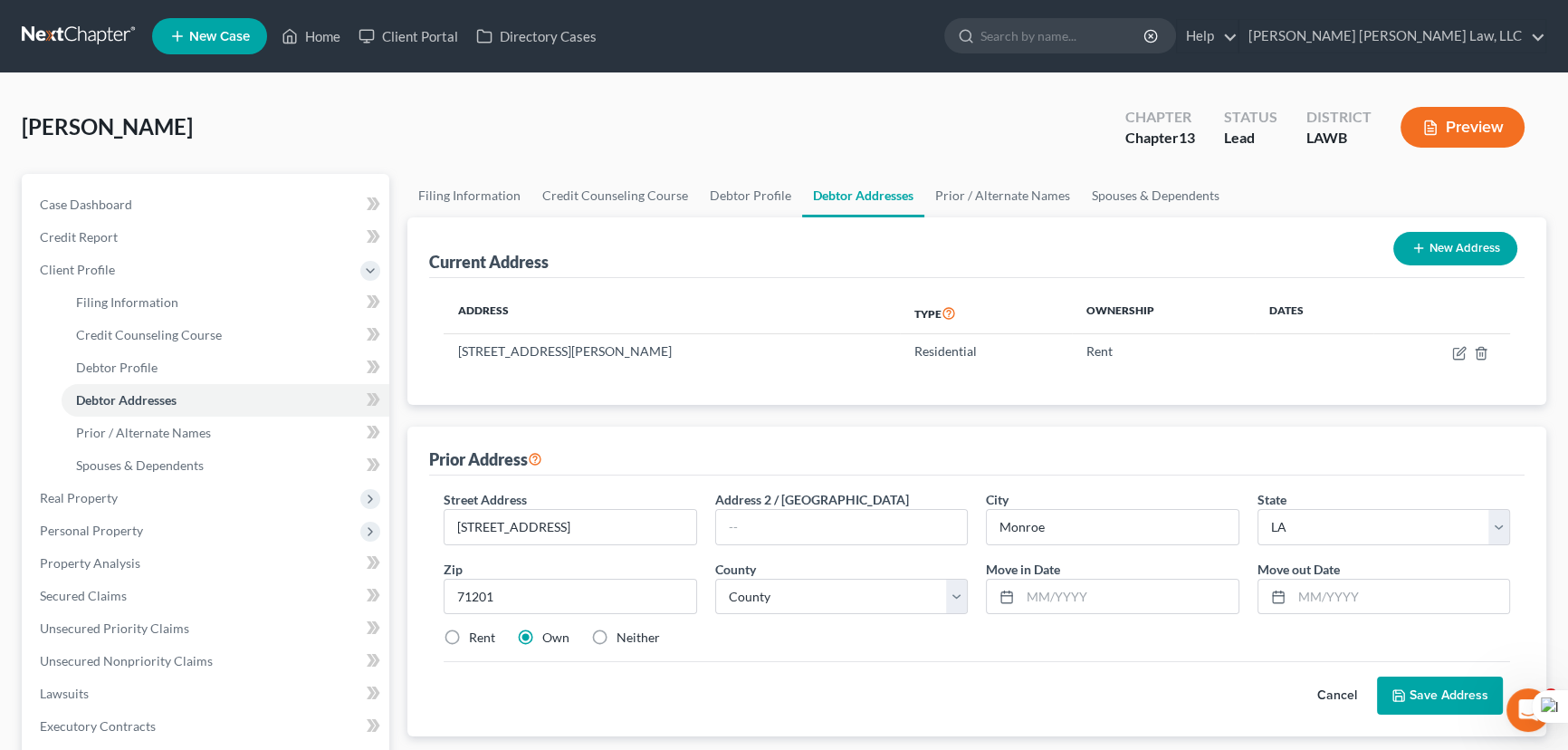
radio input "true"
click at [906, 589] on select "County Acadia Allen Ascension Assumption Avoyelles Beauregard Bienville Bossier…" at bounding box center [842, 596] width 254 height 37
select select "36"
click at [715, 579] on select "County Acadia Allen Ascension Assumption Avoyelles Beauregard Bienville Bossier…" at bounding box center [842, 596] width 254 height 37
click at [1066, 596] on input "text" at bounding box center [1129, 596] width 218 height 35
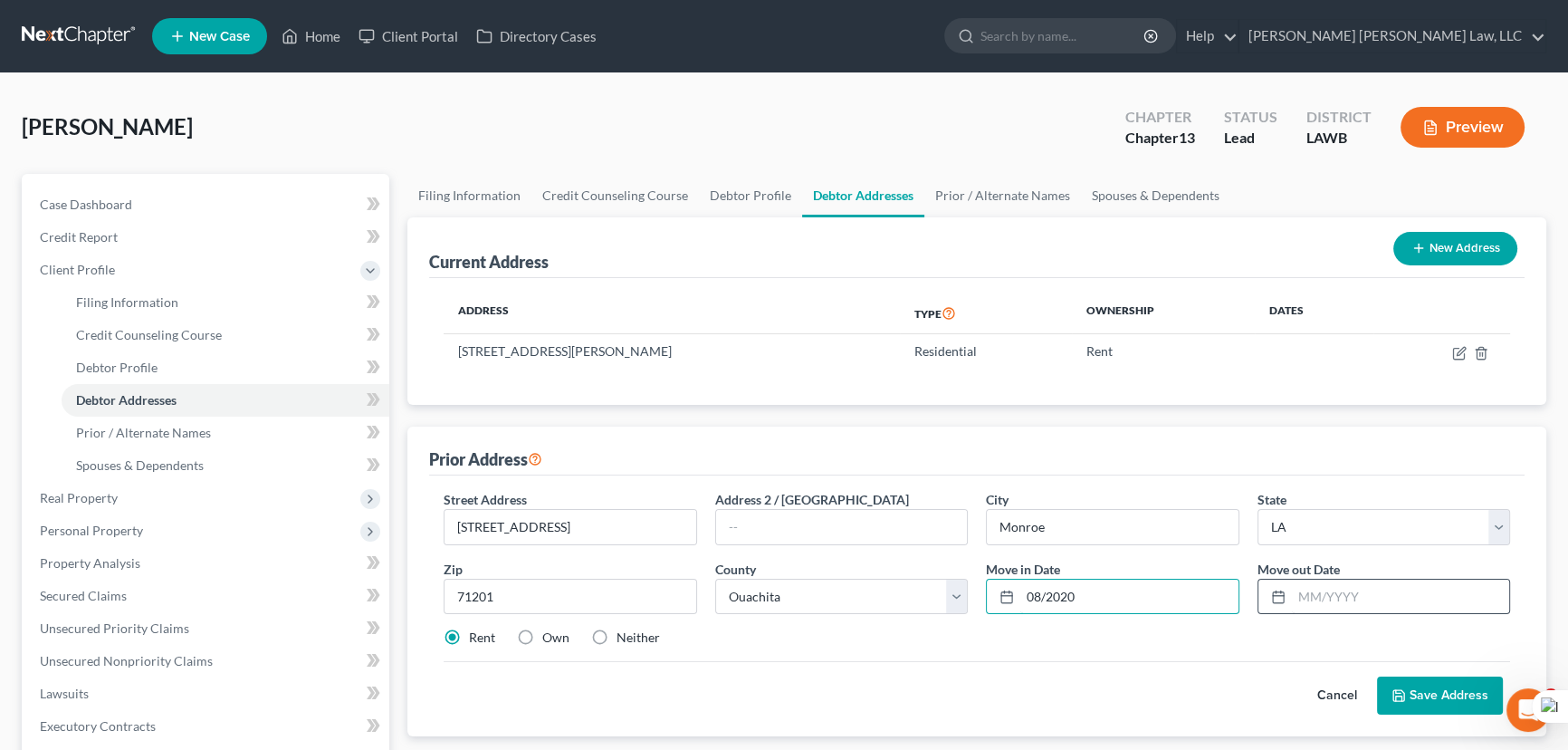
type input "08/2020"
click at [1331, 582] on input "text" at bounding box center [1400, 596] width 218 height 35
type input "08/2023"
click at [1414, 679] on button "Save Address" at bounding box center [1440, 695] width 125 height 38
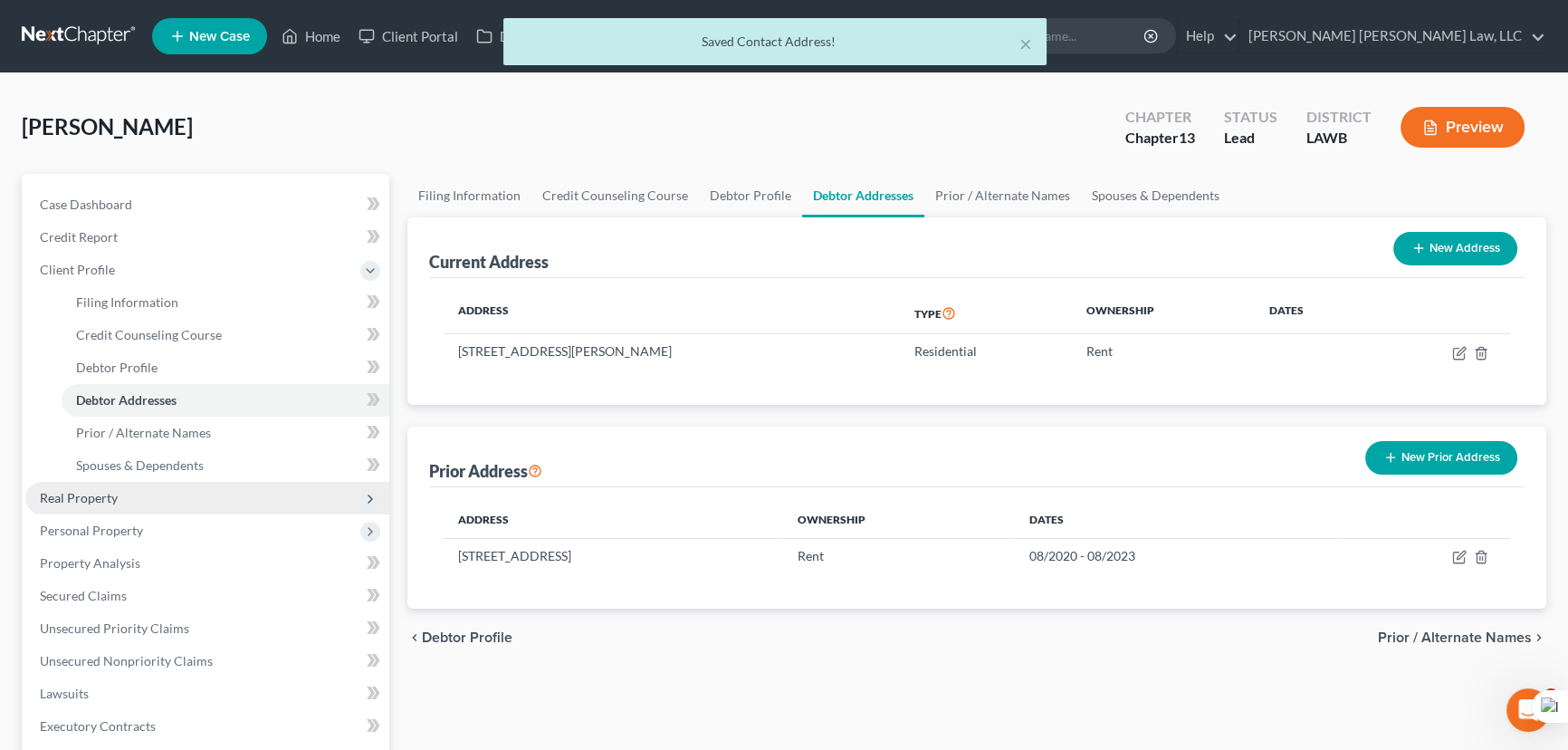
click at [178, 490] on span "Real Property" at bounding box center [207, 497] width 364 height 33
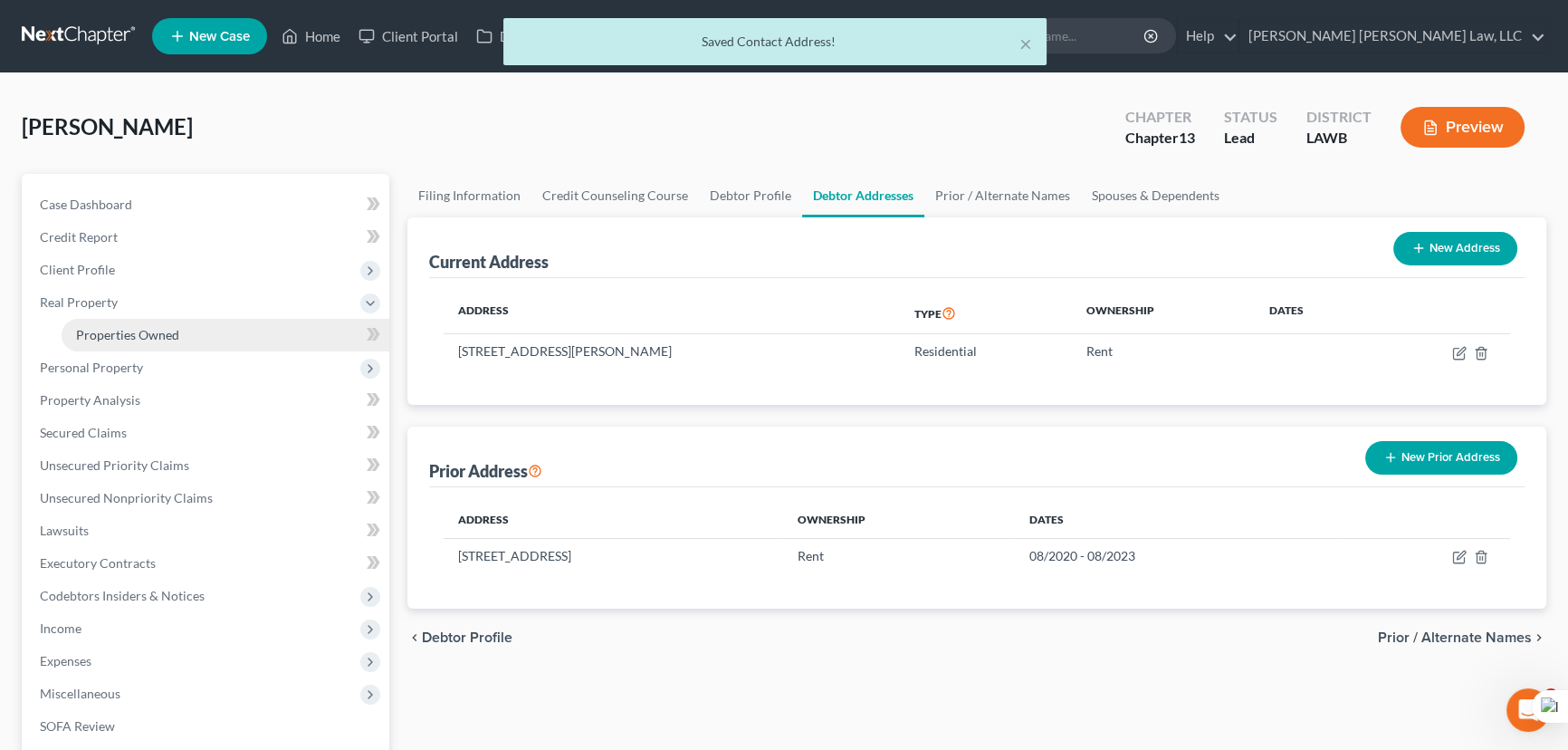
click at [159, 334] on span "Properties Owned" at bounding box center [127, 334] width 103 height 15
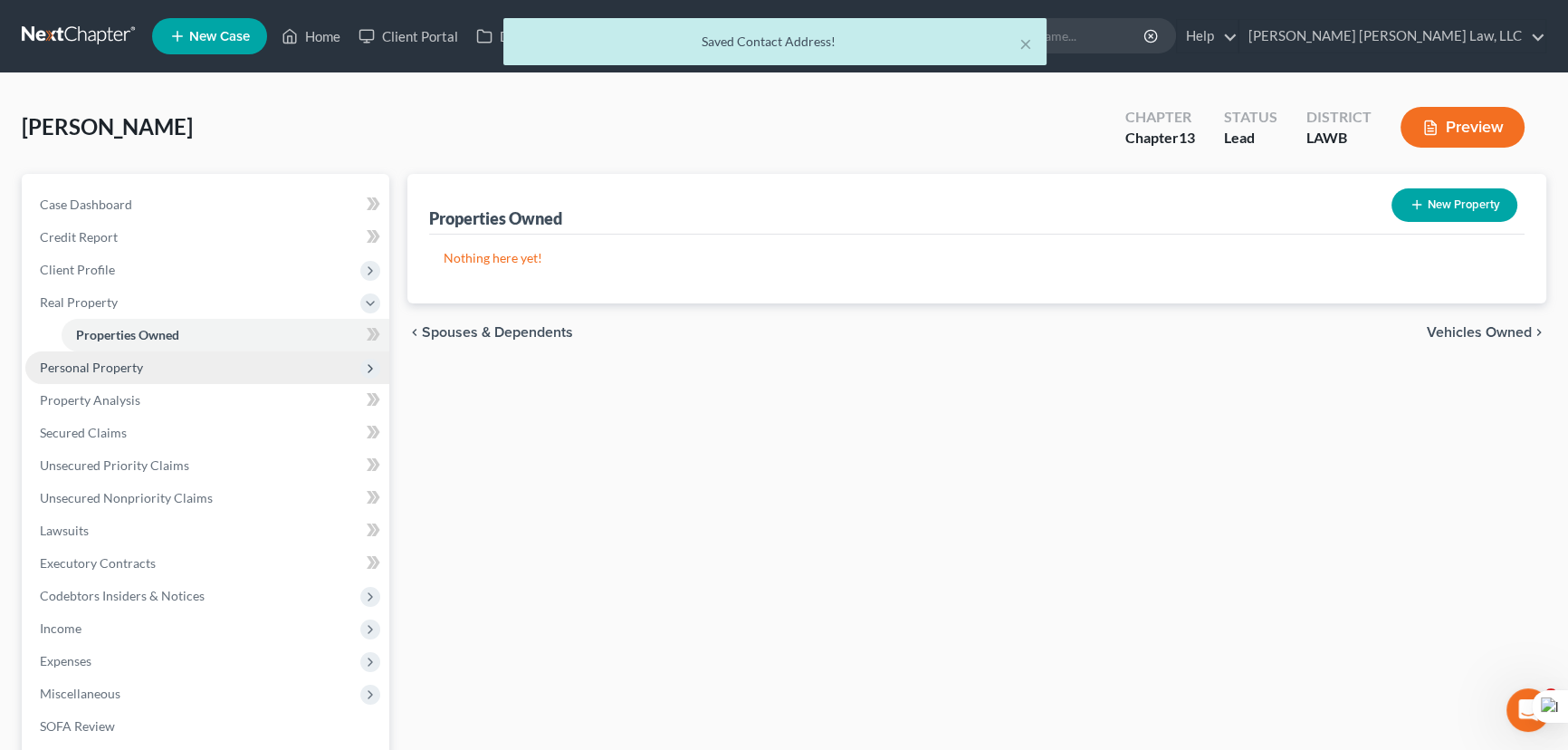
click at [110, 367] on span "Personal Property" at bounding box center [92, 367] width 103 height 15
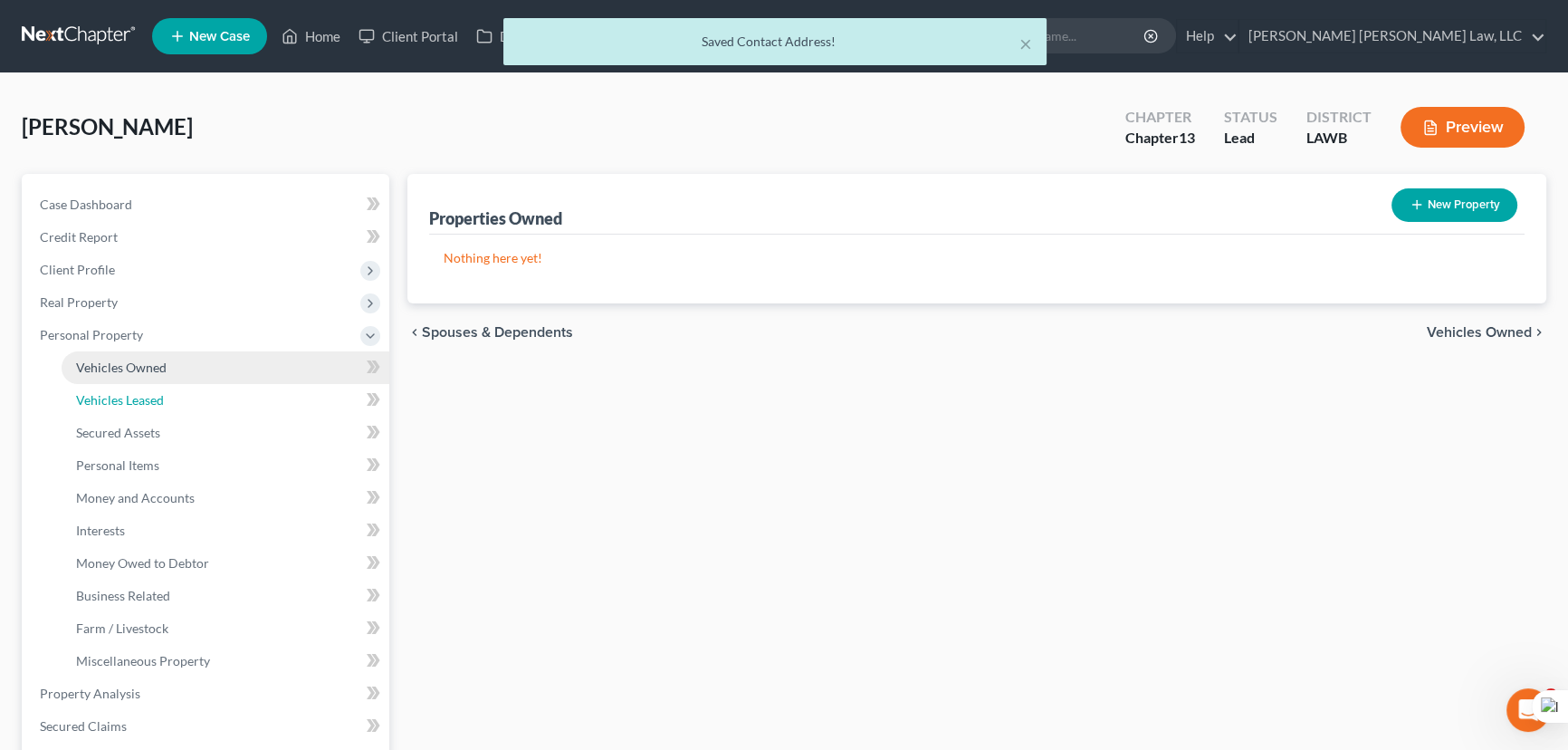
click at [126, 386] on link "Vehicles Leased" at bounding box center [226, 400] width 328 height 33
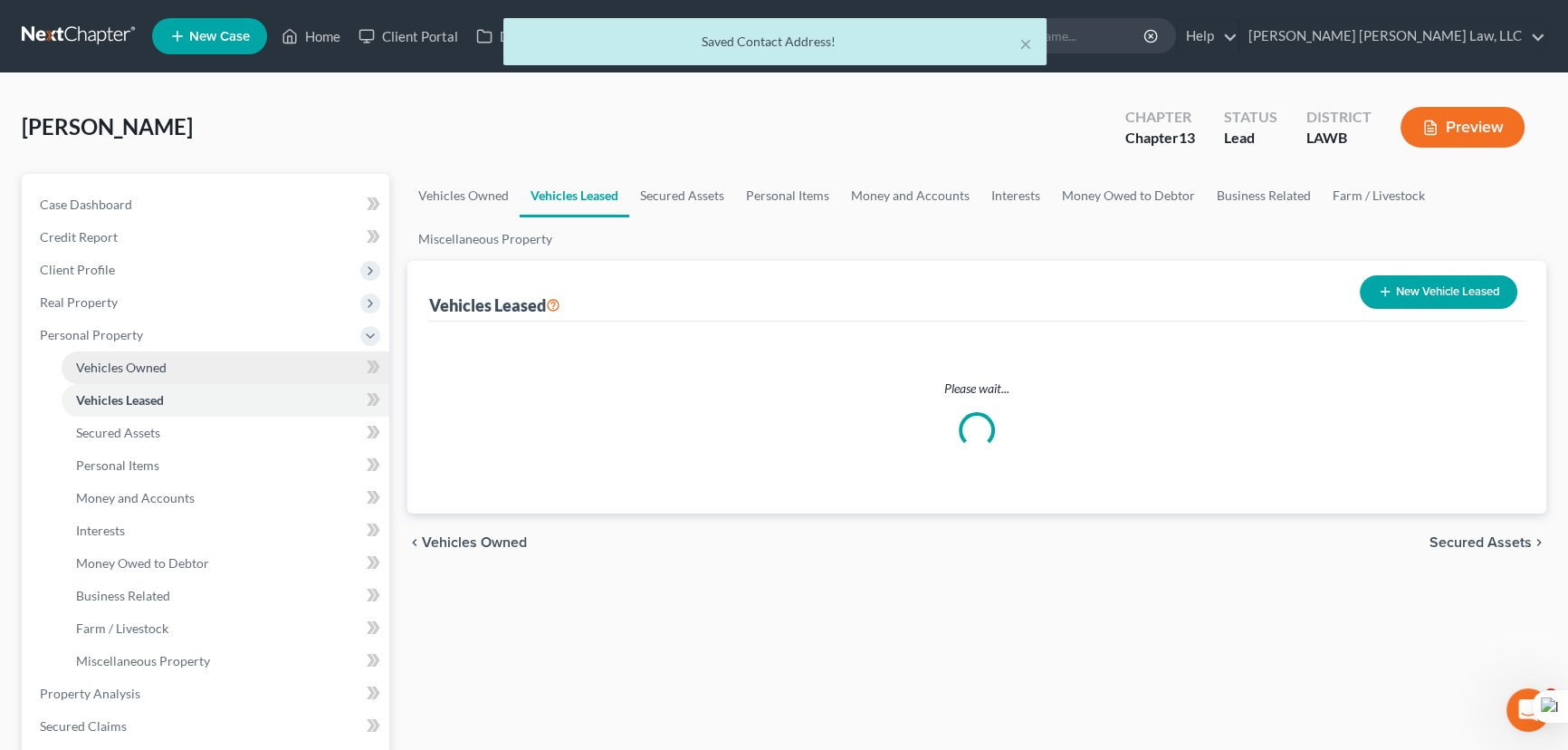
click at [126, 371] on span "Vehicles Owned" at bounding box center [121, 367] width 91 height 15
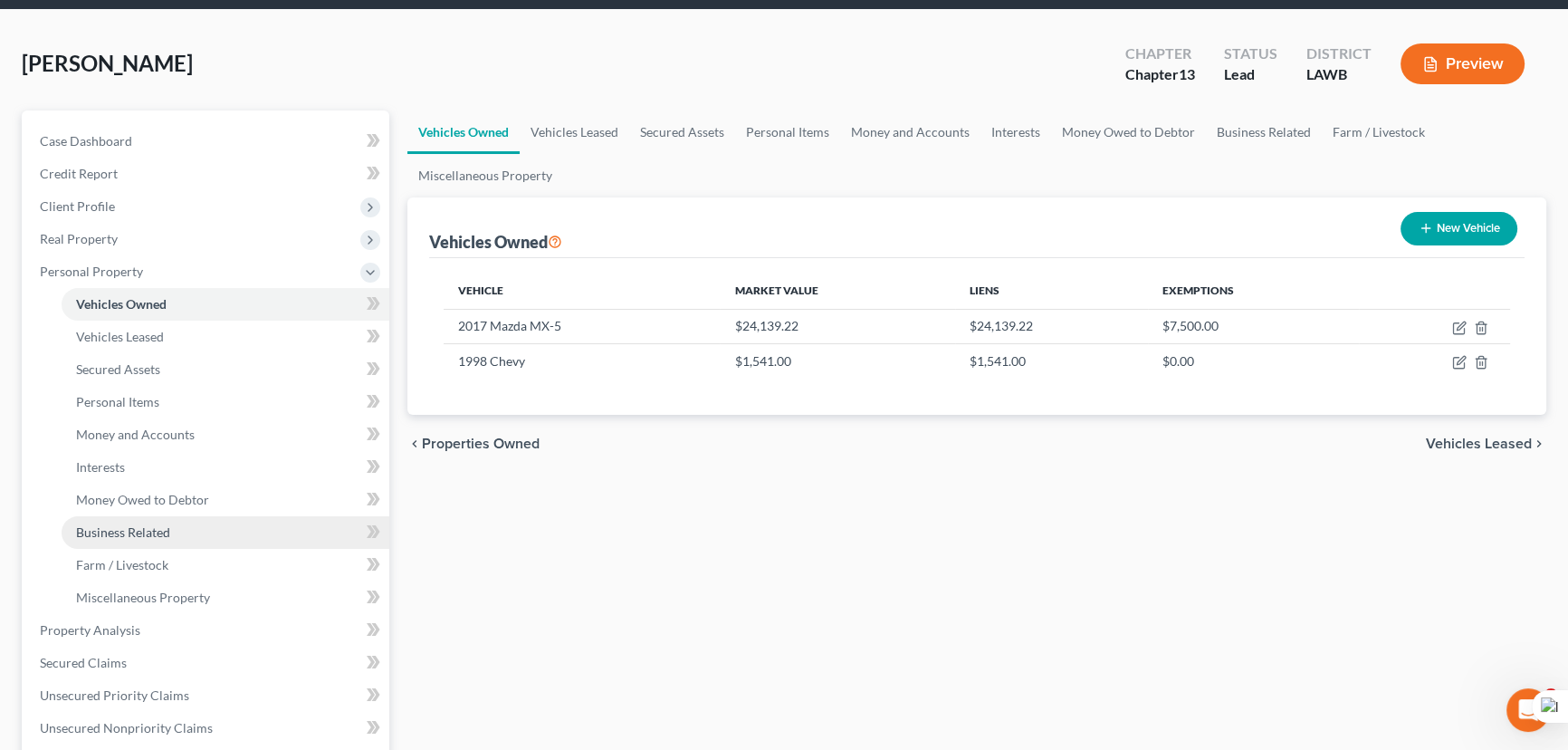
scroll to position [81, 0]
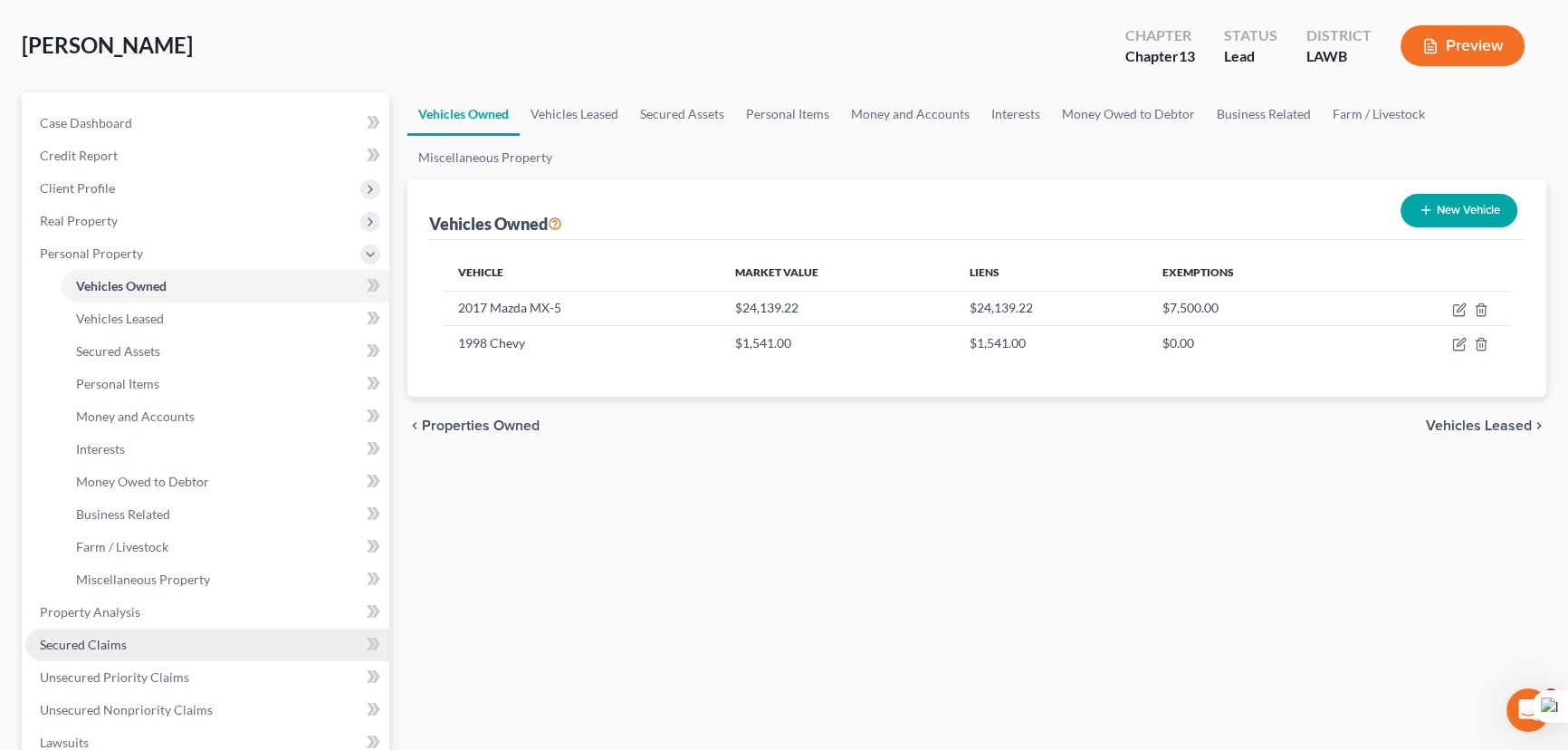
click at [133, 643] on link "Secured Claims" at bounding box center [207, 644] width 364 height 33
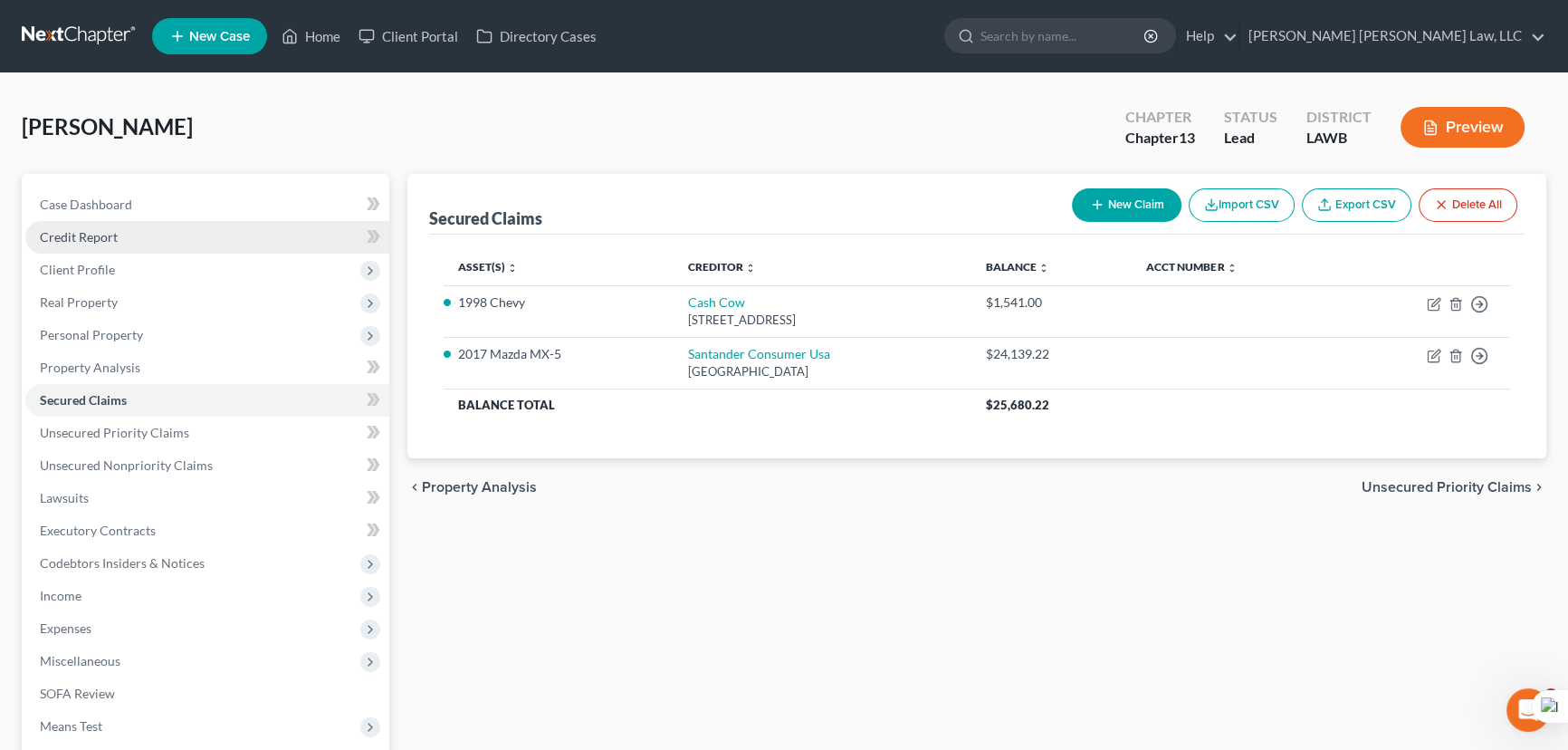
click at [190, 233] on link "Credit Report" at bounding box center [207, 237] width 364 height 33
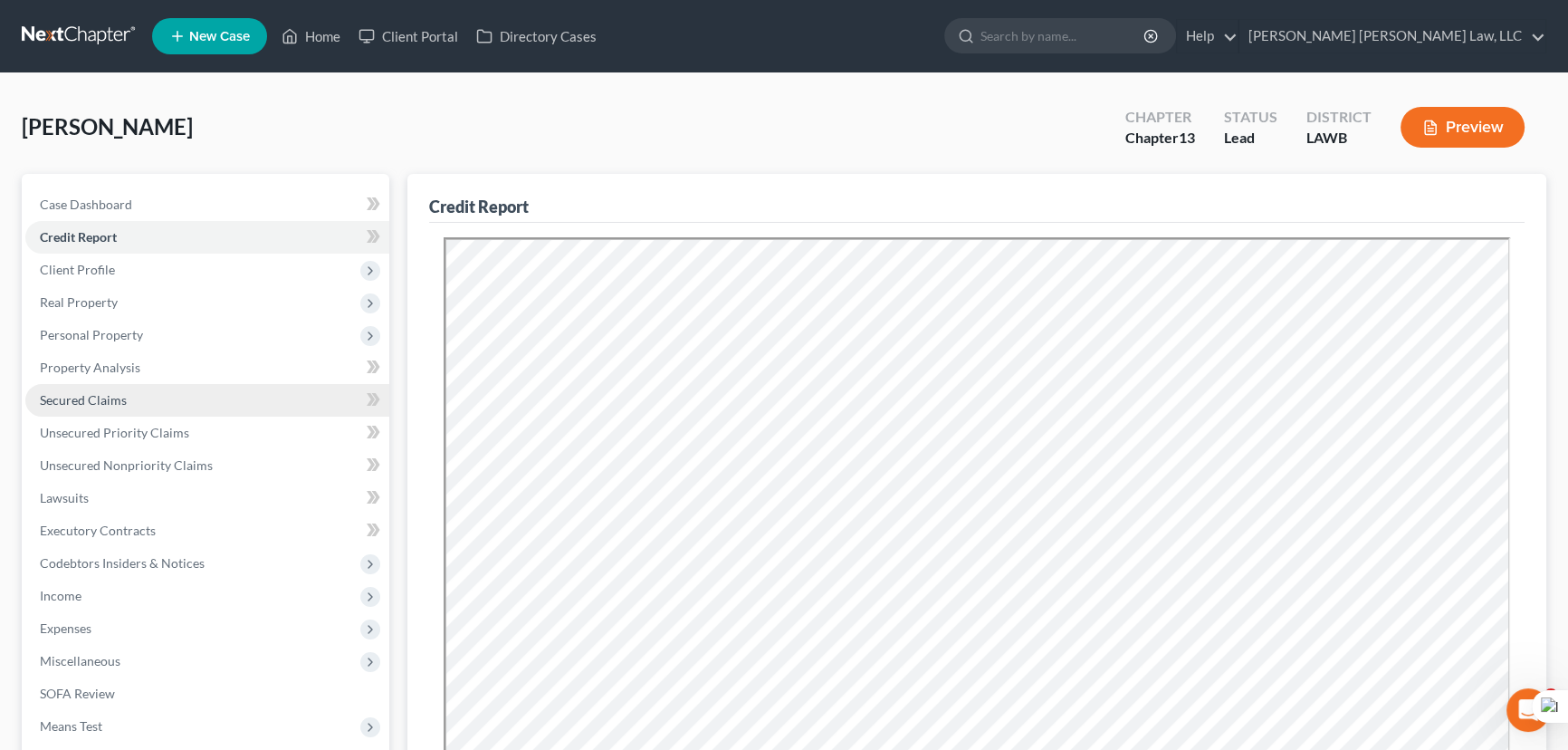
click at [110, 405] on span "Secured Claims" at bounding box center [83, 400] width 87 height 15
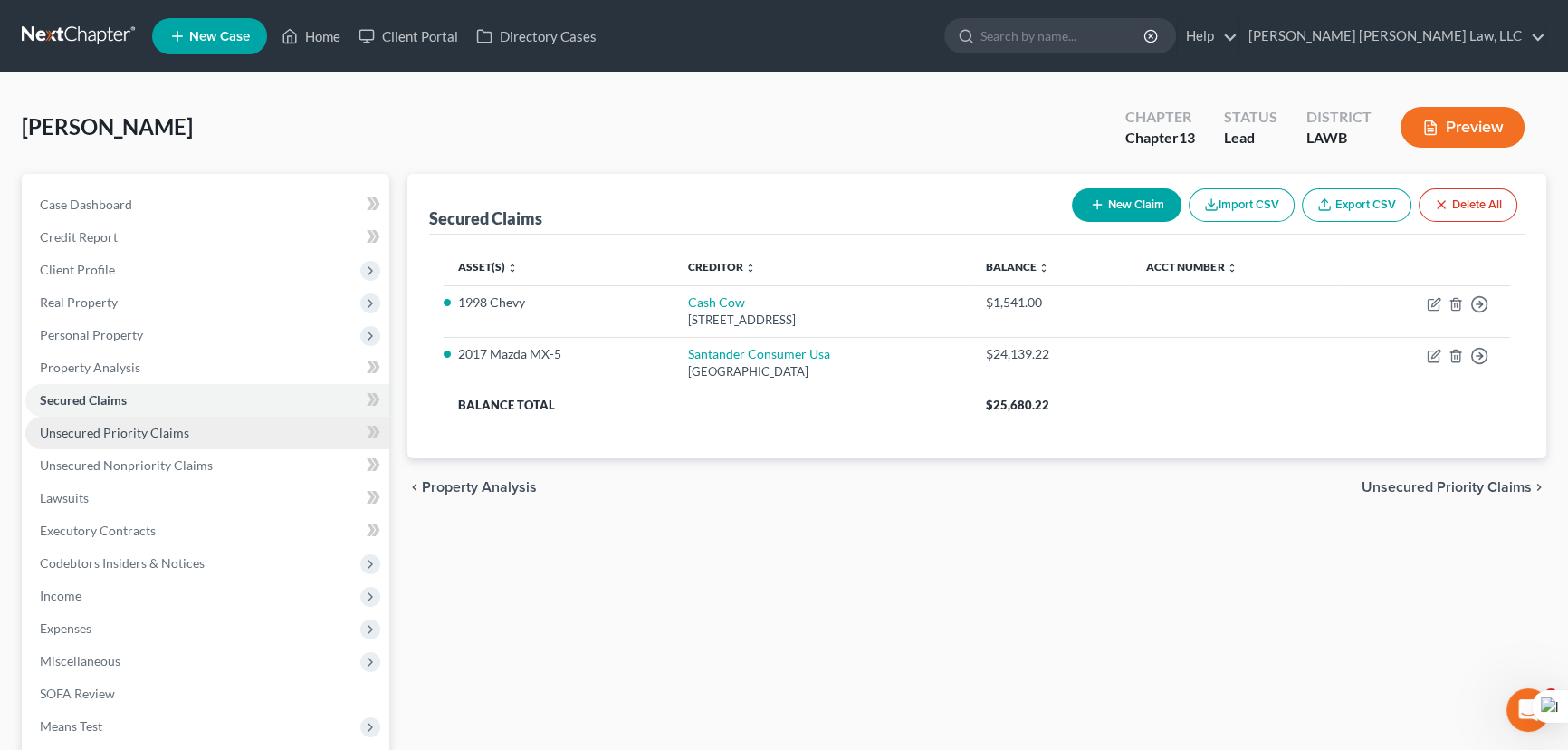
click at [152, 430] on span "Unsecured Priority Claims" at bounding box center [115, 433] width 150 height 15
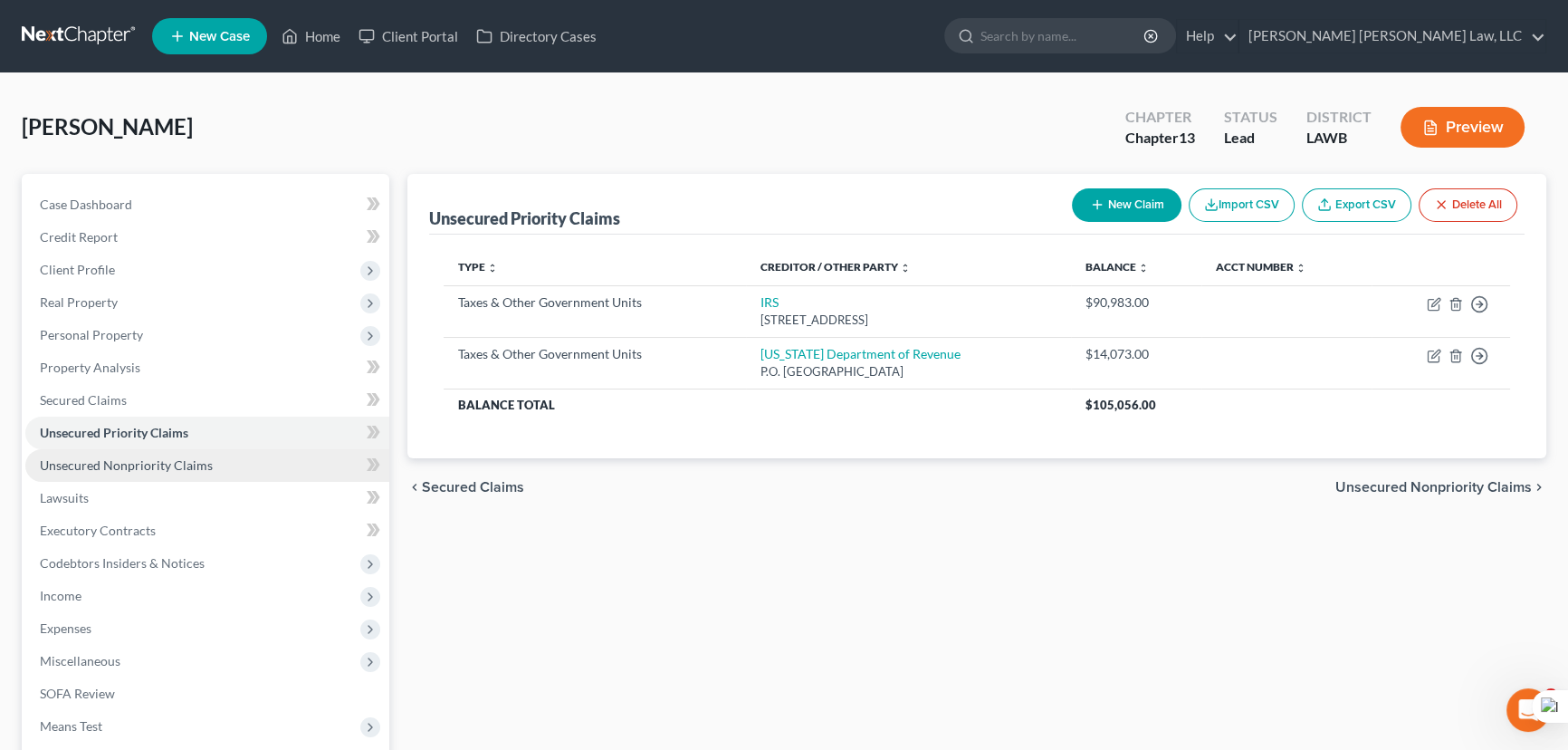
click at [212, 459] on link "Unsecured Nonpriority Claims" at bounding box center [207, 465] width 364 height 33
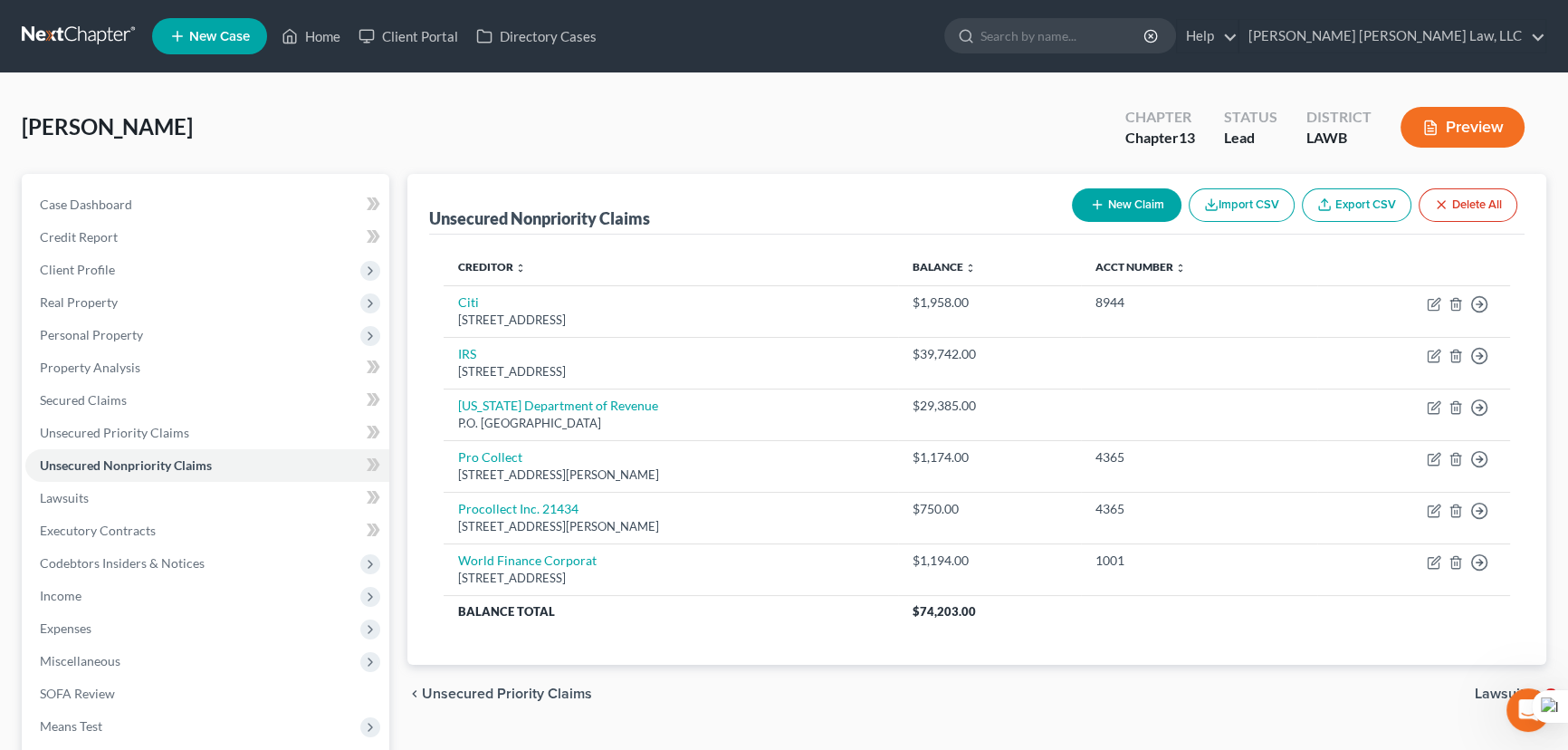
click at [1124, 208] on button "New Claim" at bounding box center [1126, 205] width 110 height 34
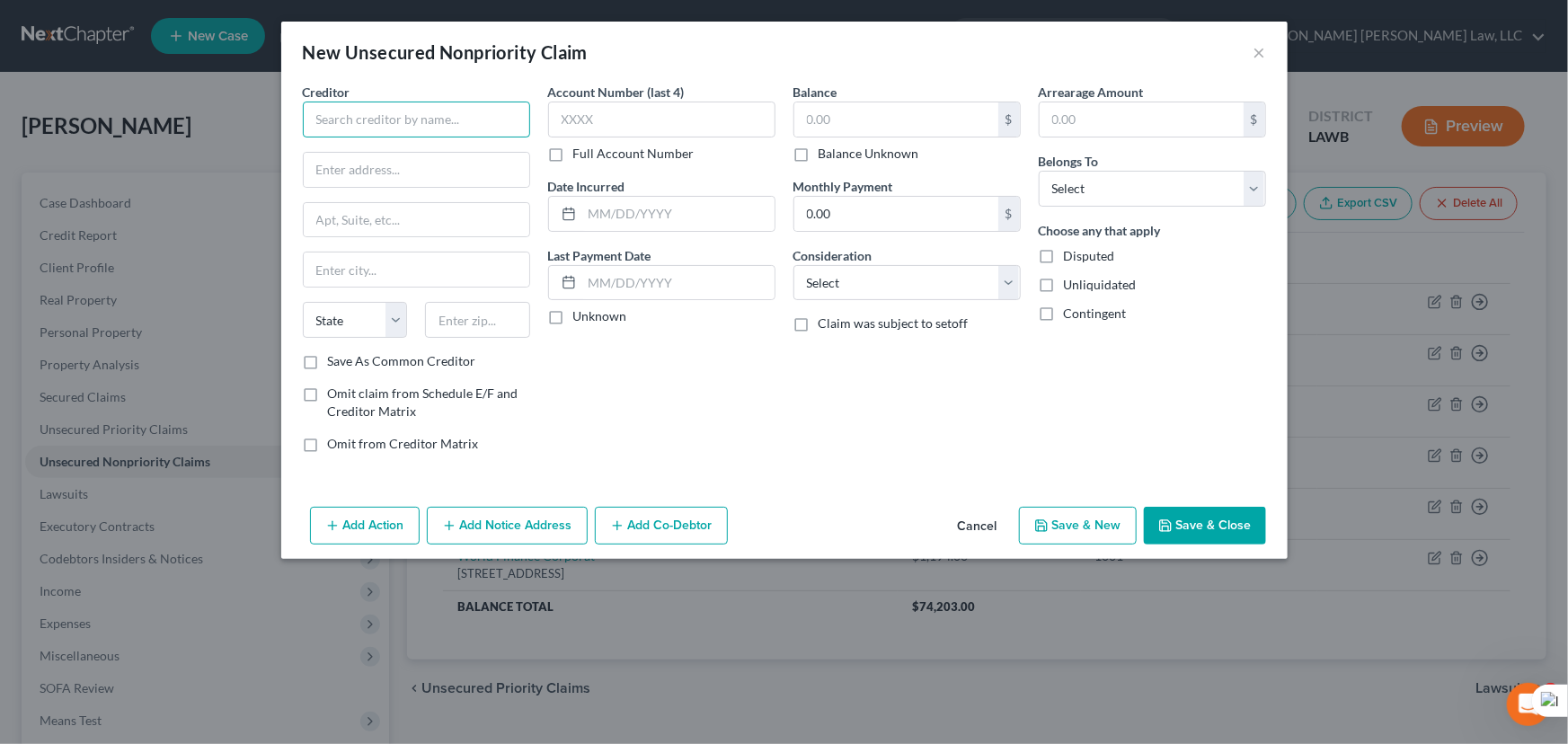
click at [440, 112] on input "text" at bounding box center [416, 119] width 228 height 36
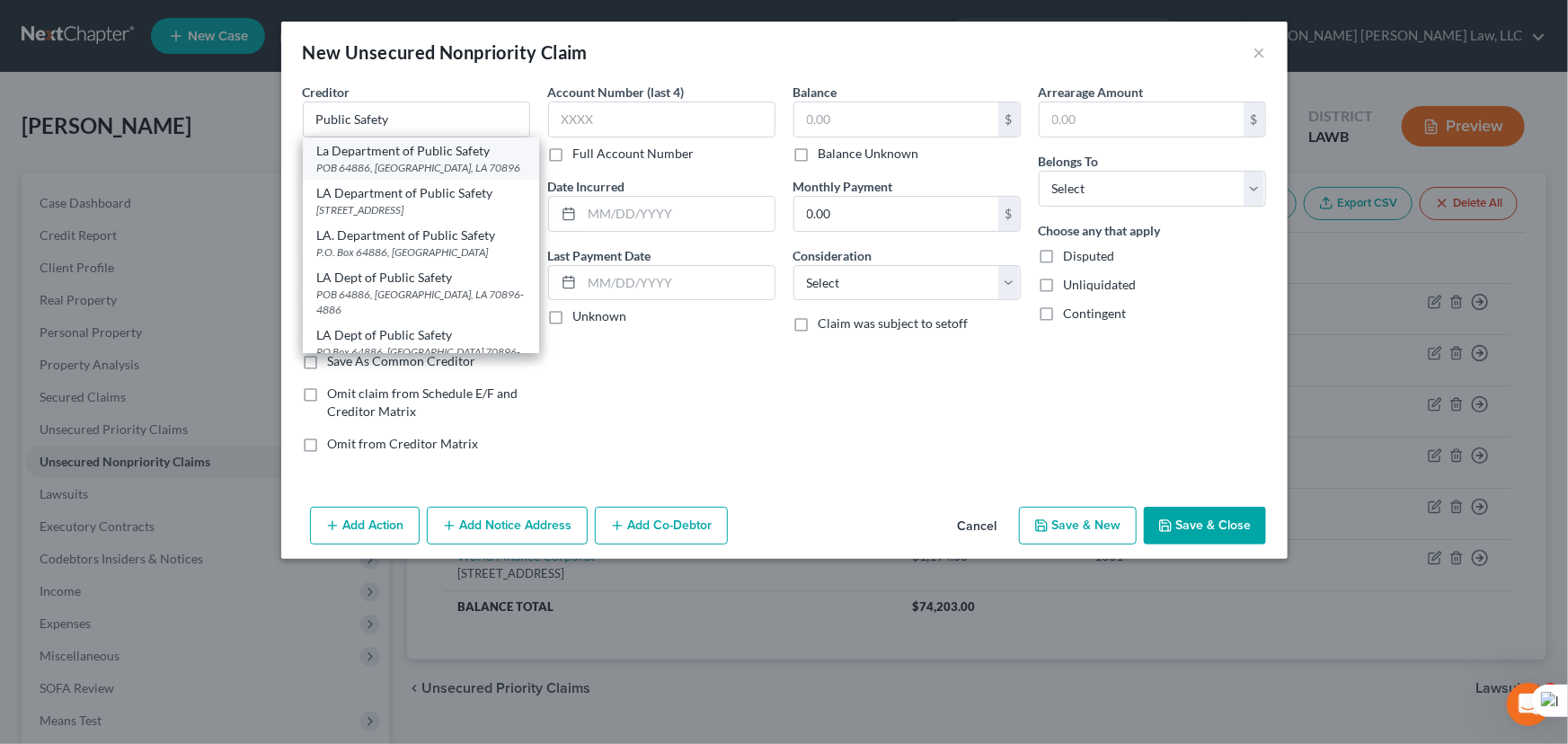
click at [440, 161] on div "POB 64886, Baton Rouge, LA 70896" at bounding box center [420, 167] width 207 height 15
type input "La Department of Public Safety"
type input "POB 64886"
type input "Baton Rouge"
select select "19"
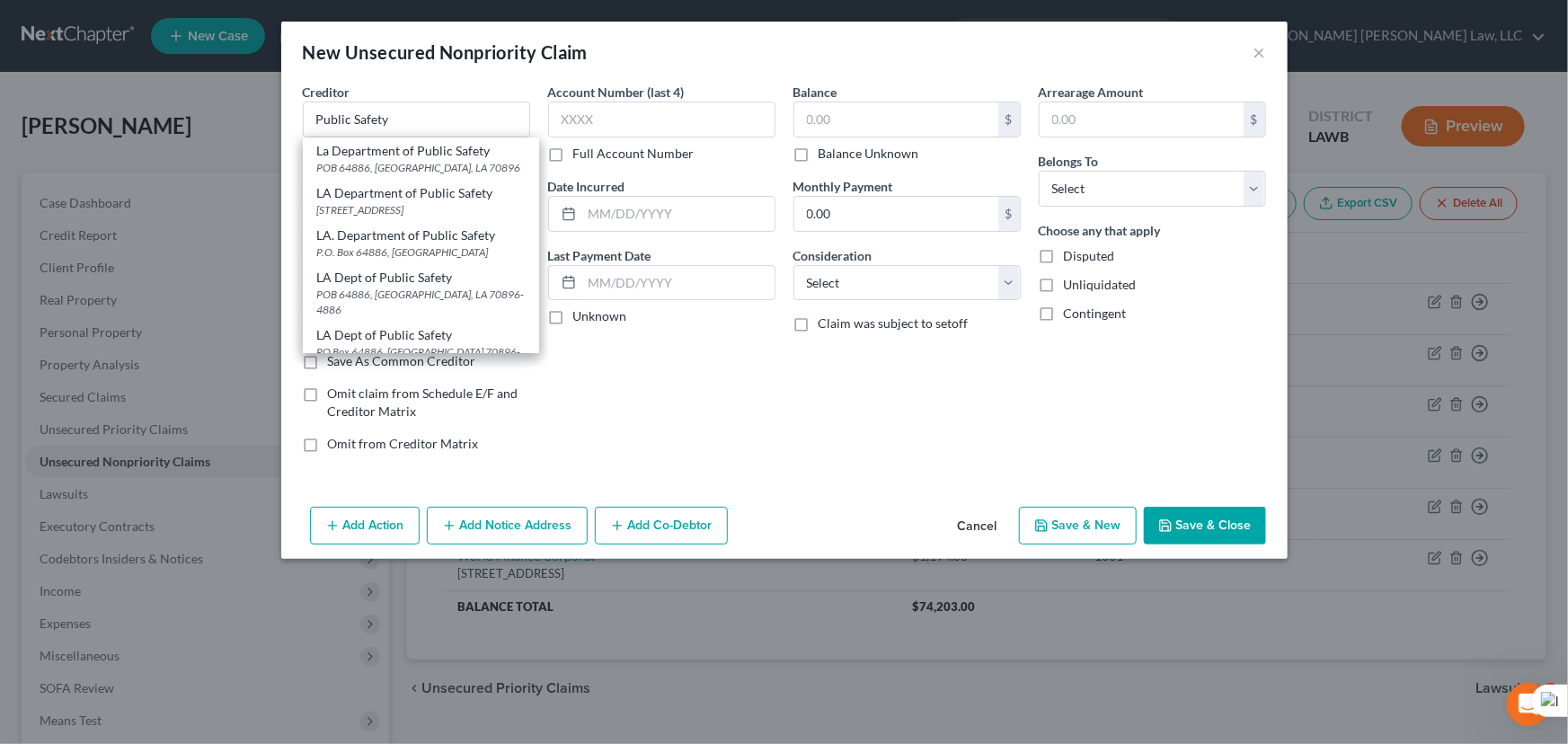
type input "70896"
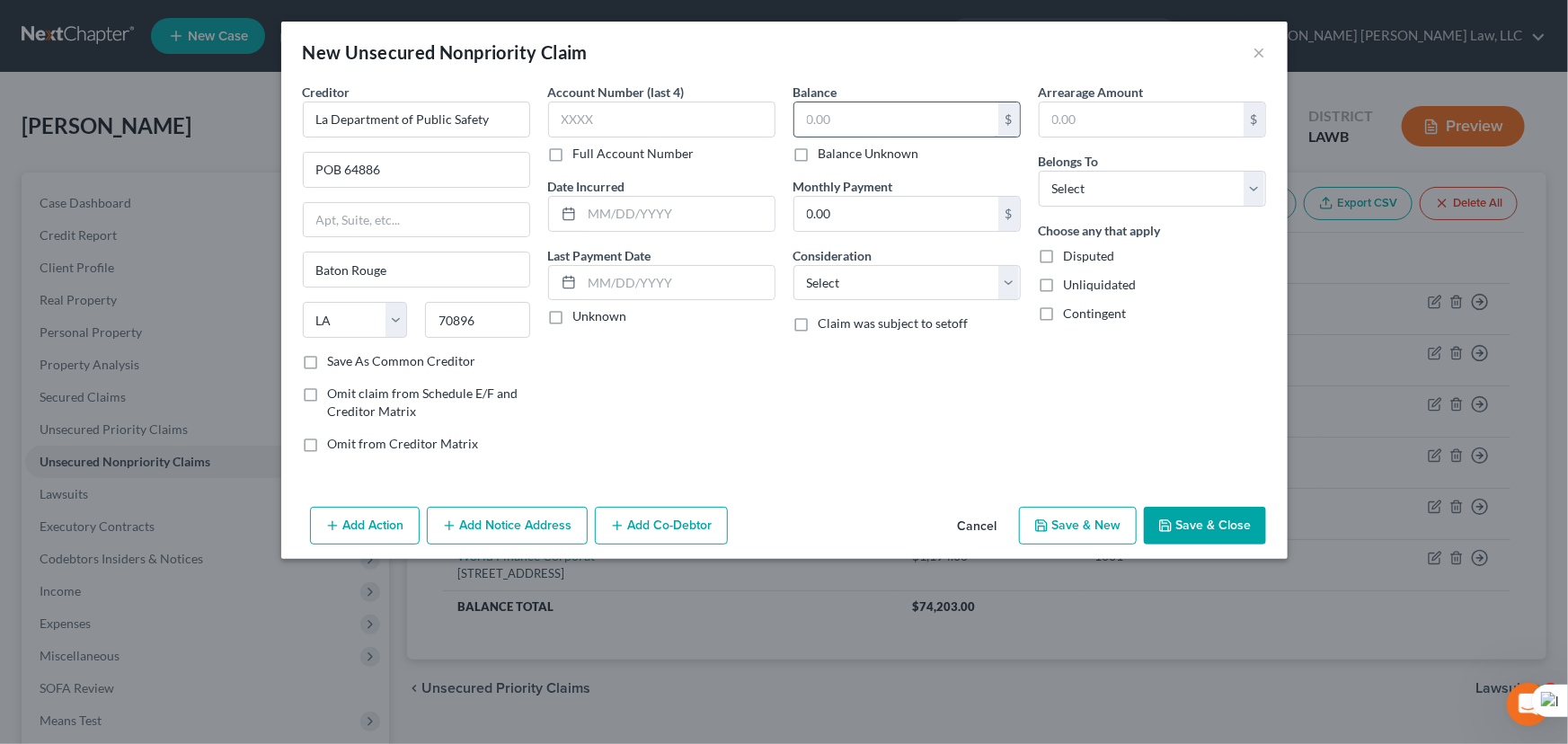
click at [886, 116] on input "text" at bounding box center [897, 119] width 204 height 34
type input "1,680"
drag, startPoint x: 1180, startPoint y: 196, endPoint x: 1172, endPoint y: 204, distance: 11.3
click at [1180, 196] on select "Select Debtor 1 Only Debtor 2 Only Debtor 1 And Debtor 2 Only At Least One Of T…" at bounding box center [1153, 189] width 228 height 36
select select "0"
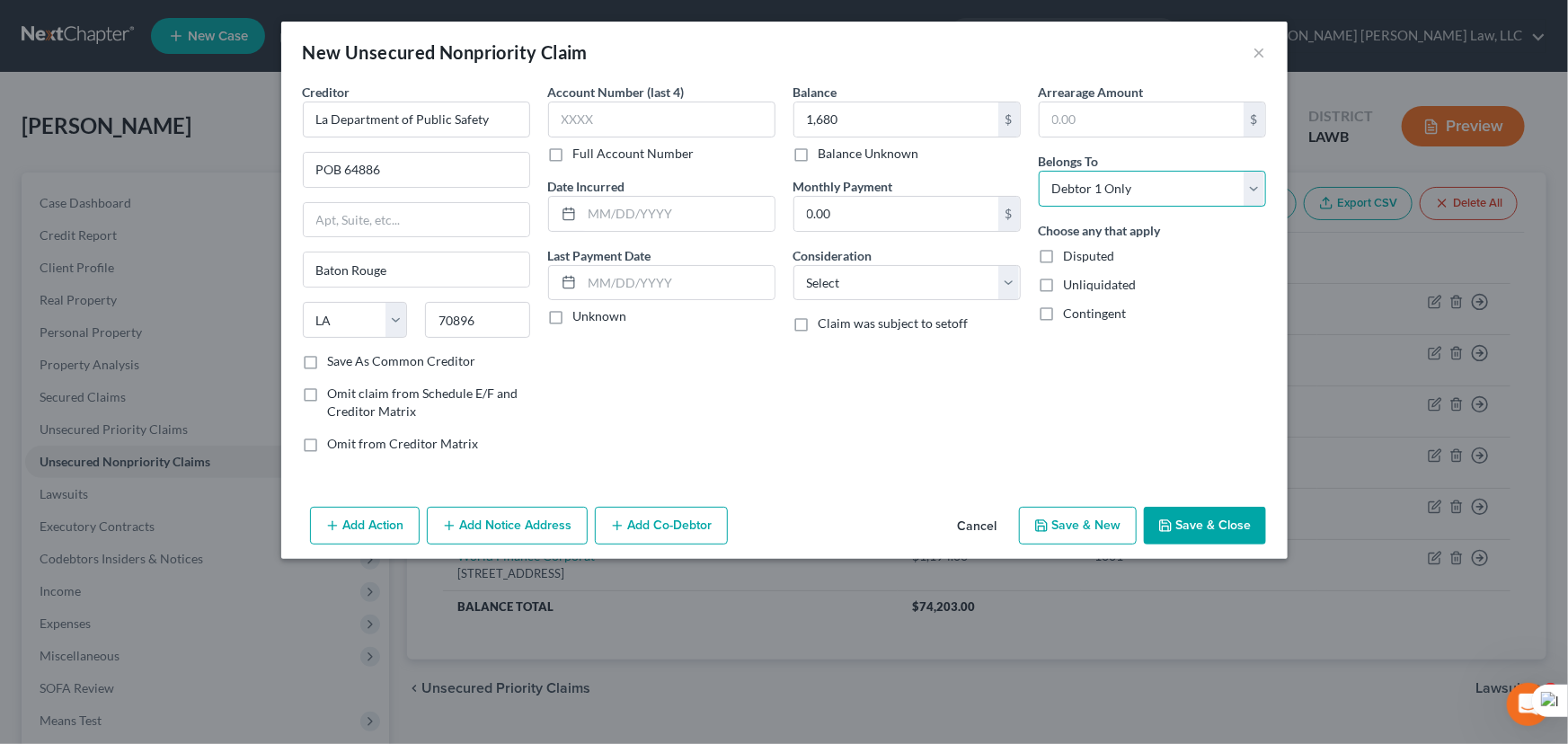
click at [1039, 171] on select "Select Debtor 1 Only Debtor 2 Only Debtor 1 And Debtor 2 Only At Least One Of T…" at bounding box center [1153, 189] width 228 height 36
click at [1211, 534] on button "Save & Close" at bounding box center [1206, 525] width 123 height 38
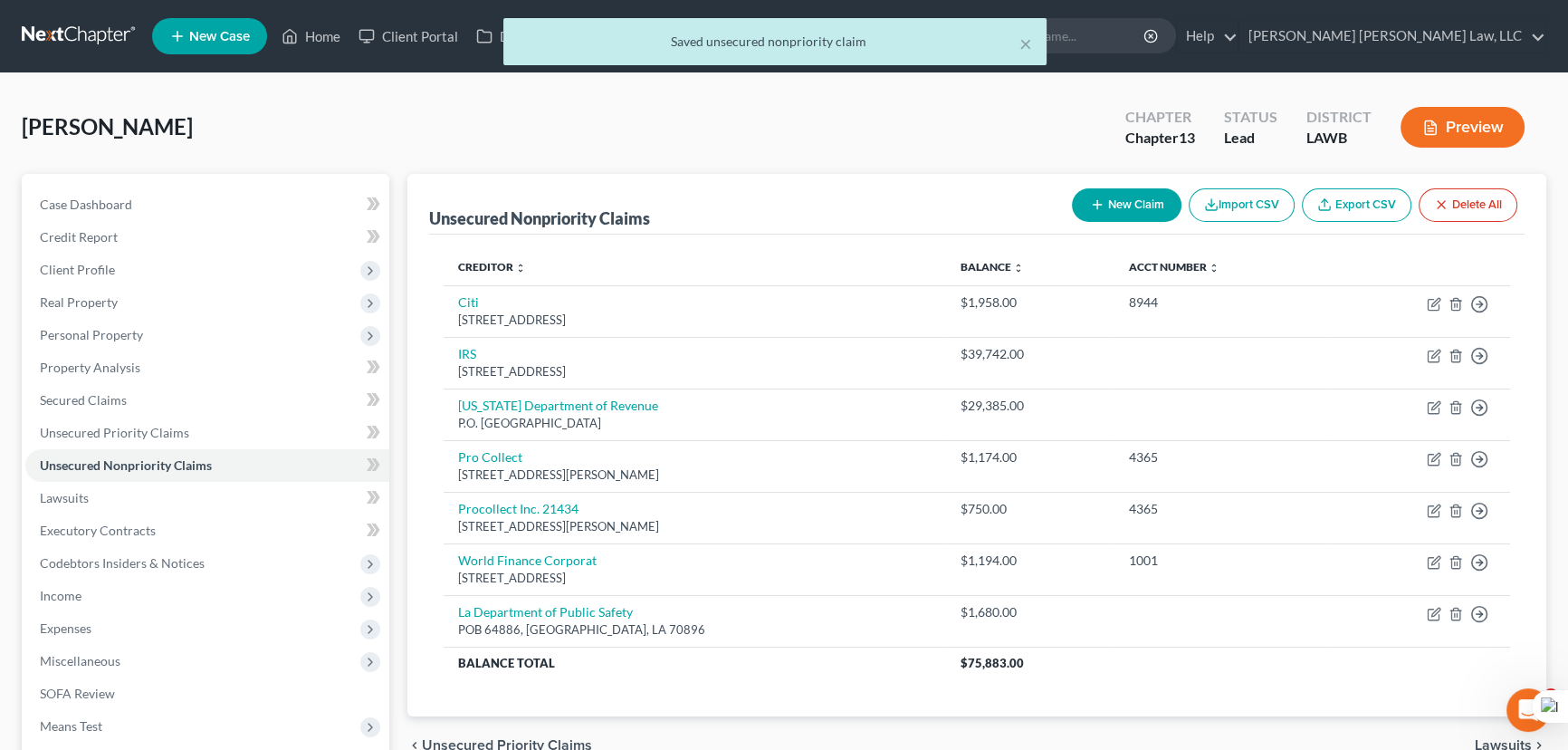
click at [1114, 200] on button "New Claim" at bounding box center [1126, 205] width 110 height 34
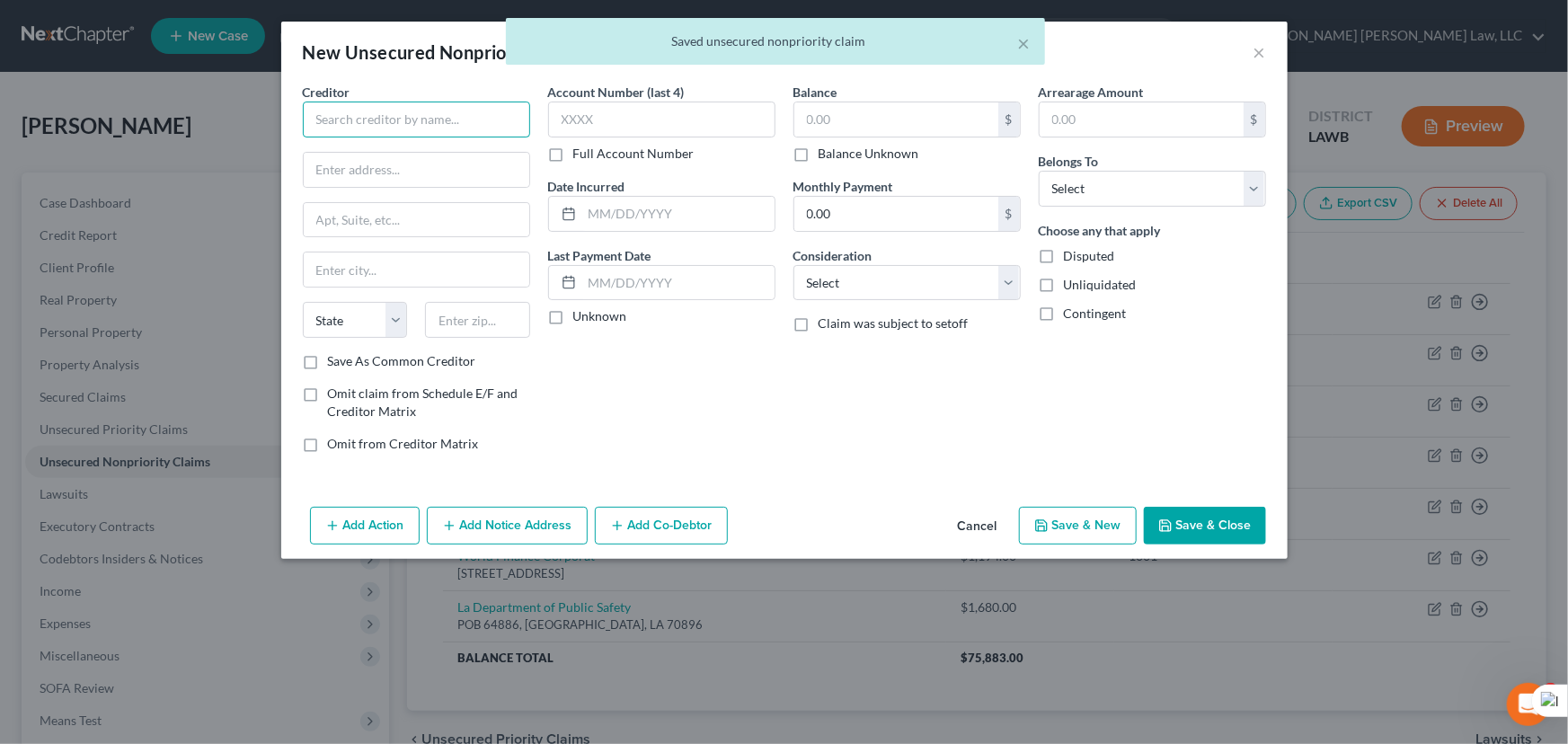
click at [403, 128] on input "text" at bounding box center [416, 119] width 228 height 36
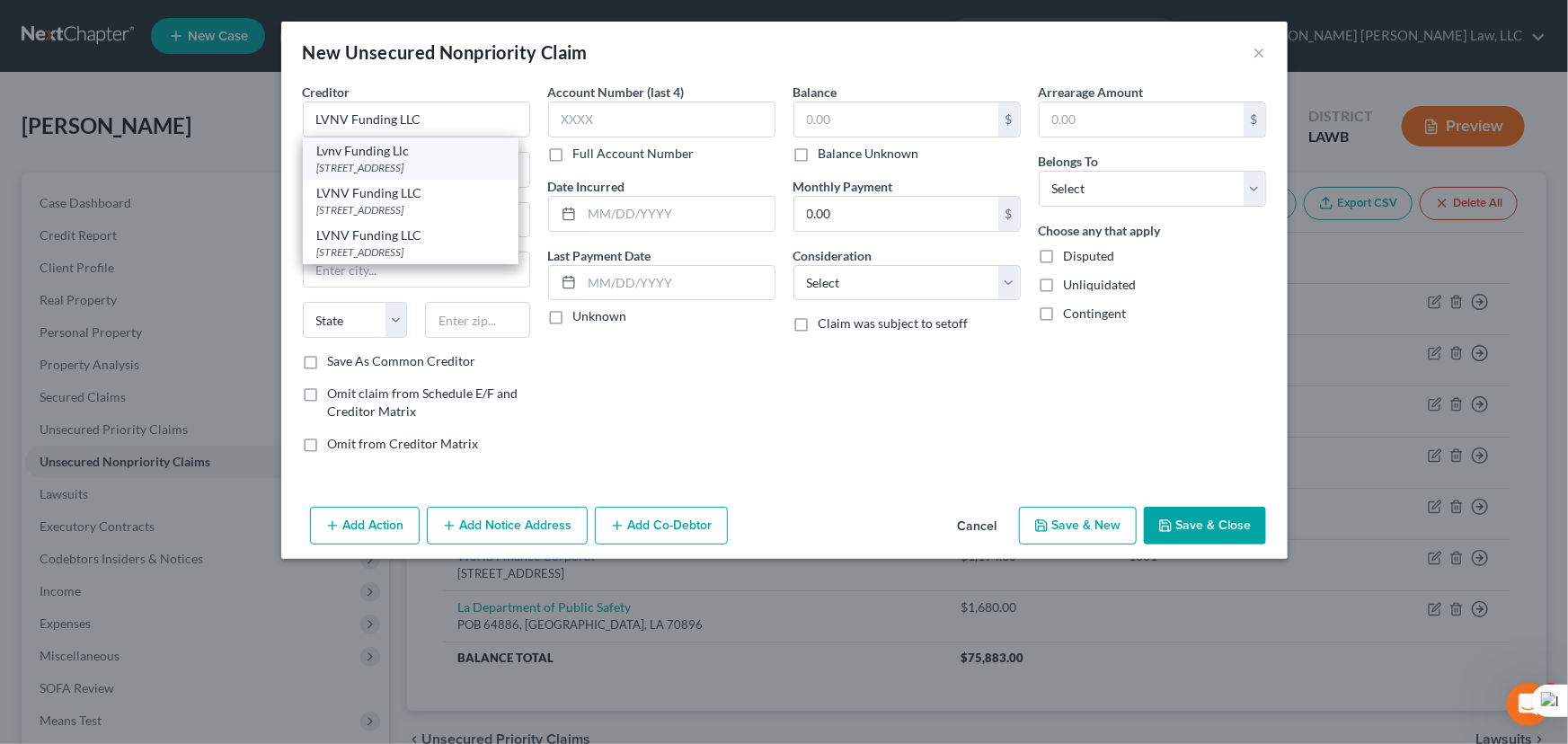
click at [402, 145] on div "Lvnv Funding Llc" at bounding box center [410, 150] width 187 height 18
type input "Lvnv Funding Llc"
type input "Po Box 10497"
type input "Greenville"
select select "42"
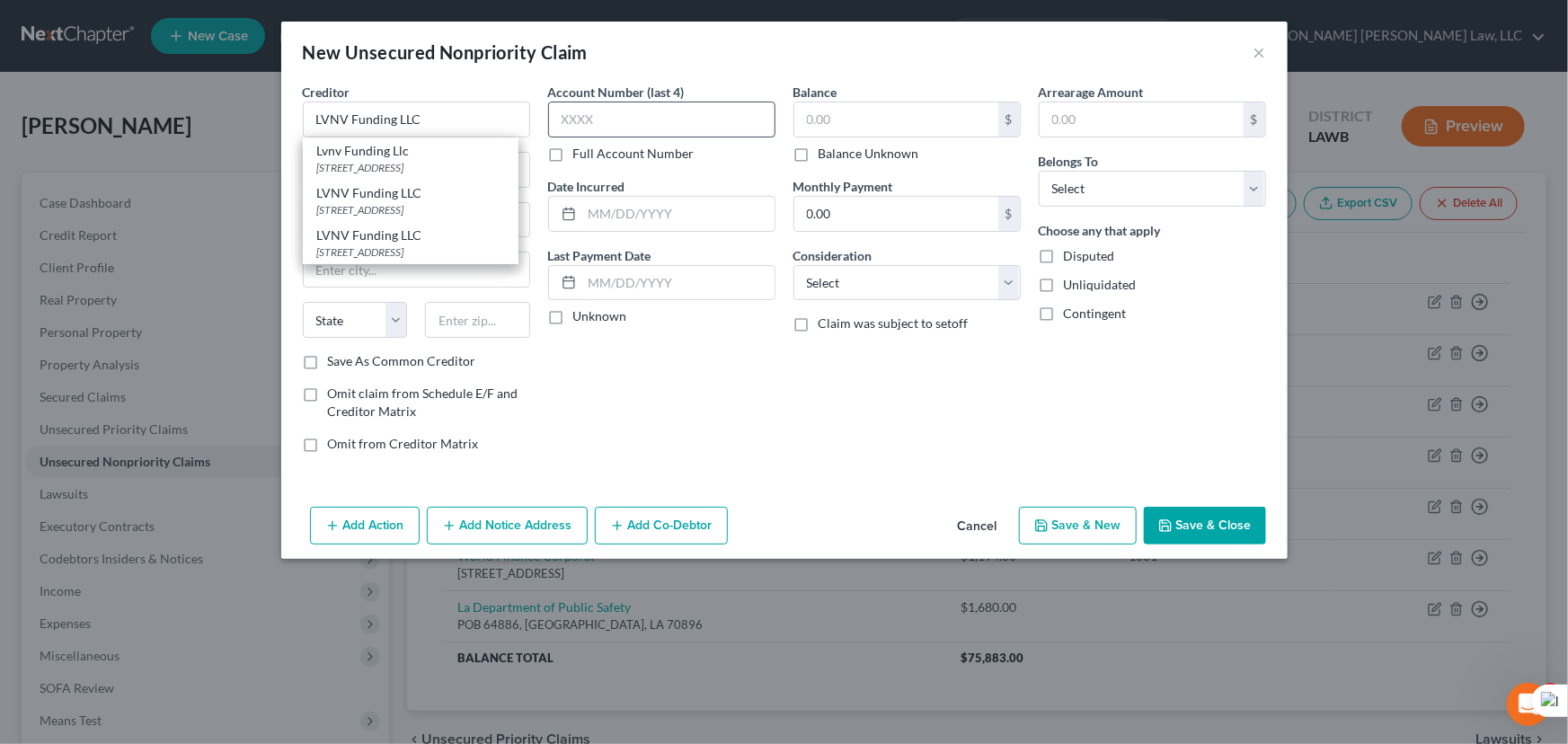
type input "29603"
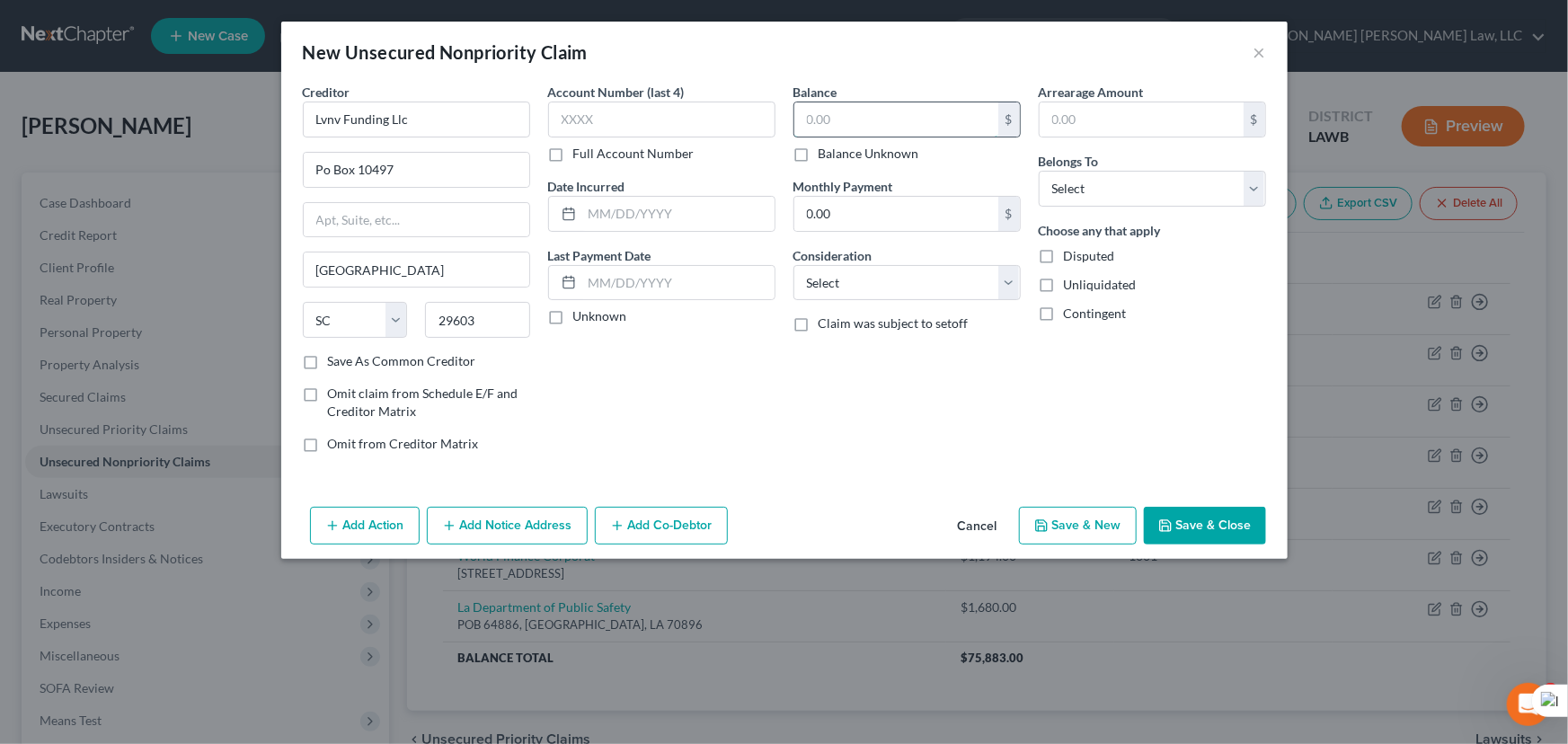
click at [888, 113] on input "text" at bounding box center [897, 119] width 204 height 34
type input "332"
click at [1176, 503] on div "Add Action Add Notice Address Add Co-Debtor Cancel Save & New Save & Close" at bounding box center [784, 529] width 1007 height 59
click at [1176, 514] on button "Save & Close" at bounding box center [1206, 525] width 123 height 38
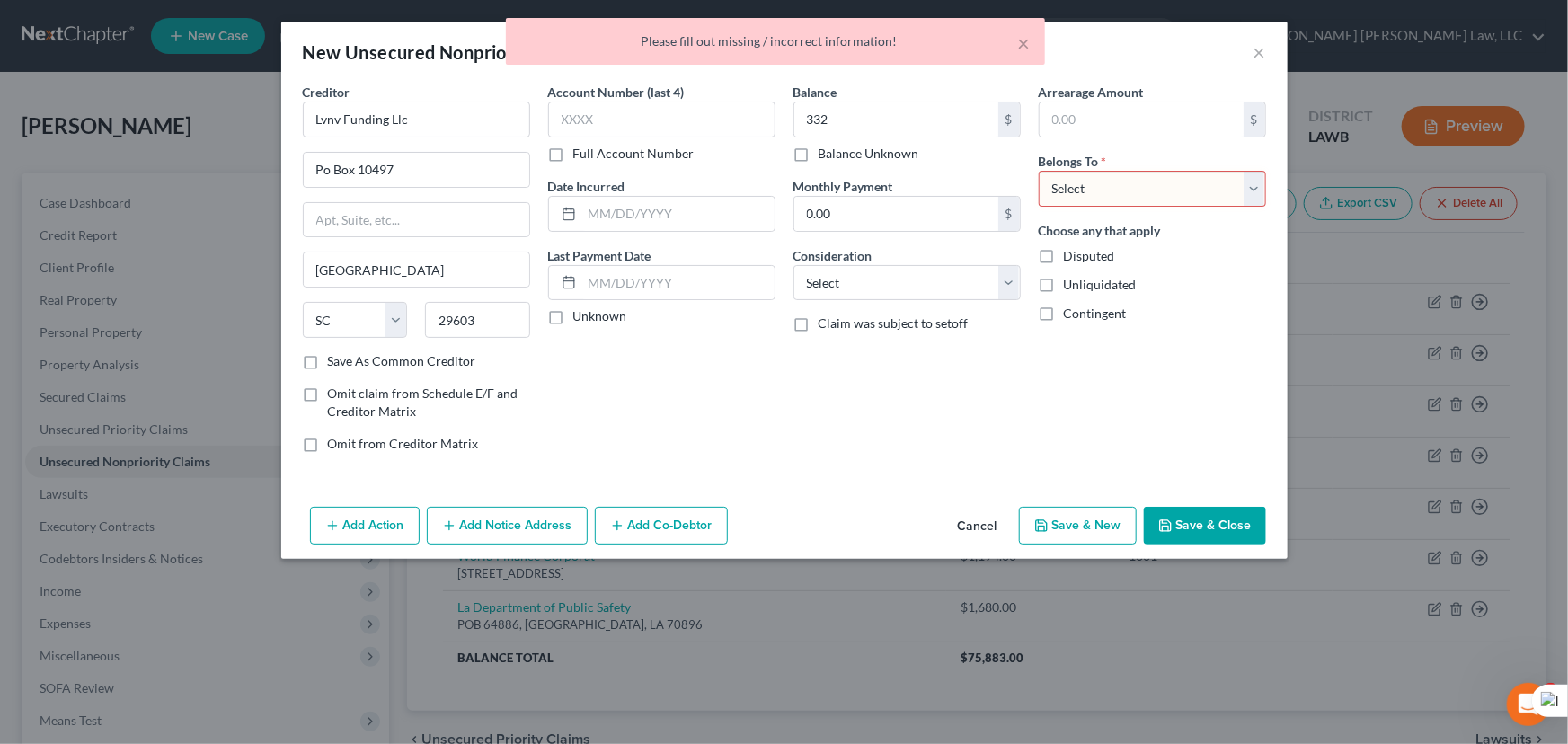
click at [1172, 192] on select "Select Debtor 1 Only Debtor 2 Only Debtor 1 And Debtor 2 Only At Least One Of T…" at bounding box center [1153, 189] width 228 height 36
select select "0"
click at [1039, 171] on select "Select Debtor 1 Only Debtor 2 Only Debtor 1 And Debtor 2 Only At Least One Of T…" at bounding box center [1153, 189] width 228 height 36
click at [1247, 506] on button "Save & Close" at bounding box center [1206, 525] width 123 height 38
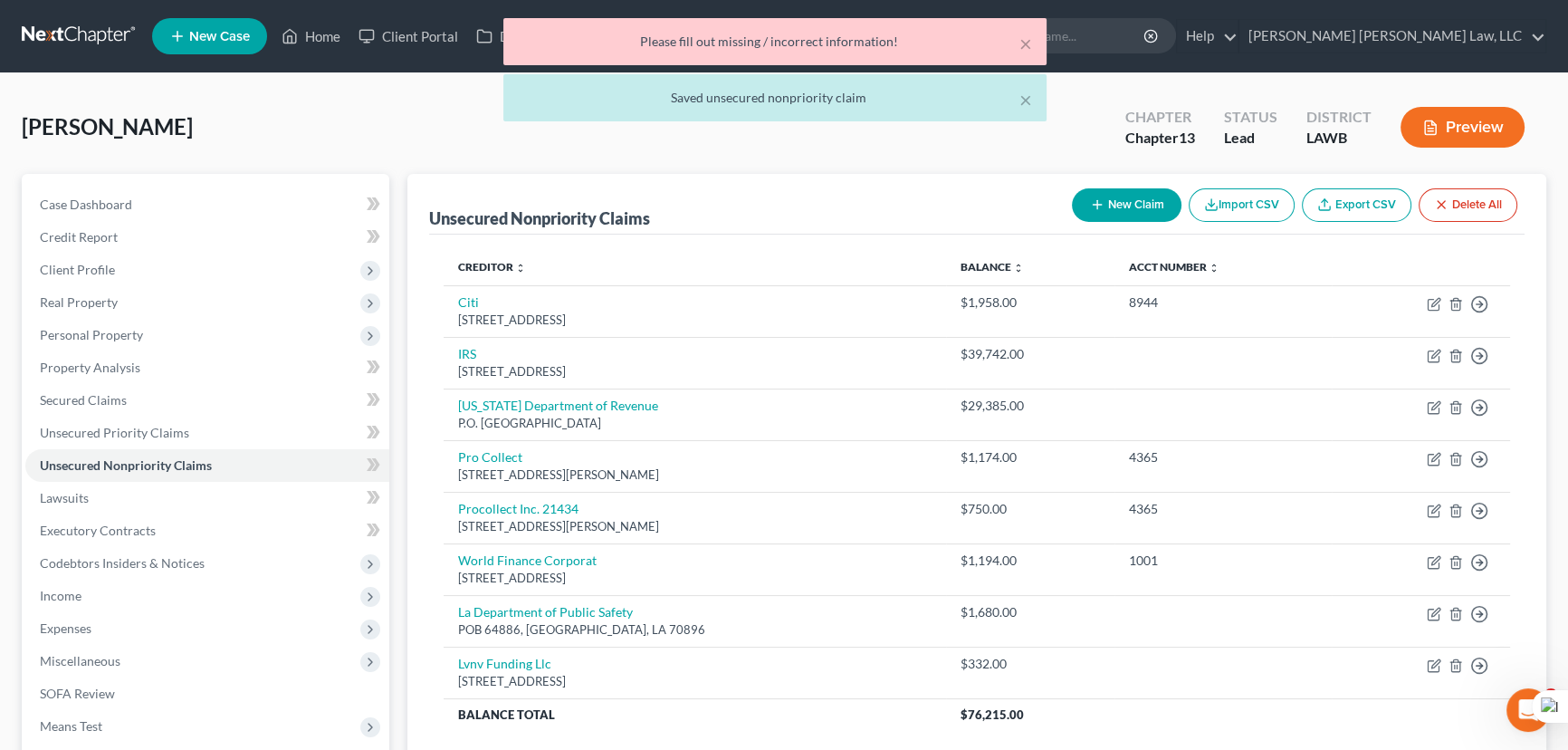
click at [1126, 188] on button "New Claim" at bounding box center [1126, 205] width 110 height 34
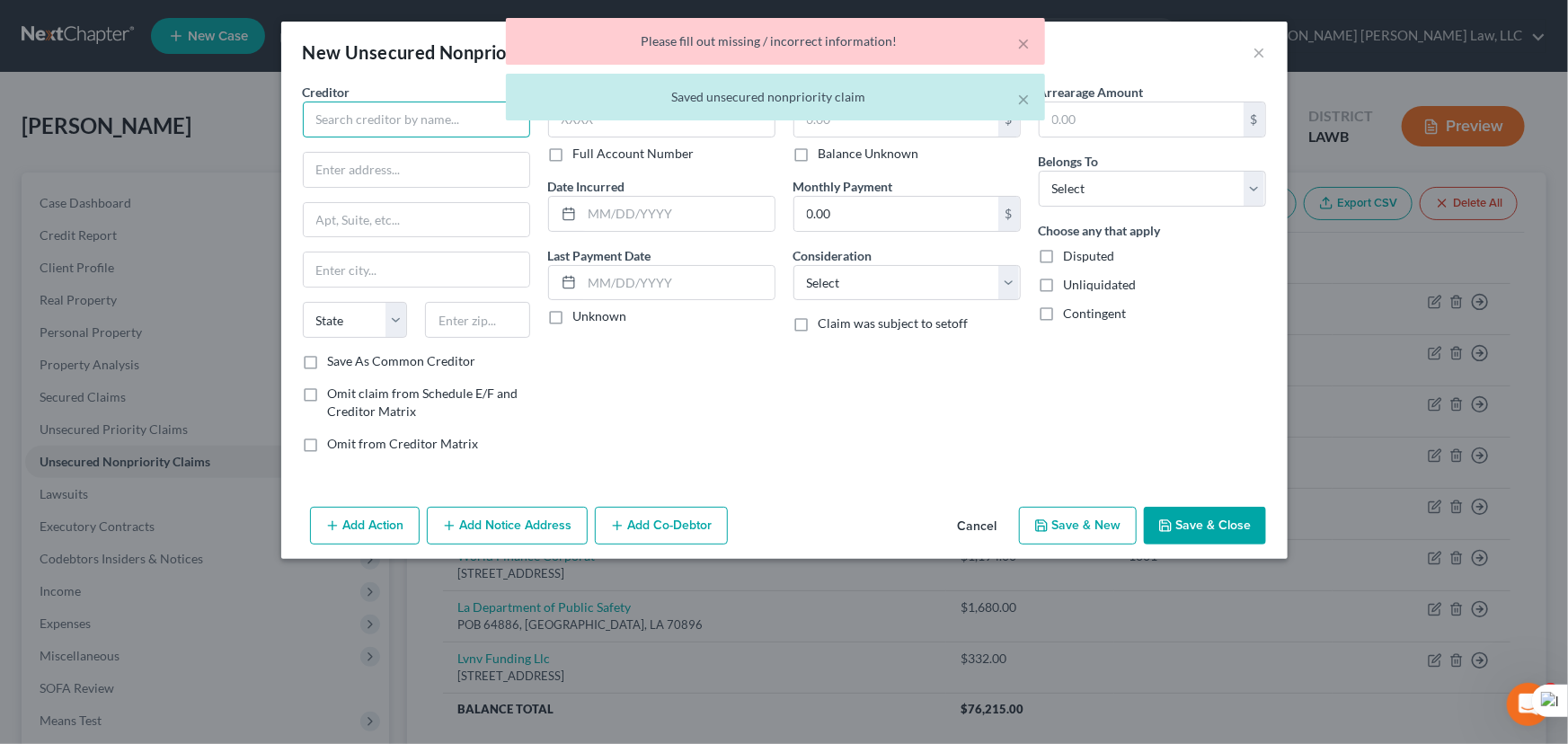
click at [450, 135] on input "text" at bounding box center [416, 119] width 228 height 36
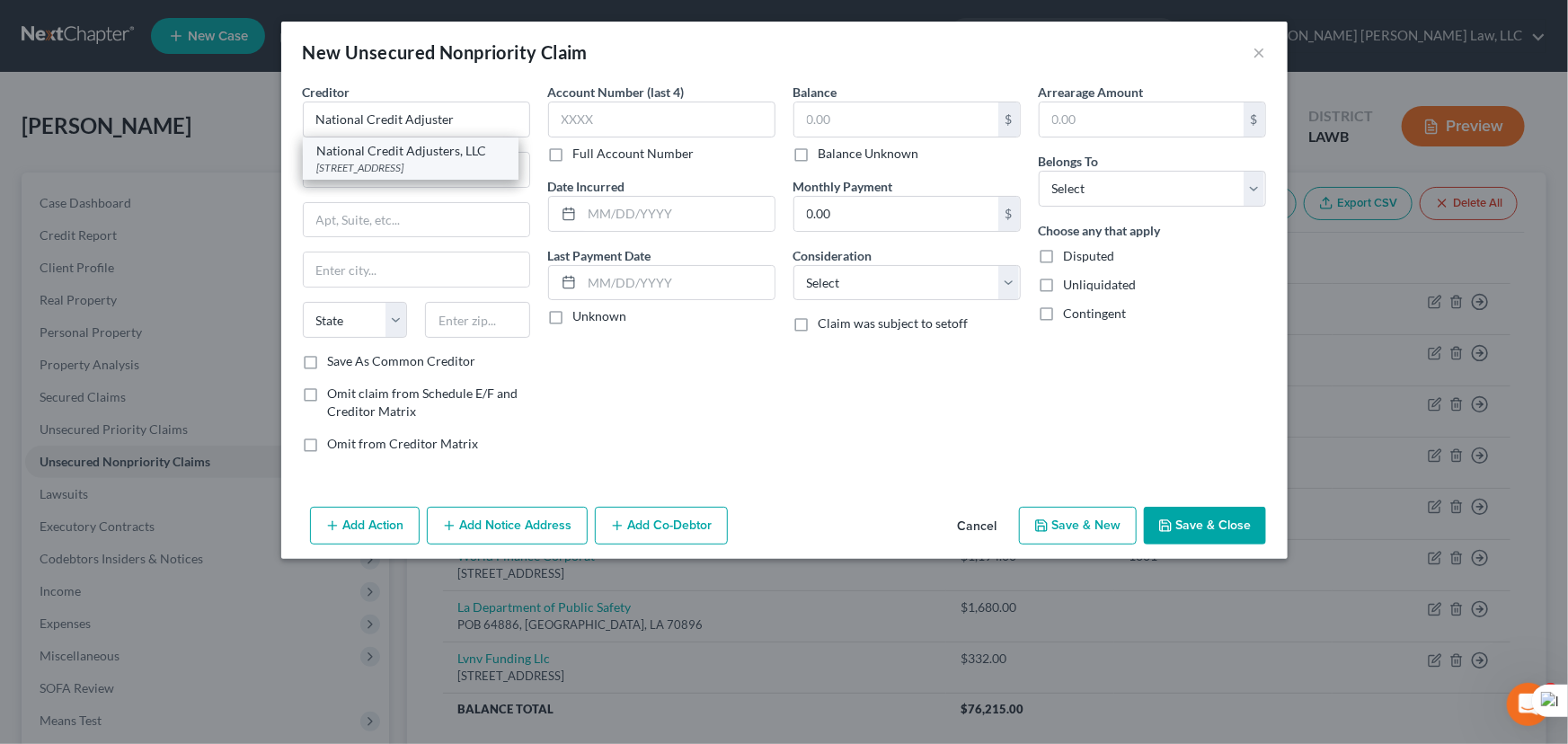
click at [446, 157] on div "National Credit Adjusters, LLC" at bounding box center [410, 150] width 187 height 18
type input "National Credit Adjusters, LLC"
type input "PO Box 3023"
type input "Hutchinson"
select select "17"
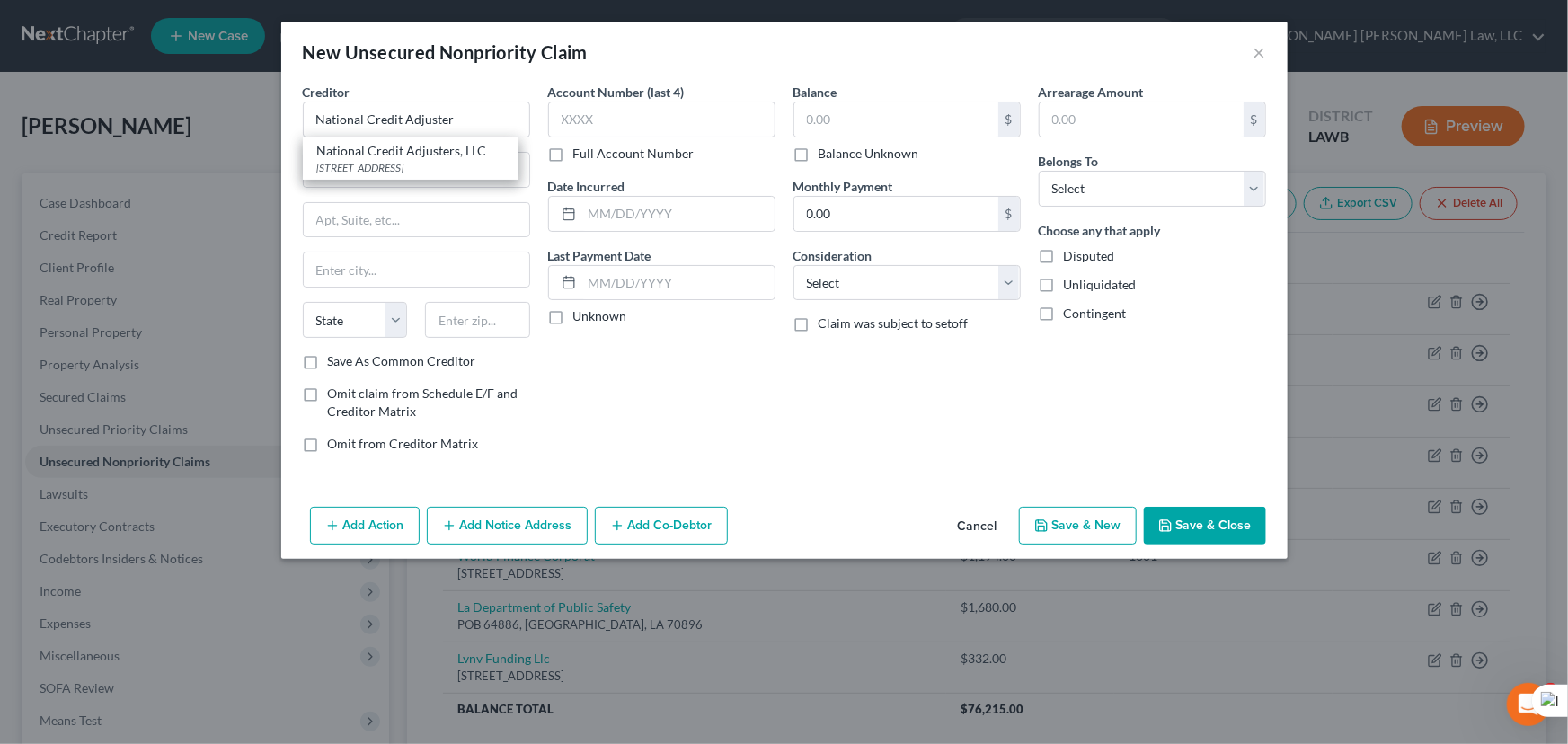
type input "67504"
click at [851, 122] on input "text" at bounding box center [897, 119] width 204 height 34
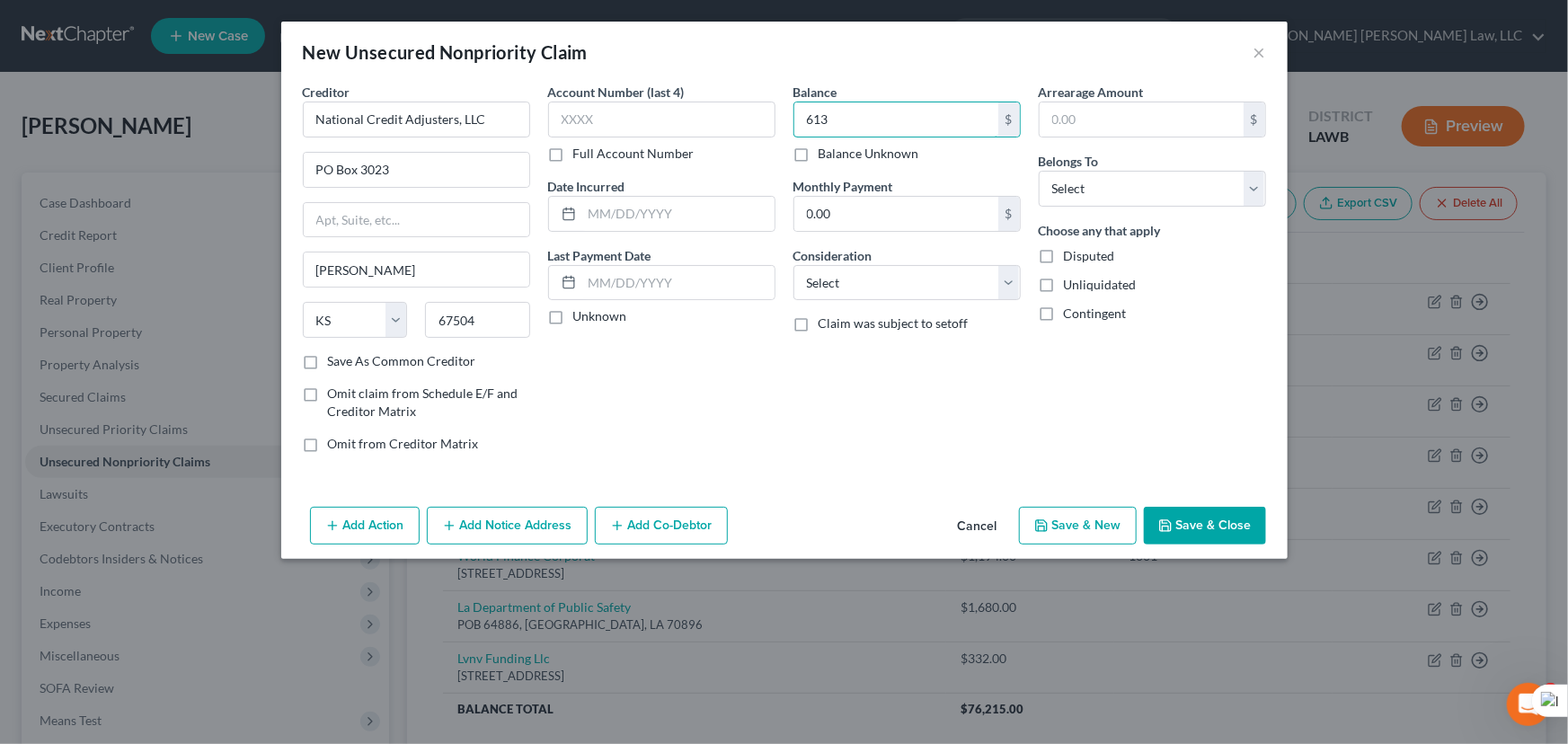
type input "613"
drag, startPoint x: 1226, startPoint y: 539, endPoint x: 1191, endPoint y: 471, distance: 76.5
click at [1222, 534] on button "Save & Close" at bounding box center [1206, 525] width 123 height 38
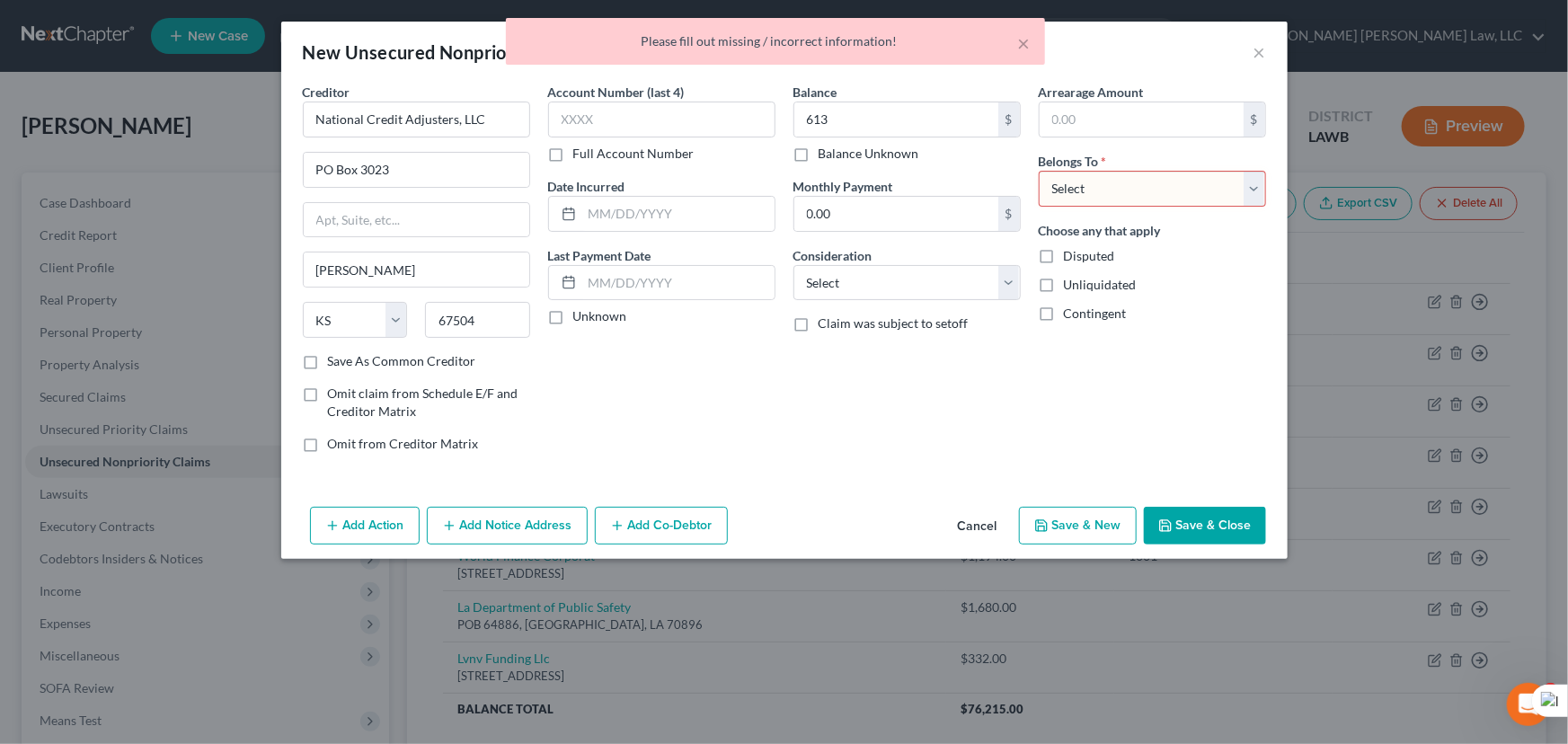
click at [1132, 204] on select "Select Debtor 1 Only Debtor 2 Only Debtor 1 And Debtor 2 Only At Least One Of T…" at bounding box center [1153, 189] width 228 height 36
select select "0"
click at [1039, 171] on select "Select Debtor 1 Only Debtor 2 Only Debtor 1 And Debtor 2 Only At Least One Of T…" at bounding box center [1153, 189] width 228 height 36
click at [1214, 531] on button "Save & Close" at bounding box center [1206, 525] width 123 height 38
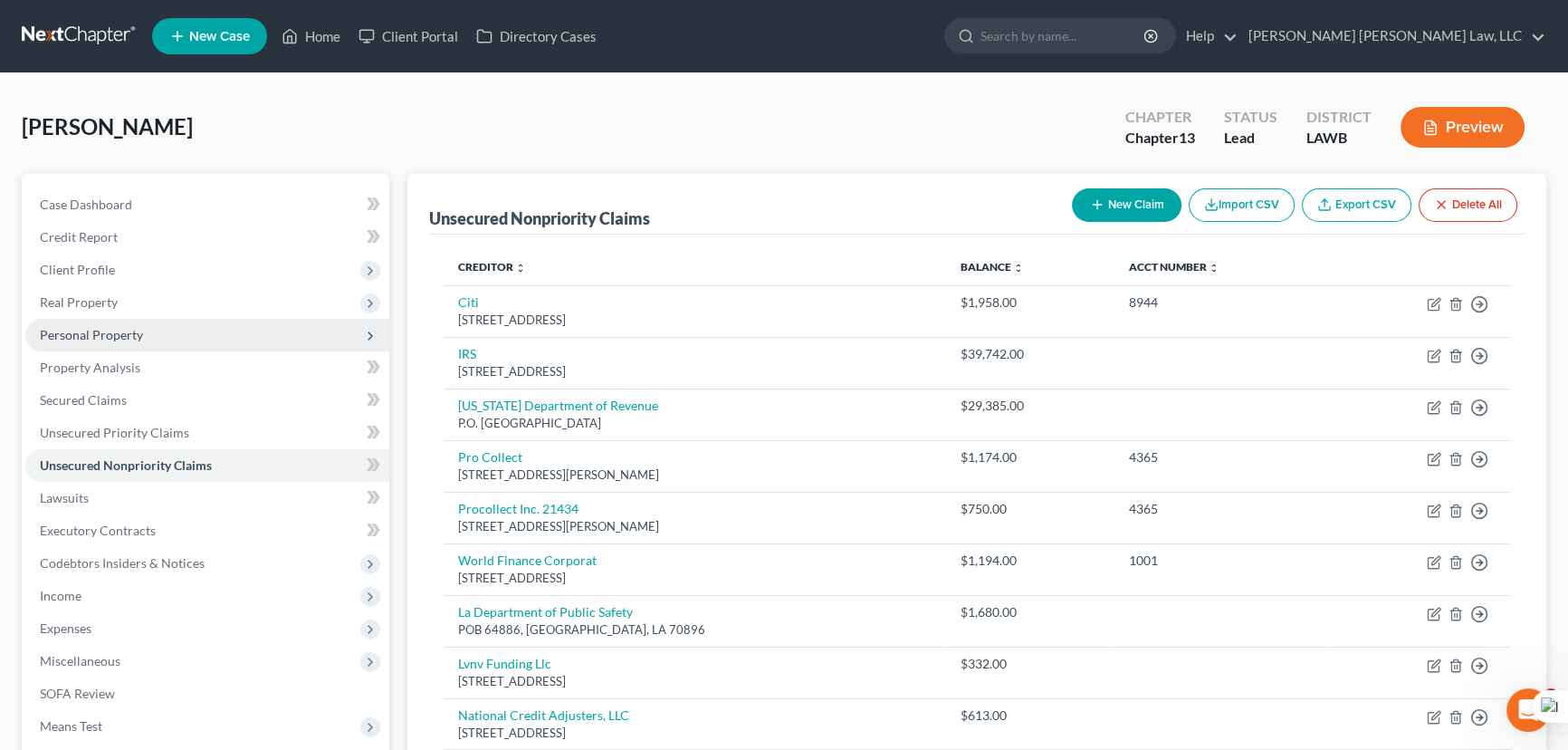
drag, startPoint x: 173, startPoint y: 269, endPoint x: 189, endPoint y: 343, distance: 75.7
click at [173, 269] on span "Client Profile" at bounding box center [207, 270] width 364 height 33
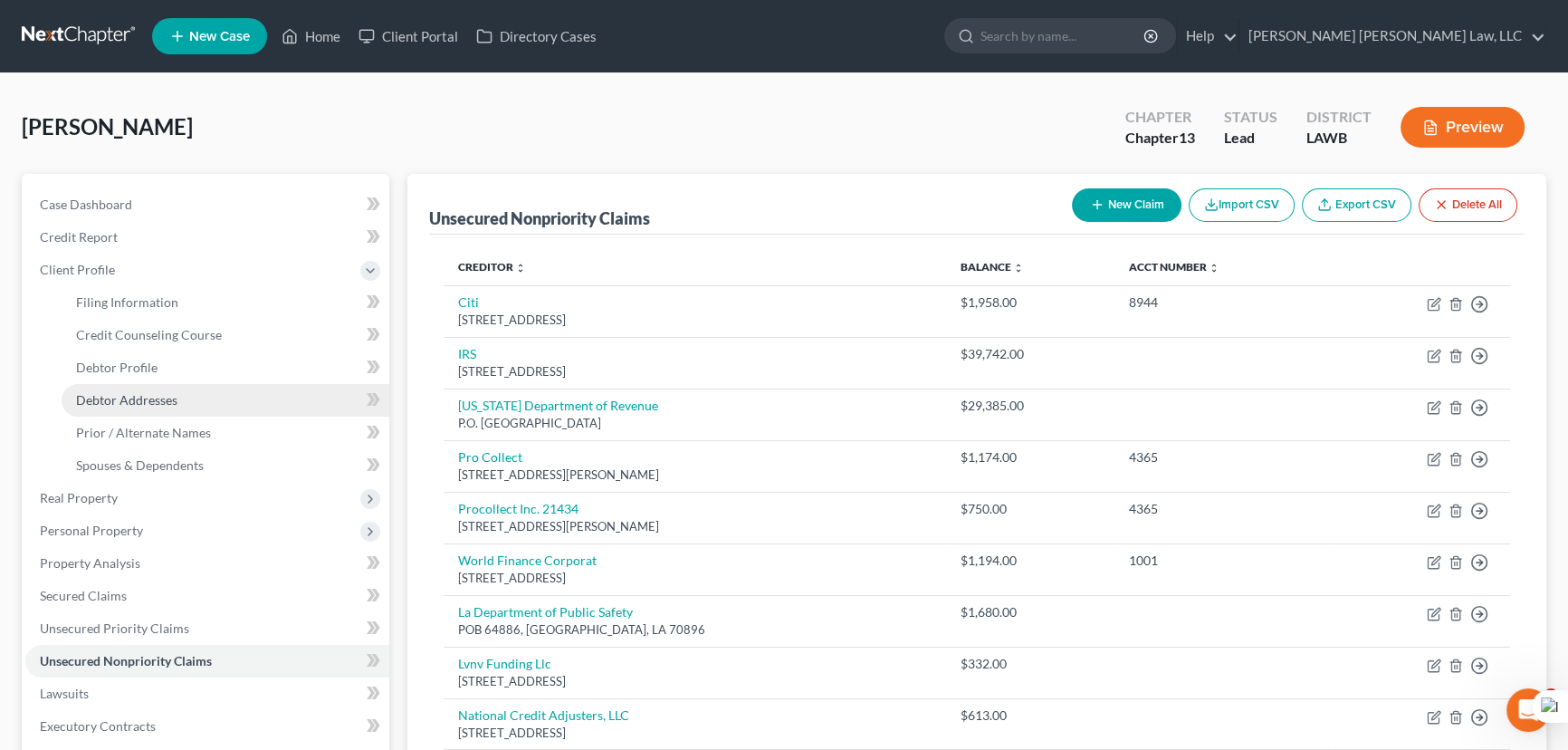
click at [195, 399] on link "Debtor Addresses" at bounding box center [226, 400] width 328 height 33
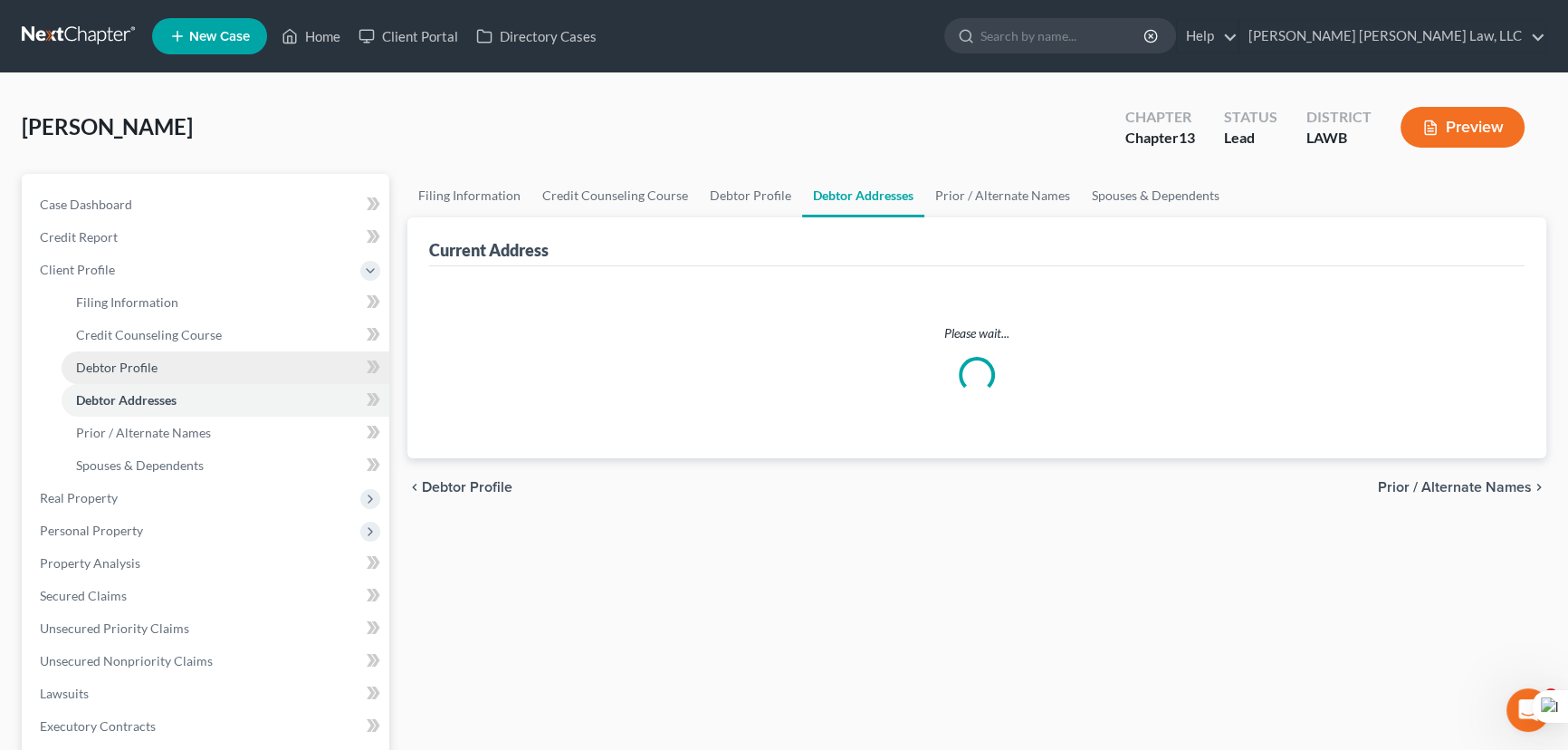
click at [201, 362] on link "Debtor Profile" at bounding box center [226, 367] width 328 height 33
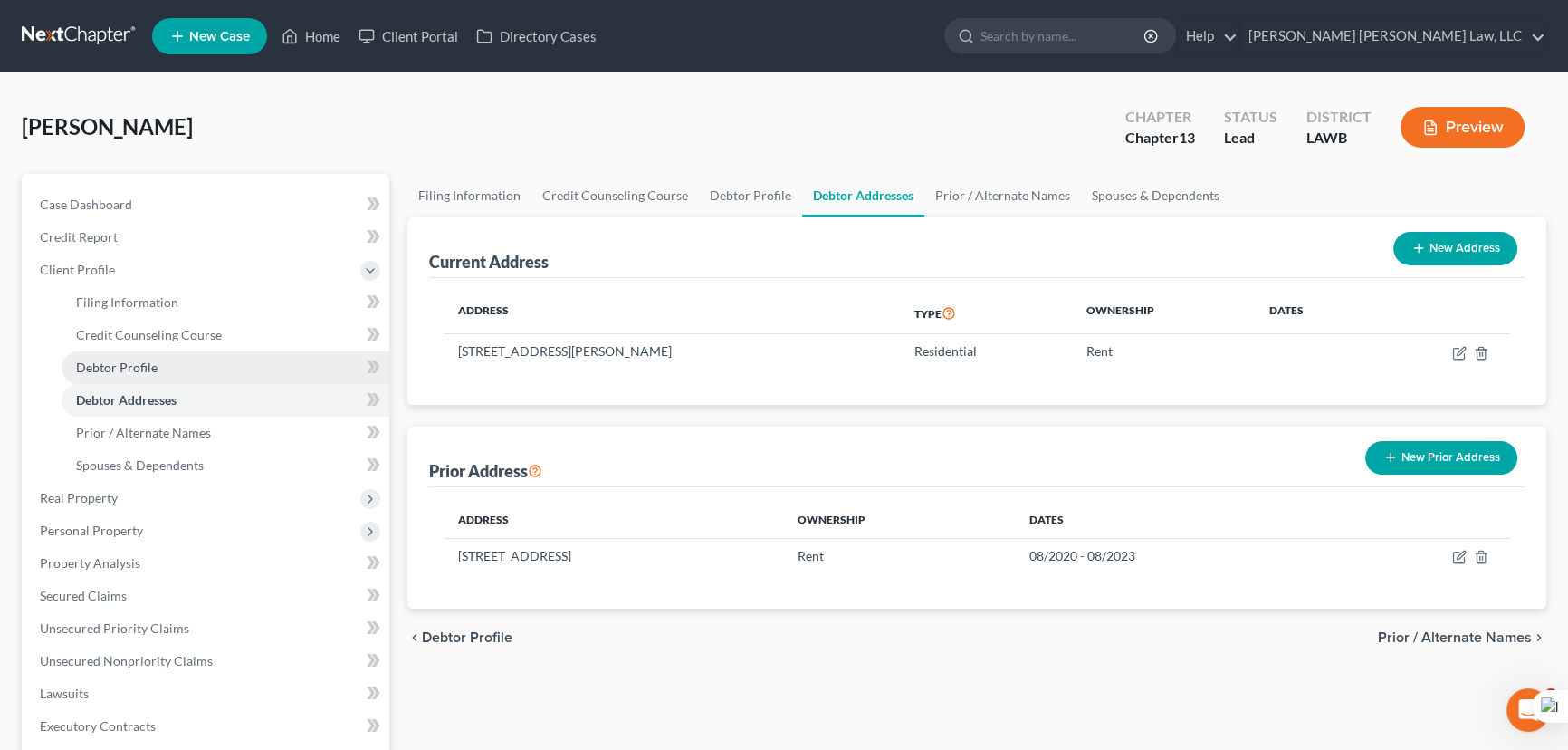
select select "1"
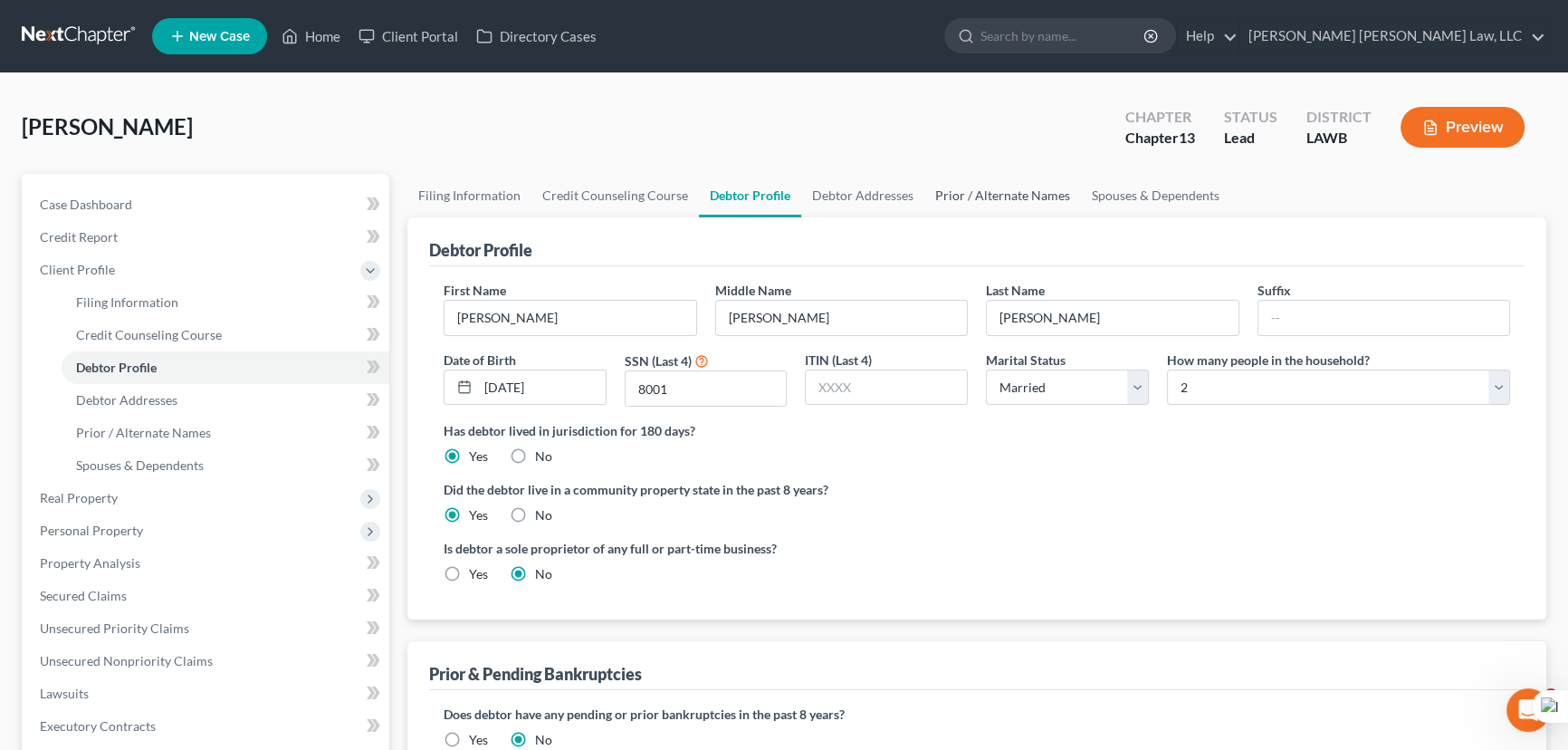
click at [1002, 199] on link "Prior / Alternate Names" at bounding box center [1002, 196] width 156 height 43
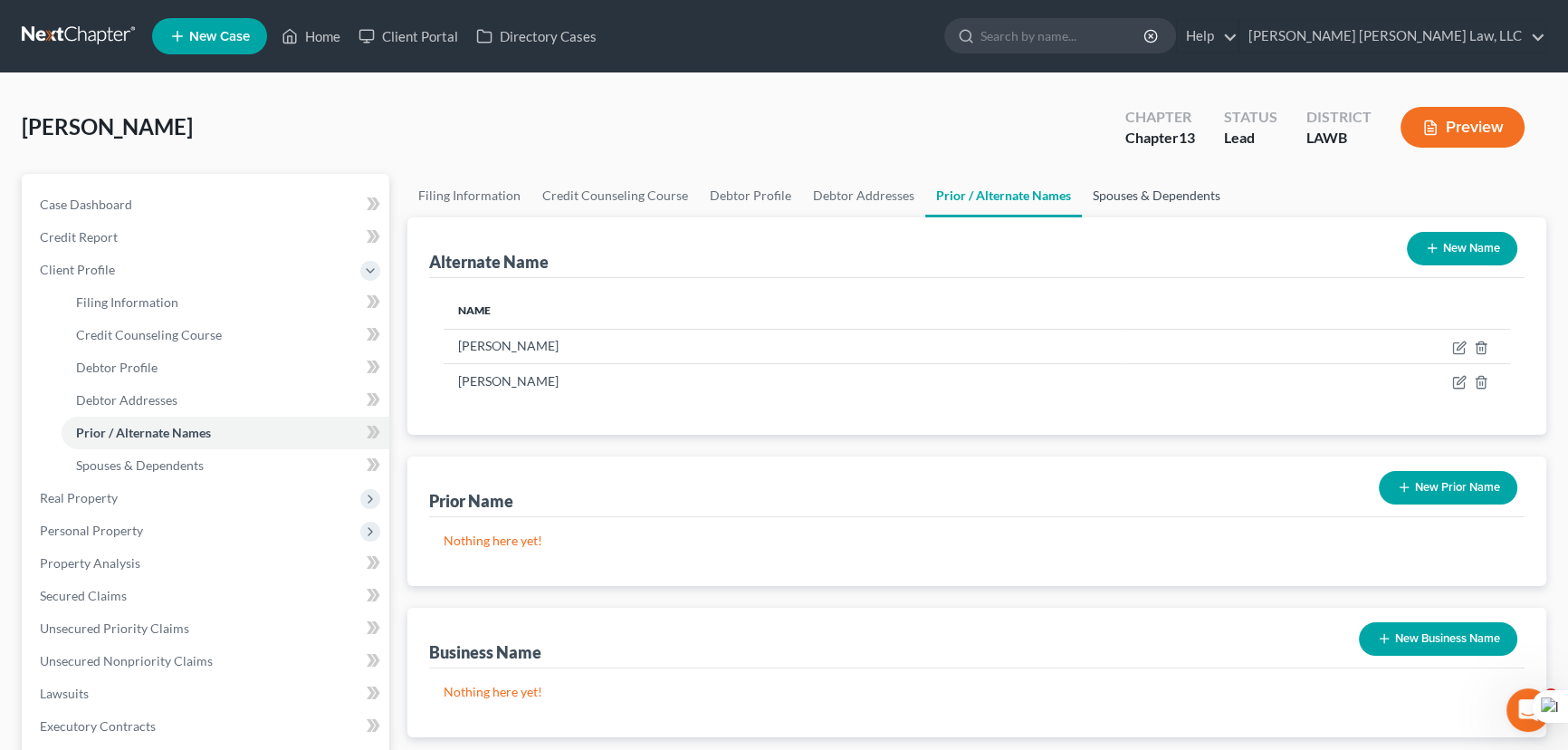
click at [1108, 199] on link "Spouses & Dependents" at bounding box center [1157, 196] width 150 height 43
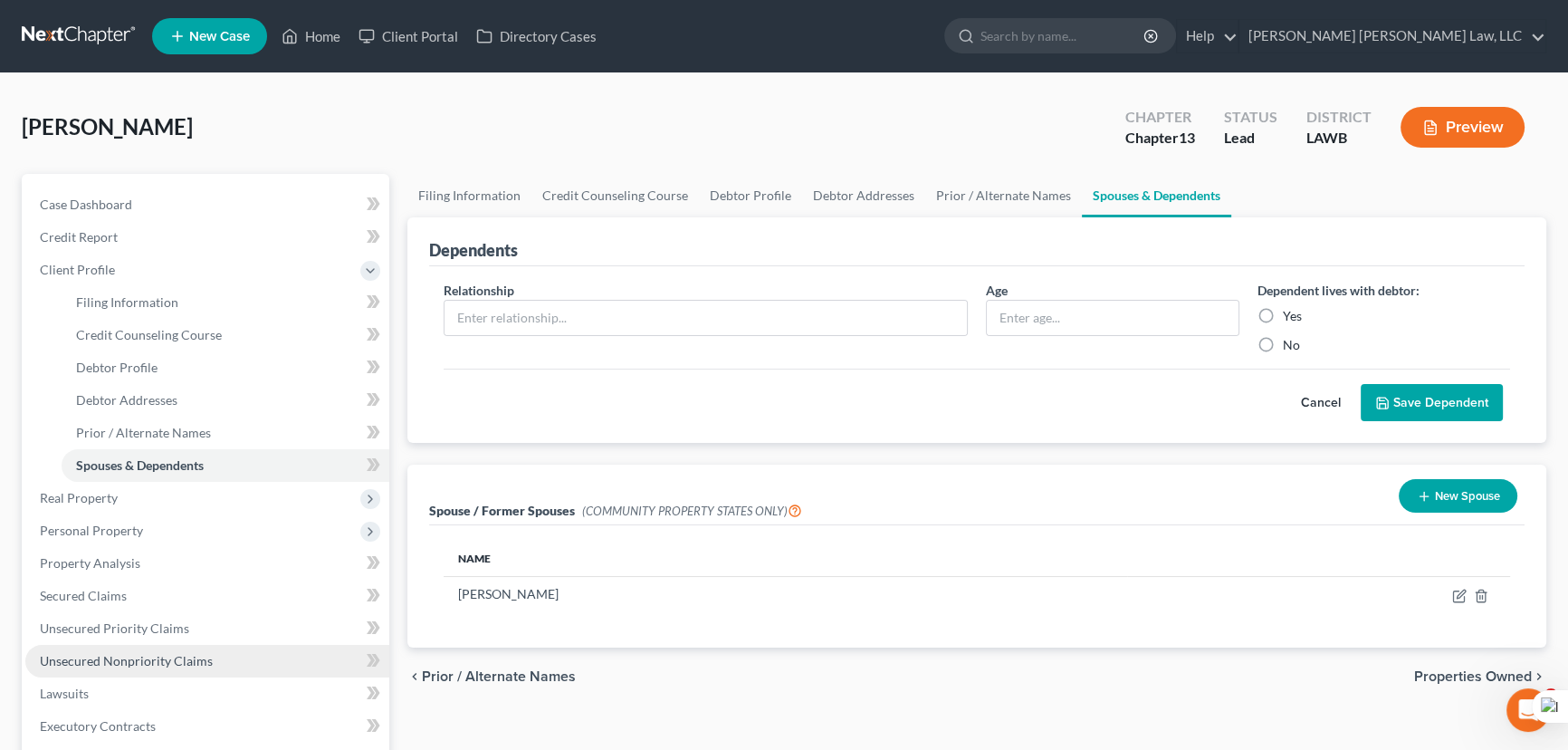
click at [138, 667] on span "Unsecured Nonpriority Claims" at bounding box center [126, 660] width 173 height 15
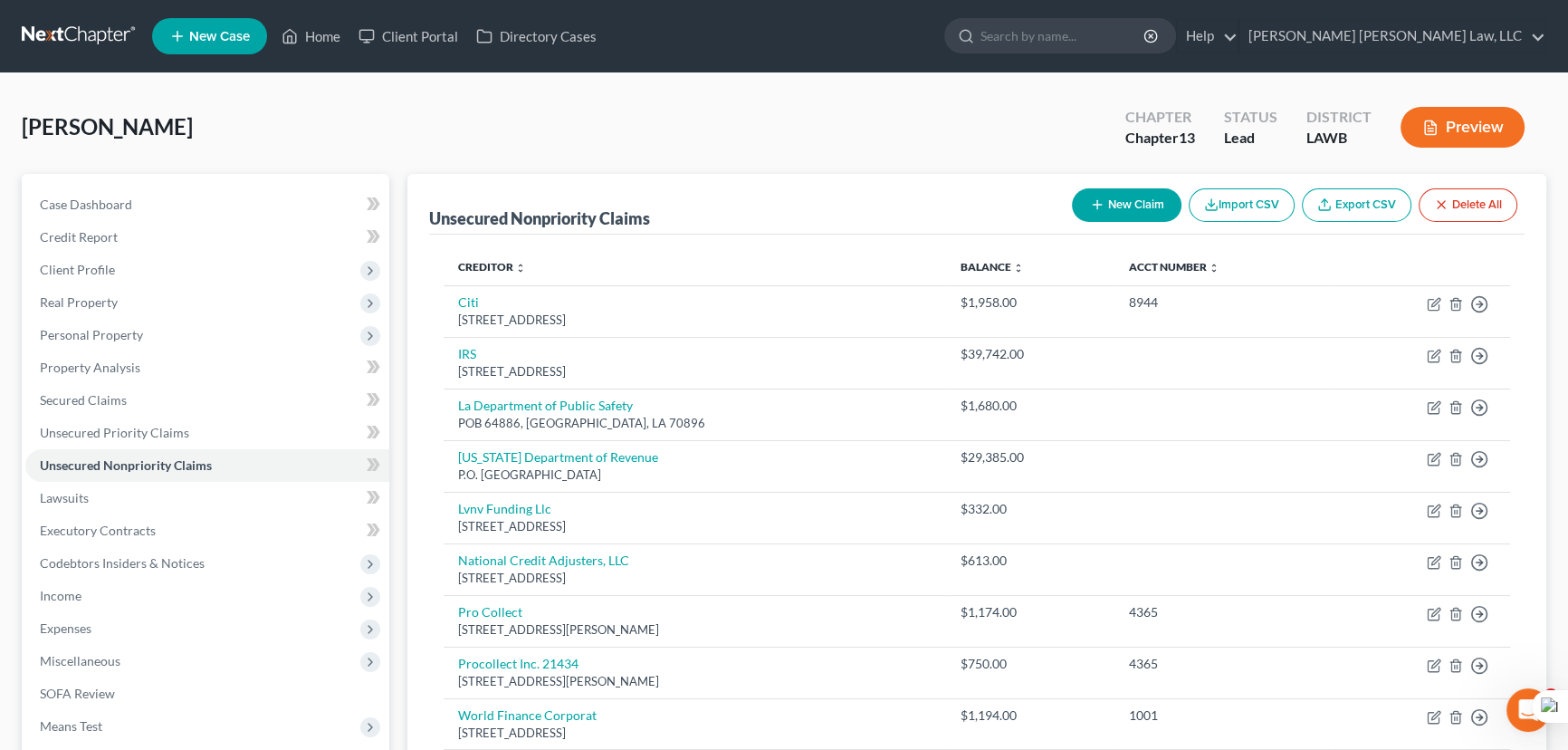
click at [1136, 206] on button "New Claim" at bounding box center [1126, 205] width 110 height 34
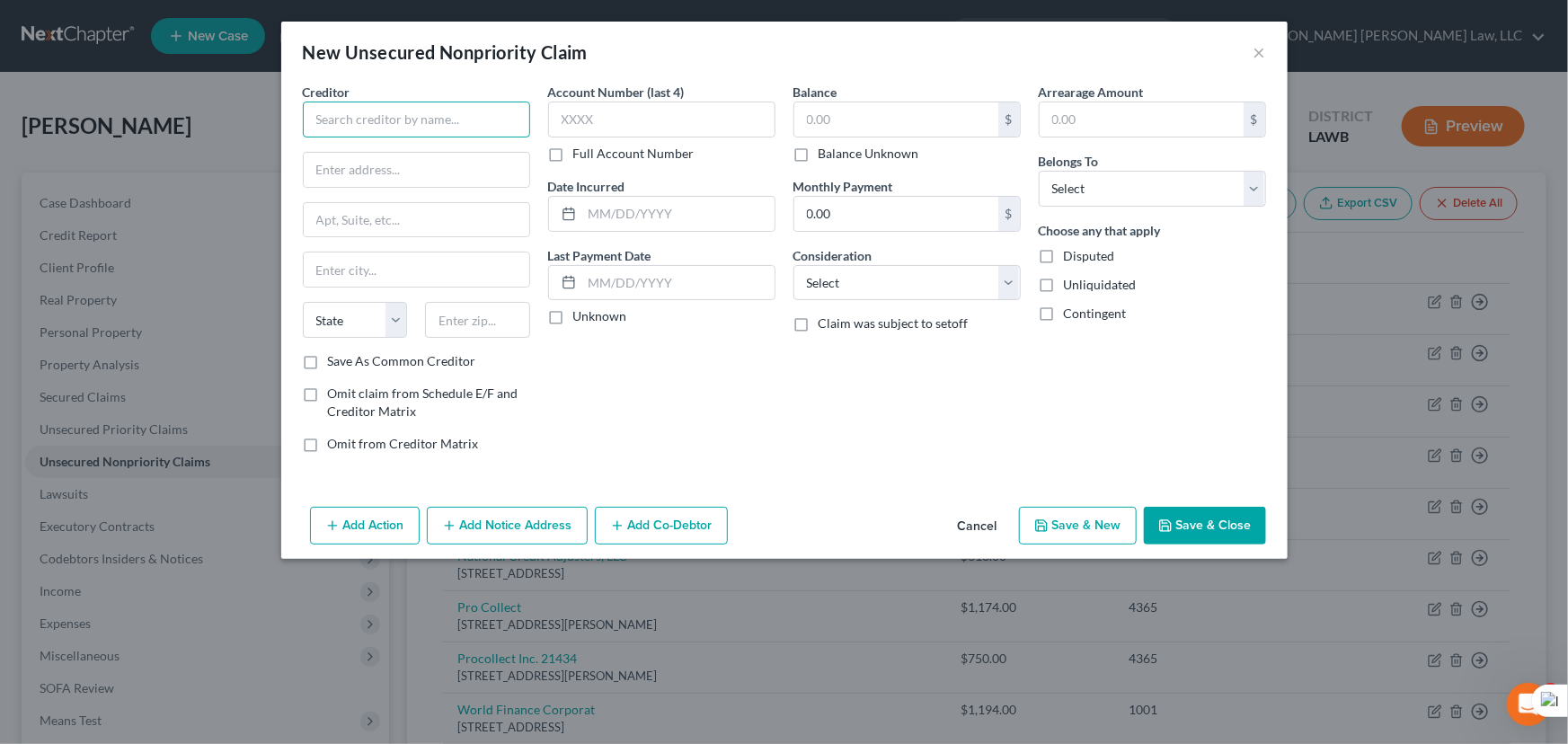
click at [482, 122] on input "text" at bounding box center [416, 119] width 228 height 36
type input "BK Of America"
click at [496, 189] on div "Creditor * BK Of America State AL AK AR AZ CA CO CT DE DC FL GA GU HI ID IL IN …" at bounding box center [416, 217] width 228 height 269
click at [458, 157] on input "text" at bounding box center [416, 169] width 226 height 34
type input "400 Christina Rd"
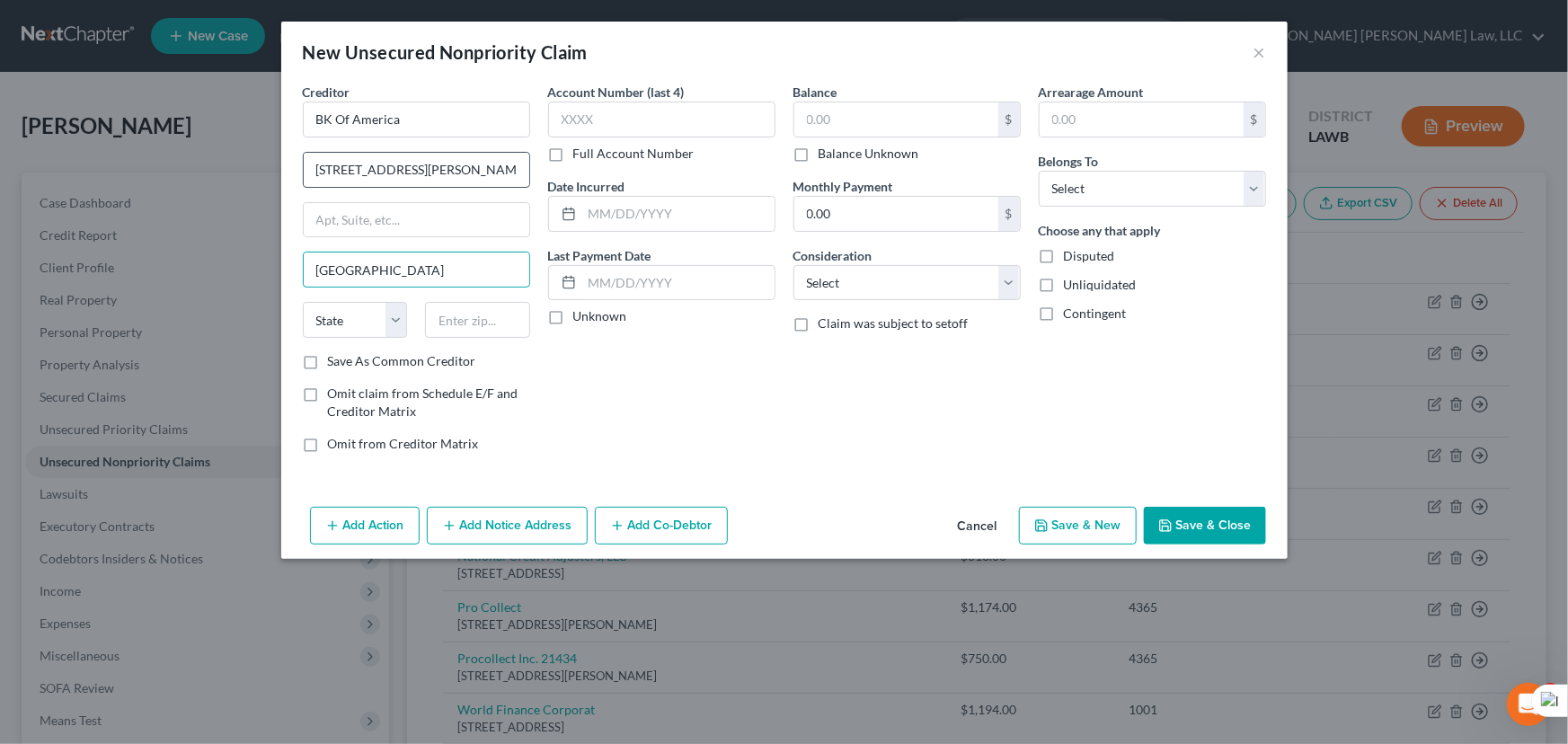
type input "Newark"
select select "7"
type input "19713"
click at [845, 112] on input "text" at bounding box center [897, 119] width 204 height 34
type input "5,844"
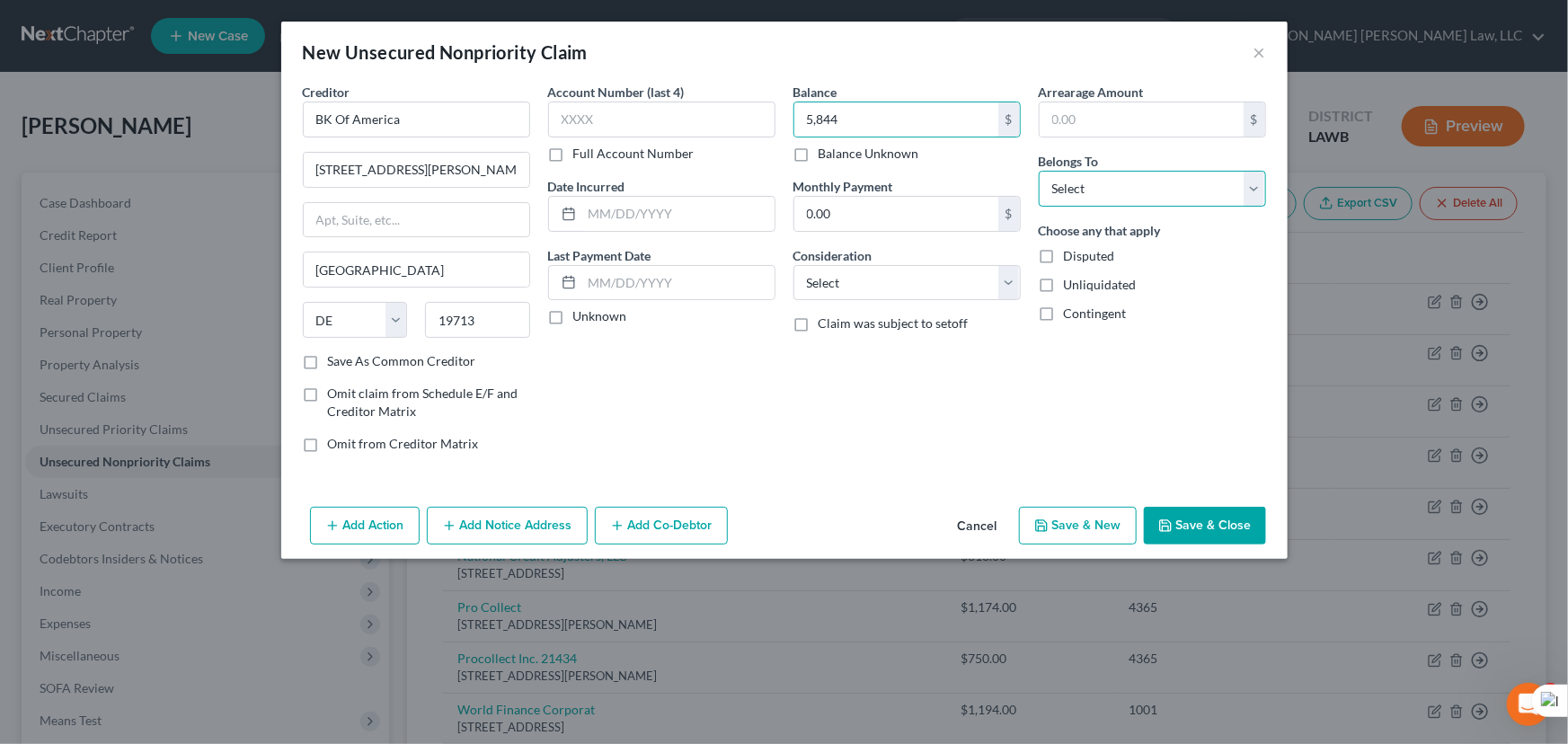
click at [1204, 197] on select "Select Debtor 1 Only Debtor 2 Only Debtor 1 And Debtor 2 Only At Least One Of T…" at bounding box center [1153, 189] width 228 height 36
select select "0"
click at [1039, 171] on select "Select Debtor 1 Only Debtor 2 Only Debtor 1 And Debtor 2 Only At Least One Of T…" at bounding box center [1153, 189] width 228 height 36
drag, startPoint x: 1233, startPoint y: 523, endPoint x: 1548, endPoint y: 310, distance: 380.3
click at [1233, 525] on button "Save & Close" at bounding box center [1206, 525] width 123 height 38
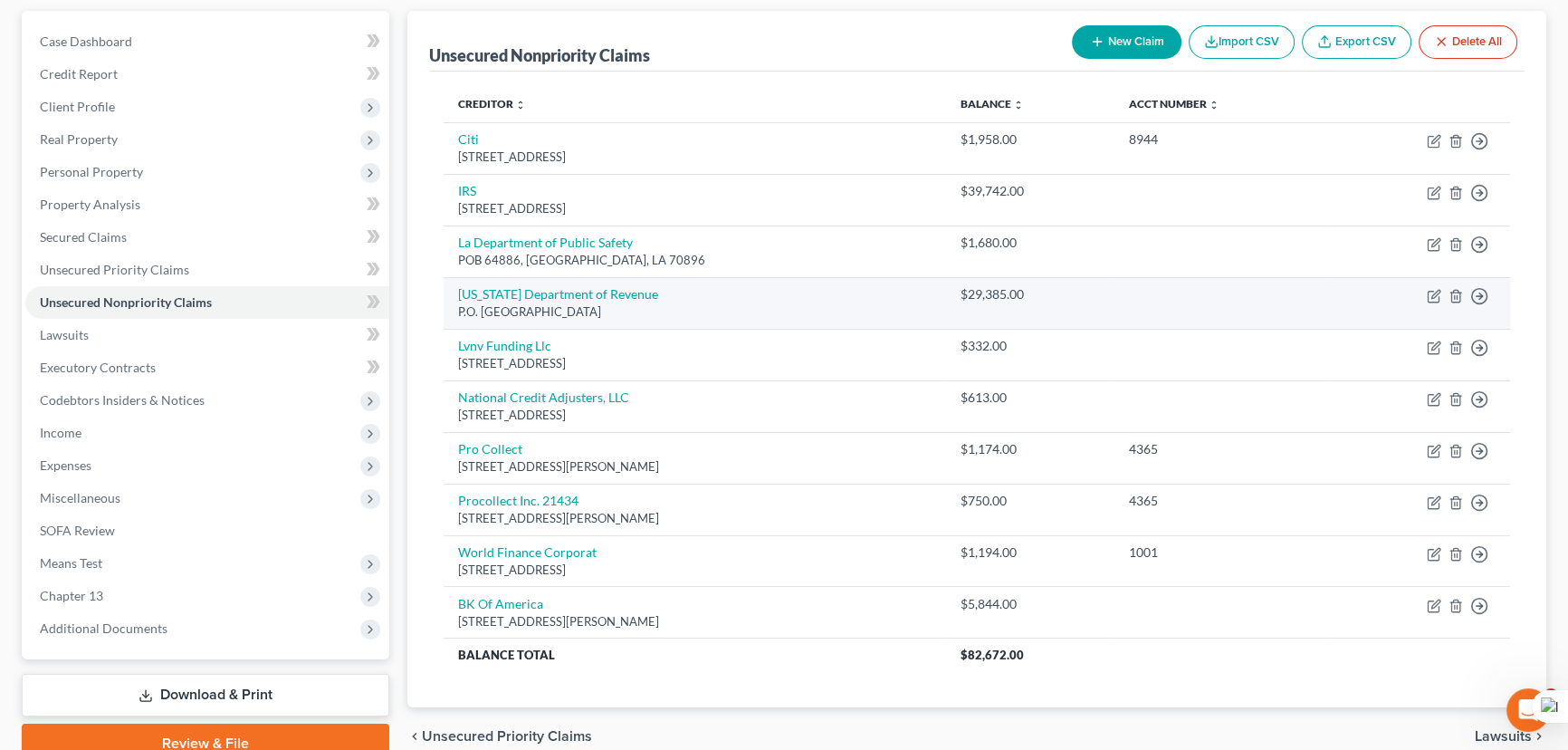
scroll to position [164, 0]
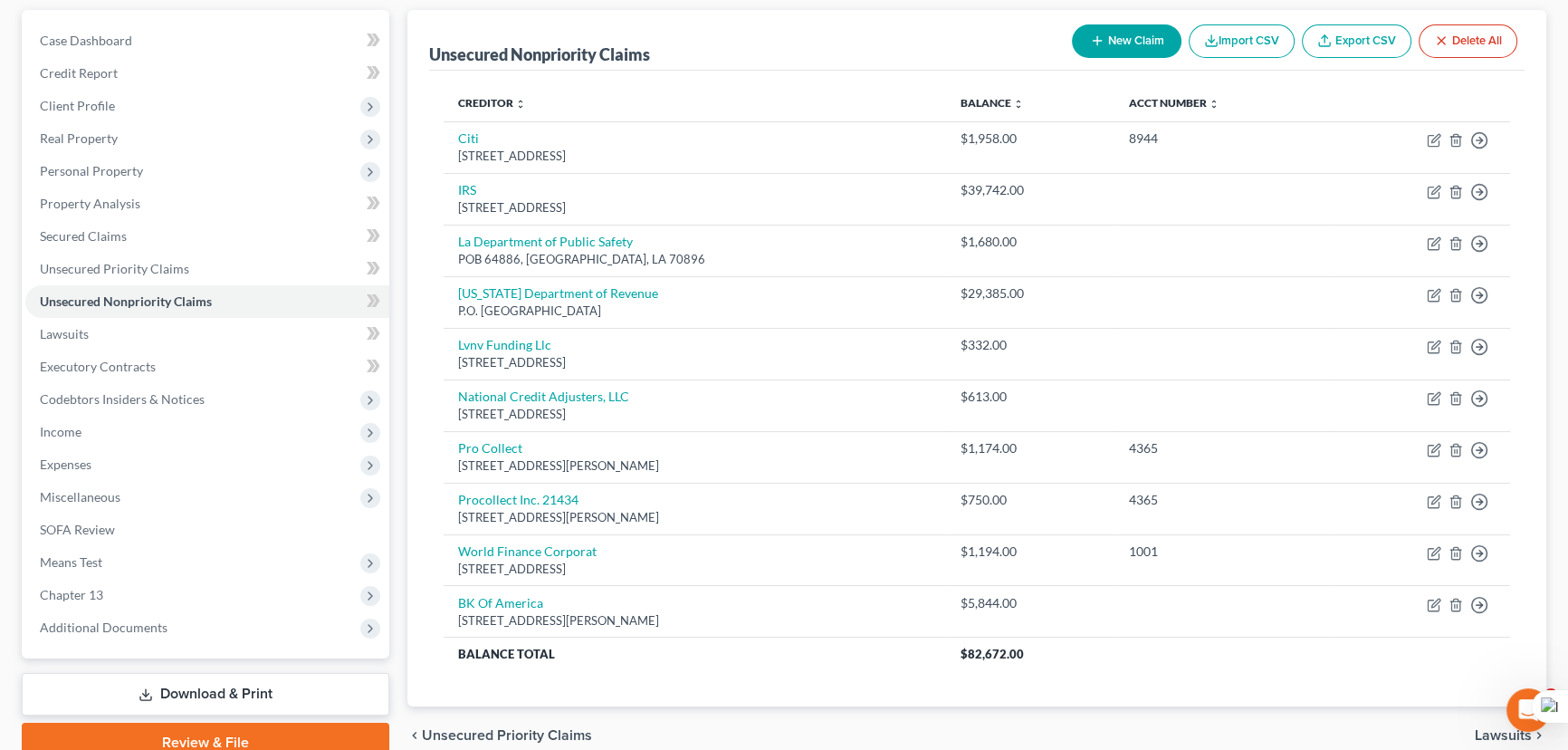
click at [1111, 24] on button "New Claim" at bounding box center [1126, 41] width 110 height 34
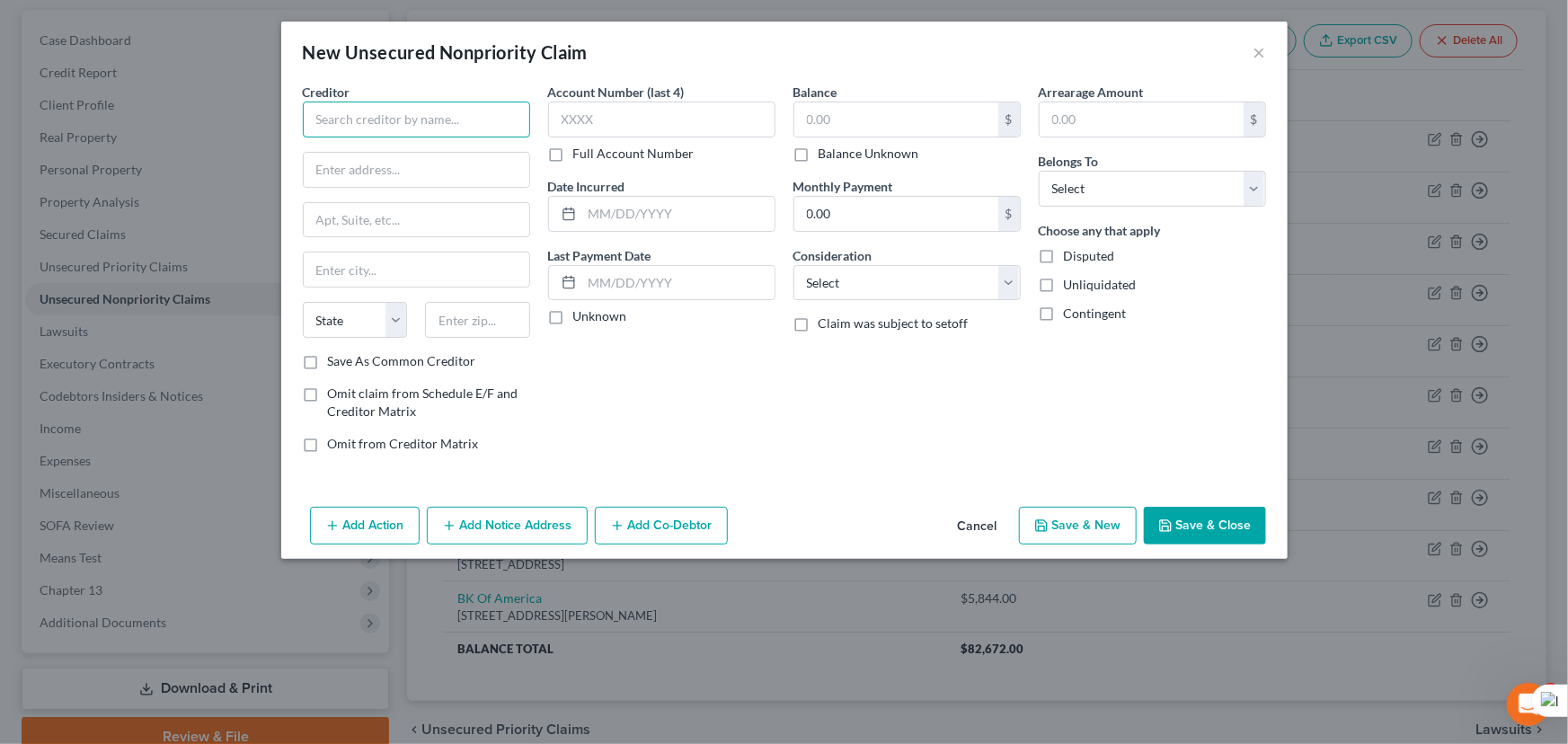
click at [485, 109] on input "text" at bounding box center [416, 119] width 228 height 36
type input "Capital One Bank USA N"
type input "15000 Capital One Dr"
click at [432, 274] on input "Richmond va" at bounding box center [416, 269] width 226 height 34
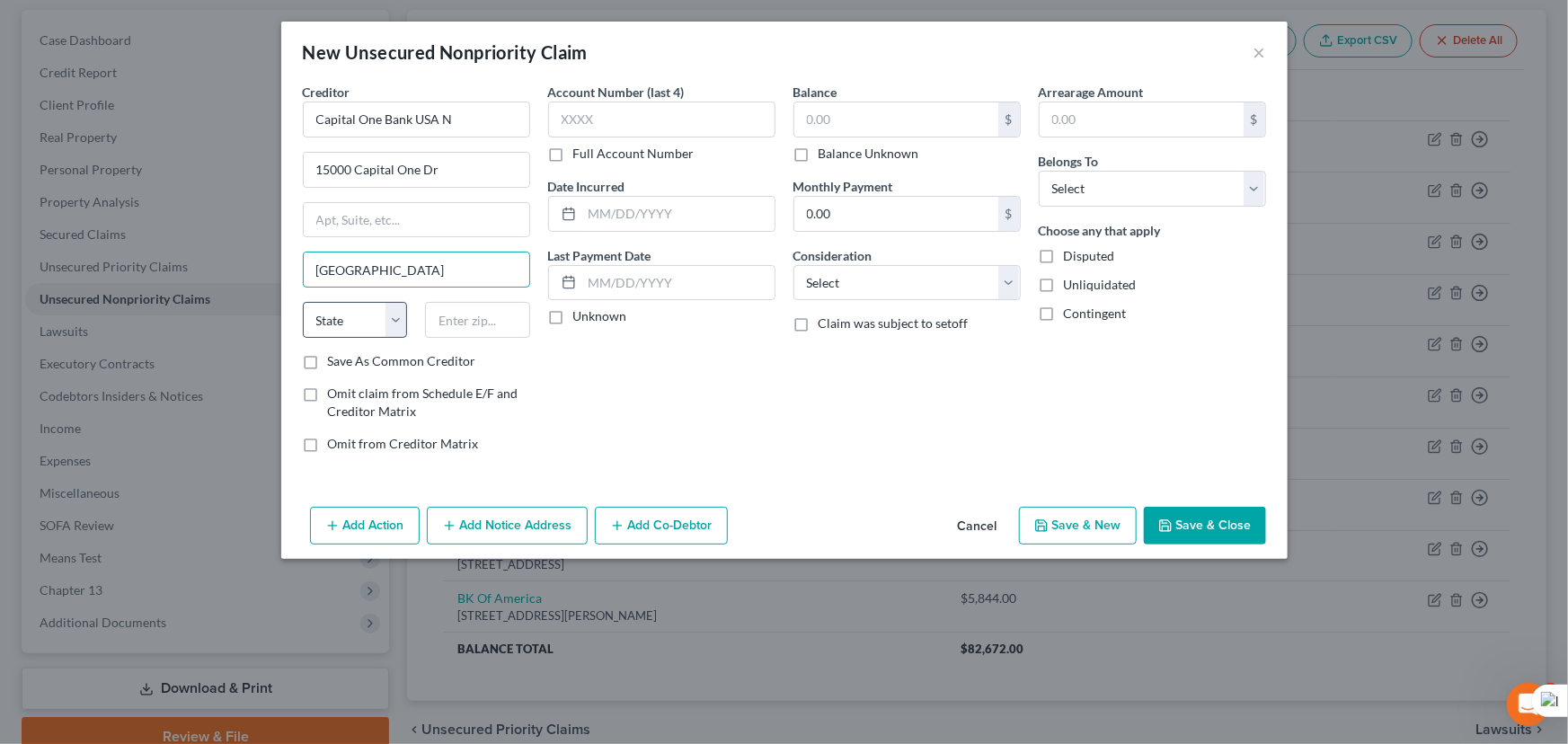
type input "Richmond"
click at [319, 325] on select "State AL AK AR AZ CA CO CT DE DC FL GA GU HI ID IL IN IA KS KY LA ME MD MA MI M…" at bounding box center [355, 320] width 105 height 36
select select "48"
click at [303, 302] on select "State AL AK AR AZ CA CO CT DE DC FL GA GU HI ID IL IN IA KS KY LA ME MD MA MI M…" at bounding box center [355, 320] width 105 height 36
type input "3"
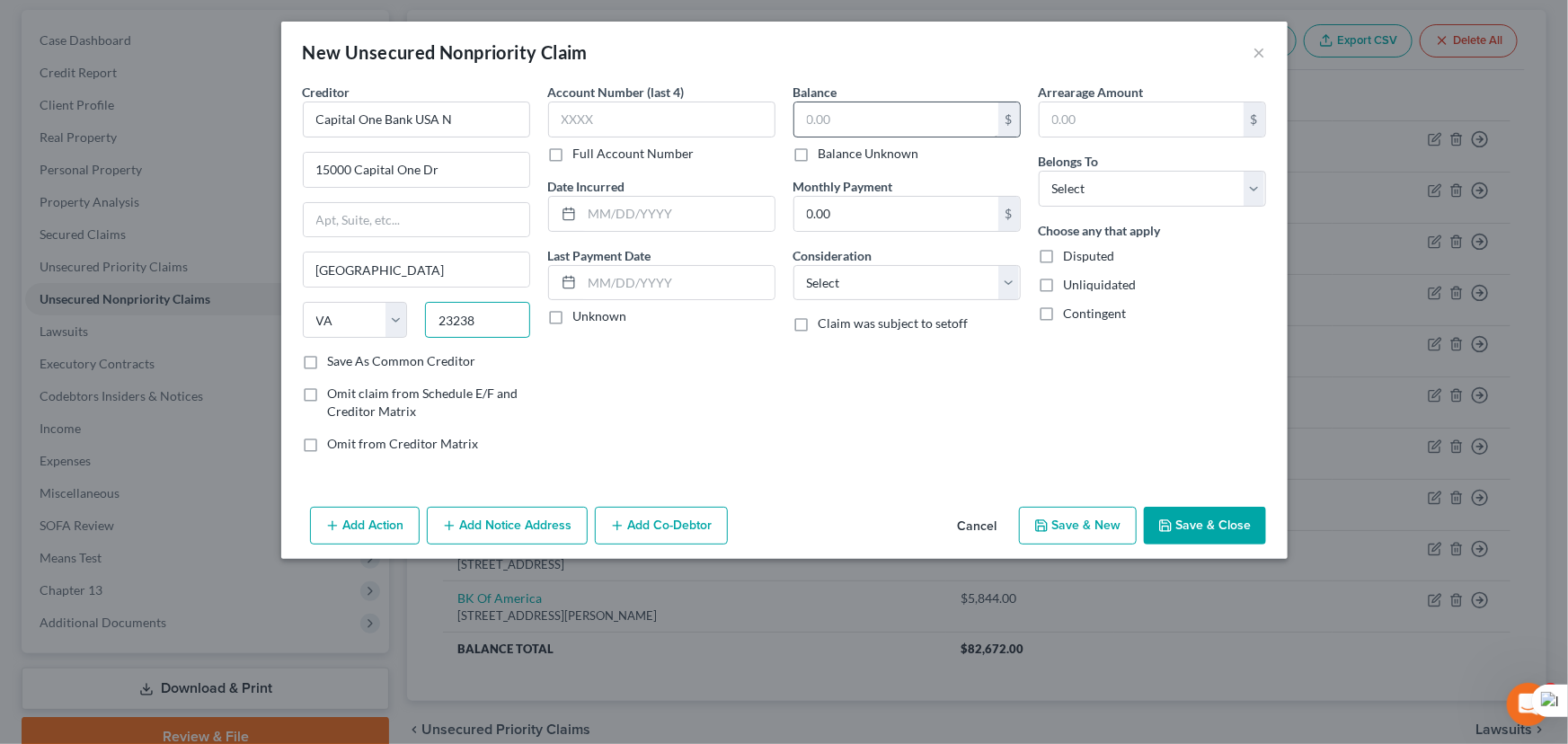
type input "23238"
click at [880, 111] on input "text" at bounding box center [897, 119] width 204 height 34
type input "68"
click at [1103, 177] on select "Select Debtor 1 Only Debtor 2 Only Debtor 1 And Debtor 2 Only At Least One Of T…" at bounding box center [1153, 189] width 228 height 36
select select "0"
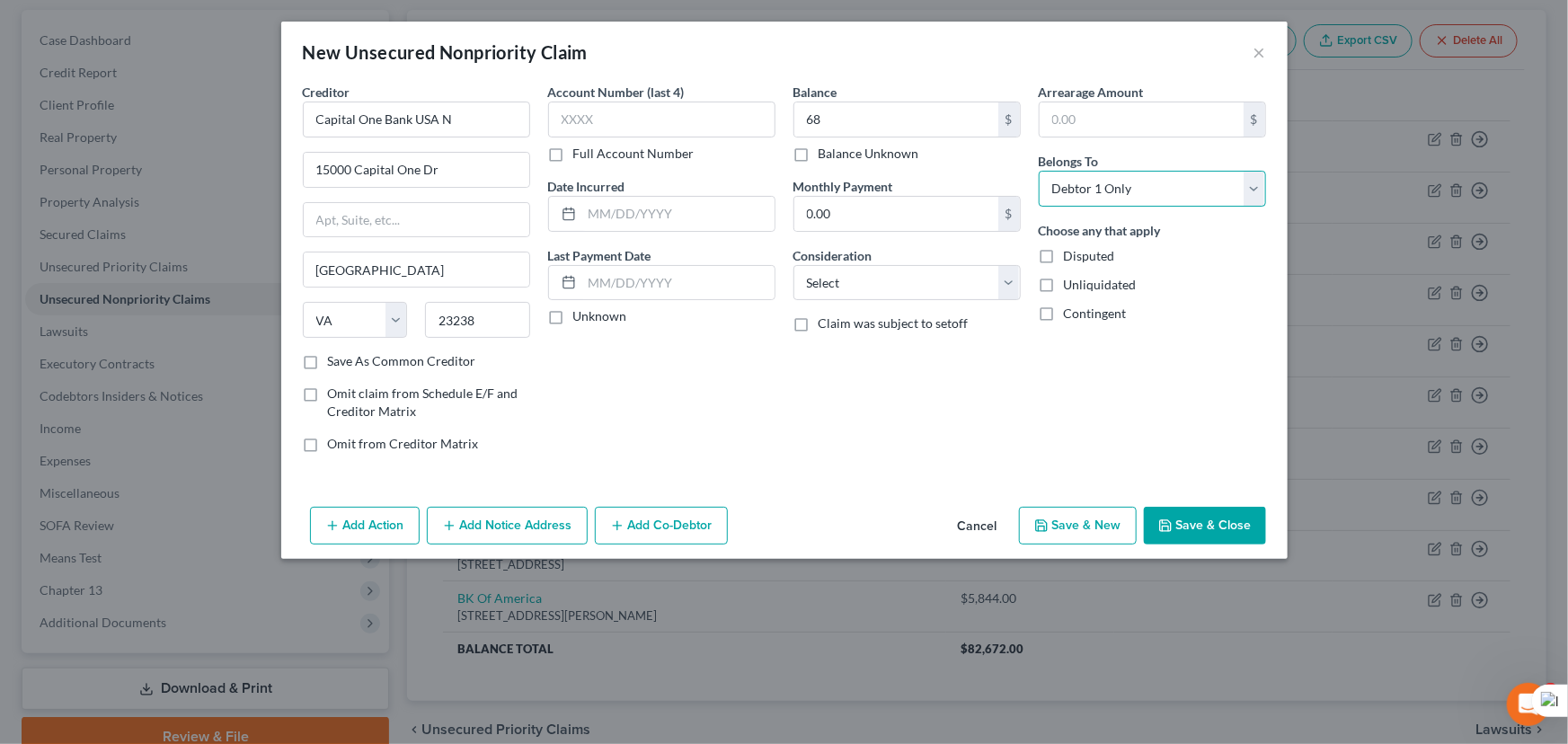
click at [1039, 171] on select "Select Debtor 1 Only Debtor 2 Only Debtor 1 And Debtor 2 Only At Least One Of T…" at bounding box center [1153, 189] width 228 height 36
click at [1295, 553] on div "New Unsecured Nonpriority Claim × Creditor * Capital One Bank USA N 15000 Capit…" at bounding box center [784, 372] width 1568 height 744
click at [1285, 534] on div "Add Action Add Notice Address Add Co-Debtor Cancel Save & New Save & Close" at bounding box center [784, 529] width 1007 height 59
click at [1140, 516] on div "Add Action Add Notice Address Add Co-Debtor Cancel Save & New Save & Close" at bounding box center [784, 529] width 1007 height 59
click at [1212, 515] on button "Save & Close" at bounding box center [1206, 525] width 123 height 38
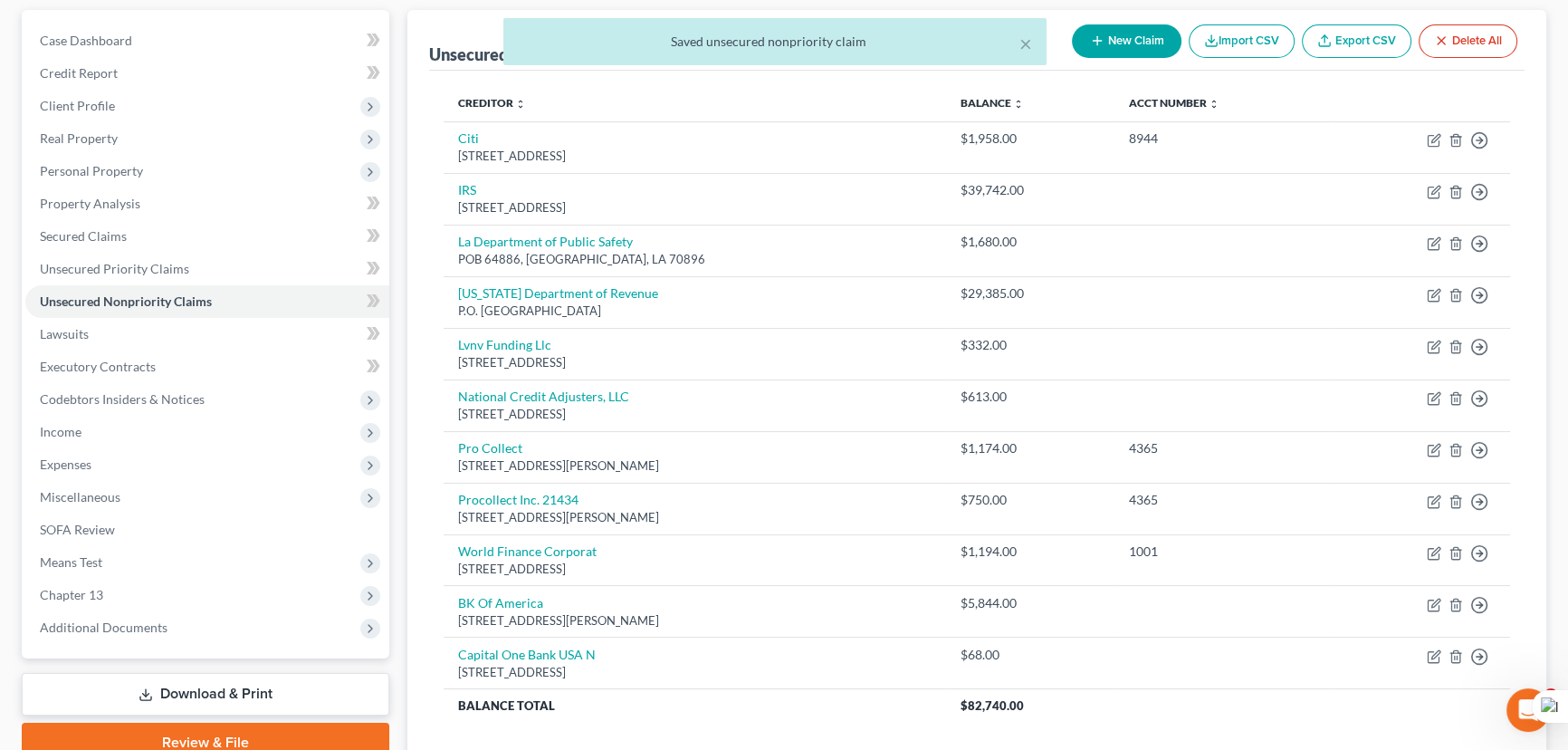
click at [1124, 41] on div "× Saved unsecured nonpriority claim" at bounding box center [774, 46] width 1568 height 56
click at [1169, 37] on div "× Saved unsecured nonpriority claim" at bounding box center [774, 46] width 1568 height 56
click at [1024, 48] on button "×" at bounding box center [1026, 43] width 13 height 22
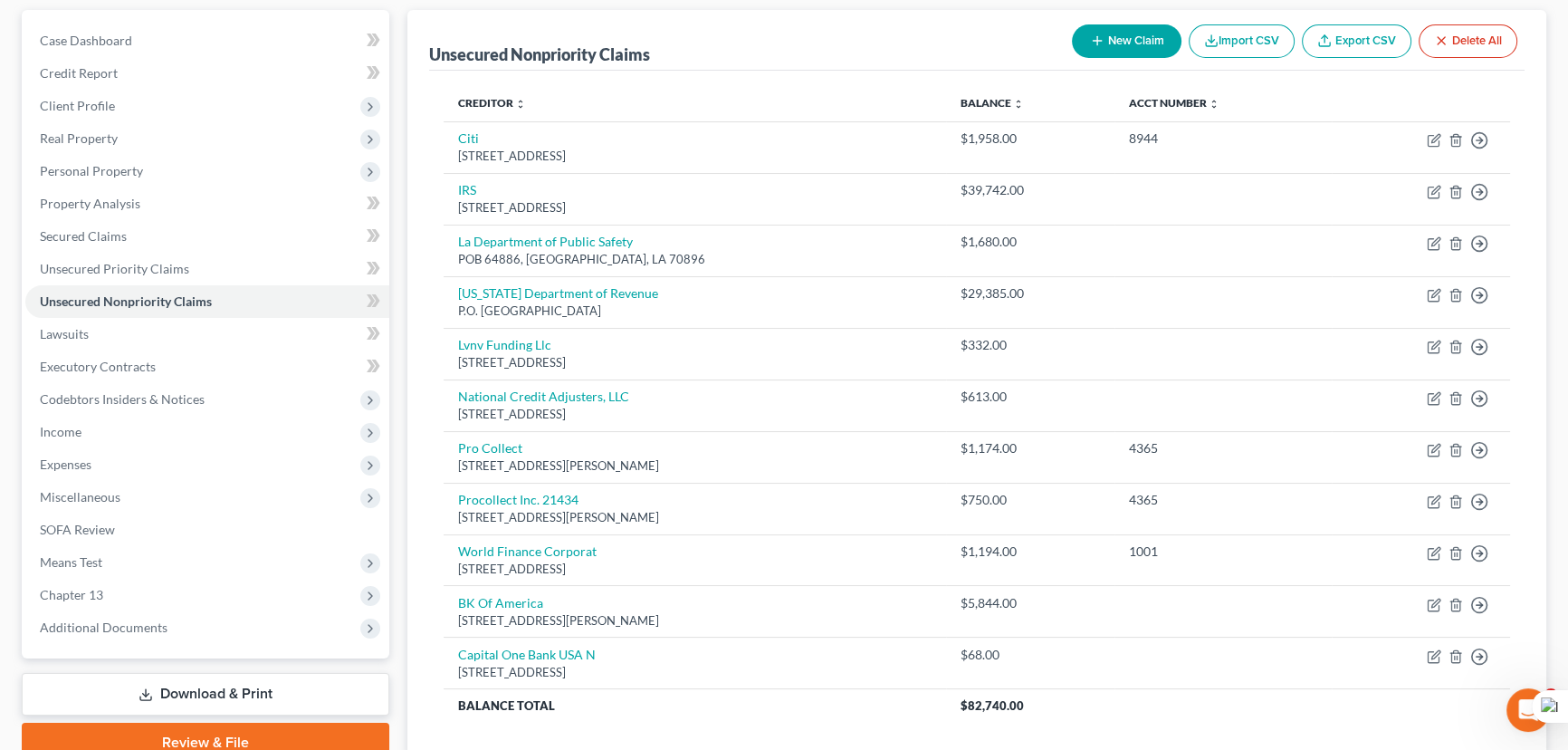
click at [1146, 38] on button "New Claim" at bounding box center [1126, 41] width 110 height 34
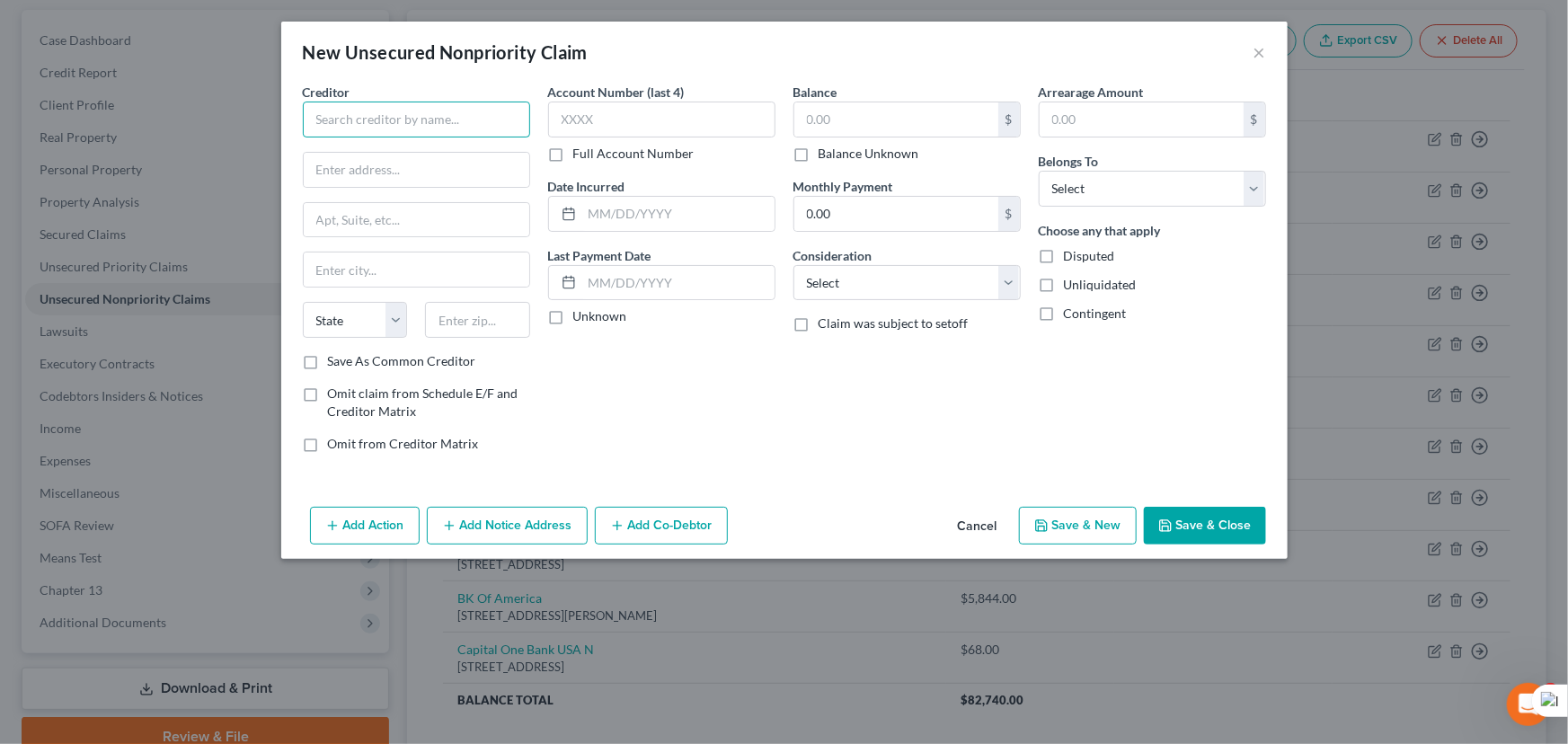
click at [455, 134] on input "text" at bounding box center [416, 119] width 228 height 36
type input "C. Insurance"
click at [389, 174] on input "text" at bounding box center [416, 169] width 226 height 34
type input "POB 1616"
type input "Orange"
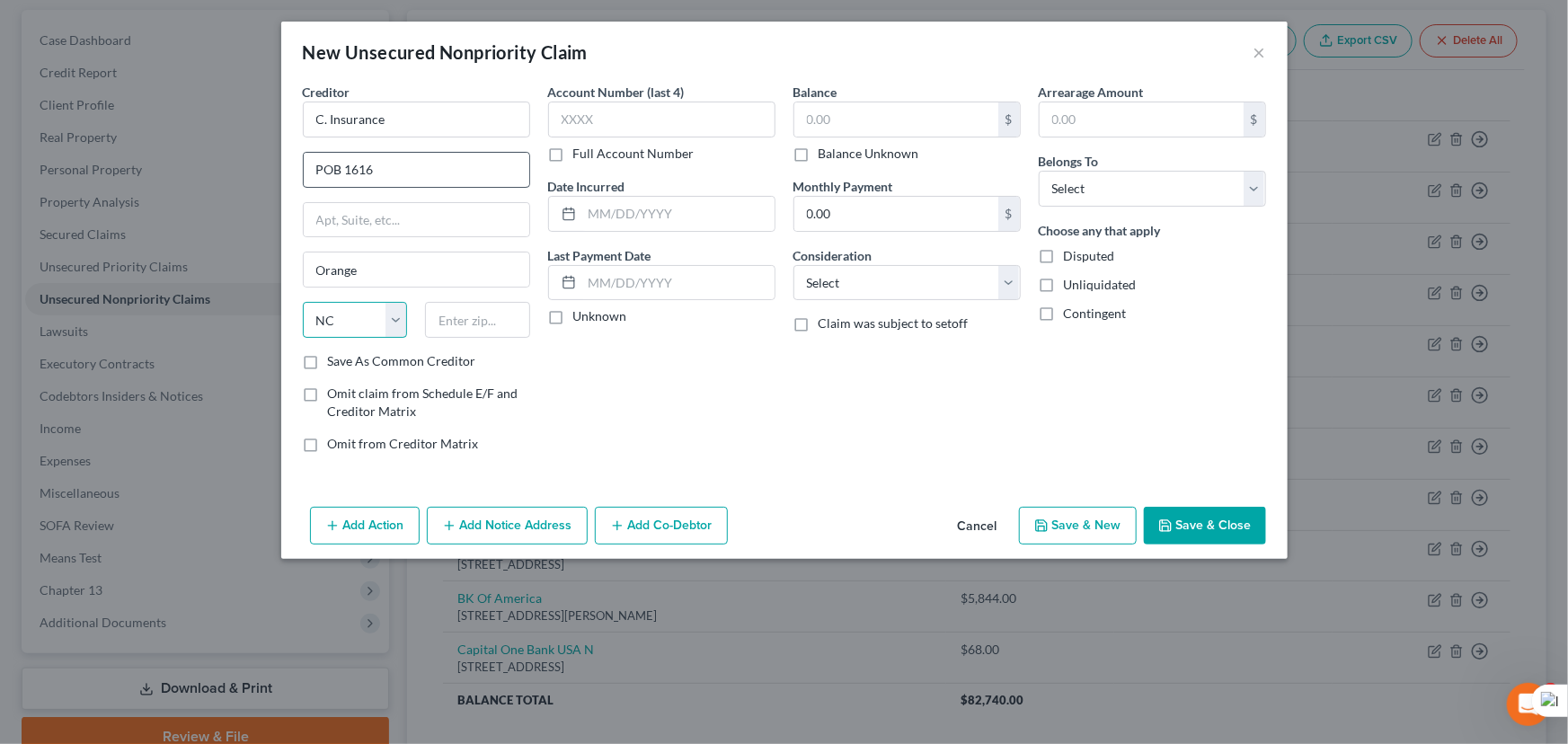
select select "33"
type input "07050"
click at [835, 125] on input "text" at bounding box center [897, 119] width 204 height 34
type input "6,948.66"
click at [1152, 197] on select "Select Debtor 1 Only Debtor 2 Only Debtor 1 And Debtor 2 Only At Least One Of T…" at bounding box center [1153, 189] width 228 height 36
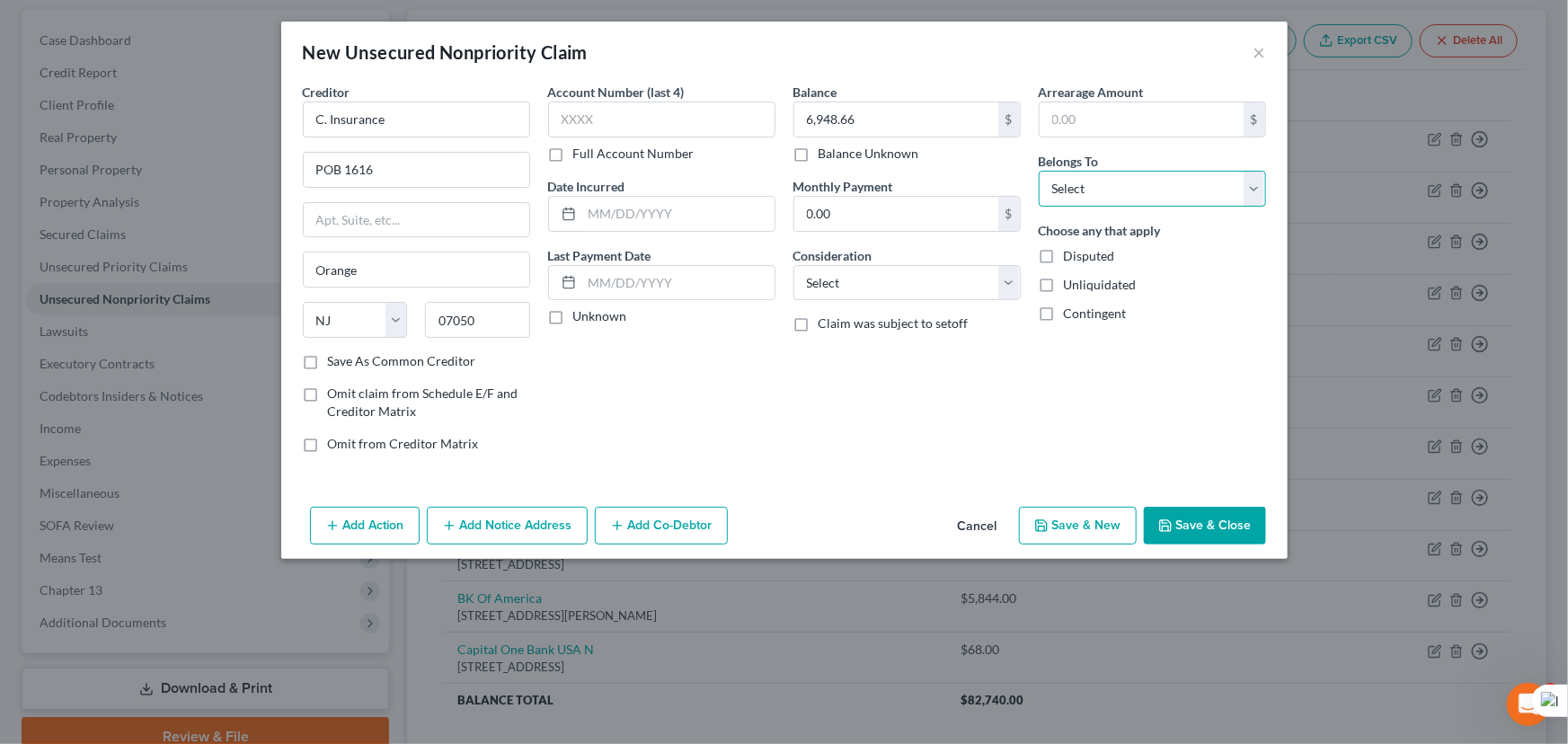
select select "0"
click at [1039, 171] on select "Select Debtor 1 Only Debtor 2 Only Debtor 1 And Debtor 2 Only At Least One Of T…" at bounding box center [1153, 189] width 228 height 36
click at [1194, 542] on div "Add Action Add Notice Address Add Co-Debtor Cancel Save & New Save & Close" at bounding box center [784, 529] width 1007 height 59
click at [1200, 527] on button "Save & Close" at bounding box center [1206, 525] width 123 height 38
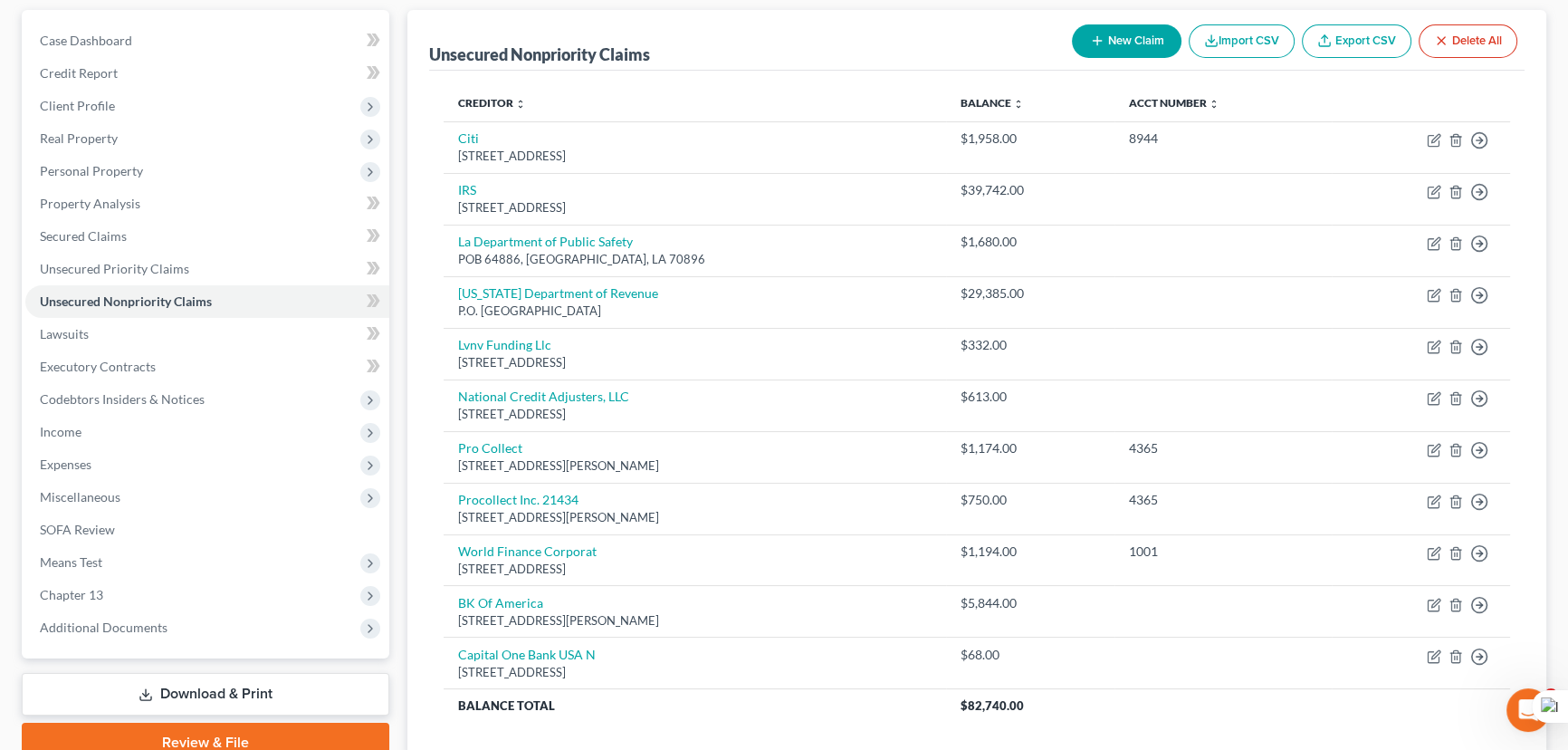
click at [1124, 32] on div "Cory, Ronald Upgraded Chapter Chapter 13 Status Lead District LAWB Preview Peti…" at bounding box center [784, 380] width 1568 height 943
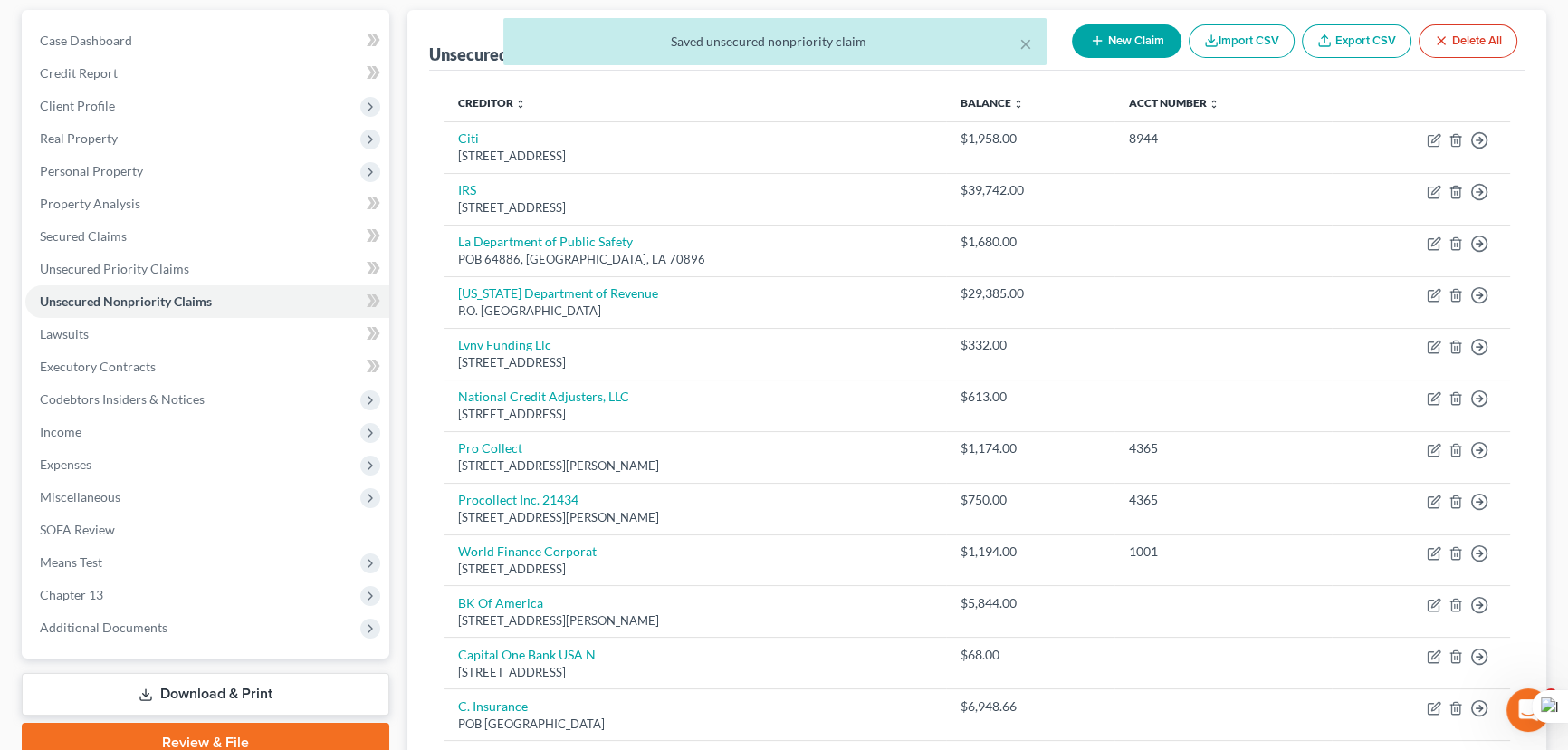
click at [1133, 38] on div "× Saved unsecured nonpriority claim" at bounding box center [774, 46] width 1568 height 56
click at [1028, 41] on button "×" at bounding box center [1026, 43] width 13 height 22
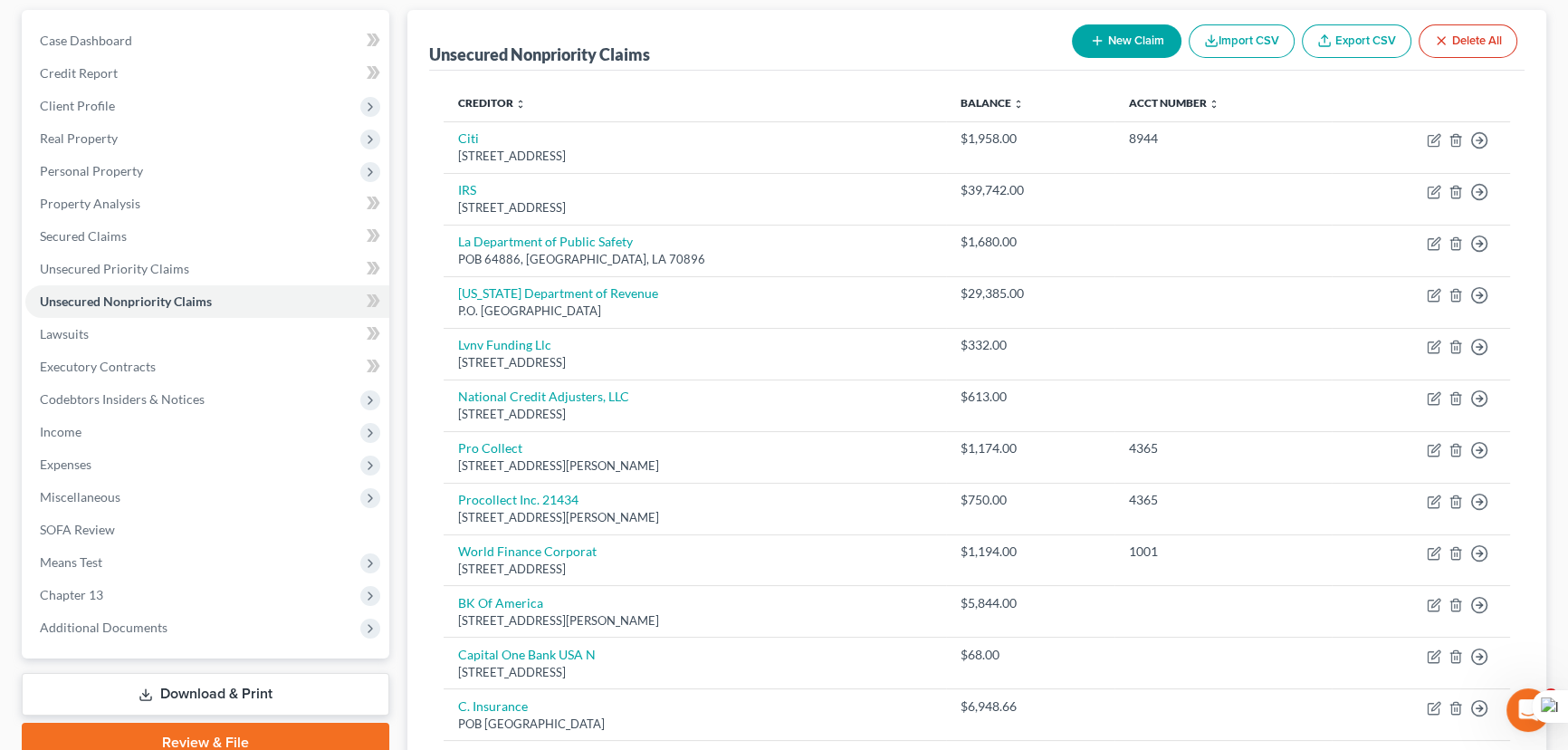
click at [1113, 37] on button "New Claim" at bounding box center [1126, 41] width 110 height 34
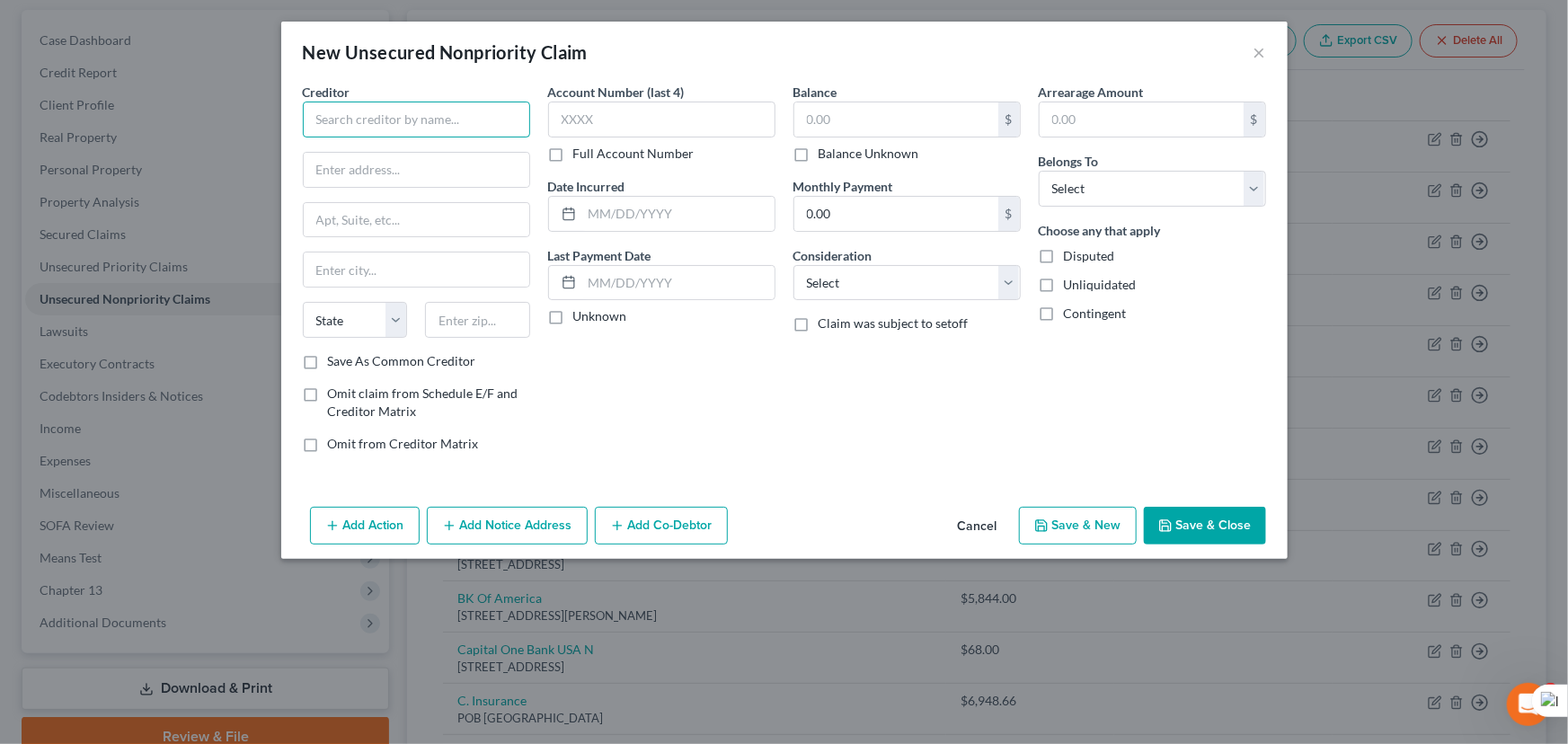
click at [413, 135] on input "text" at bounding box center [416, 119] width 228 height 36
type input "Gentry Properties"
type input "145 W Passaic St"
type input "Maywood"
select select "33"
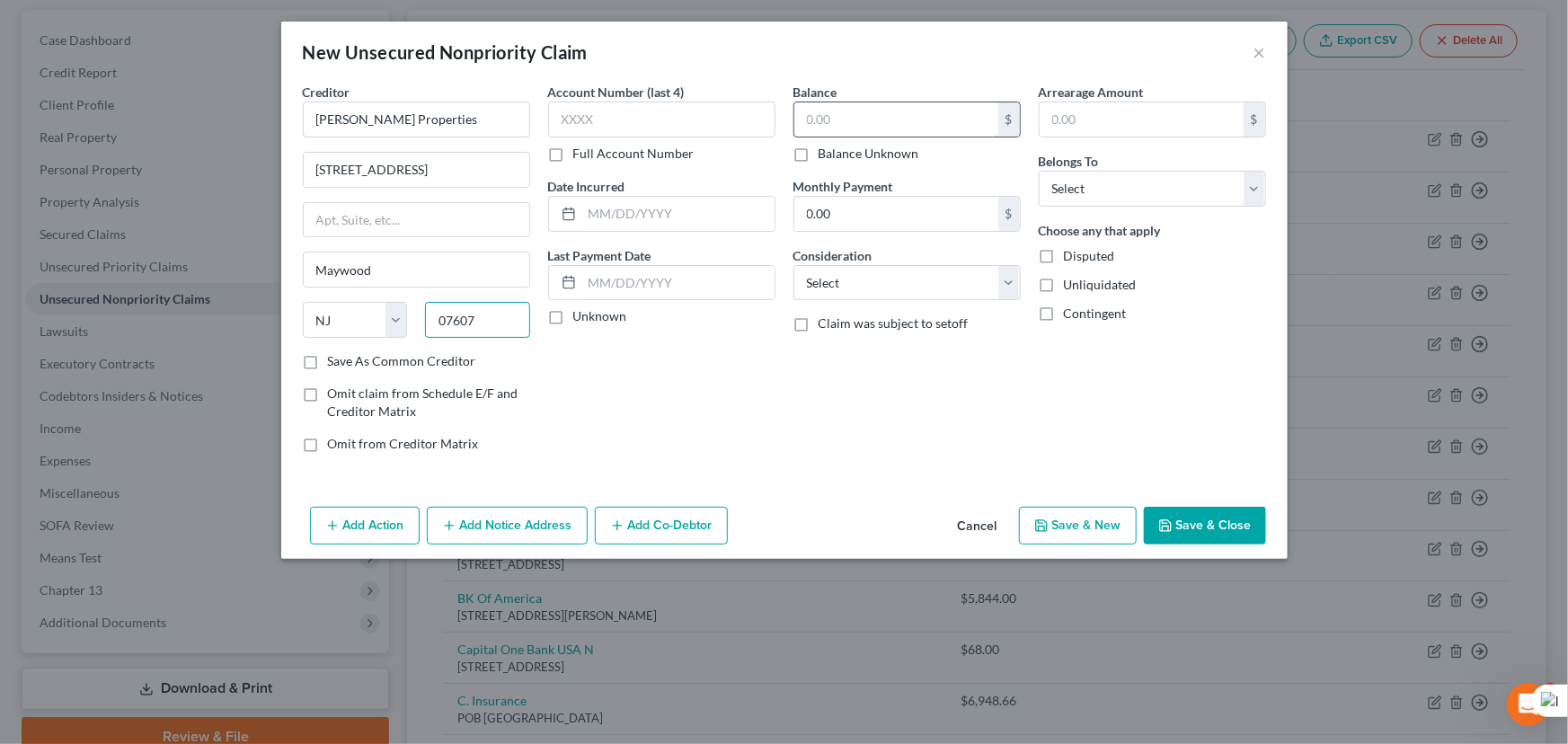
type input "07607"
click at [861, 123] on input "text" at bounding box center [897, 119] width 204 height 34
type input "4,000"
drag, startPoint x: 1122, startPoint y: 177, endPoint x: 1123, endPoint y: 202, distance: 25.0
click at [1122, 177] on select "Select Debtor 1 Only Debtor 2 Only Debtor 1 And Debtor 2 Only At Least One Of T…" at bounding box center [1153, 189] width 228 height 36
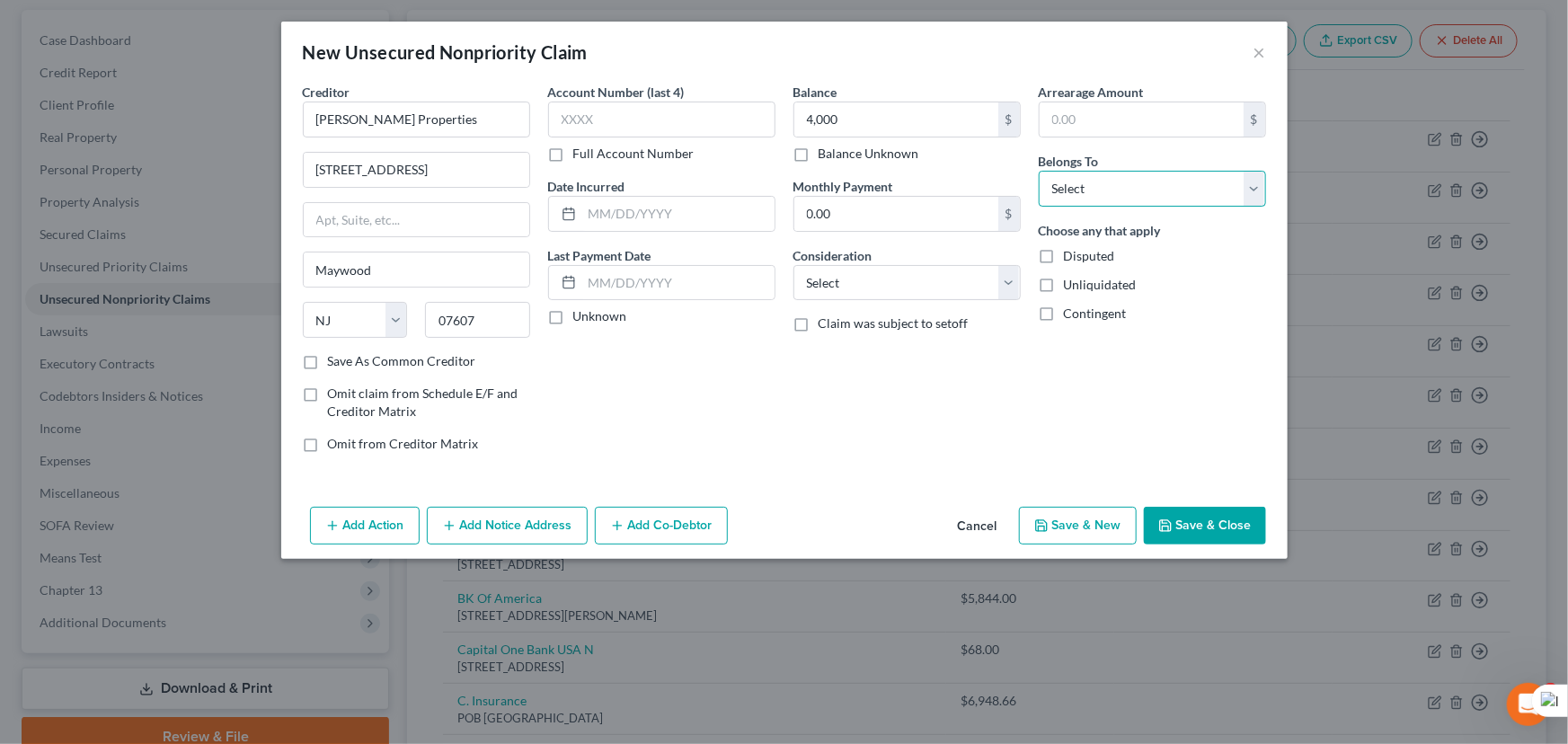
select select "0"
click at [1039, 171] on select "Select Debtor 1 Only Debtor 2 Only Debtor 1 And Debtor 2 Only At Least One Of T…" at bounding box center [1153, 189] width 228 height 36
click at [1232, 530] on button "Save & Close" at bounding box center [1206, 525] width 123 height 38
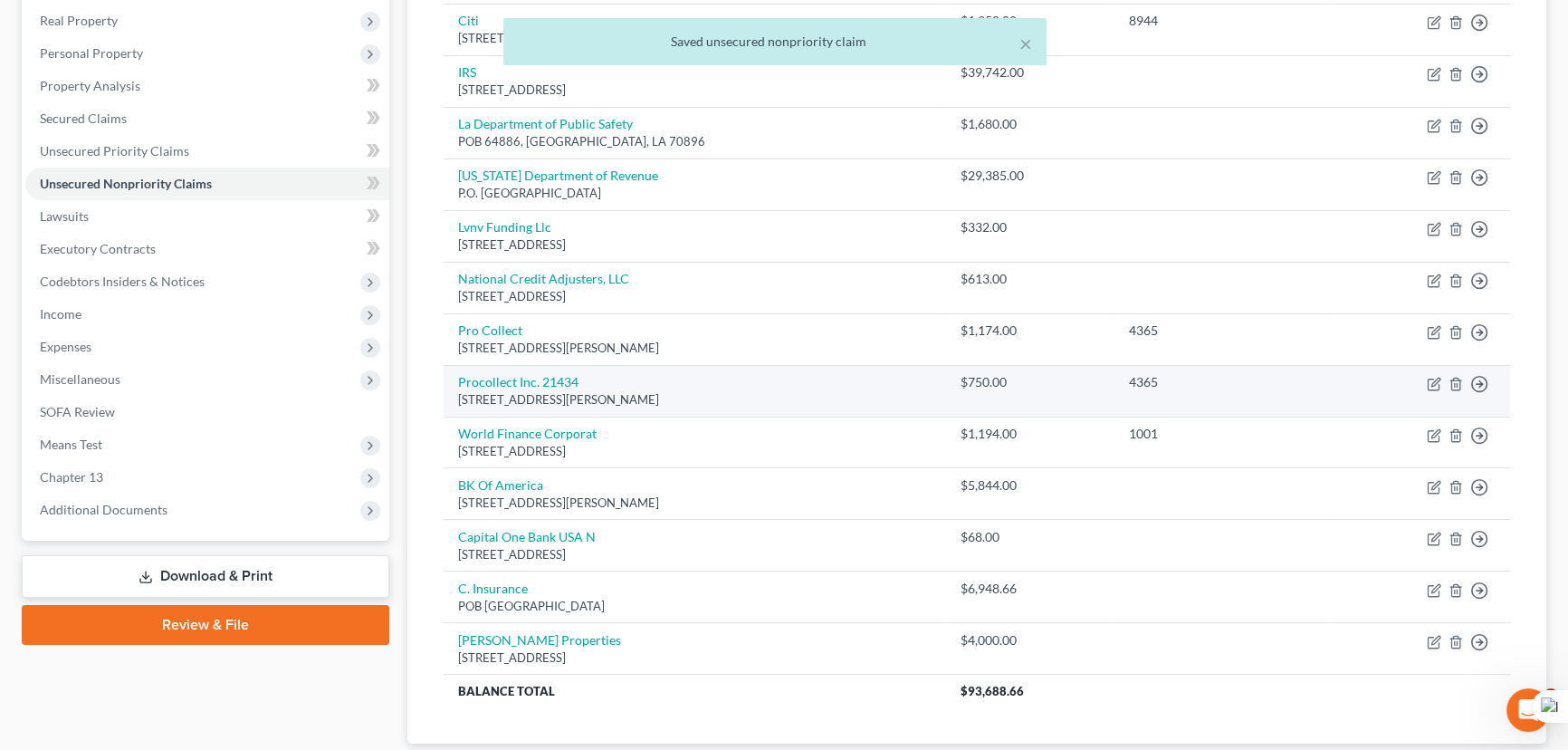
scroll to position [70, 0]
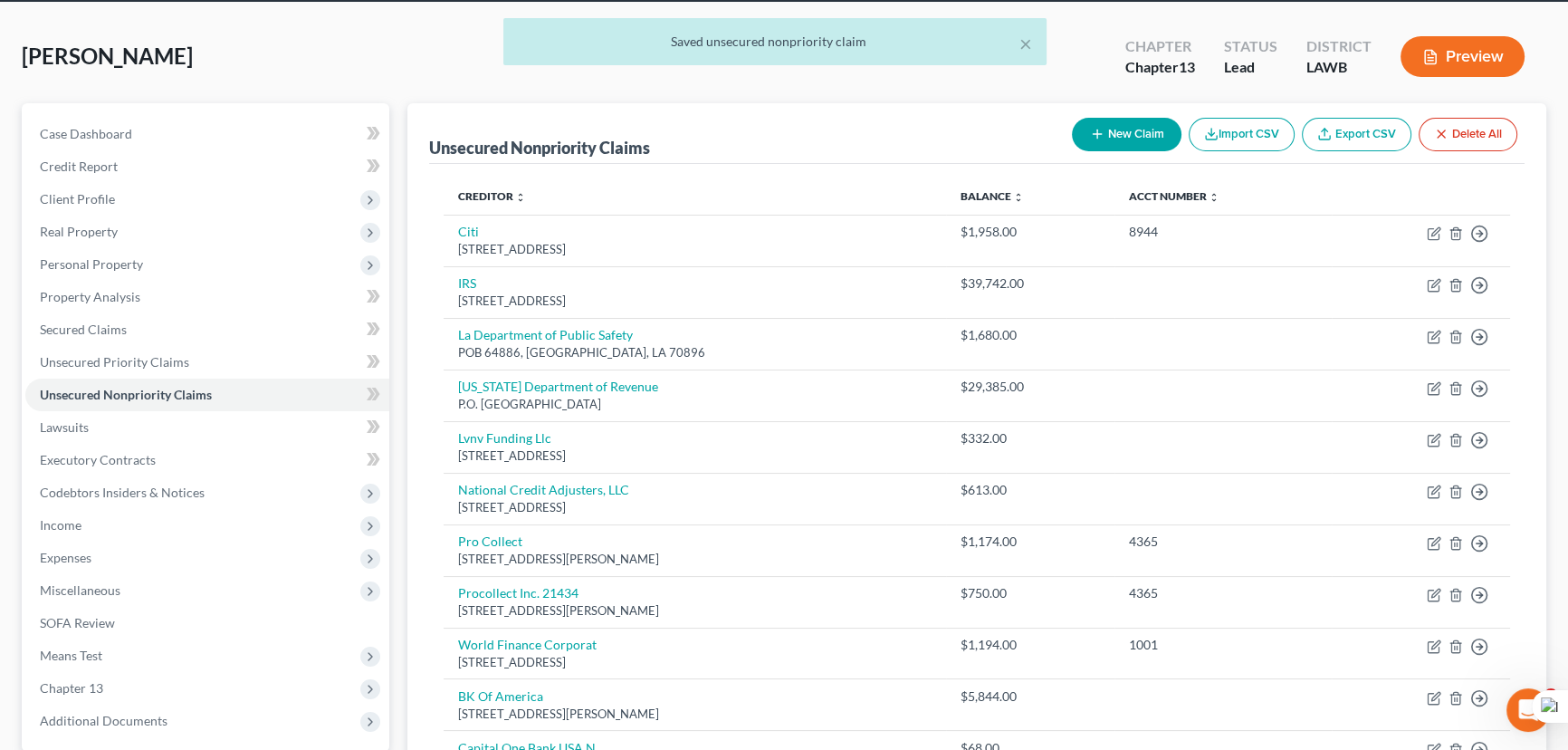
click at [1121, 145] on button "New Claim" at bounding box center [1126, 135] width 110 height 34
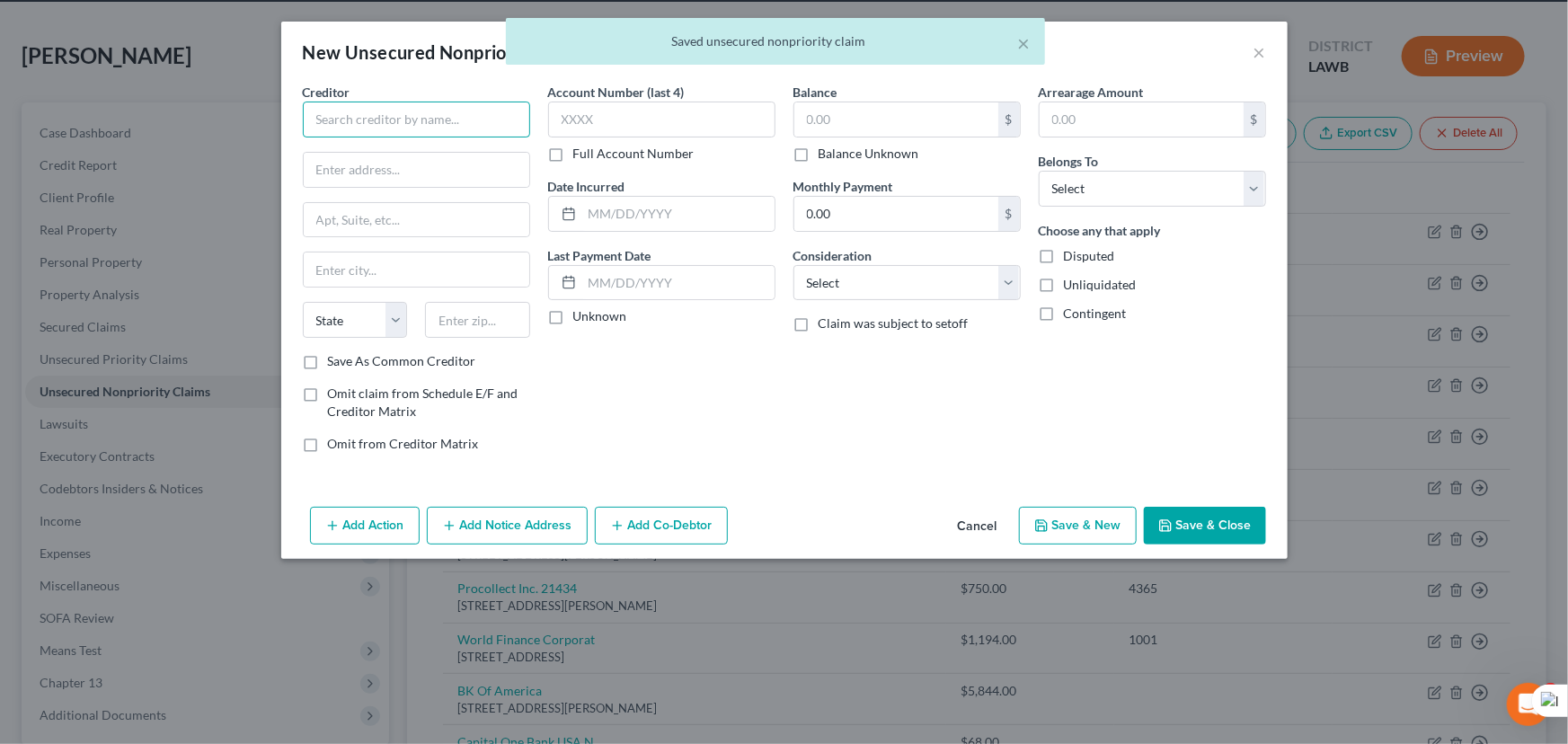
click at [472, 135] on input "text" at bounding box center [416, 119] width 228 height 36
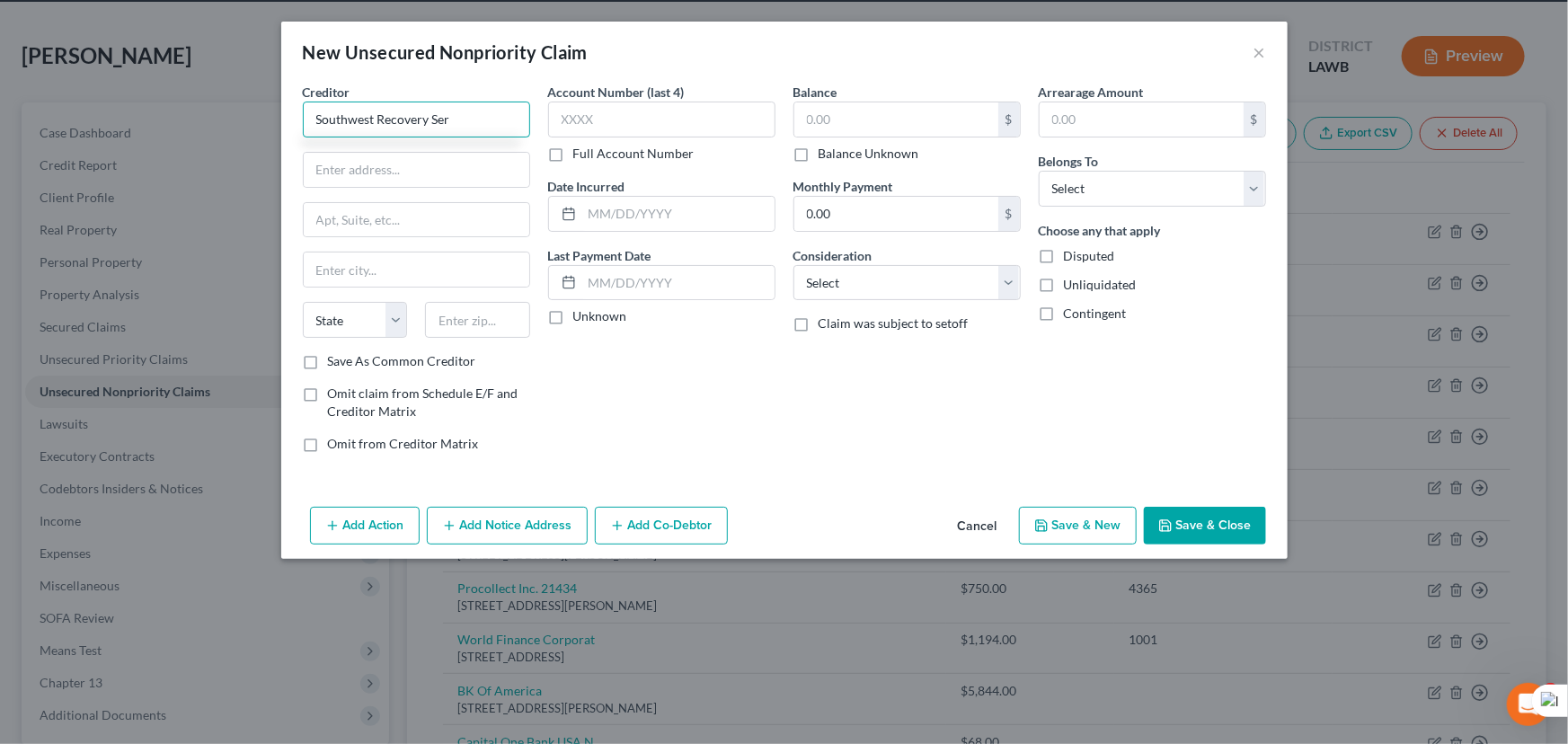
type input "Southwest Recovery Ser"
type input "17311 Dallas Pkwy"
type input "Ste 23"
type input "Dallas"
select select "45"
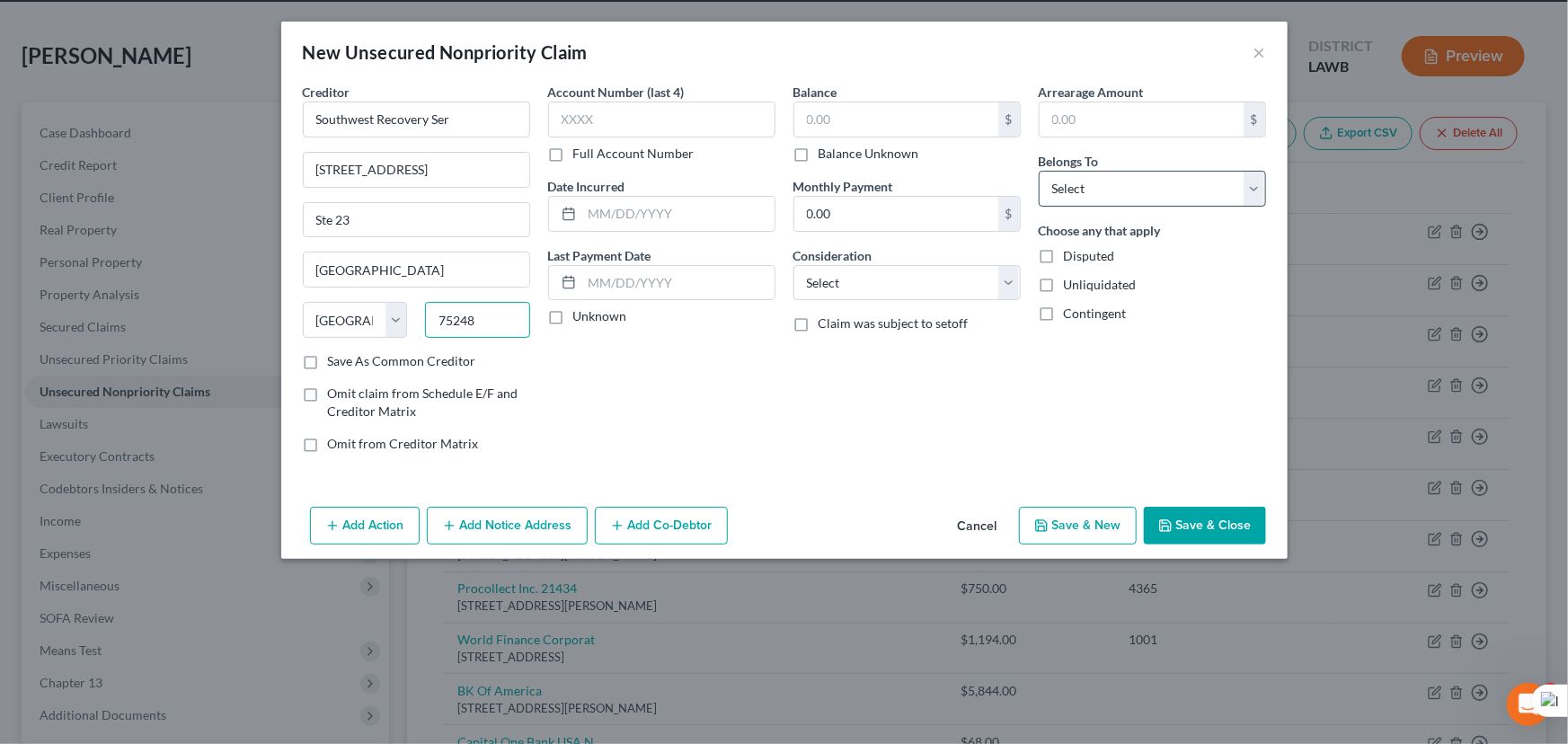
type input "75248"
click at [1153, 195] on select "Select Debtor 1 Only Debtor 2 Only Debtor 1 And Debtor 2 Only At Least One Of T…" at bounding box center [1153, 189] width 228 height 36
select select "0"
click at [1039, 171] on select "Select Debtor 1 Only Debtor 2 Only Debtor 1 And Debtor 2 Only At Least One Of T…" at bounding box center [1153, 189] width 228 height 36
click at [1202, 516] on button "Save & Close" at bounding box center [1206, 525] width 123 height 38
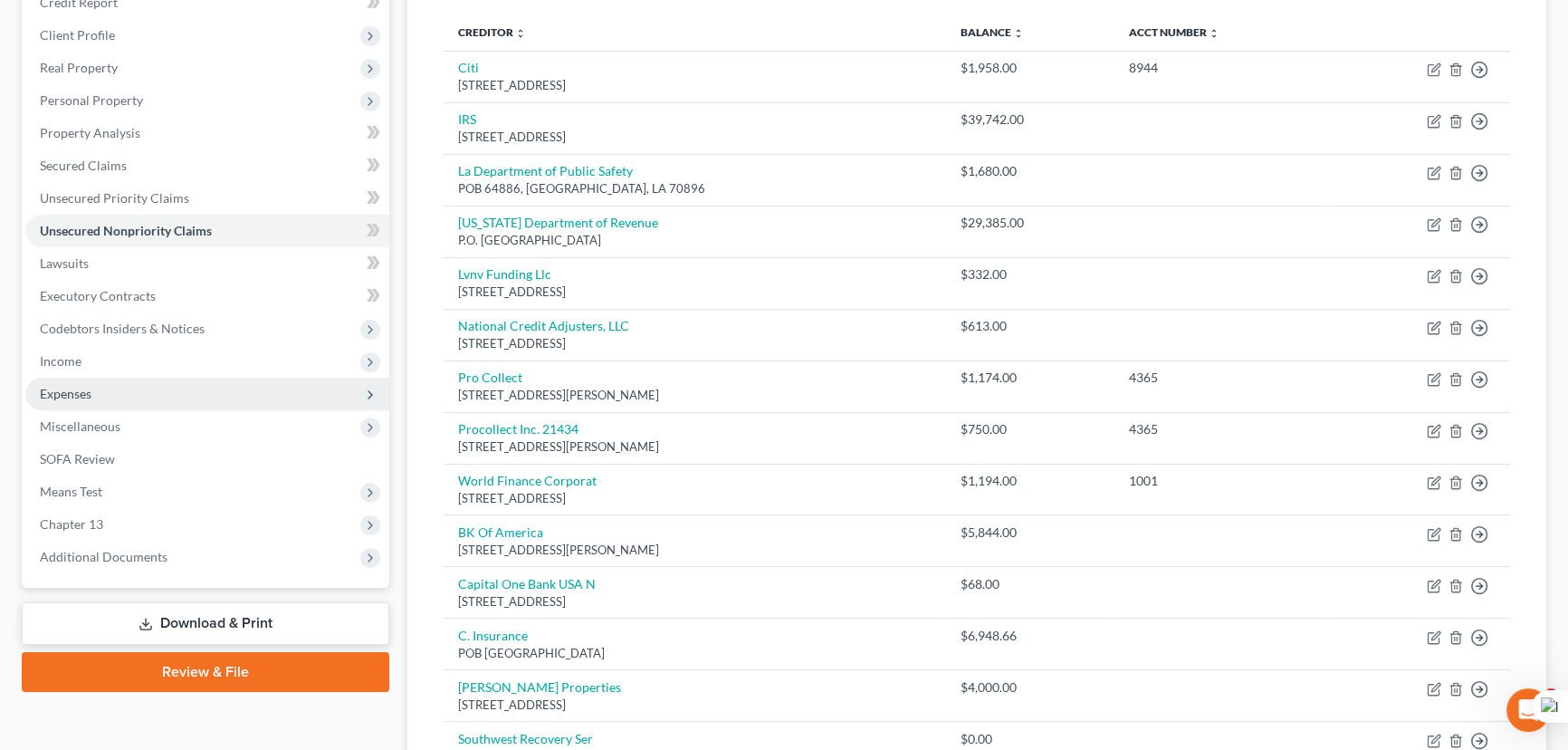
scroll to position [235, 0]
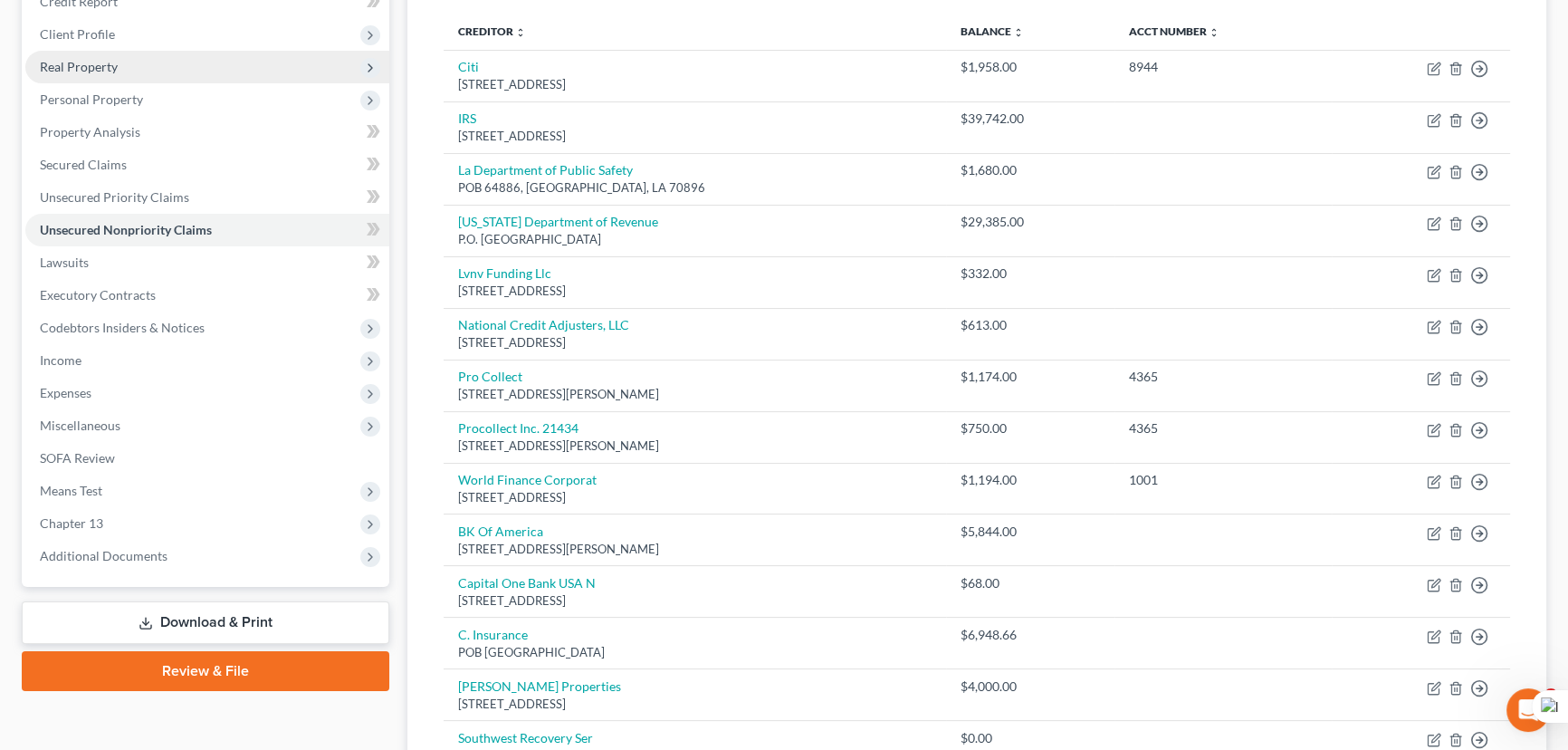
drag, startPoint x: 148, startPoint y: 43, endPoint x: 152, endPoint y: 68, distance: 25.3
click at [148, 43] on span "Client Profile" at bounding box center [207, 34] width 364 height 33
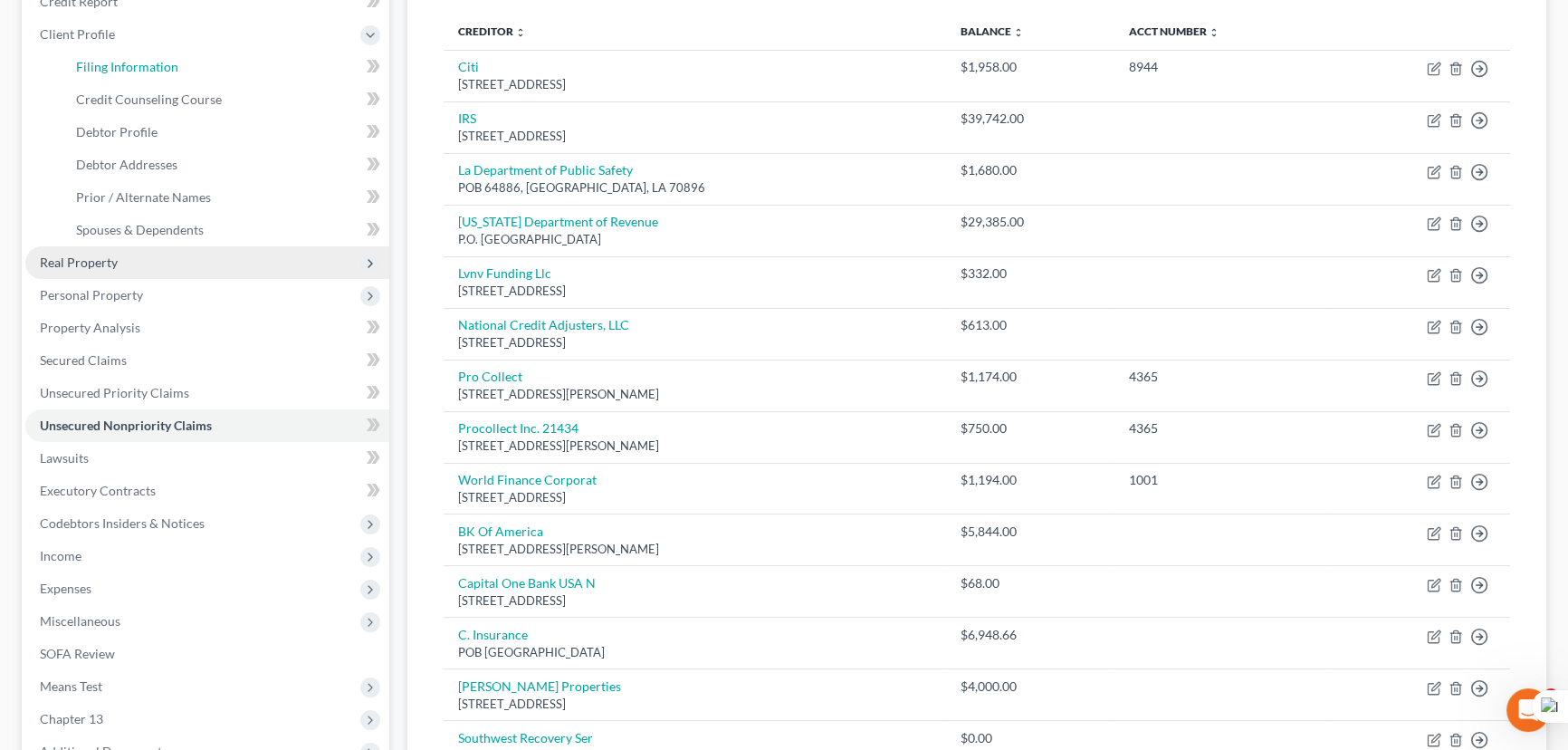
click at [152, 68] on span "Filing Information" at bounding box center [126, 66] width 102 height 15
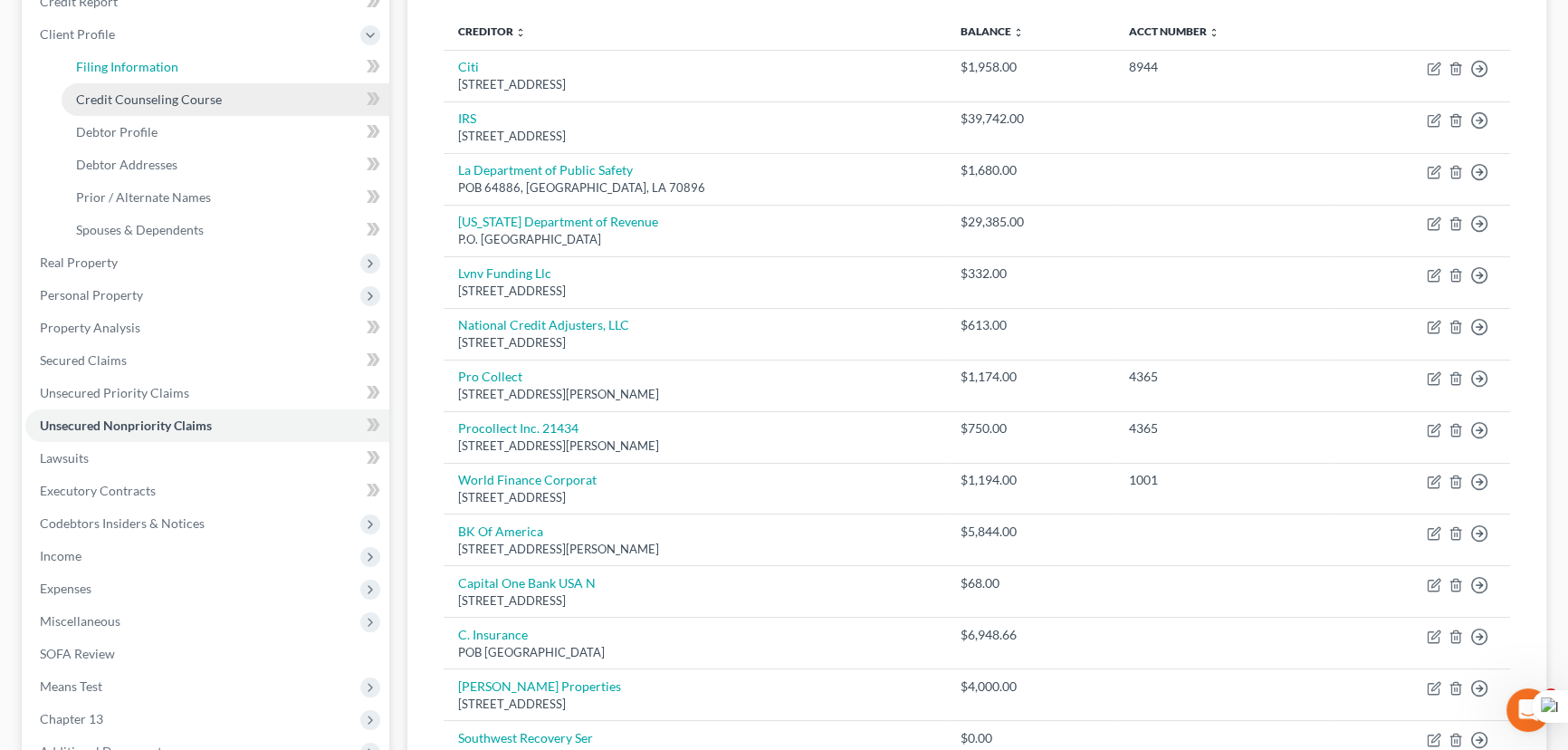
select select "1"
select select "0"
select select "3"
select select "36"
select select "0"
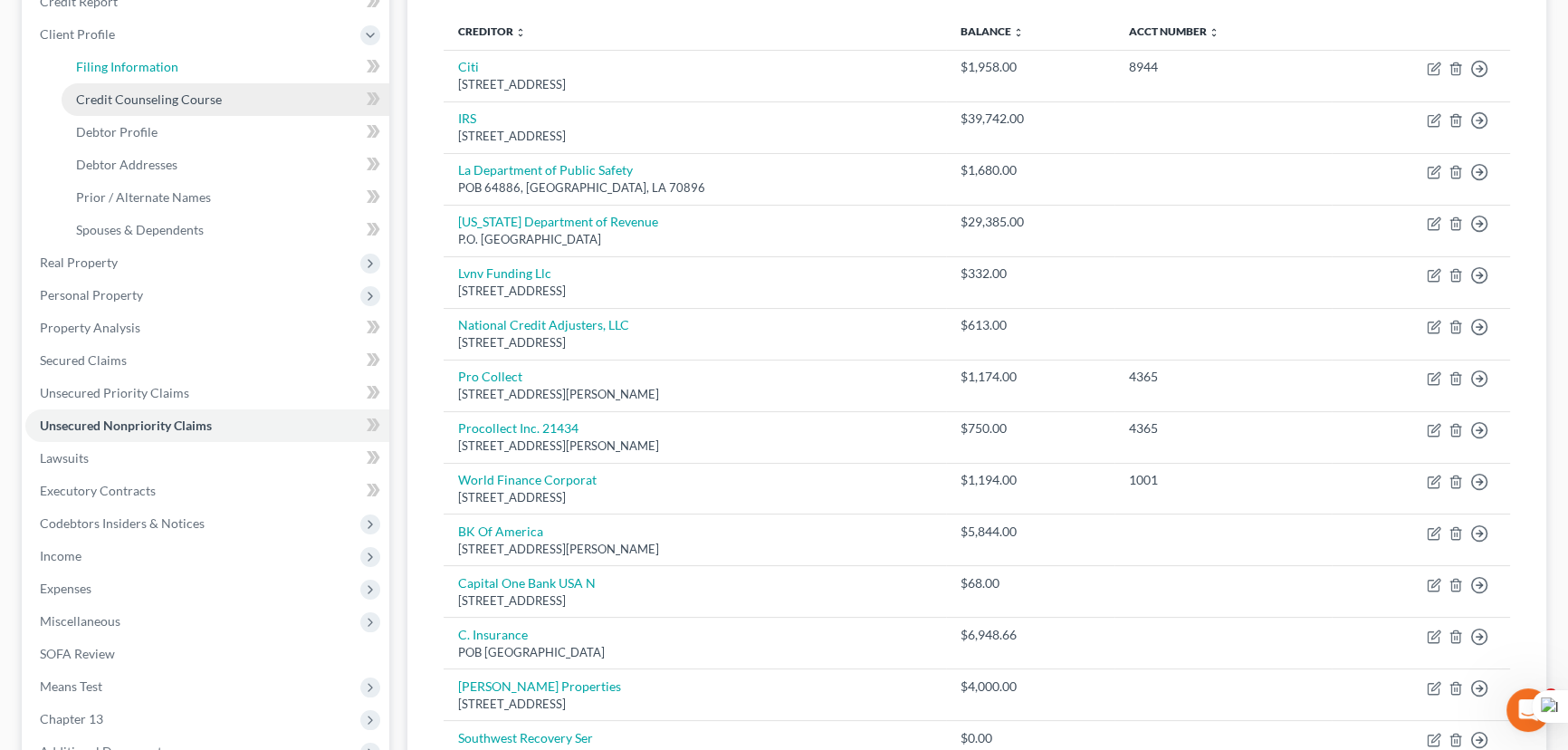
select select "19"
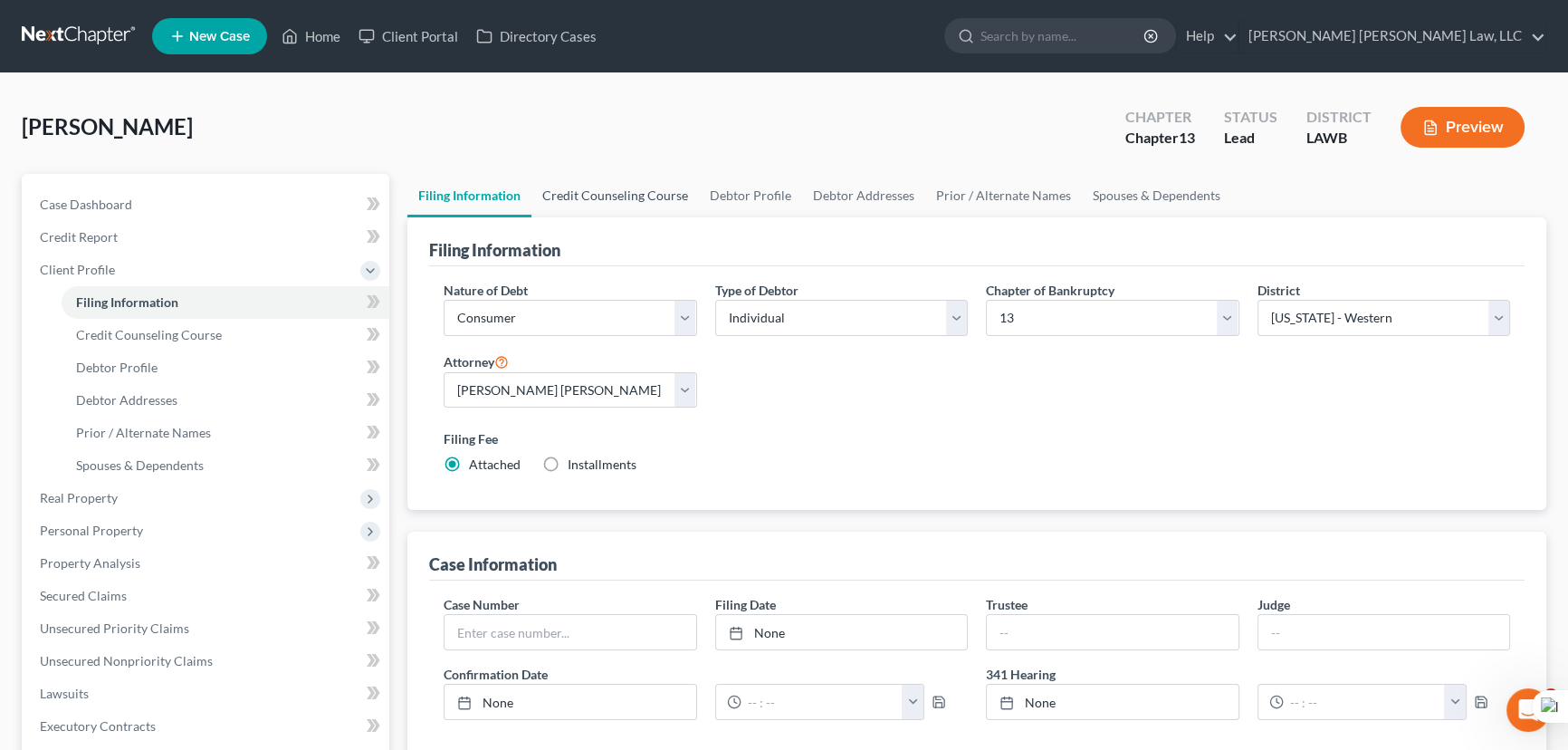
click at [633, 206] on link "Credit Counseling Course" at bounding box center [615, 196] width 168 height 43
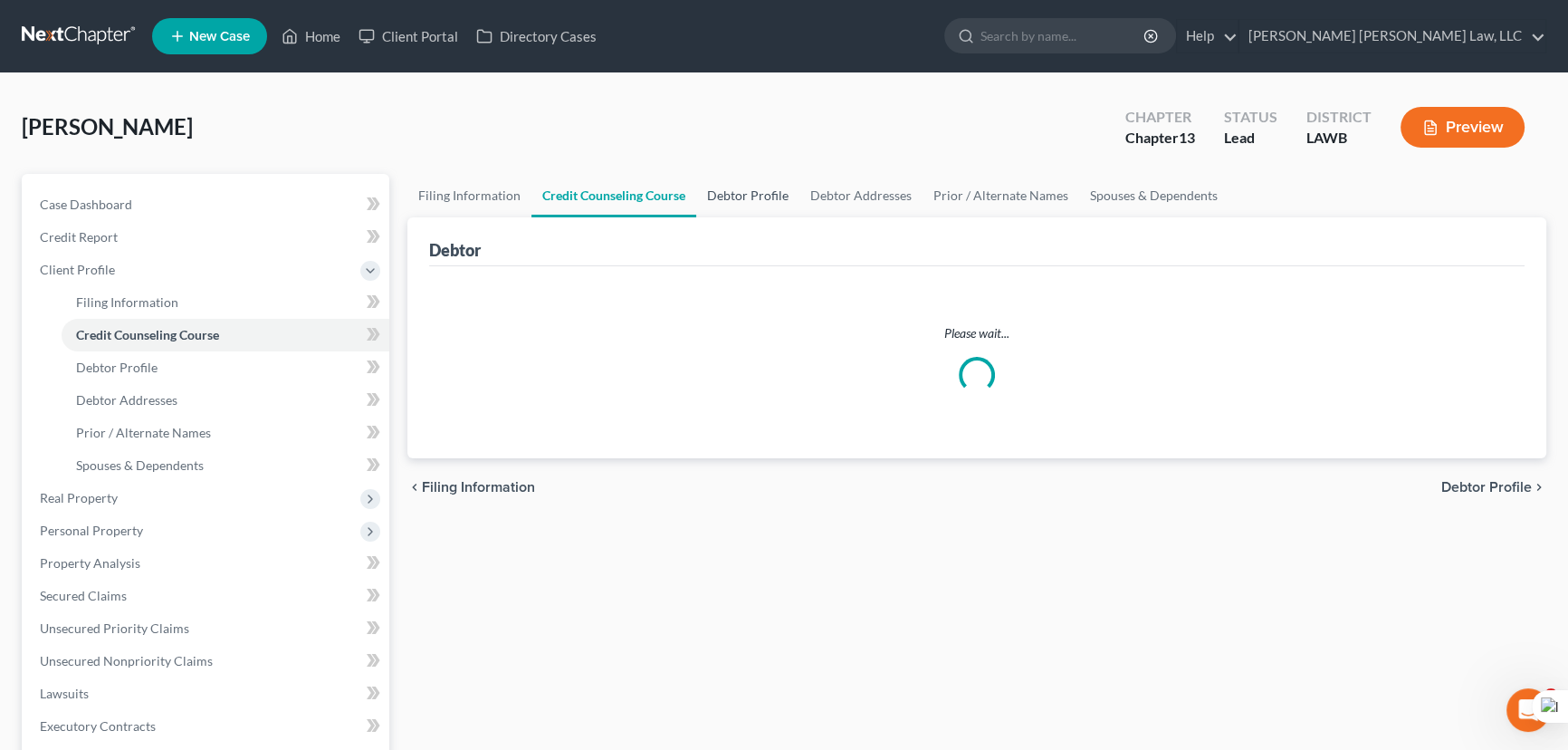
click at [755, 191] on link "Debtor Profile" at bounding box center [748, 196] width 103 height 43
select select "1"
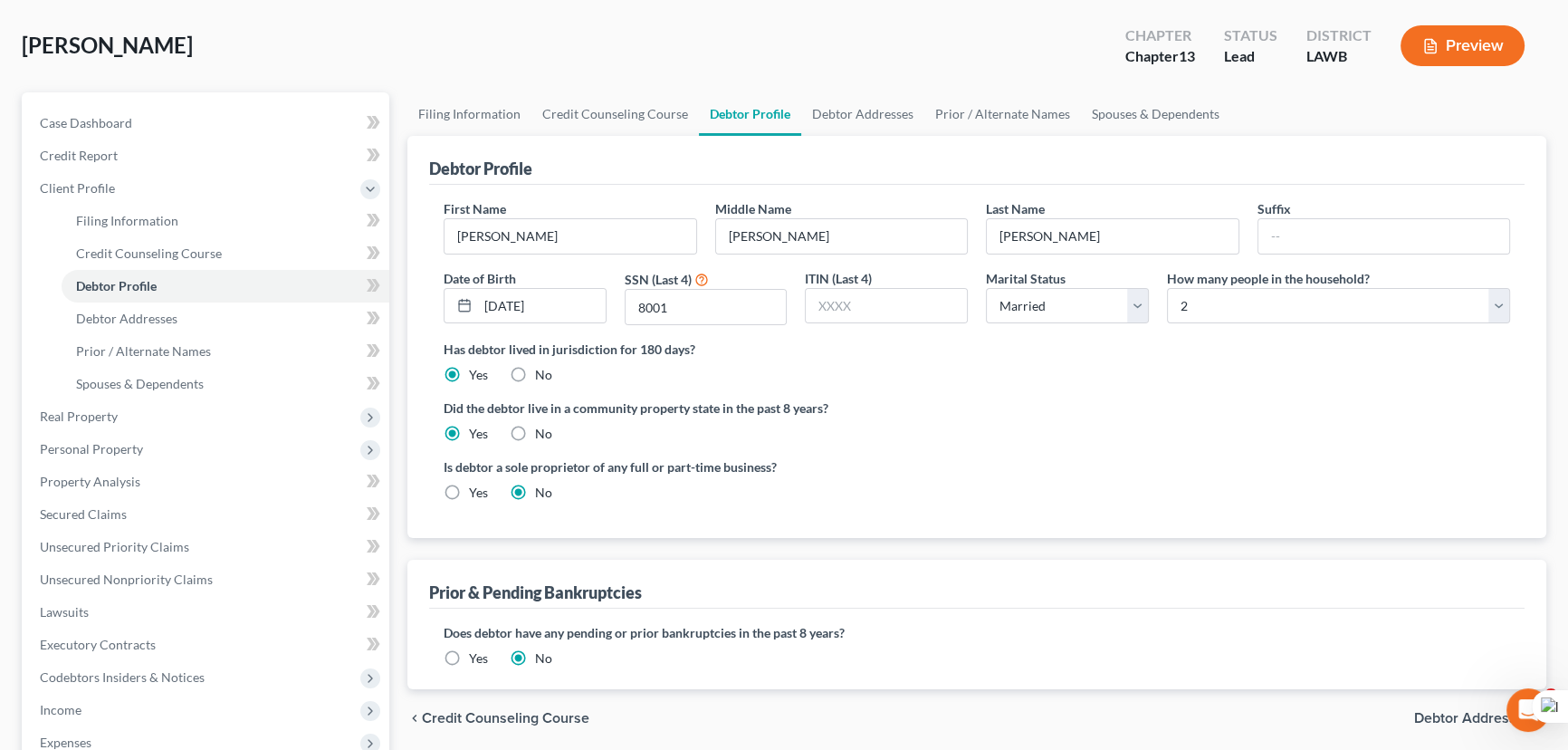
scroll to position [246, 0]
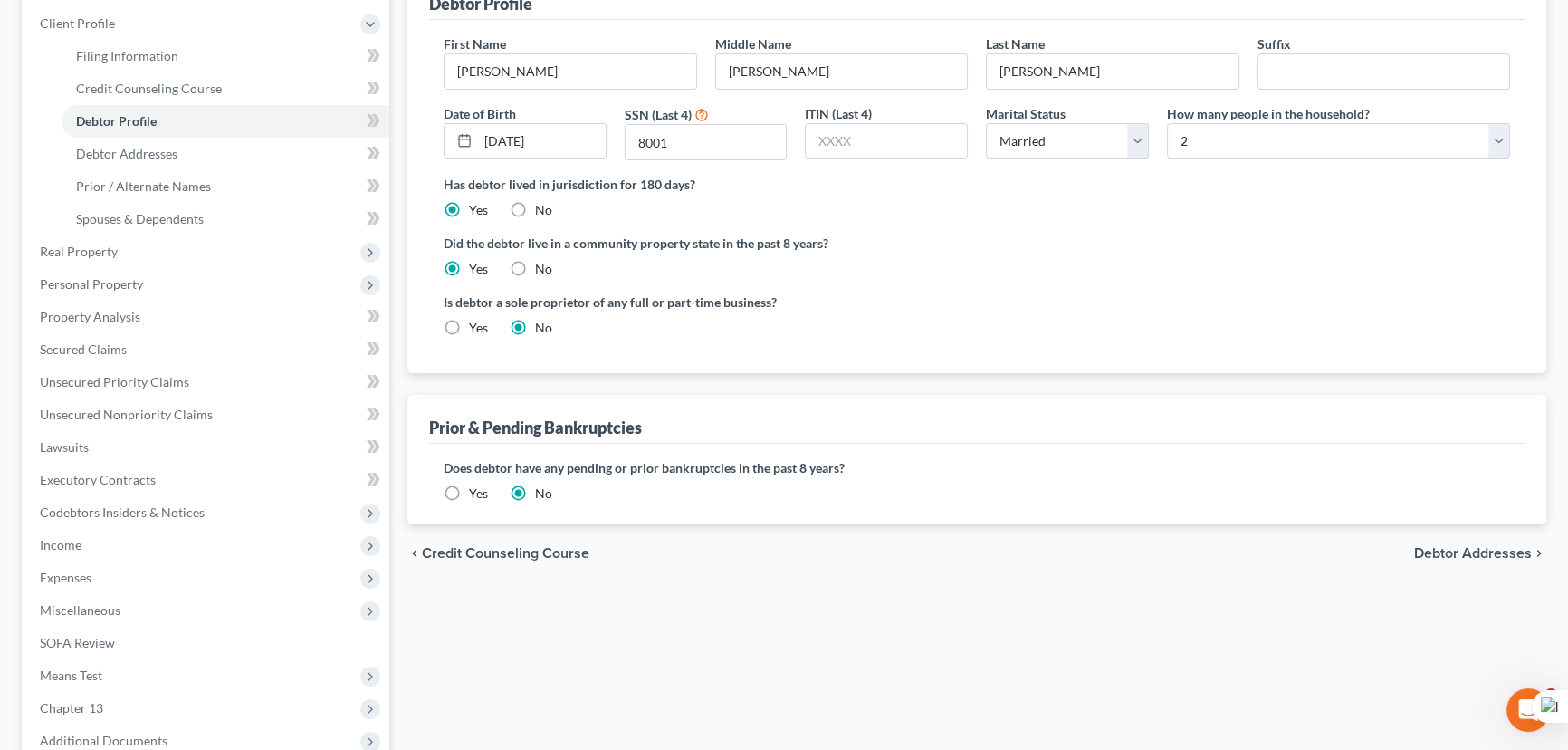
click at [469, 484] on label "Yes" at bounding box center [478, 493] width 19 height 18
click at [476, 484] on input "Yes" at bounding box center [482, 490] width 12 height 12
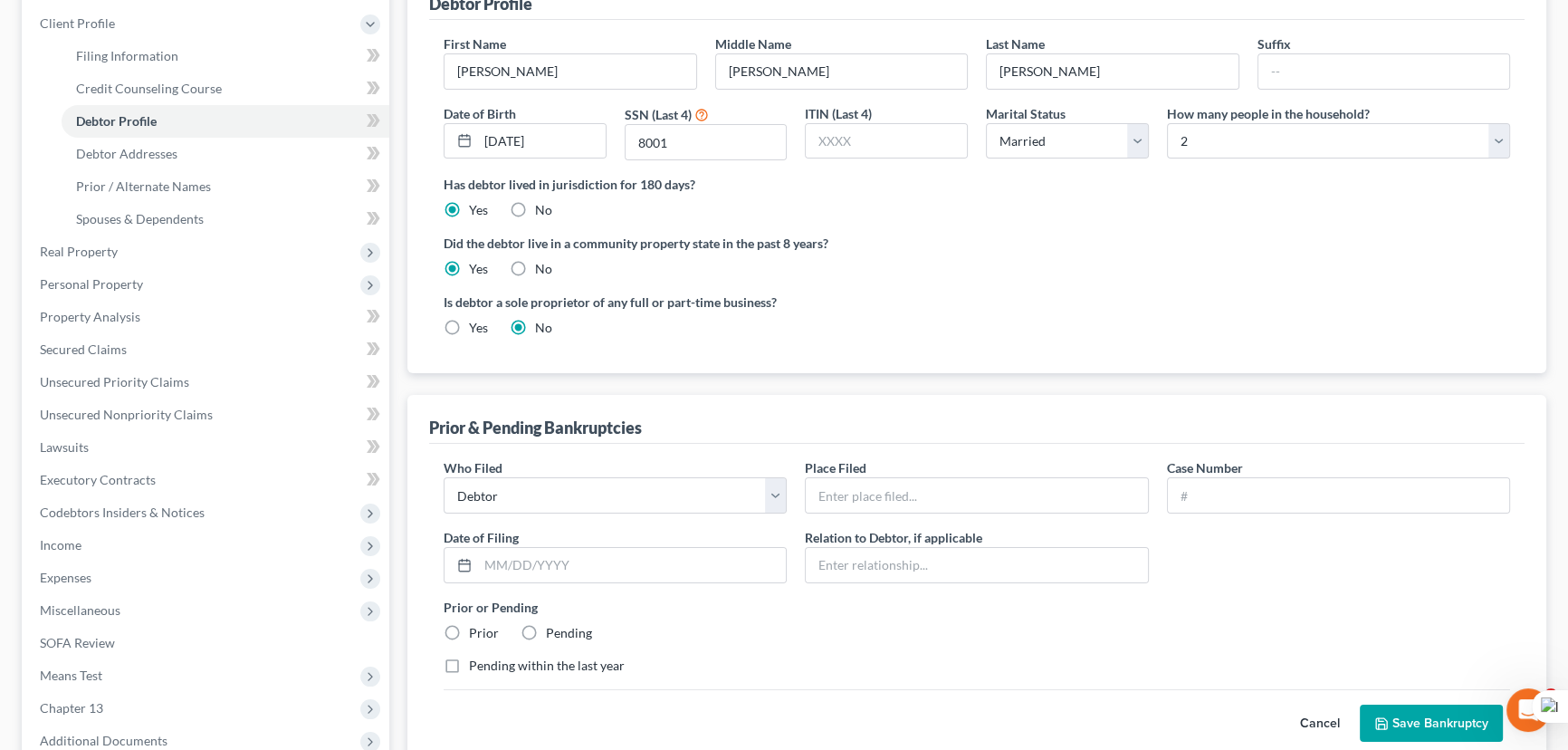
drag, startPoint x: 1464, startPoint y: 200, endPoint x: 1575, endPoint y: 272, distance: 132.3
click at [1464, 200] on div "Has debtor lived in jurisdiction for 180 days? Yes No Debtor must reside in jur…" at bounding box center [976, 197] width 1066 height 44
click at [916, 487] on input "text" at bounding box center [976, 495] width 342 height 35
type input "Western District Of Lousiana"
click at [1265, 492] on input "text" at bounding box center [1338, 495] width 342 height 35
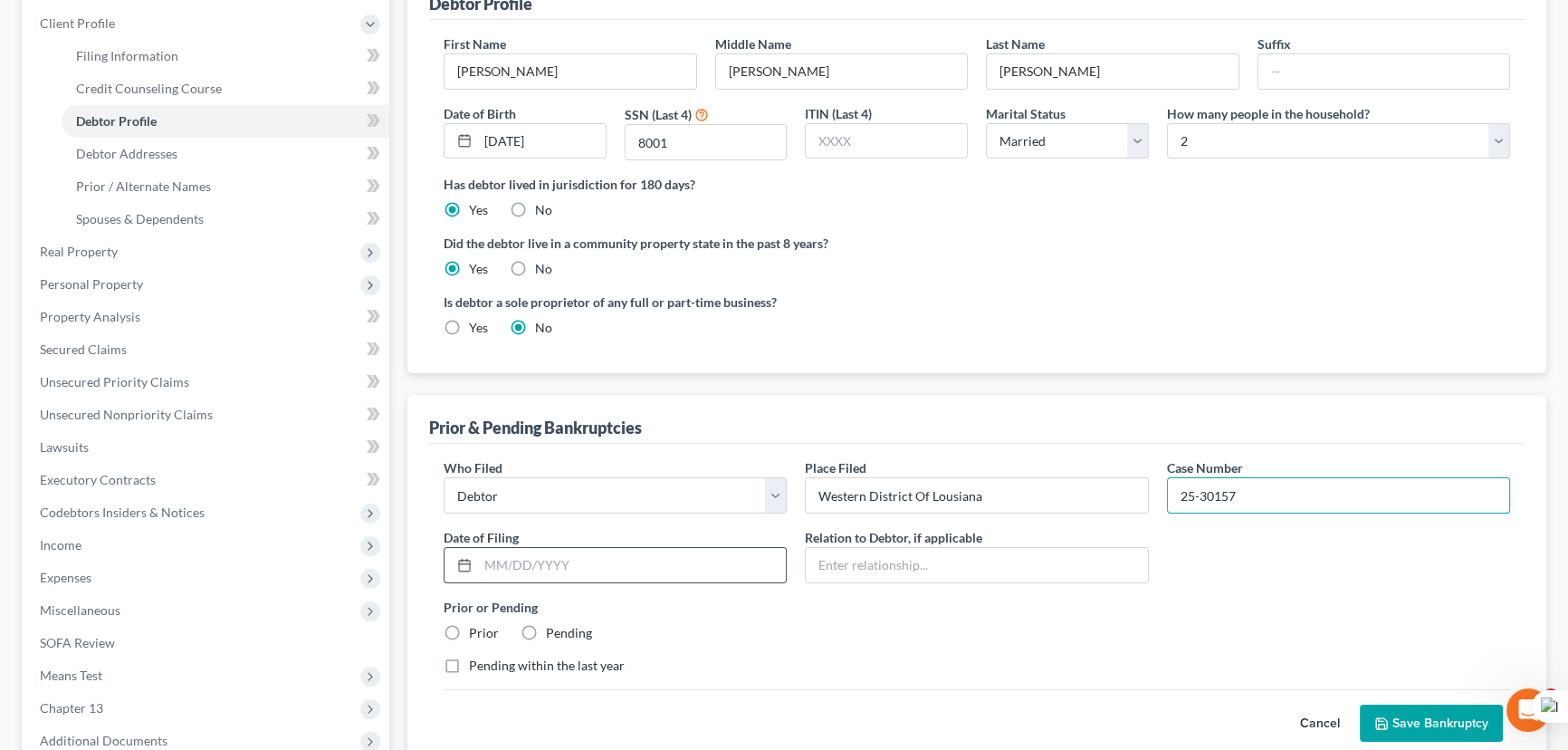
type input "25-30157"
click at [647, 554] on input "text" at bounding box center [632, 565] width 308 height 35
type input "02/13/2025"
click at [469, 625] on label "Prior" at bounding box center [484, 632] width 30 height 18
click at [476, 625] on input "Prior" at bounding box center [482, 629] width 12 height 12
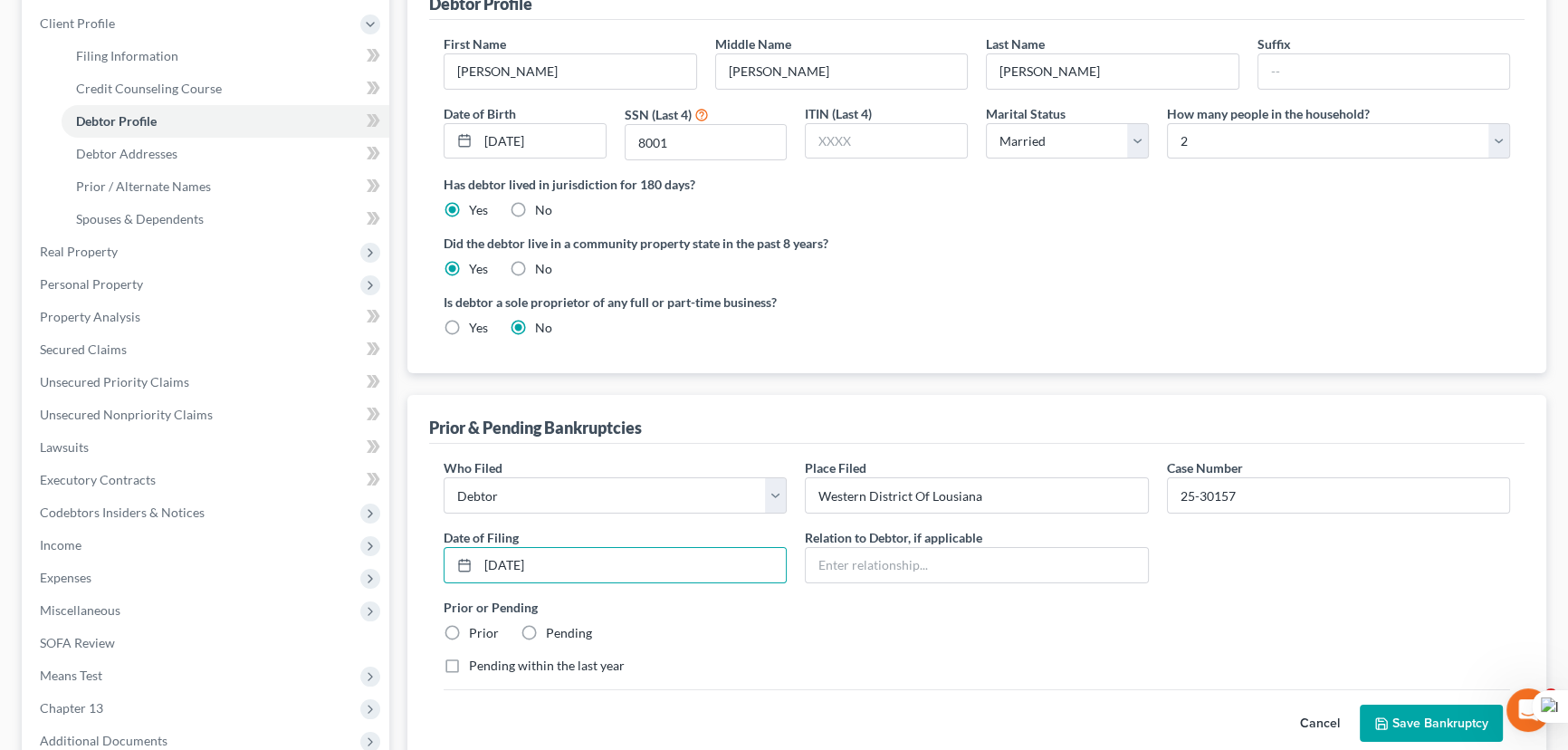
radio input "true"
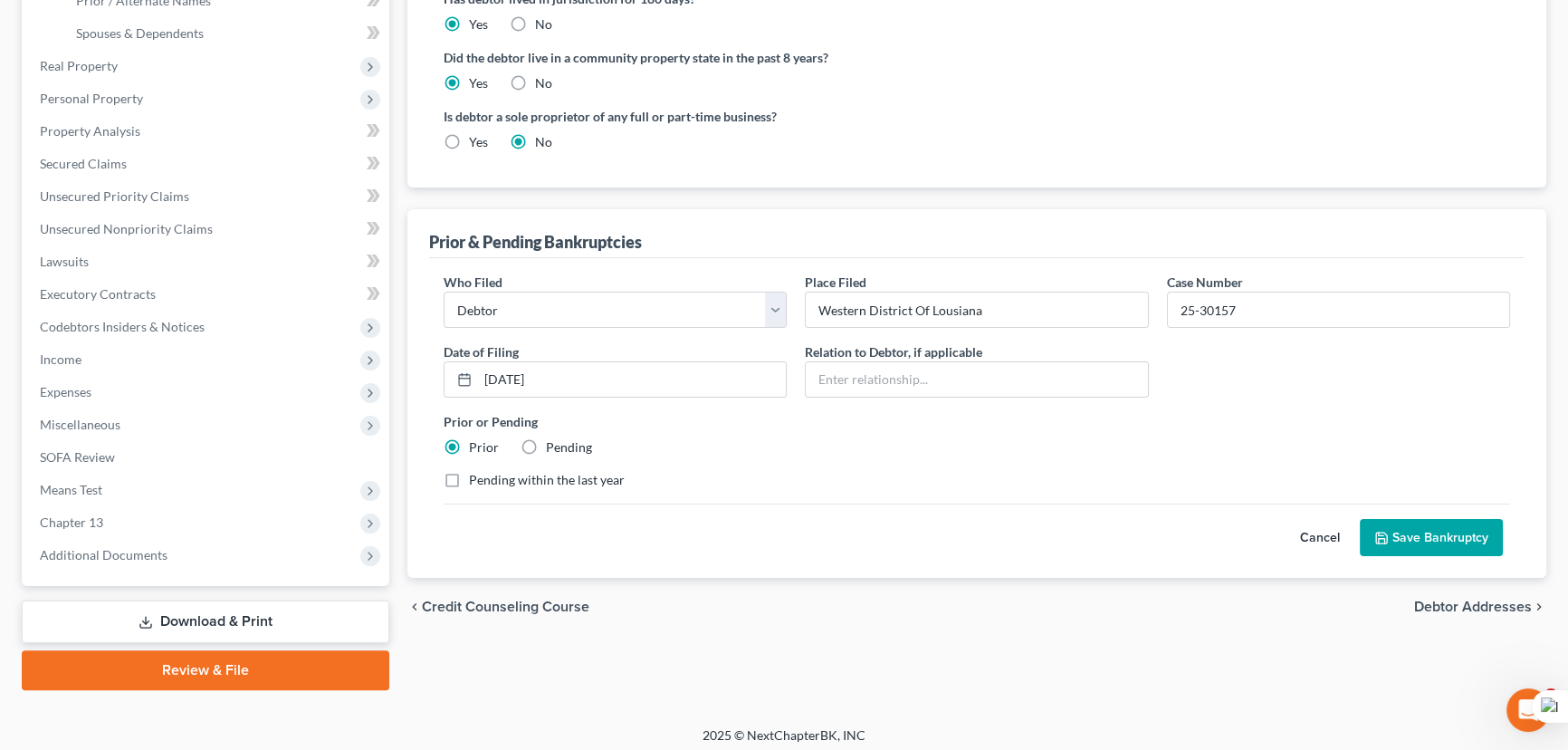
scroll to position [438, 0]
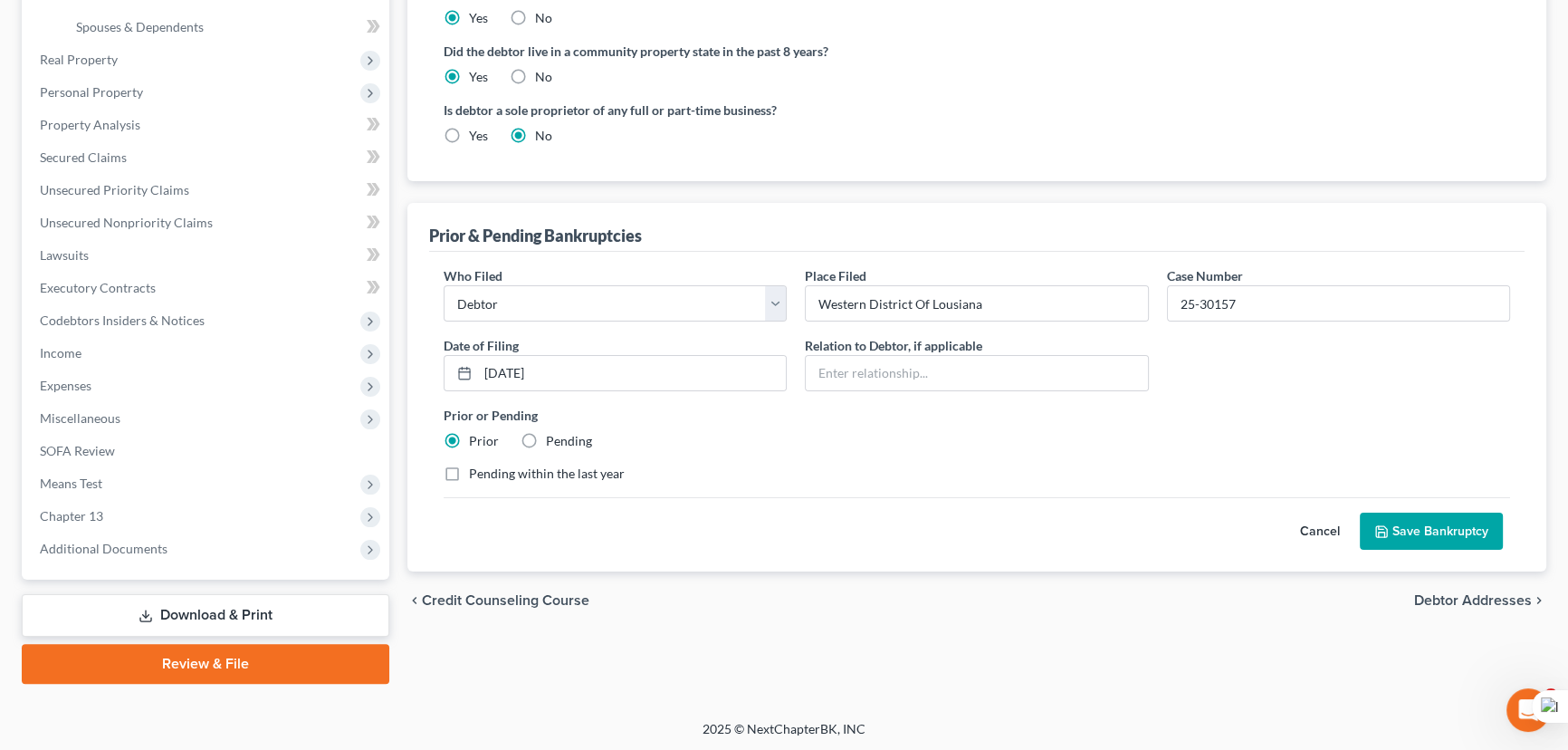
click at [1398, 522] on button "Save Bankruptcy" at bounding box center [1430, 531] width 143 height 38
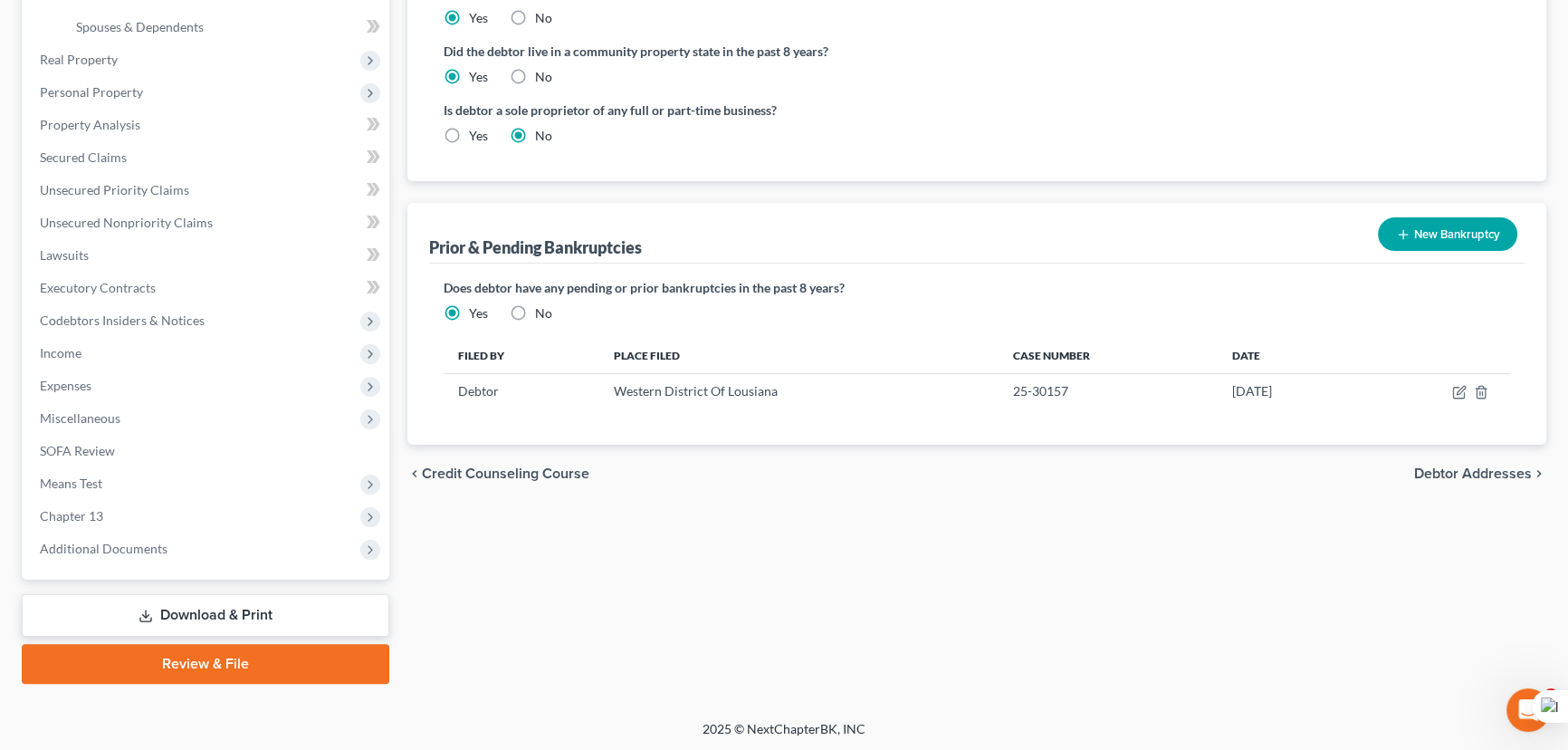
click at [1434, 232] on button "New Bankruptcy" at bounding box center [1447, 234] width 139 height 34
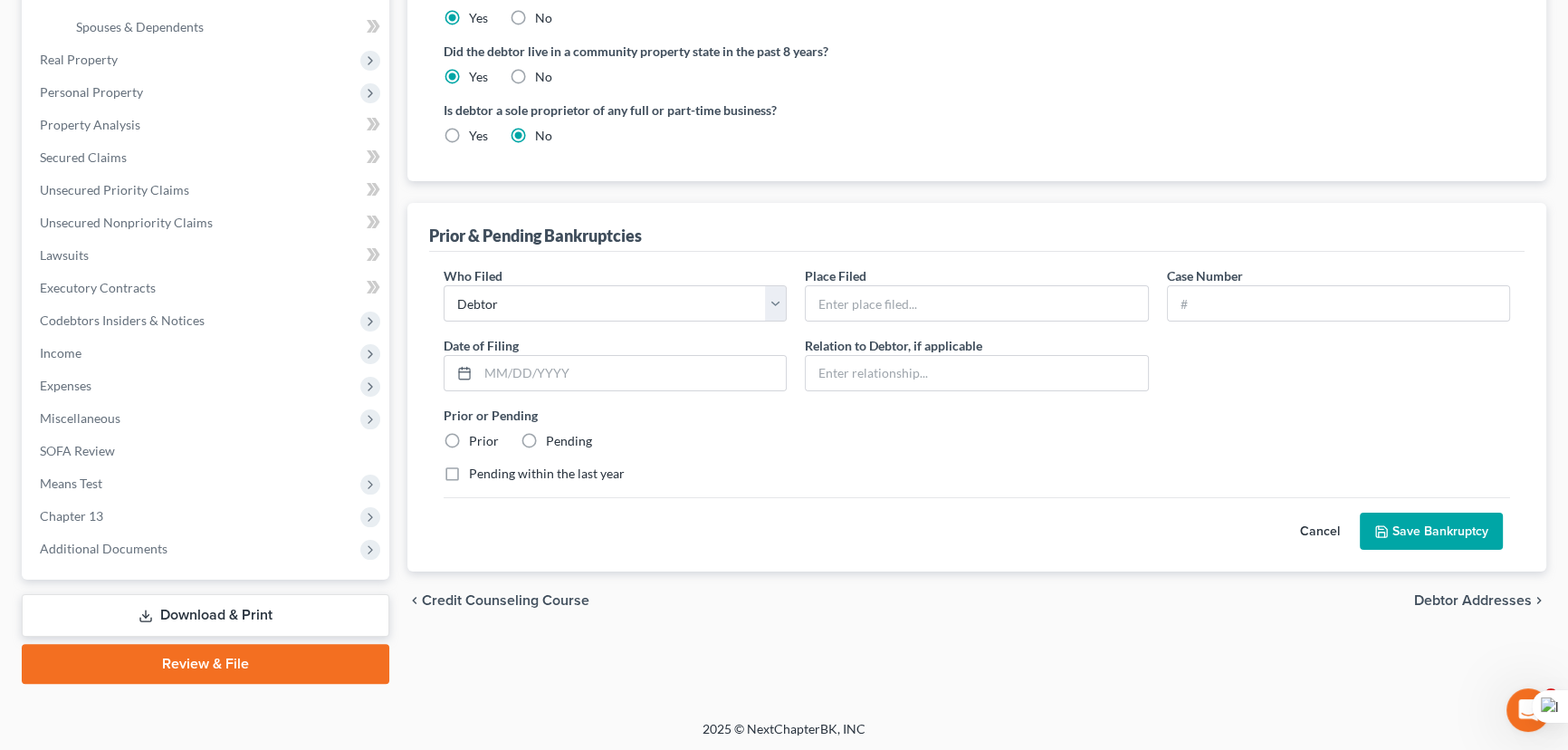
click at [1233, 279] on label "Case Number" at bounding box center [1204, 275] width 76 height 19
click at [1241, 289] on input "text" at bounding box center [1338, 303] width 342 height 35
type input "20-30539"
click at [547, 380] on input "text" at bounding box center [632, 373] width 308 height 35
type input "05/14/2020"
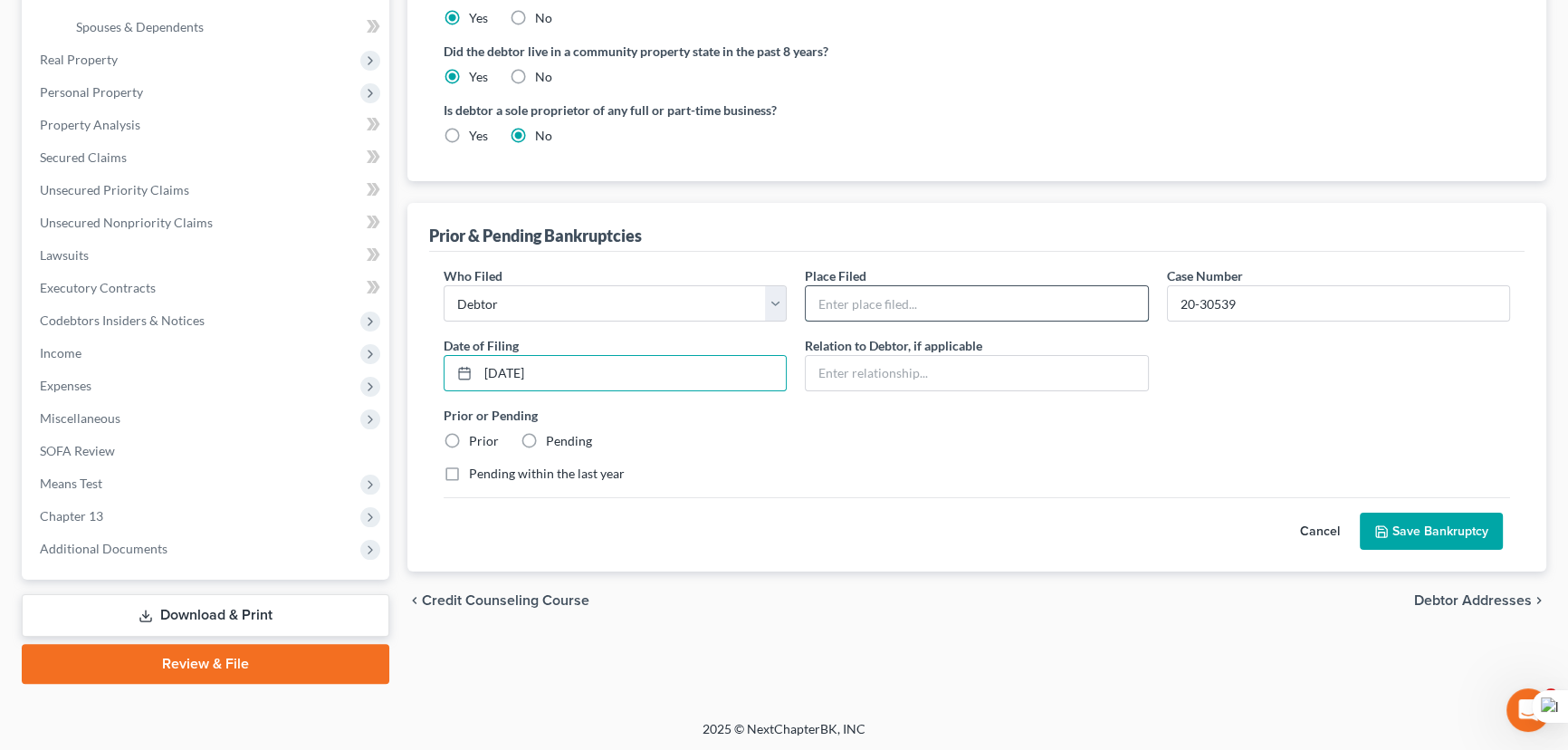
click at [855, 289] on input "text" at bounding box center [976, 303] width 342 height 35
type input "Western District Of Lousiana"
click at [469, 437] on label "Prior" at bounding box center [484, 440] width 30 height 18
click at [476, 437] on input "Prior" at bounding box center [482, 437] width 12 height 12
radio input "true"
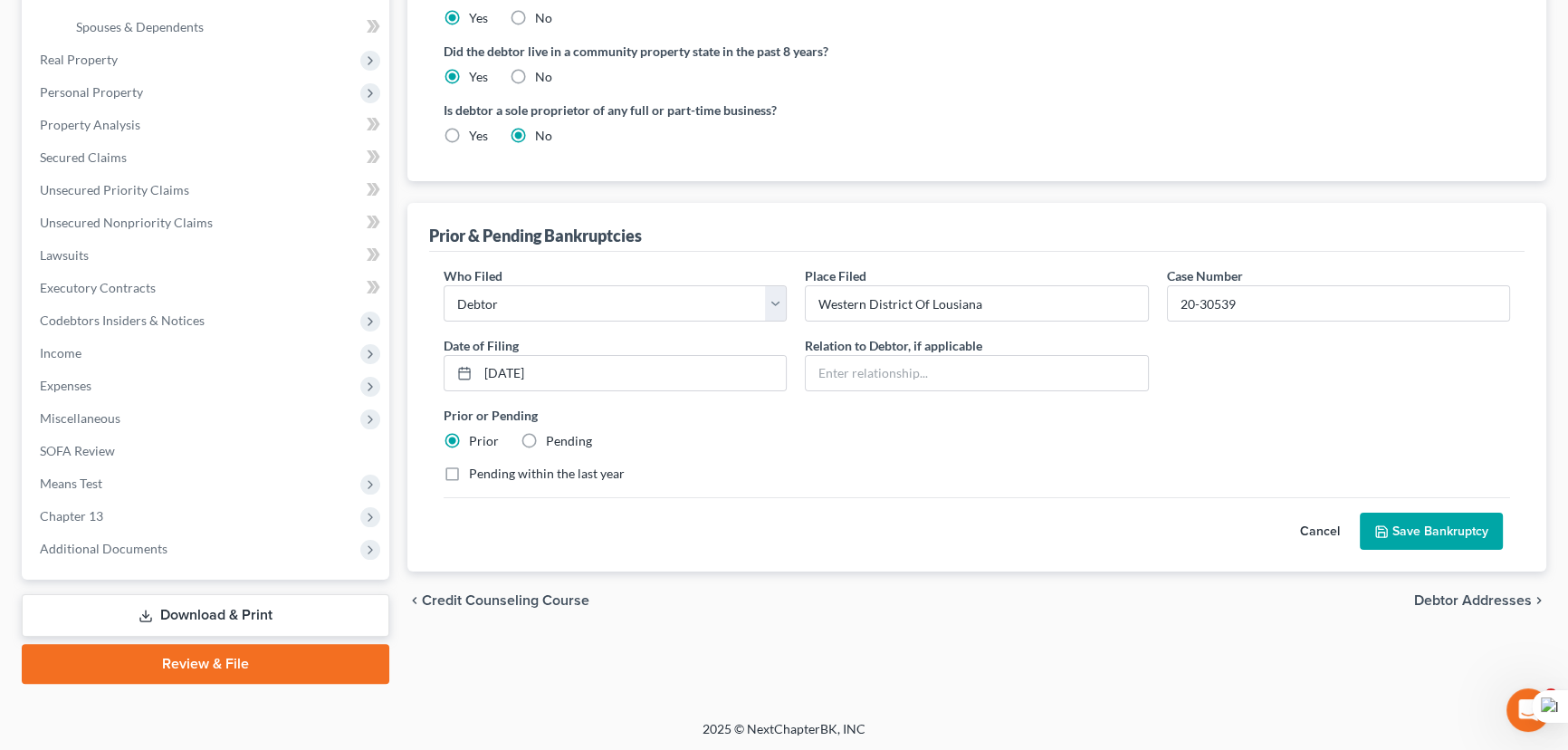
click at [1399, 527] on button "Save Bankruptcy" at bounding box center [1430, 531] width 143 height 38
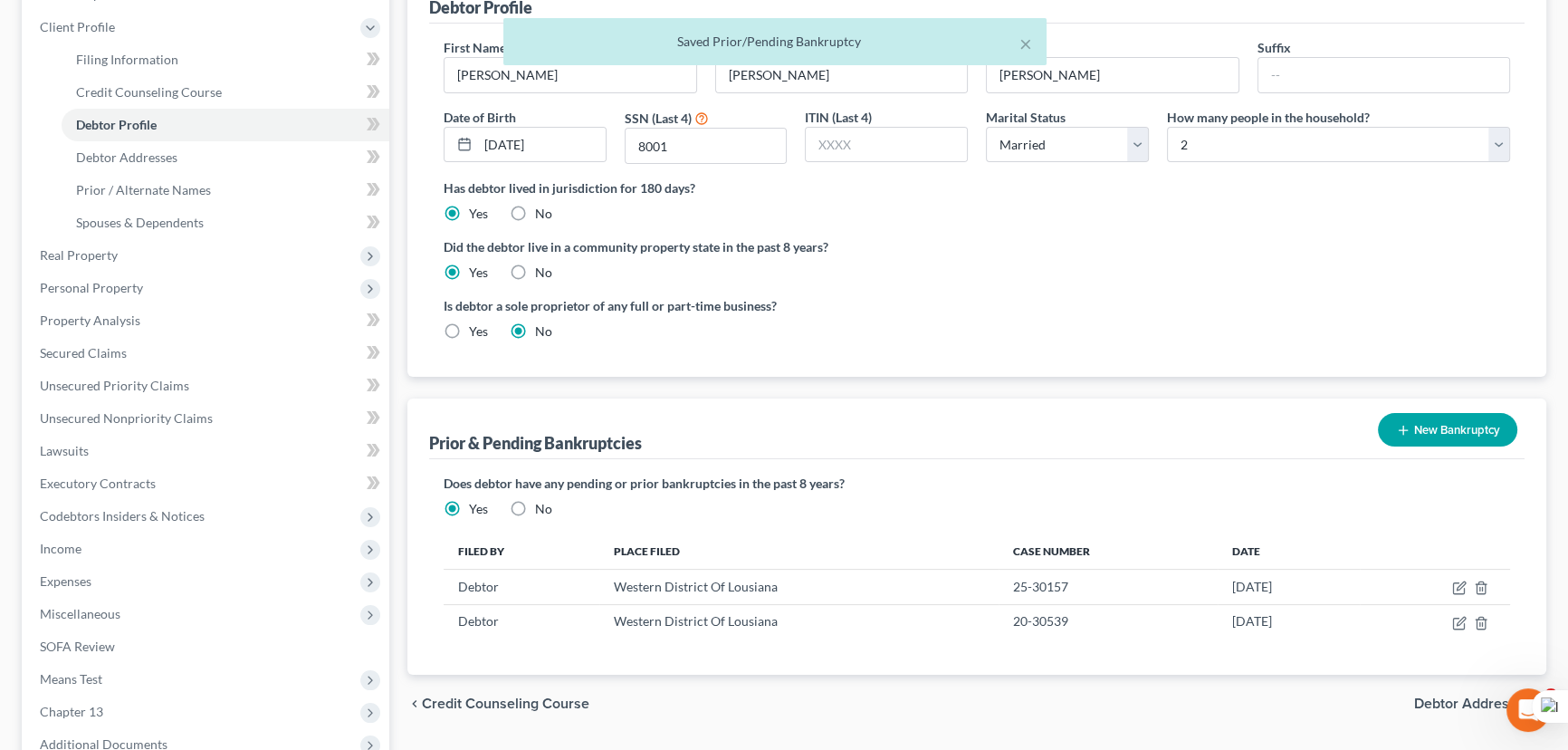
scroll to position [191, 0]
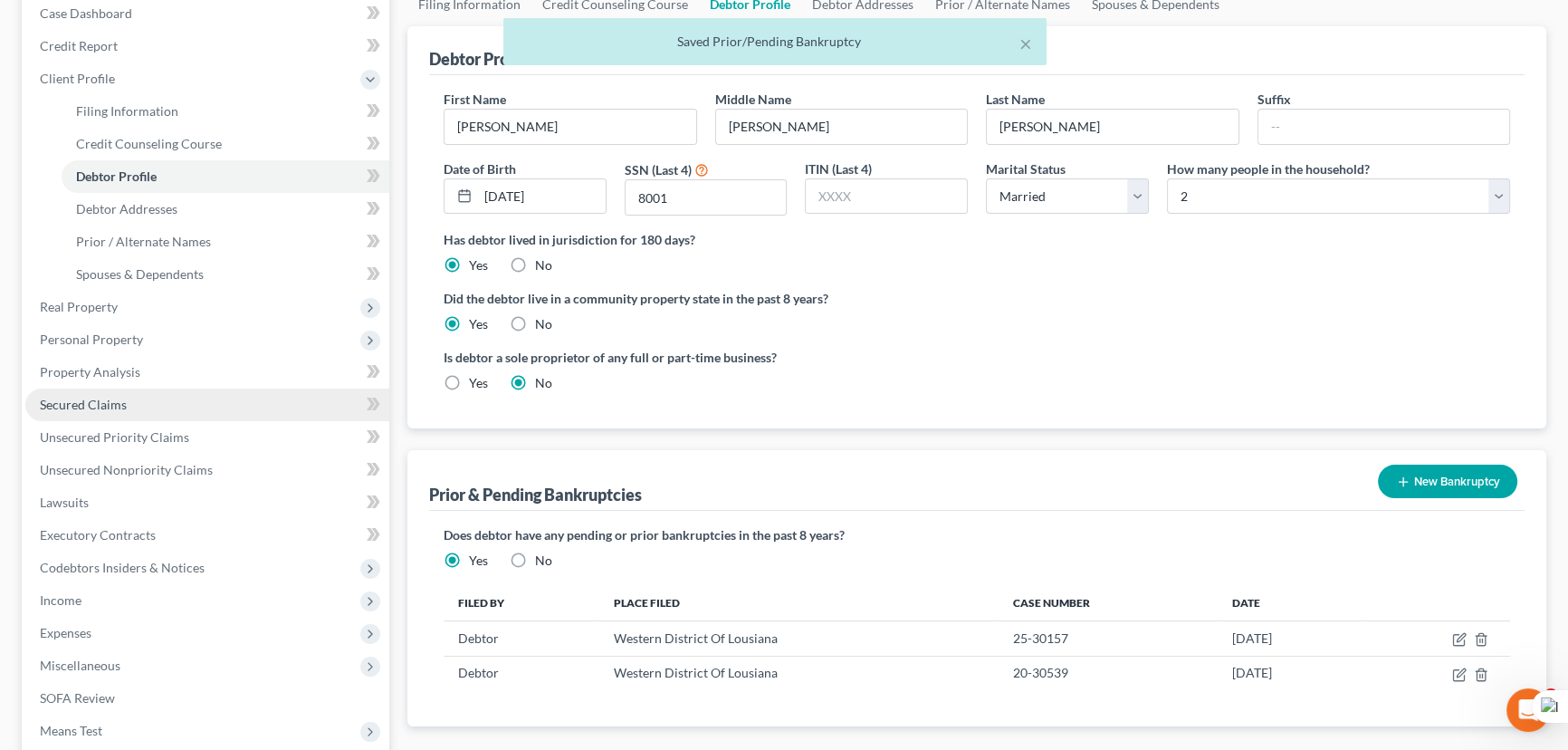
click at [131, 414] on link "Secured Claims" at bounding box center [207, 404] width 364 height 33
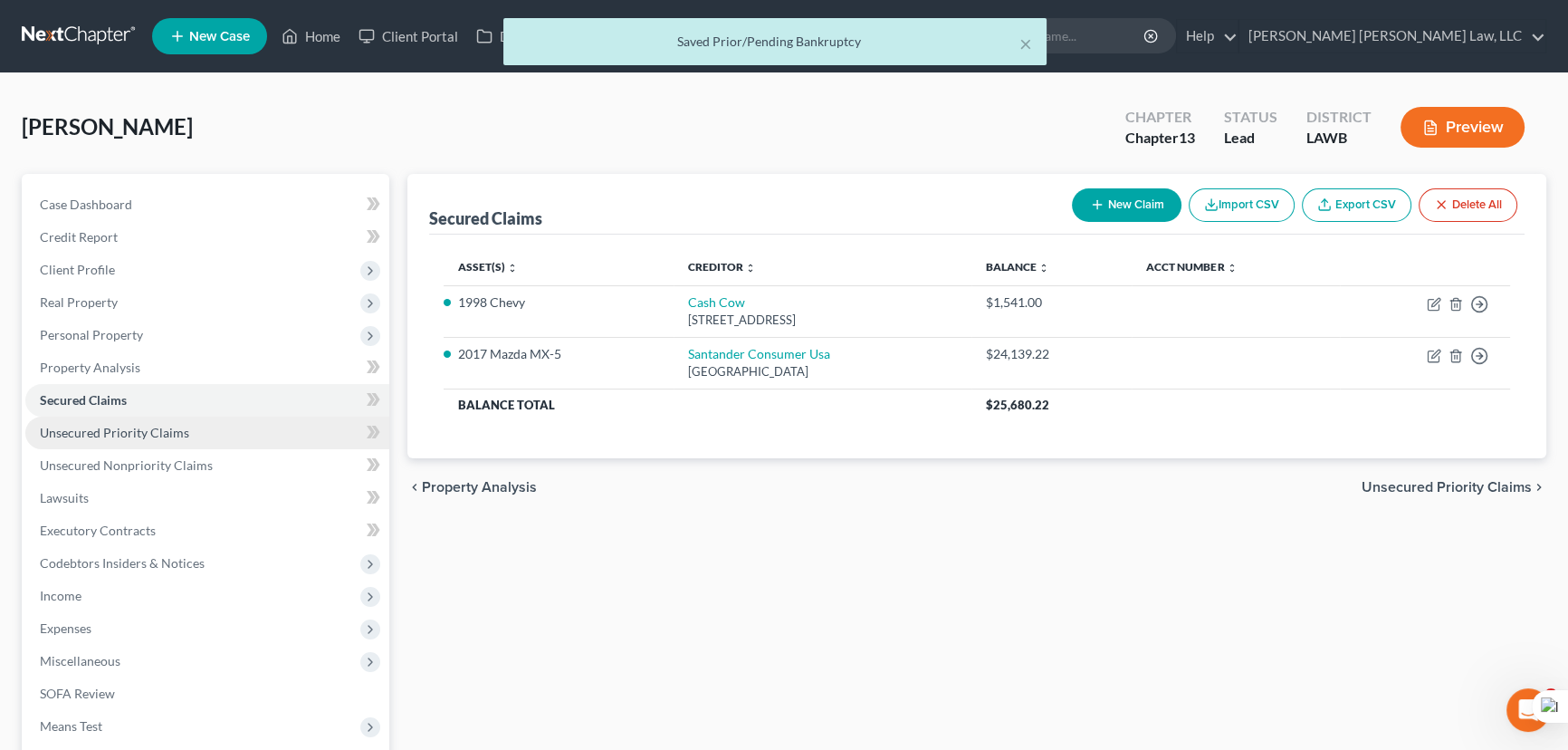
click at [199, 434] on link "Unsecured Priority Claims" at bounding box center [207, 433] width 364 height 33
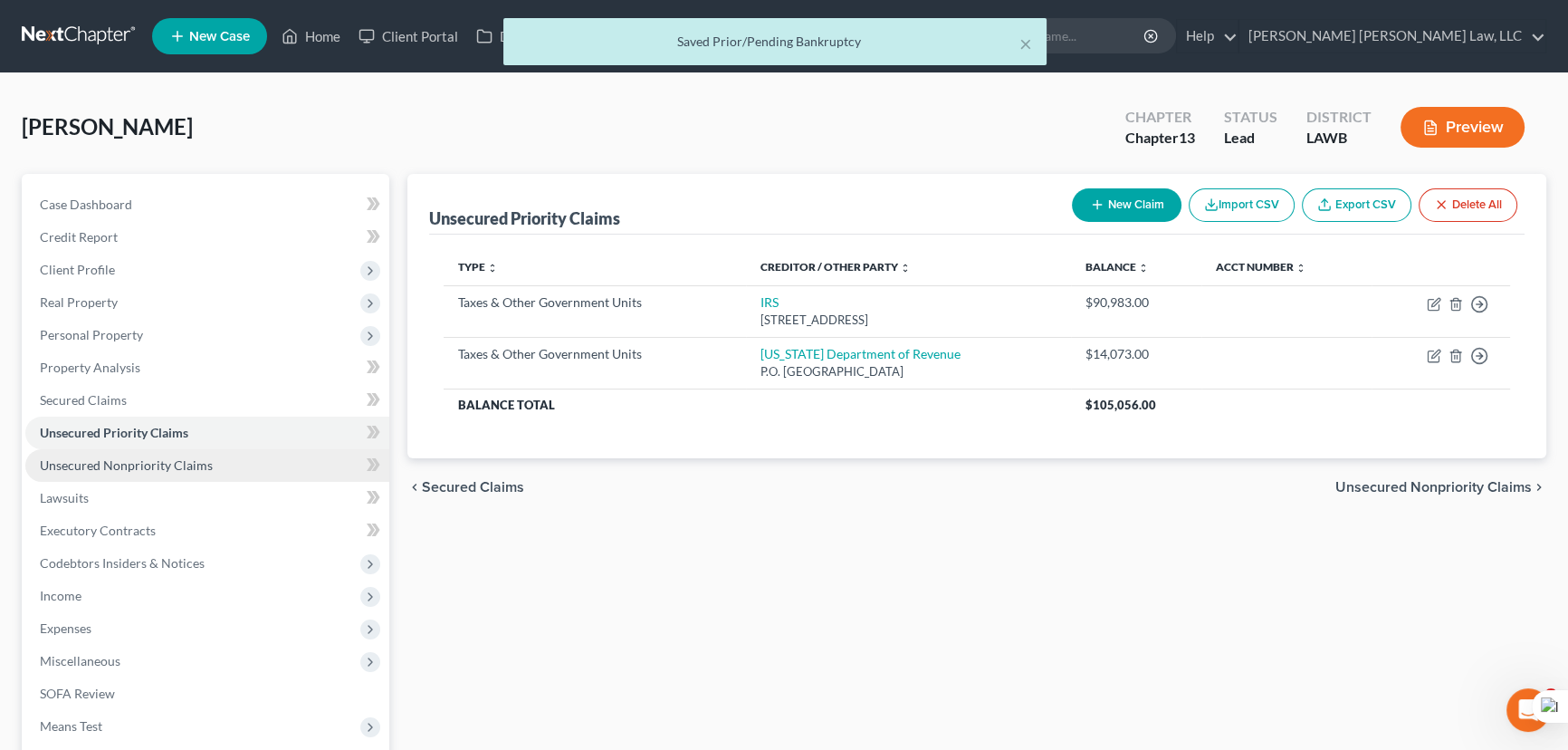
click at [198, 466] on span "Unsecured Nonpriority Claims" at bounding box center [126, 464] width 173 height 15
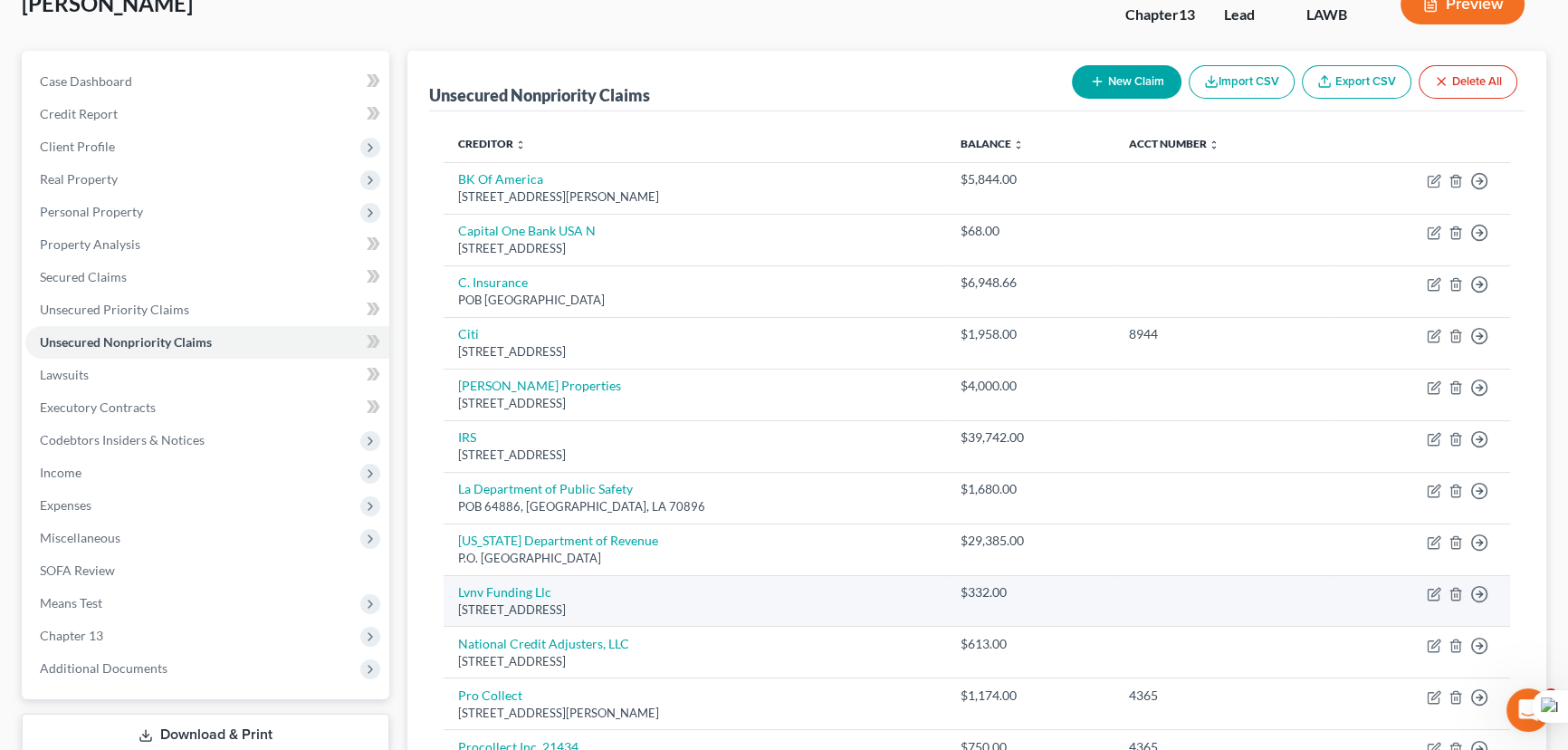
scroll to position [122, 0]
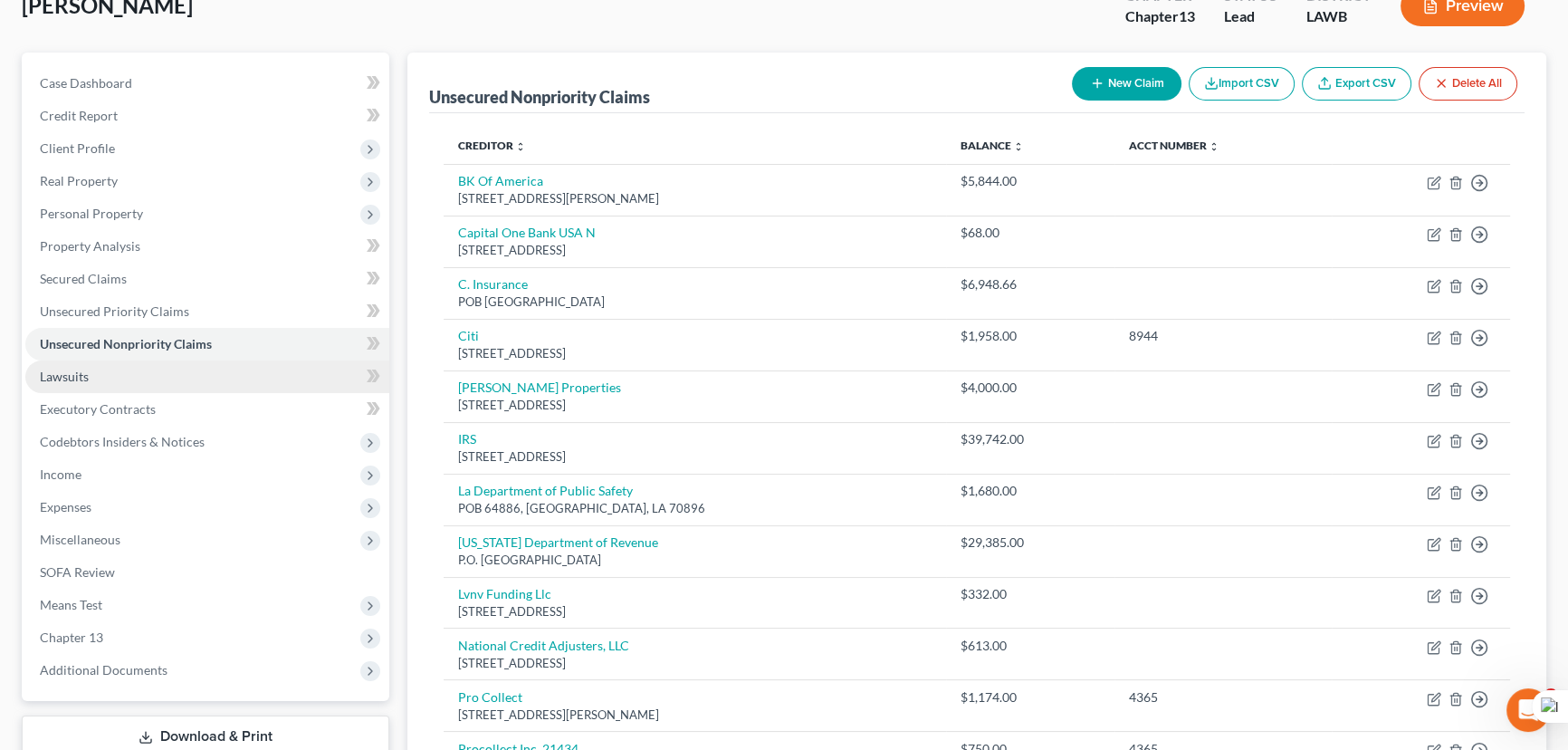
click at [214, 380] on link "Lawsuits" at bounding box center [207, 376] width 364 height 33
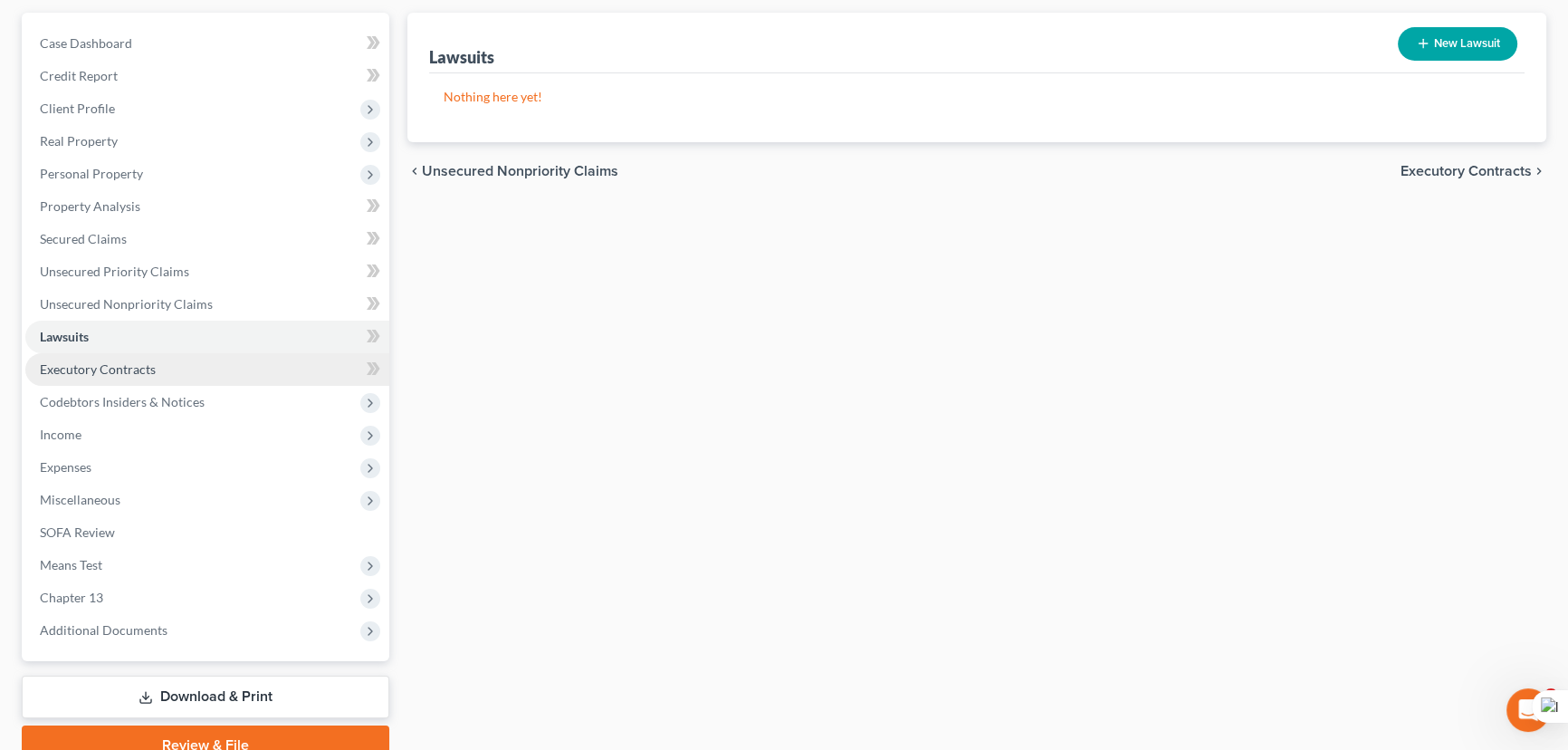
scroll to position [164, 0]
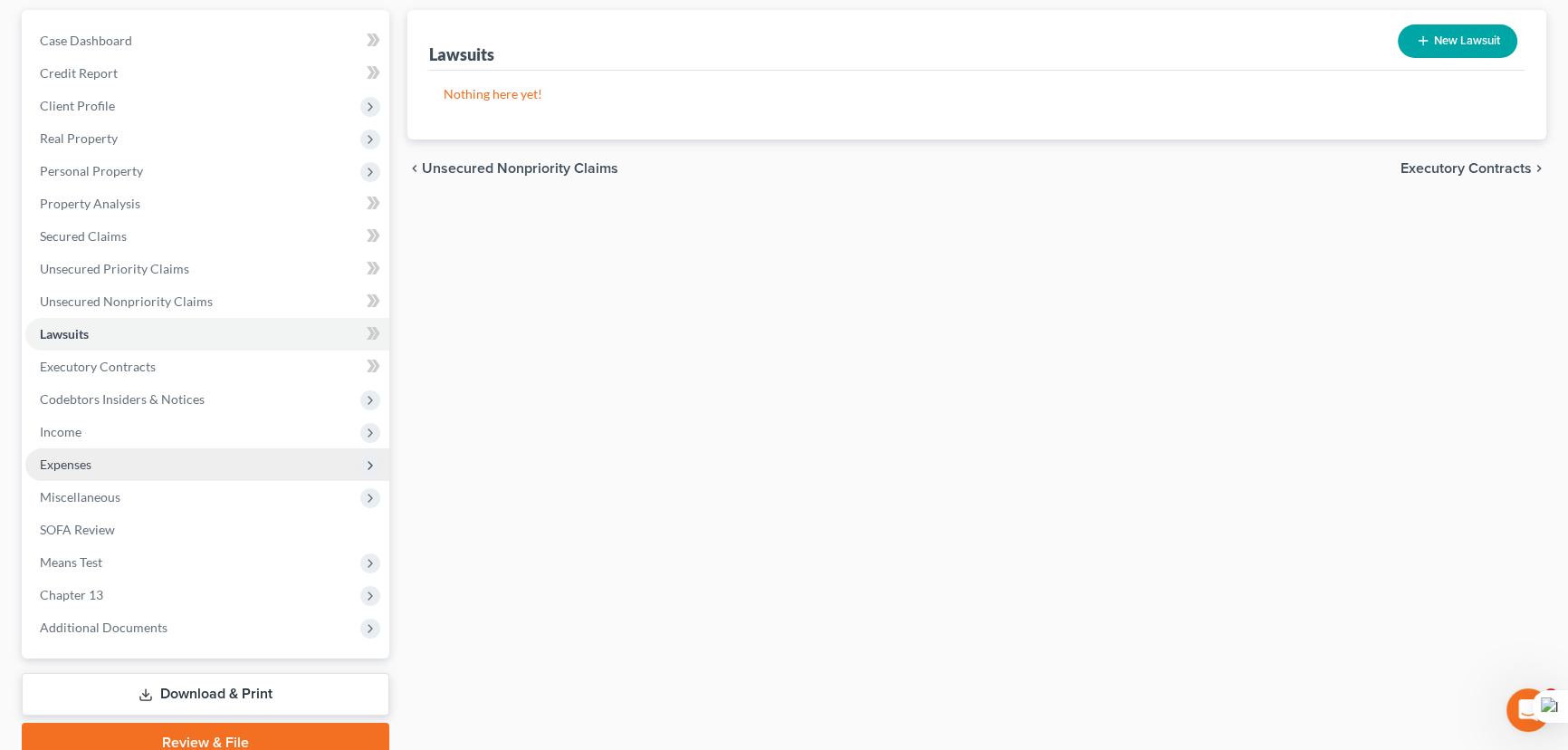
drag, startPoint x: 108, startPoint y: 419, endPoint x: 124, endPoint y: 467, distance: 50.6
click at [108, 419] on span "Income" at bounding box center [207, 432] width 364 height 33
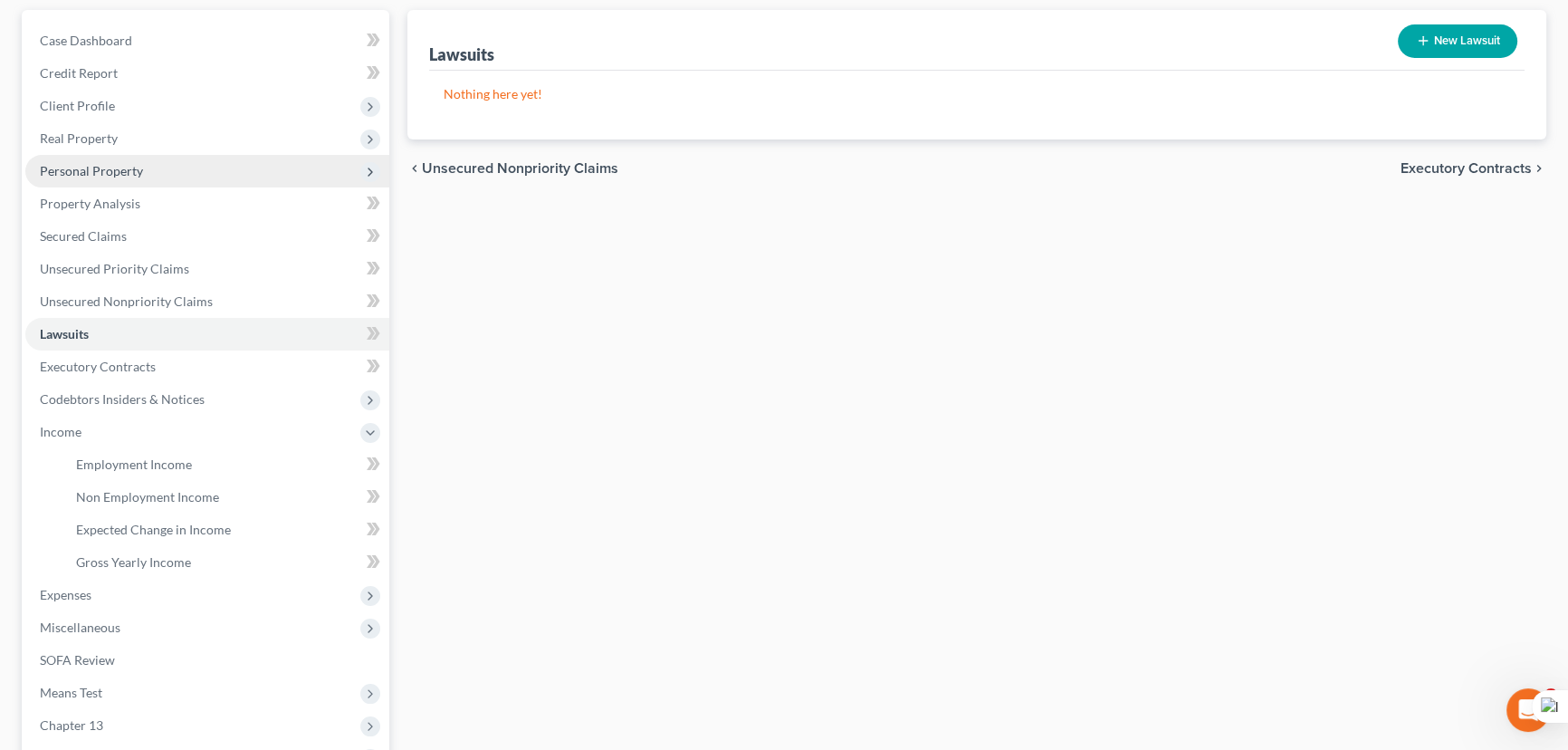
click at [145, 170] on span "Personal Property" at bounding box center [207, 170] width 364 height 33
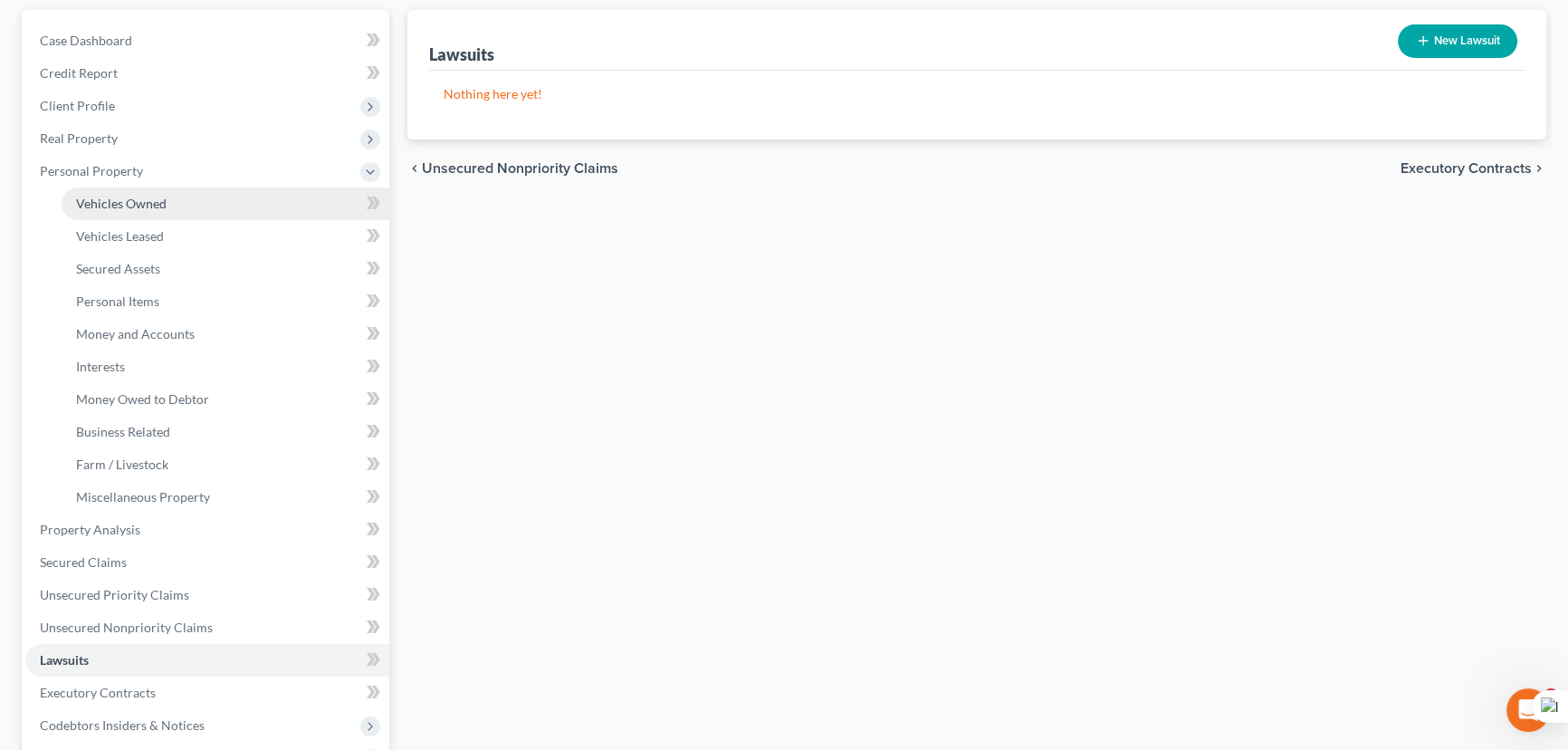
click at [150, 196] on span "Vehicles Owned" at bounding box center [121, 203] width 91 height 15
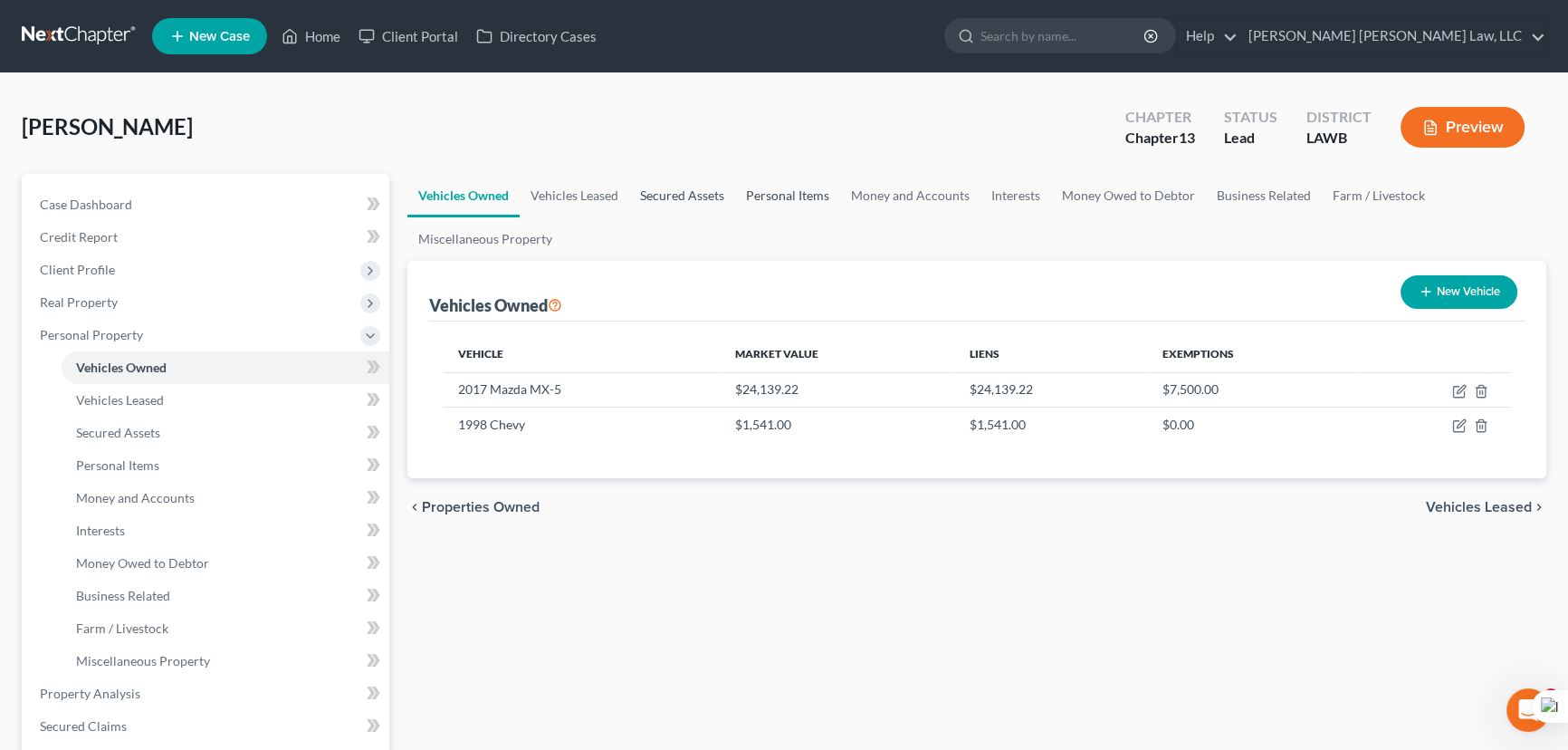
click at [687, 187] on link "Secured Assets" at bounding box center [681, 196] width 106 height 43
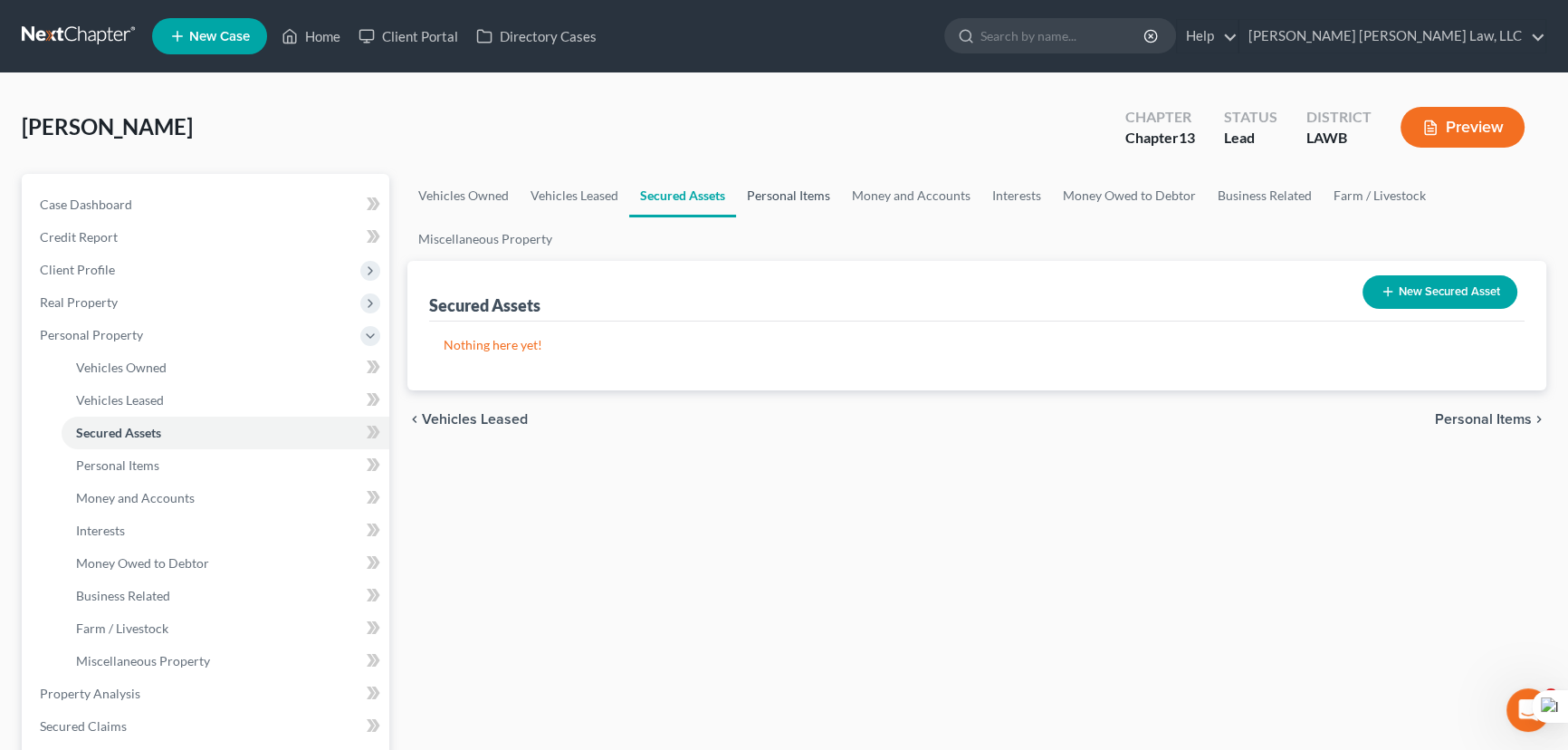
click at [801, 191] on link "Personal Items" at bounding box center [788, 196] width 105 height 43
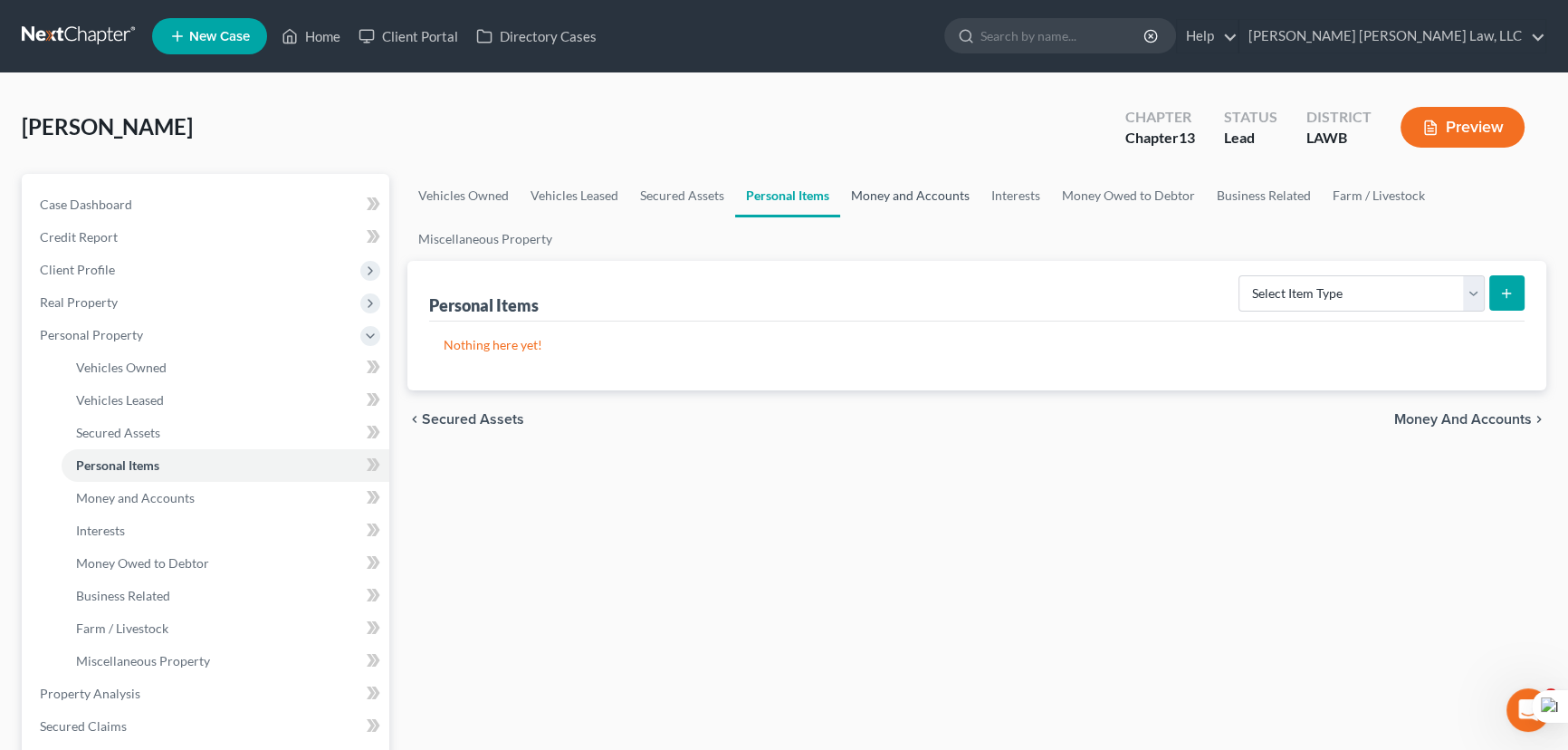
click at [919, 190] on link "Money and Accounts" at bounding box center [910, 196] width 140 height 43
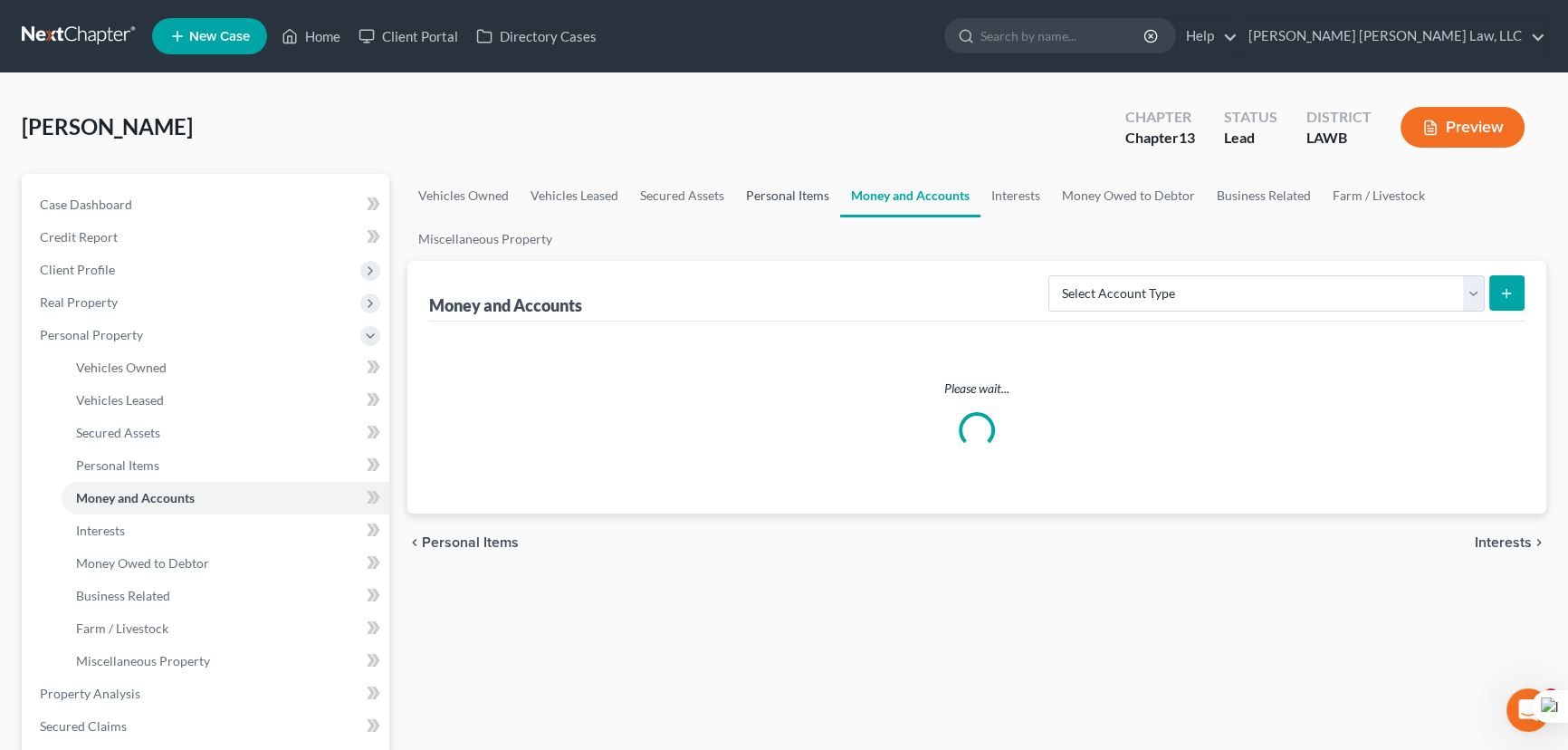
click at [833, 190] on link "Personal Items" at bounding box center [787, 196] width 105 height 43
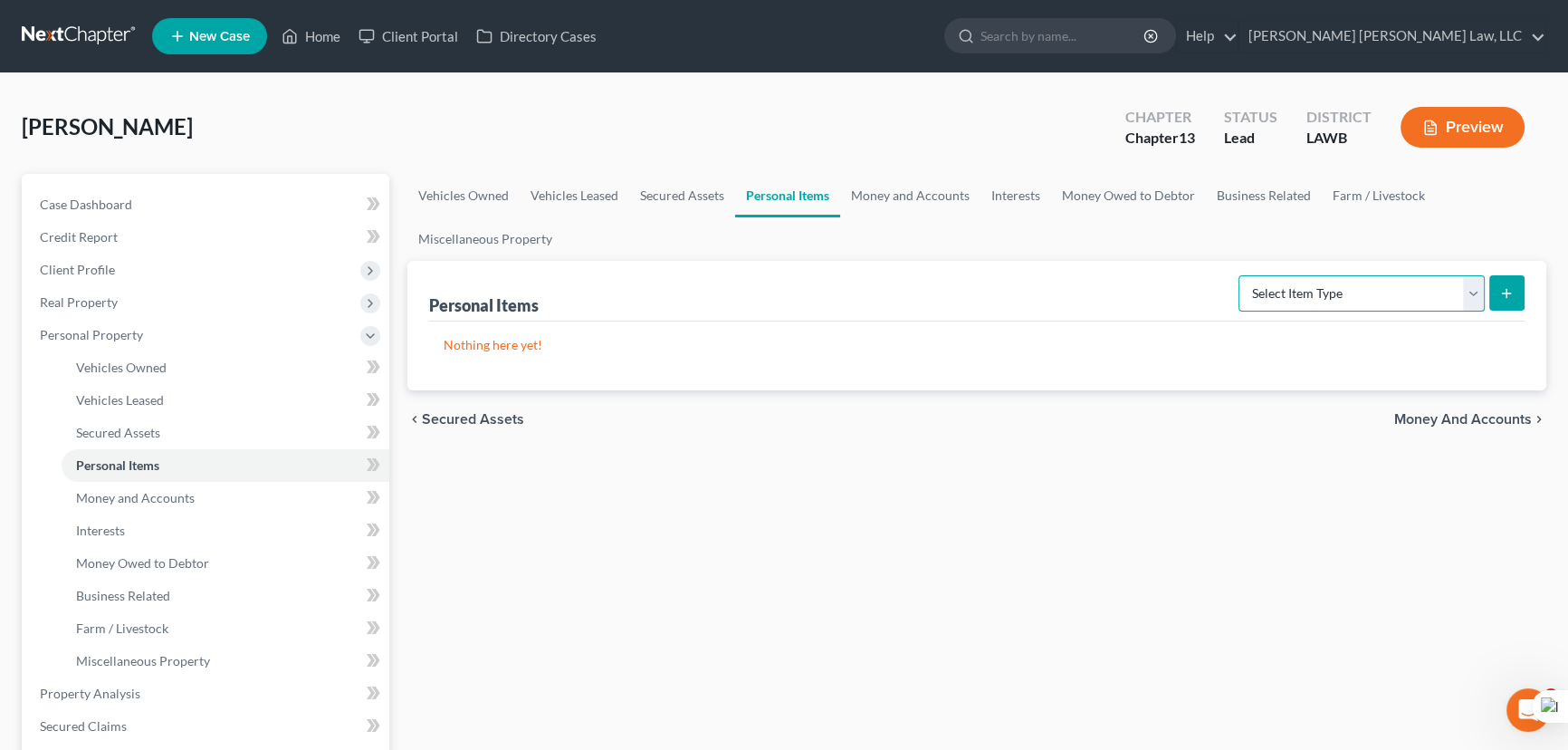
drag, startPoint x: 1295, startPoint y: 294, endPoint x: 1295, endPoint y: 304, distance: 10.0
click at [1295, 294] on select "Select Item Type Clothing (A/B: 11) Collectibles Of Value (A/B: 8) Electronics …" at bounding box center [1361, 293] width 246 height 37
select select "clothing"
click at [1241, 275] on select "Select Item Type Clothing (A/B: 11) Collectibles Of Value (A/B: 8) Electronics …" at bounding box center [1361, 293] width 246 height 37
click at [1508, 293] on line "submit" at bounding box center [1506, 293] width 8 height 0
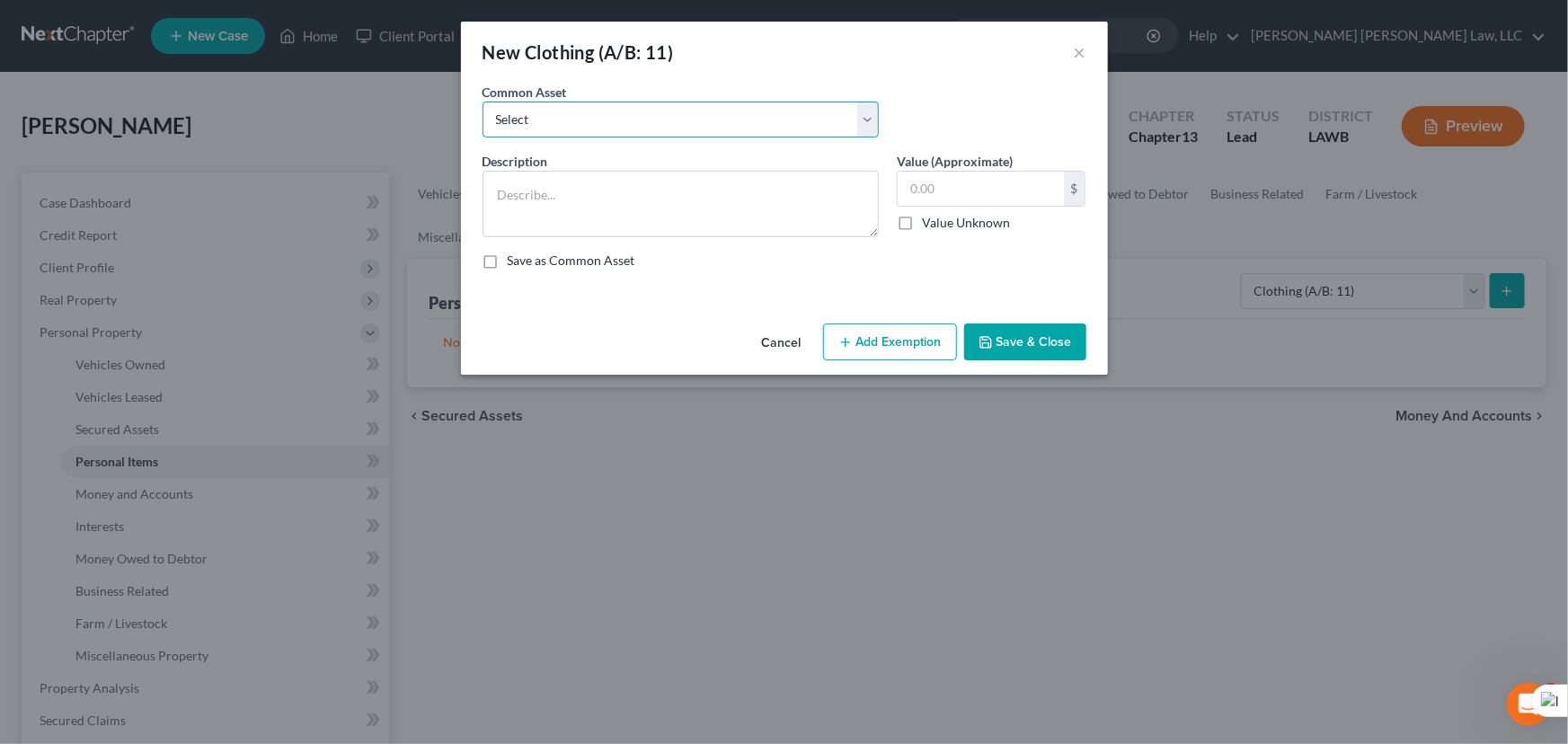
drag, startPoint x: 671, startPoint y: 113, endPoint x: 659, endPoint y: 132, distance: 22.5
click at [671, 113] on select "Select Clothes Clothes" at bounding box center [680, 119] width 396 height 36
select select "0"
click at [482, 101] on select "Select Clothes Clothes" at bounding box center [680, 119] width 396 height 36
type textarea "Clothes"
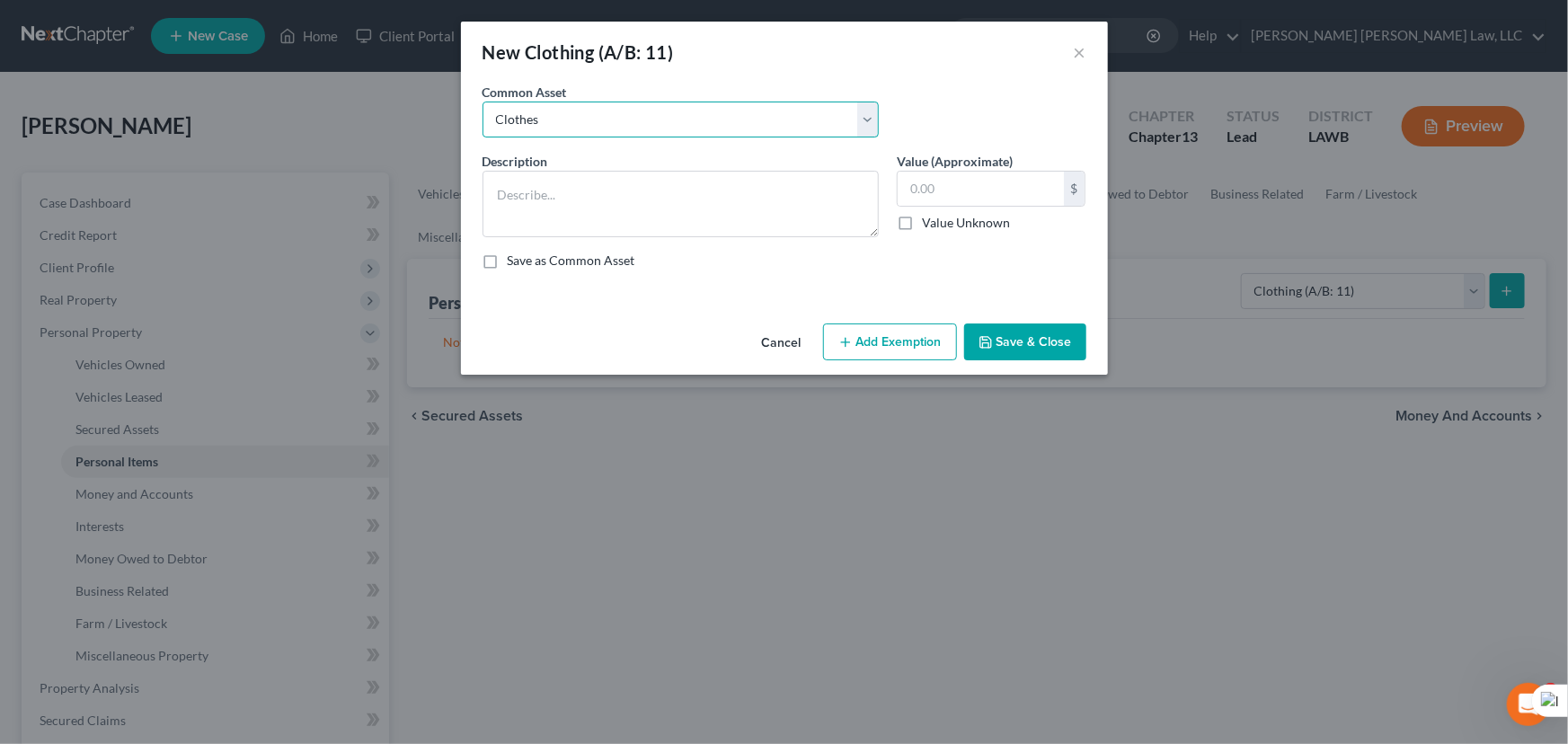
type input "300.00"
click at [871, 342] on button "Add Exemption" at bounding box center [890, 342] width 134 height 38
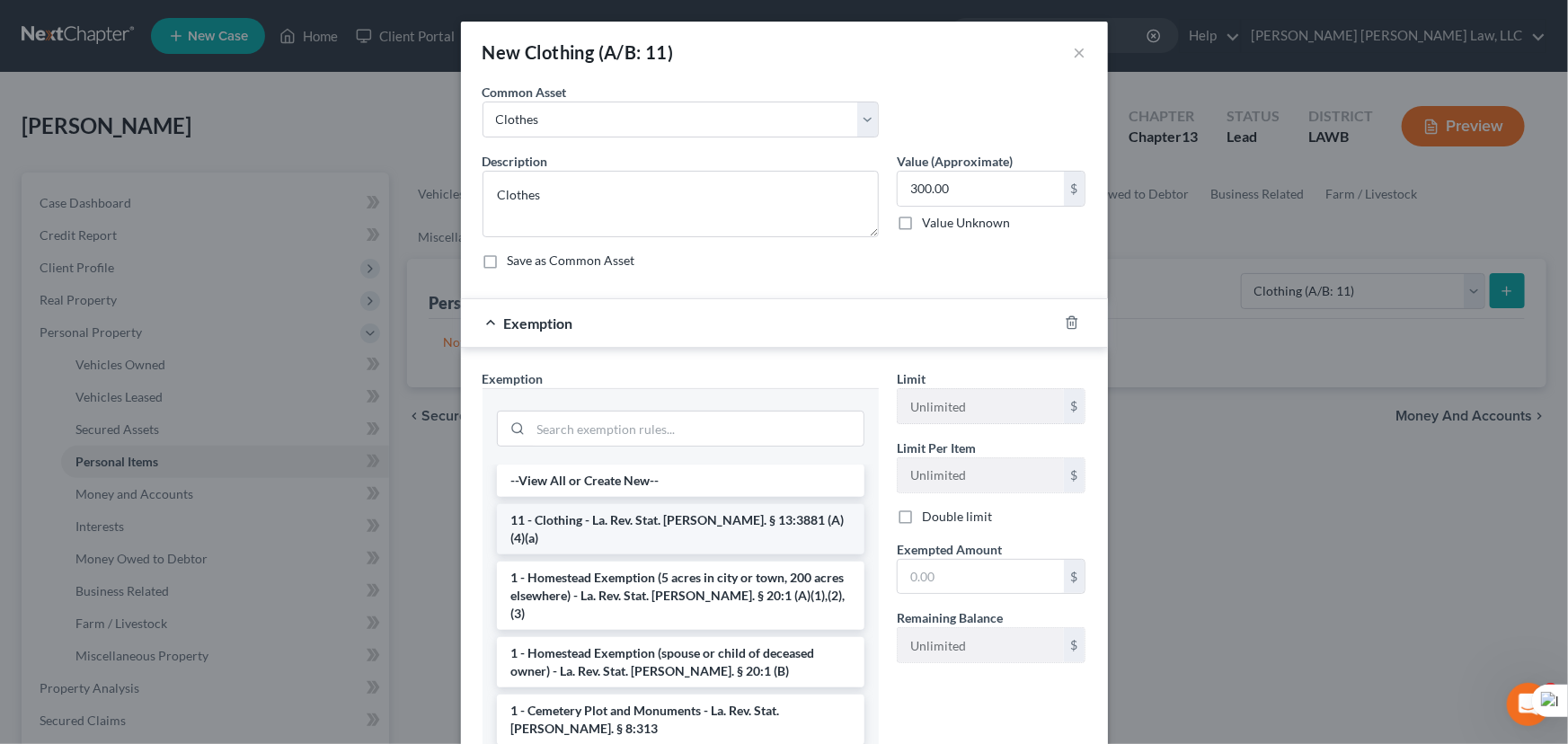
click at [654, 511] on li "11 - Clothing - La. Rev. Stat. Ann. § 13:3881 (A)(4)(a)" at bounding box center [681, 529] width 368 height 50
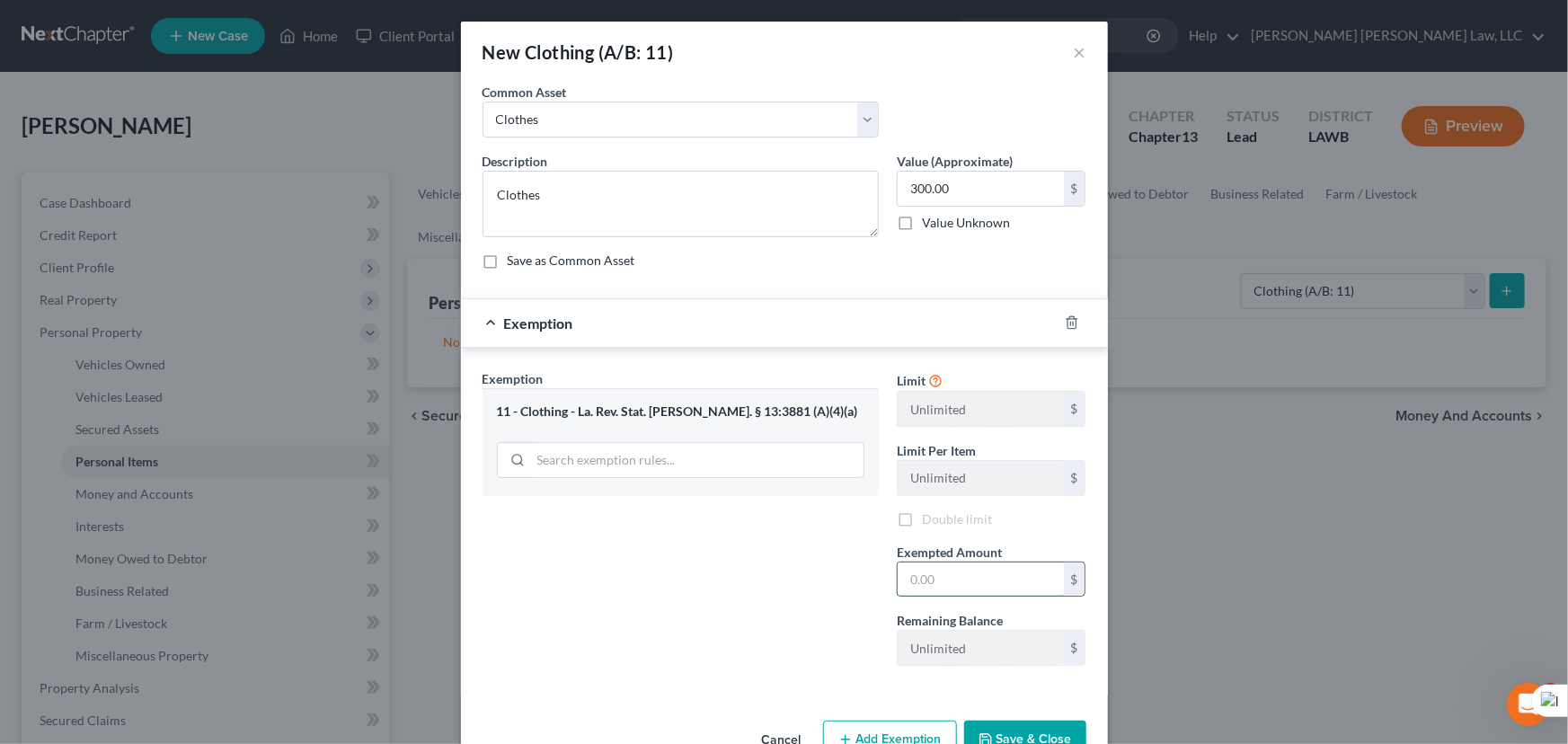
click at [968, 567] on input "text" at bounding box center [981, 579] width 166 height 34
type input "300.00"
click at [1025, 738] on button "Save & Close" at bounding box center [1026, 739] width 123 height 38
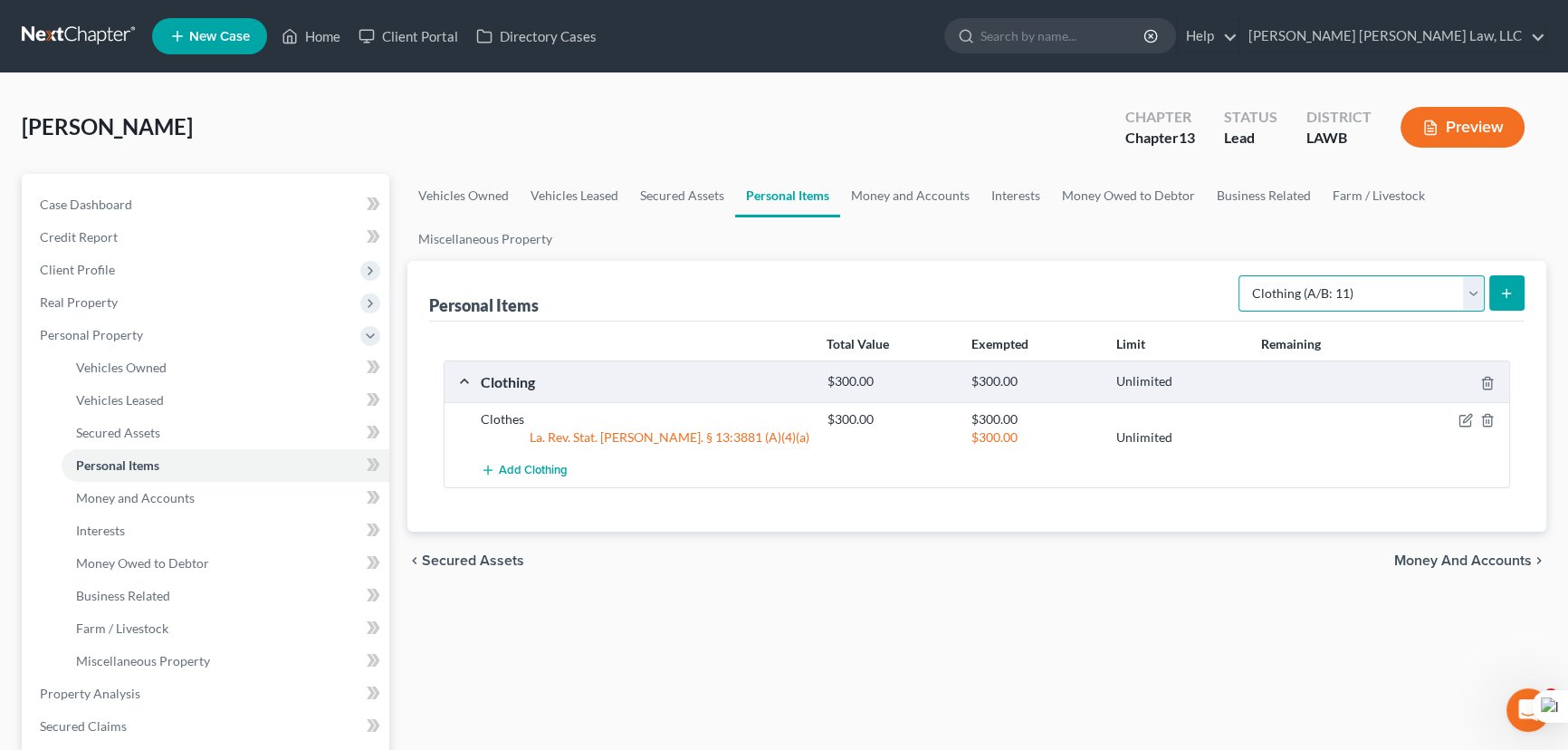
drag, startPoint x: 1356, startPoint y: 295, endPoint x: 1356, endPoint y: 306, distance: 11.0
click at [1356, 295] on select "Select Item Type Clothing (A/B: 11) Collectibles Of Value (A/B: 8) Electronics …" at bounding box center [1361, 293] width 246 height 37
select select "household_goods"
click at [1241, 275] on select "Select Item Type Clothing (A/B: 11) Collectibles Of Value (A/B: 8) Electronics …" at bounding box center [1361, 293] width 246 height 37
click at [1502, 303] on button "submit" at bounding box center [1507, 293] width 36 height 36
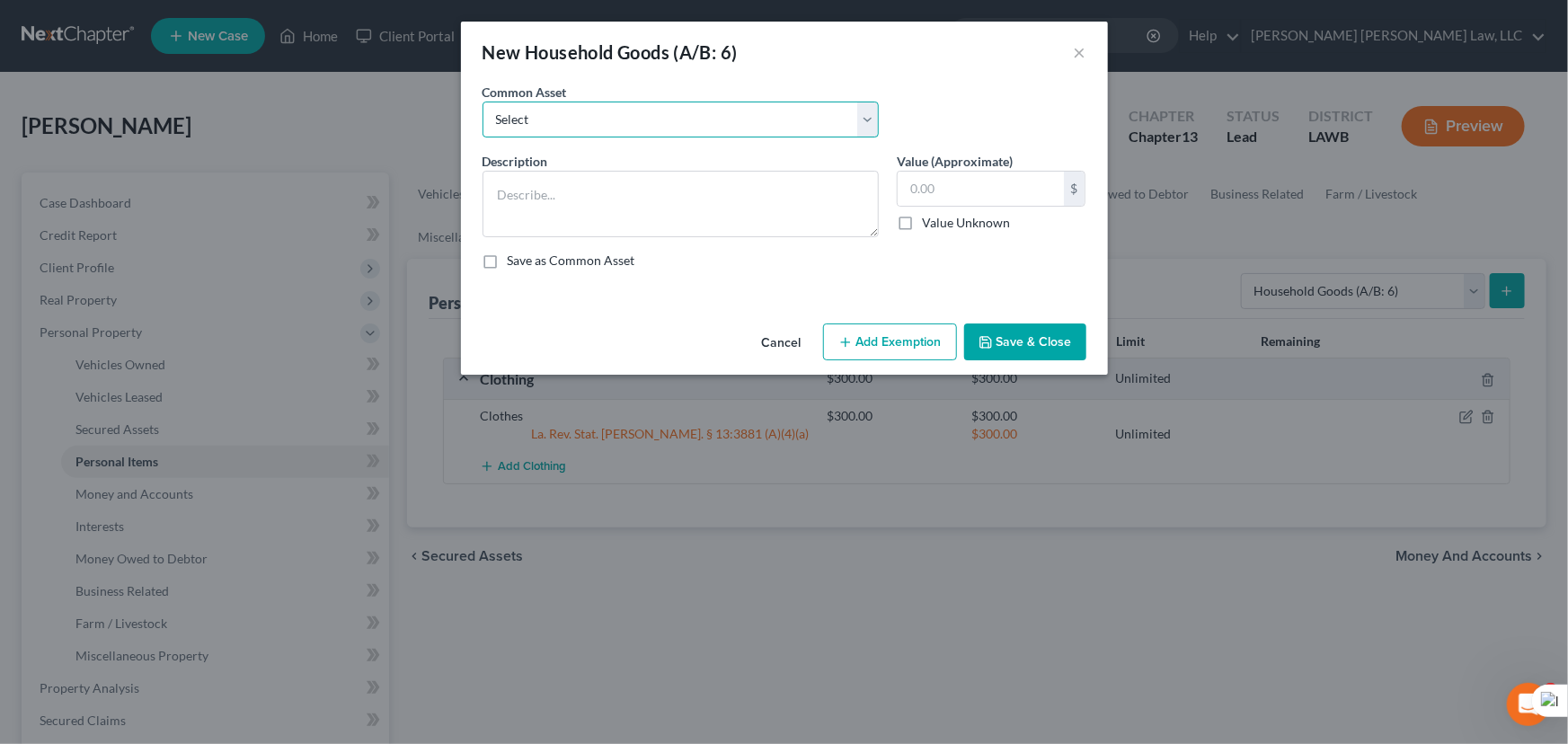
drag, startPoint x: 607, startPoint y: 126, endPoint x: 593, endPoint y: 135, distance: 16.6
click at [607, 126] on select "Select Furniture Movables 2002 Chevy Tahoe 231,000 miles Movables Movables Mova…" at bounding box center [680, 119] width 396 height 36
select select "0"
click at [482, 101] on select "Select Furniture Movables 2002 Chevy Tahoe 231,000 miles Movables Movables Mova…" at bounding box center [680, 119] width 396 height 36
type textarea "Furniture"
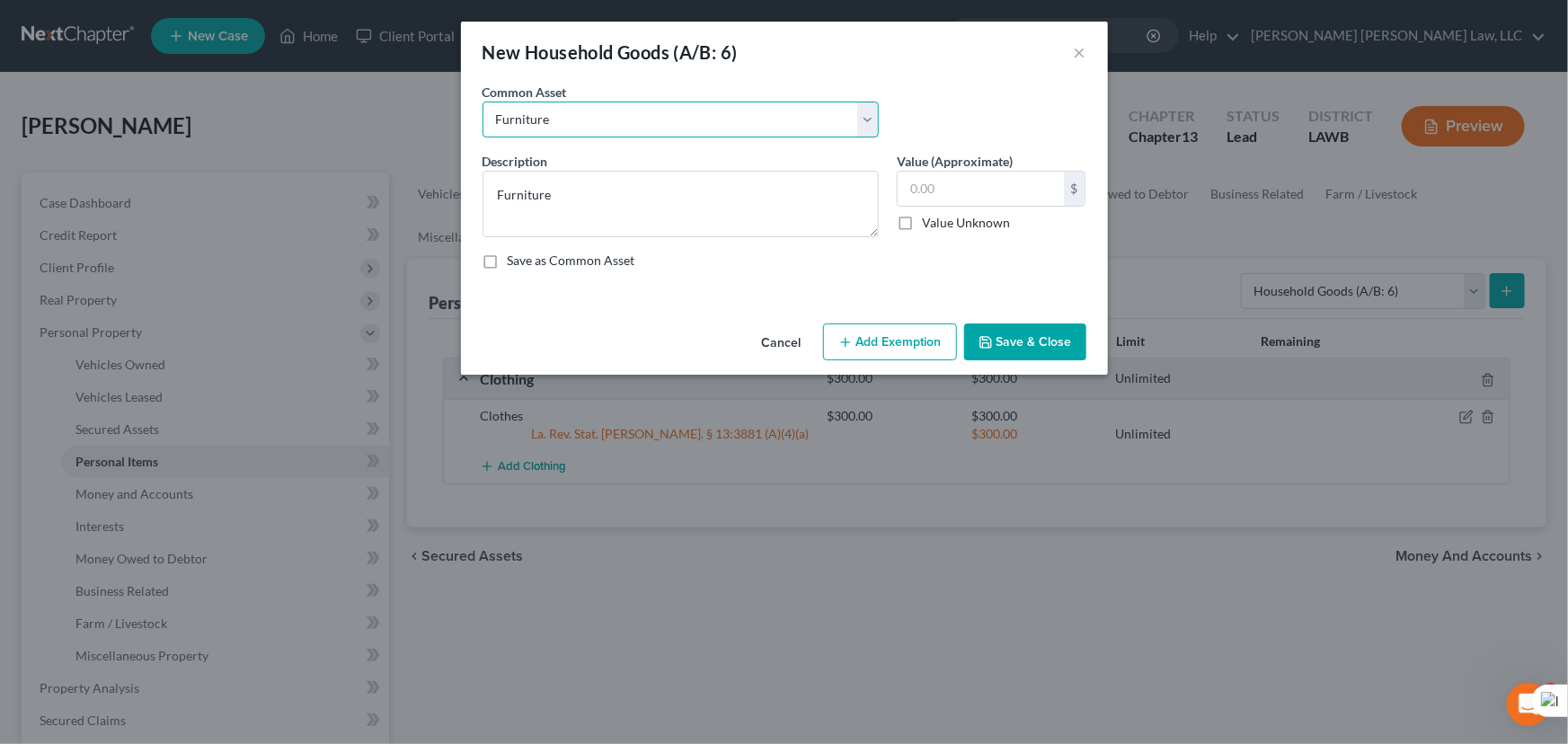
type input "1,200.00"
click at [913, 330] on button "Add Exemption" at bounding box center [890, 342] width 134 height 38
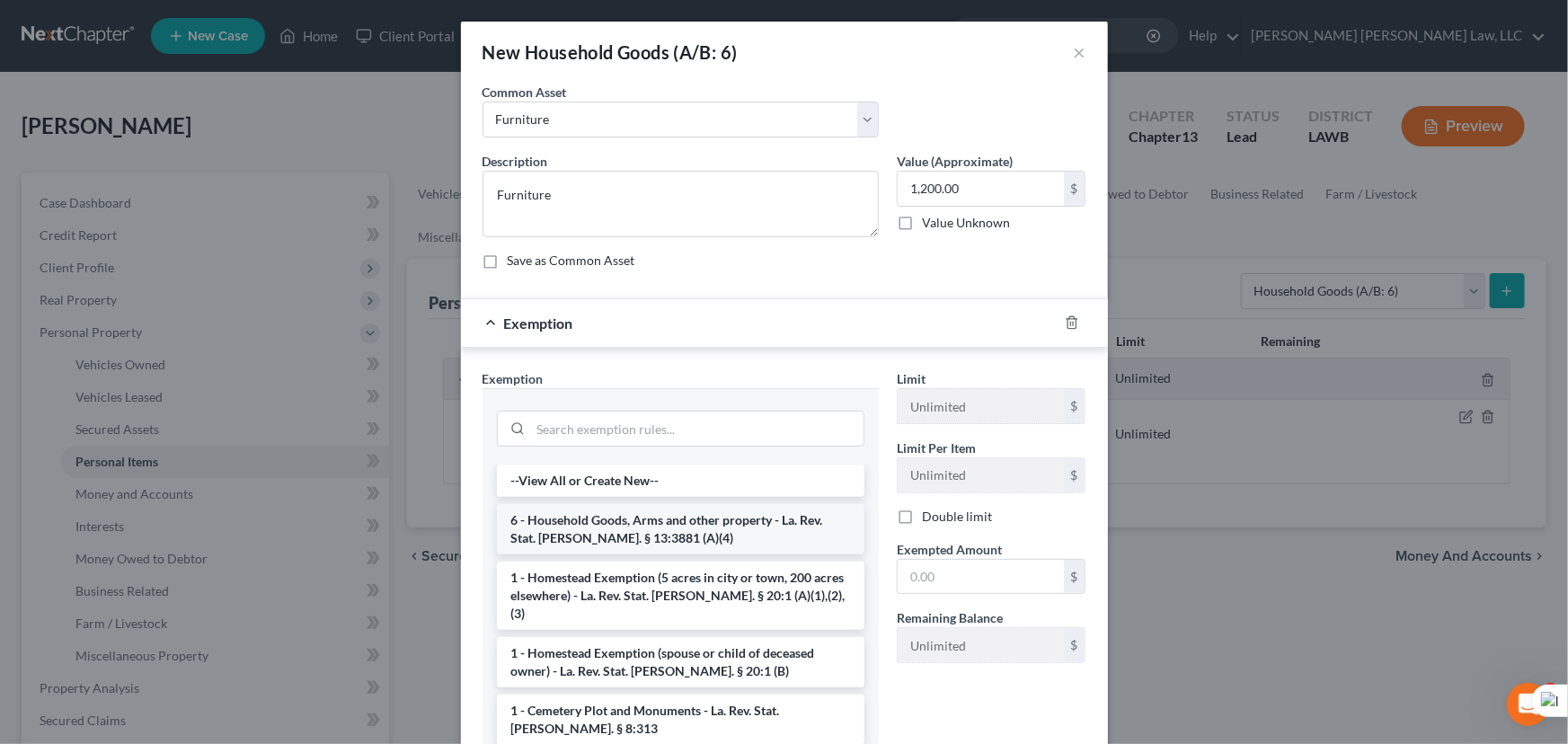
click at [631, 520] on li "6 - Household Goods, Arms and other property - La. Rev. Stat. Ann. § 13:3881 (A…" at bounding box center [681, 529] width 368 height 50
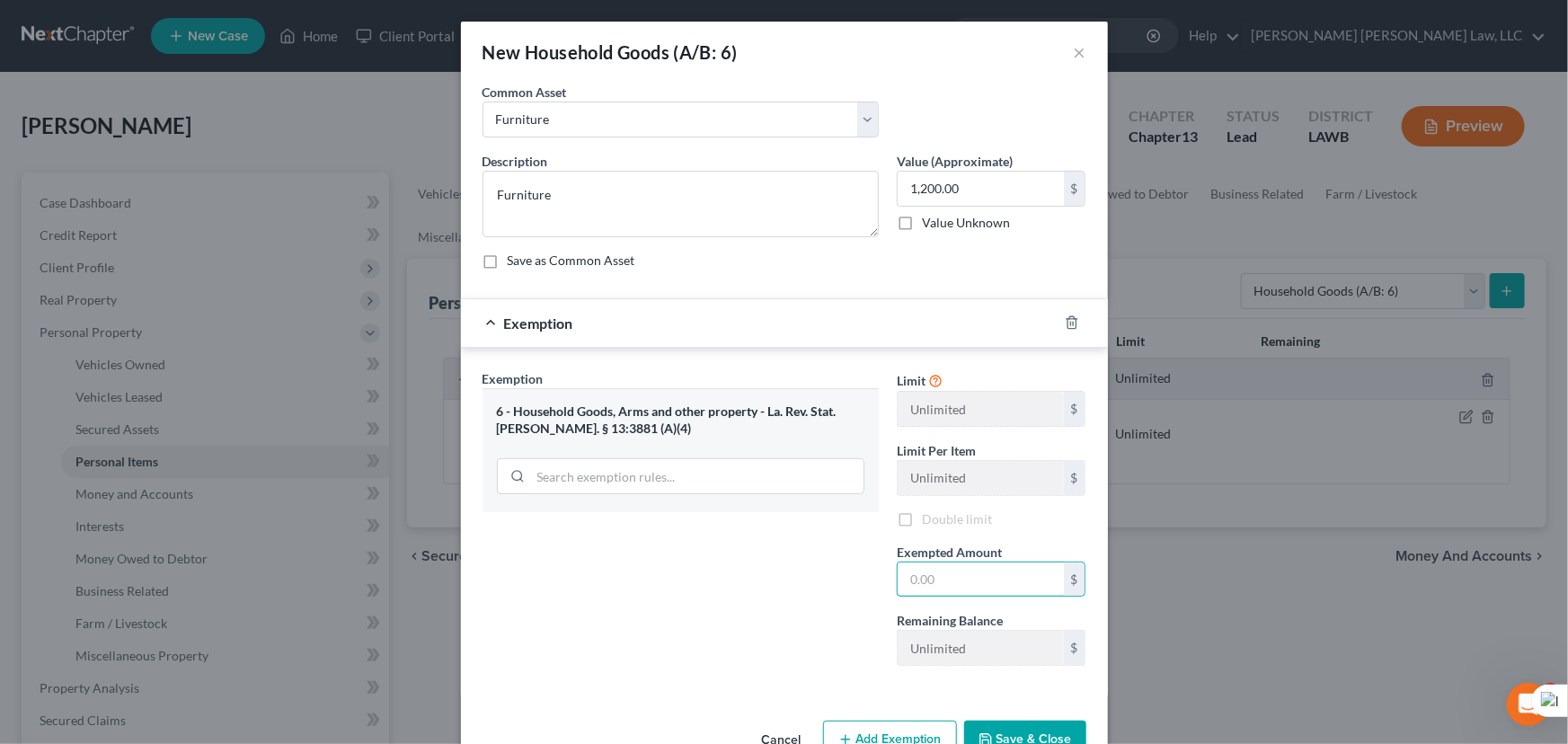
drag, startPoint x: 958, startPoint y: 566, endPoint x: 1005, endPoint y: 611, distance: 65.1
click at [958, 566] on input "text" at bounding box center [981, 579] width 166 height 34
type input "1,200.00"
click at [1011, 743] on button "Save & Close" at bounding box center [1026, 739] width 123 height 38
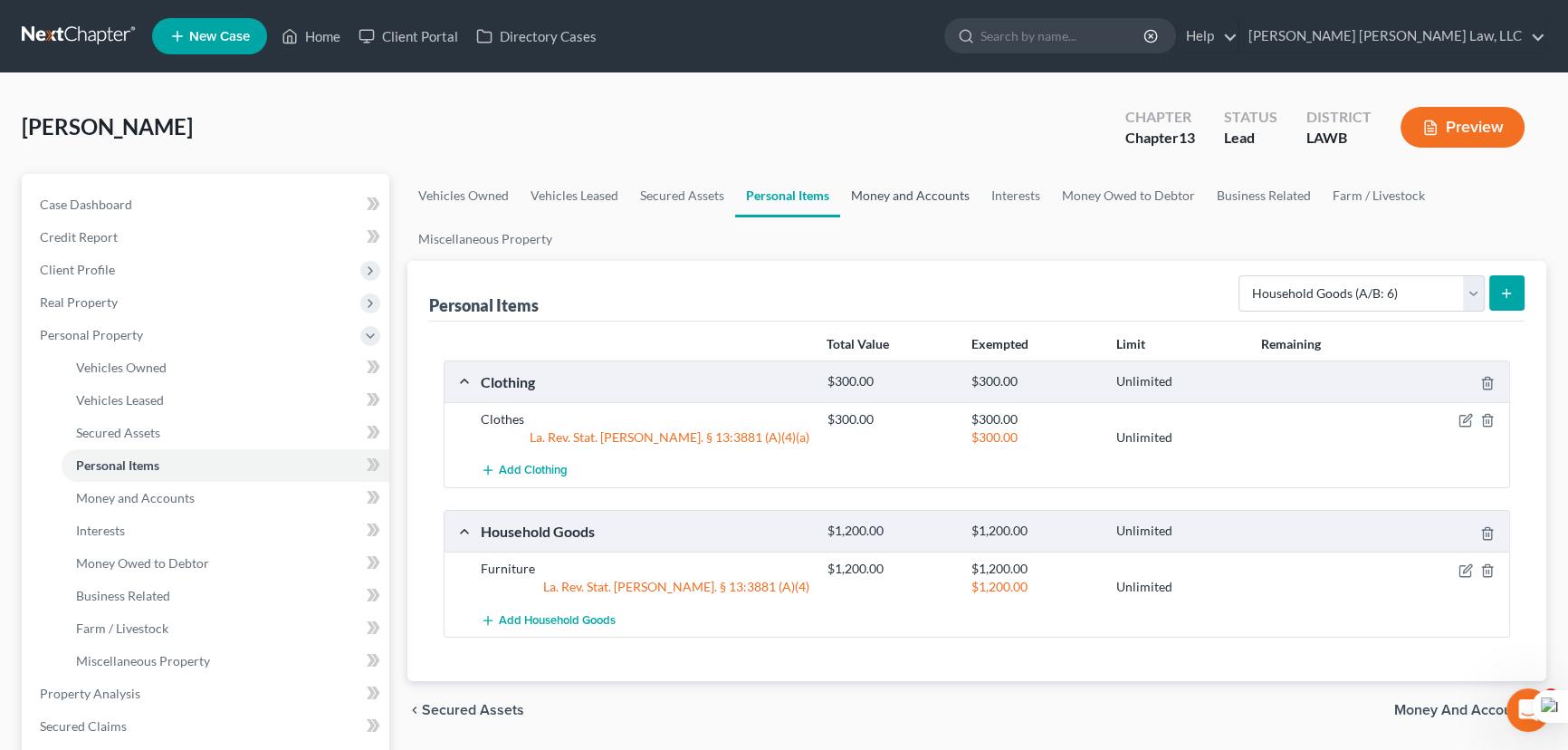
click at [925, 213] on link "Money and Accounts" at bounding box center [910, 196] width 140 height 43
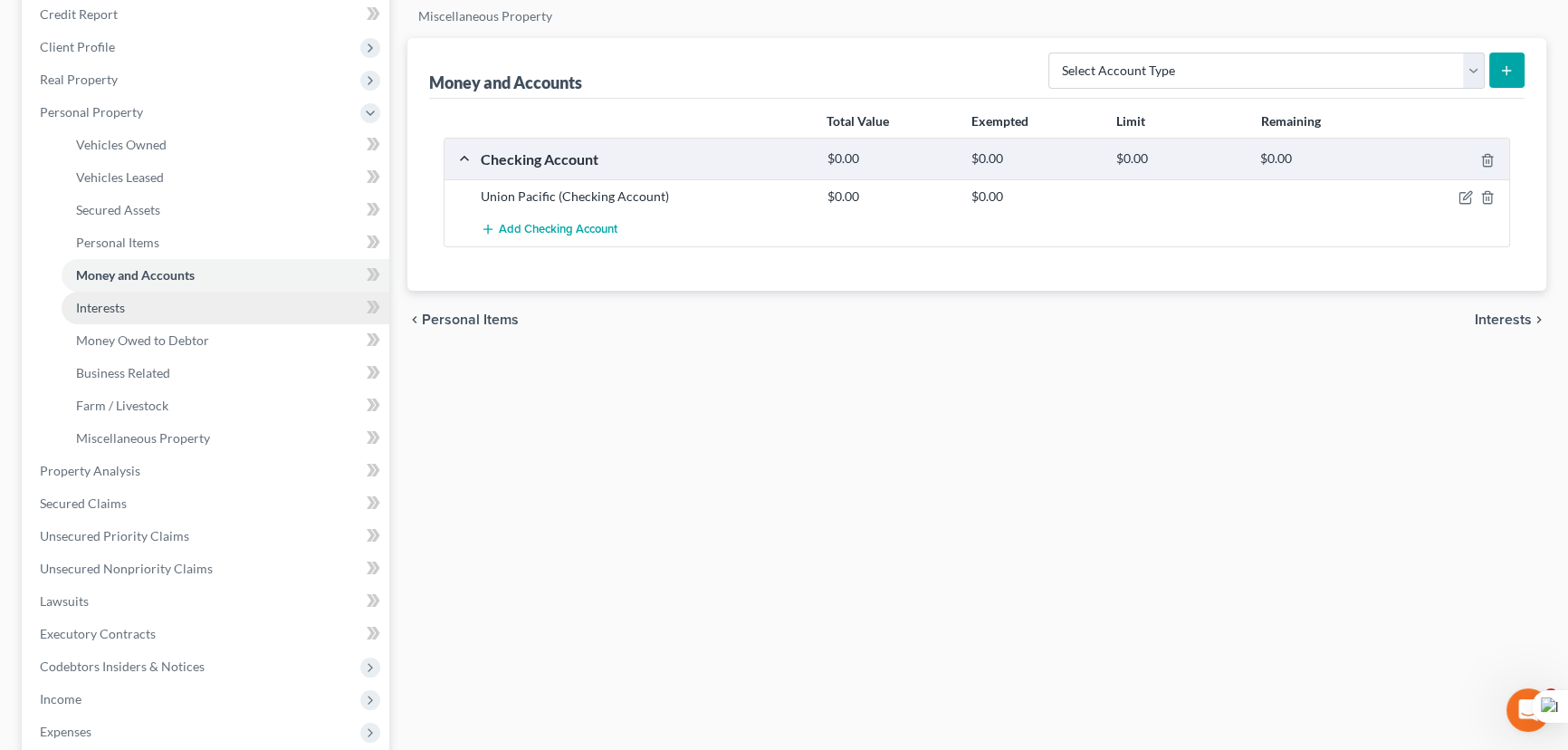
scroll to position [246, 0]
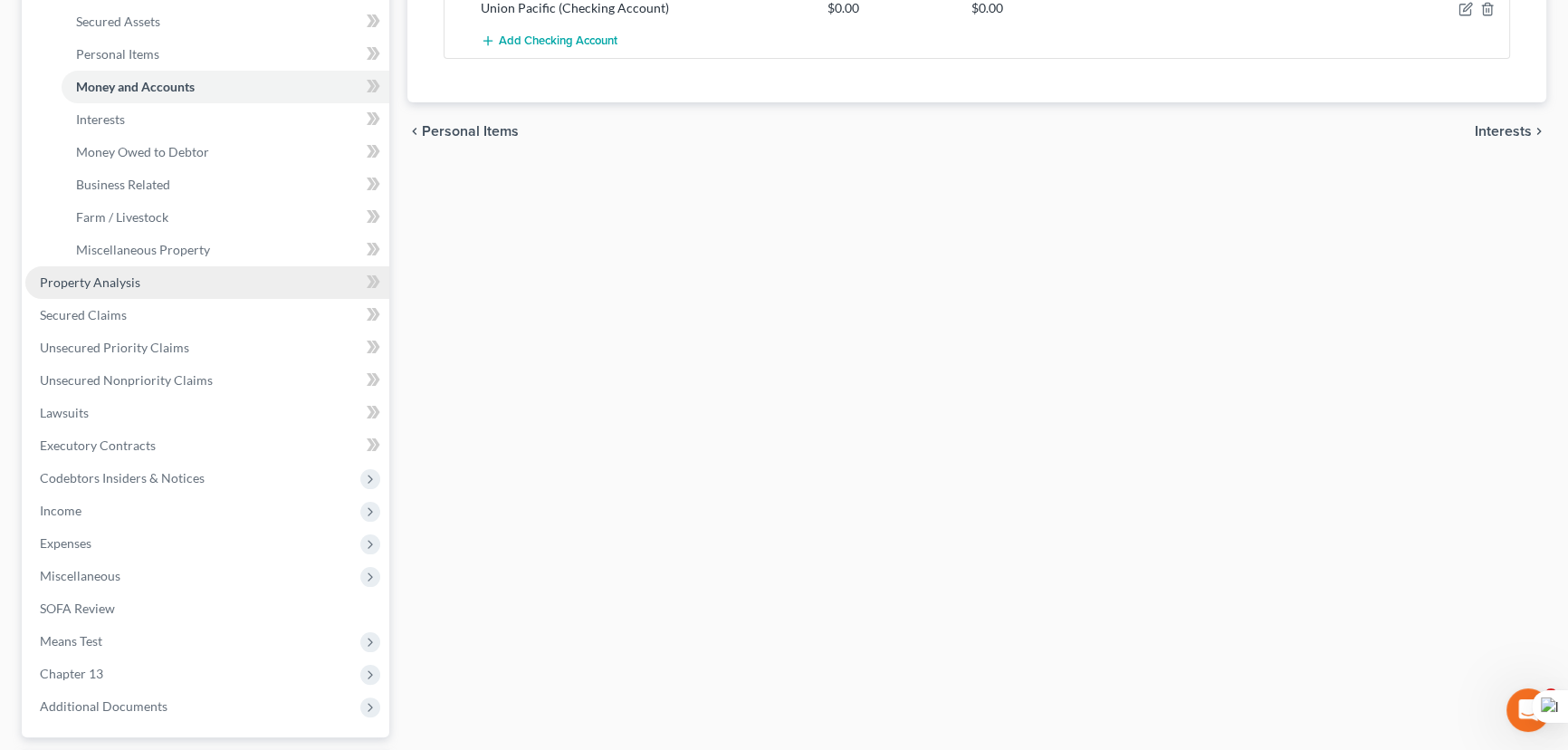
click at [146, 294] on link "Property Analysis" at bounding box center [207, 282] width 364 height 33
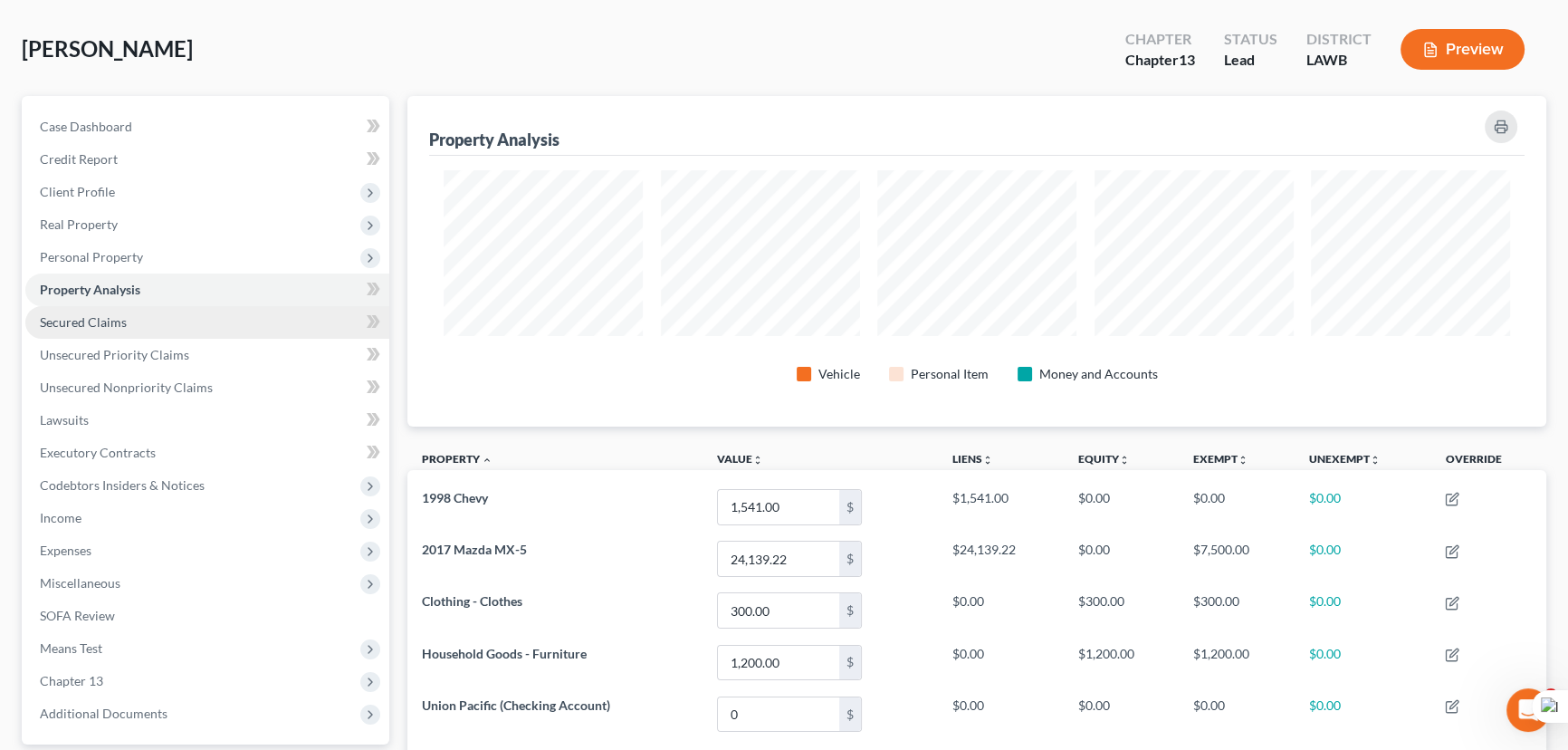
click at [199, 325] on link "Secured Claims" at bounding box center [207, 322] width 364 height 33
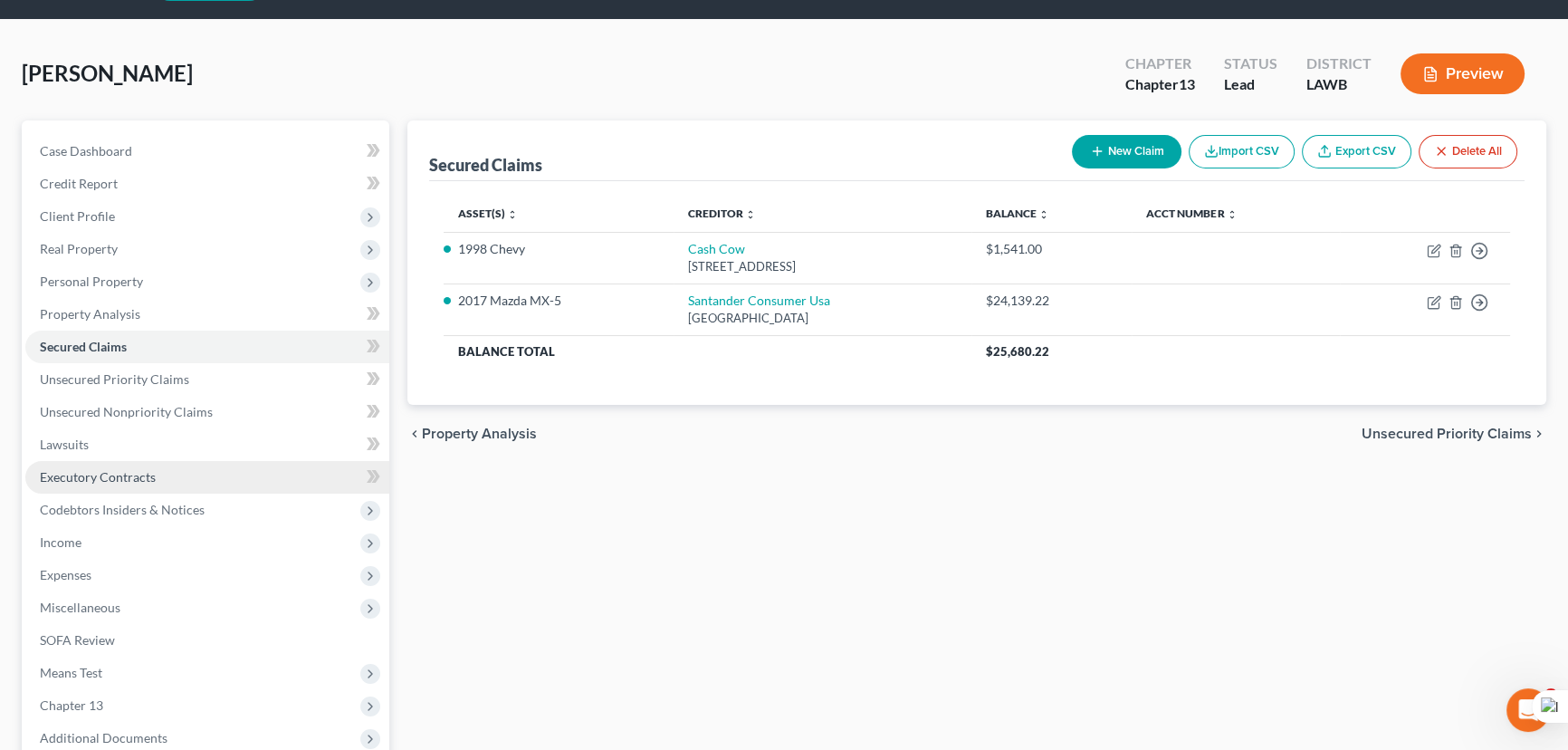
scroll to position [81, 0]
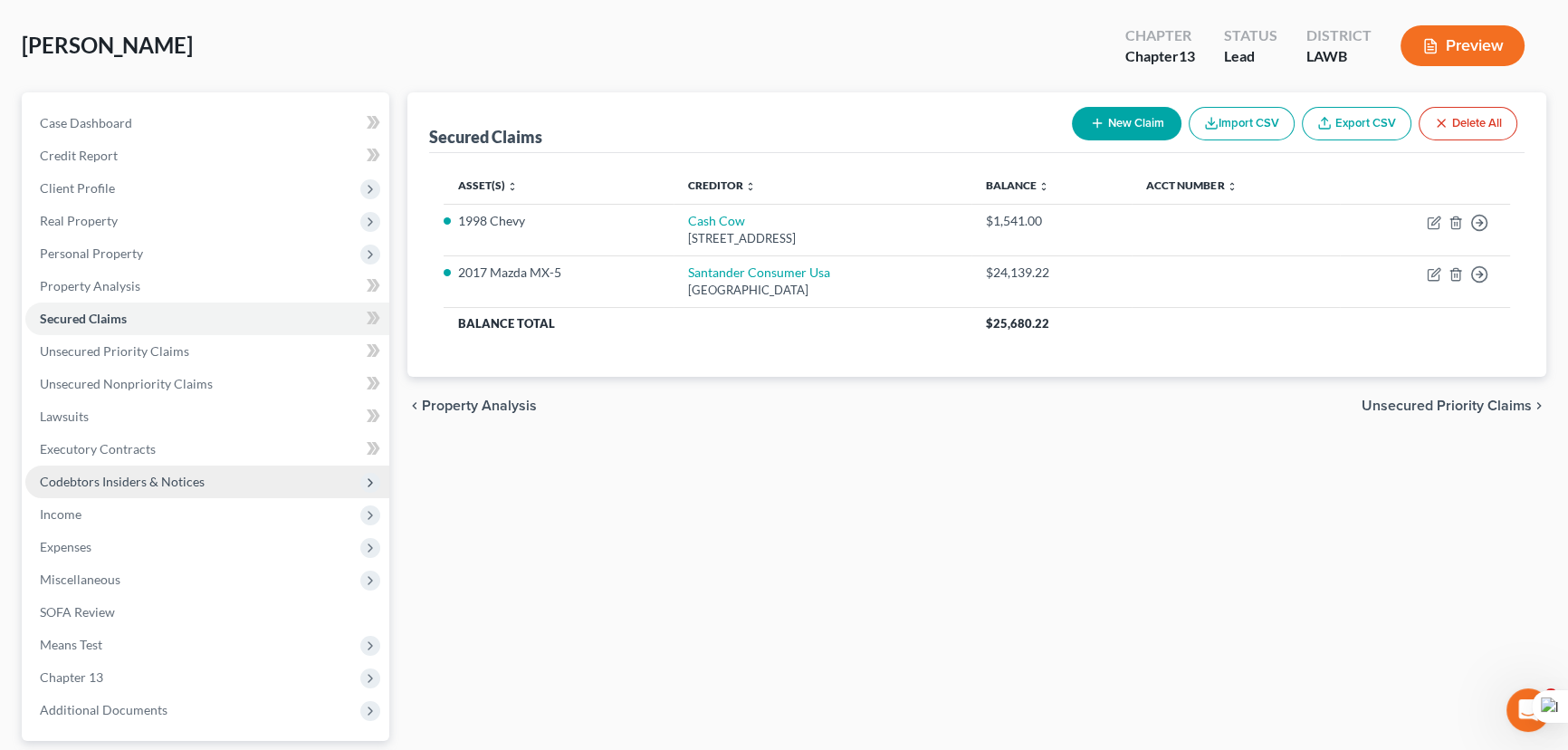
click at [172, 474] on span "Codebtors Insiders & Notices" at bounding box center [123, 481] width 165 height 15
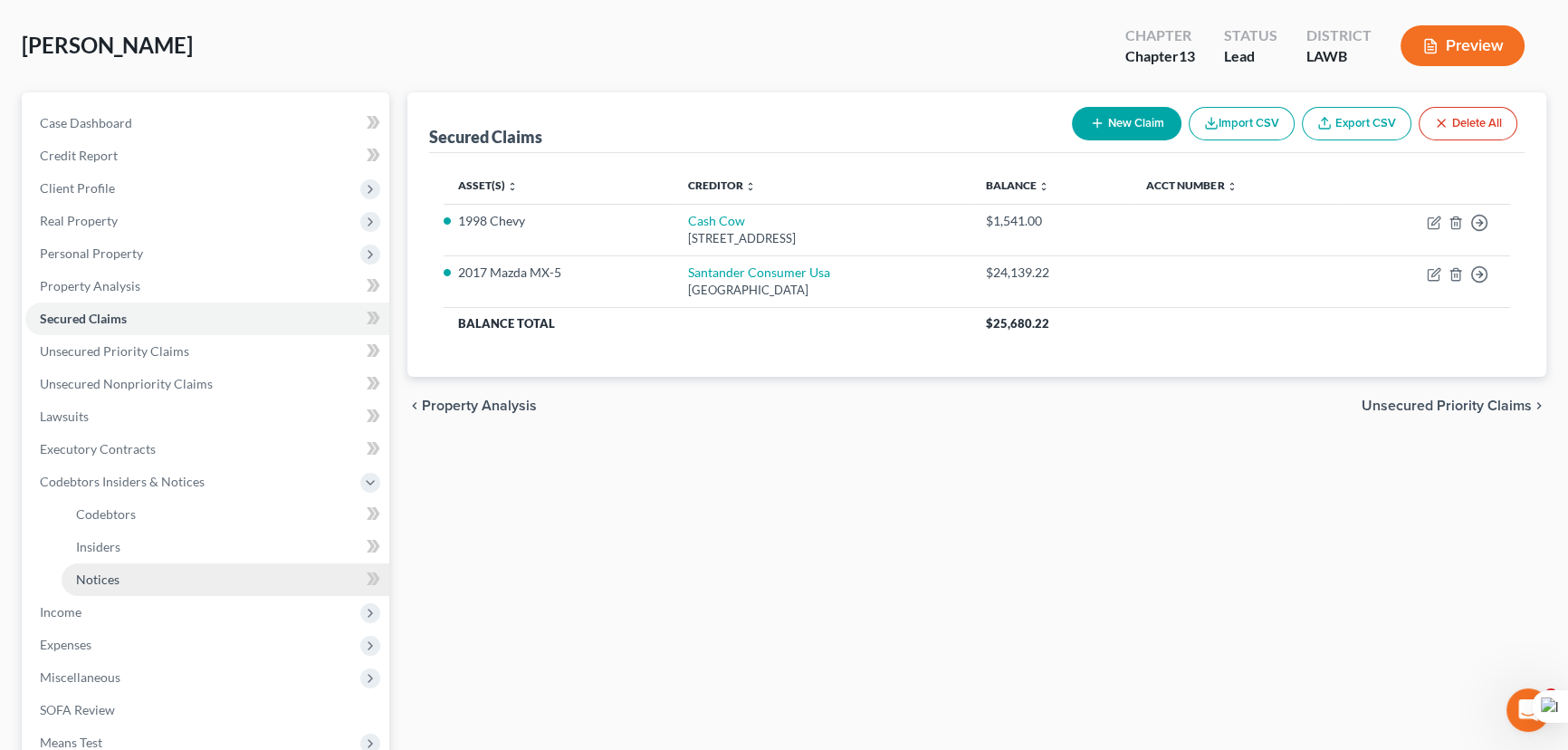
click at [180, 569] on link "Notices" at bounding box center [226, 579] width 328 height 33
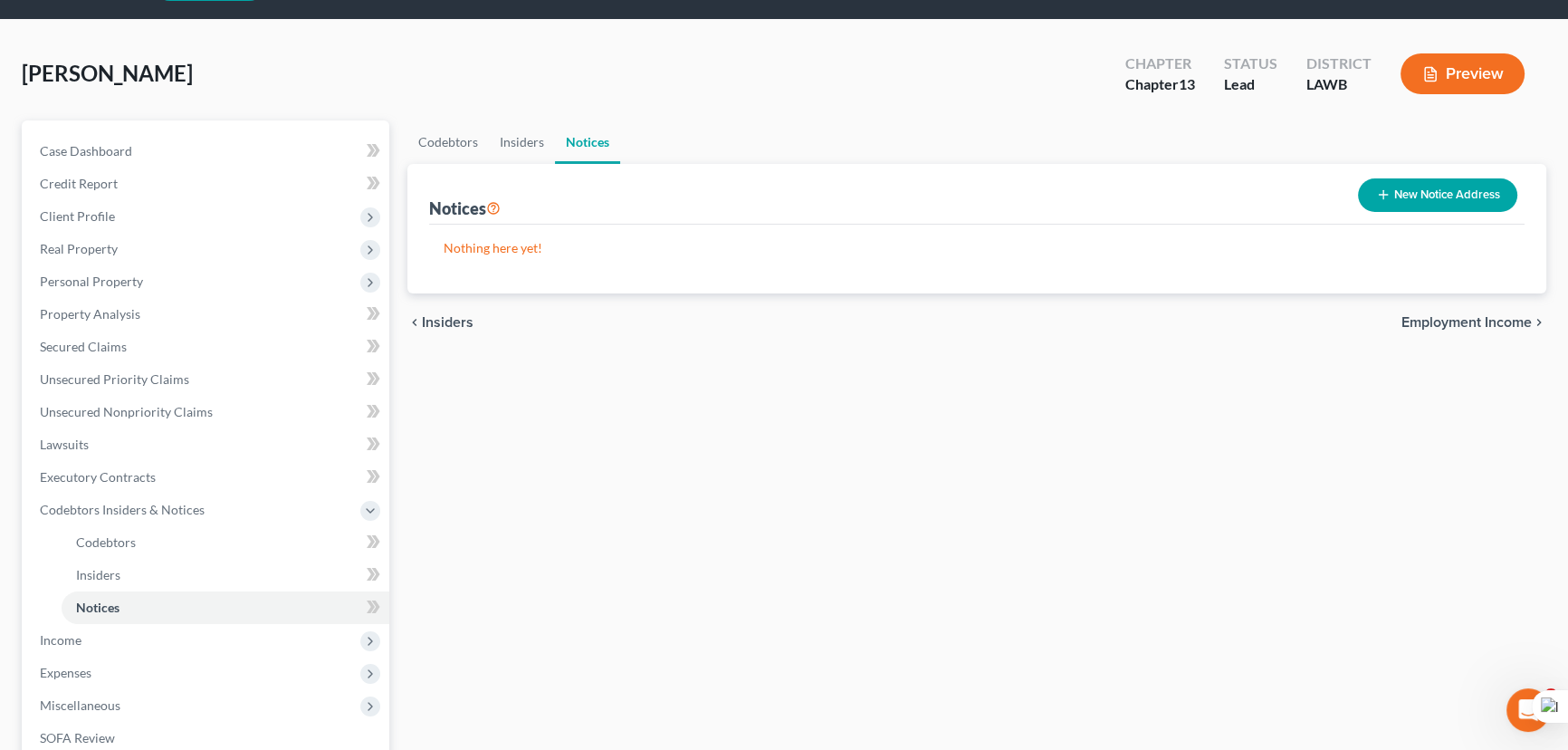
scroll to position [81, 0]
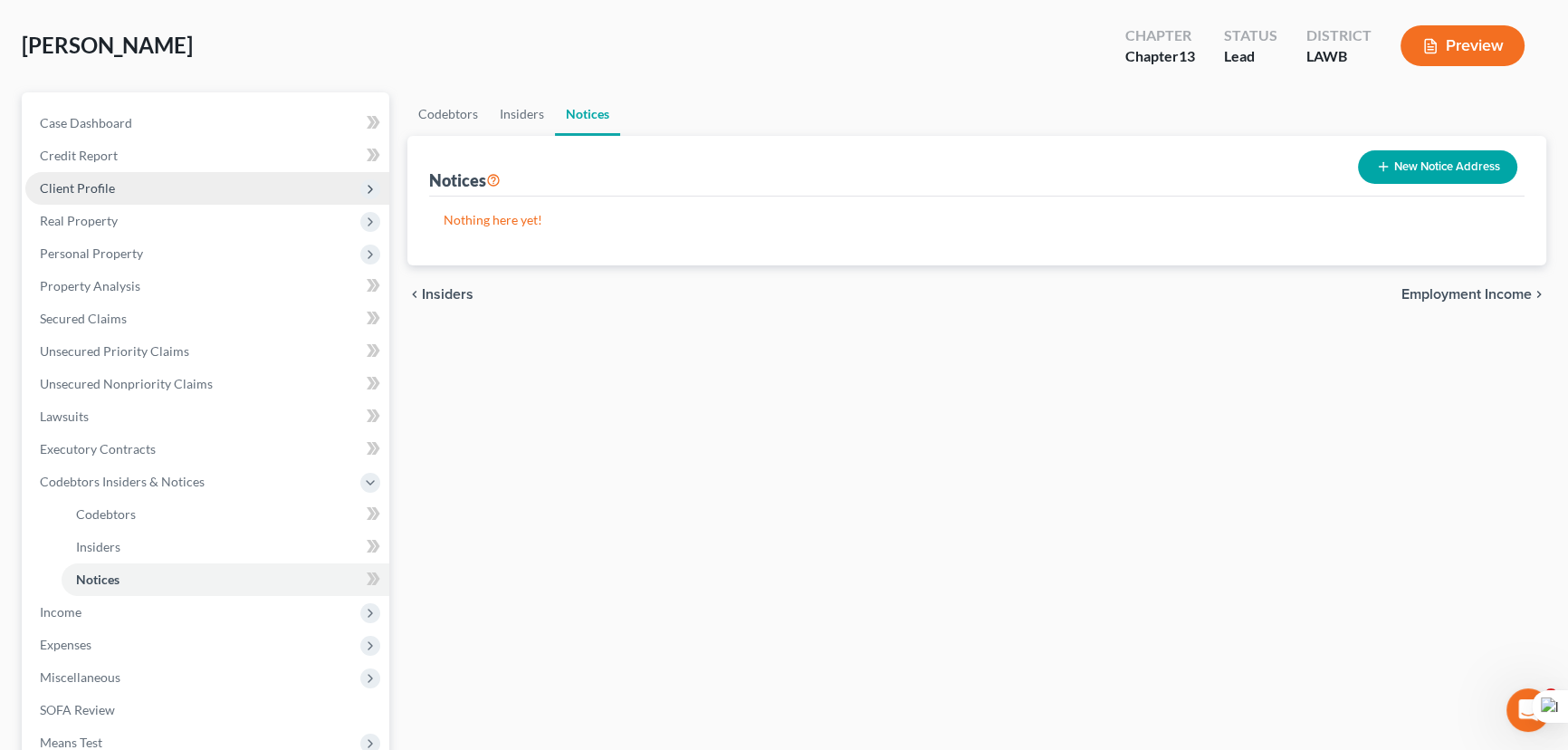
click at [219, 179] on span "Client Profile" at bounding box center [207, 188] width 364 height 33
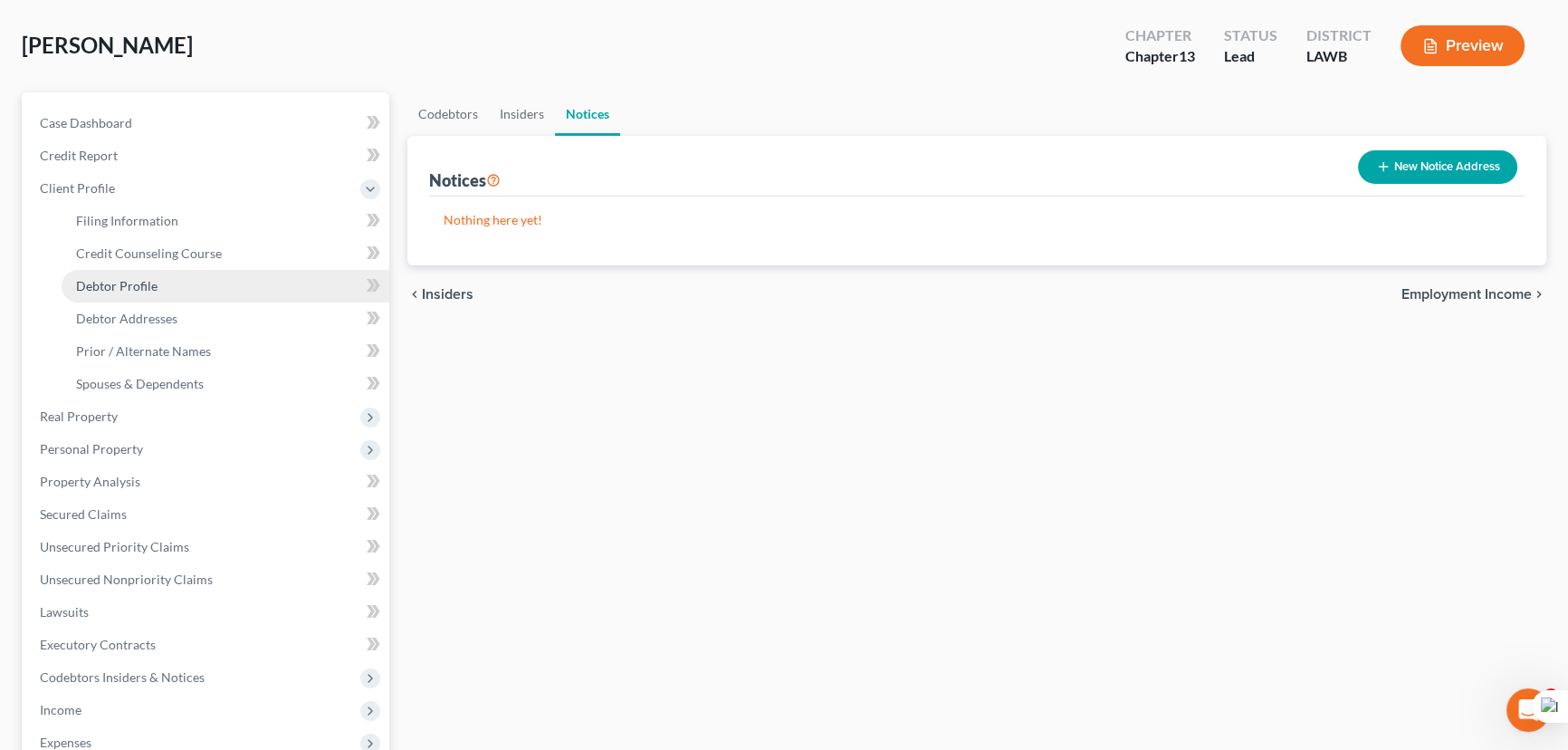
click at [205, 277] on link "Debtor Profile" at bounding box center [226, 286] width 328 height 33
select select "1"
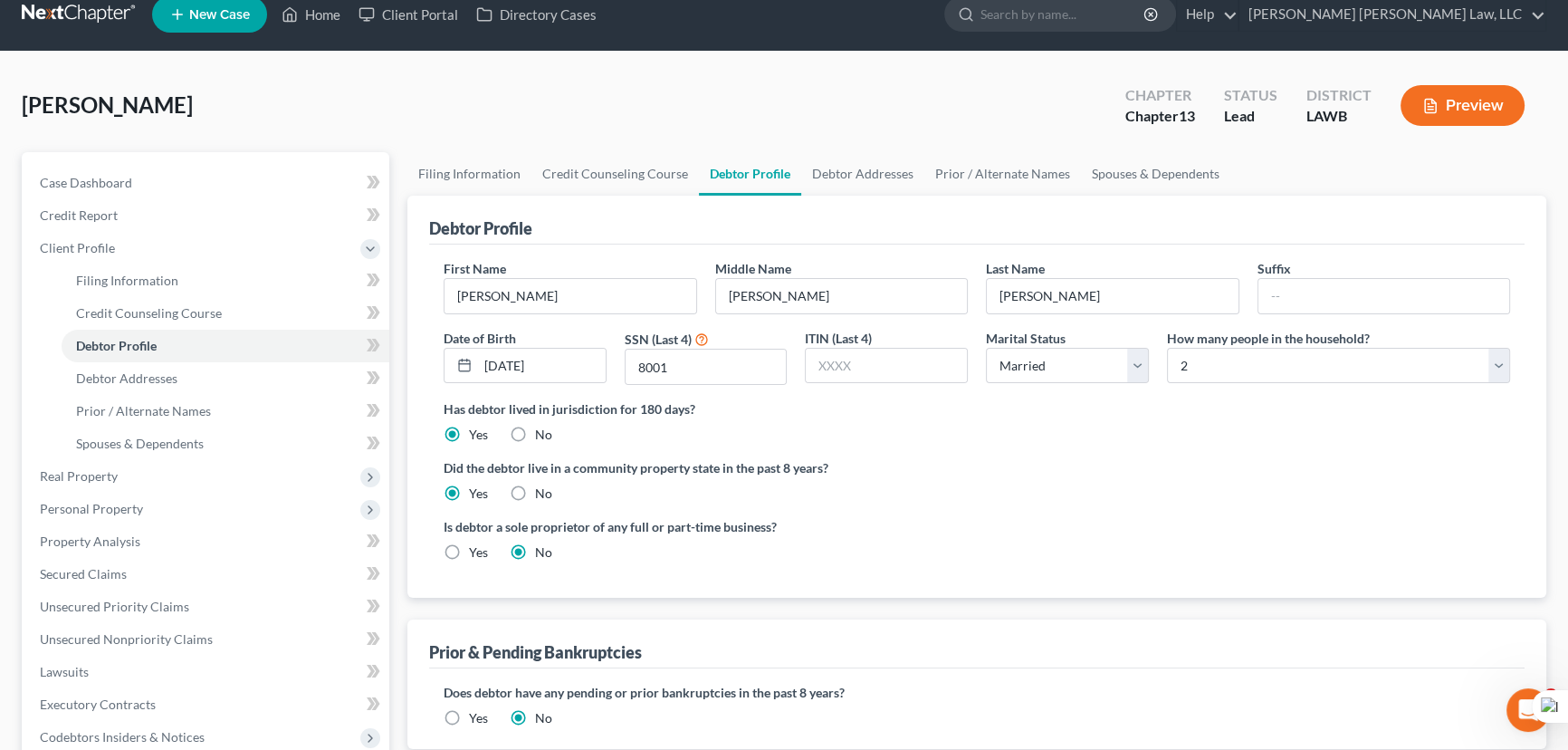
radio input "true"
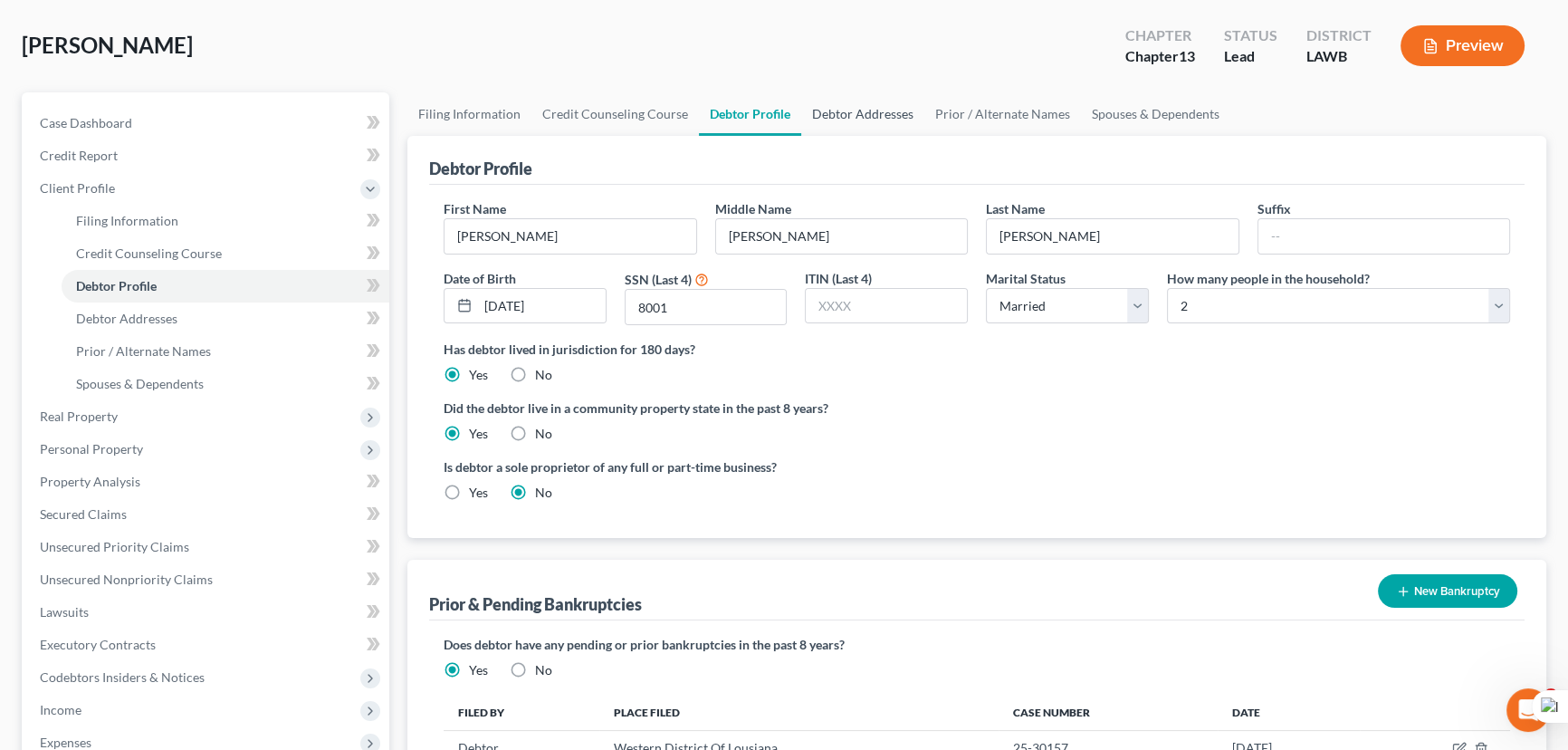
drag, startPoint x: 843, startPoint y: 42, endPoint x: 839, endPoint y: 126, distance: 84.1
click at [843, 42] on div "Cory, Ronald Upgraded Chapter Chapter 13 Status Lead District LAWB Preview" at bounding box center [784, 53] width 1524 height 79
click at [839, 126] on link "Debtor Addresses" at bounding box center [863, 114] width 124 height 43
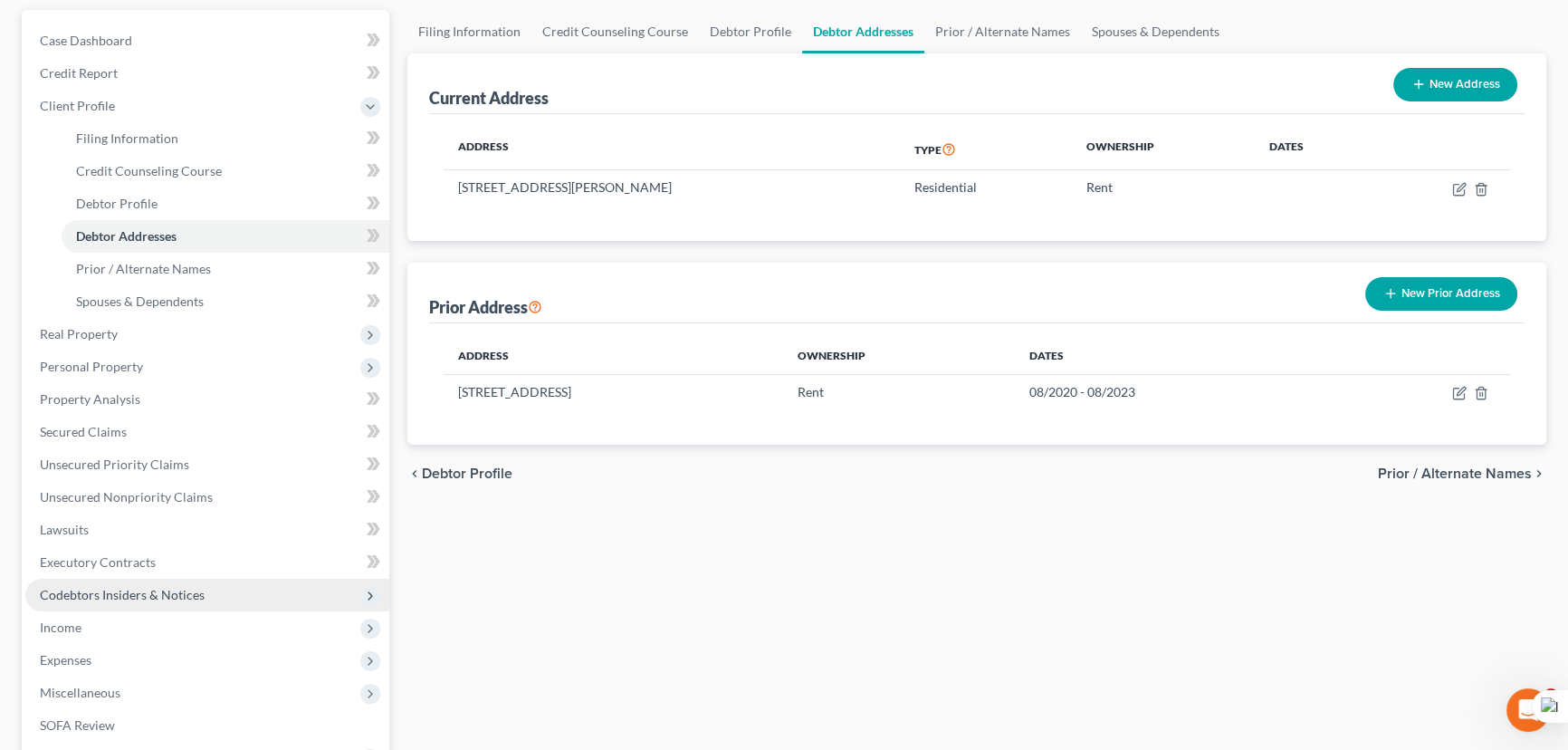
click at [139, 592] on span "Codebtors Insiders & Notices" at bounding box center [123, 595] width 165 height 15
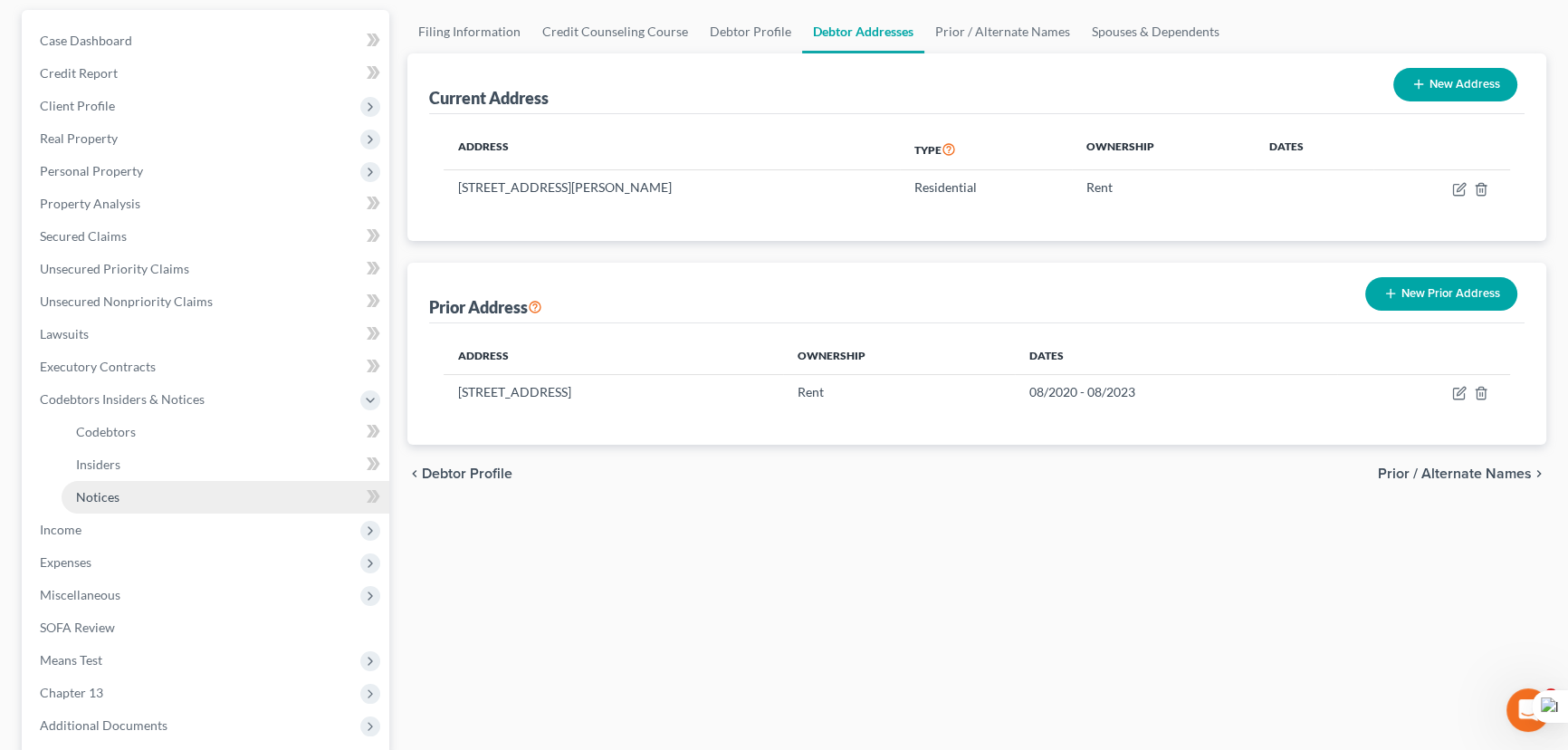
click at [126, 505] on link "Notices" at bounding box center [226, 496] width 328 height 33
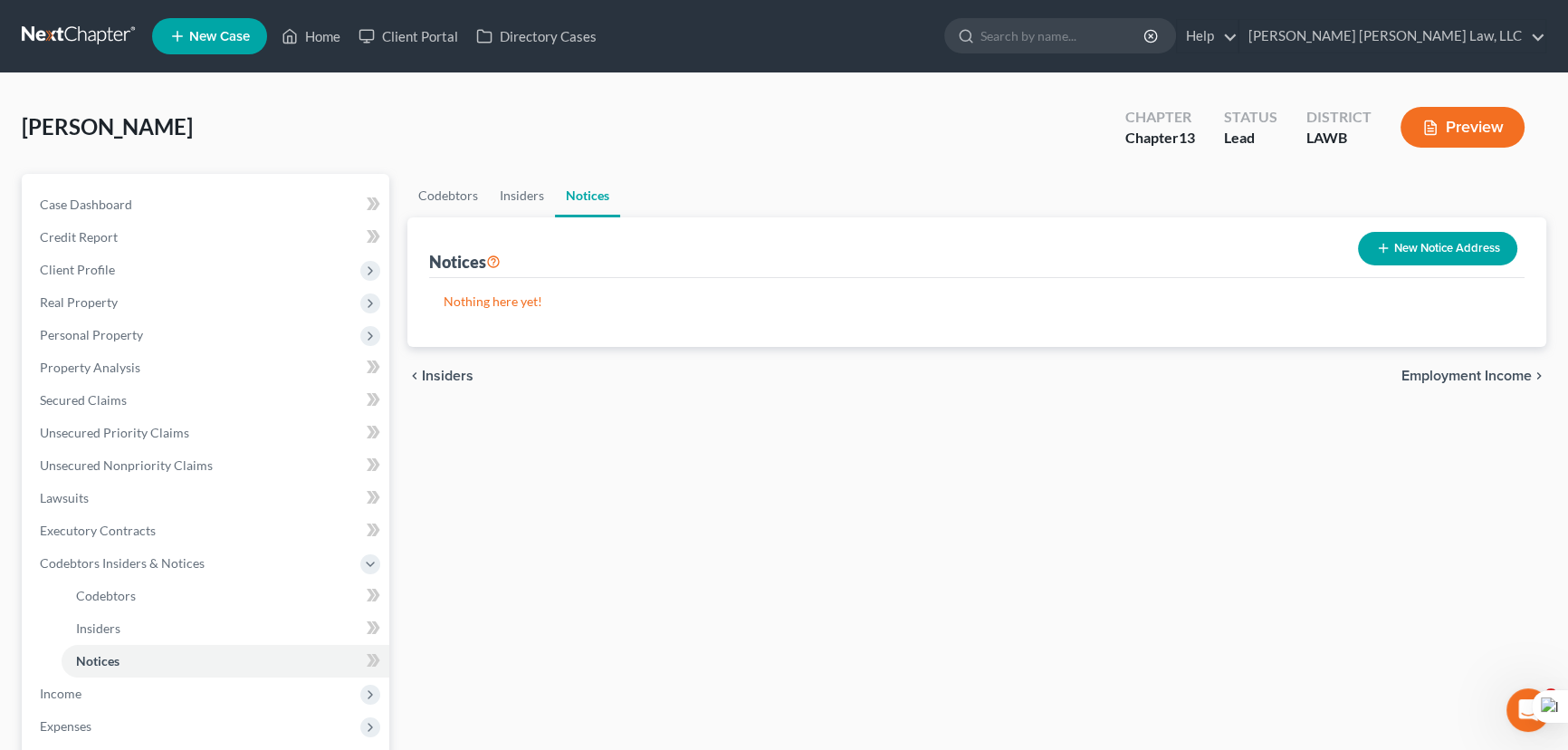
click at [1356, 232] on div "New Notice Address" at bounding box center [1438, 248] width 174 height 48
click at [1376, 247] on icon "button" at bounding box center [1383, 247] width 14 height 14
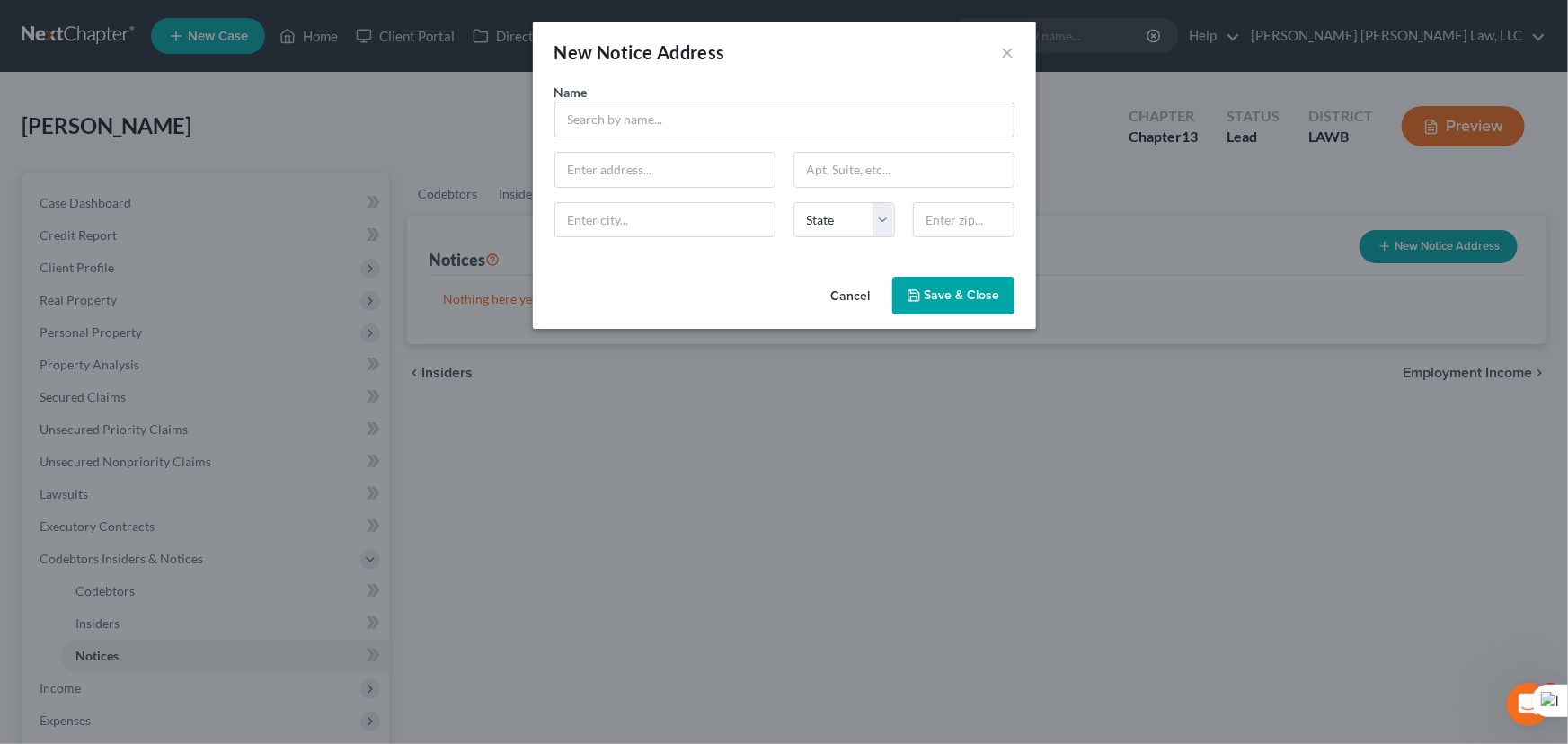
click at [677, 137] on div "Name * State AL AK AR AZ CA CO CT DE DC FL GA GU HI ID IL IN IA KS KY LA ME MD …" at bounding box center [784, 167] width 478 height 169
click at [680, 115] on input "text" at bounding box center [784, 119] width 460 height 36
type input "Ouachita Parish Sheriff's Office"
click at [718, 177] on input "text" at bounding box center [665, 169] width 219 height 34
type input "400 St. John Street"
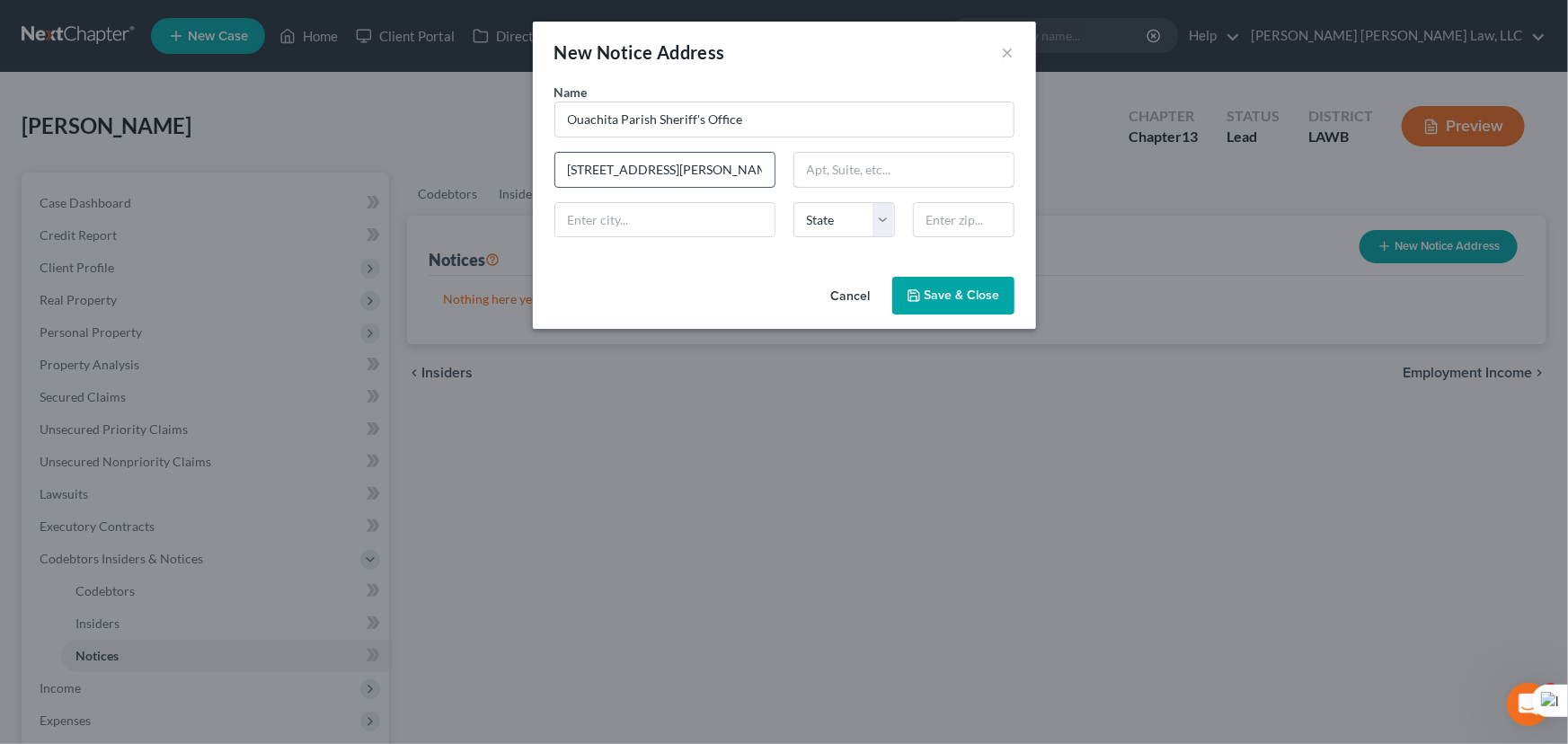
type input "Suite 301"
type input "Monroe"
select select "19"
type input "71201"
click at [935, 292] on span "Save & Close" at bounding box center [962, 294] width 75 height 15
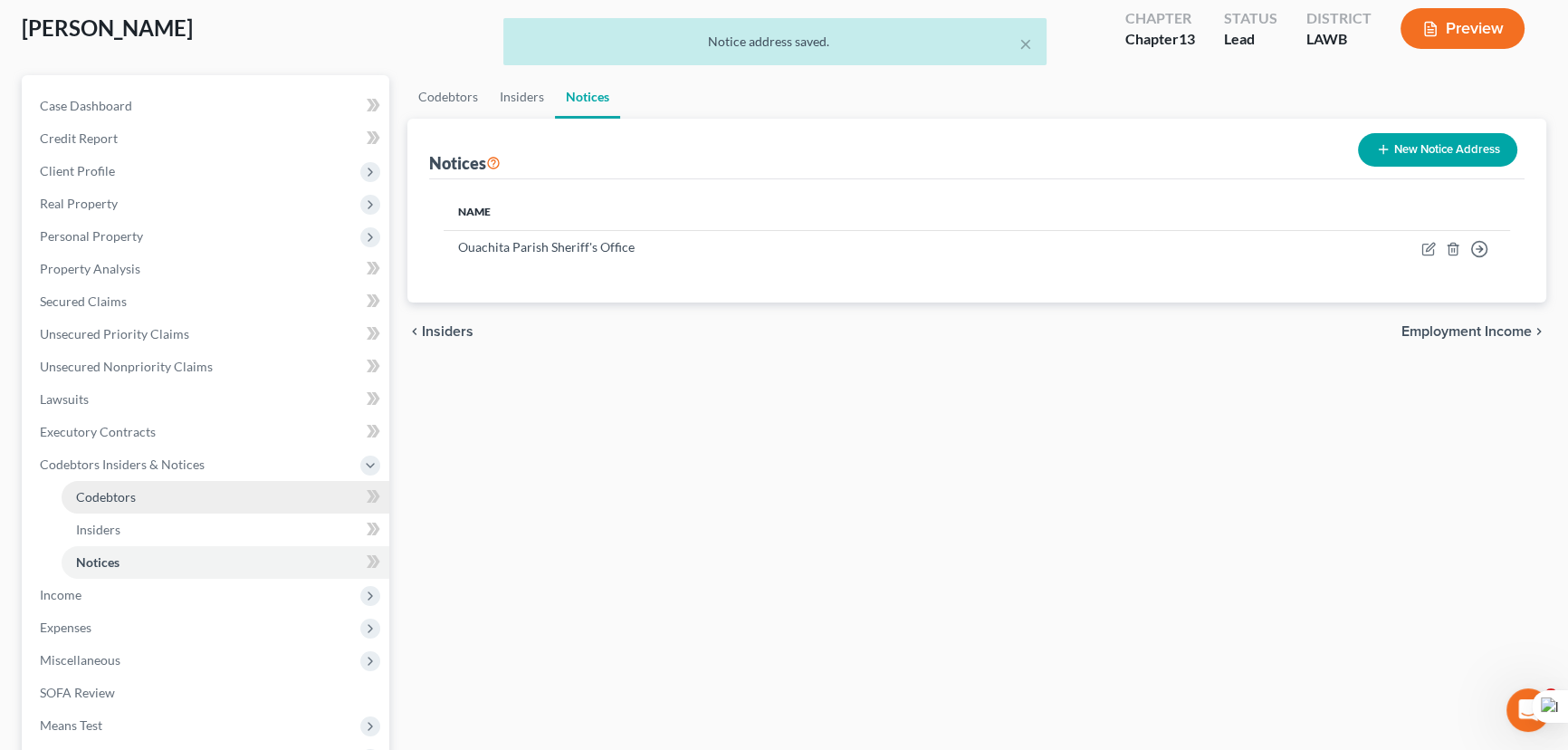
scroll to position [246, 0]
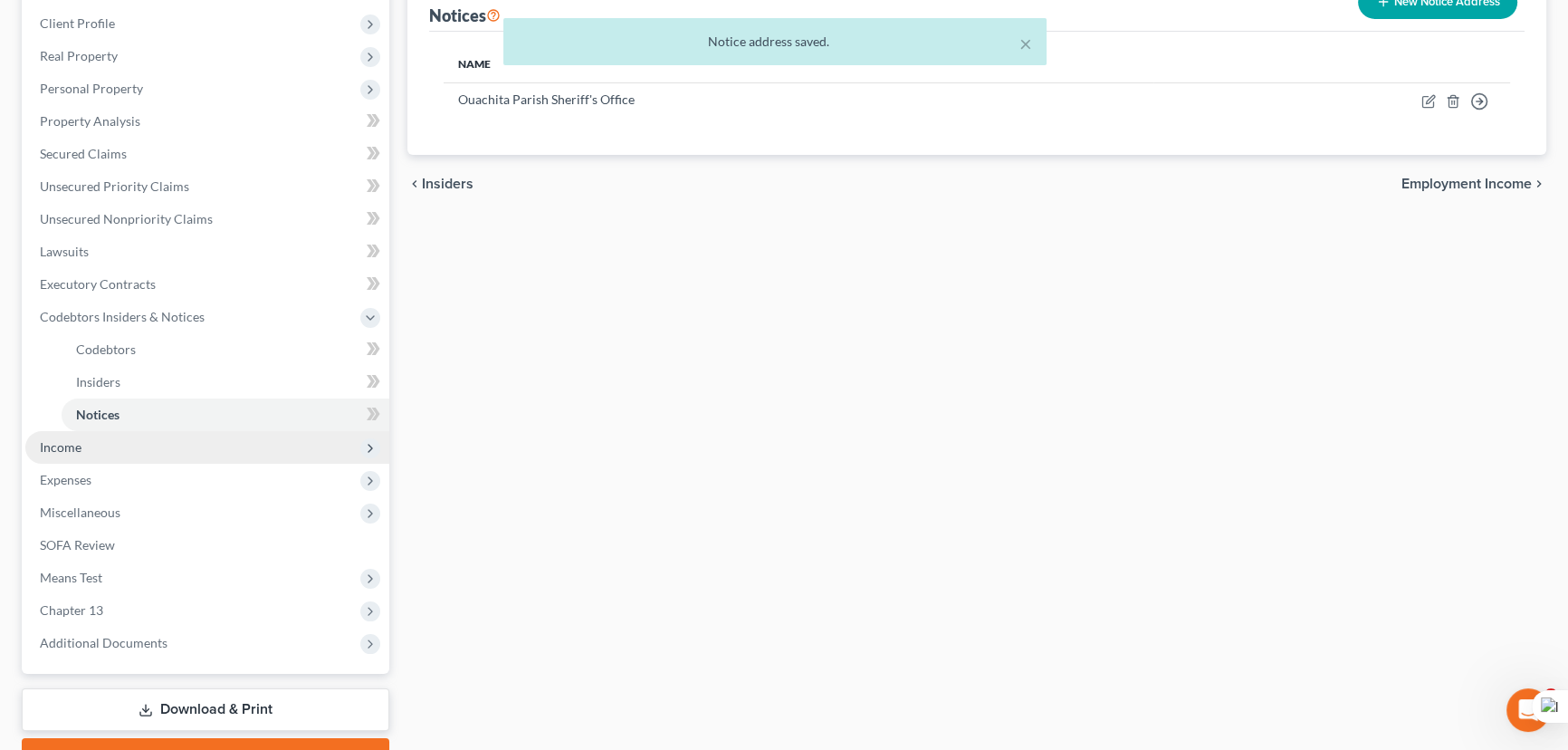
click at [78, 454] on span "Income" at bounding box center [207, 447] width 364 height 33
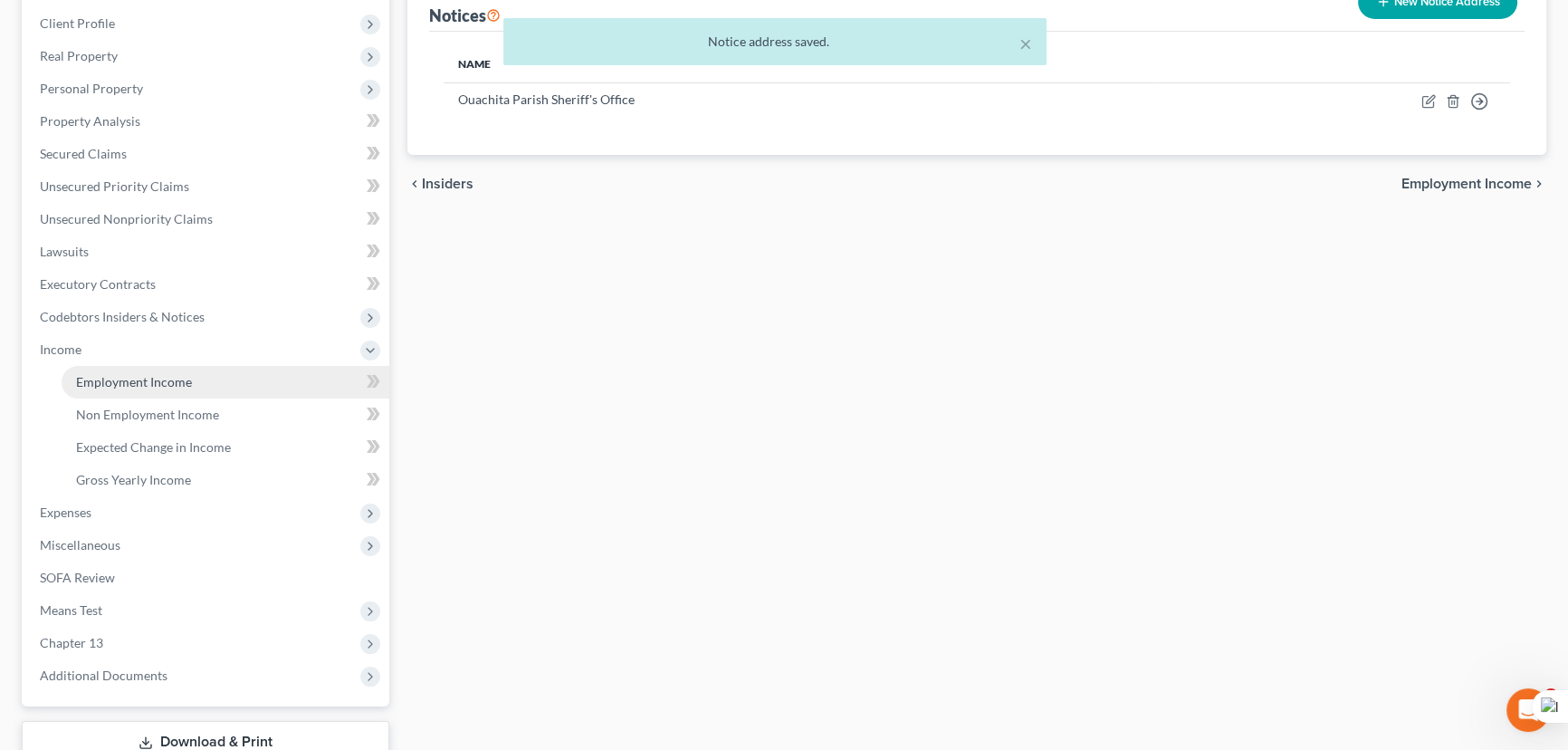
click at [116, 378] on span "Employment Income" at bounding box center [134, 381] width 116 height 15
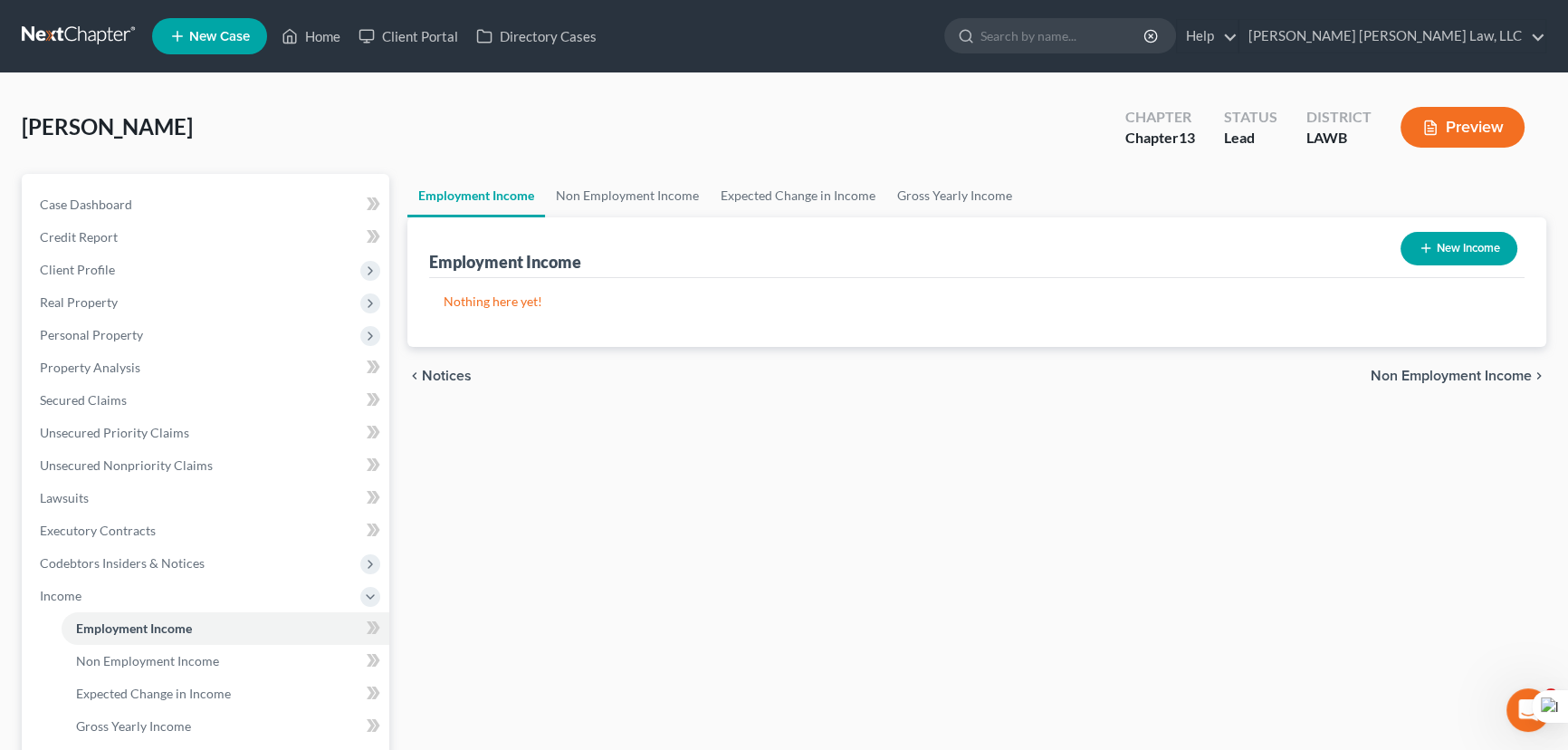
click at [1466, 248] on button "New Income" at bounding box center [1458, 249] width 117 height 34
select select "0"
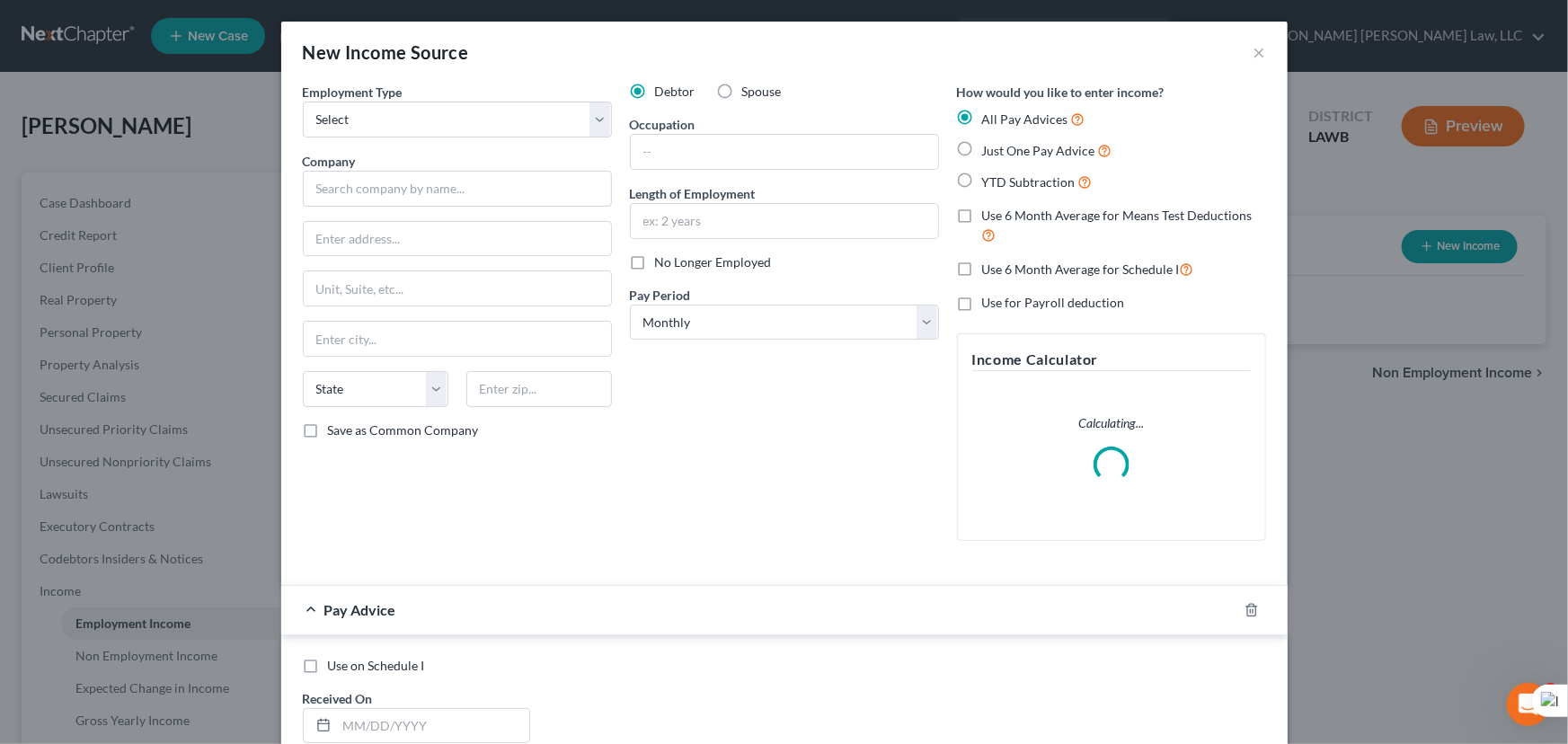
click at [982, 146] on label "Just One Pay Advice" at bounding box center [1048, 150] width 130 height 20
click at [990, 146] on input "Just One Pay Advice" at bounding box center [995, 146] width 12 height 12
radio input "true"
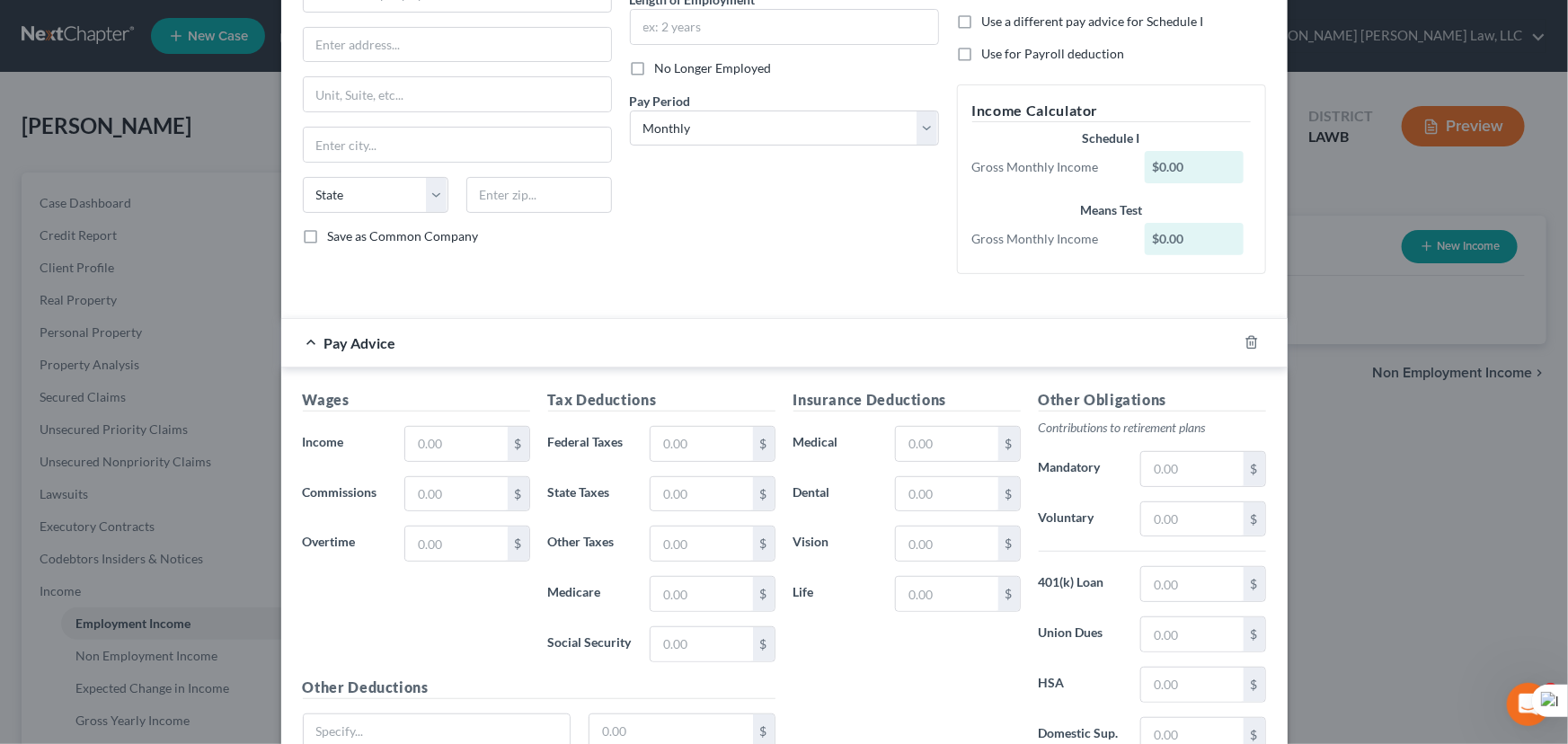
scroll to position [244, 0]
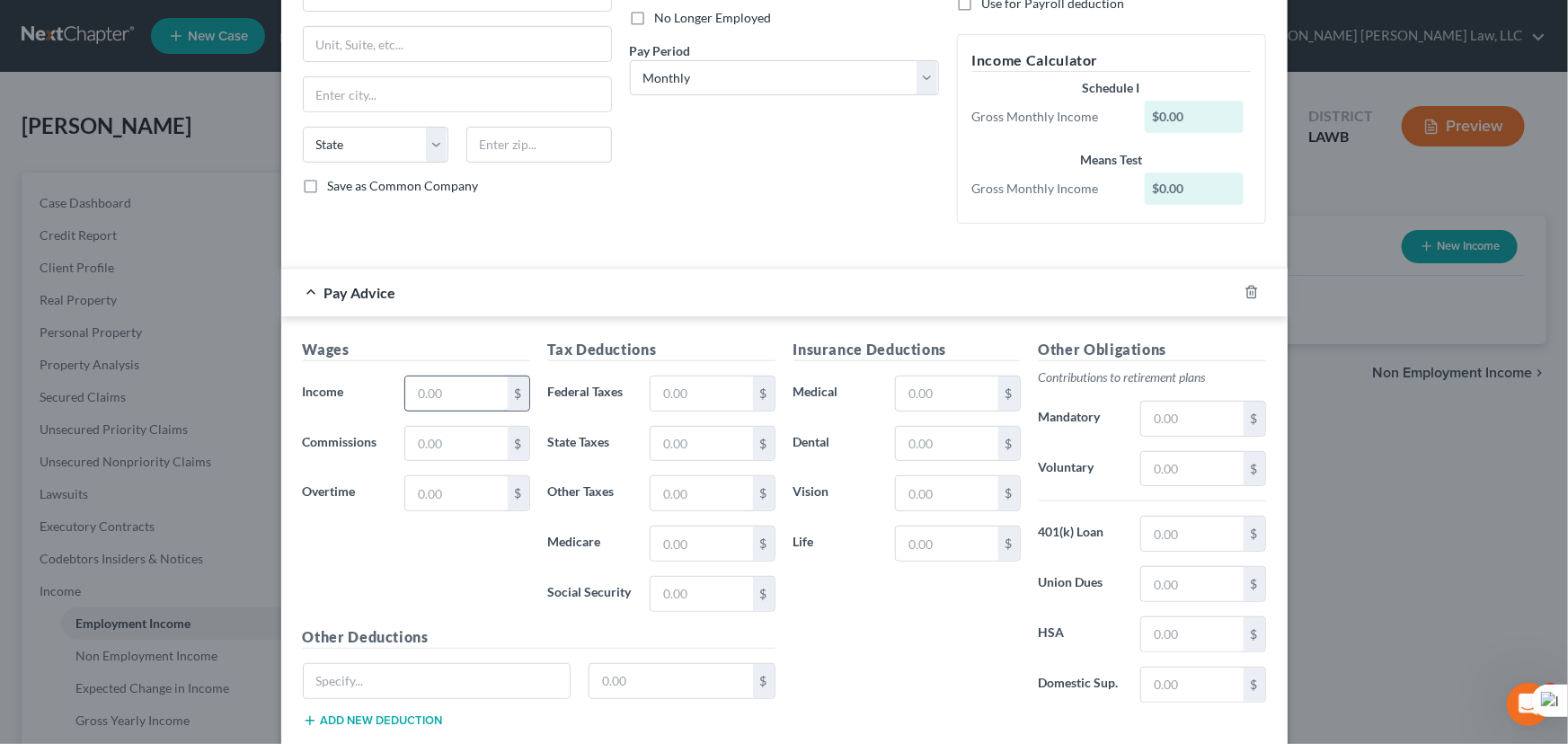
click at [447, 386] on input "text" at bounding box center [455, 393] width 101 height 34
type input "4,086.53"
click at [721, 395] on input "text" at bounding box center [701, 393] width 101 height 34
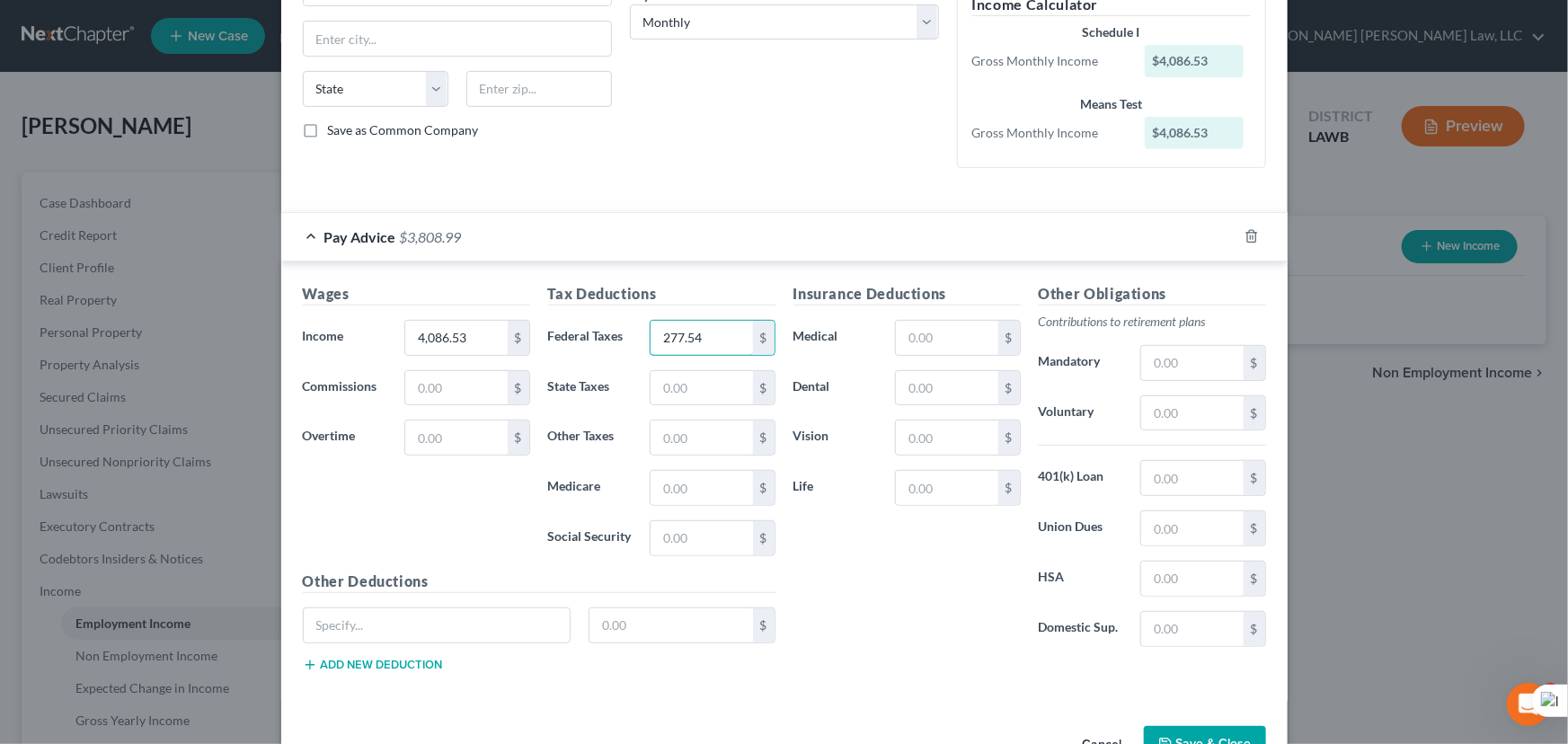
scroll to position [352, 0]
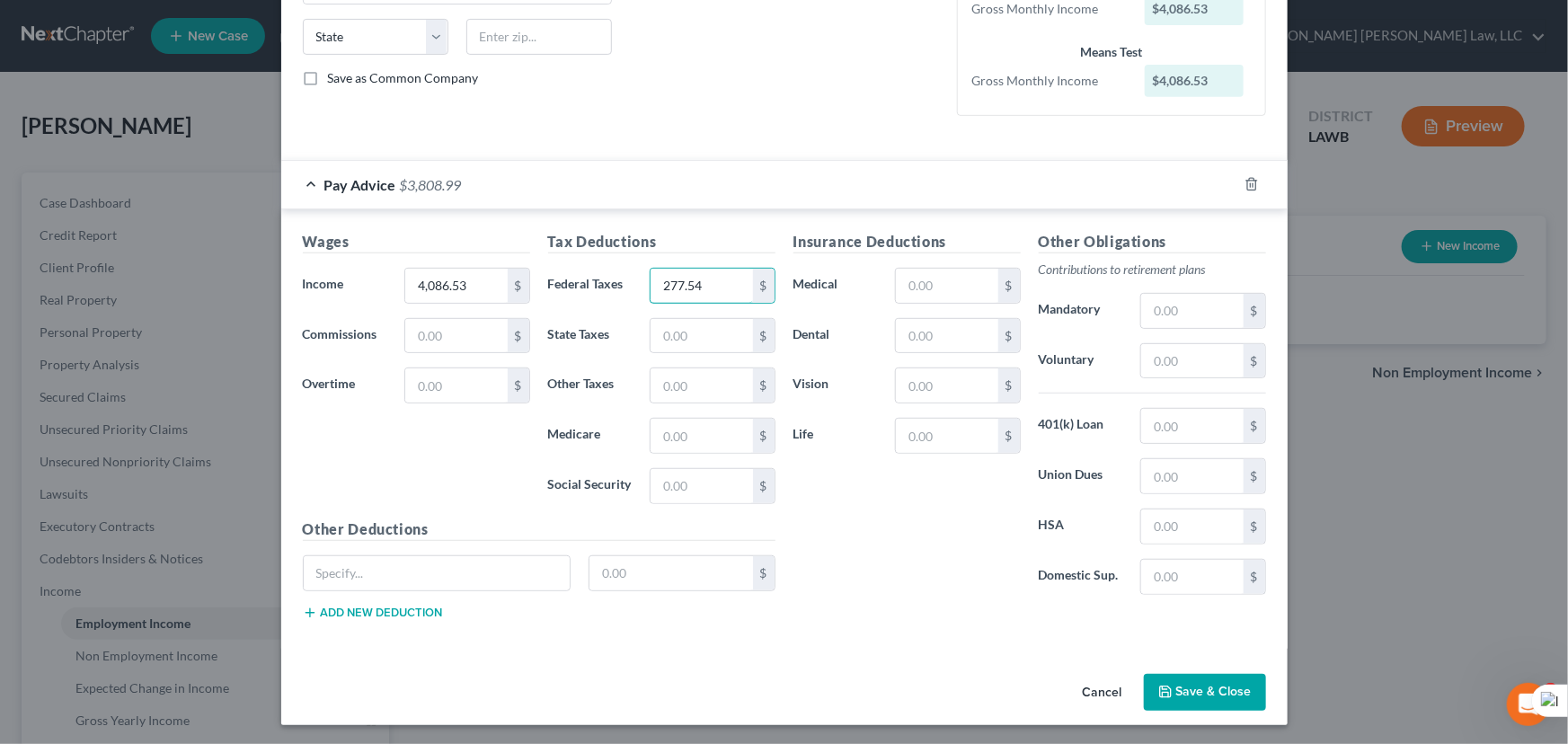
type input "277.54"
click at [1180, 677] on button "Save & Close" at bounding box center [1206, 692] width 123 height 38
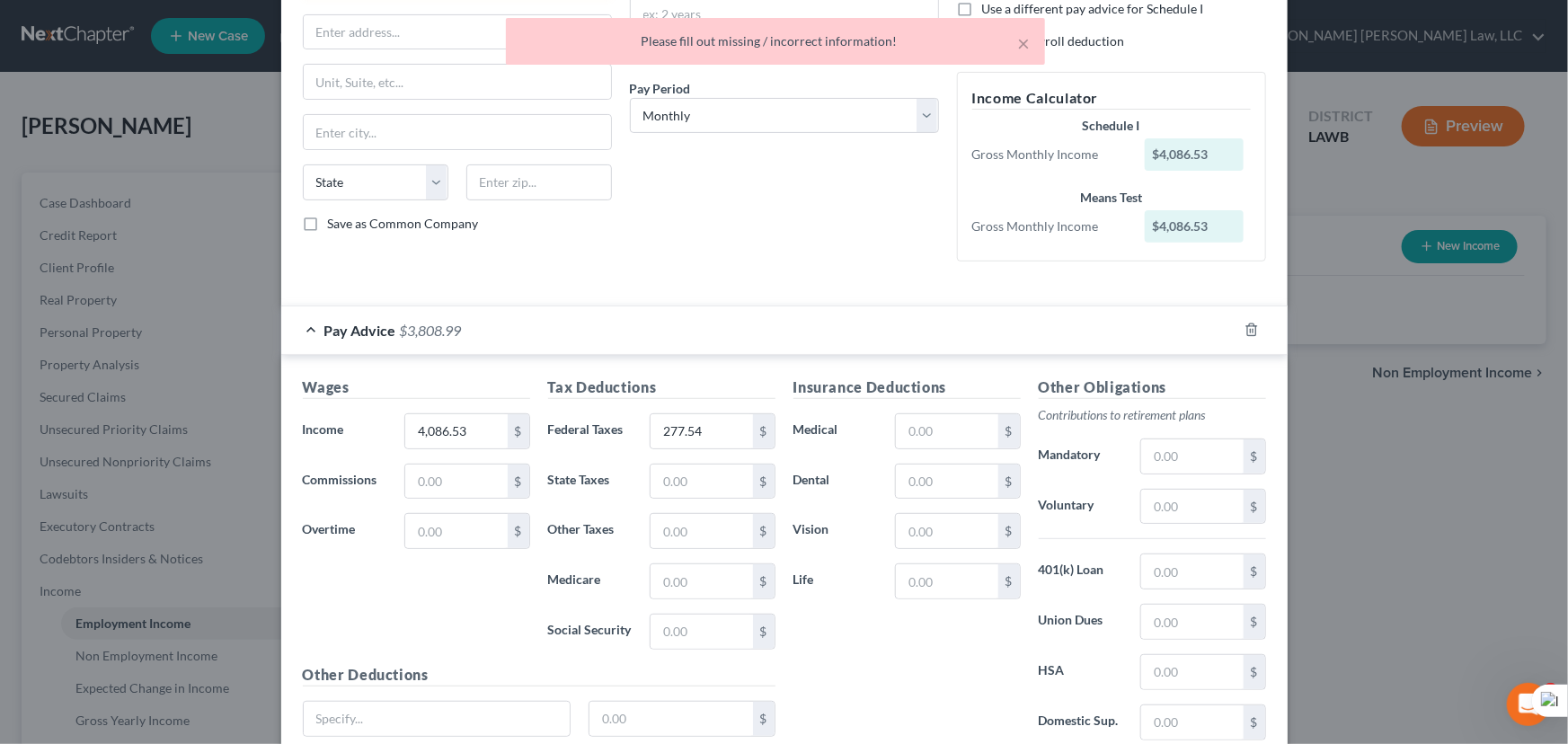
scroll to position [0, 0]
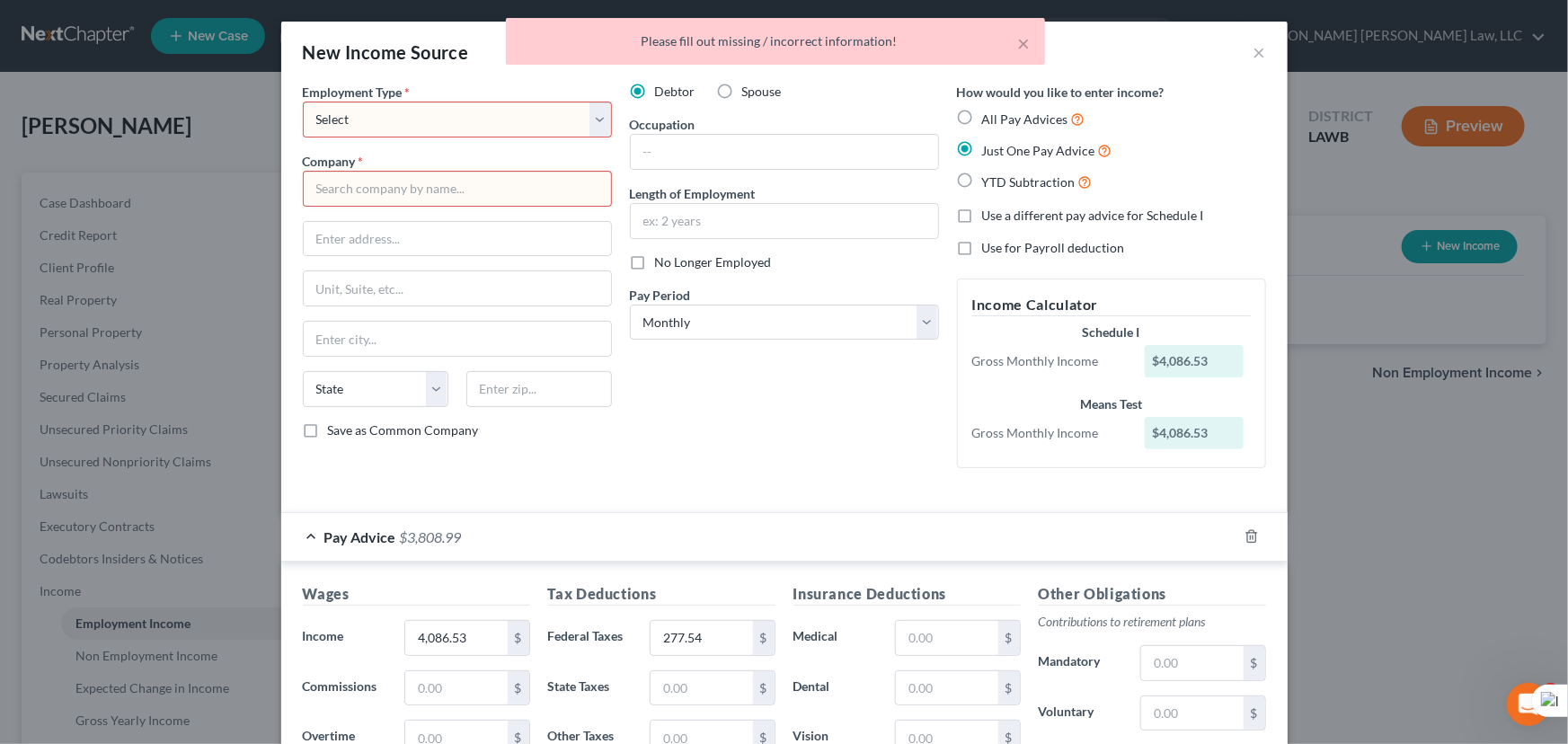
click at [332, 123] on select "Select Full or Part Time Employment Self Employment" at bounding box center [457, 119] width 310 height 36
select select "0"
click at [303, 101] on select "Select Full or Part Time Employment Self Employment" at bounding box center [457, 119] width 310 height 36
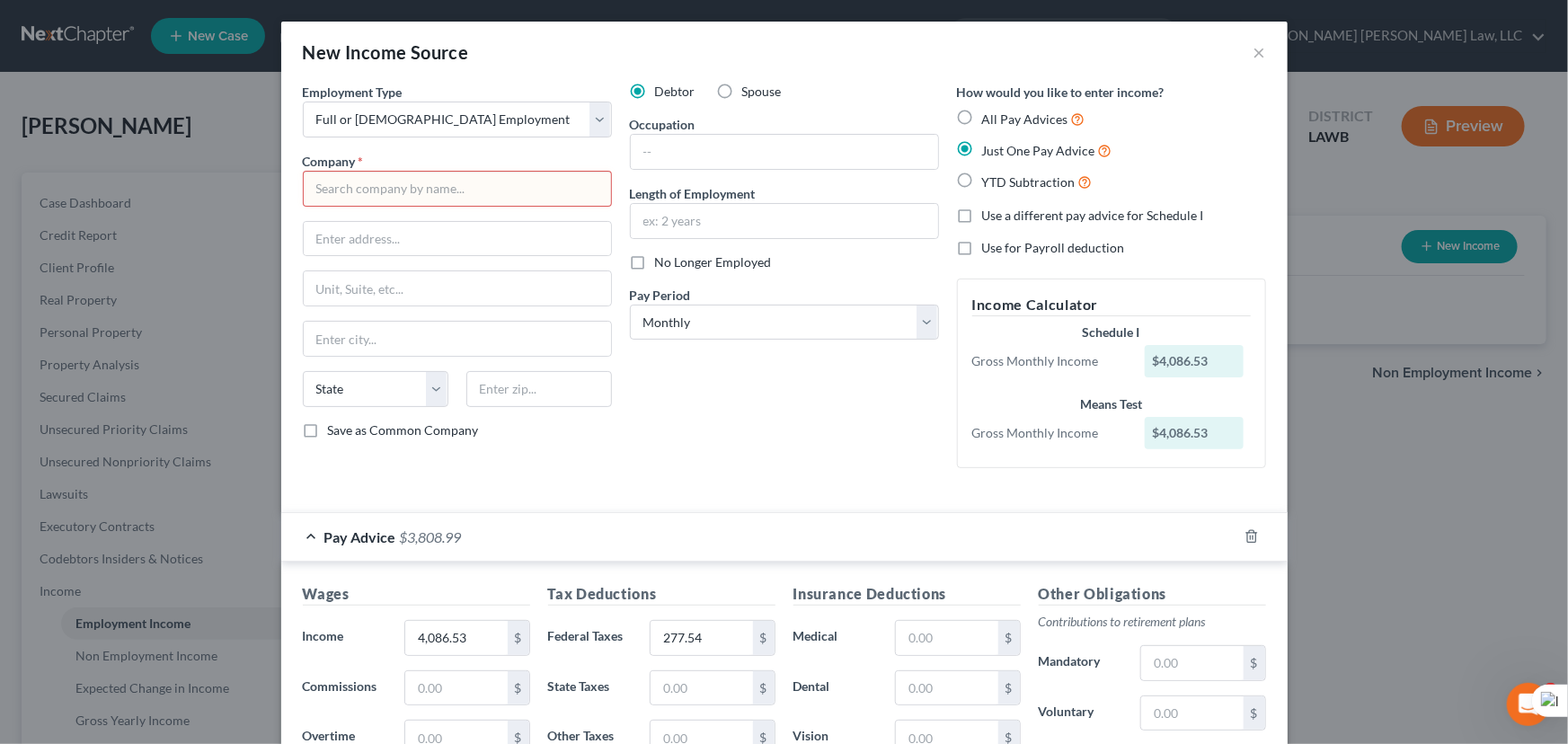
click at [434, 174] on input "text" at bounding box center [457, 189] width 310 height 36
type input "Union Pacific Railroad Company"
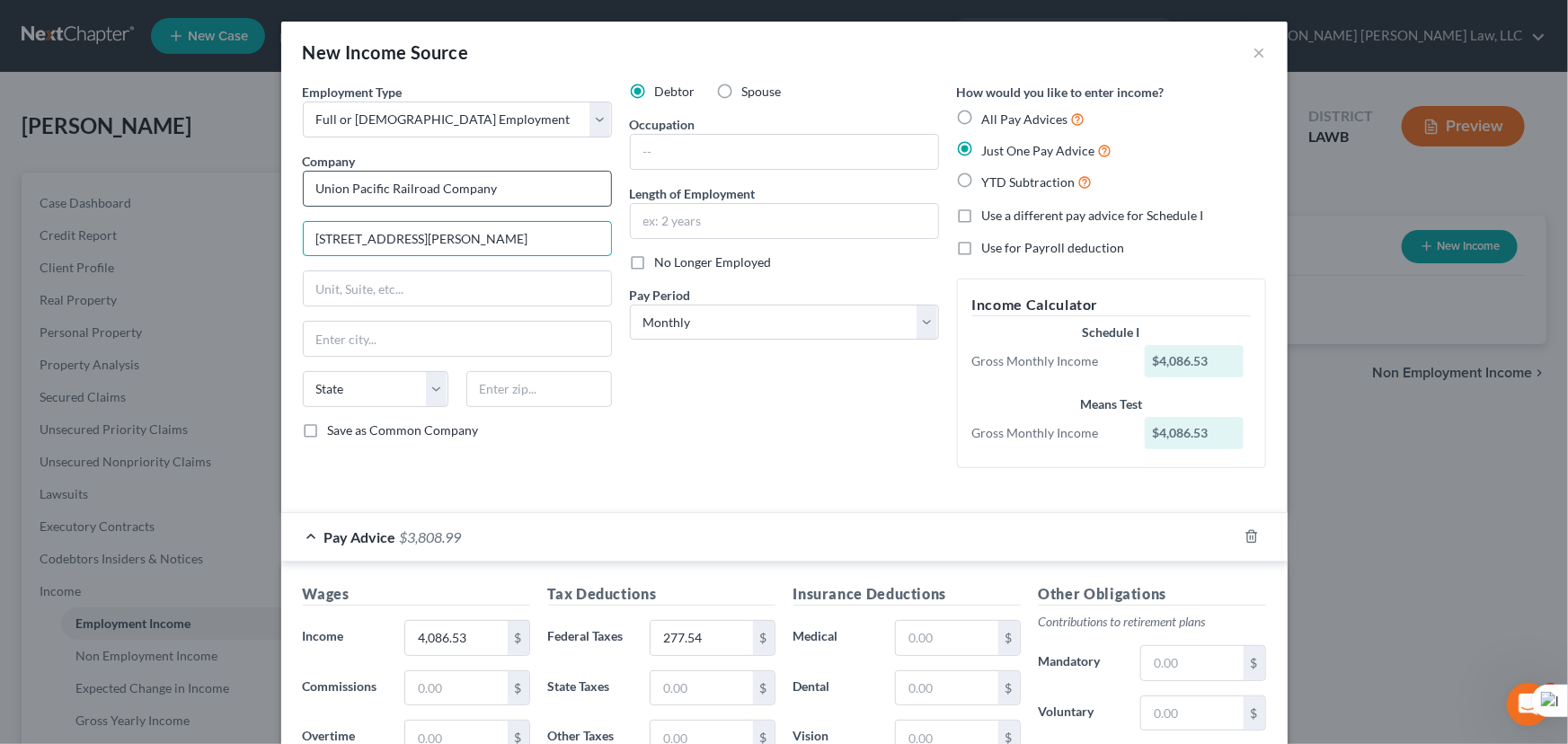
type input "1400 Douglas St"
click at [421, 340] on input "text" at bounding box center [457, 338] width 308 height 34
click at [490, 284] on input "text" at bounding box center [457, 288] width 308 height 34
type input "MS 1730"
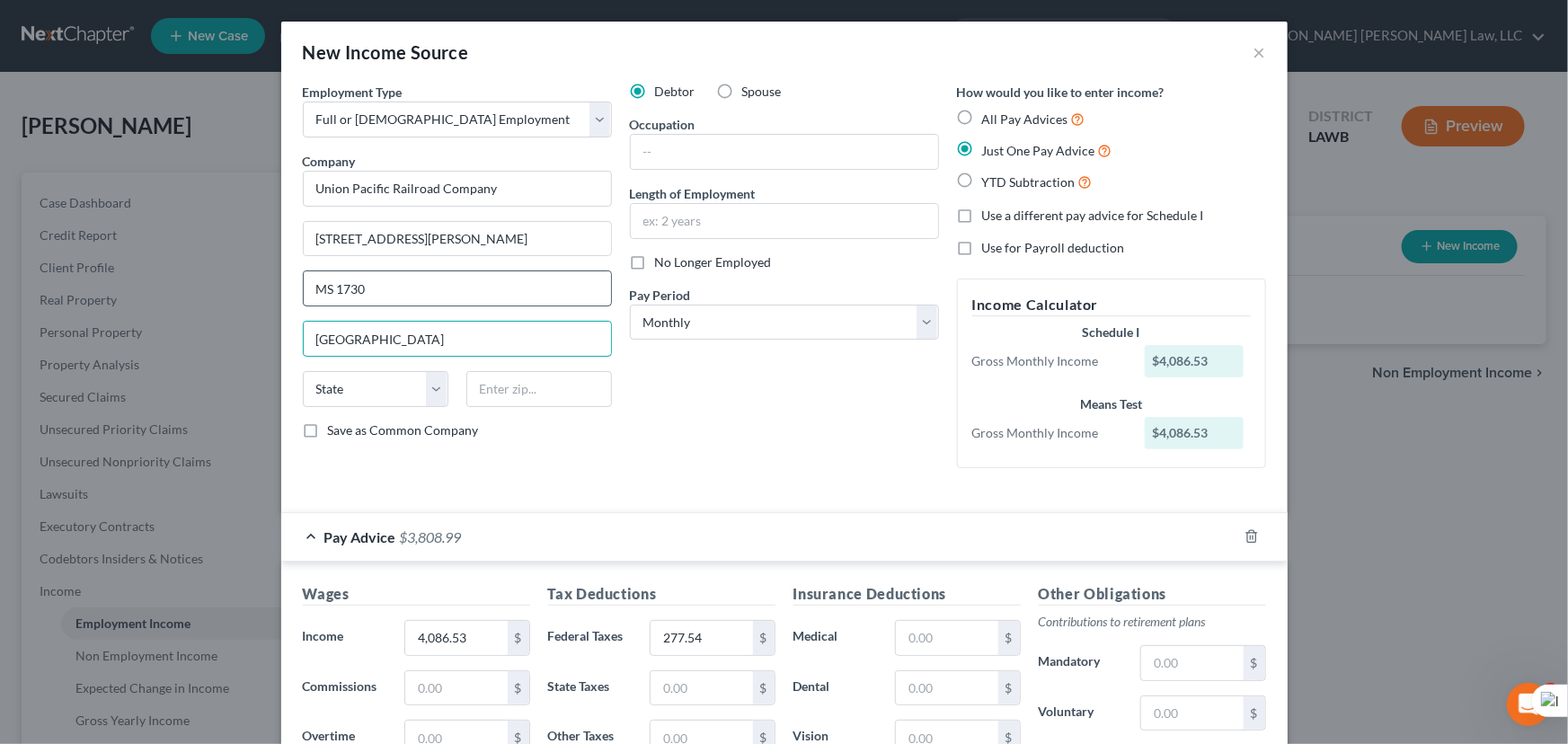
type input "Omaha"
select select "30"
type input "68179"
click at [759, 159] on input "text" at bounding box center [784, 151] width 308 height 34
type input "Conductor"
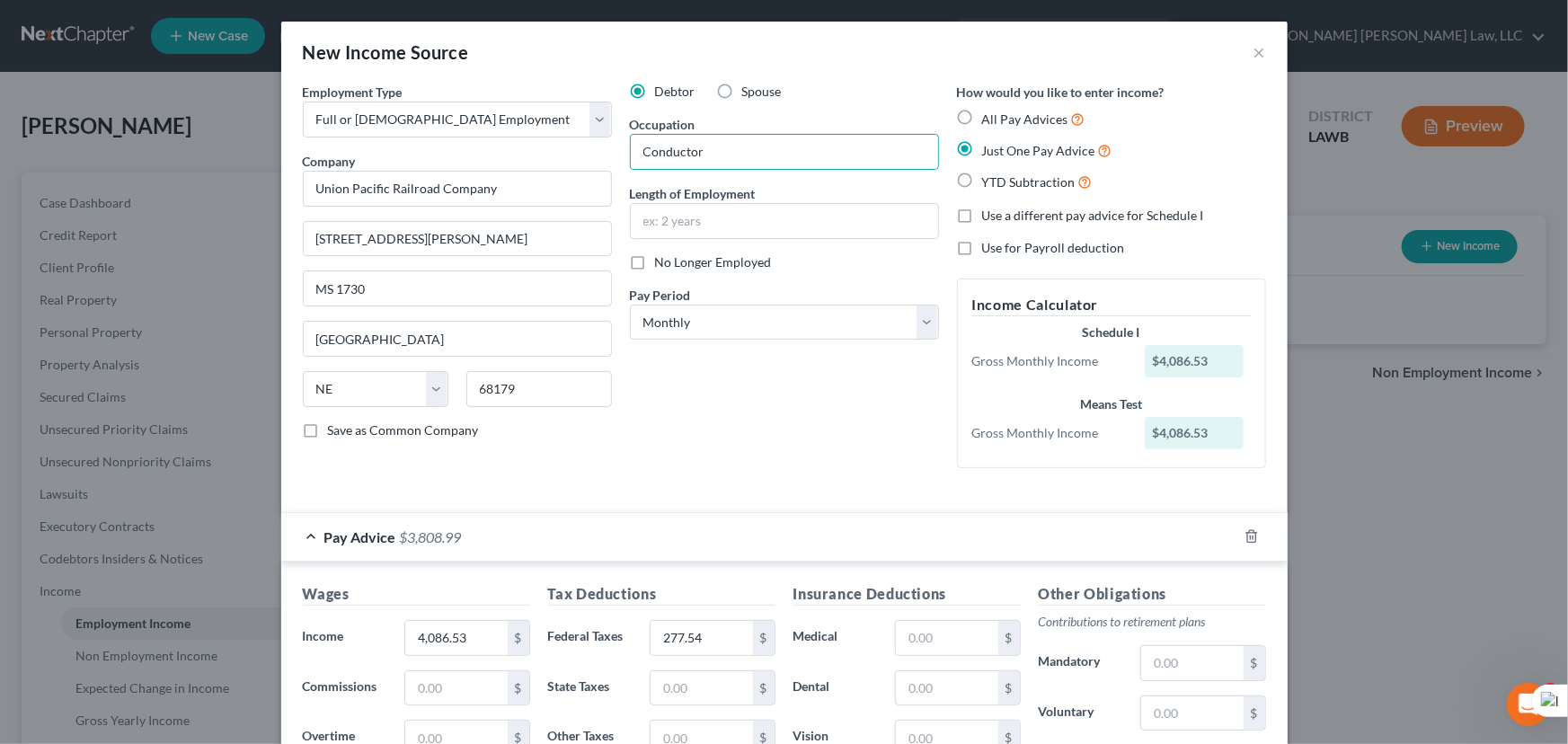
click at [764, 343] on div "Debtor Spouse Occupation Conductor Length of Employment No Longer Employed Pay …" at bounding box center [784, 282] width 327 height 399
drag, startPoint x: 764, startPoint y: 333, endPoint x: 758, endPoint y: 323, distance: 11.7
click at [764, 333] on select "Select Monthly Twice Monthly Every Other Week Weekly" at bounding box center [784, 322] width 310 height 36
click at [762, 319] on select "Select Monthly Twice Monthly Every Other Week Weekly" at bounding box center [784, 322] width 310 height 36
drag, startPoint x: 758, startPoint y: 323, endPoint x: 755, endPoint y: 337, distance: 14.3
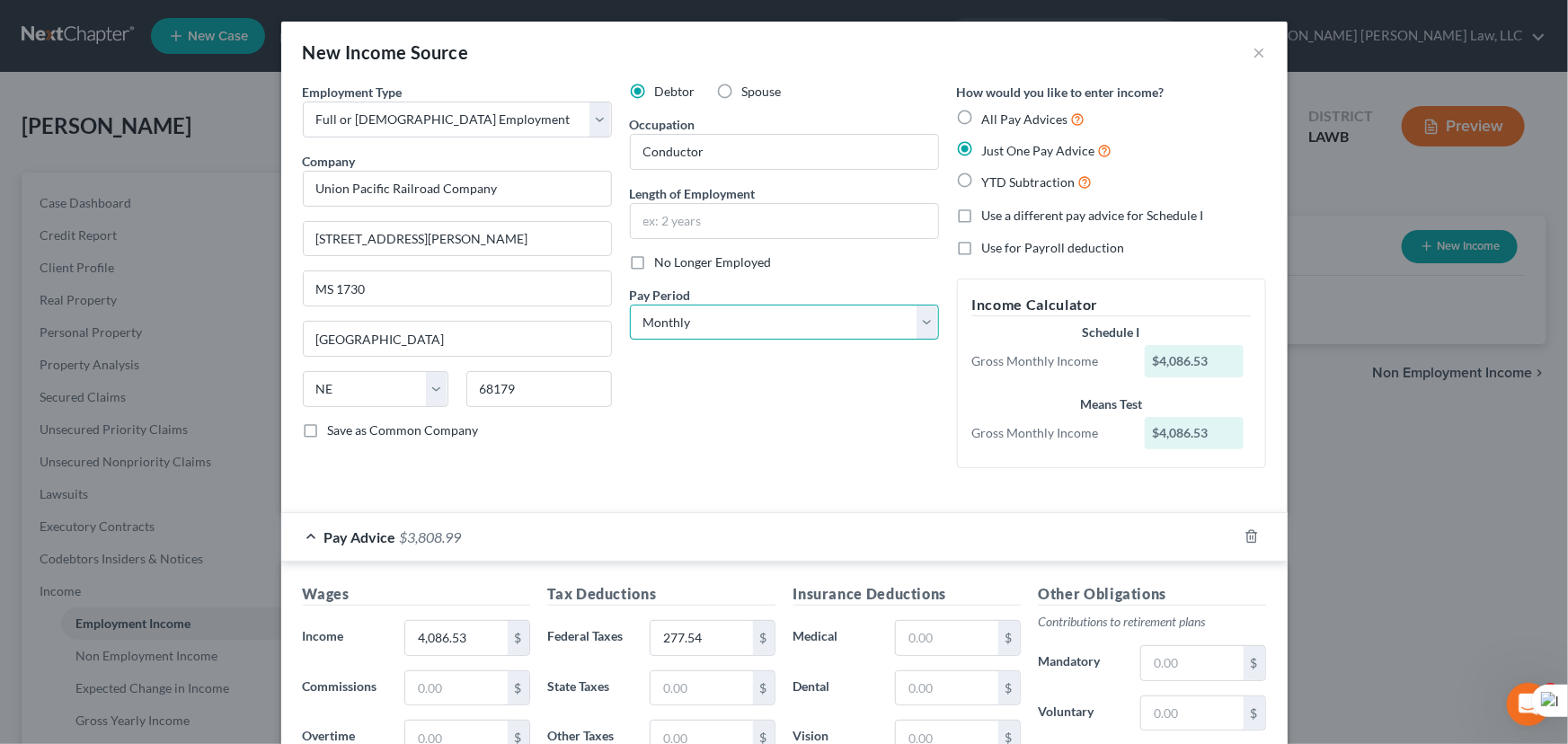
click at [758, 323] on select "Select Monthly Twice Monthly Every Other Week Weekly" at bounding box center [784, 322] width 310 height 36
select select "1"
click at [630, 305] on select "Select Monthly Twice Monthly Every Other Week Weekly" at bounding box center [784, 322] width 310 height 36
click at [714, 210] on input "text" at bounding box center [784, 221] width 308 height 34
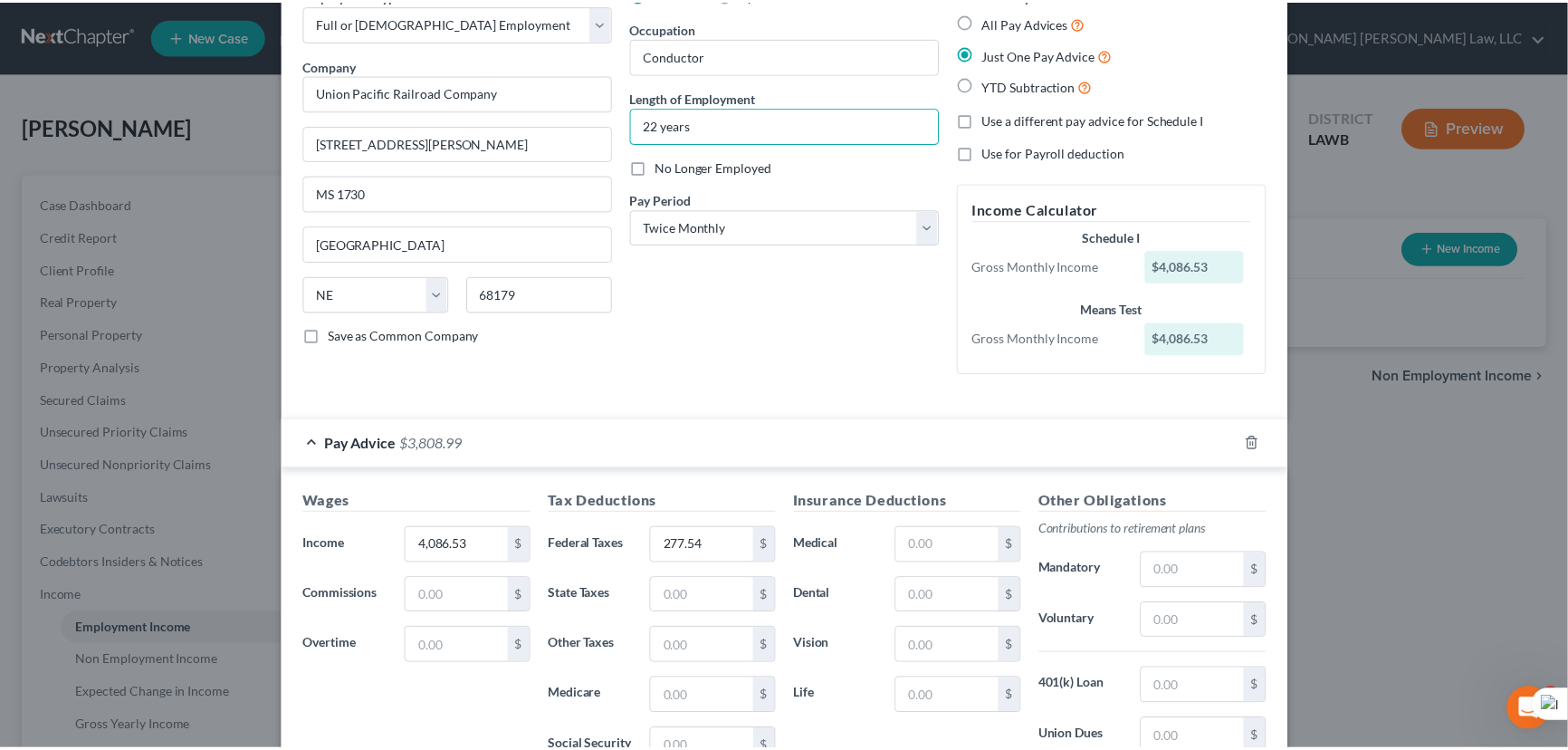
scroll to position [355, 0]
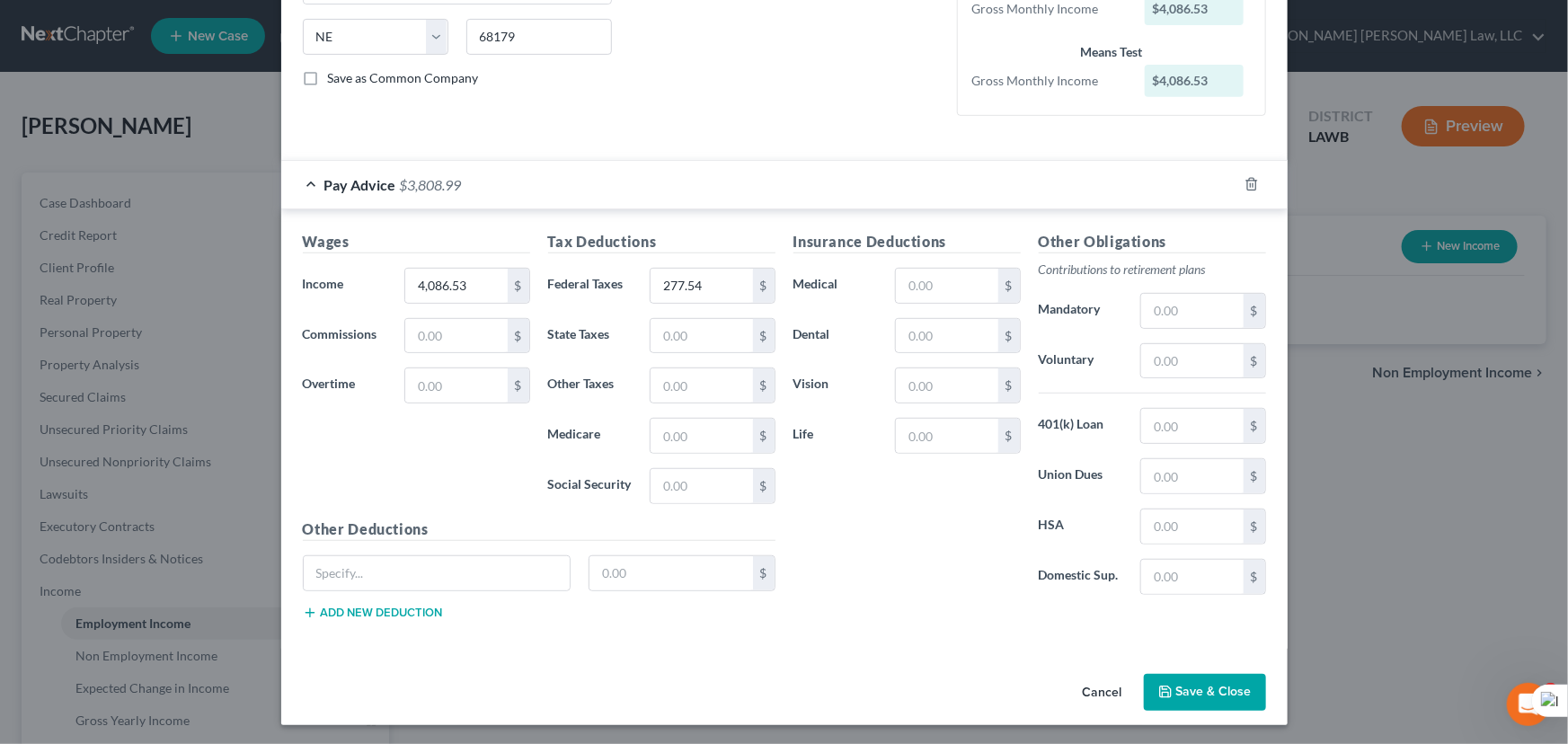
type input "22 years"
click at [1200, 667] on div "Cancel Save & Close" at bounding box center [784, 697] width 1007 height 59
click at [1159, 697] on button "Save & Close" at bounding box center [1206, 692] width 123 height 38
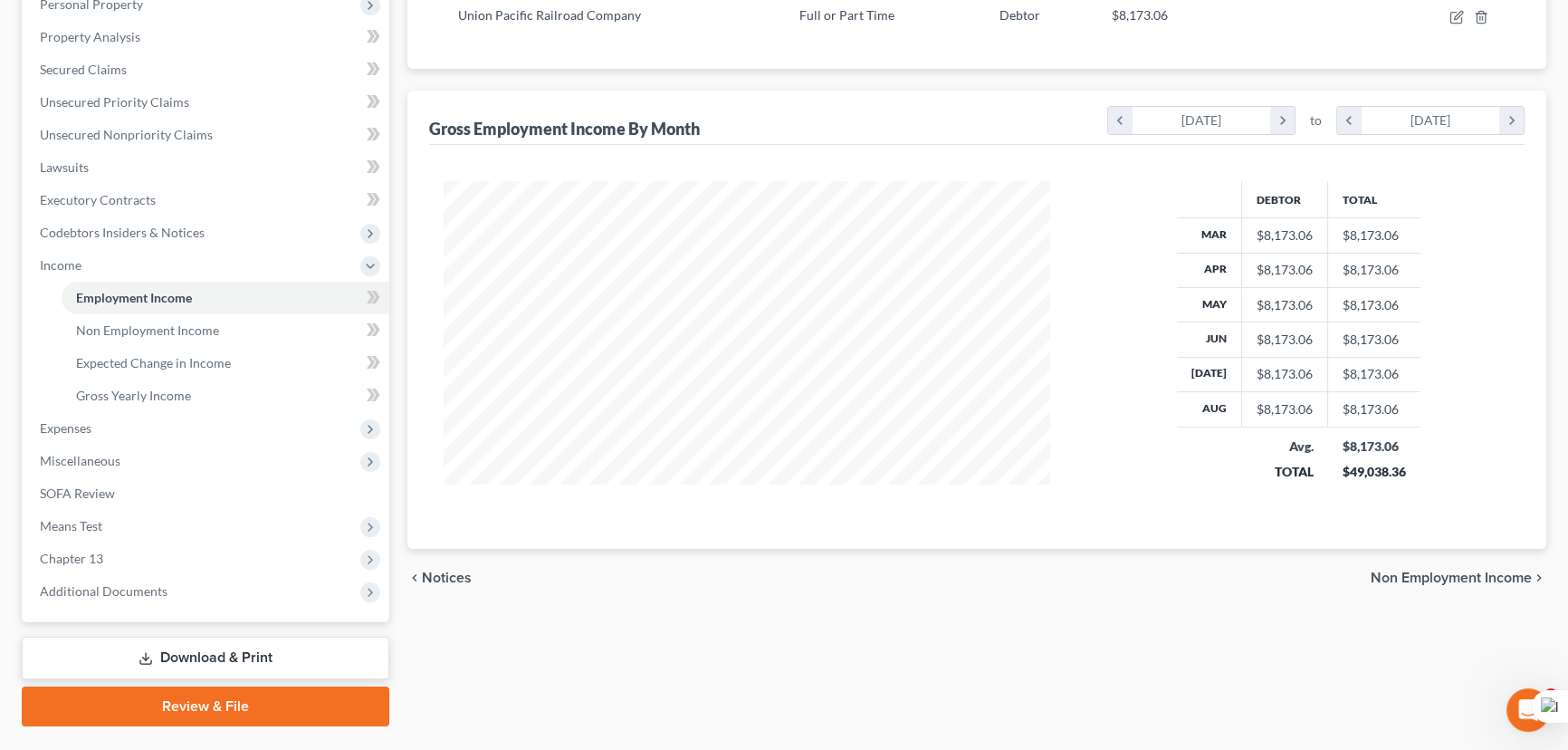
scroll to position [290, 0]
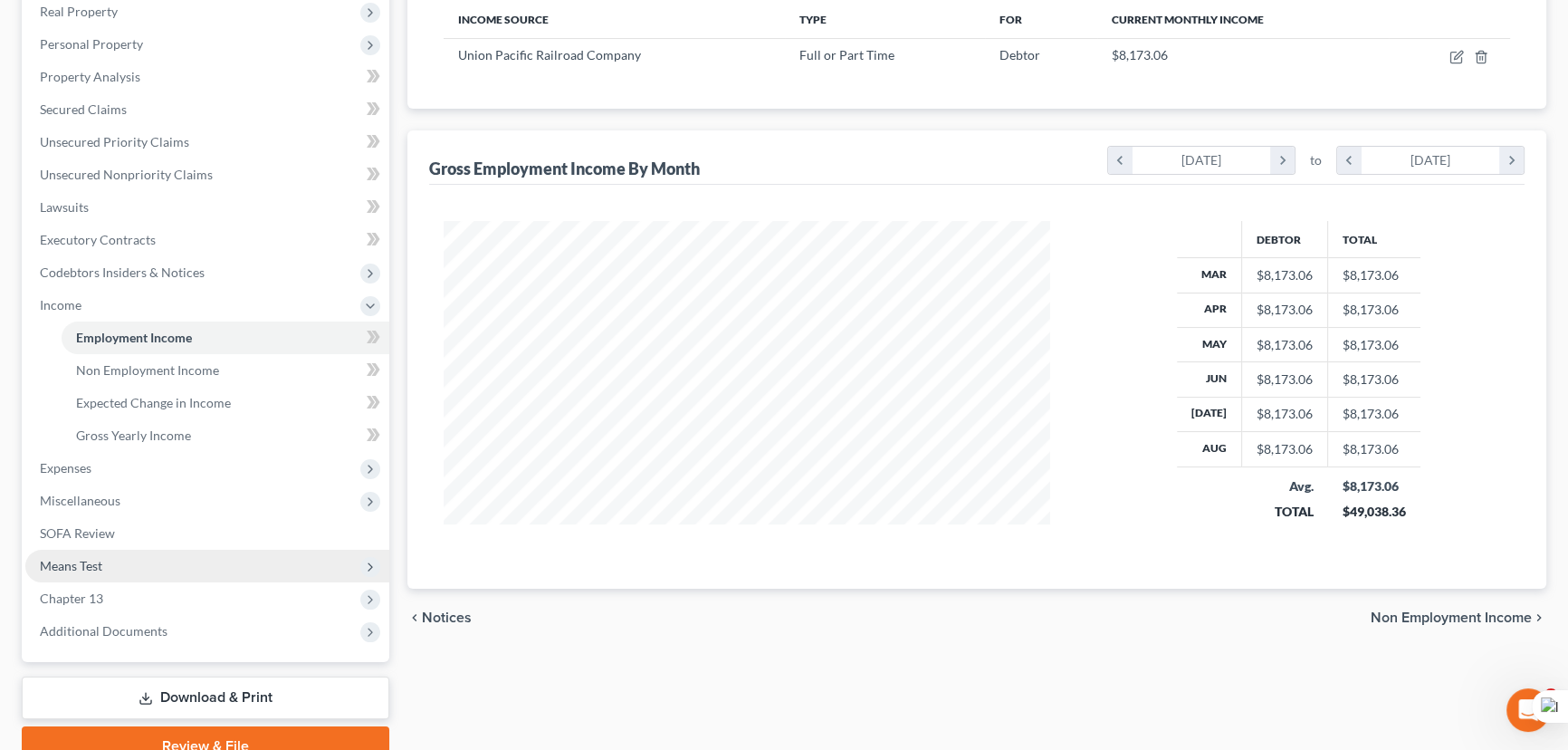
click at [129, 573] on span "Means Test" at bounding box center [207, 566] width 364 height 33
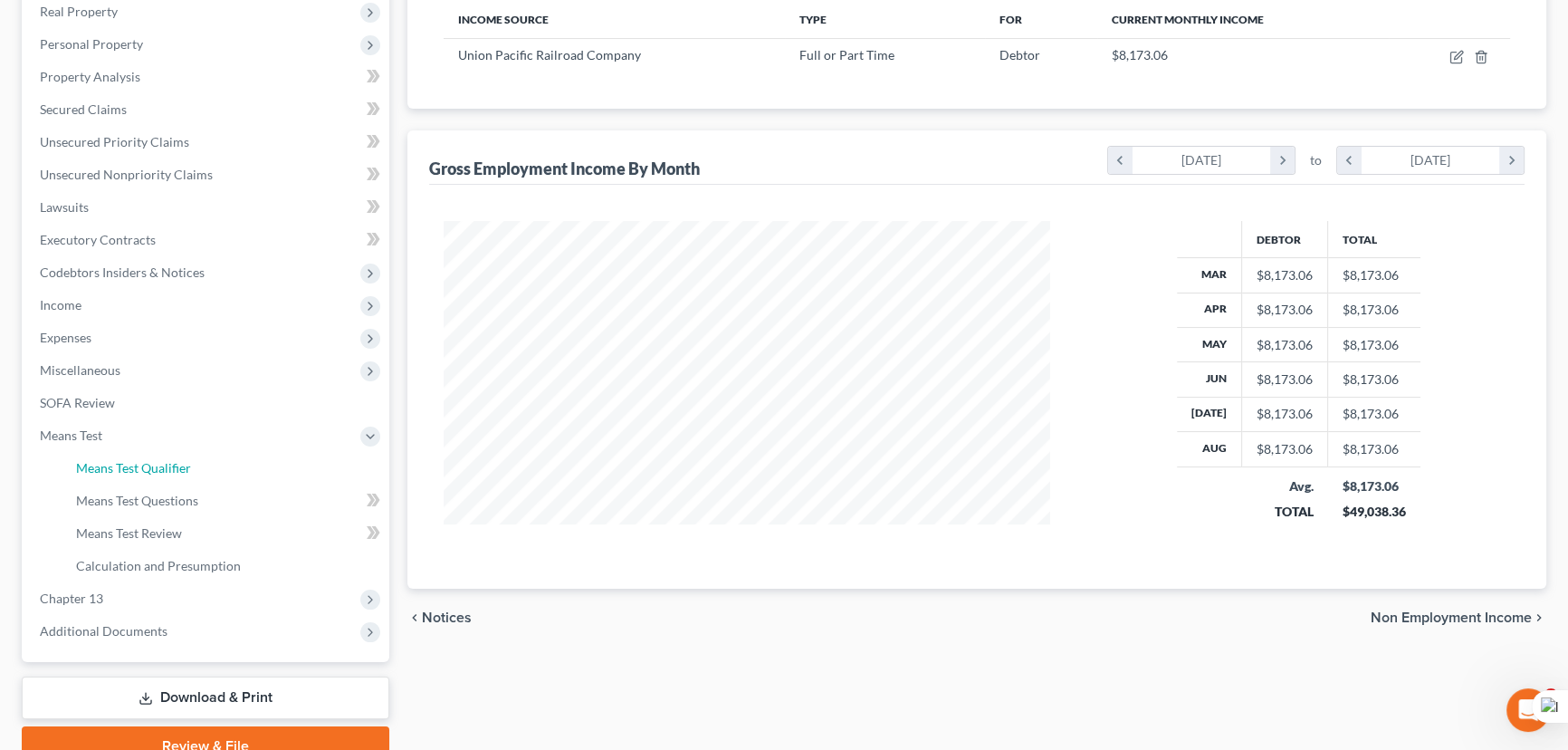
click at [157, 460] on span "Means Test Qualifier" at bounding box center [133, 467] width 115 height 15
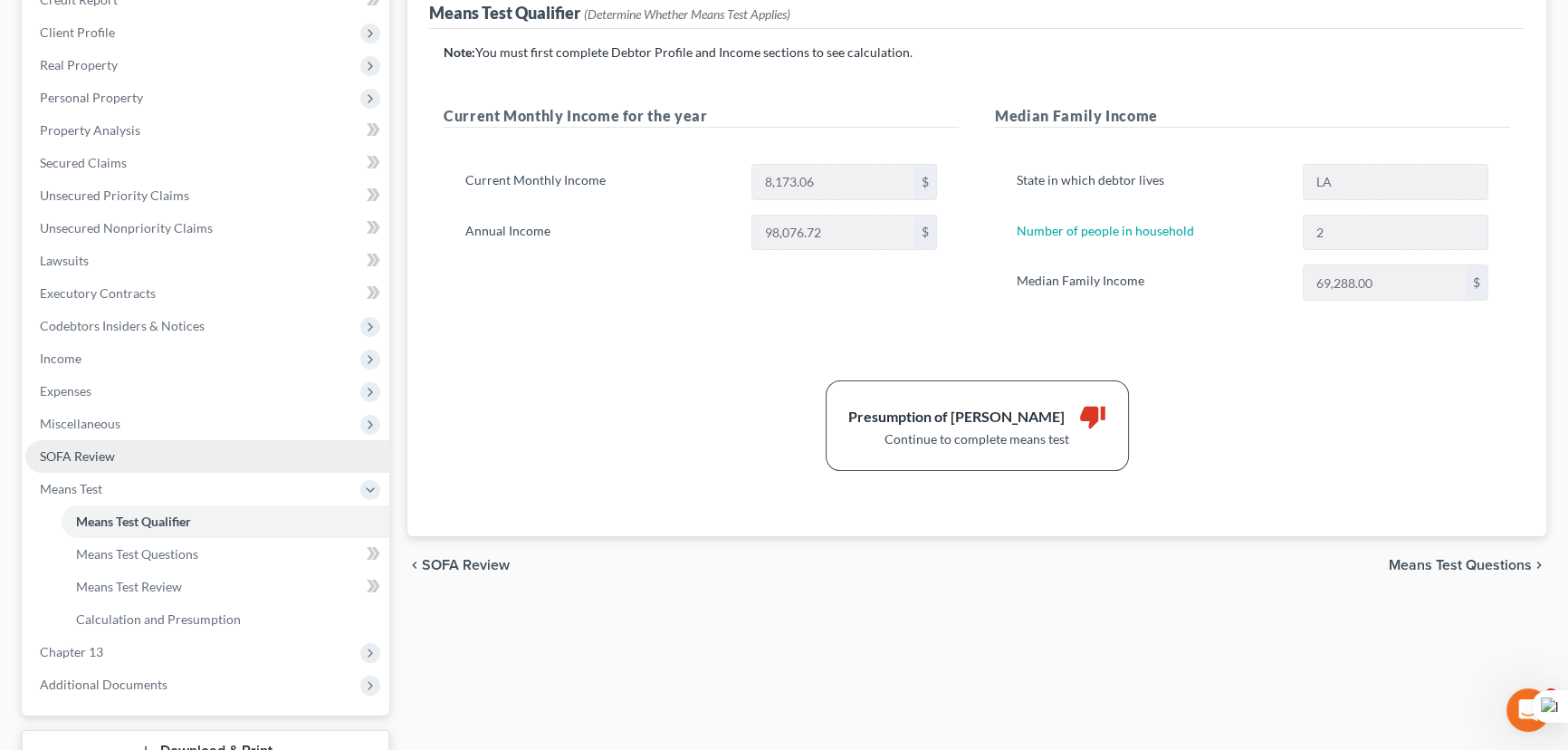
scroll to position [246, 0]
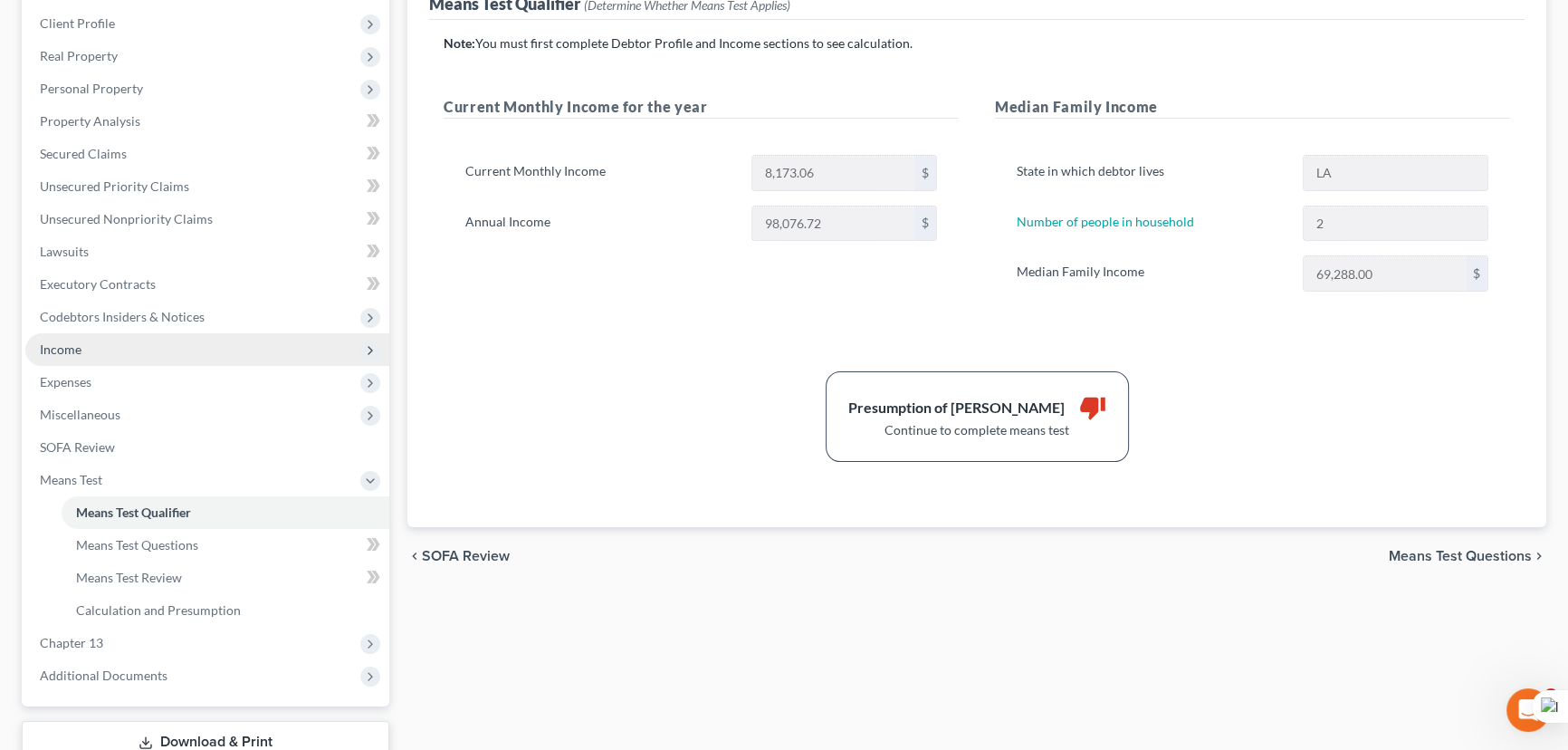
click at [162, 348] on span "Income" at bounding box center [207, 349] width 364 height 33
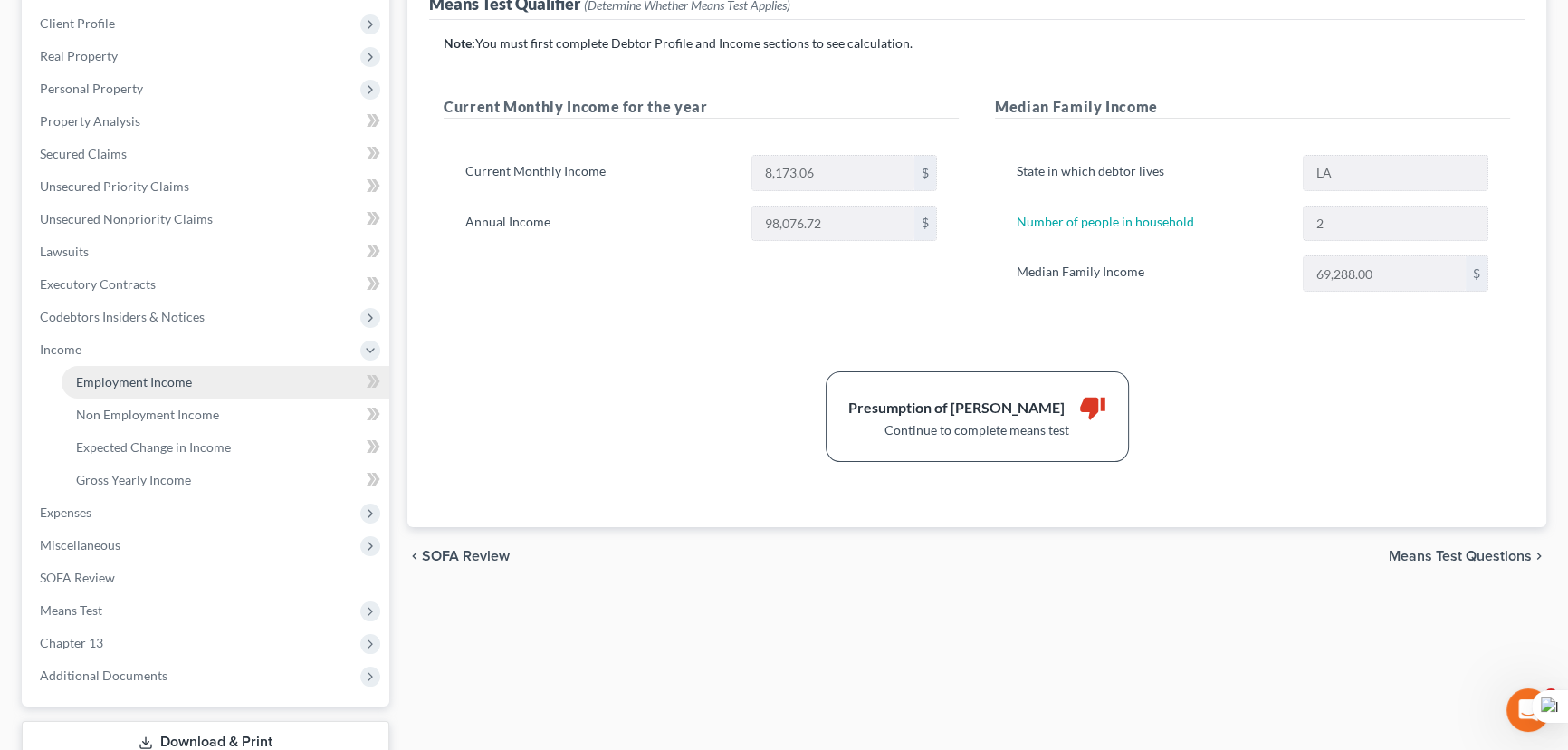
click at [175, 374] on span "Employment Income" at bounding box center [134, 381] width 116 height 15
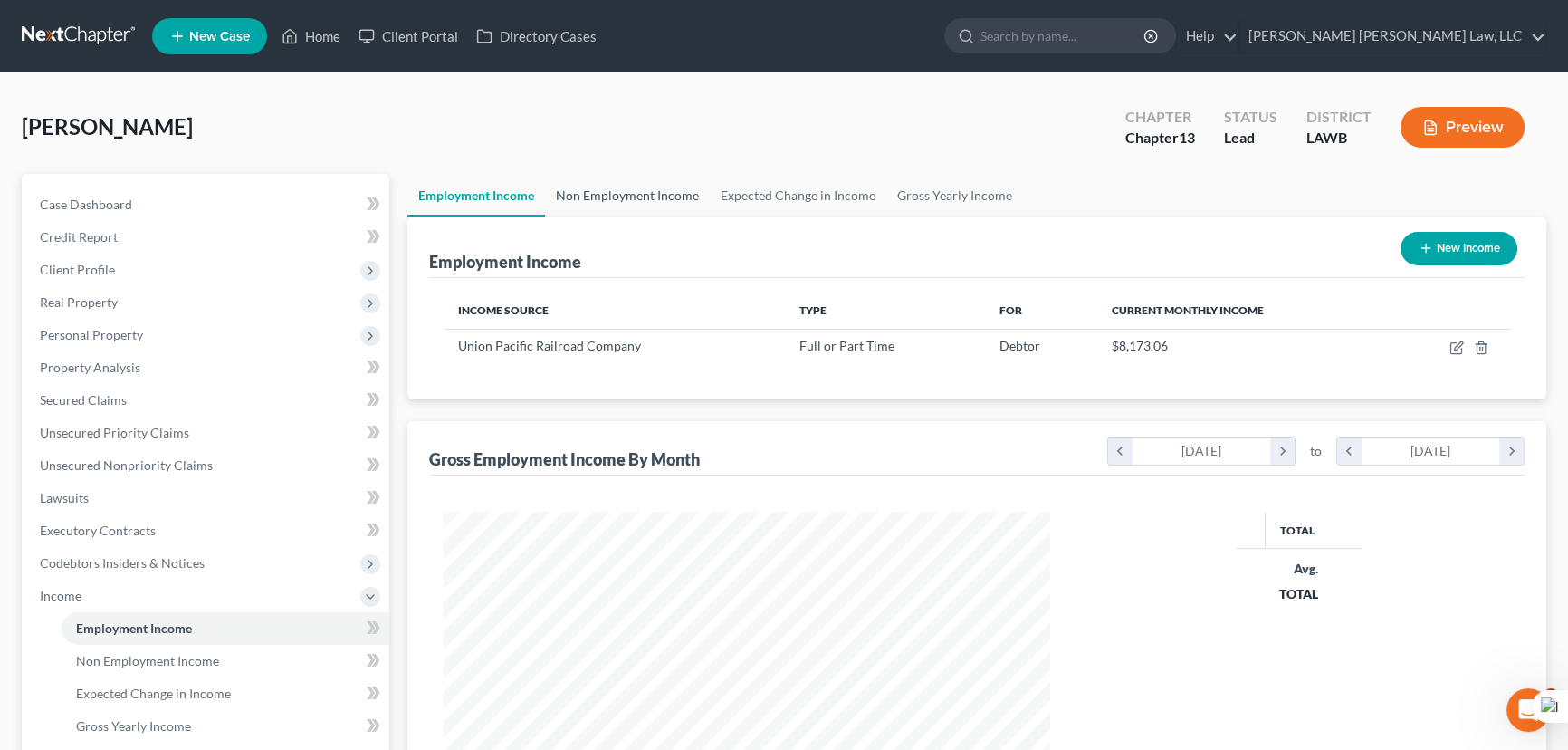
scroll to position [302, 643]
click at [609, 186] on link "Non Employment Income" at bounding box center [627, 196] width 165 height 43
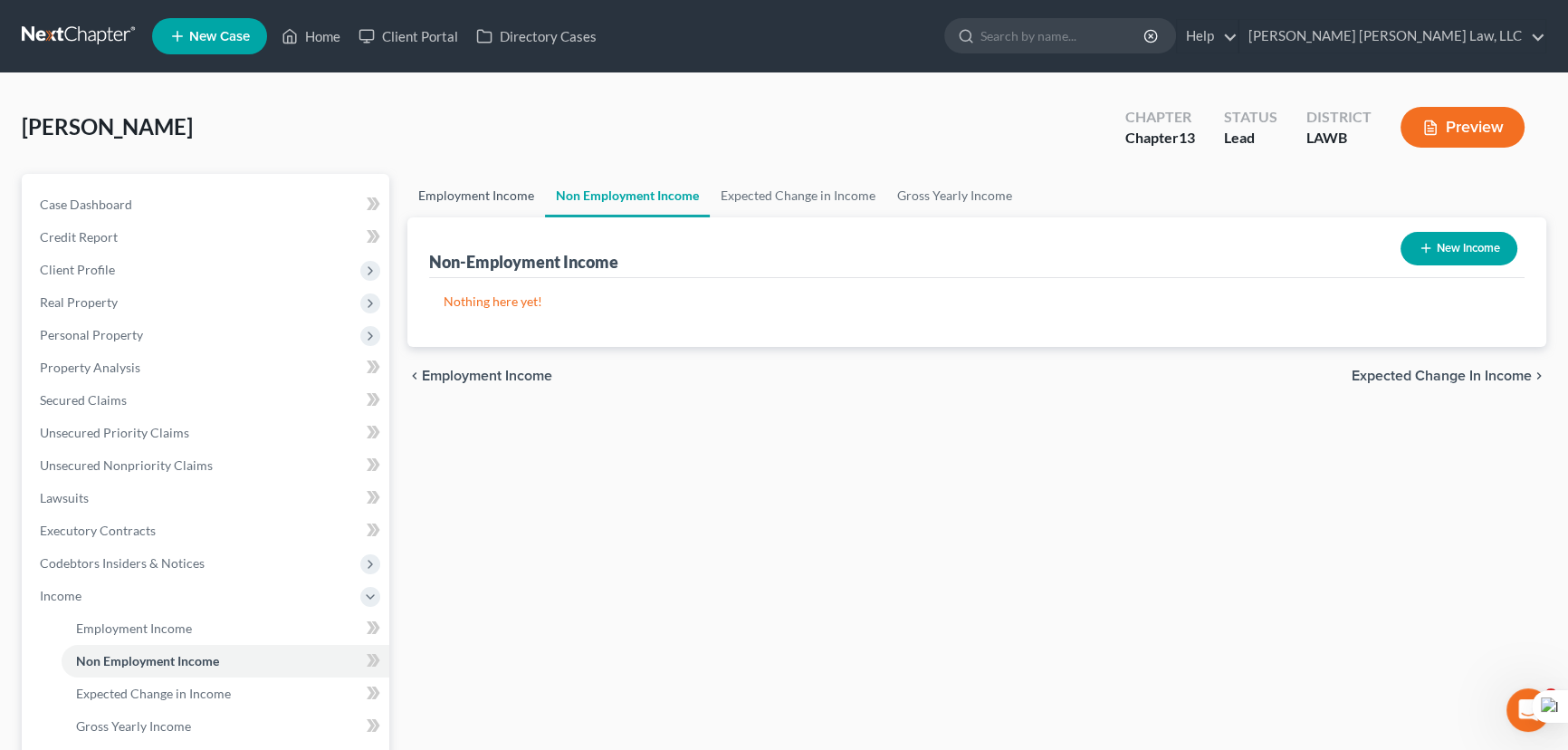
click at [513, 190] on link "Employment Income" at bounding box center [476, 196] width 138 height 43
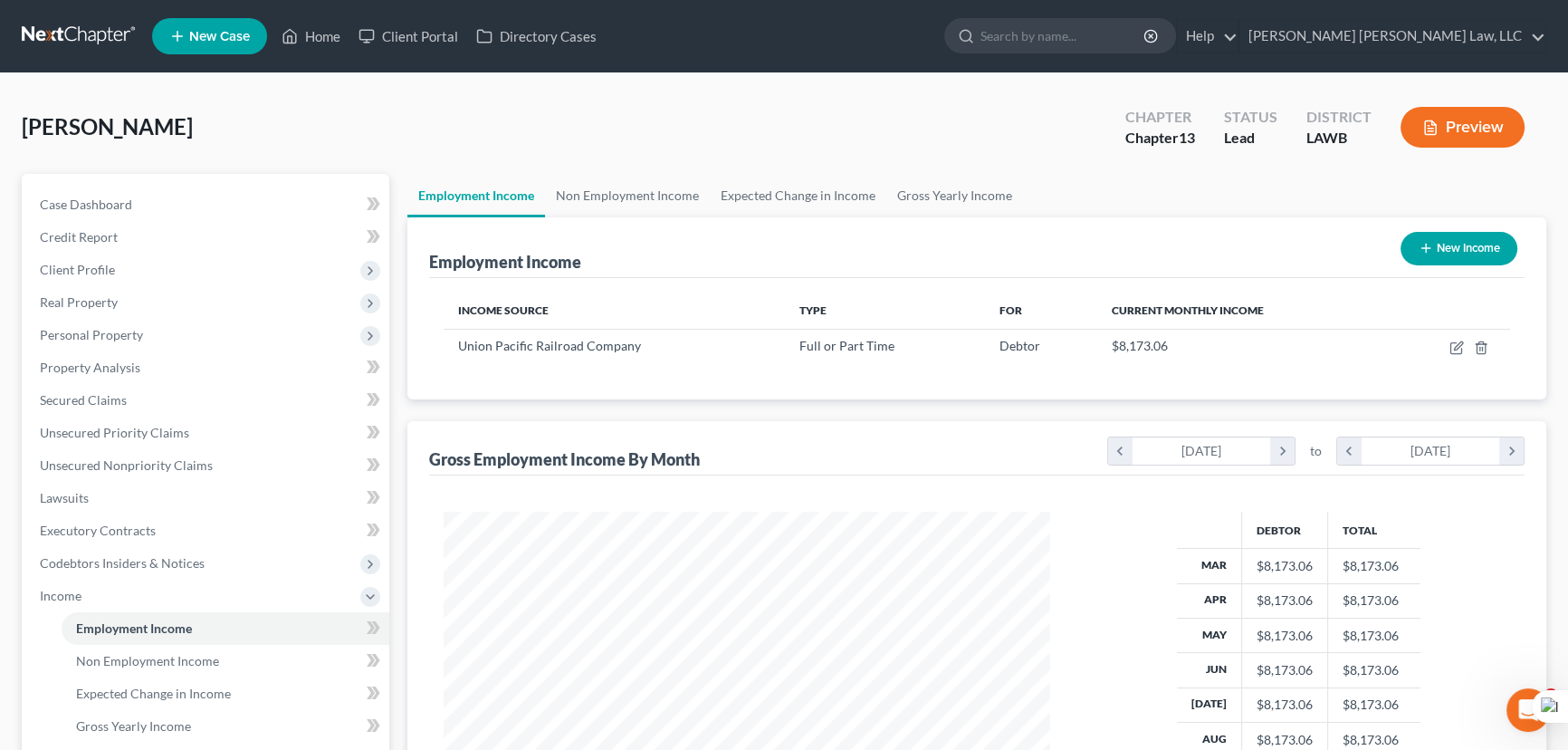
scroll to position [324, 643]
drag, startPoint x: 178, startPoint y: 331, endPoint x: 174, endPoint y: 362, distance: 31.3
click at [178, 331] on span "Personal Property" at bounding box center [207, 334] width 364 height 33
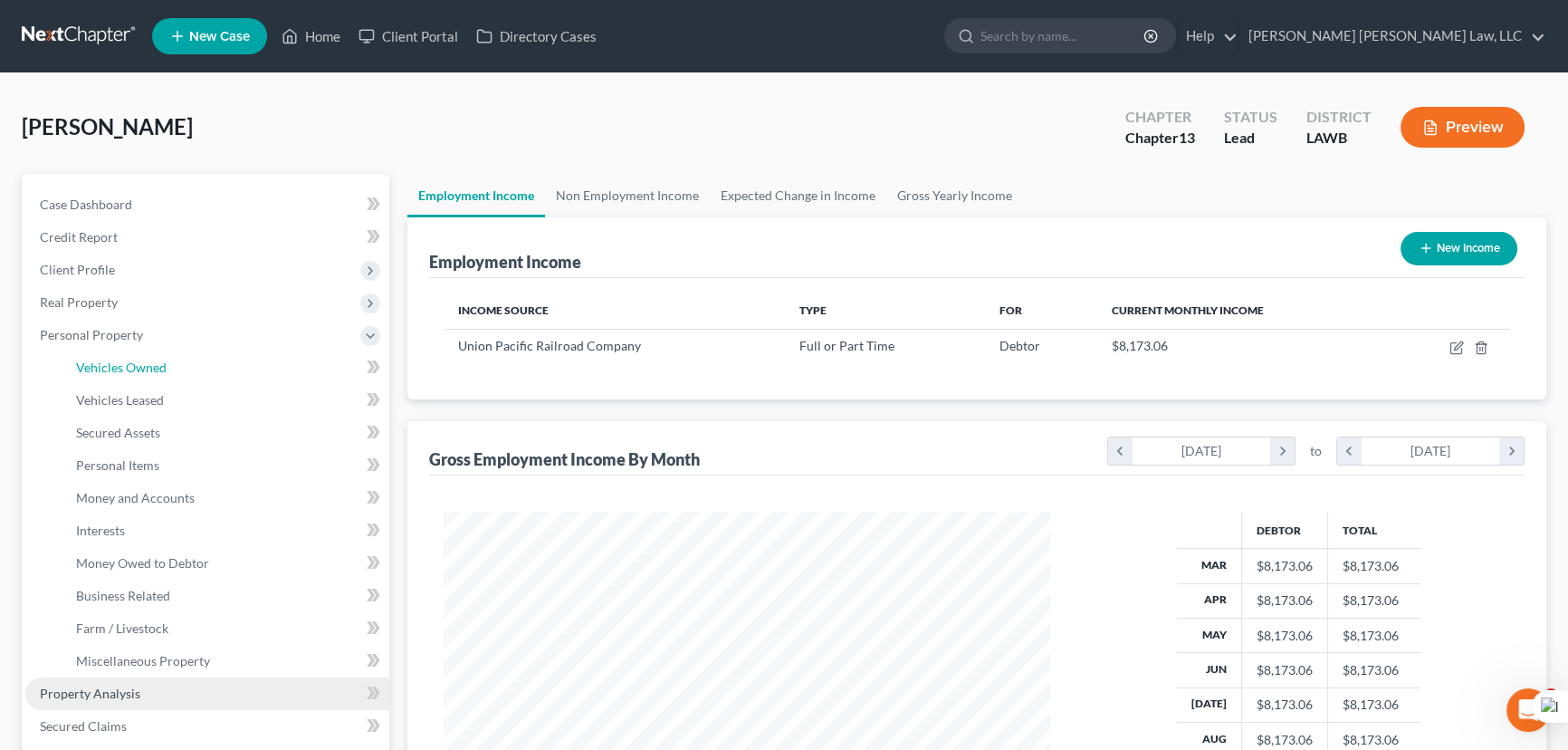
click at [174, 362] on link "Vehicles Owned" at bounding box center [226, 367] width 328 height 33
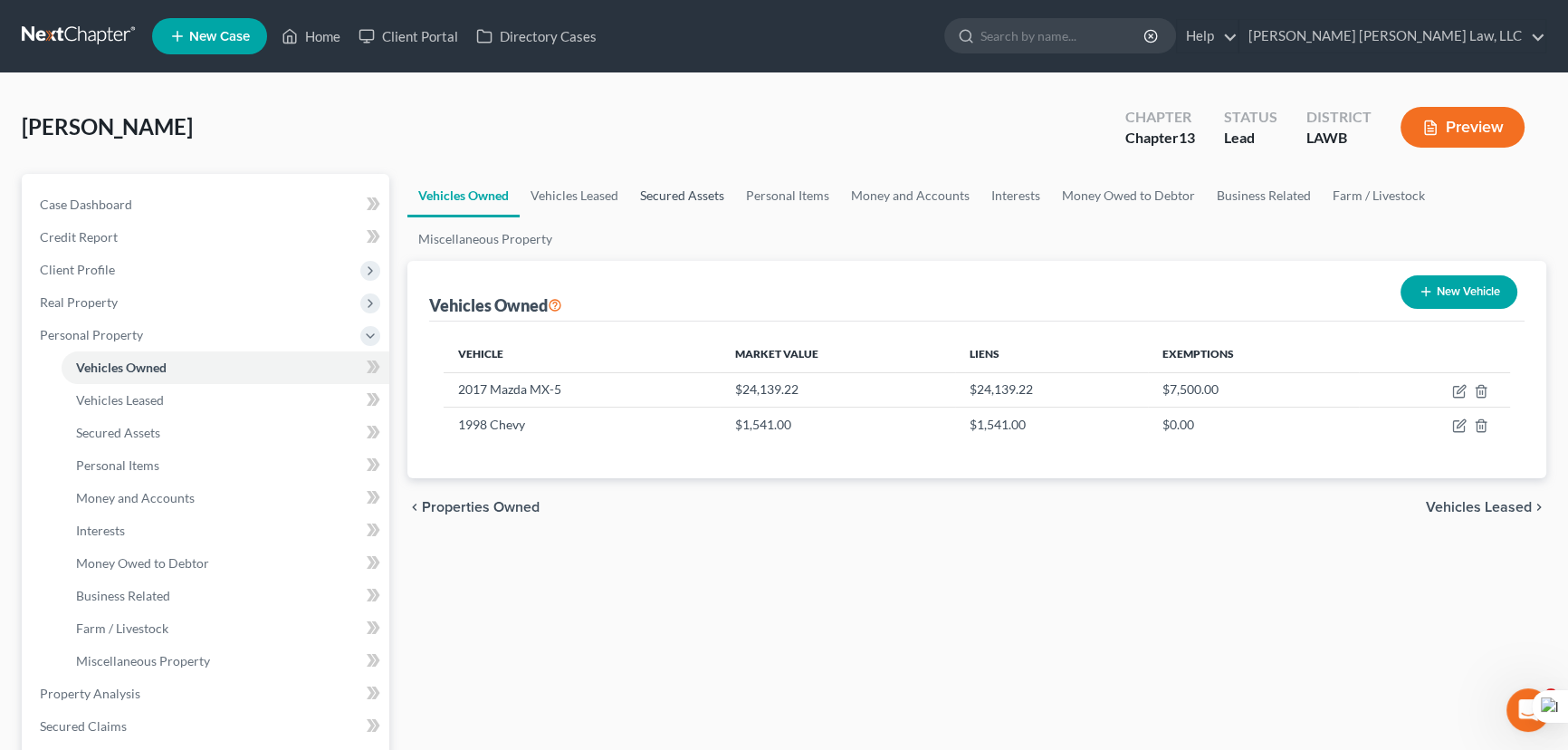
click at [642, 188] on link "Secured Assets" at bounding box center [681, 196] width 106 height 43
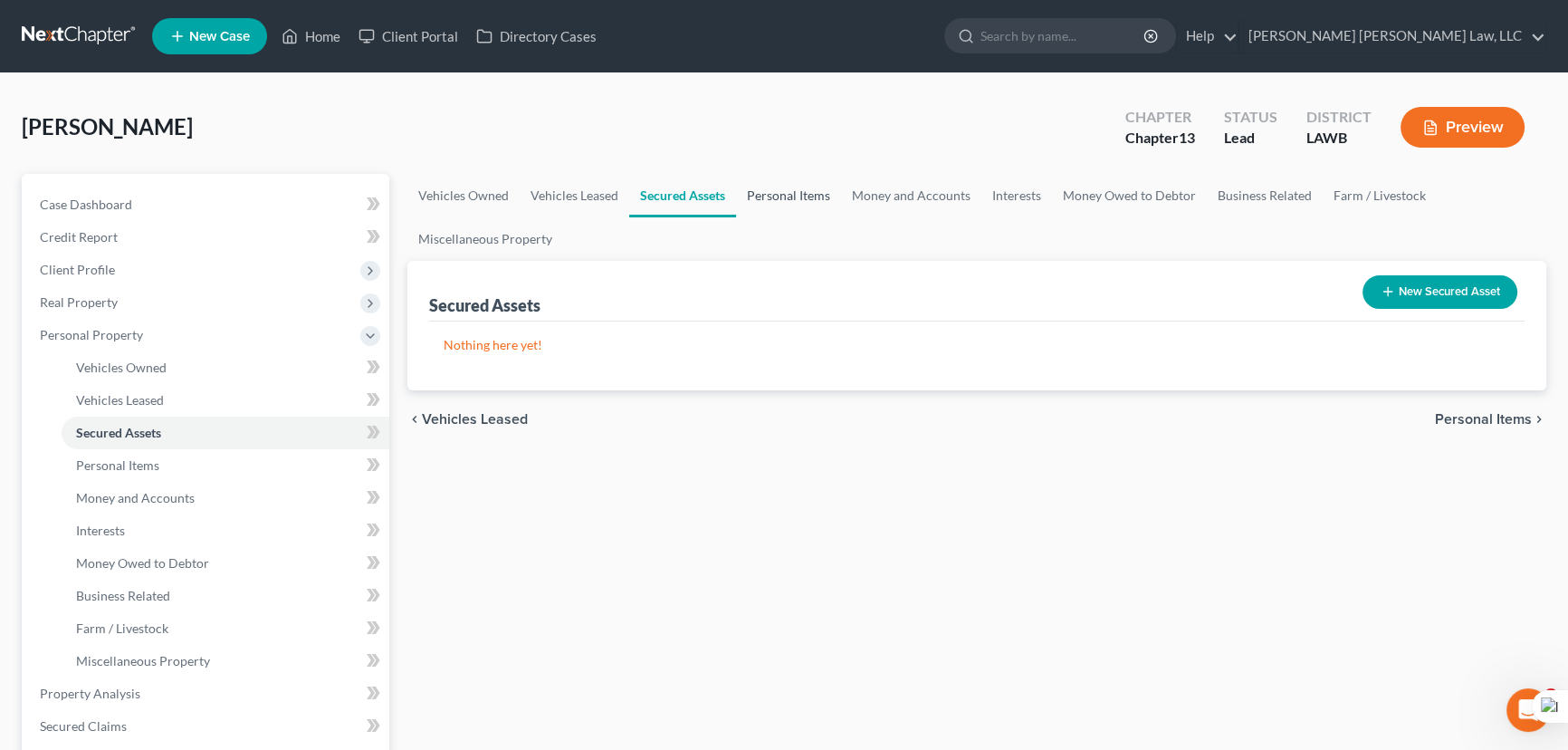
click at [755, 191] on link "Personal Items" at bounding box center [788, 196] width 105 height 43
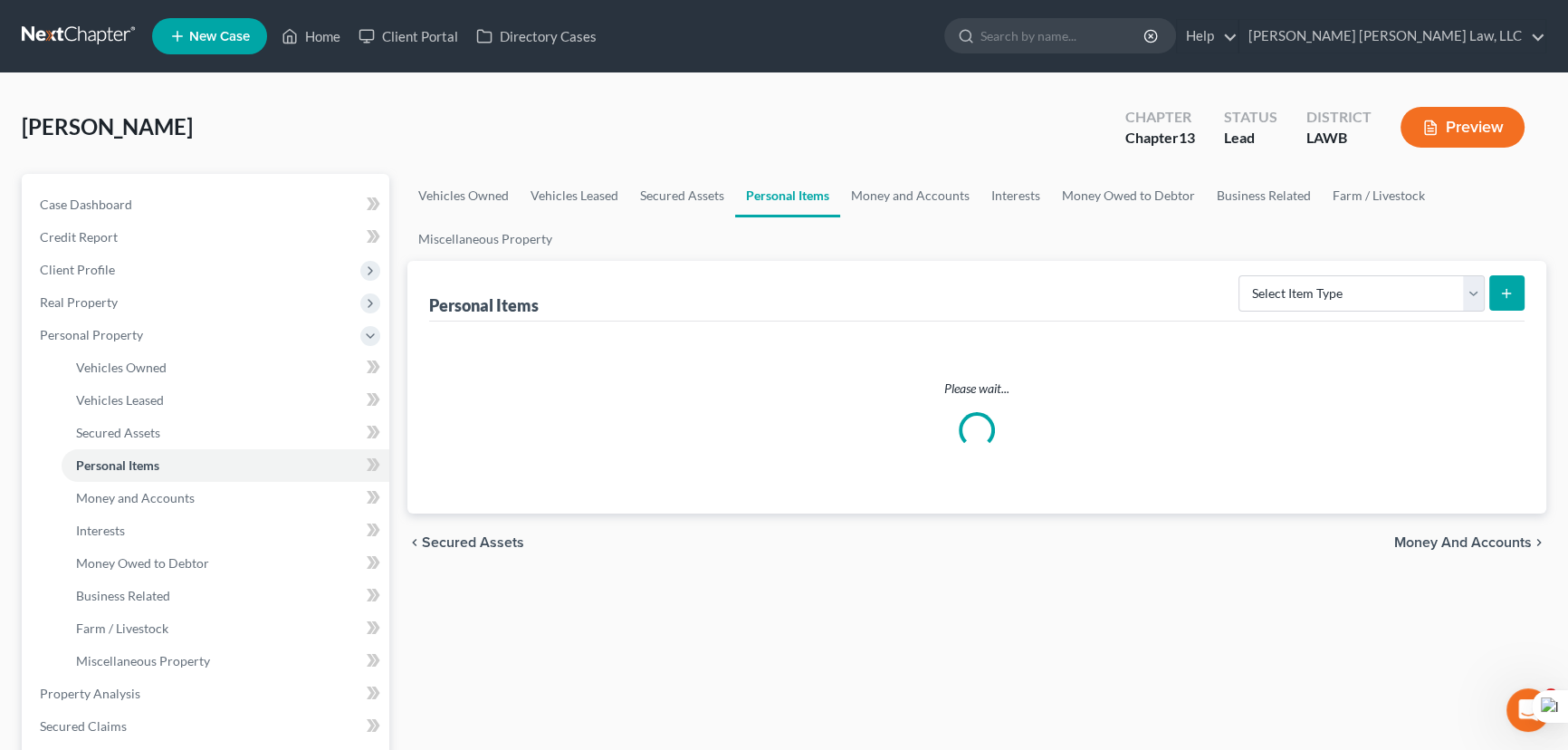
click at [830, 191] on link "Personal Items" at bounding box center [787, 196] width 105 height 43
click at [946, 200] on link "Money and Accounts" at bounding box center [910, 196] width 140 height 43
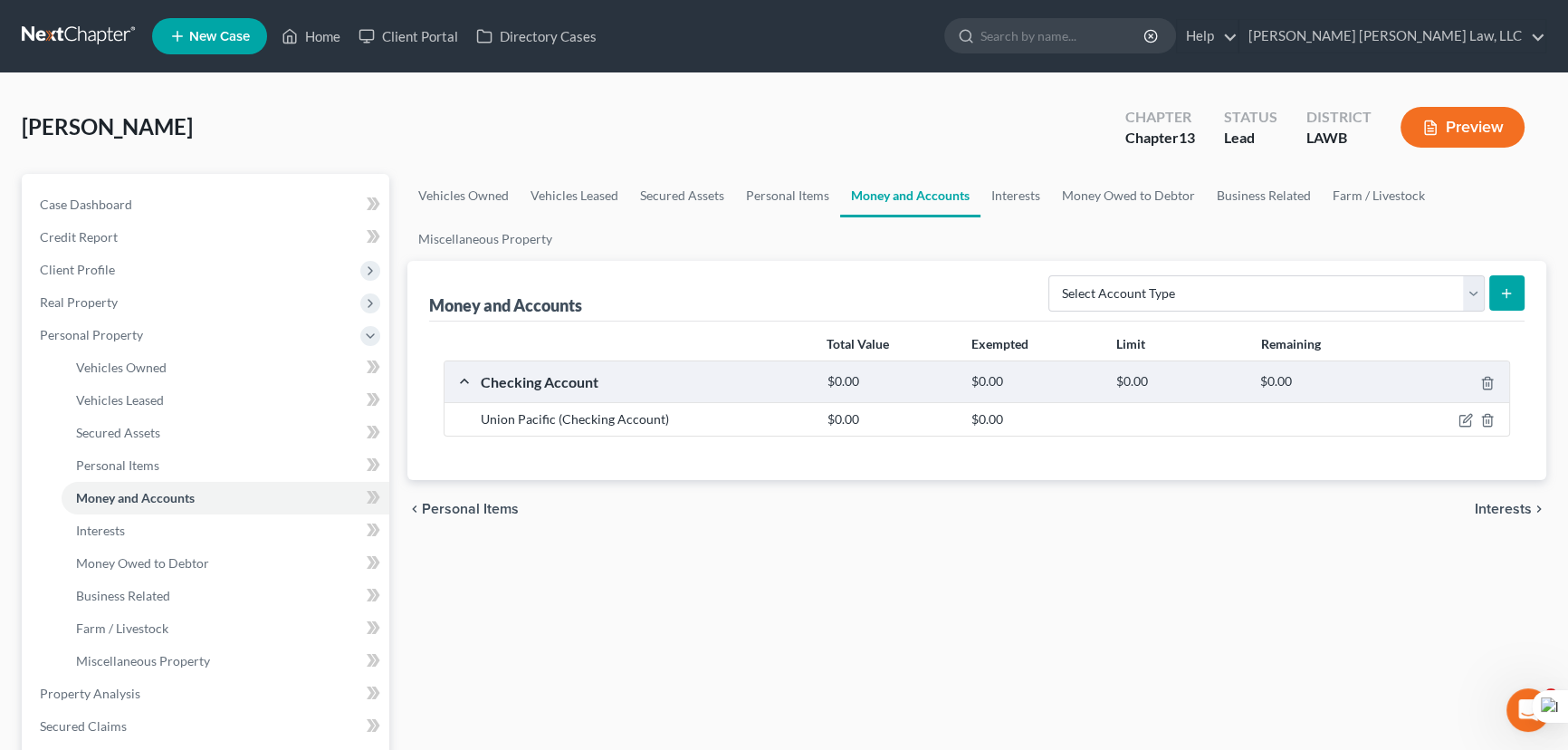
scroll to position [411, 0]
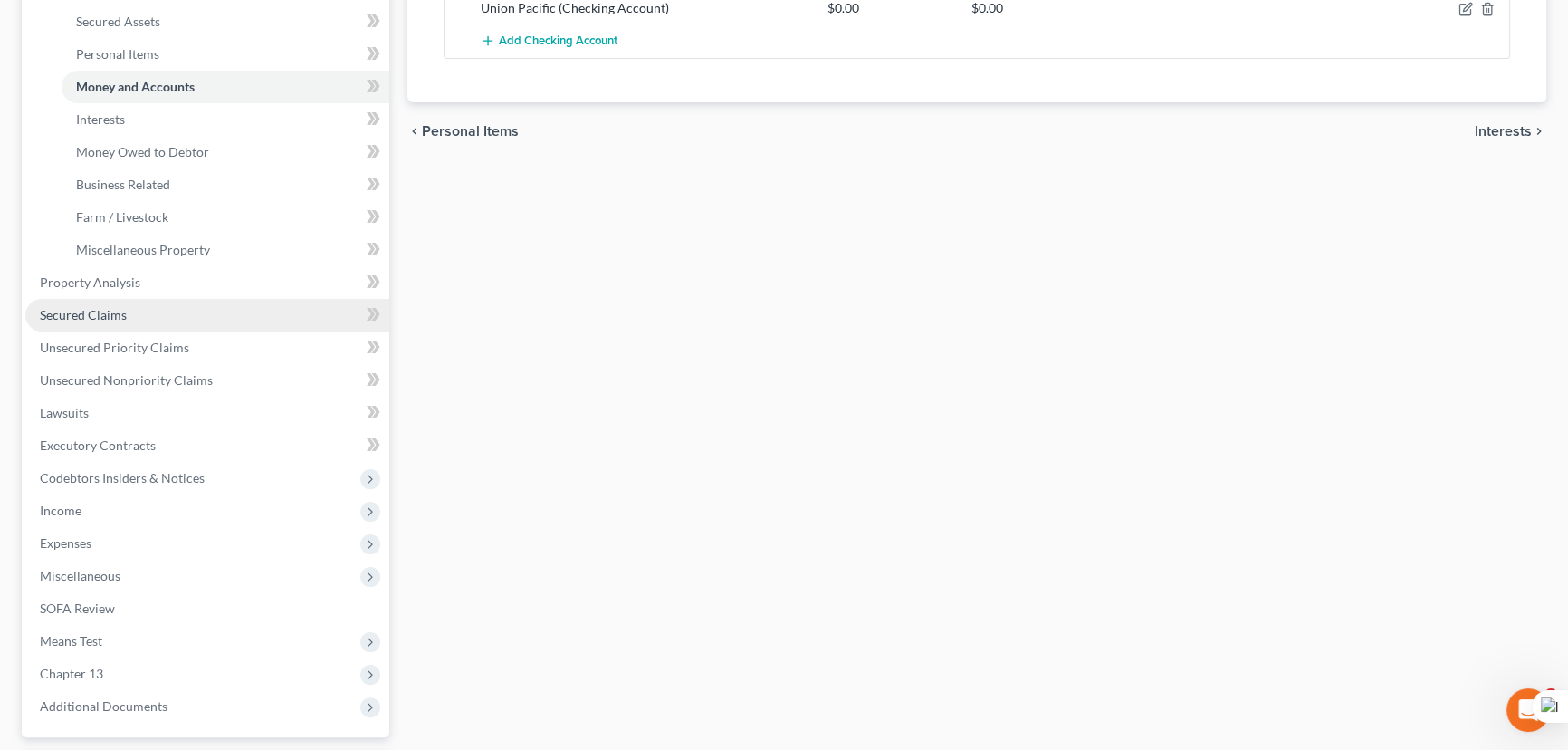
click at [181, 313] on link "Secured Claims" at bounding box center [207, 315] width 364 height 33
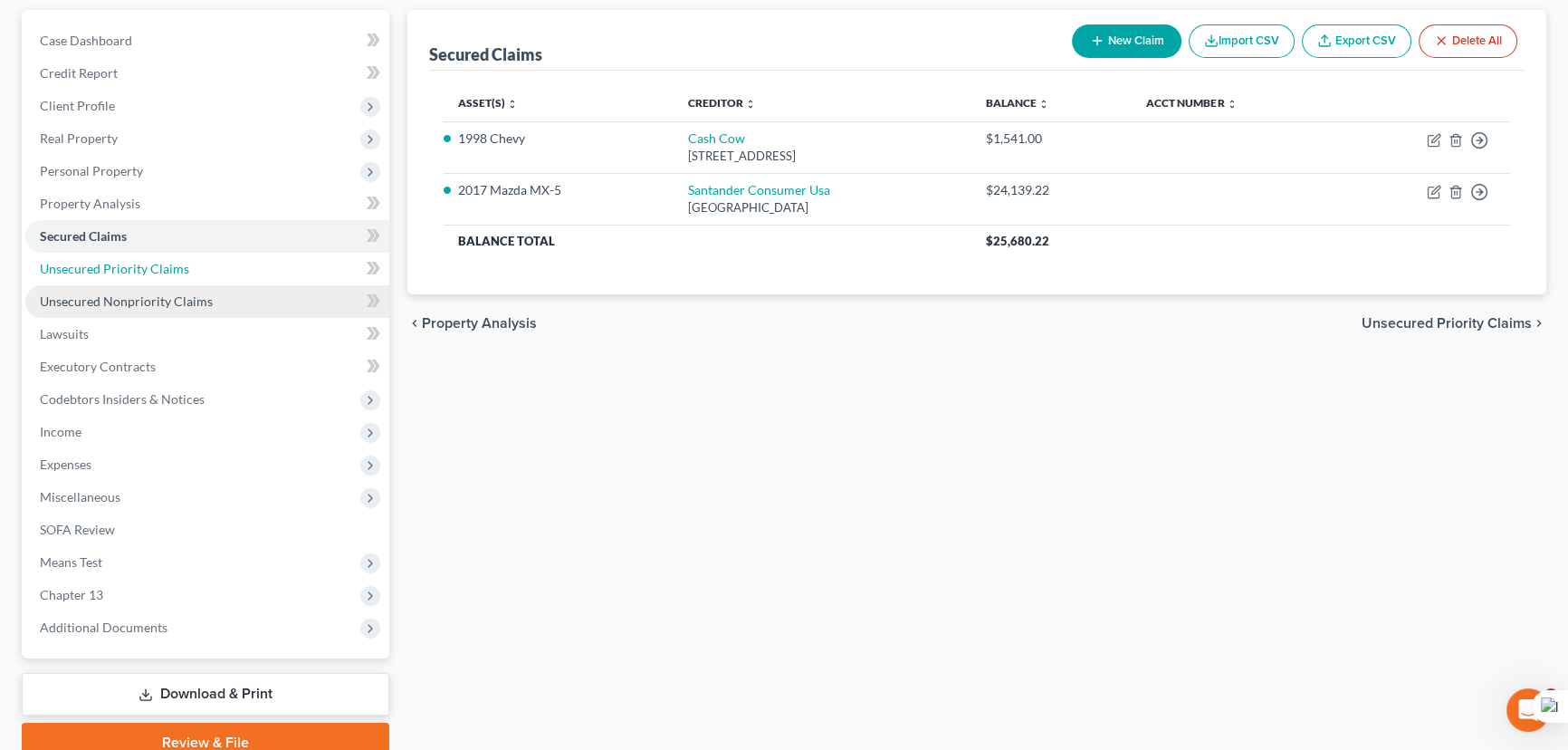
click at [179, 253] on link "Unsecured Priority Claims" at bounding box center [207, 269] width 364 height 33
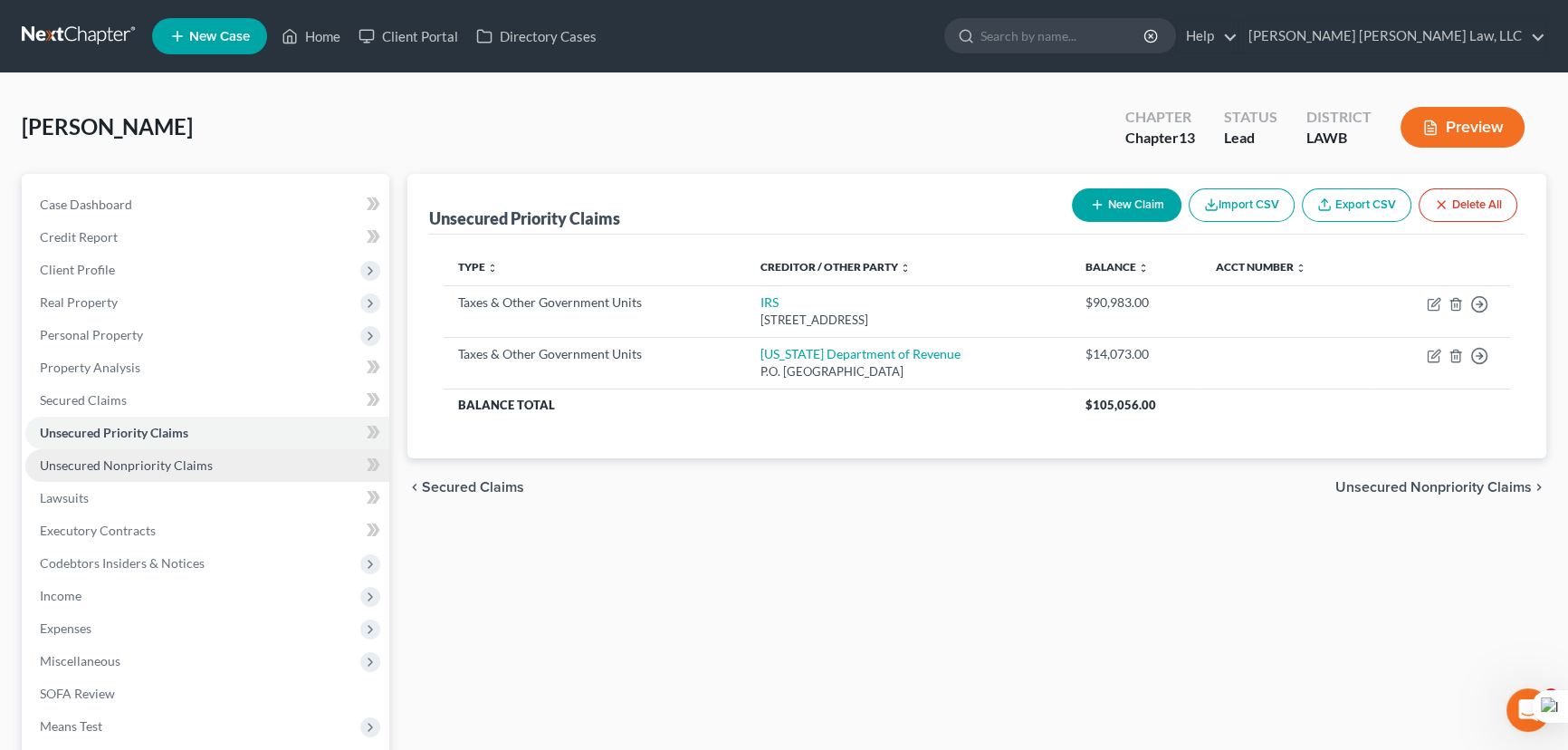
click at [226, 476] on link "Unsecured Nonpriority Claims" at bounding box center [207, 465] width 364 height 33
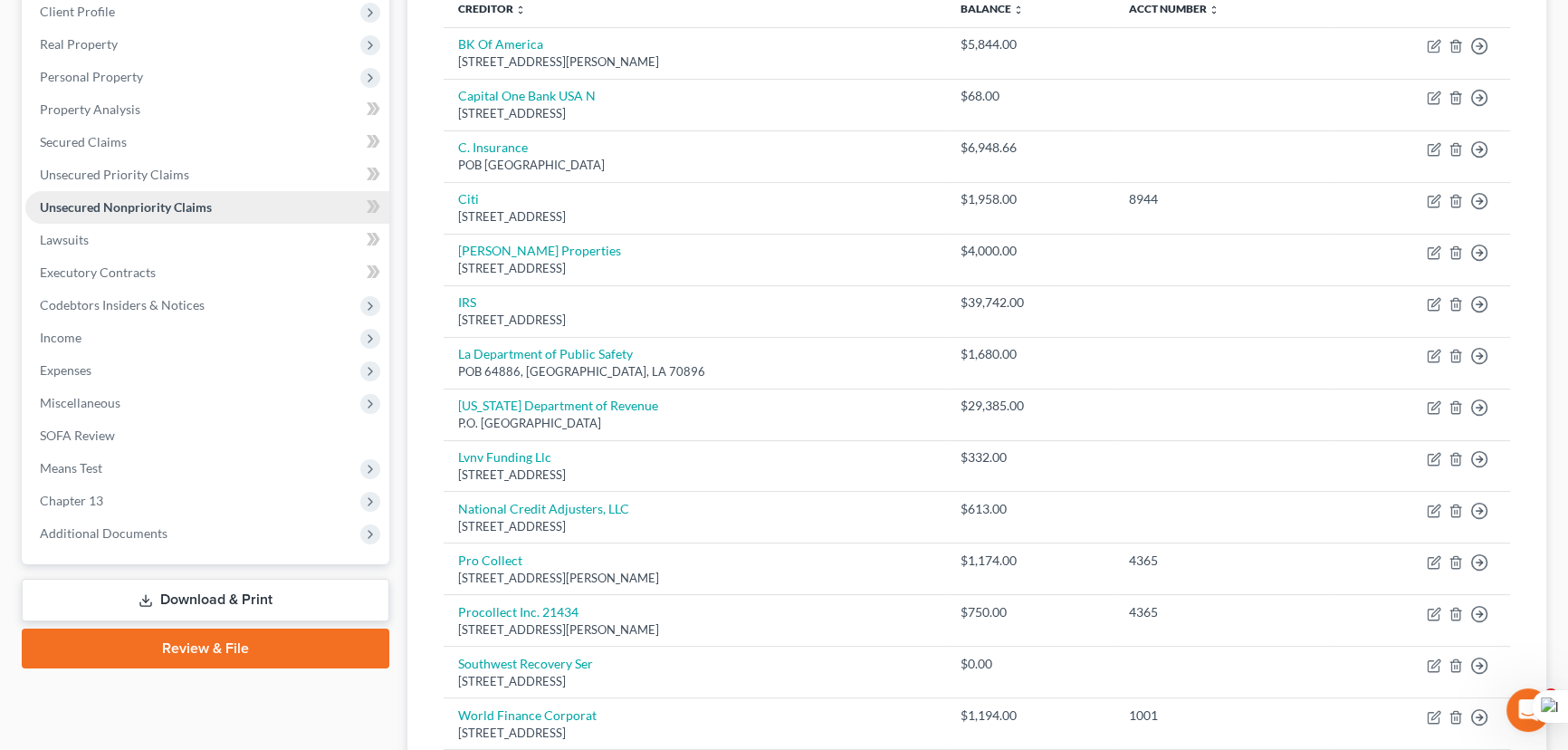
scroll to position [325, 0]
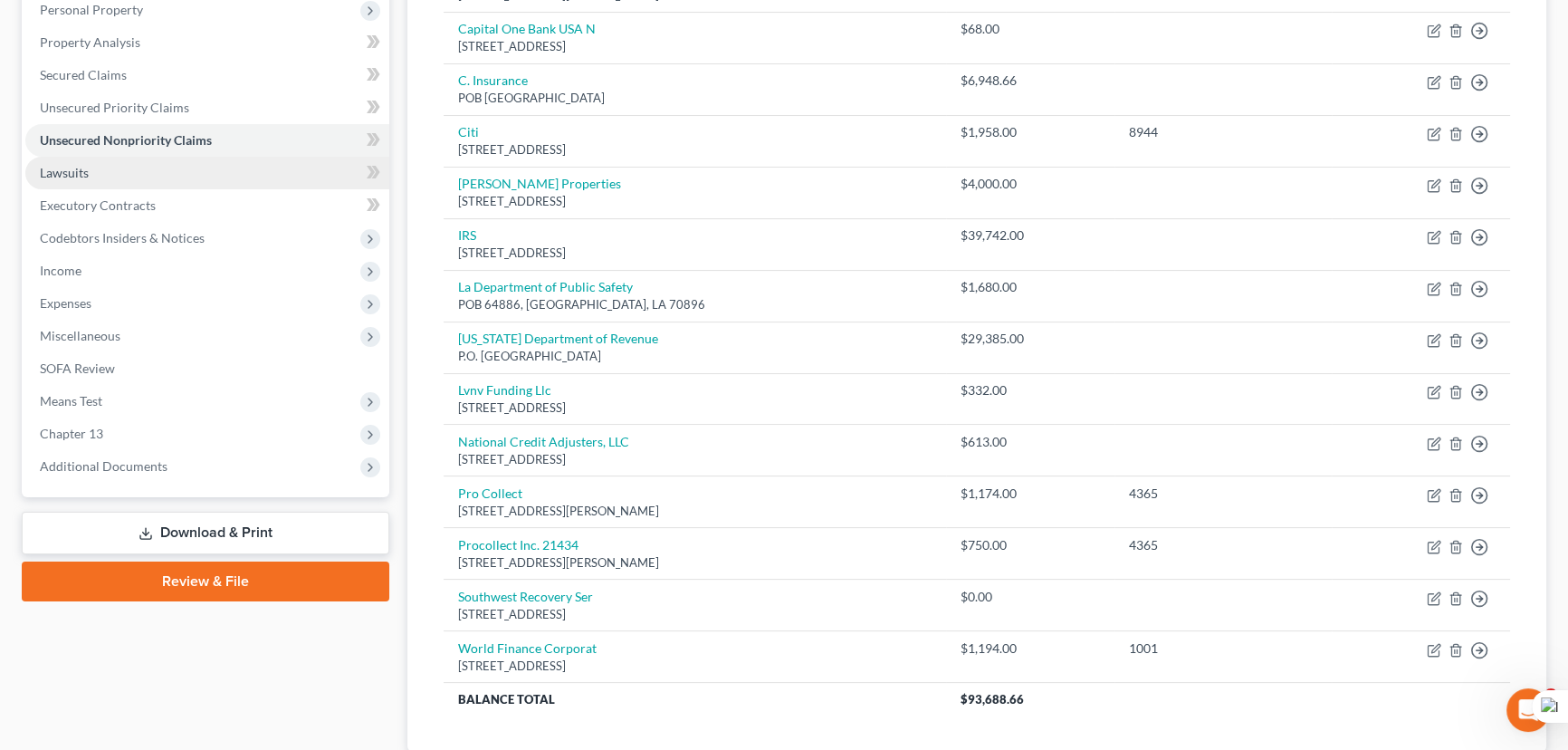
click at [151, 180] on link "Lawsuits" at bounding box center [207, 172] width 364 height 33
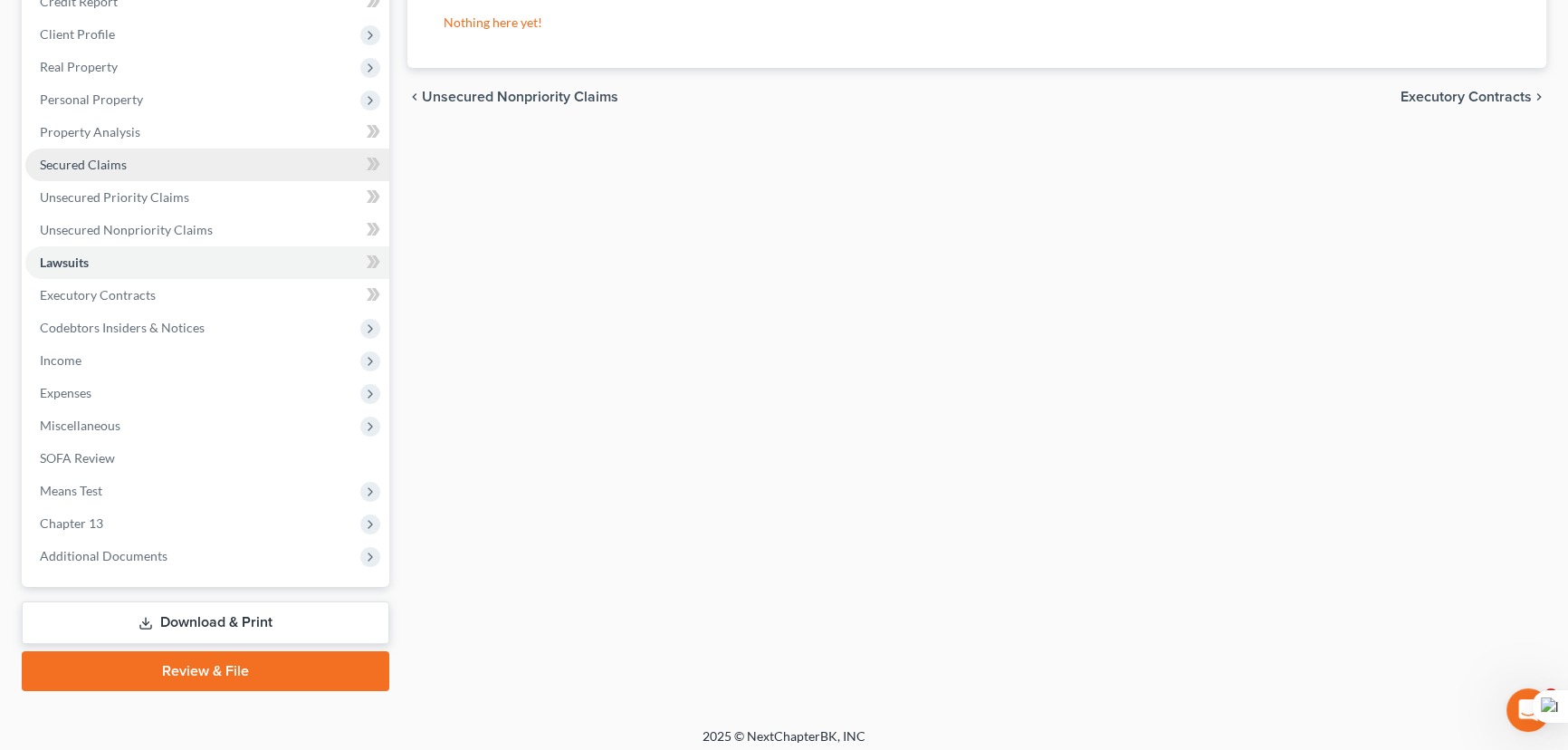
scroll to position [243, 0]
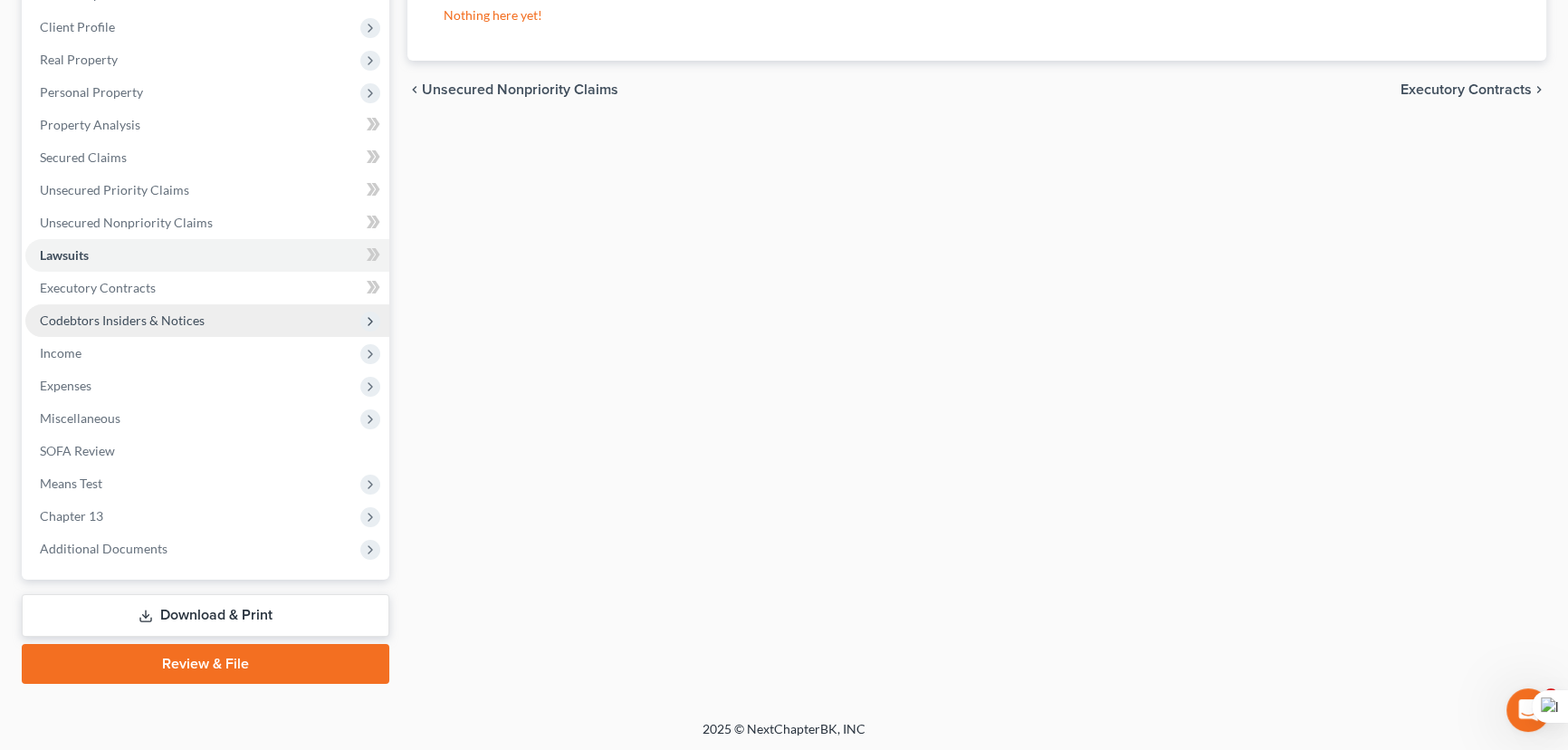
click at [186, 316] on span "Codebtors Insiders & Notices" at bounding box center [123, 320] width 165 height 15
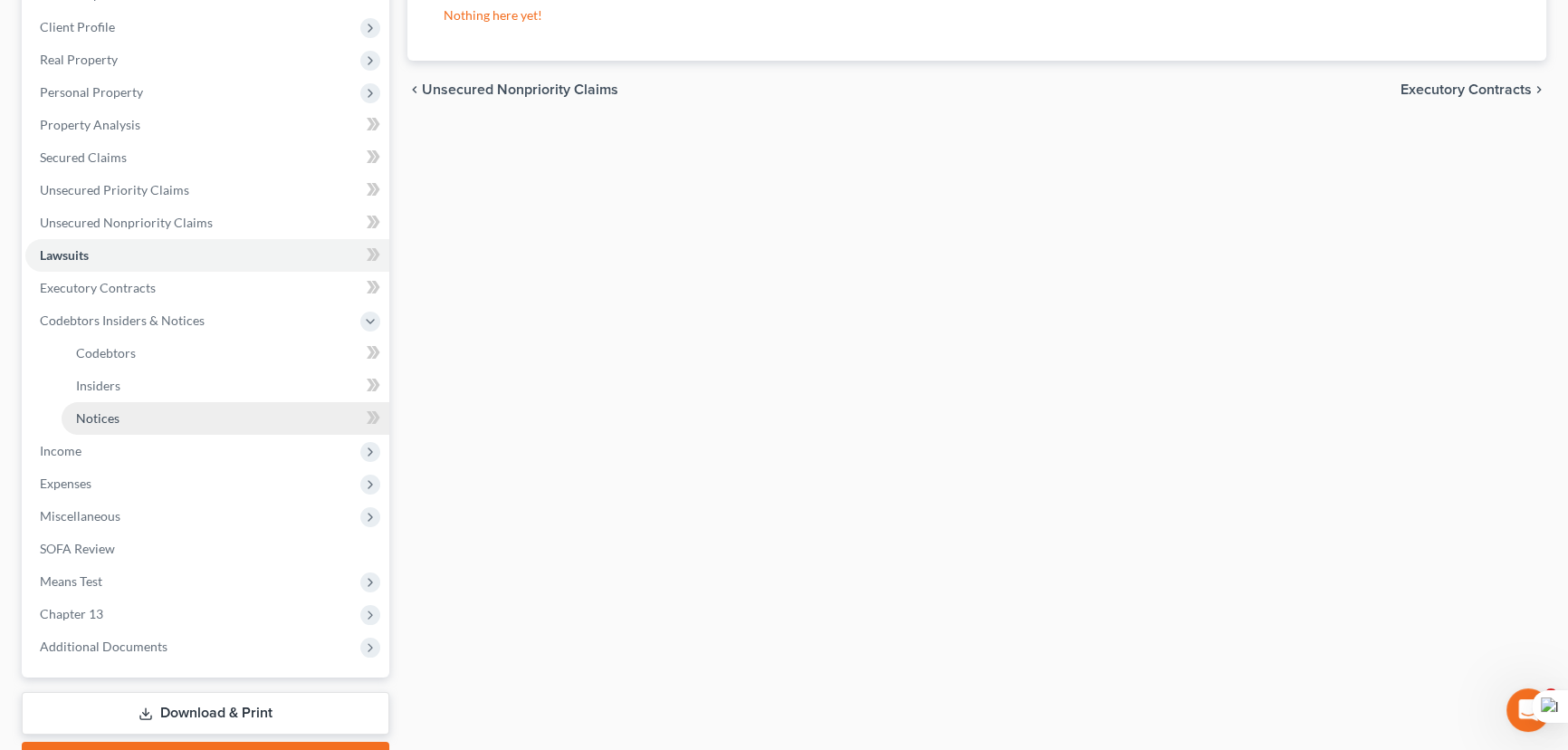
click at [193, 419] on link "Notices" at bounding box center [226, 418] width 328 height 33
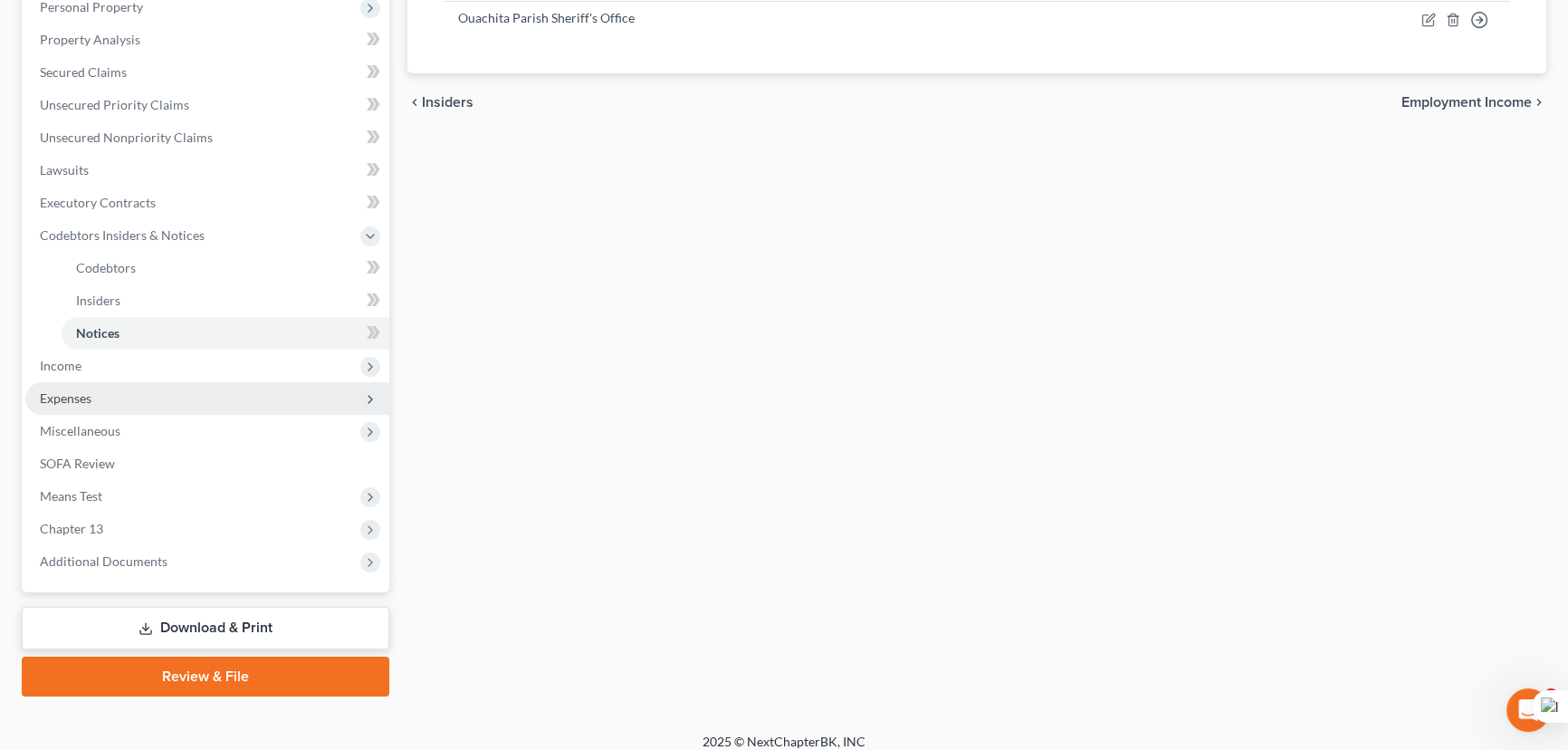
scroll to position [341, 0]
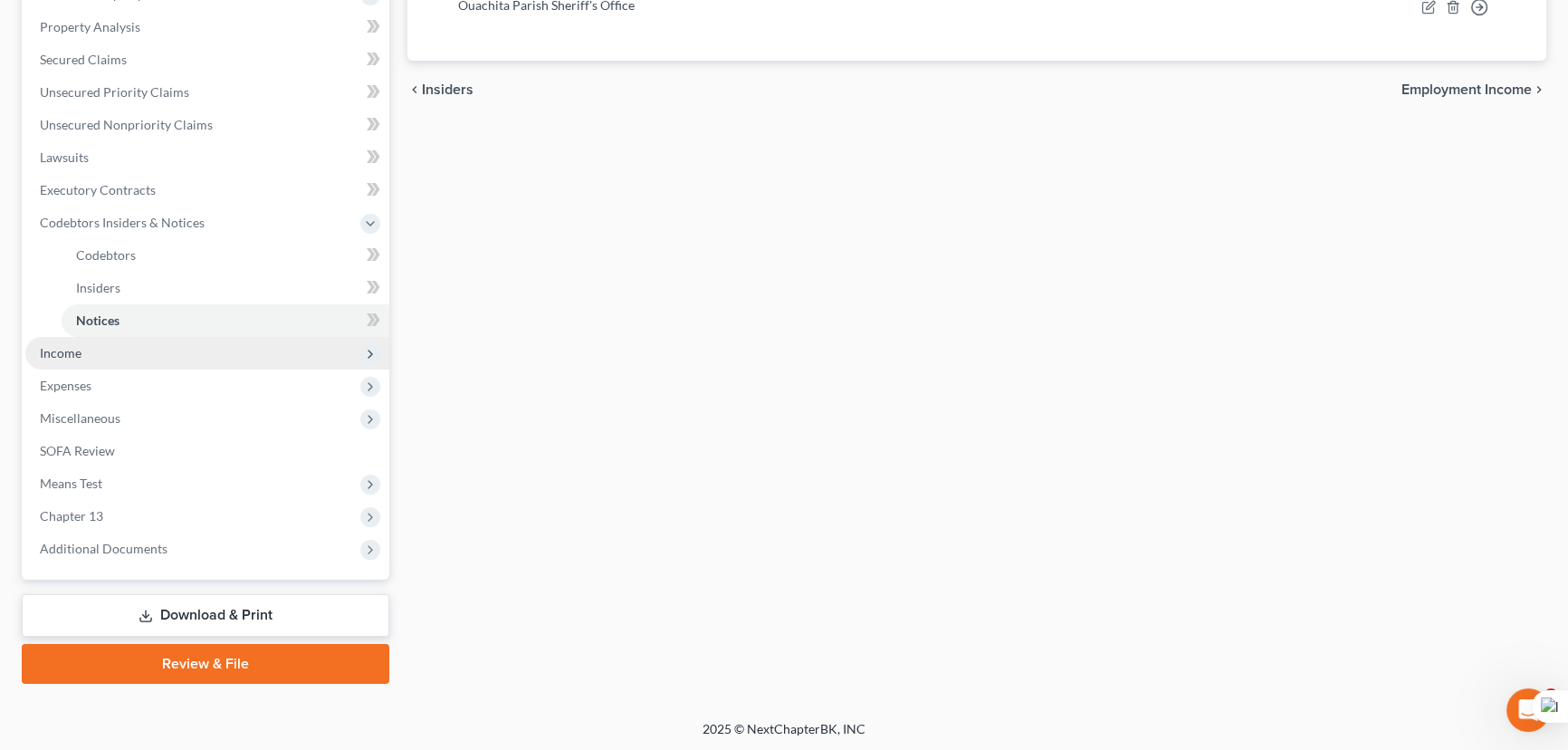
click at [173, 344] on span "Income" at bounding box center [207, 353] width 364 height 33
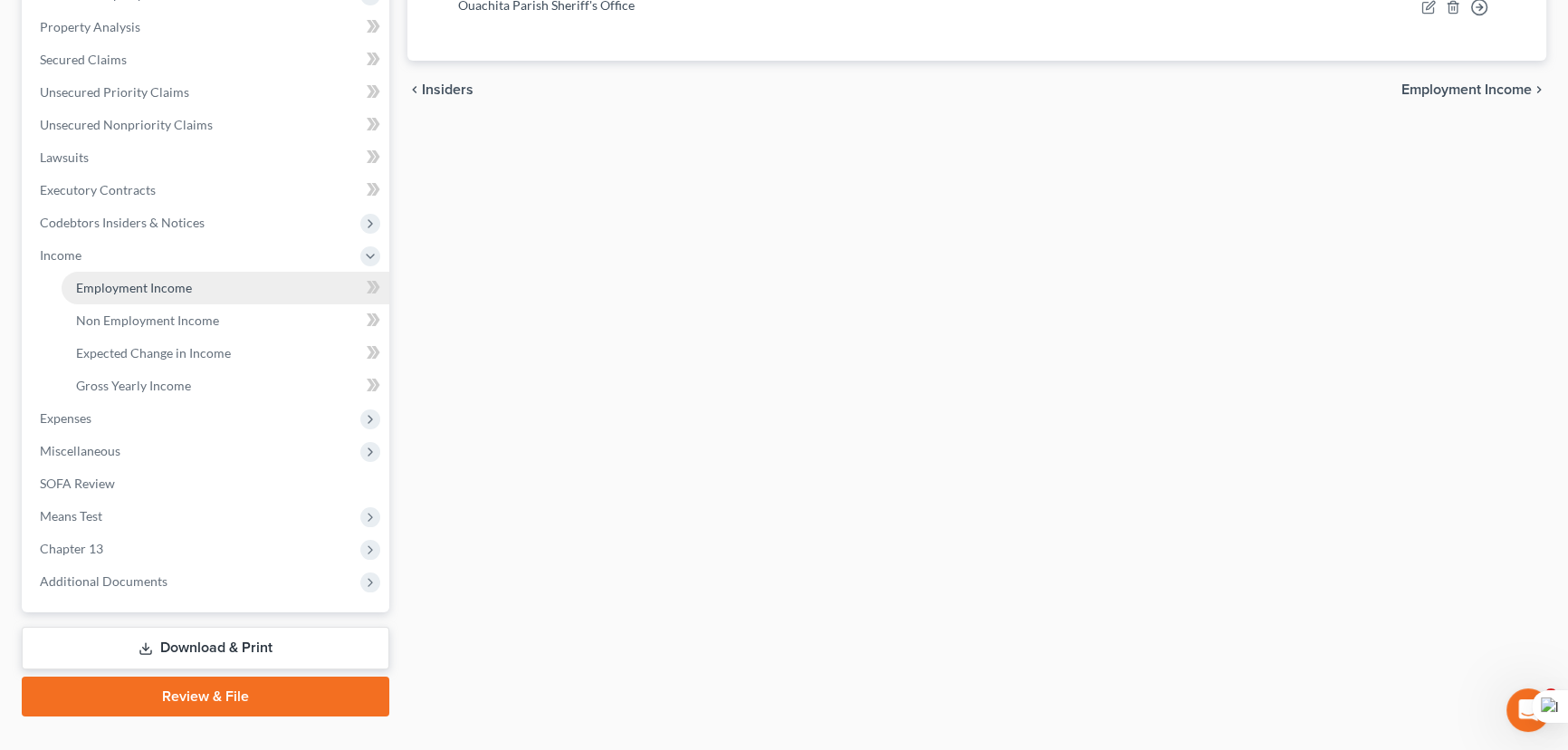
click at [170, 288] on span "Employment Income" at bounding box center [134, 287] width 116 height 15
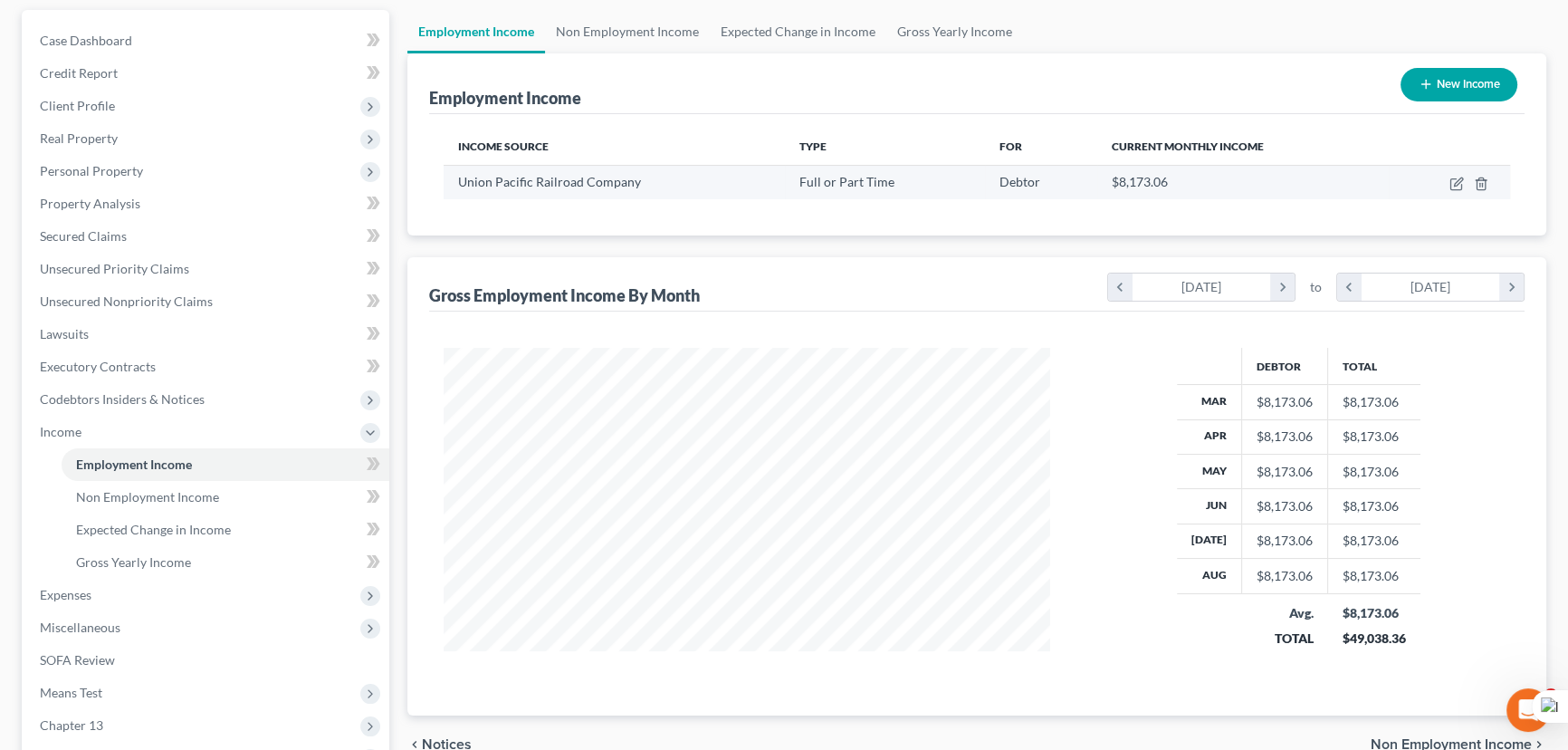
scroll to position [81, 0]
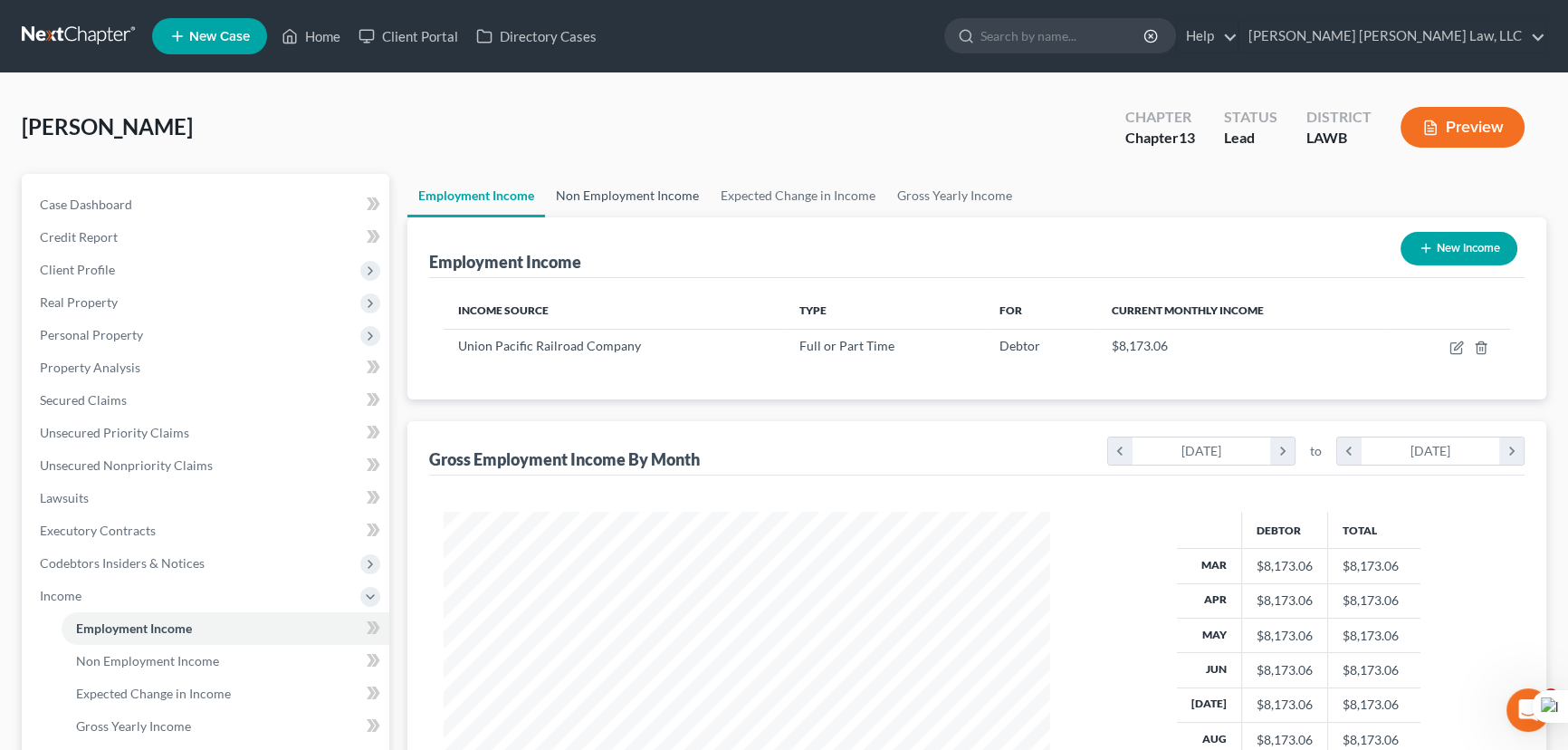
click at [682, 182] on link "Non Employment Income" at bounding box center [627, 196] width 165 height 43
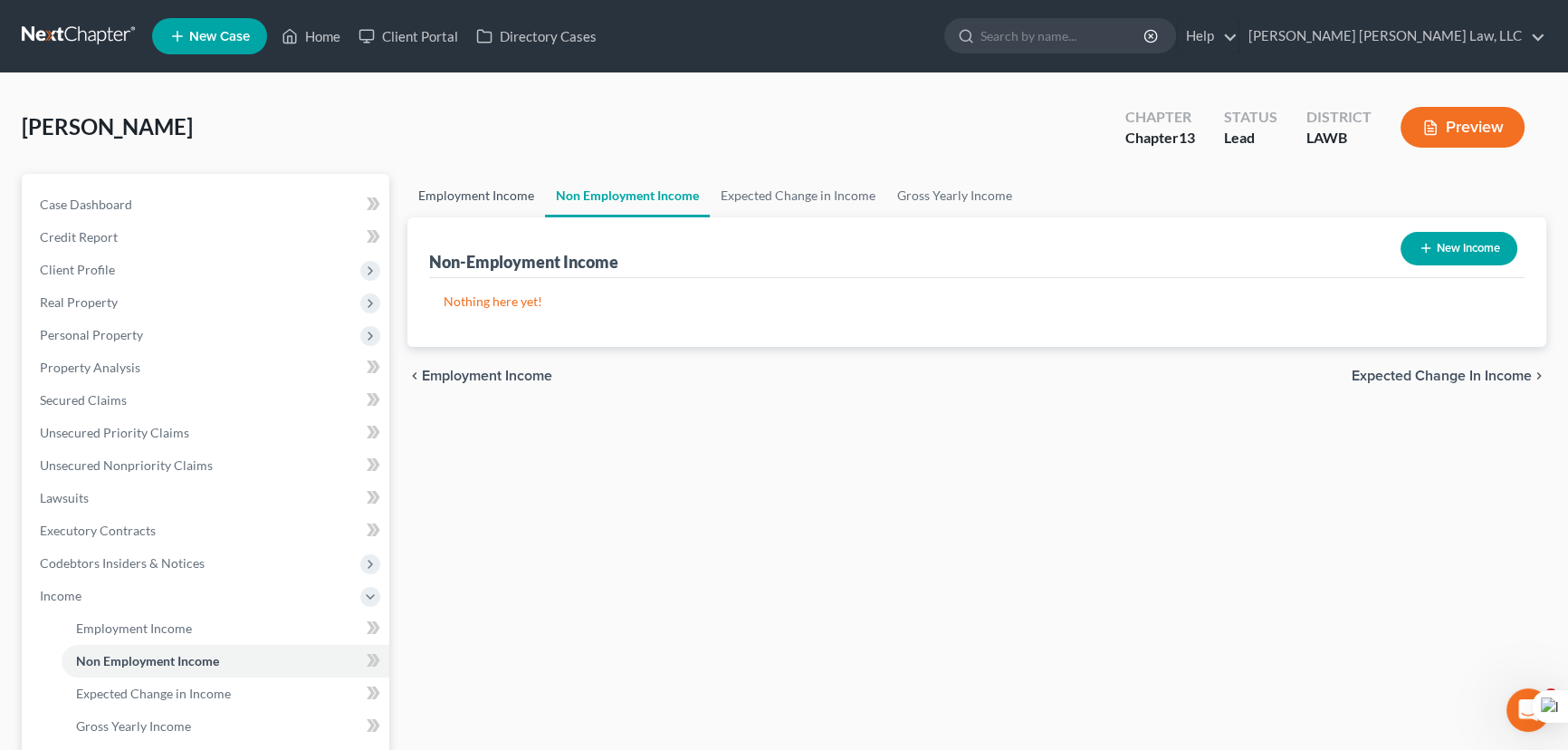
click at [486, 201] on link "Employment Income" at bounding box center [476, 196] width 138 height 43
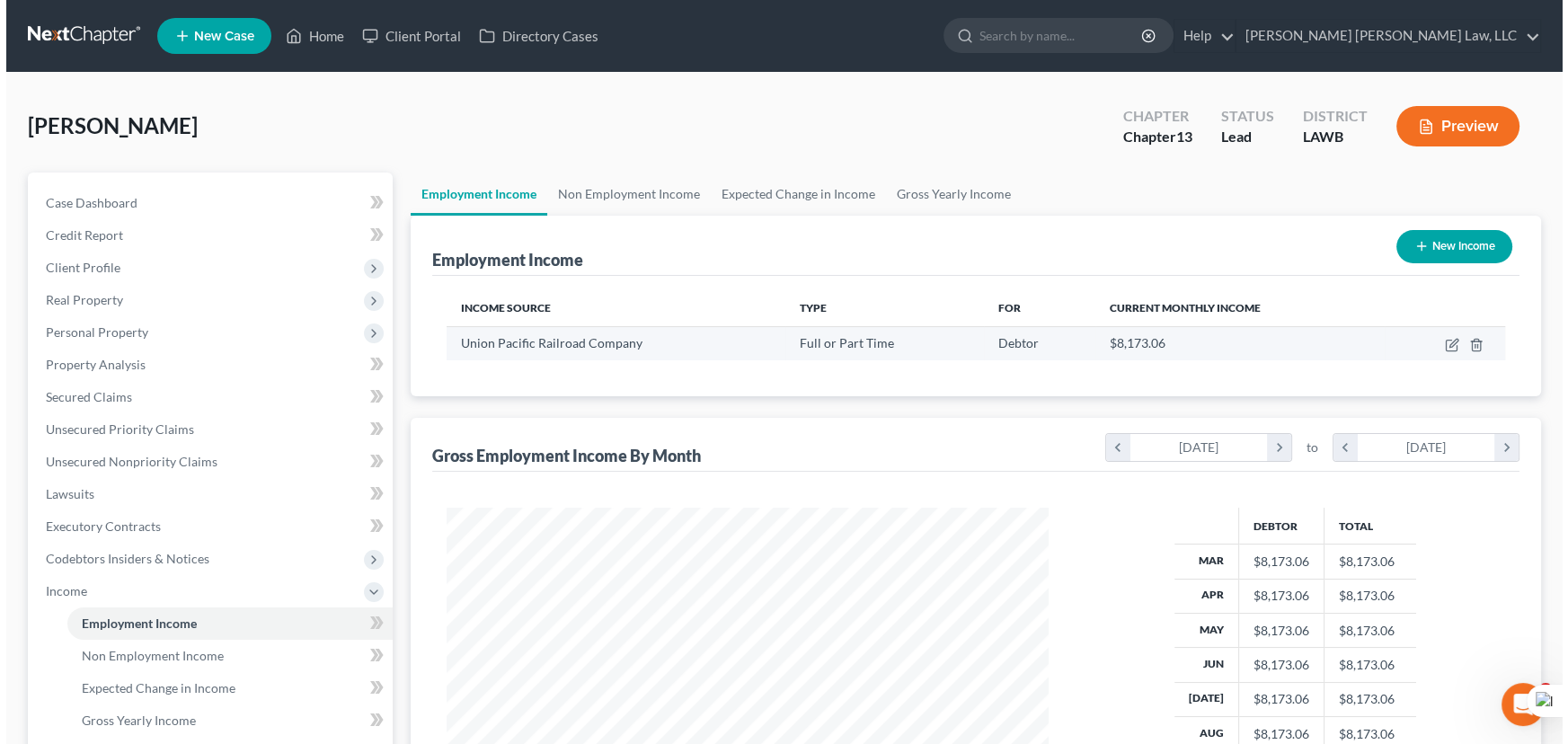
scroll to position [321, 639]
click at [1447, 344] on icon "button" at bounding box center [1447, 343] width 8 height 8
select select "0"
select select "30"
select select "1"
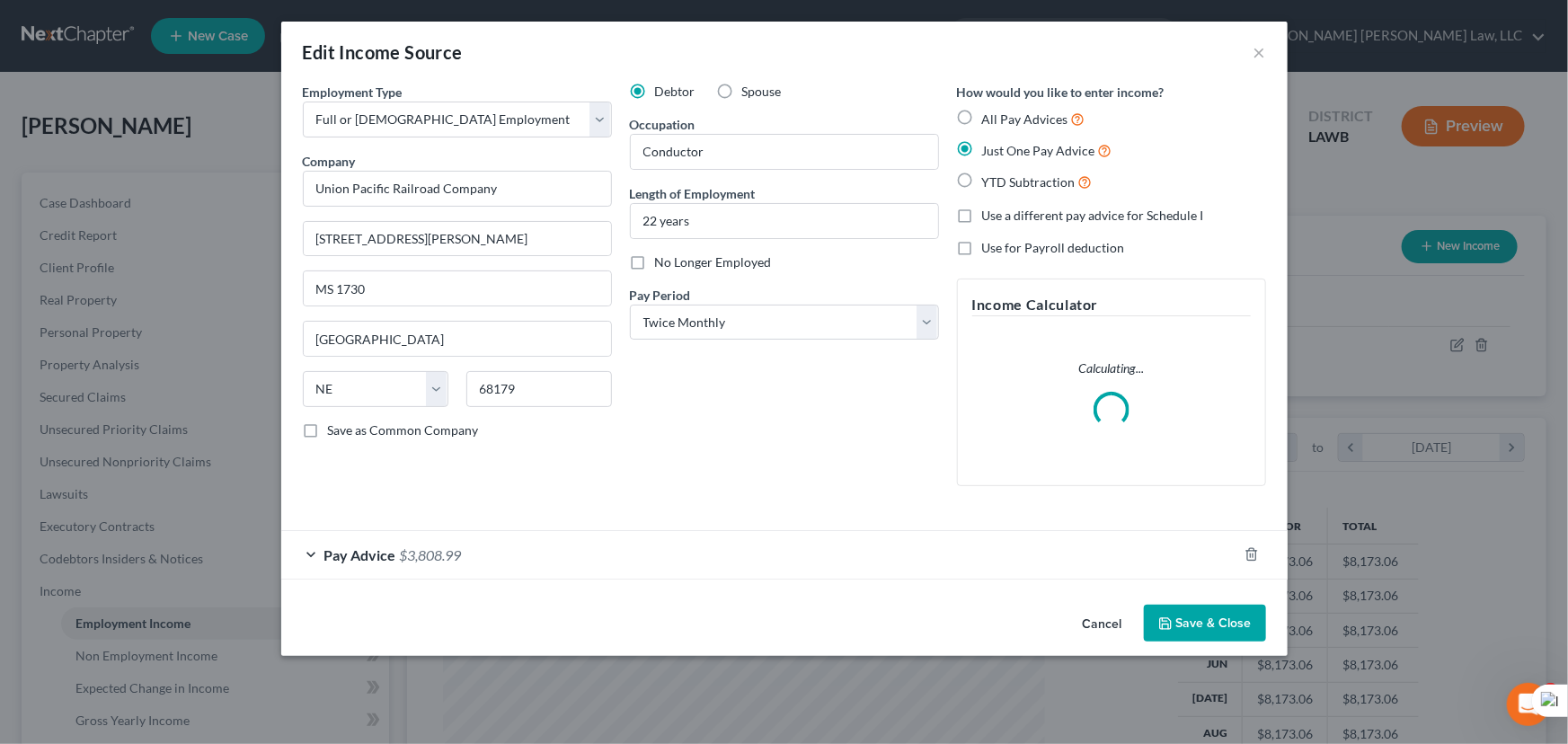
scroll to position [321, 643]
click at [982, 117] on label "All Pay Advices" at bounding box center [1034, 119] width 103 height 20
click at [990, 117] on input "All Pay Advices" at bounding box center [995, 114] width 12 height 12
radio input "true"
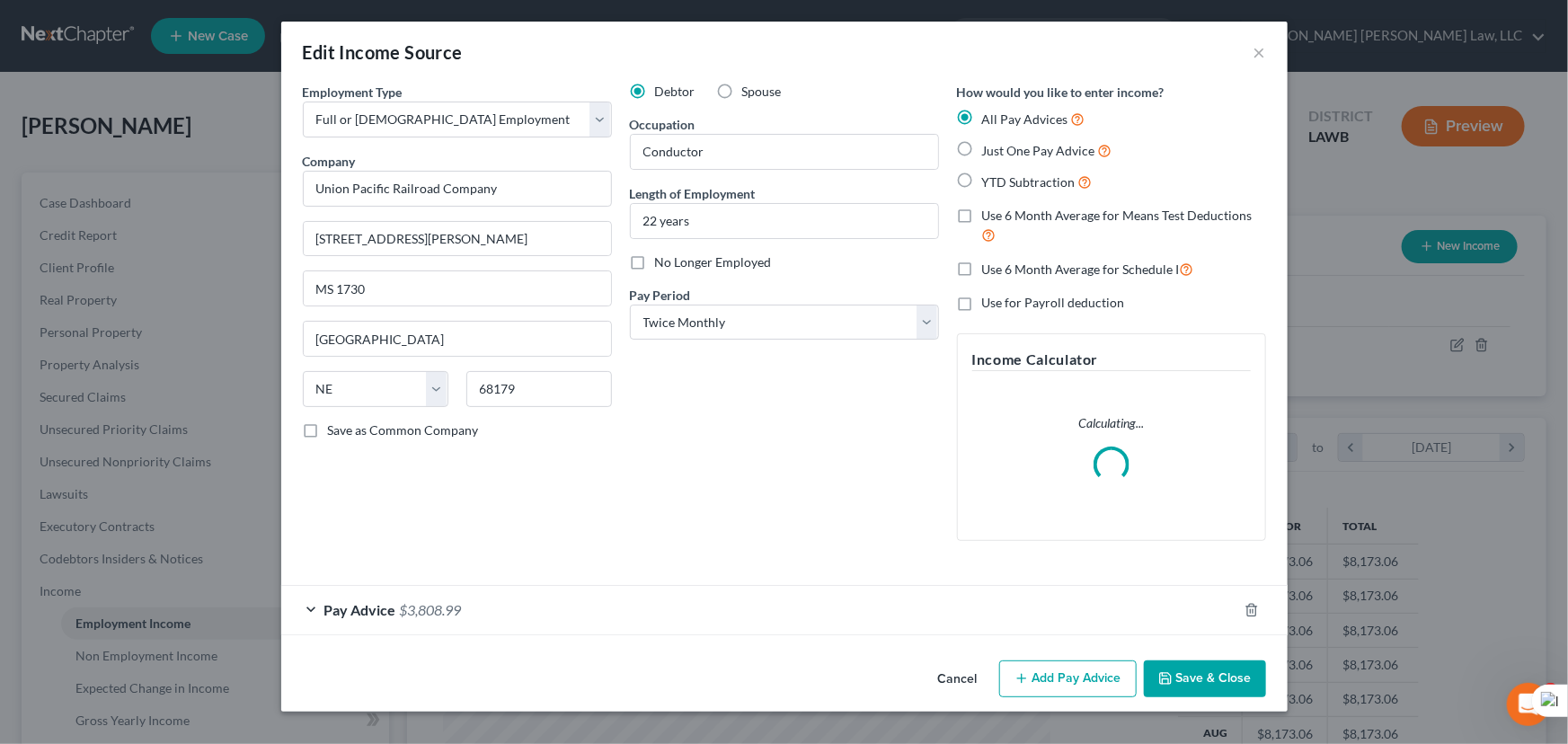
drag, startPoint x: 549, startPoint y: 591, endPoint x: 534, endPoint y: 620, distance: 32.6
click at [547, 594] on div "Pay Advice $3,808.99" at bounding box center [759, 608] width 956 height 47
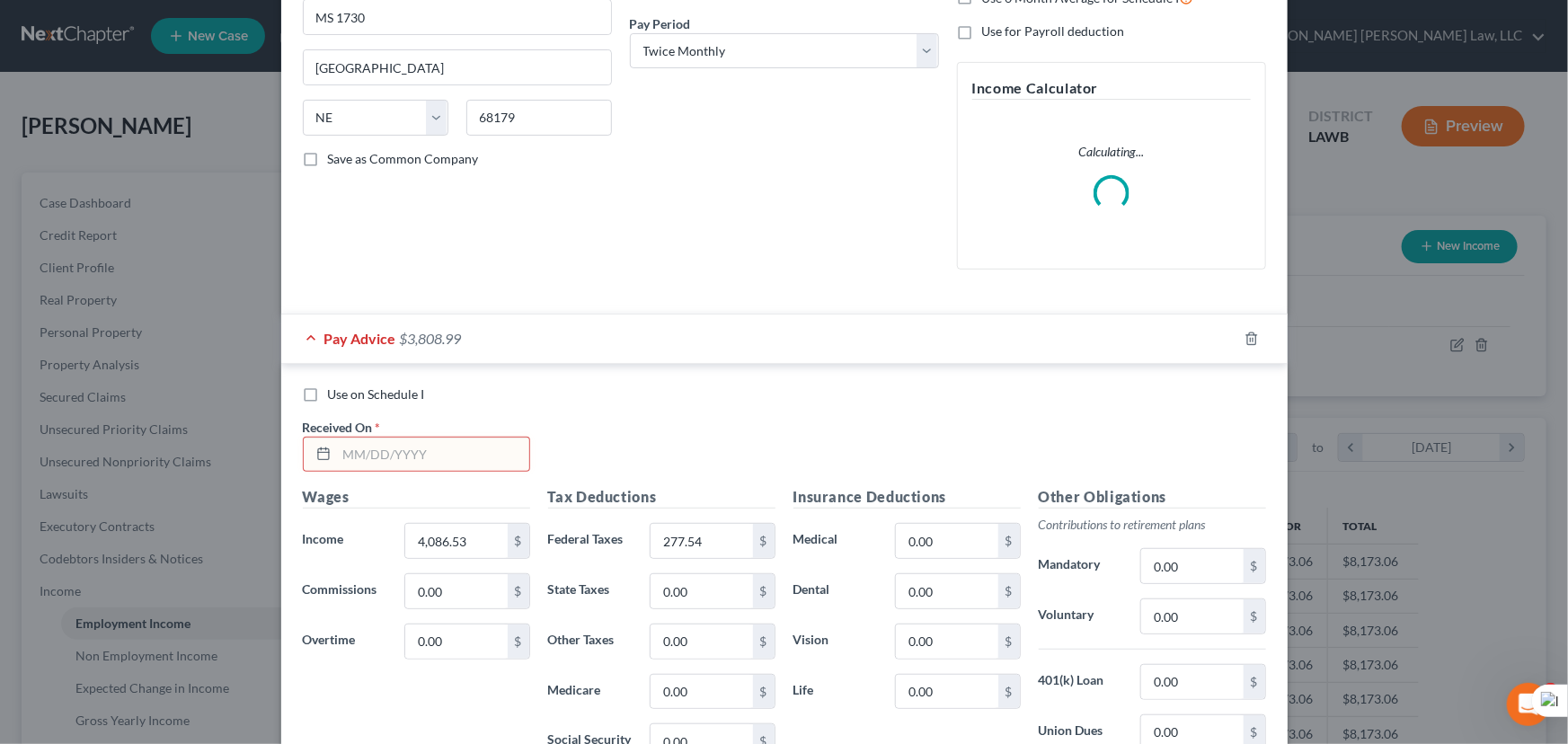
scroll to position [528, 0]
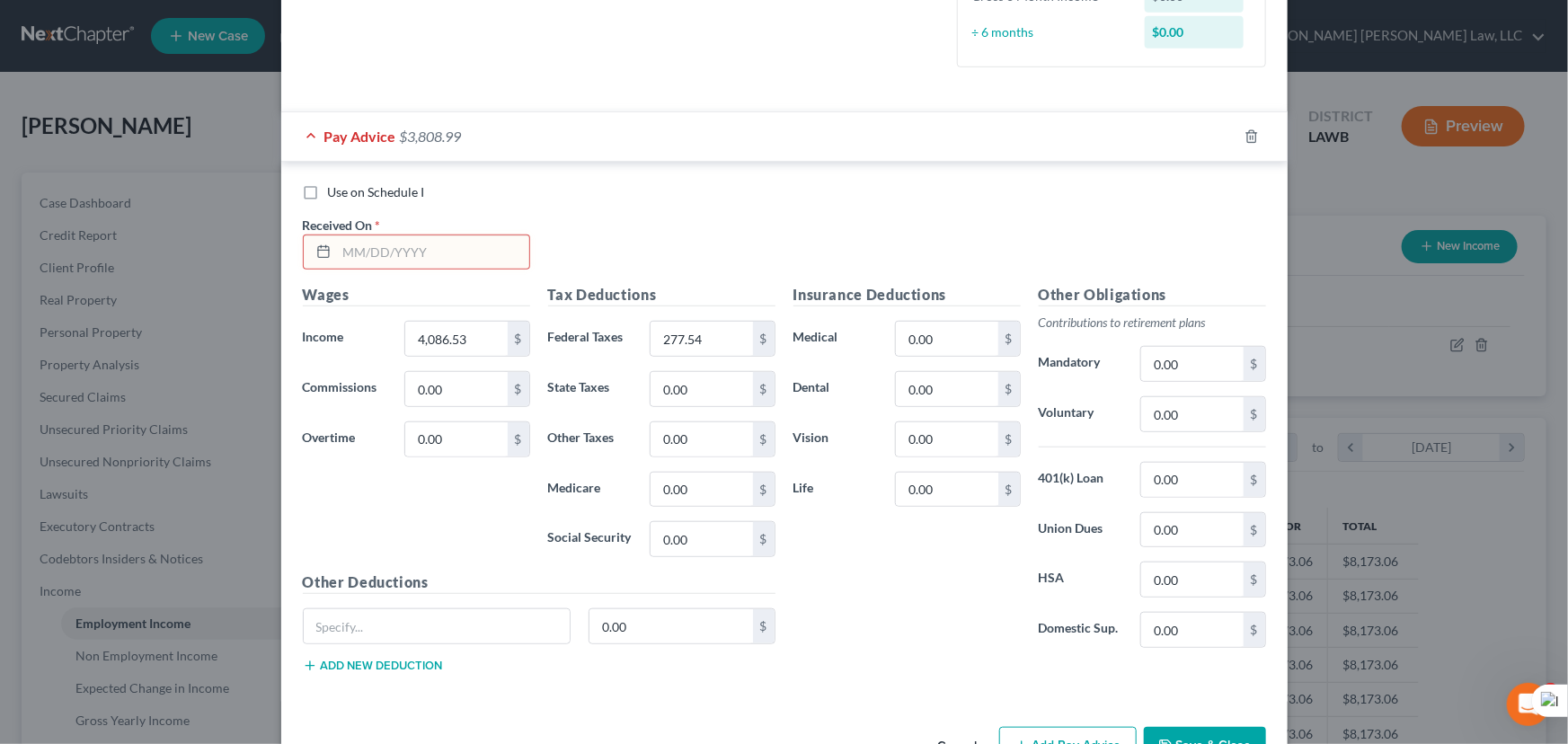
click at [415, 244] on input "text" at bounding box center [433, 252] width 192 height 34
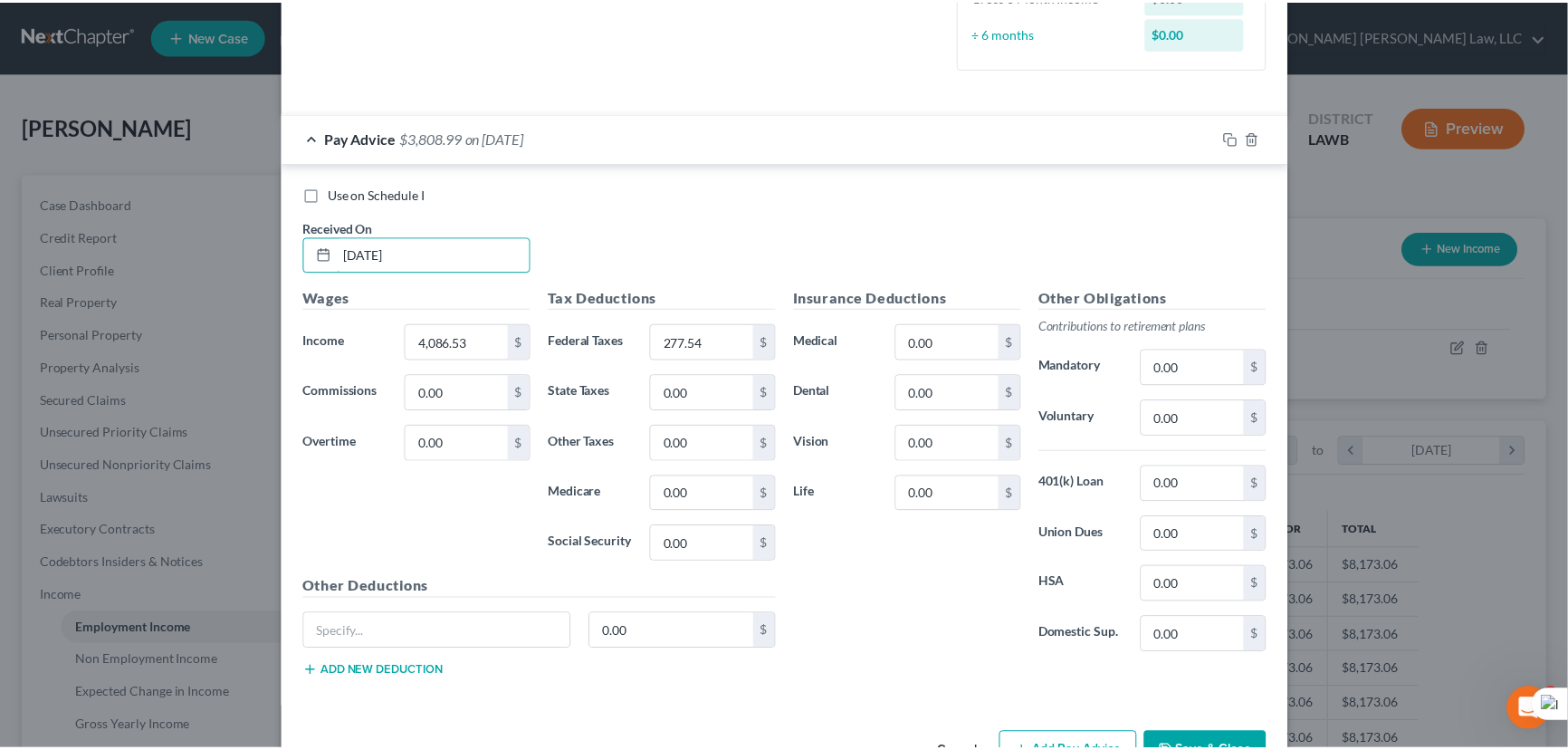
scroll to position [586, 0]
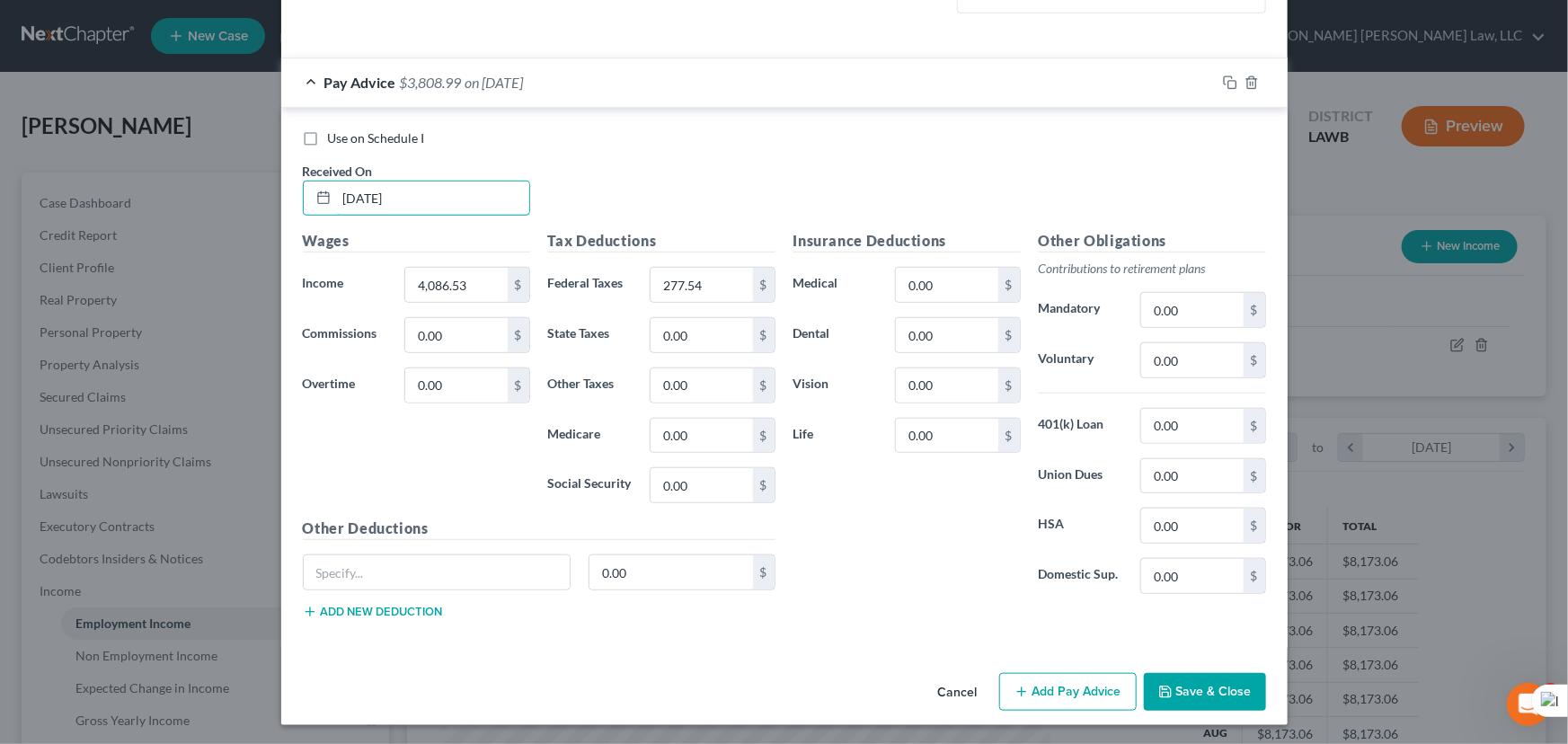
type input "08/25/2025"
click at [1178, 682] on button "Save & Close" at bounding box center [1206, 691] width 123 height 38
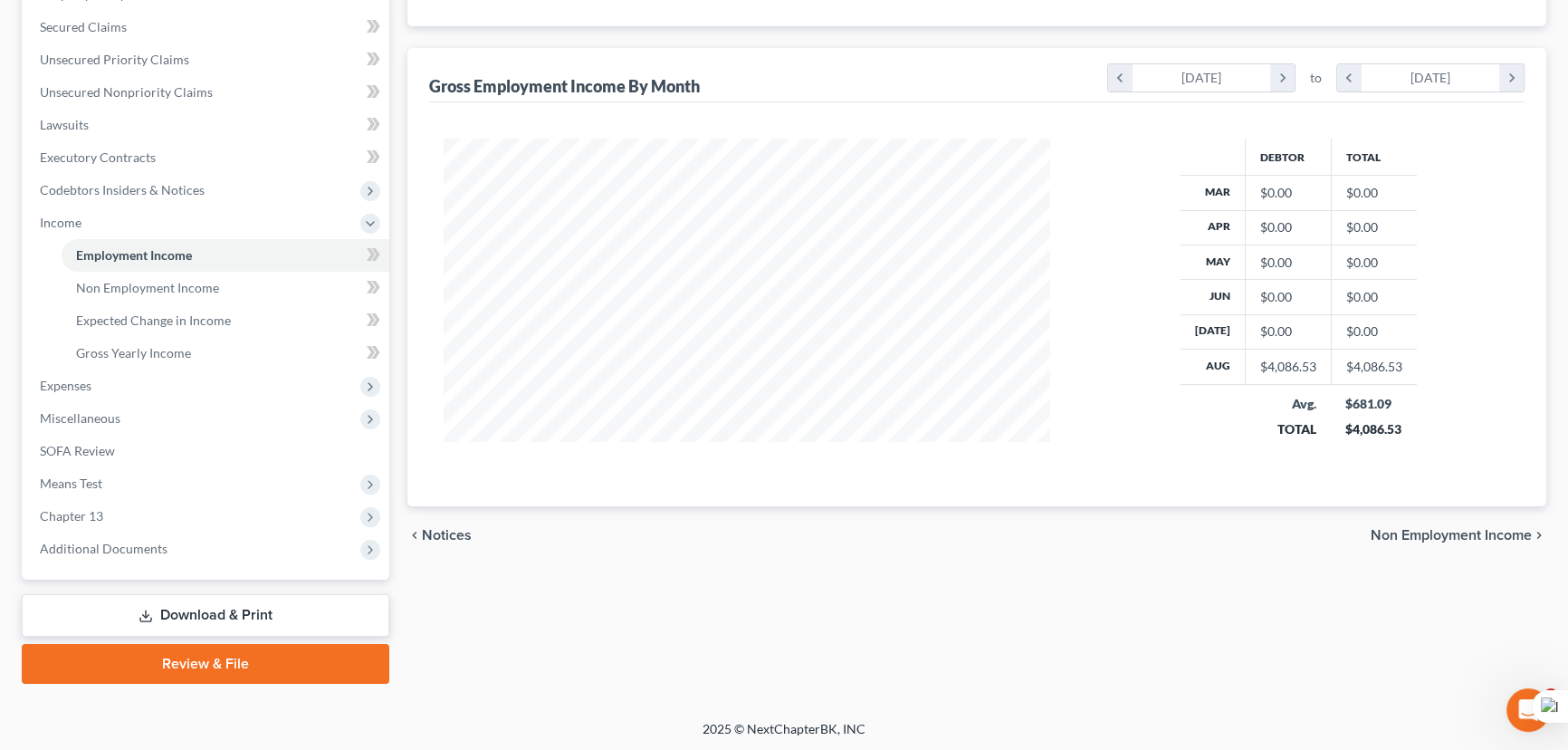
scroll to position [126, 0]
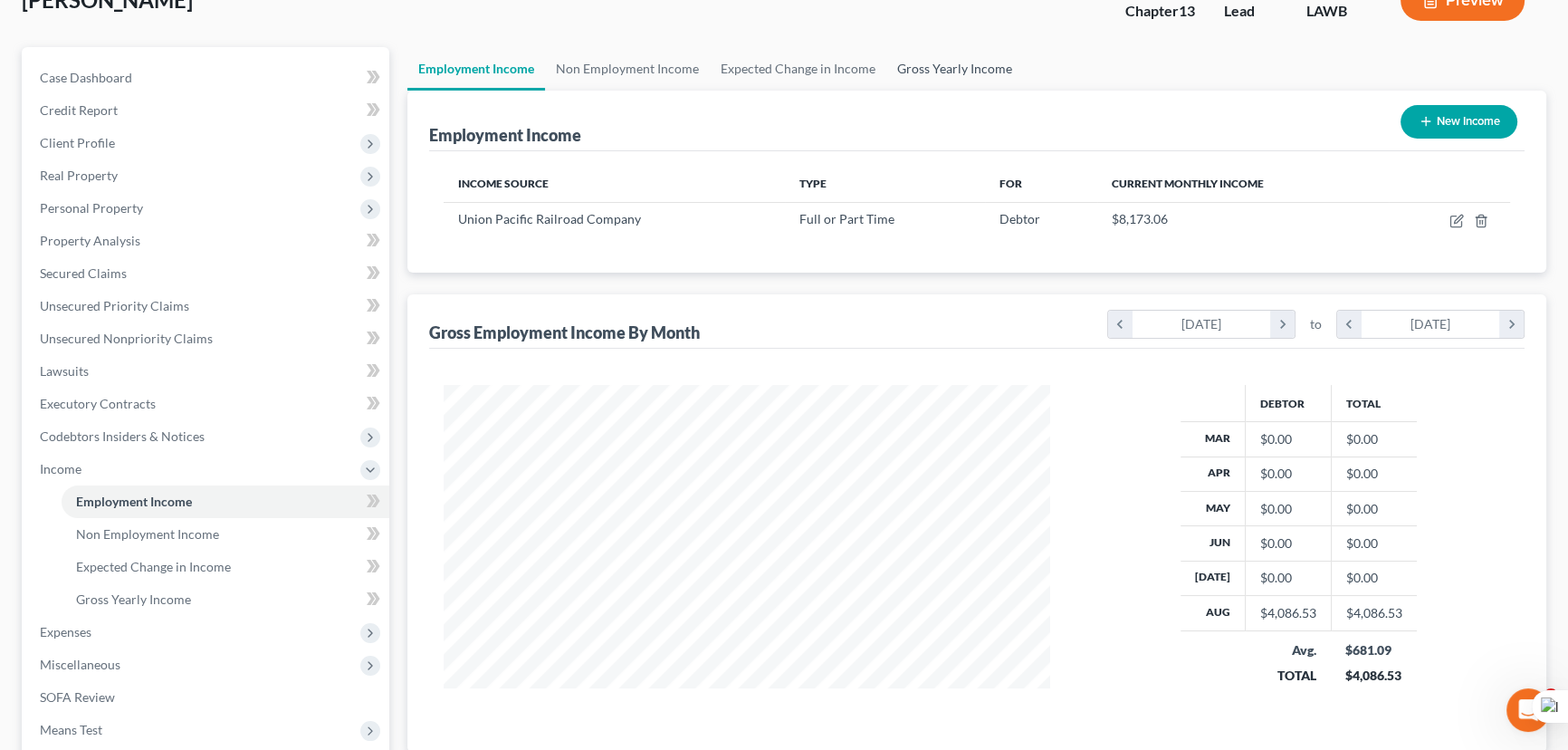
click at [986, 55] on link "Gross Yearly Income" at bounding box center [955, 68] width 137 height 43
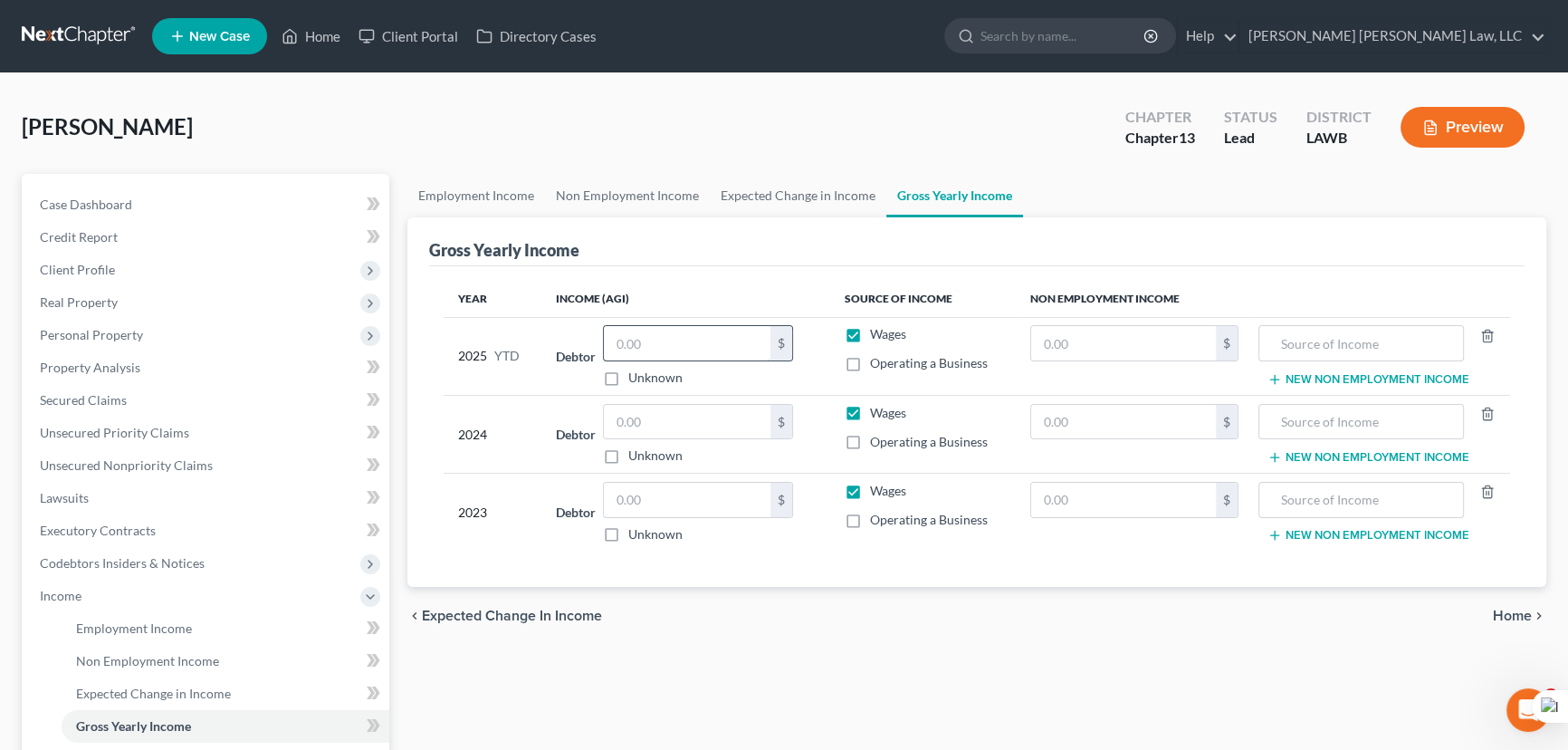
click at [685, 331] on input "text" at bounding box center [687, 343] width 167 height 35
type input "71,789.20"
click at [686, 407] on input "text" at bounding box center [687, 421] width 167 height 35
type input "140,091"
click at [678, 489] on input "text" at bounding box center [687, 499] width 167 height 35
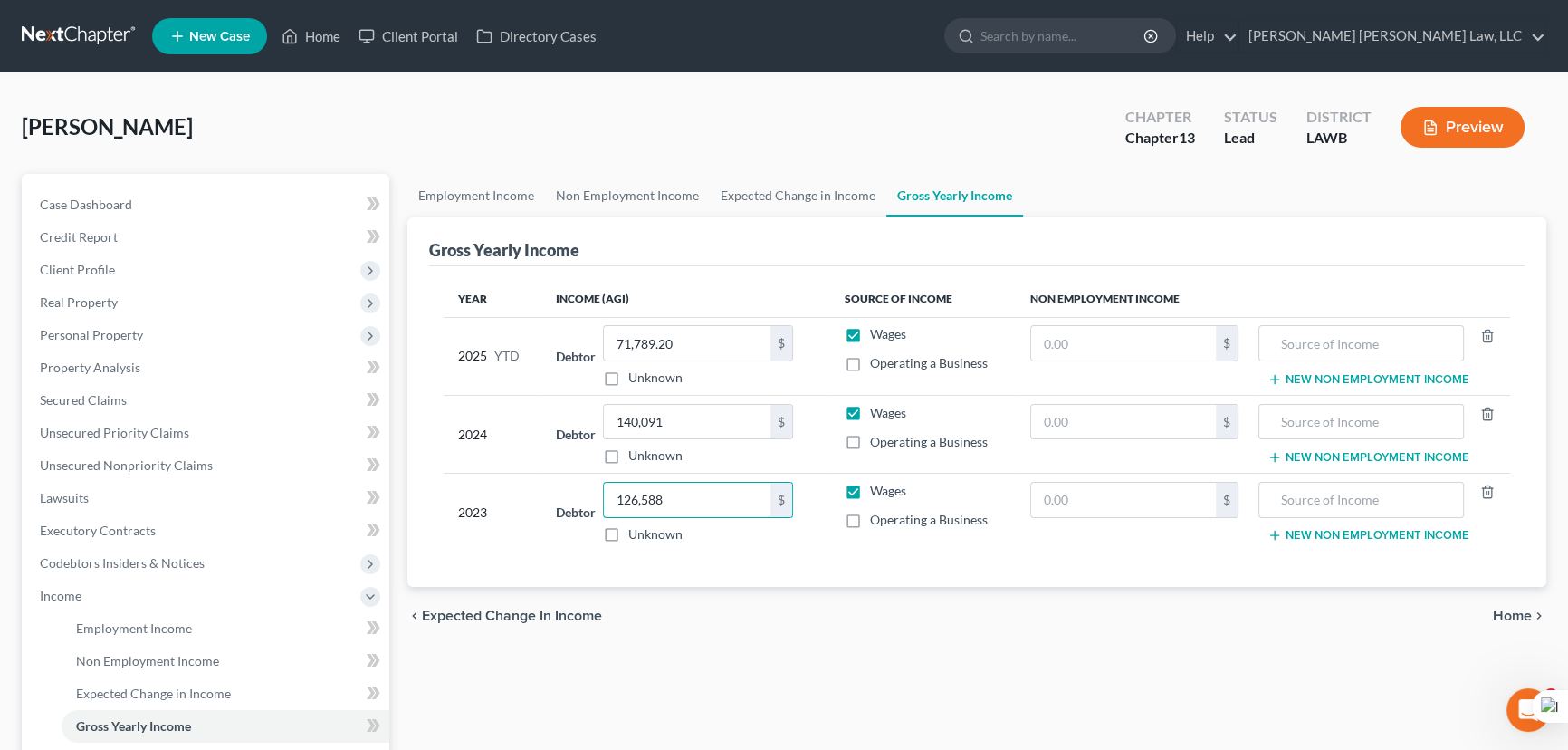
type input "126,588"
drag, startPoint x: 725, startPoint y: 91, endPoint x: 785, endPoint y: 170, distance: 99.2
click at [725, 91] on div "Cory, Ronald Upgraded Chapter Chapter 13 Status Lead District LAWB Preview Peti…" at bounding box center [784, 582] width 1568 height 1020
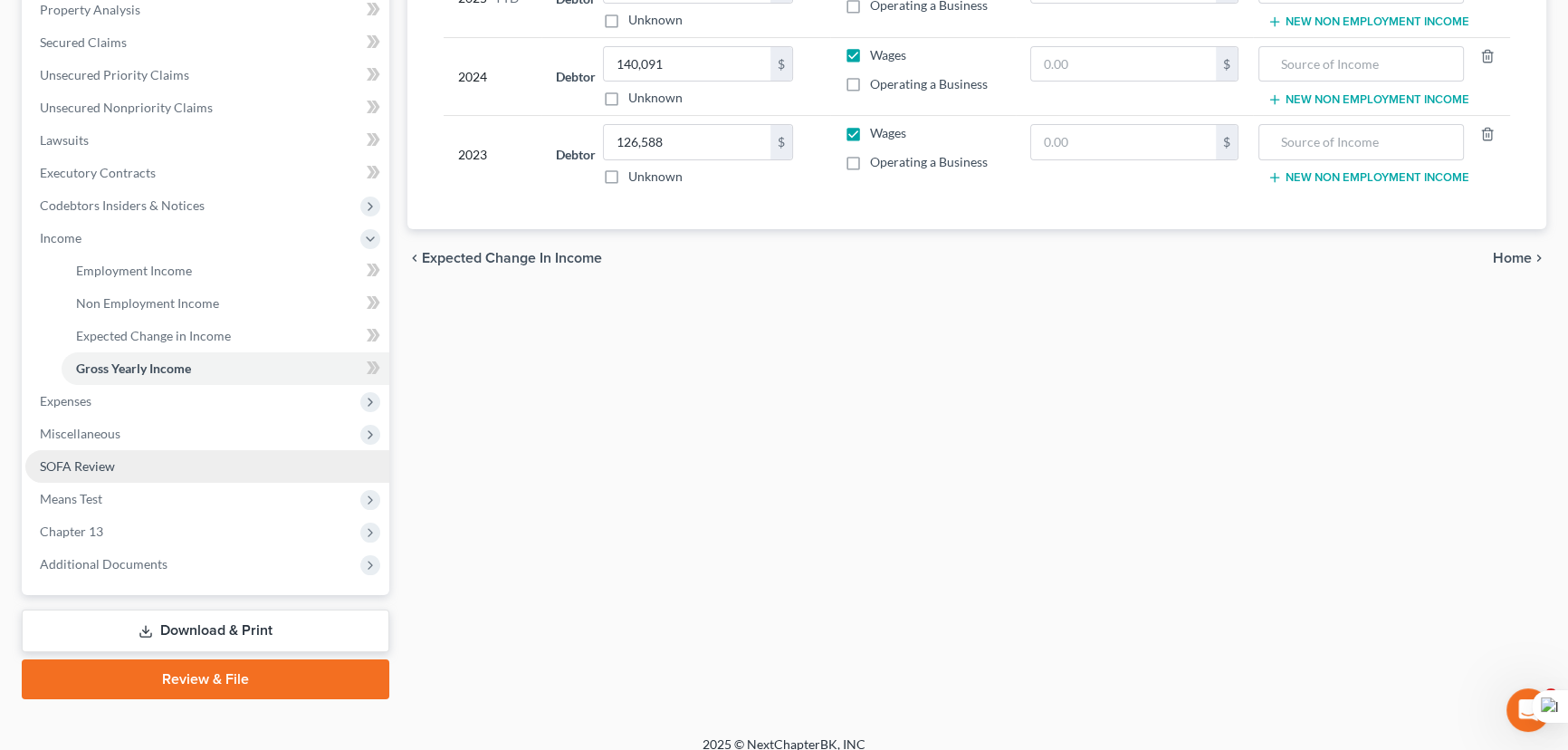
scroll to position [373, 0]
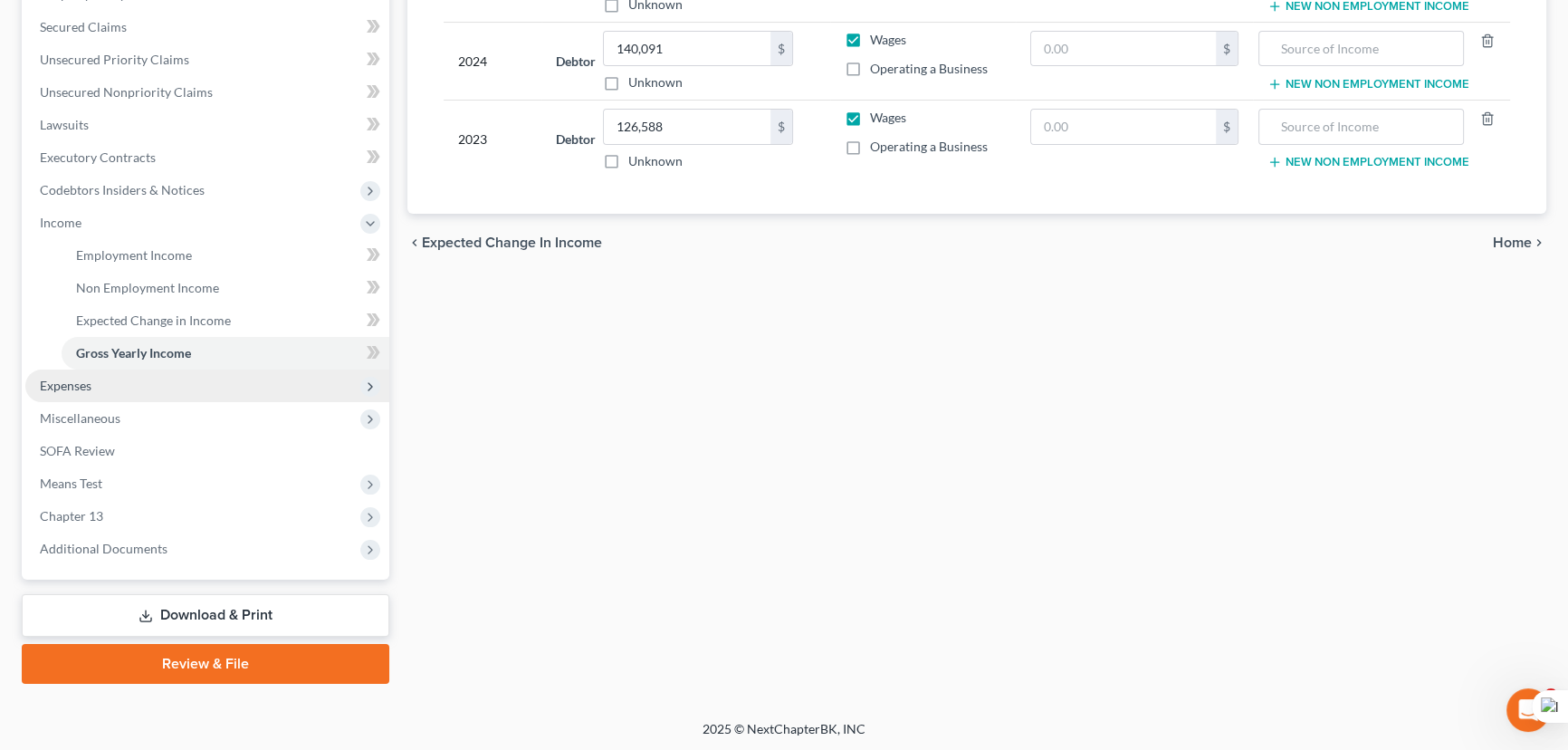
click at [178, 380] on span "Expenses" at bounding box center [207, 386] width 364 height 33
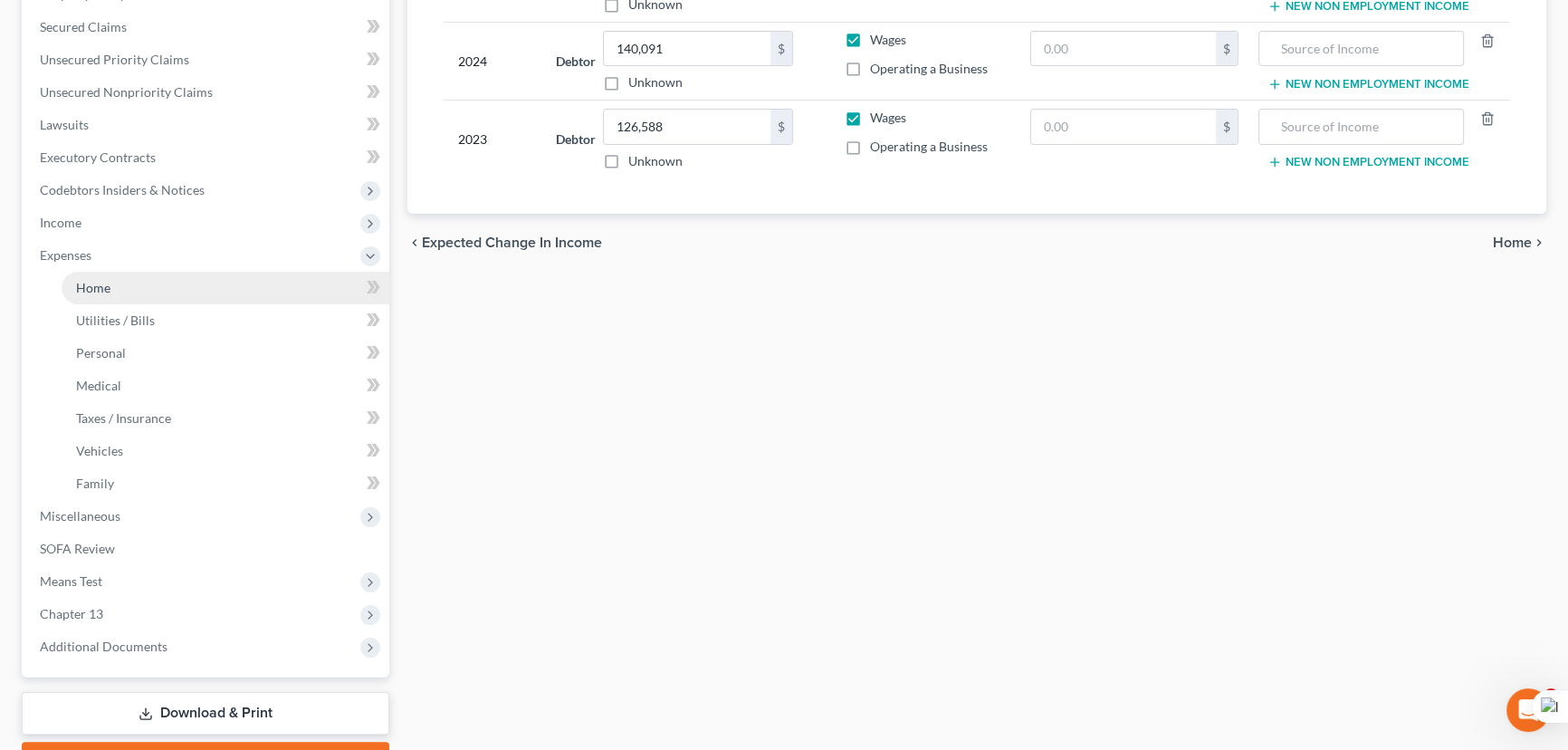
click at [186, 283] on link "Home" at bounding box center [226, 287] width 328 height 33
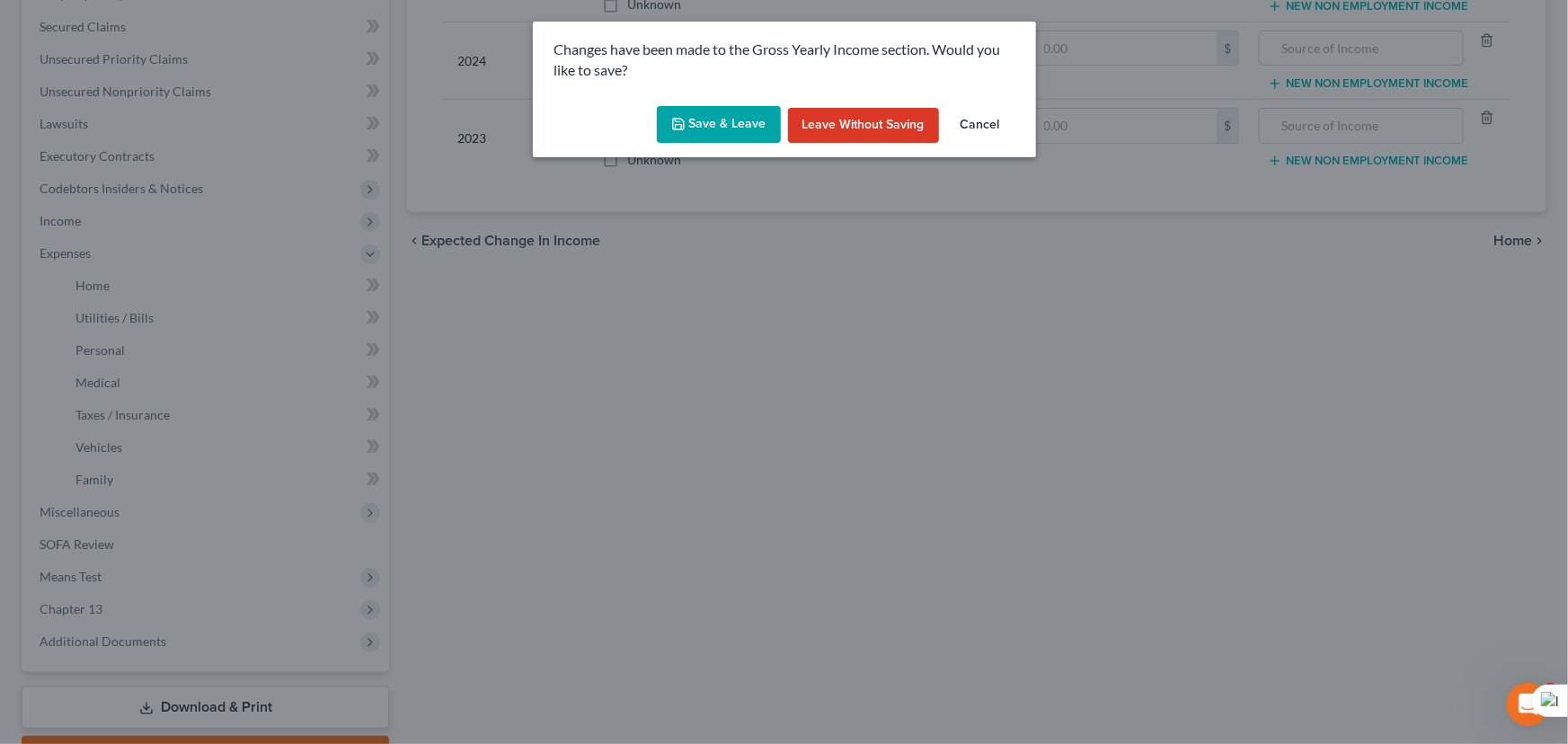
click at [719, 138] on button "Save & Leave" at bounding box center [718, 124] width 124 height 38
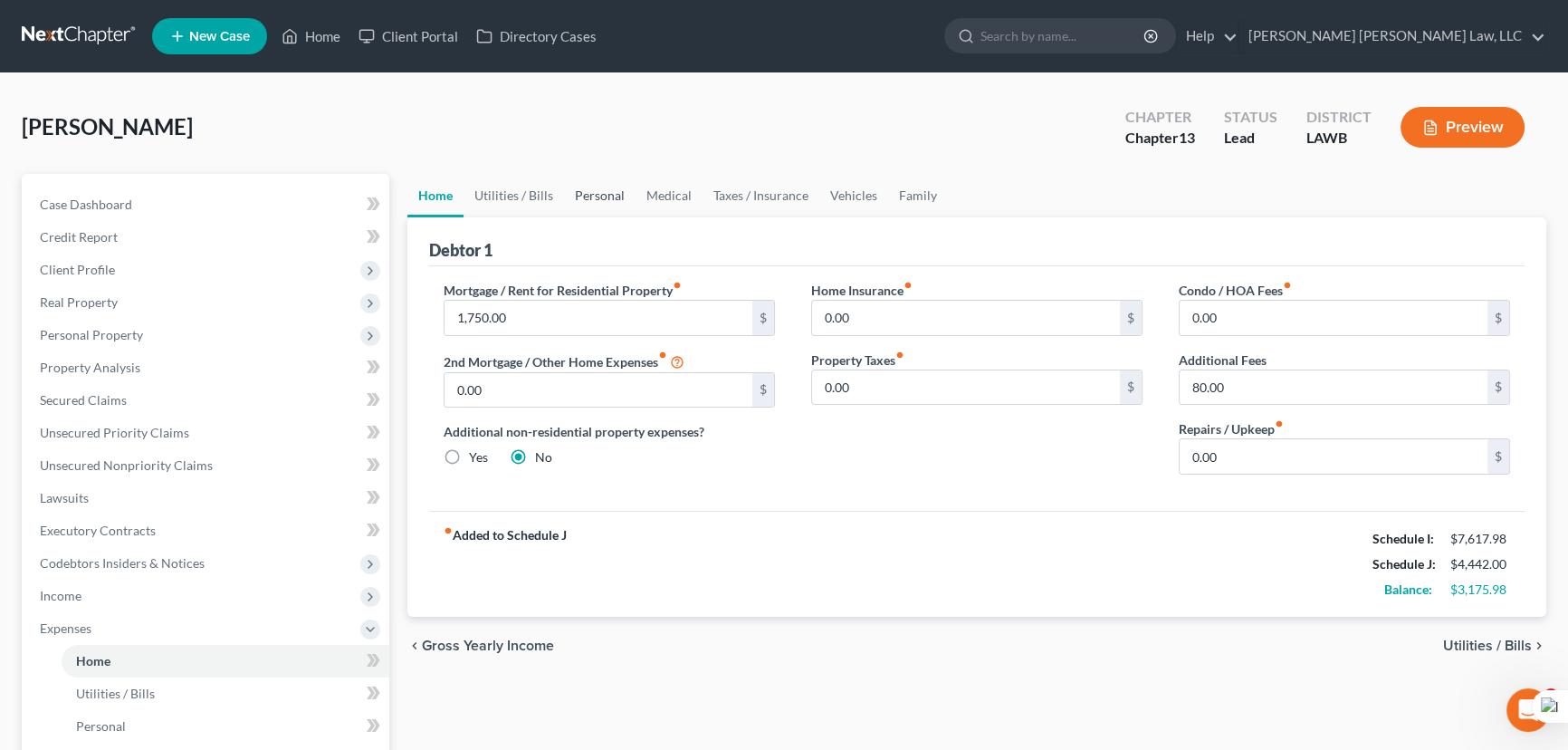
click at [570, 202] on link "Personal" at bounding box center [599, 196] width 71 height 43
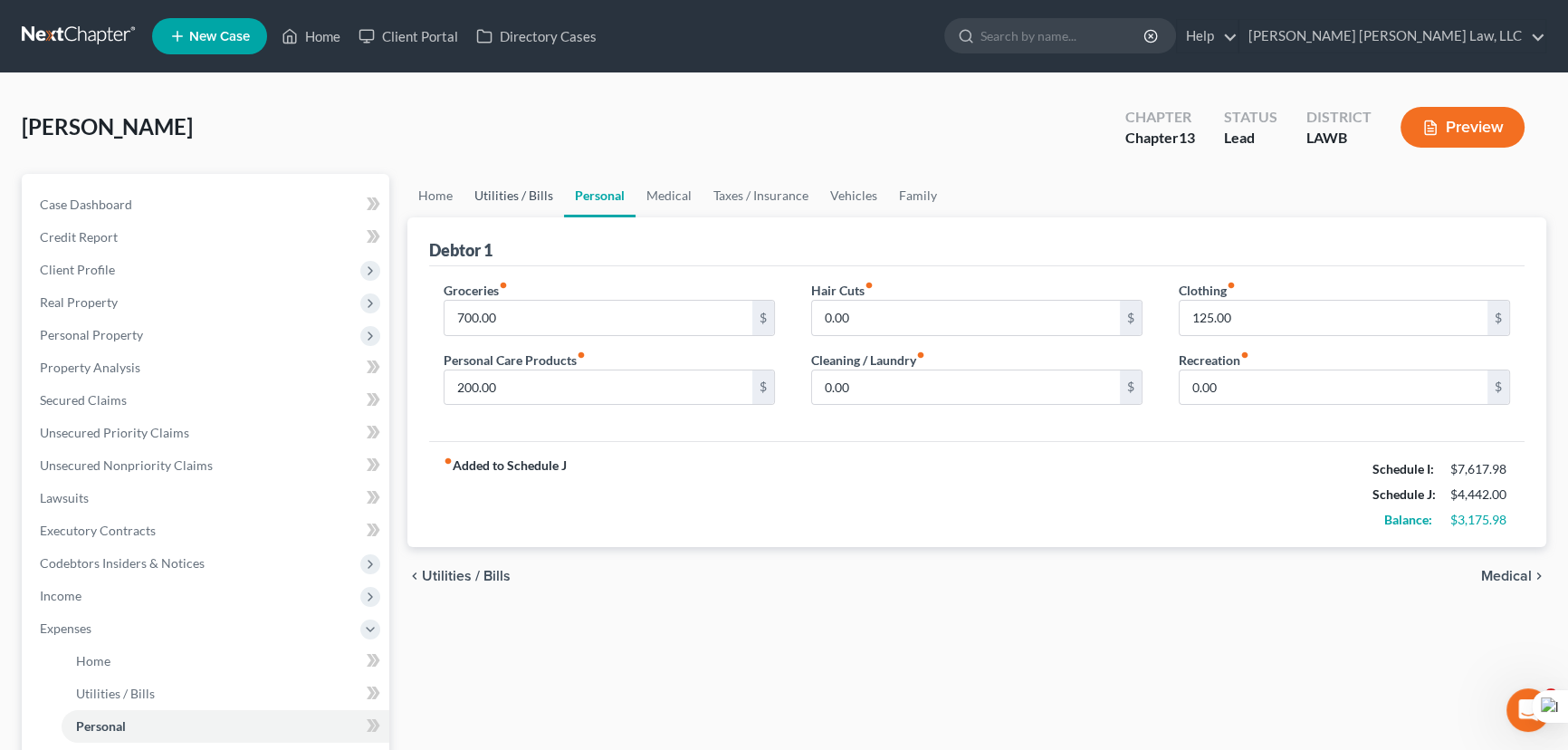
click at [530, 193] on link "Utilities / Bills" at bounding box center [513, 196] width 100 height 43
click at [727, 198] on link "Taxes / Insurance" at bounding box center [760, 196] width 117 height 43
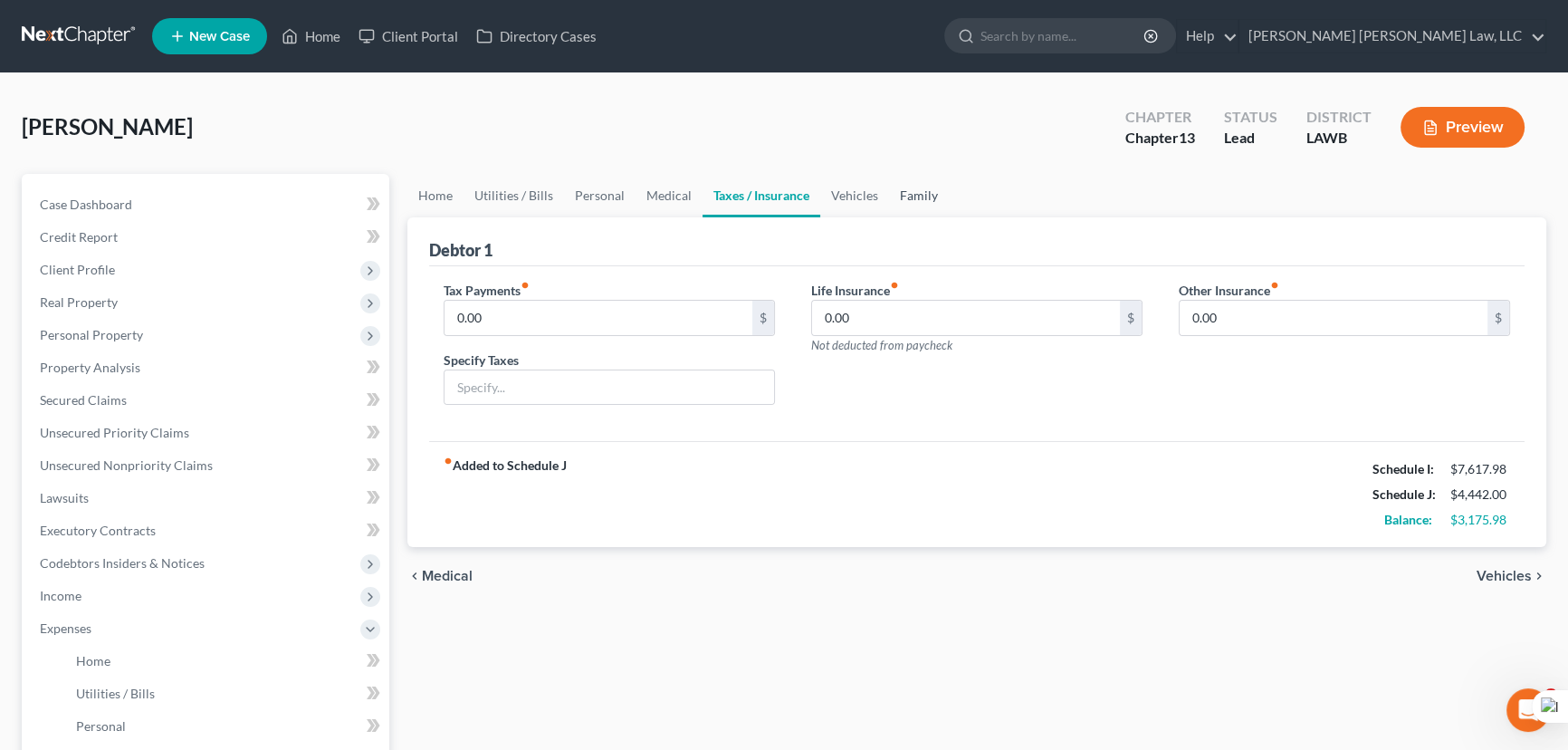
click at [901, 194] on link "Family" at bounding box center [919, 196] width 60 height 43
click at [844, 190] on link "Vehicles" at bounding box center [854, 196] width 68 height 43
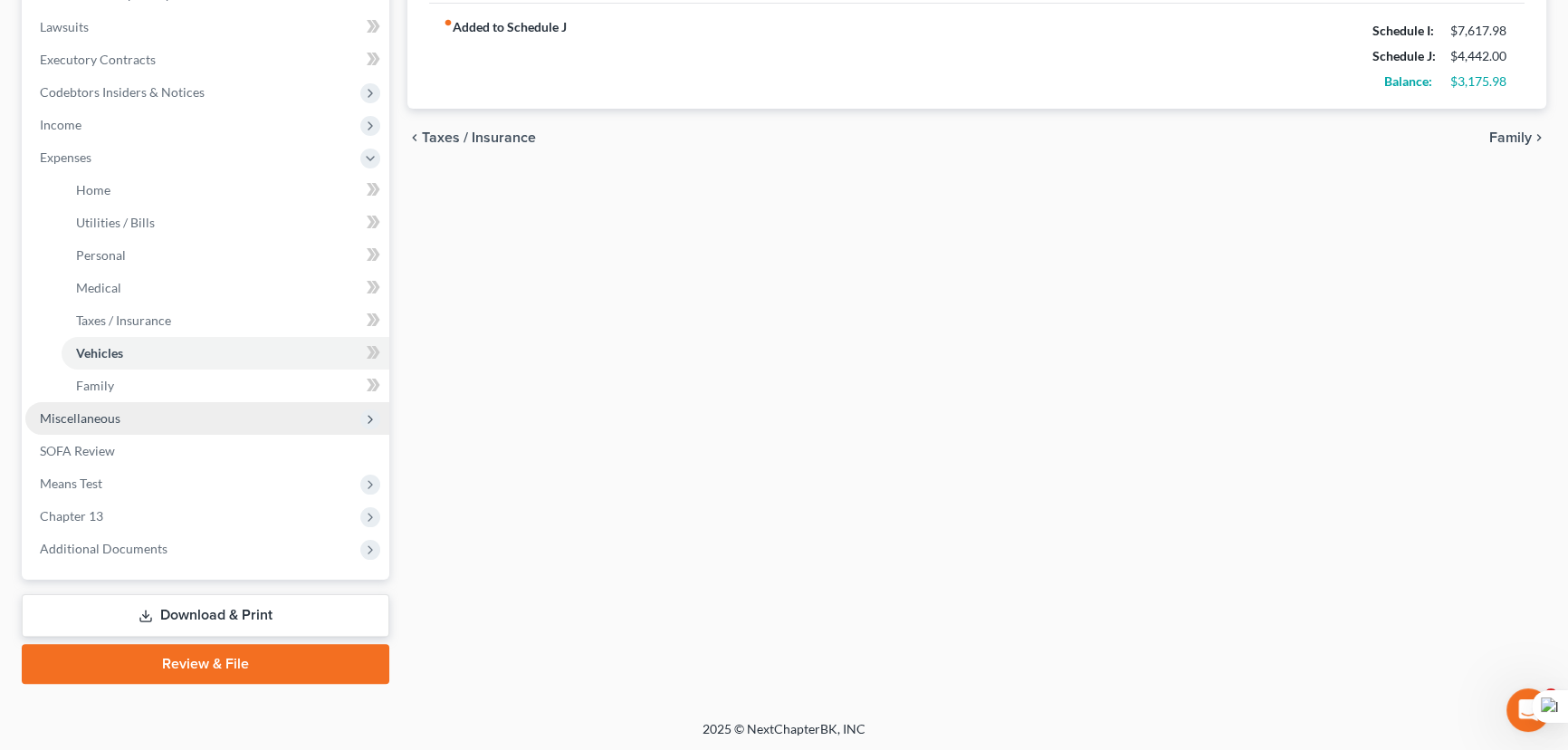
click at [190, 416] on span "Miscellaneous" at bounding box center [207, 418] width 364 height 33
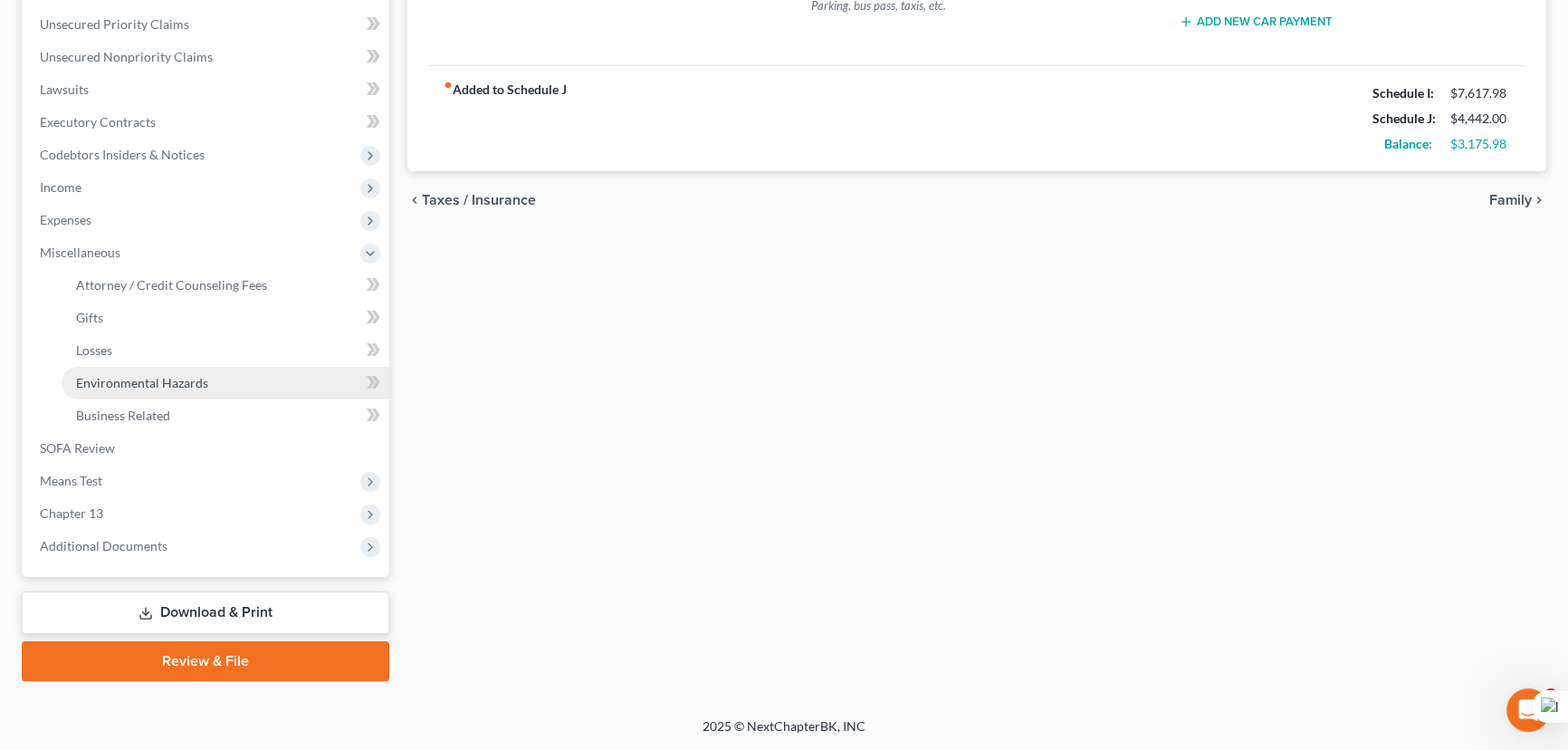
scroll to position [405, 0]
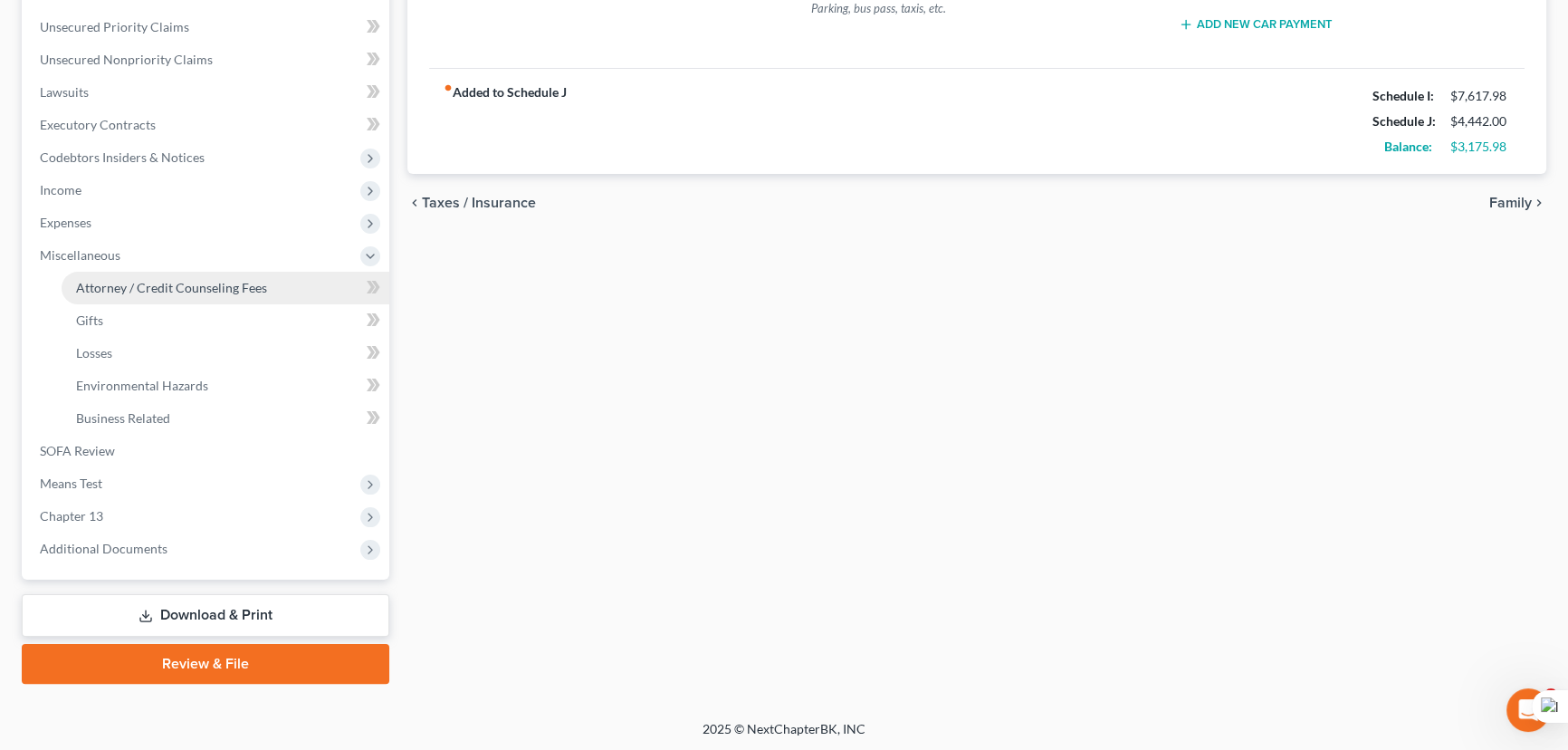
click at [185, 275] on link "Attorney / Credit Counseling Fees" at bounding box center [226, 287] width 328 height 33
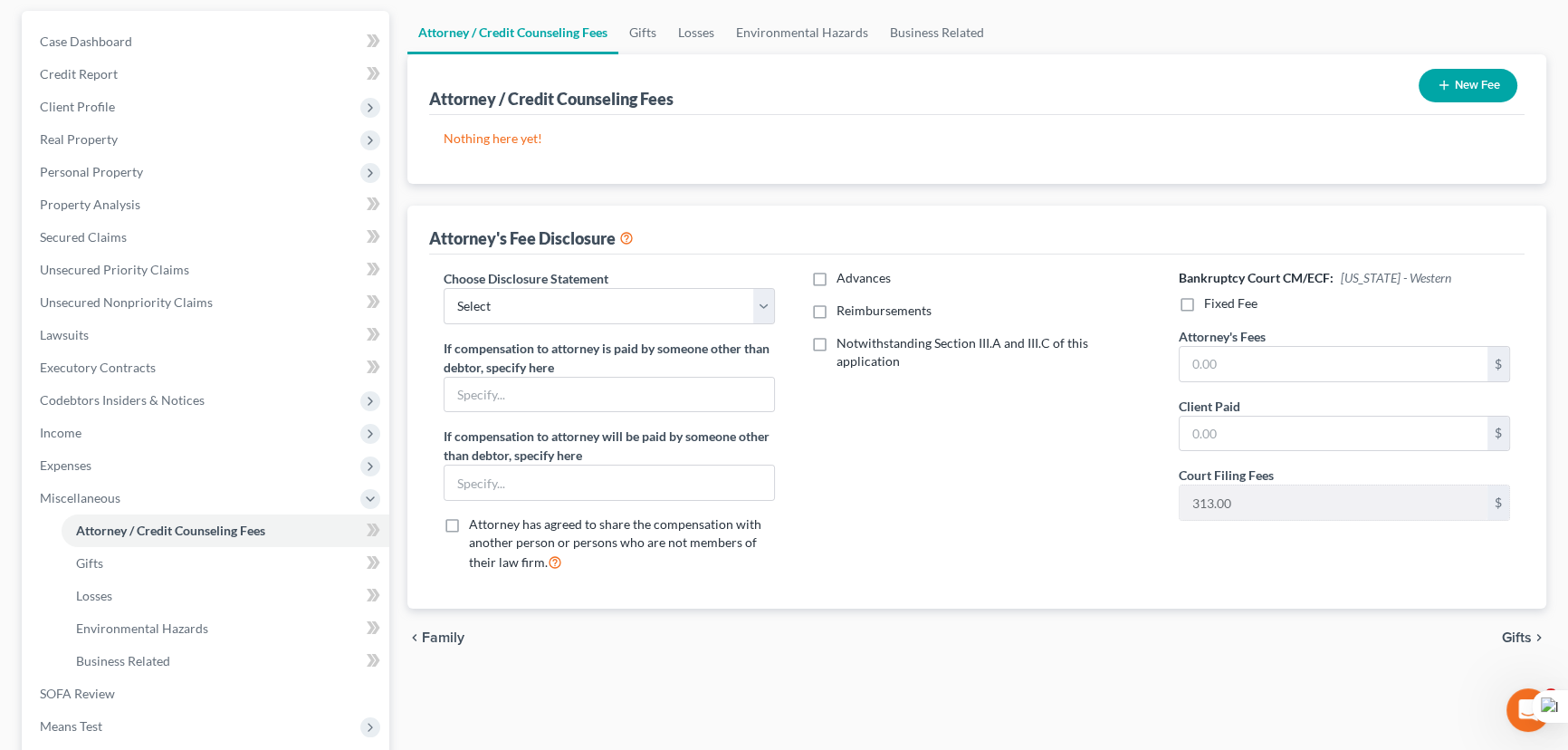
scroll to position [164, 0]
click at [568, 308] on select "Select LAEB 2016 Bankruptcy Rule 2016(B) Disclosure and Application for Approva…" at bounding box center [609, 305] width 331 height 37
select select "1"
click at [444, 287] on select "Select LAEB 2016 Bankruptcy Rule 2016(B) Disclosure and Application for Approva…" at bounding box center [609, 305] width 331 height 37
click at [837, 308] on label "Reimbursements" at bounding box center [885, 309] width 95 height 18
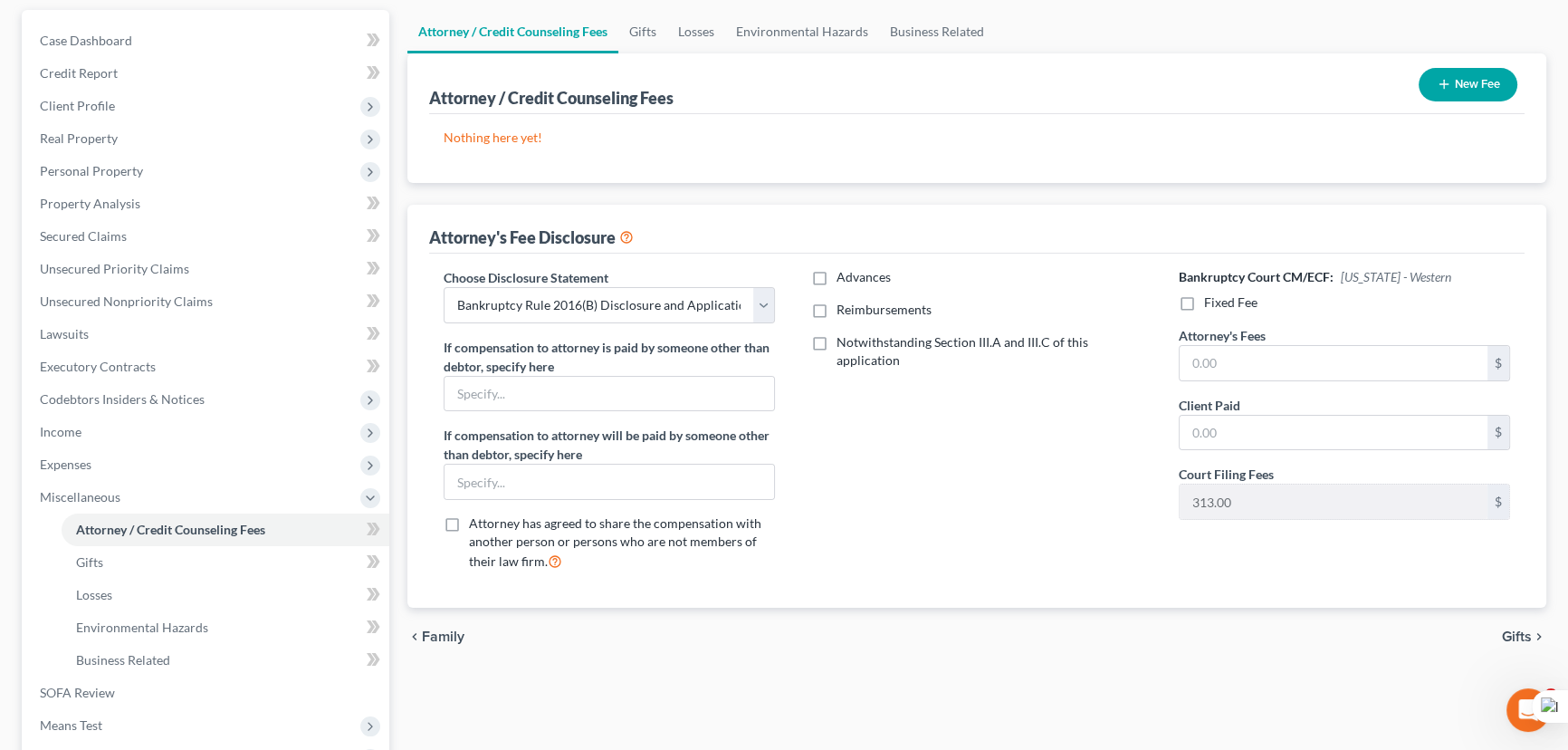
click at [843, 308] on input "Reimbursements" at bounding box center [849, 306] width 12 height 12
checkbox input "true"
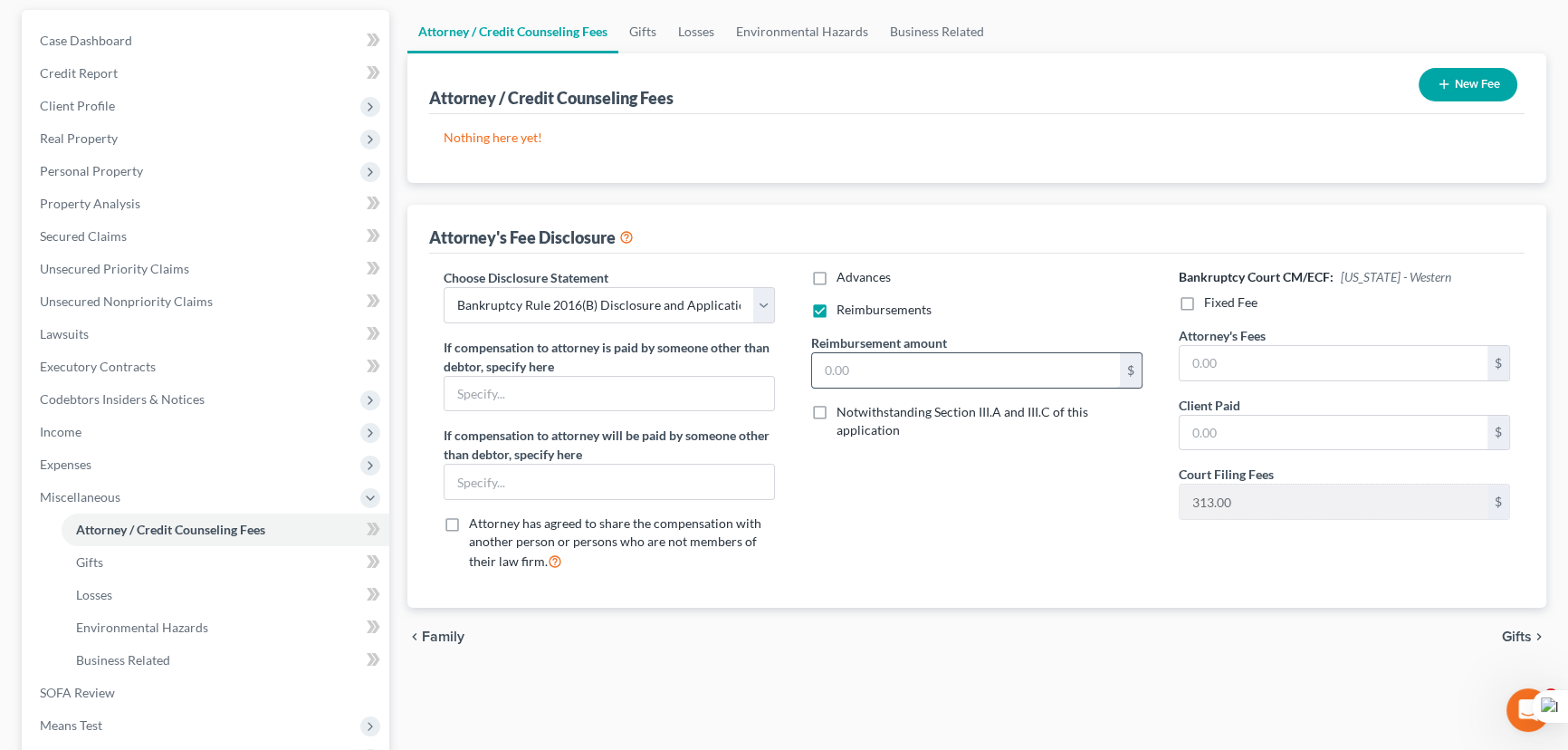
click at [887, 376] on input "text" at bounding box center [965, 370] width 308 height 35
type input "250"
click at [1204, 301] on label "Fixed Fee" at bounding box center [1230, 301] width 53 height 18
click at [1211, 301] on input "Fixed Fee" at bounding box center [1217, 299] width 12 height 12
checkbox input "true"
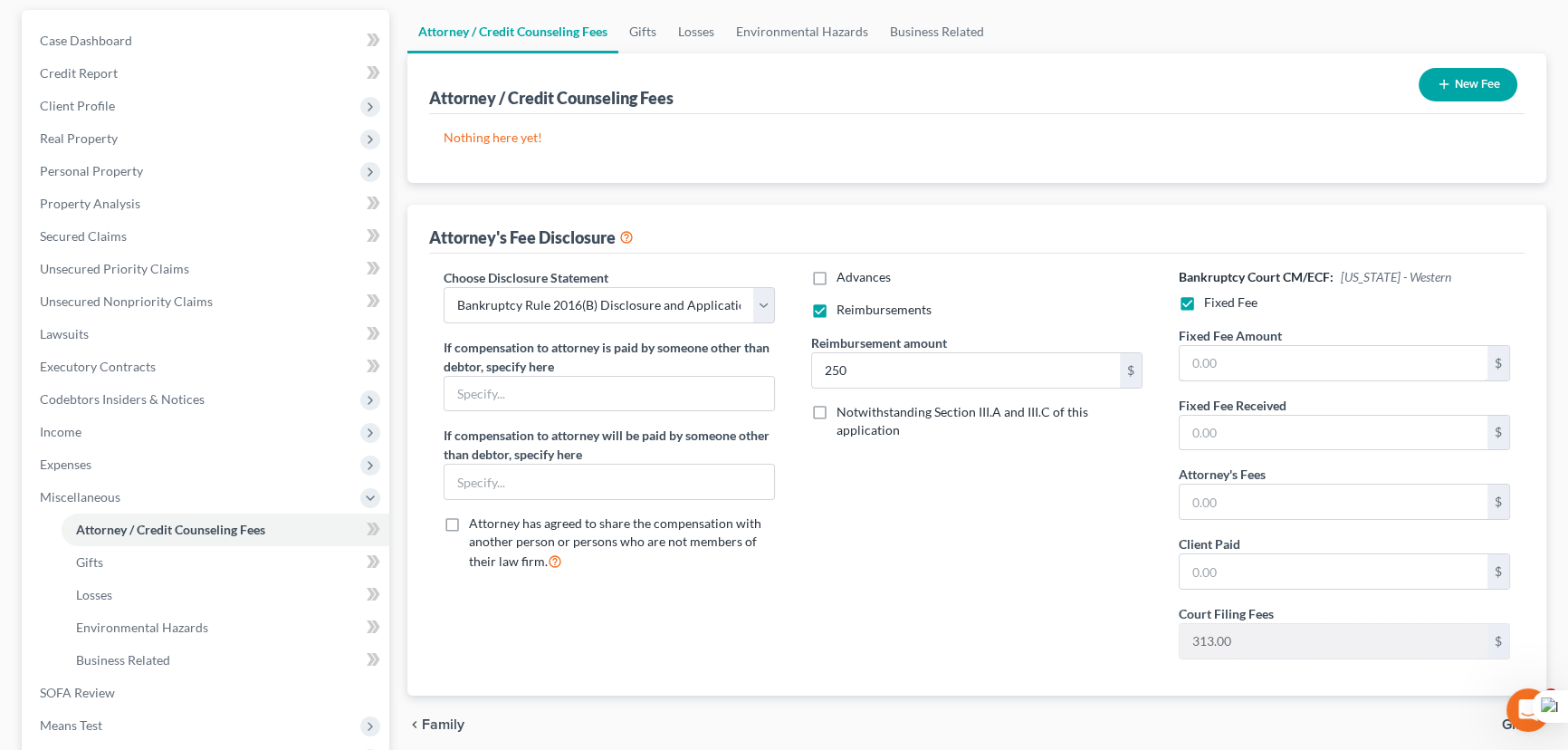
click at [1246, 363] on input "text" at bounding box center [1333, 362] width 308 height 35
type input "5,025"
click at [1269, 505] on input "text" at bounding box center [1333, 501] width 308 height 35
type input "5,025"
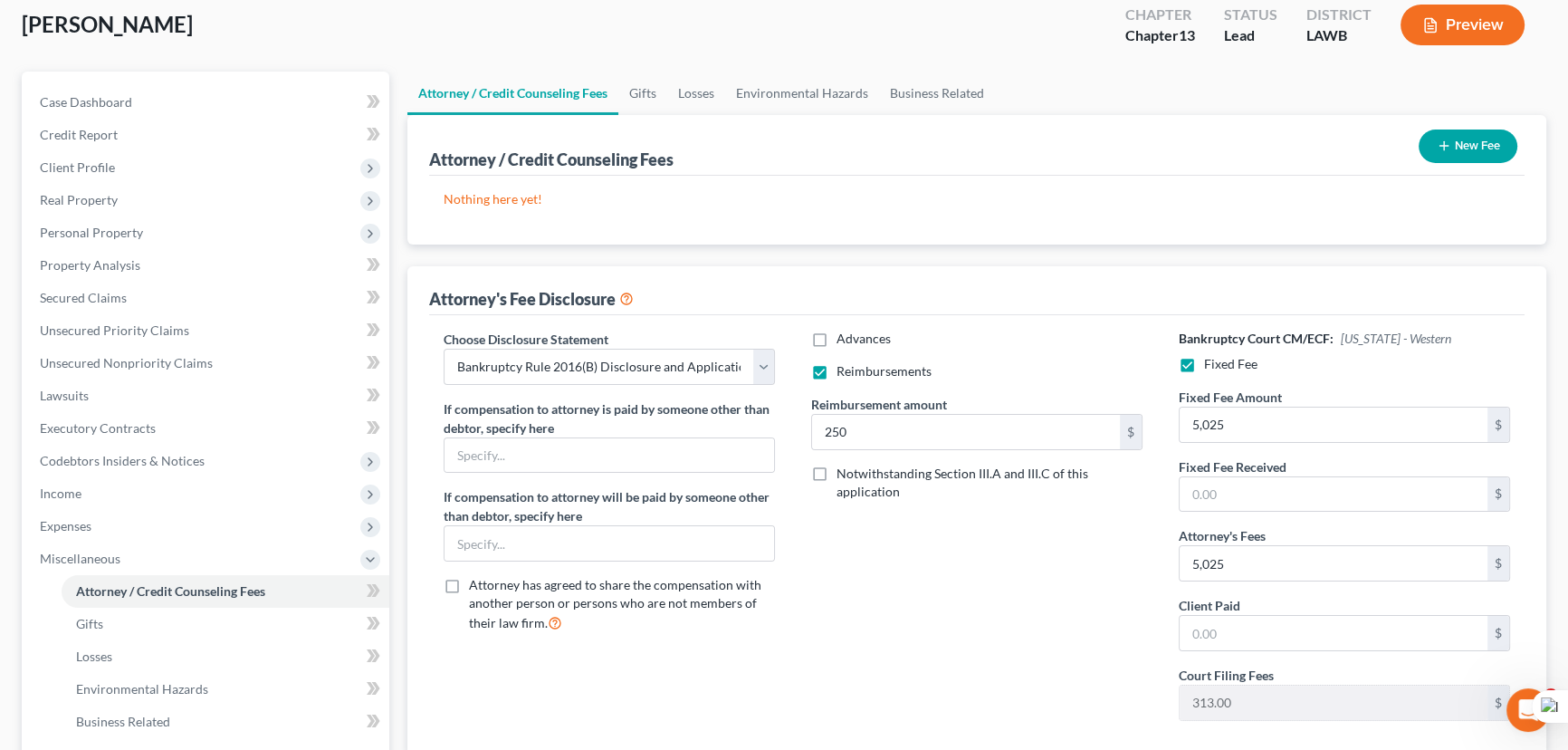
scroll to position [0, 0]
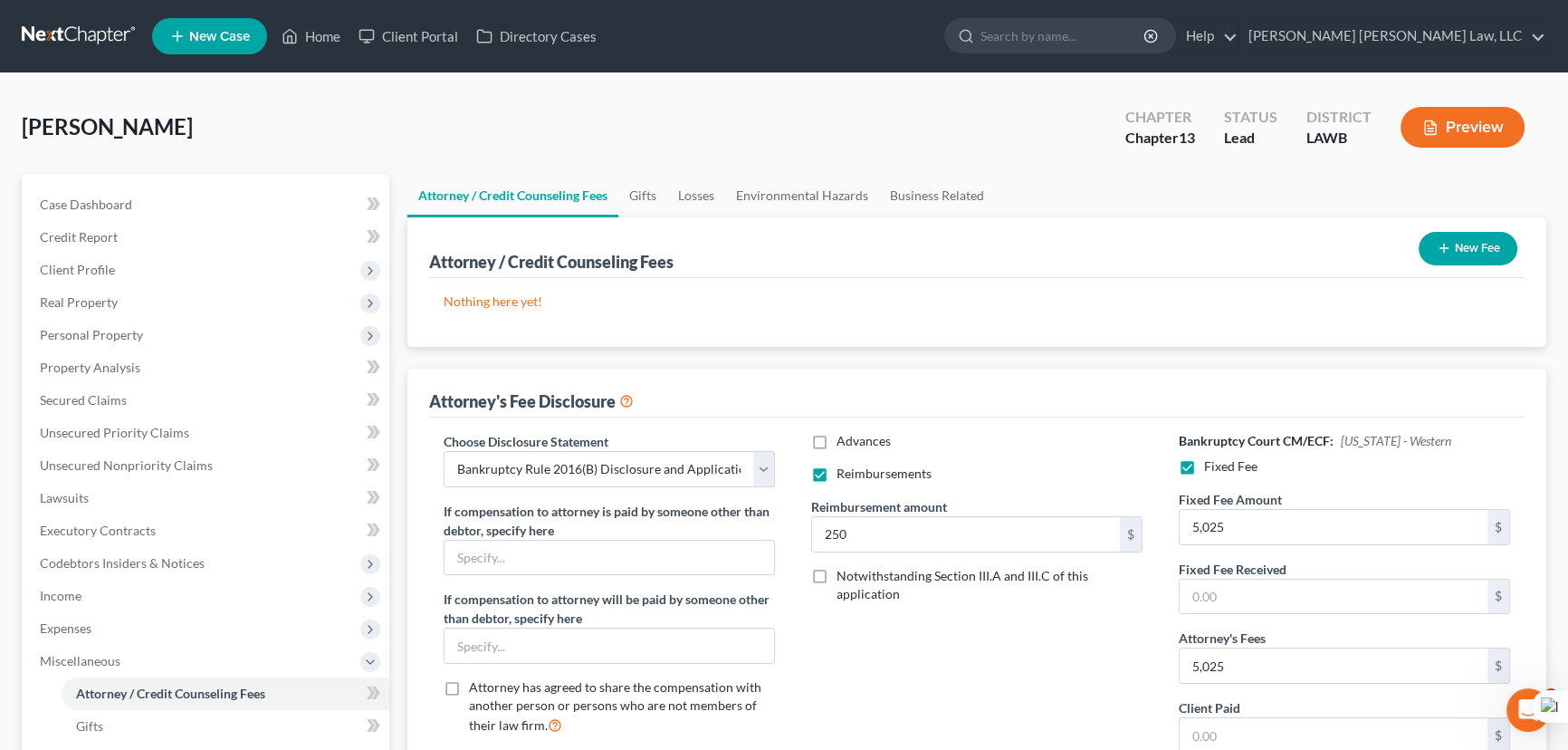
click at [1472, 263] on div "New Fee" at bounding box center [1468, 248] width 113 height 48
click at [1473, 257] on button "New Fee" at bounding box center [1467, 249] width 98 height 34
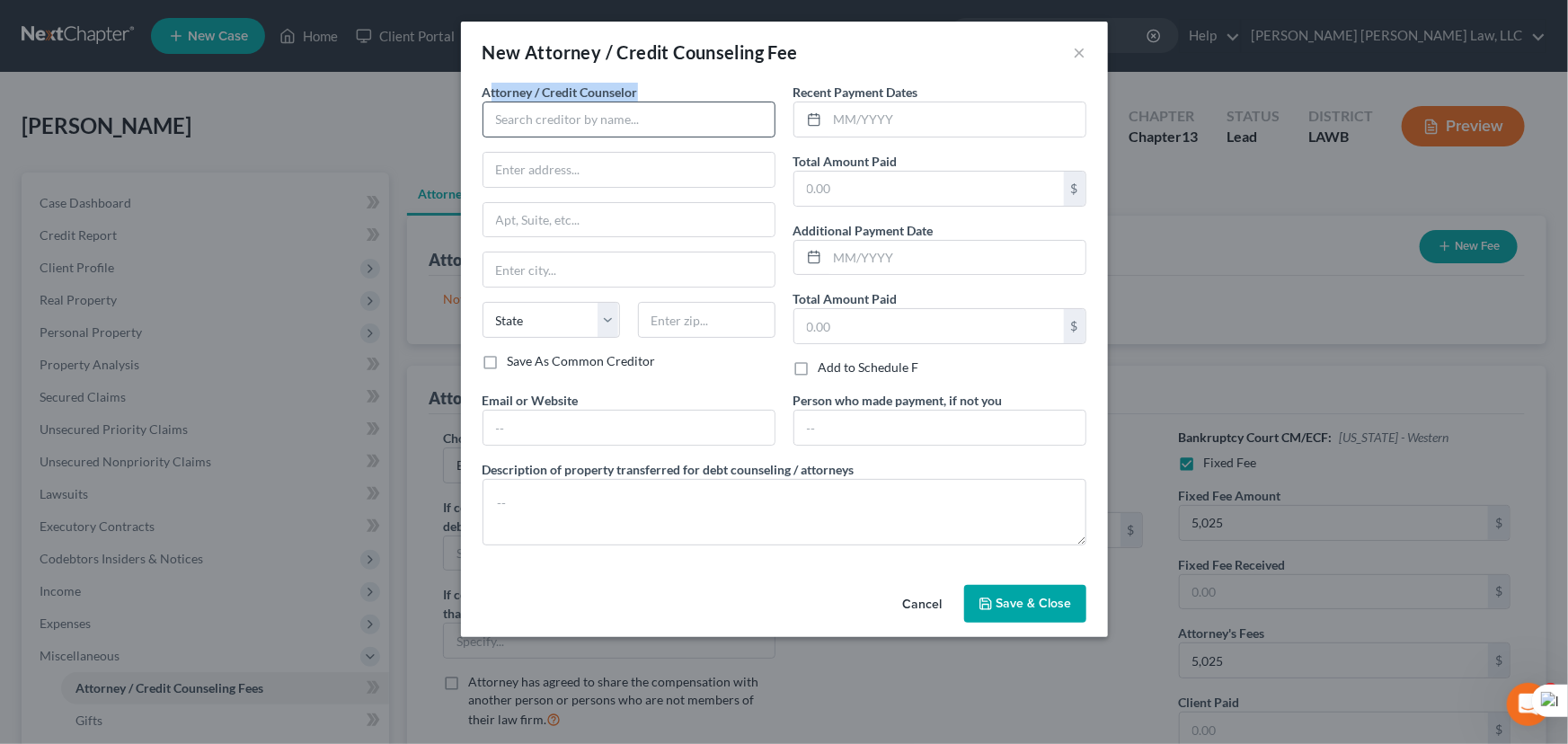
click at [494, 101] on div "Attorney / Credit Counselor *" at bounding box center [628, 110] width 293 height 55
click at [534, 117] on input "text" at bounding box center [628, 119] width 293 height 36
type input "E Orum Young Law Office"
type input "200 Washington Street"
type input "Monroe"
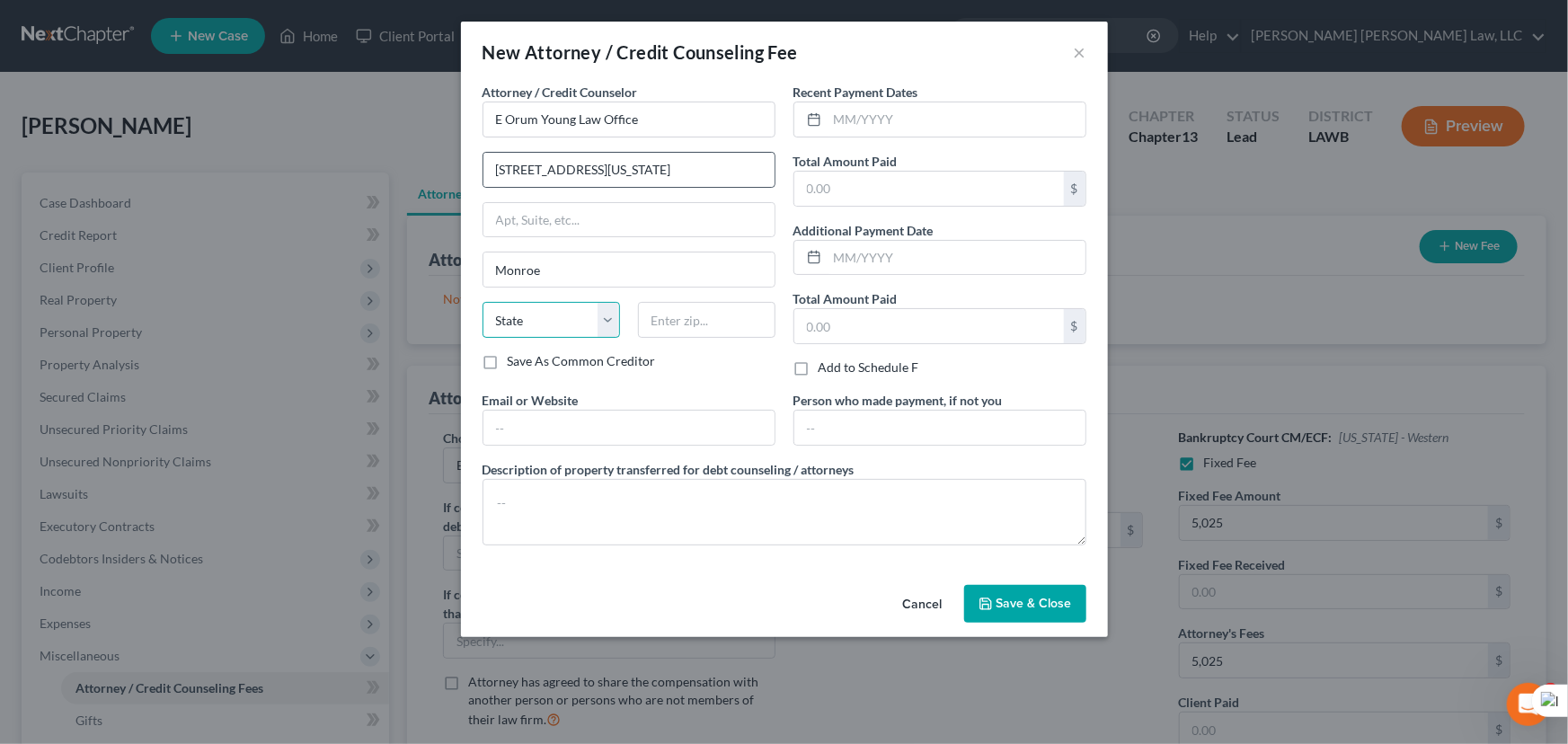
select select "19"
type input "71201"
click at [892, 133] on input "text" at bounding box center [957, 119] width 258 height 34
type input "09/2025"
type input "365"
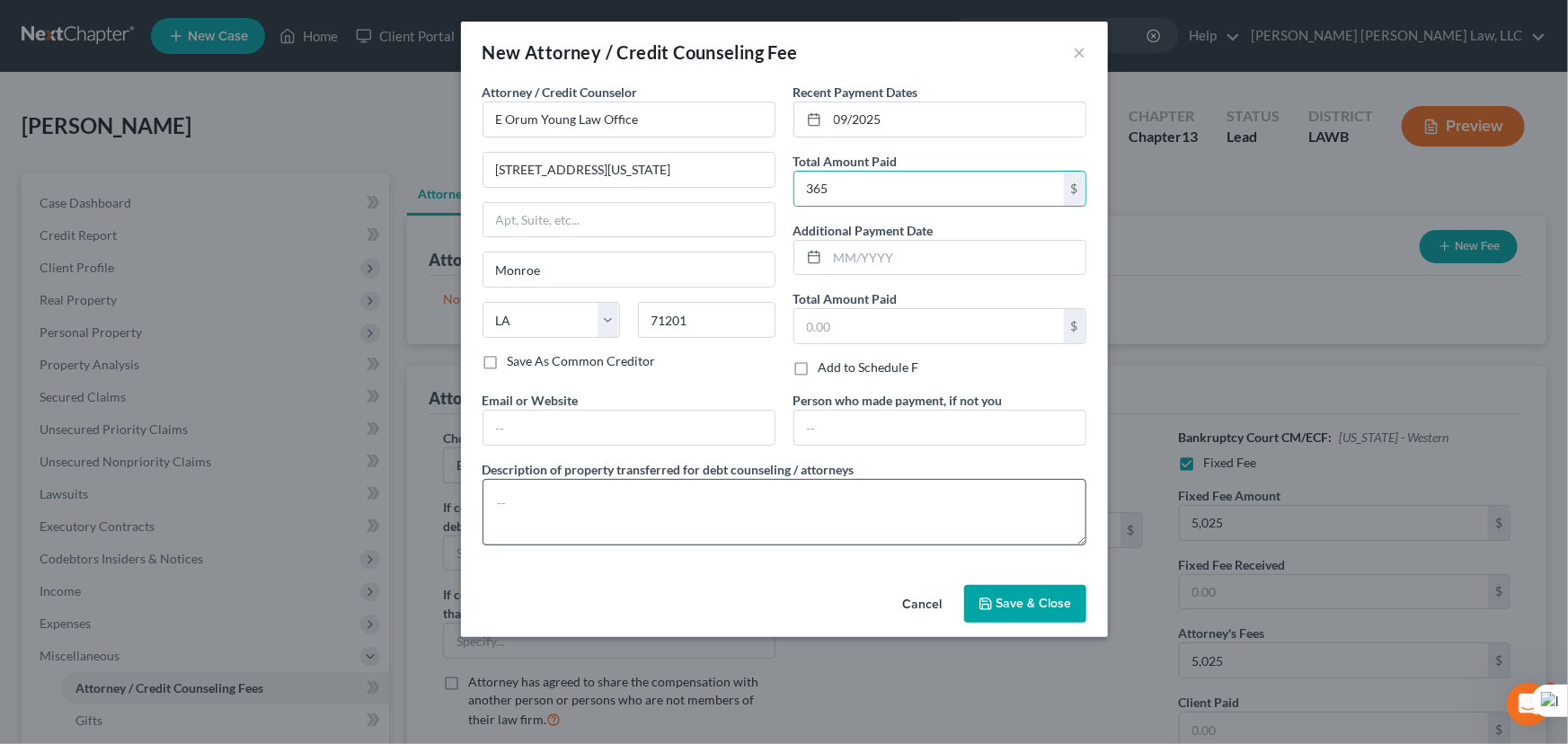
drag, startPoint x: 808, startPoint y: 476, endPoint x: 701, endPoint y: 501, distance: 109.9
click at [808, 476] on label "Description of property transferred for debt counseling / attorneys" at bounding box center [668, 469] width 372 height 19
click at [803, 511] on textarea at bounding box center [784, 512] width 604 height 67
click at [701, 501] on textarea at bounding box center [784, 512] width 604 height 67
type textarea "credit report, credit counseling, filing fee"
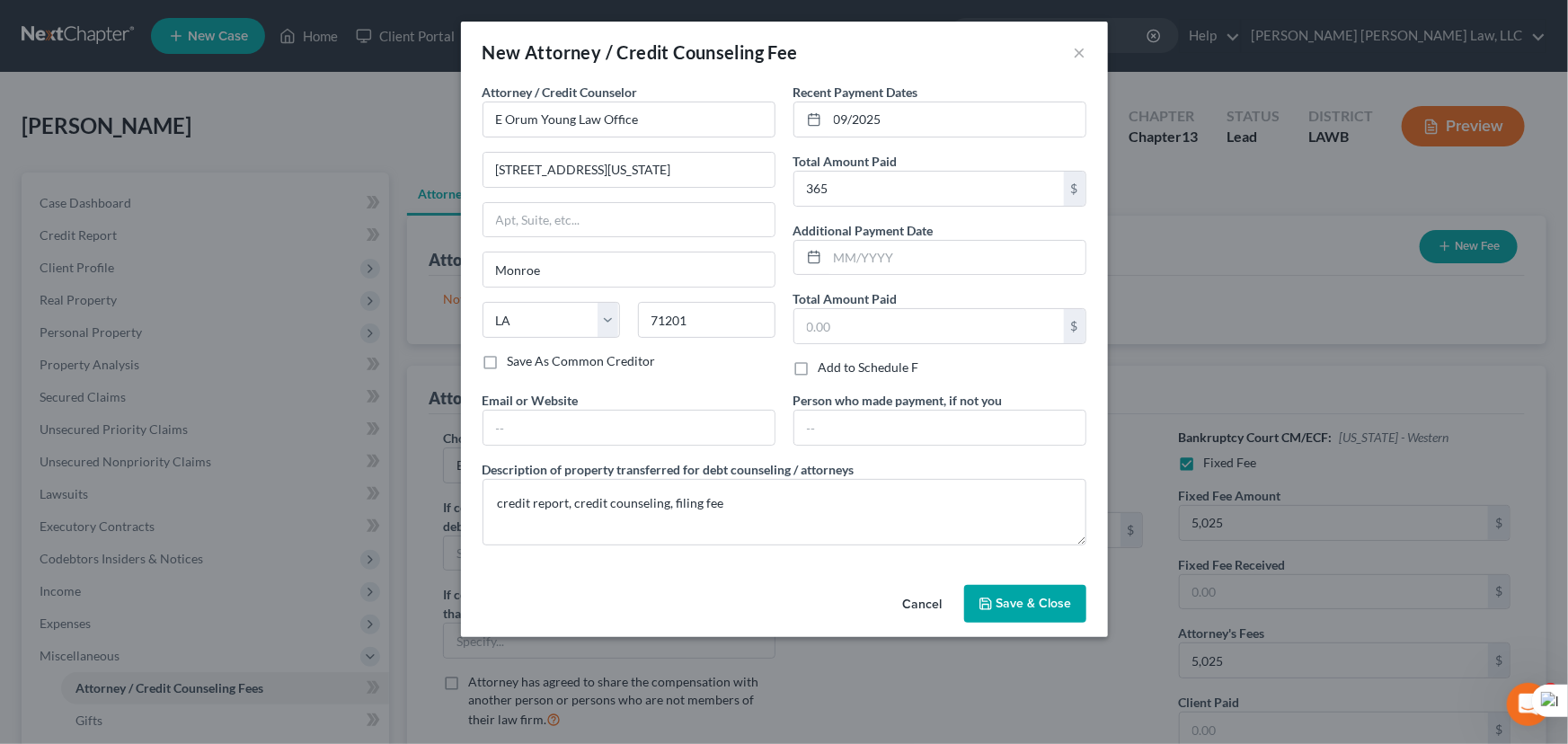
click at [1020, 605] on span "Save & Close" at bounding box center [1034, 603] width 75 height 15
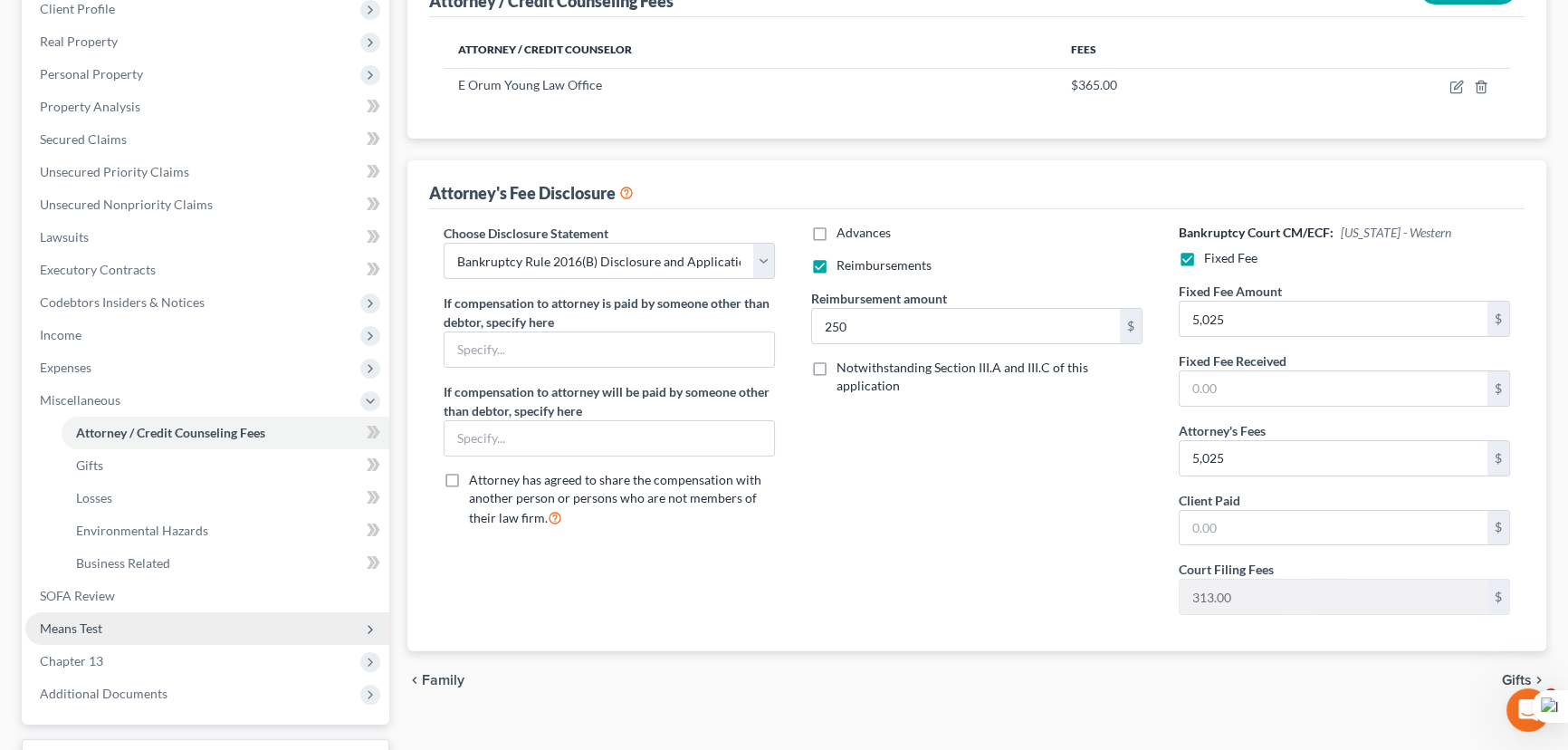
scroll to position [405, 0]
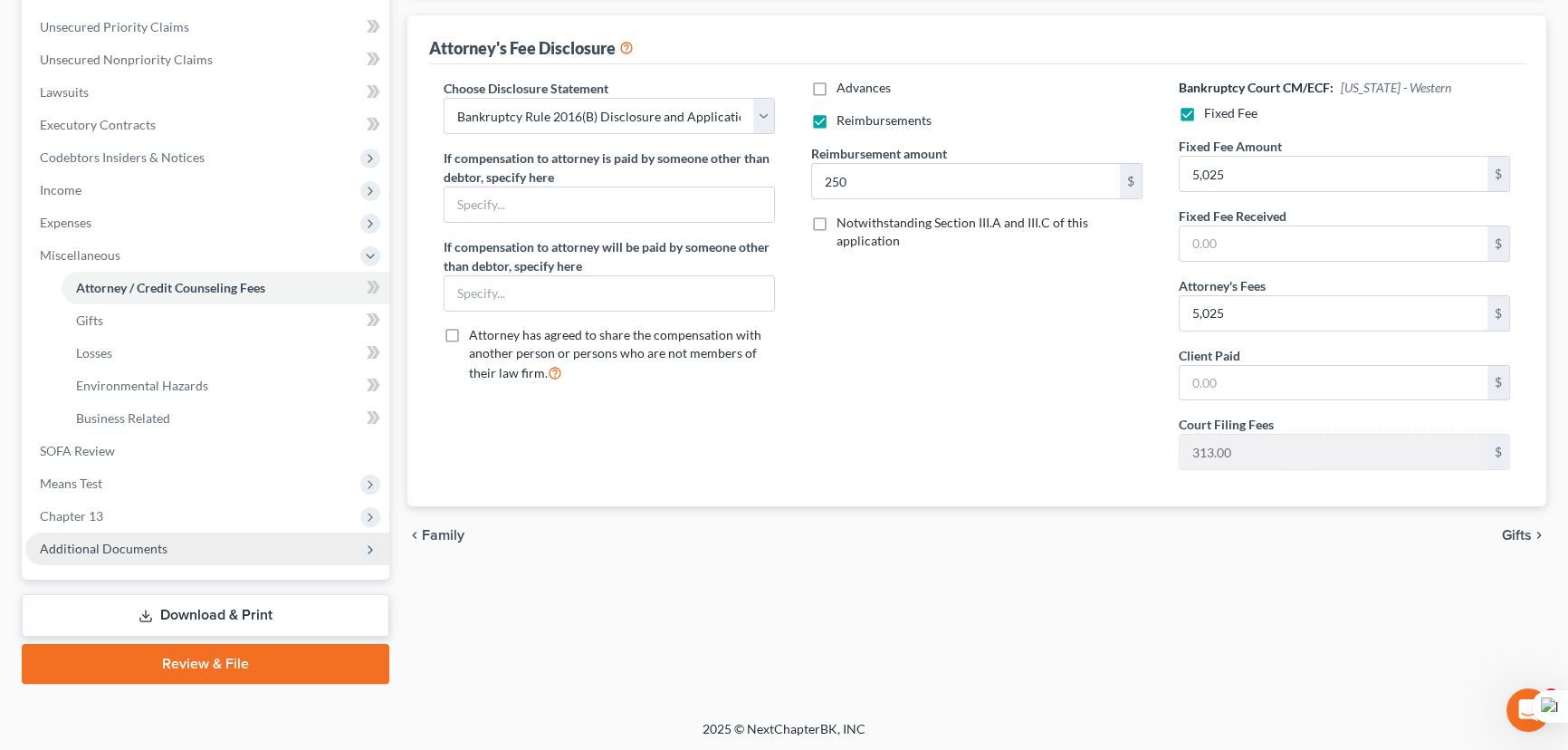
click at [207, 541] on span "Additional Documents" at bounding box center [207, 549] width 364 height 33
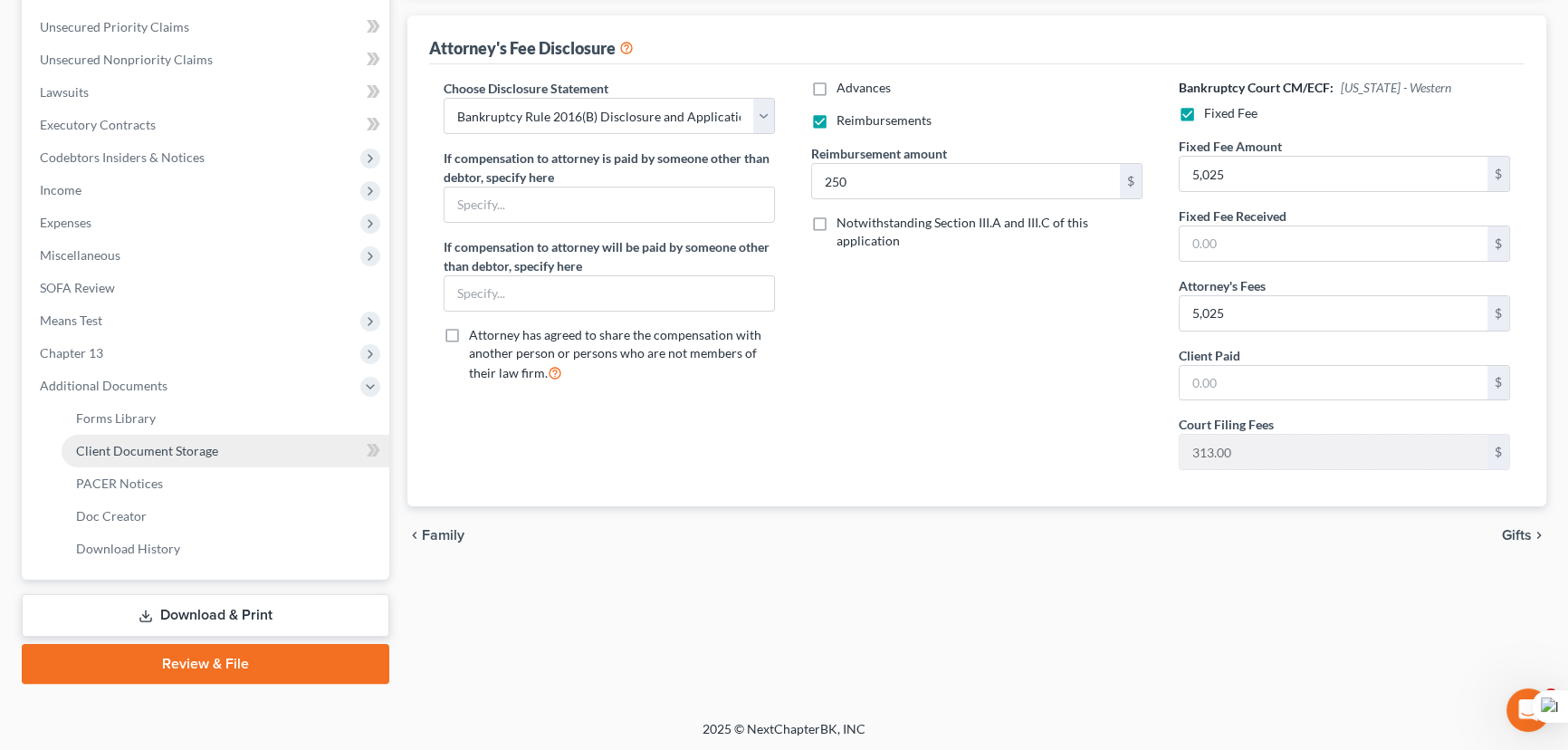
click at [236, 452] on link "Client Document Storage" at bounding box center [226, 450] width 328 height 33
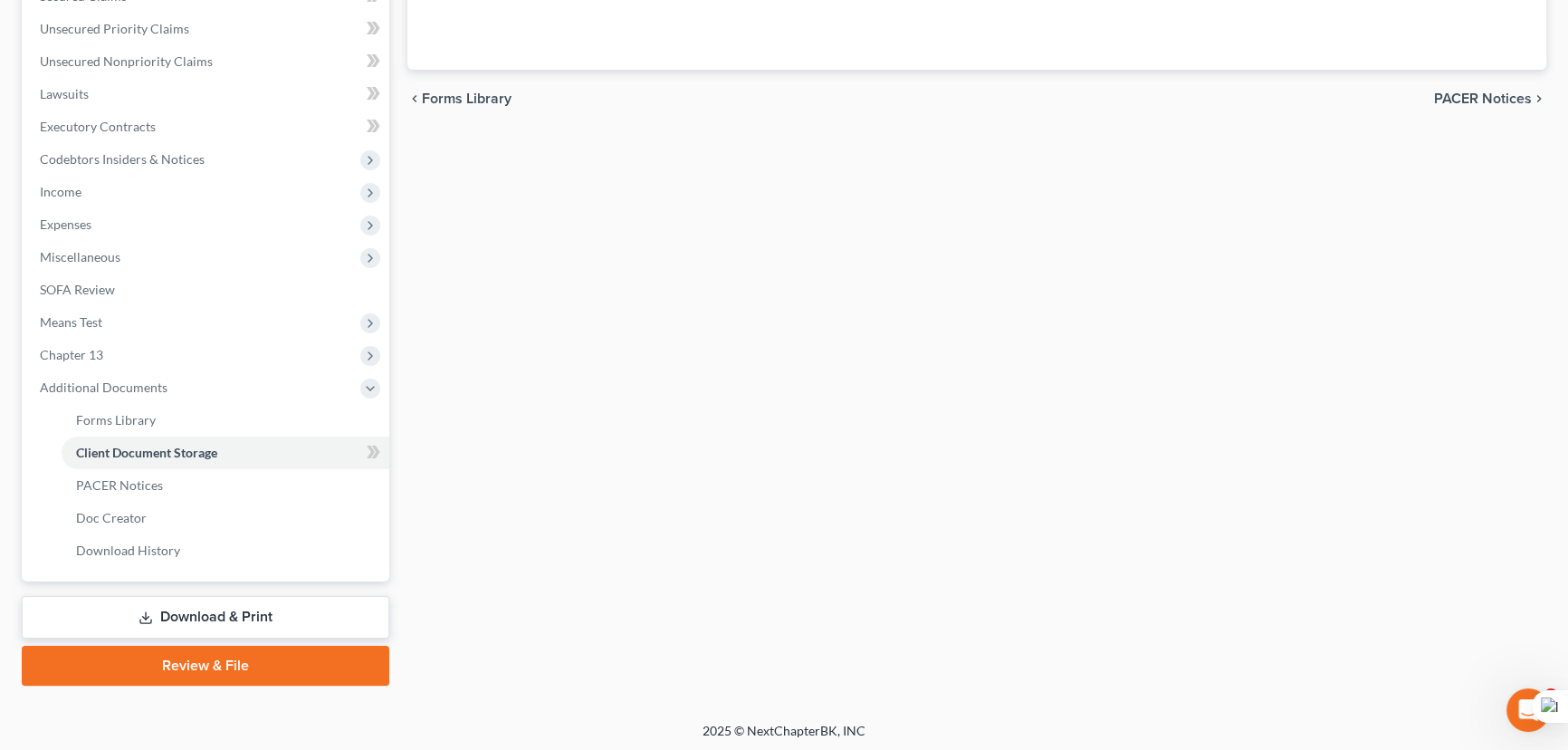
select select "9"
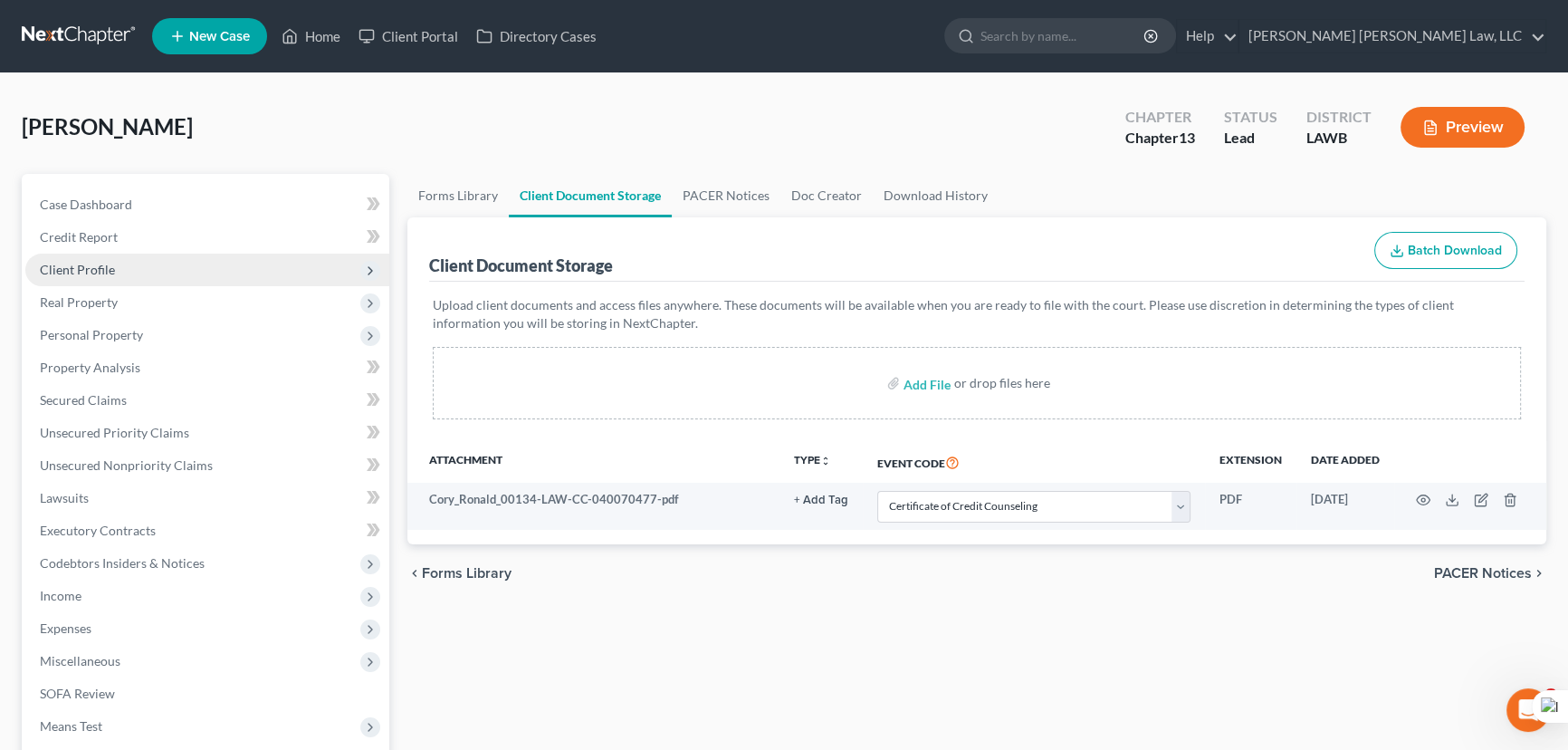
click at [179, 274] on span "Client Profile" at bounding box center [207, 270] width 364 height 33
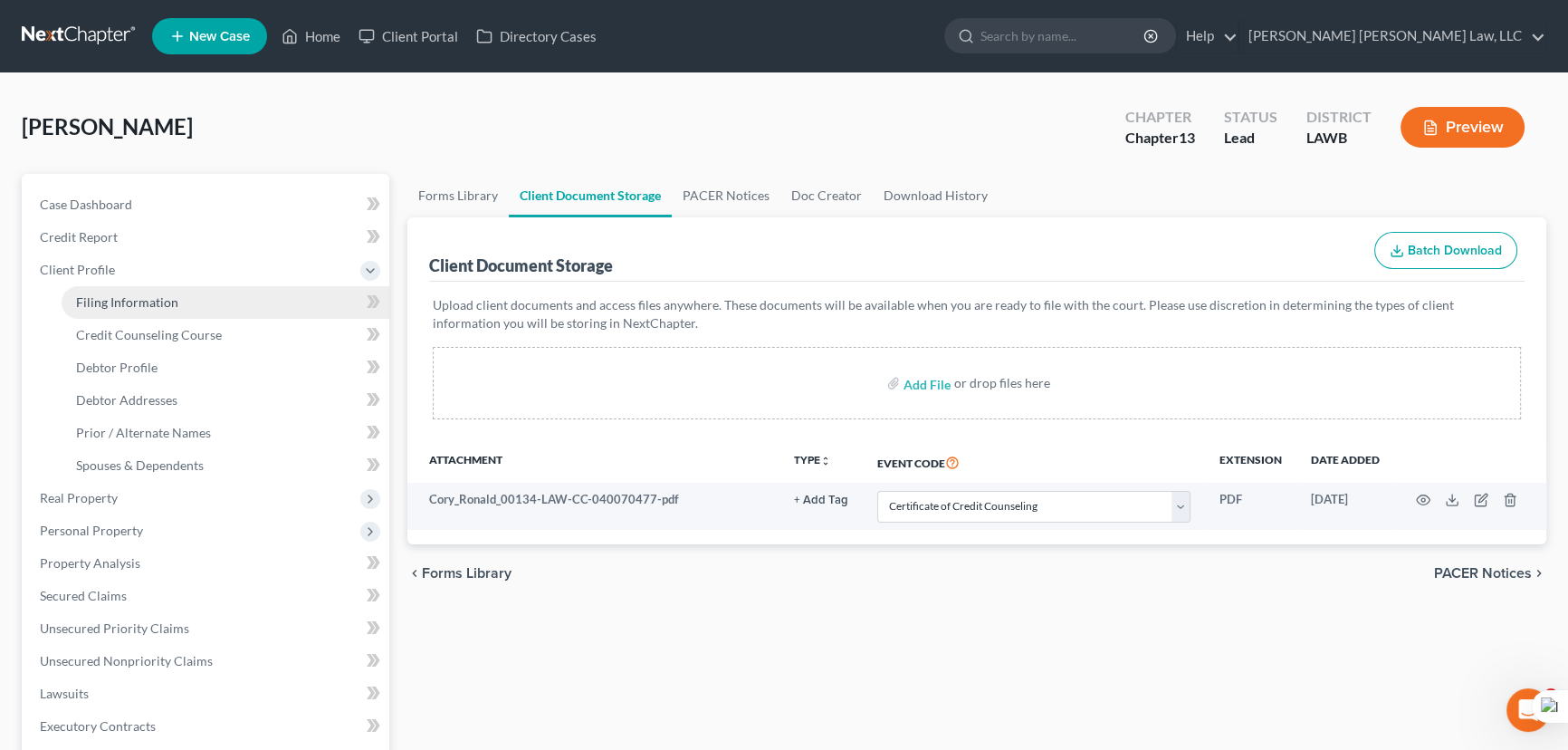
click at [179, 302] on link "Filing Information" at bounding box center [226, 302] width 328 height 33
select select "1"
select select "0"
select select "3"
select select "36"
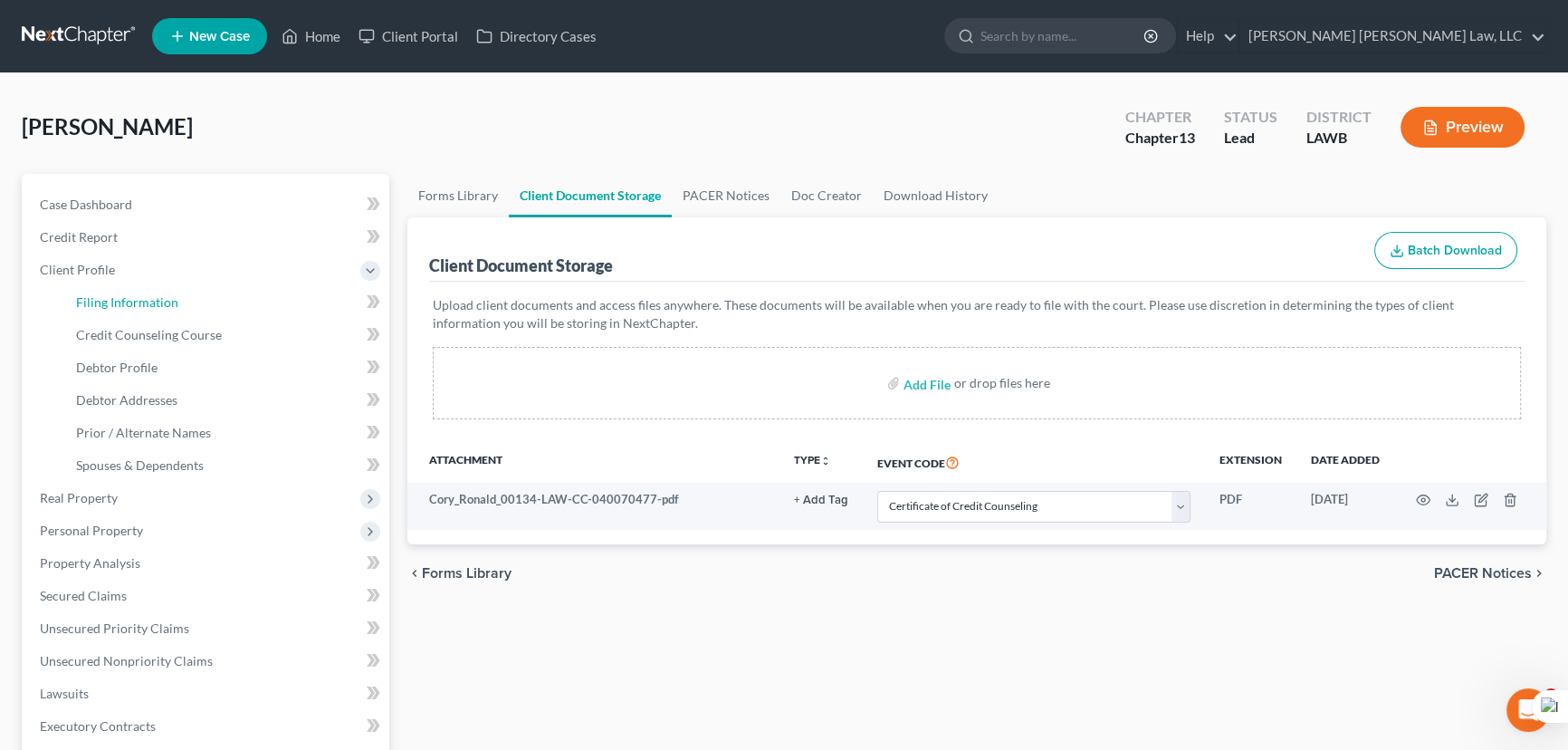
select select "0"
select select "19"
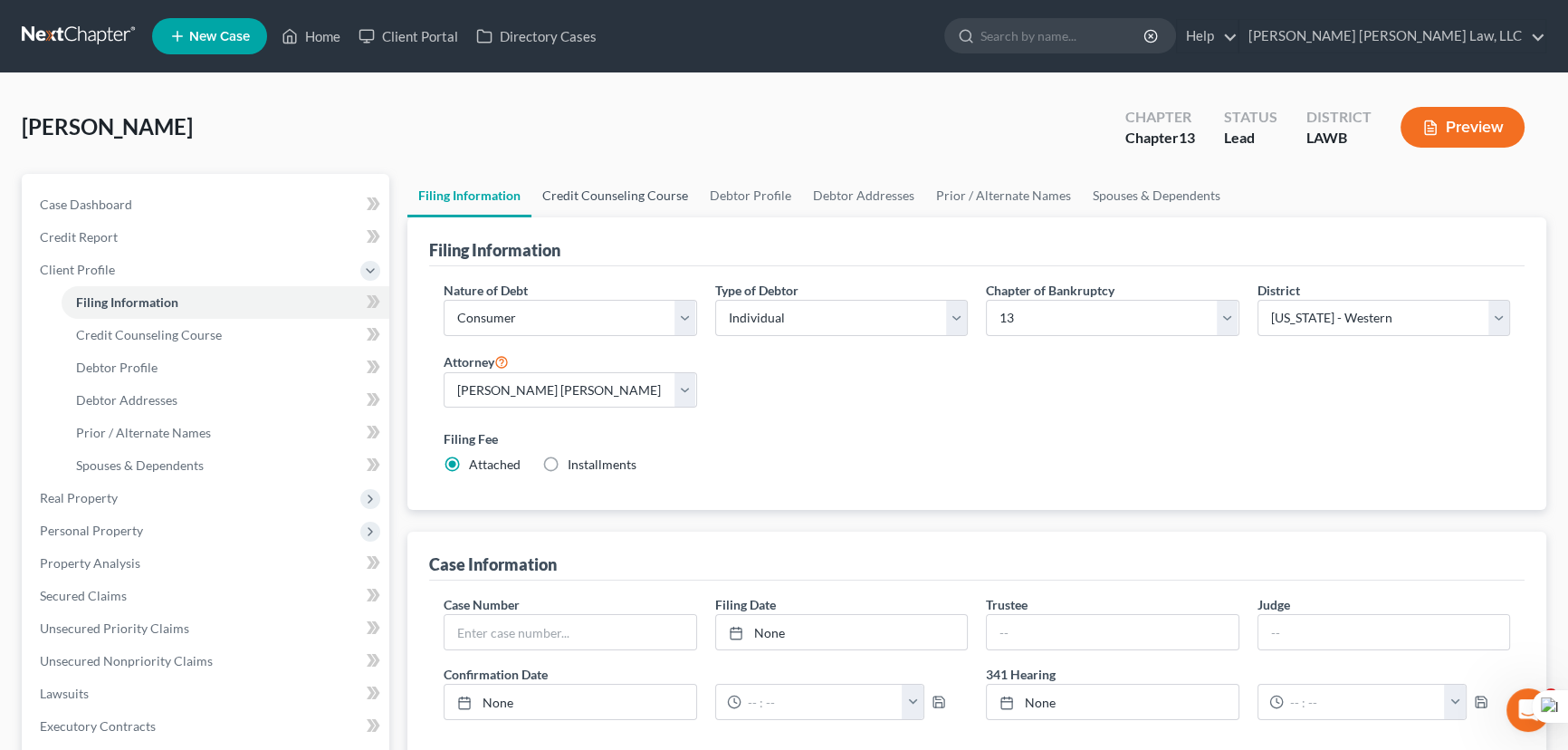
click at [643, 190] on link "Credit Counseling Course" at bounding box center [615, 196] width 168 height 43
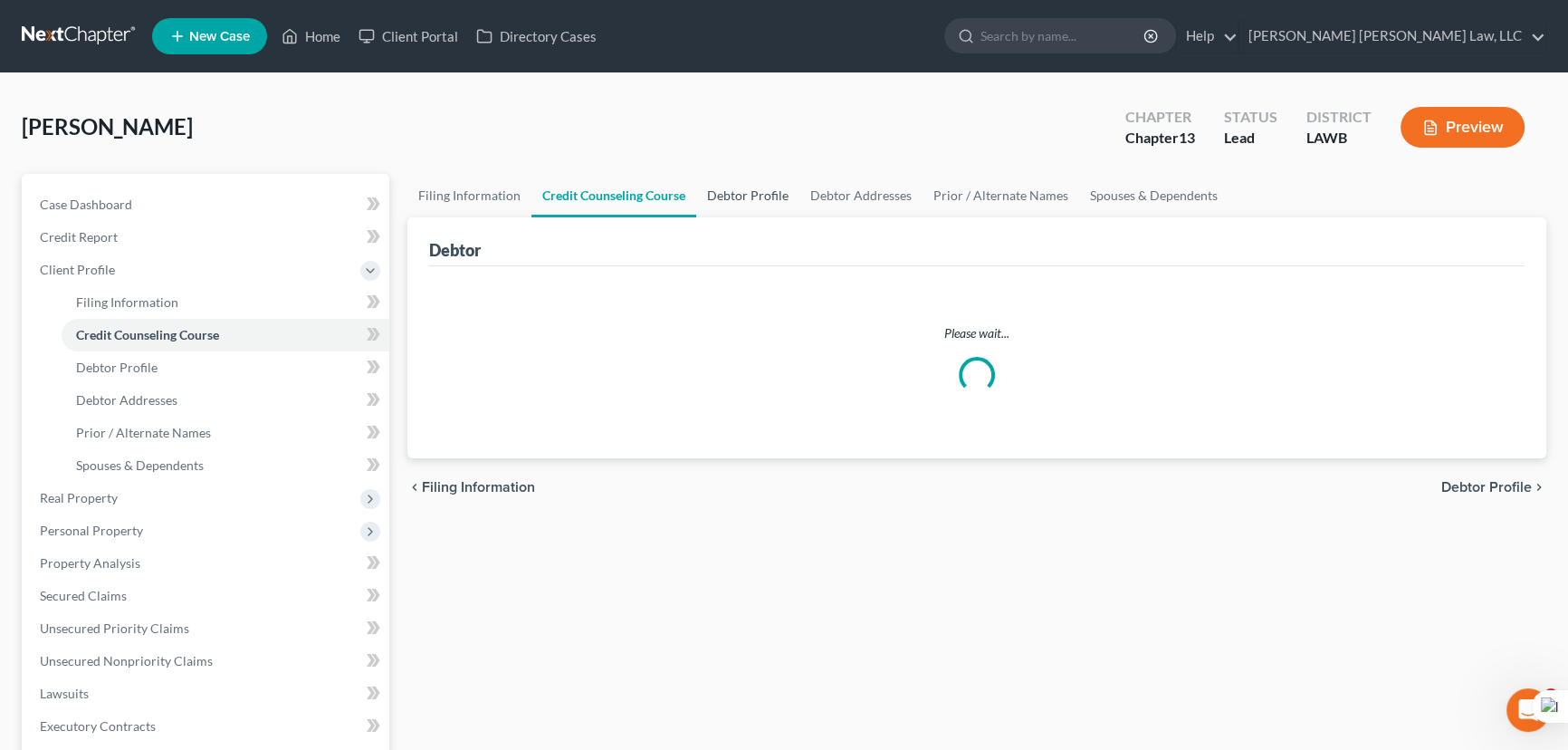
click at [736, 200] on link "Debtor Profile" at bounding box center [748, 196] width 103 height 43
select select "1"
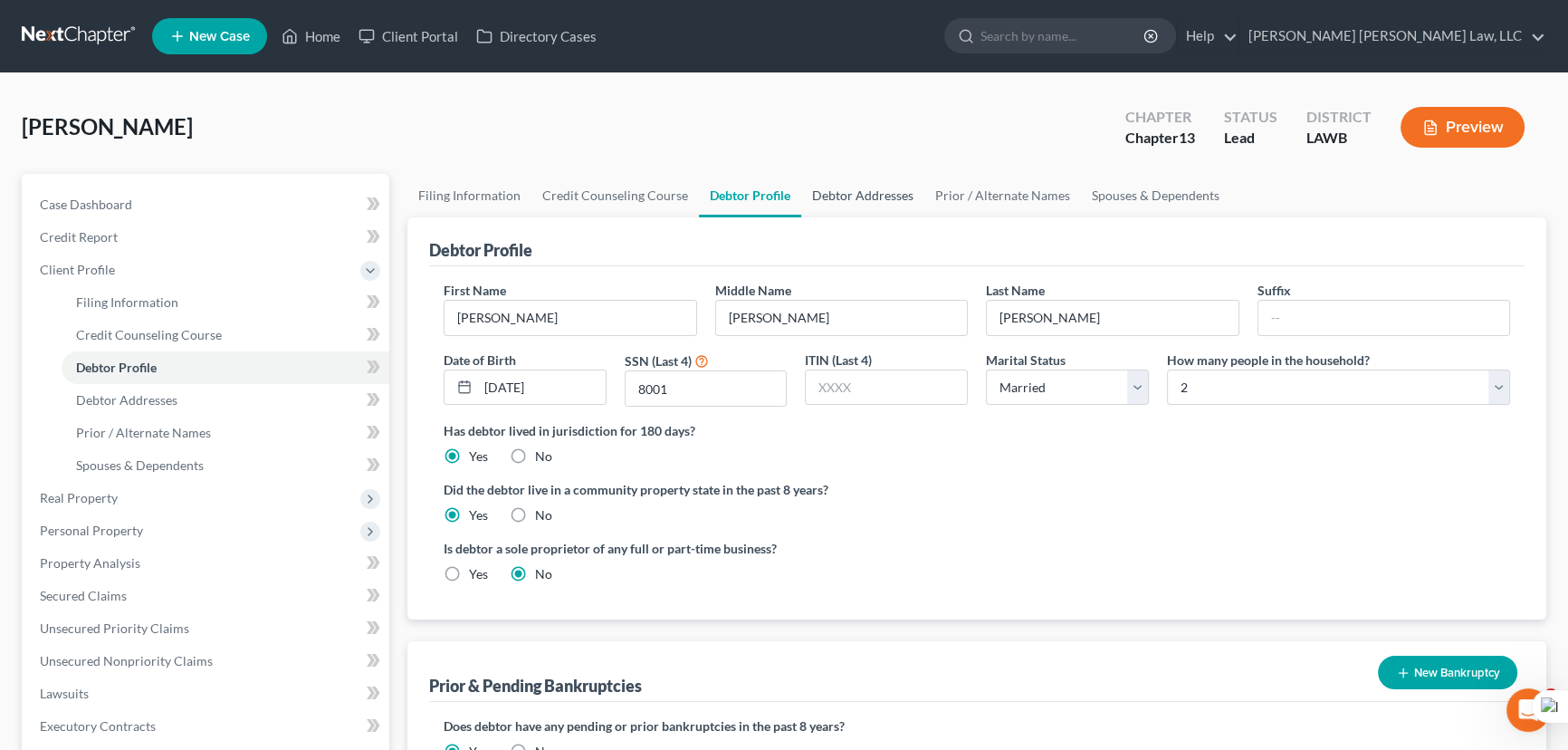
click at [859, 185] on link "Debtor Addresses" at bounding box center [863, 196] width 124 height 43
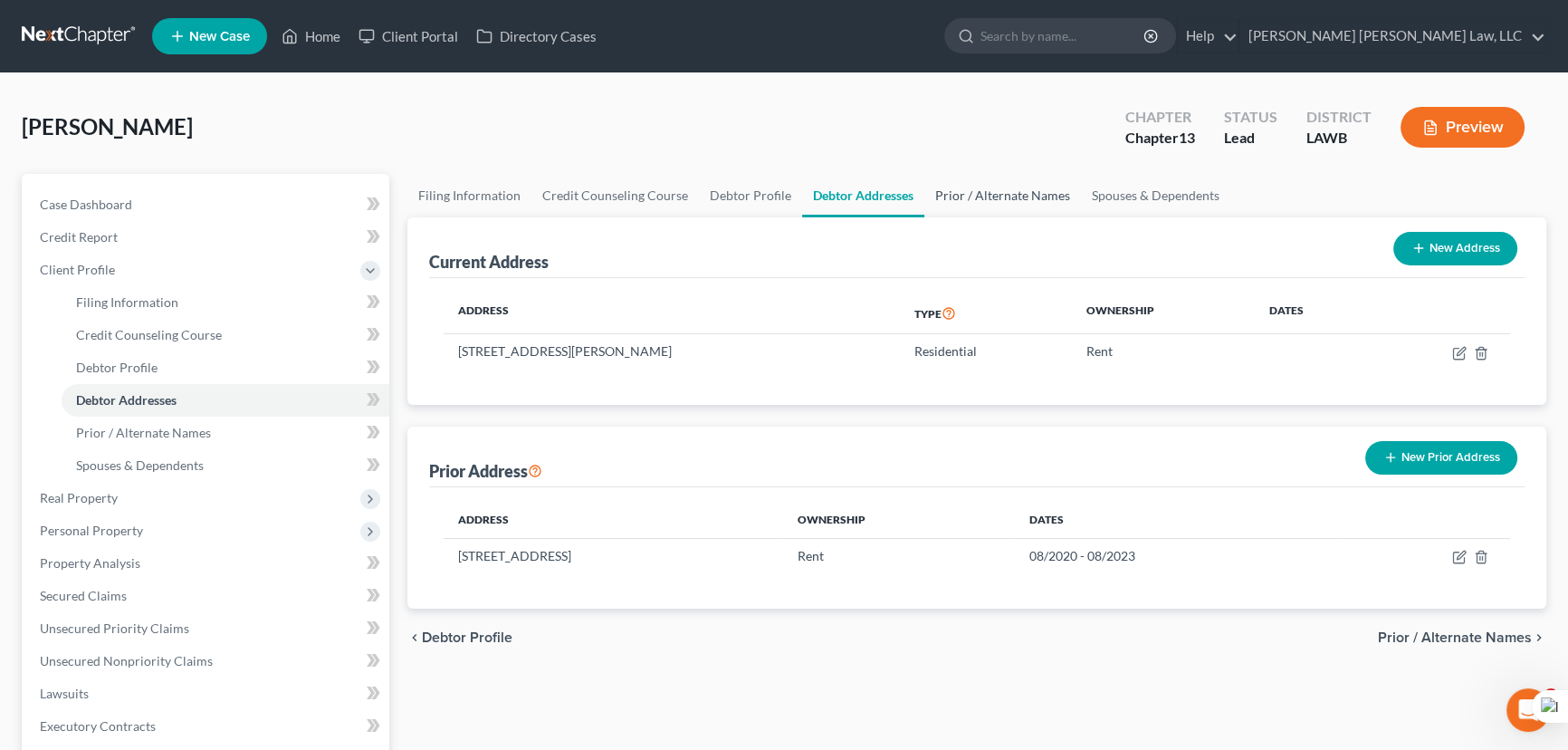
click at [1002, 192] on link "Prior / Alternate Names" at bounding box center [1002, 196] width 156 height 43
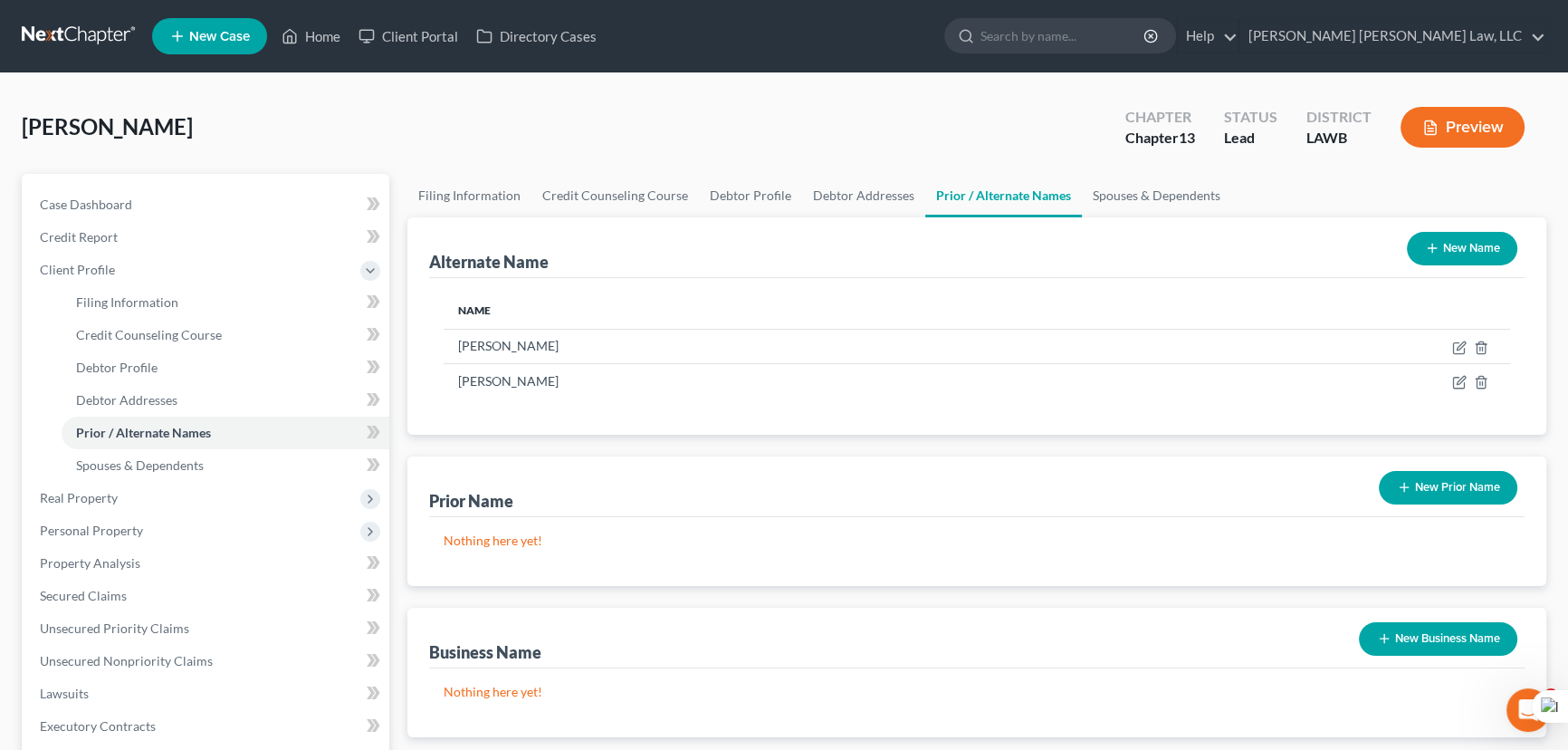
click at [1111, 217] on div "Alternate Name New Name" at bounding box center [976, 247] width 1095 height 61
click at [1082, 209] on link "Spouses & Dependents" at bounding box center [1157, 196] width 150 height 43
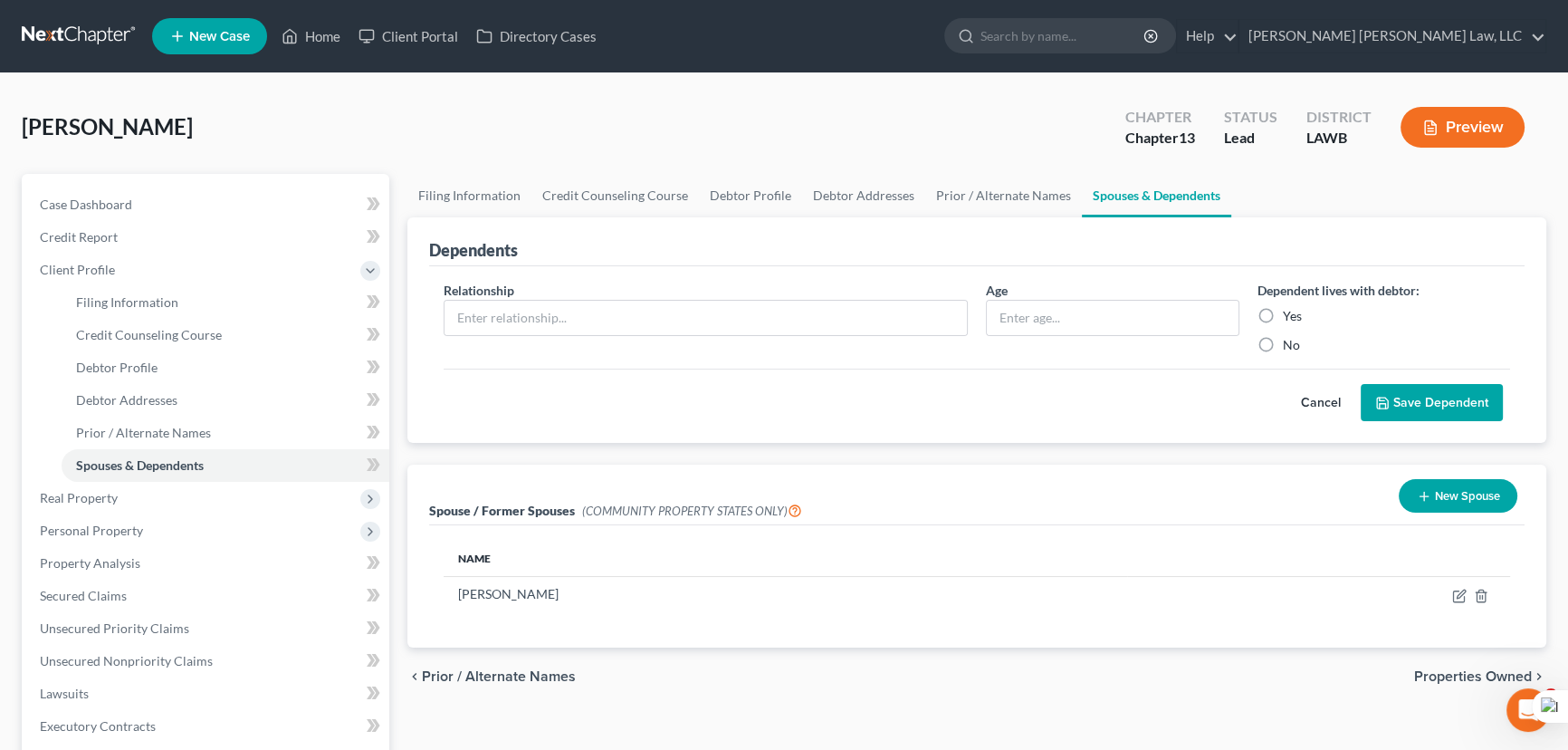
drag, startPoint x: 68, startPoint y: 28, endPoint x: 112, endPoint y: 35, distance: 44.6
click at [68, 28] on link at bounding box center [80, 36] width 116 height 33
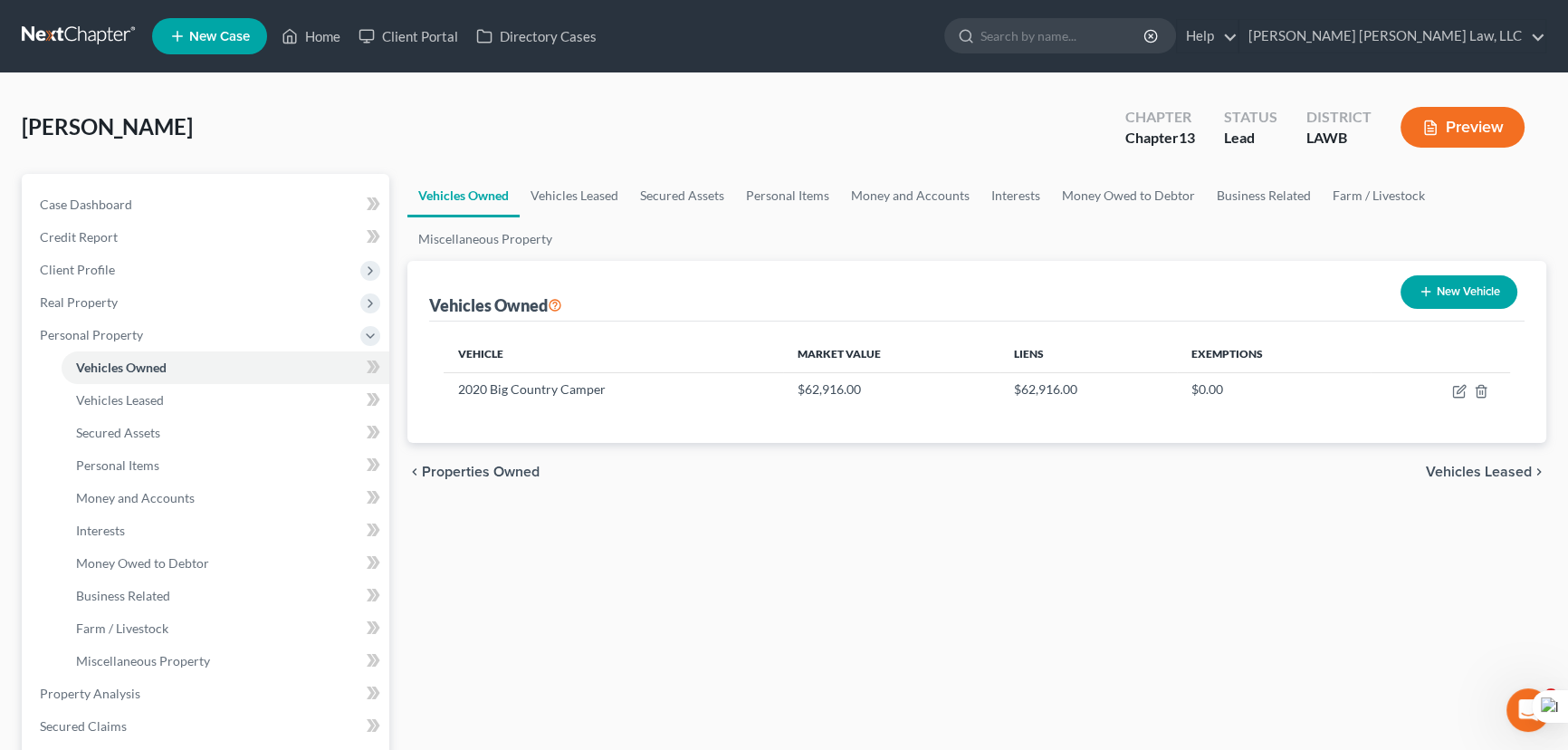
click at [92, 35] on link at bounding box center [80, 36] width 116 height 33
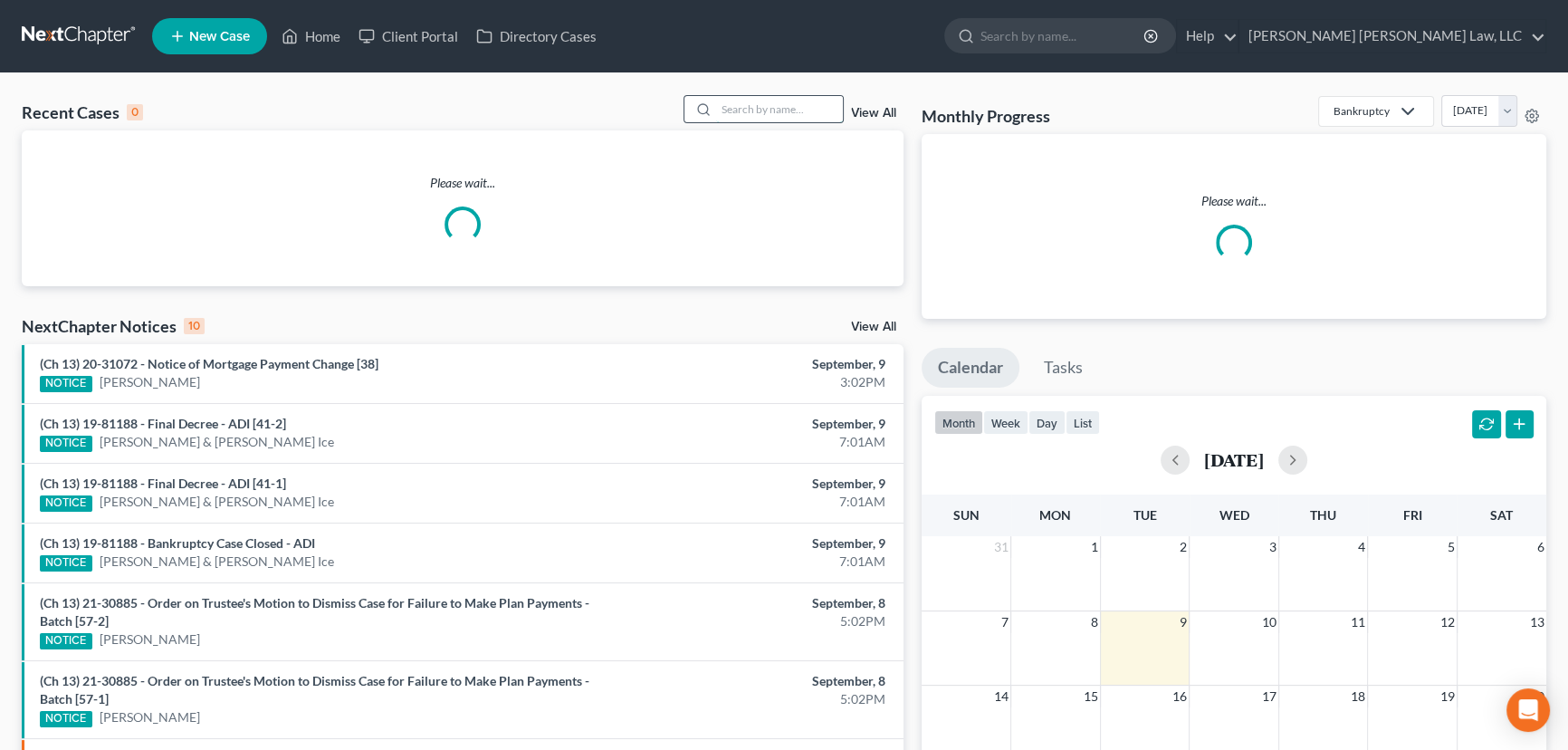
click at [755, 108] on input "search" at bounding box center [779, 110] width 126 height 26
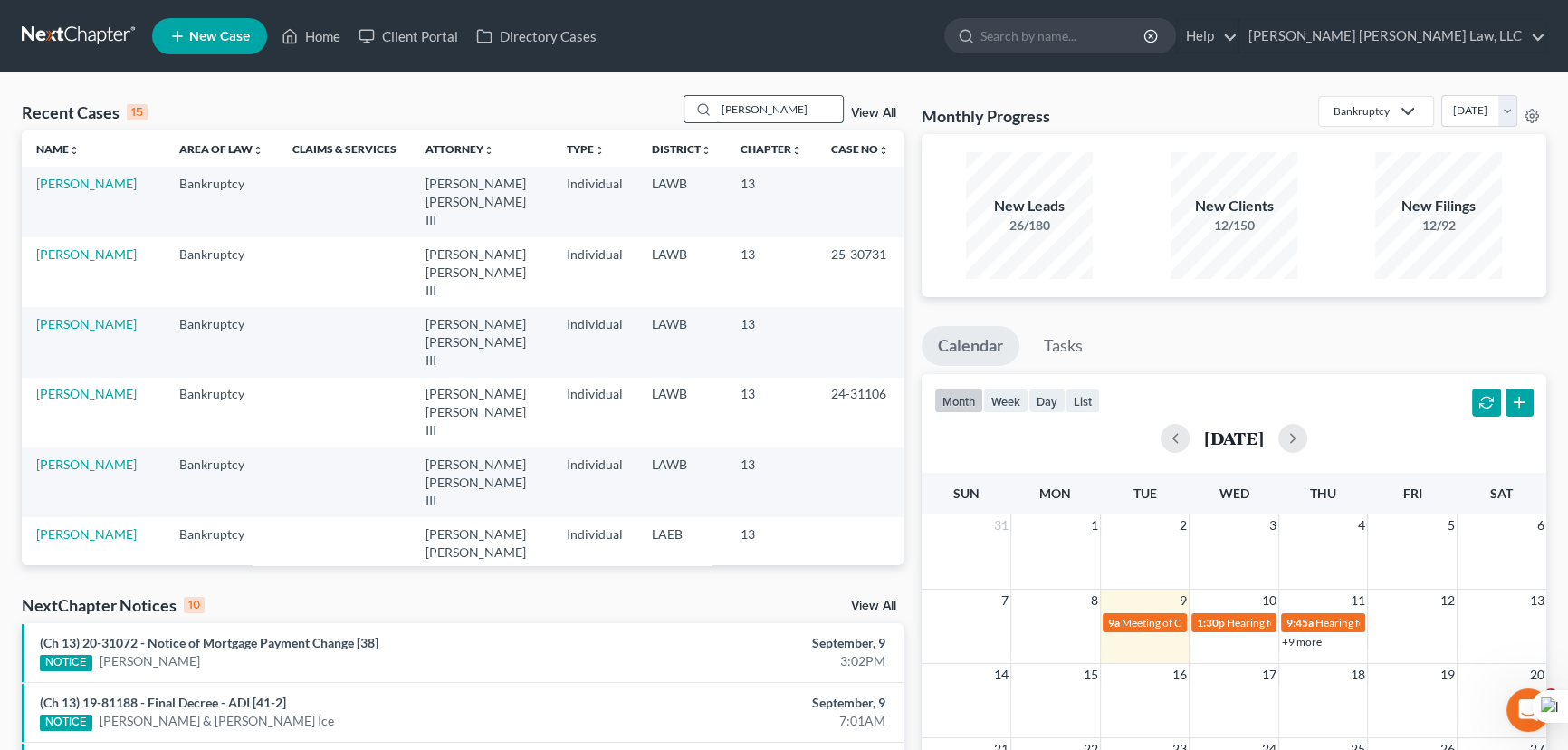
type input "[PERSON_NAME]"
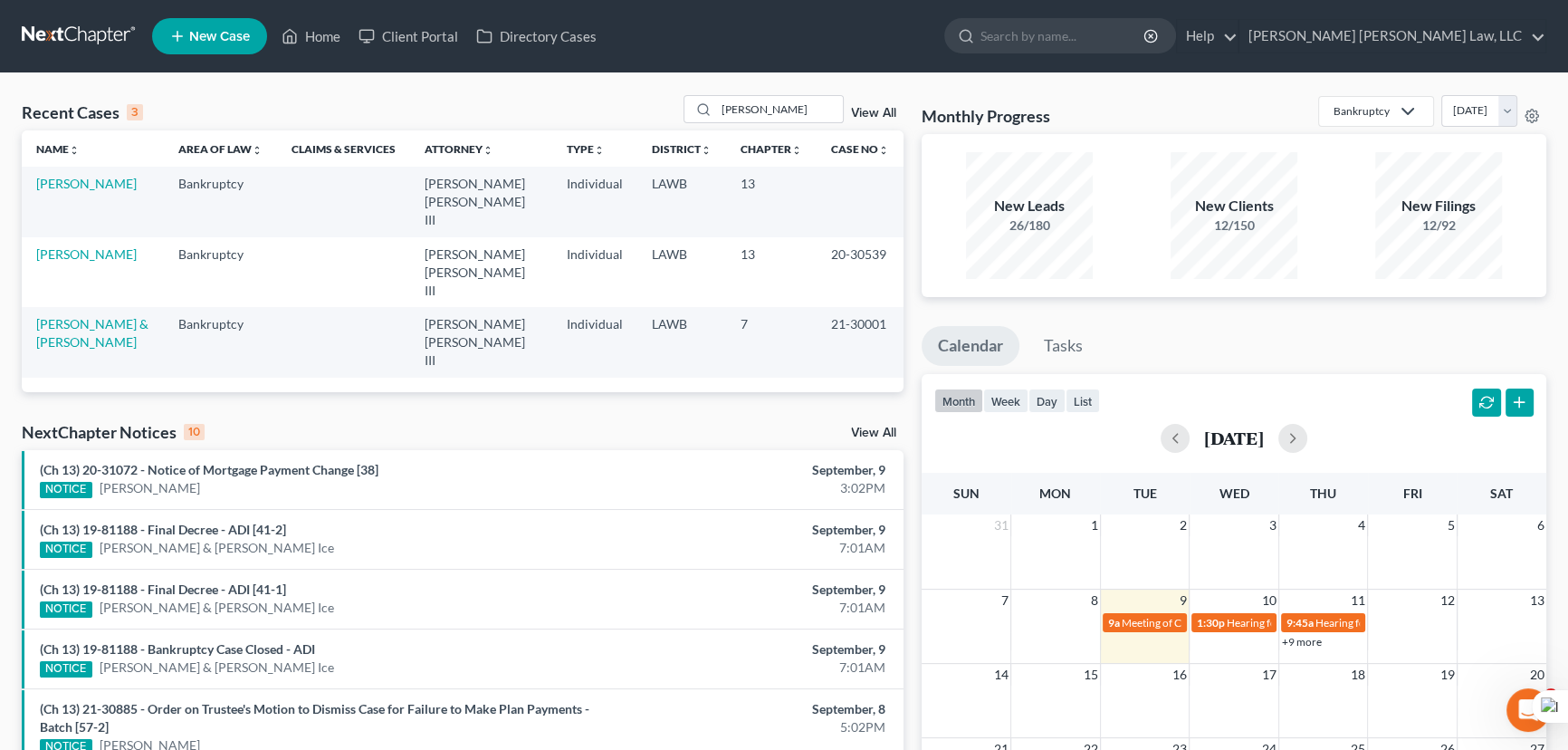
click at [97, 346] on div "Recent Cases 3 [PERSON_NAME] View All Name unfold_more expand_more expand_less …" at bounding box center [462, 622] width 900 height 1053
click at [81, 246] on link "[PERSON_NAME]" at bounding box center [86, 254] width 100 height 15
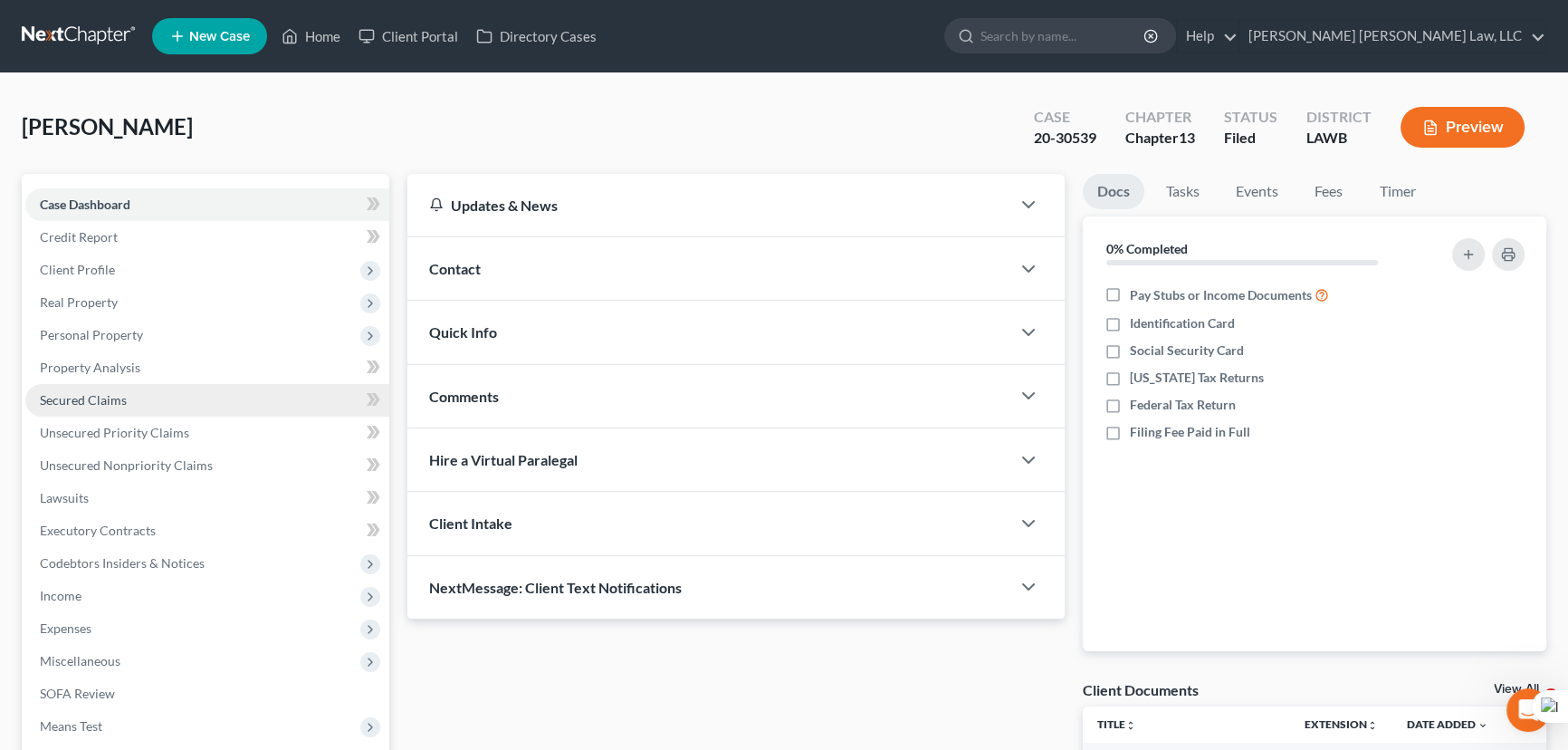
click at [166, 402] on link "Secured Claims" at bounding box center [207, 400] width 364 height 33
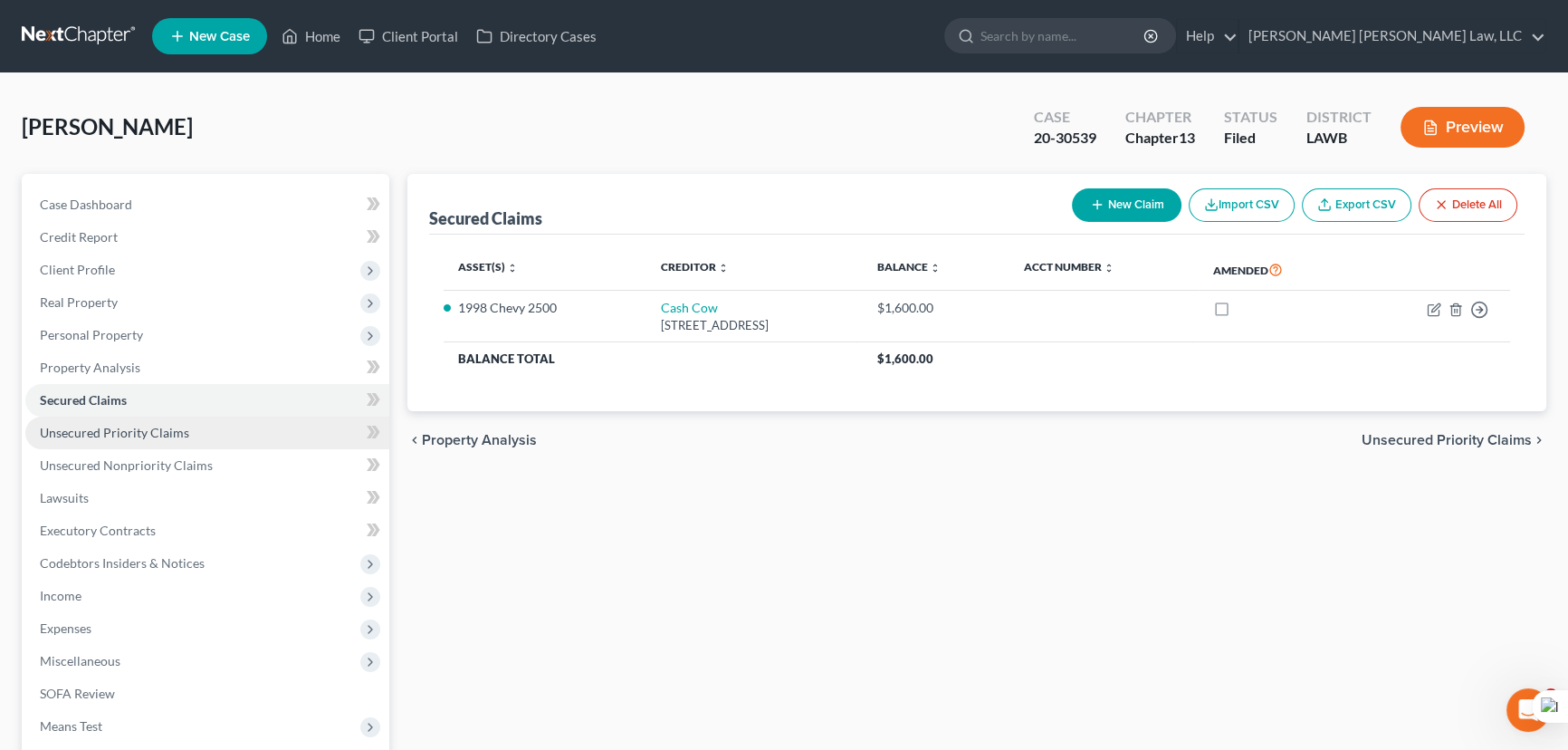
click at [165, 439] on link "Unsecured Priority Claims" at bounding box center [207, 433] width 364 height 33
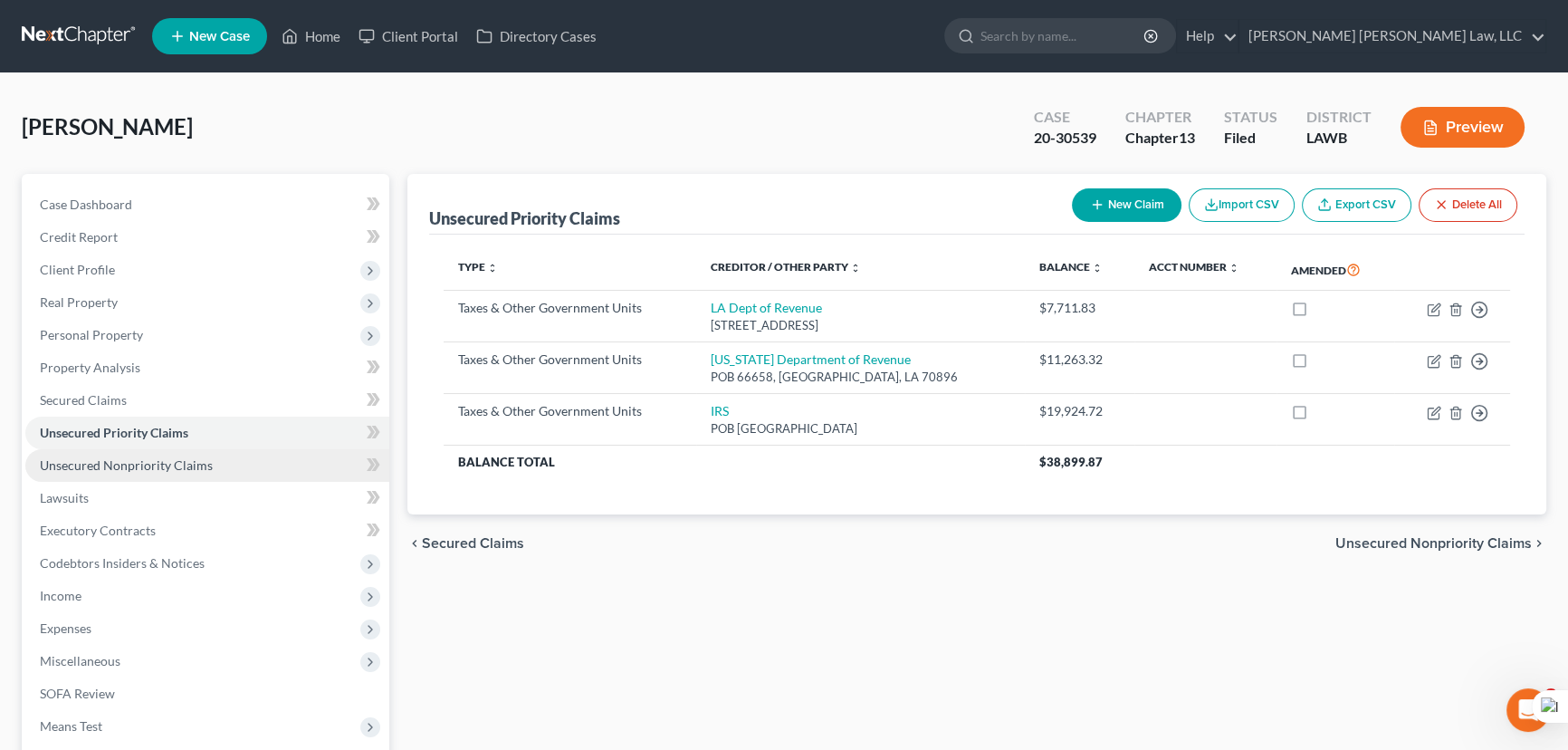
click at [167, 467] on span "Unsecured Nonpriority Claims" at bounding box center [126, 464] width 173 height 15
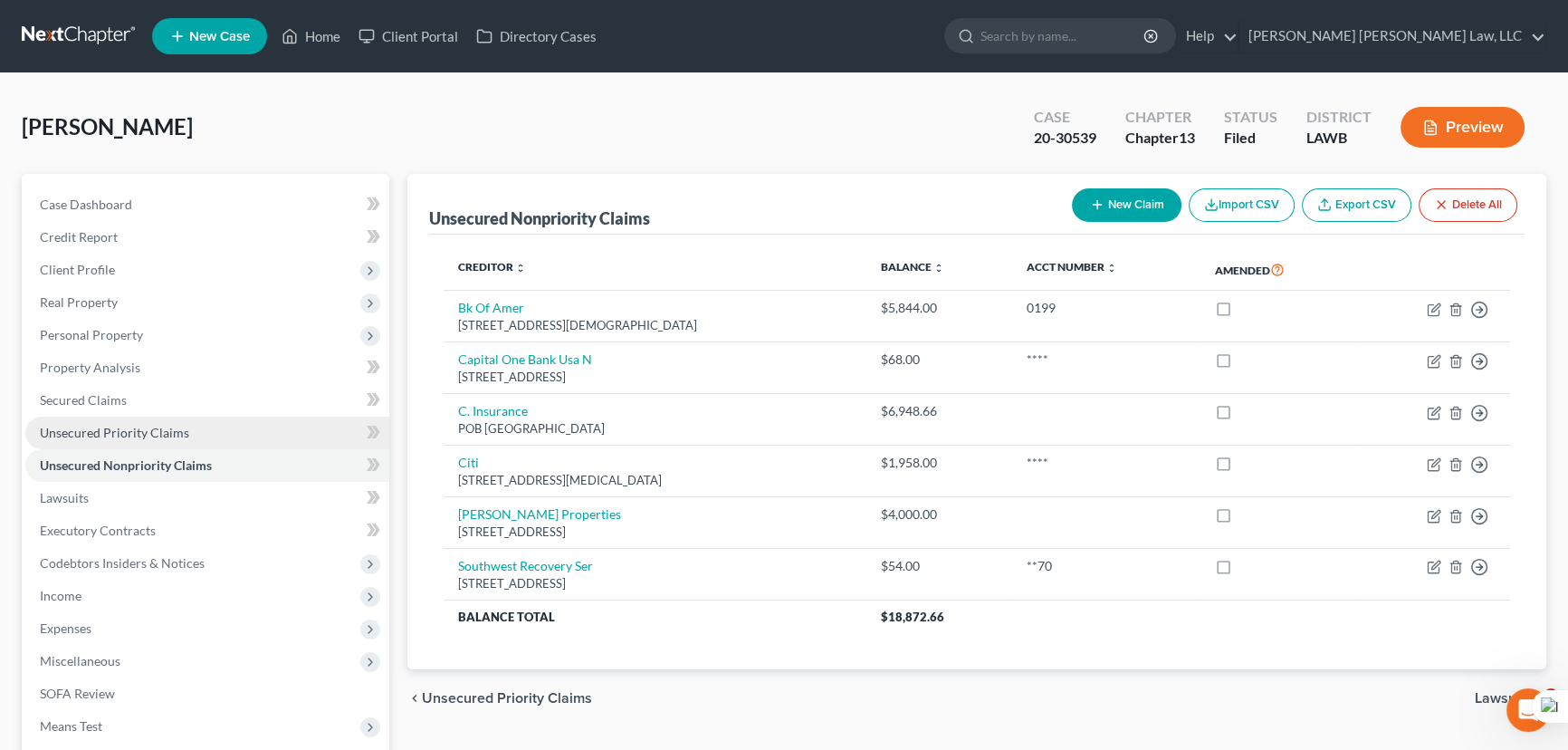
click at [216, 426] on link "Unsecured Priority Claims" at bounding box center [207, 433] width 364 height 33
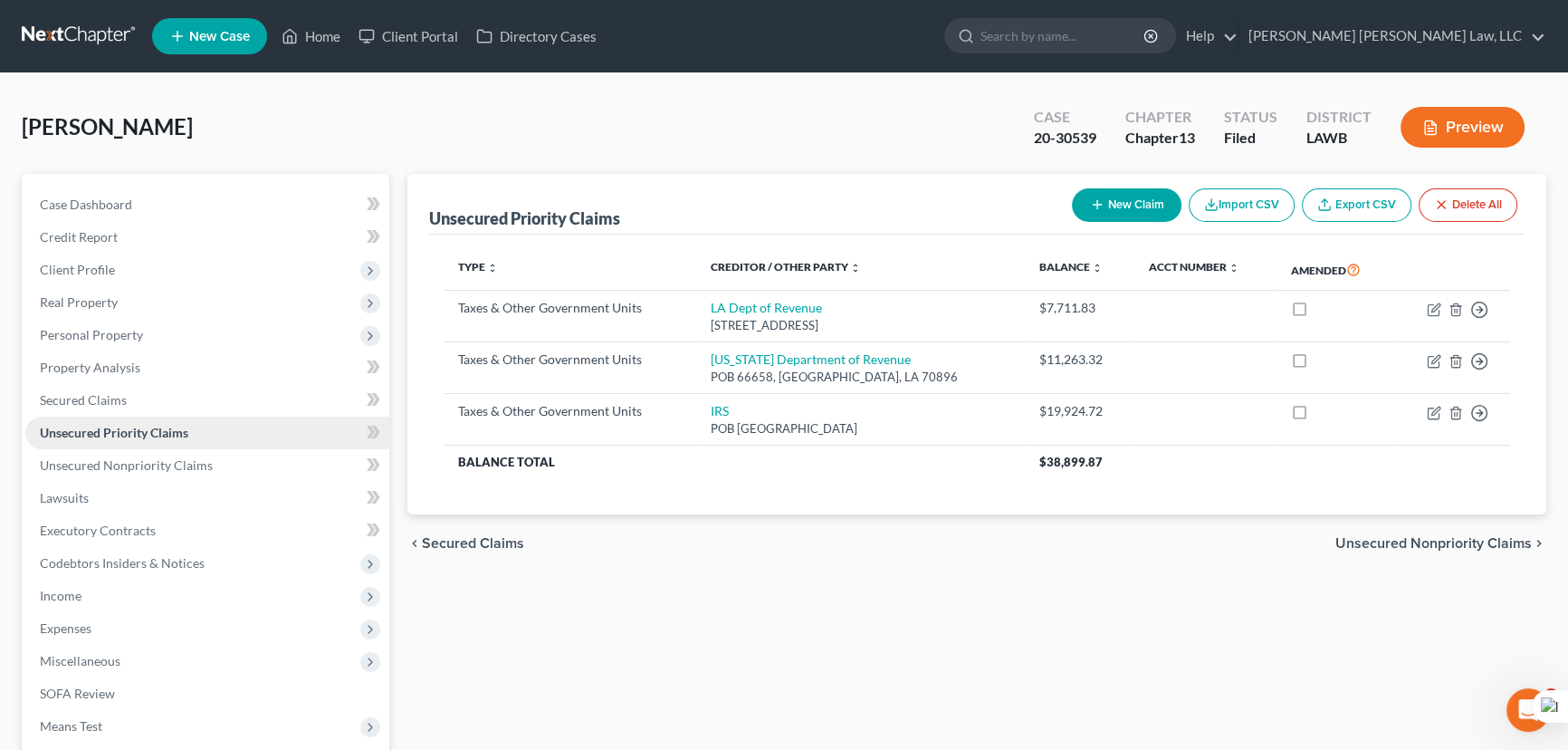
click at [253, 440] on link "Unsecured Priority Claims" at bounding box center [207, 433] width 364 height 33
click at [214, 464] on link "Unsecured Nonpriority Claims" at bounding box center [207, 465] width 364 height 33
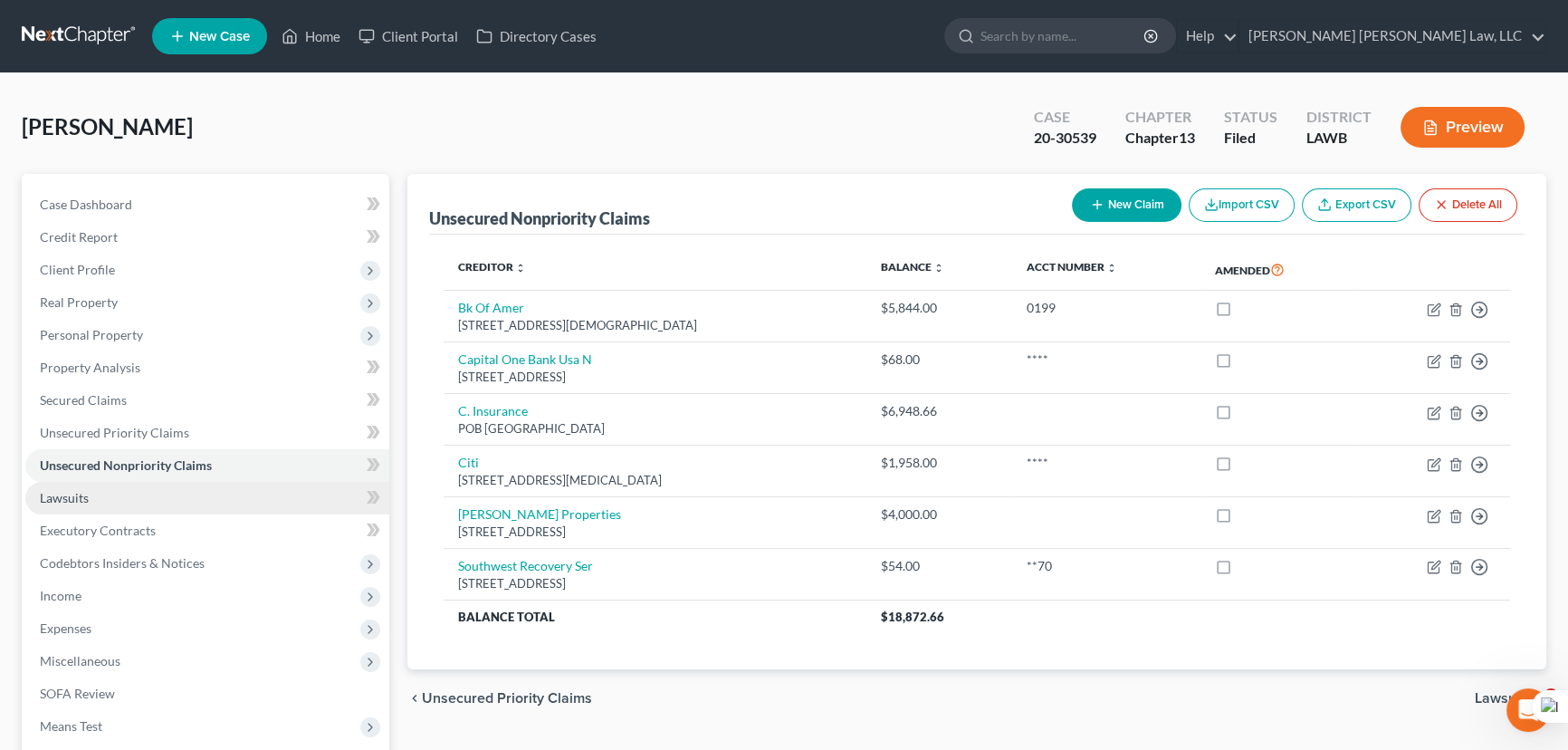
click at [209, 500] on link "Lawsuits" at bounding box center [207, 497] width 364 height 33
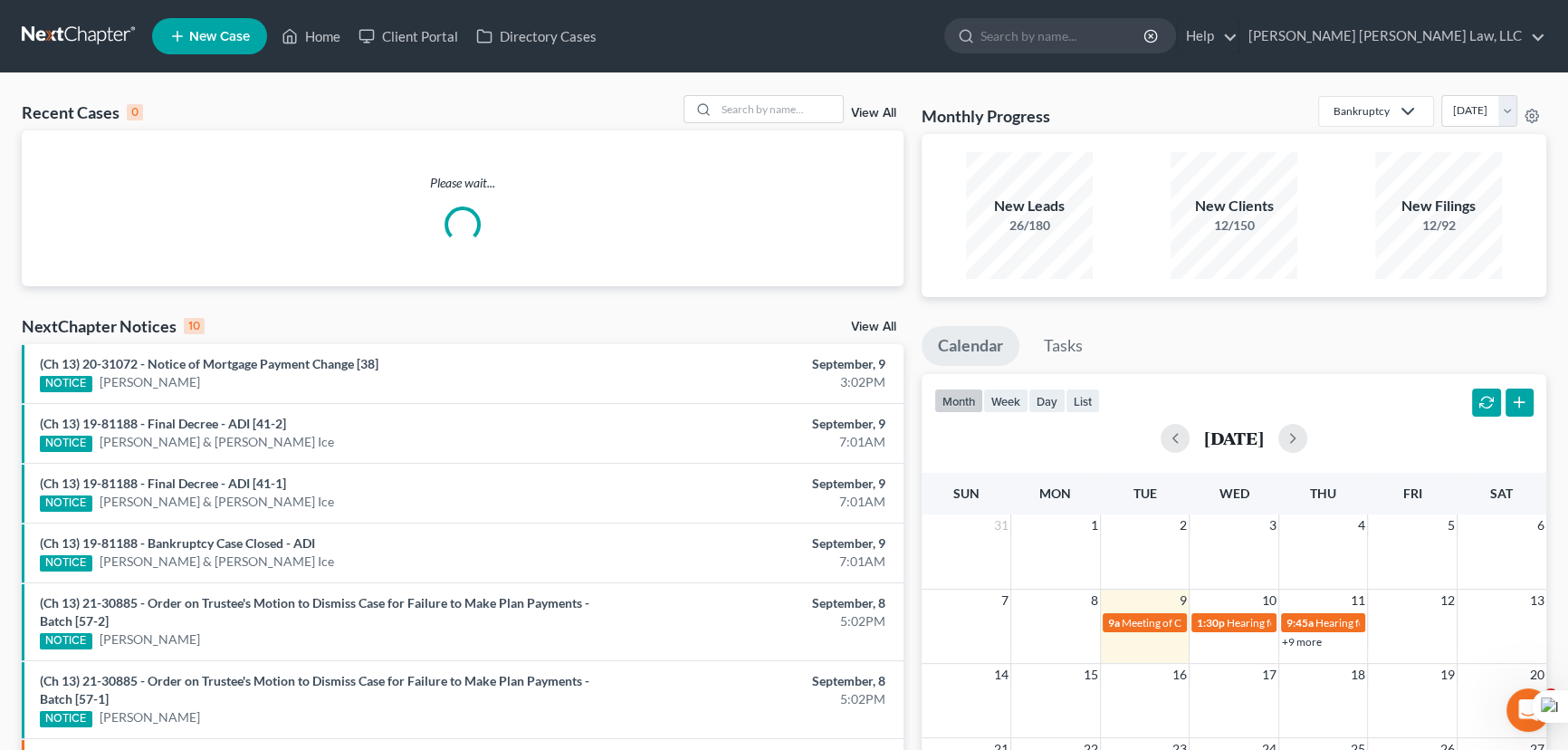
click at [822, 138] on div "Please wait..." at bounding box center [462, 208] width 882 height 155
click at [814, 111] on input "search" at bounding box center [779, 110] width 126 height 26
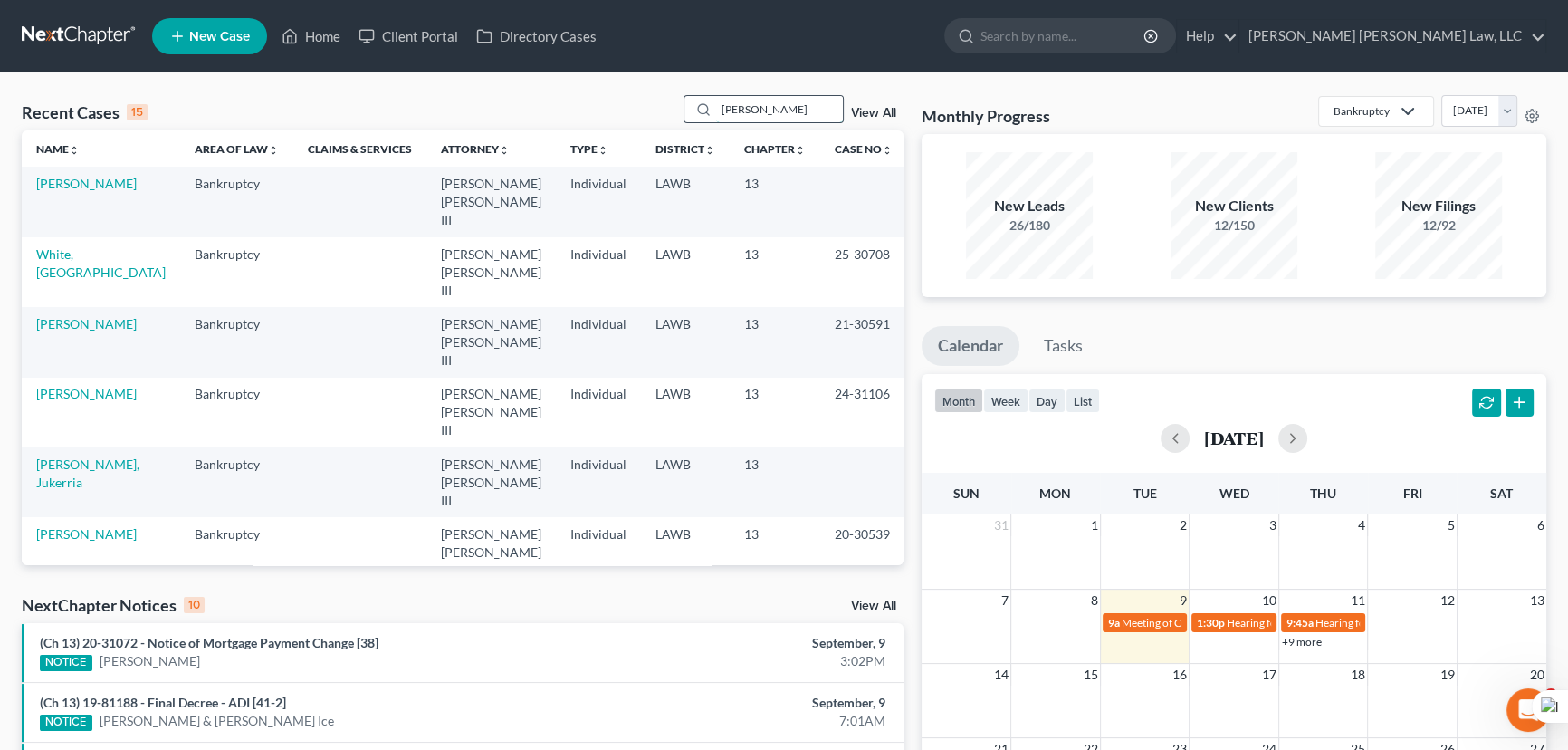
type input "[PERSON_NAME]"
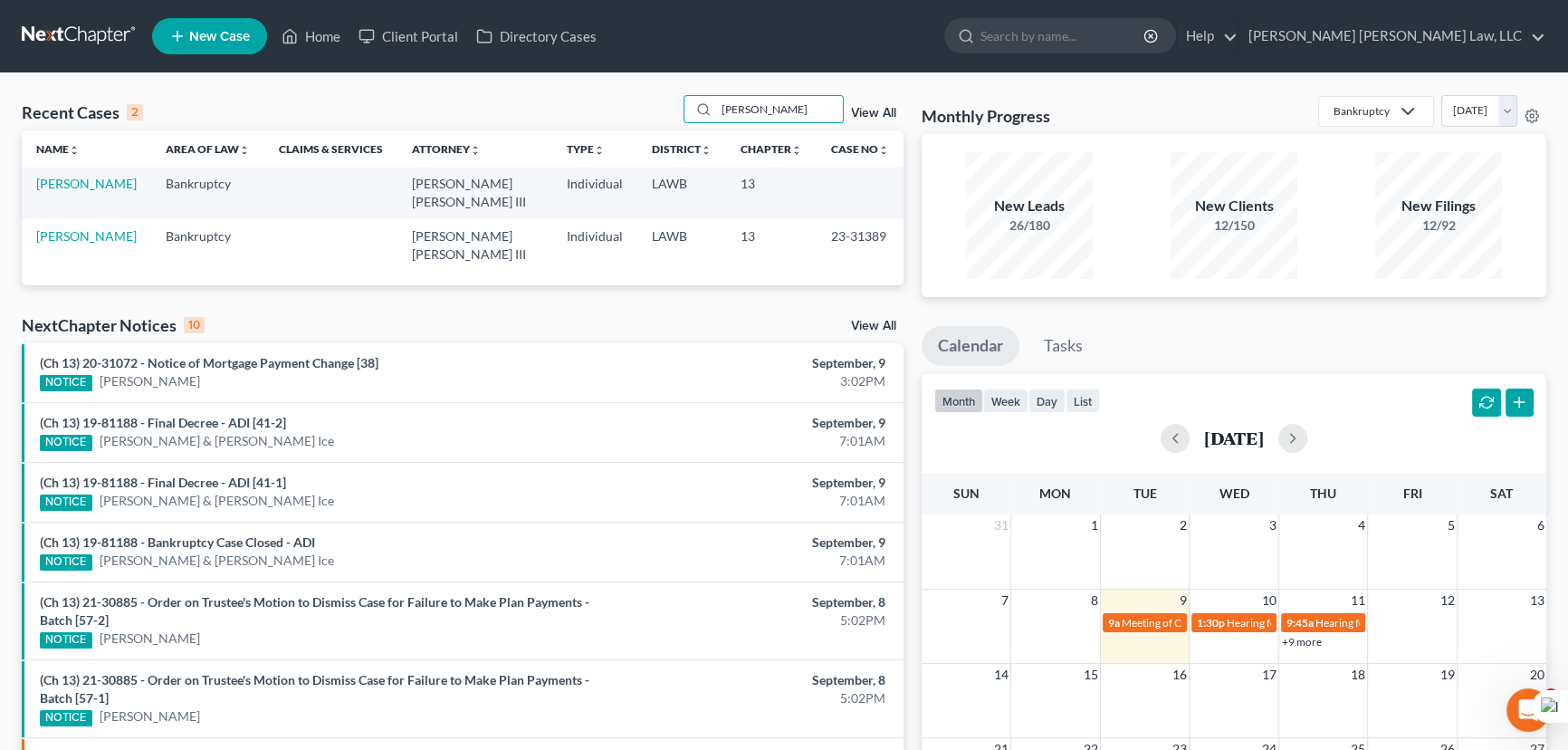
click at [114, 175] on td "[PERSON_NAME]" at bounding box center [86, 192] width 129 height 51
click at [114, 184] on link "[PERSON_NAME]" at bounding box center [86, 184] width 100 height 15
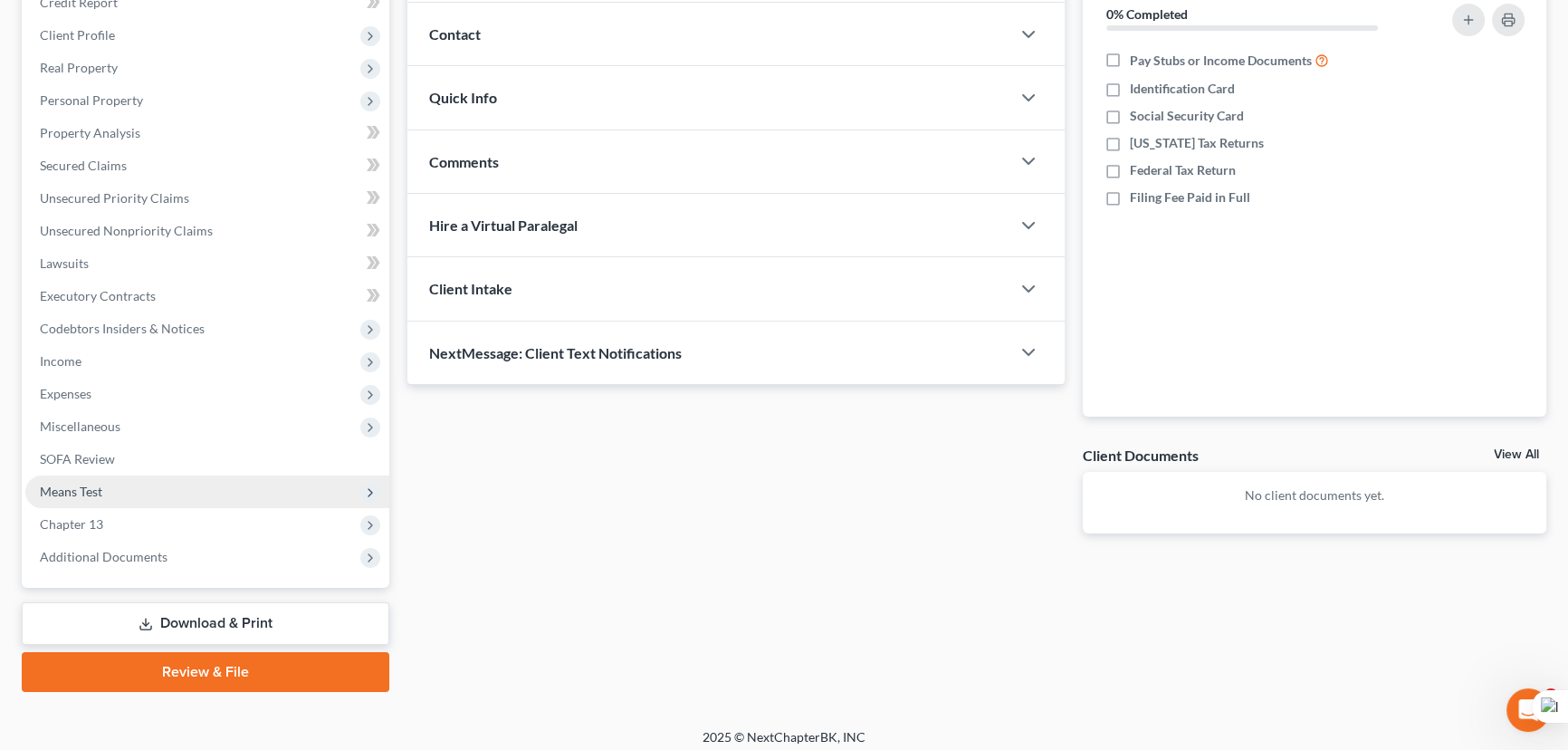
scroll to position [243, 0]
